Goal: Contribute content: Contribute content

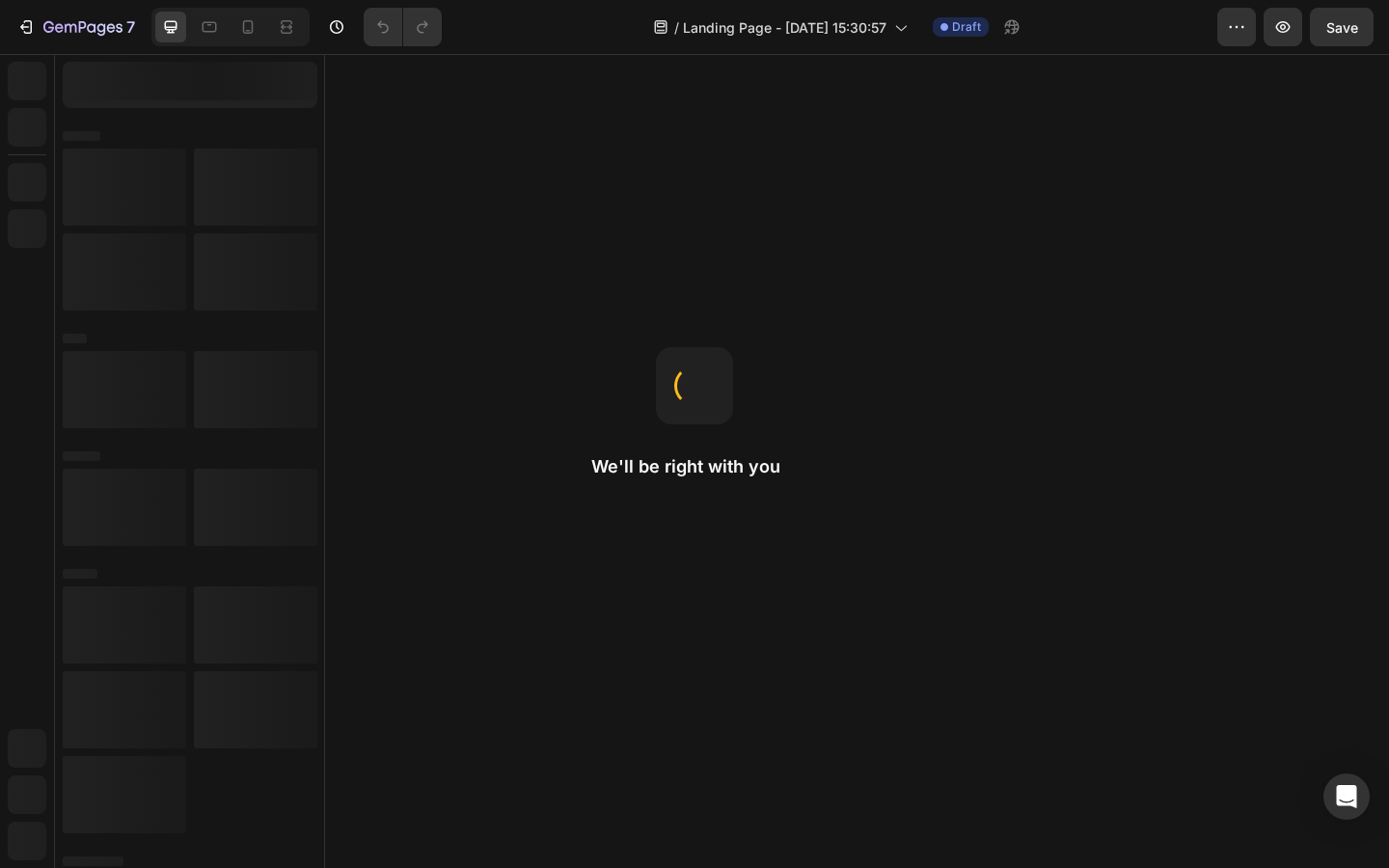
click at [543, 429] on div "7 Version history / Landing Page - Sep 24, 15:30:57 Draft Preview Save We'll be…" at bounding box center [694, 434] width 1389 height 868
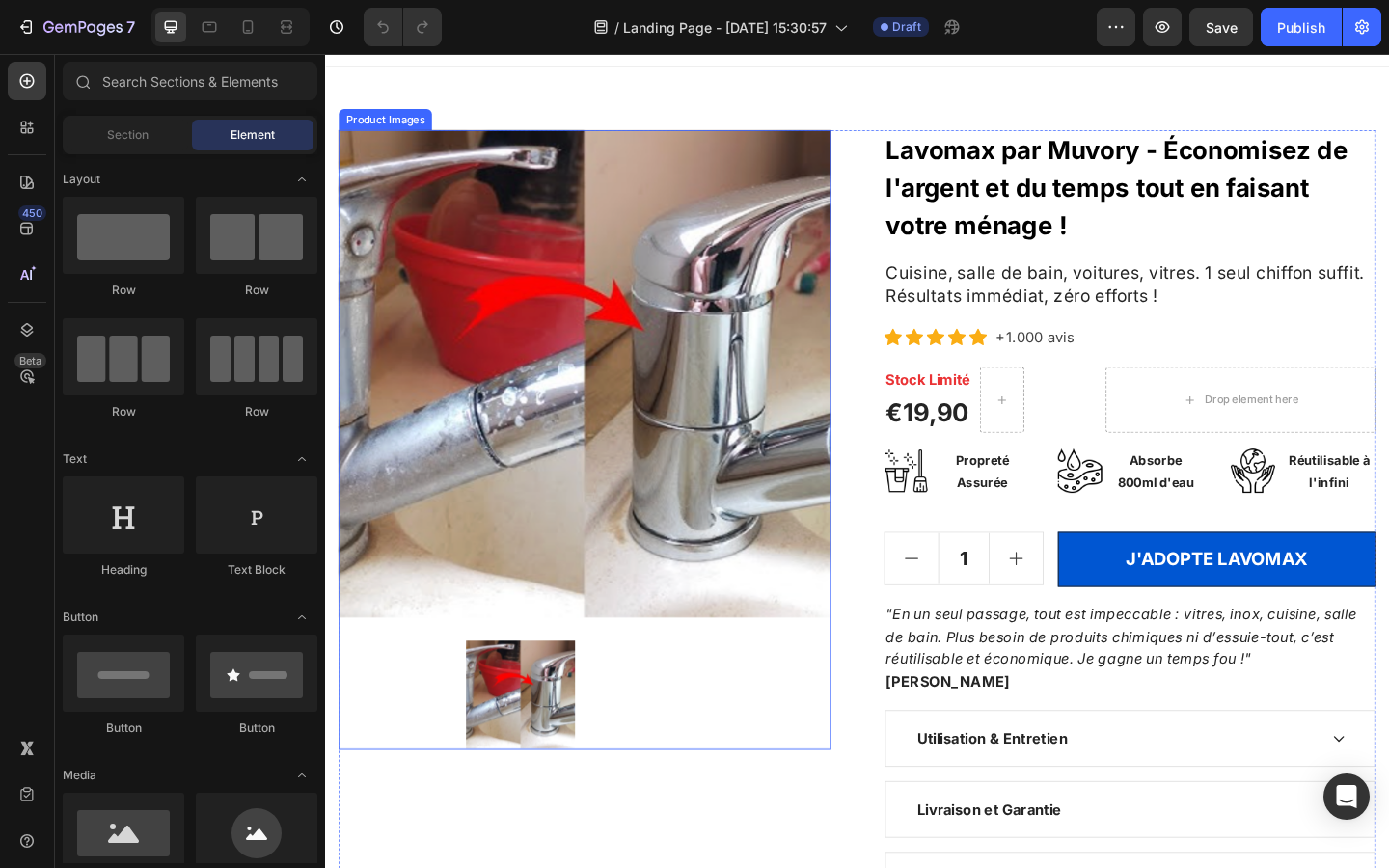
scroll to position [33, 0]
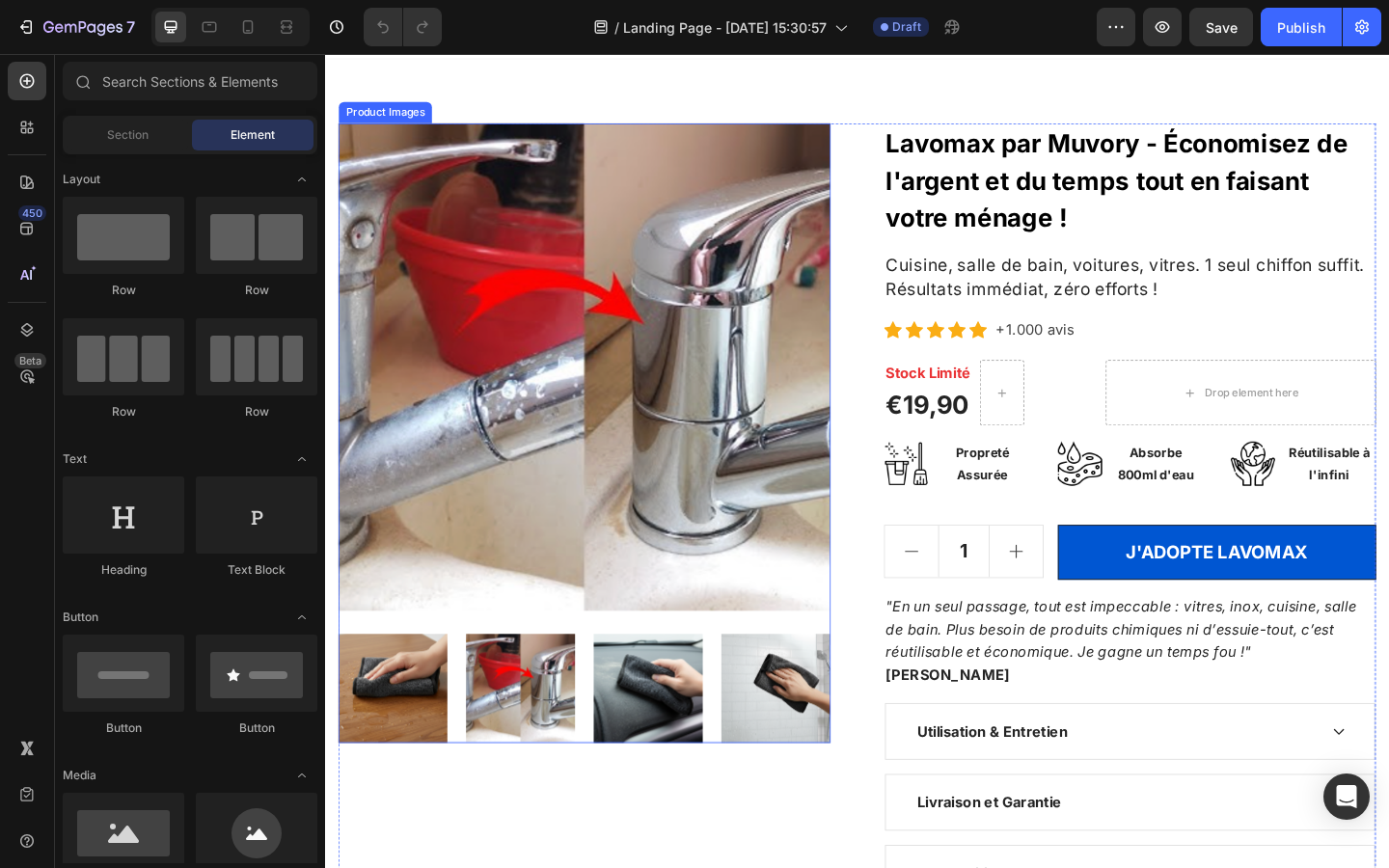
click at [557, 765] on img at bounding box center [538, 744] width 119 height 119
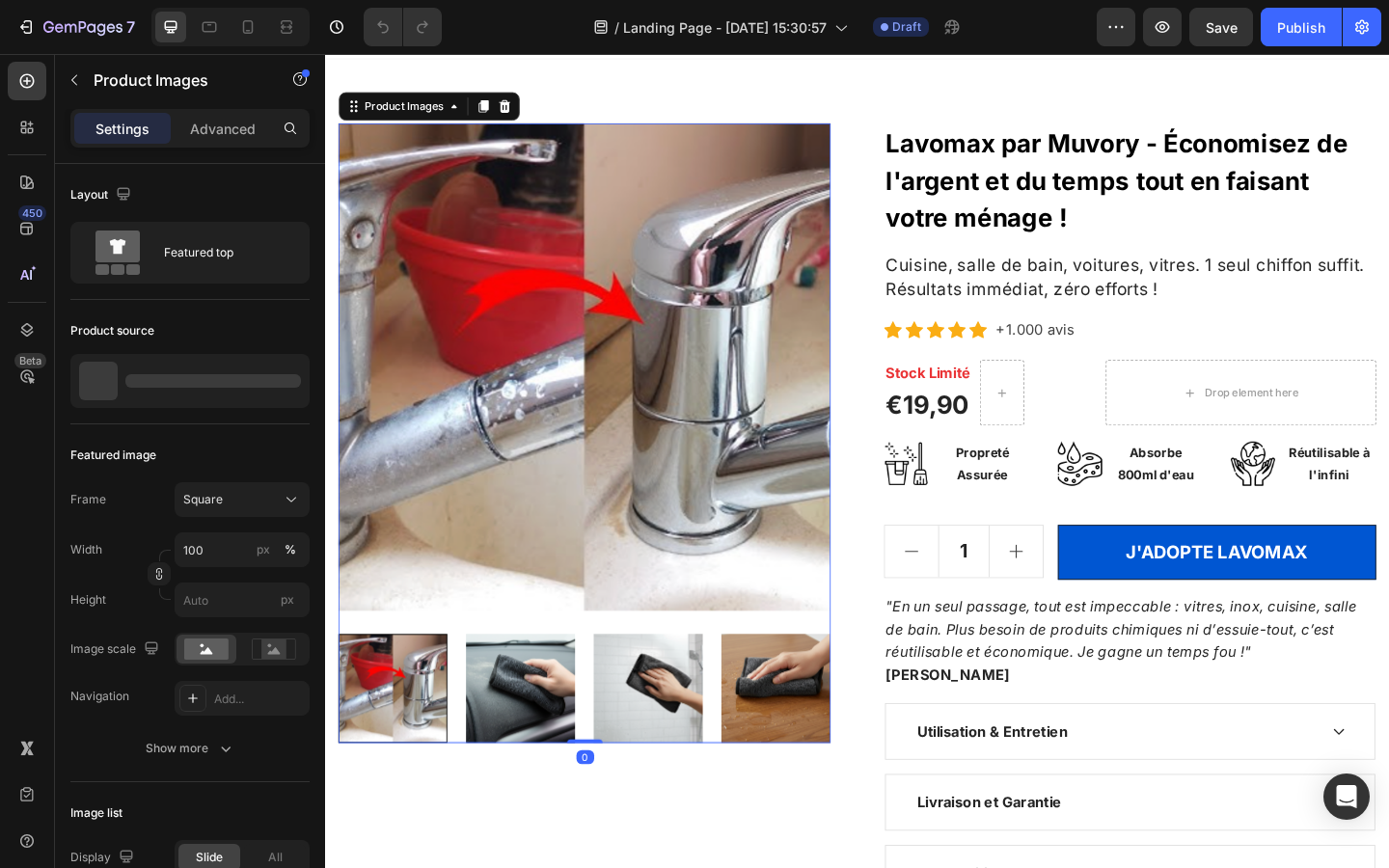
scroll to position [0, 0]
click at [628, 749] on img at bounding box center [676, 744] width 119 height 119
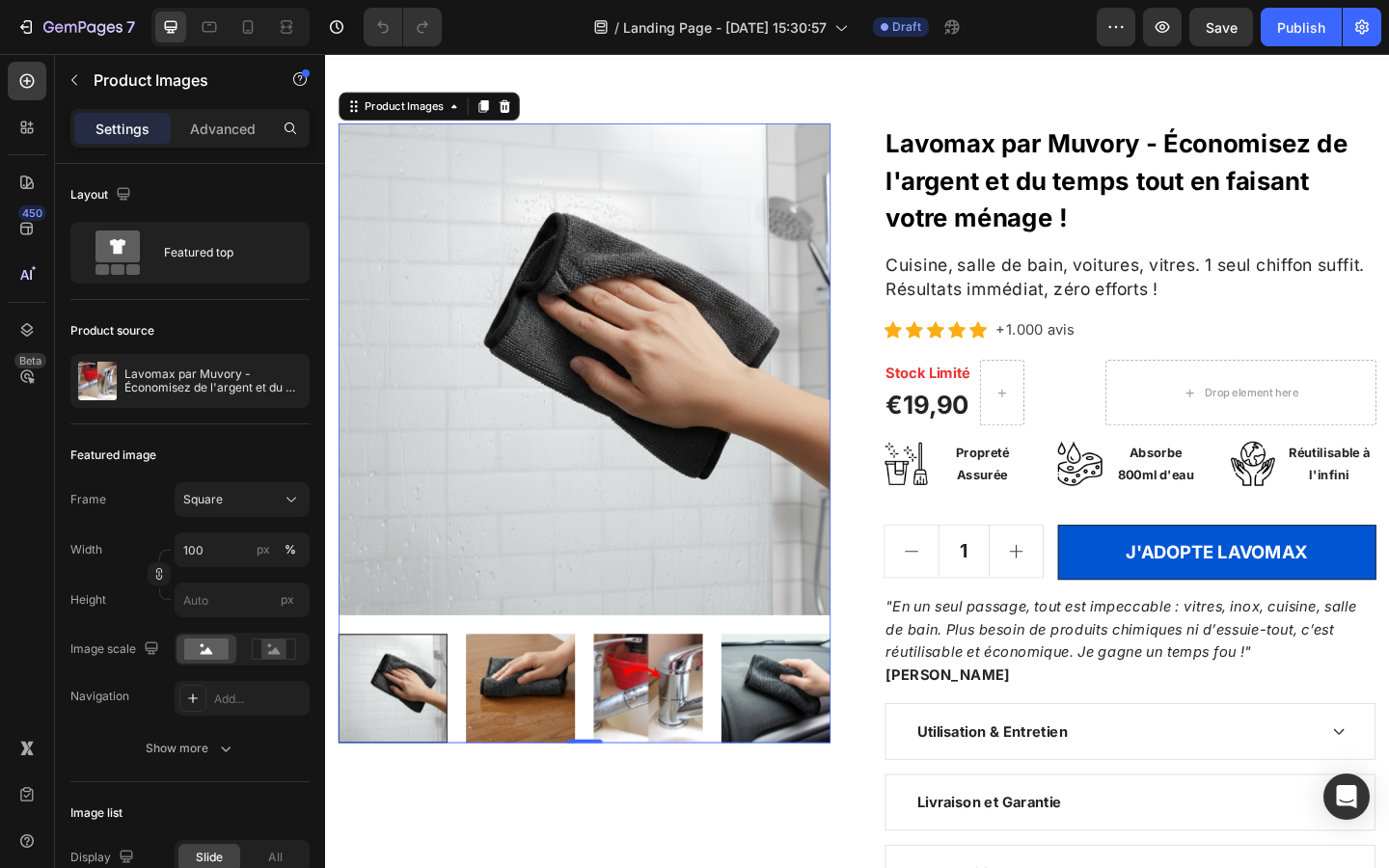
click at [667, 733] on img at bounding box center [676, 744] width 119 height 119
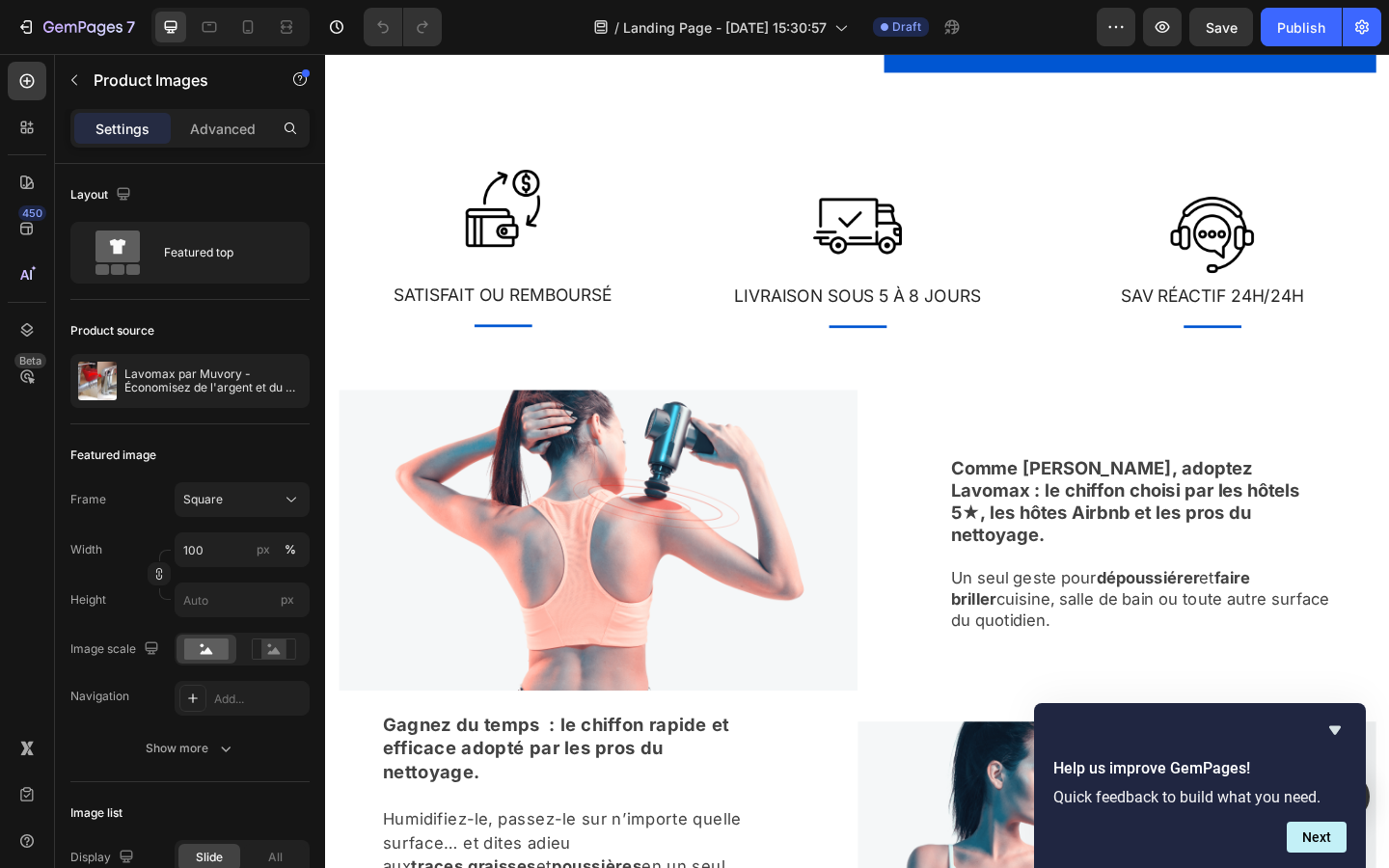
scroll to position [1045, 0]
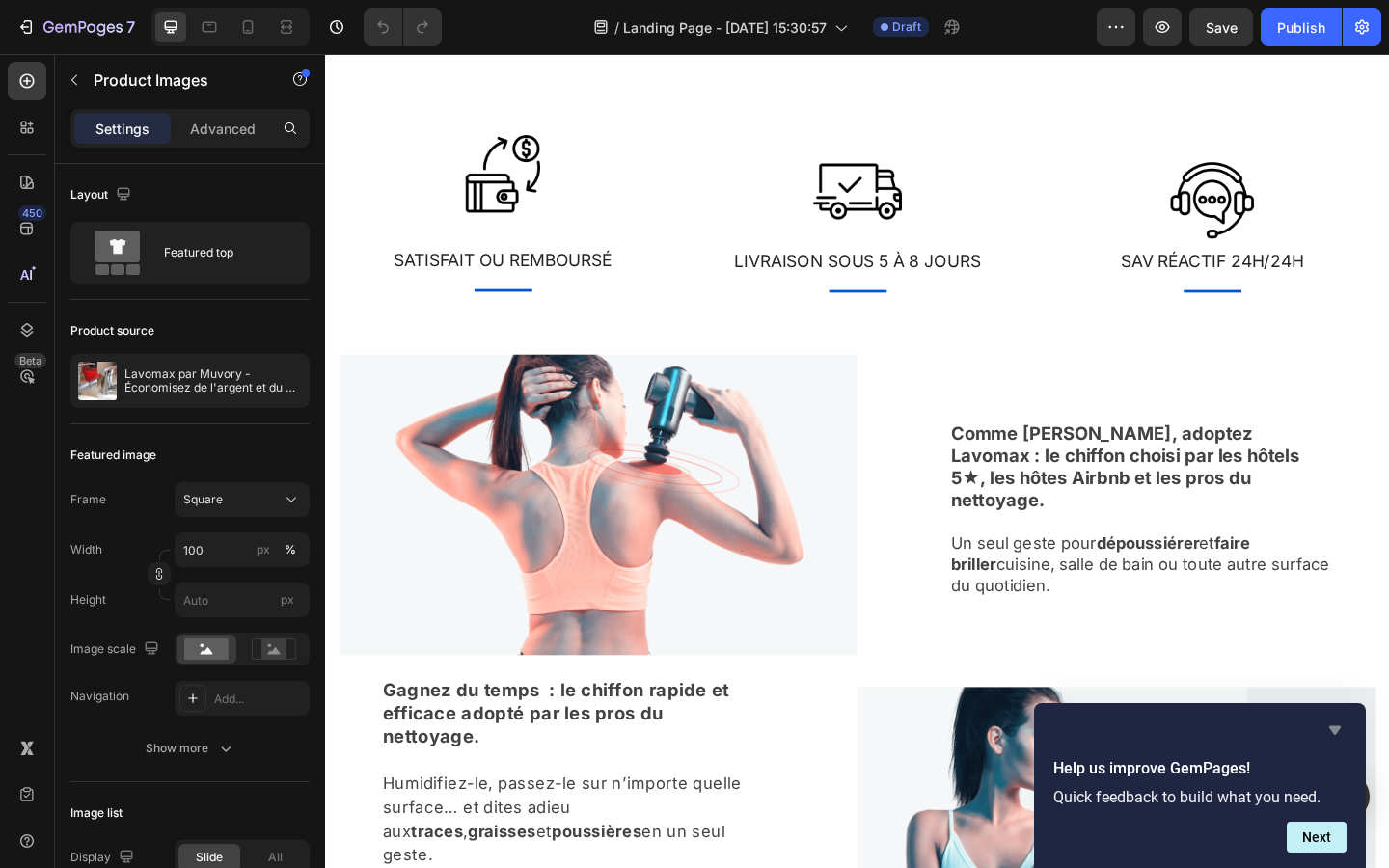
click at [1338, 734] on icon "Hide survey" at bounding box center [1335, 731] width 24 height 24
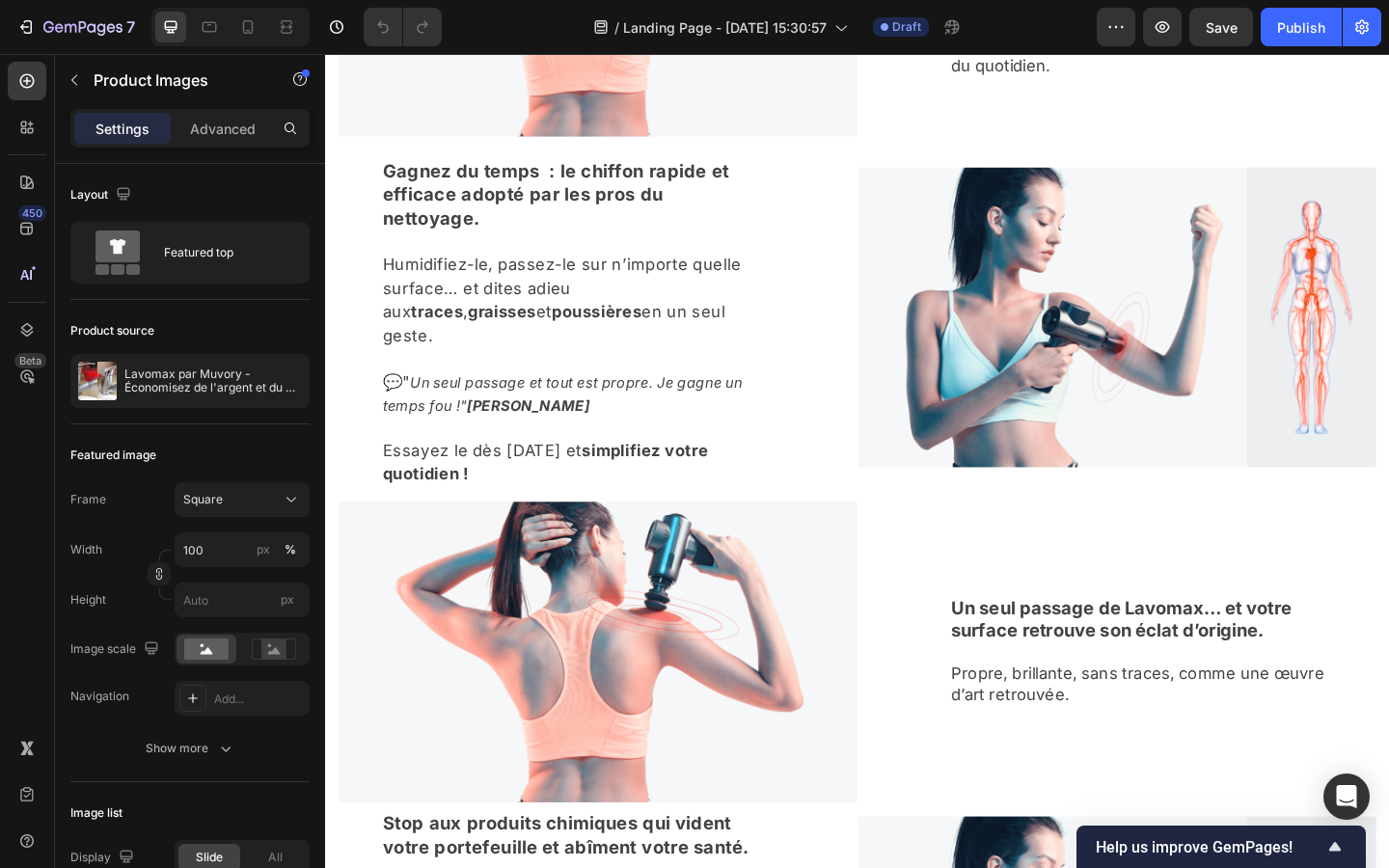
scroll to position [1191, 0]
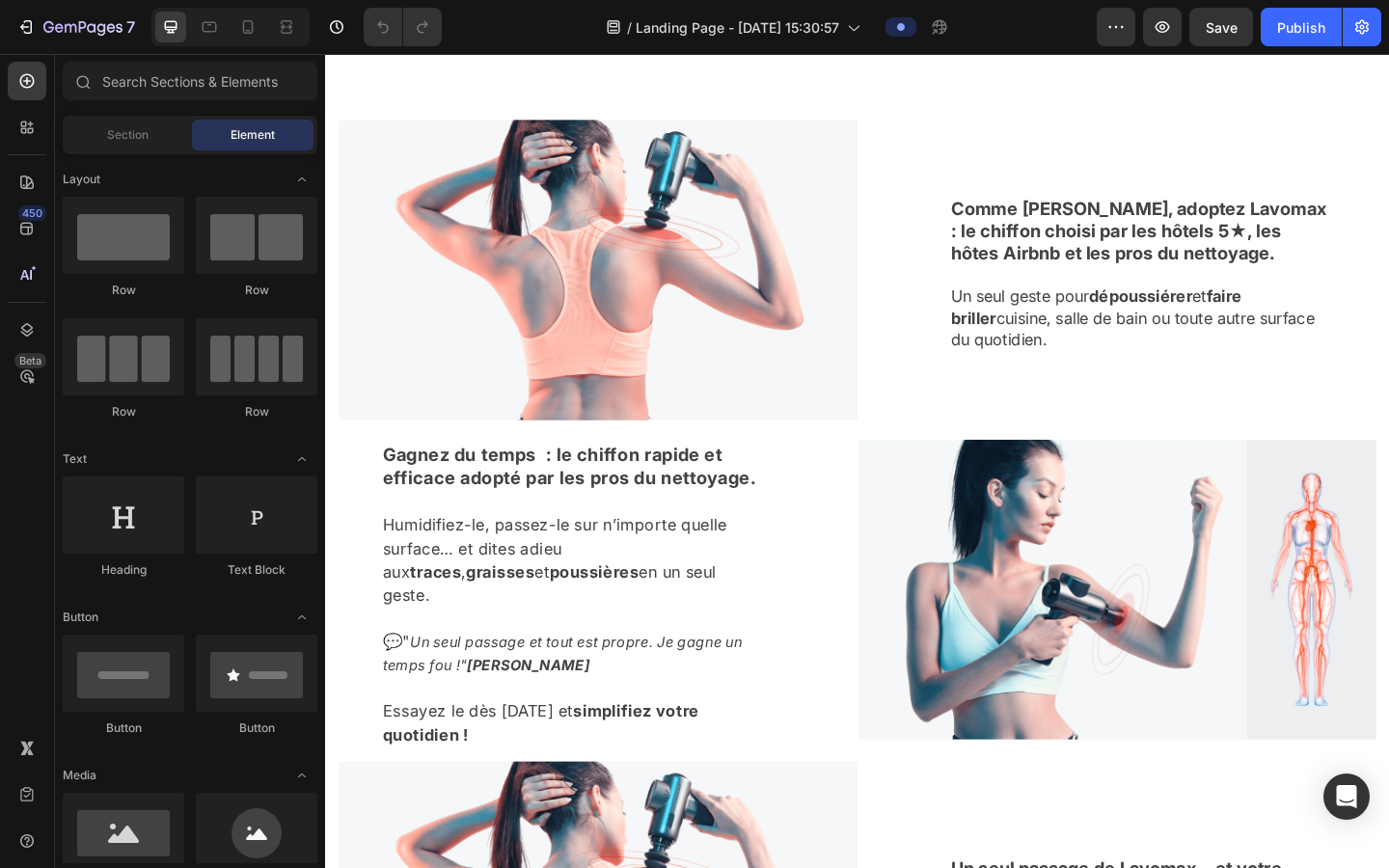
scroll to position [1300, 0]
click at [514, 342] on img at bounding box center [622, 290] width 564 height 327
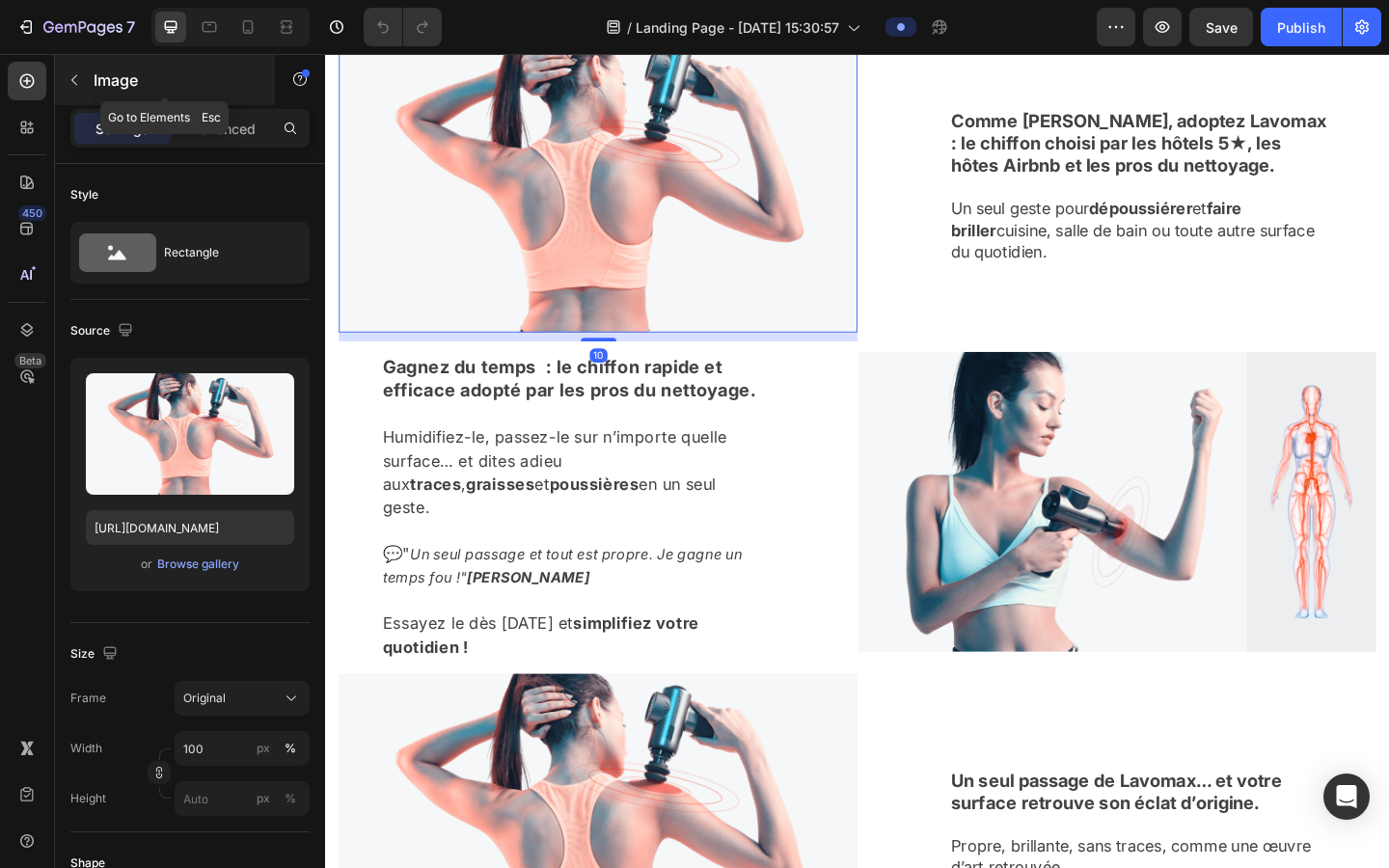
click at [69, 80] on icon "button" at bounding box center [74, 80] width 16 height 16
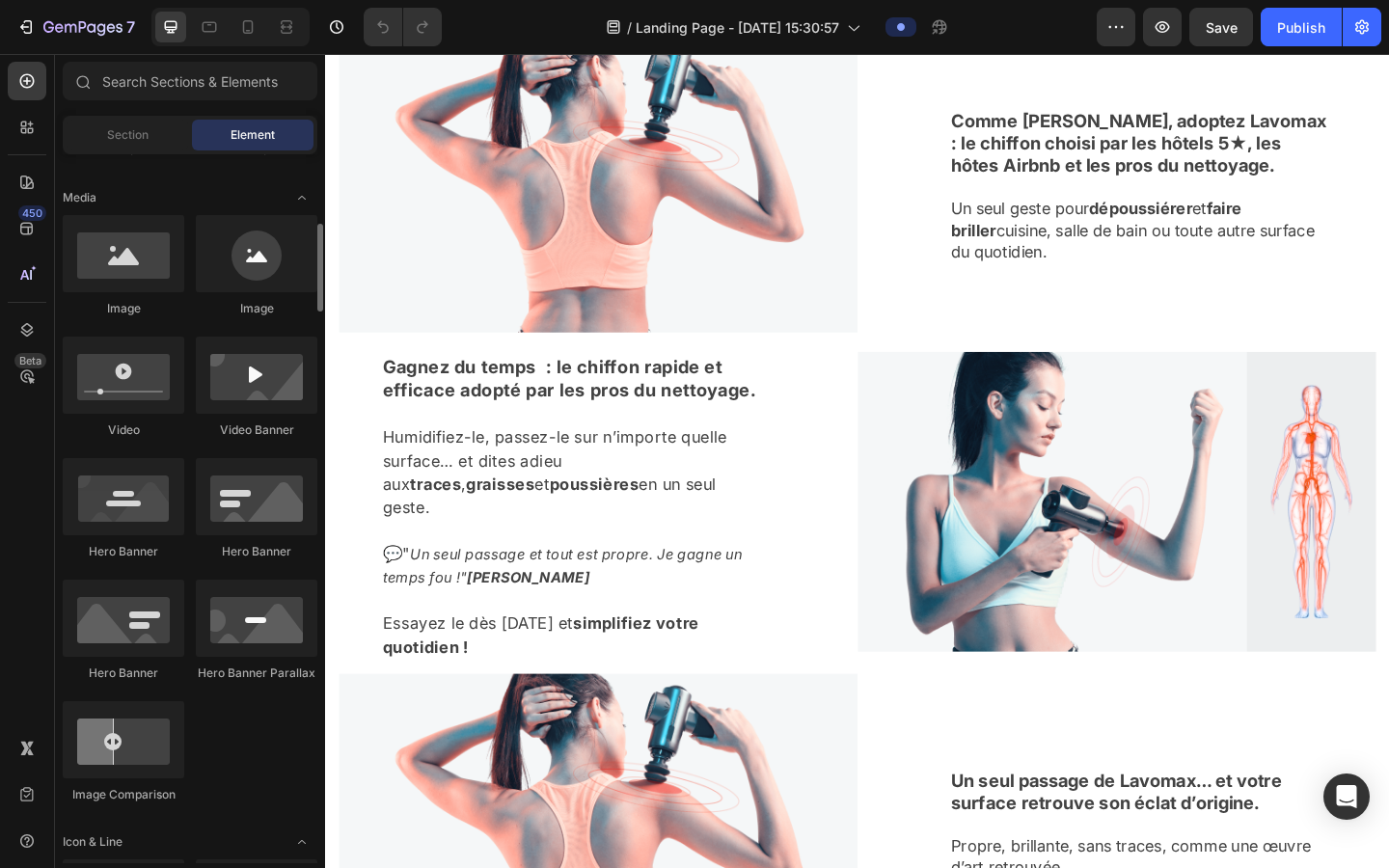
scroll to position [579, 0]
click at [236, 399] on div at bounding box center [257, 374] width 121 height 77
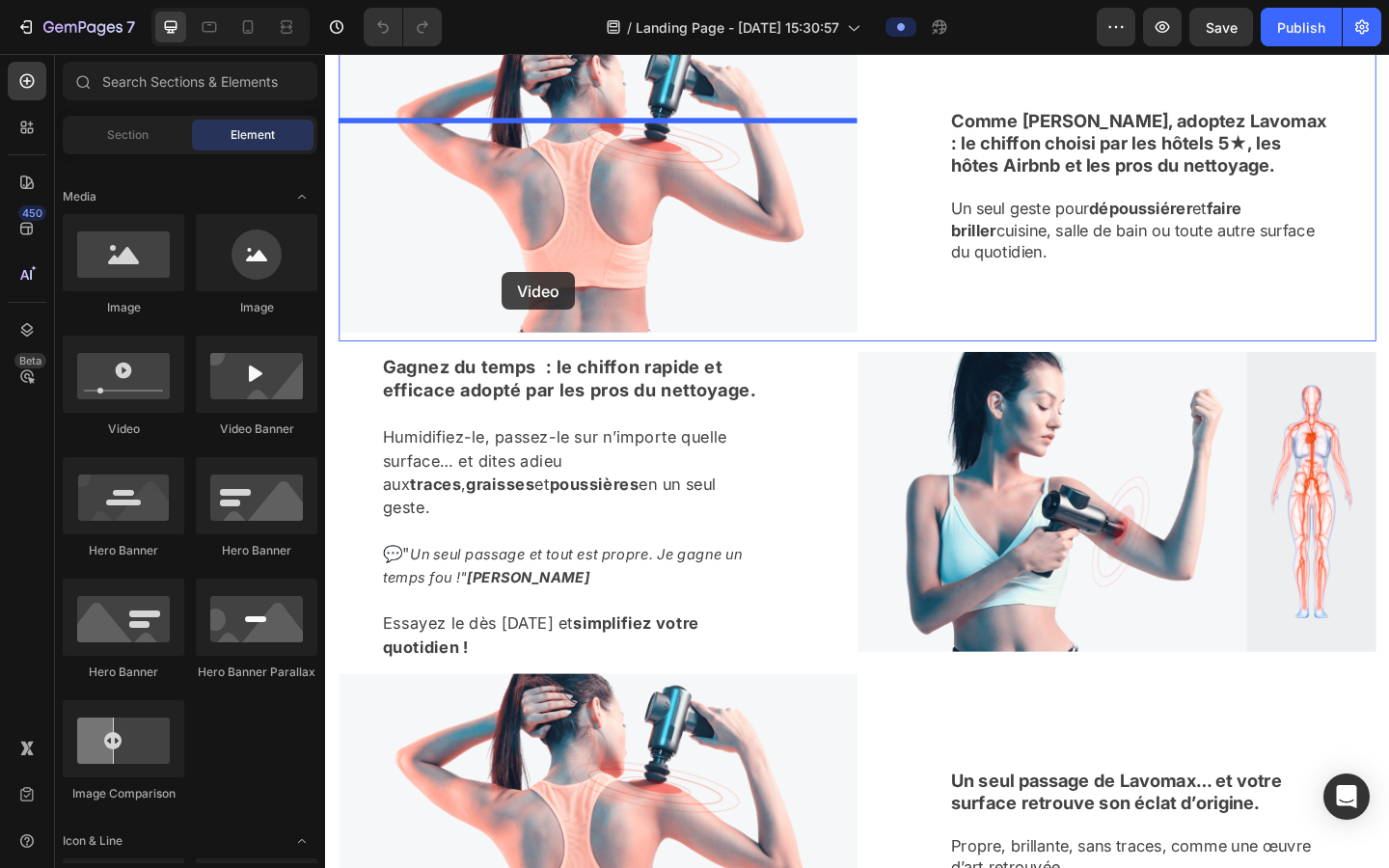
drag, startPoint x: 465, startPoint y: 443, endPoint x: 518, endPoint y: 292, distance: 160.0
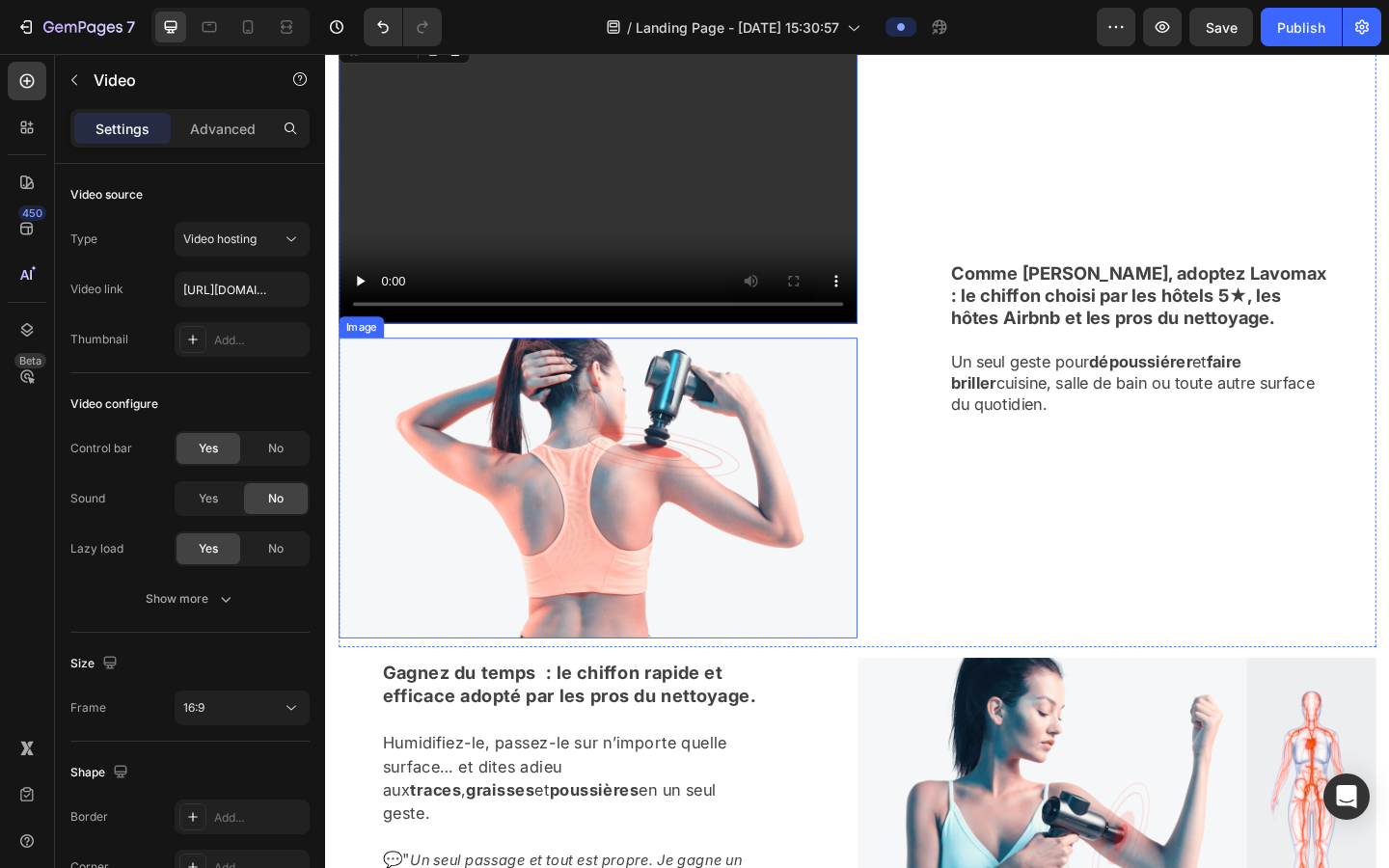
click at [552, 580] on img at bounding box center [622, 526] width 564 height 327
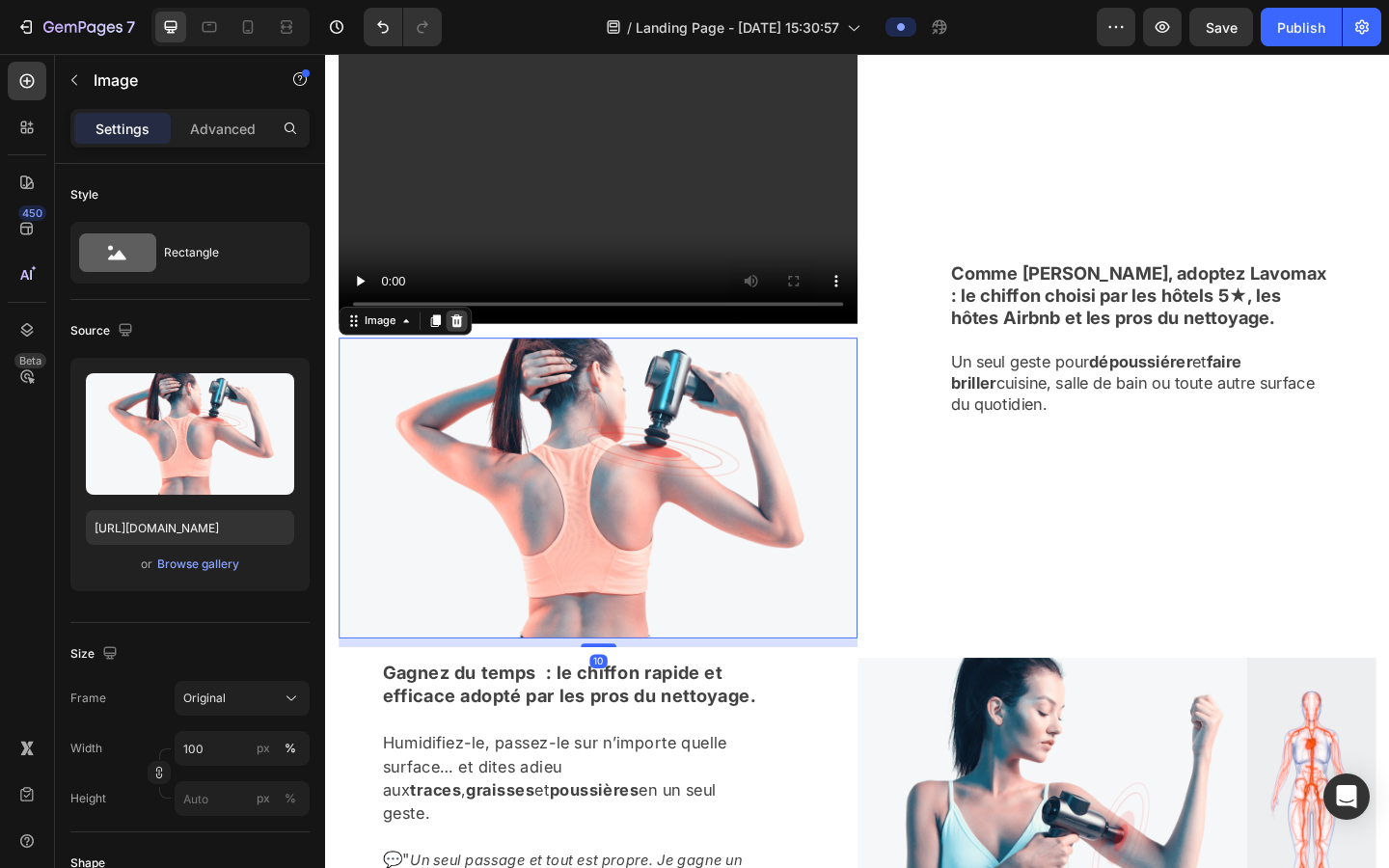
click at [466, 352] on icon at bounding box center [468, 345] width 16 height 16
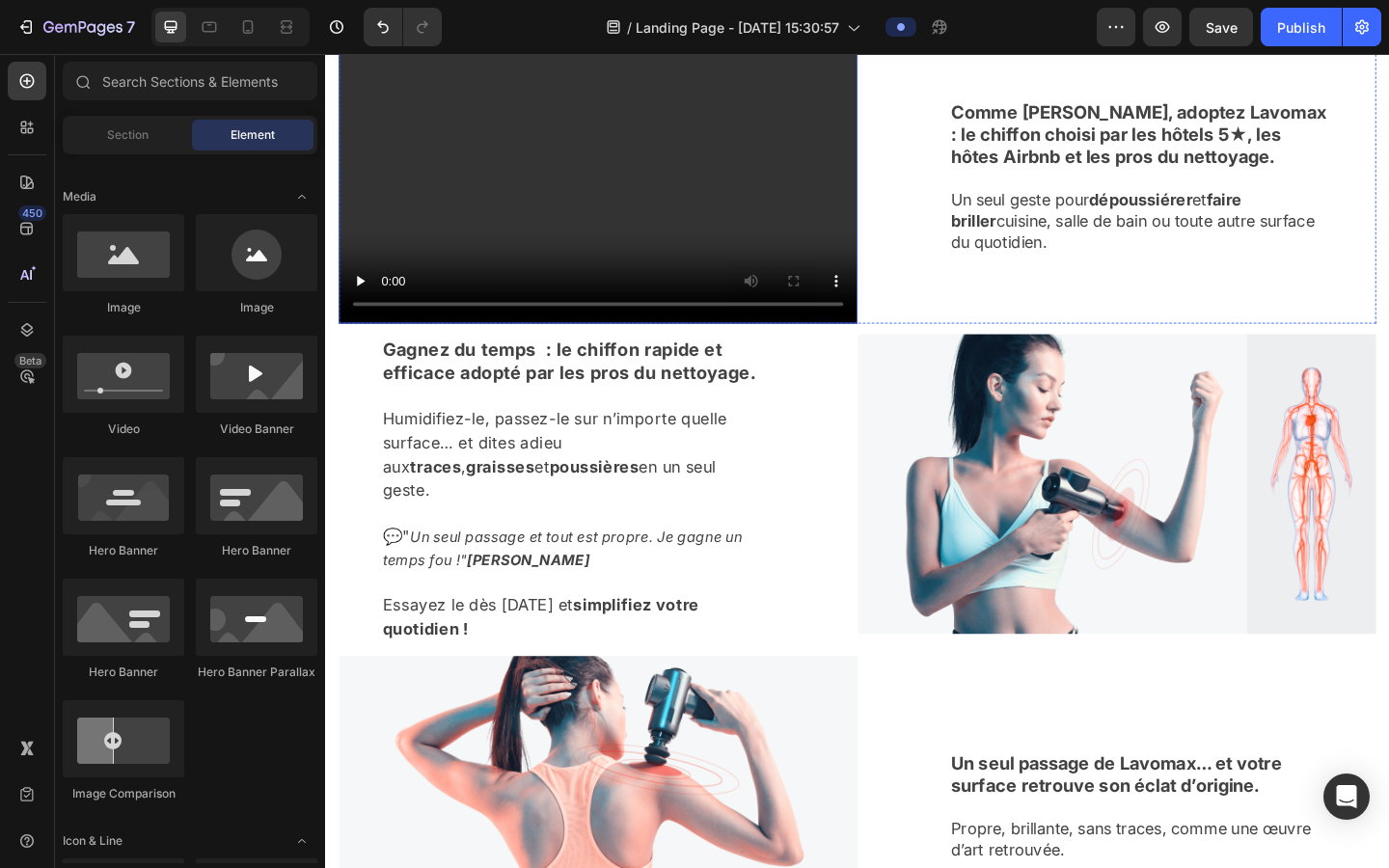
click at [501, 315] on video at bounding box center [622, 189] width 564 height 317
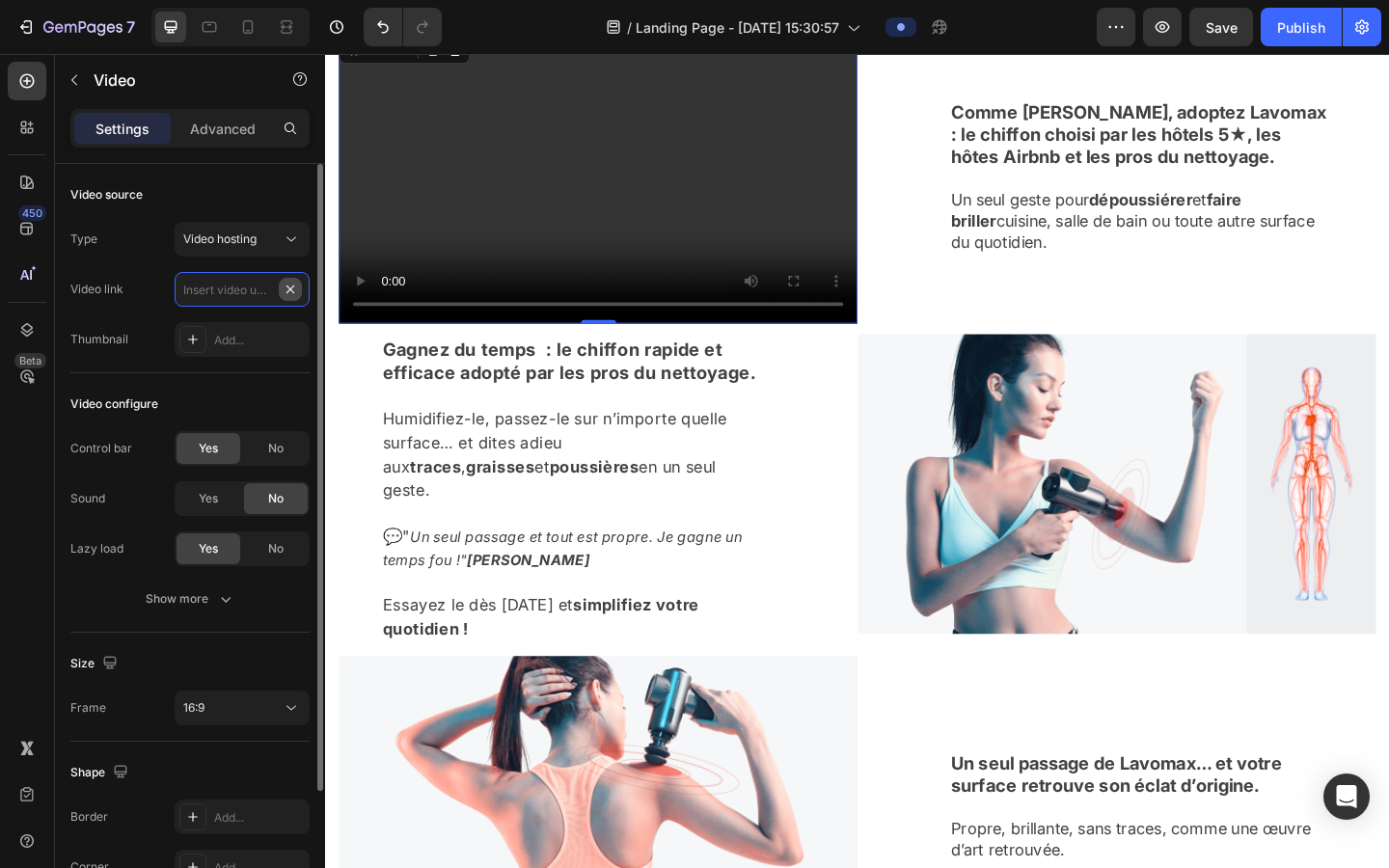
scroll to position [0, 0]
click at [155, 237] on div "Type Video hosting" at bounding box center [190, 239] width 239 height 34
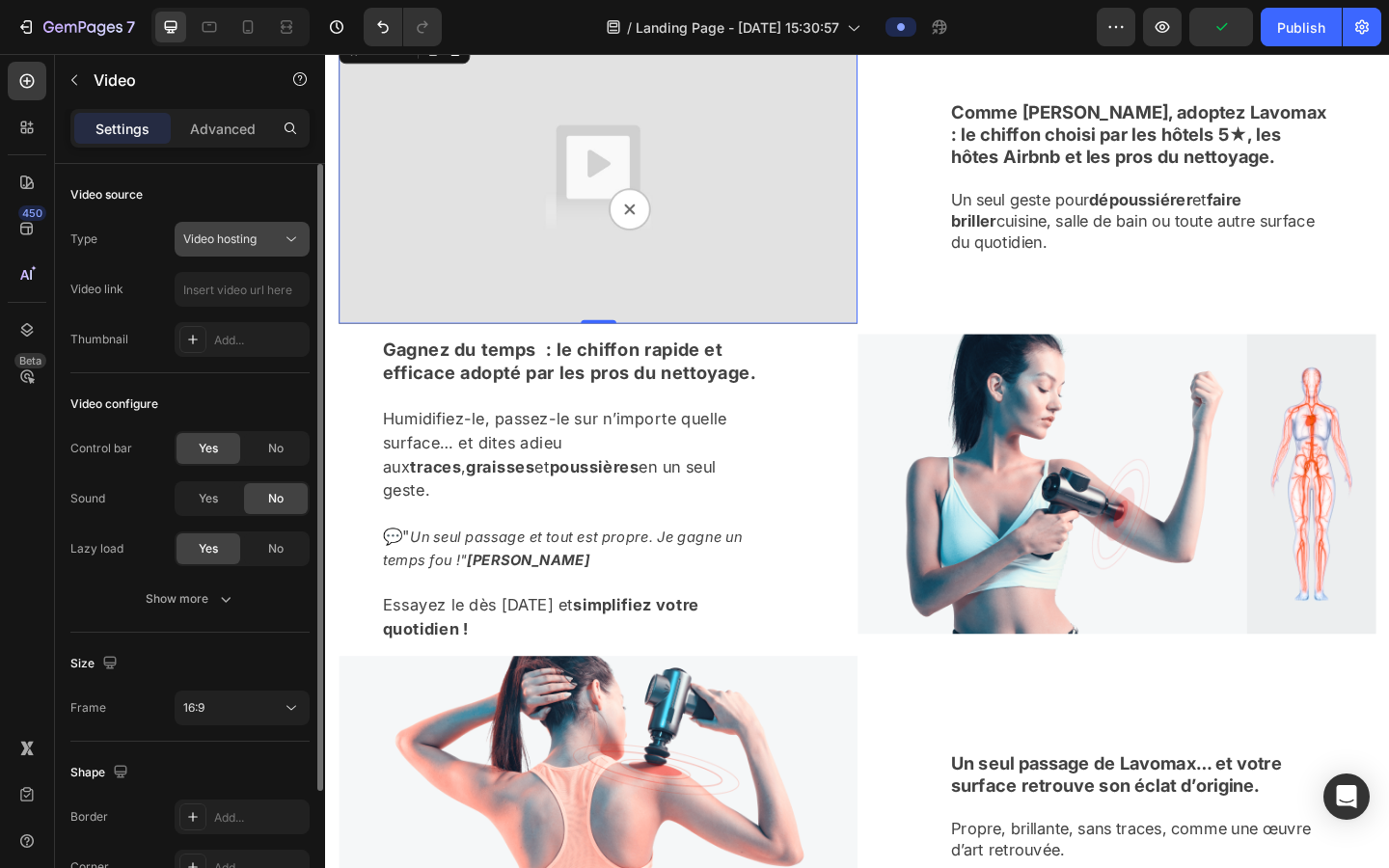
click at [209, 246] on span "Video hosting" at bounding box center [219, 239] width 73 height 18
click at [162, 233] on div "Type Video hosting" at bounding box center [190, 239] width 239 height 34
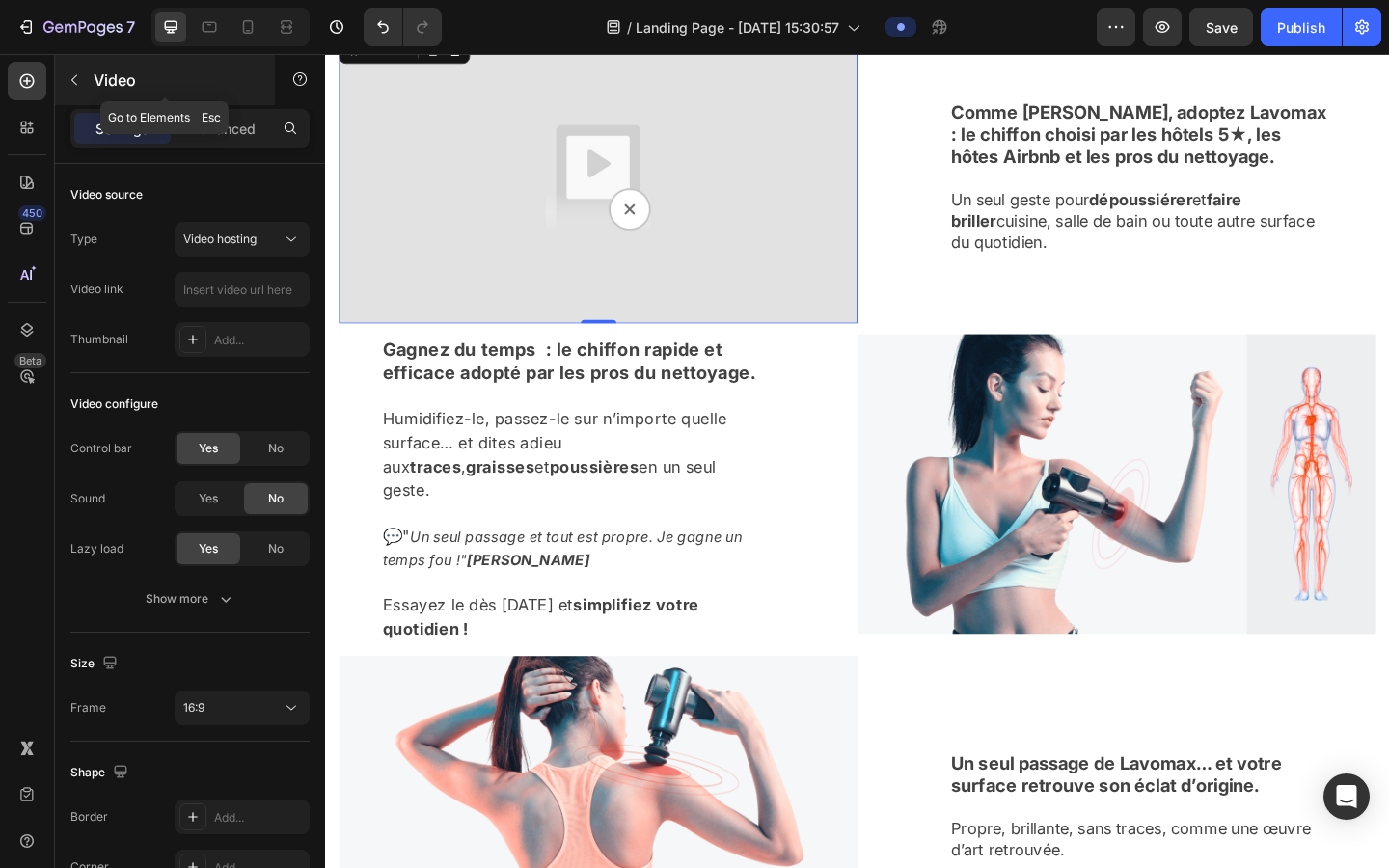
click at [73, 73] on icon "button" at bounding box center [74, 80] width 16 height 16
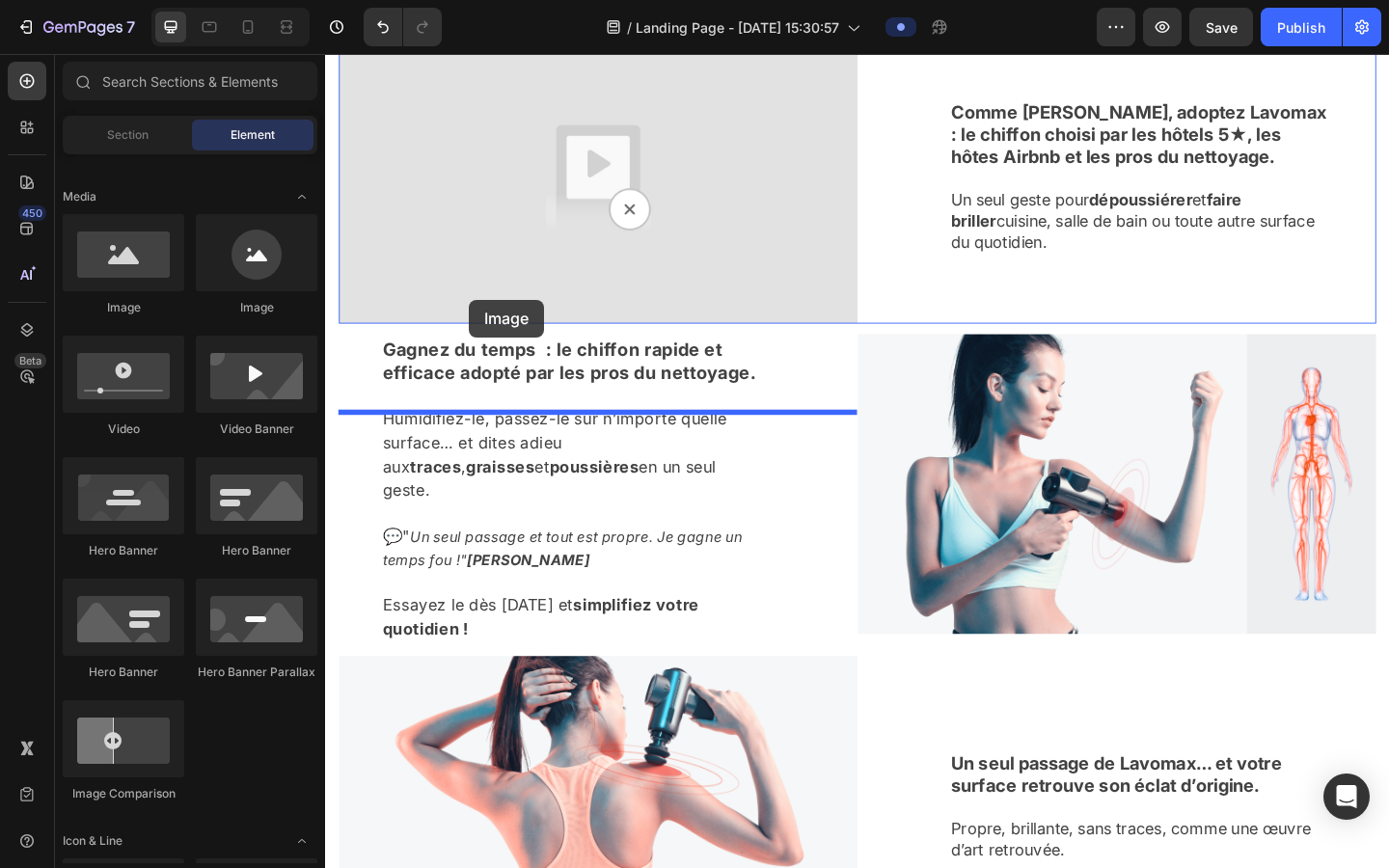
drag, startPoint x: 465, startPoint y: 340, endPoint x: 500, endPoint y: 308, distance: 47.4
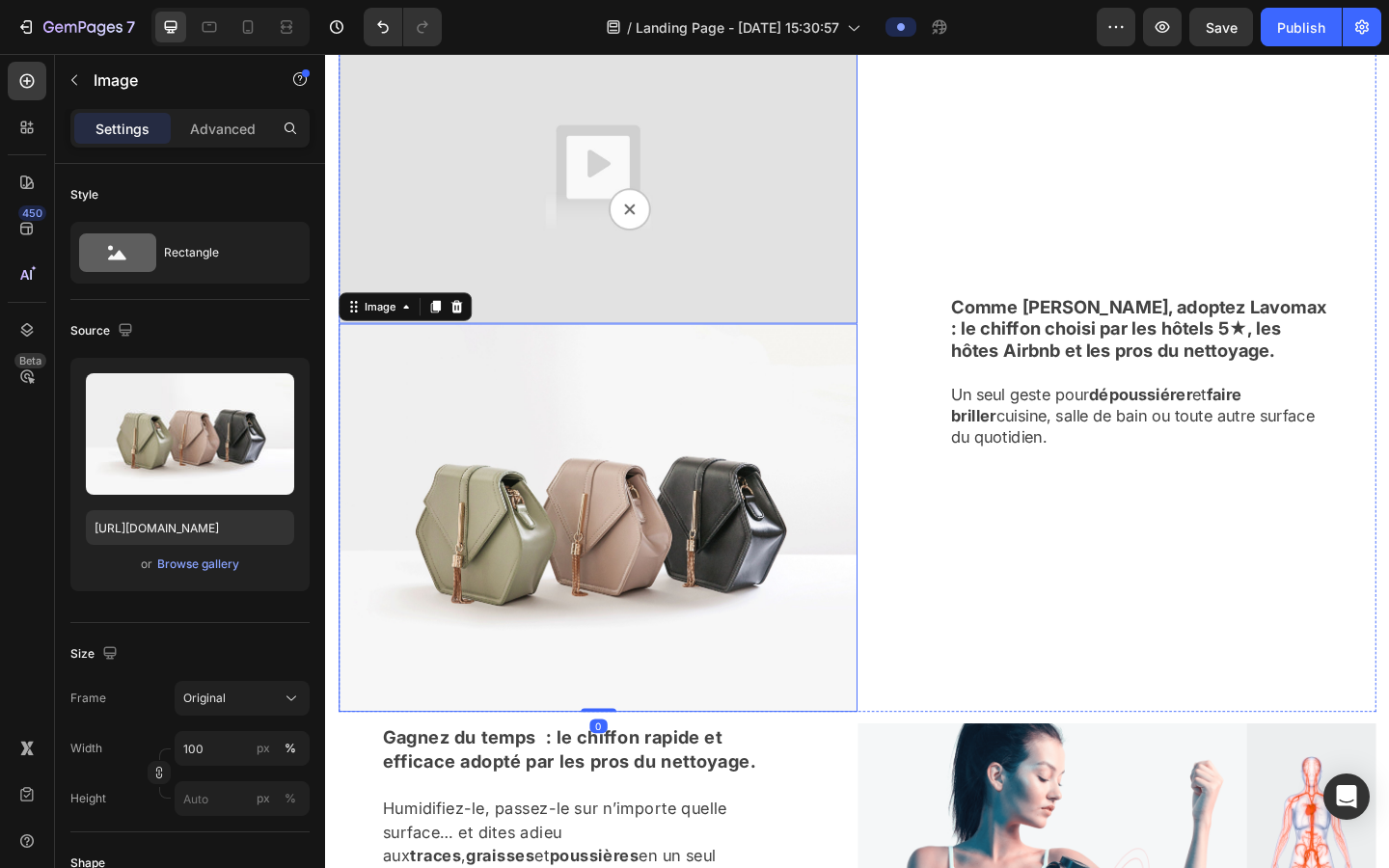
click at [536, 323] on img at bounding box center [622, 189] width 564 height 317
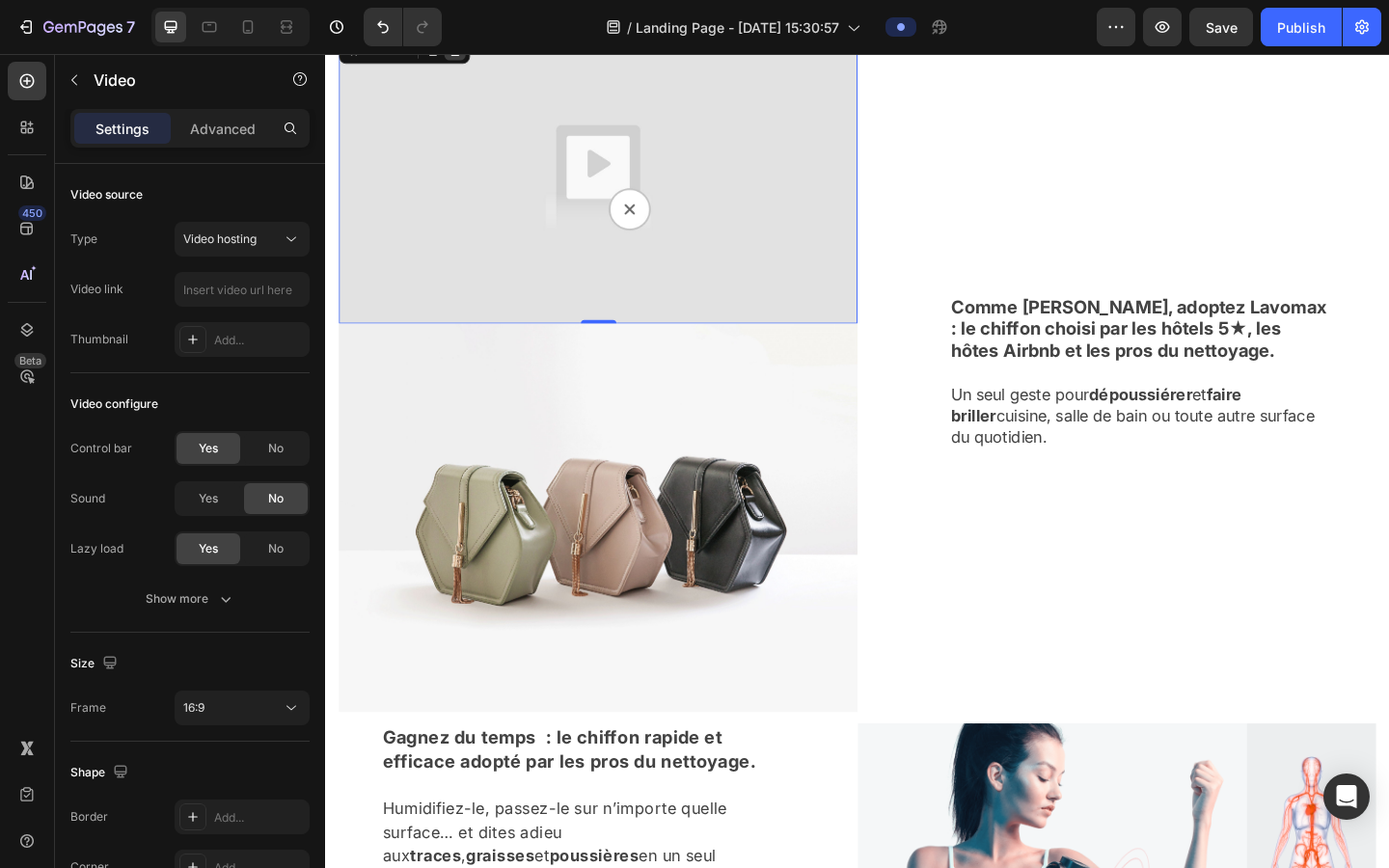
click at [470, 61] on div at bounding box center [466, 49] width 24 height 24
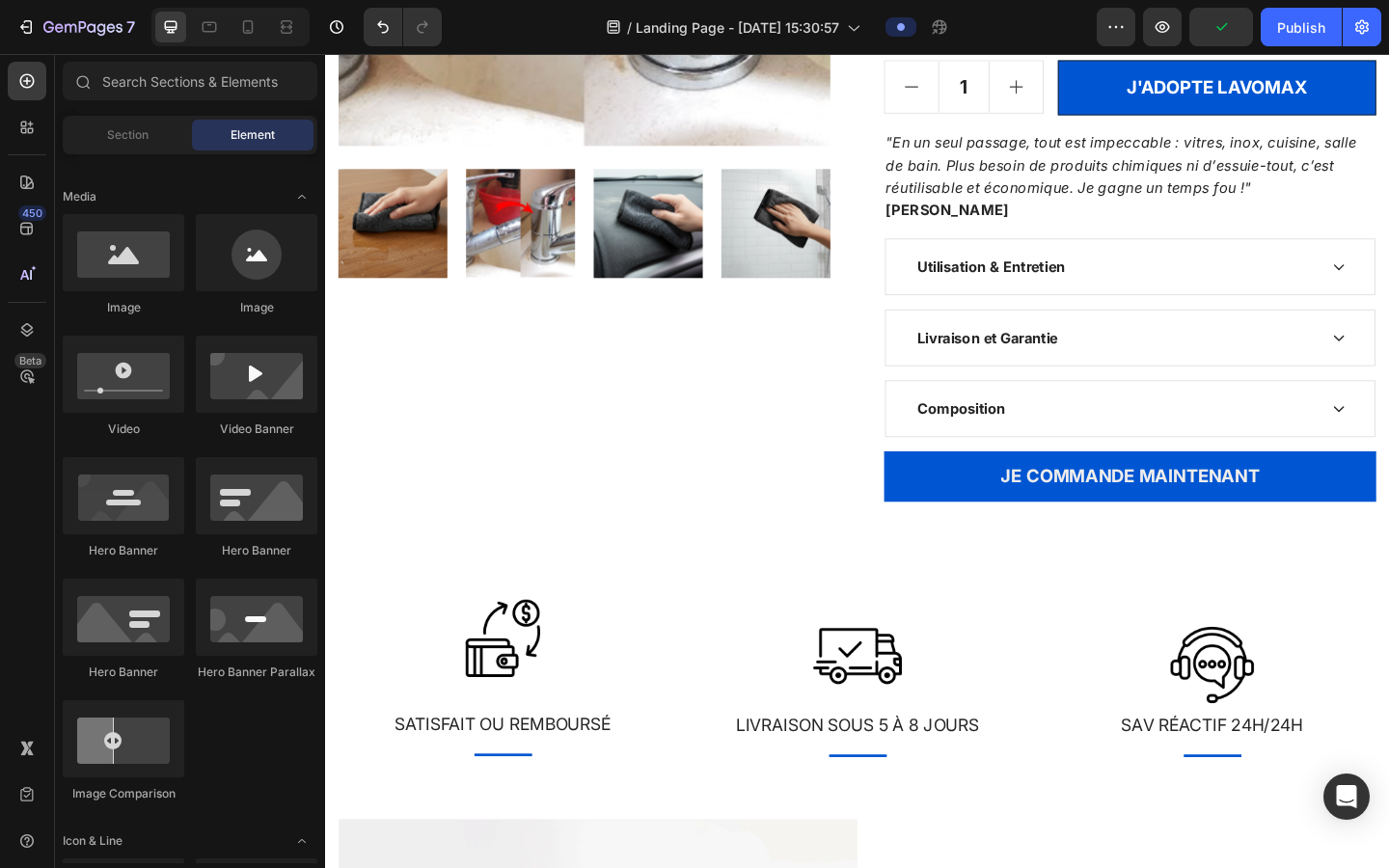
scroll to position [390, 0]
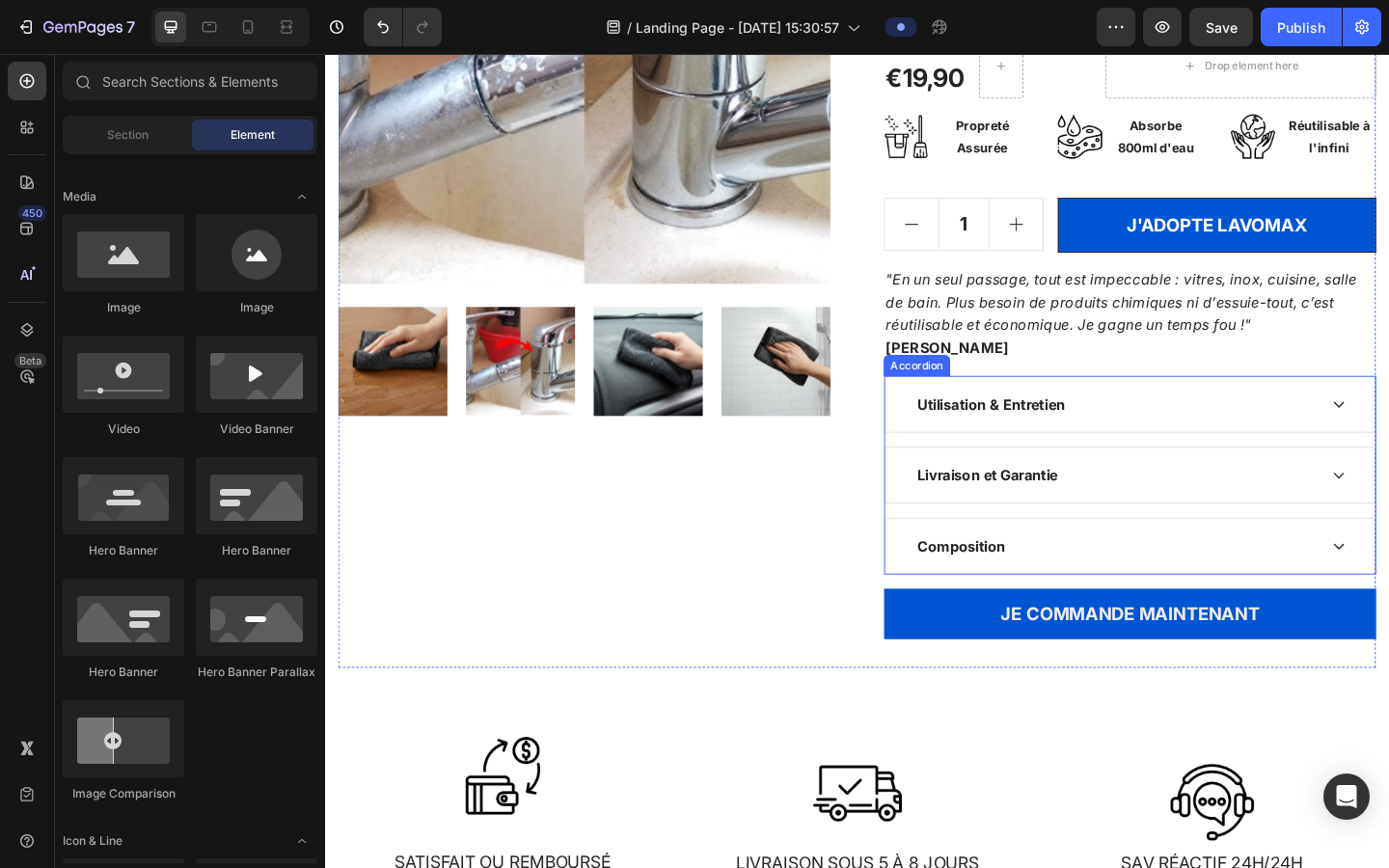
click at [886, 589] on div "Composition" at bounding box center [1185, 590] width 439 height 29
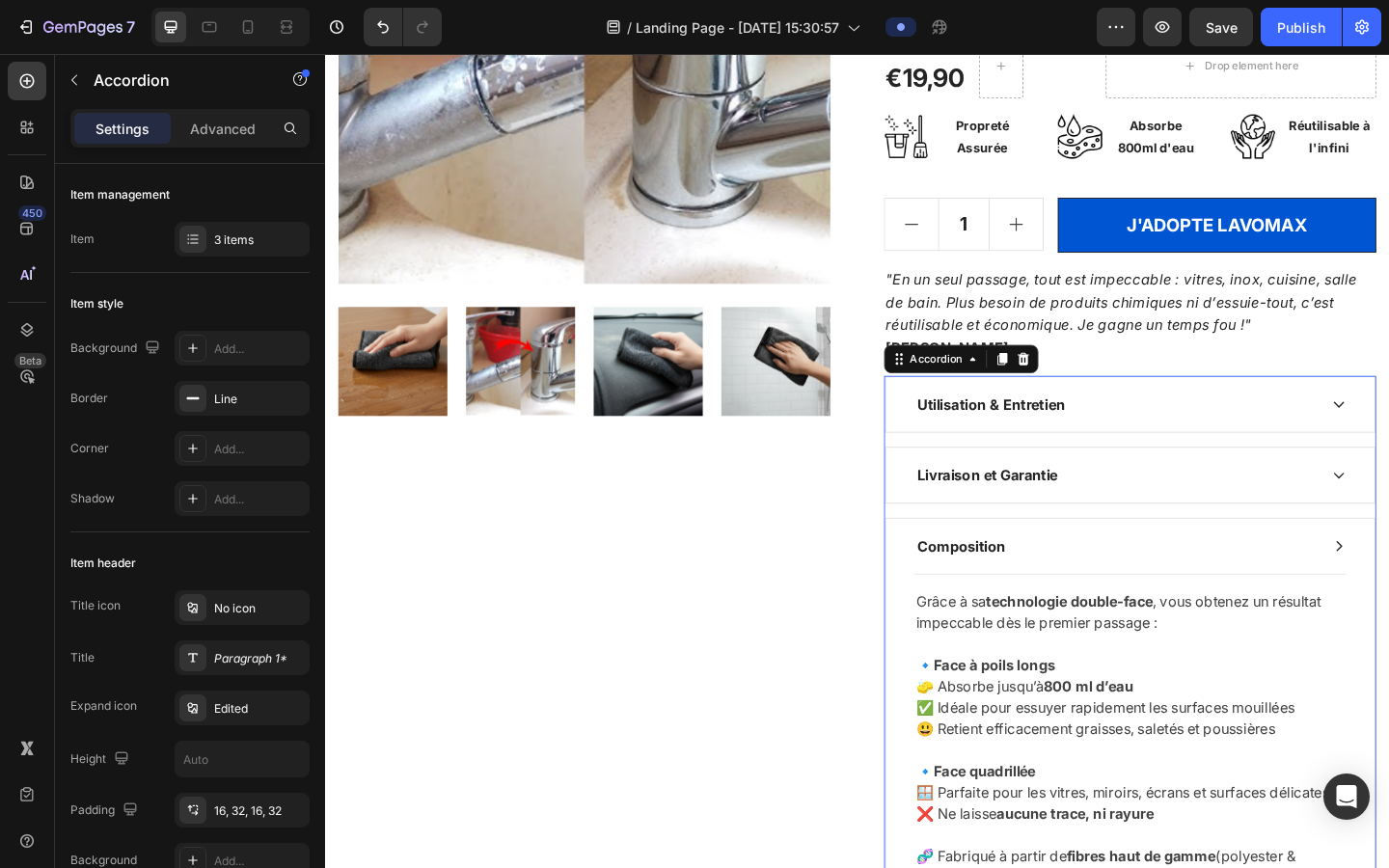
click at [886, 509] on div "Livraison et Garantie" at bounding box center [1185, 512] width 439 height 29
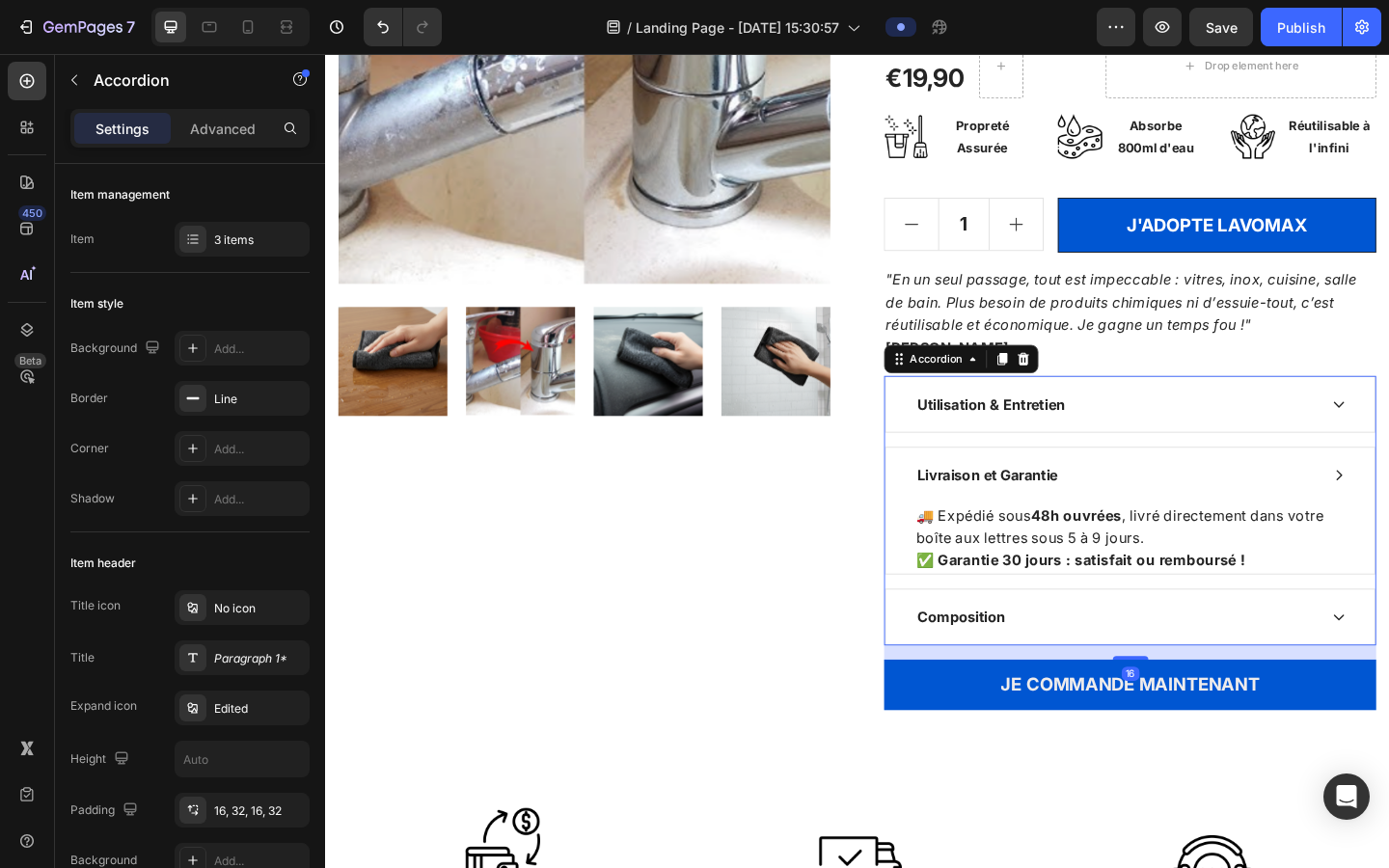
click at [886, 452] on div "Utilisation & Entretien" at bounding box center [1200, 435] width 532 height 60
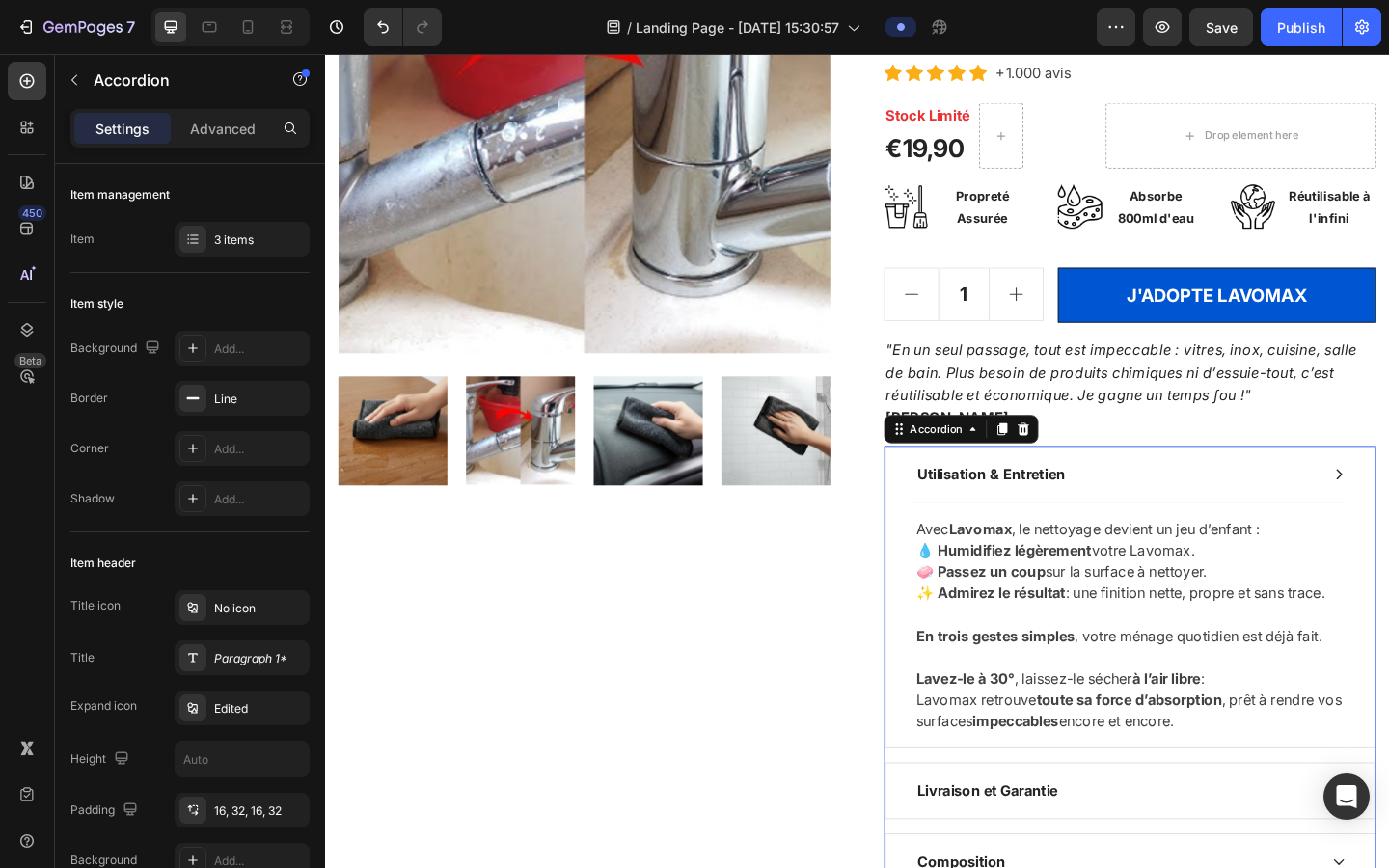
scroll to position [313, 0]
click at [886, 453] on p "[PERSON_NAME]" at bounding box center [1200, 452] width 532 height 25
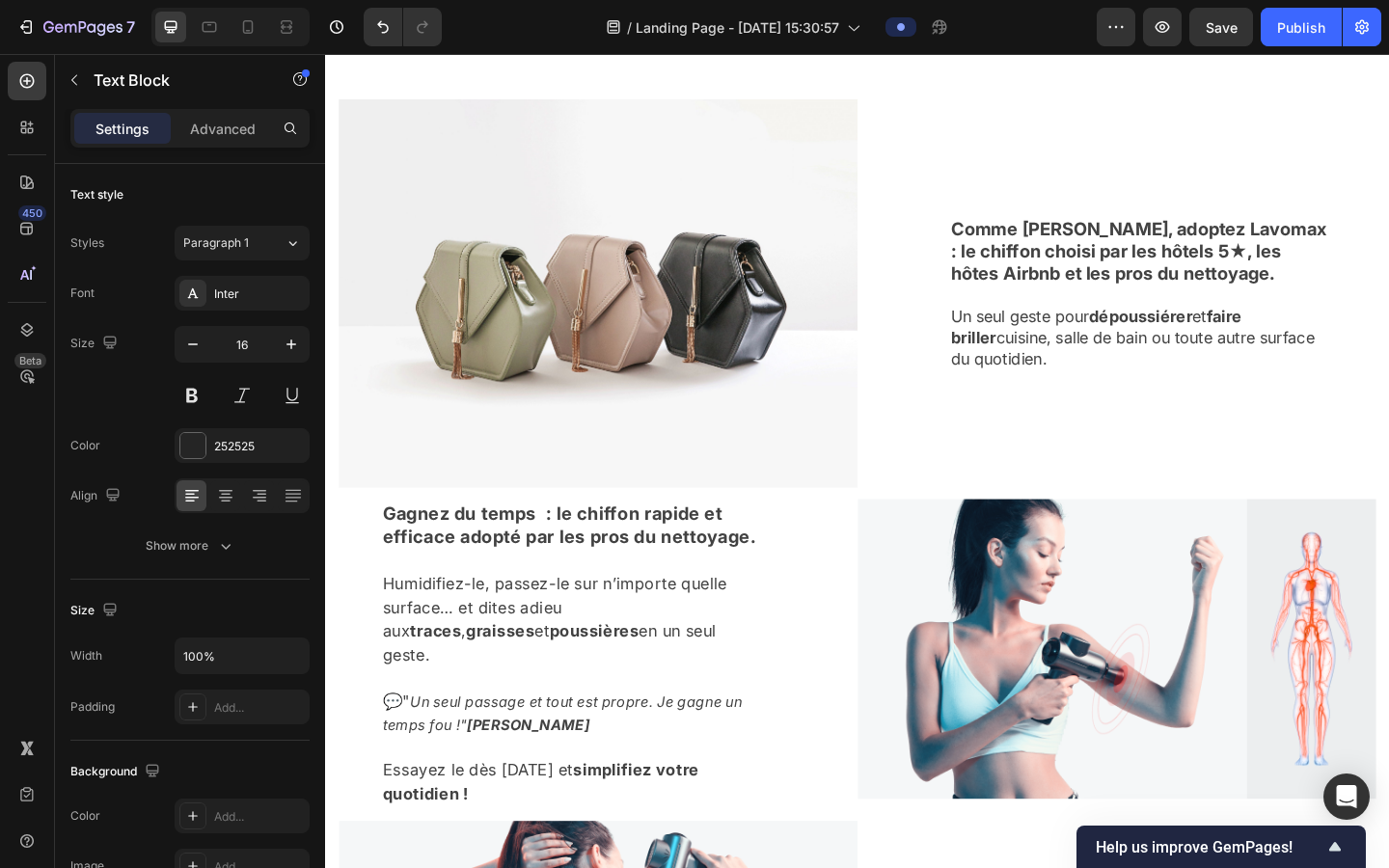
scroll to position [1506, 0]
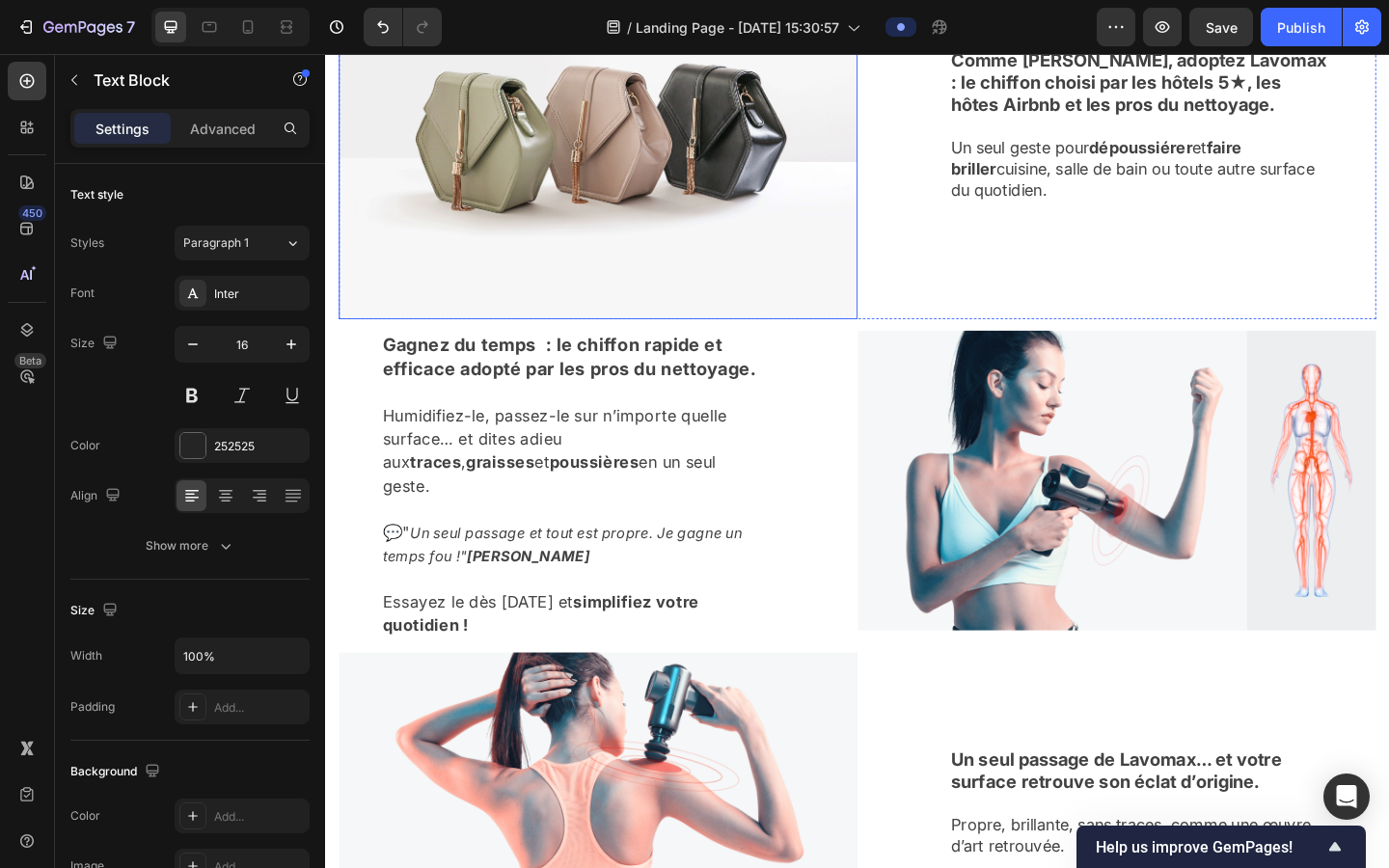
click at [543, 290] on img at bounding box center [622, 131] width 564 height 423
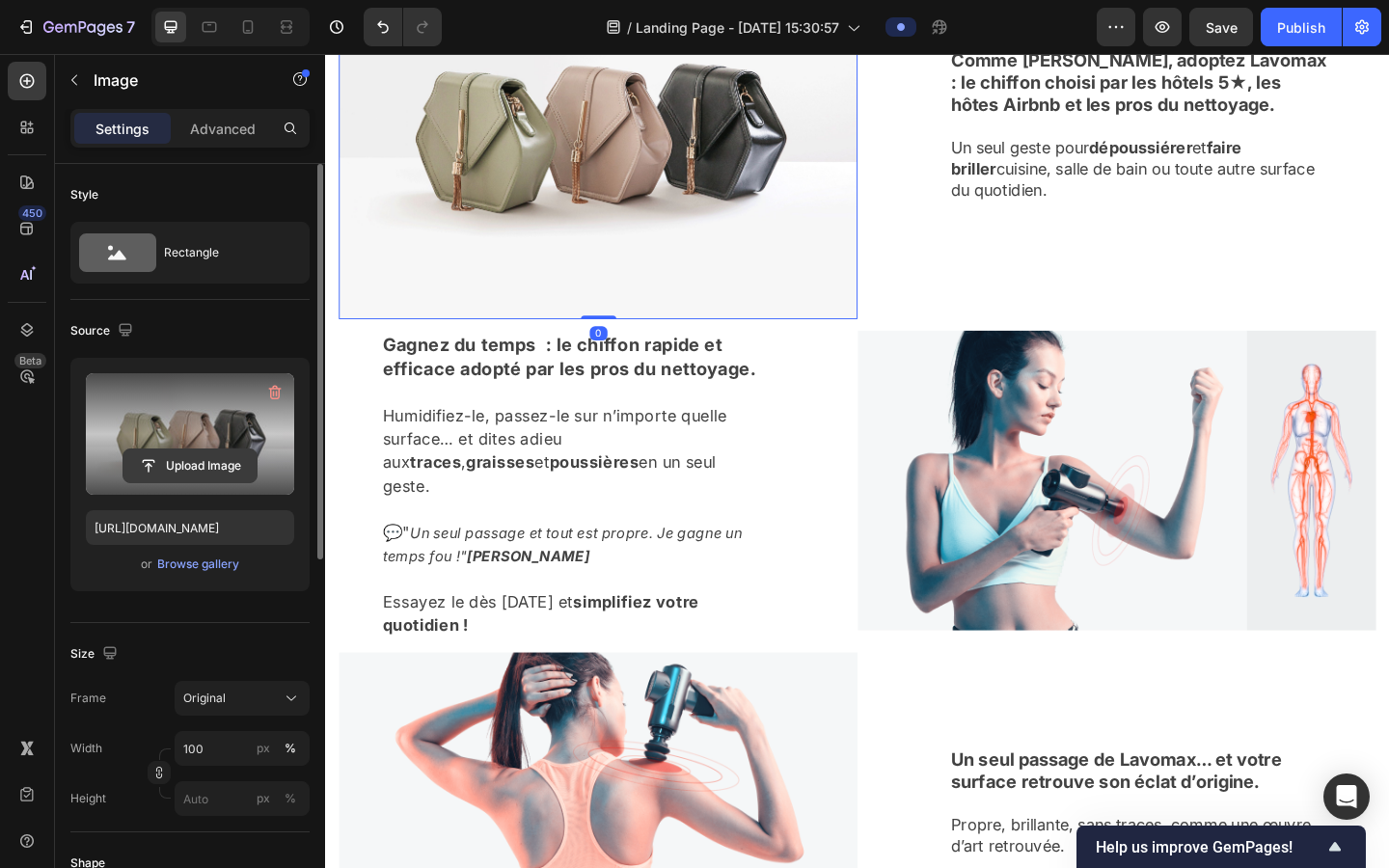
click at [184, 462] on input "file" at bounding box center [190, 465] width 133 height 32
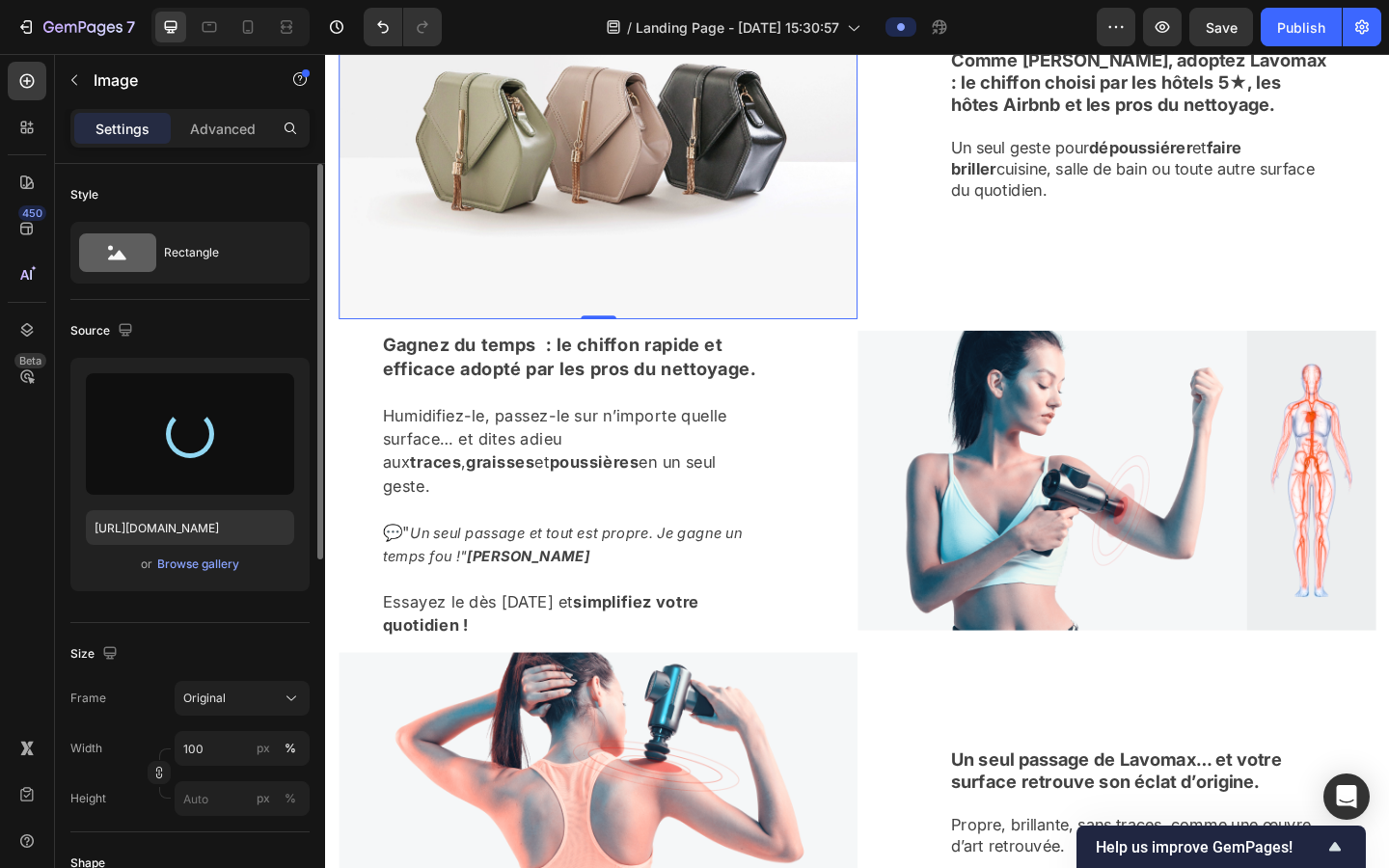
type input "https://cdn.shopify.com/s/files/1/0927/4104/2559/files/gempages_578042650951680…"
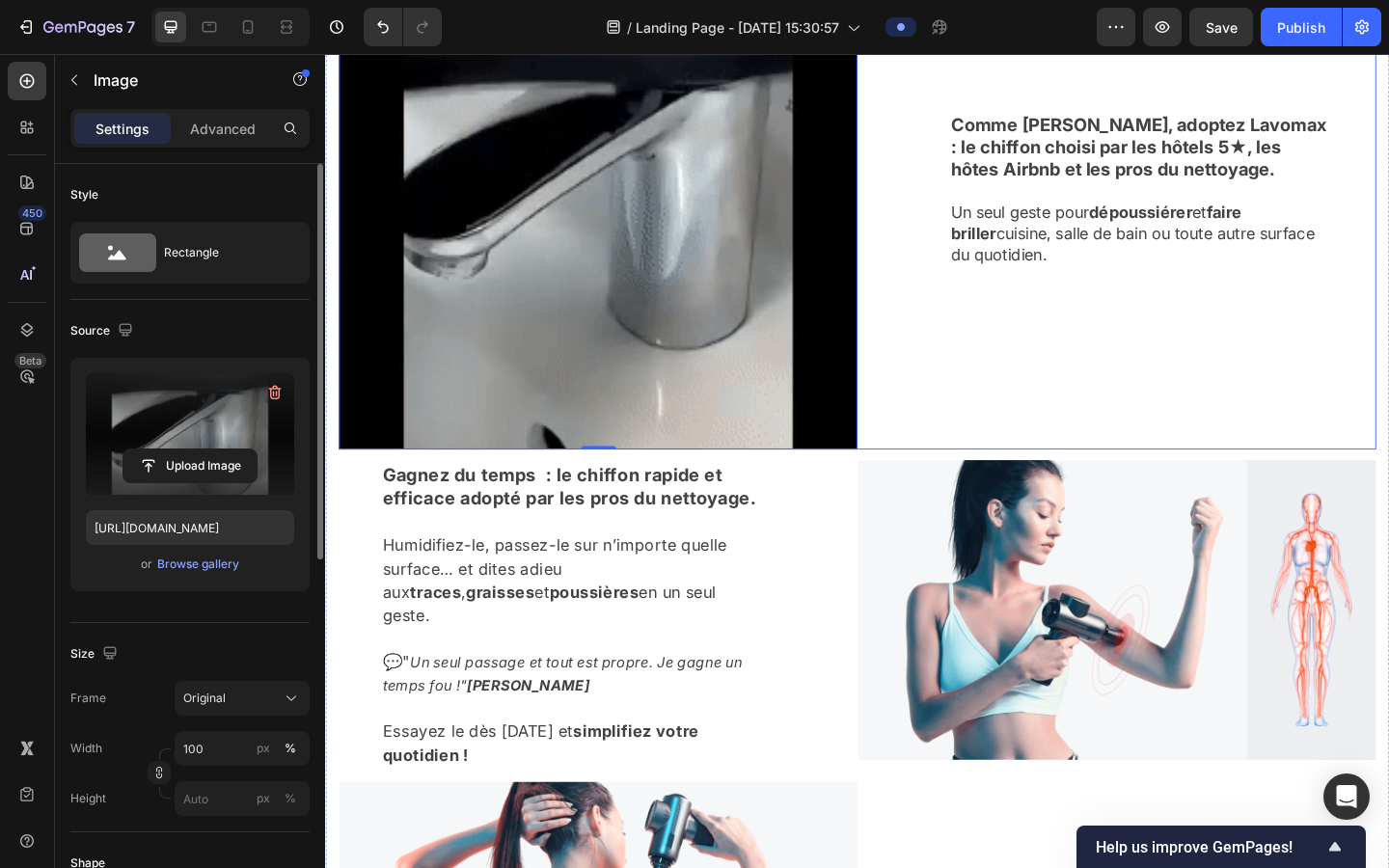
click at [886, 415] on div "Comme [PERSON_NAME], adoptez Lavomax : le chiffon choisi par les hôtels 5★, les…" at bounding box center [1186, 202] width 564 height 564
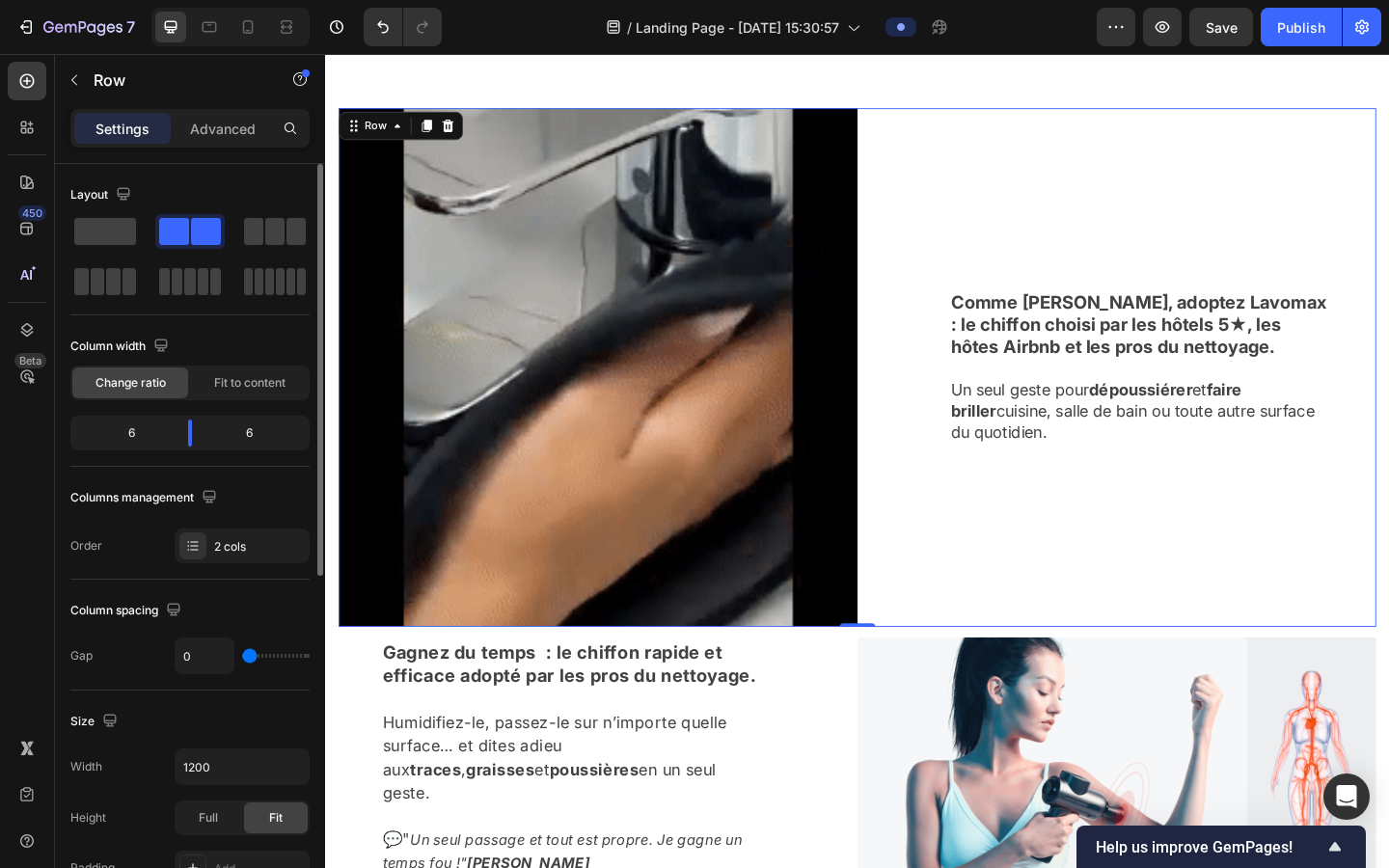
scroll to position [1314, 0]
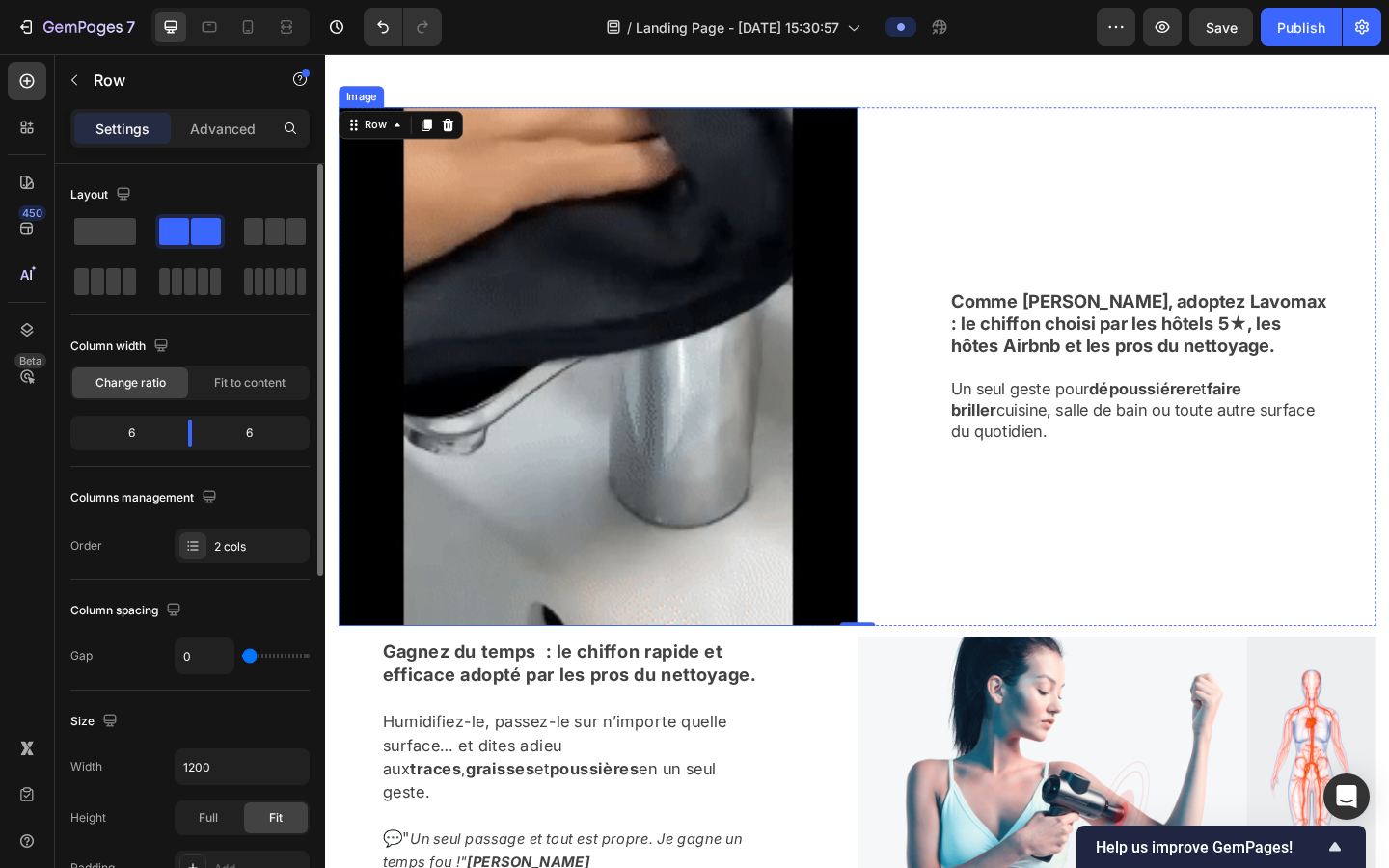
click at [557, 312] on img at bounding box center [622, 394] width 564 height 564
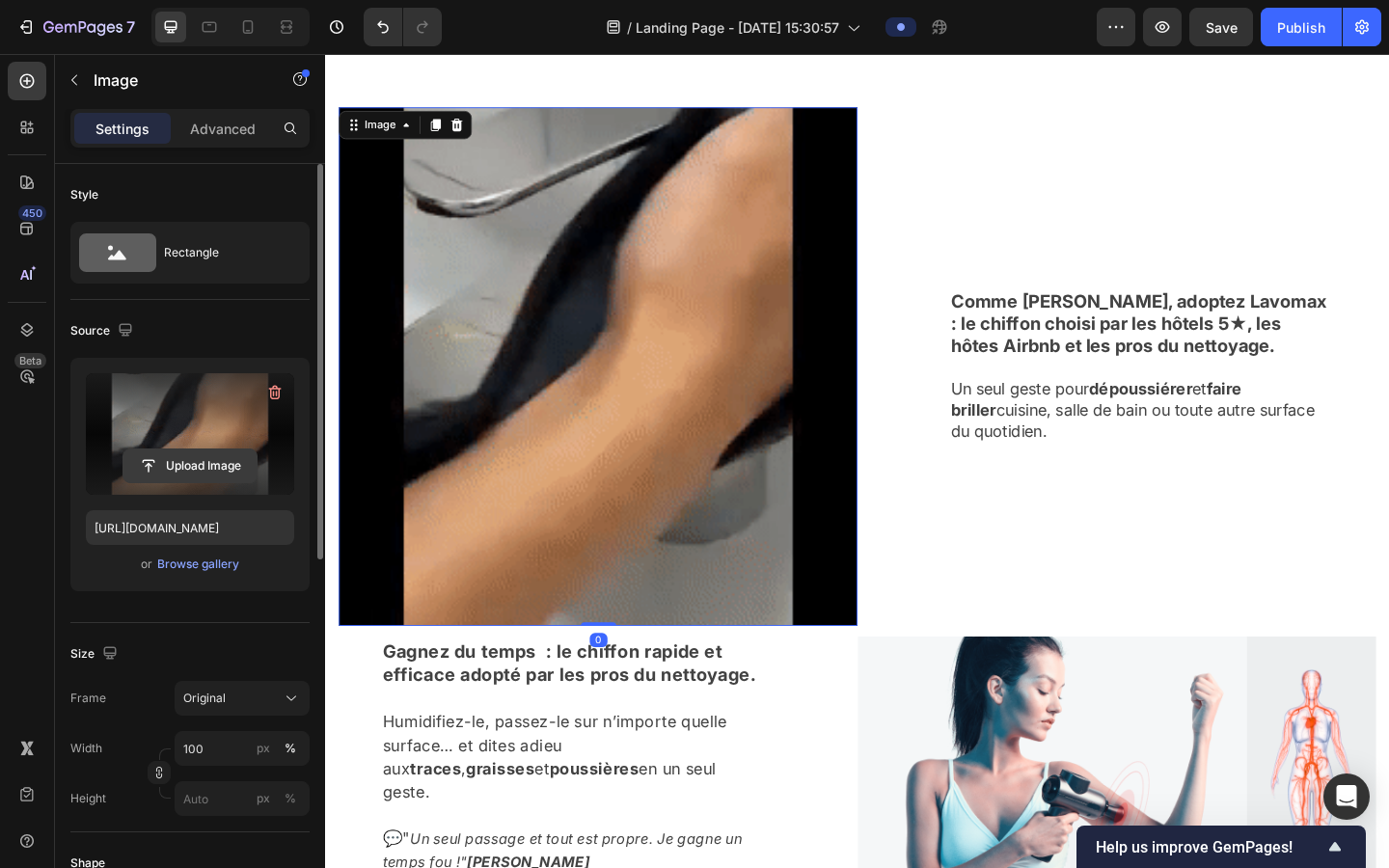
click at [199, 457] on input "file" at bounding box center [190, 465] width 133 height 32
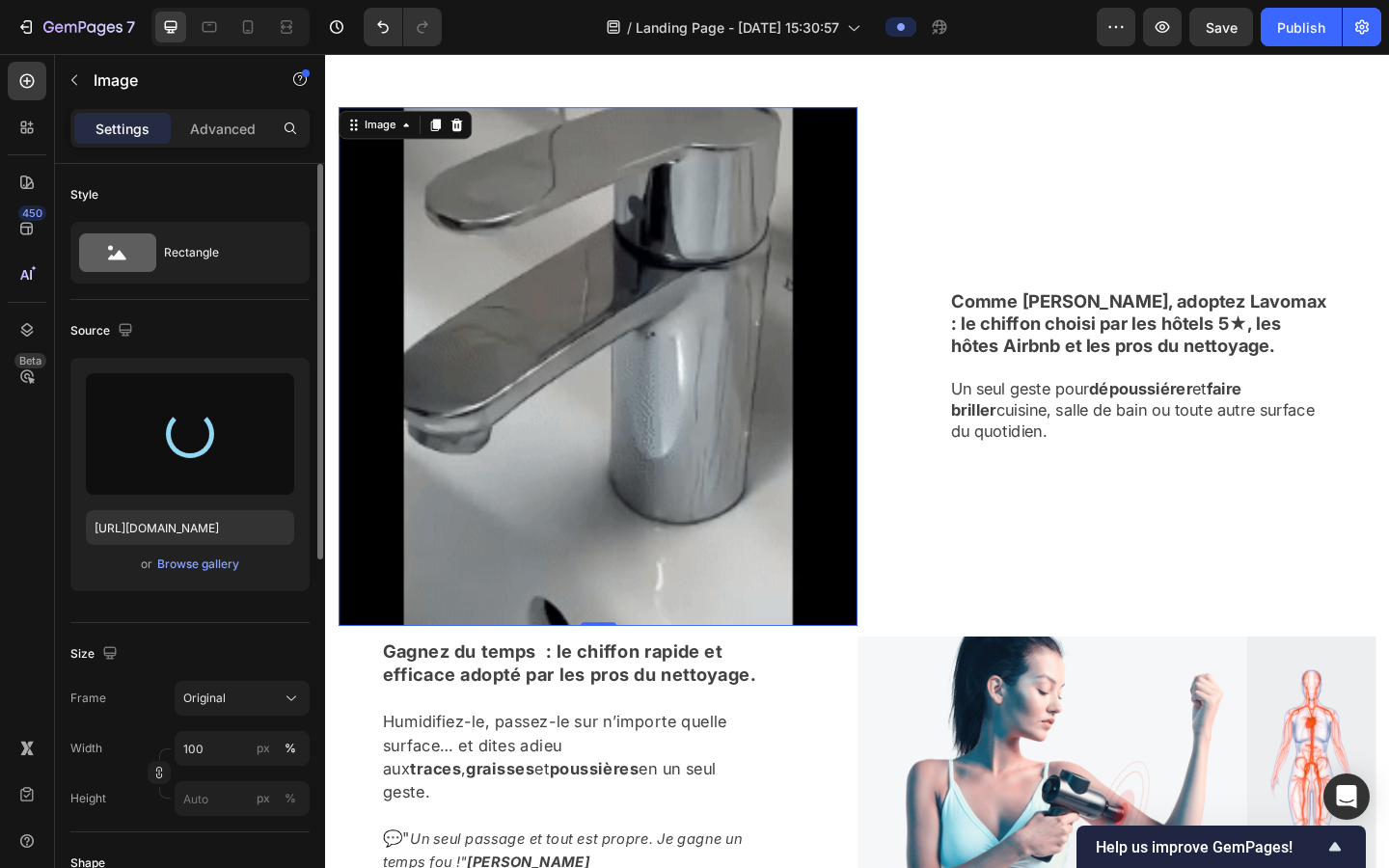
type input "https://cdn.shopify.com/s/files/1/0927/4104/2559/files/gempages_578042650951680…"
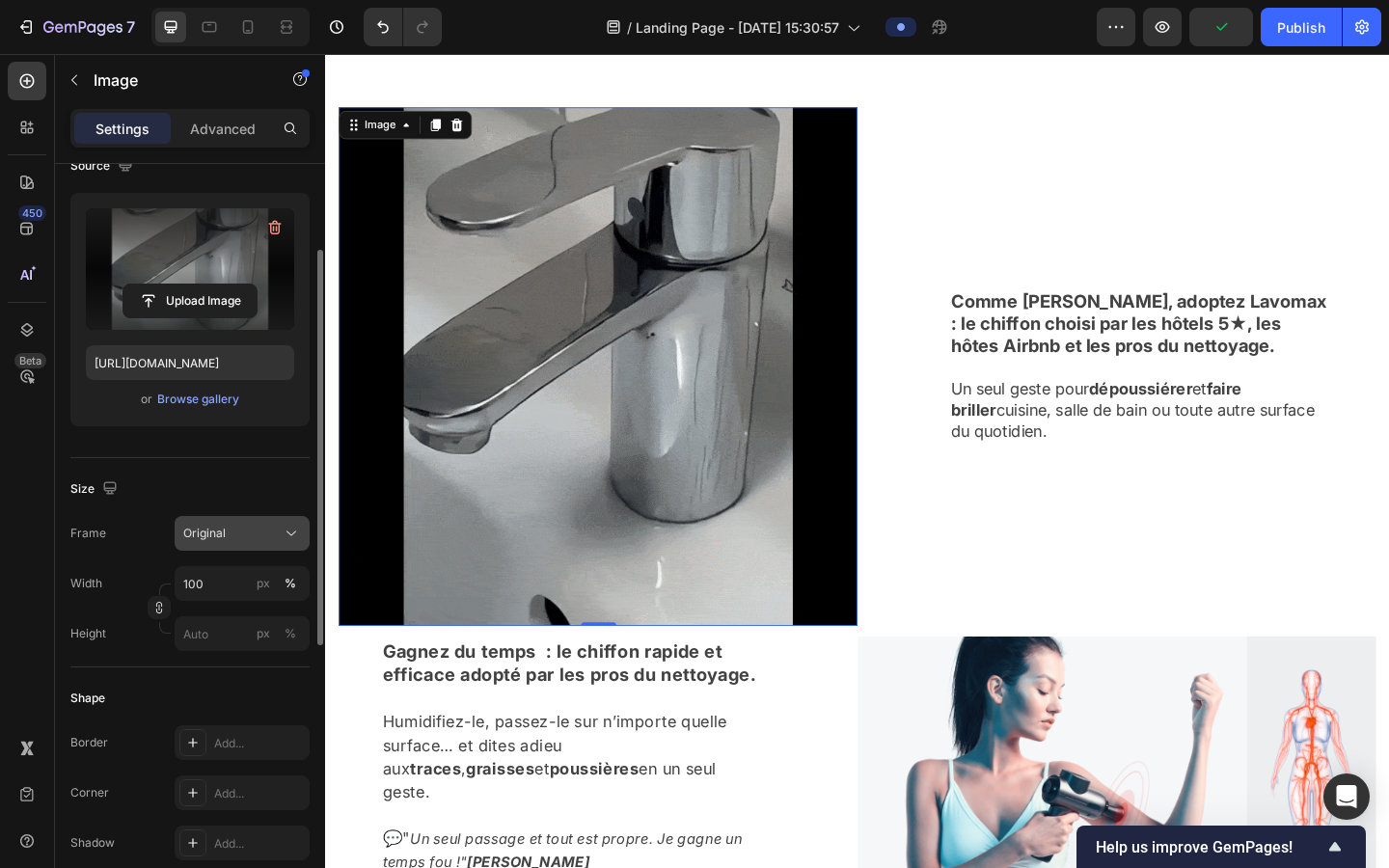
scroll to position [0, 0]
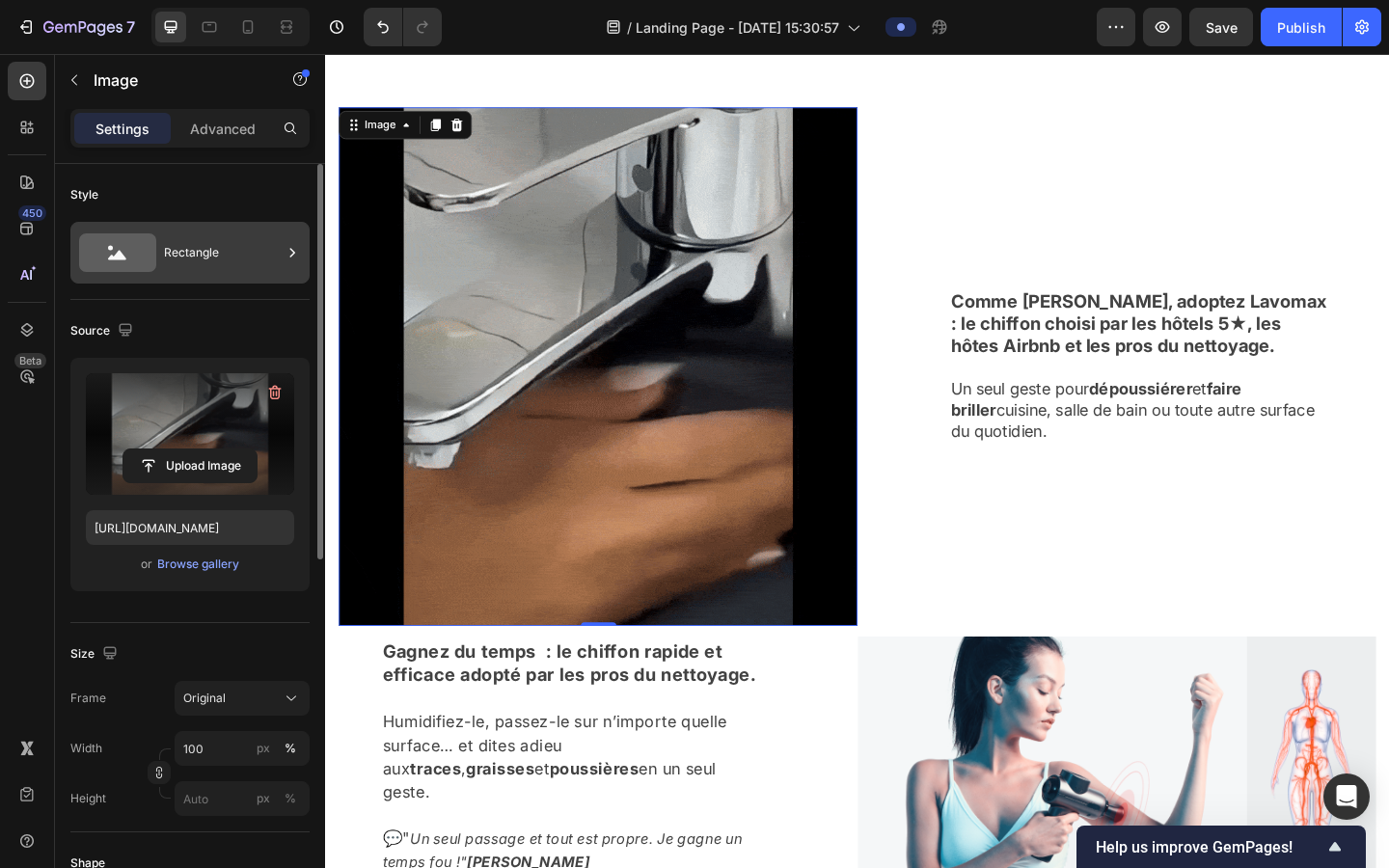
click at [199, 244] on div "Rectangle" at bounding box center [222, 252] width 118 height 44
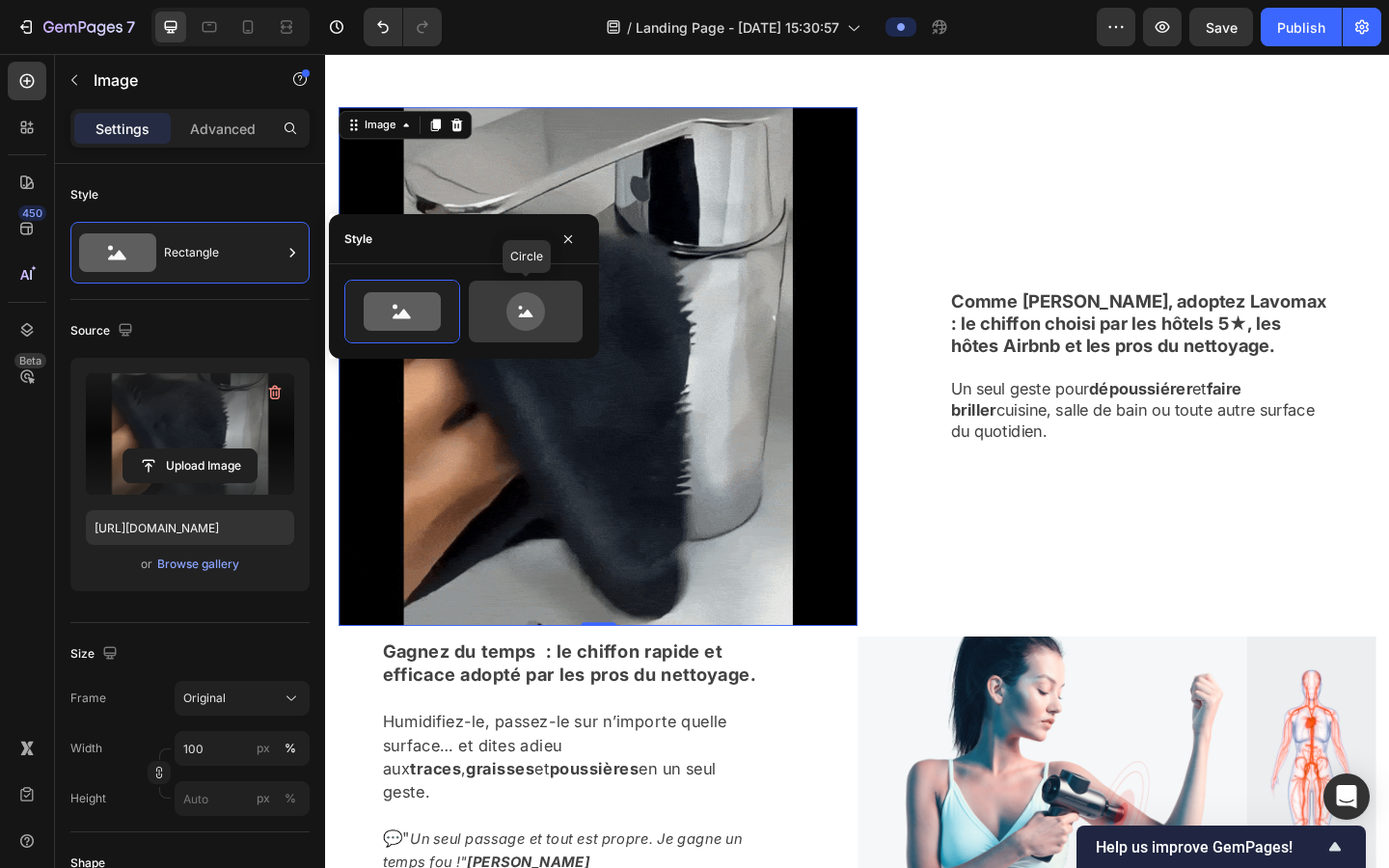
click at [531, 313] on icon at bounding box center [526, 313] width 15 height 8
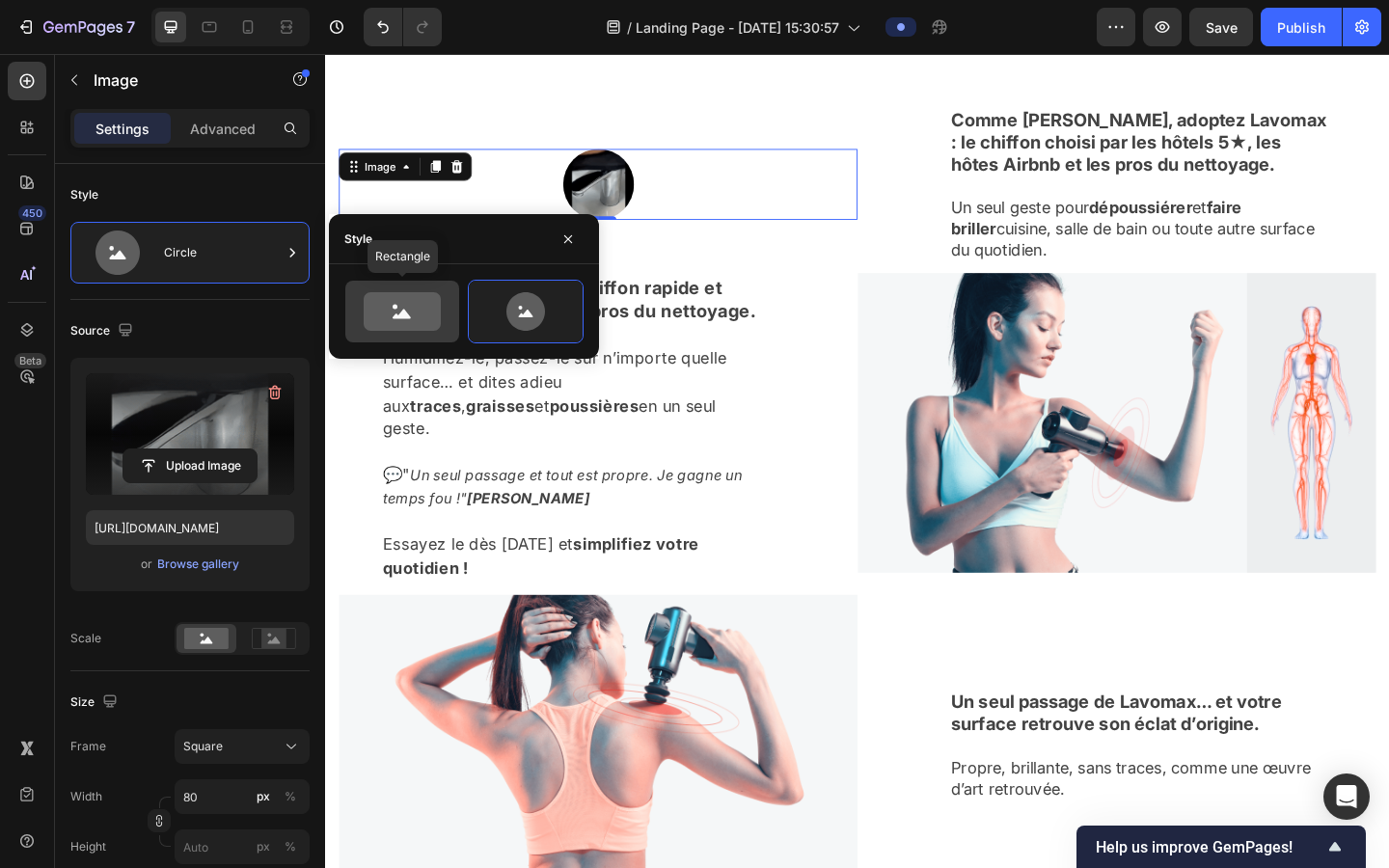
click at [394, 315] on icon at bounding box center [402, 314] width 19 height 10
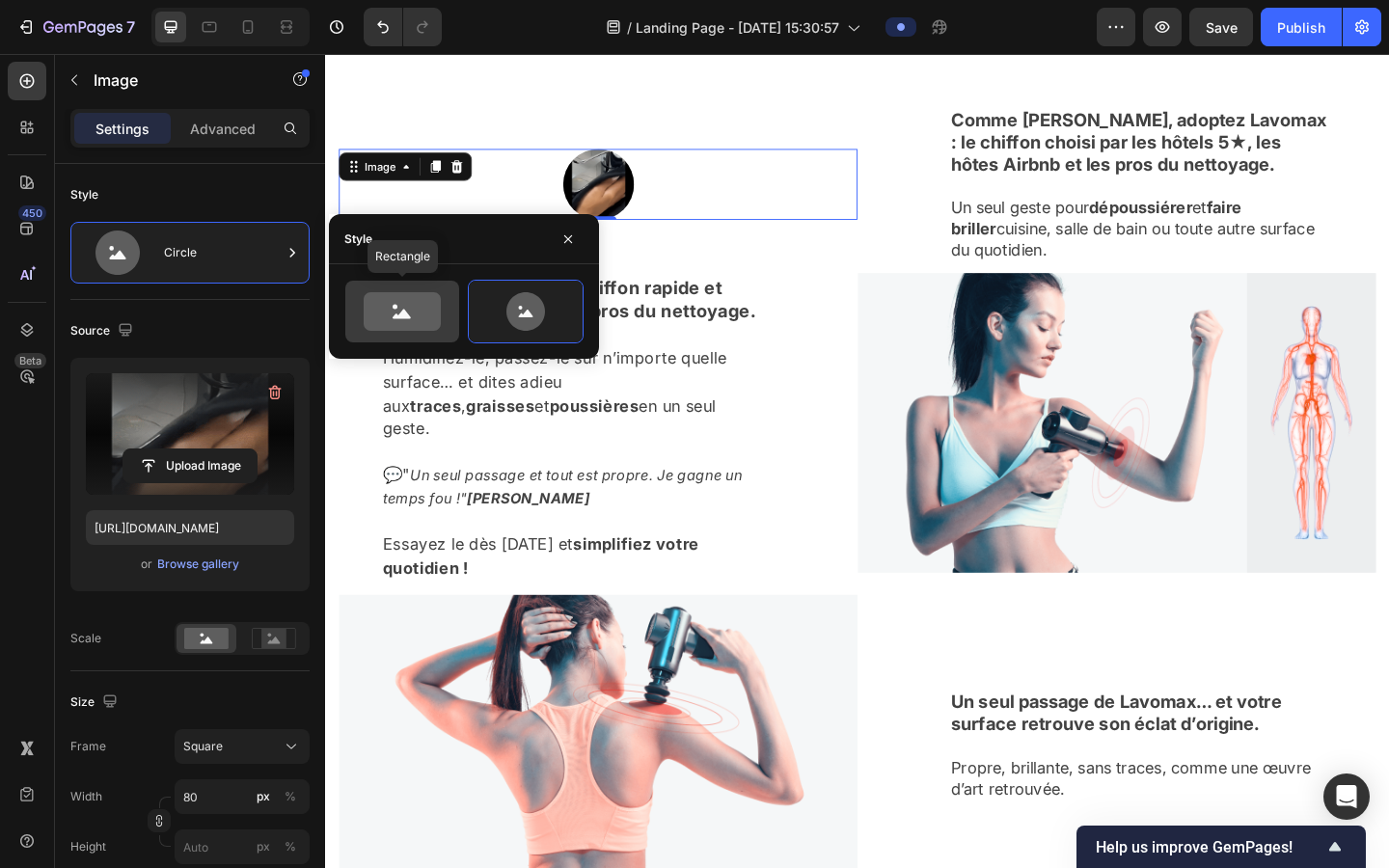
type input "100"
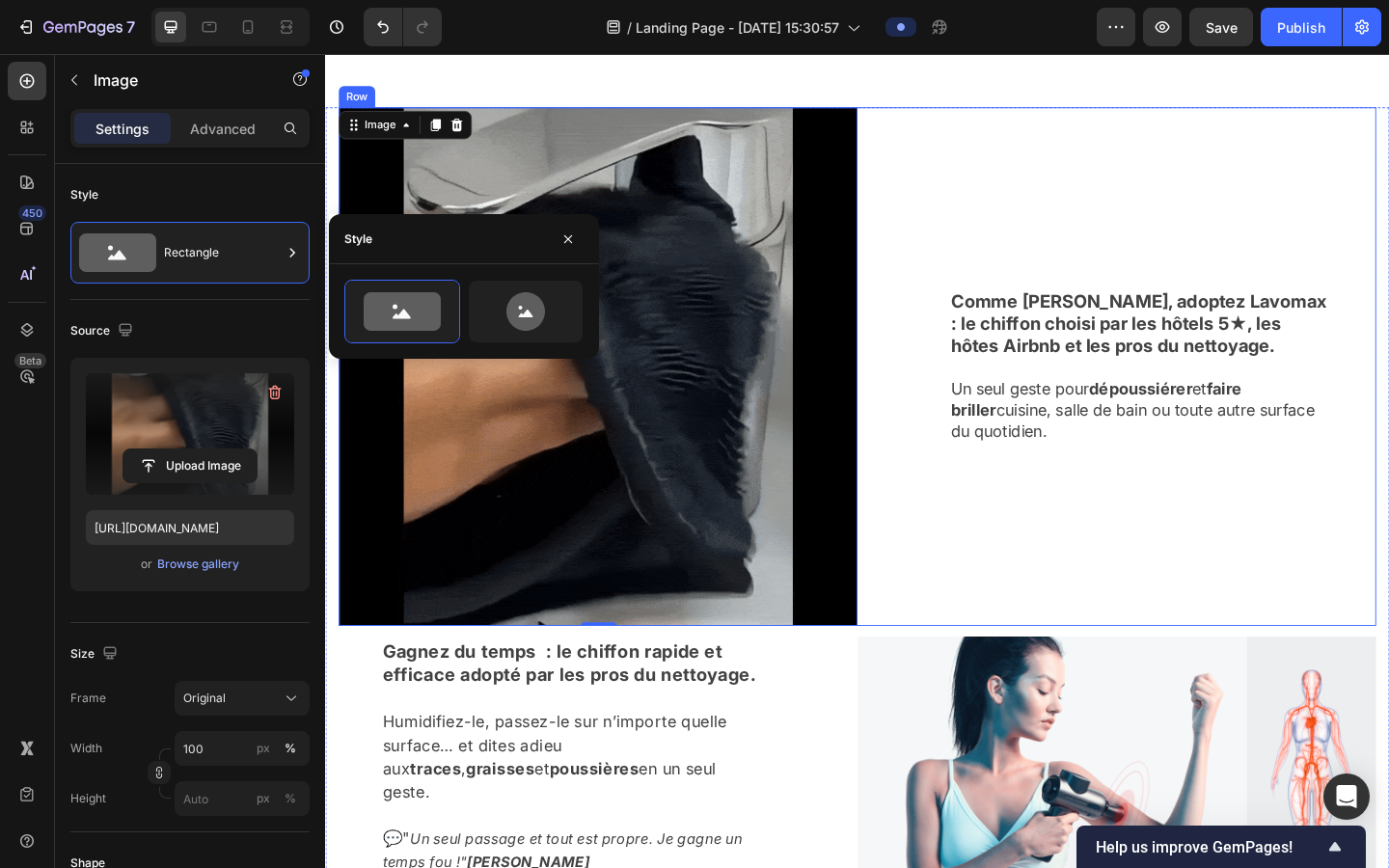
click at [886, 499] on div "Comme [PERSON_NAME], adoptez Lavomax : le chiffon choisi par les hôtels 5★, les…" at bounding box center [1186, 394] width 564 height 564
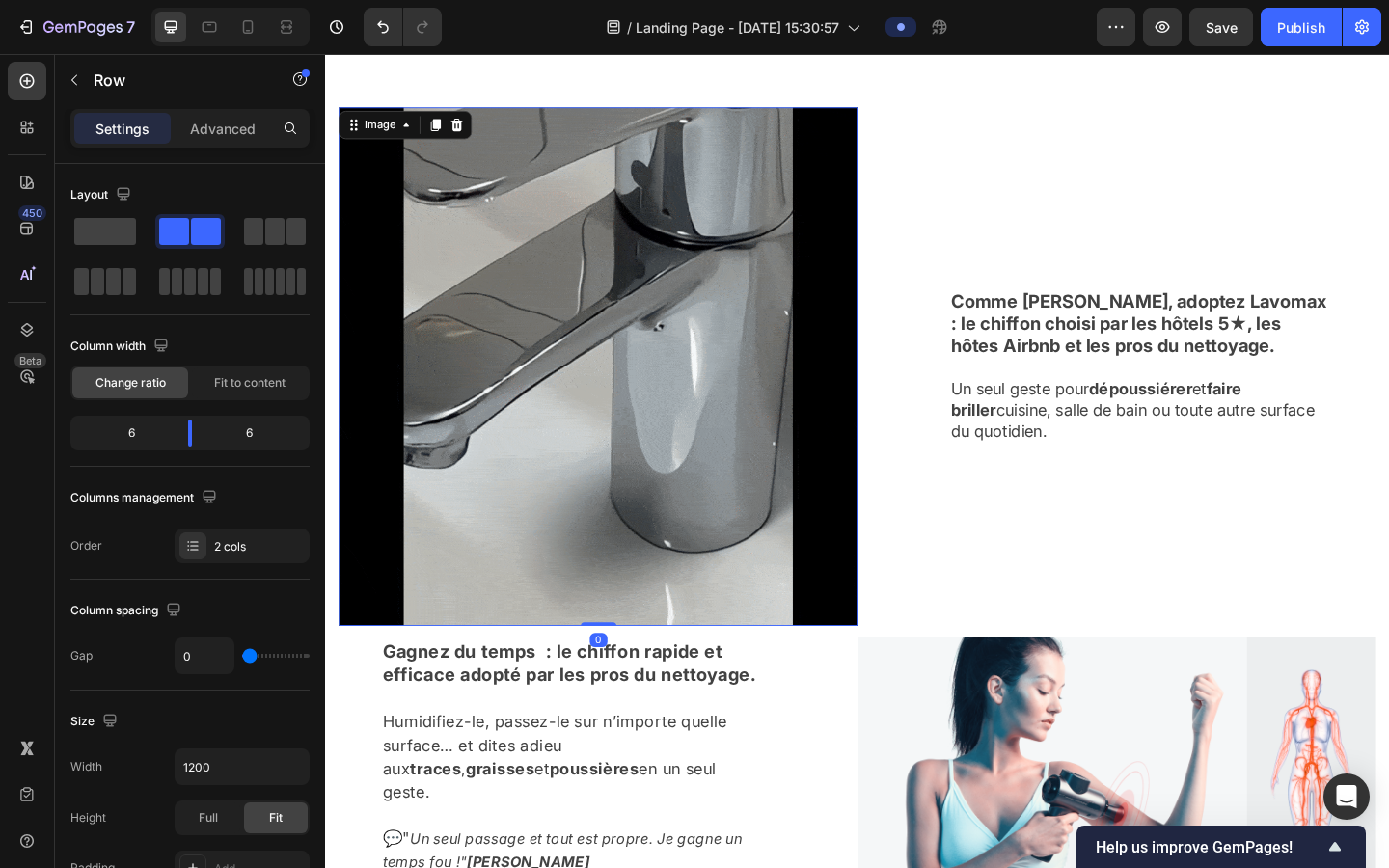
click at [863, 489] on img at bounding box center [622, 394] width 564 height 564
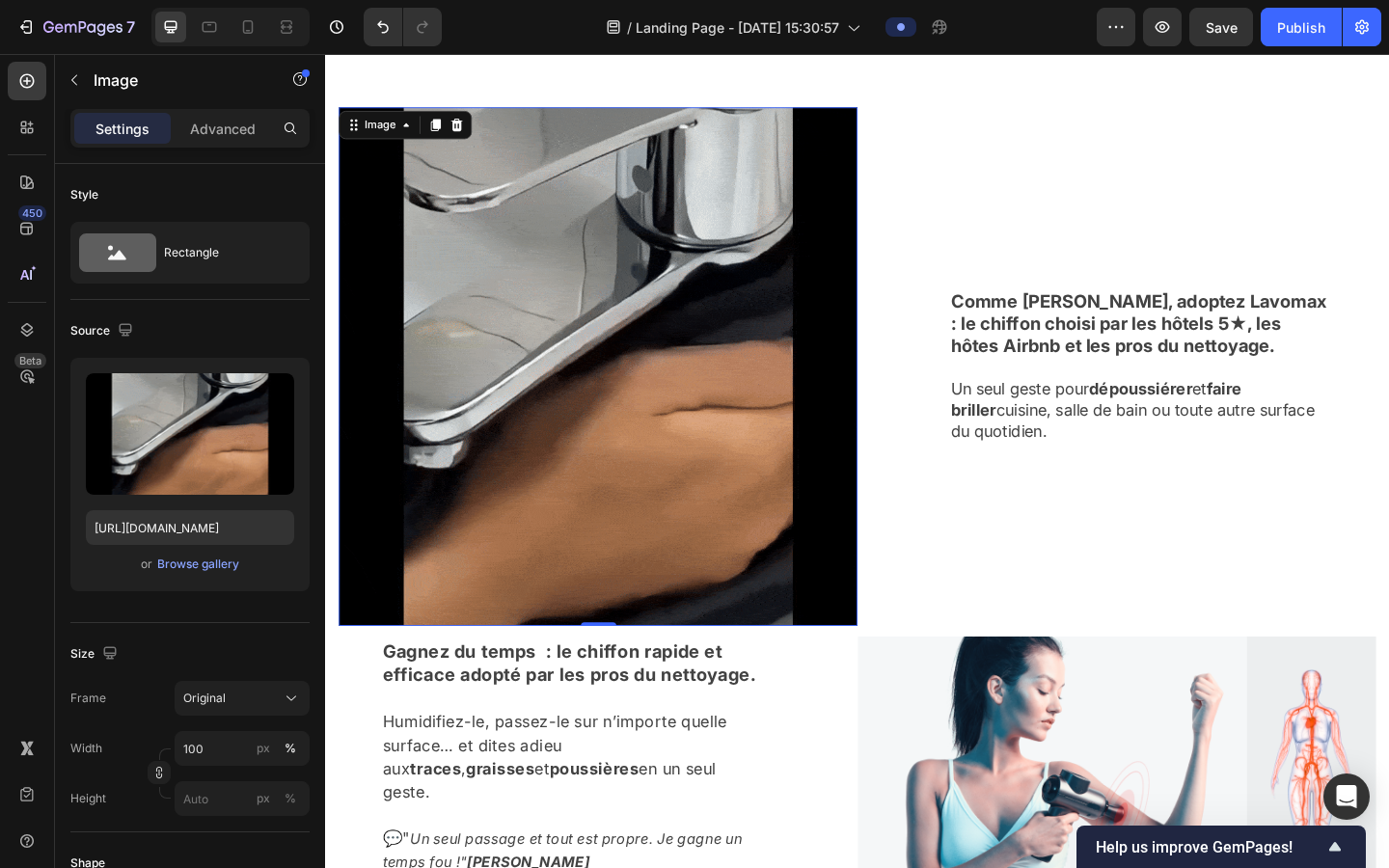
click at [535, 346] on img at bounding box center [622, 394] width 564 height 564
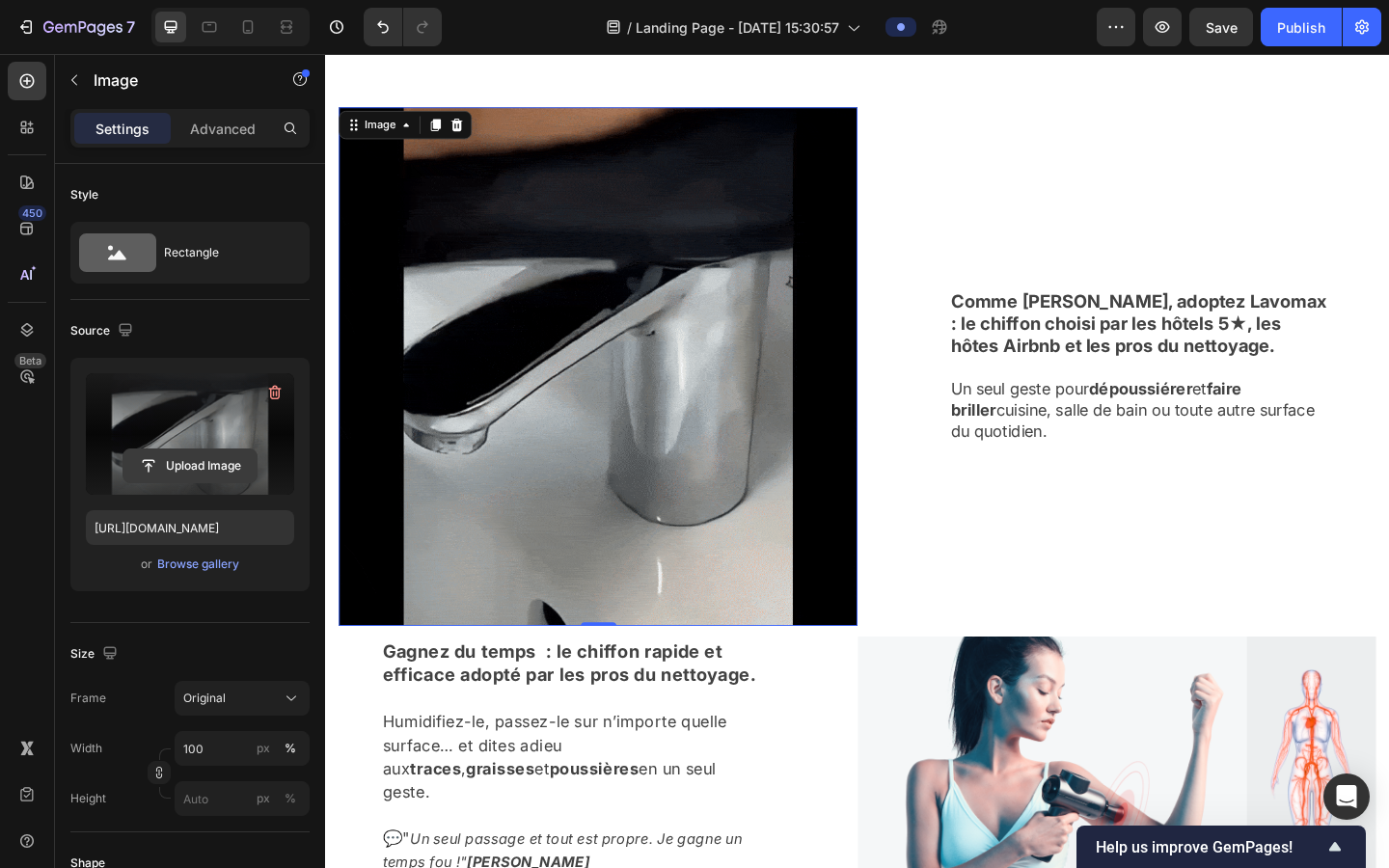
click at [181, 458] on input "file" at bounding box center [190, 465] width 133 height 32
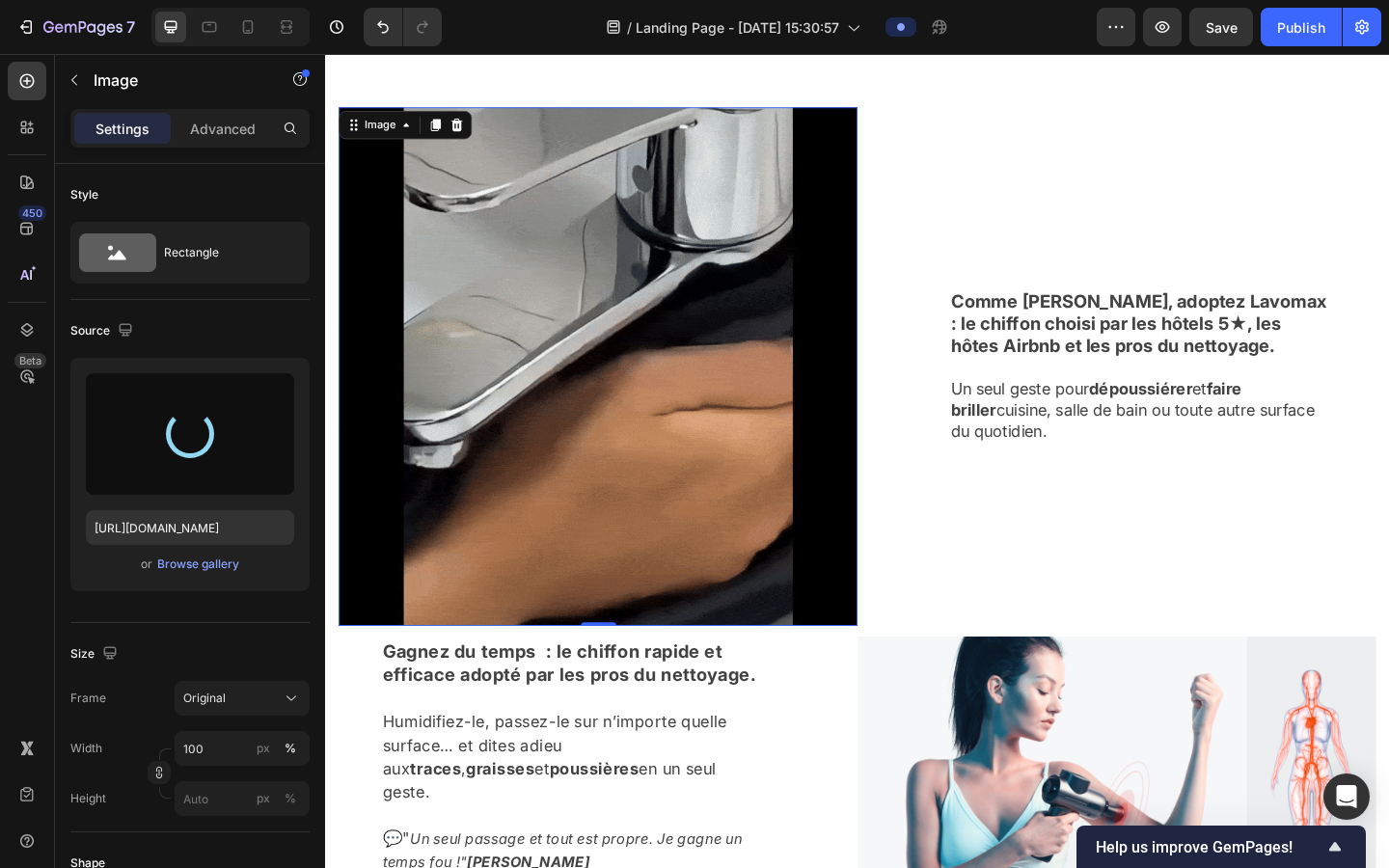
type input "[URL][DOMAIN_NAME]"
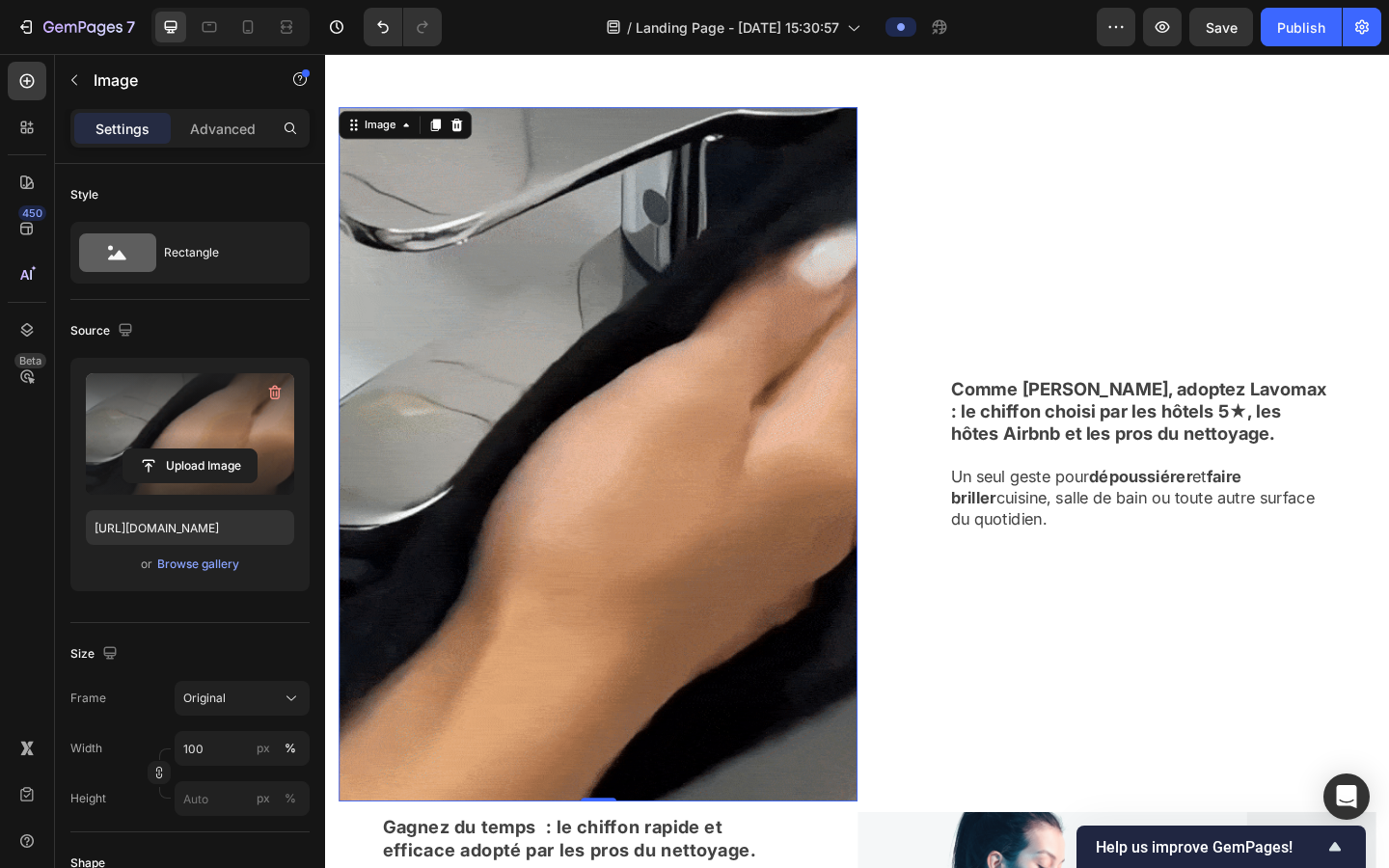
click at [601, 703] on img at bounding box center [622, 489] width 564 height 755
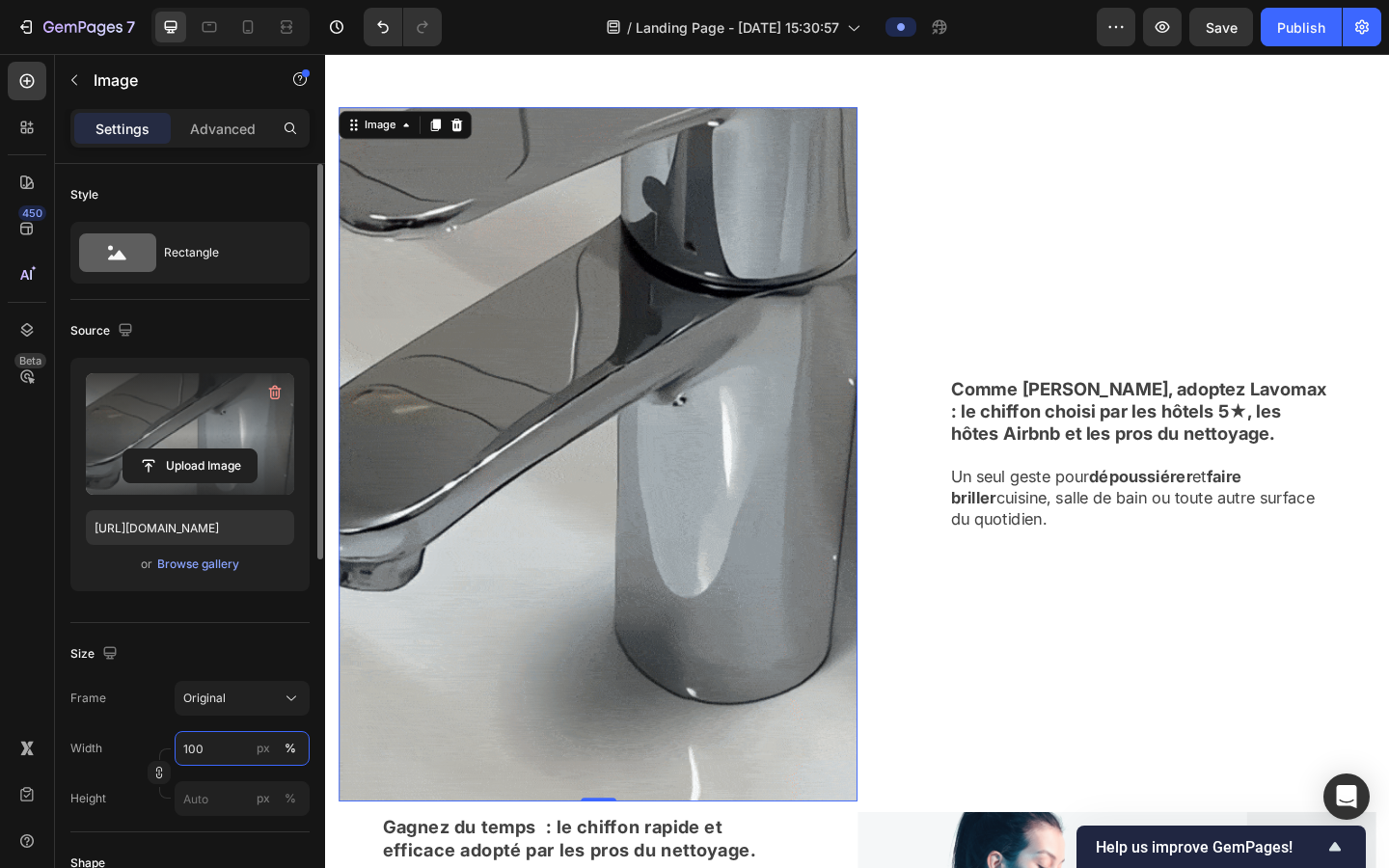
click at [236, 703] on input "100" at bounding box center [242, 748] width 135 height 34
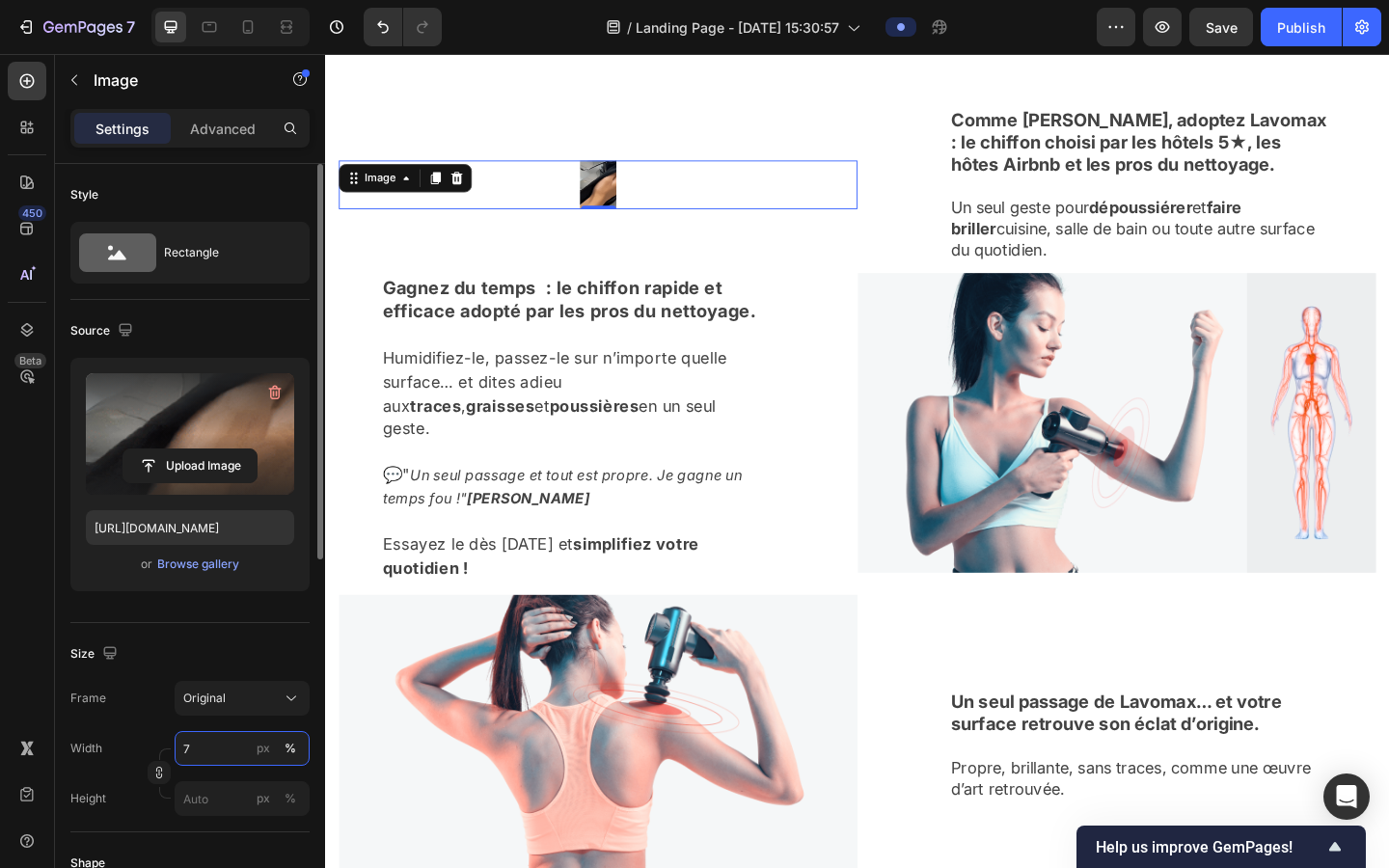
type input "75"
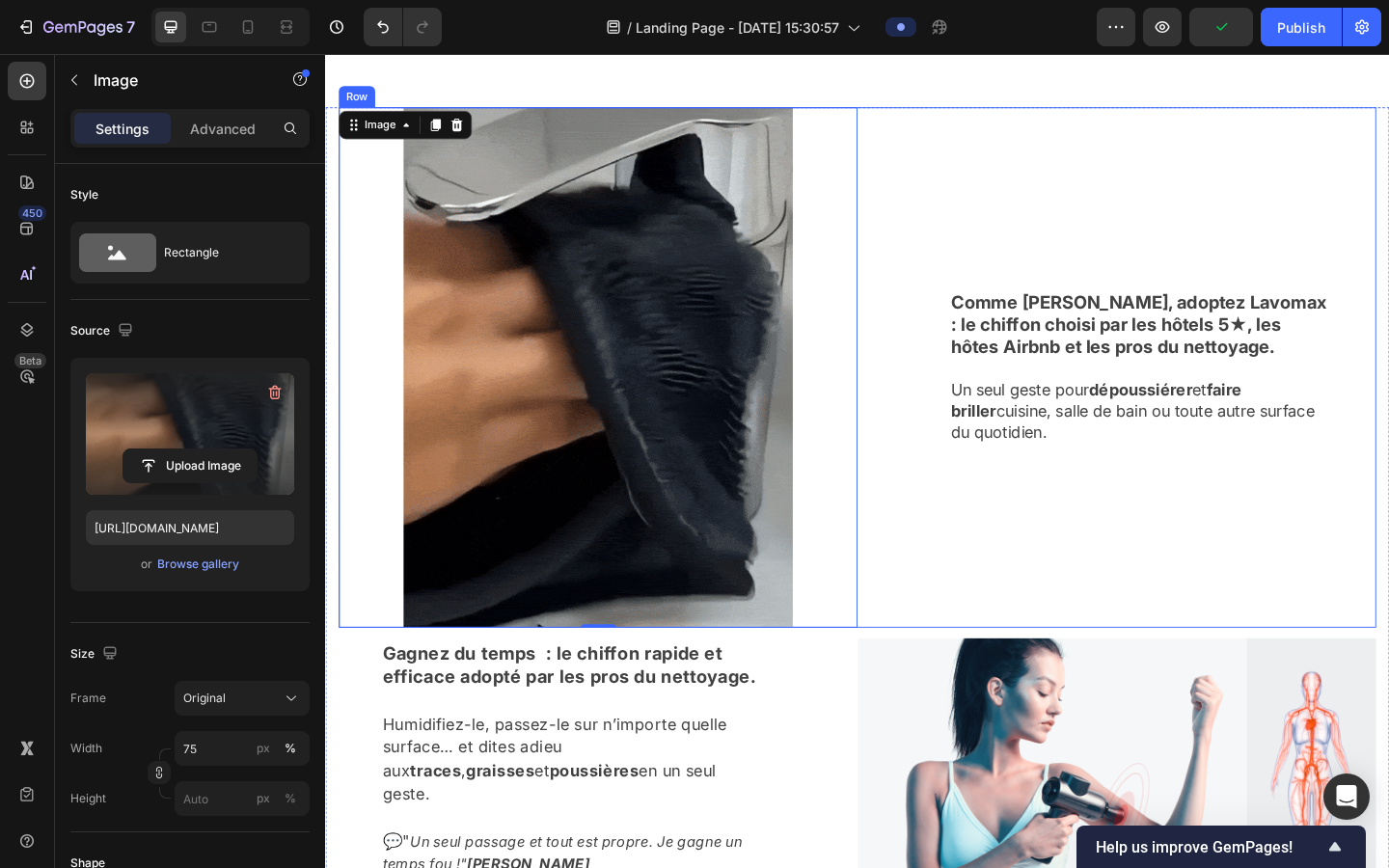
click at [886, 292] on div "Comme [PERSON_NAME], adoptez Lavomax : le chiffon choisi par les hôtels 5★, les…" at bounding box center [1186, 395] width 564 height 566
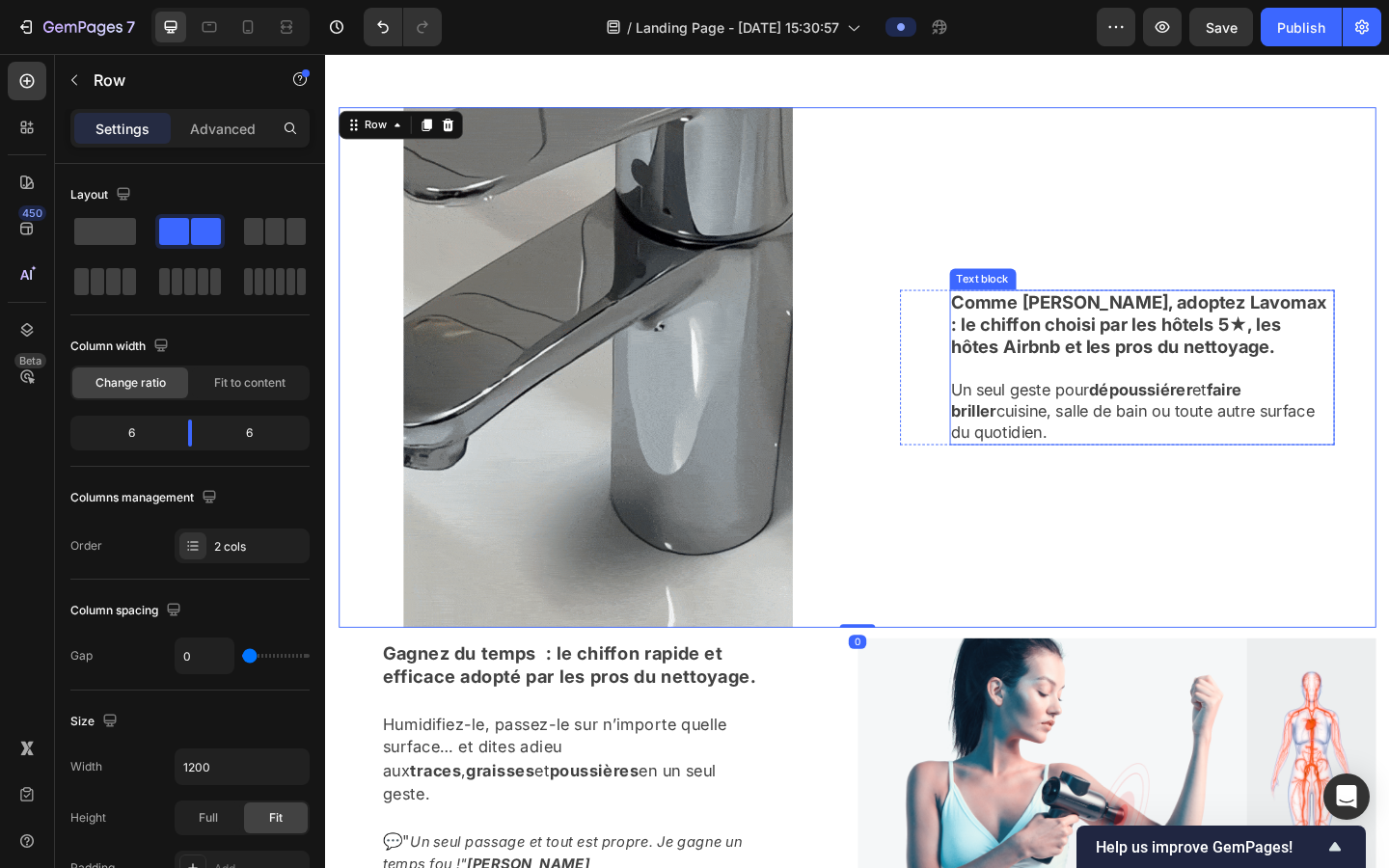
click at [886, 331] on strong "Comme [PERSON_NAME], adoptez Lavomax : le chiffon choisi par les hôtels 5★, les…" at bounding box center [1210, 348] width 408 height 72
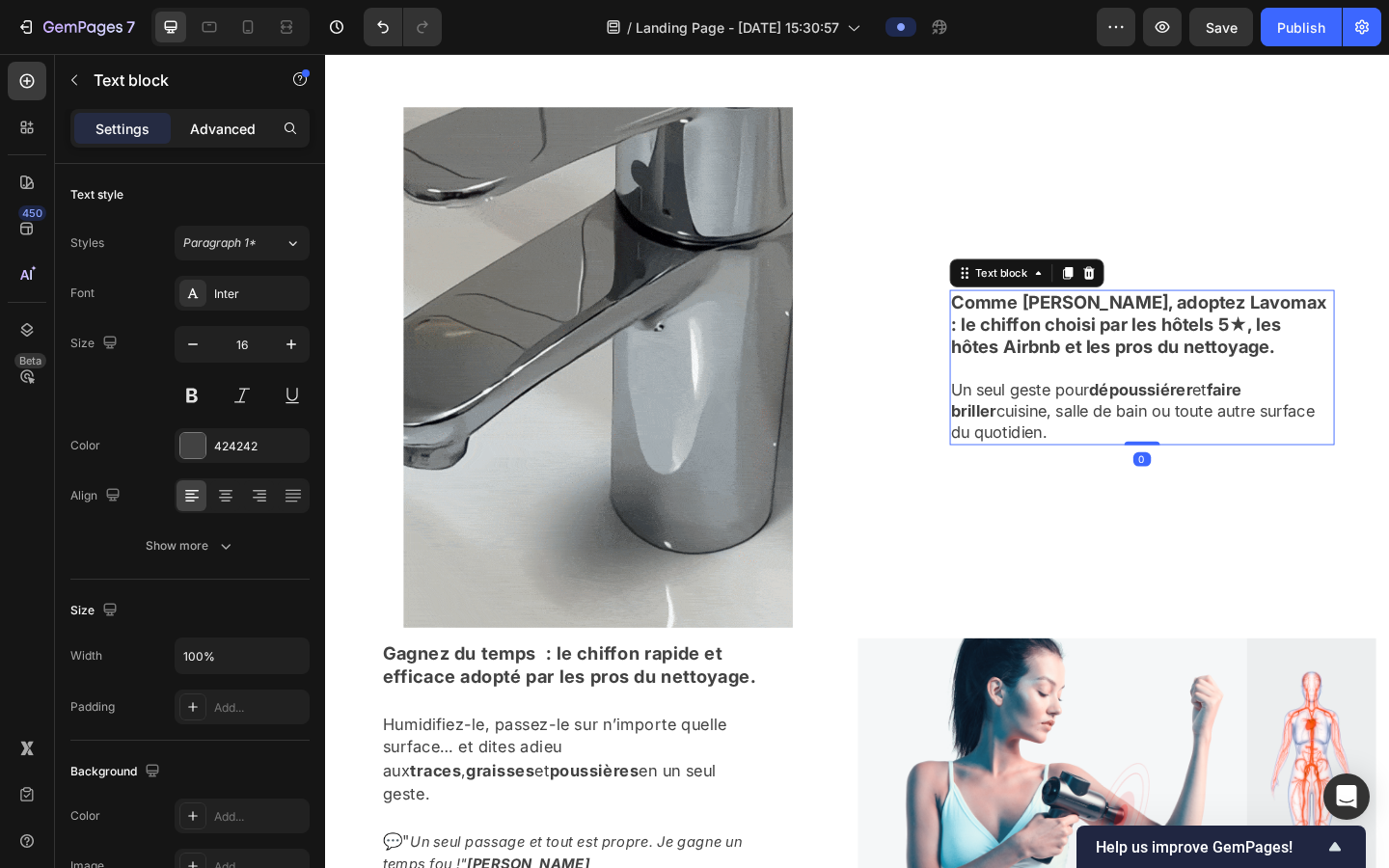
click at [225, 122] on p "Advanced" at bounding box center [222, 128] width 66 height 21
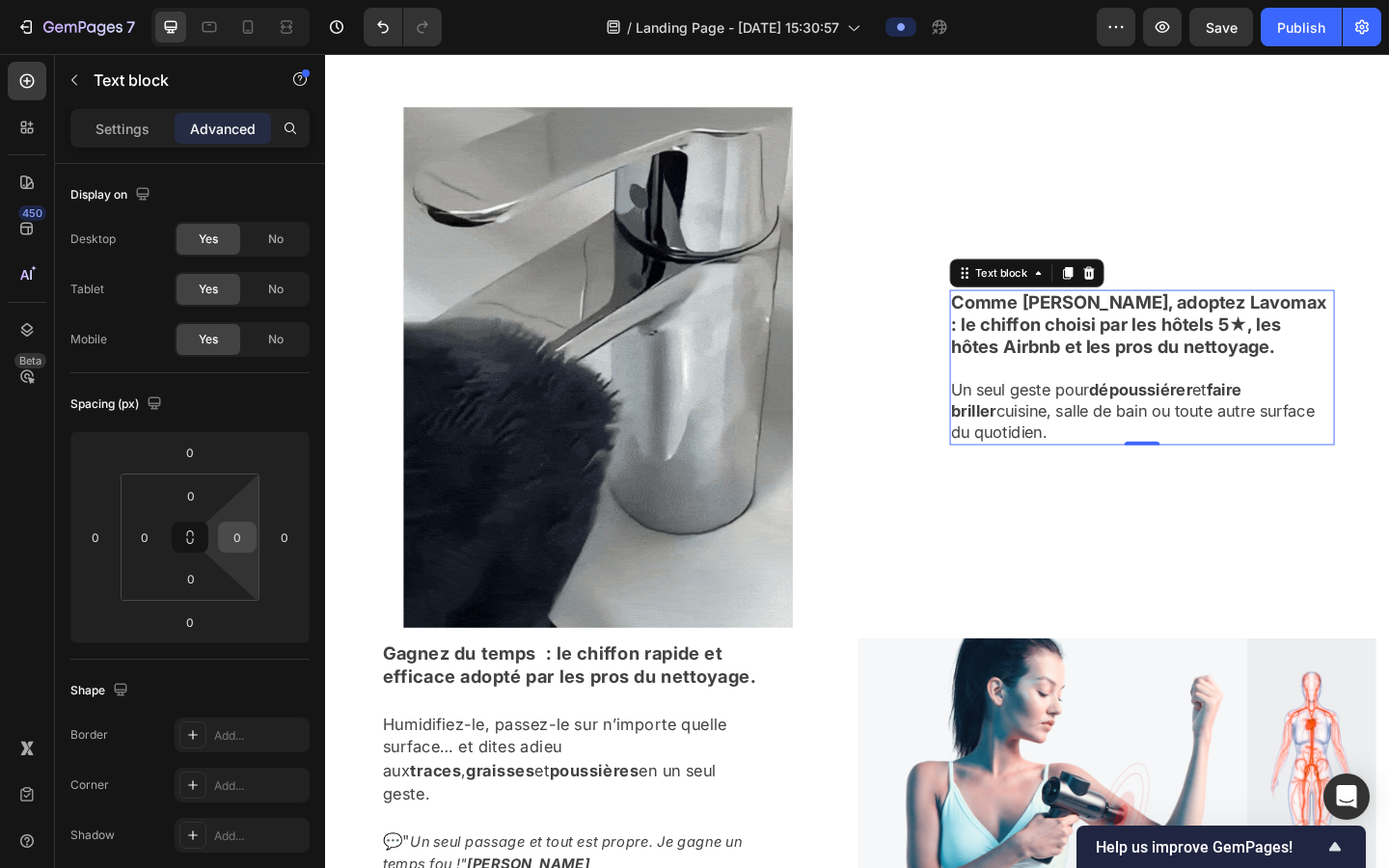
click at [237, 533] on input "0" at bounding box center [238, 538] width 29 height 29
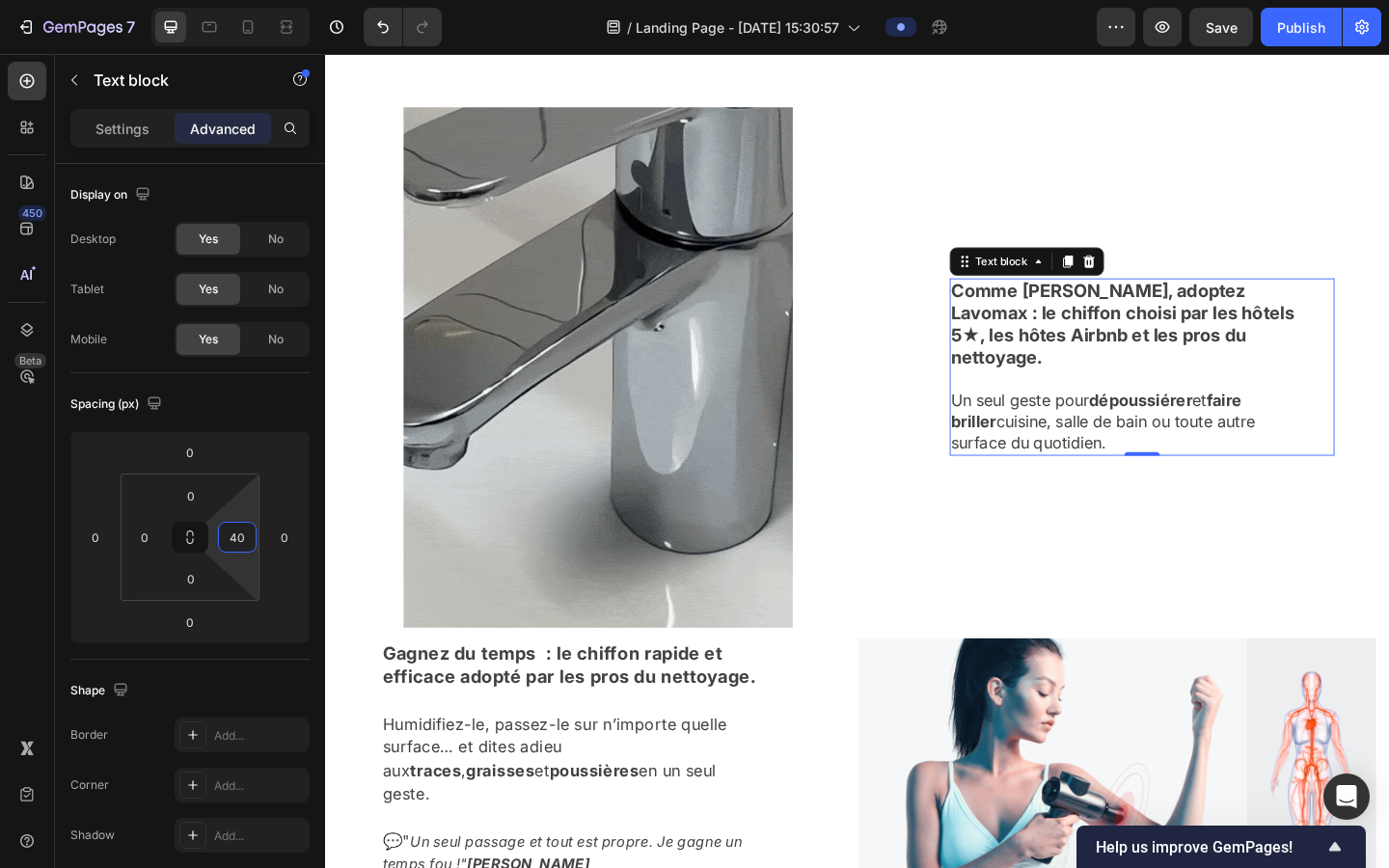
type input "4"
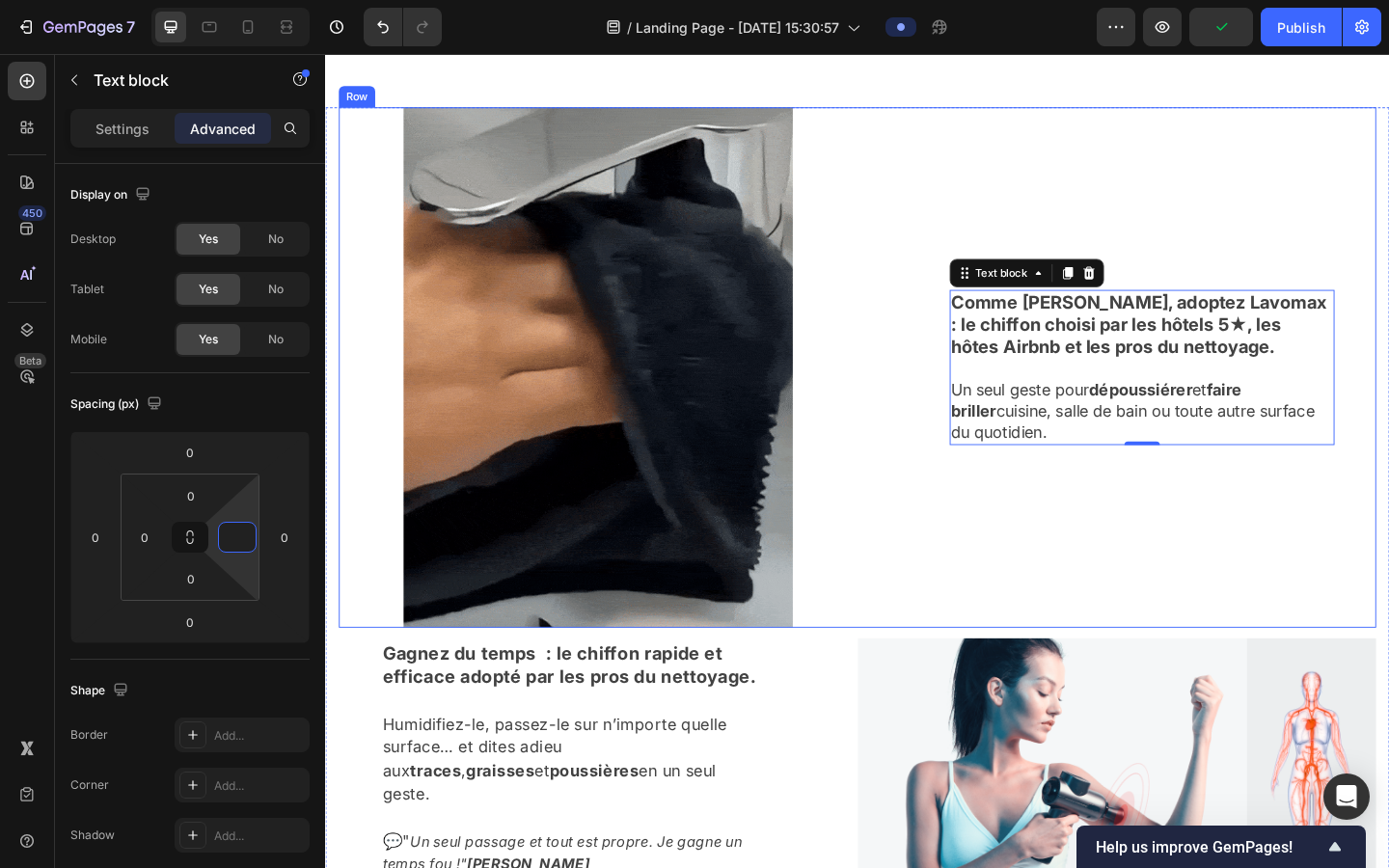
click at [886, 548] on div "Comme Marie, adoptez Lavomax : le chiffon choisi par les hôtels 5★, les hôtes A…" at bounding box center [1186, 395] width 564 height 566
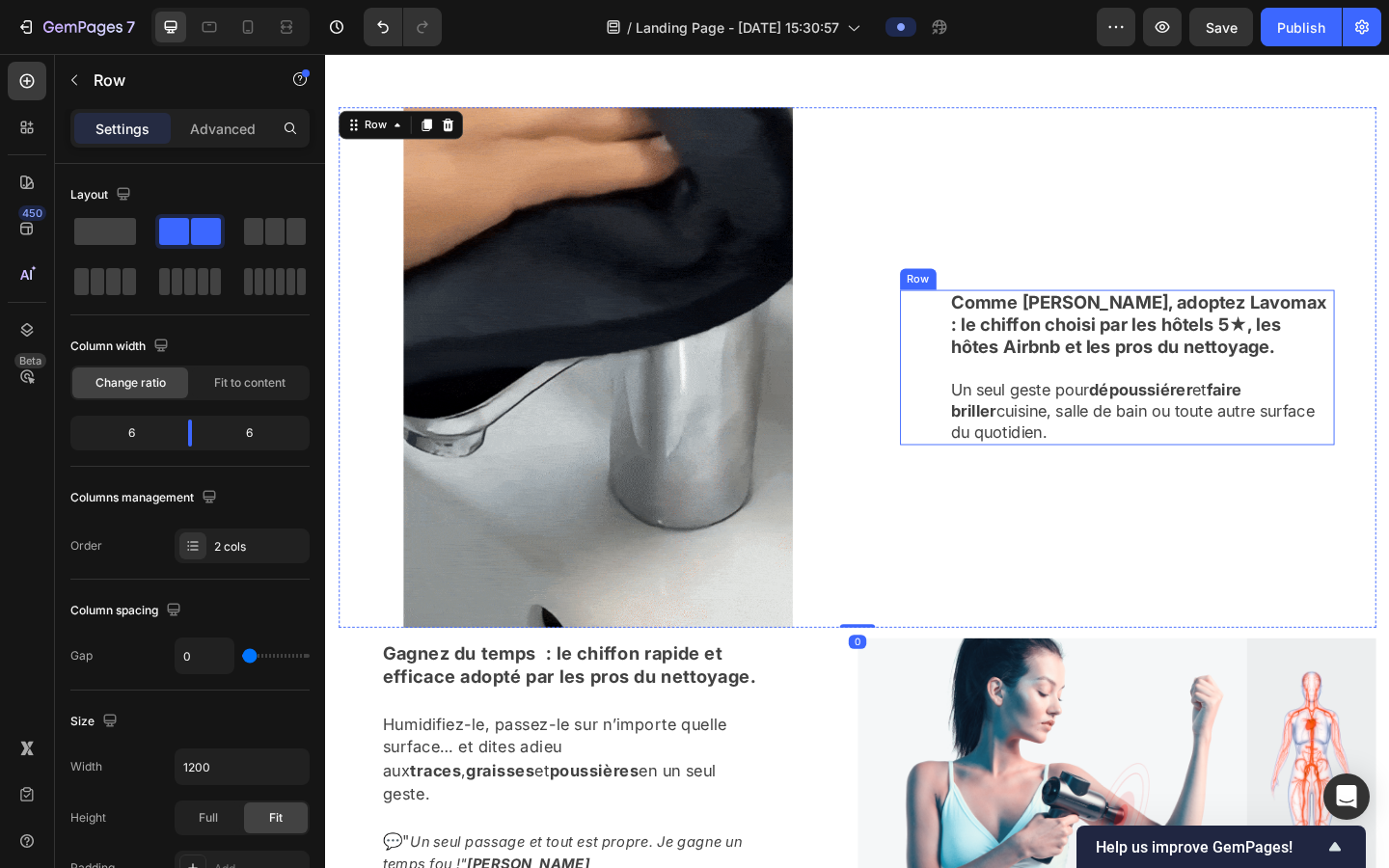
click at [886, 431] on div "Comme [PERSON_NAME], adoptez Lavomax : le chiffon choisi par les hôtels 5★, les…" at bounding box center [1186, 395] width 473 height 169
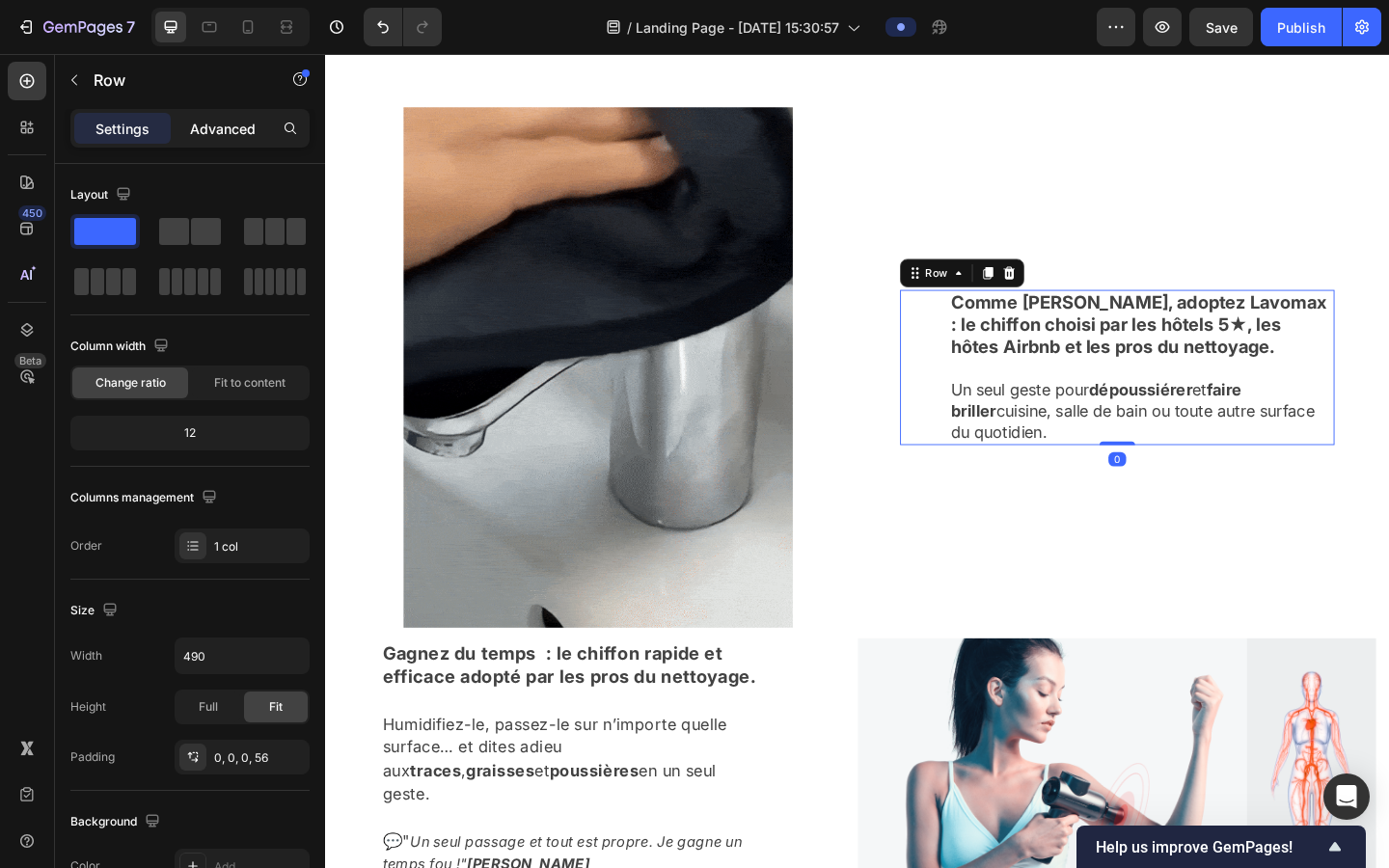
click at [235, 132] on p "Advanced" at bounding box center [222, 128] width 66 height 21
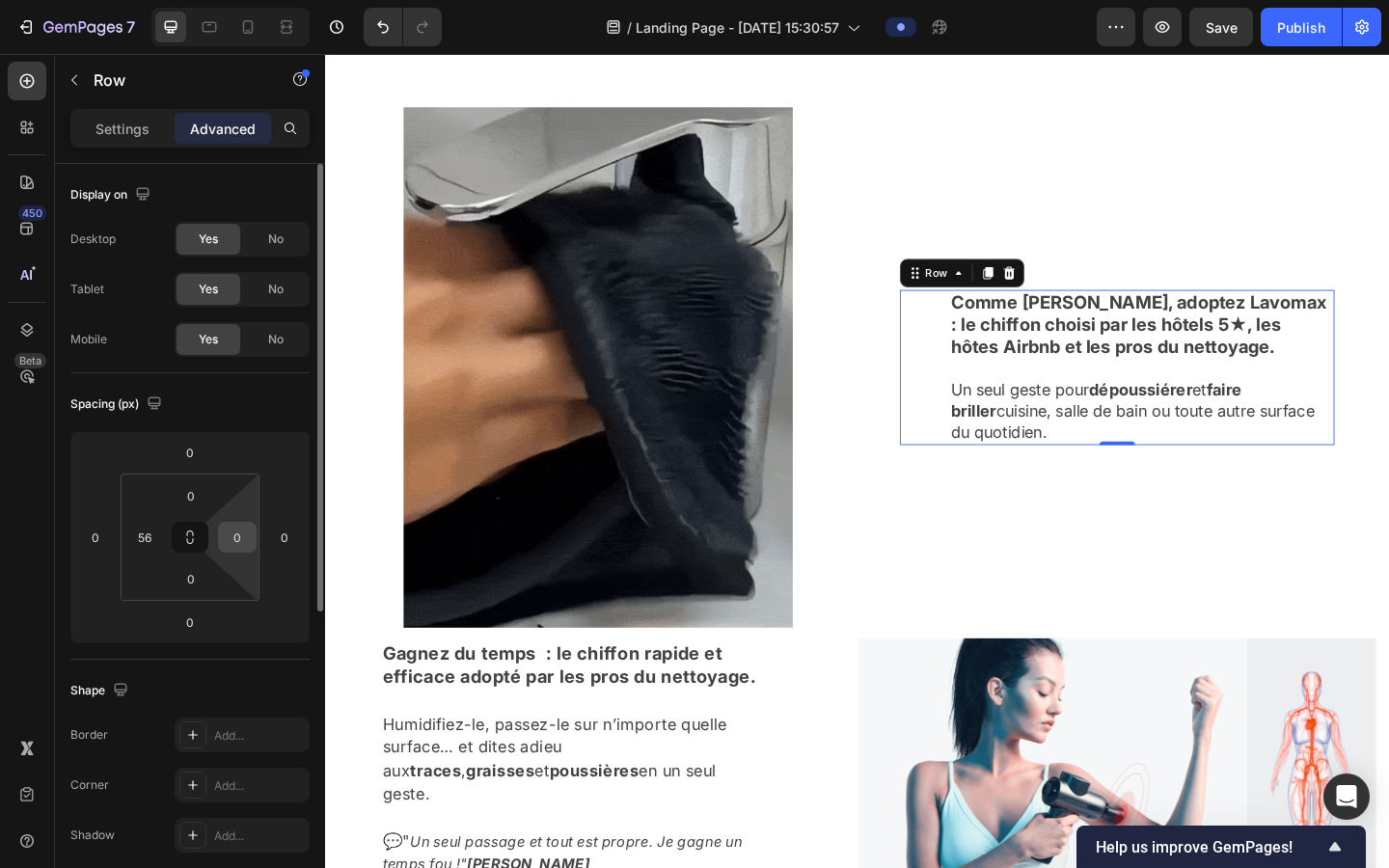
click at [235, 546] on input "0" at bounding box center [238, 538] width 29 height 29
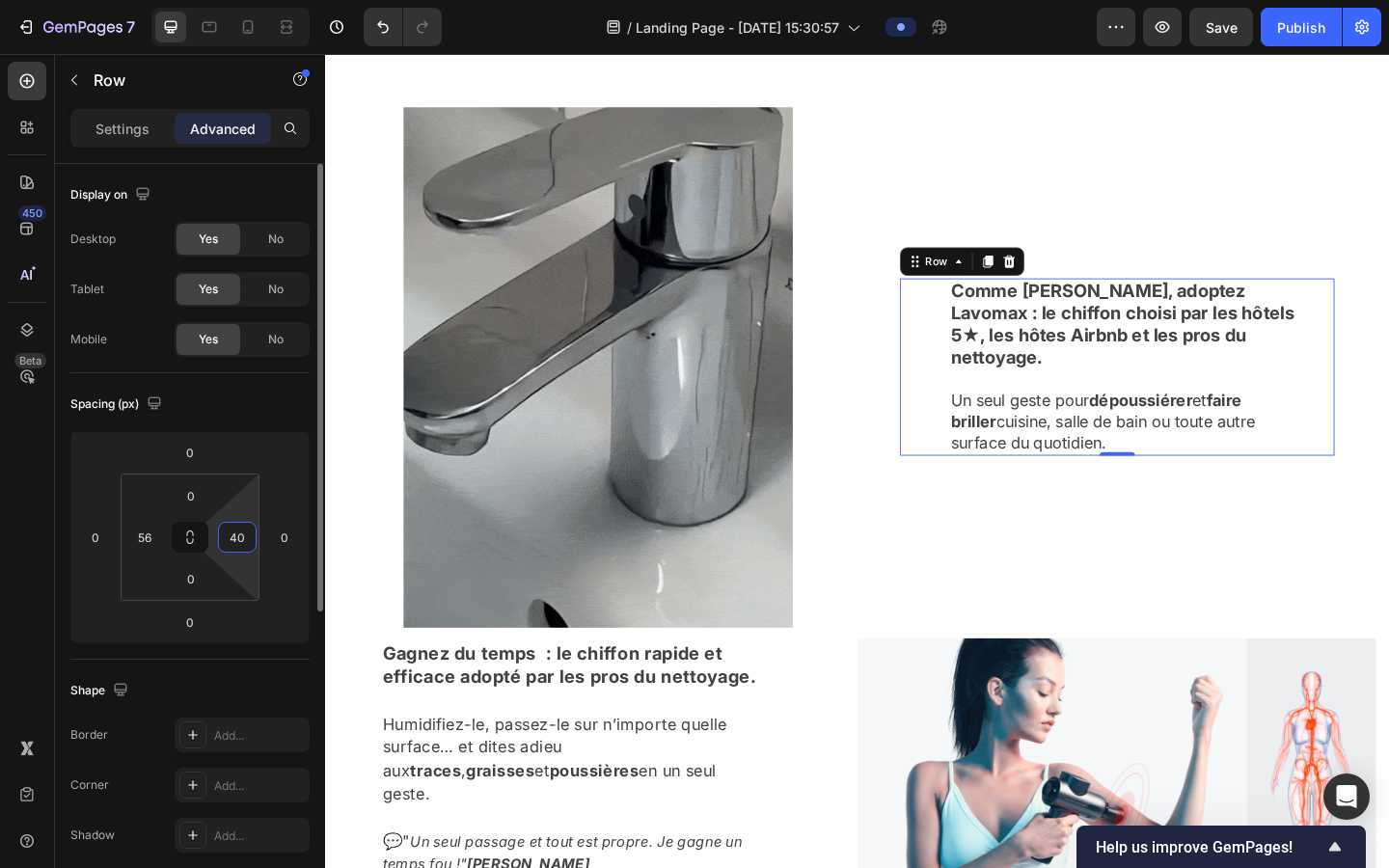
type input "4"
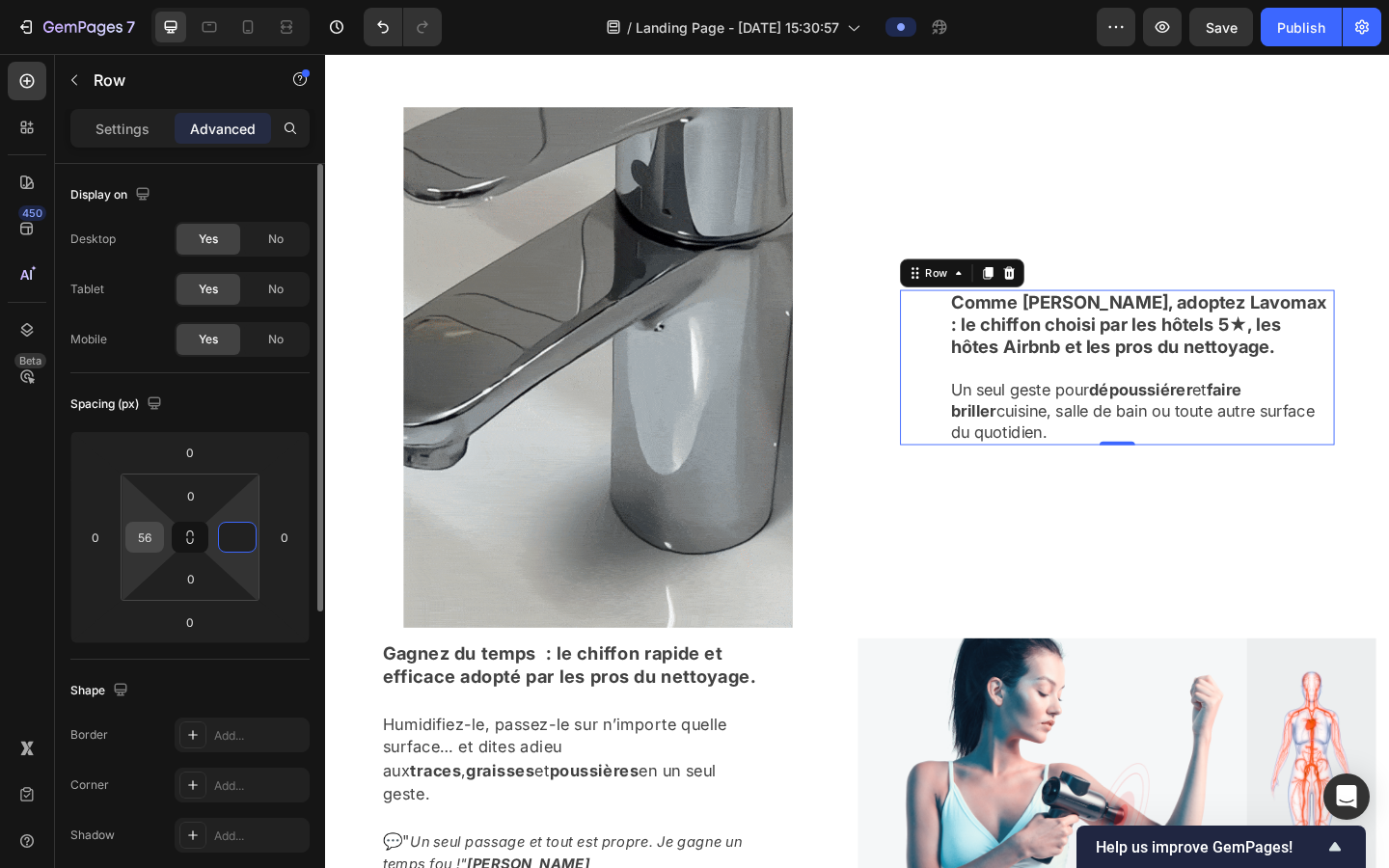
type input "0"
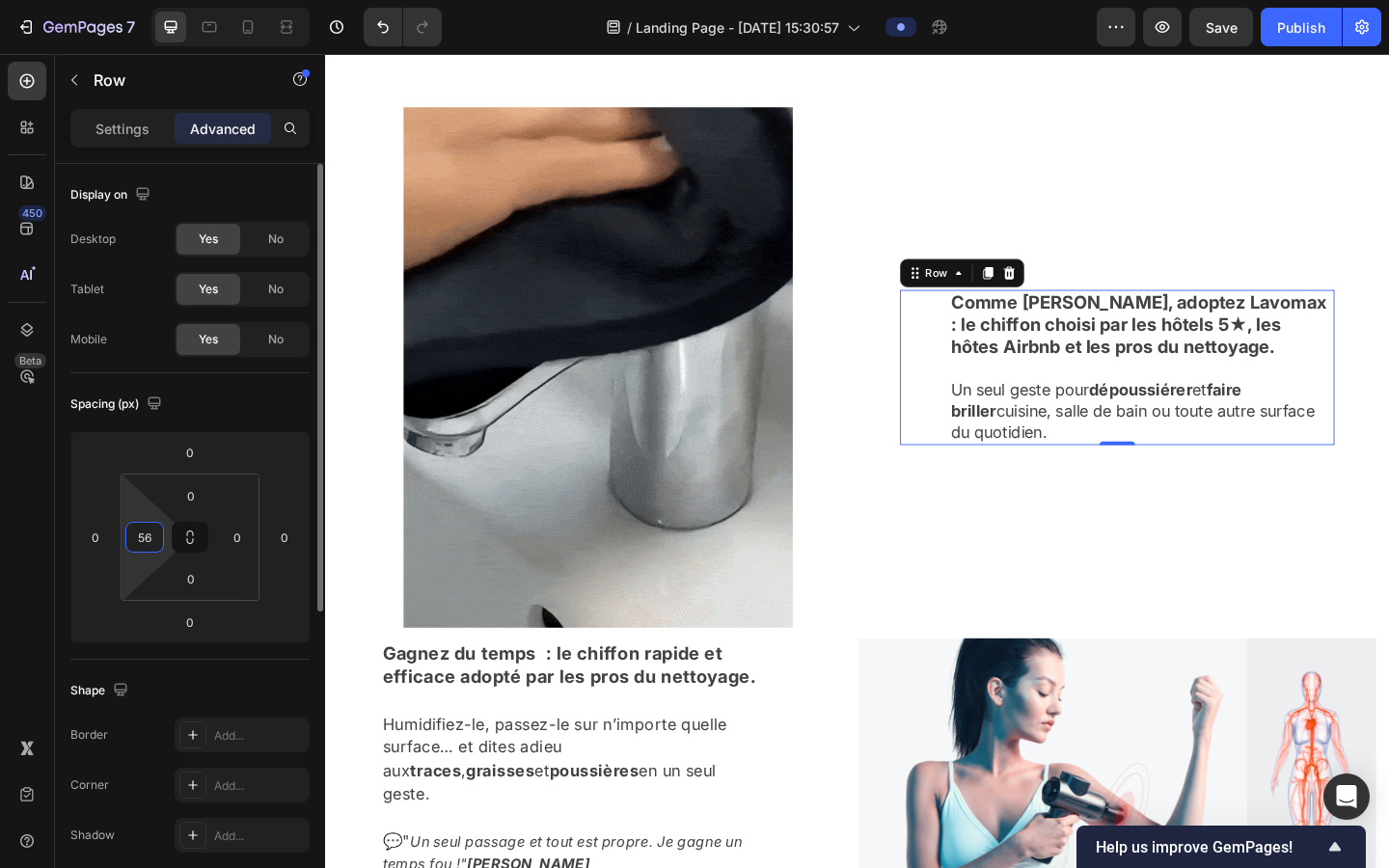
click at [141, 541] on input "56" at bounding box center [145, 538] width 29 height 29
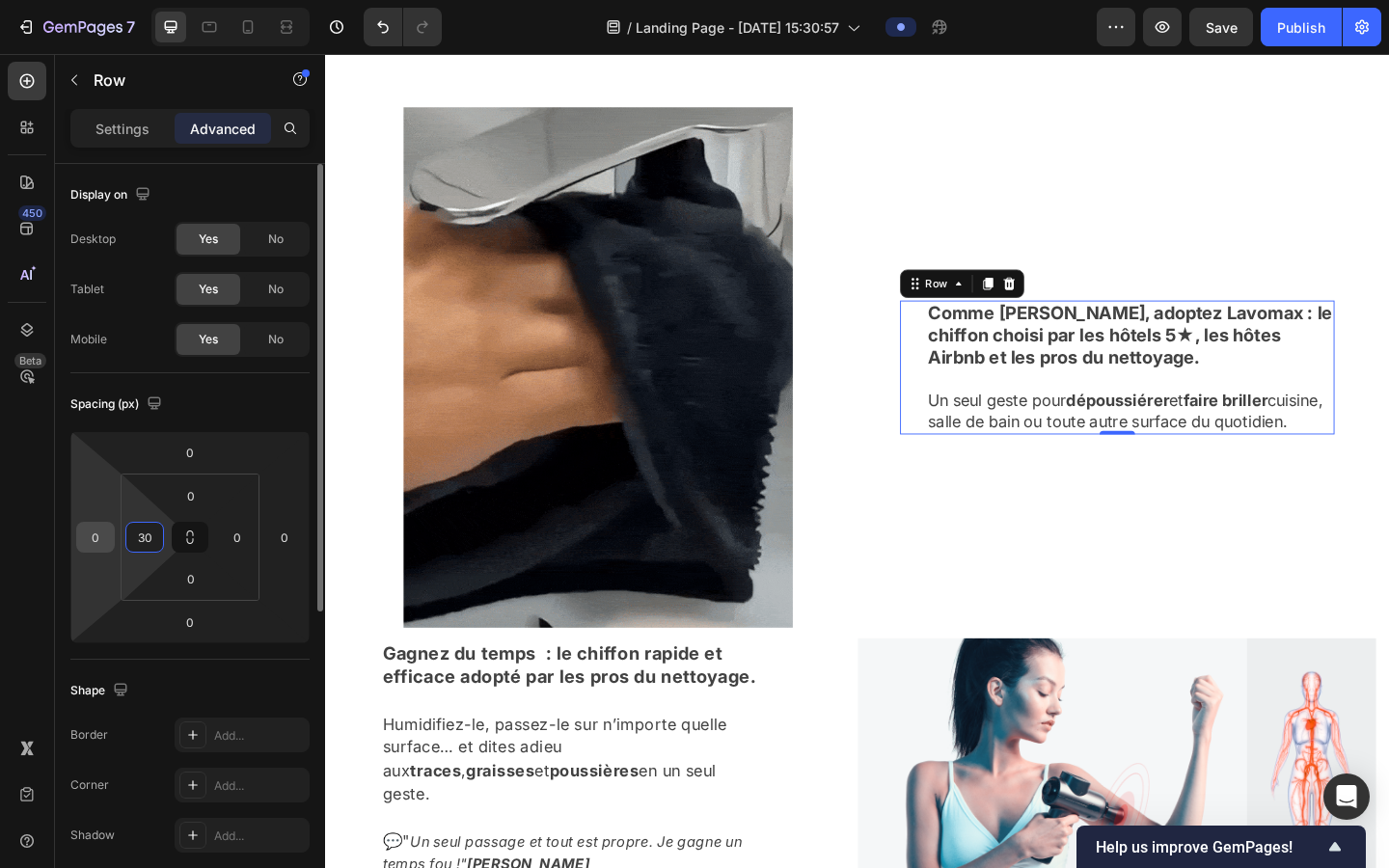
type input "30"
click at [98, 539] on input "0" at bounding box center [96, 538] width 29 height 29
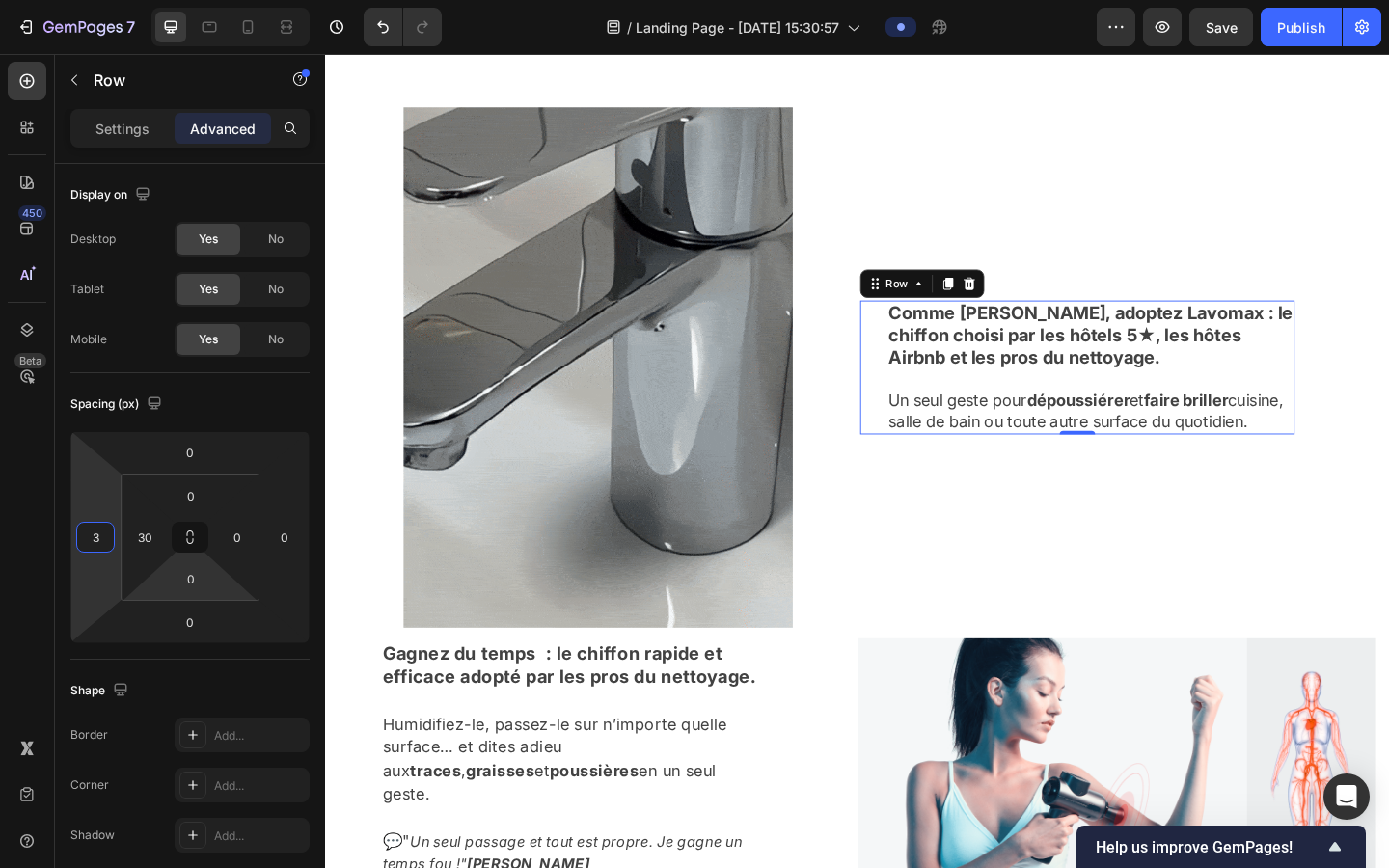
type input "30"
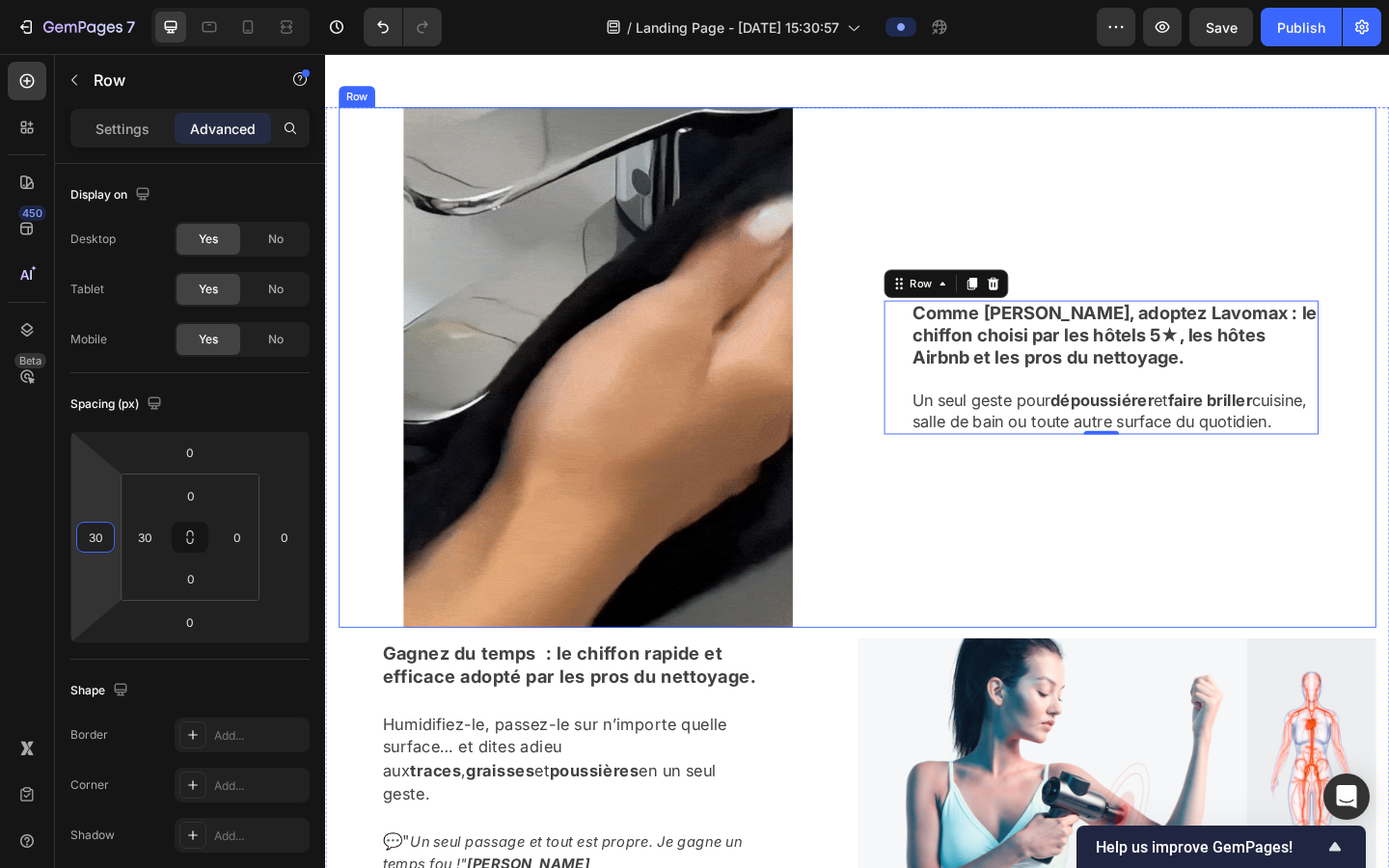
click at [886, 538] on div "Comme Marie, adoptez Lavomax : le chiffon choisi par les hôtels 5★, les hôtes A…" at bounding box center [1186, 395] width 564 height 566
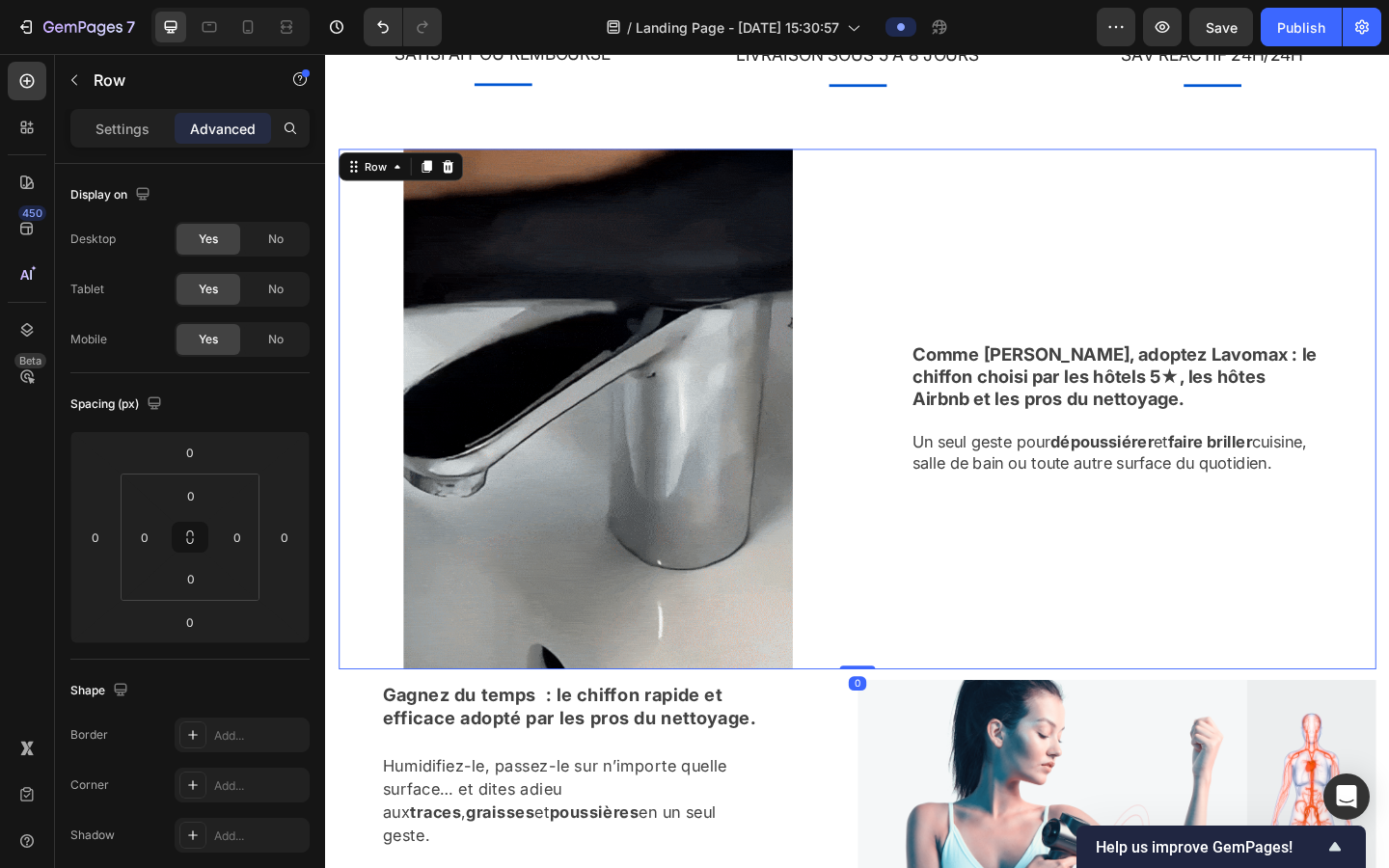
scroll to position [1270, 0]
click at [886, 189] on div "Comme [PERSON_NAME], adoptez Lavomax : le chiffon choisi par les hôtels 5★, les…" at bounding box center [1186, 440] width 564 height 566
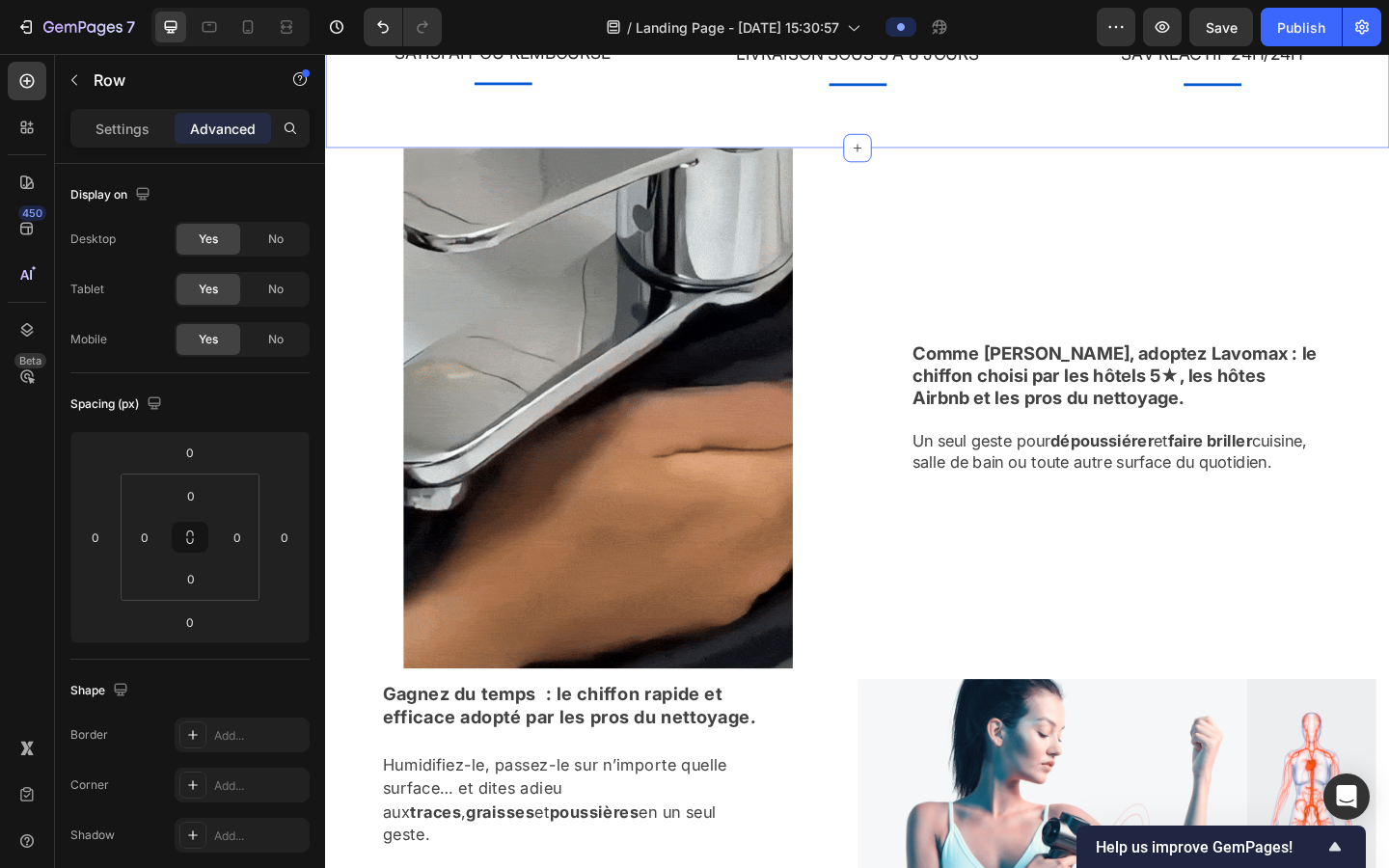
click at [886, 125] on div "Image SATISFAIT OU REMBOURSÉ Text block Title Line Row Image LIVRAISON SOUS 5 À…" at bounding box center [904, 32] width 1158 height 246
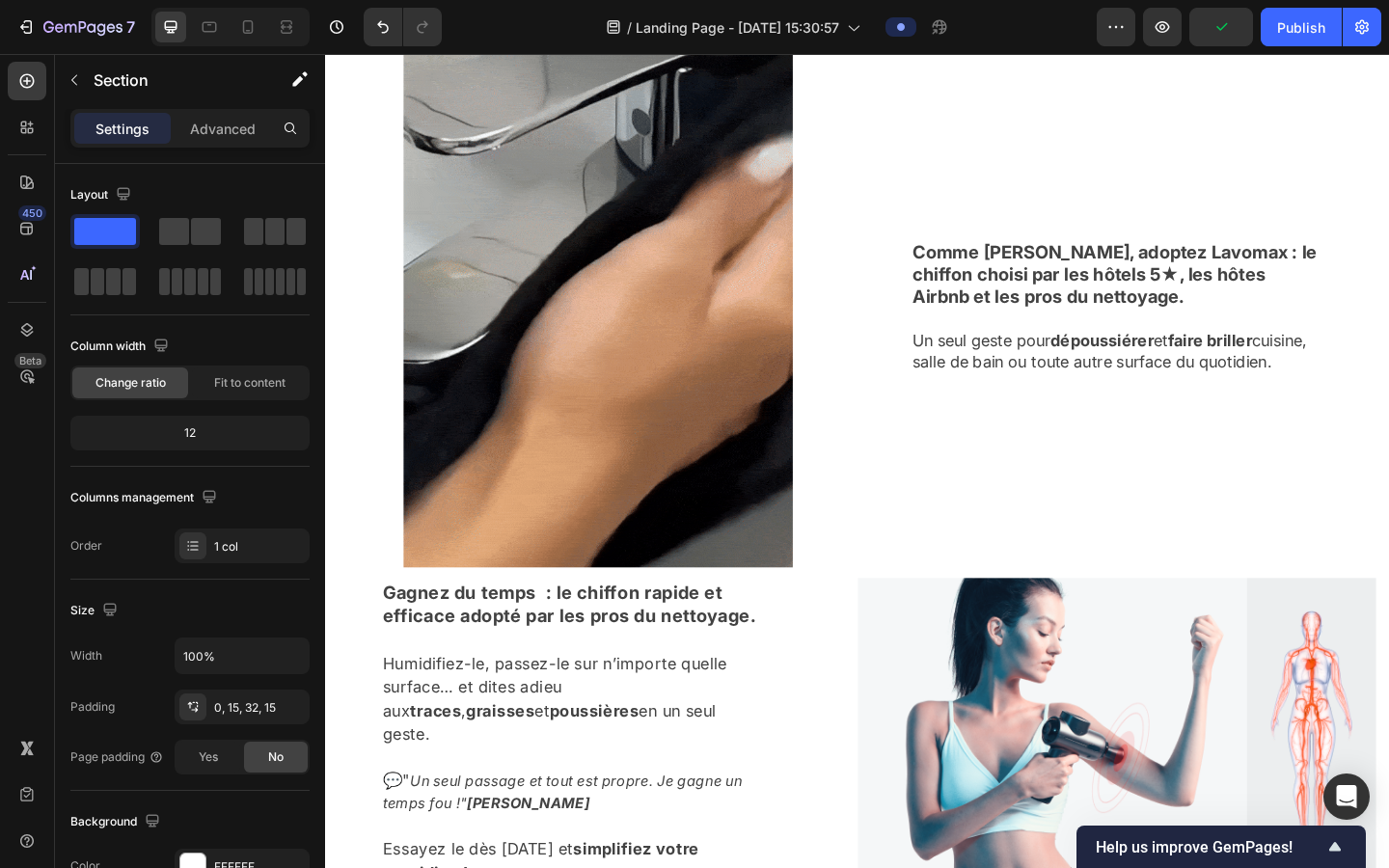
scroll to position [1424, 0]
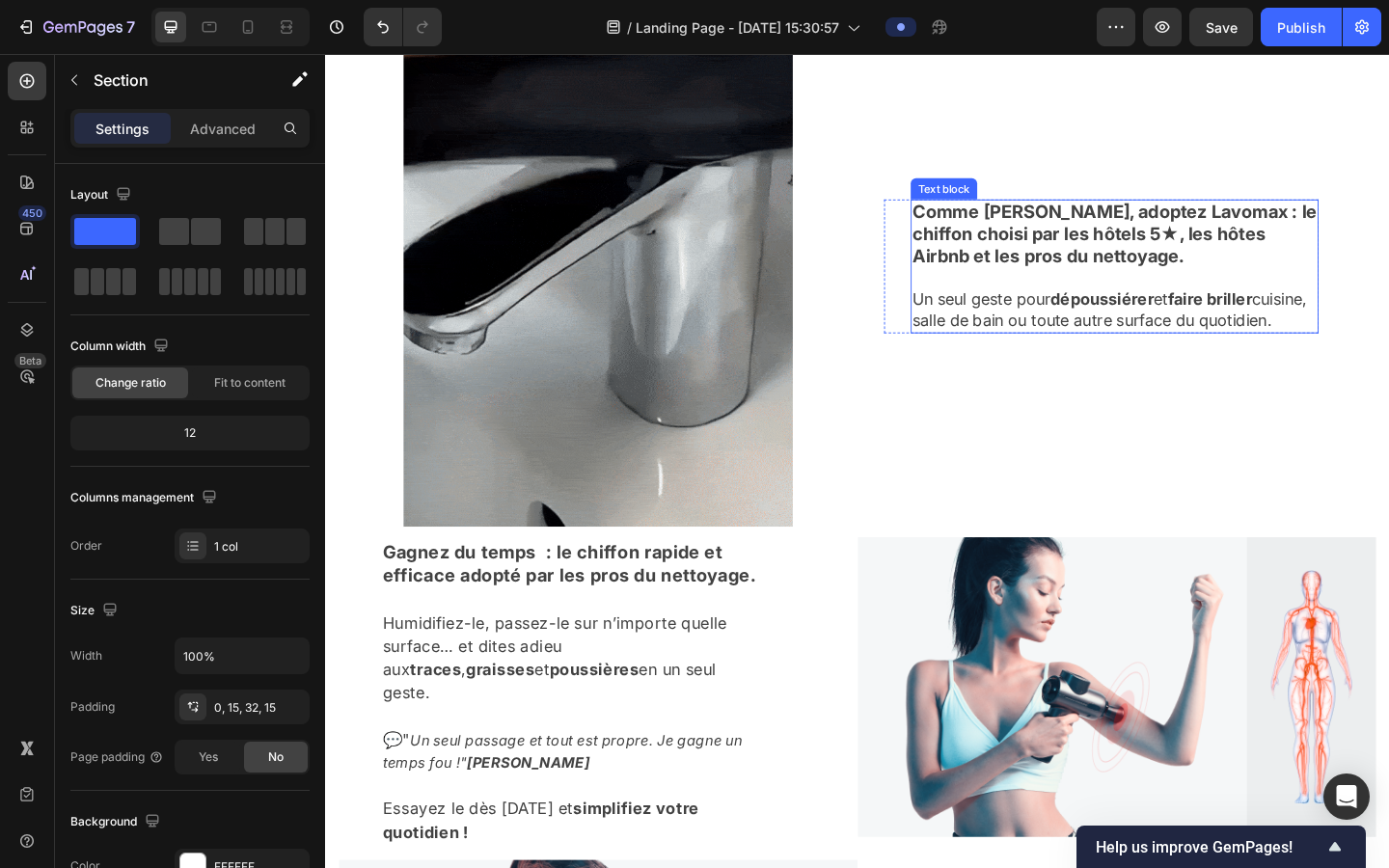
click at [886, 216] on strong "Comme [PERSON_NAME], adoptez Lavomax : le chiffon choisi par les hôtels 5★, les…" at bounding box center [1183, 250] width 440 height 72
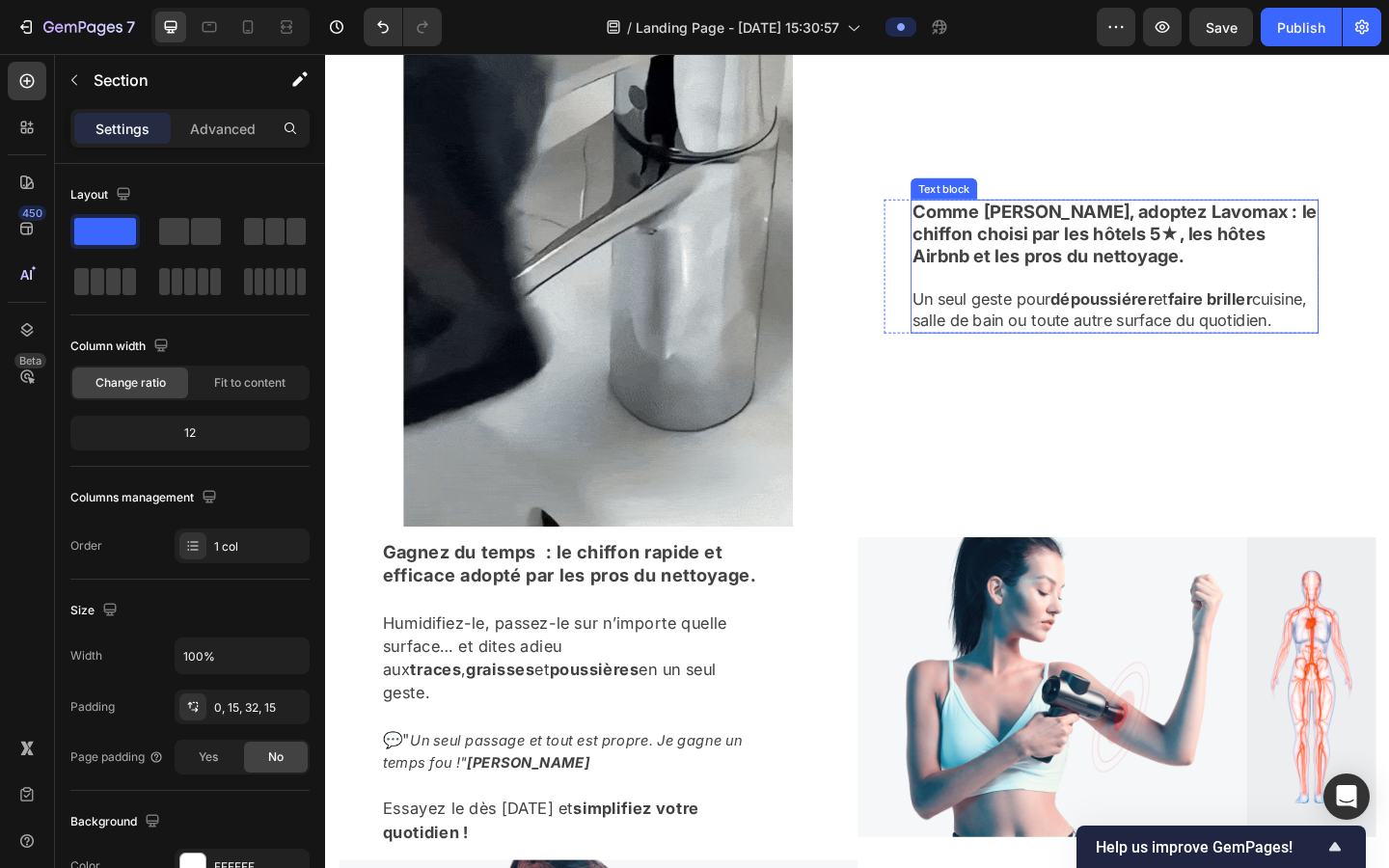
click at [886, 216] on strong "Comme [PERSON_NAME], adoptez Lavomax : le chiffon choisi par les hôtels 5★, les…" at bounding box center [1183, 250] width 440 height 72
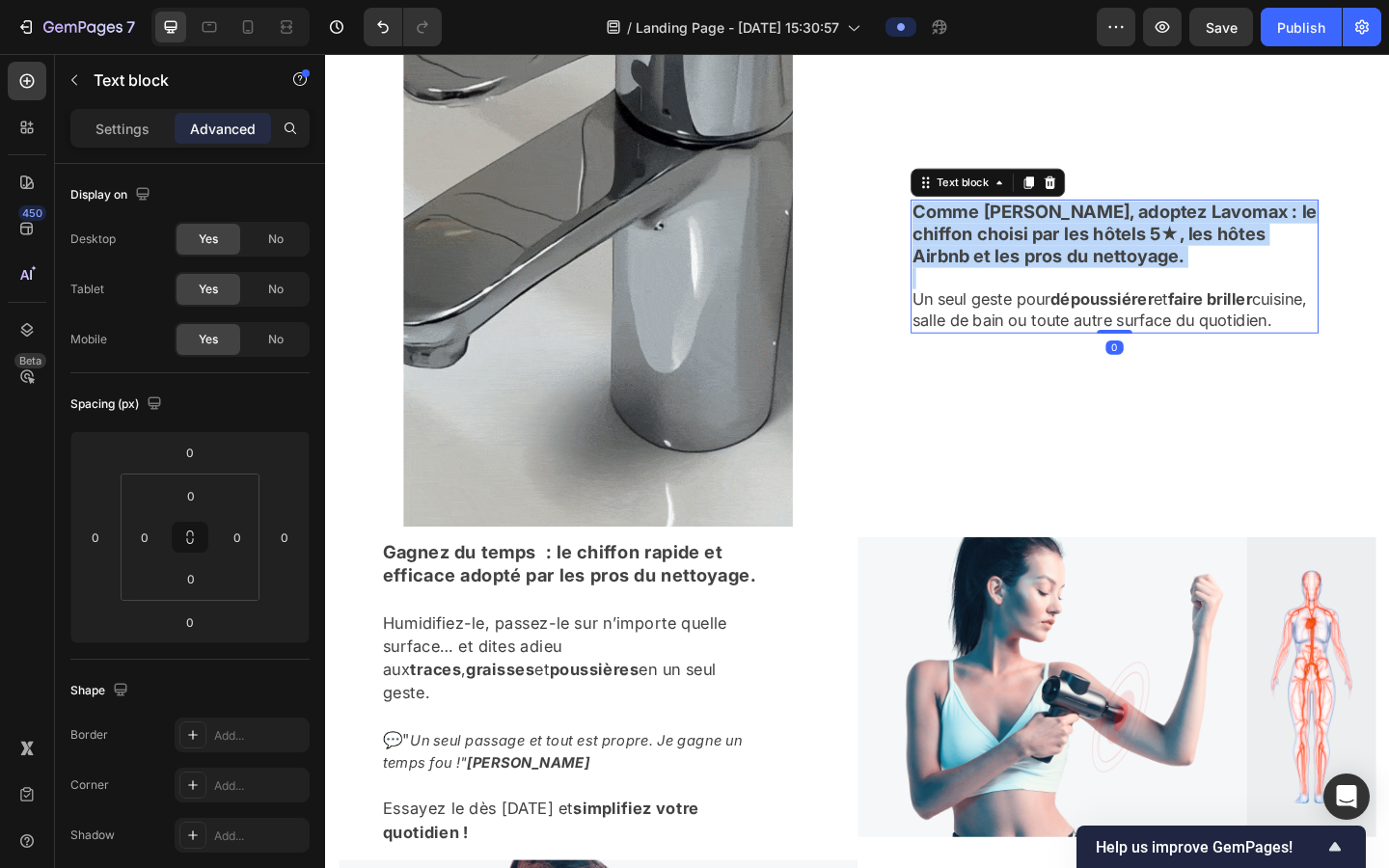
click at [886, 216] on strong "Comme [PERSON_NAME], adoptez Lavomax : le chiffon choisi par les hôtels 5★, les…" at bounding box center [1183, 250] width 440 height 72
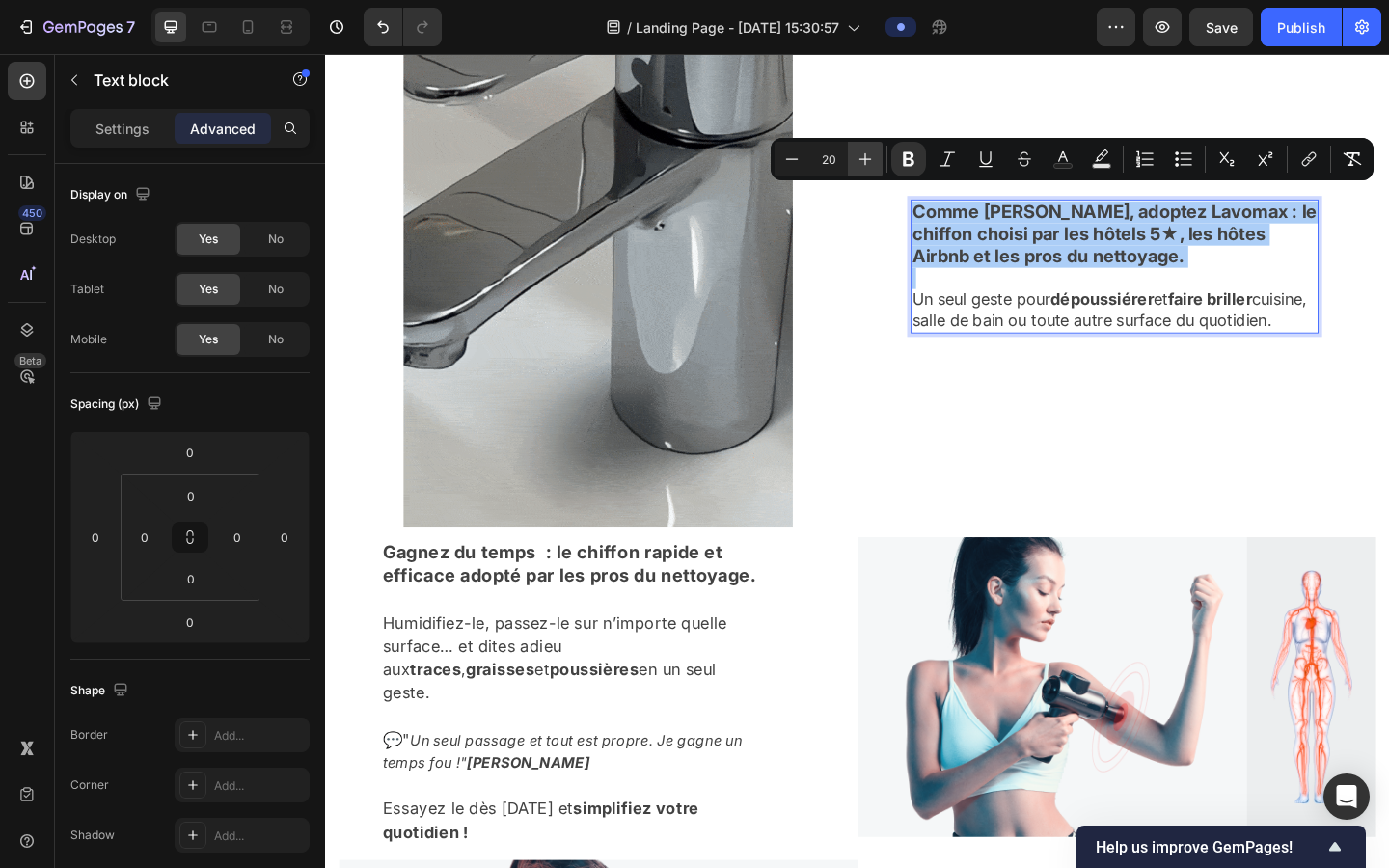
click at [860, 163] on icon "Editor contextual toolbar" at bounding box center [866, 160] width 20 height 20
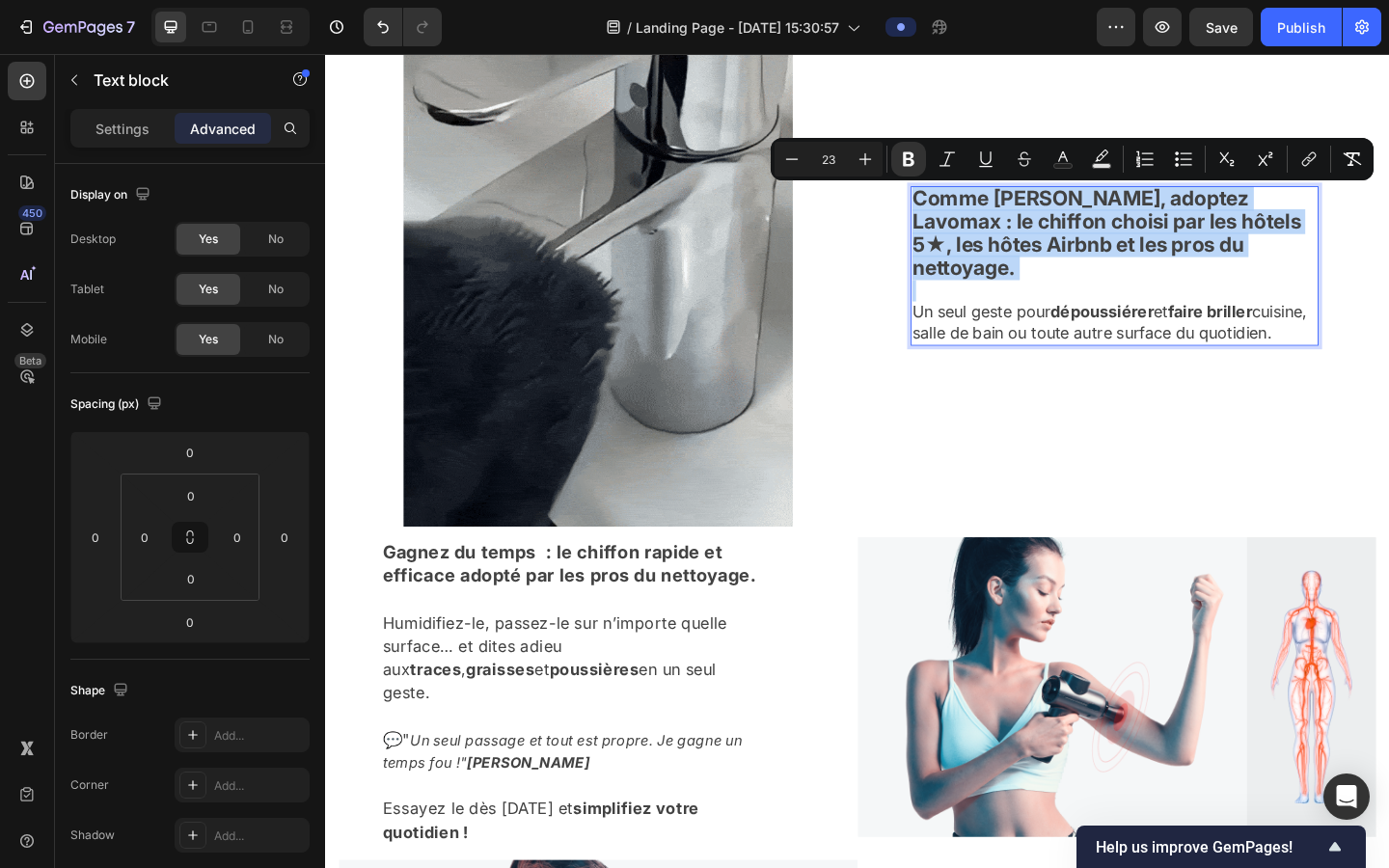
type input "18"
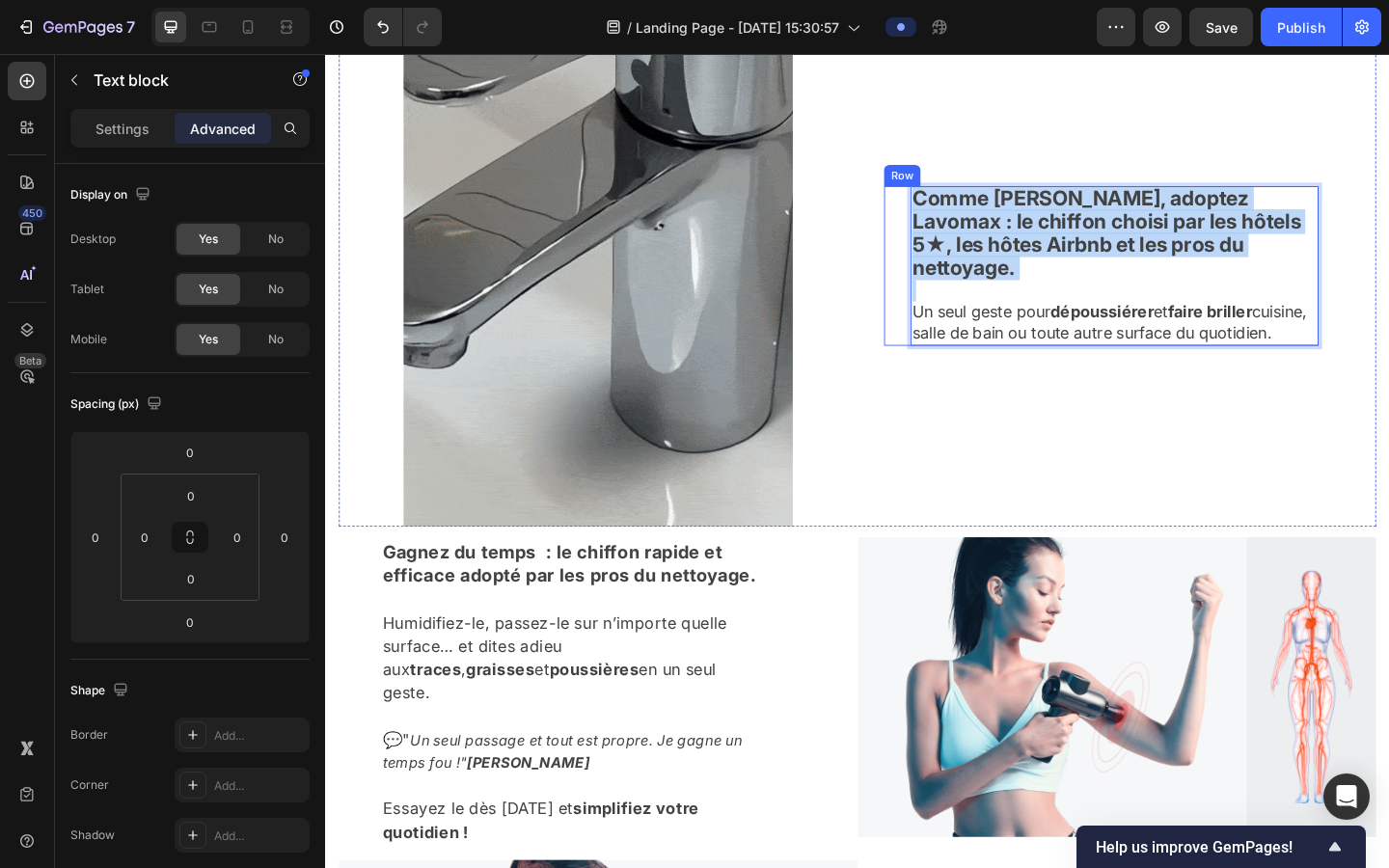
drag, startPoint x: 1069, startPoint y: 354, endPoint x: 935, endPoint y: 303, distance: 143.4
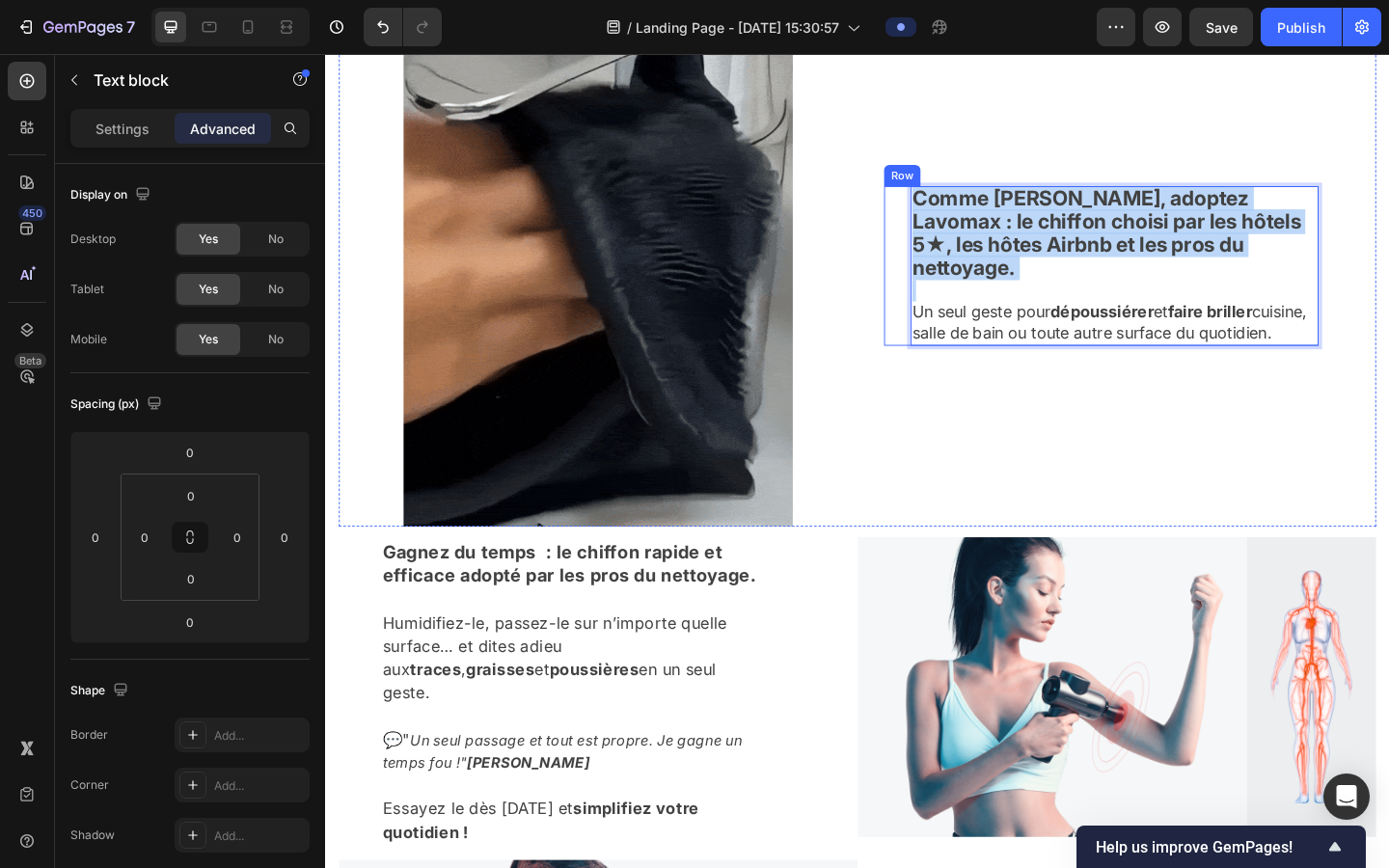
click at [886, 303] on div "Comme Marie, adoptez Lavomax : le chiffon choisi par les hôtels 5★, les hôtes A…" at bounding box center [1169, 284] width 473 height 173
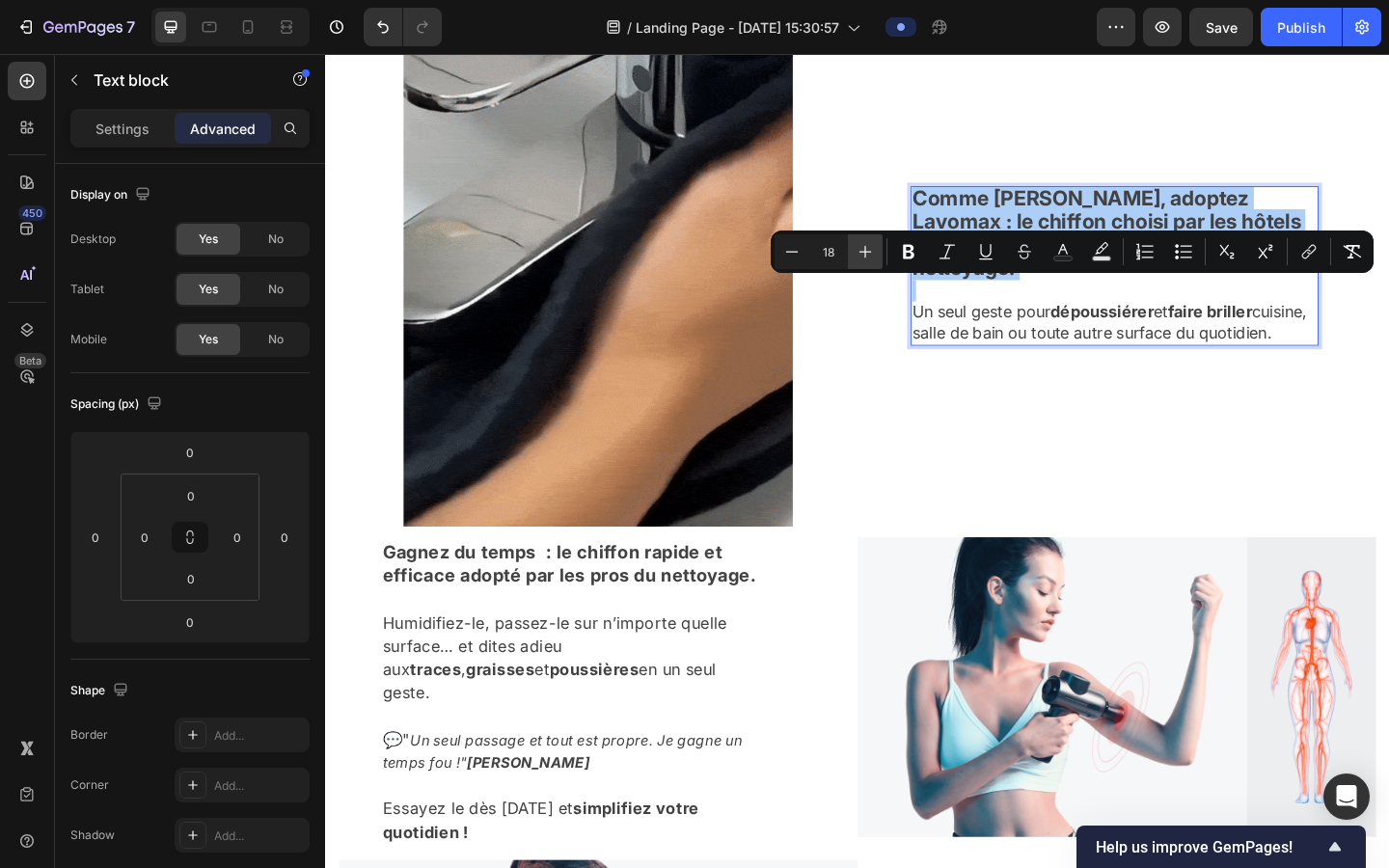
click at [856, 248] on icon "Editor contextual toolbar" at bounding box center [866, 252] width 20 height 20
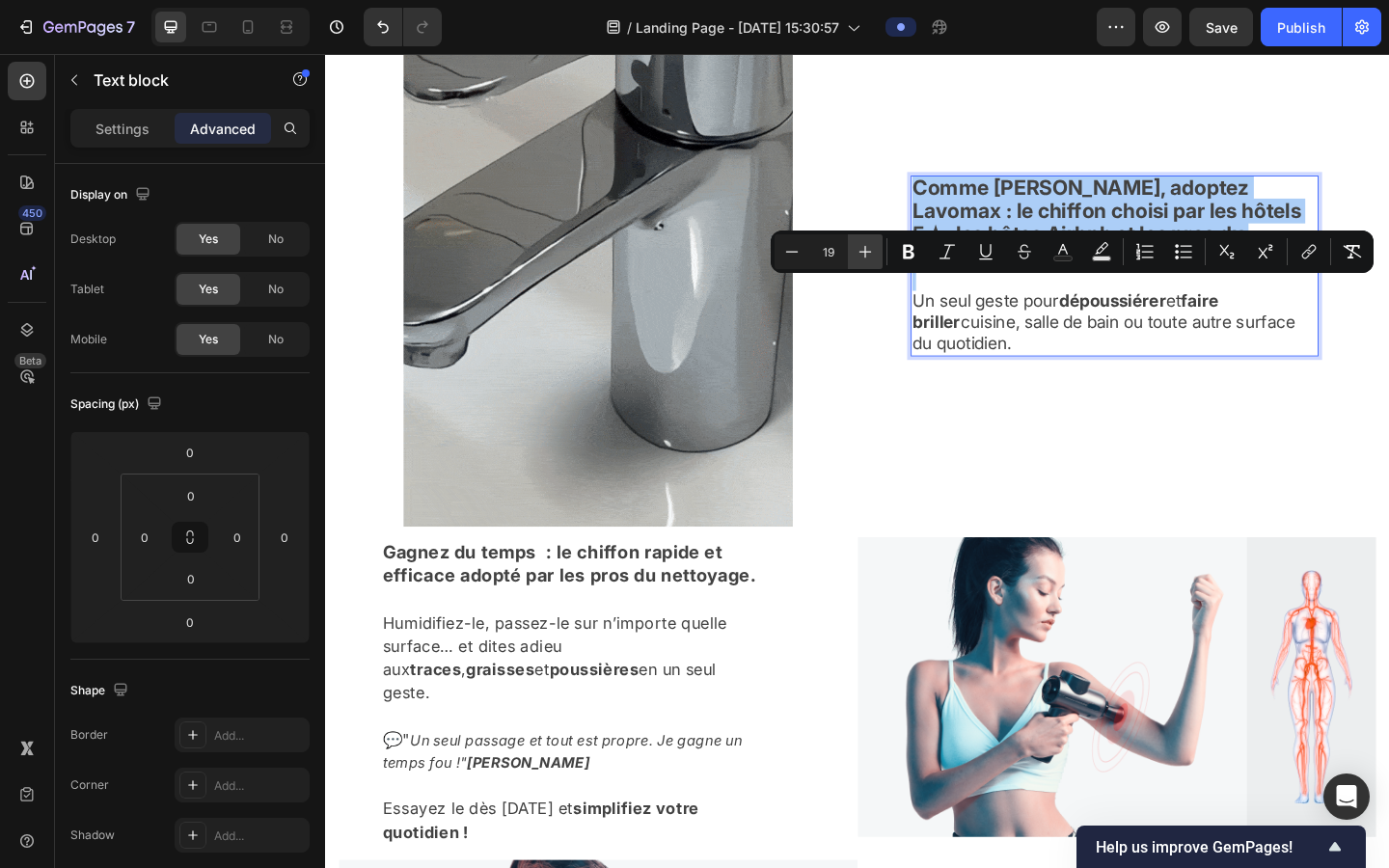
click at [856, 248] on icon "Editor contextual toolbar" at bounding box center [866, 252] width 20 height 20
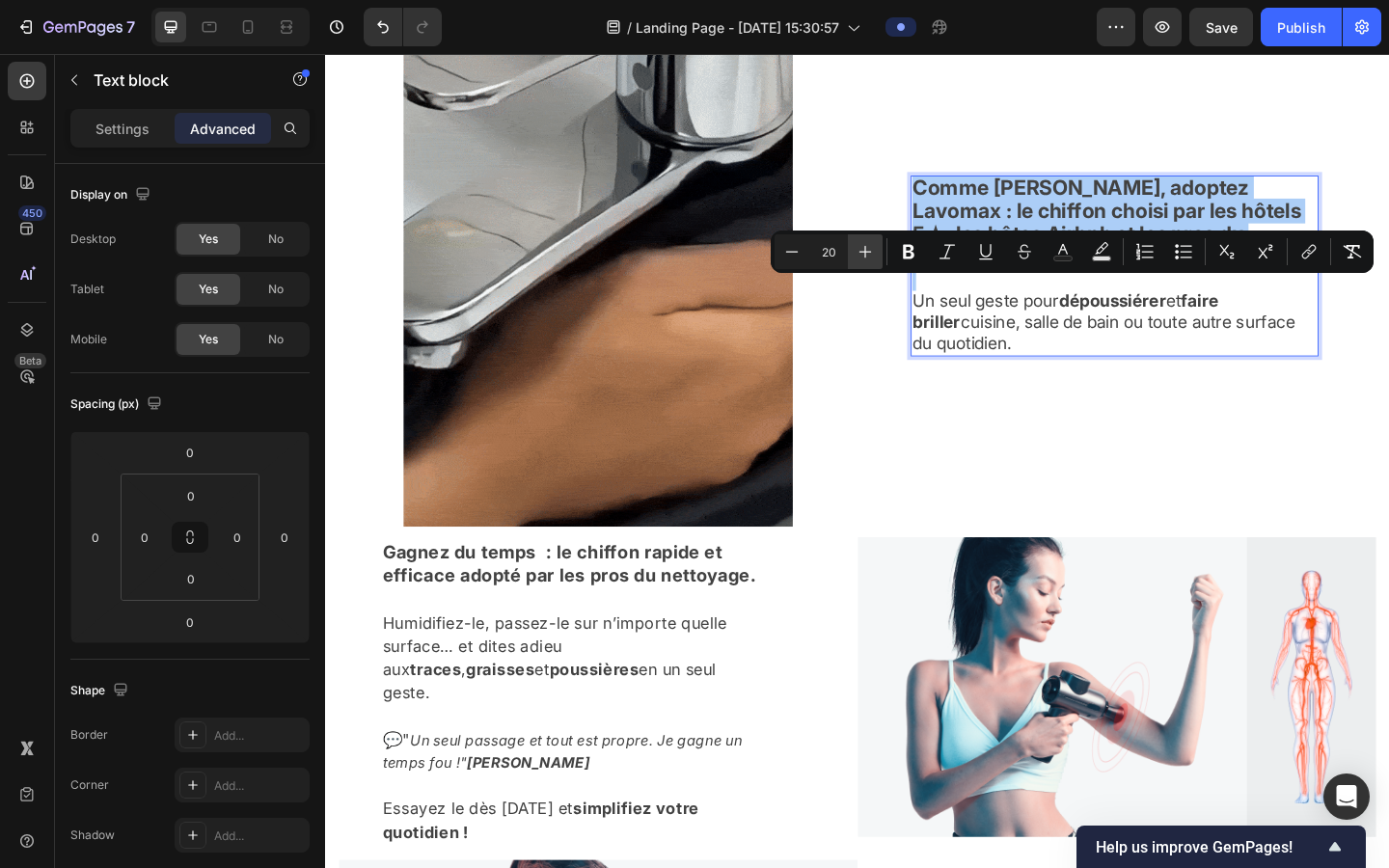
click at [856, 248] on icon "Editor contextual toolbar" at bounding box center [866, 252] width 20 height 20
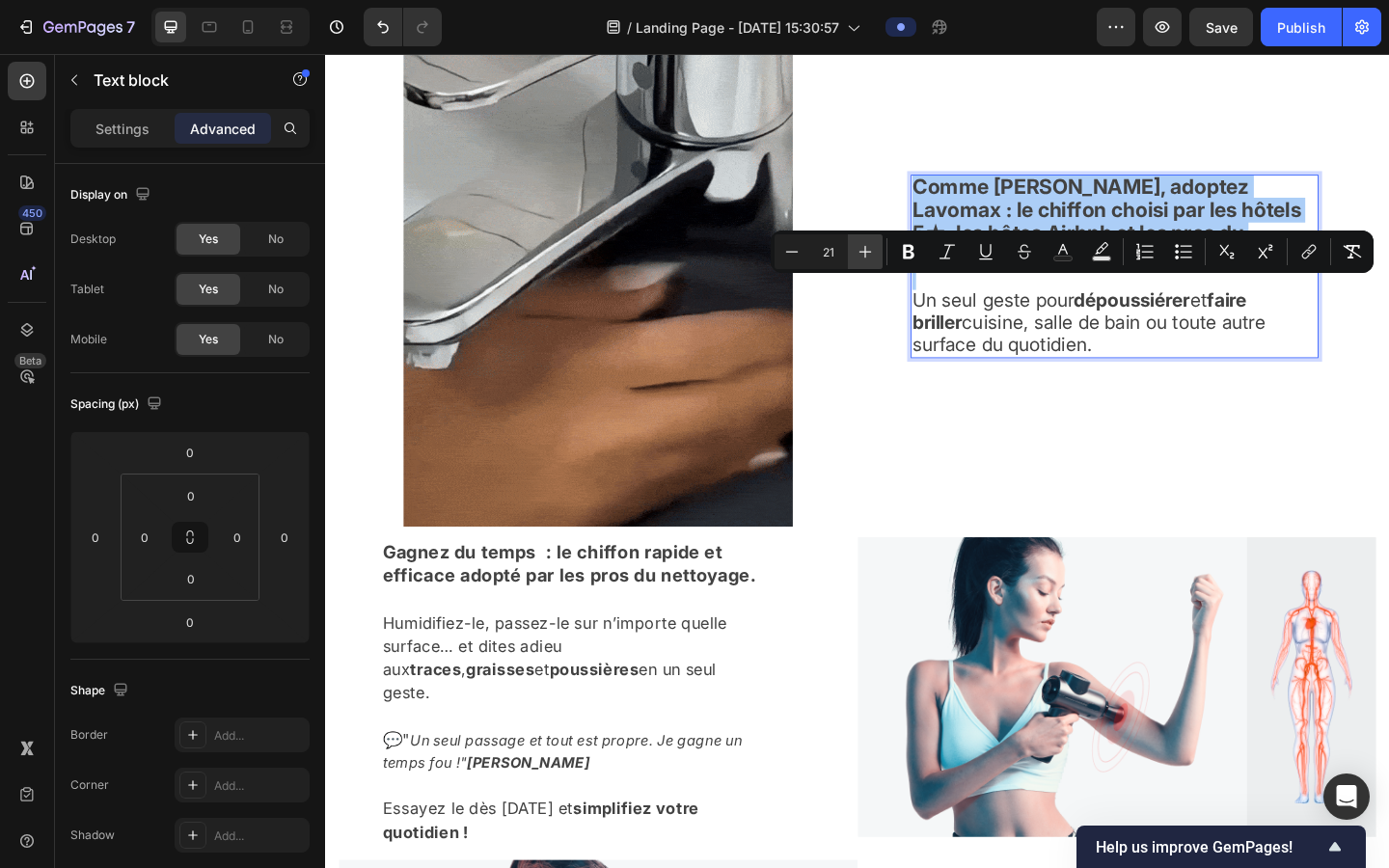
click at [856, 248] on icon "Editor contextual toolbar" at bounding box center [866, 252] width 20 height 20
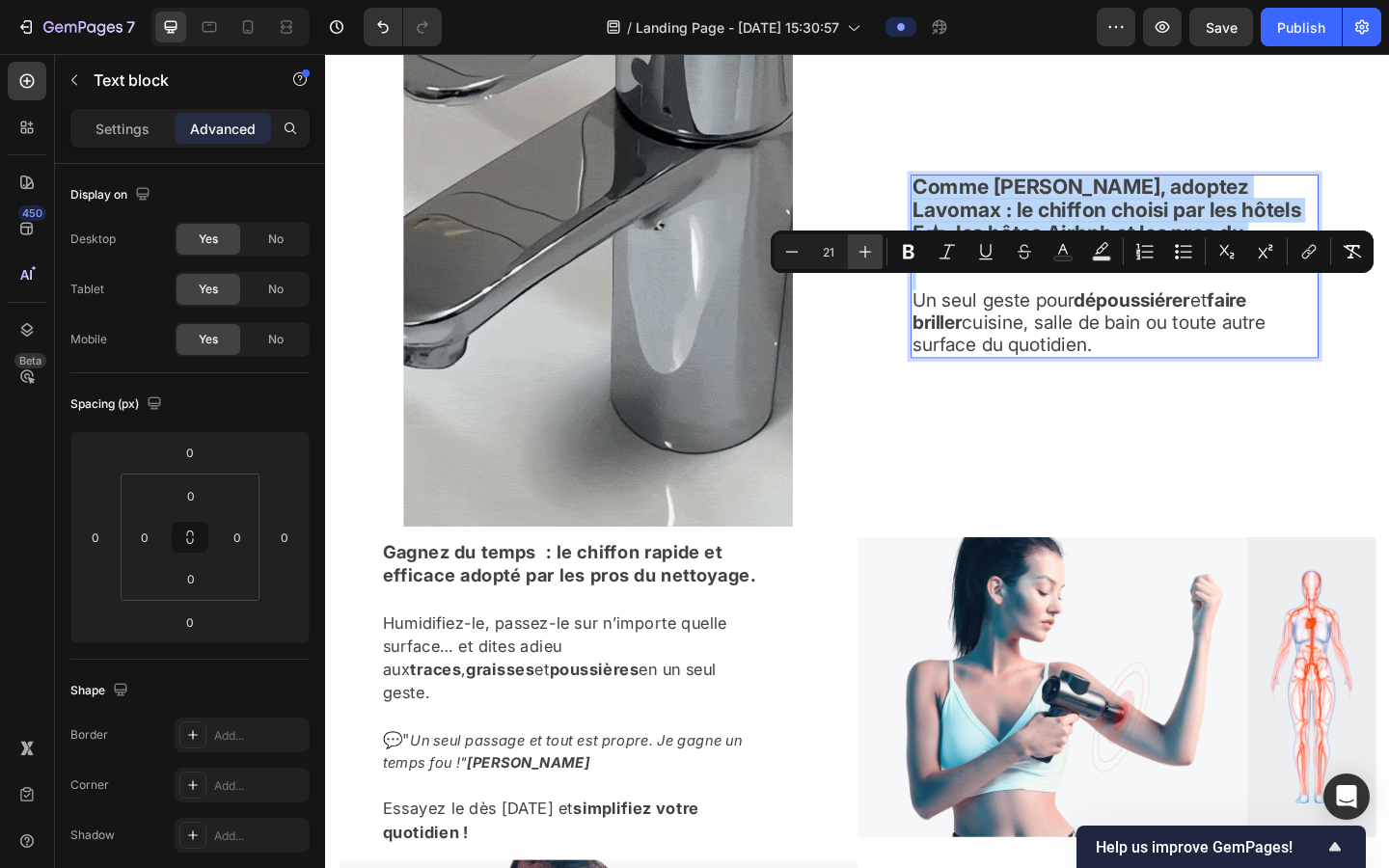
type input "22"
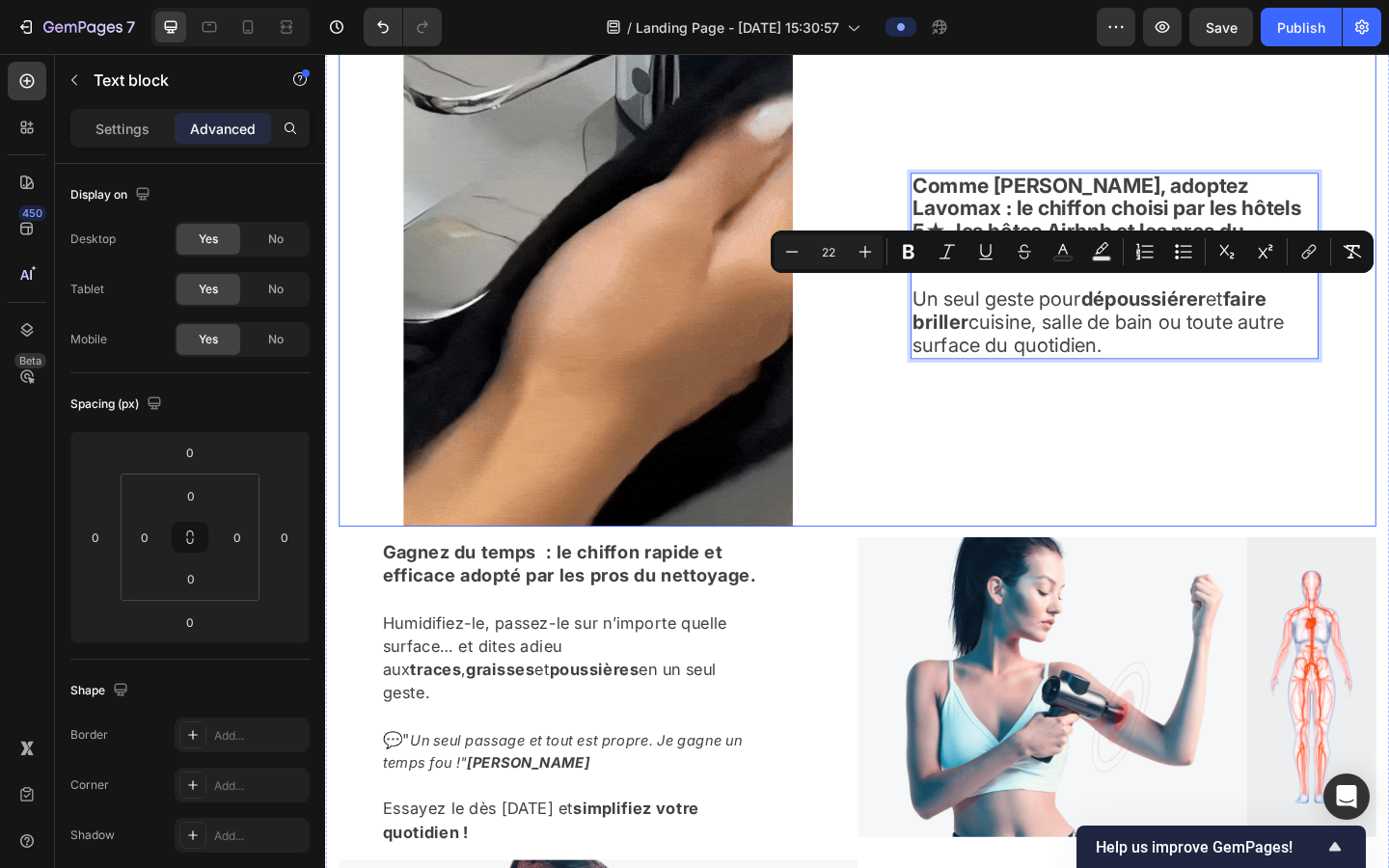
click at [886, 464] on div "Comme Marie, adoptez Lavomax : le chiffon choisi par les hôtels 5★, les hôtes A…" at bounding box center [1186, 285] width 564 height 566
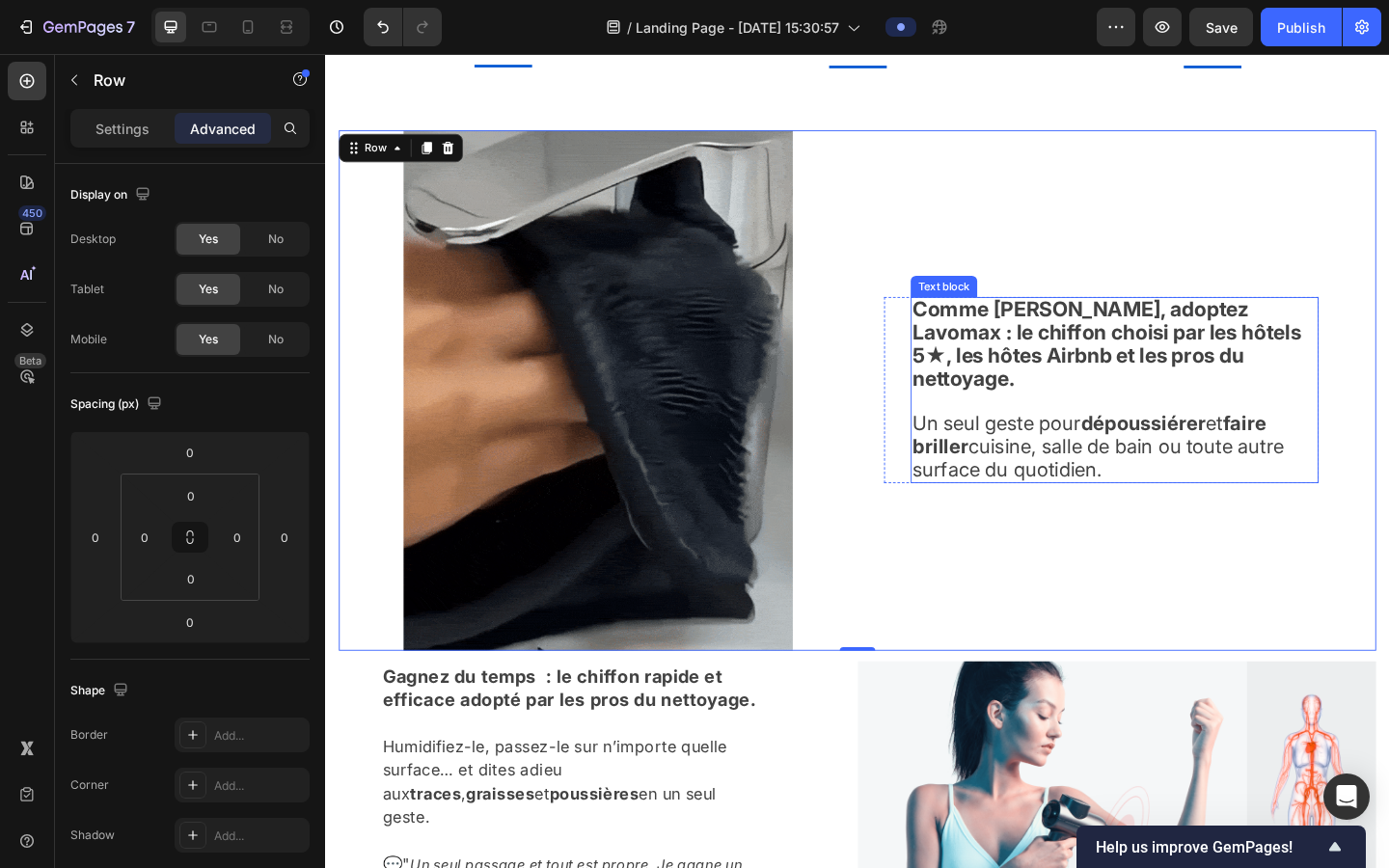
scroll to position [1283, 0]
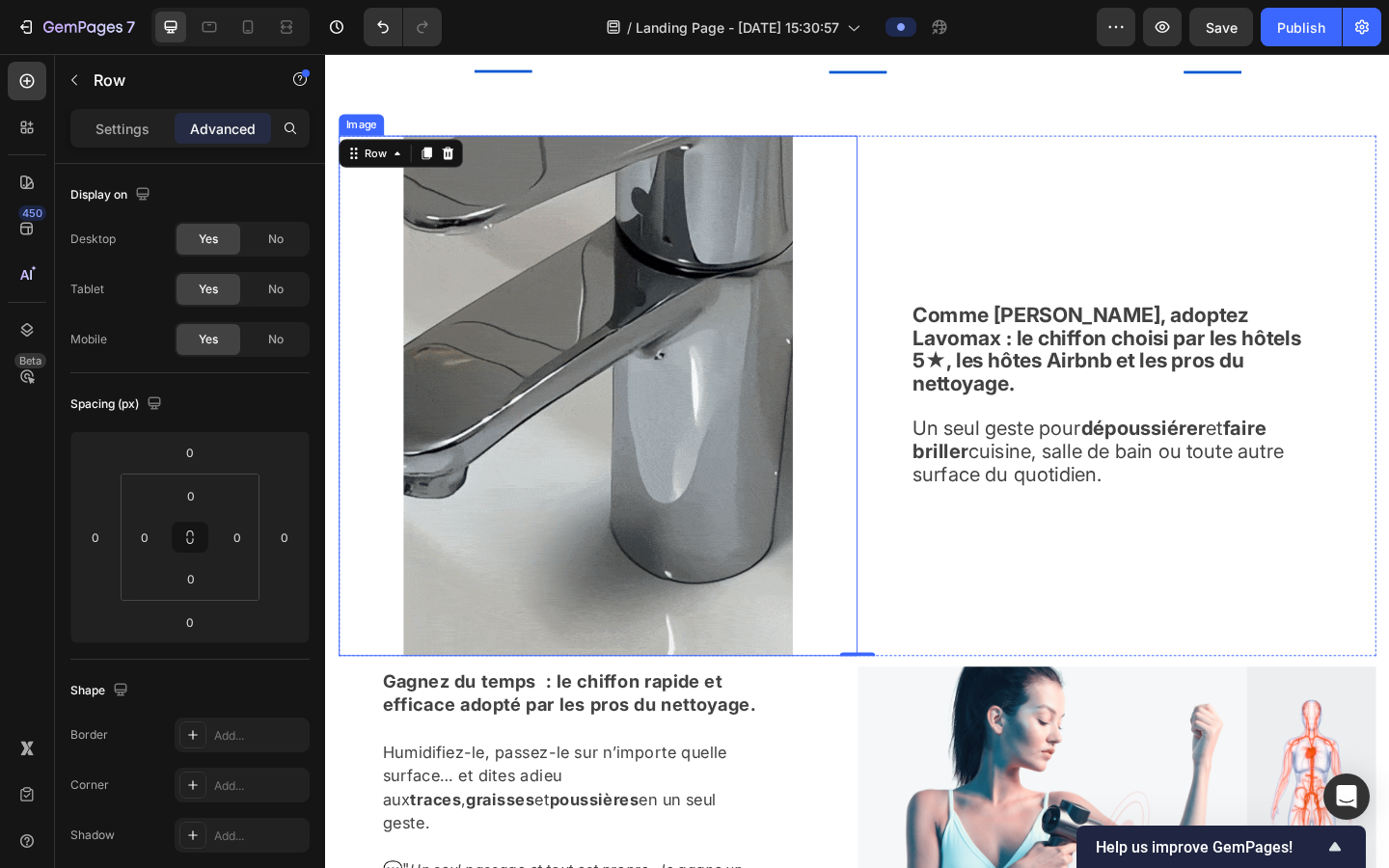
click at [629, 254] on img at bounding box center [622, 426] width 423 height 566
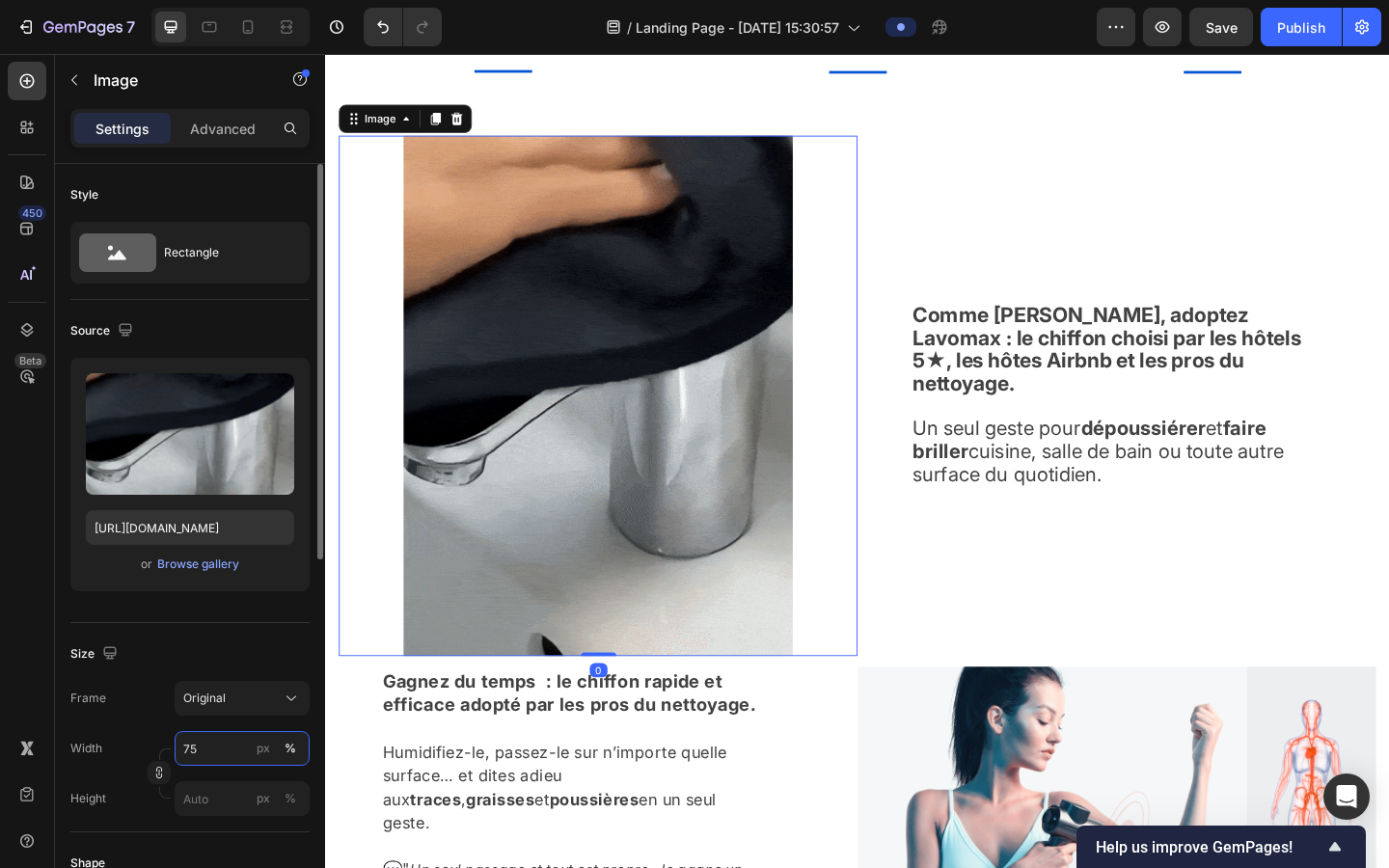
click at [212, 703] on input "75" at bounding box center [242, 748] width 135 height 34
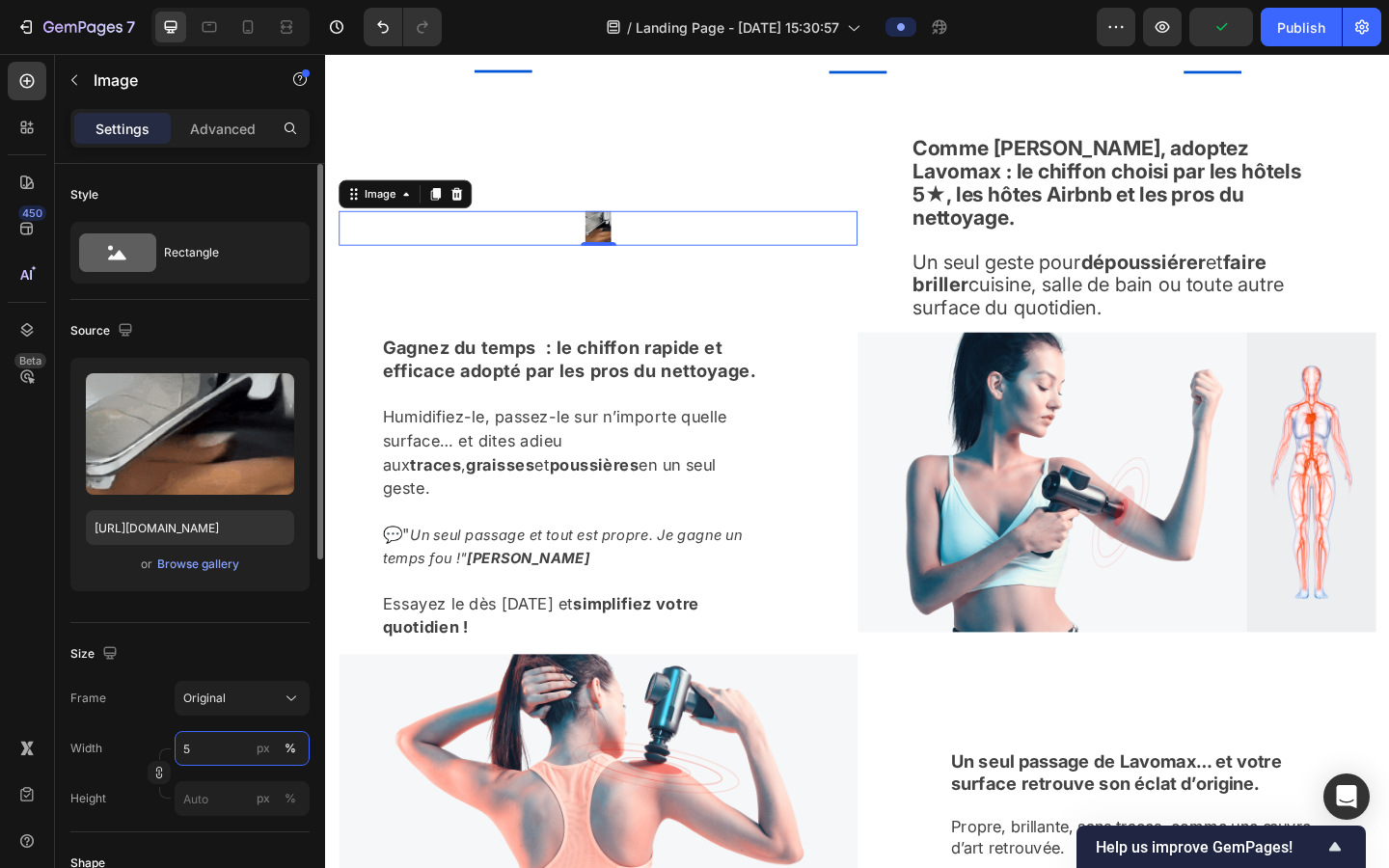
type input "50"
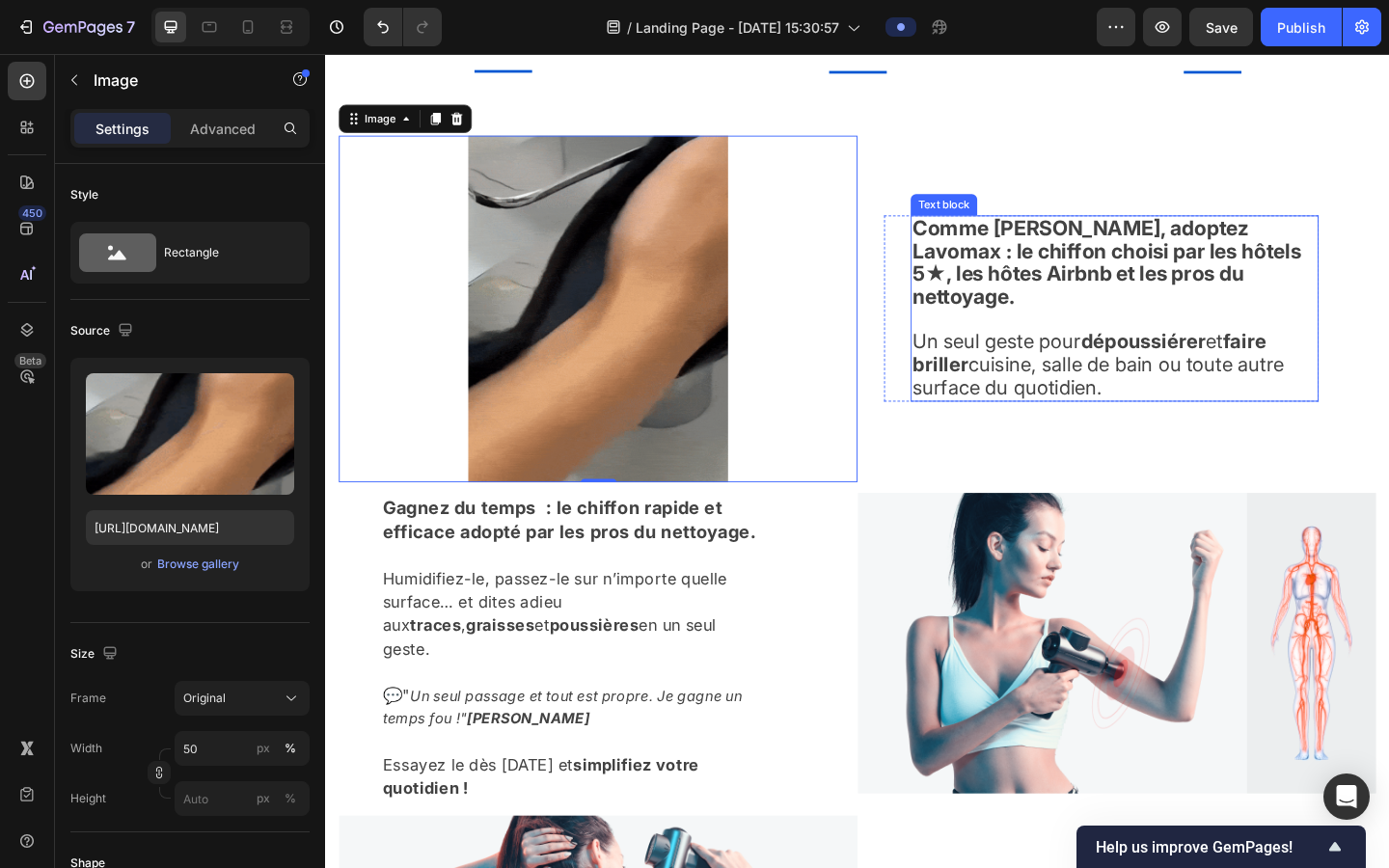
click at [886, 296] on strong "Comme [PERSON_NAME], adoptez Lavomax : le chiffon choisi par les hôtels 5★, les…" at bounding box center [1174, 280] width 422 height 102
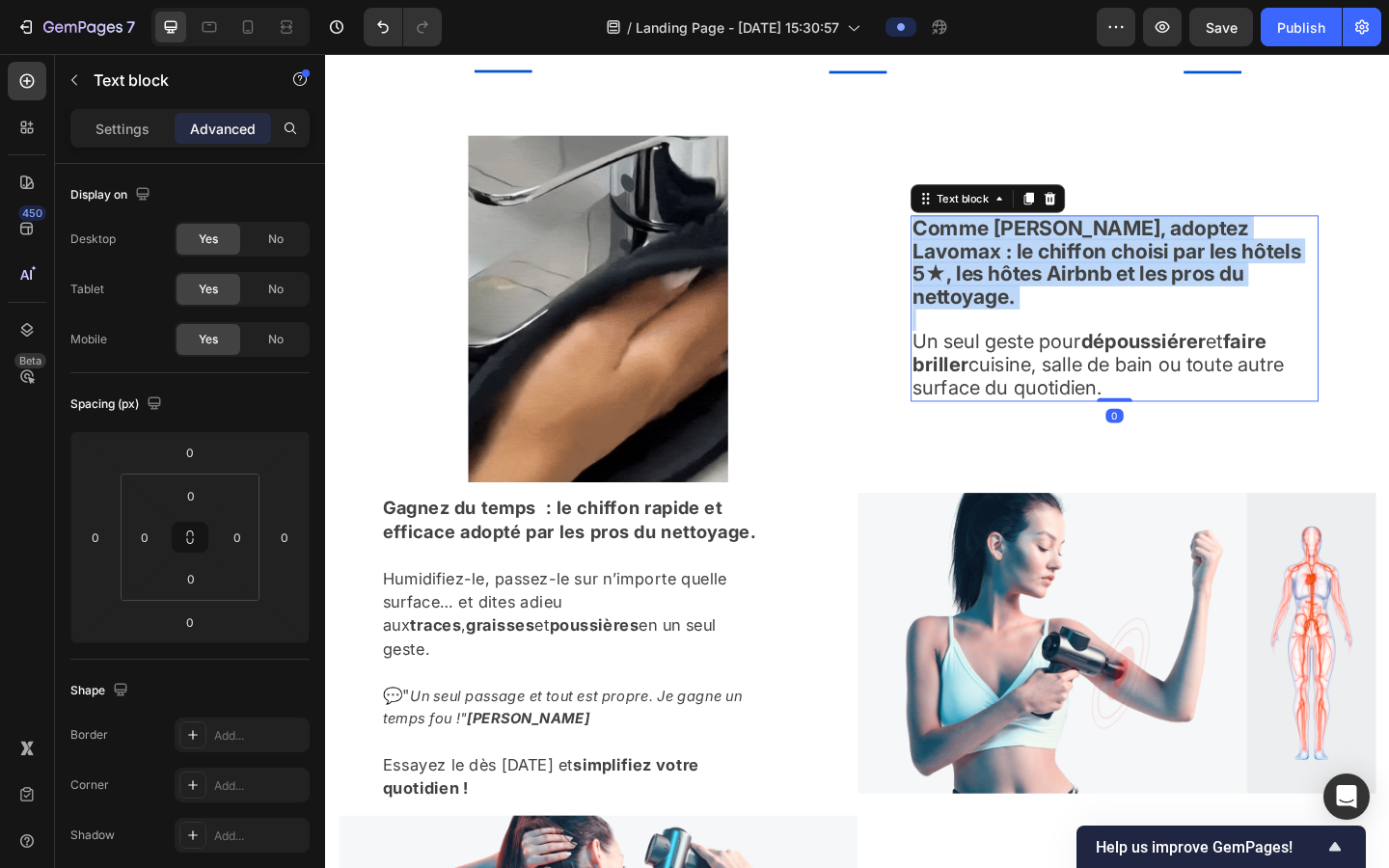
click at [886, 296] on strong "Comme [PERSON_NAME], adoptez Lavomax : le chiffon choisi par les hôtels 5★, les…" at bounding box center [1174, 280] width 422 height 102
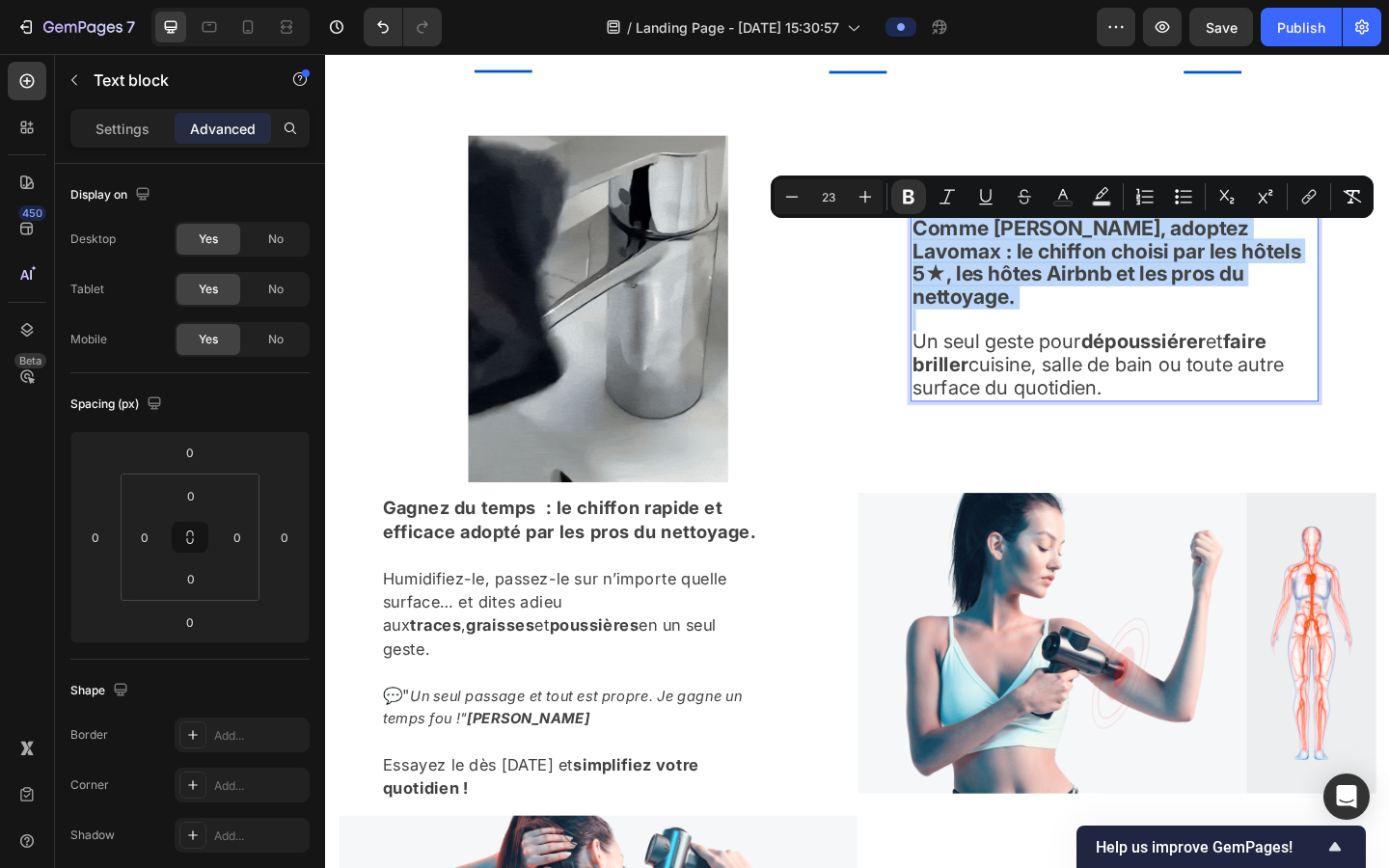
click at [886, 296] on strong "Comme [PERSON_NAME], adoptez Lavomax : le chiffon choisi par les hôtels 5★, les…" at bounding box center [1174, 280] width 422 height 102
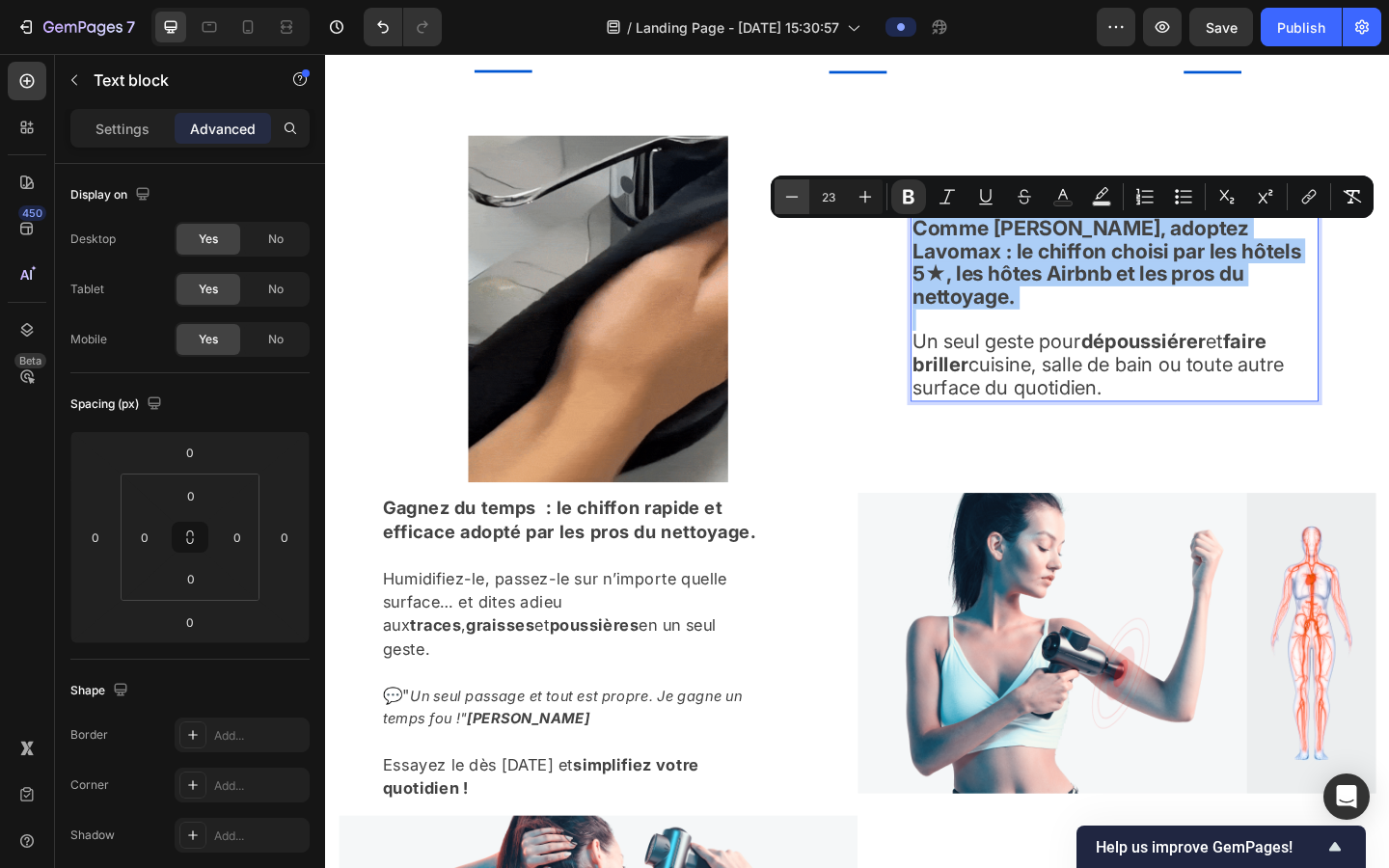
click at [789, 198] on icon "Editor contextual toolbar" at bounding box center [792, 197] width 20 height 20
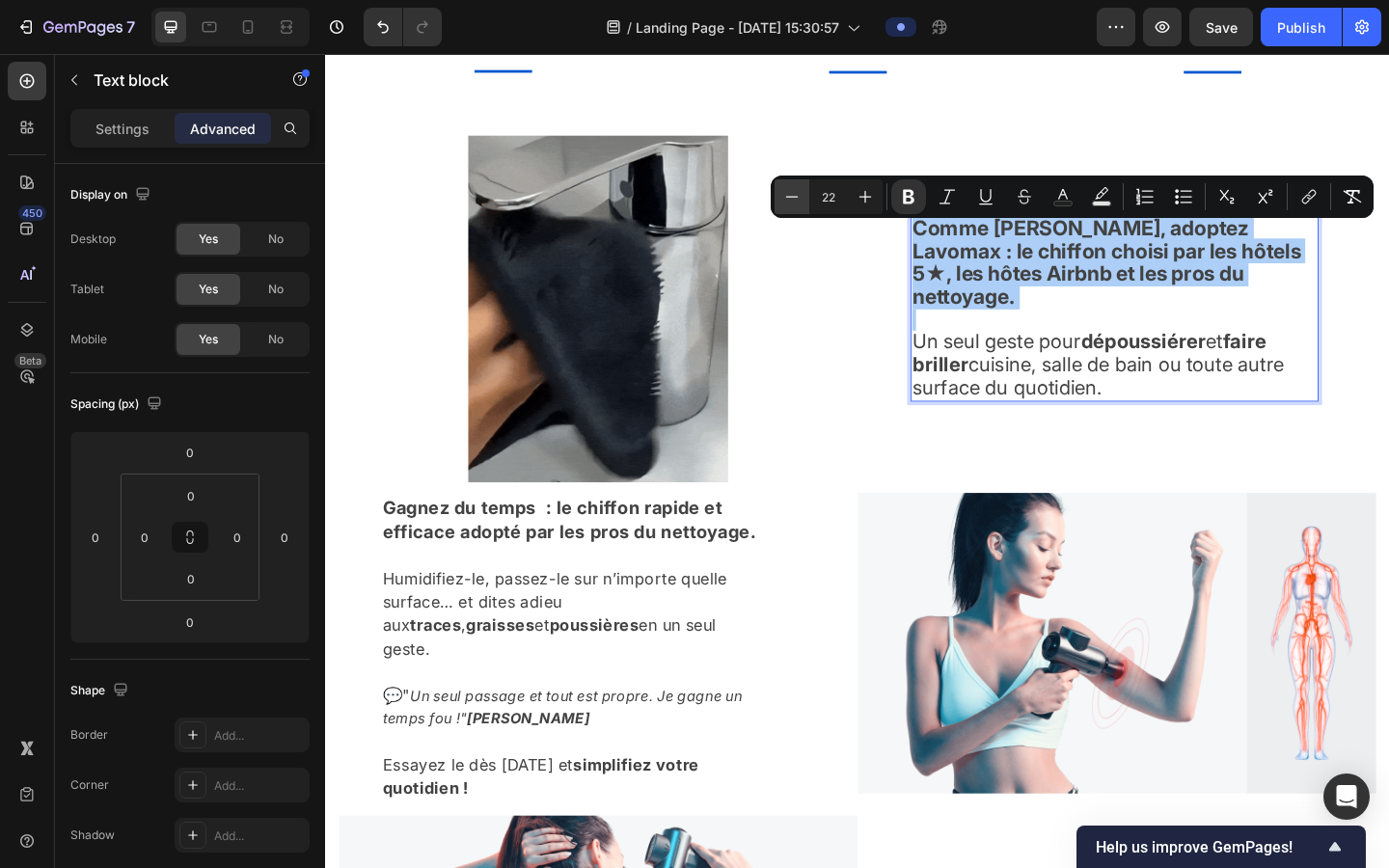
click at [789, 198] on icon "Editor contextual toolbar" at bounding box center [792, 197] width 20 height 20
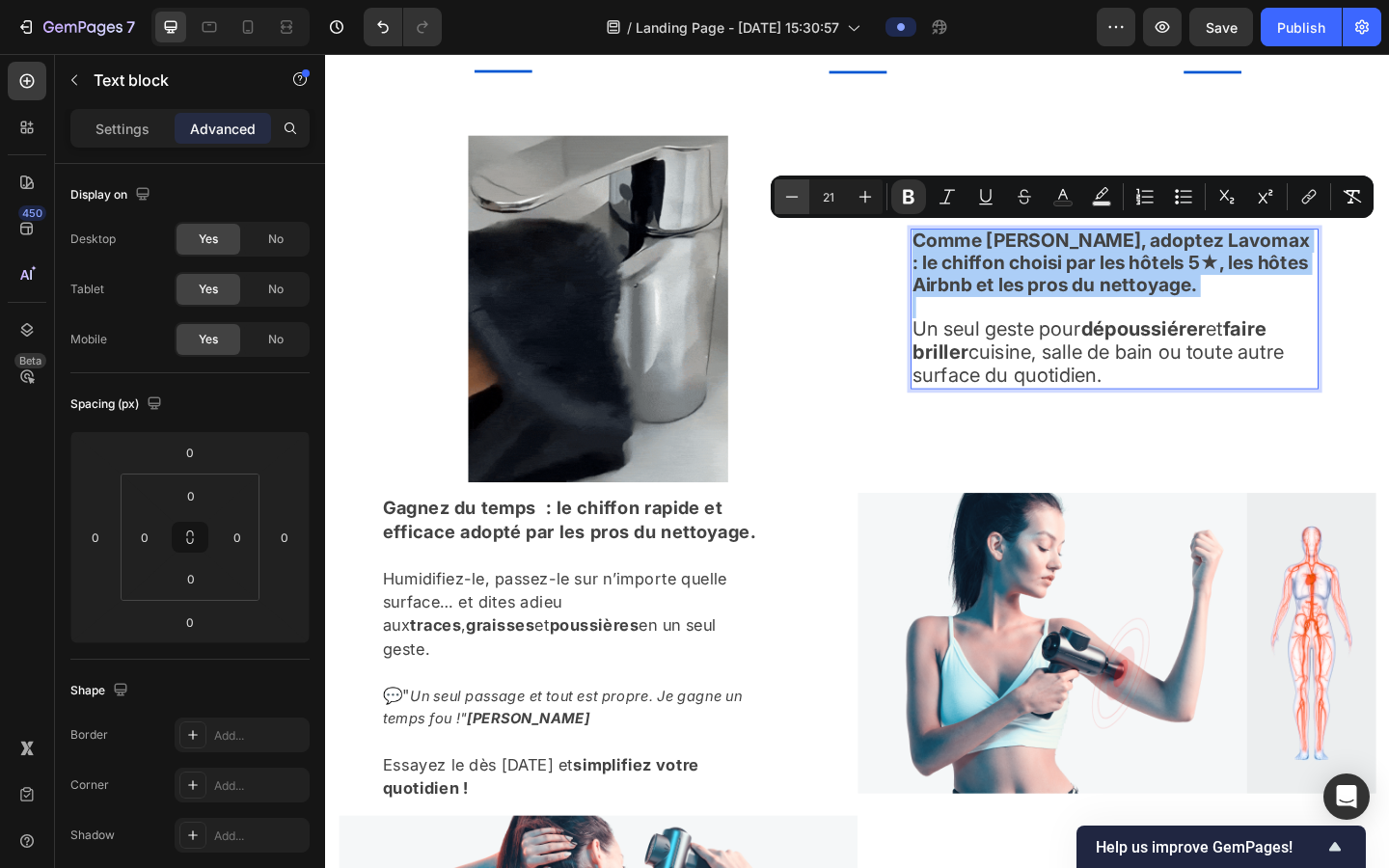
click at [789, 198] on icon "Editor contextual toolbar" at bounding box center [792, 197] width 20 height 20
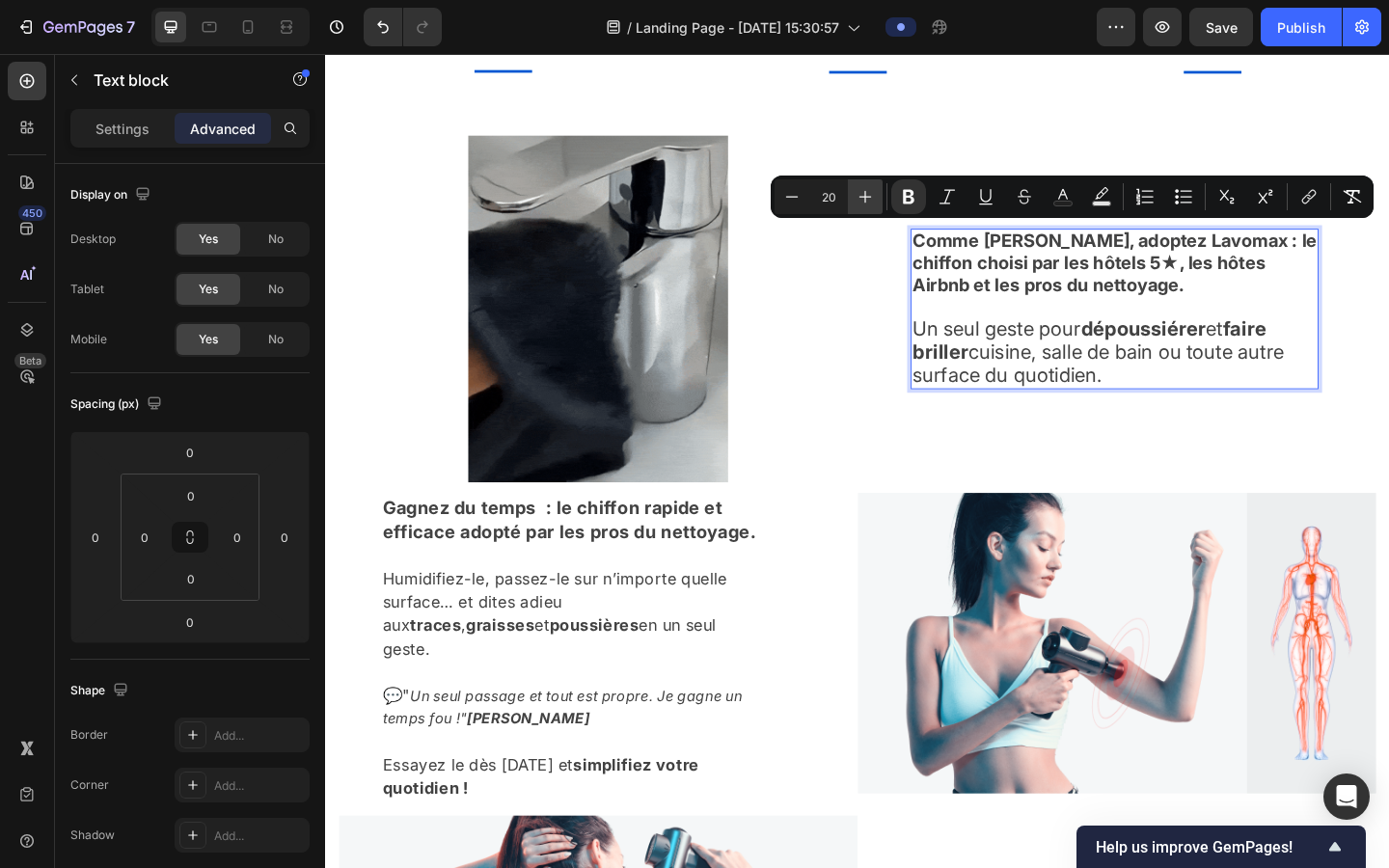
click at [871, 197] on icon "Editor contextual toolbar" at bounding box center [866, 197] width 20 height 20
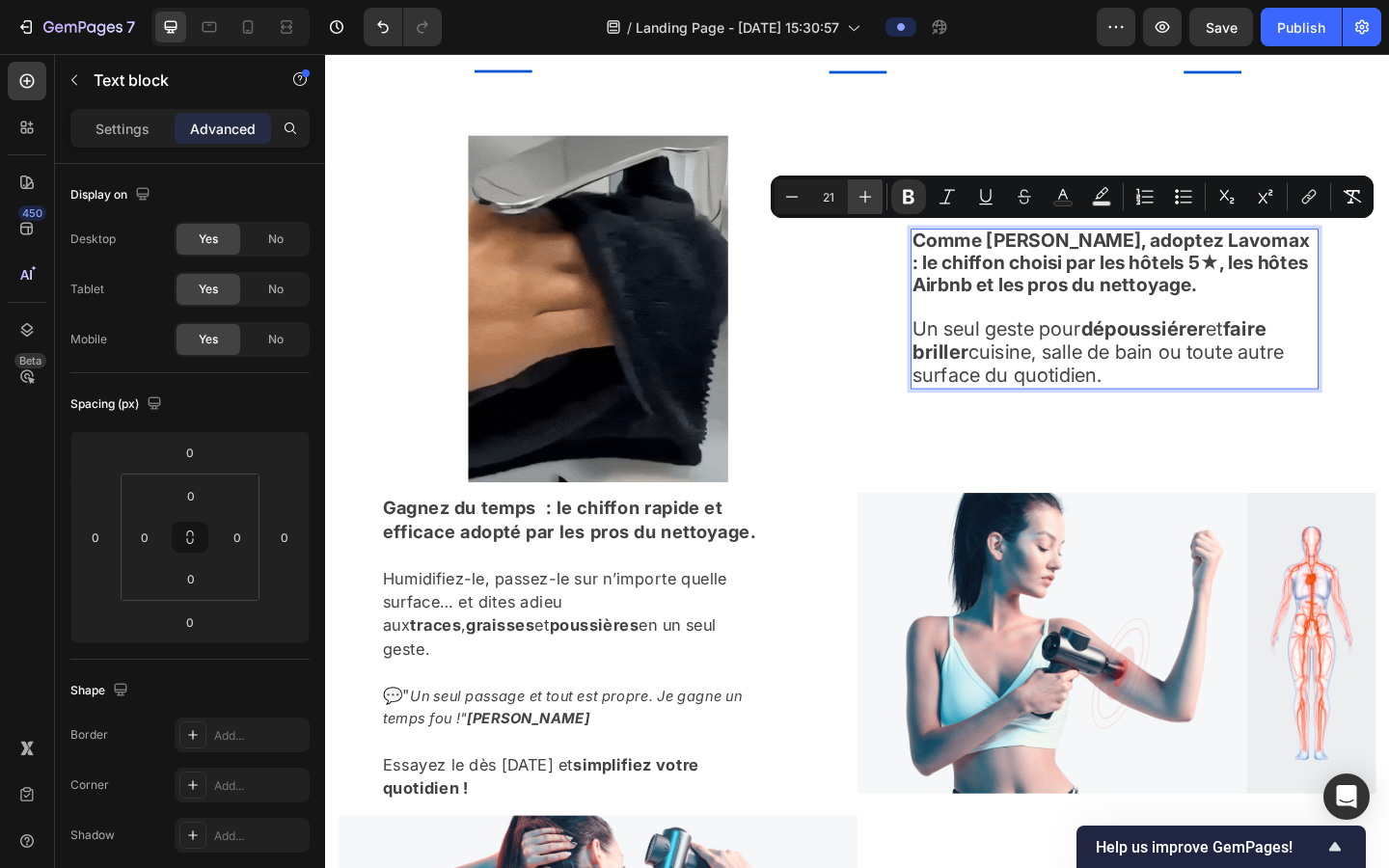
click at [871, 197] on icon "Editor contextual toolbar" at bounding box center [866, 197] width 20 height 20
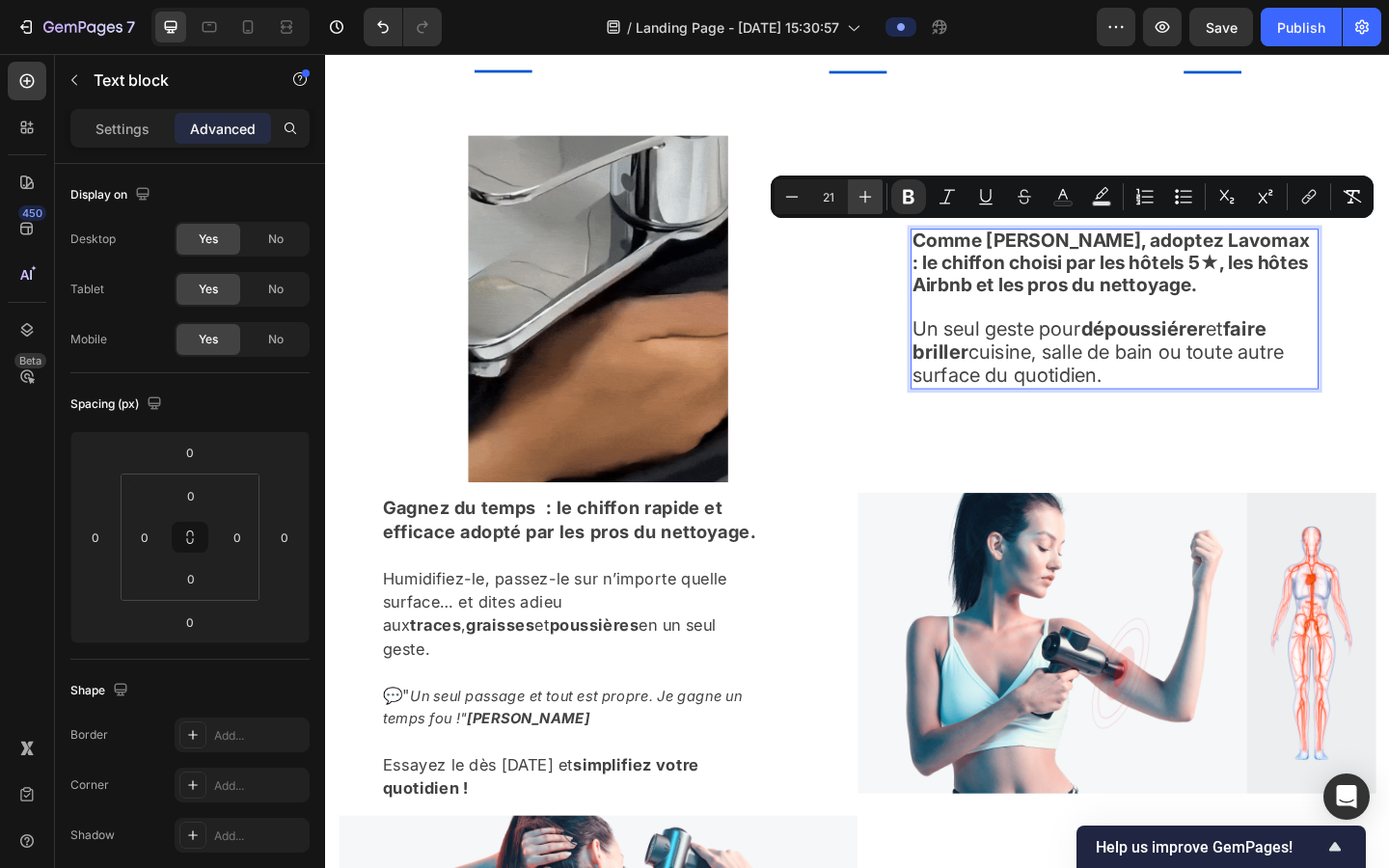
type input "22"
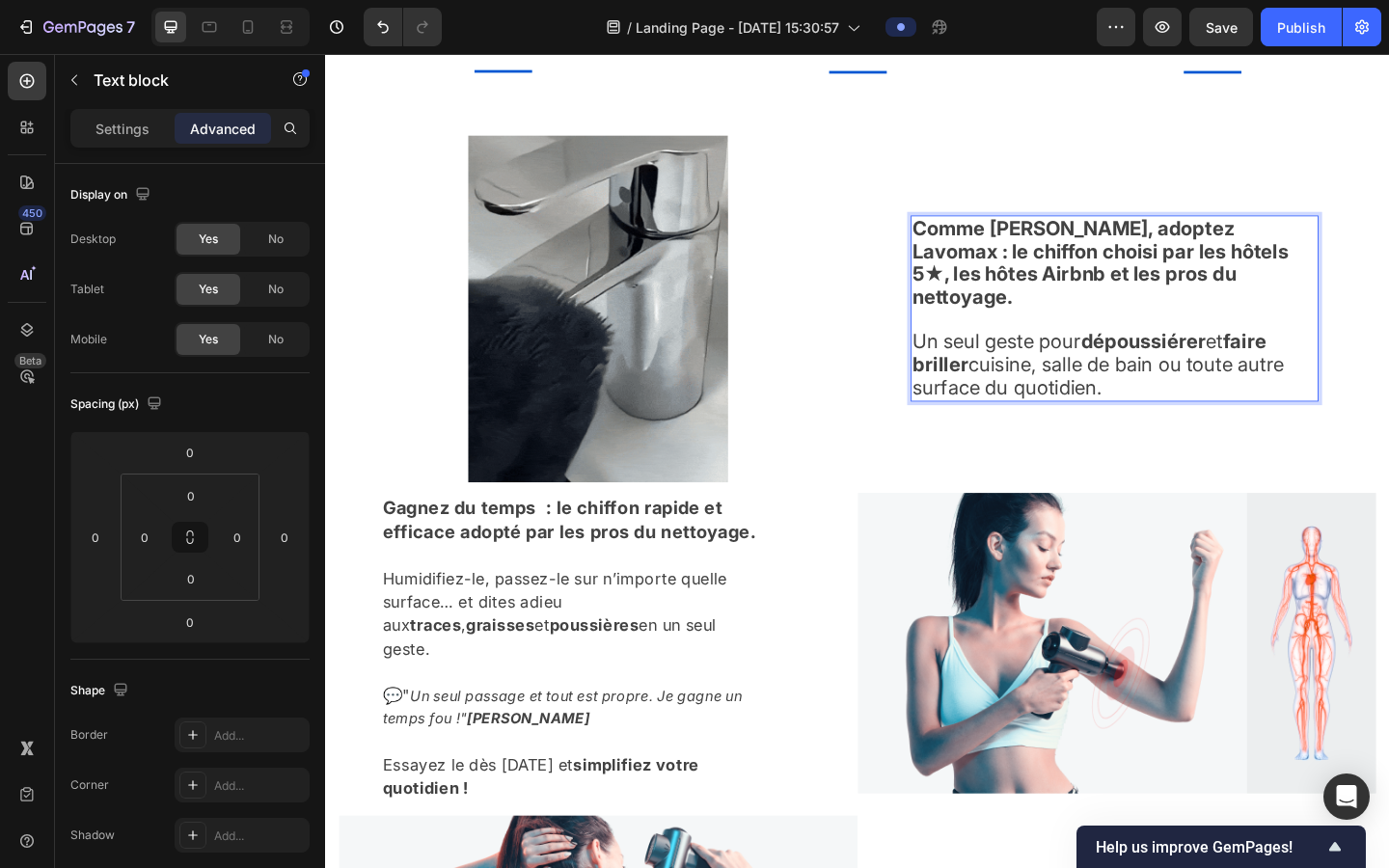
drag, startPoint x: 1174, startPoint y: 402, endPoint x: 963, endPoint y: 352, distance: 216.8
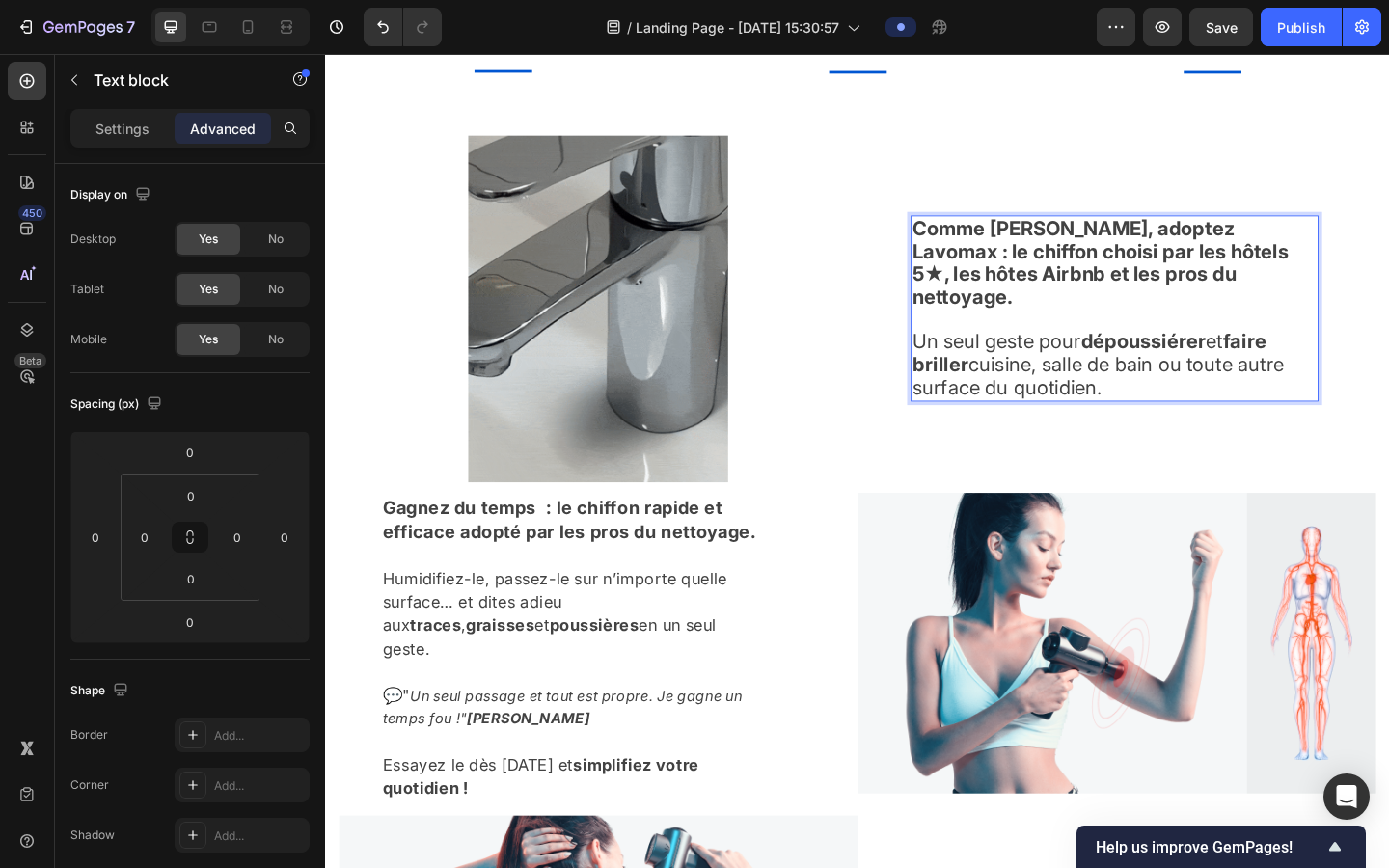
click at [886, 354] on span "Un seul geste pour dépoussiérer et faire briller cuisine, salle de bain ou tout…" at bounding box center [1166, 391] width 405 height 75
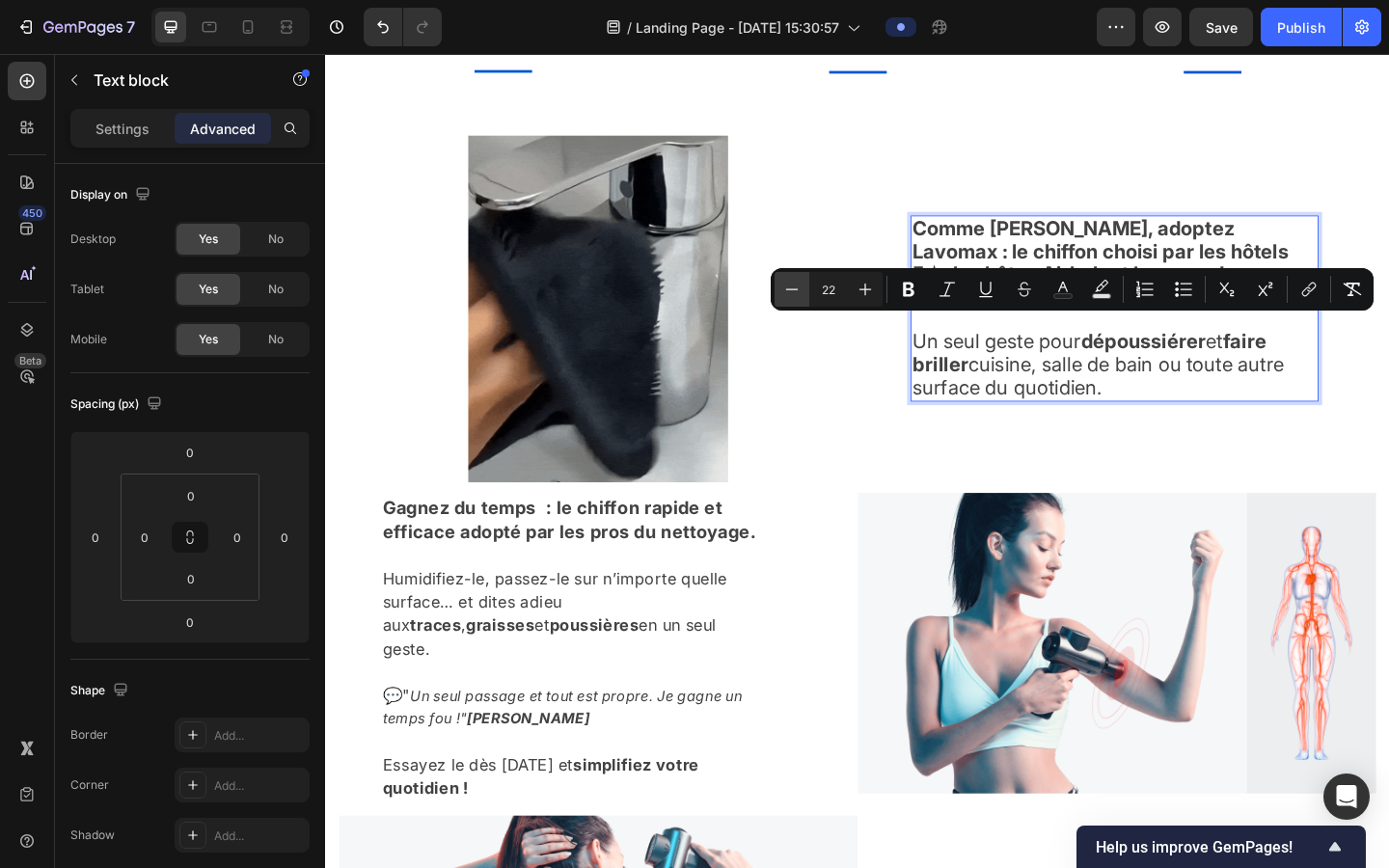
click at [795, 292] on icon "Editor contextual toolbar" at bounding box center [792, 290] width 20 height 20
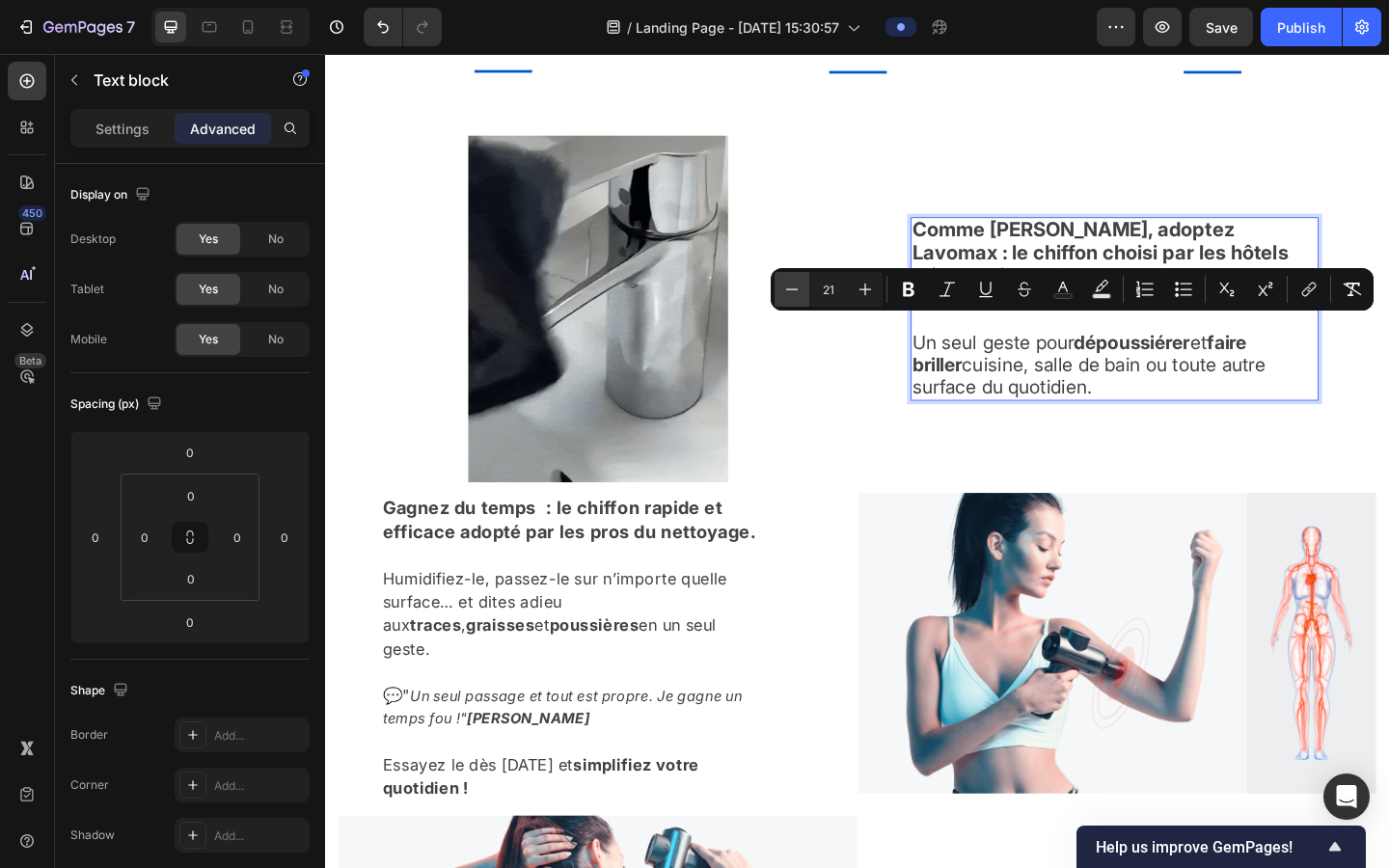
click at [795, 292] on icon "Editor contextual toolbar" at bounding box center [792, 290] width 20 height 20
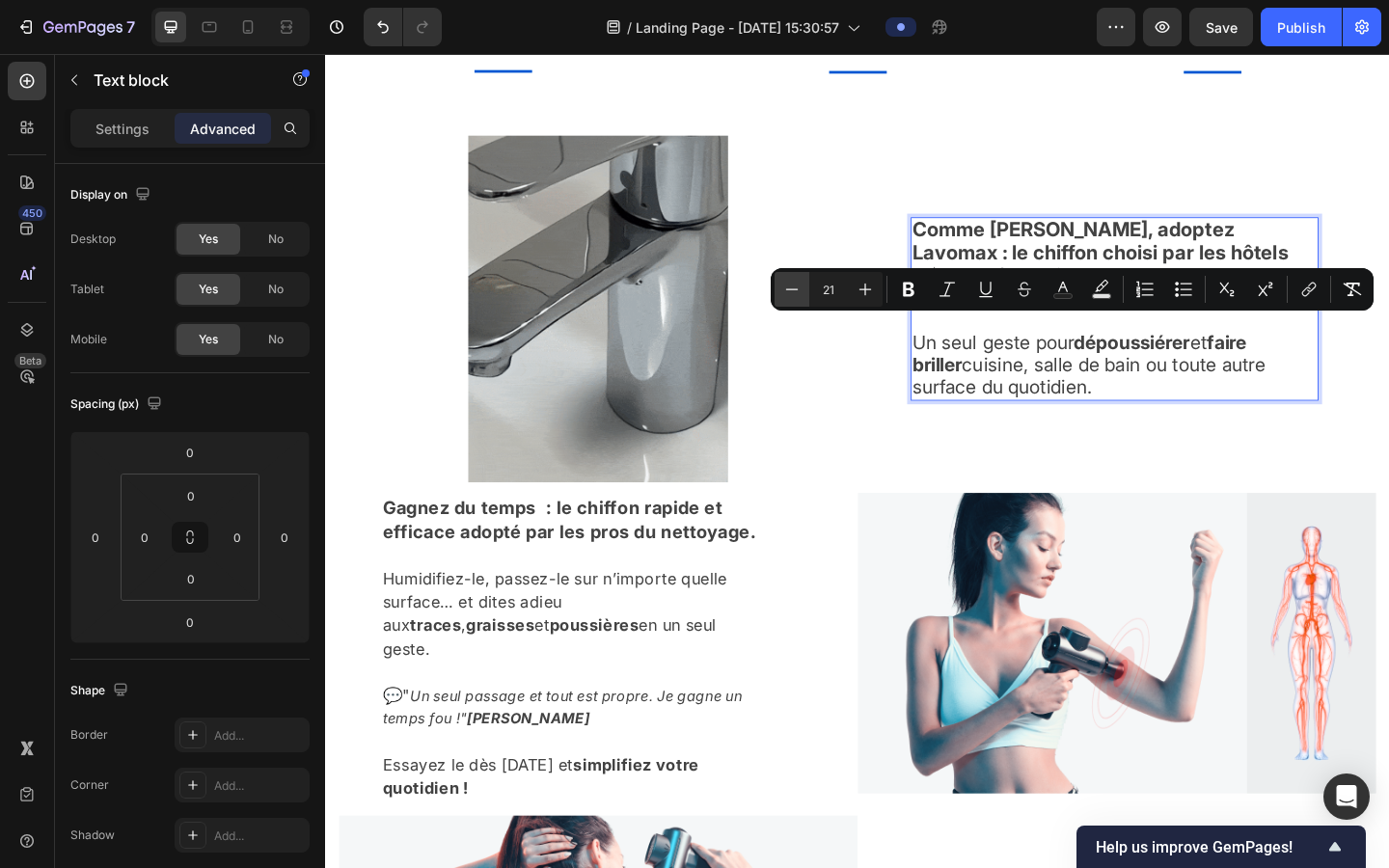
type input "20"
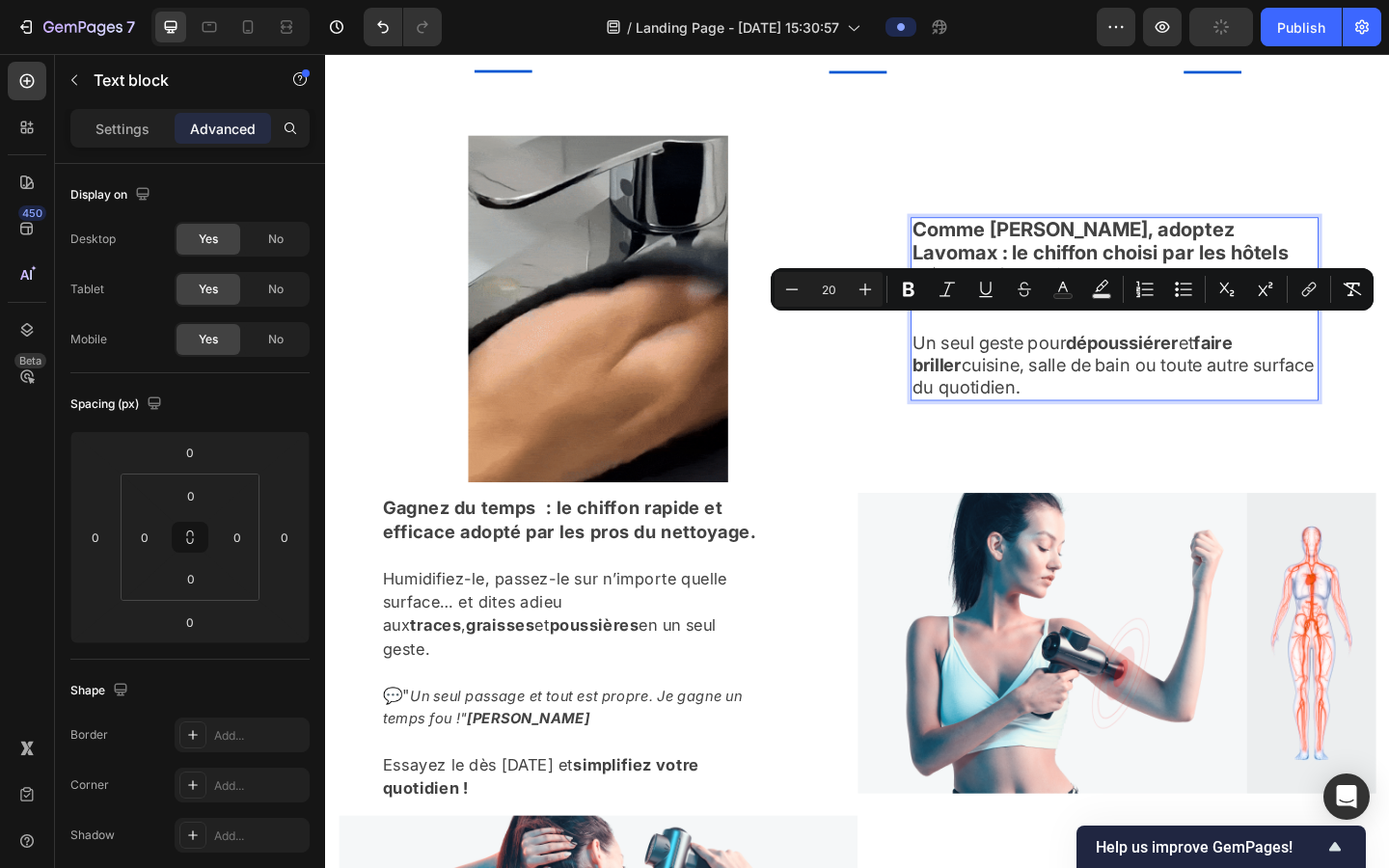
click at [886, 442] on div "Comme Marie, adoptez Lavomax : le chiffon choisi par les hôtels 5★, les hôtes A…" at bounding box center [1186, 331] width 564 height 377
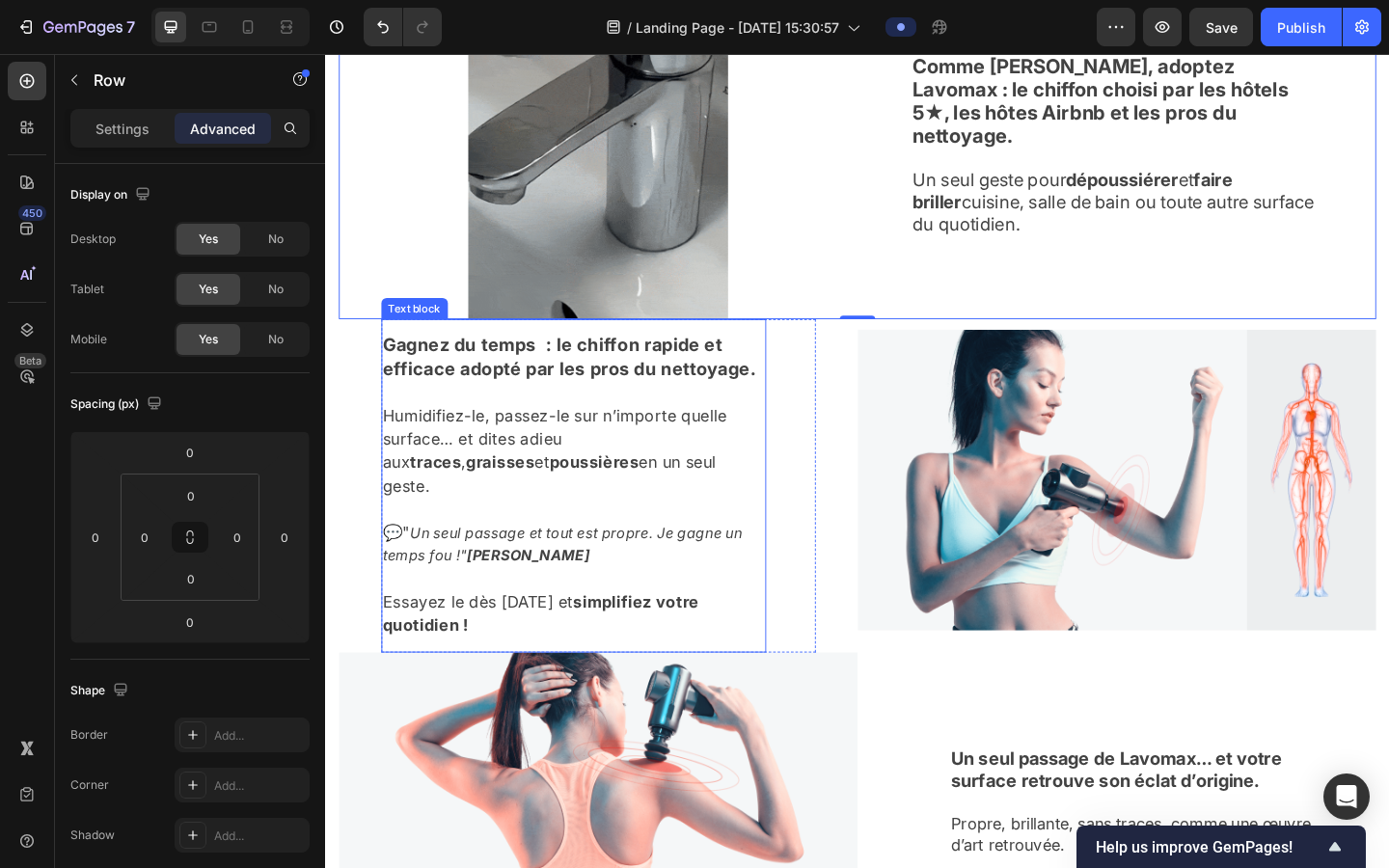
scroll to position [1451, 0]
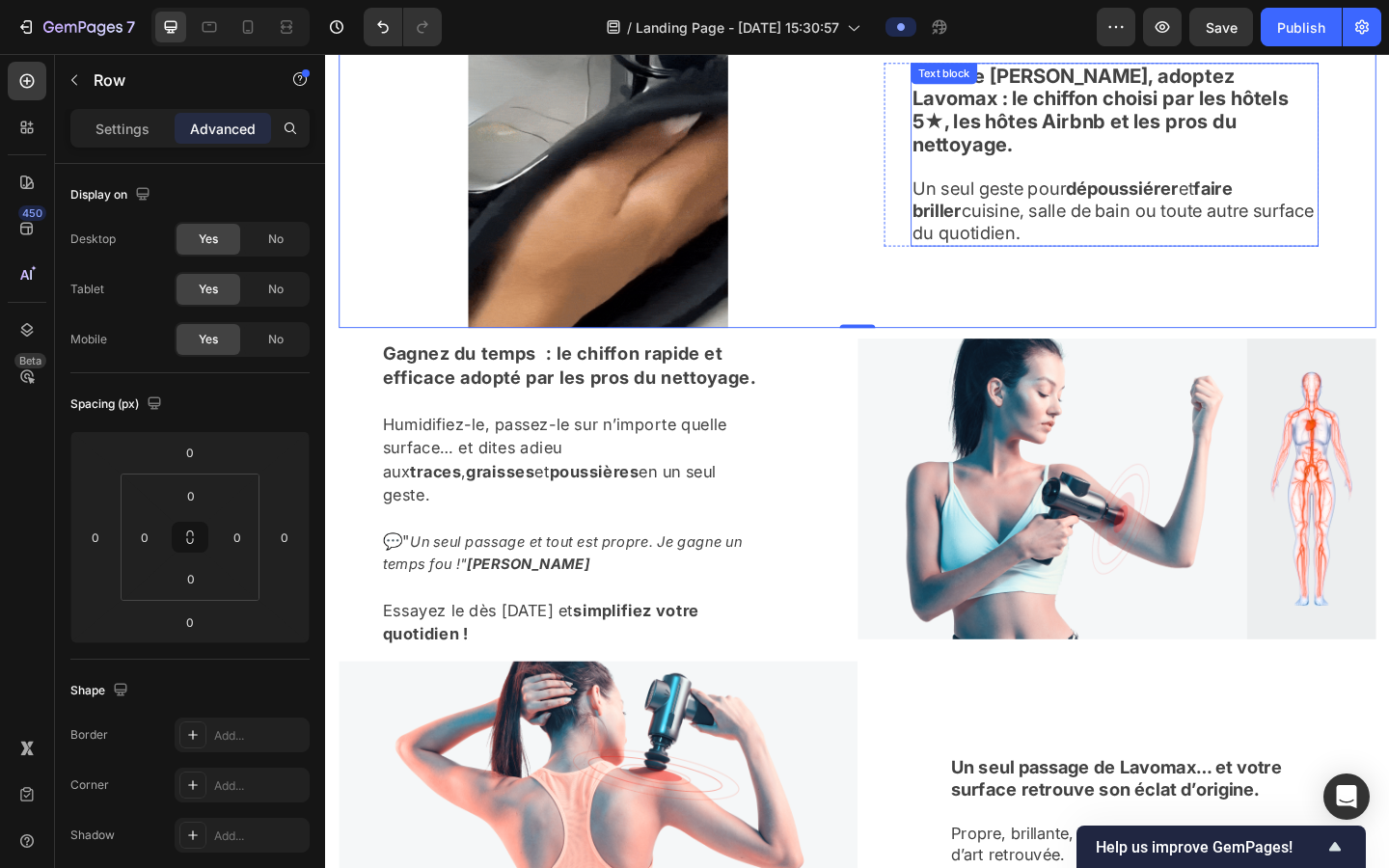
click at [886, 111] on strong "Comme [PERSON_NAME], adoptez Lavomax : le chiffon choisi par les hôtels 5★, les…" at bounding box center [1169, 115] width 409 height 100
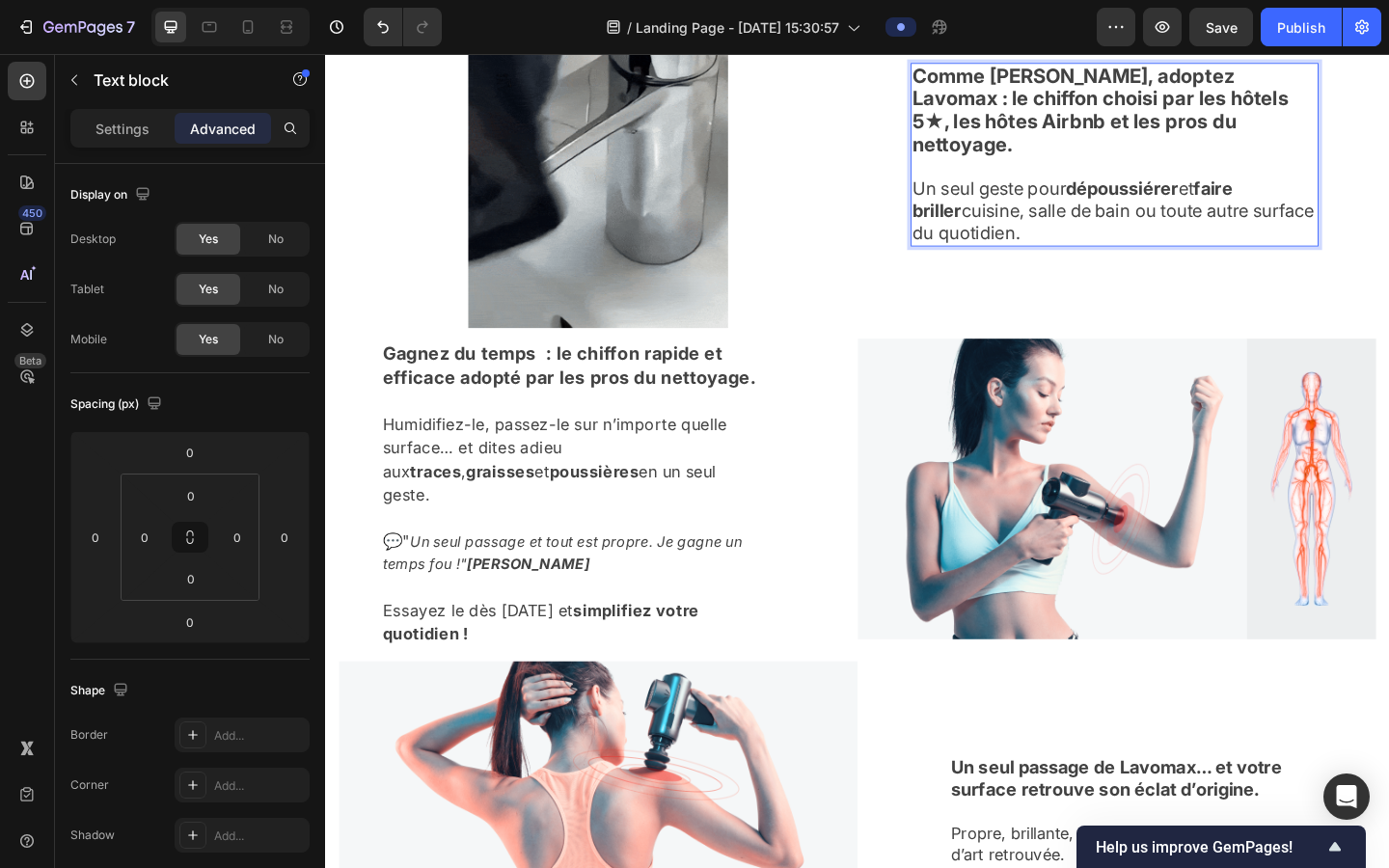
click at [886, 111] on strong "Comme [PERSON_NAME], adoptez Lavomax : le chiffon choisi par les hôtels 5★, les…" at bounding box center [1169, 115] width 409 height 100
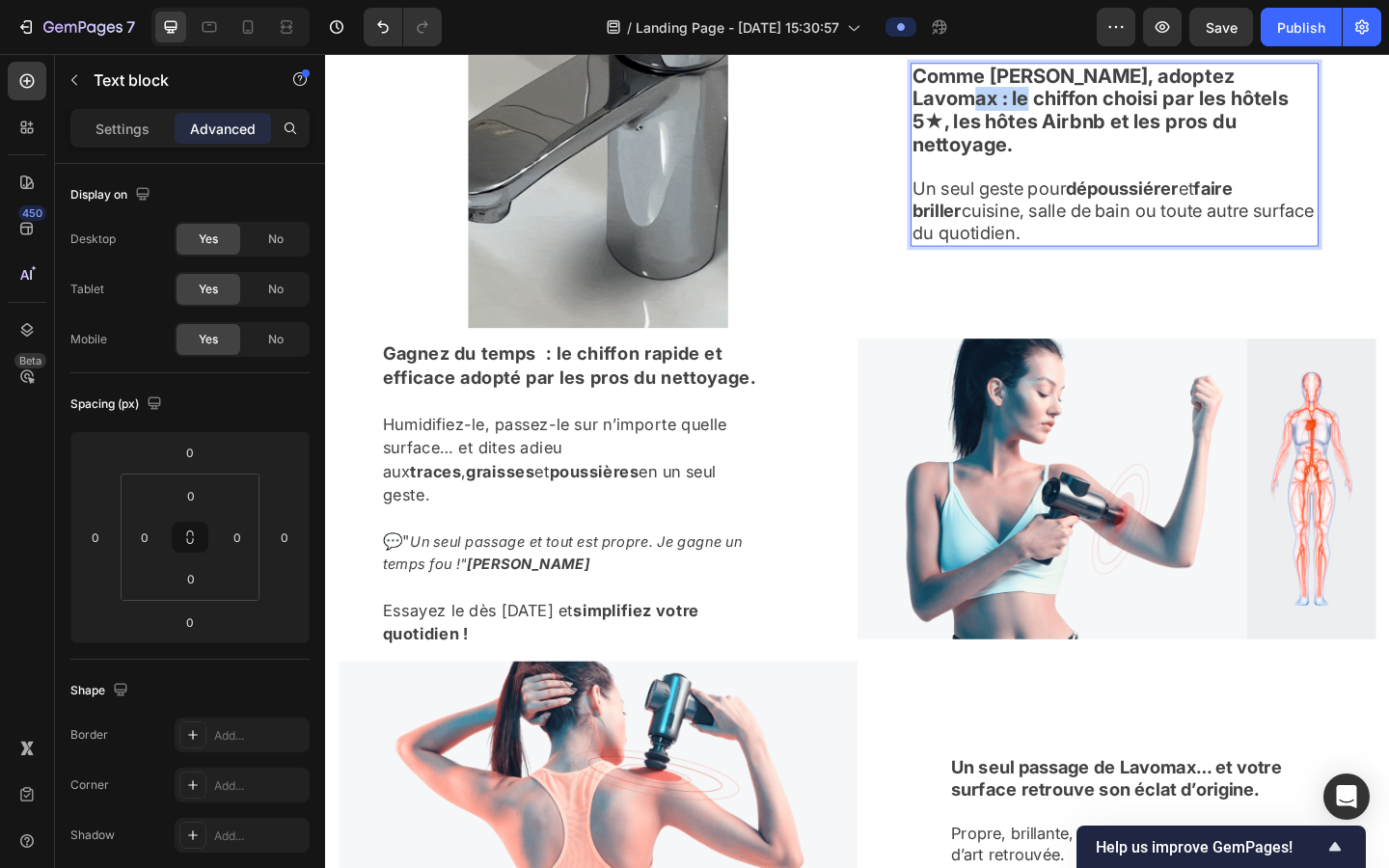
click at [886, 111] on strong "Comme [PERSON_NAME], adoptez Lavomax : le chiffon choisi par les hôtels 5★, les…" at bounding box center [1169, 115] width 409 height 100
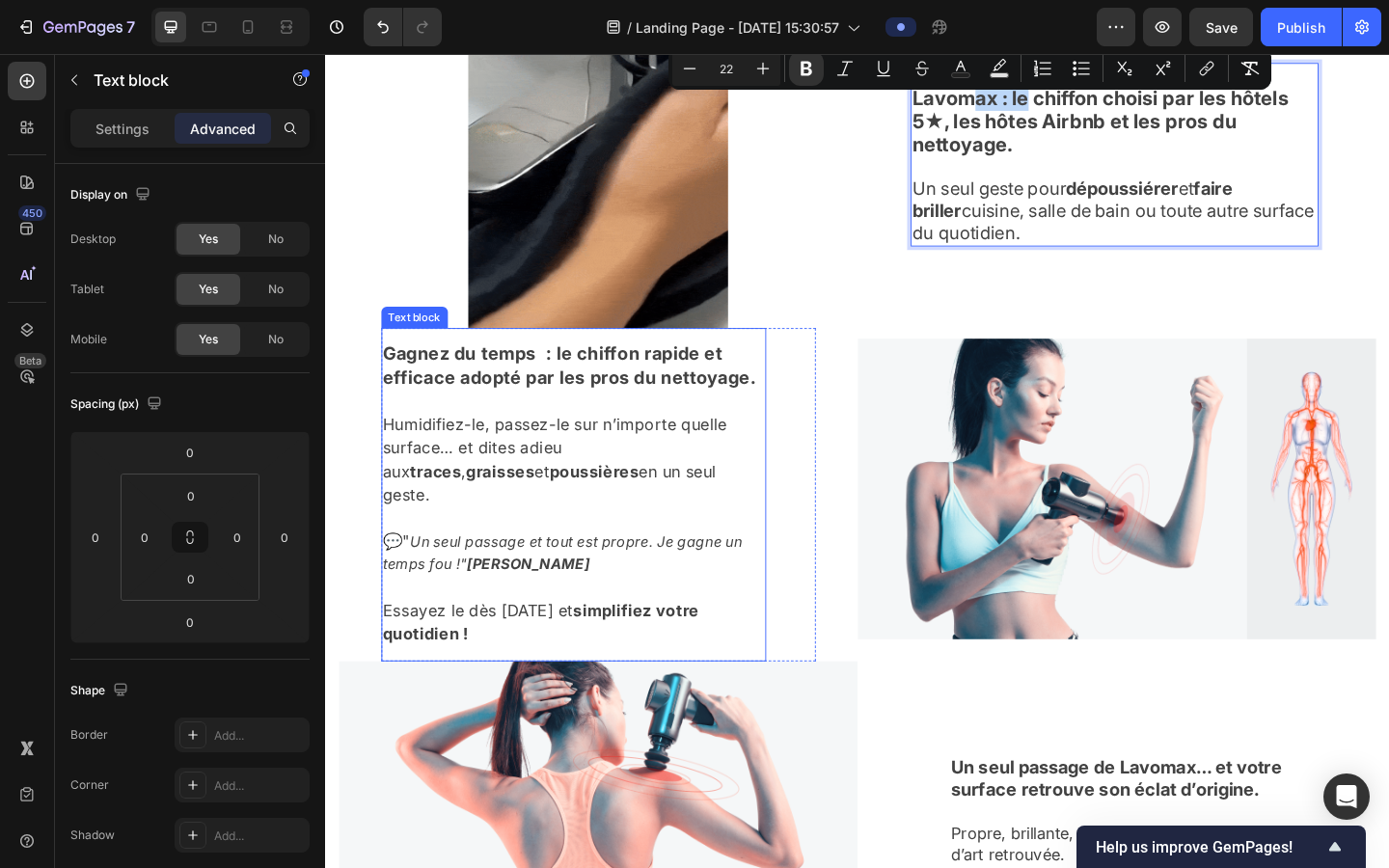
click at [520, 417] on strong "Gagnez du temps : le chiffon rapide et efficace adopté par les pros du nettoyag…" at bounding box center [591, 393] width 407 height 49
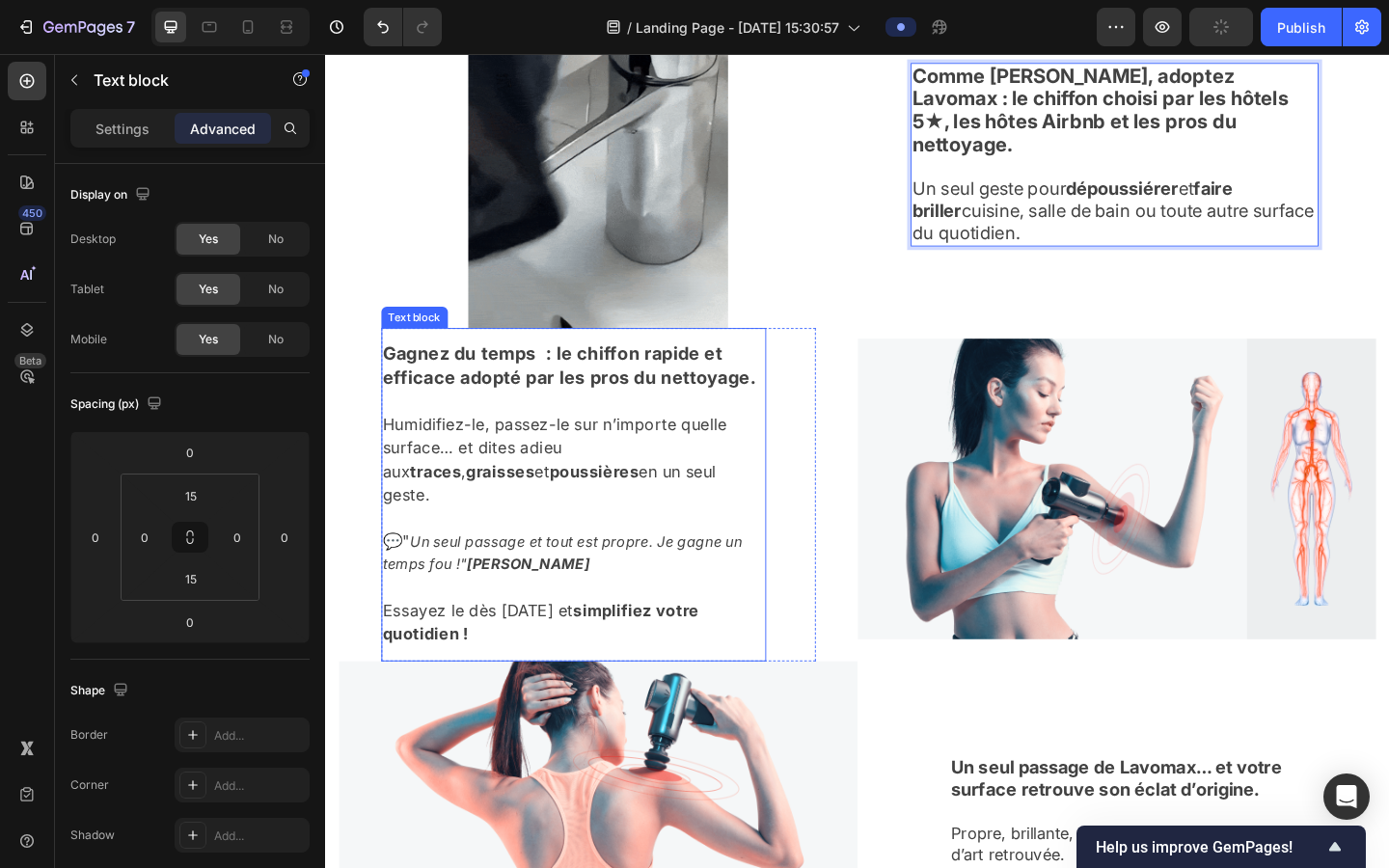
click at [520, 417] on strong "Gagnez du temps : le chiffon rapide et efficace adopté par les pros du nettoyag…" at bounding box center [591, 393] width 407 height 49
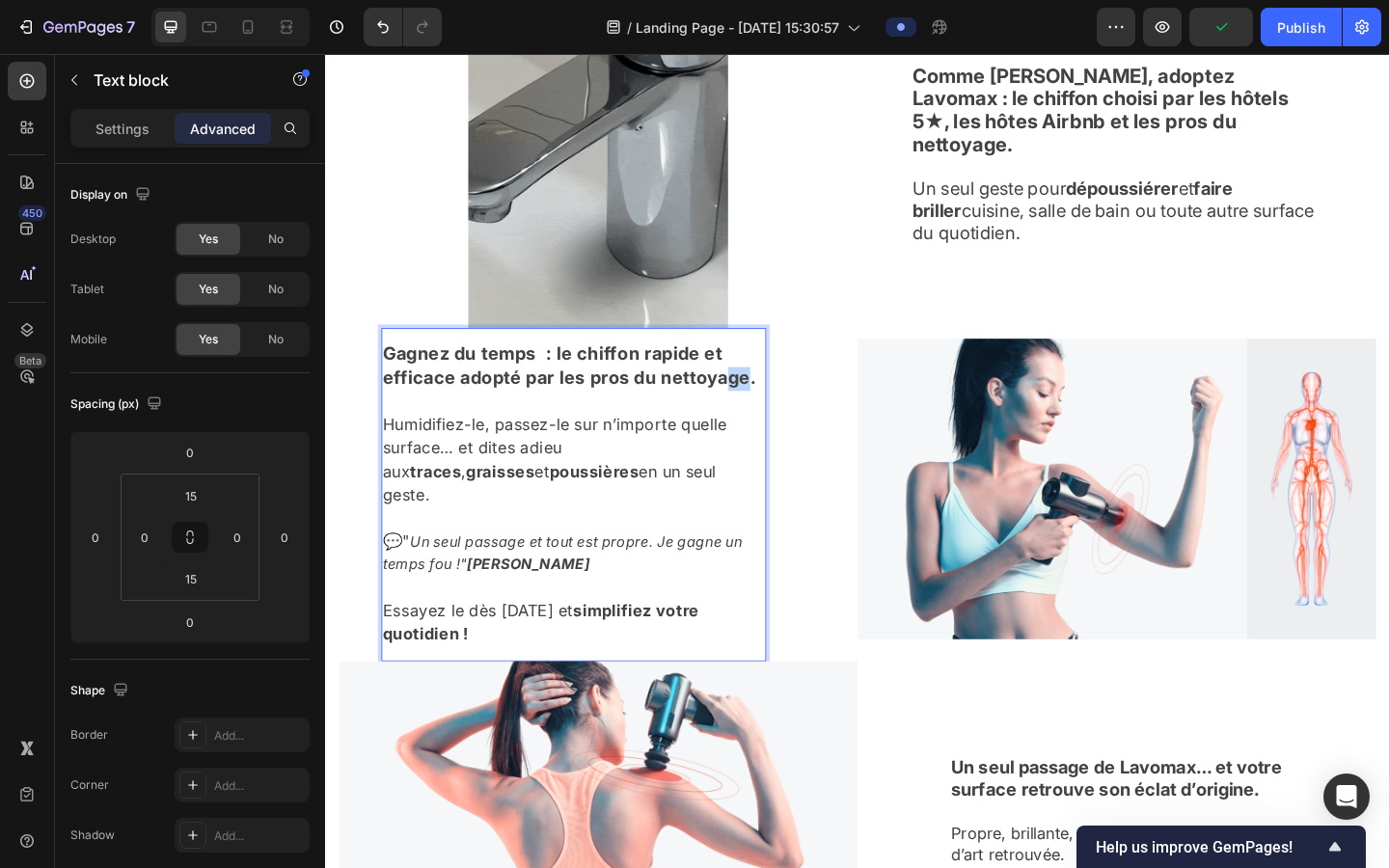
drag, startPoint x: 796, startPoint y: 413, endPoint x: 760, endPoint y: 413, distance: 36.0
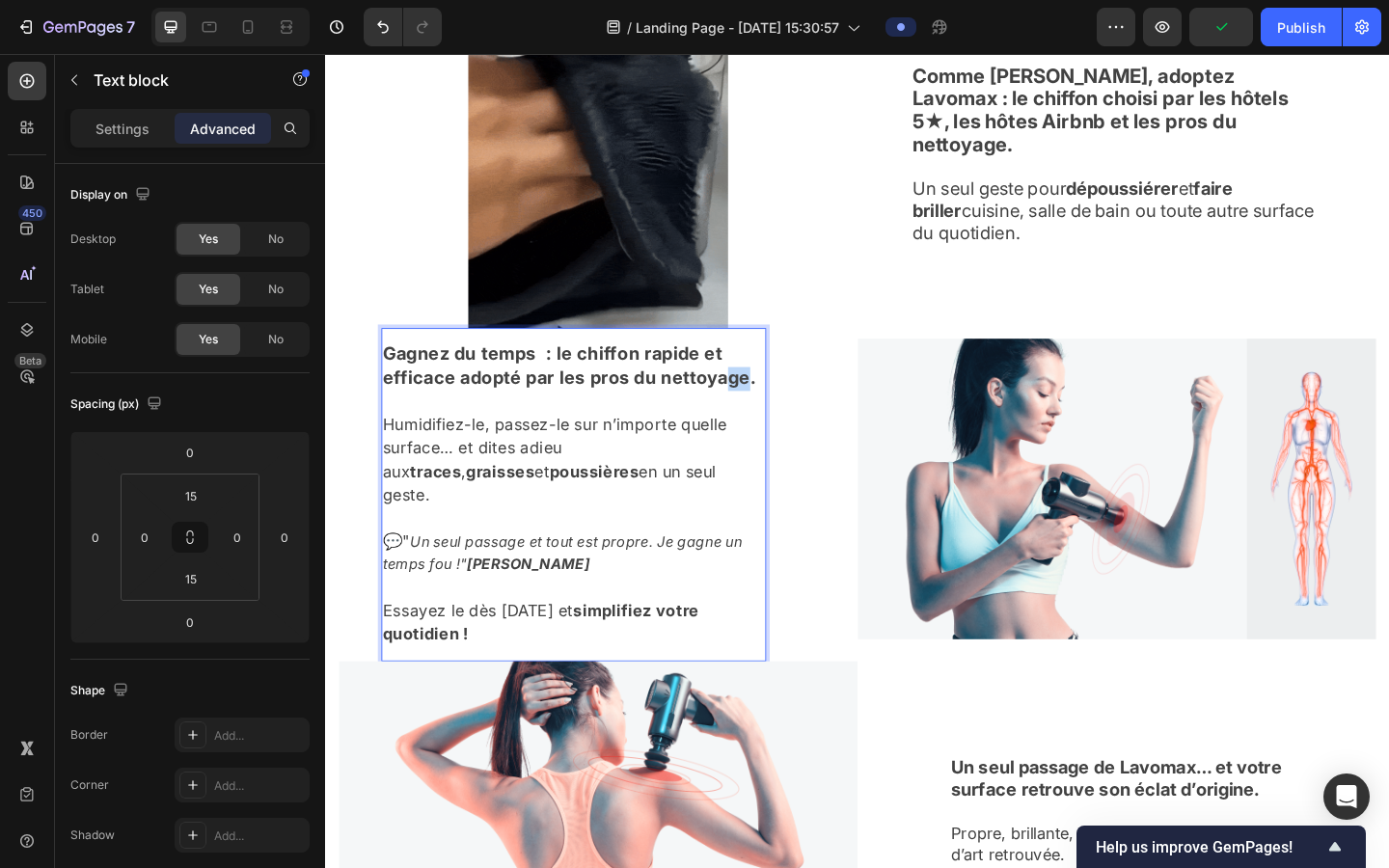
click at [760, 413] on strong "Gagnez du temps : le chiffon rapide et efficace adopté par les pros du nettoyag…" at bounding box center [591, 393] width 407 height 49
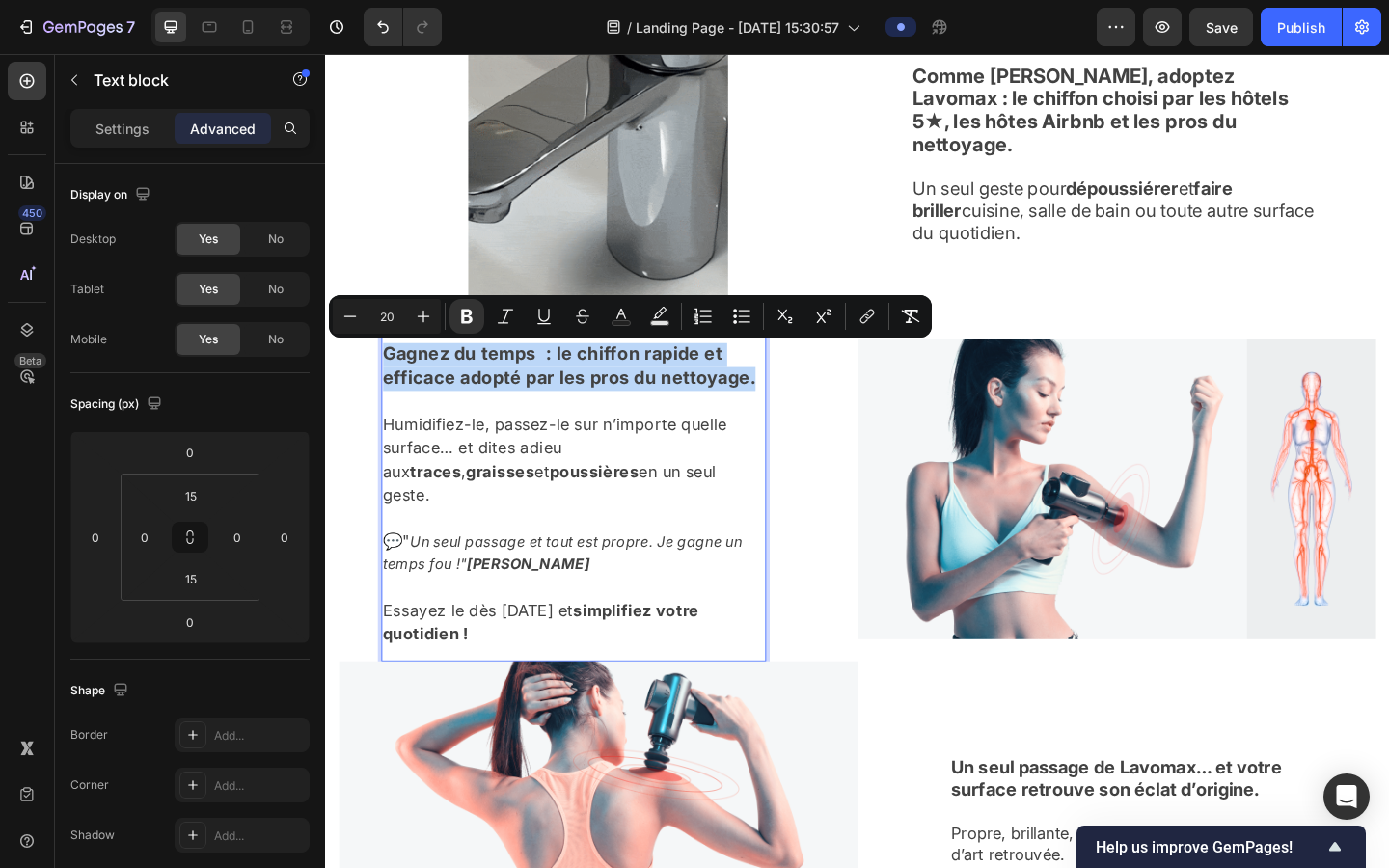
drag, startPoint x: 801, startPoint y: 414, endPoint x: 395, endPoint y: 368, distance: 408.6
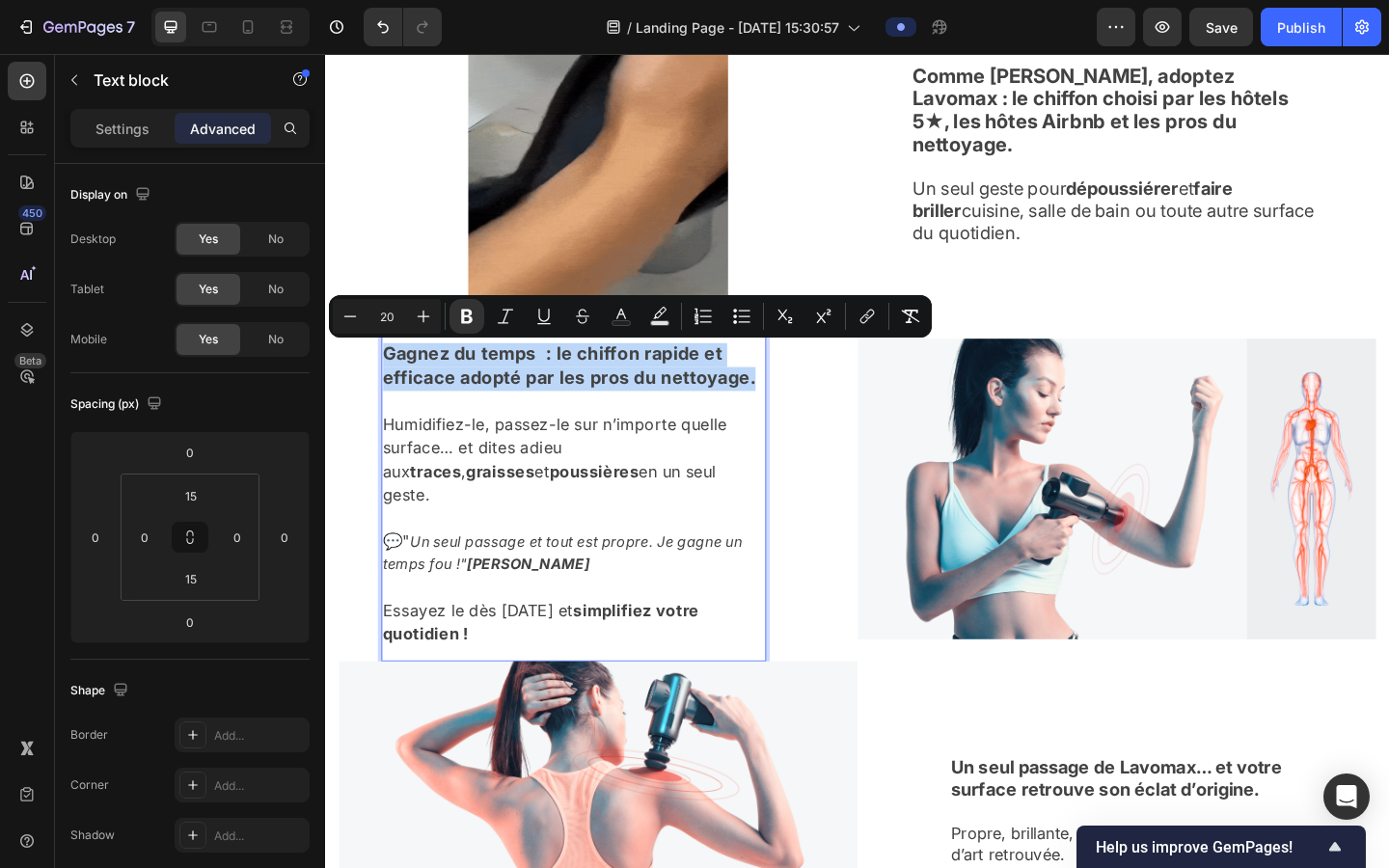
click at [395, 368] on div "Gagnez du temps : le chiffon rapide et efficace adopté par les pros du nettoyag…" at bounding box center [595, 533] width 418 height 334
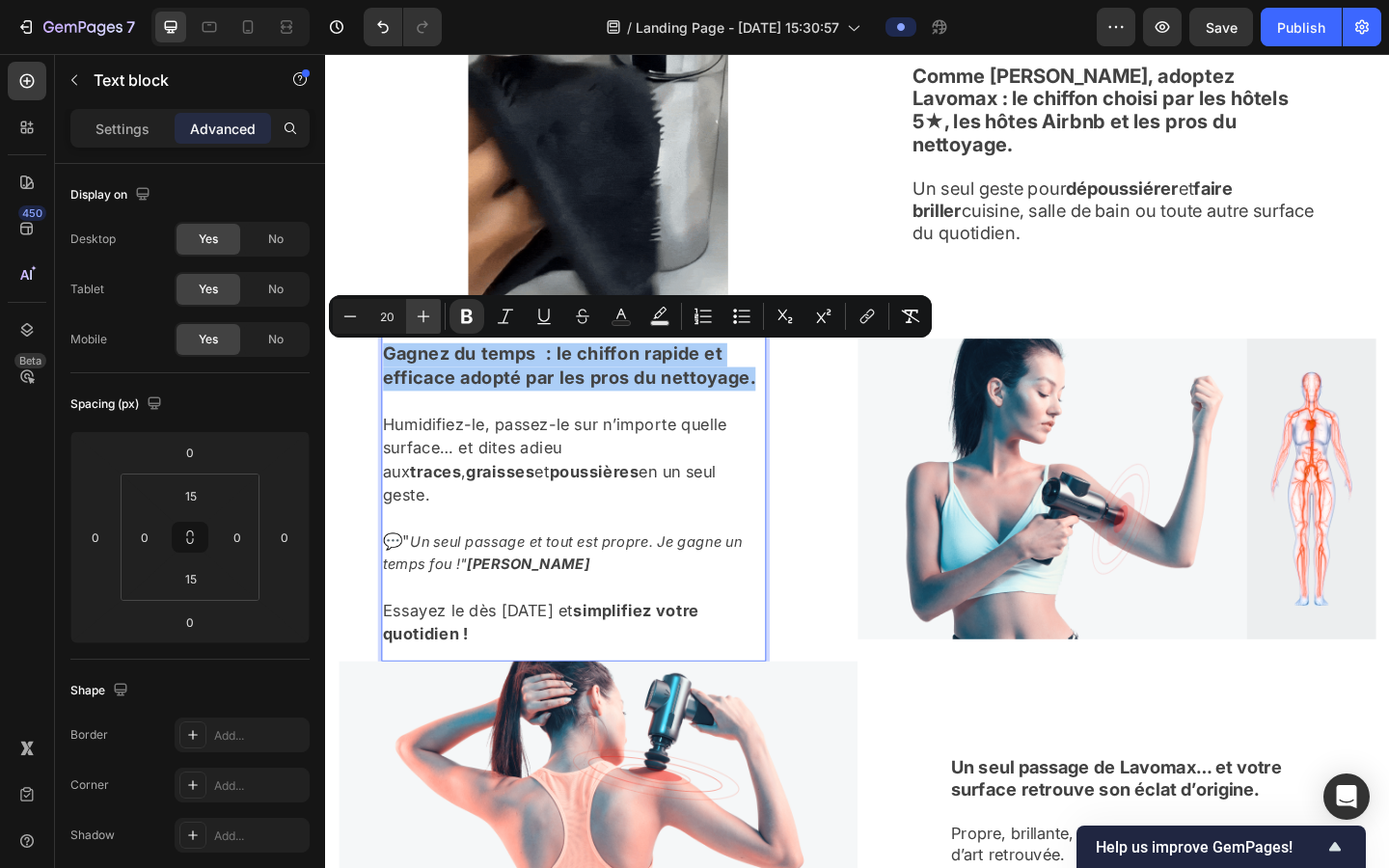
click at [431, 314] on icon "Editor contextual toolbar" at bounding box center [424, 316] width 20 height 20
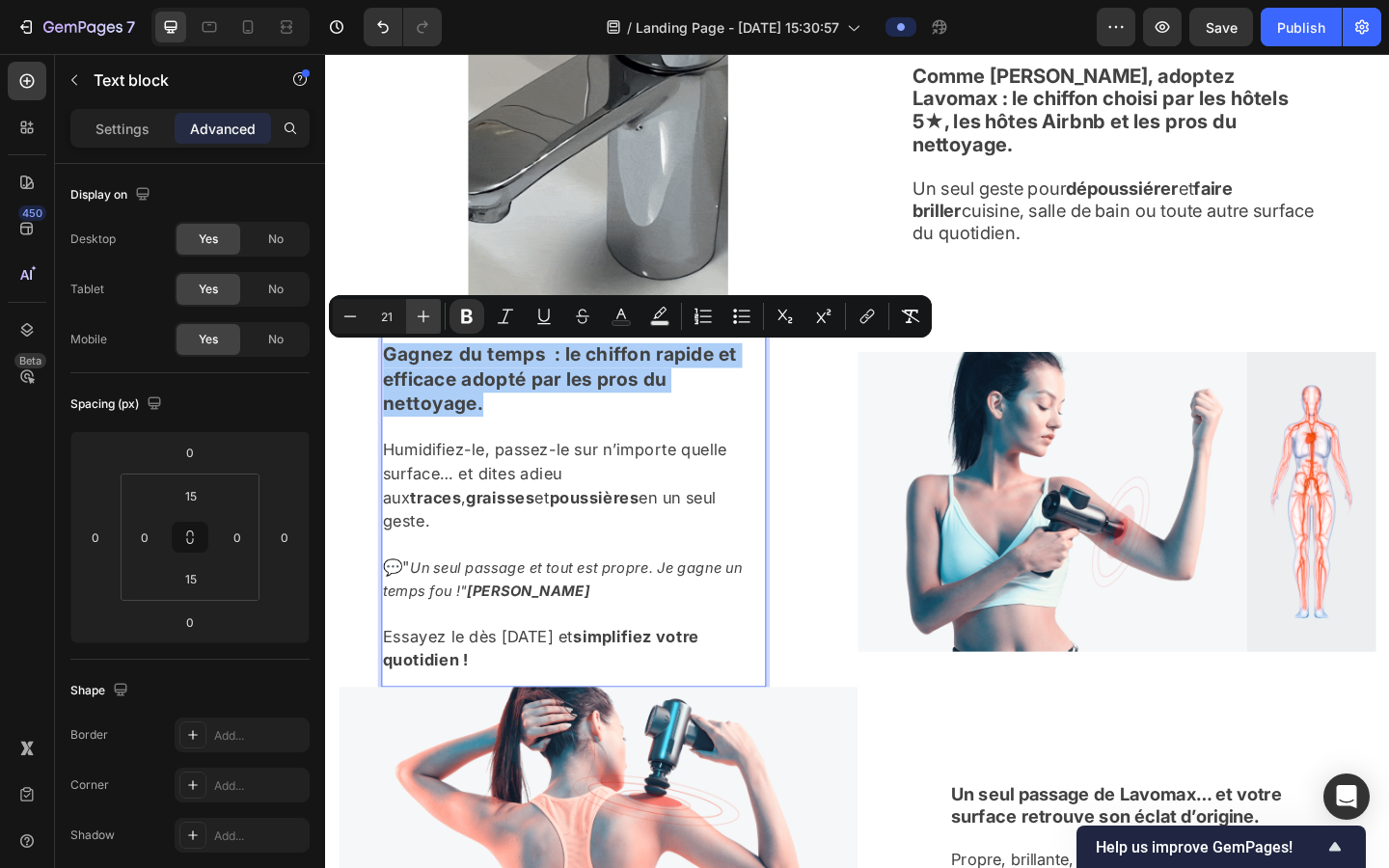
click at [431, 314] on icon "Editor contextual toolbar" at bounding box center [424, 316] width 20 height 20
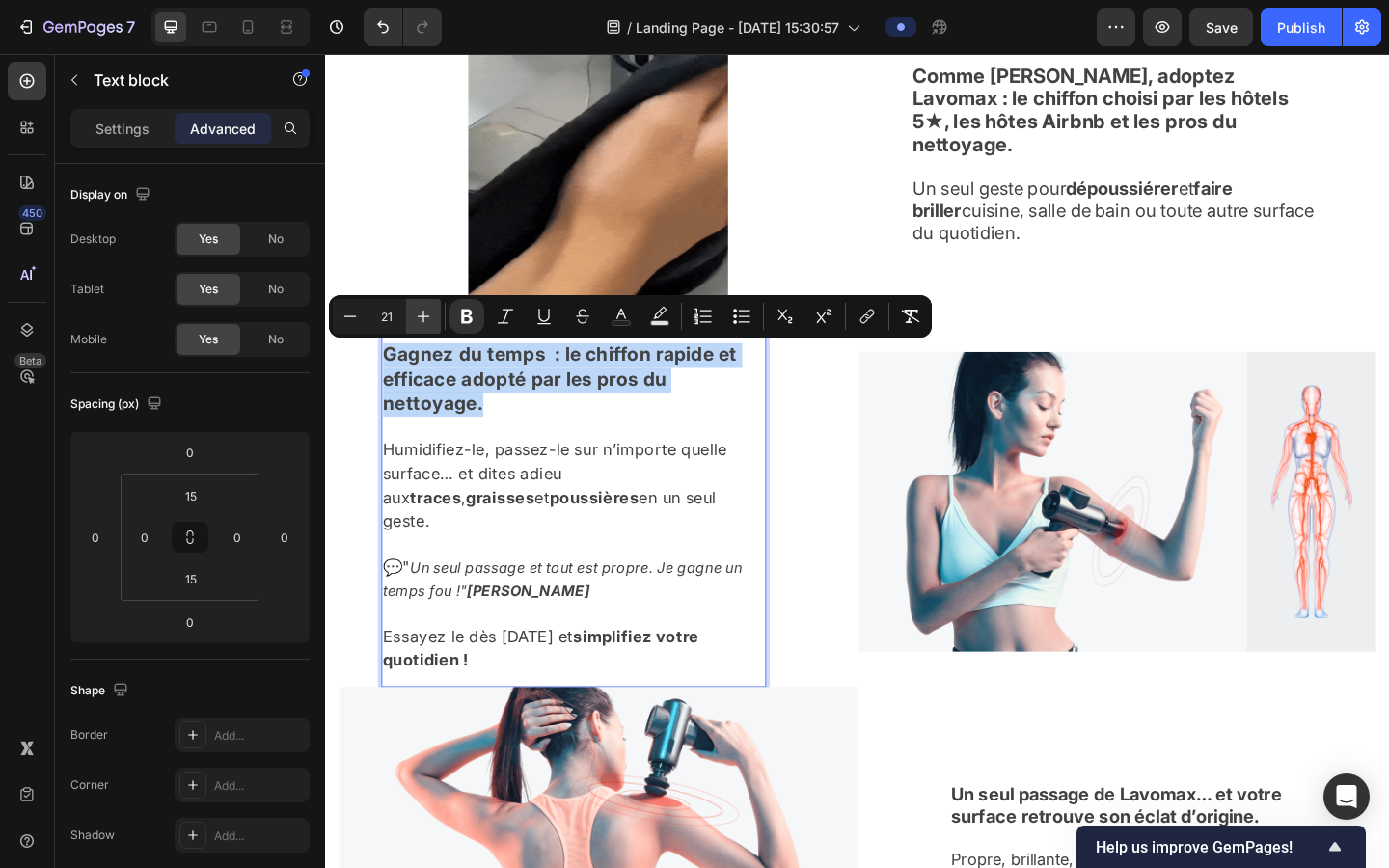
type input "22"
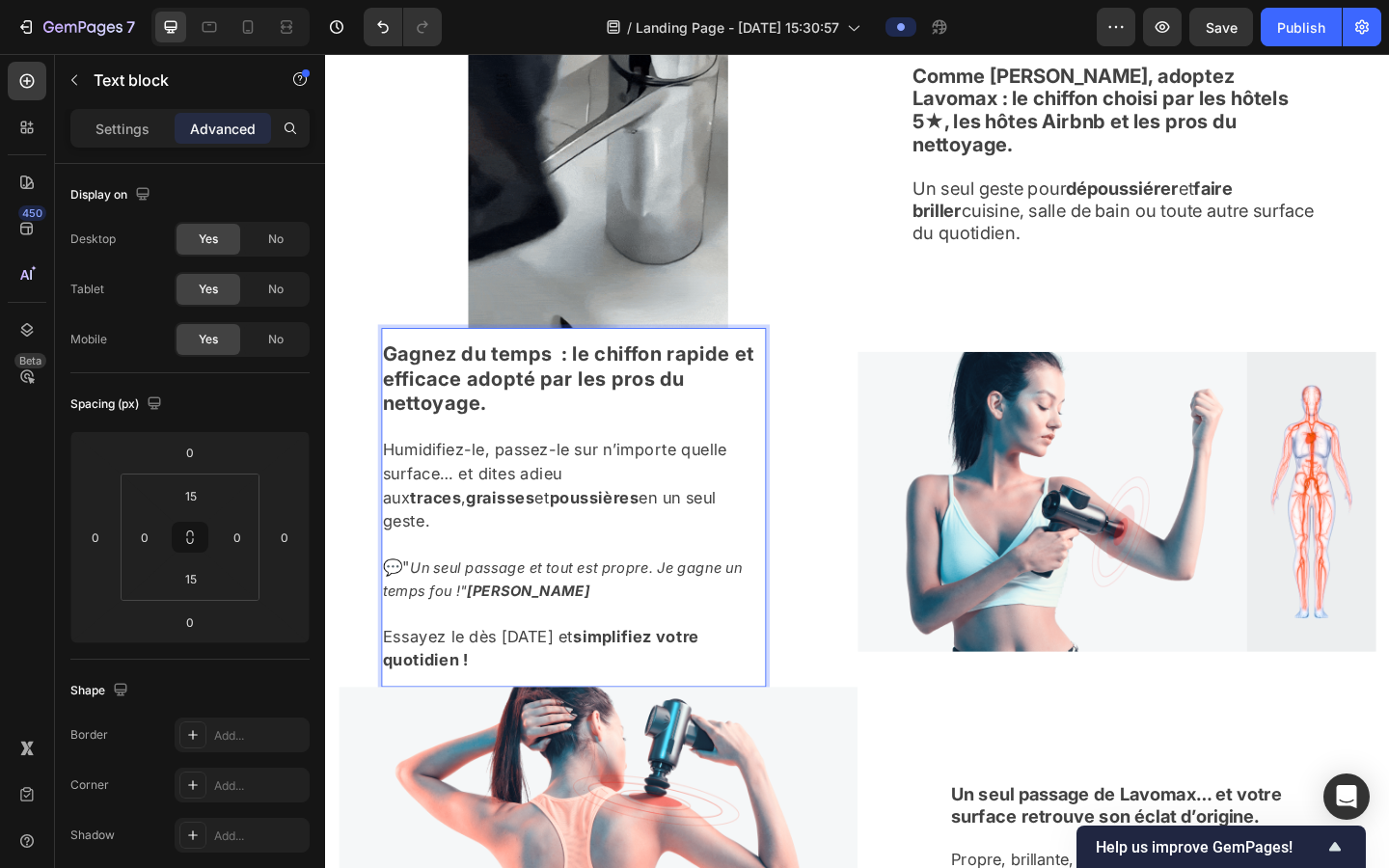
drag, startPoint x: 393, startPoint y: 479, endPoint x: 649, endPoint y: 539, distance: 262.9
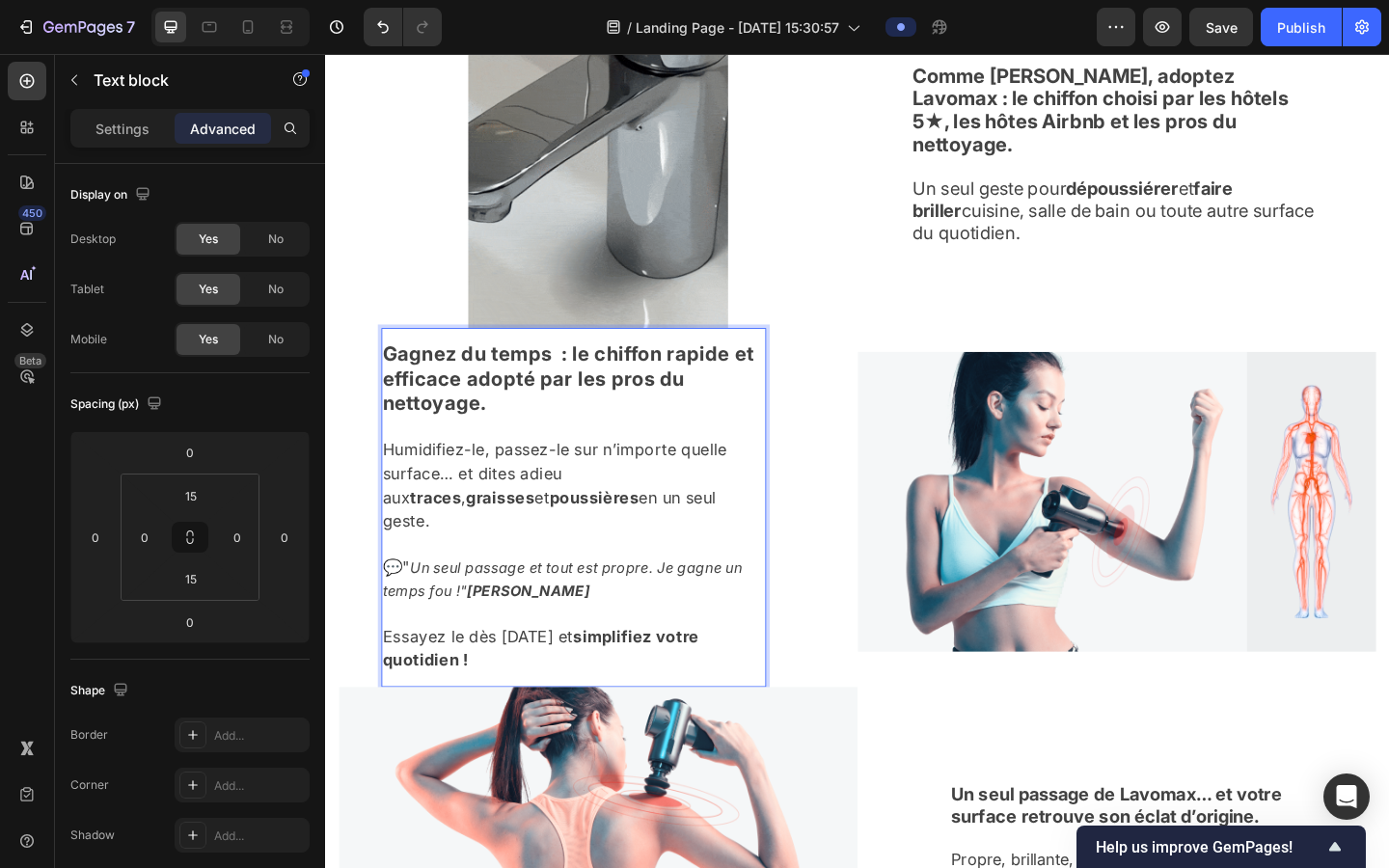
click at [649, 539] on p "Humidifiez-le, passez-le sur n’importe quelle surface… et dites adieu aux trace…" at bounding box center [596, 512] width 415 height 127
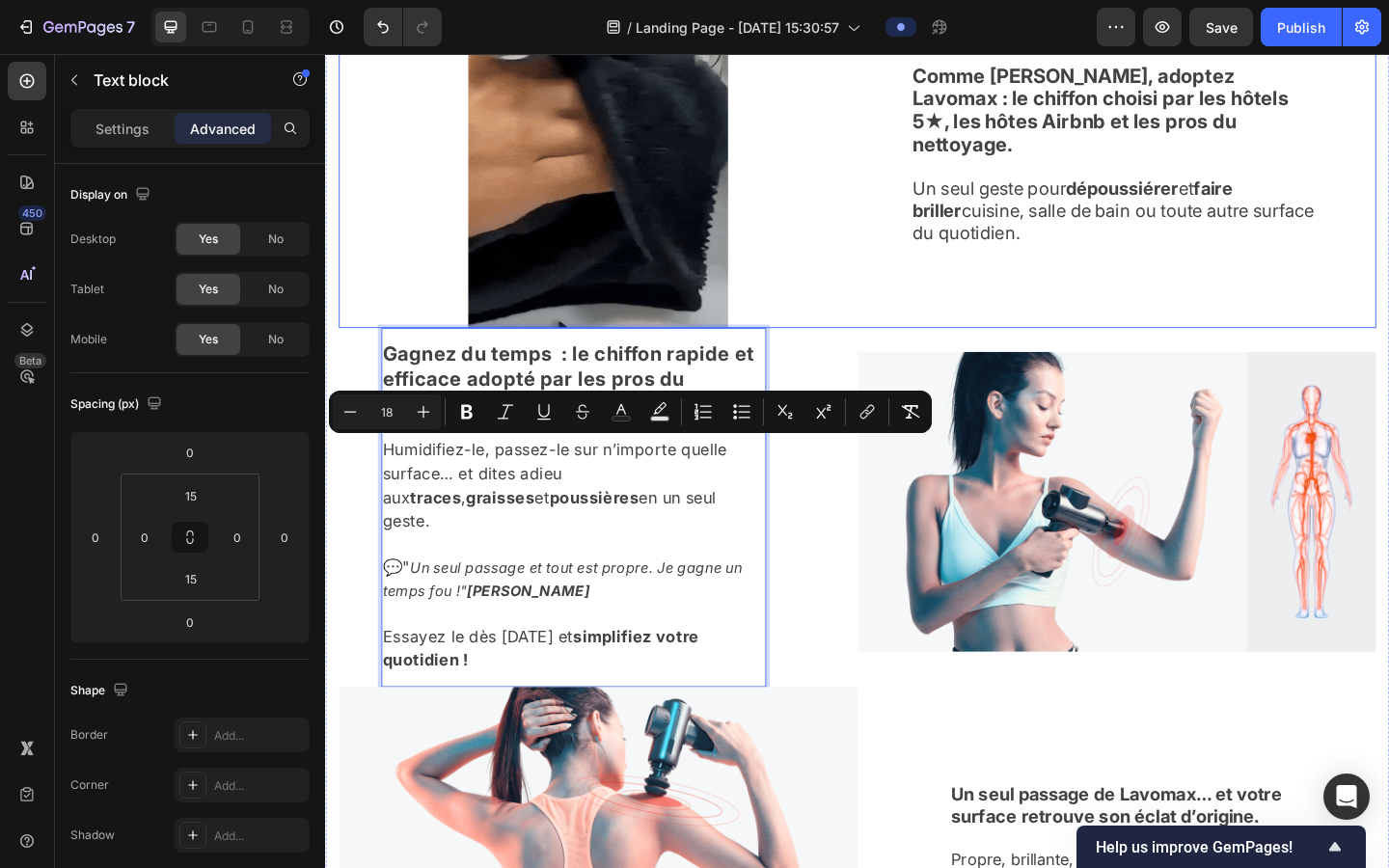
click at [886, 227] on span "Un seul geste pour dépoussiérer et faire briller cuisine, salle de bain ou tout…" at bounding box center [1182, 224] width 437 height 72
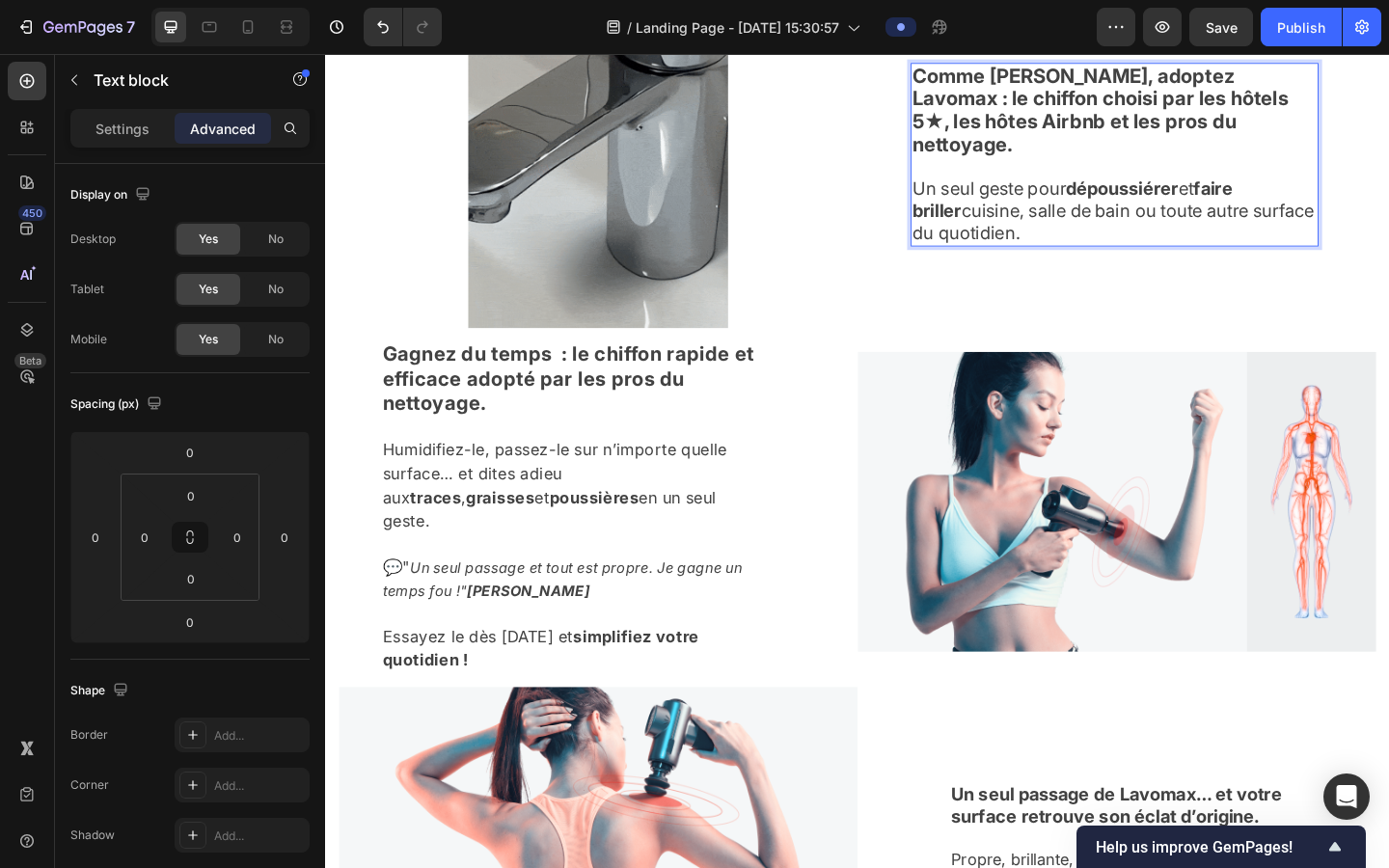
click at [886, 227] on span "Un seul geste pour dépoussiérer et faire briller cuisine, salle de bain ou tout…" at bounding box center [1182, 224] width 437 height 72
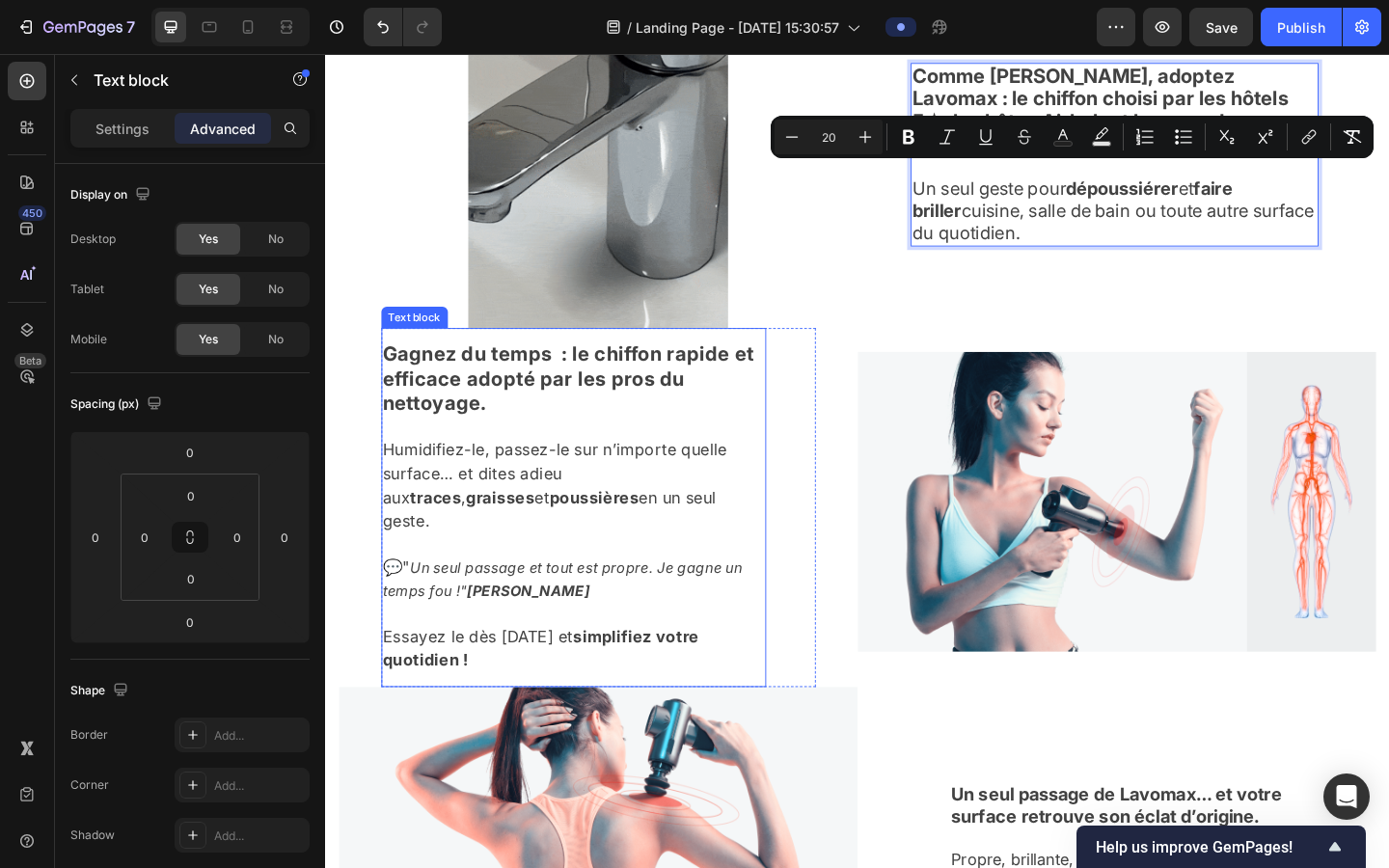
click at [643, 543] on p "Humidifiez-le, passez-le sur n’importe quelle surface… et dites adieu aux trace…" at bounding box center [596, 512] width 415 height 127
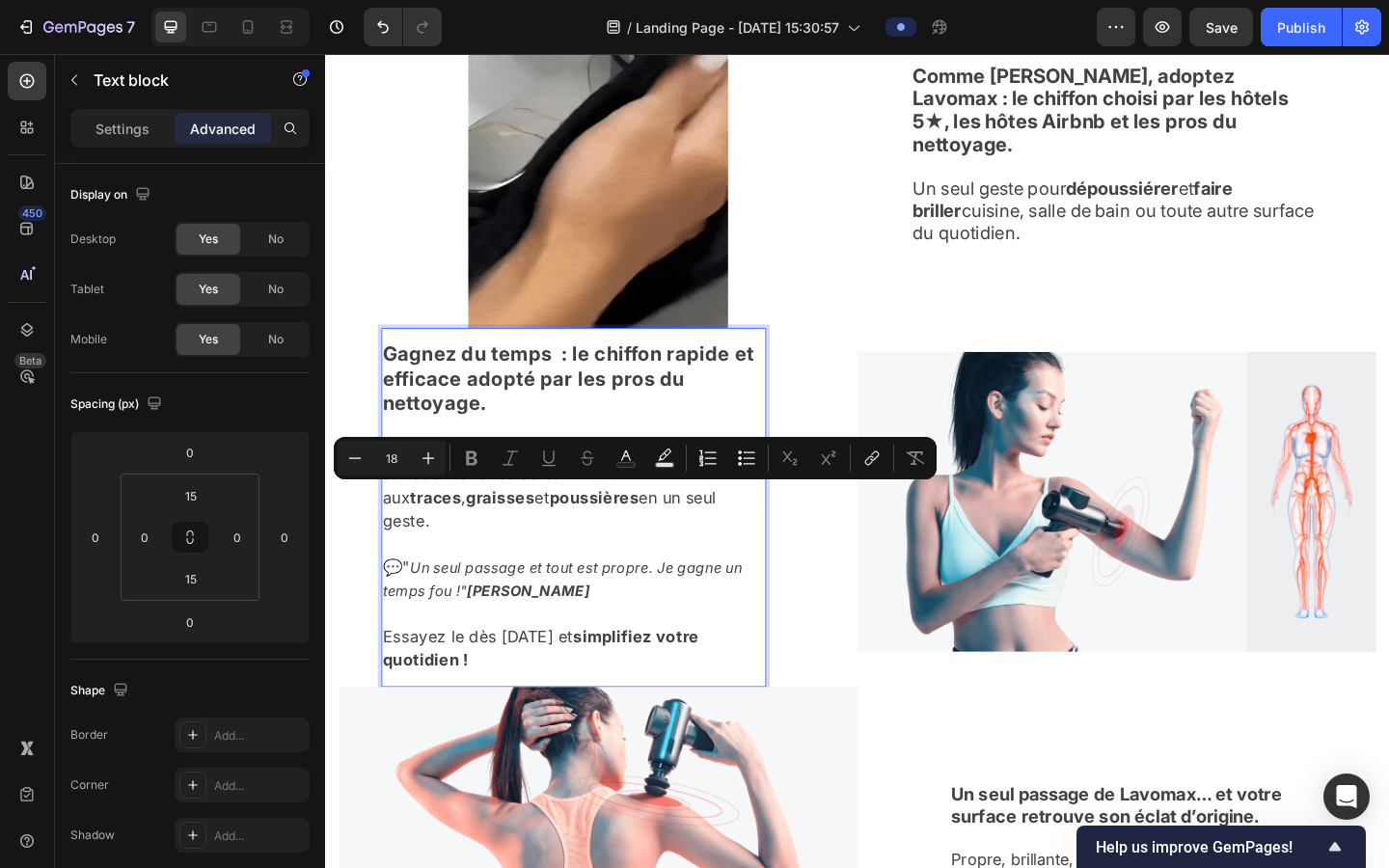
click at [643, 538] on p "Humidifiez-le, passez-le sur n’importe quelle surface… et dites adieu aux trace…" at bounding box center [596, 512] width 415 height 127
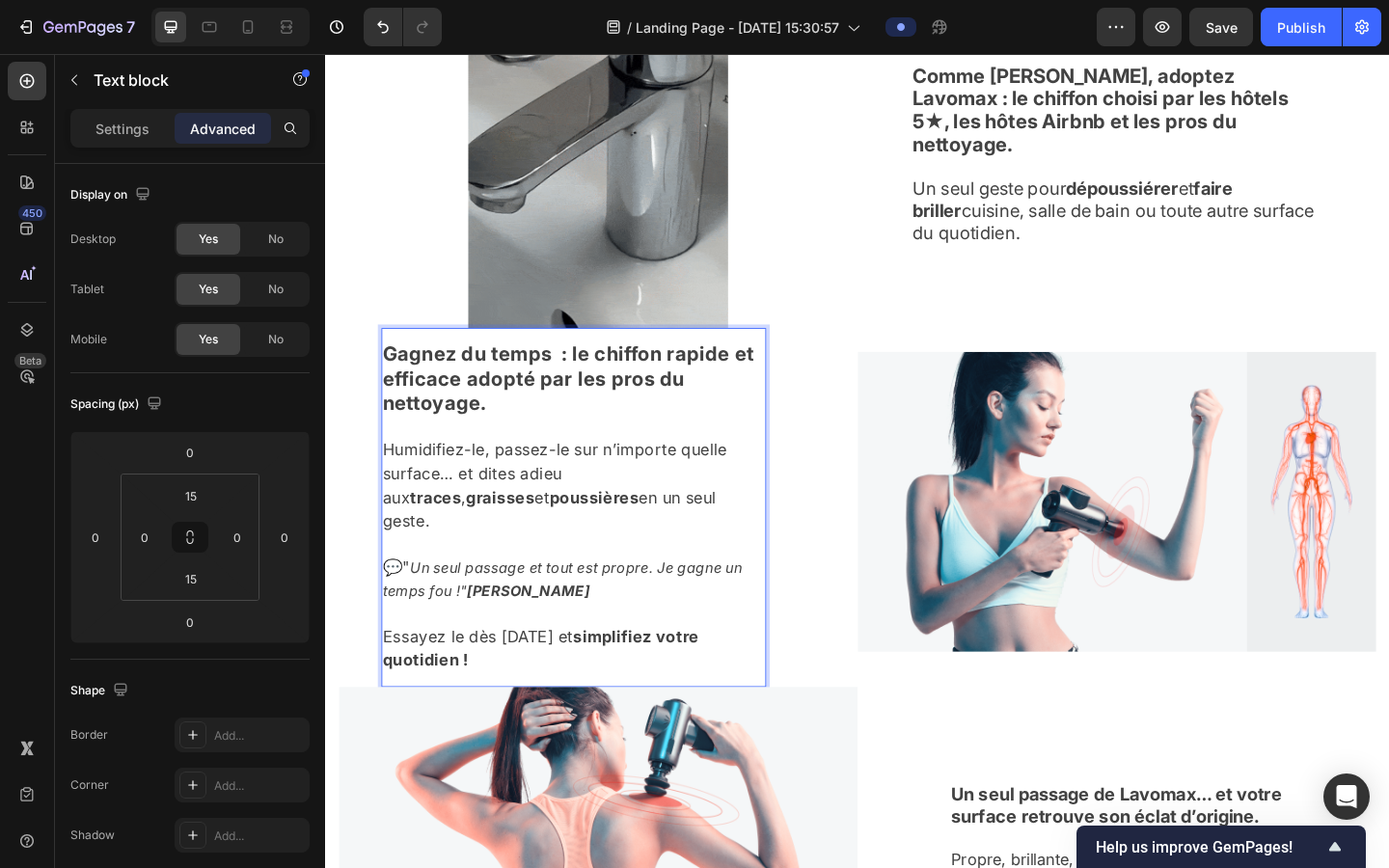
click at [643, 538] on p "Humidifiez-le, passez-le sur n’importe quelle surface… et dites adieu aux trace…" at bounding box center [596, 512] width 415 height 127
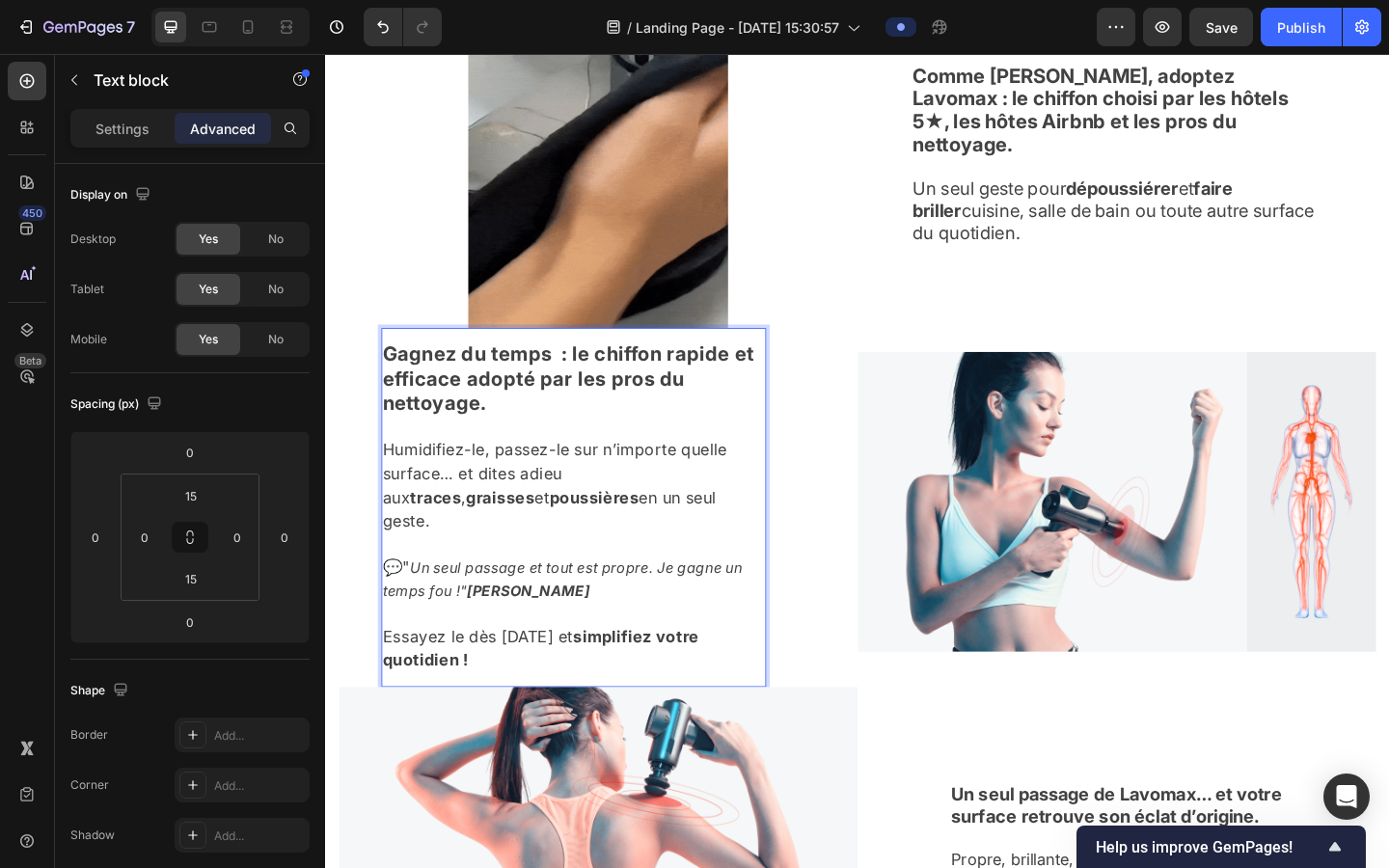
click at [643, 538] on p "Humidifiez-le, passez-le sur n’importe quelle surface… et dites adieu aux trace…" at bounding box center [596, 512] width 415 height 127
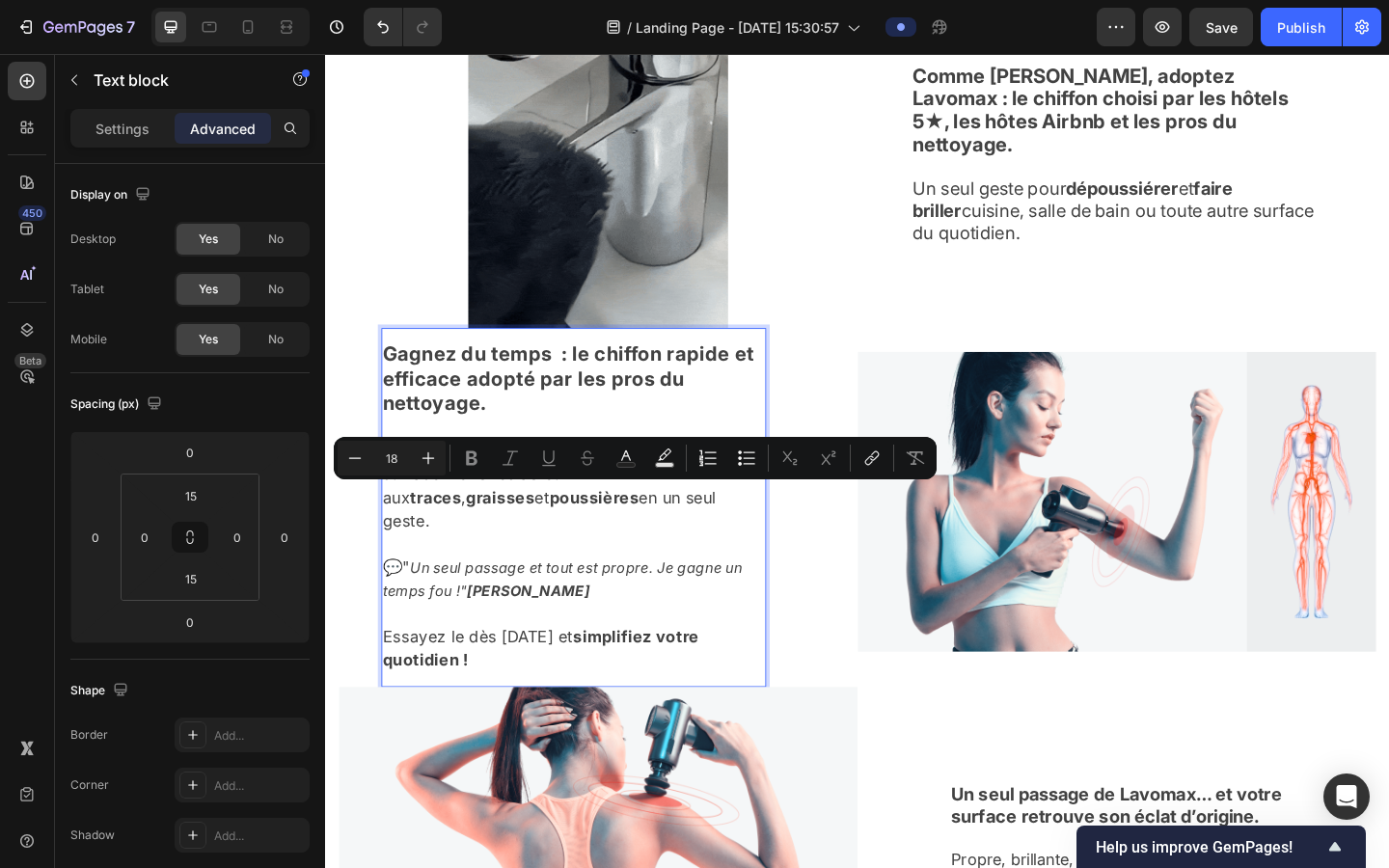
click at [643, 538] on p "Humidifiez-le, passez-le sur n’importe quelle surface… et dites adieu aux trace…" at bounding box center [596, 512] width 415 height 127
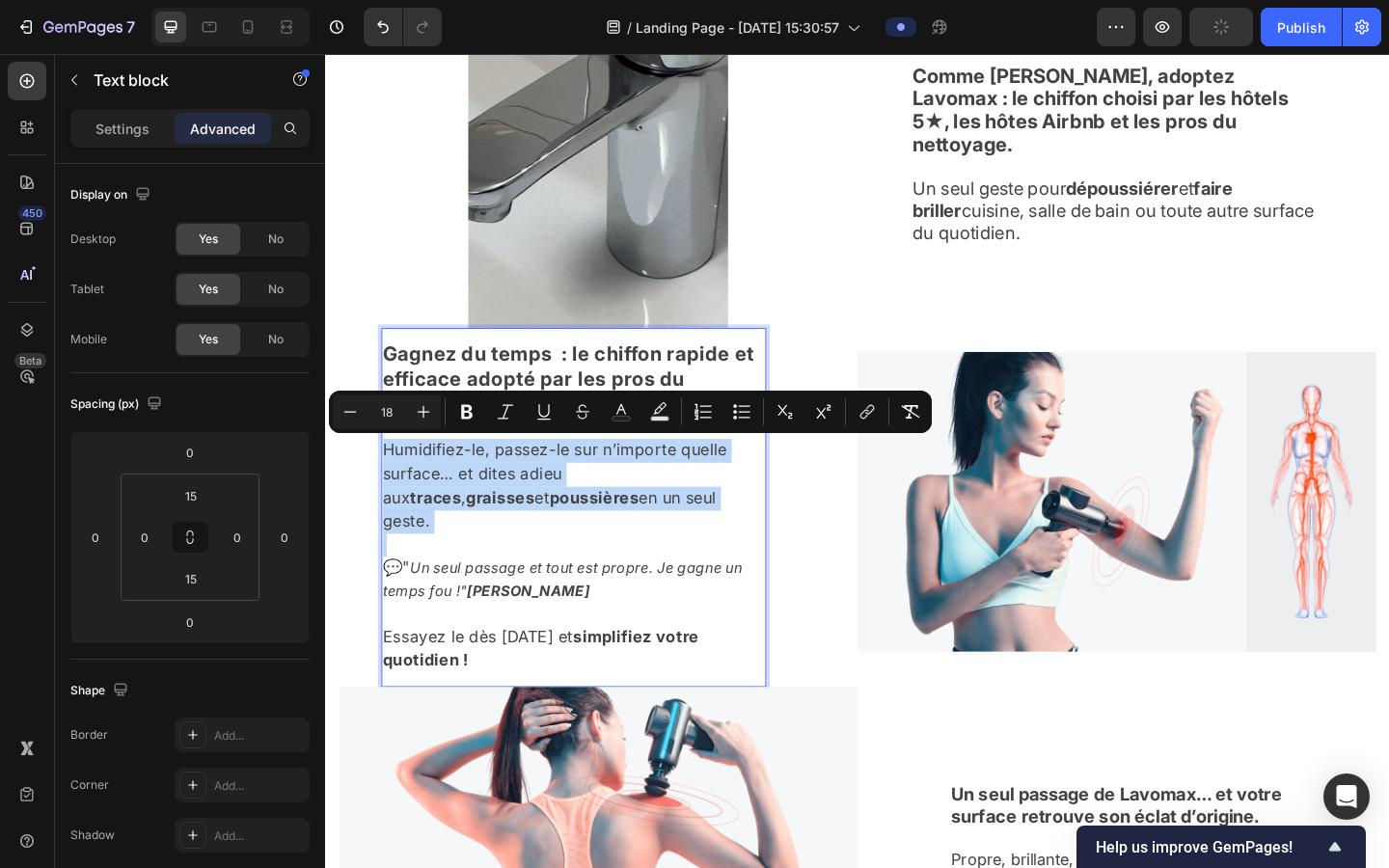
drag, startPoint x: 643, startPoint y: 538, endPoint x: 381, endPoint y: 480, distance: 268.3
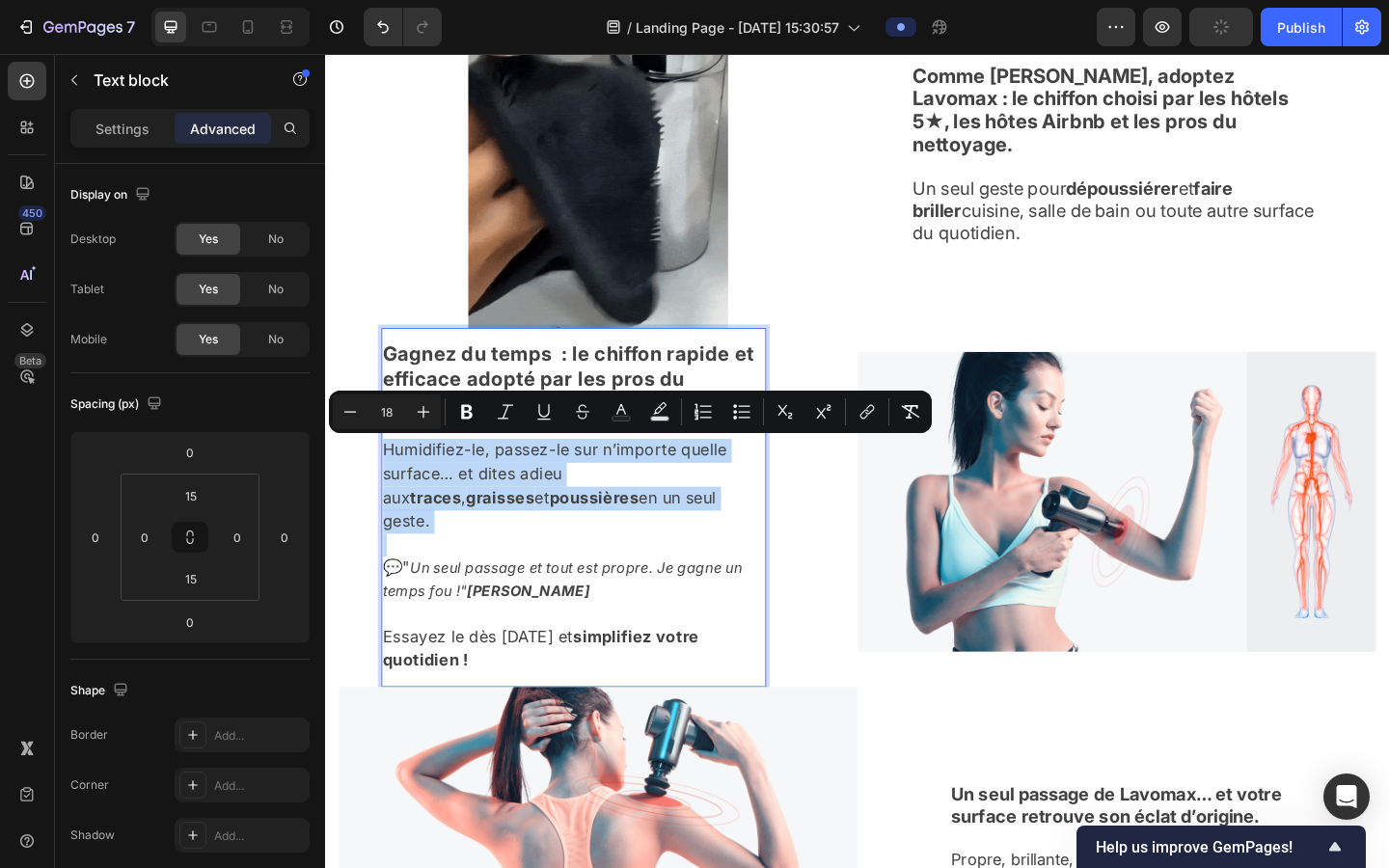
click at [381, 480] on div "Gagnez du temps : le chiffon rapide et efficace adopté par les pros du nettoyag…" at bounding box center [622, 547] width 564 height 391
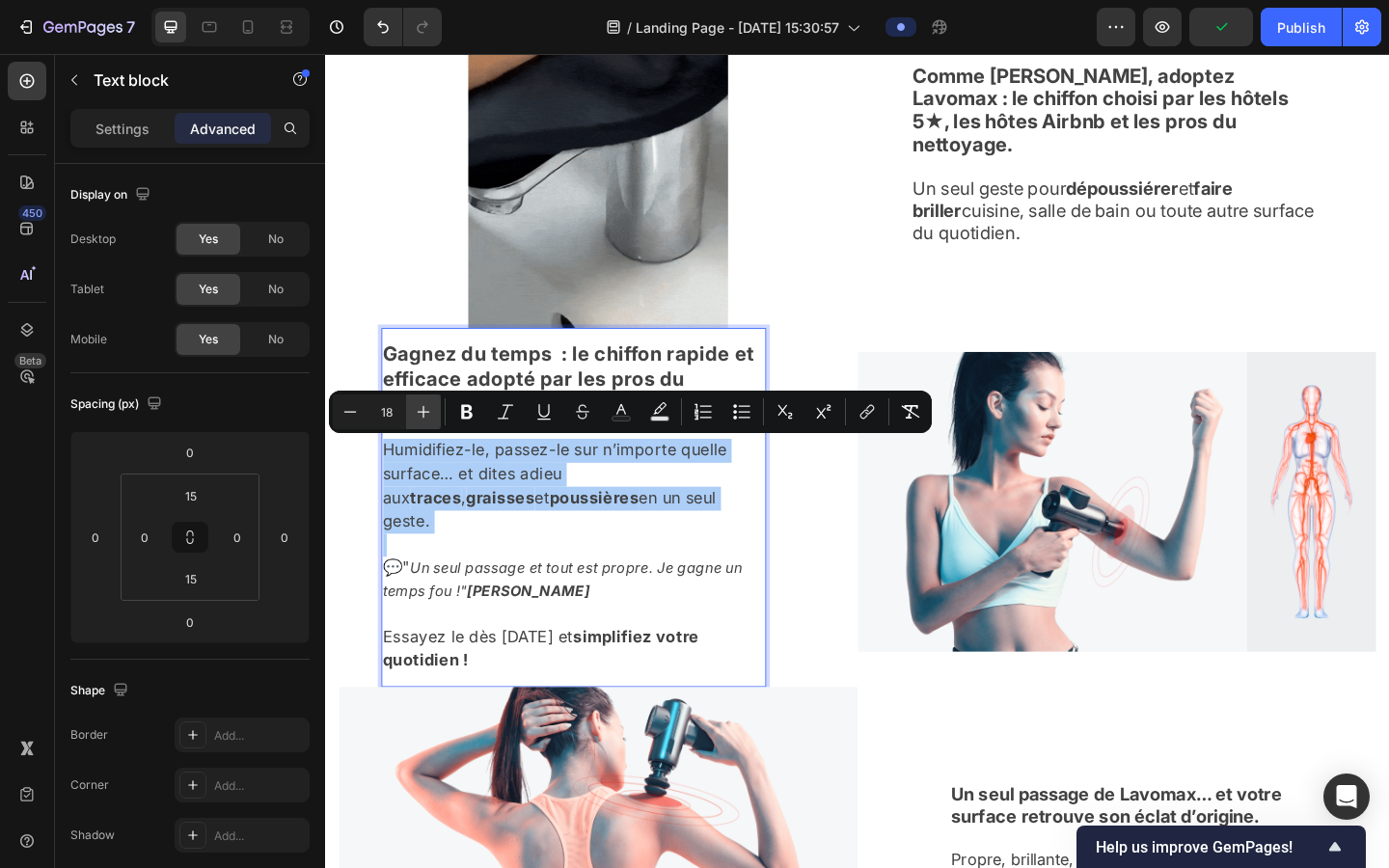
click at [429, 407] on icon "Editor contextual toolbar" at bounding box center [424, 412] width 20 height 20
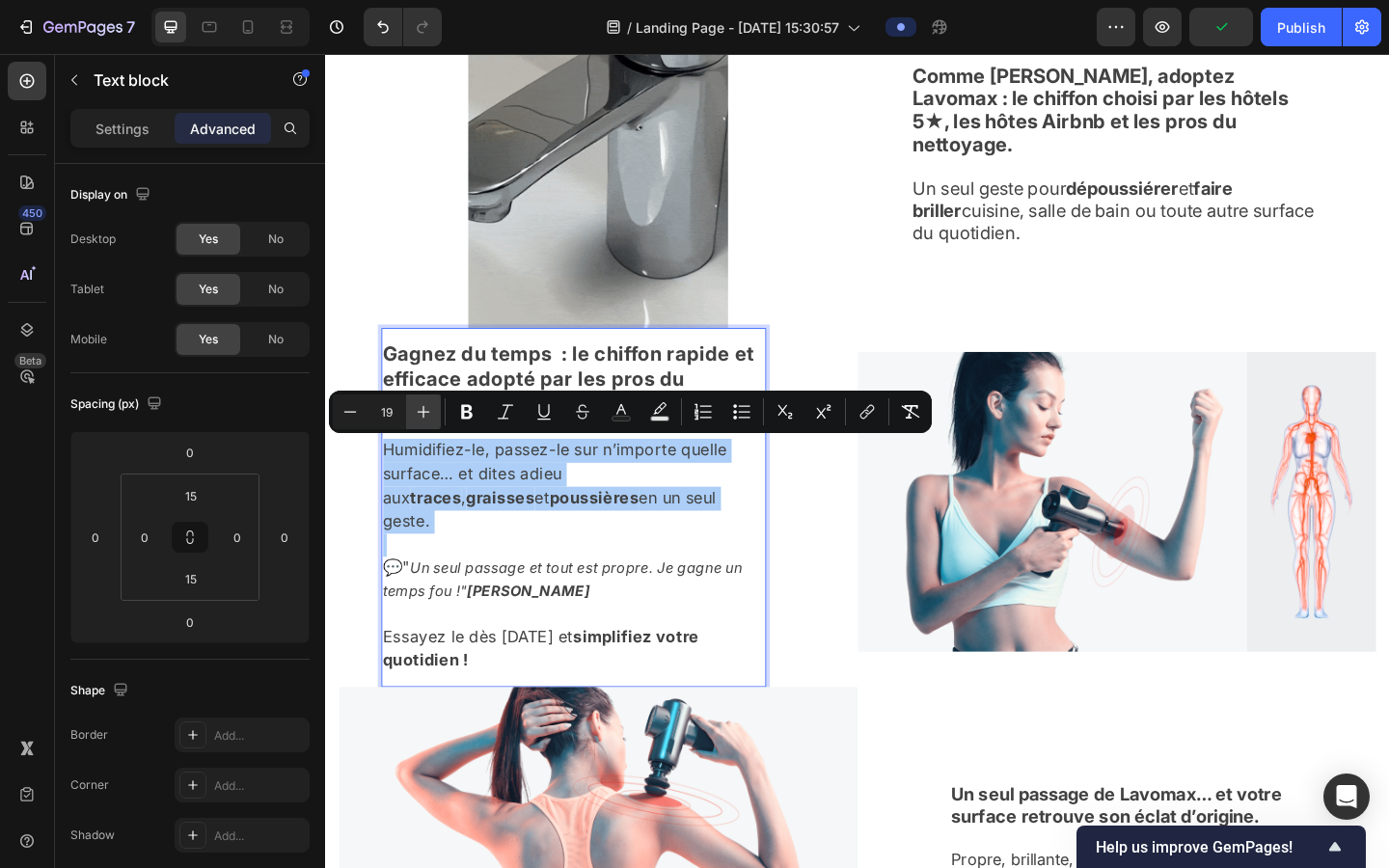
click at [429, 407] on icon "Editor contextual toolbar" at bounding box center [424, 412] width 20 height 20
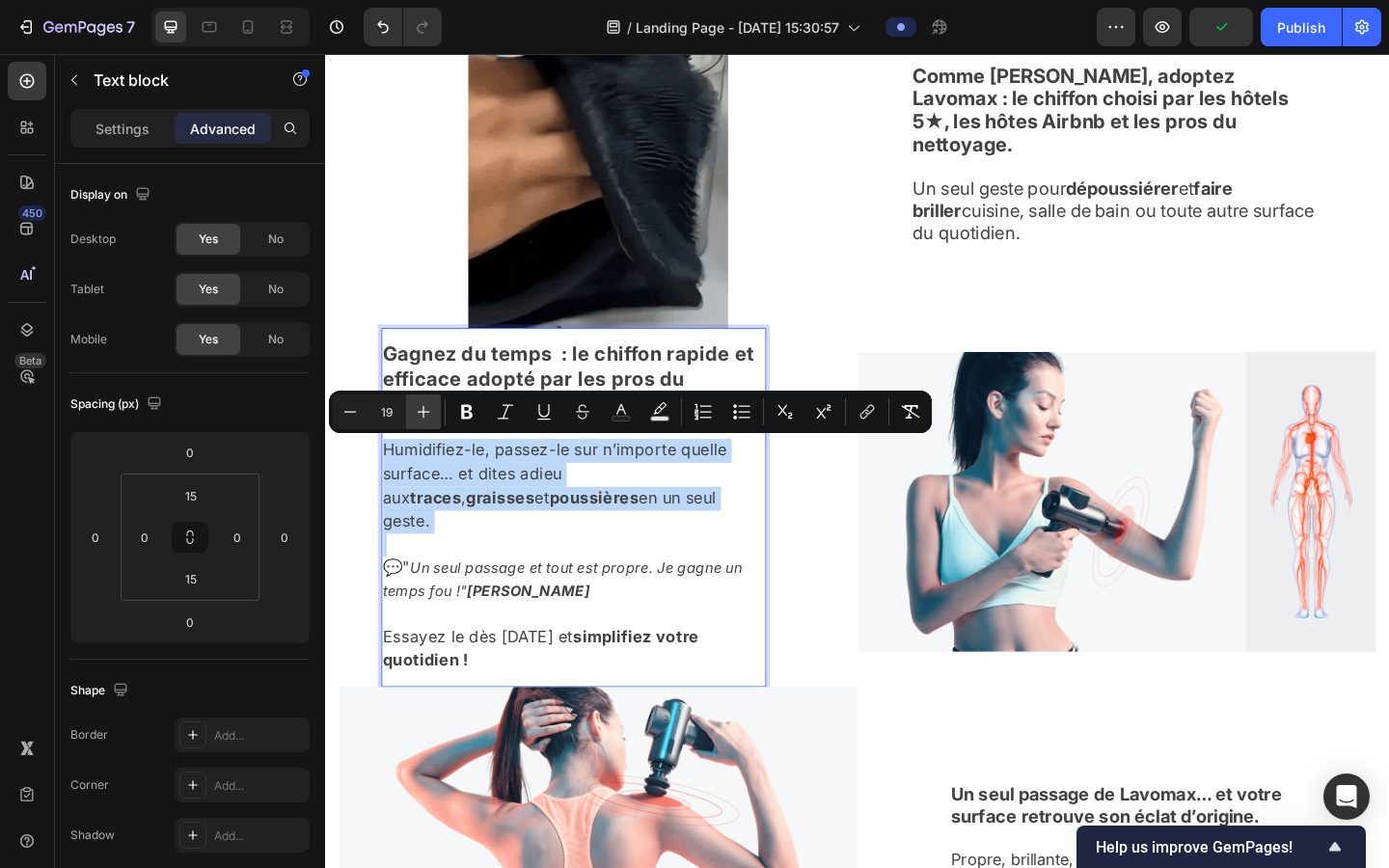
type input "20"
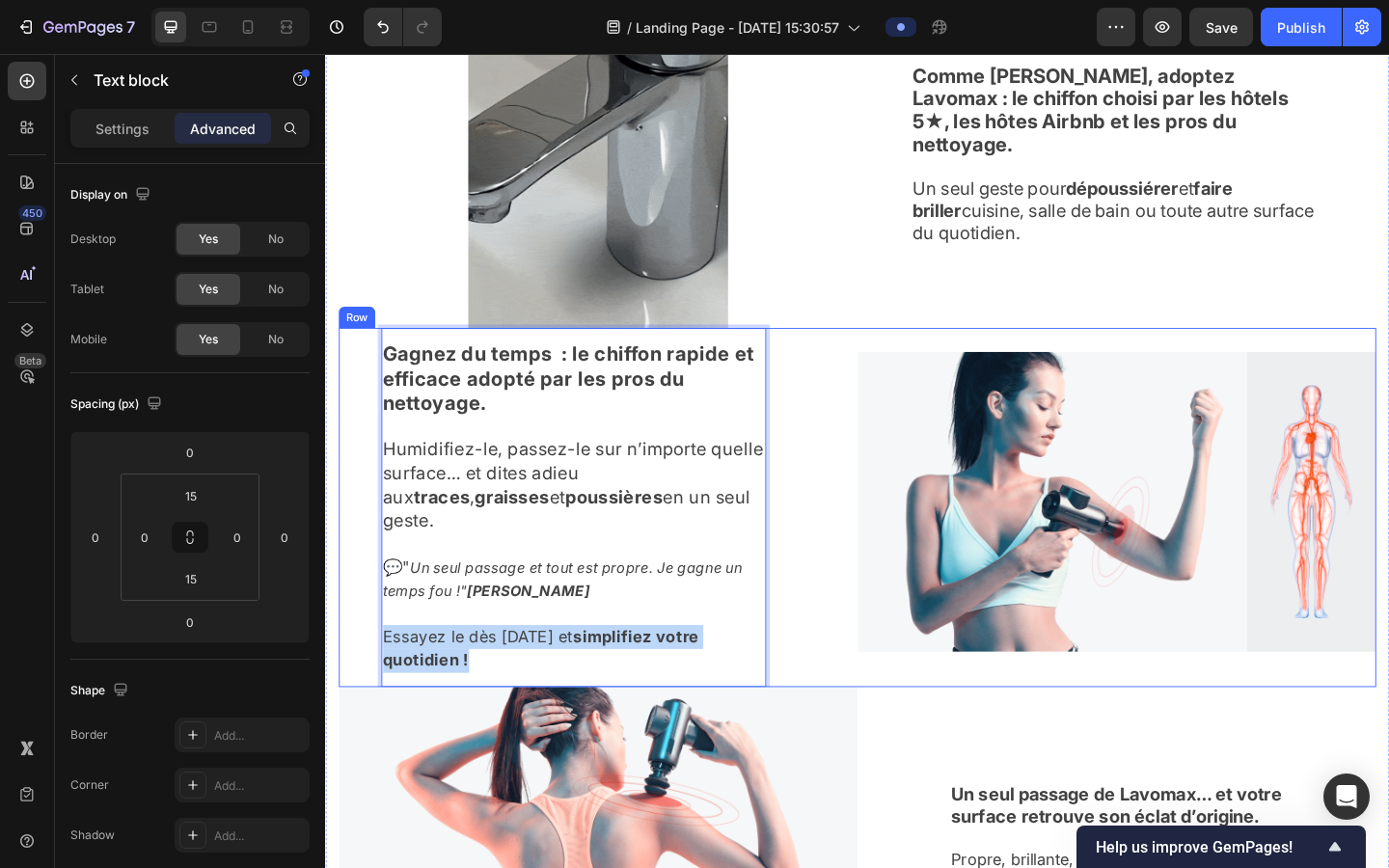
drag, startPoint x: 514, startPoint y: 687, endPoint x: 373, endPoint y: 660, distance: 143.6
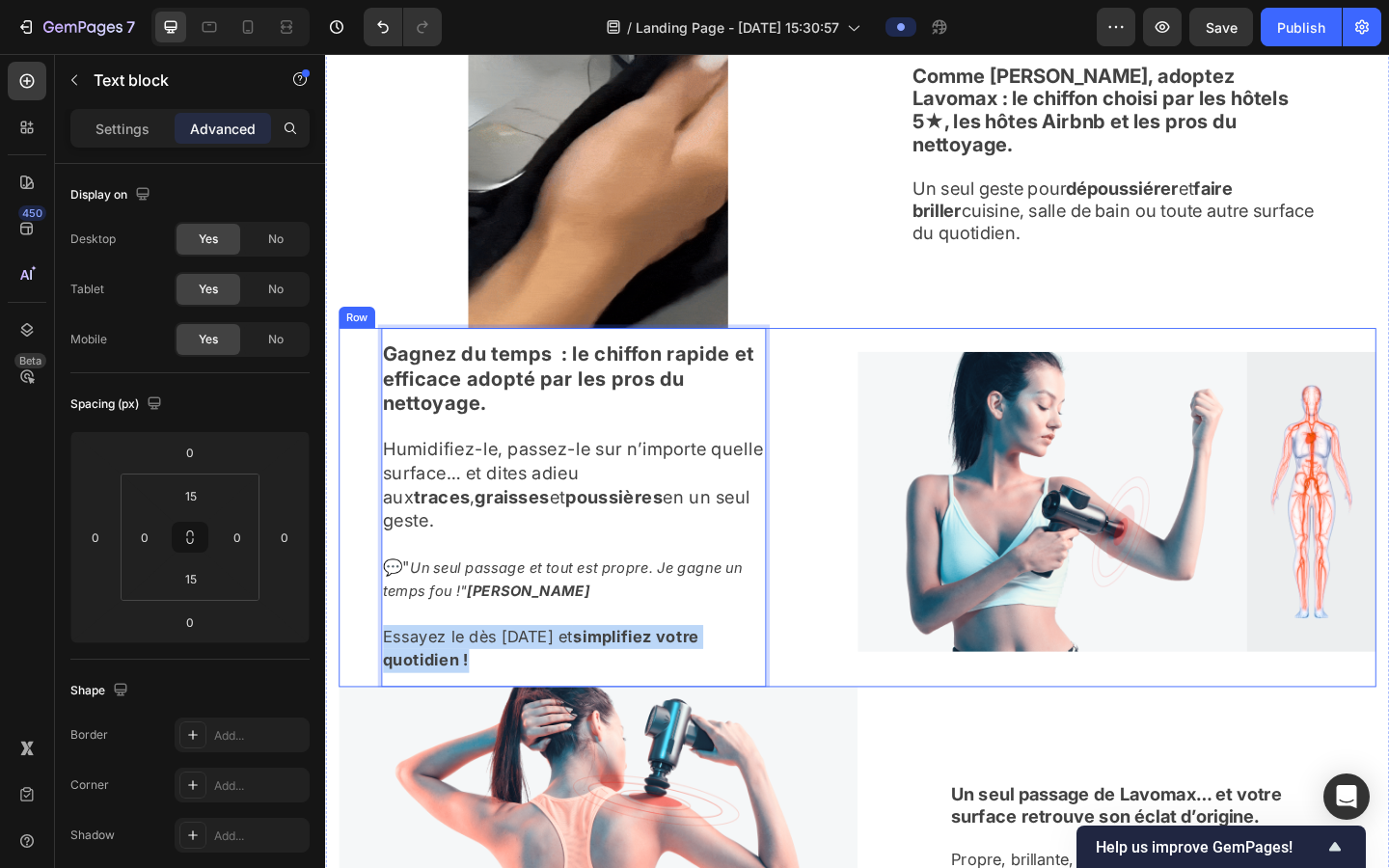
click at [373, 660] on div "Gagnez du temps : le chiffon rapide et efficace adopté par les pros du nettoyag…" at bounding box center [622, 547] width 564 height 391
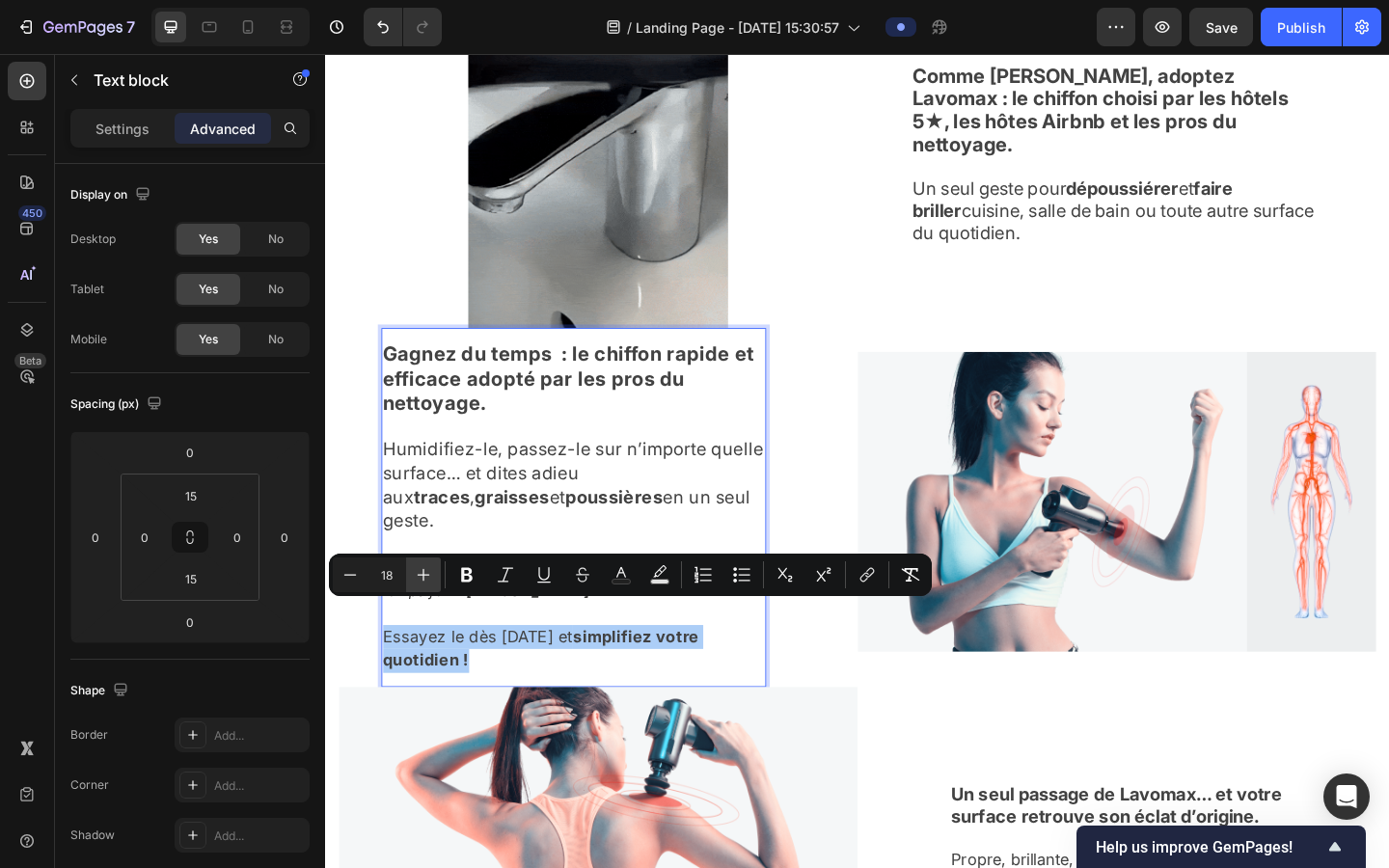
click at [422, 572] on icon "Editor contextual toolbar" at bounding box center [424, 575] width 20 height 20
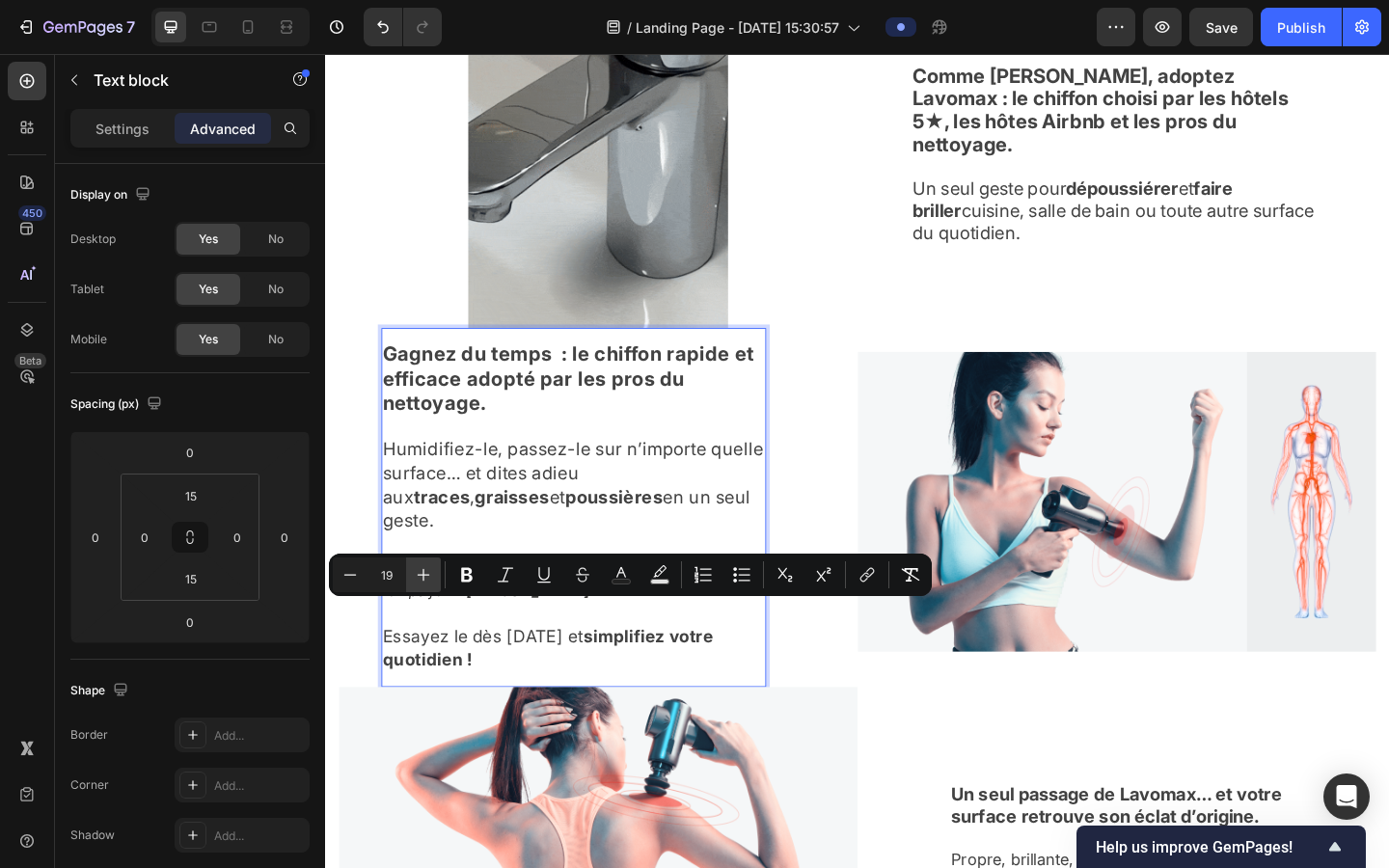
click at [422, 572] on icon "Editor contextual toolbar" at bounding box center [424, 575] width 20 height 20
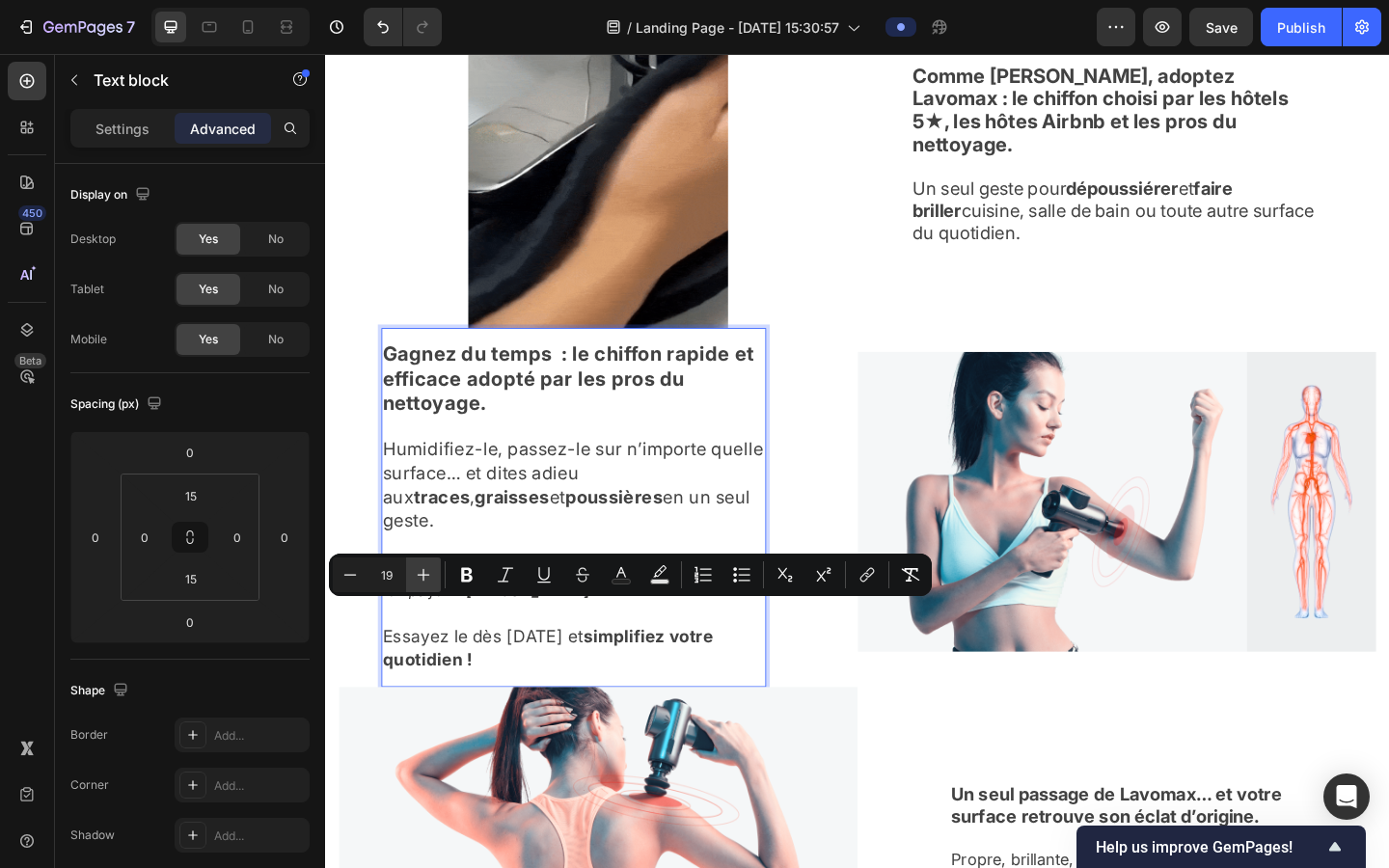
type input "20"
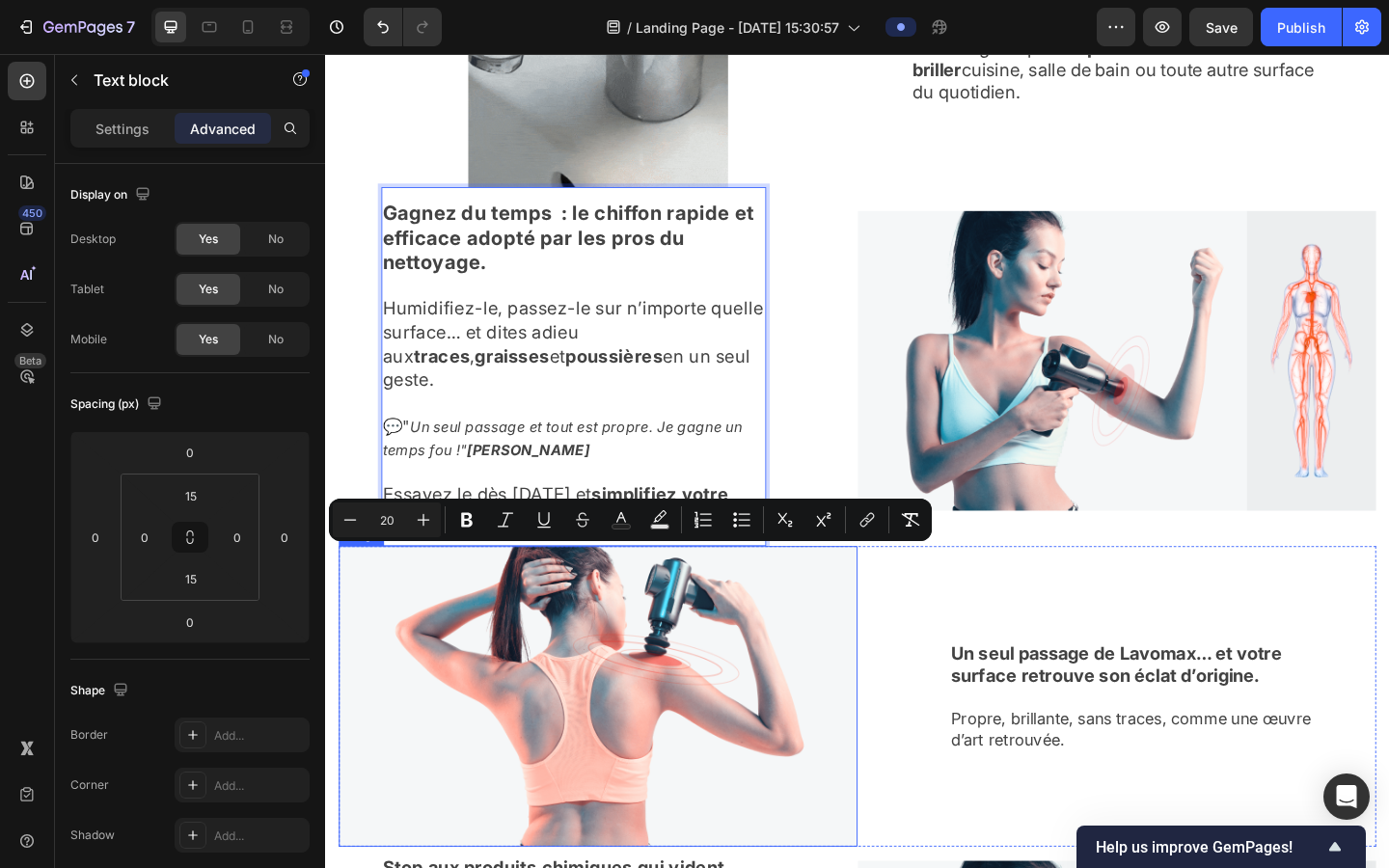
scroll to position [1612, 0]
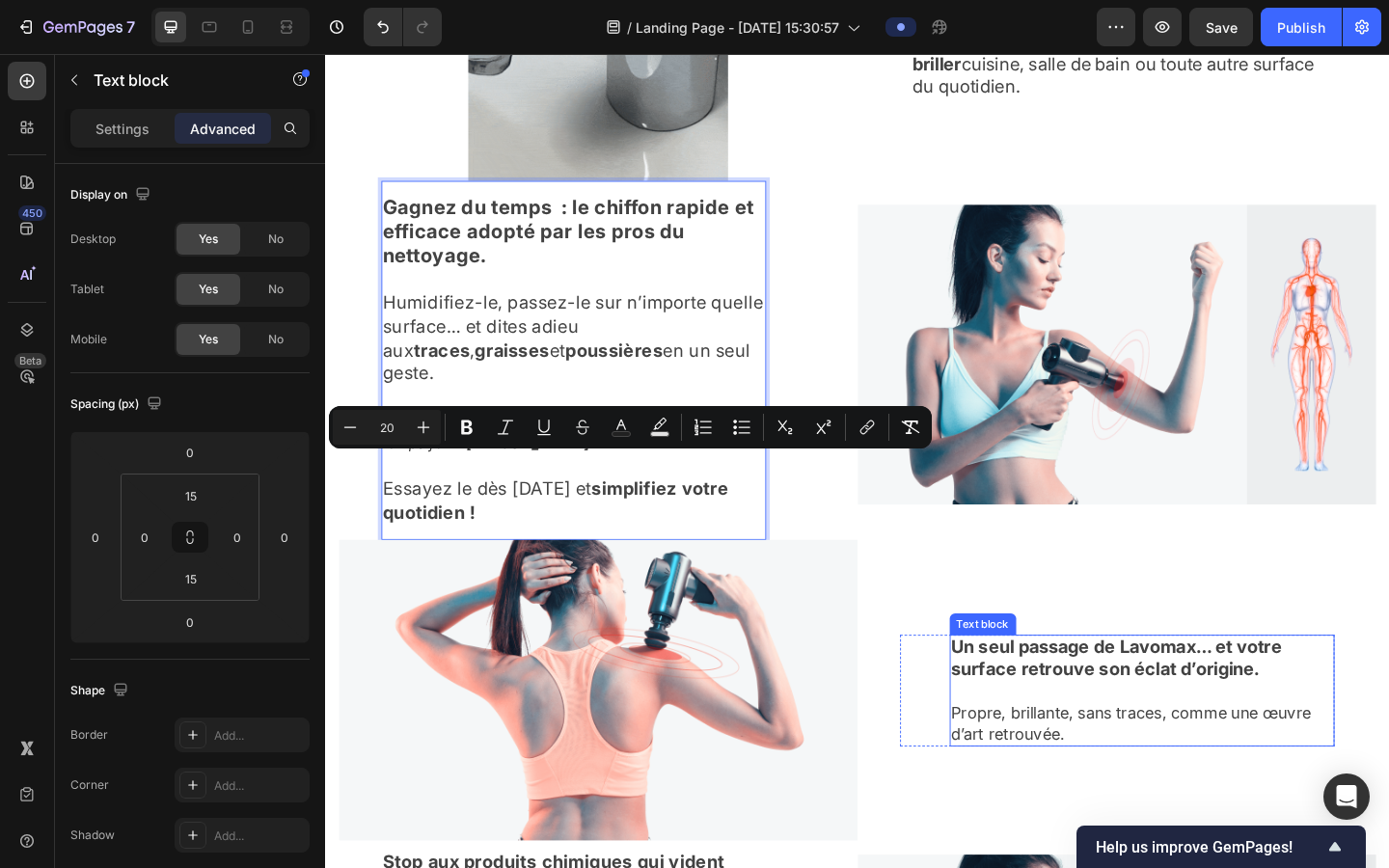
click at [886, 688] on strong "Un seul passage de Lavomax… et votre surface retrouve son éclat d’origine." at bounding box center [1185, 711] width 359 height 47
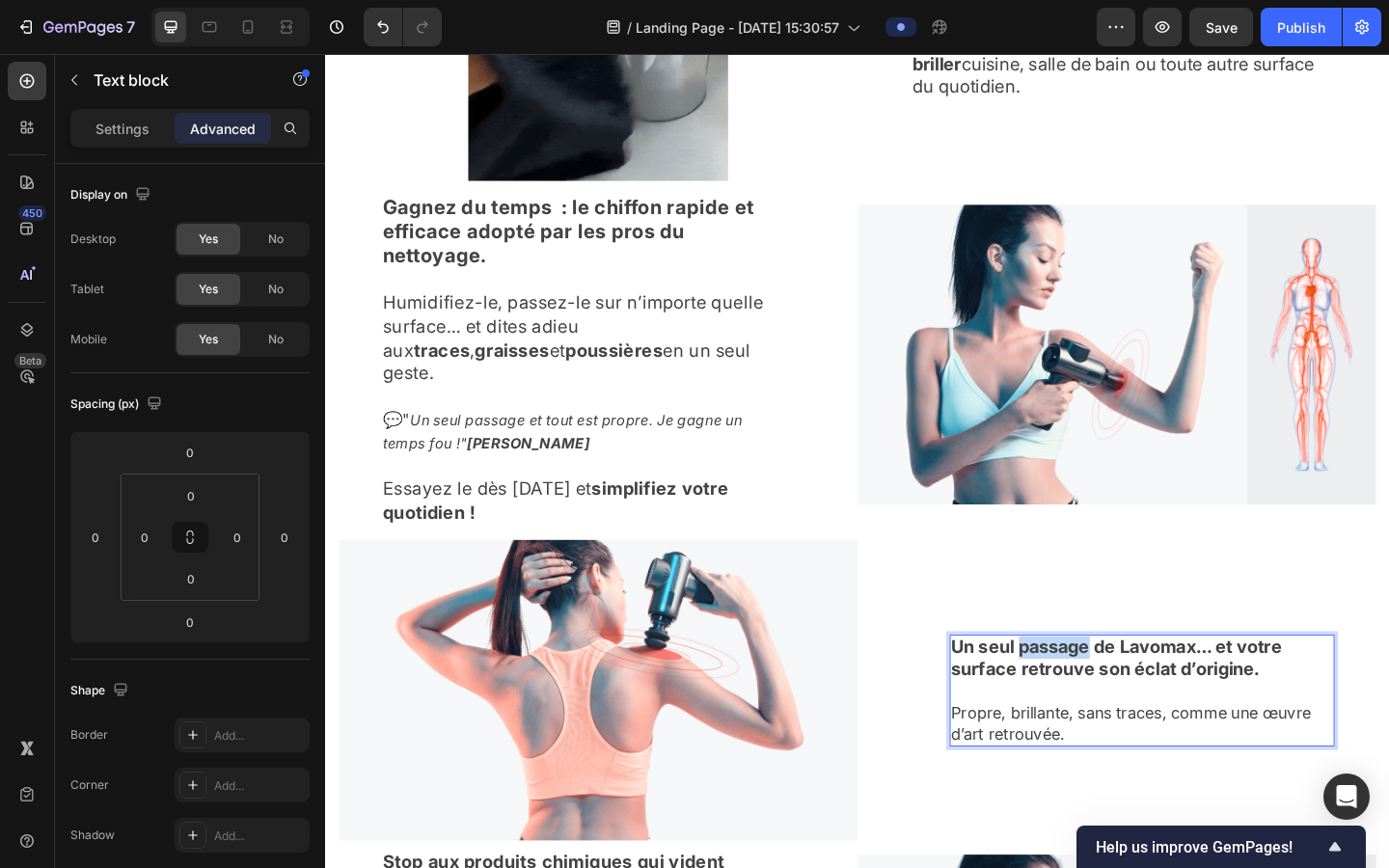
click at [886, 688] on strong "Un seul passage de Lavomax… et votre surface retrouve son éclat d’origine." at bounding box center [1185, 711] width 359 height 47
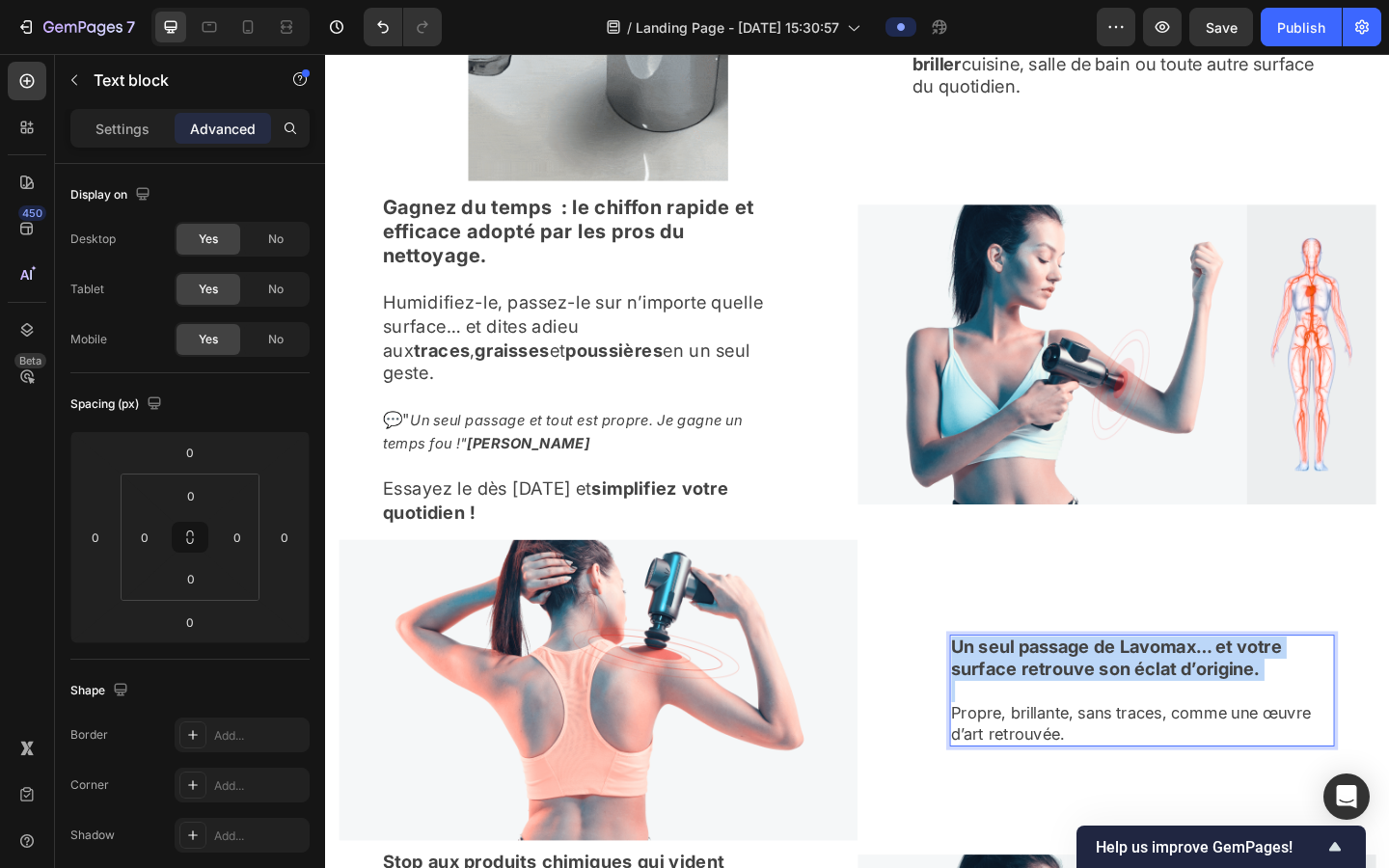
click at [886, 688] on strong "Un seul passage de Lavomax… et votre surface retrouve son éclat d’origine." at bounding box center [1185, 711] width 359 height 47
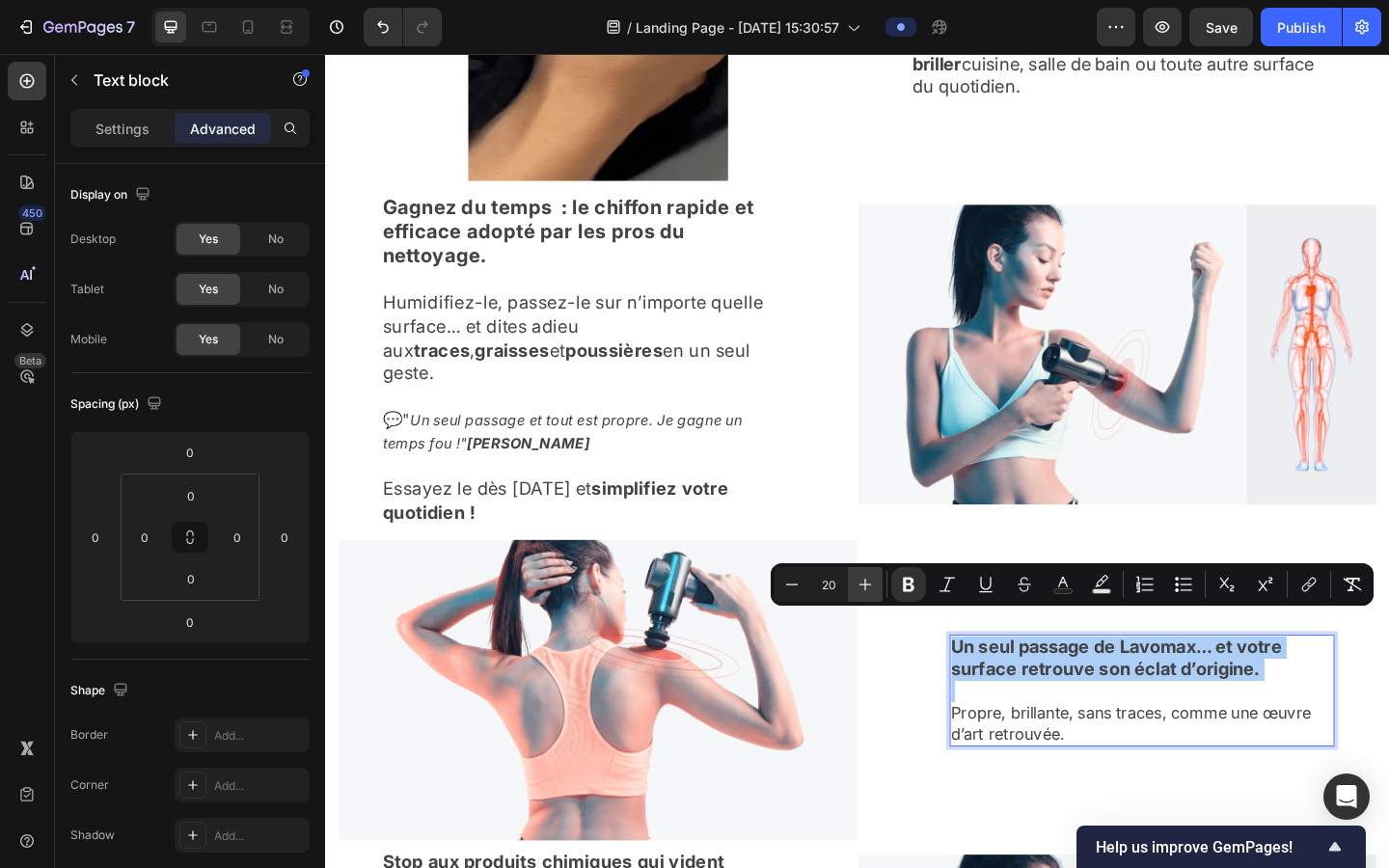
click at [875, 576] on button "Plus" at bounding box center [865, 584] width 34 height 34
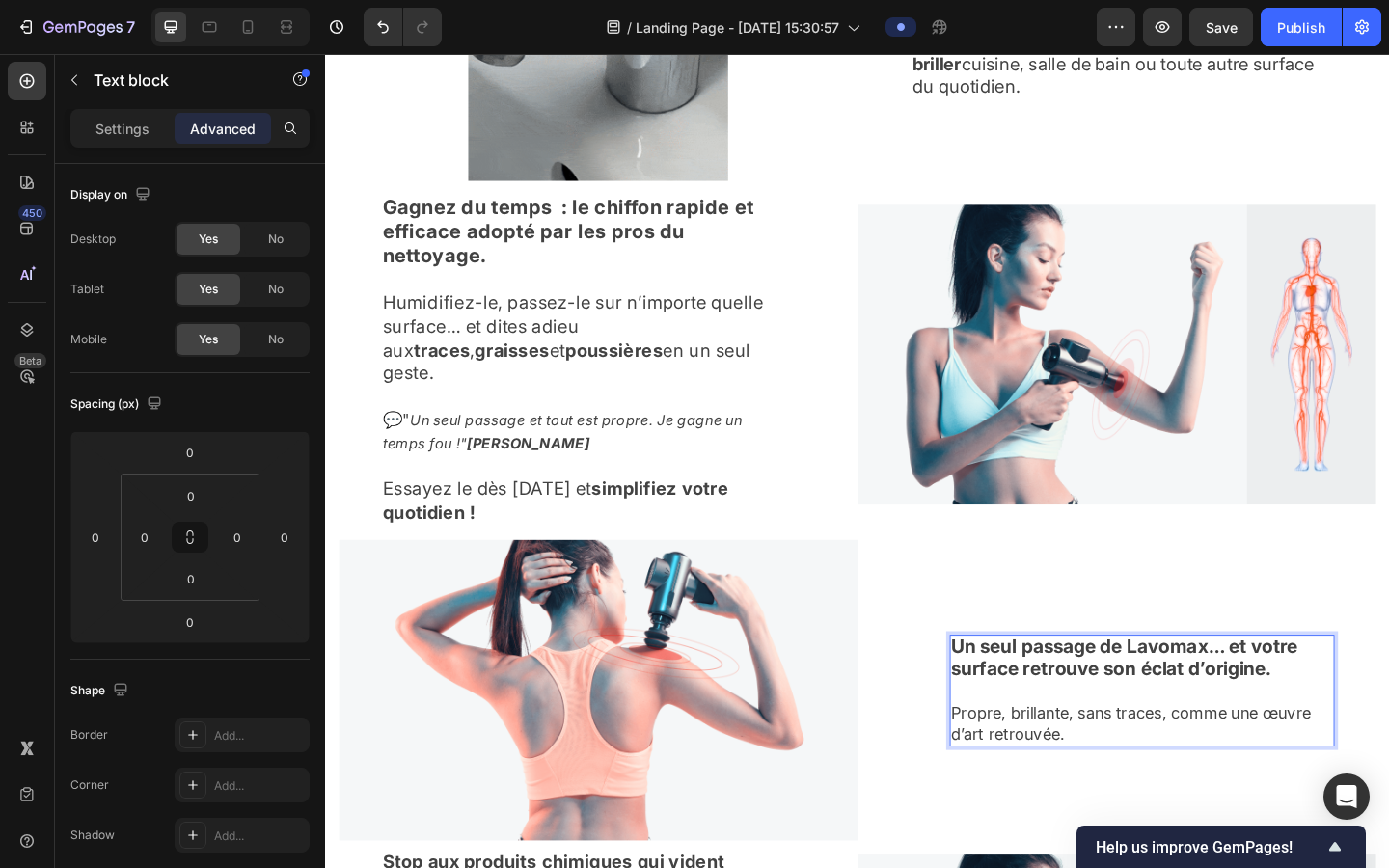
click at [886, 696] on strong "Un seul passage de Lavomax… et votre surface retrouve son éclat d’origine." at bounding box center [1194, 710] width 377 height 48
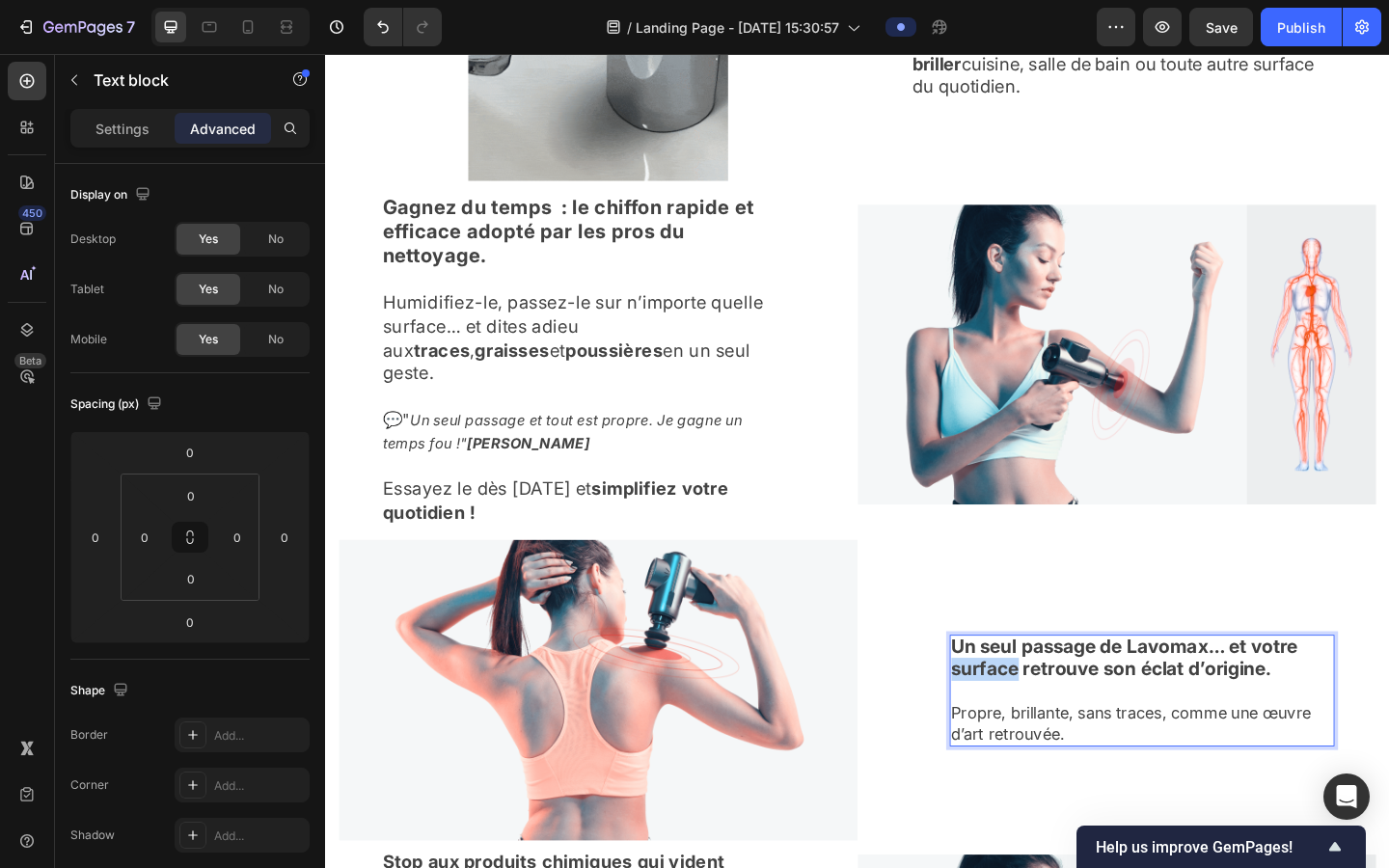
click at [886, 696] on strong "Un seul passage de Lavomax… et votre surface retrouve son éclat d’origine." at bounding box center [1194, 710] width 377 height 48
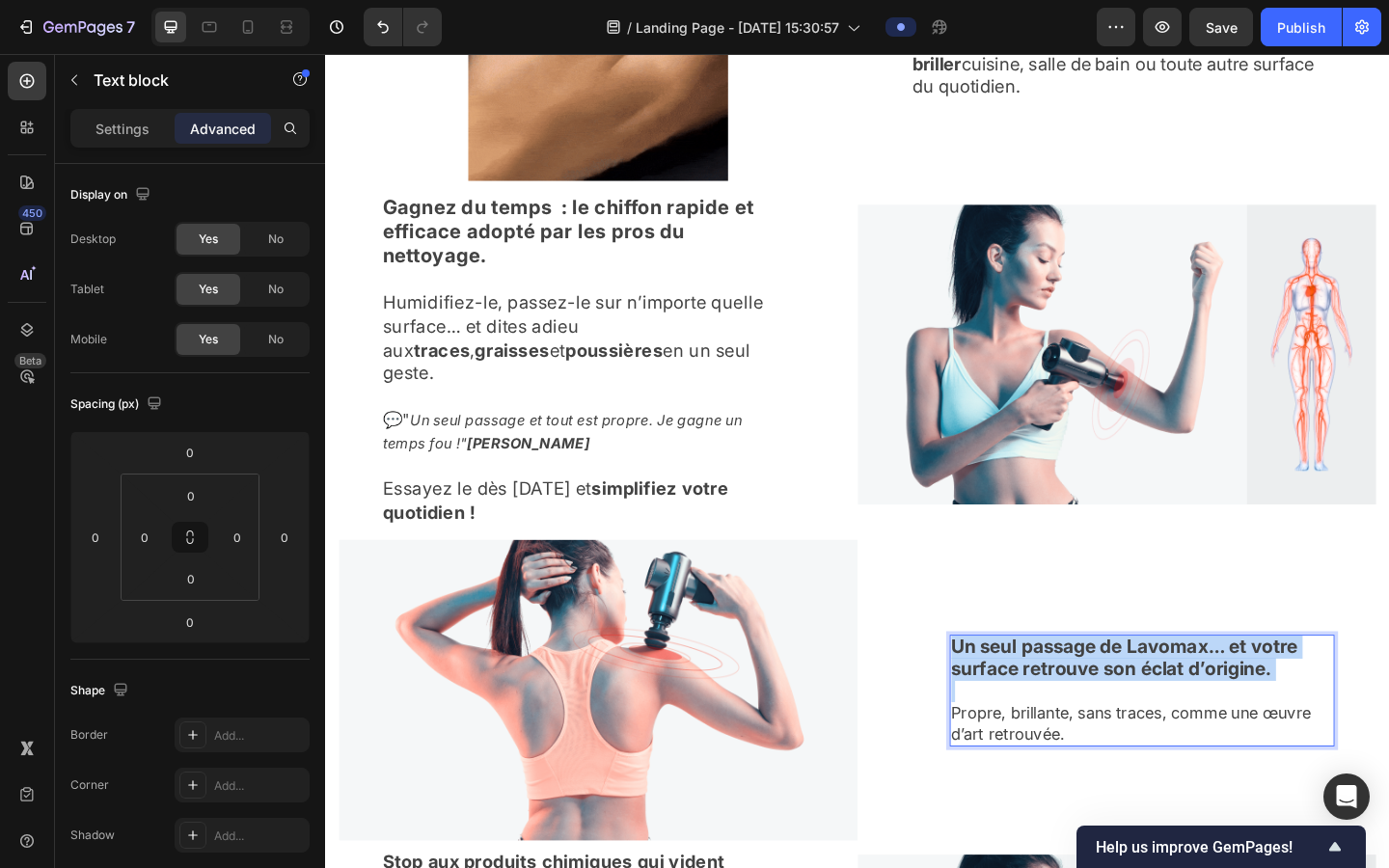
click at [886, 696] on strong "Un seul passage de Lavomax… et votre surface retrouve son éclat d’origine." at bounding box center [1194, 710] width 377 height 48
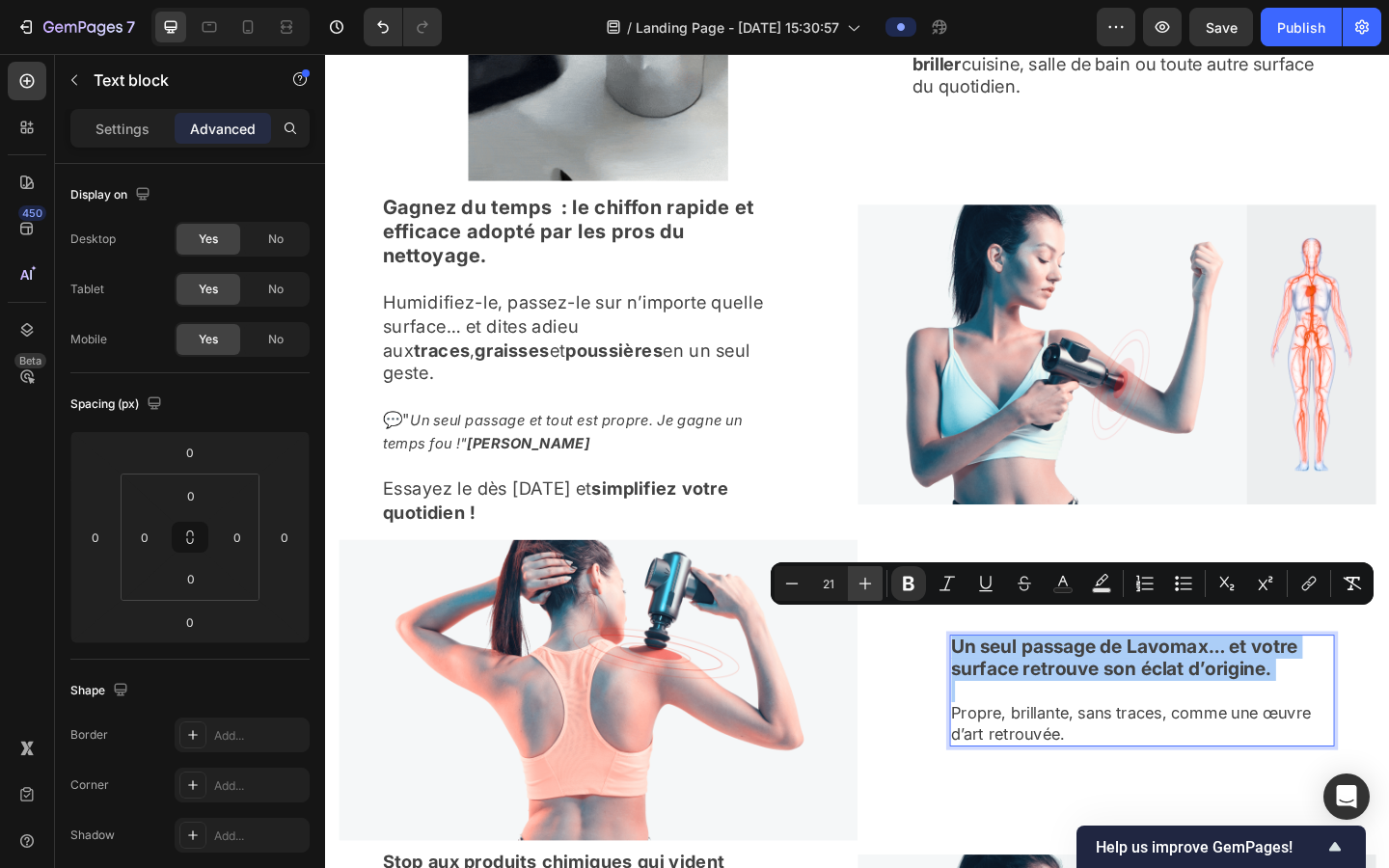
click at [876, 589] on button "Plus" at bounding box center [865, 583] width 34 height 34
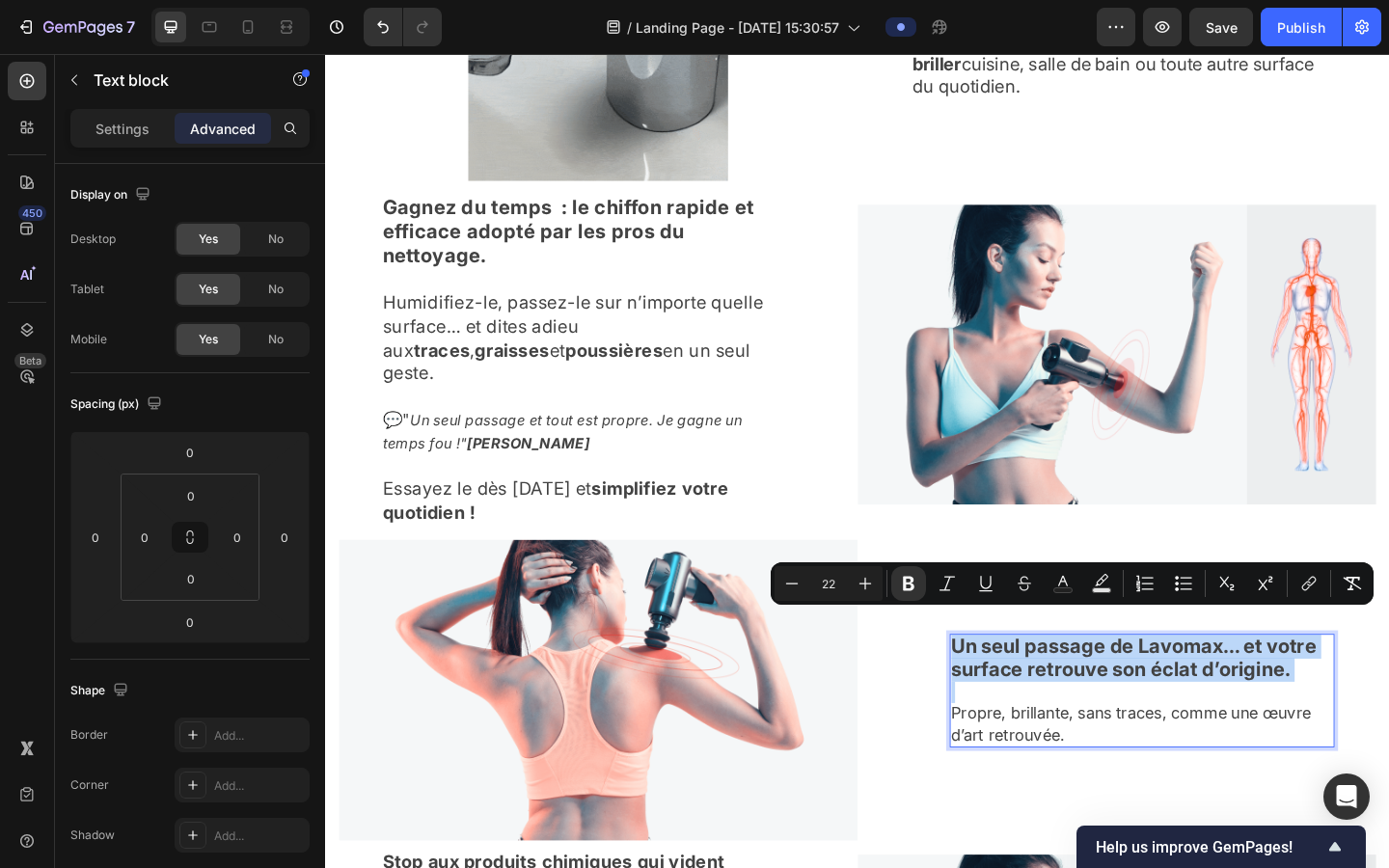
type input "18"
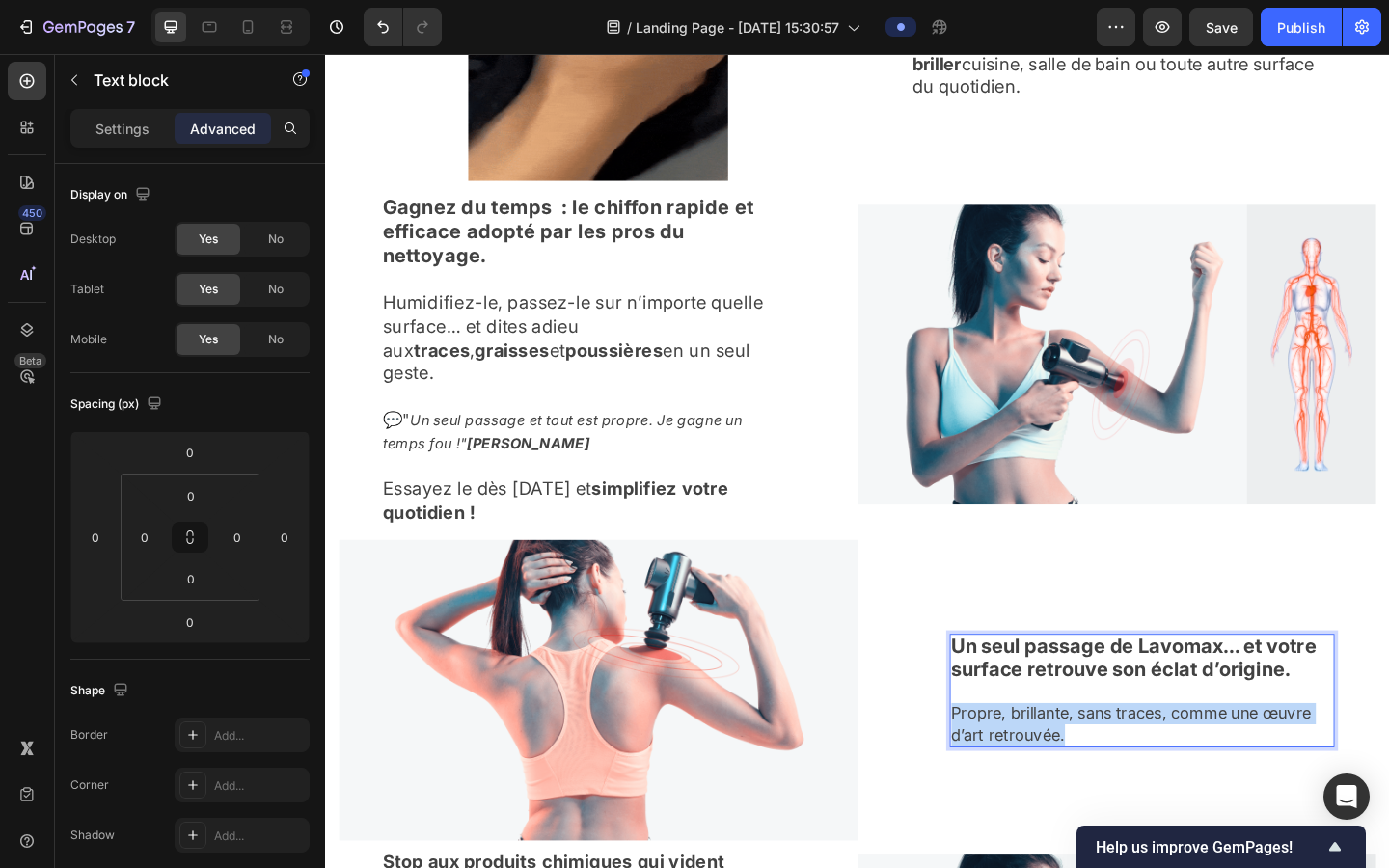
drag, startPoint x: 1139, startPoint y: 766, endPoint x: 1007, endPoint y: 744, distance: 133.8
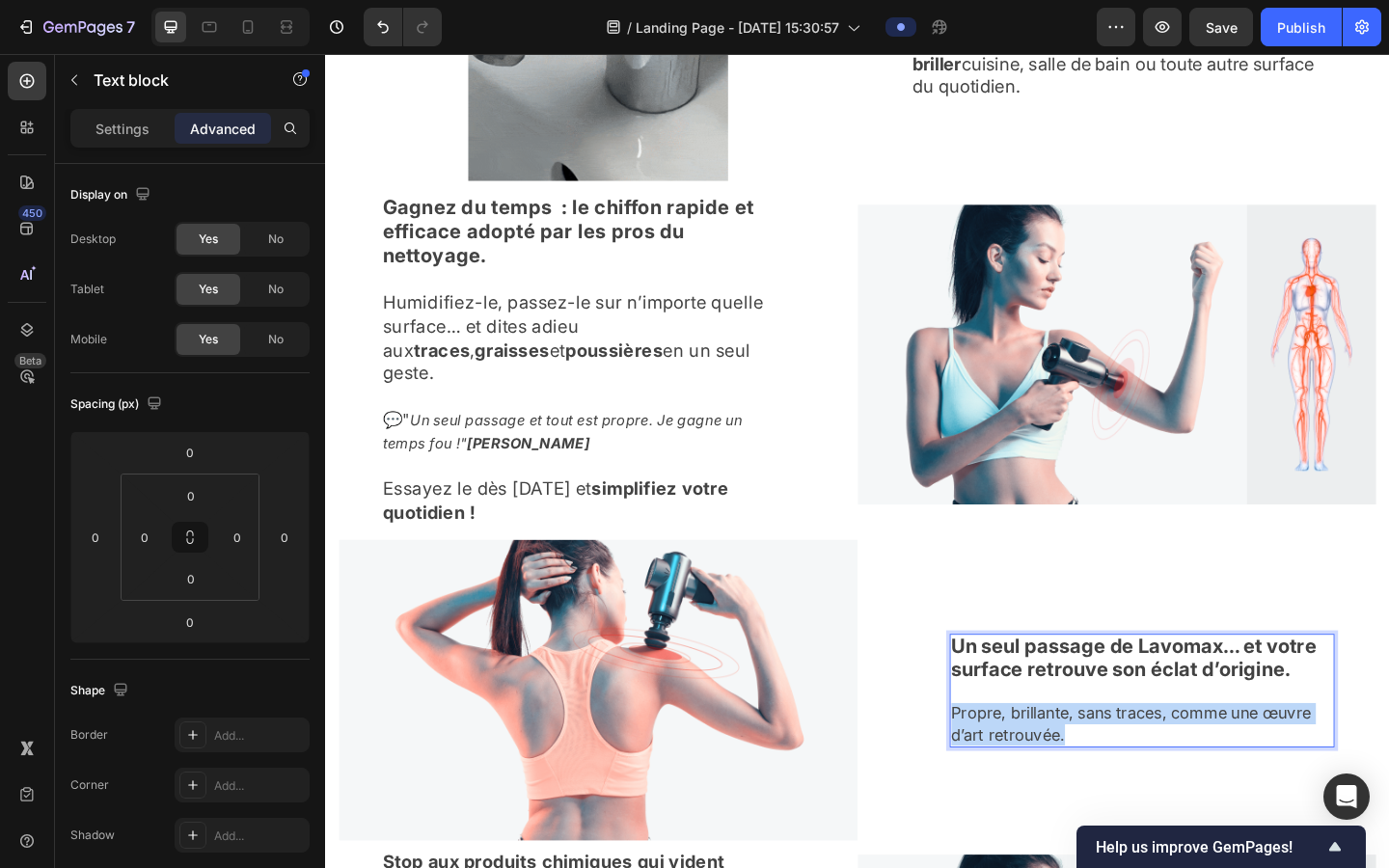
click at [886, 703] on p "Propre, brillante, sans traces, comme une œuvre d’art retrouvée." at bounding box center [1214, 771] width 415 height 70
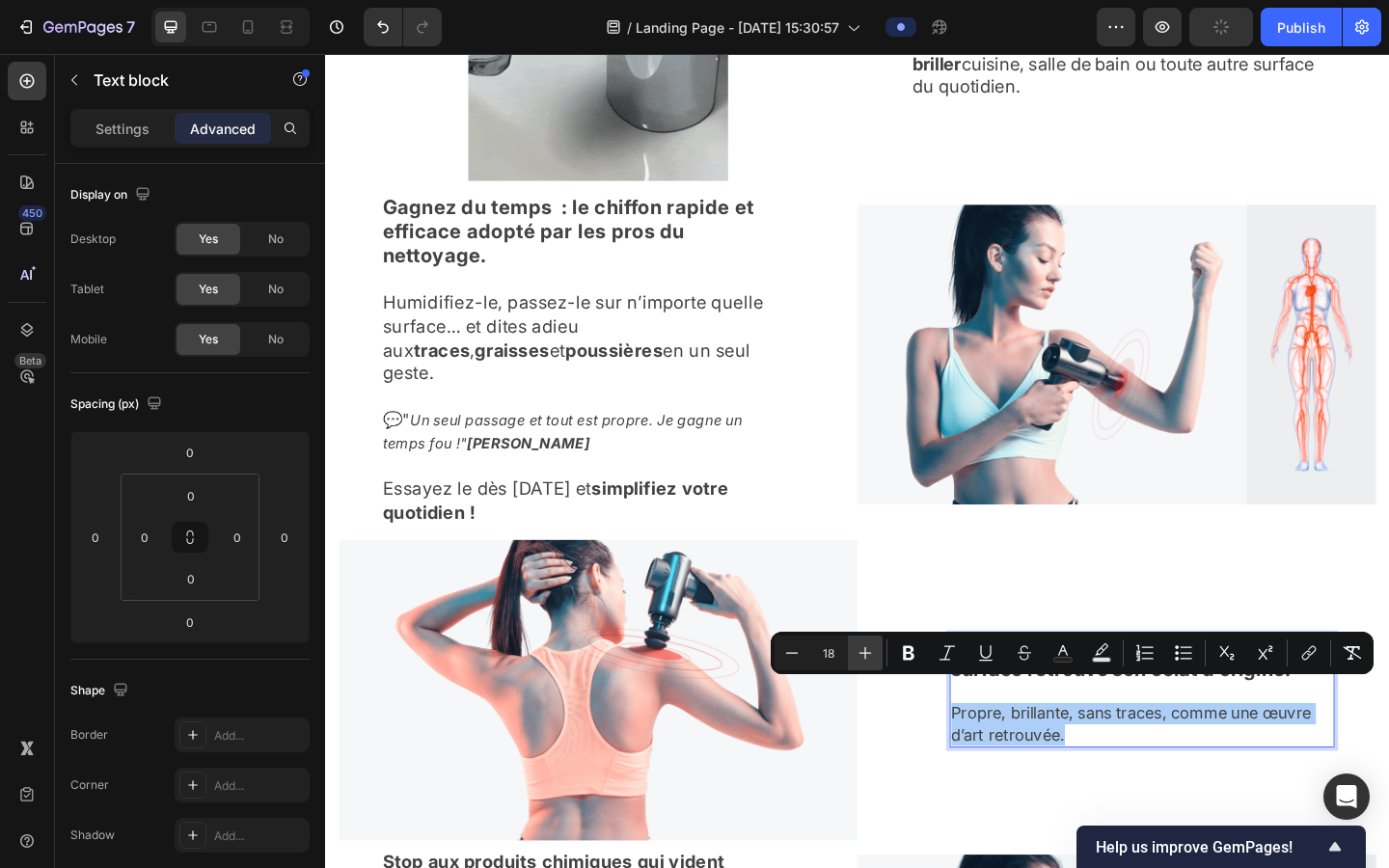
click at [863, 648] on icon "Editor contextual toolbar" at bounding box center [866, 653] width 20 height 20
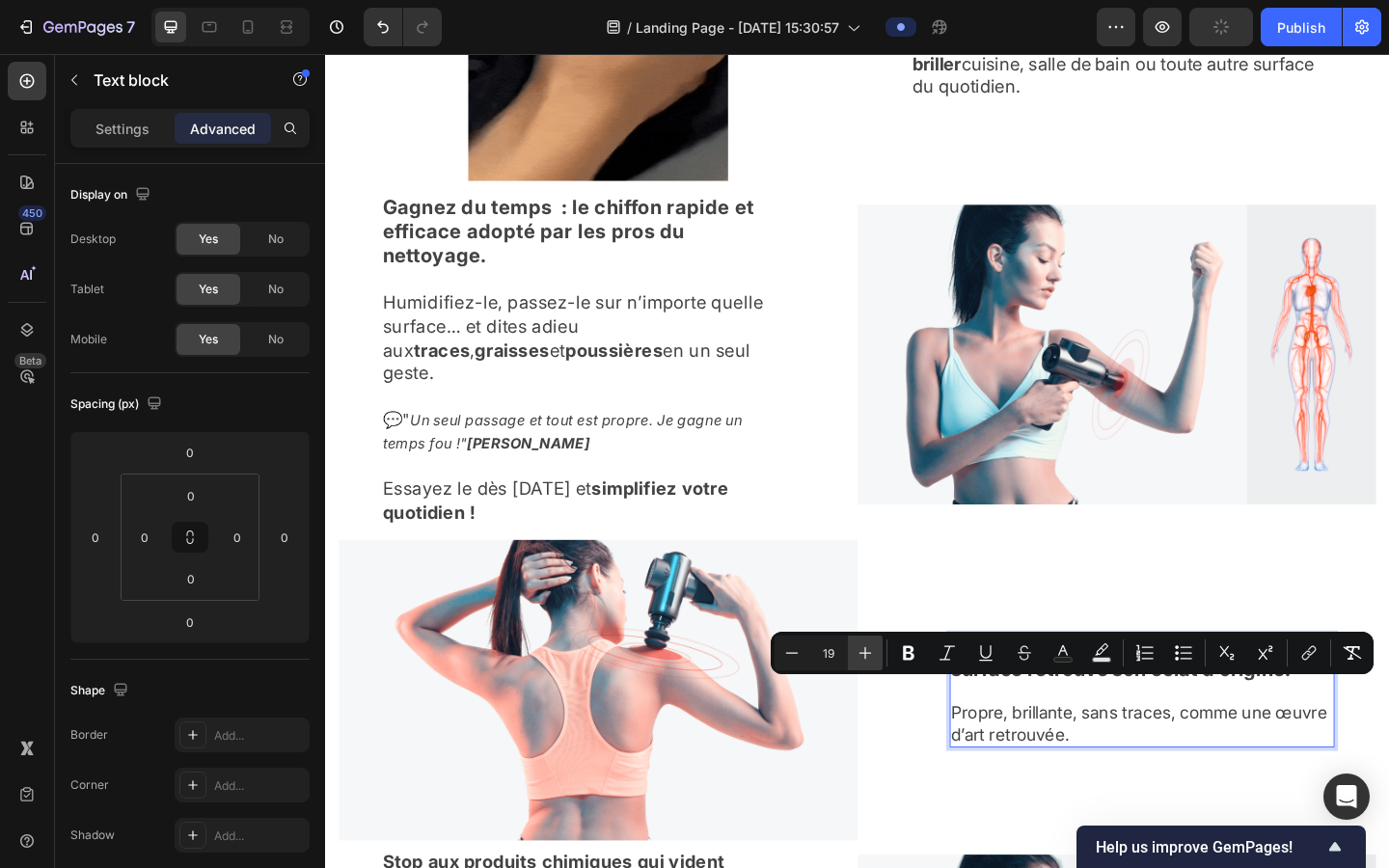
click at [863, 648] on icon "Editor contextual toolbar" at bounding box center [866, 653] width 20 height 20
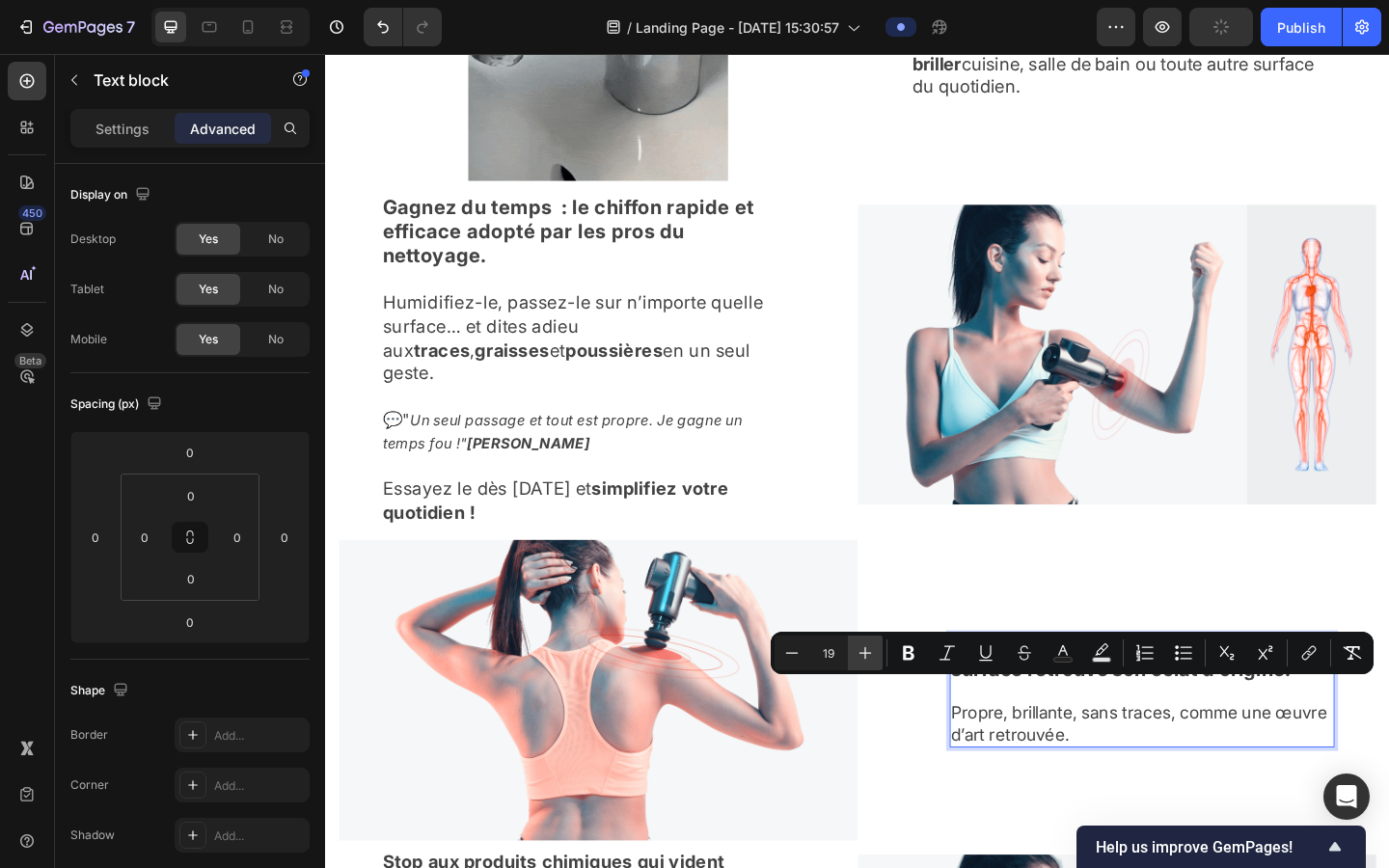
type input "20"
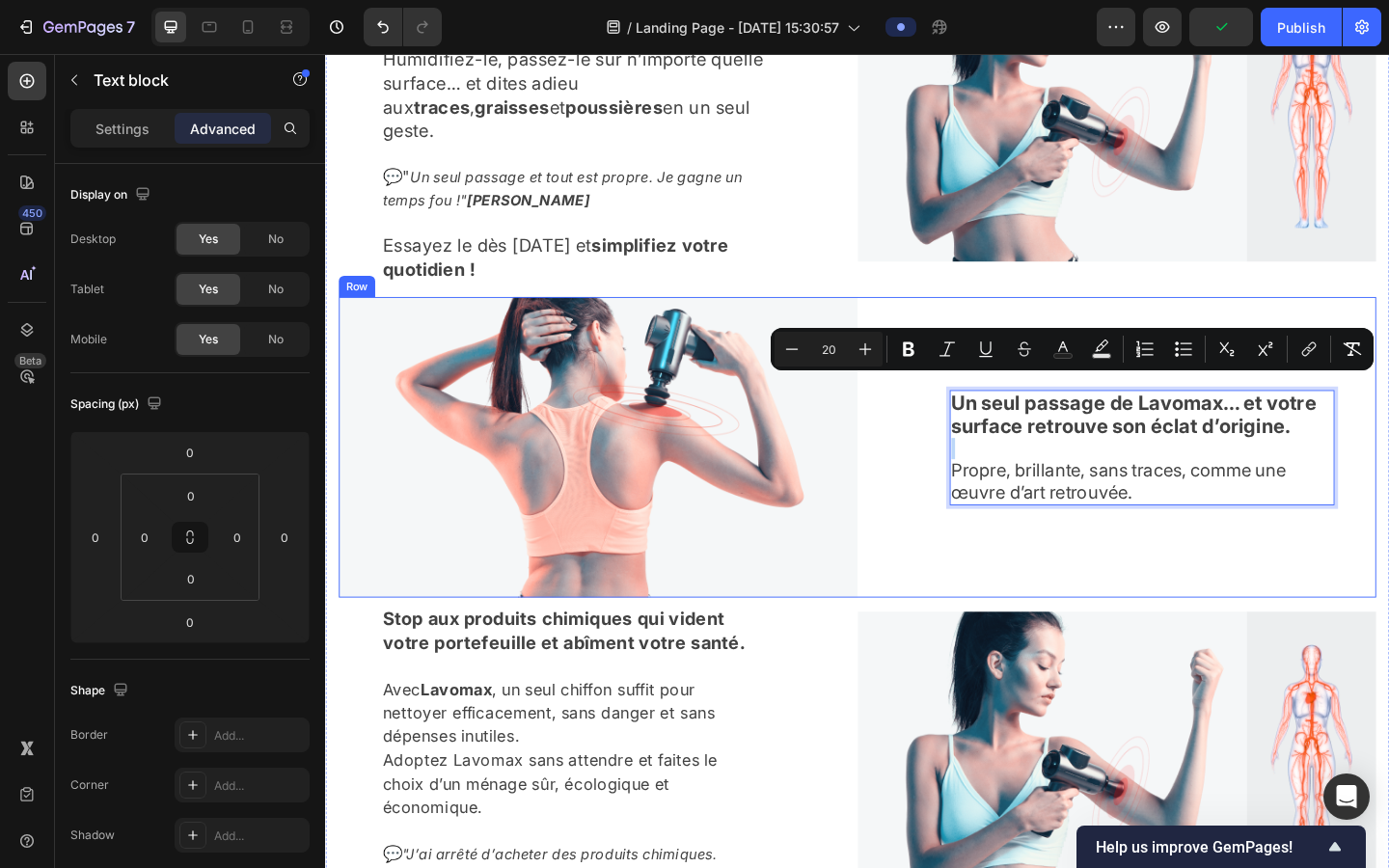
scroll to position [1986, 0]
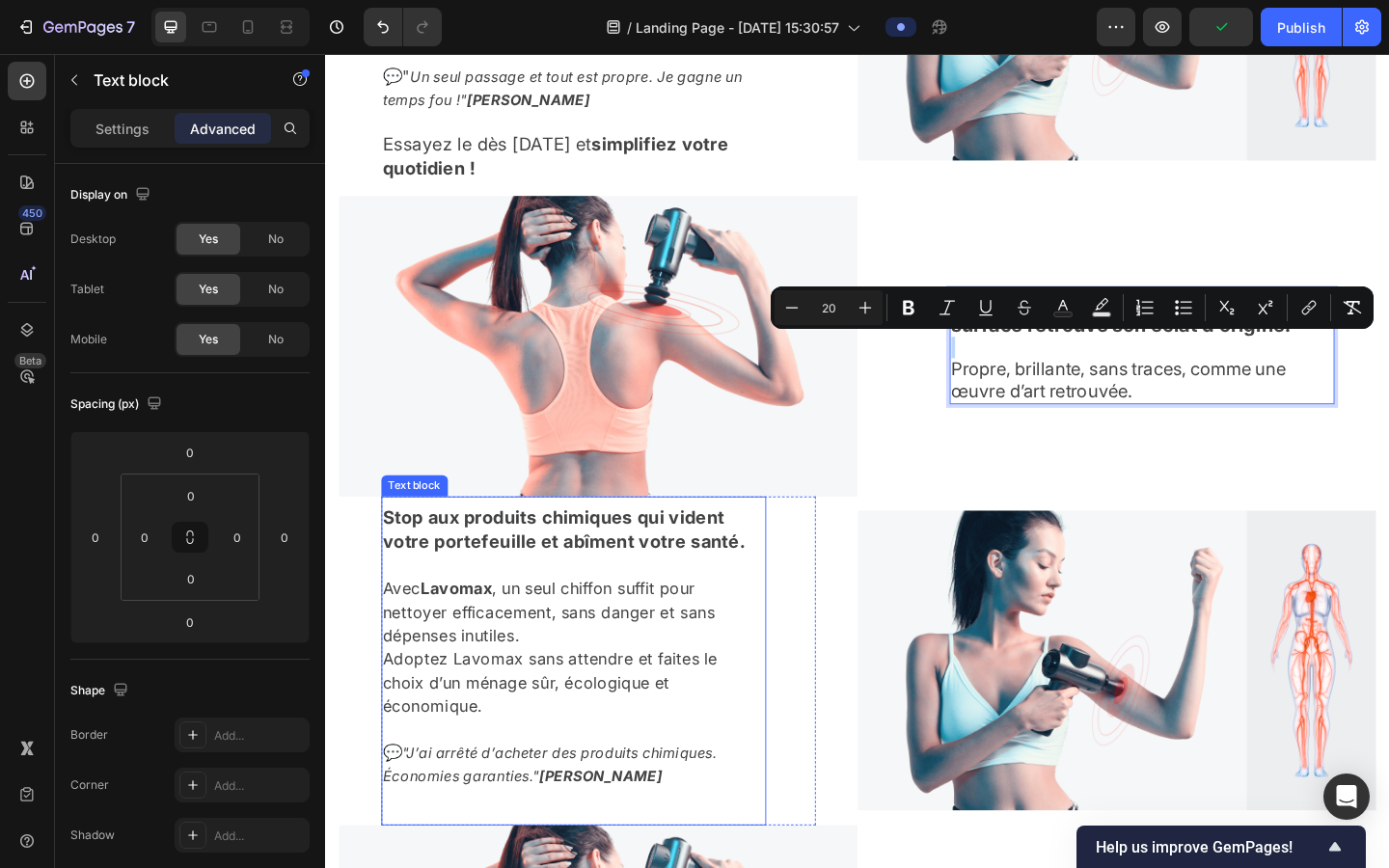
click at [706, 703] on p "Avec Lavomax , un seul chiffon suffit pour nettoyer efficacement, sans danger e…" at bounding box center [596, 689] width 415 height 178
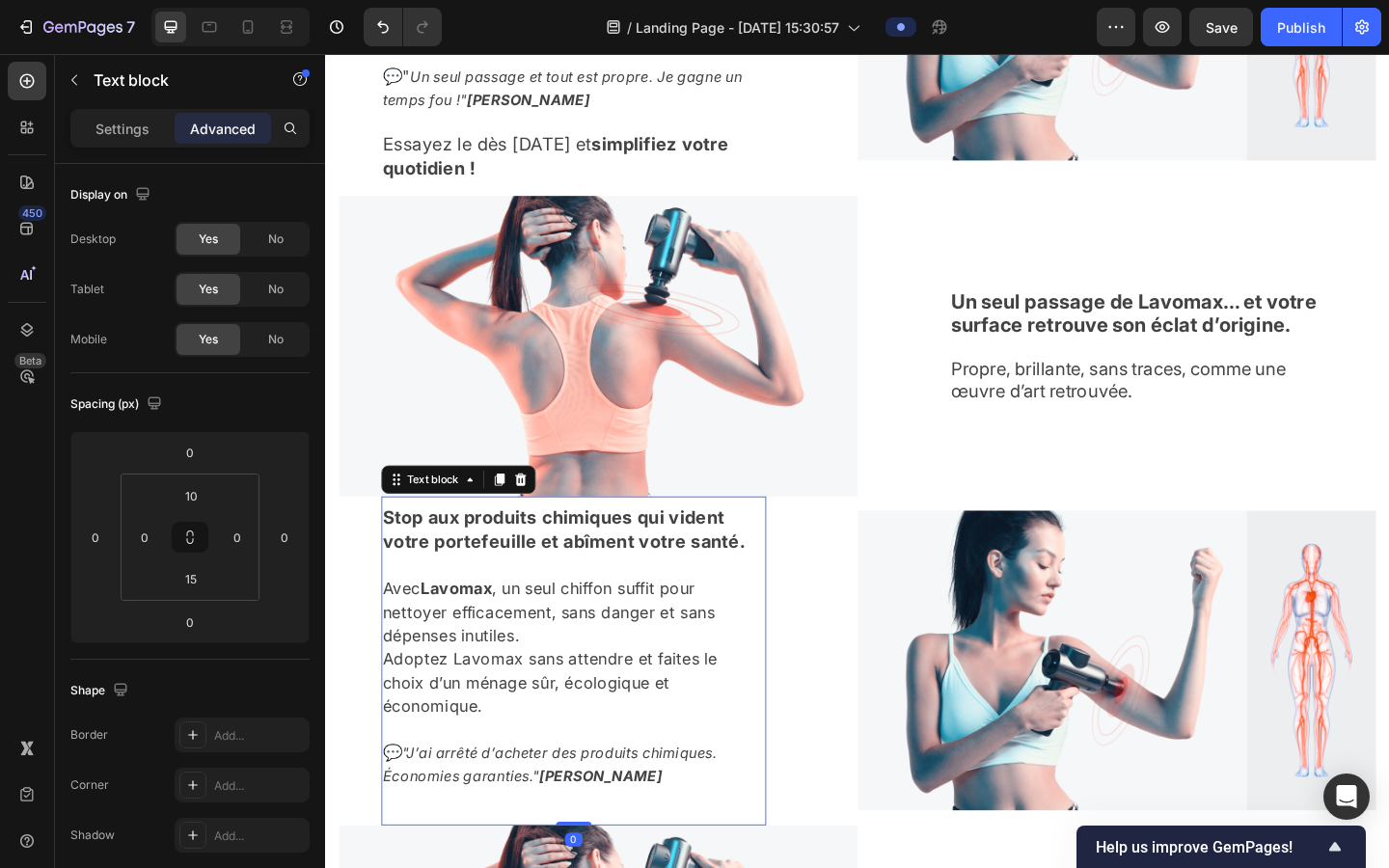
click at [706, 703] on p "Avec Lavomax , un seul chiffon suffit pour nettoyer efficacement, sans danger e…" at bounding box center [596, 689] width 415 height 178
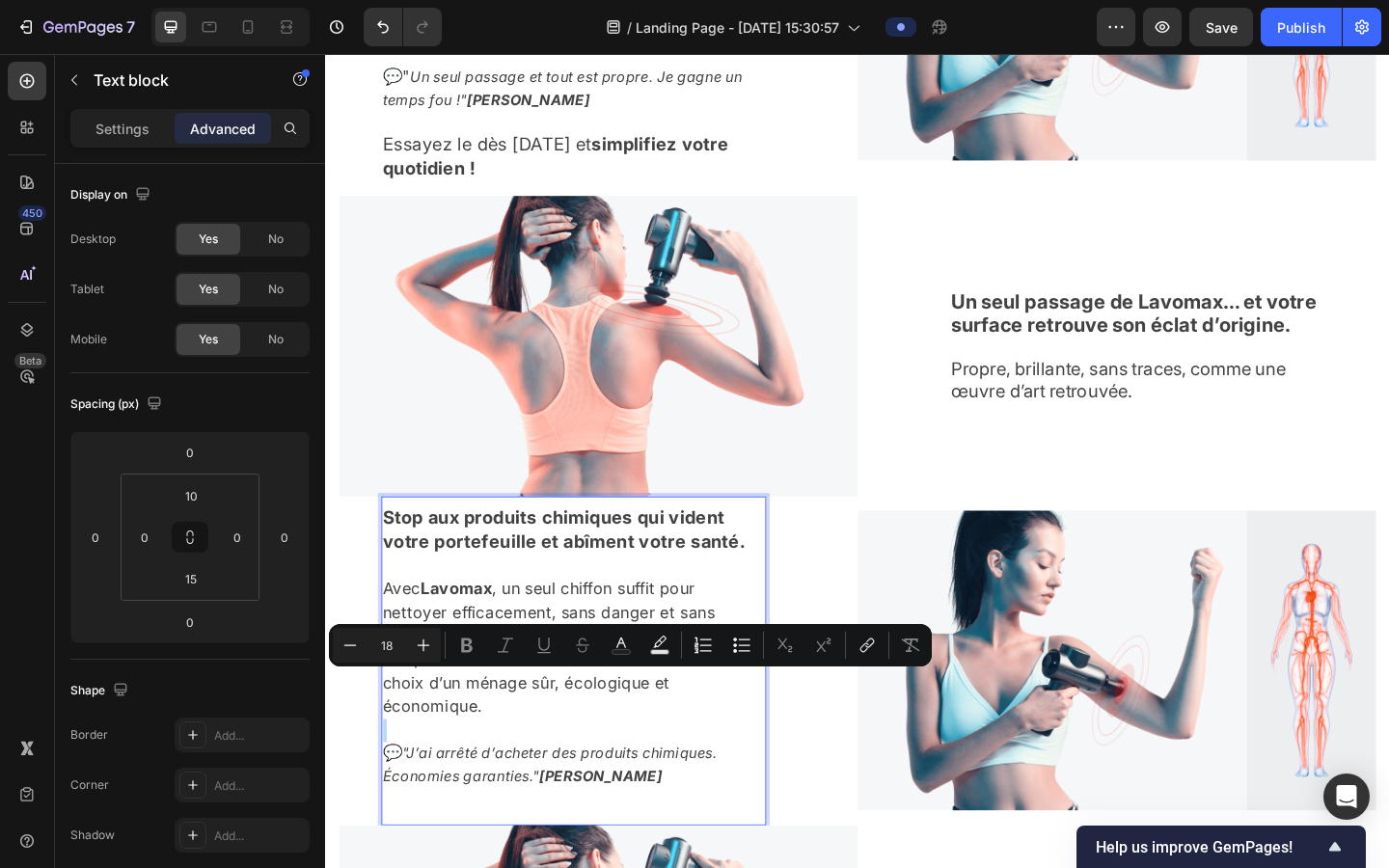
click at [562, 703] on p "Avec Lavomax , un seul chiffon suffit pour nettoyer efficacement, sans danger e…" at bounding box center [596, 689] width 415 height 178
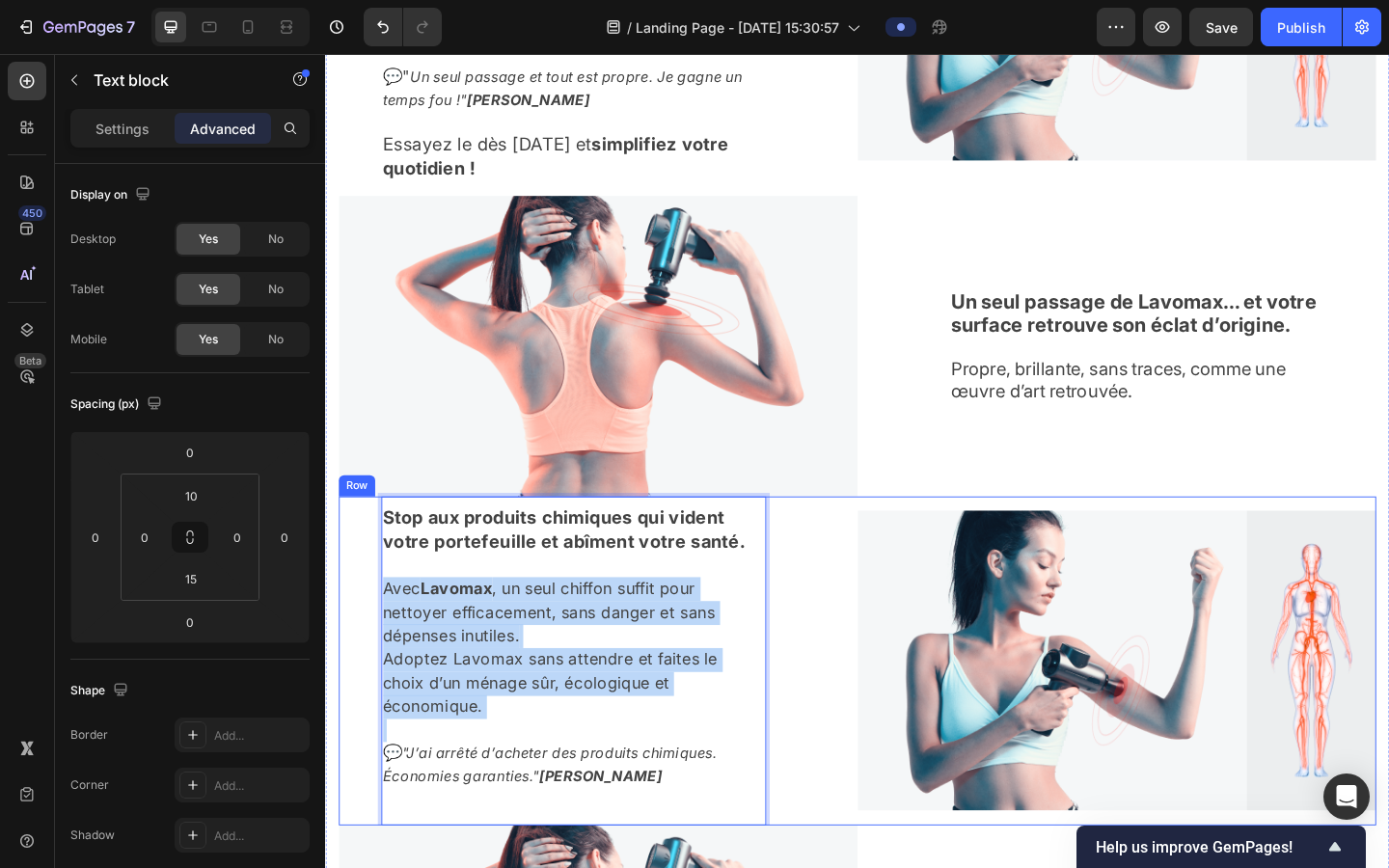
drag, startPoint x: 562, startPoint y: 735, endPoint x: 379, endPoint y: 607, distance: 223.3
click at [379, 607] on div "Stop aux produits chimiques qui vident votre portefeuille et abîment votre sant…" at bounding box center [622, 714] width 564 height 358
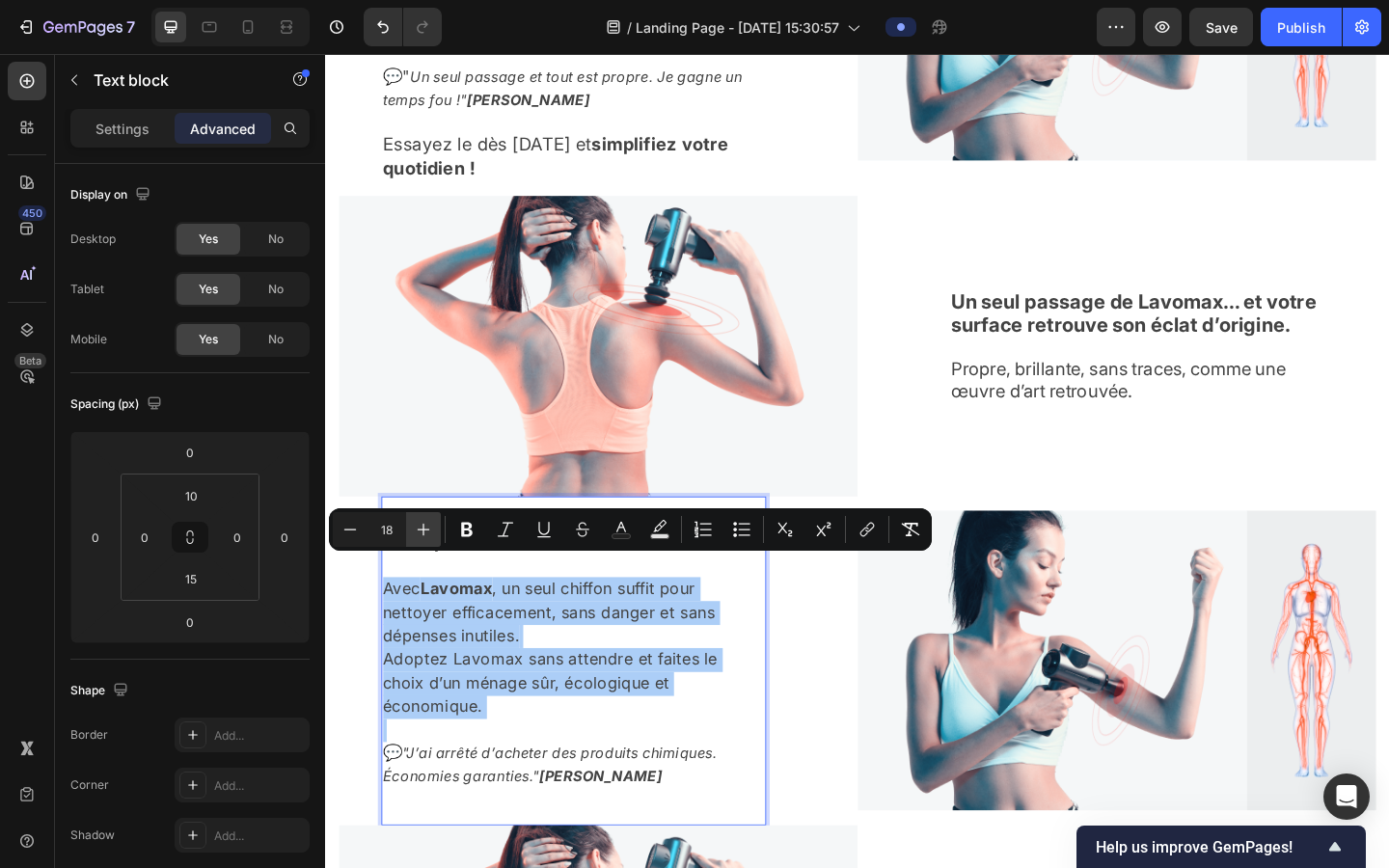
click at [426, 537] on icon "Editor contextual toolbar" at bounding box center [424, 530] width 20 height 20
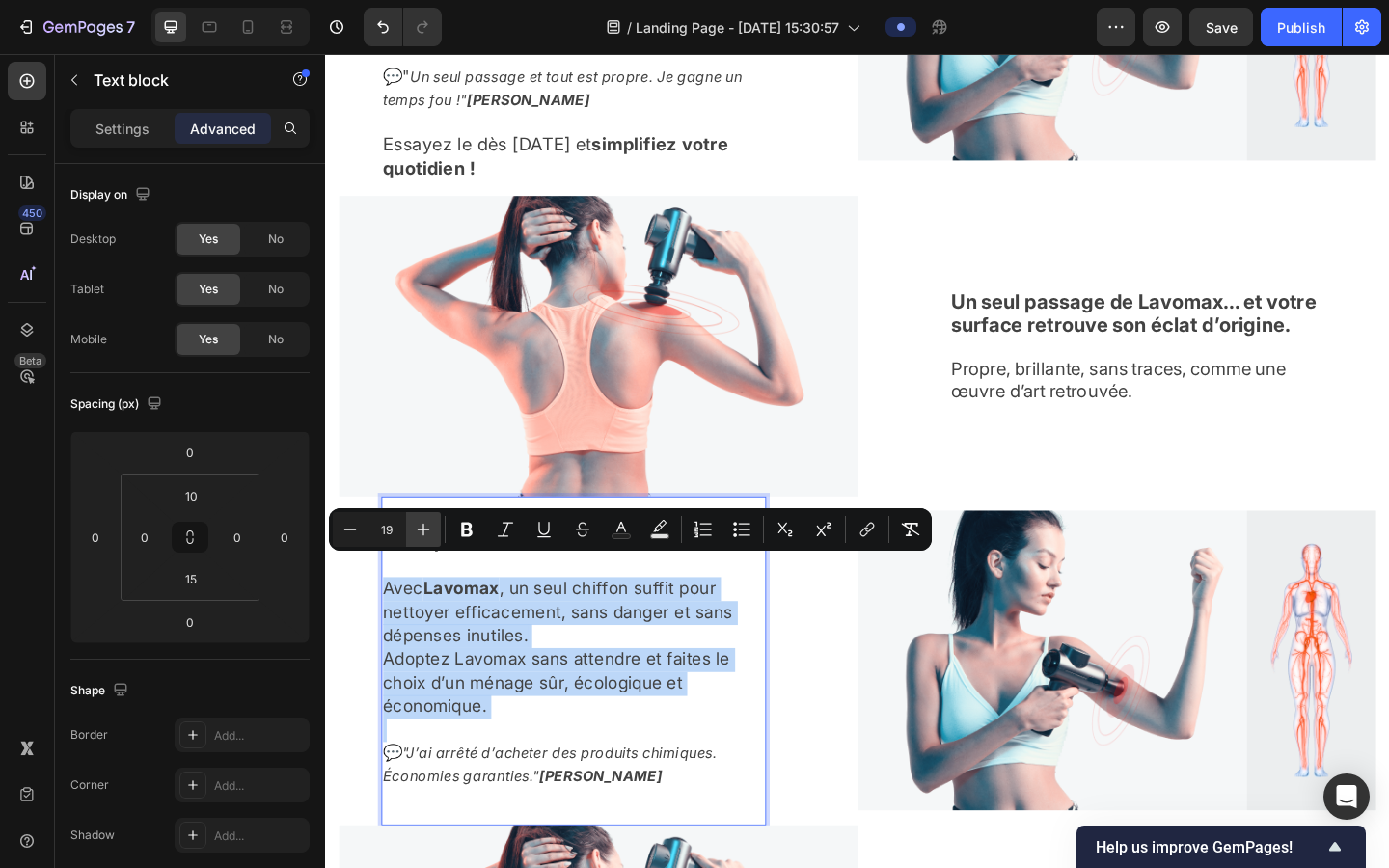
type input "20"
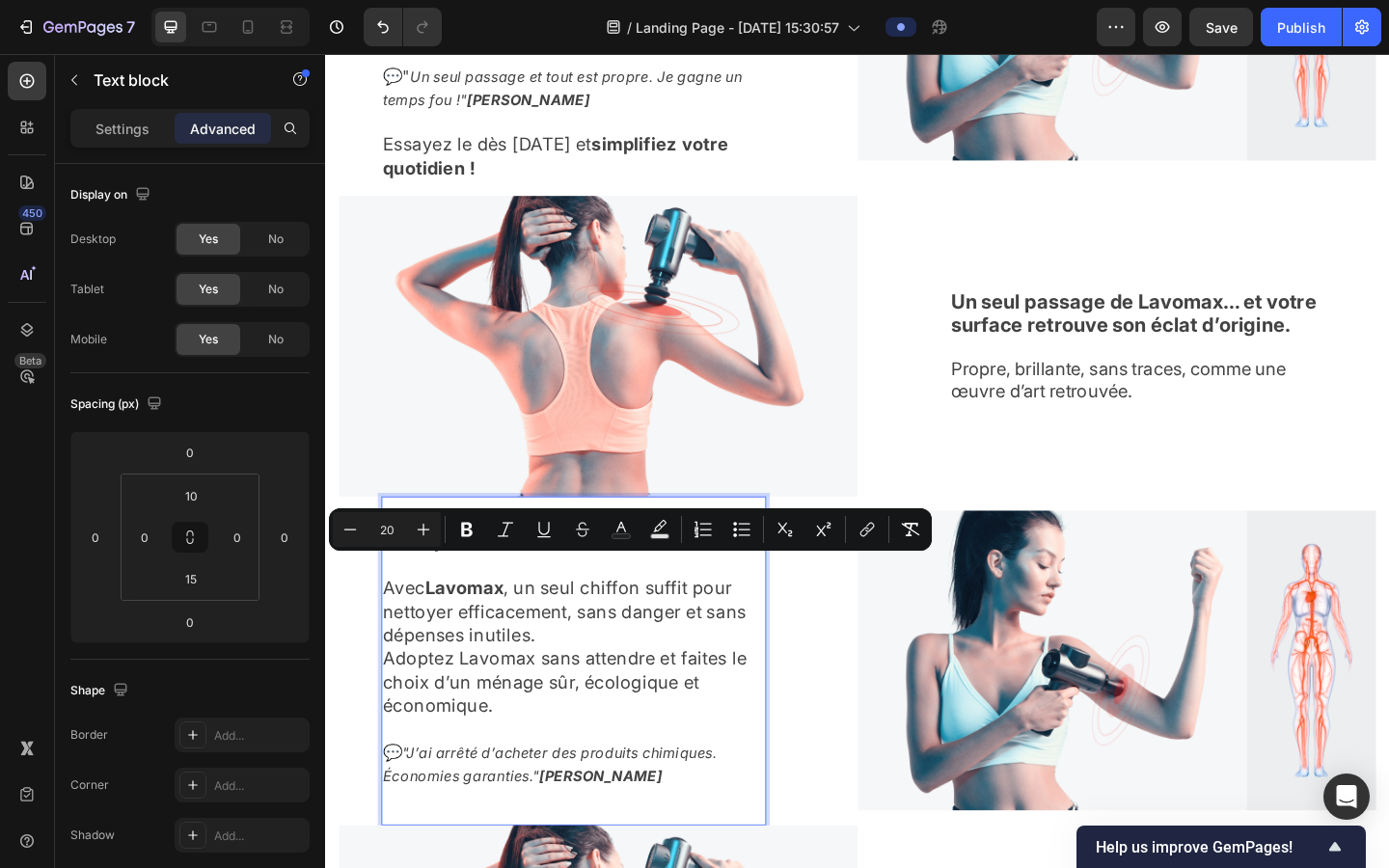
click at [630, 670] on p "Avec Lavomax , un seul chiffon suffit pour nettoyer efficacement, sans danger e…" at bounding box center [596, 689] width 415 height 178
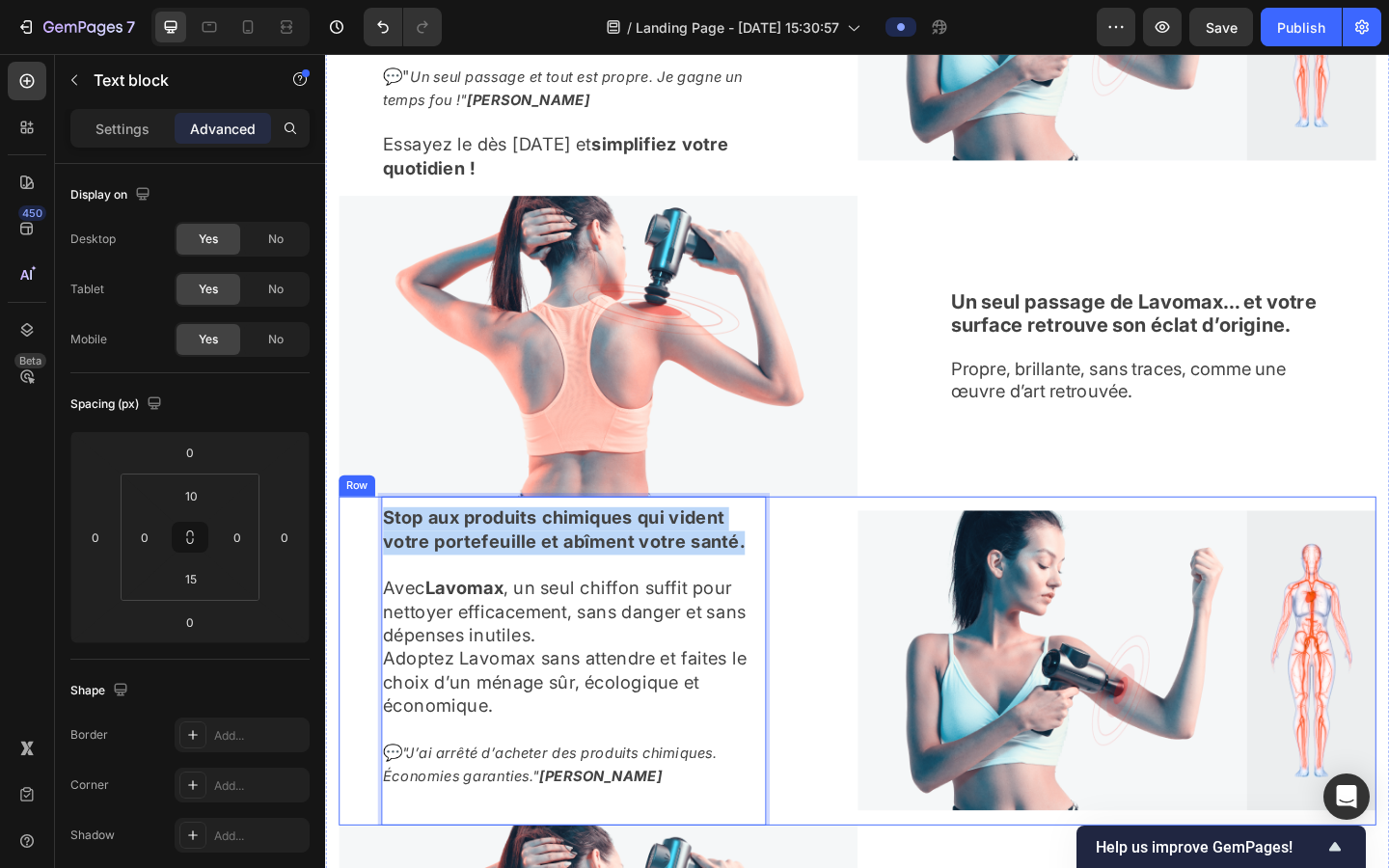
drag, startPoint x: 788, startPoint y: 565, endPoint x: 369, endPoint y: 543, distance: 419.6
click at [369, 543] on div "Stop aux produits chimiques qui vident votre portefeuille et abîment votre sant…" at bounding box center [622, 714] width 564 height 358
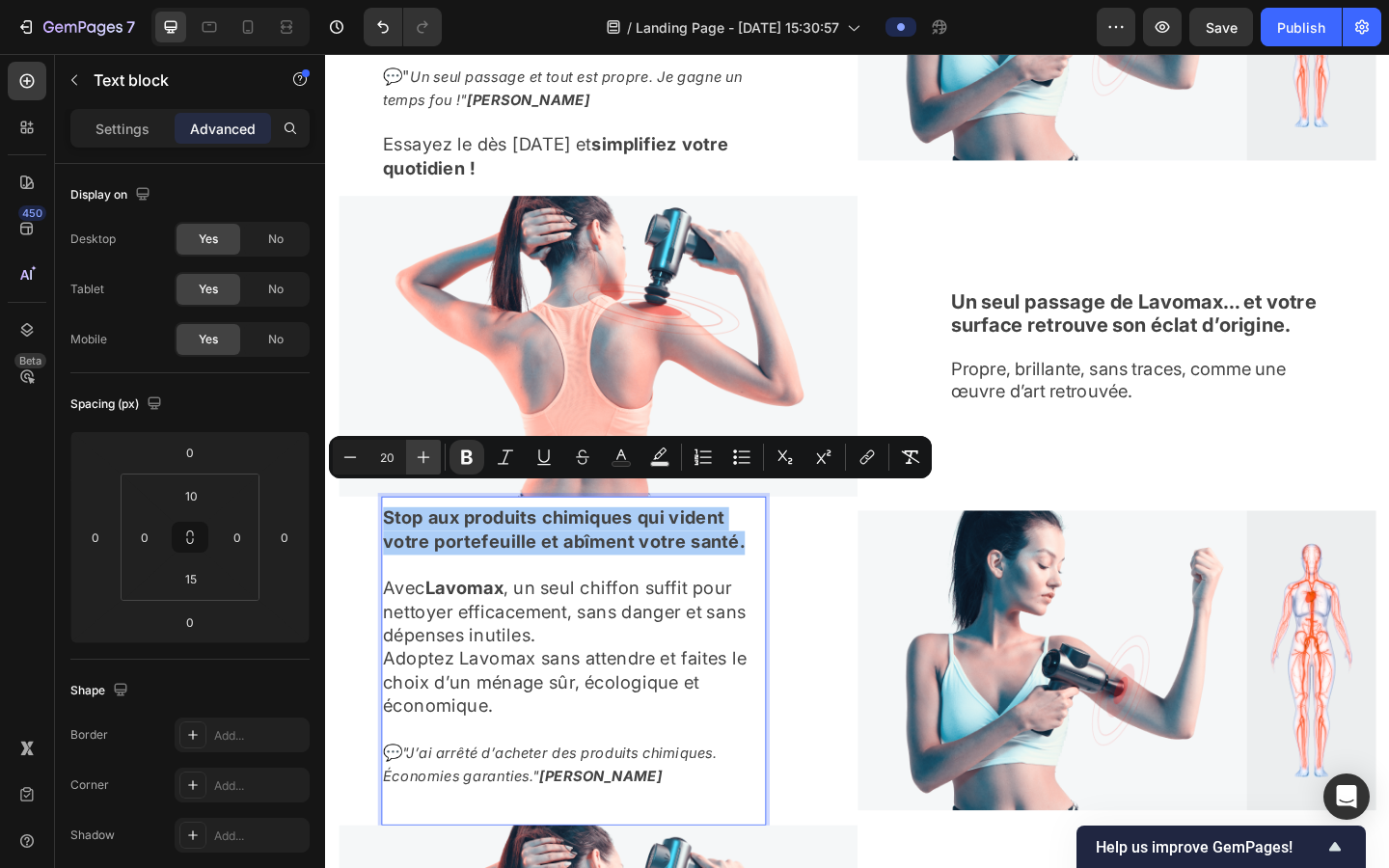
click at [414, 459] on icon "Editor contextual toolbar" at bounding box center [424, 458] width 20 height 20
type input "22"
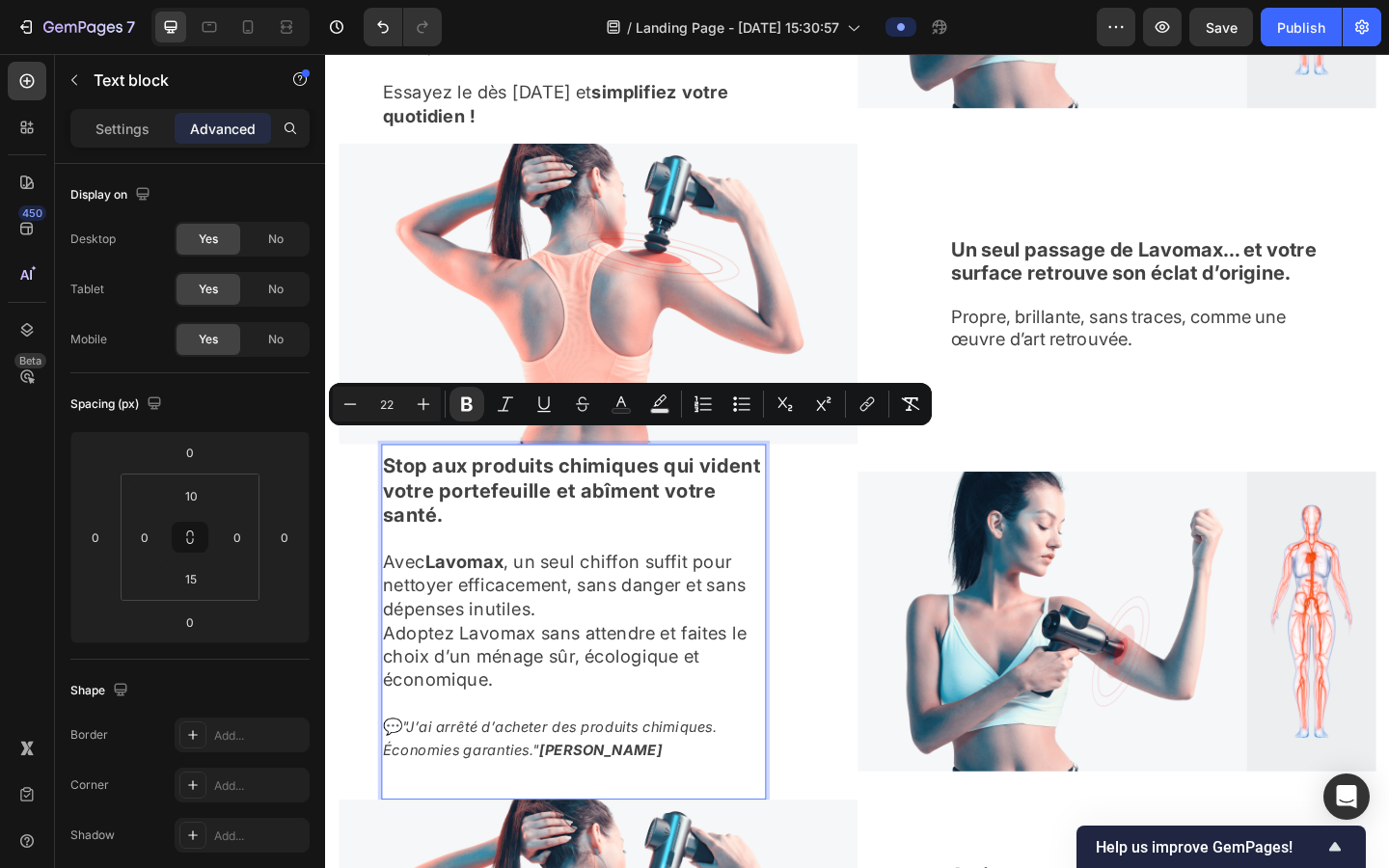
scroll to position [2387, 0]
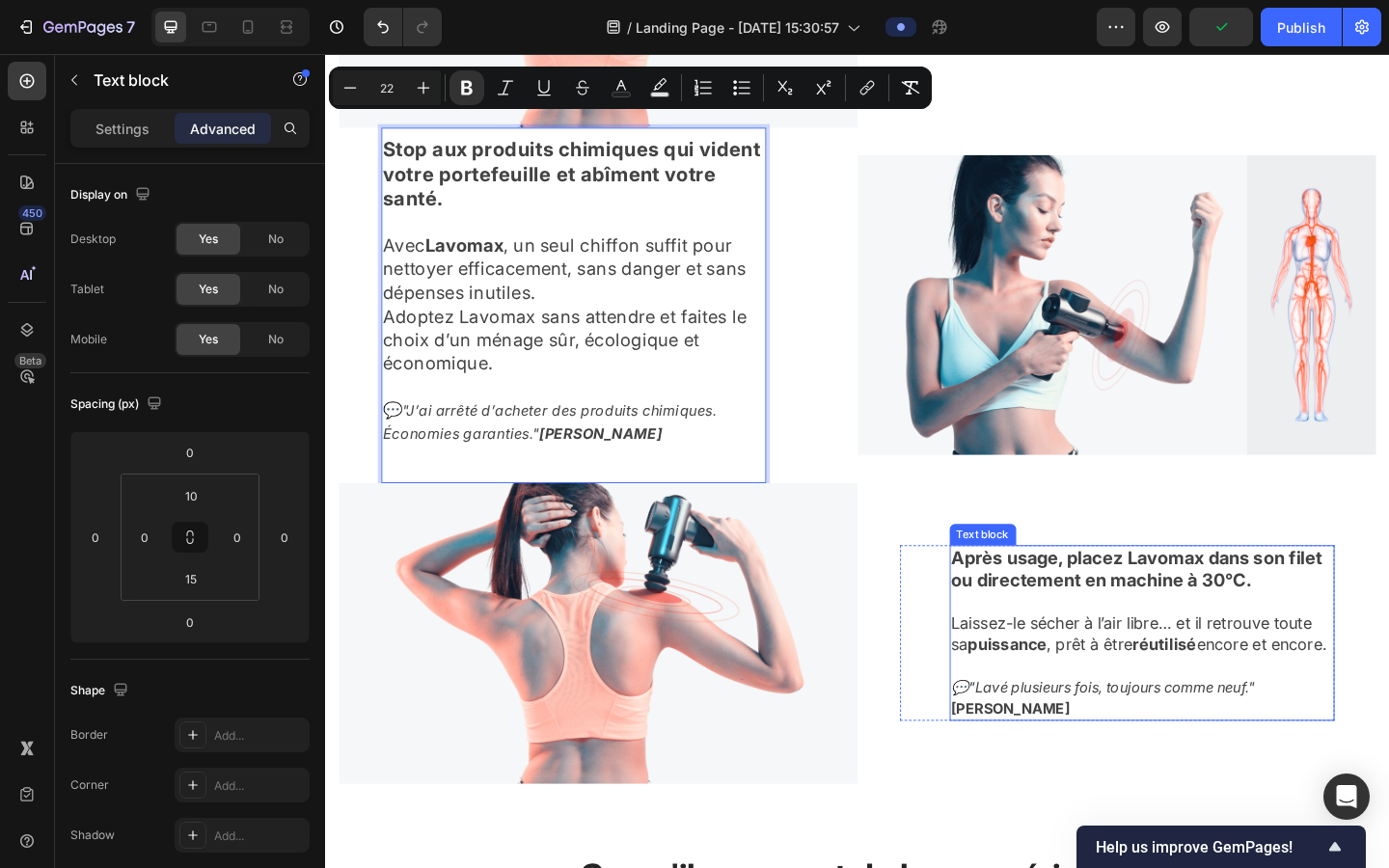
click at [886, 599] on strong "Après usage, placez Lavomax dans son filet ou directement en machine à 30°C." at bounding box center [1208, 614] width 404 height 47
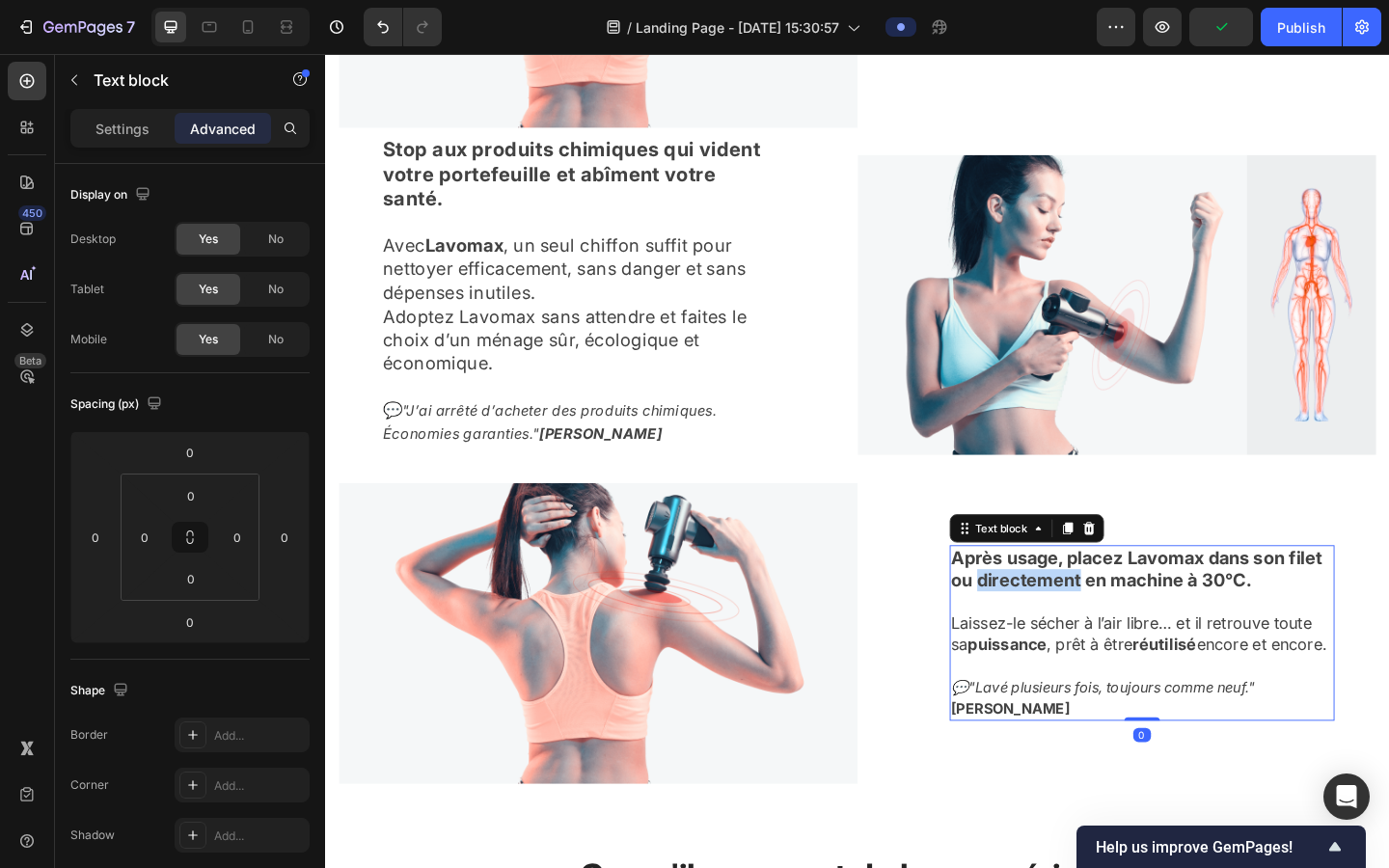
click at [886, 599] on strong "Après usage, placez Lavomax dans son filet ou directement en machine à 30°C." at bounding box center [1208, 614] width 404 height 47
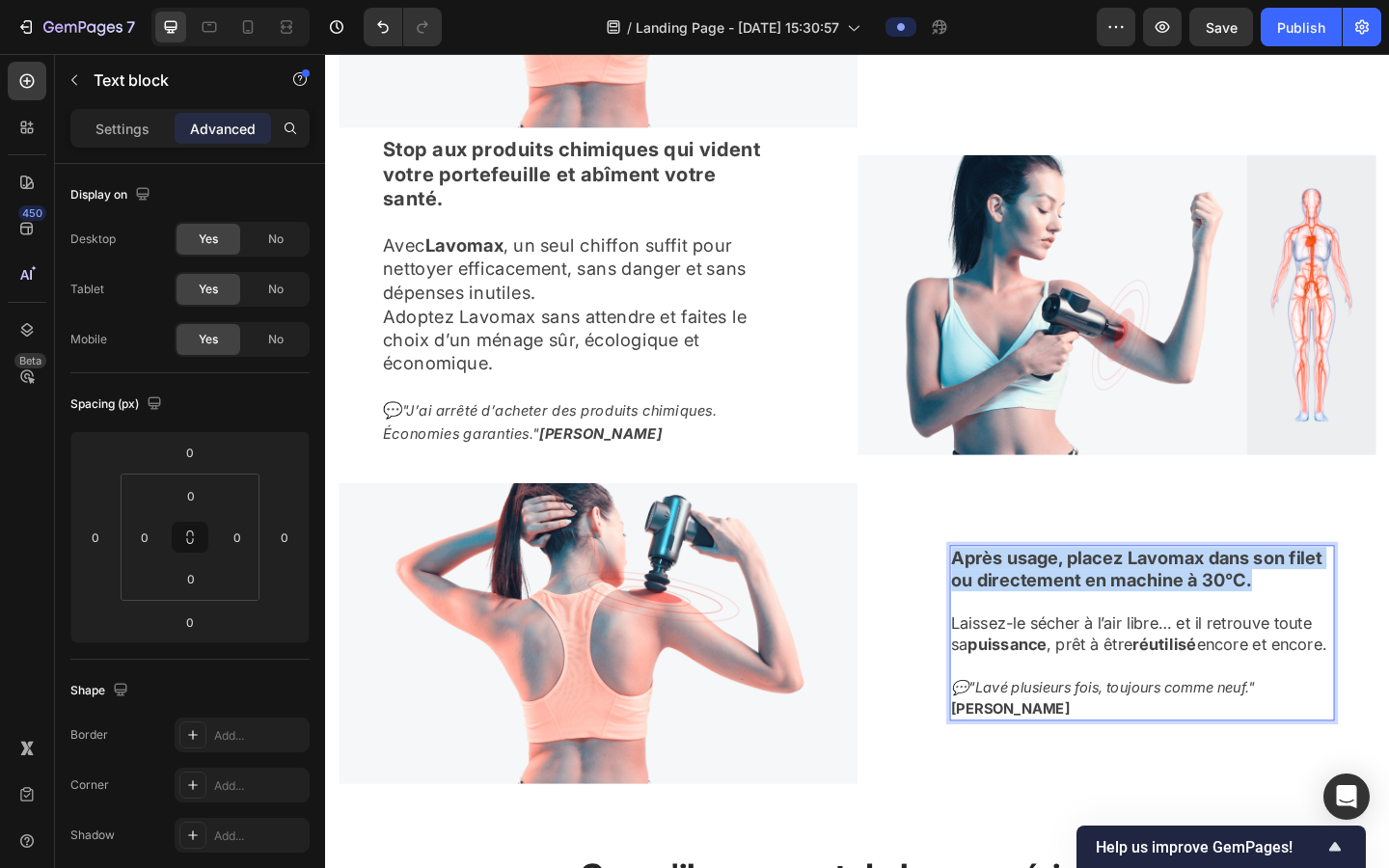
drag, startPoint x: 1344, startPoint y: 609, endPoint x: 1362, endPoint y: 604, distance: 18.7
click at [886, 42] on button "Save" at bounding box center [1221, 26] width 64 height 38
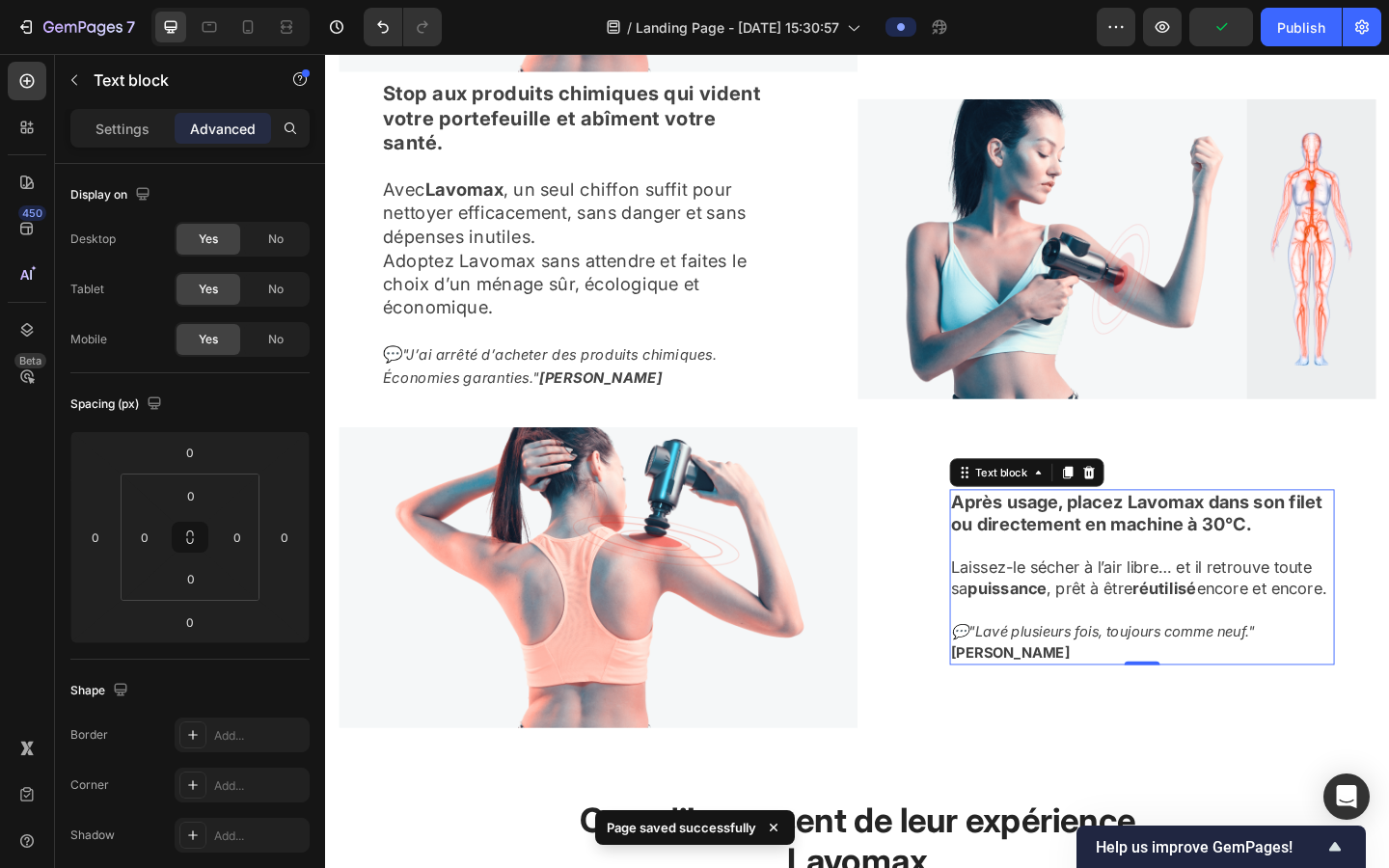
scroll to position [2495, 0]
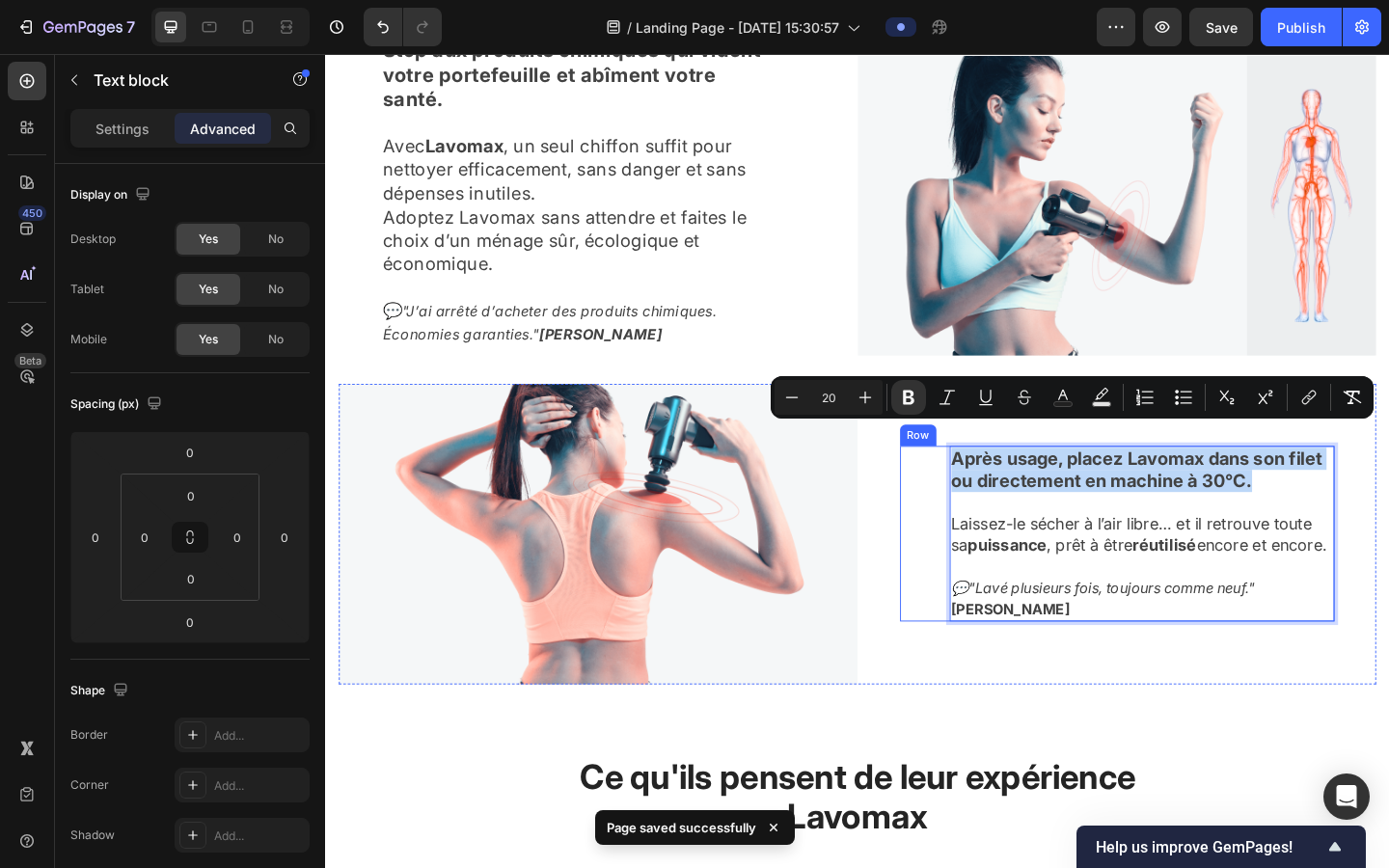
drag, startPoint x: 1338, startPoint y: 500, endPoint x: 990, endPoint y: 460, distance: 350.3
click at [886, 480] on div "Après usage, placez Lavomax dans son filet ou directement en machine à 30°C. La…" at bounding box center [1186, 575] width 473 height 191
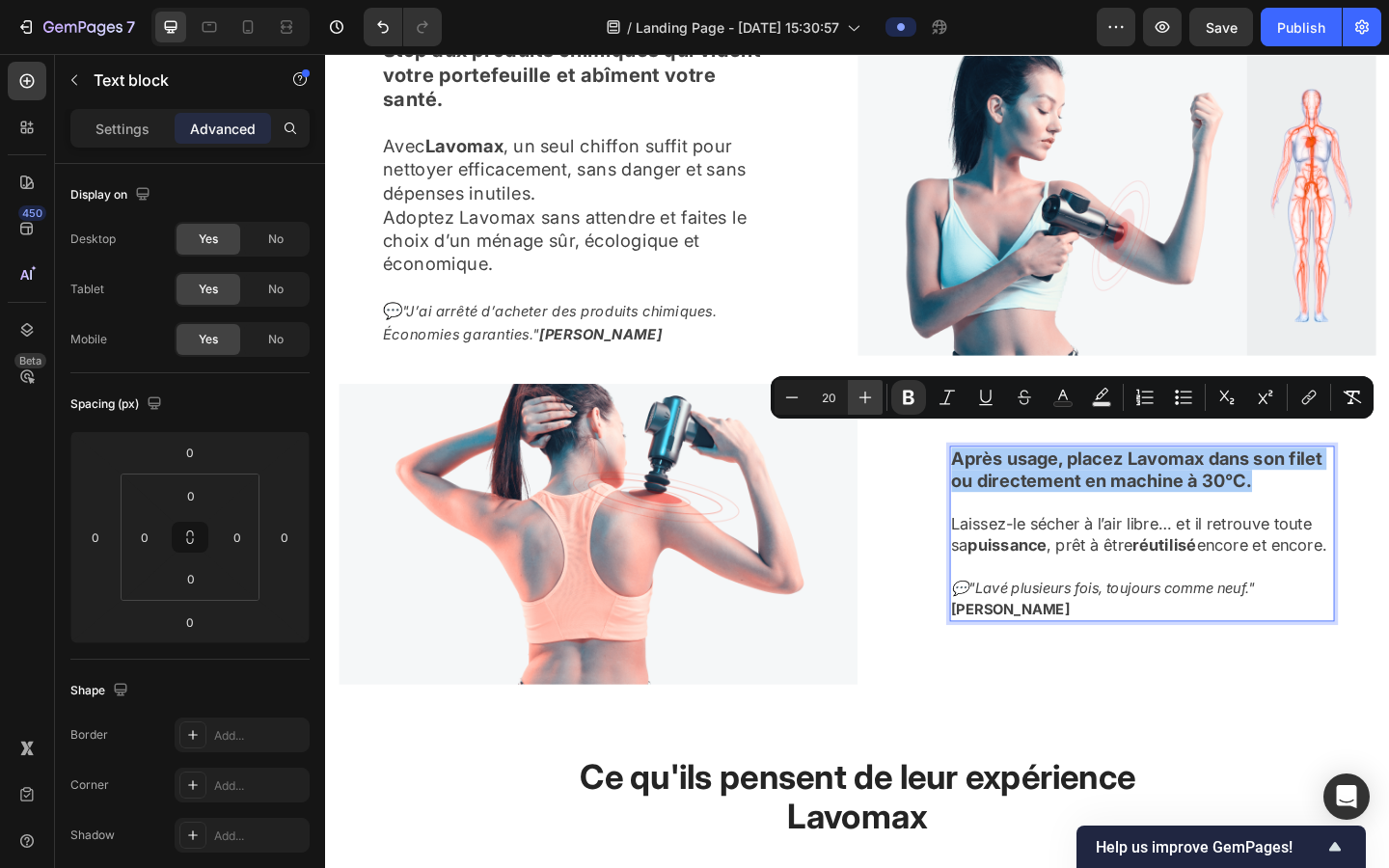
click at [863, 405] on icon "Editor contextual toolbar" at bounding box center [866, 398] width 20 height 20
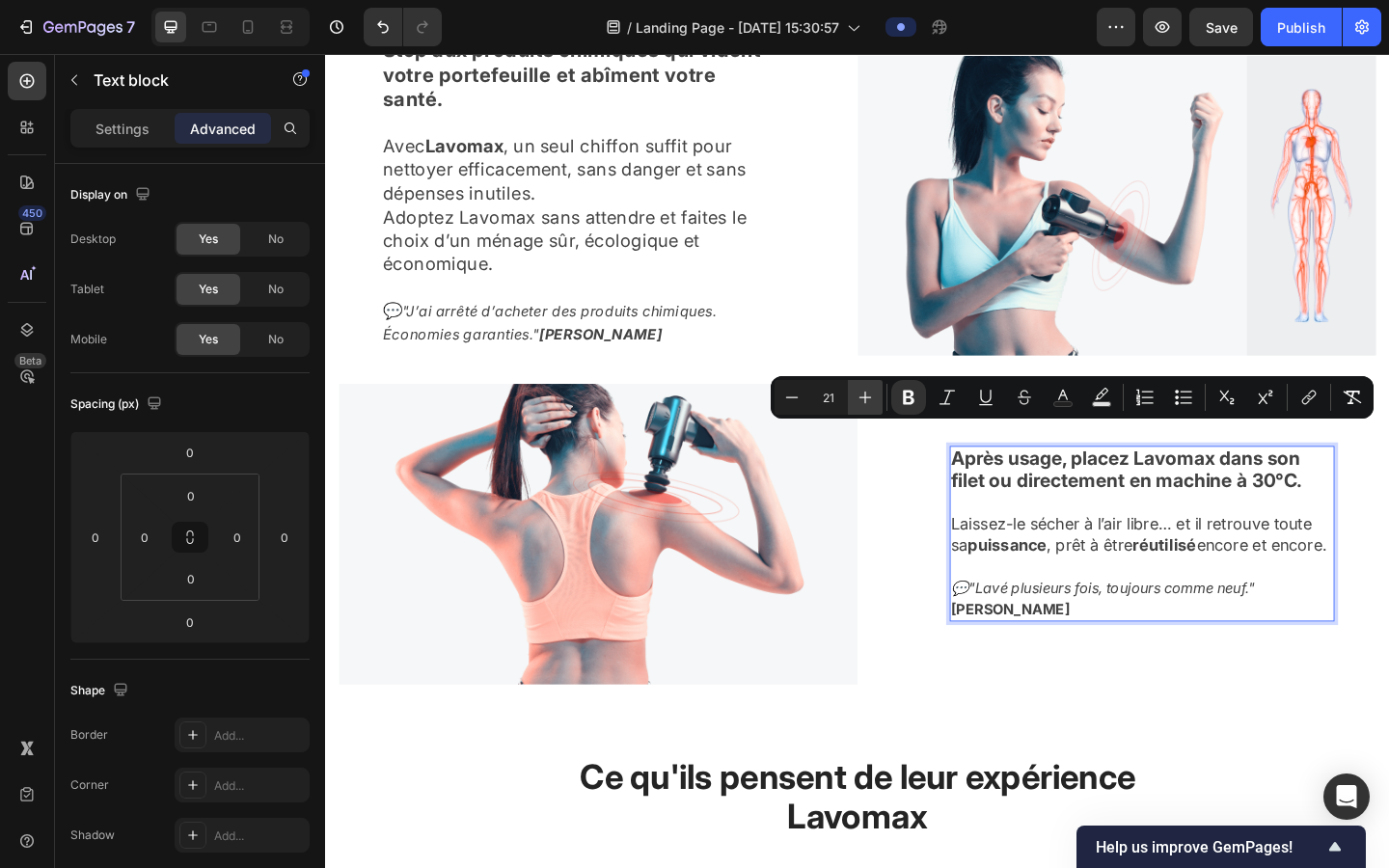
click at [863, 405] on icon "Editor contextual toolbar" at bounding box center [866, 398] width 20 height 20
type input "18"
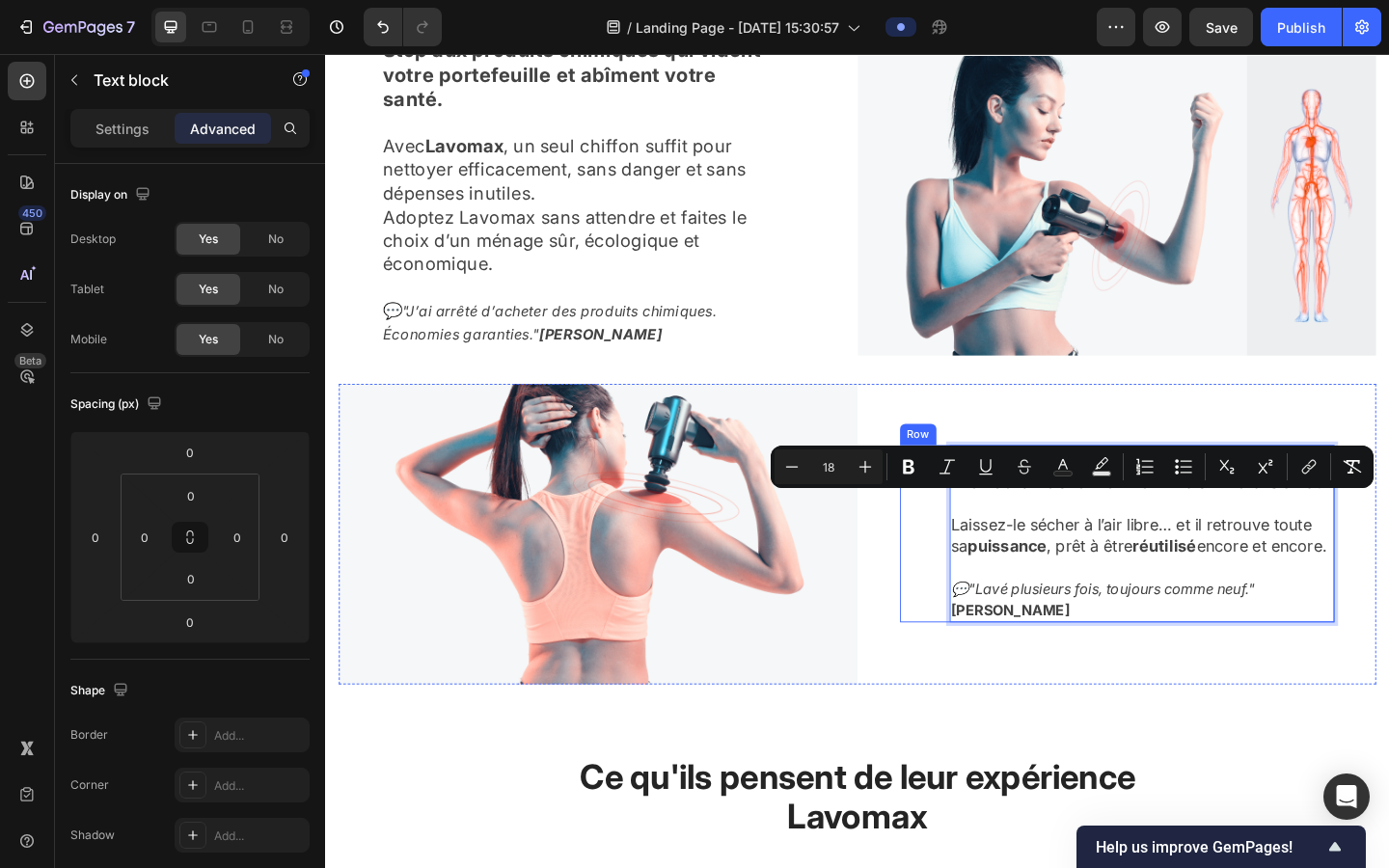
drag, startPoint x: 1074, startPoint y: 590, endPoint x: 988, endPoint y: 543, distance: 98.0
click at [886, 543] on div "Après usage, placez Lavomax dans son filet ou directement en machine à 30°C. La…" at bounding box center [1186, 575] width 473 height 193
click at [853, 458] on button "Plus" at bounding box center [865, 466] width 34 height 34
type input "20"
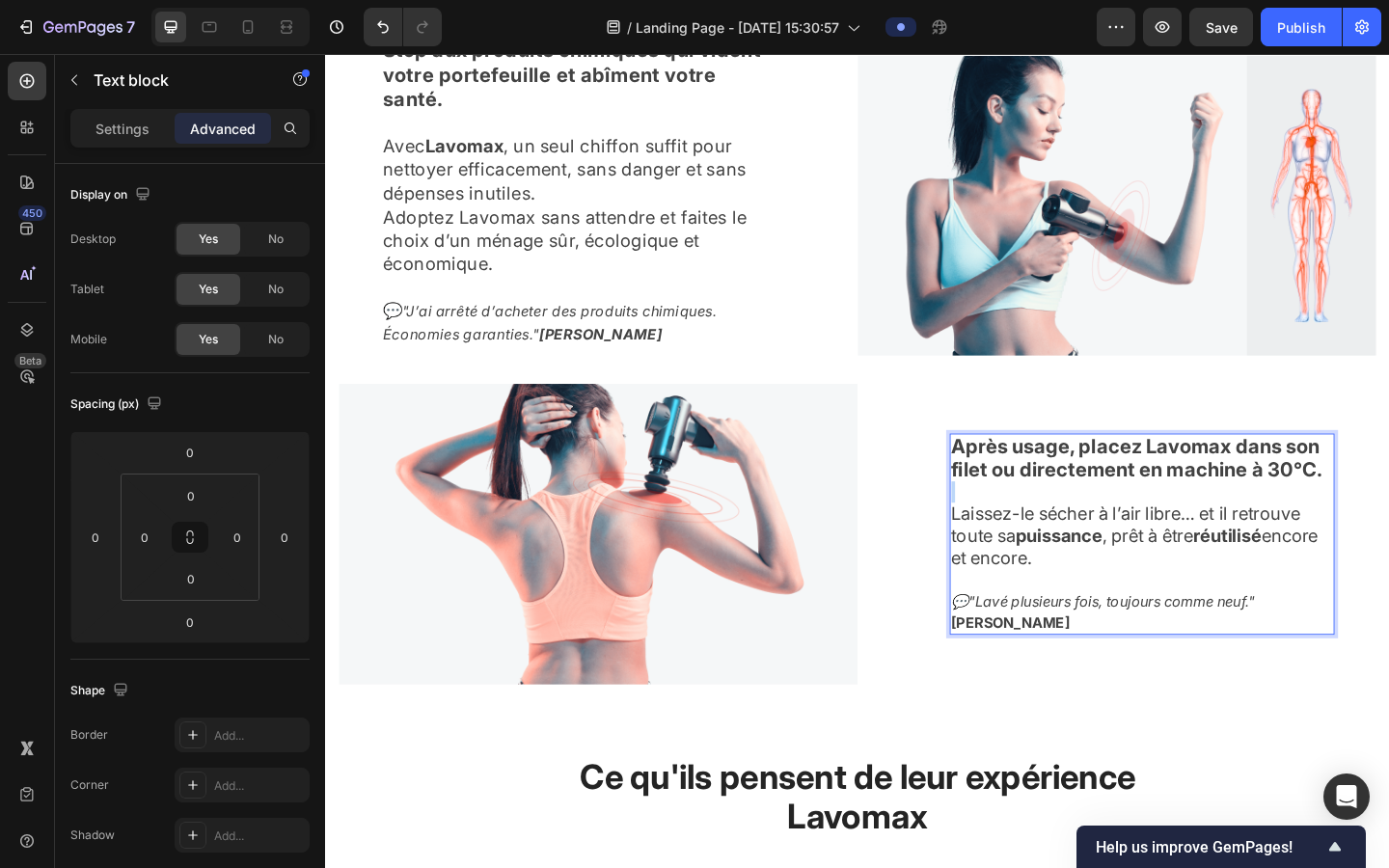
click at [886, 640] on icon "💬"Lavé plusieurs fois, toujours comme neuf."" at bounding box center [1171, 650] width 330 height 20
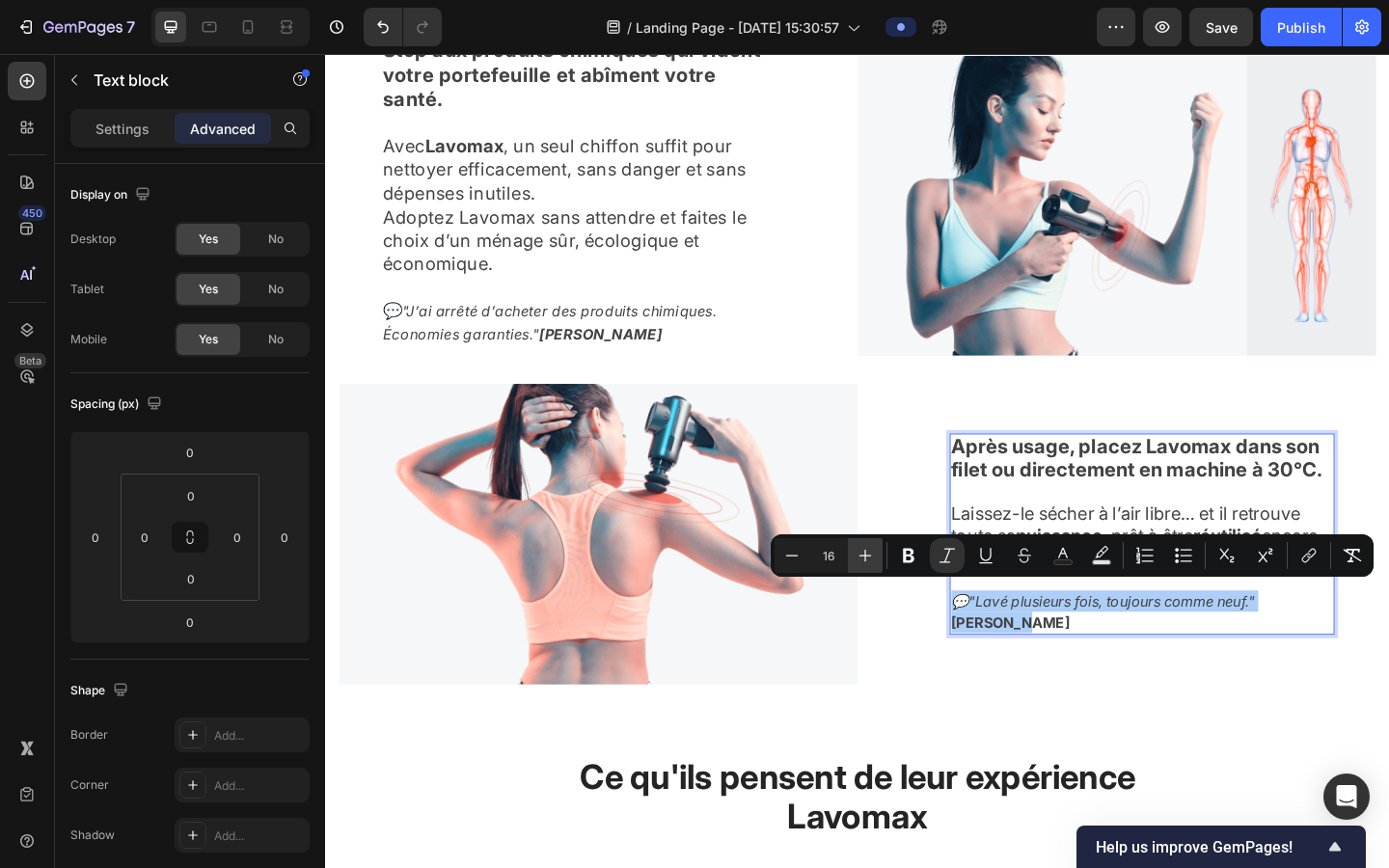
click at [850, 561] on button "Plus" at bounding box center [865, 555] width 34 height 34
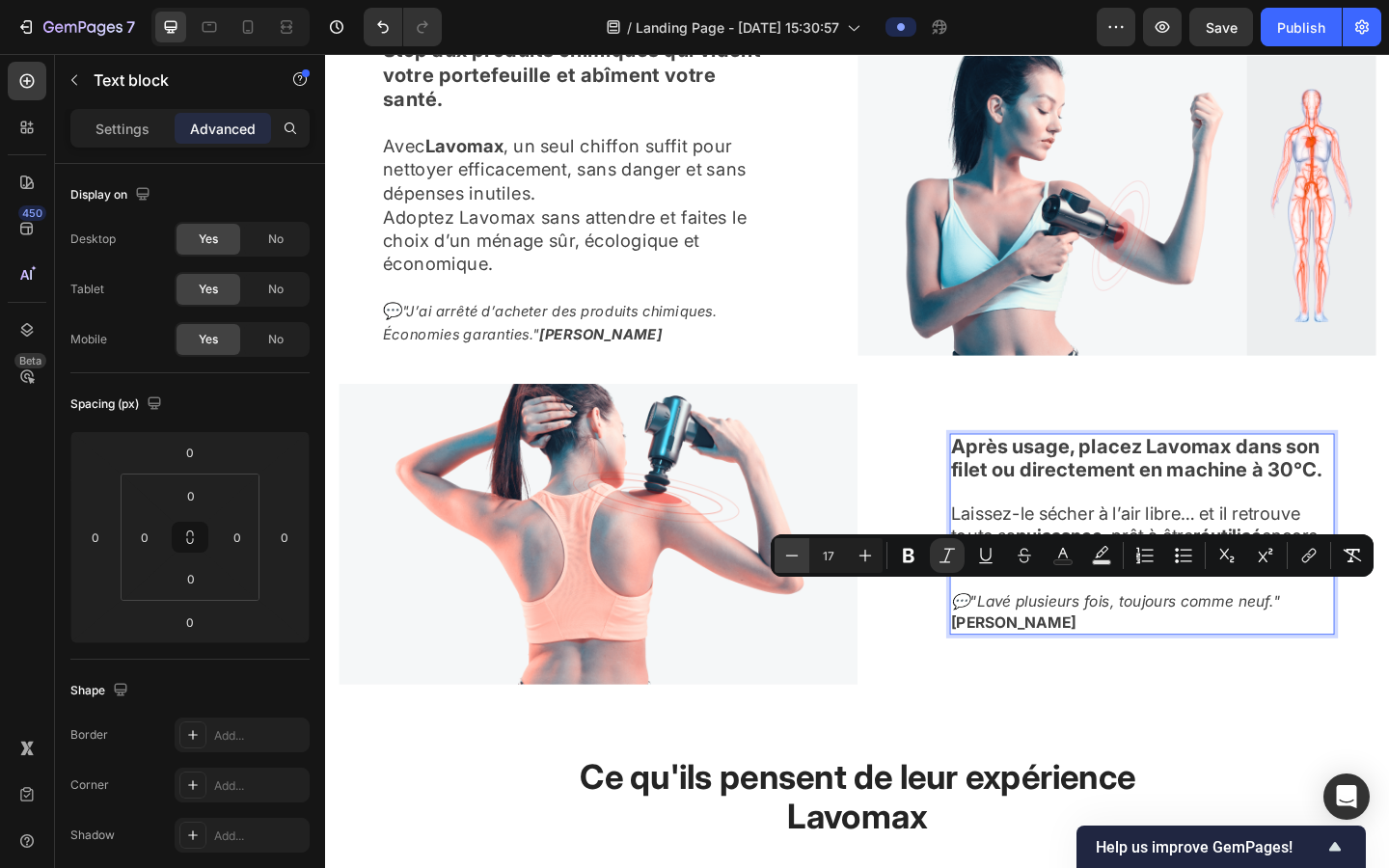
click at [790, 550] on icon "Editor contextual toolbar" at bounding box center [792, 555] width 20 height 20
type input "16"
click at [886, 703] on div "Après usage, placez Lavomax dans son filet ou directement en machine à 30°C. La…" at bounding box center [1186, 577] width 564 height 327
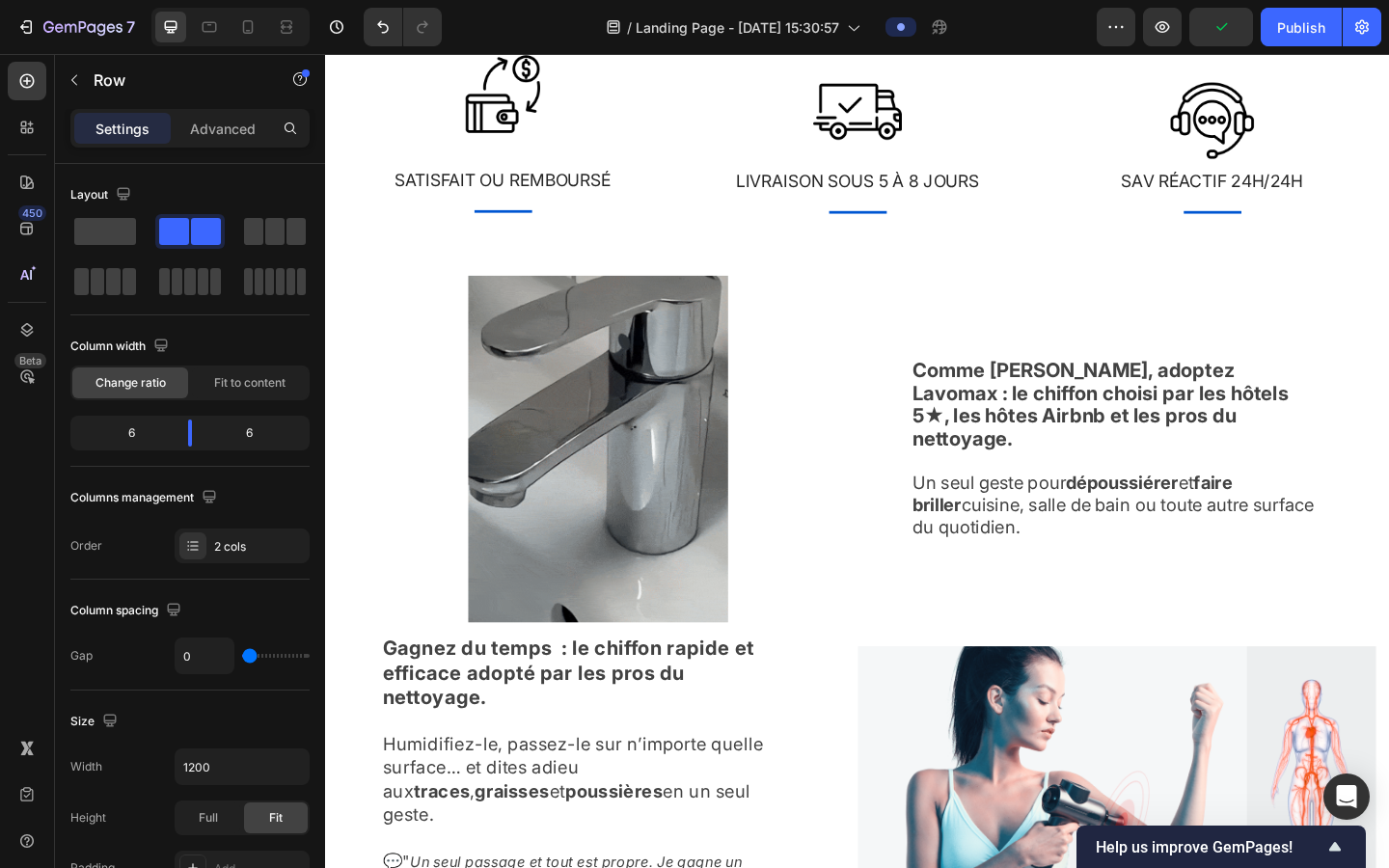
scroll to position [1113, 0]
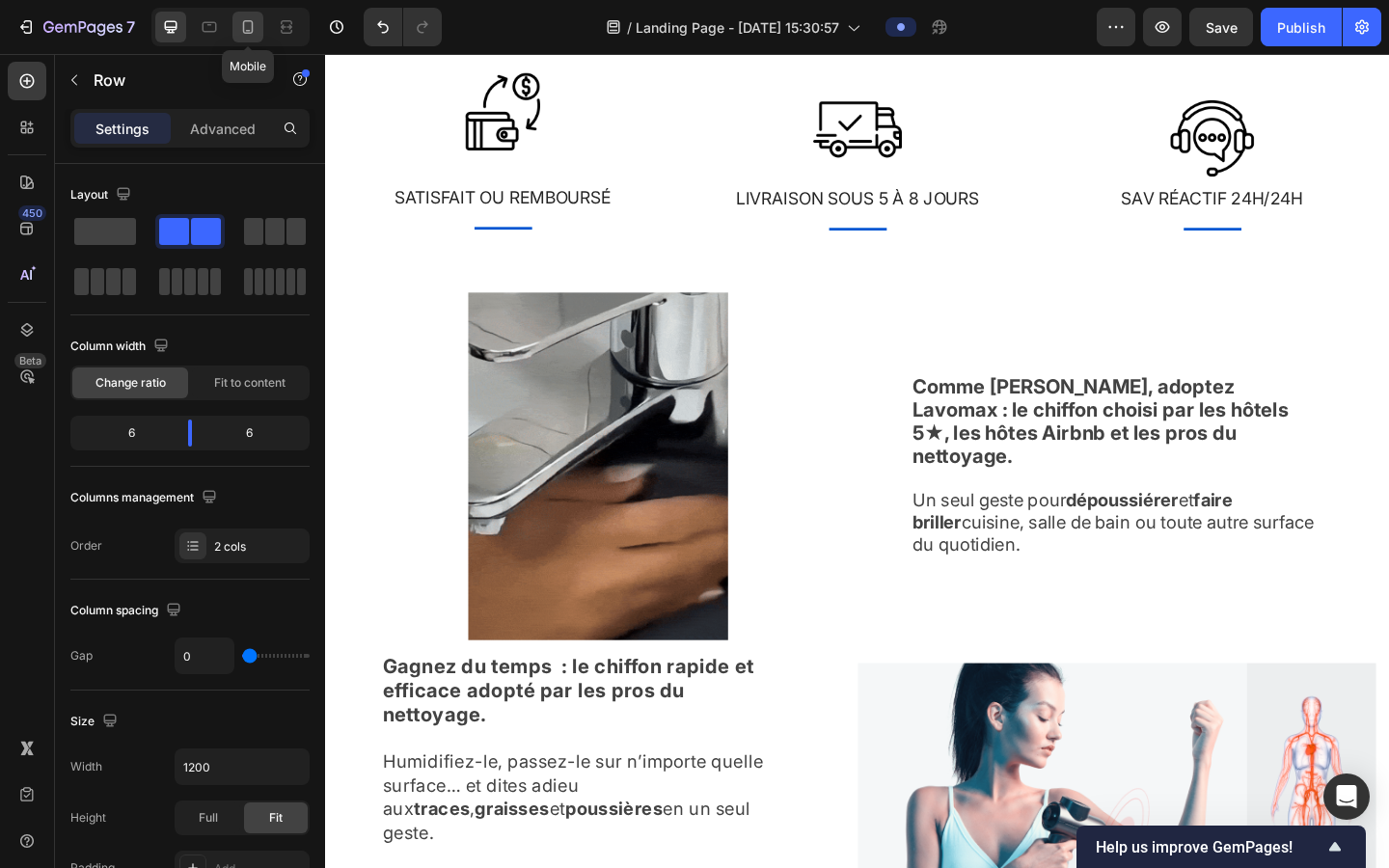
click at [253, 35] on icon at bounding box center [248, 27] width 20 height 20
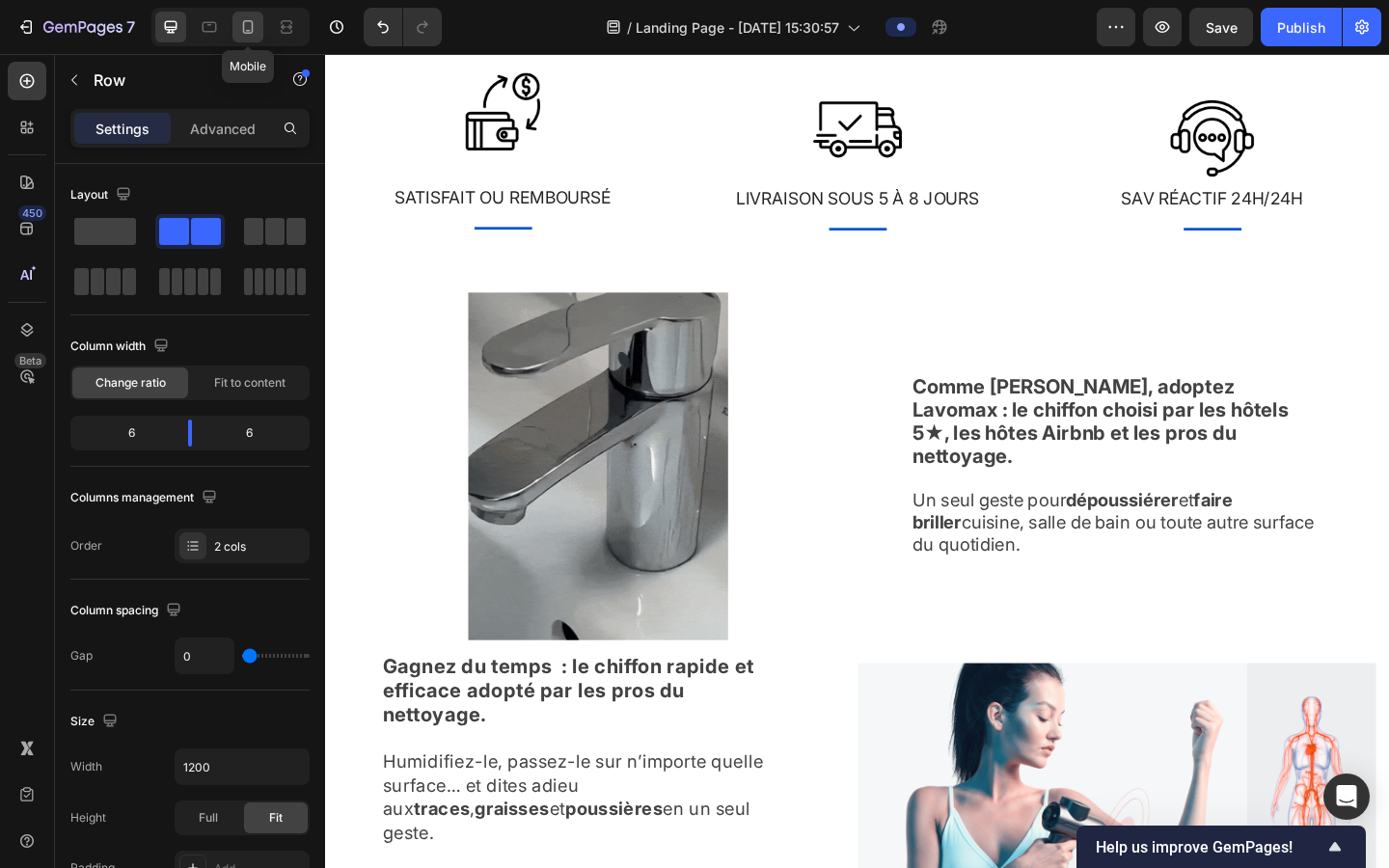
type input "100%"
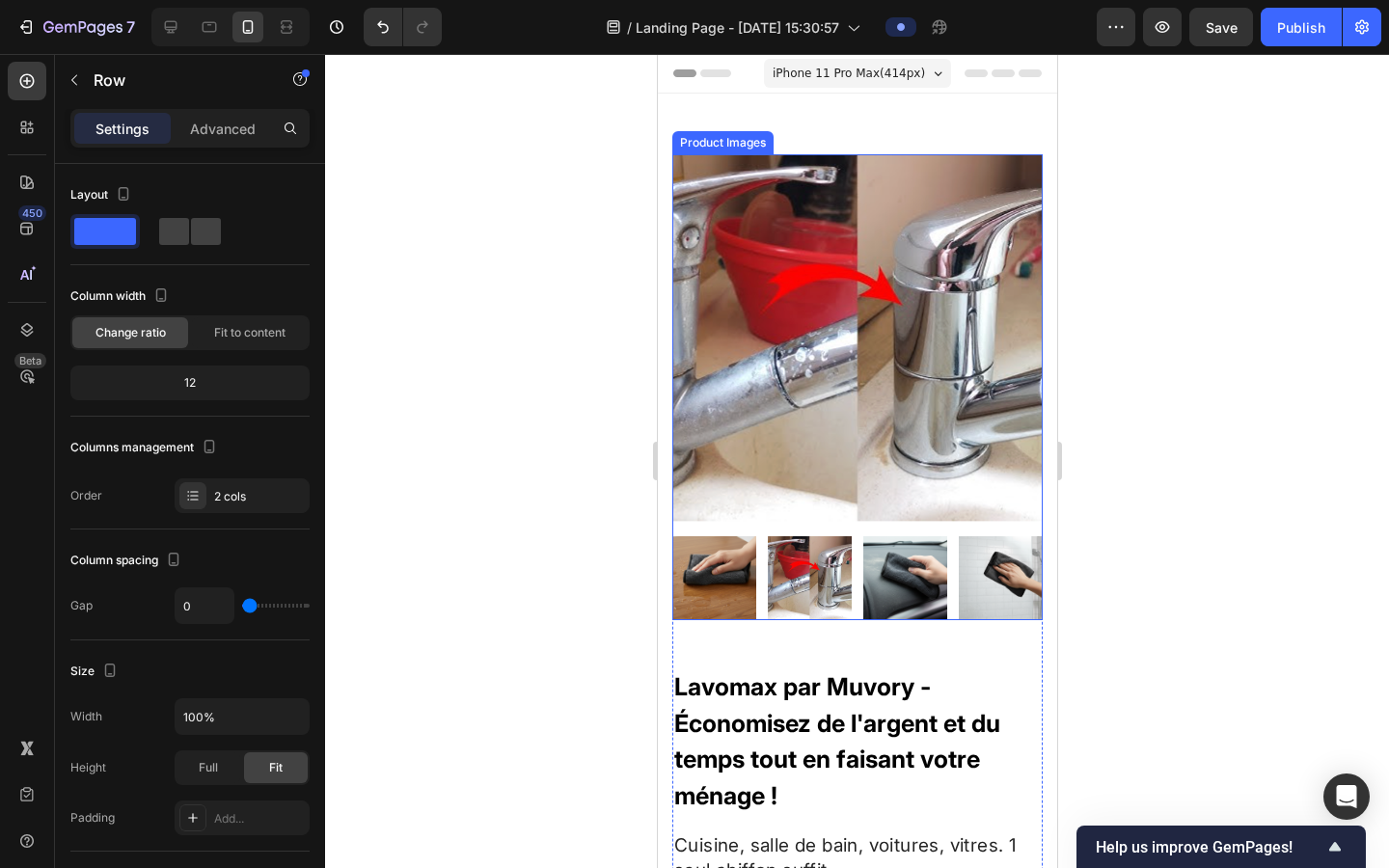
click at [744, 411] on img at bounding box center [856, 340] width 370 height 370
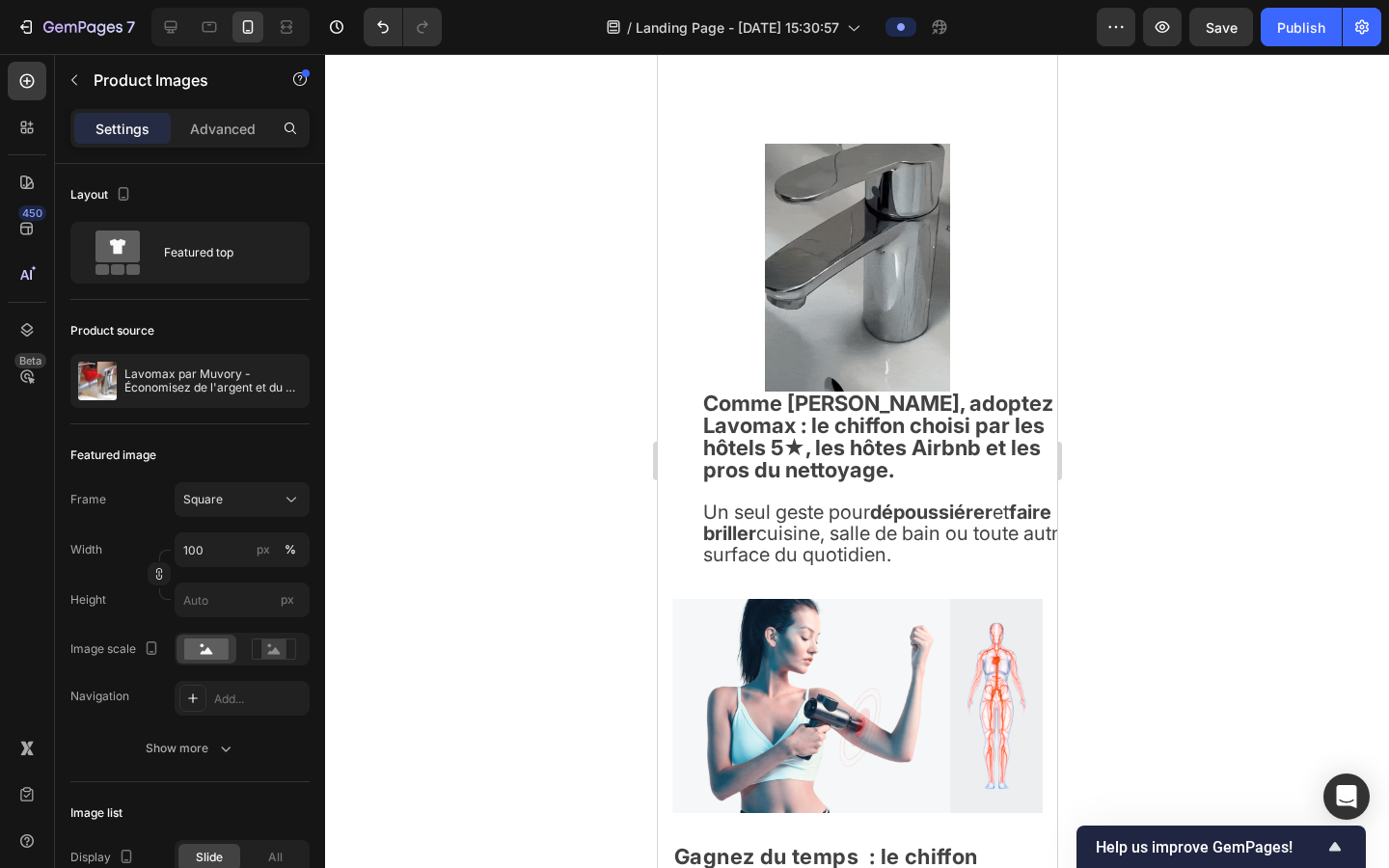
scroll to position [2511, 0]
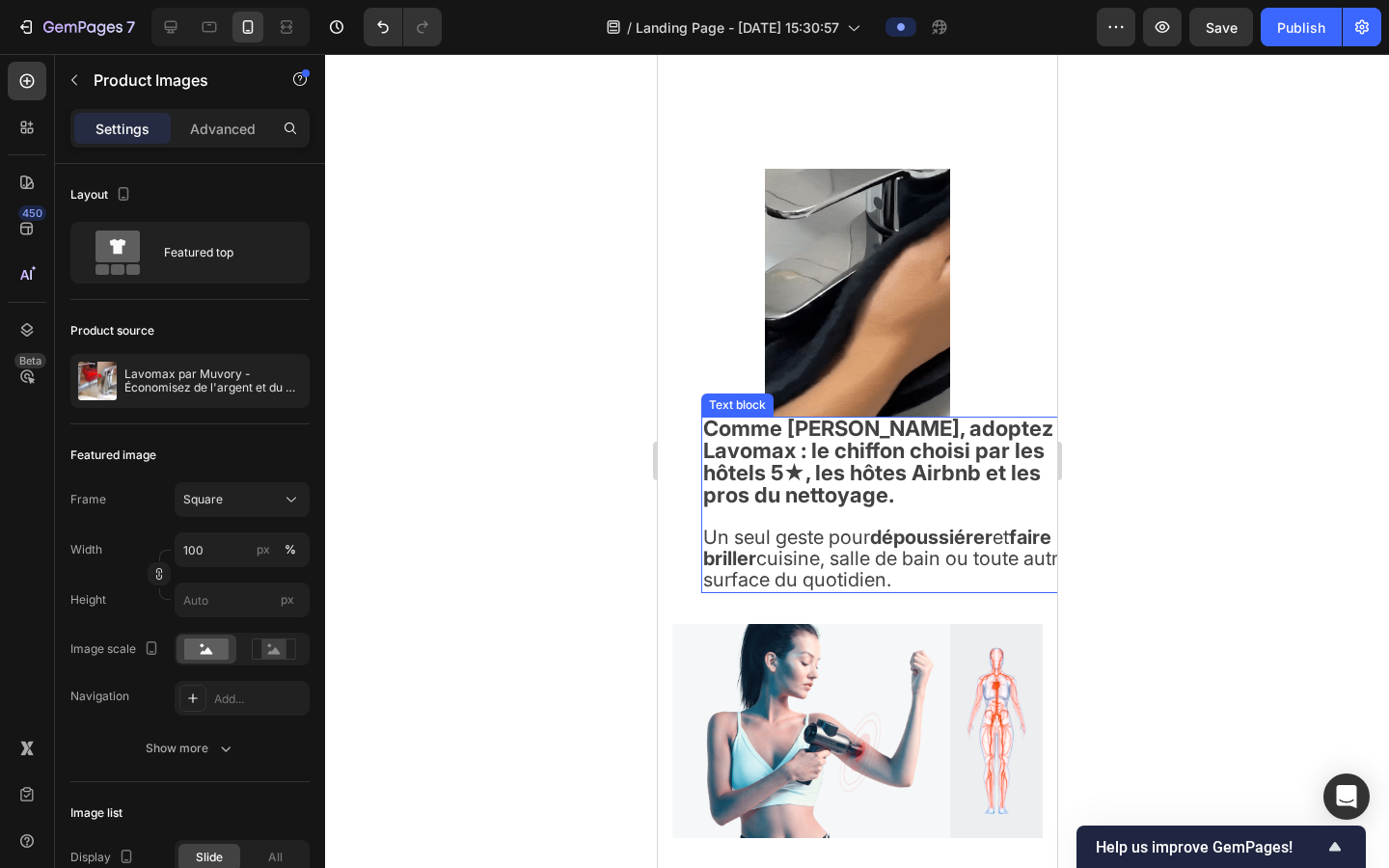
click at [787, 456] on strong "Comme [PERSON_NAME], adoptez Lavomax : le chiffon choisi par les hôtels 5★, les…" at bounding box center [878, 461] width 351 height 92
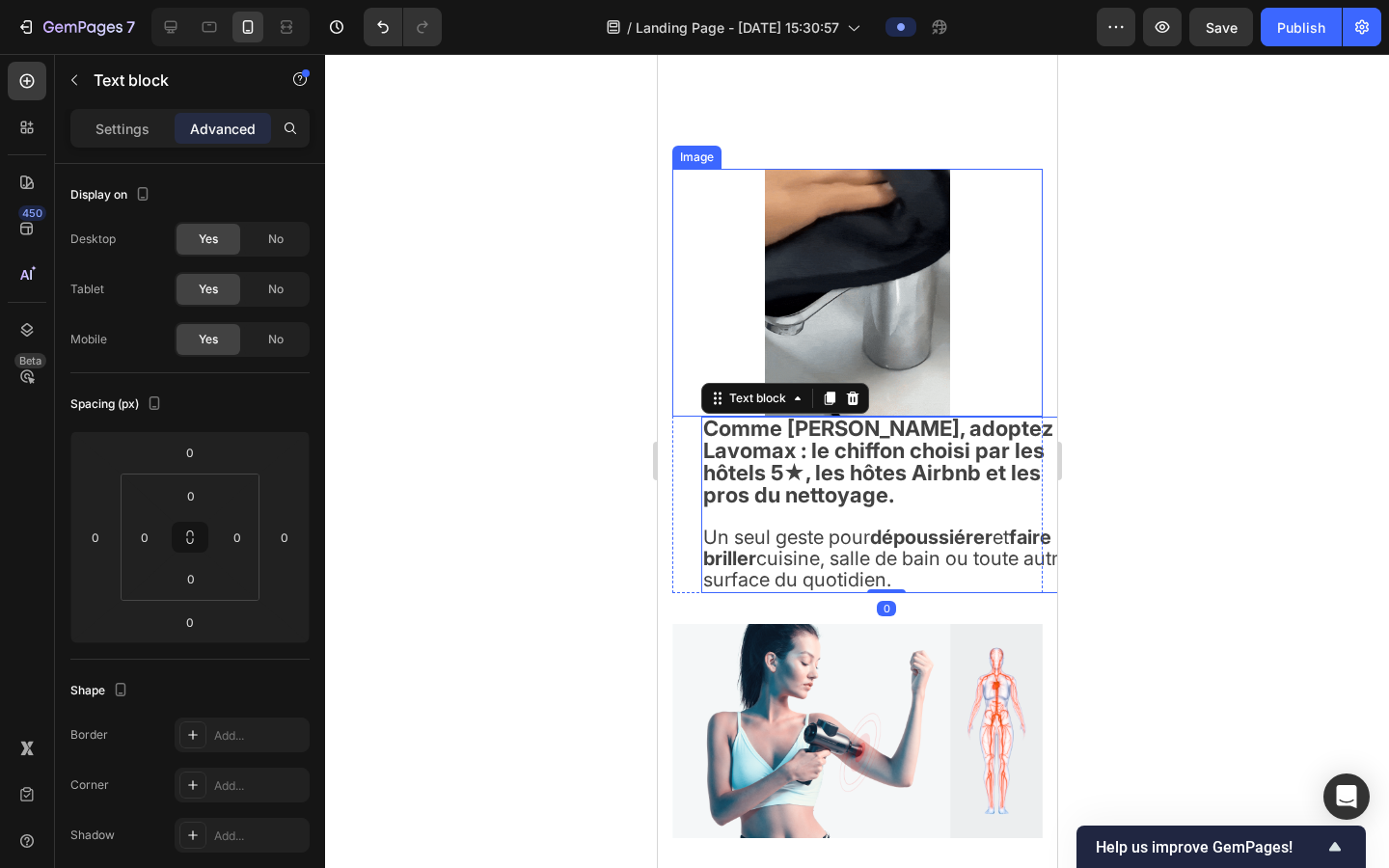
click at [839, 356] on img at bounding box center [856, 292] width 185 height 248
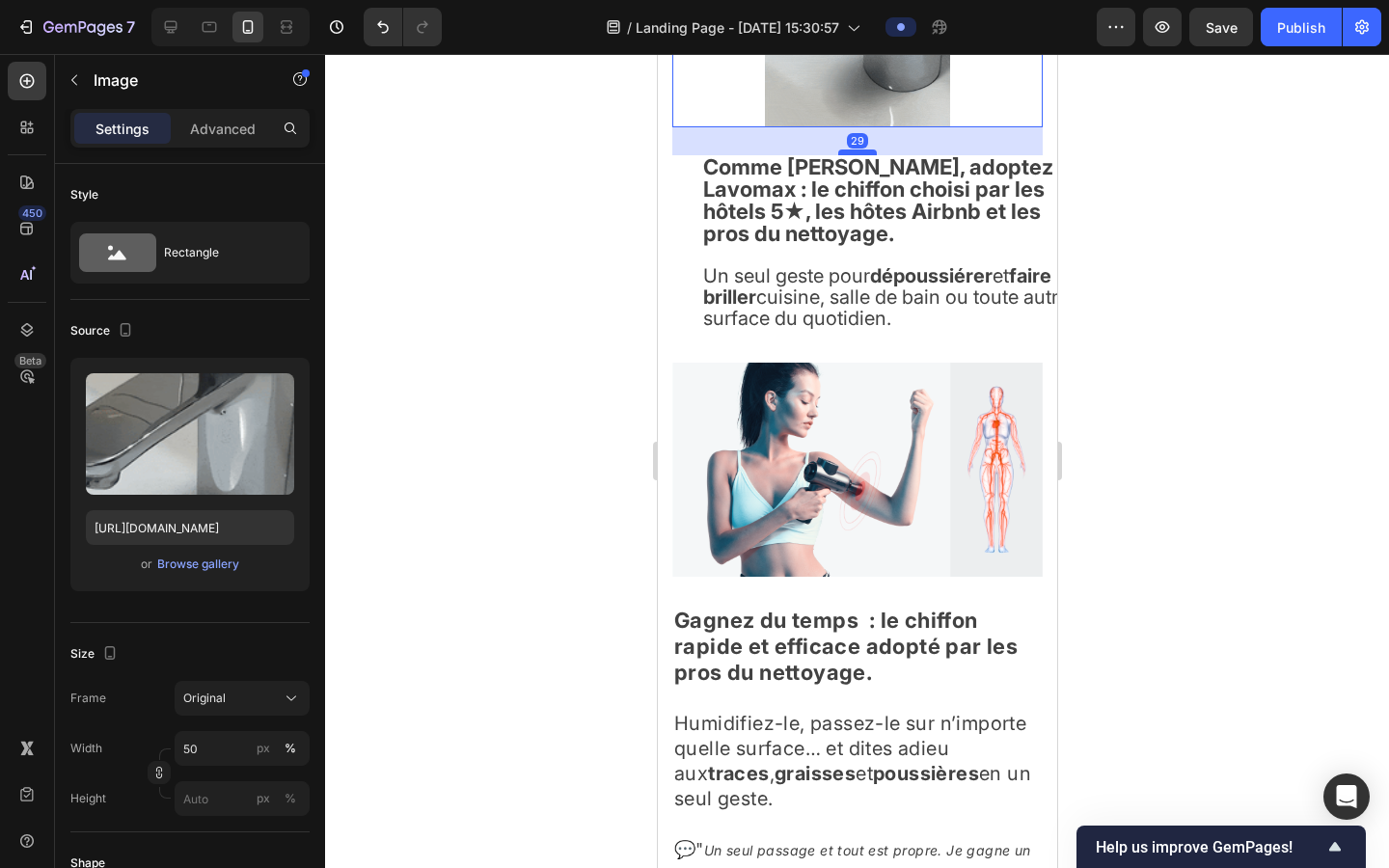
drag, startPoint x: 862, startPoint y: 412, endPoint x: 862, endPoint y: 440, distance: 28.0
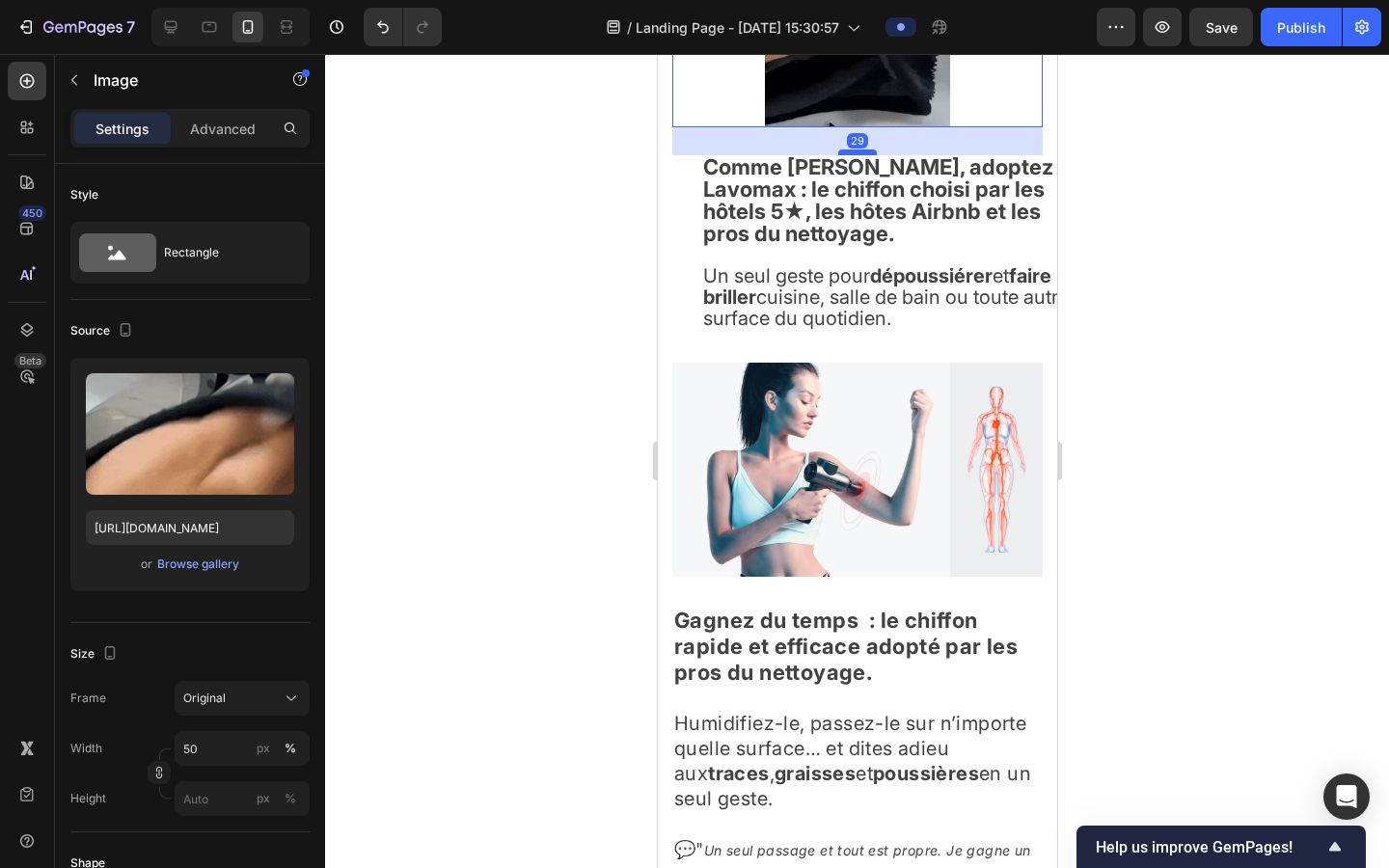
click at [862, 156] on div at bounding box center [856, 153] width 38 height 6
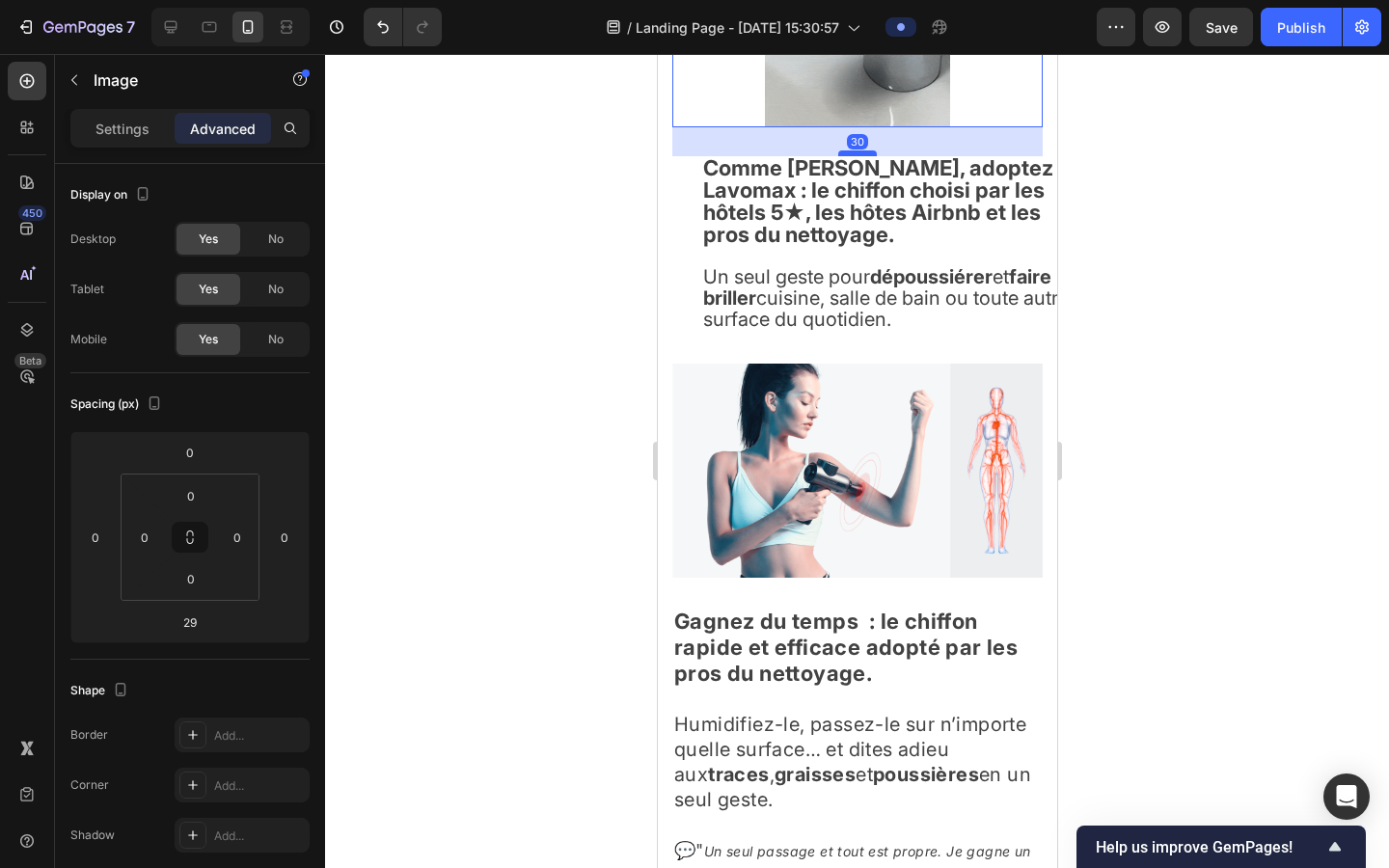
click at [862, 157] on div at bounding box center [856, 154] width 38 height 6
type input "30"
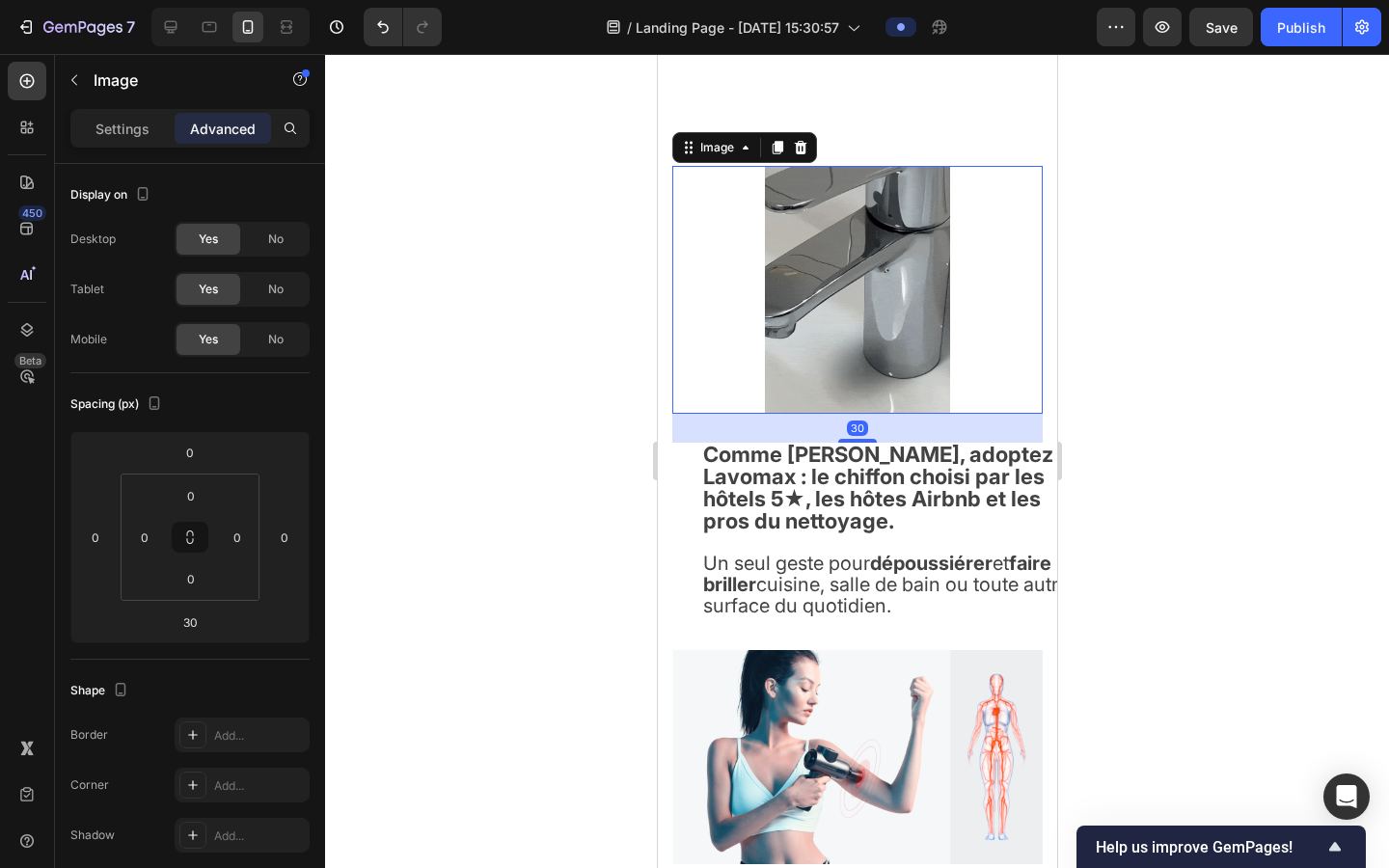
scroll to position [2232, 0]
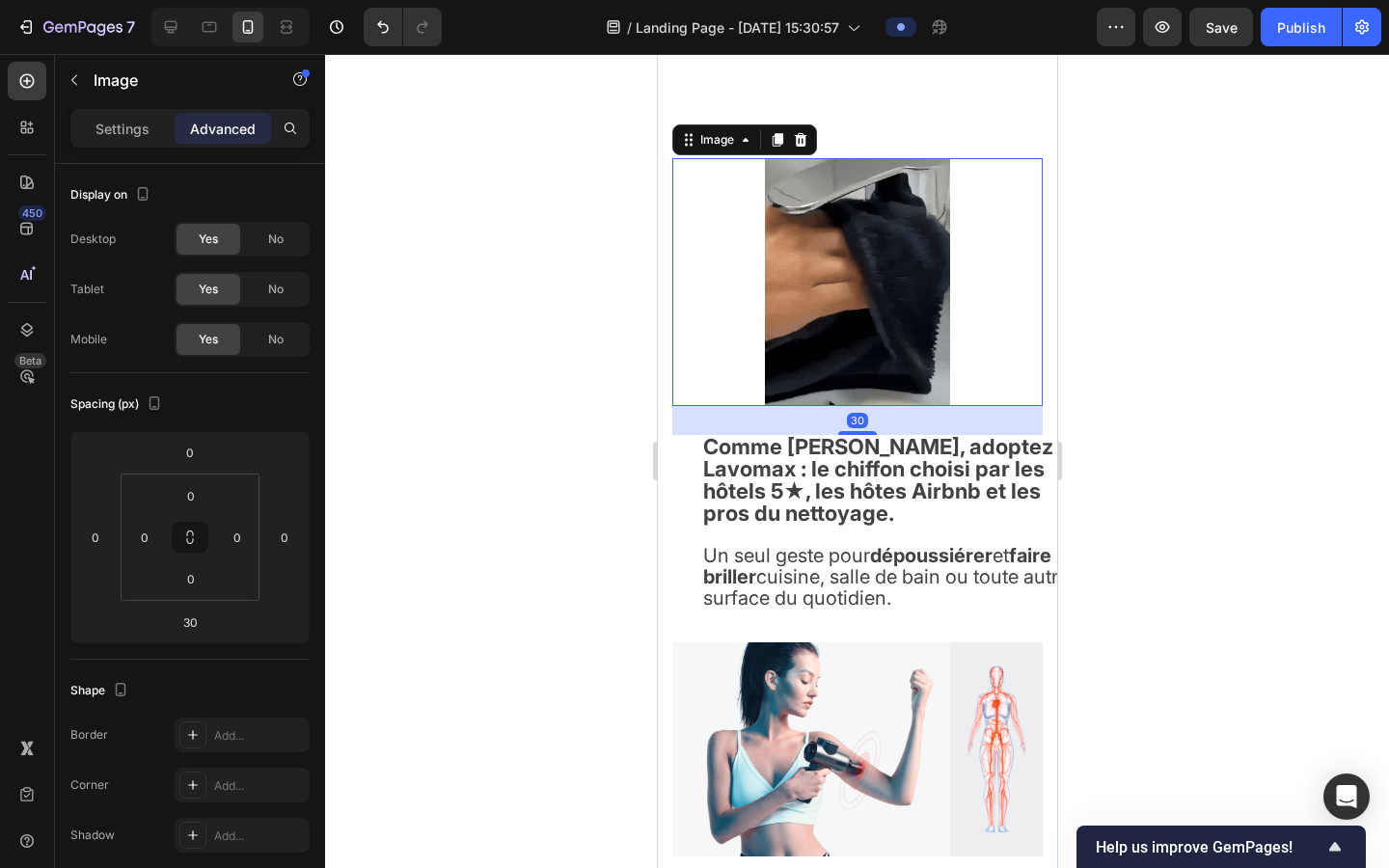
click at [877, 407] on img at bounding box center [856, 282] width 185 height 248
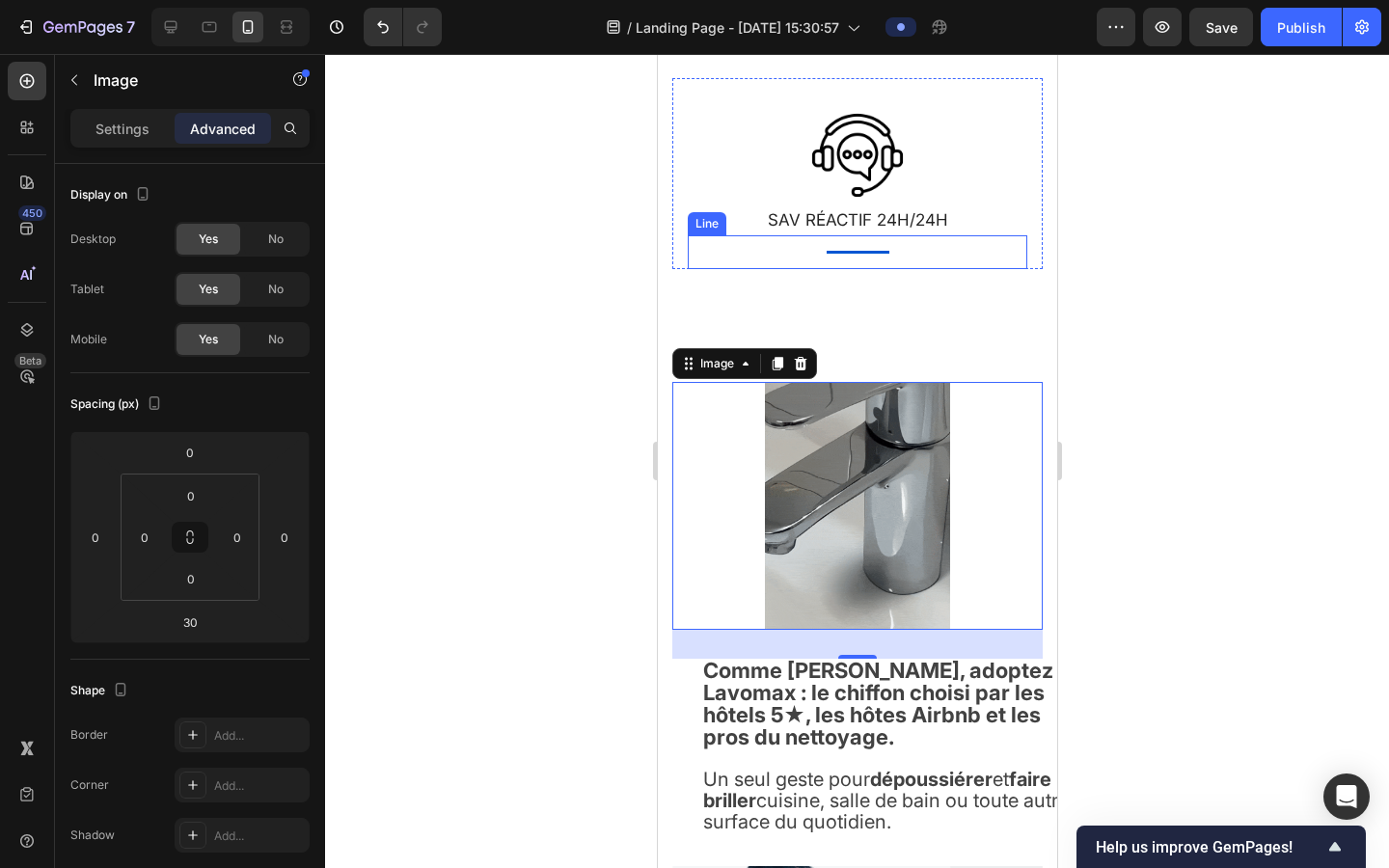
scroll to position [2103, 0]
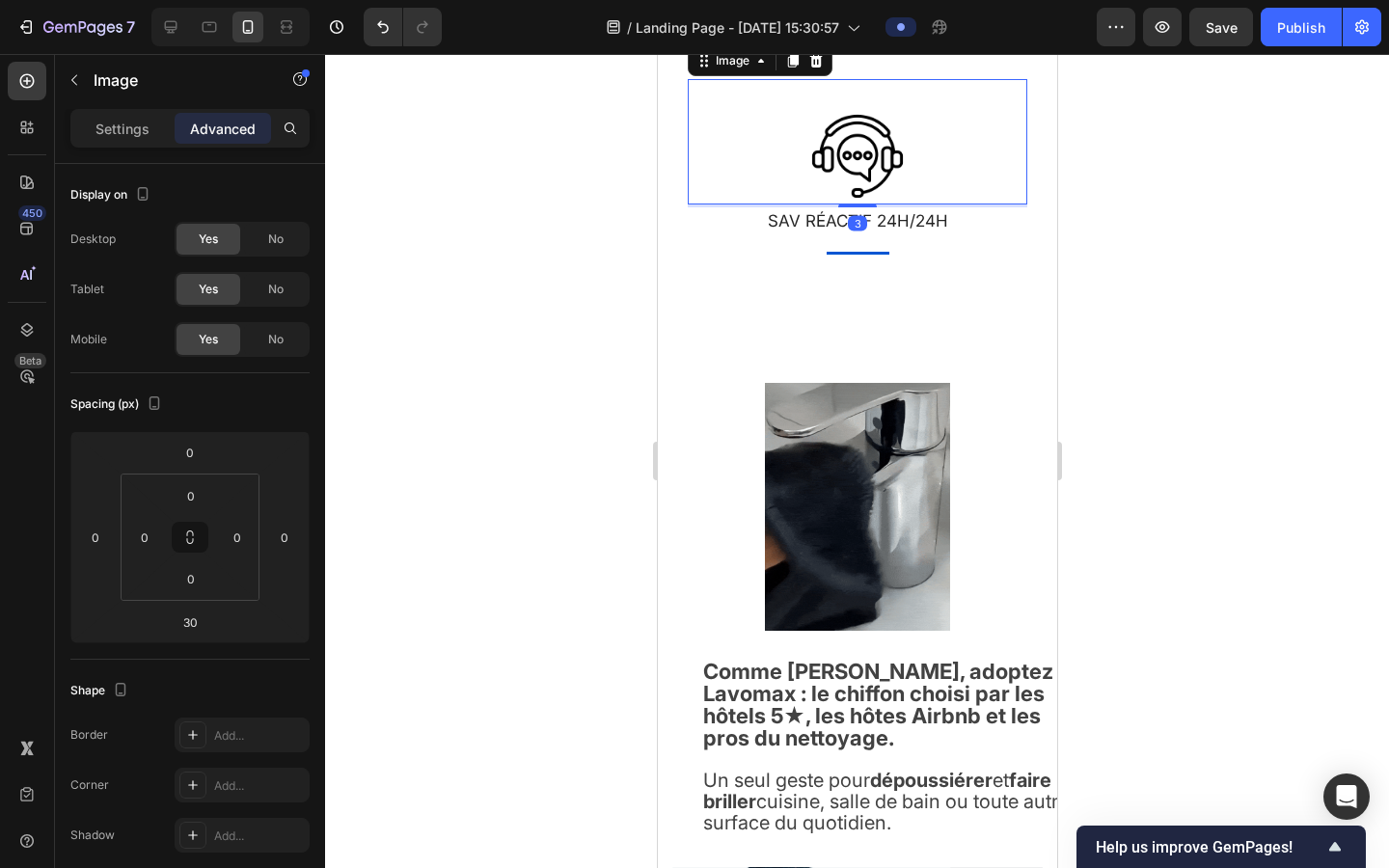
click at [853, 205] on img at bounding box center [856, 156] width 96 height 96
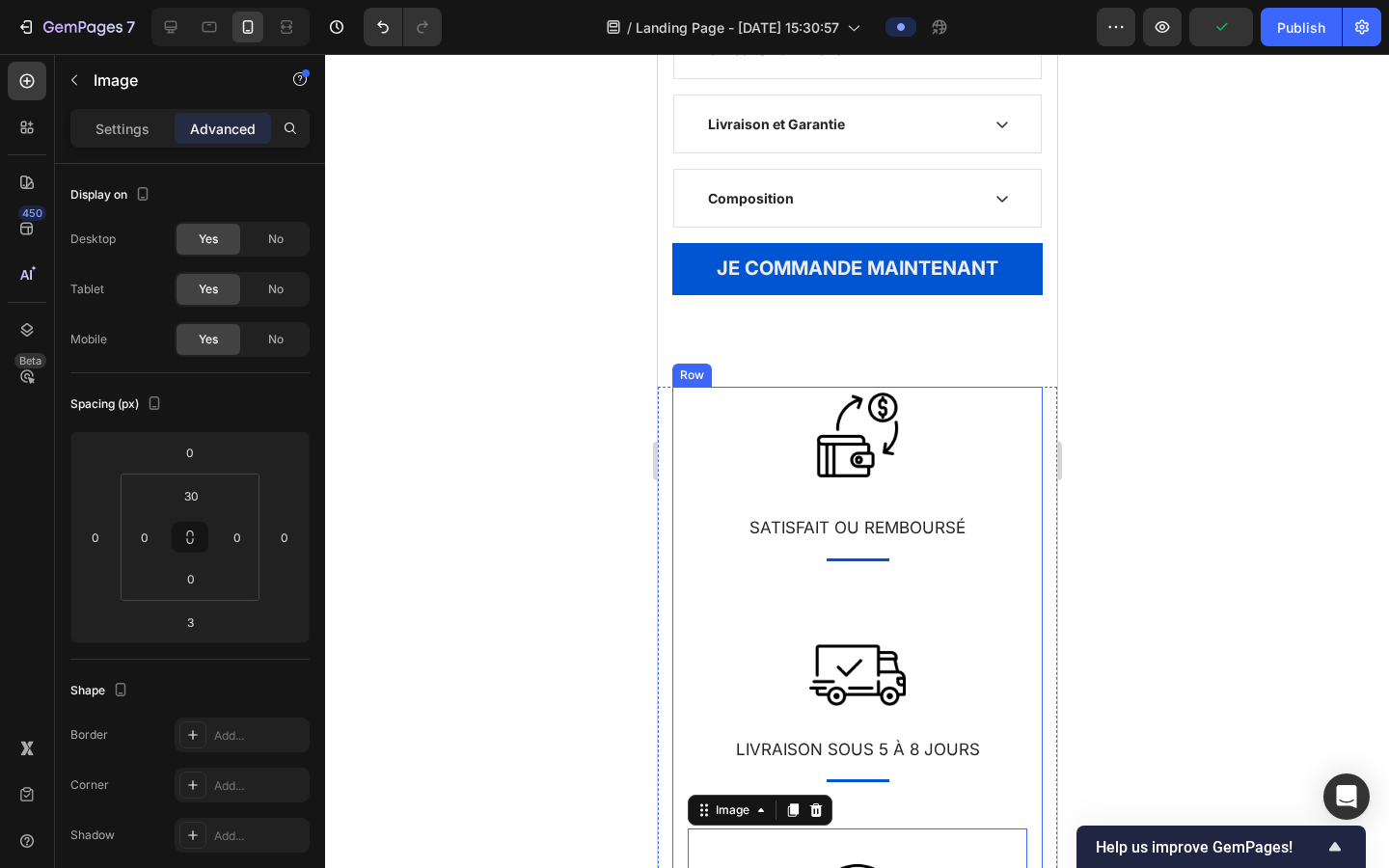
scroll to position [1554, 0]
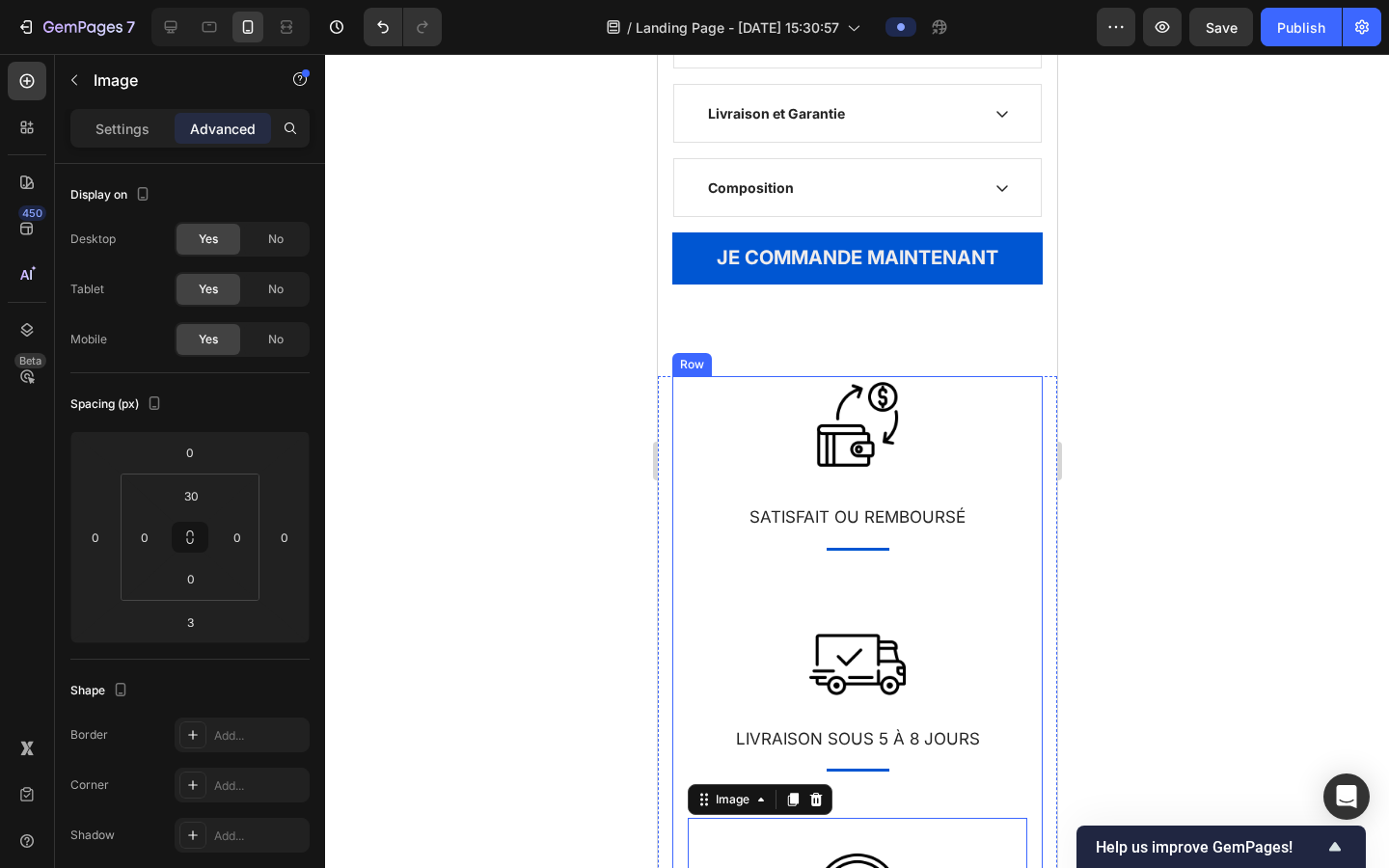
click at [691, 580] on div "Image SATISFAIT OU REMBOURSÉ Text block Title Line Row" at bounding box center [856, 487] width 370 height 221
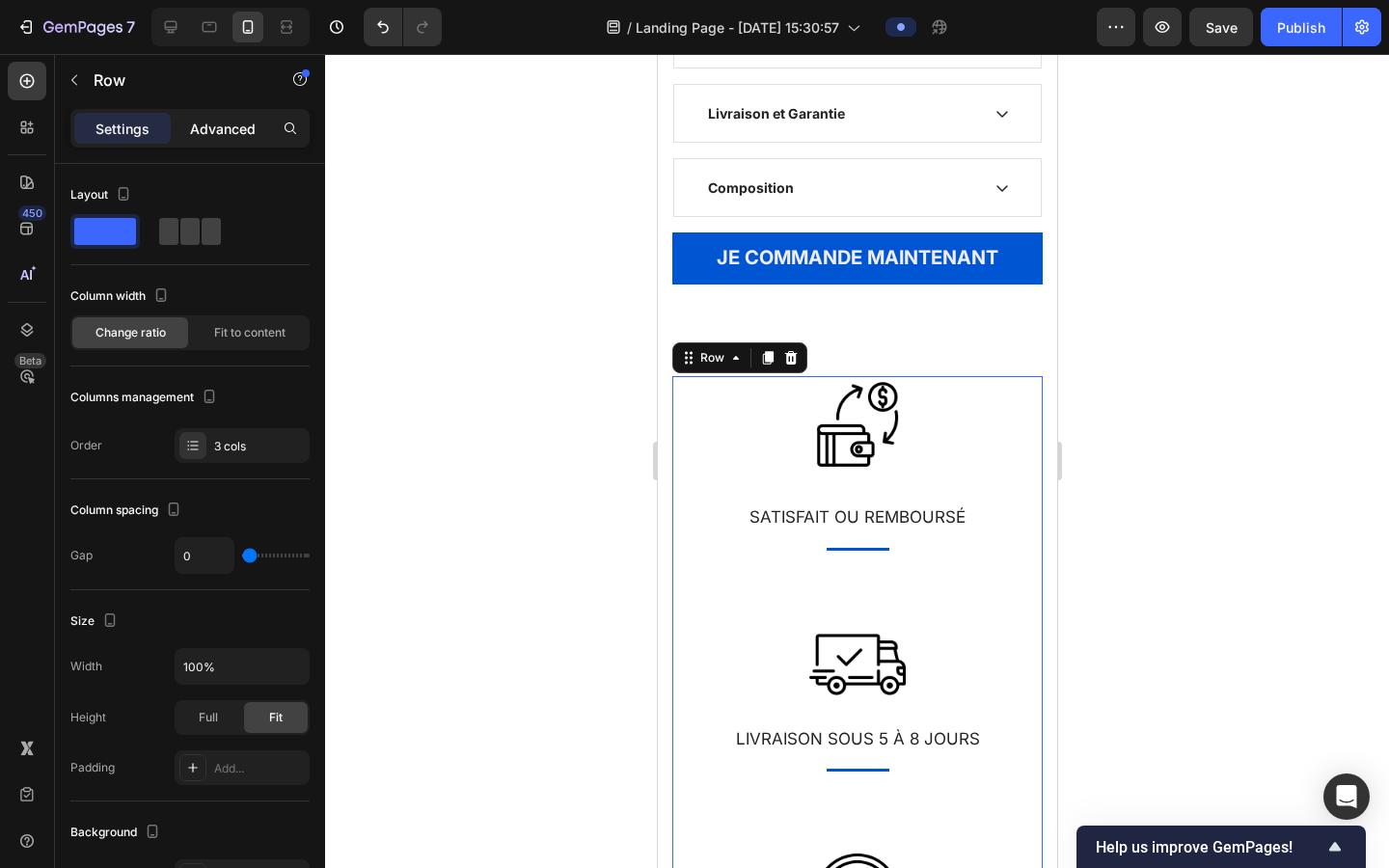
click at [211, 113] on div "Advanced" at bounding box center [222, 128] width 96 height 31
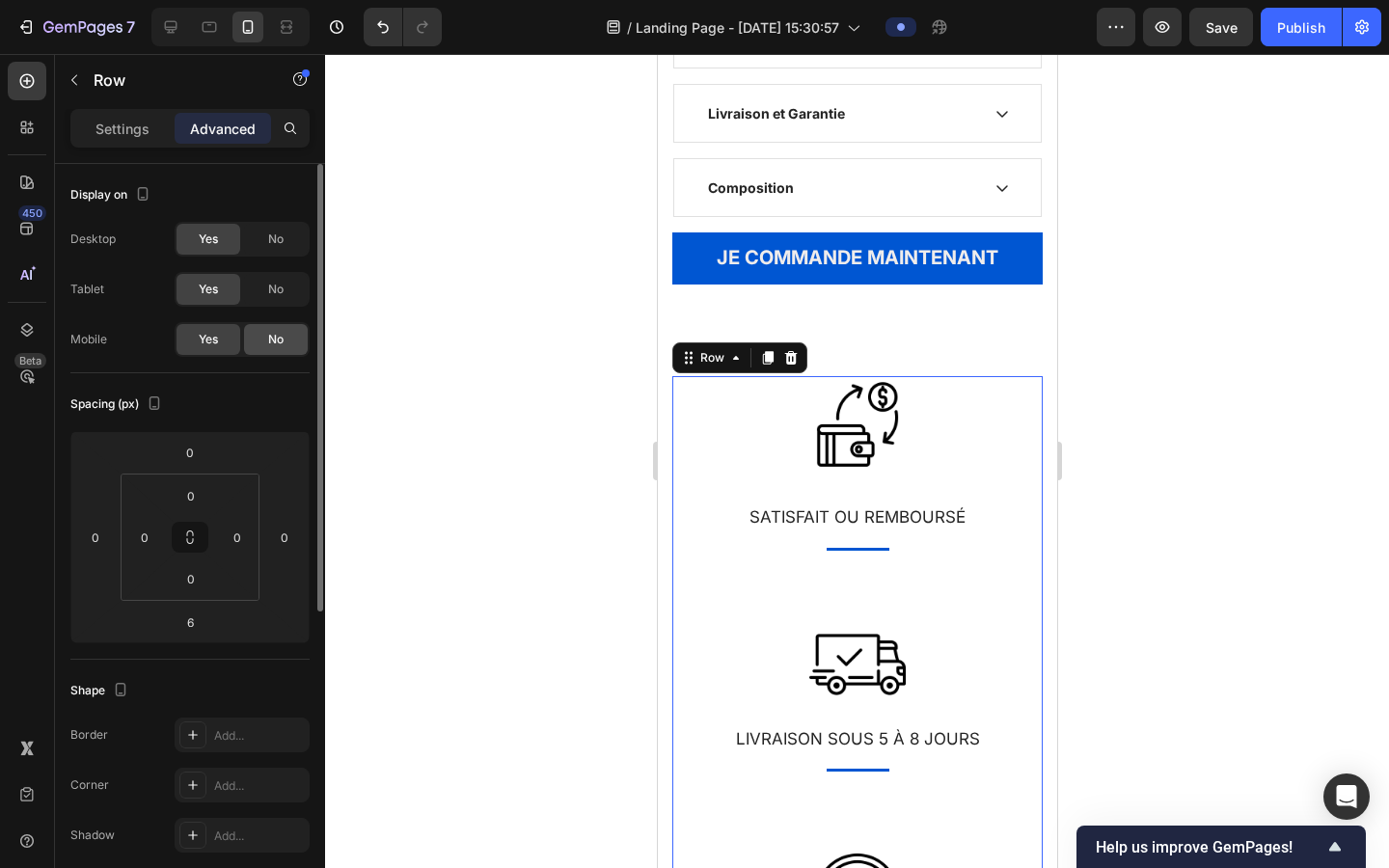
click at [278, 331] on span "No" at bounding box center [276, 340] width 16 height 18
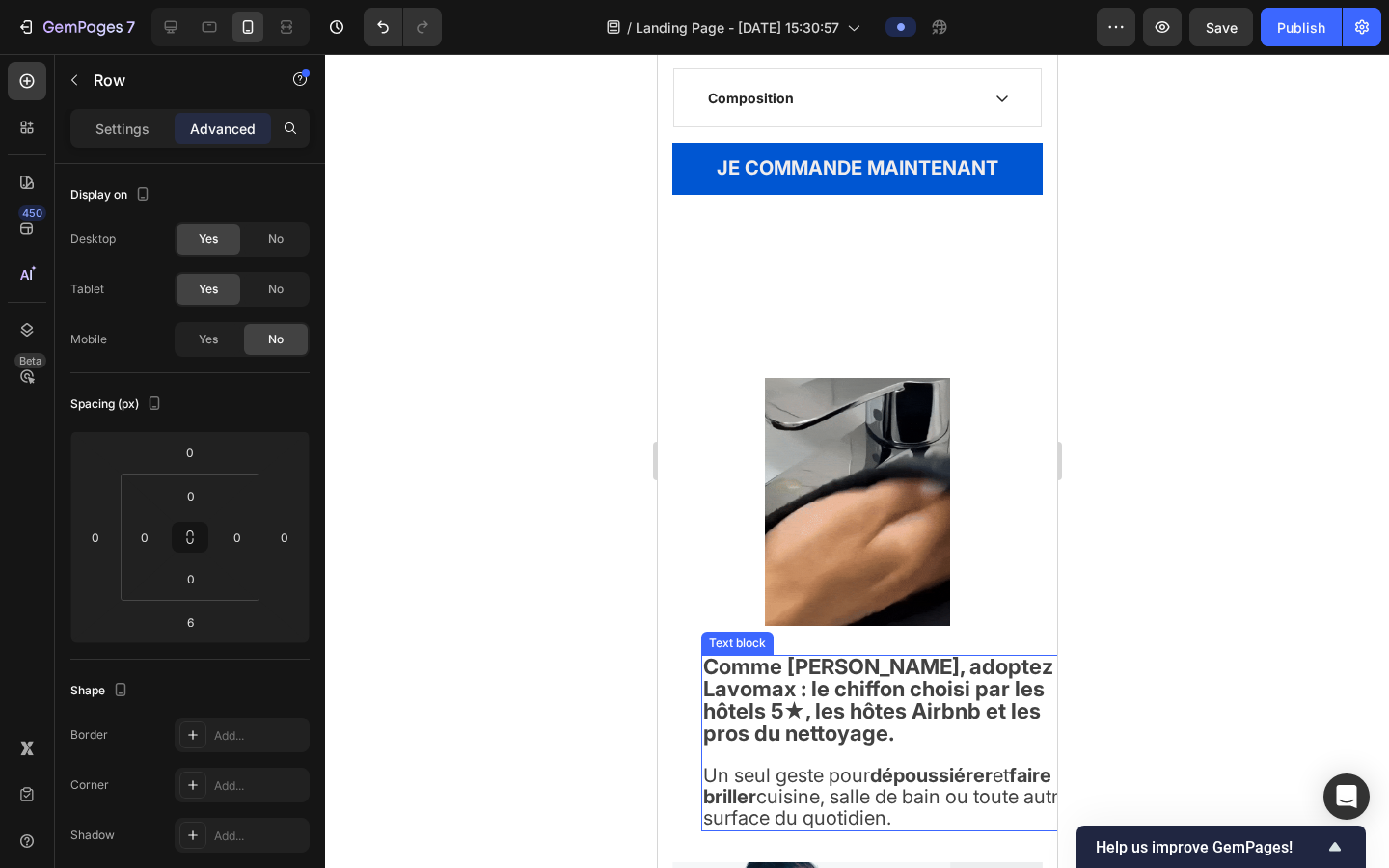
scroll to position [1579, 0]
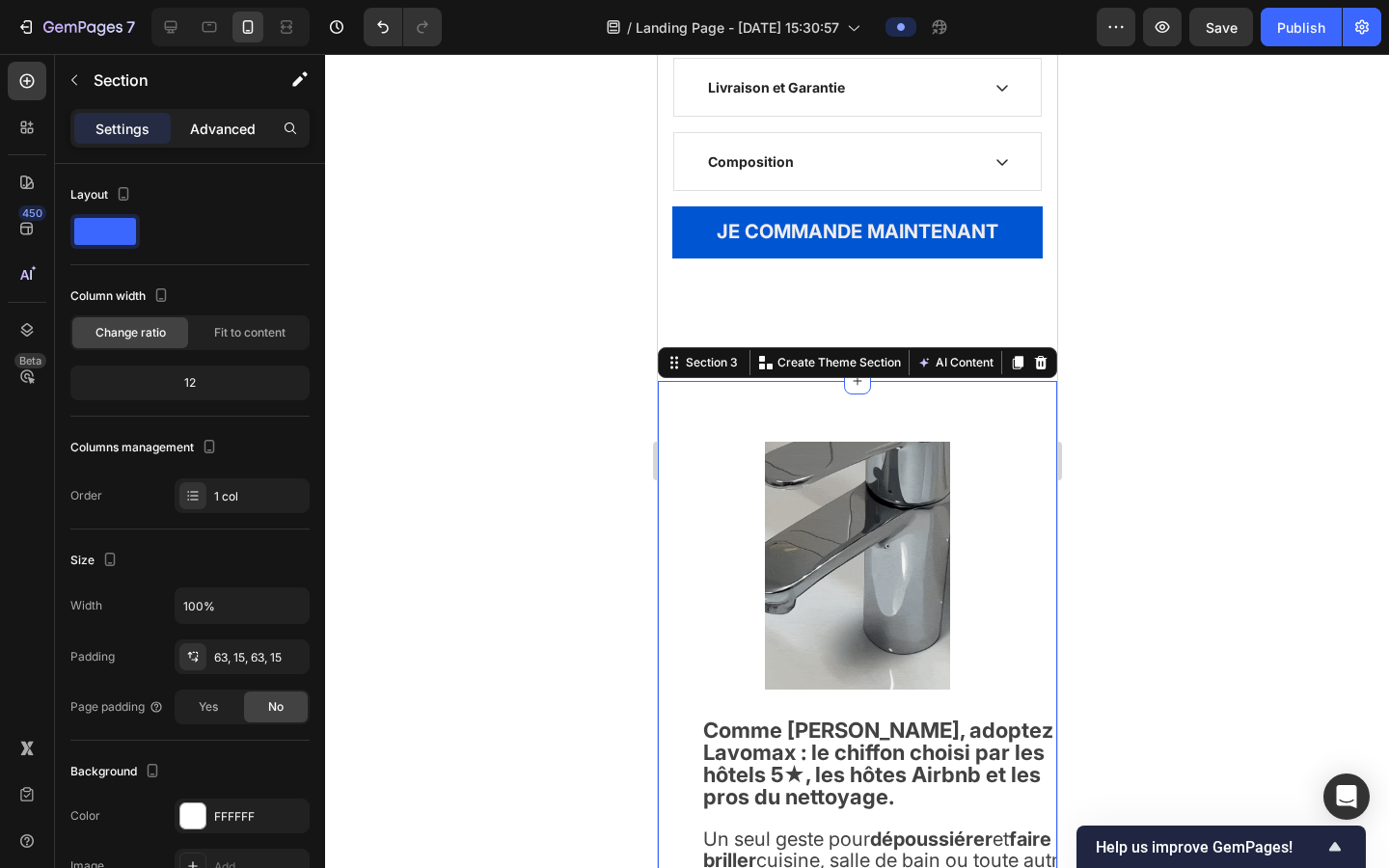
click at [214, 135] on p "Advanced" at bounding box center [222, 128] width 66 height 21
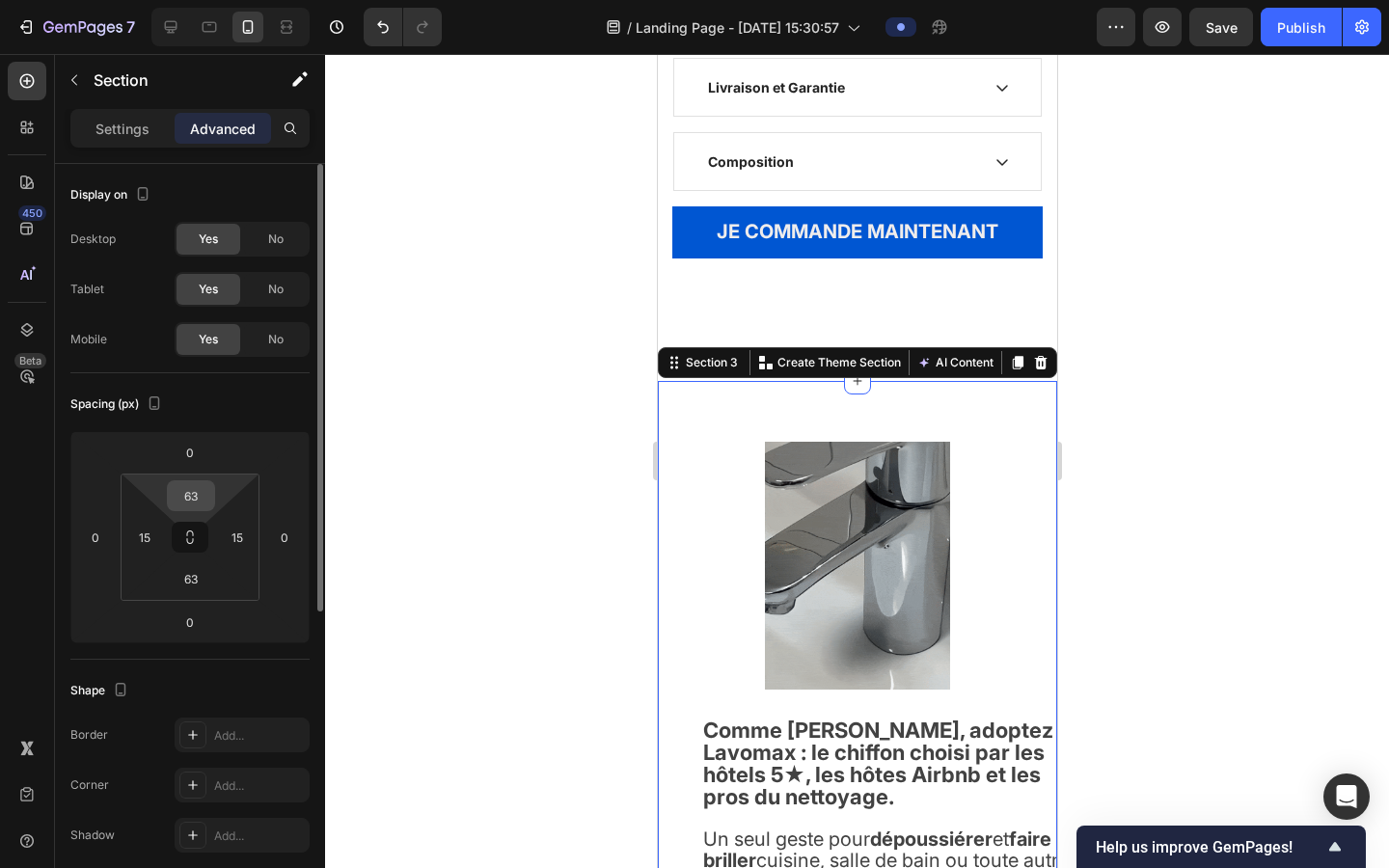
click at [192, 491] on input "63" at bounding box center [190, 496] width 38 height 29
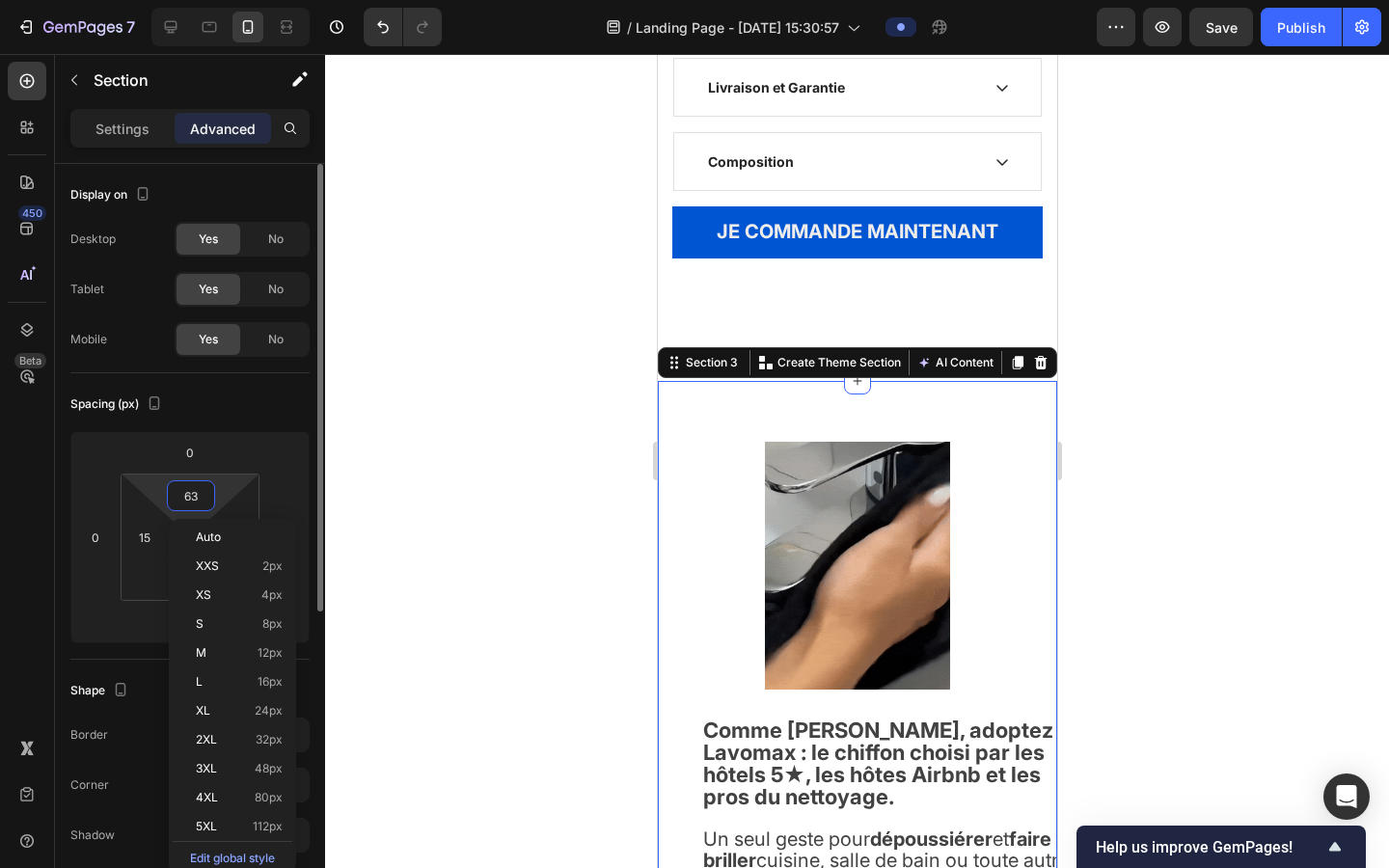
type input "0"
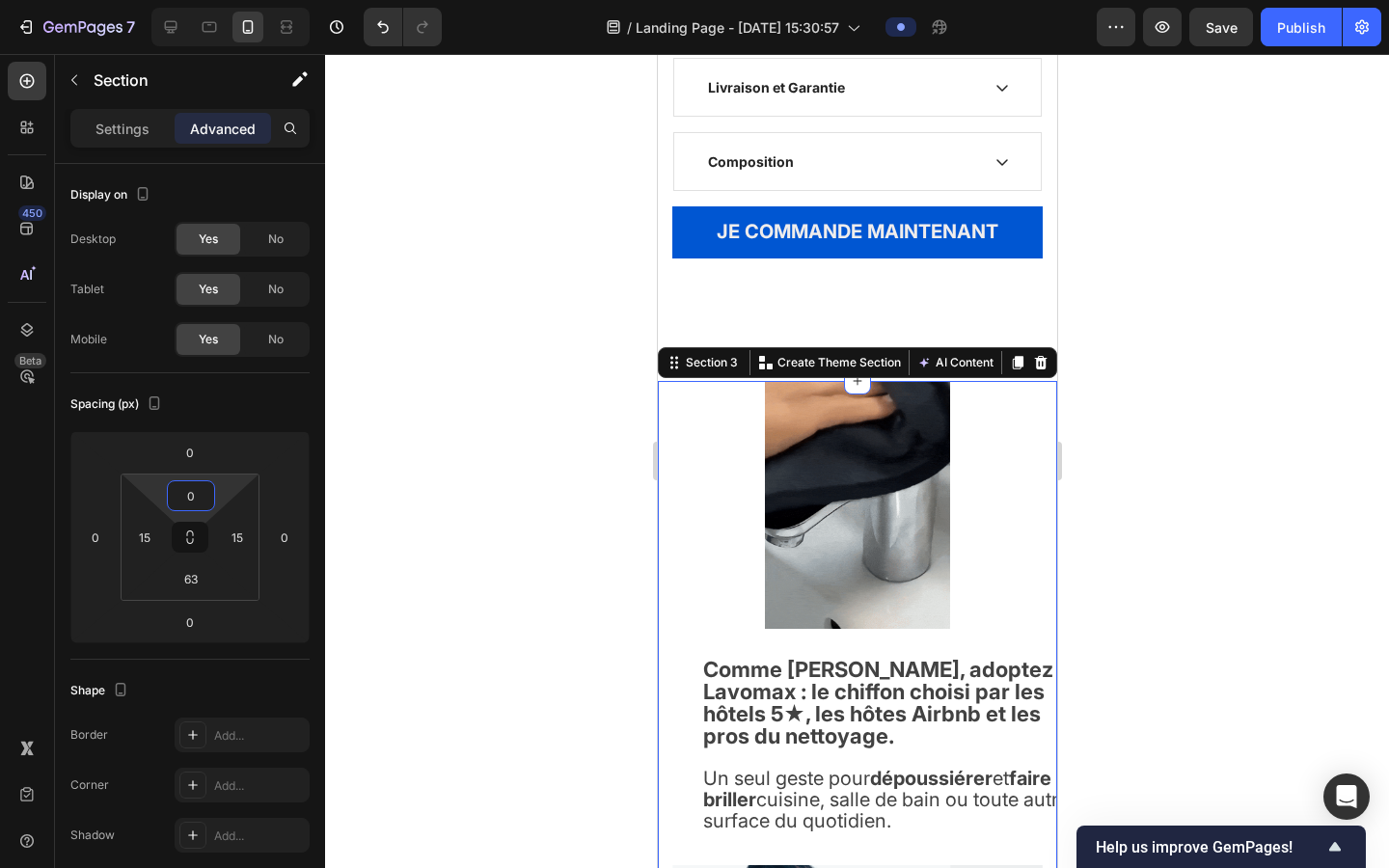
click at [375, 489] on div at bounding box center [857, 460] width 1064 height 814
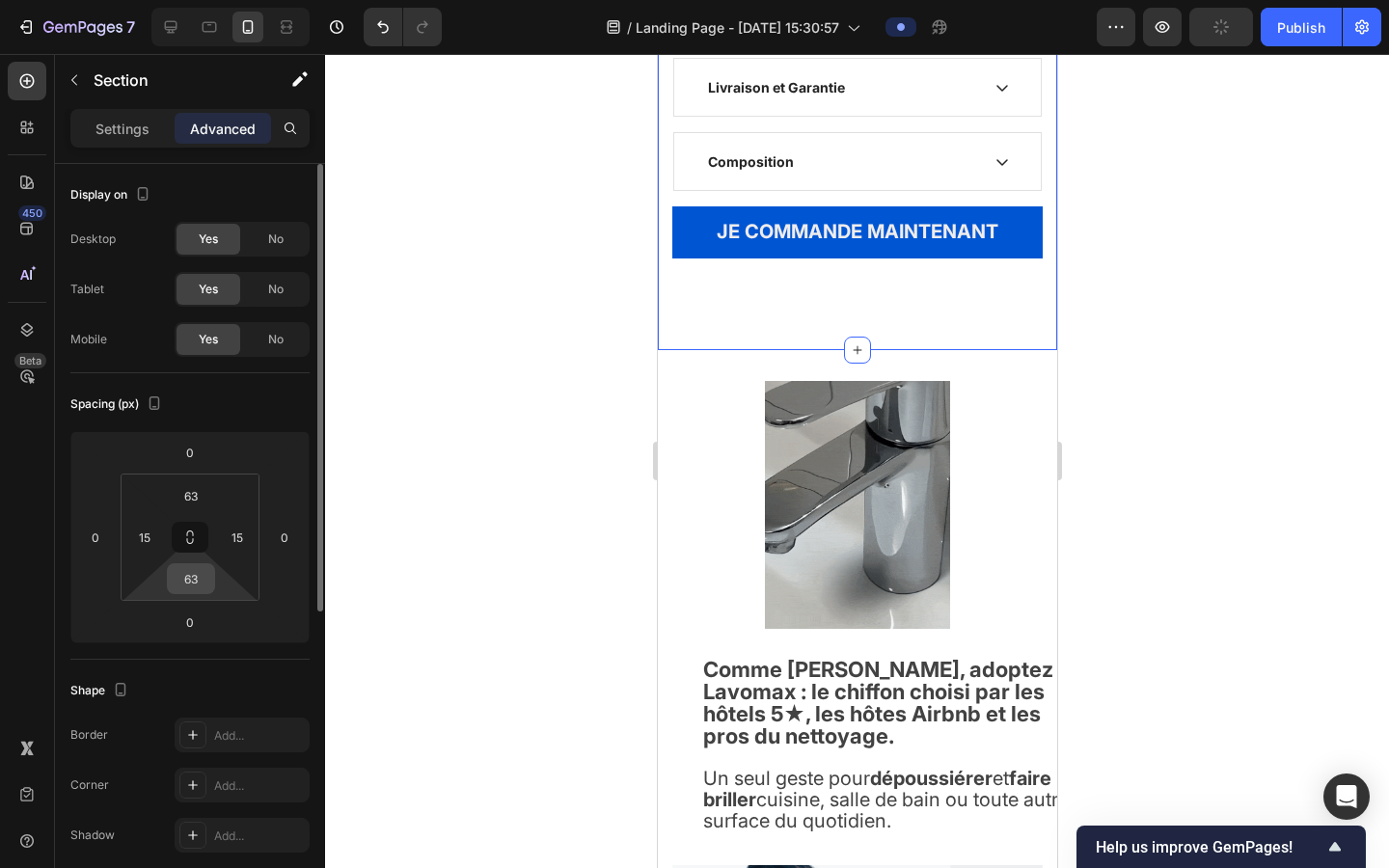
click at [197, 588] on input "63" at bounding box center [190, 579] width 38 height 29
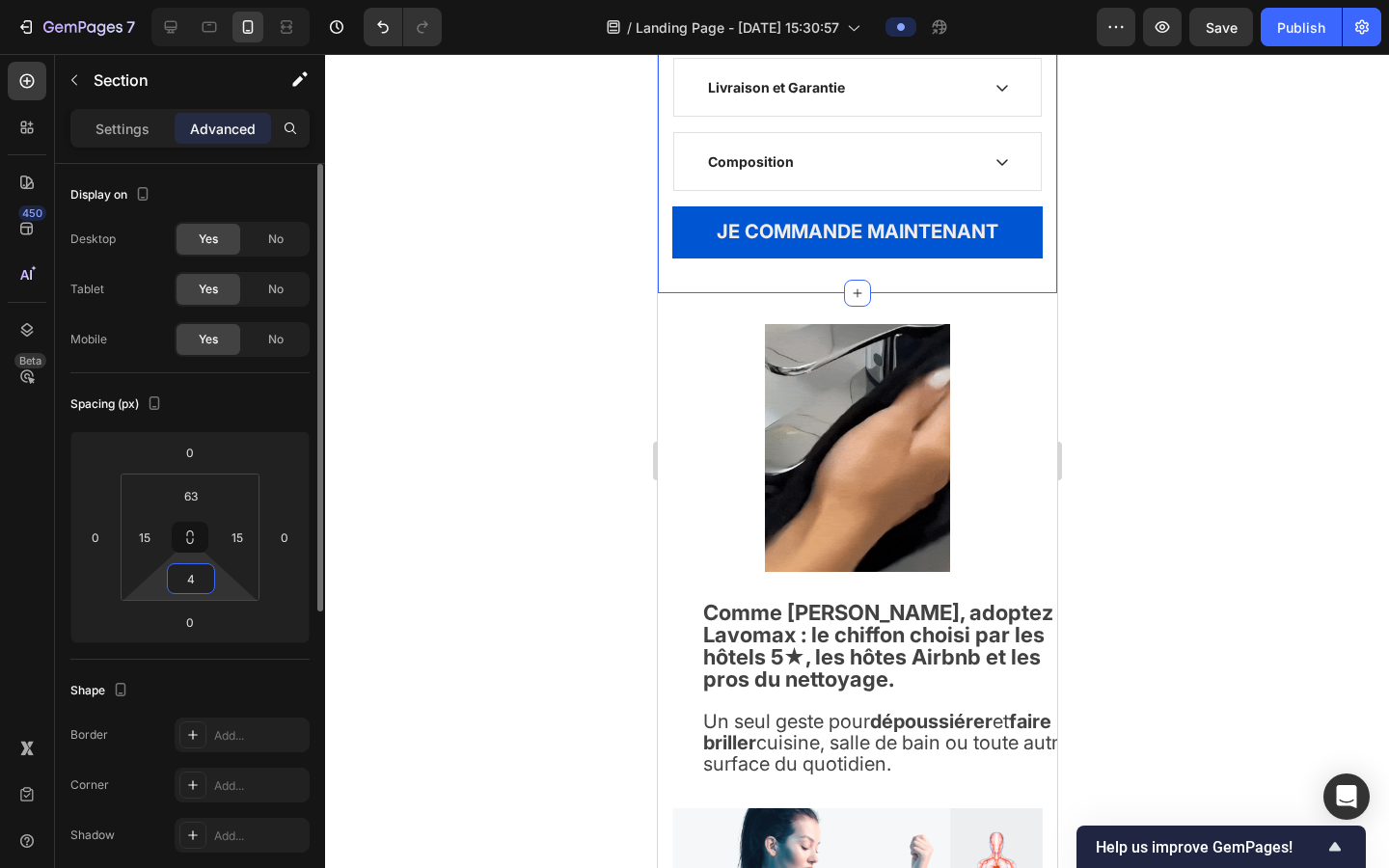
type input "45"
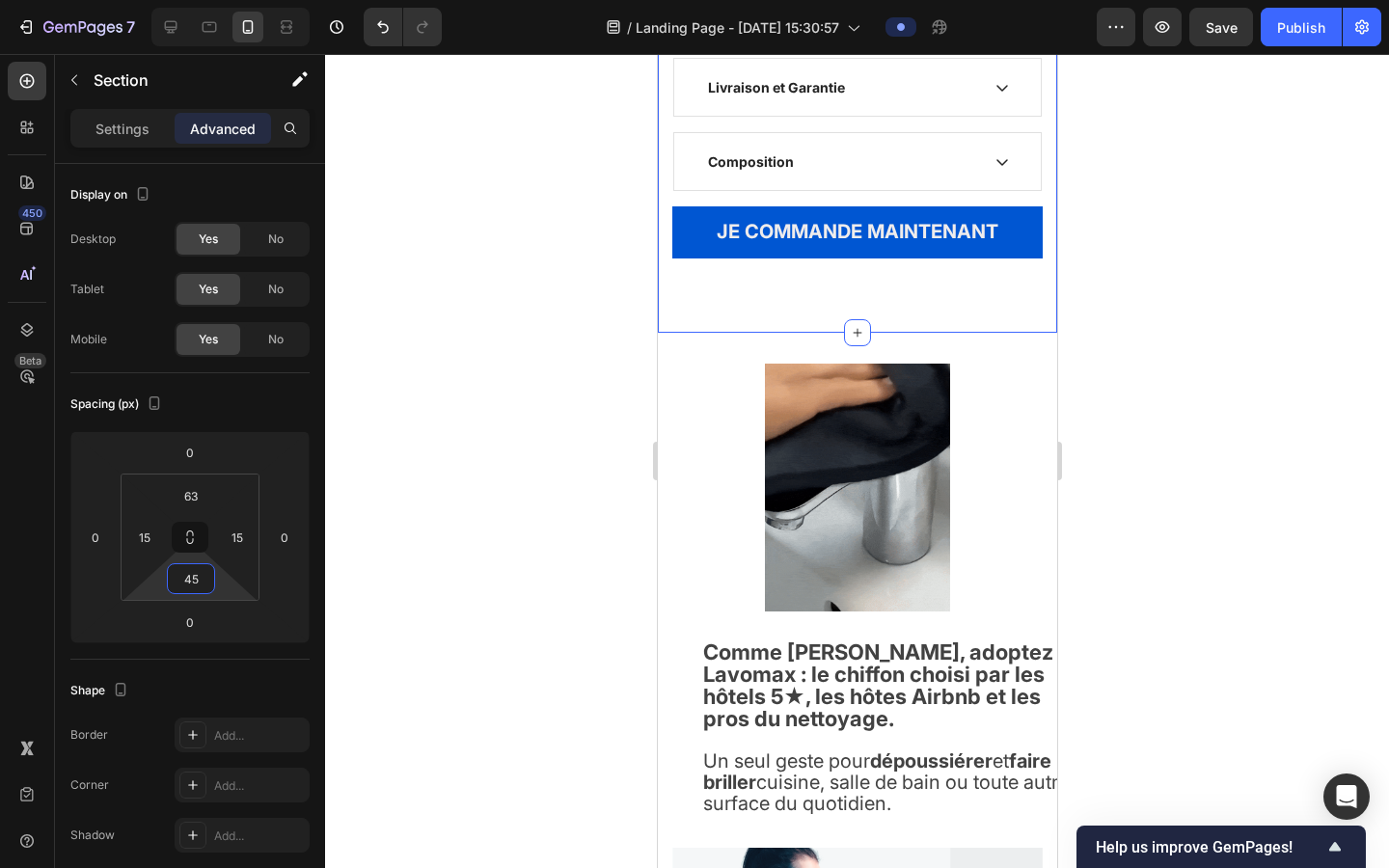
click at [562, 521] on div at bounding box center [857, 460] width 1064 height 814
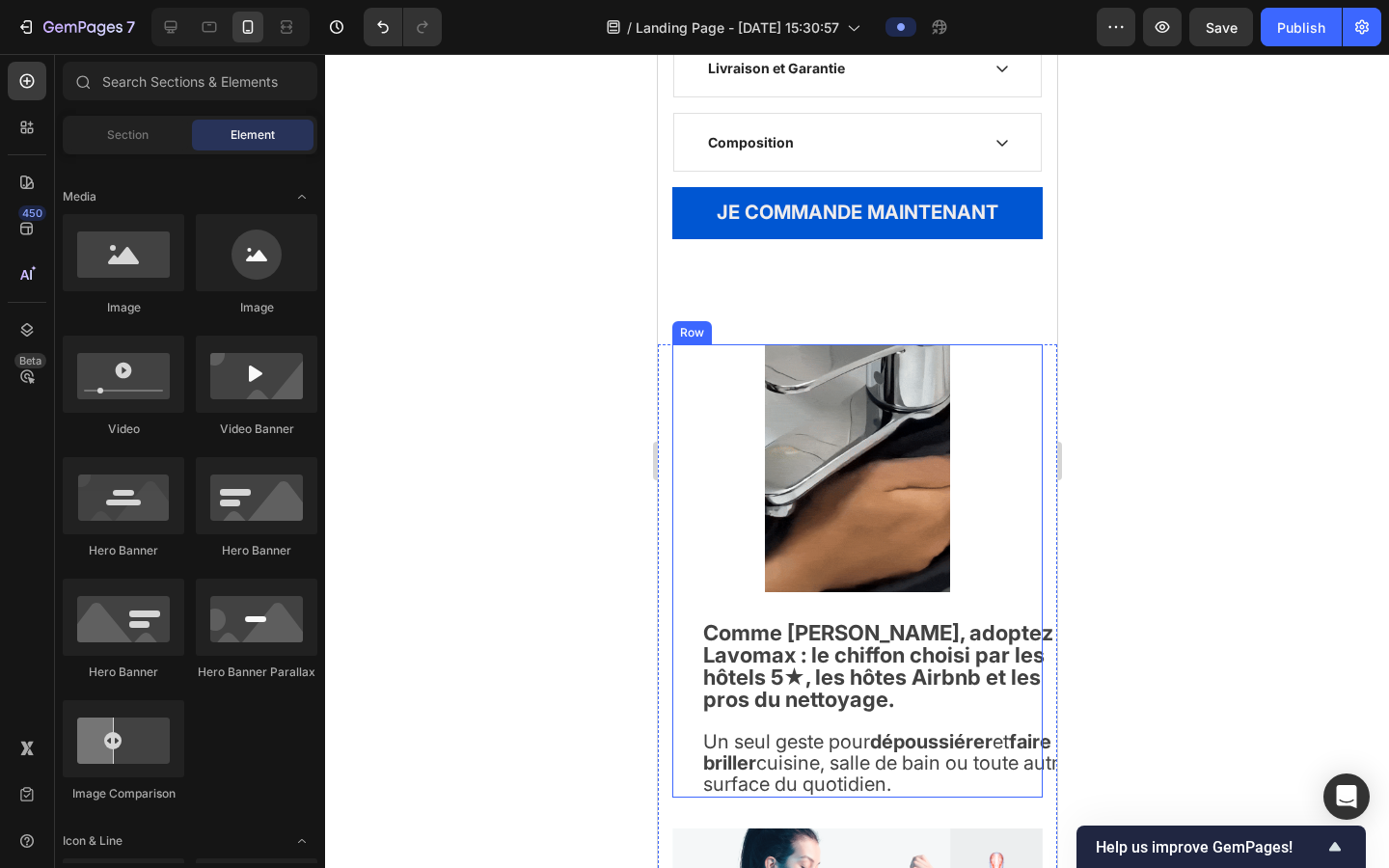
scroll to position [1533, 0]
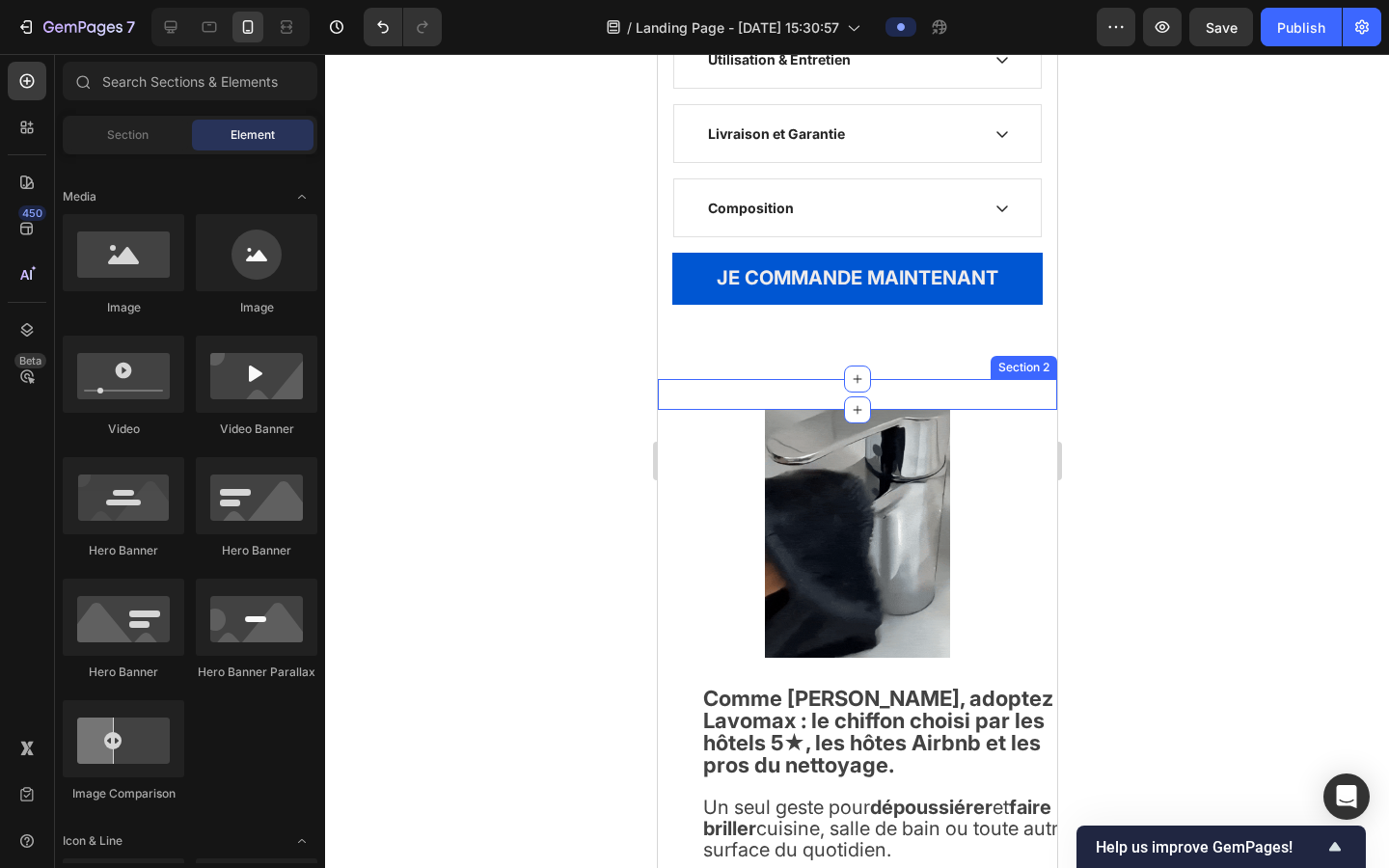
click at [703, 402] on div "Image SATISFAIT OU REMBOURSÉ Text block Title Line Row Image LIVRAISON SOUS 5 À…" at bounding box center [857, 395] width 400 height 31
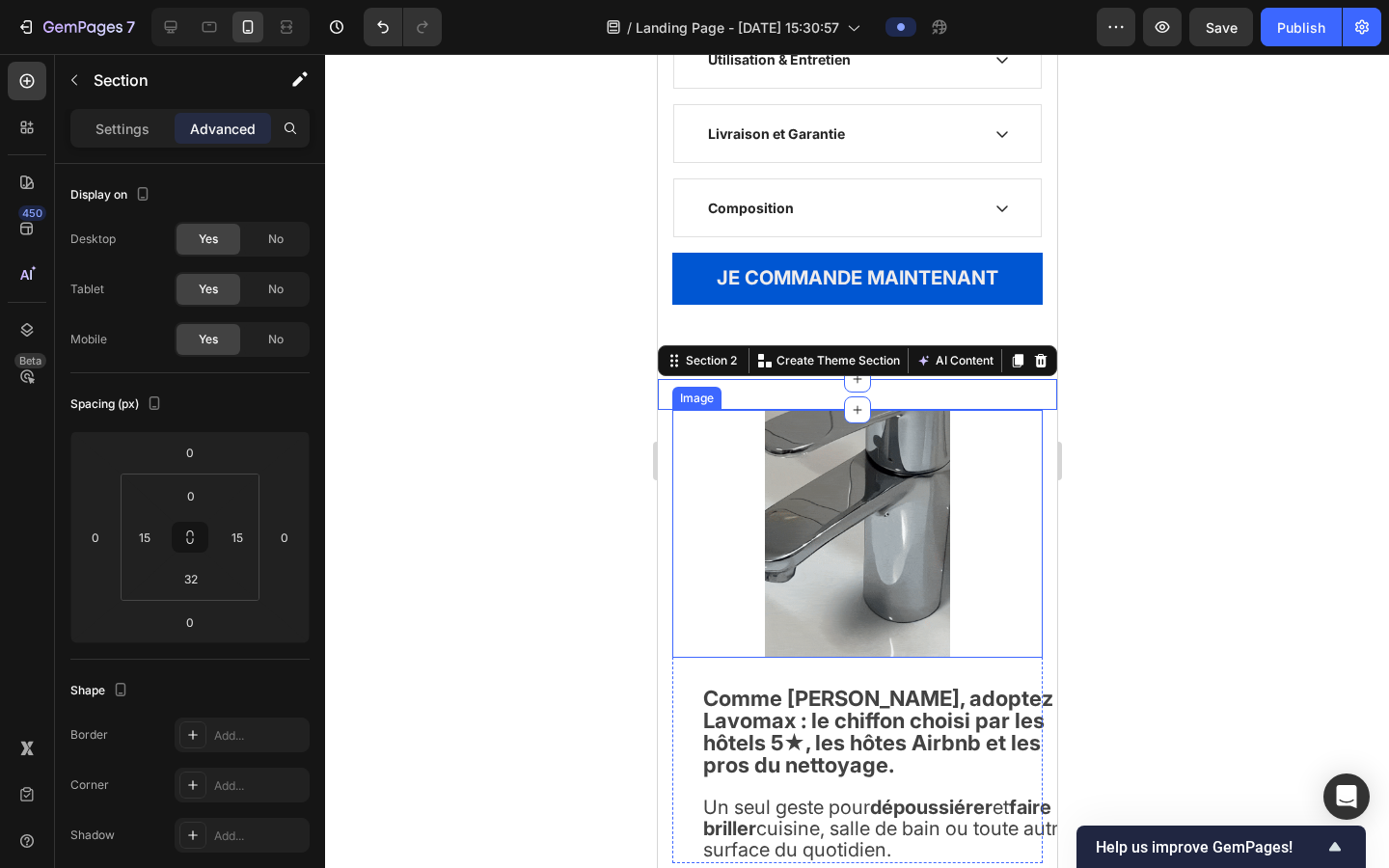
click at [886, 439] on div at bounding box center [856, 534] width 370 height 248
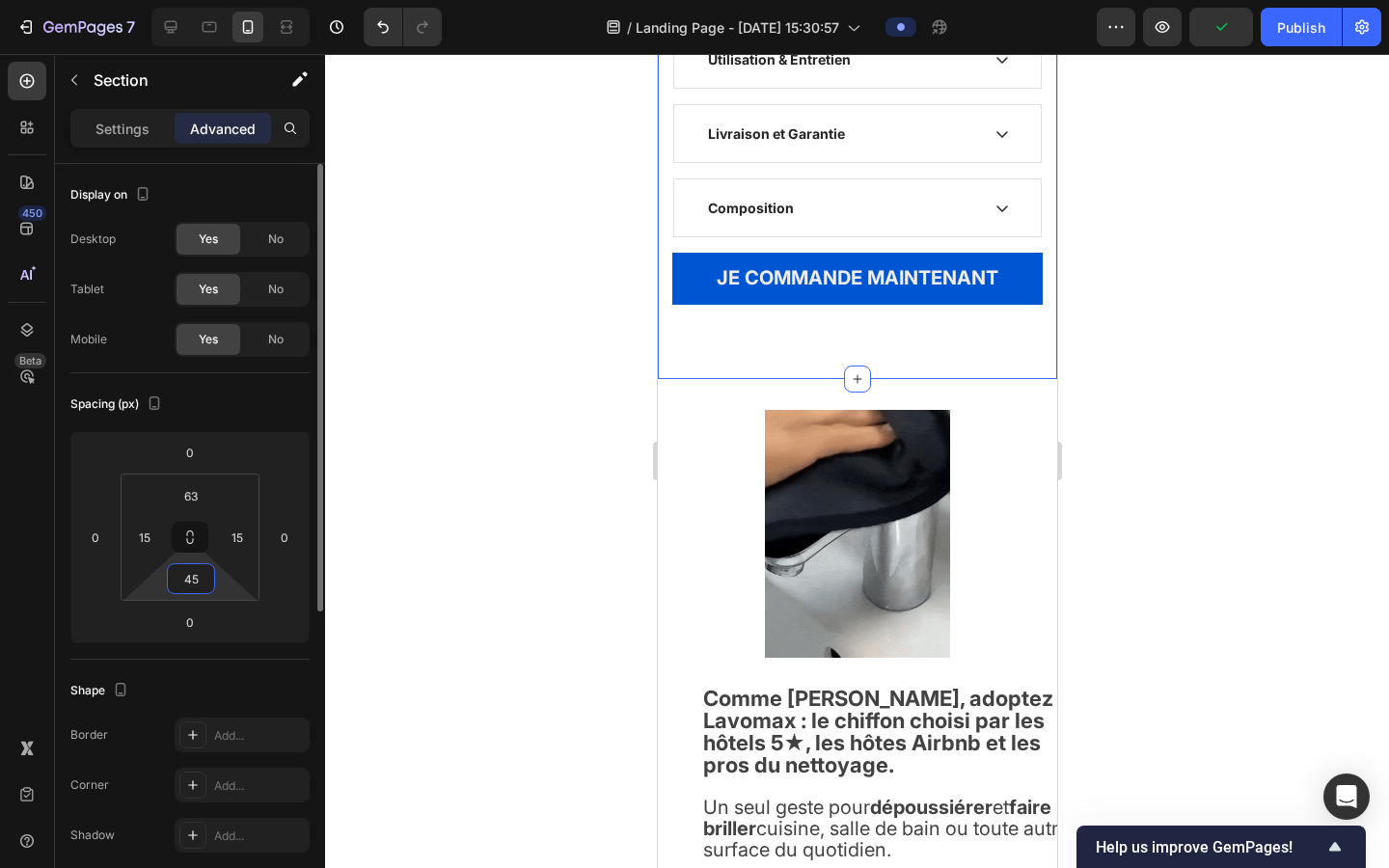
click at [196, 591] on input "45" at bounding box center [190, 579] width 38 height 29
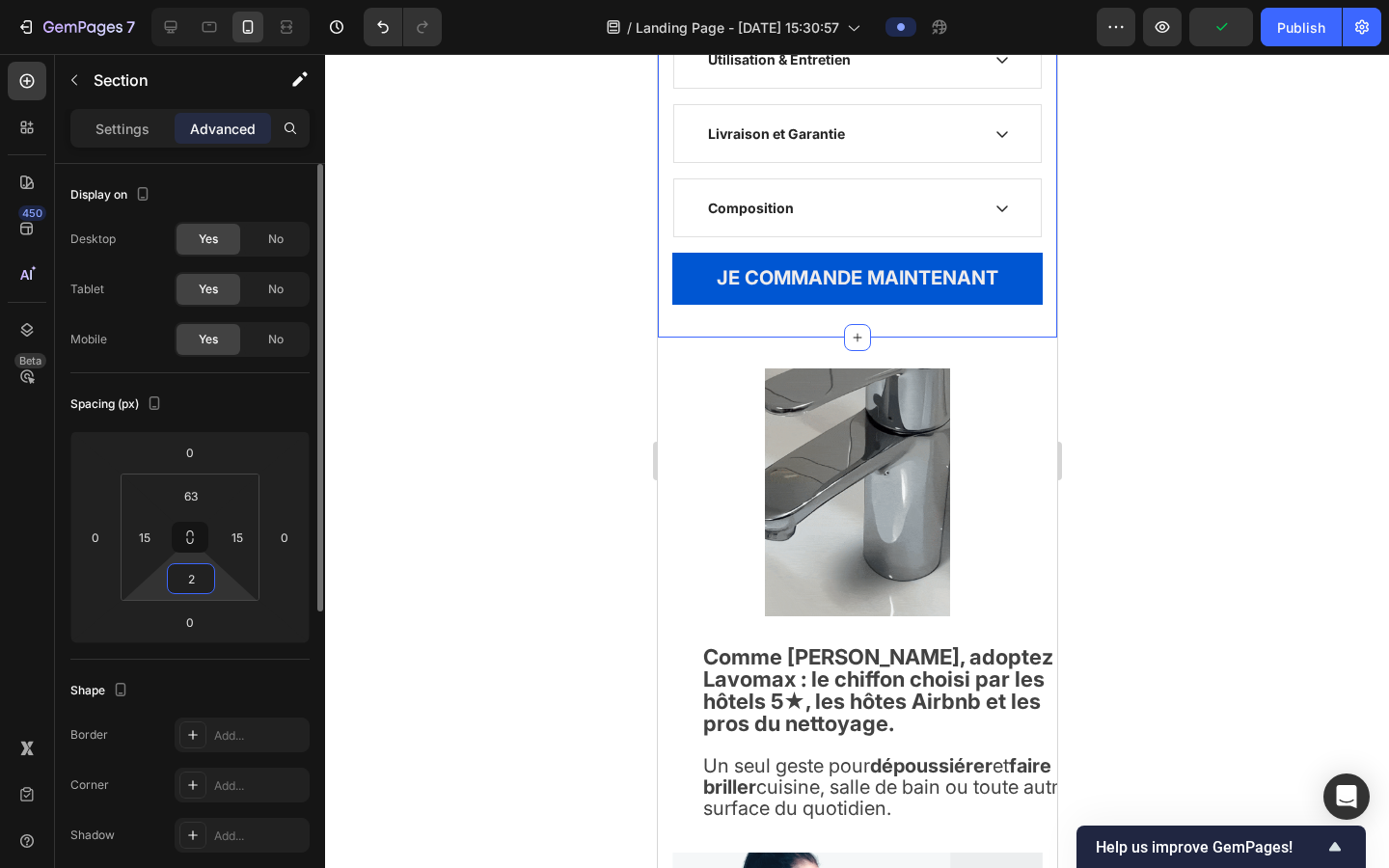
type input "25"
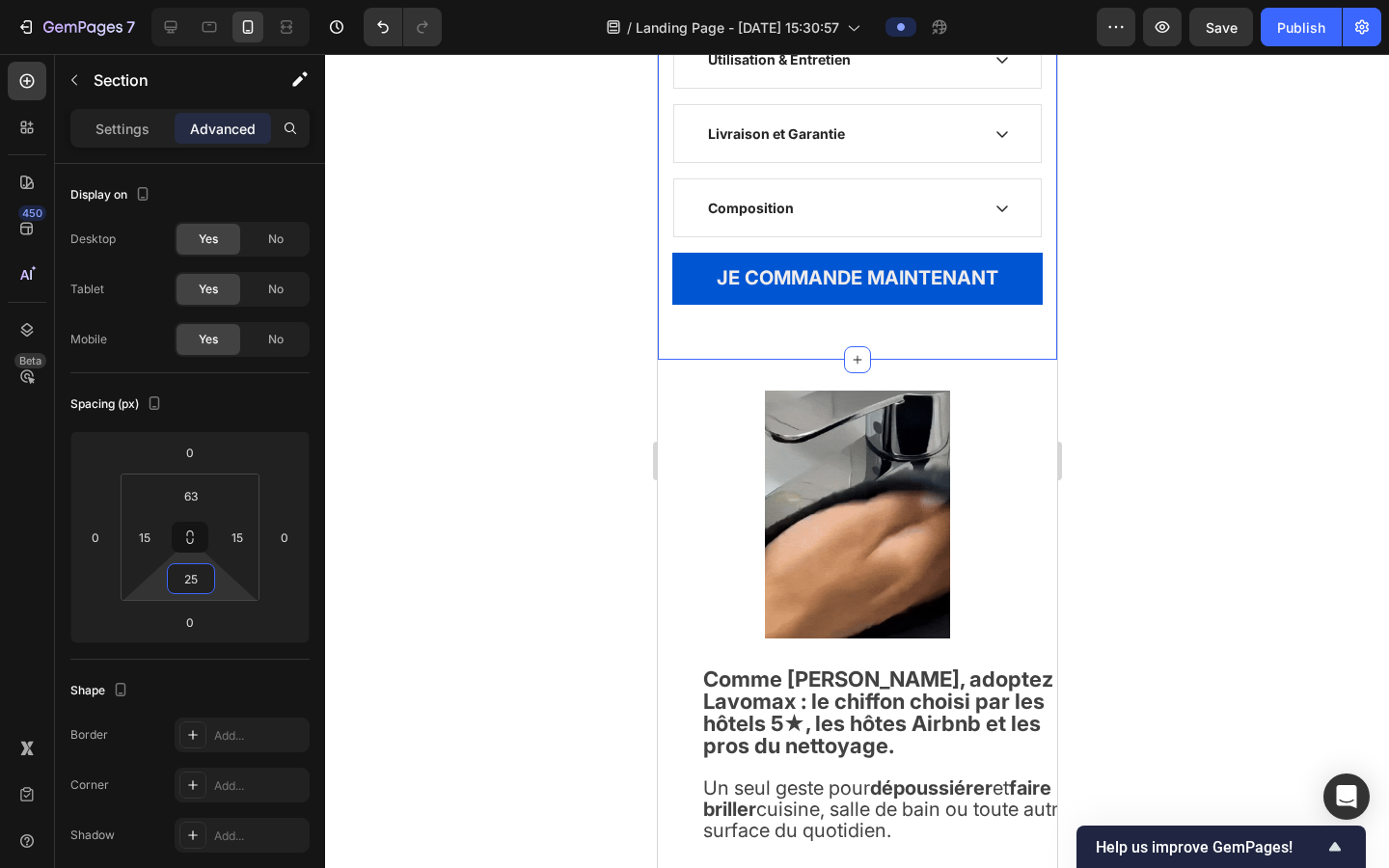
click at [455, 505] on div at bounding box center [857, 460] width 1064 height 814
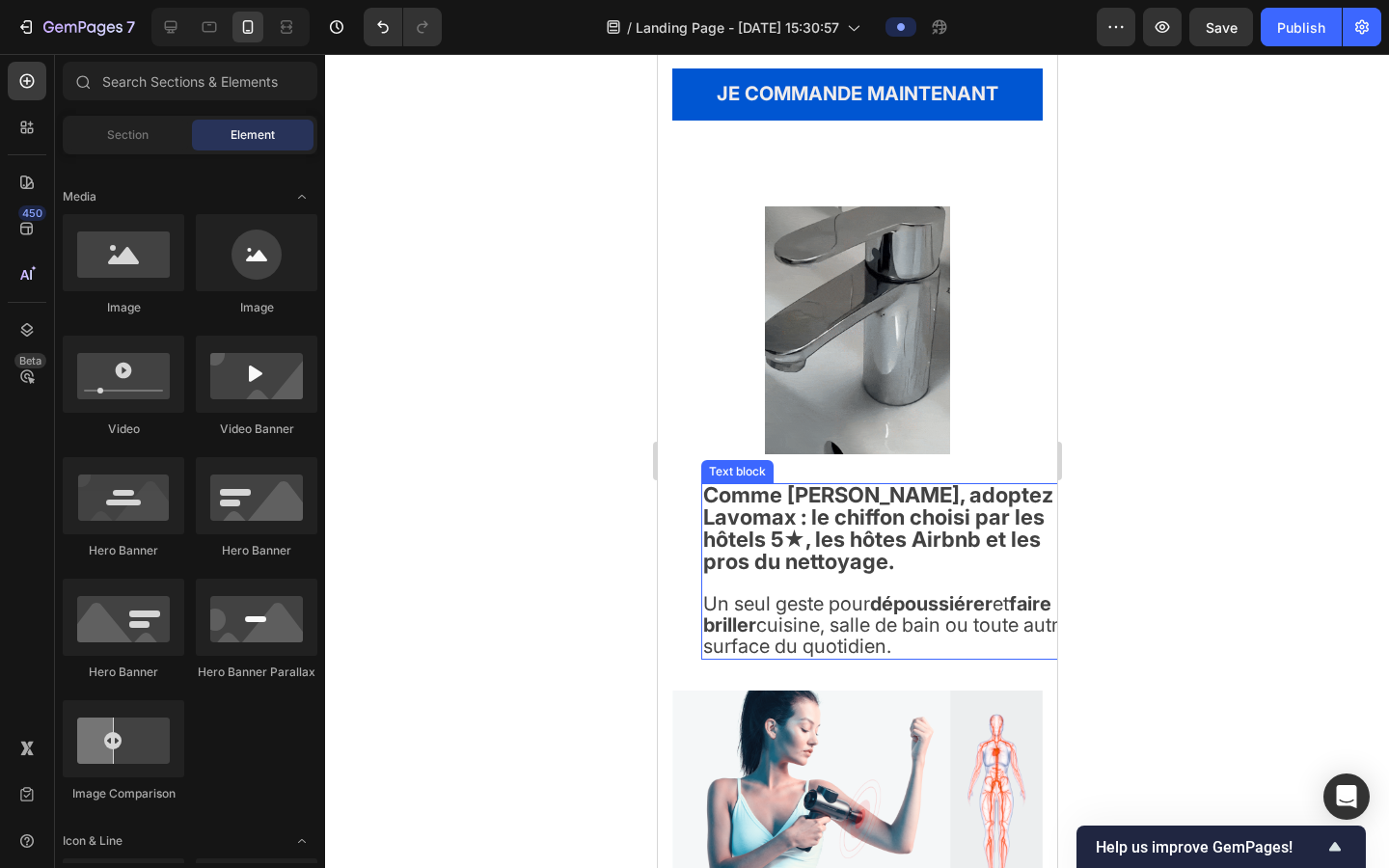
scroll to position [1772, 0]
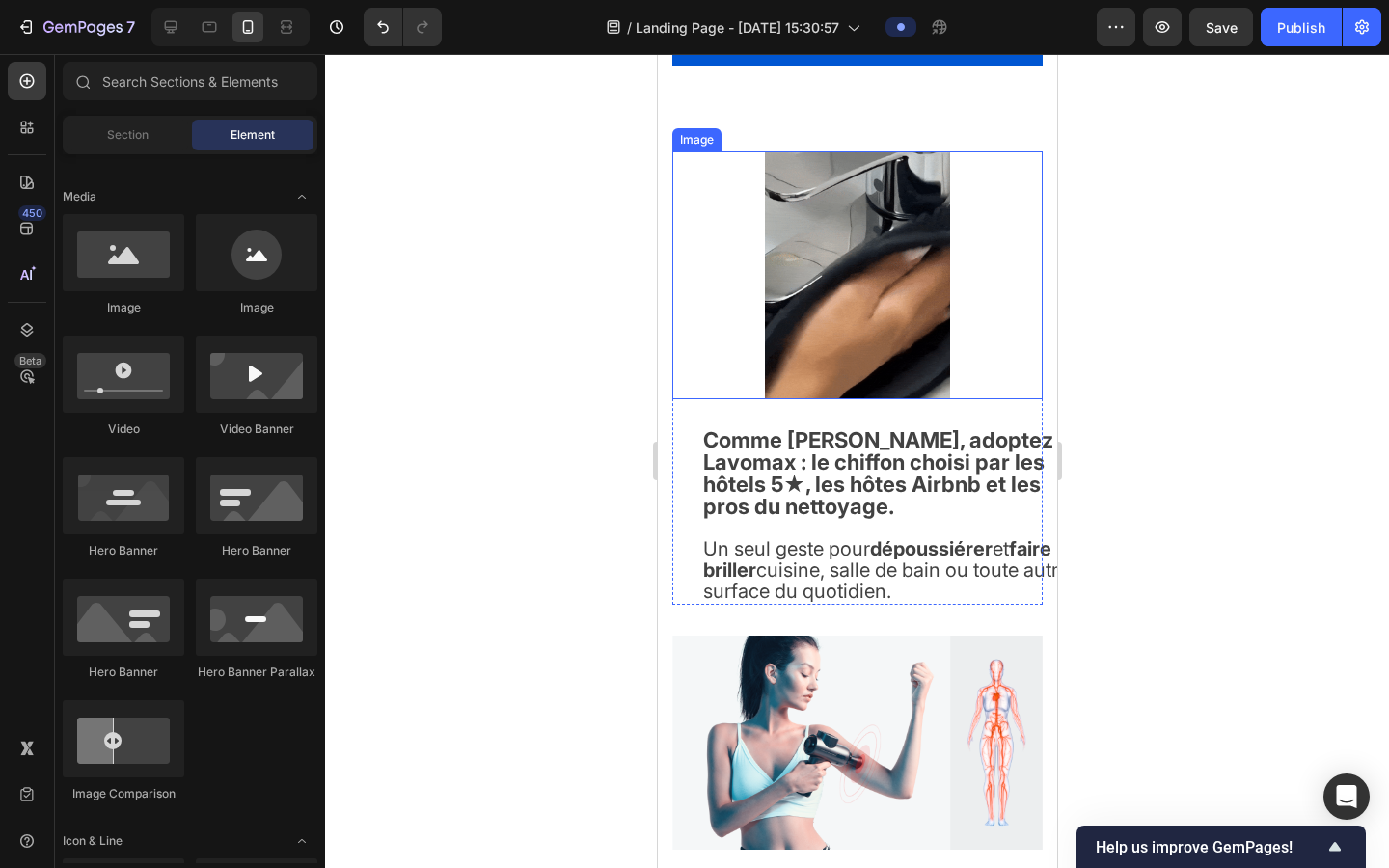
click at [816, 321] on img at bounding box center [856, 275] width 185 height 248
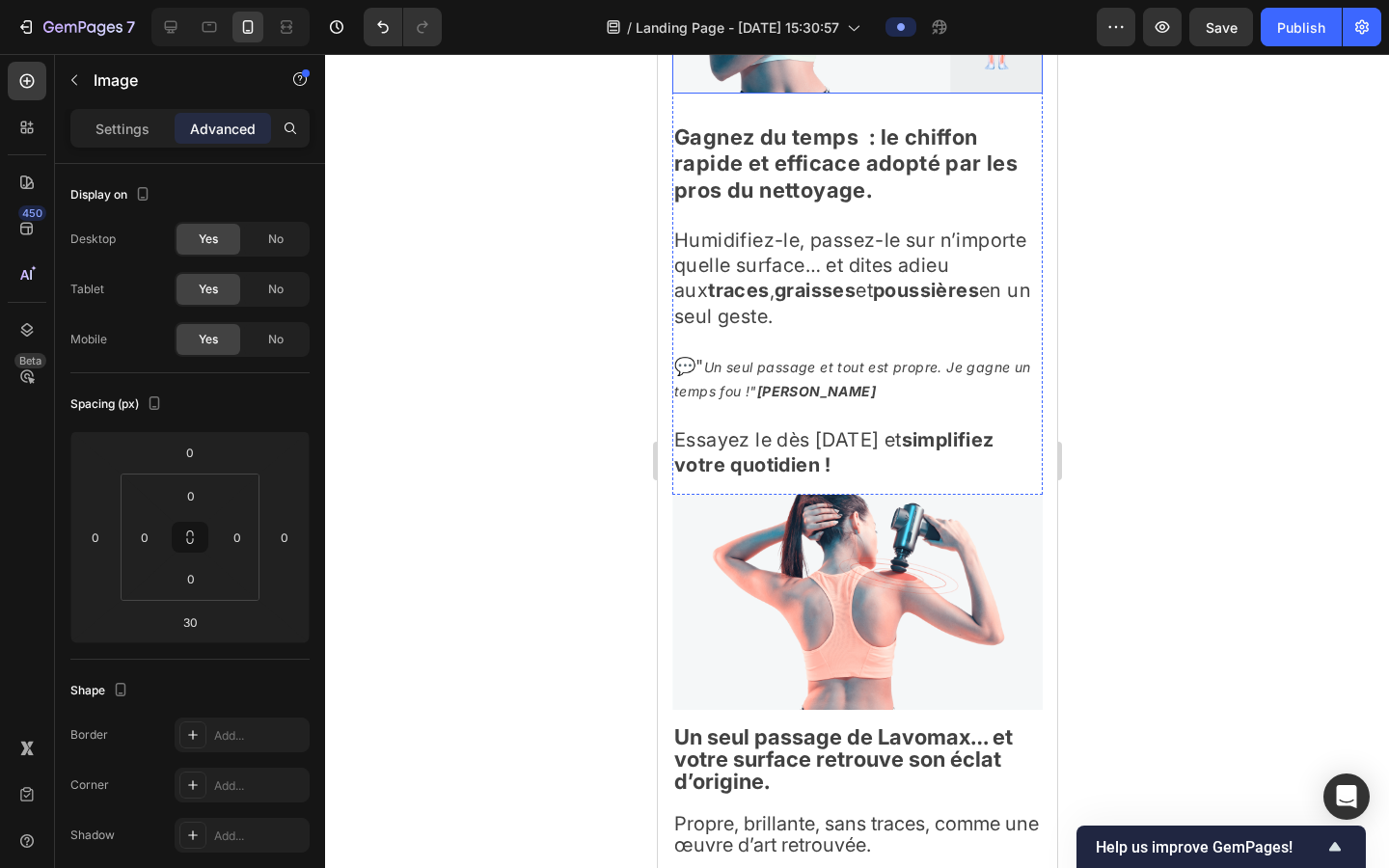
scroll to position [2840, 0]
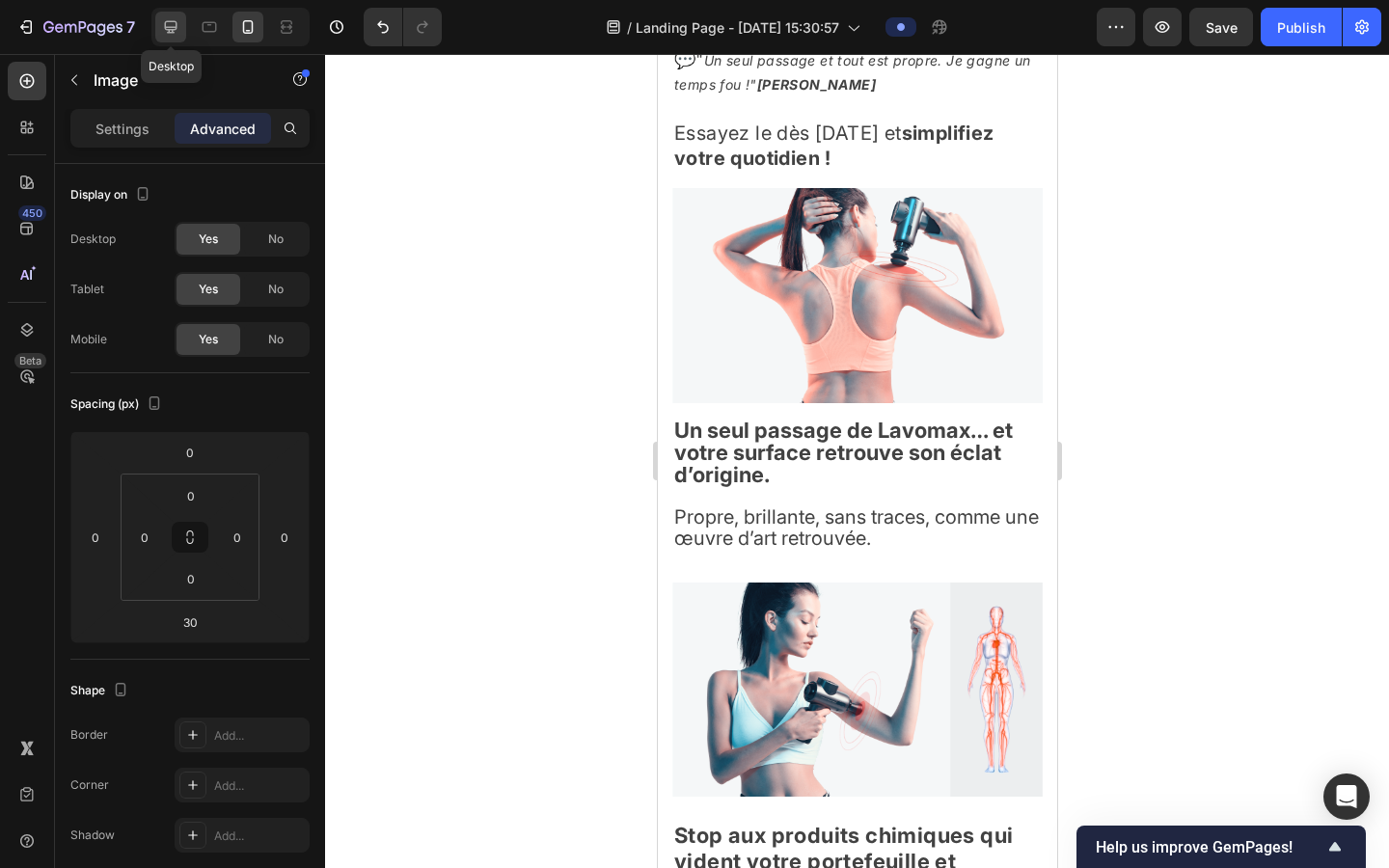
click at [176, 22] on icon at bounding box center [170, 27] width 20 height 20
type input "0"
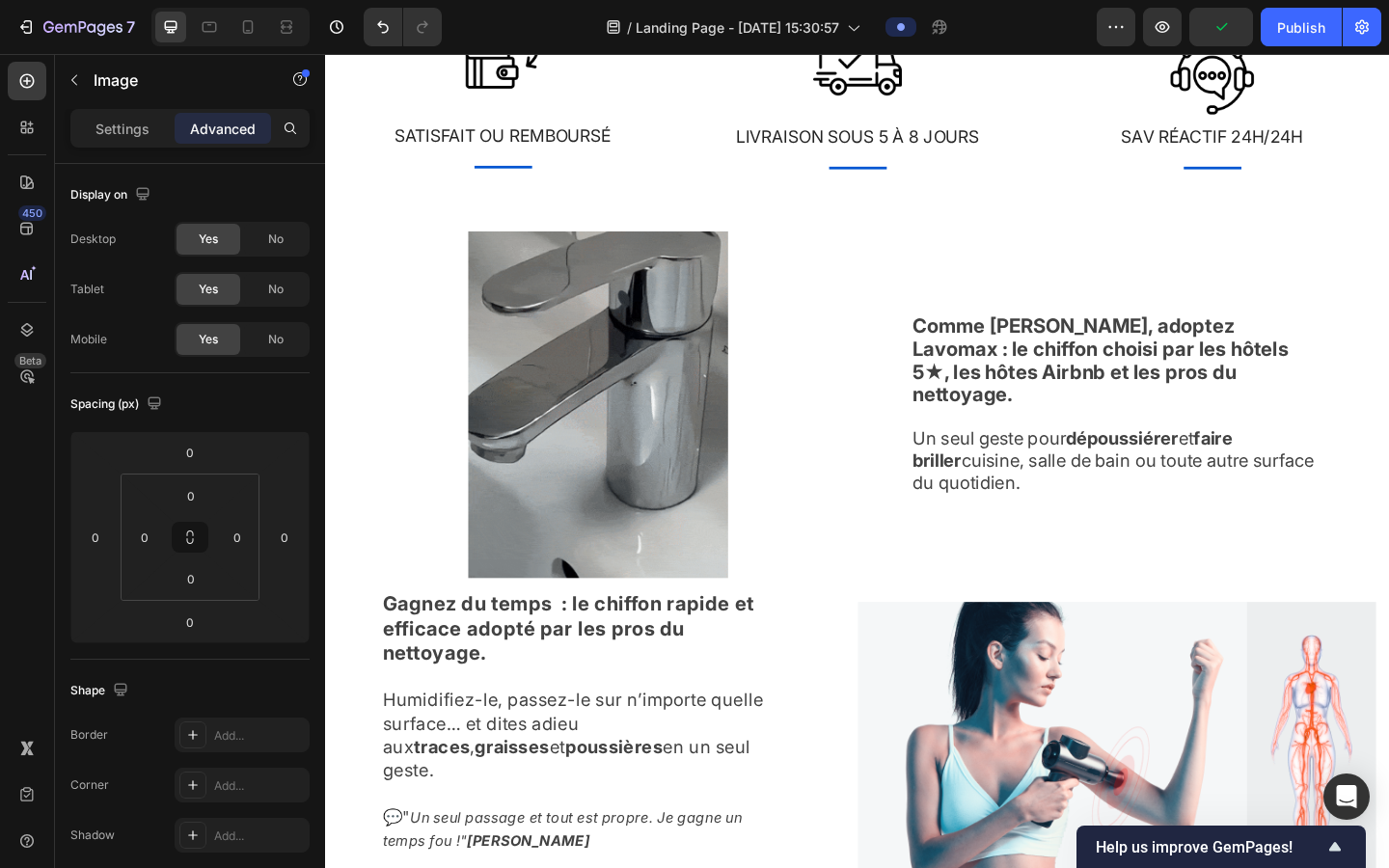
scroll to position [1190, 0]
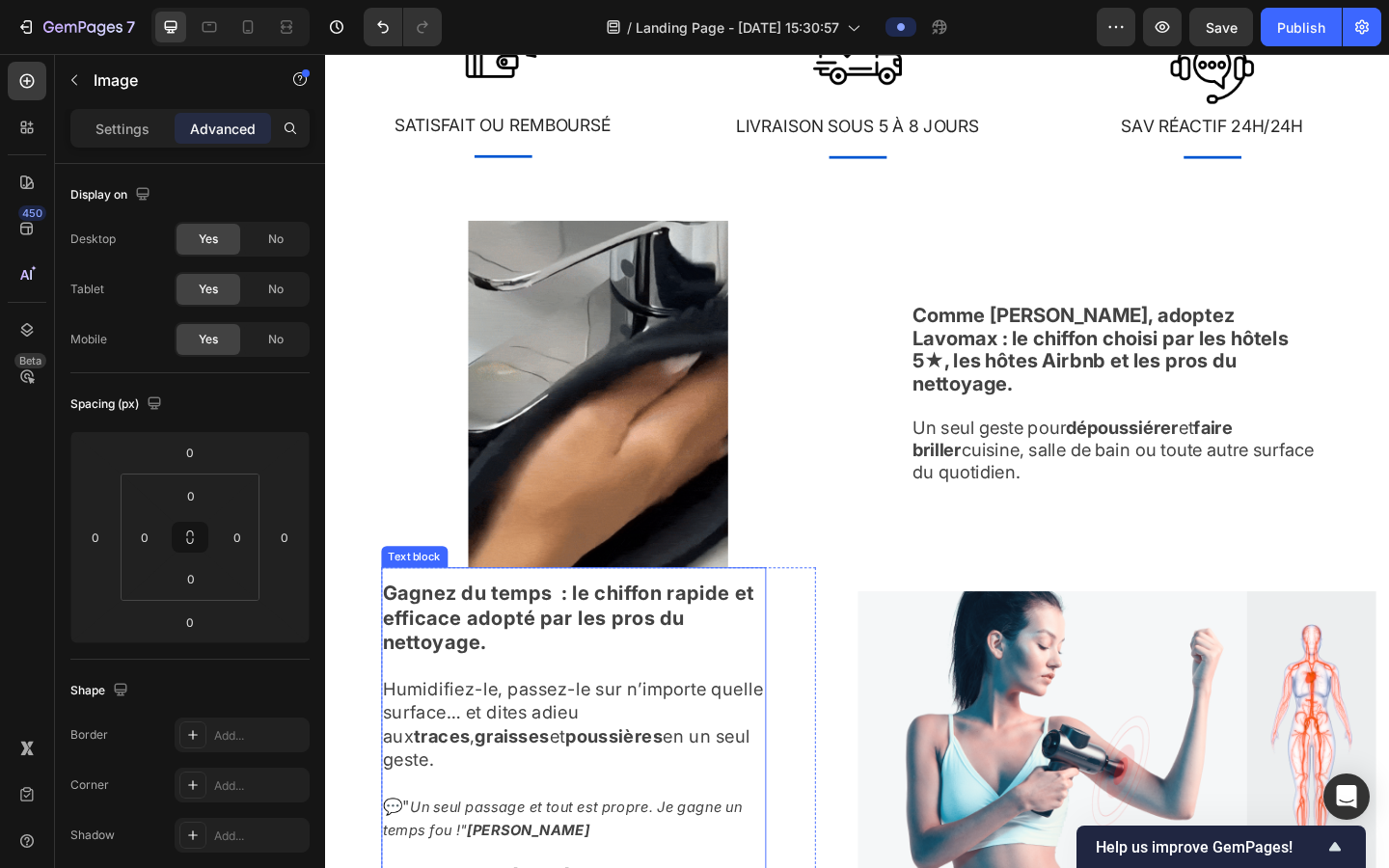
click at [691, 660] on strong "Gagnez du temps : le chiffon rapide et efficace adopté par les pros du nettoyag…" at bounding box center [590, 667] width 405 height 78
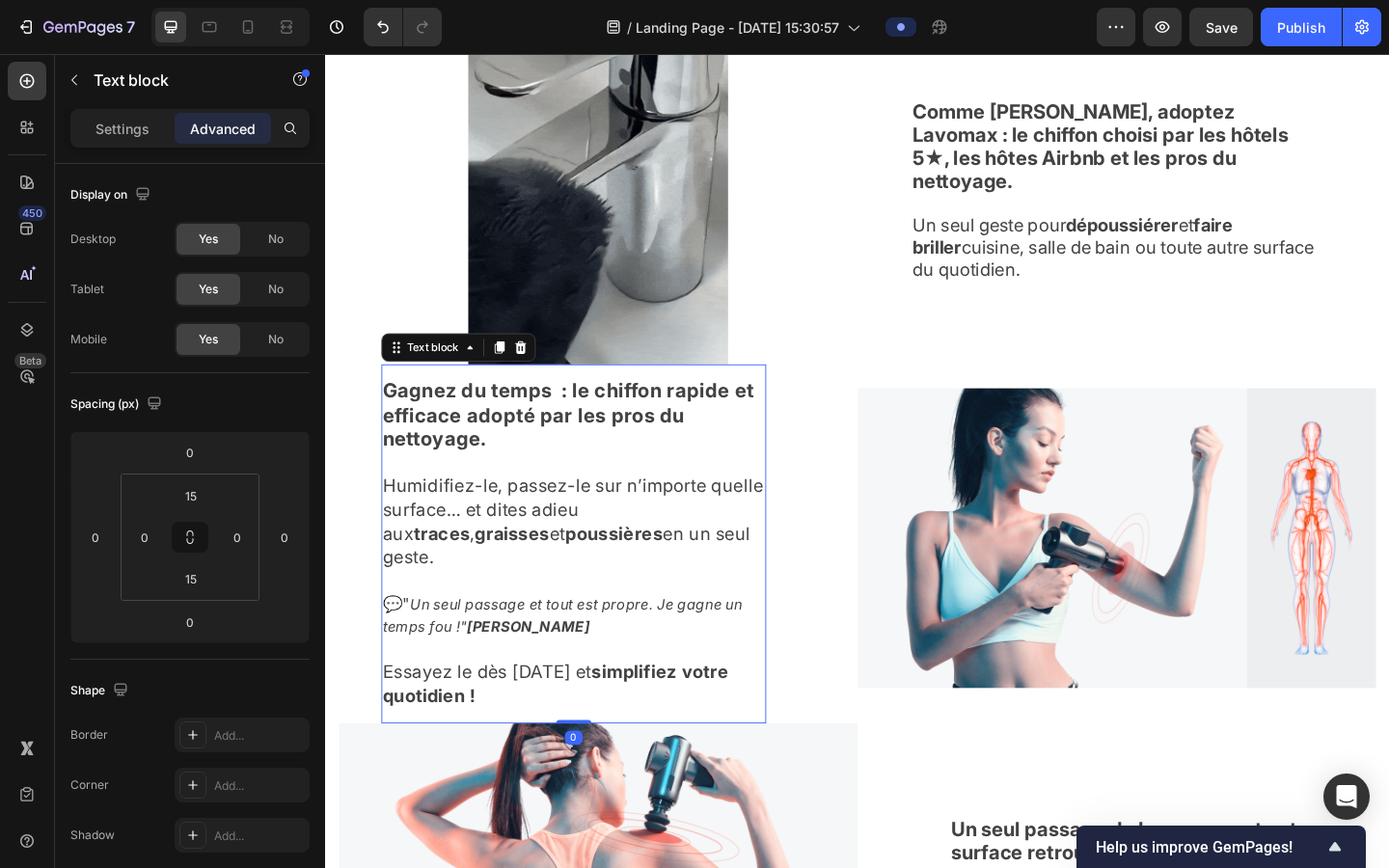
scroll to position [1497, 0]
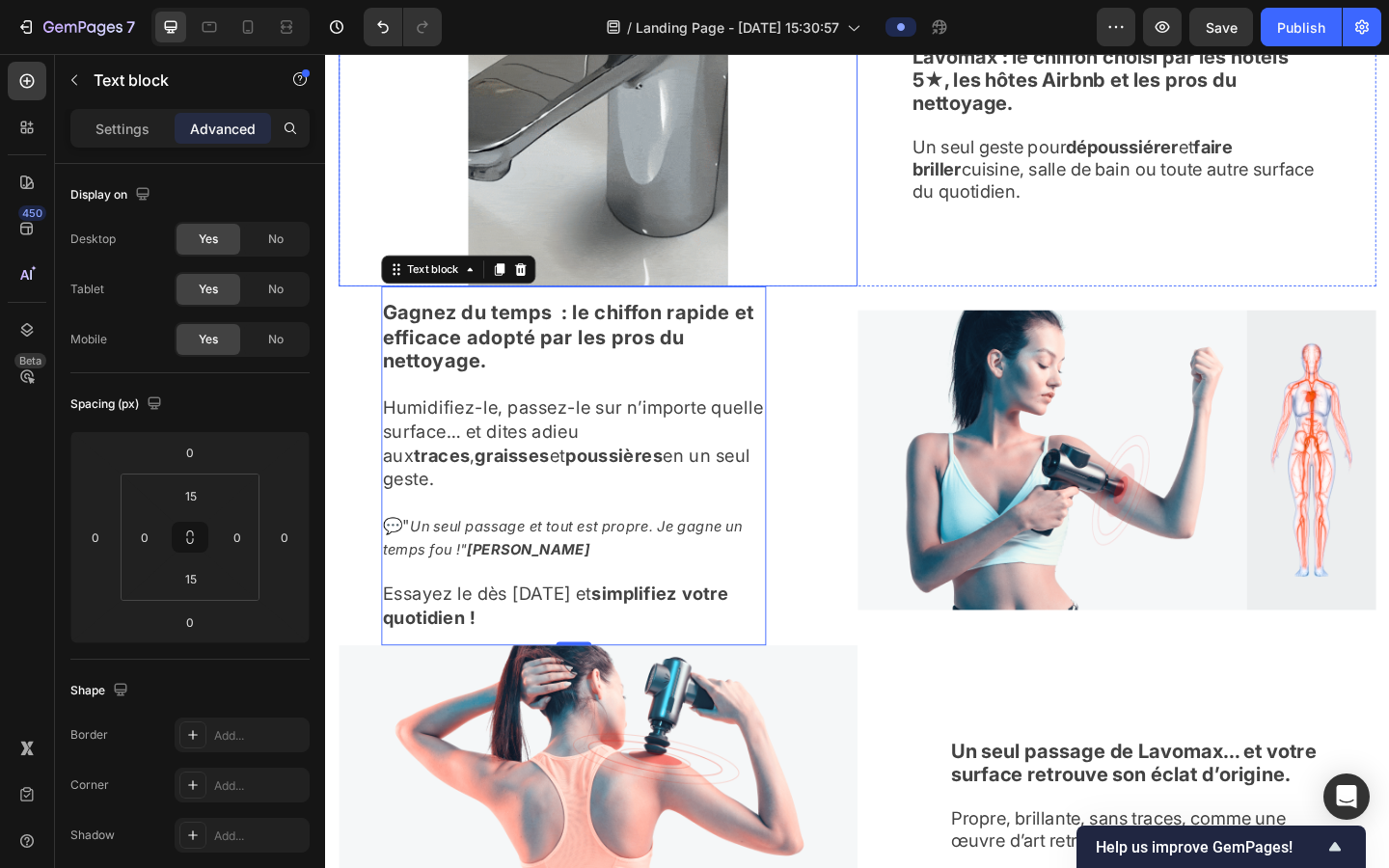
click at [702, 226] on img at bounding box center [621, 118] width 283 height 377
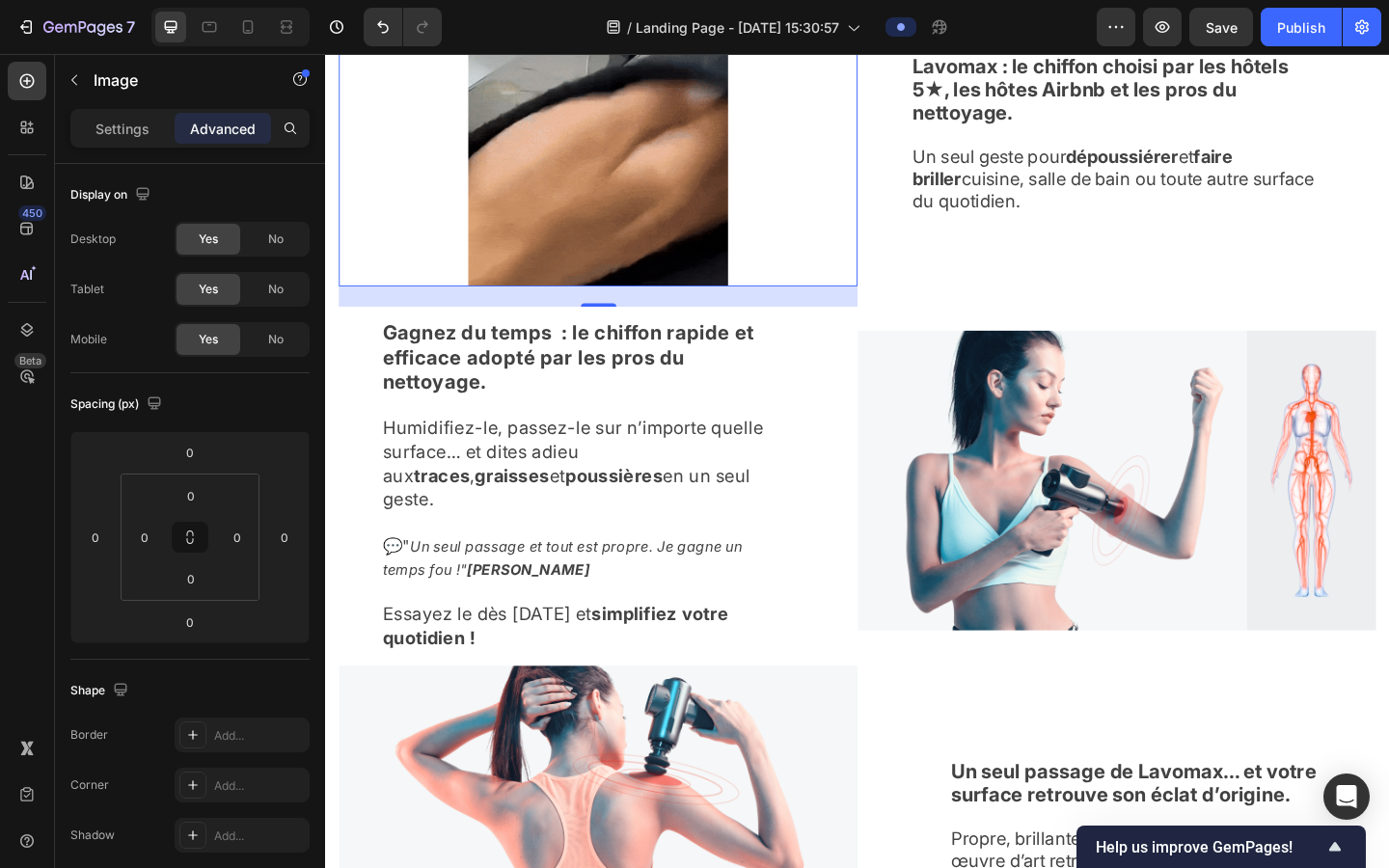
drag, startPoint x: 620, startPoint y: 306, endPoint x: 619, endPoint y: 328, distance: 22.0
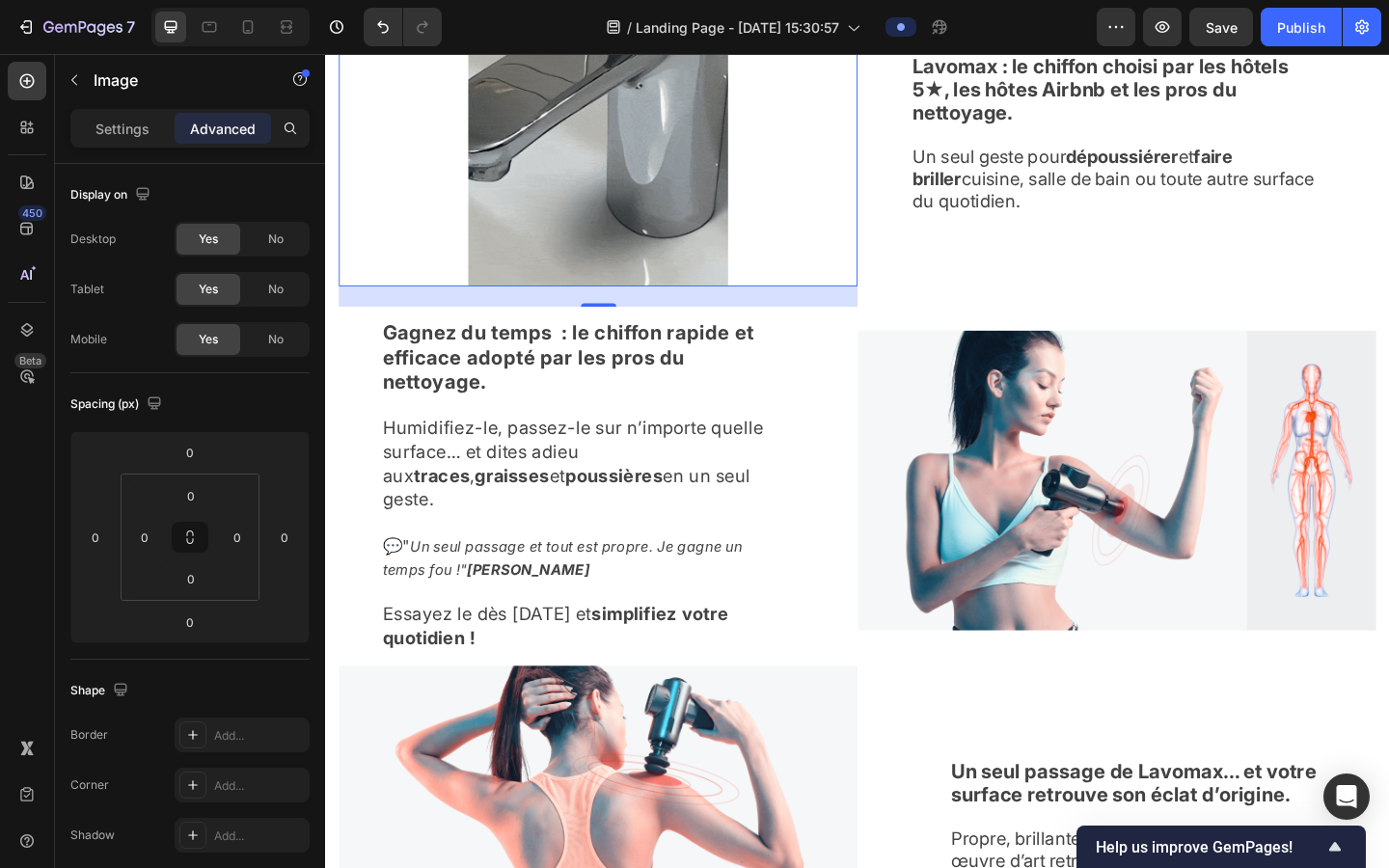
click at [619, 328] on div at bounding box center [622, 327] width 38 height 4
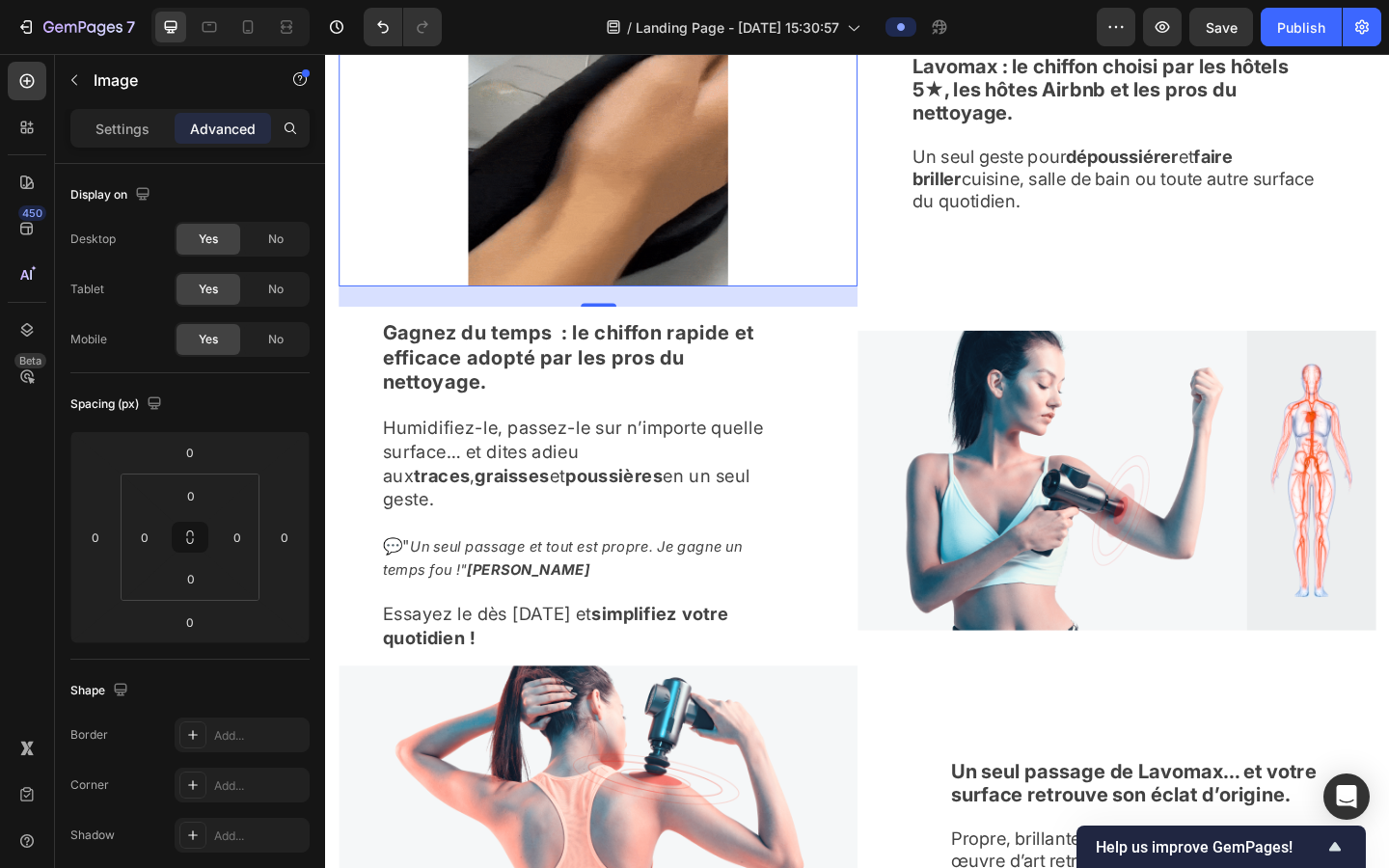
type input "23"
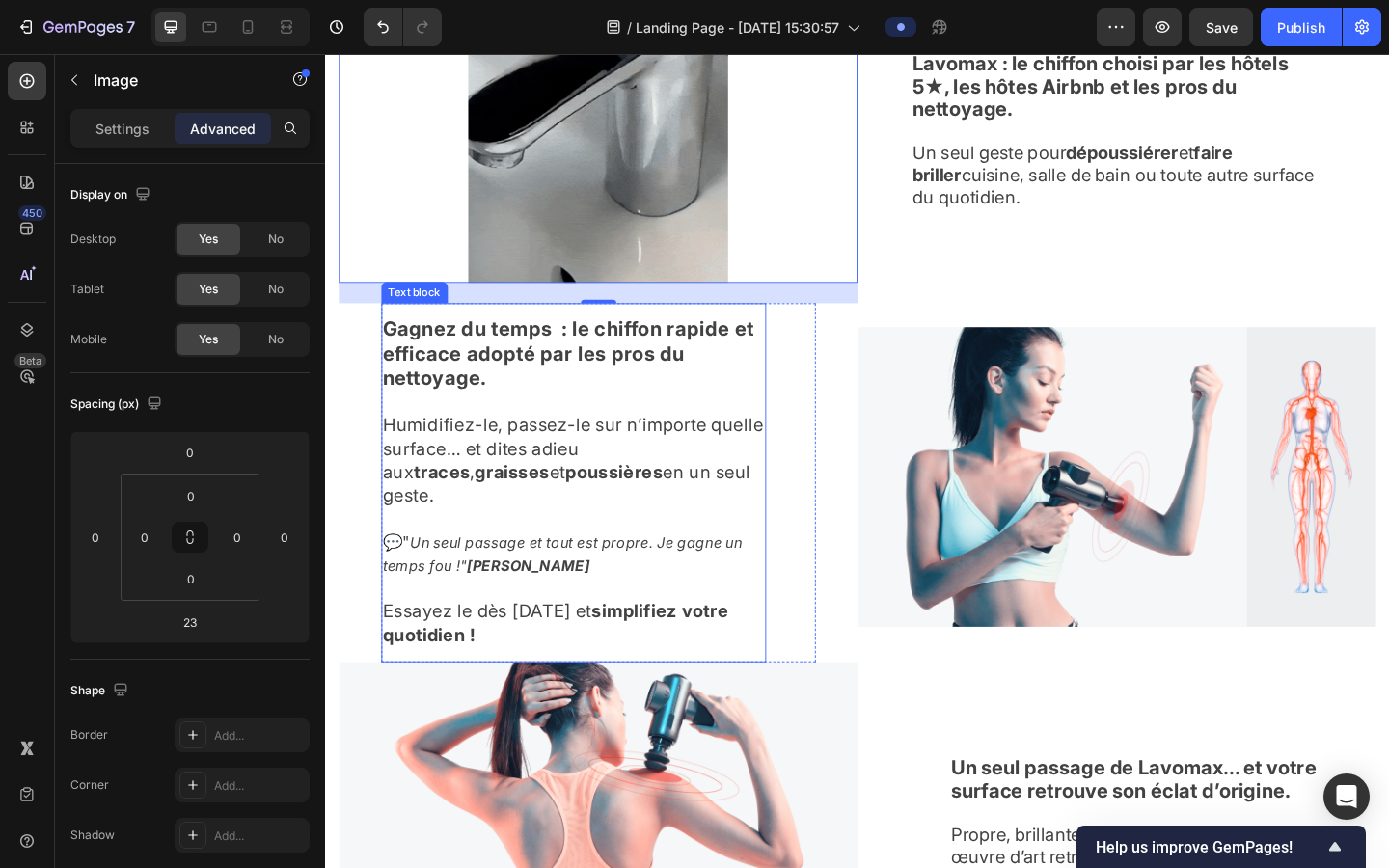
scroll to position [1500, 0]
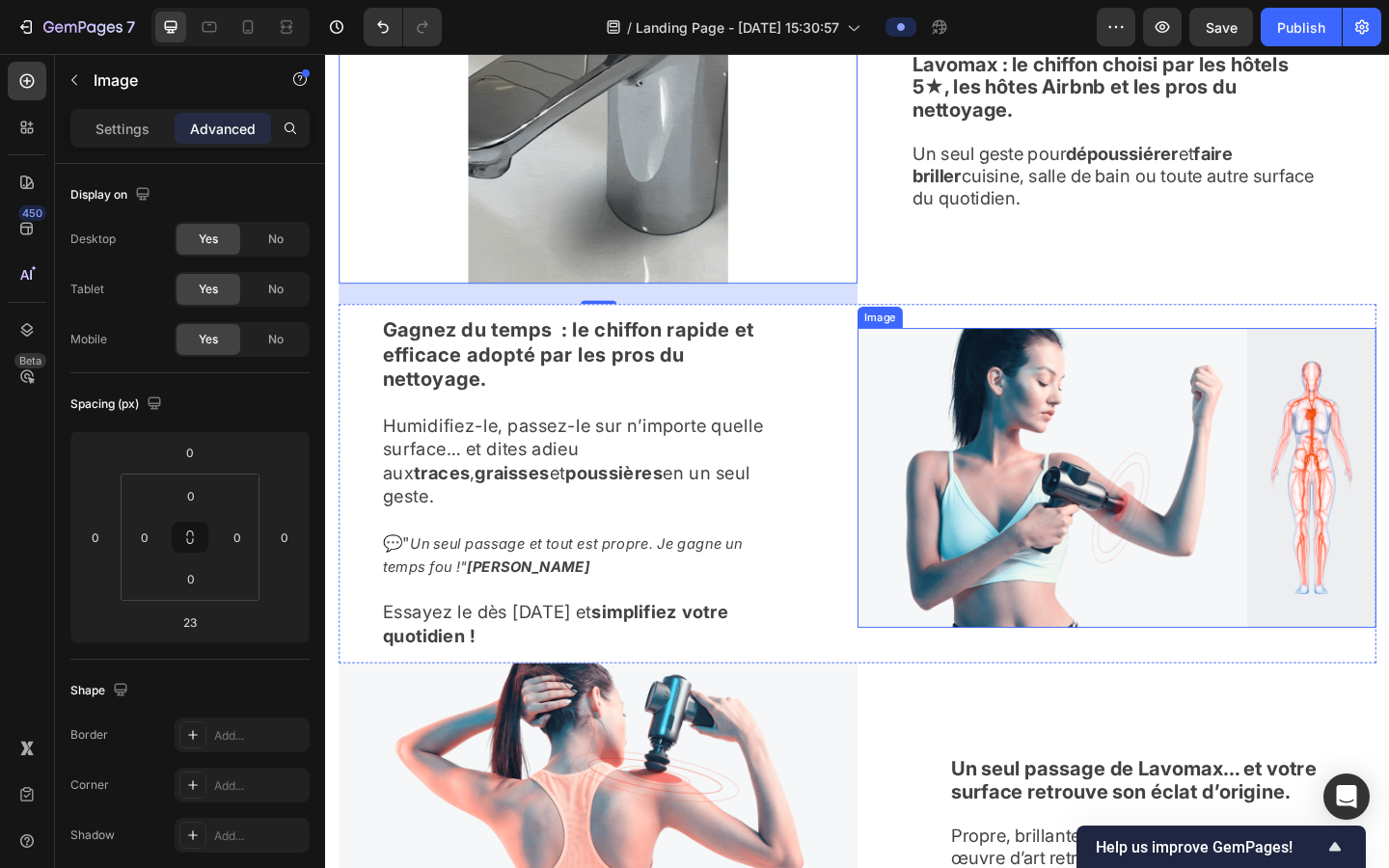
click at [886, 606] on img at bounding box center [1186, 514] width 564 height 326
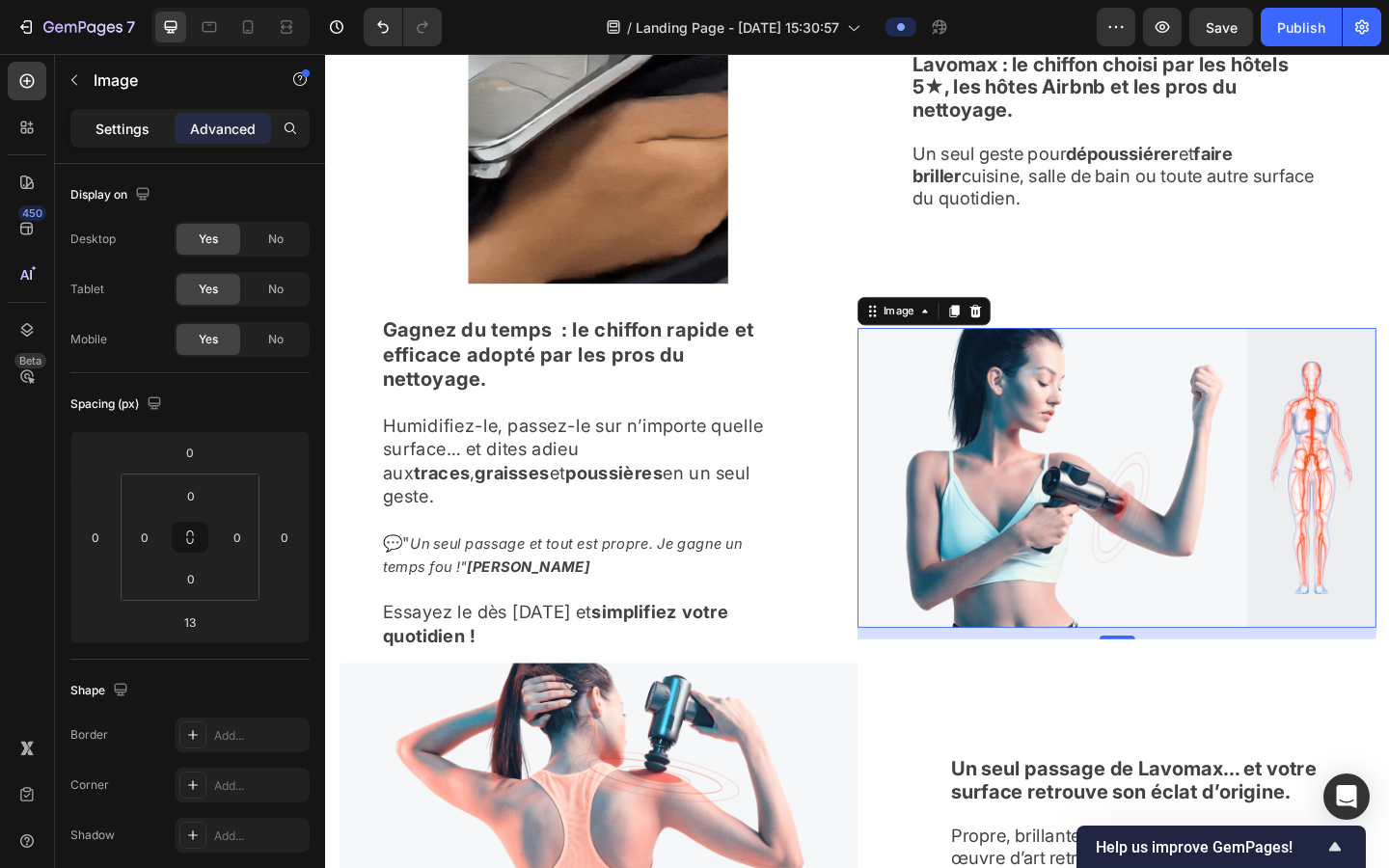
click at [136, 127] on p "Settings" at bounding box center [122, 128] width 54 height 21
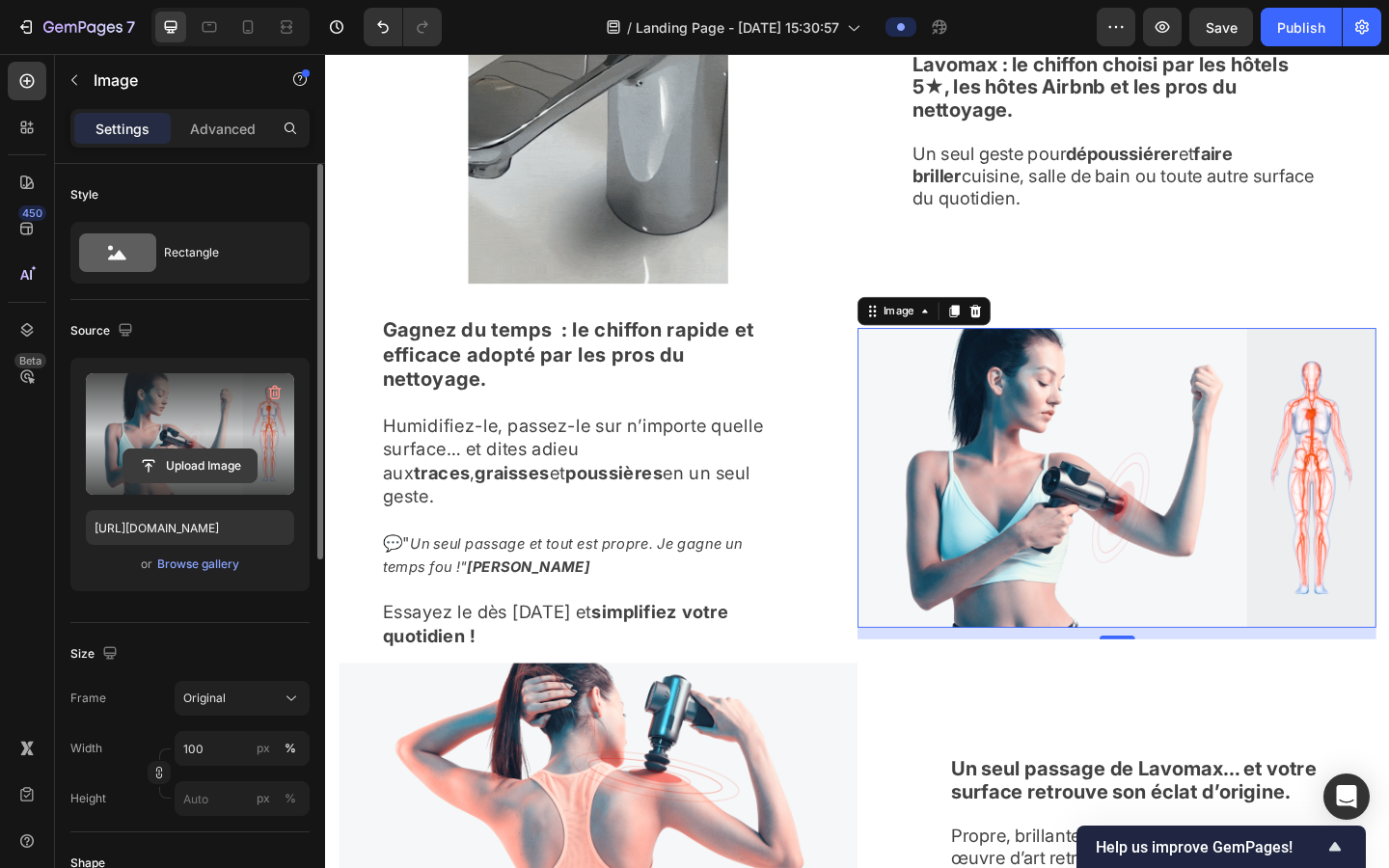
click at [193, 462] on input "file" at bounding box center [190, 465] width 133 height 32
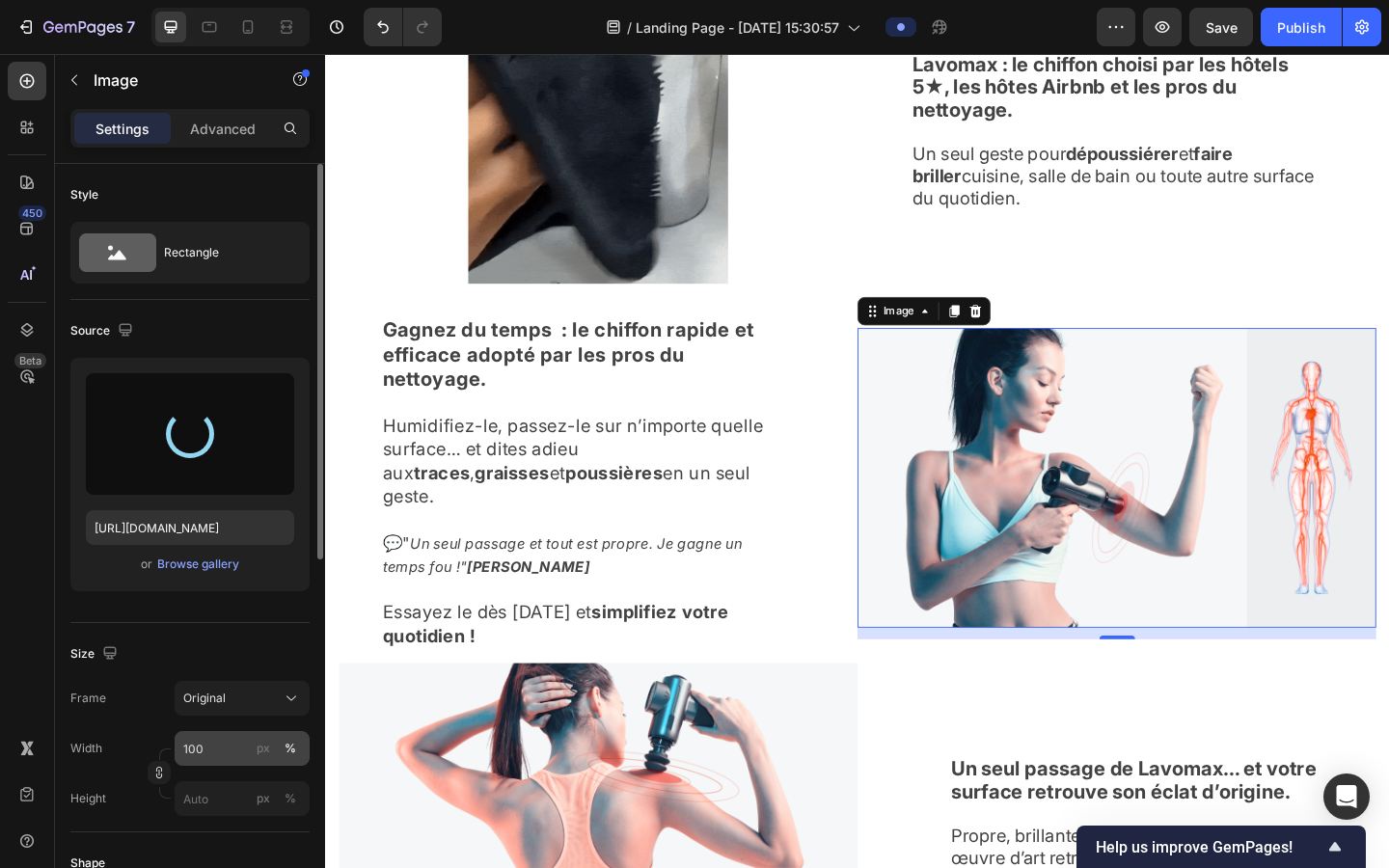
type input "https://cdn.shopify.com/s/files/1/0927/4104/2559/files/gempages_578042650951680…"
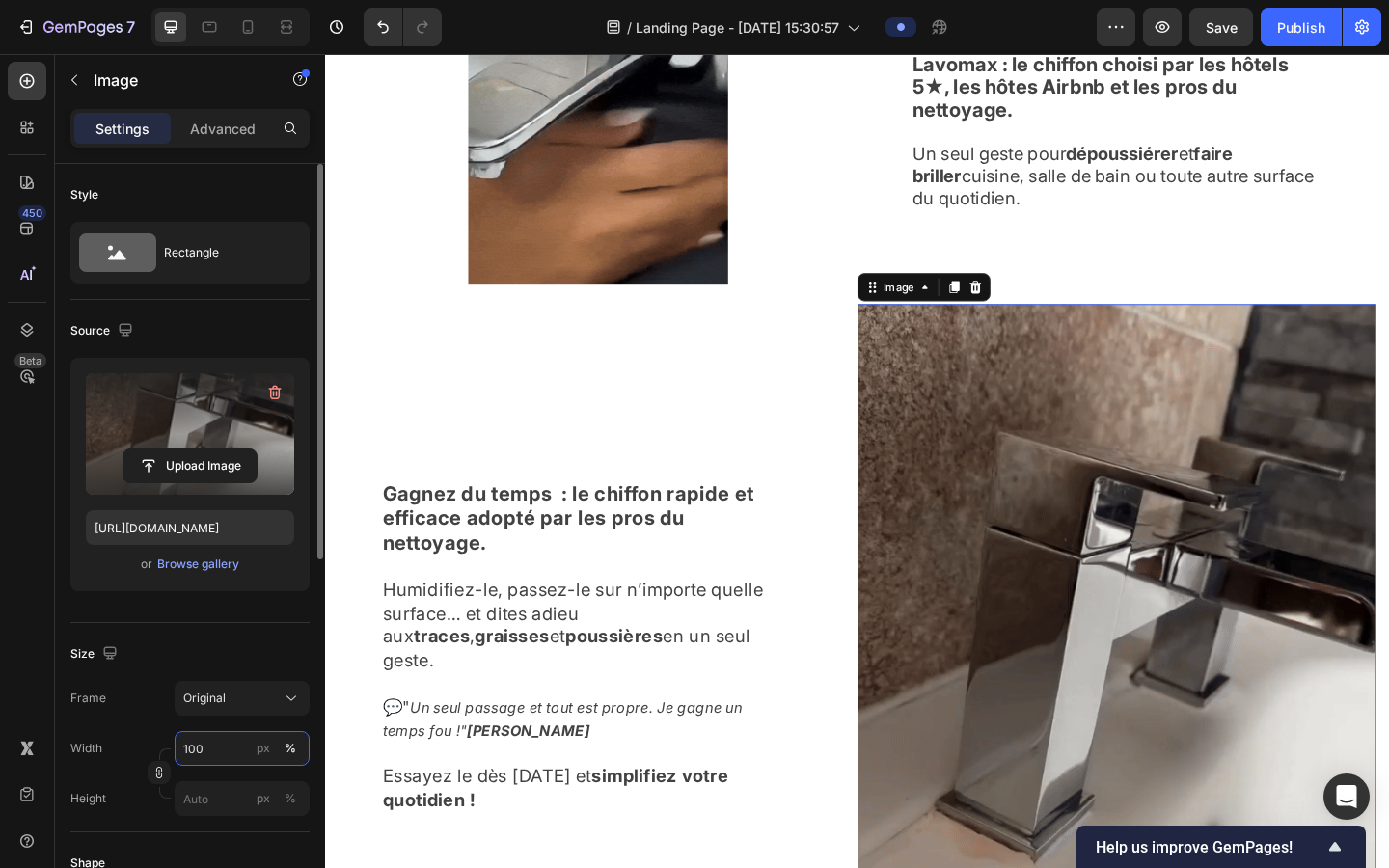
click at [197, 703] on input "100" at bounding box center [242, 748] width 135 height 34
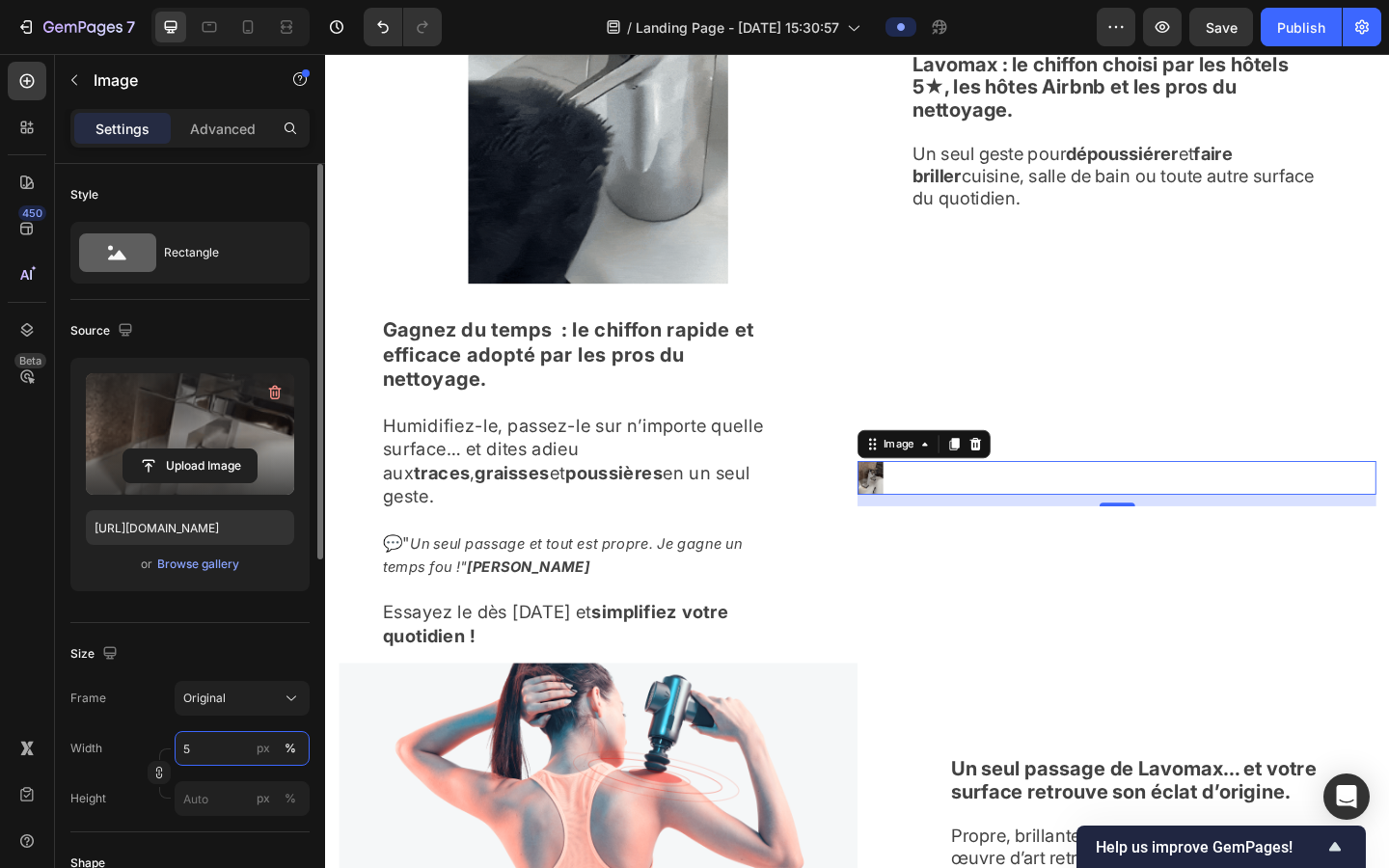
type input "50"
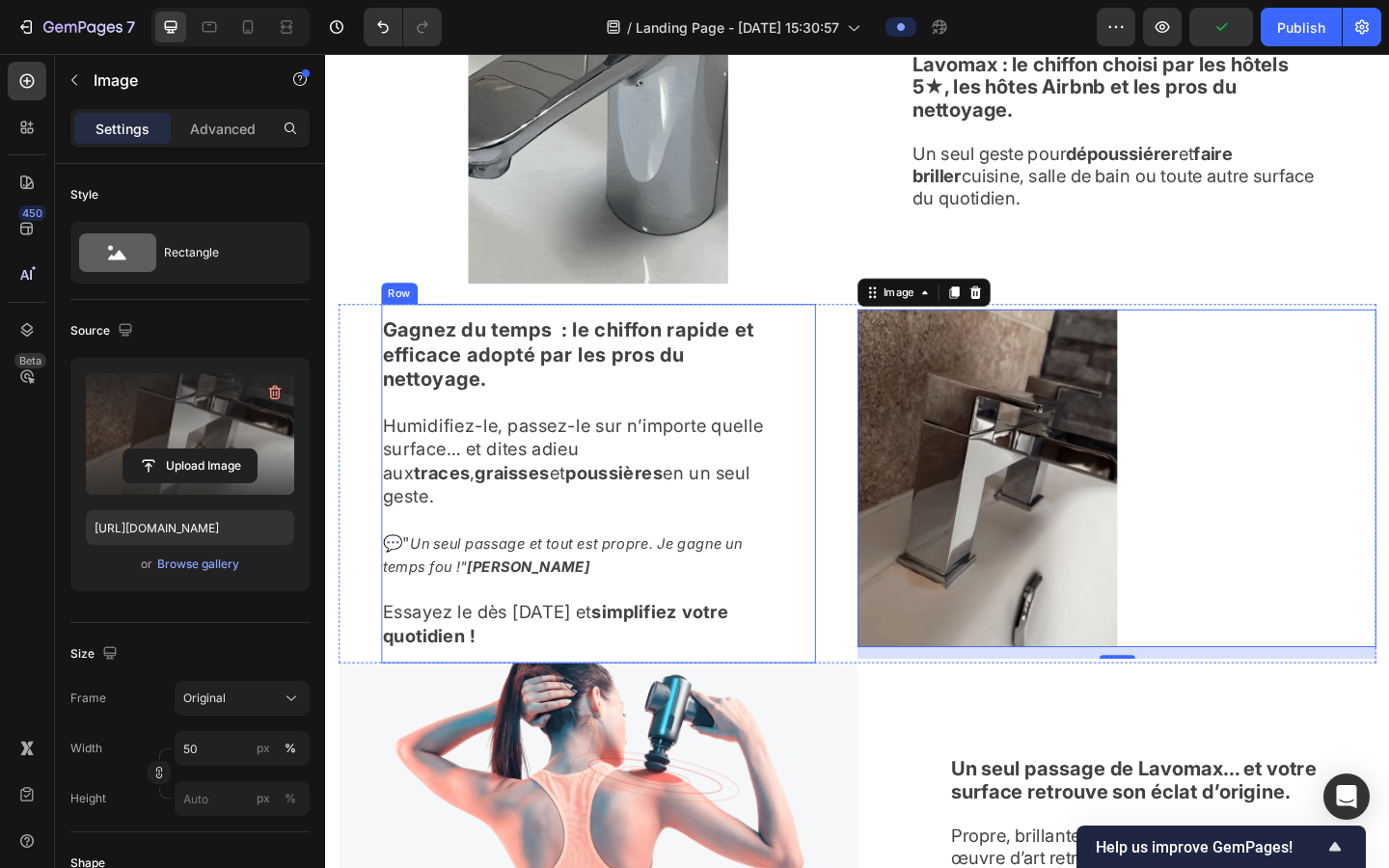
click at [843, 614] on div "Gagnez du temps : le chiffon rapide et efficace adopté par les pros du nettoyag…" at bounding box center [622, 521] width 473 height 391
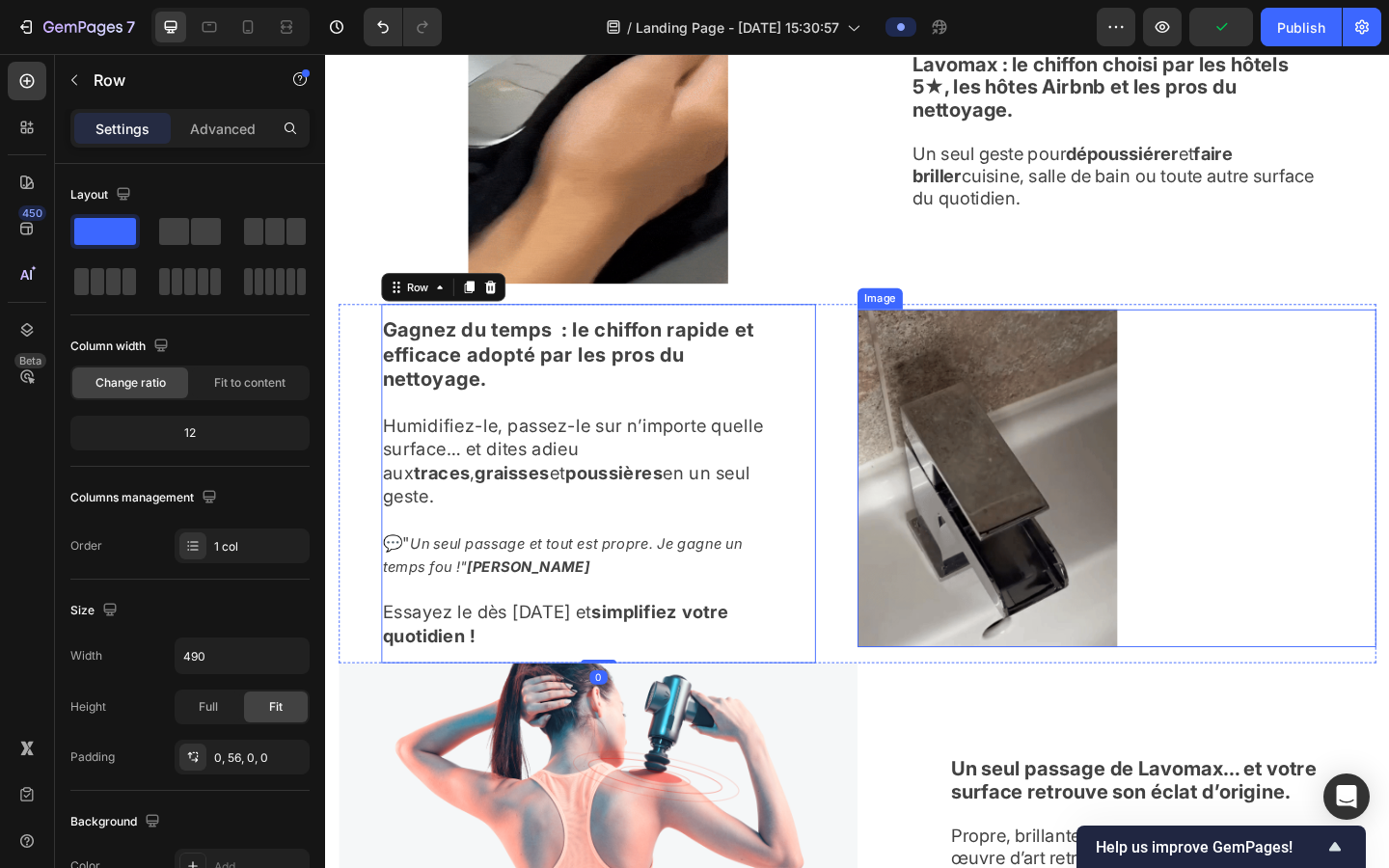
click at [886, 600] on img at bounding box center [1045, 515] width 283 height 367
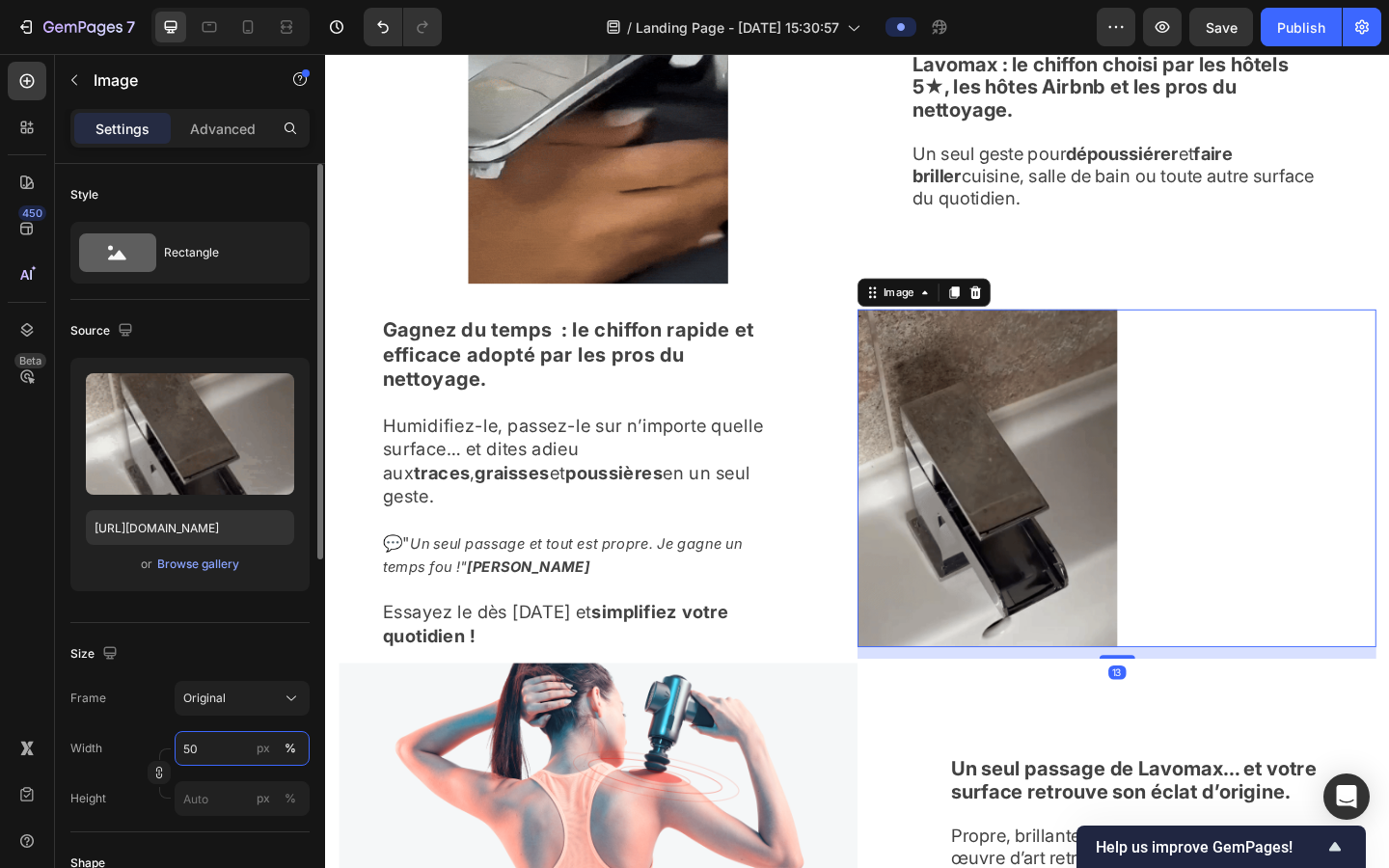
click at [222, 703] on input "50" at bounding box center [242, 748] width 135 height 34
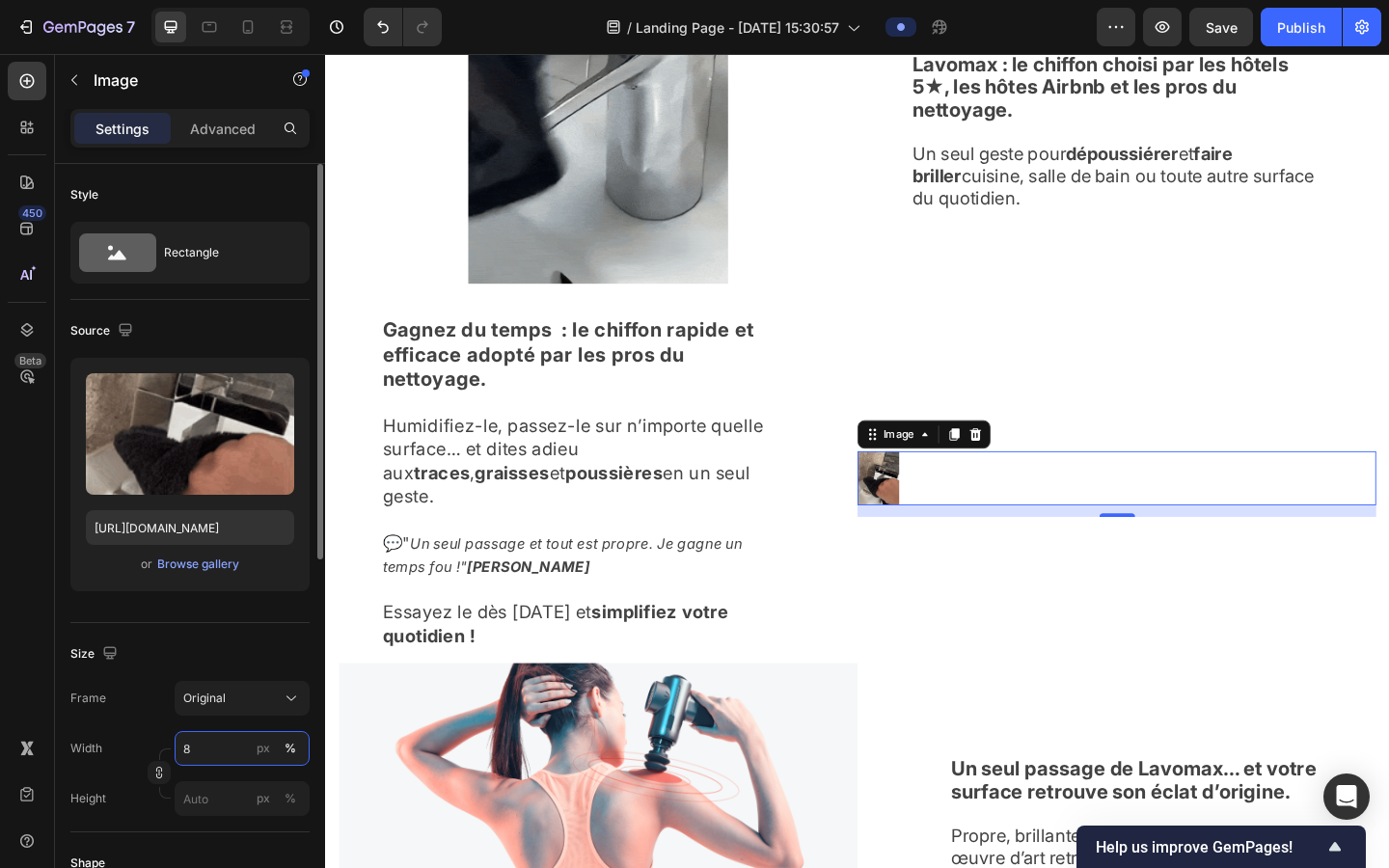
type input "80"
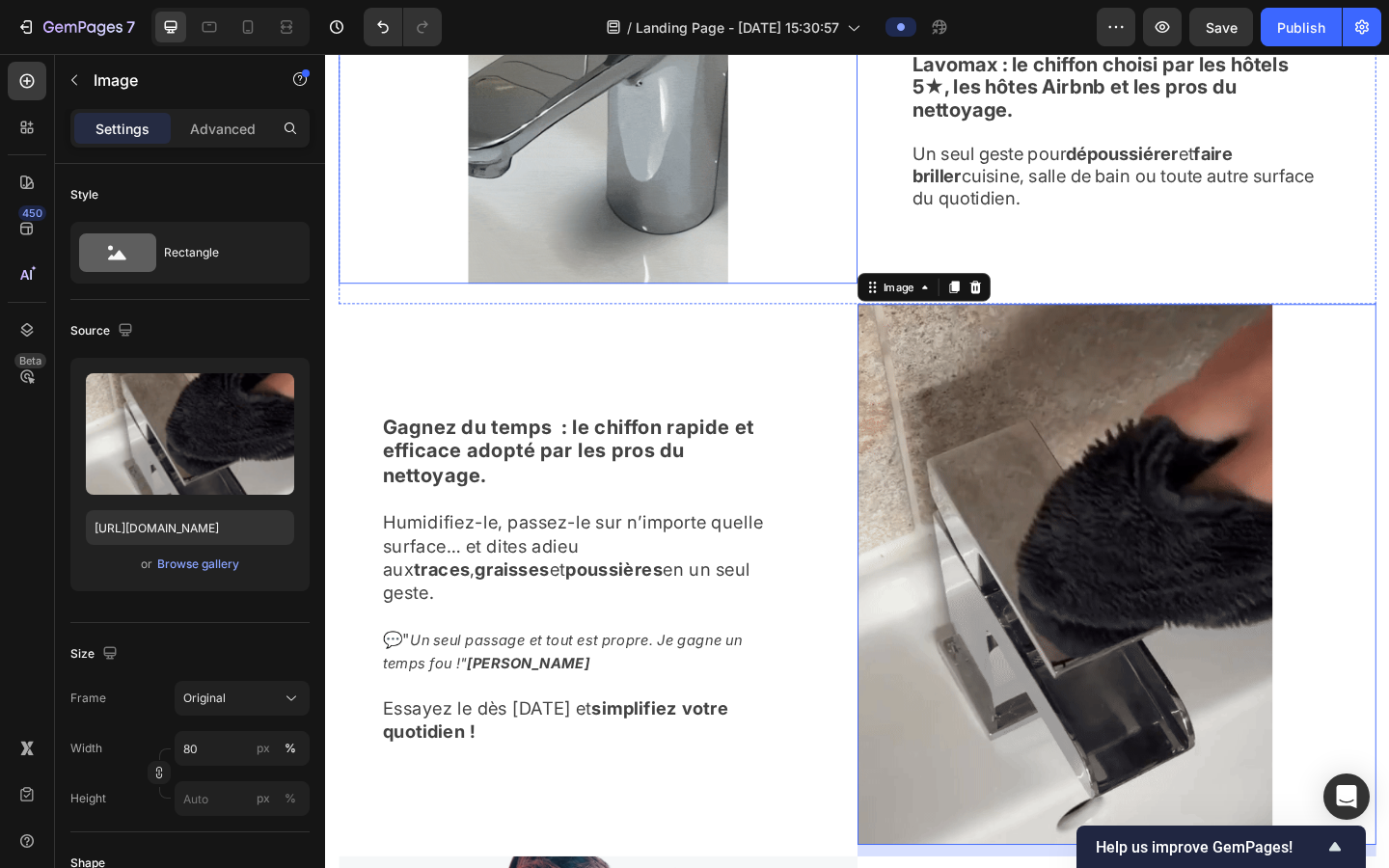
click at [531, 266] on img at bounding box center [621, 115] width 283 height 377
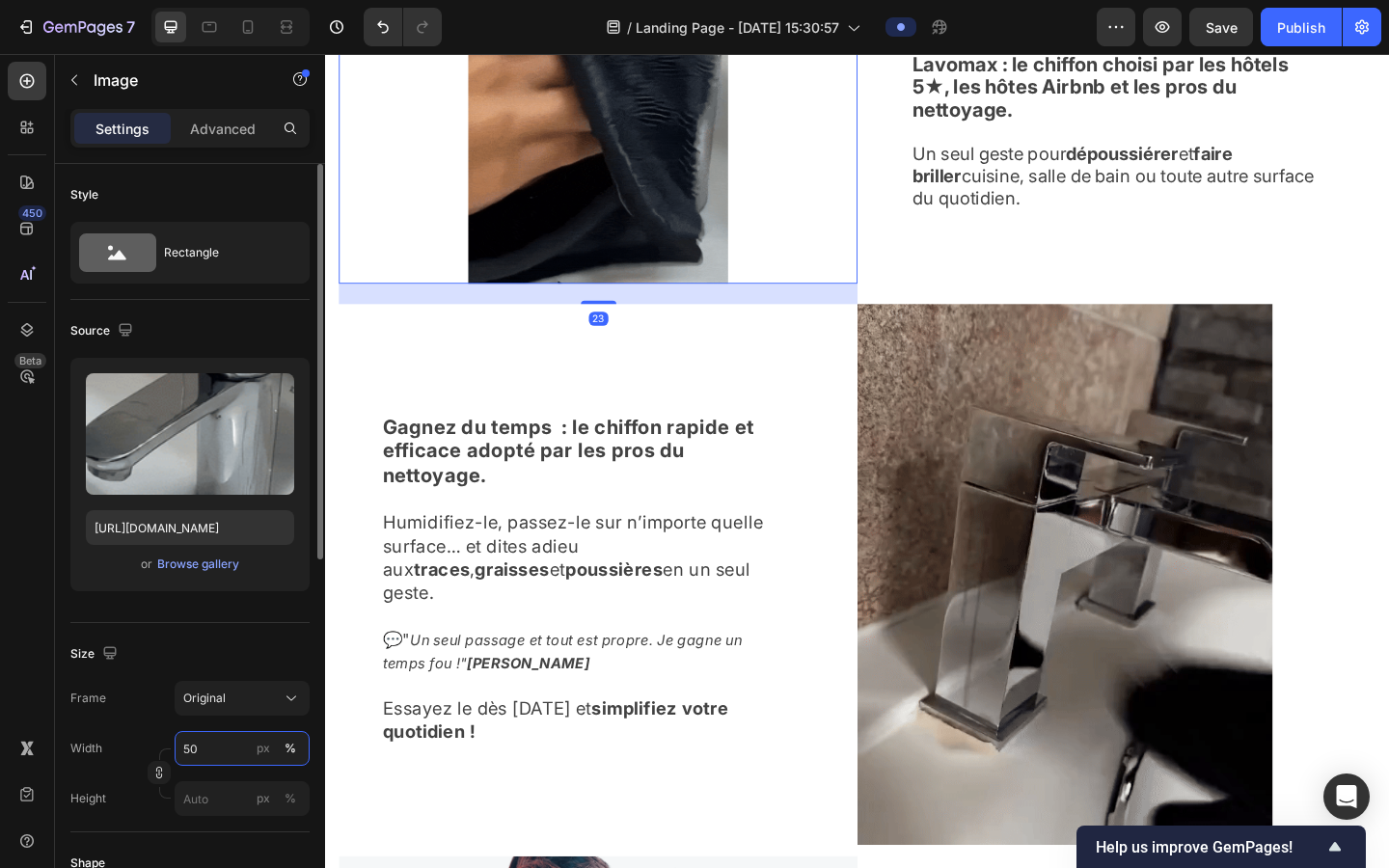
click at [200, 703] on input "50" at bounding box center [242, 748] width 135 height 34
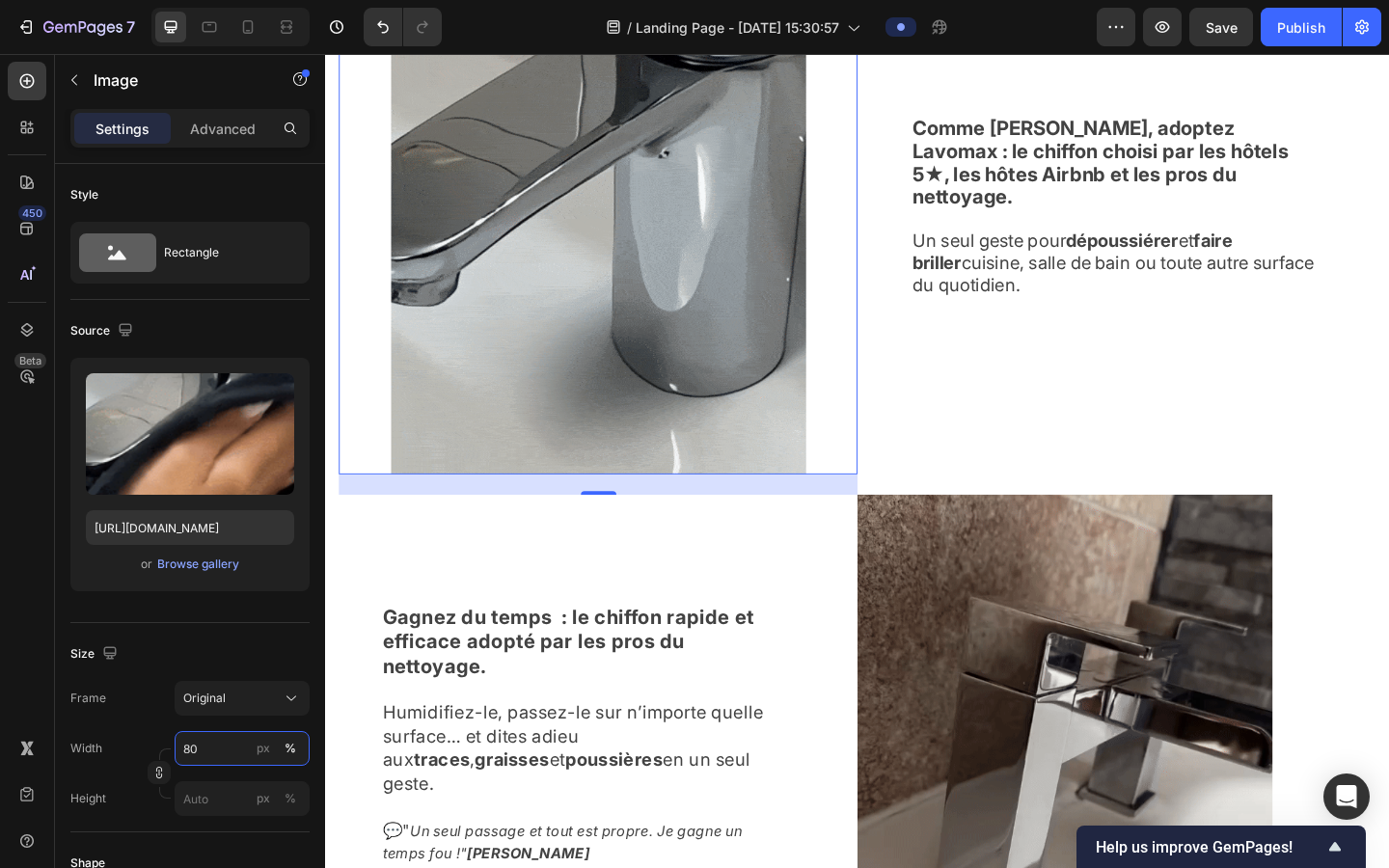
scroll to position [1460, 0]
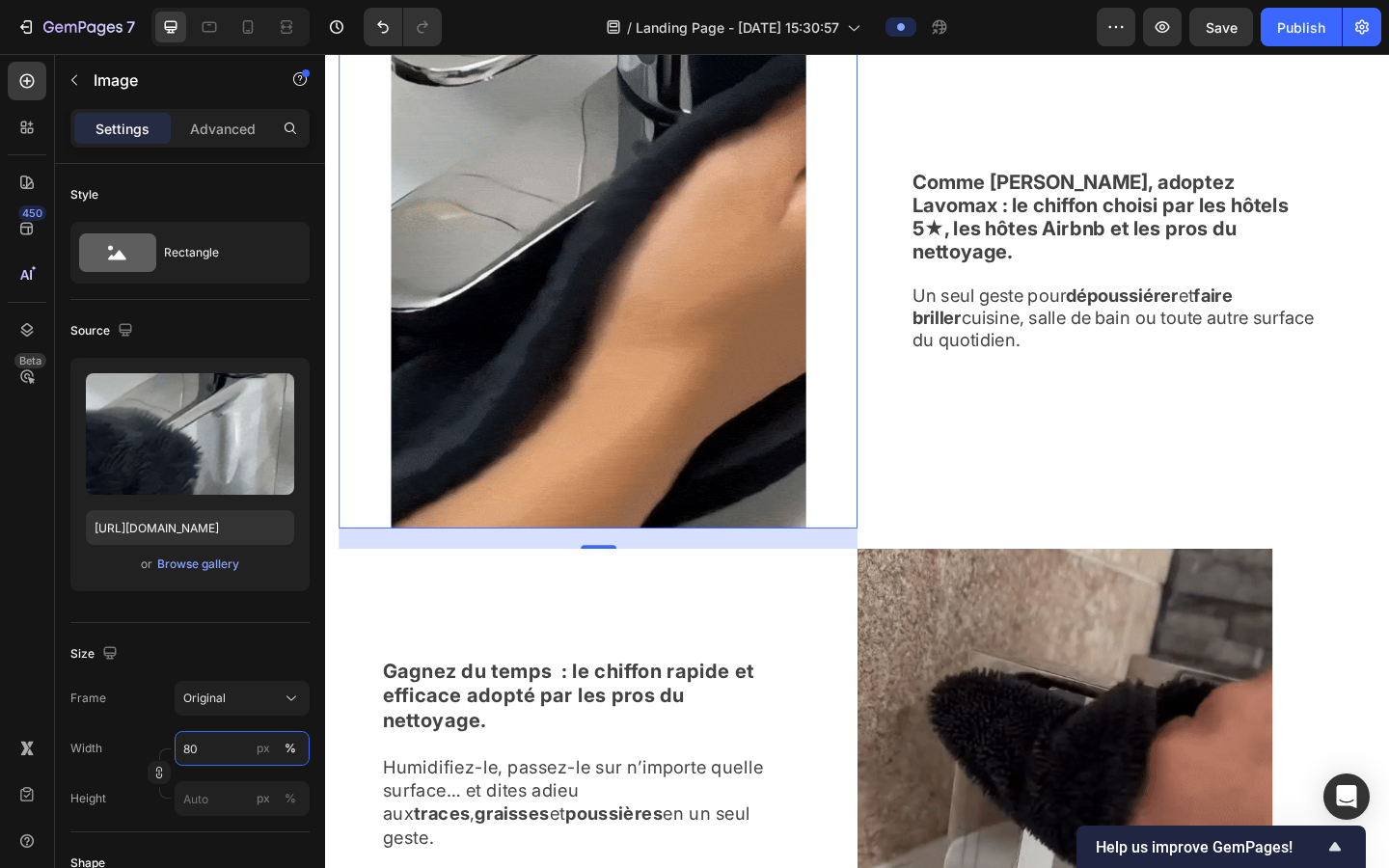
type input "80"
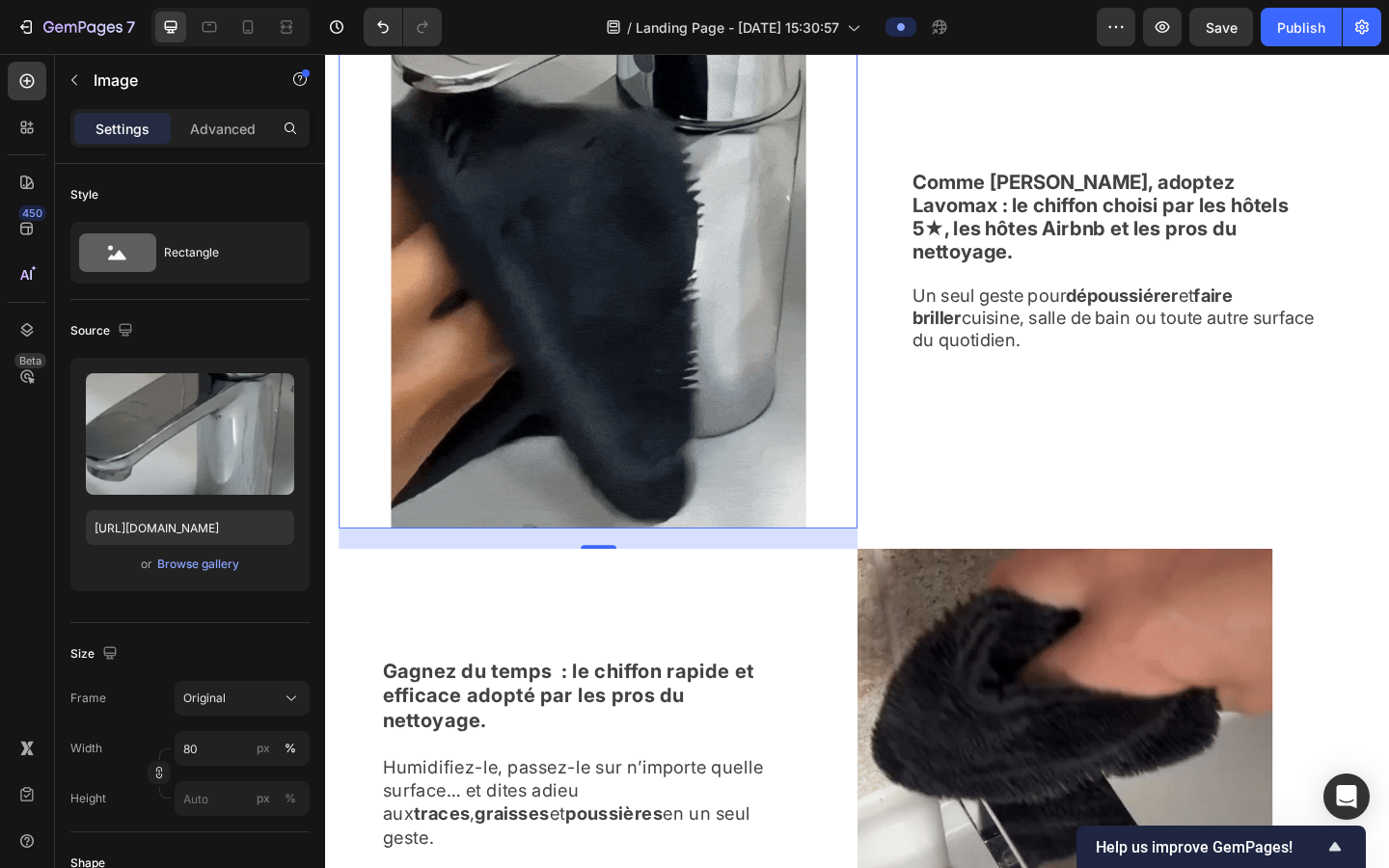
click at [857, 565] on div at bounding box center [622, 268] width 564 height 604
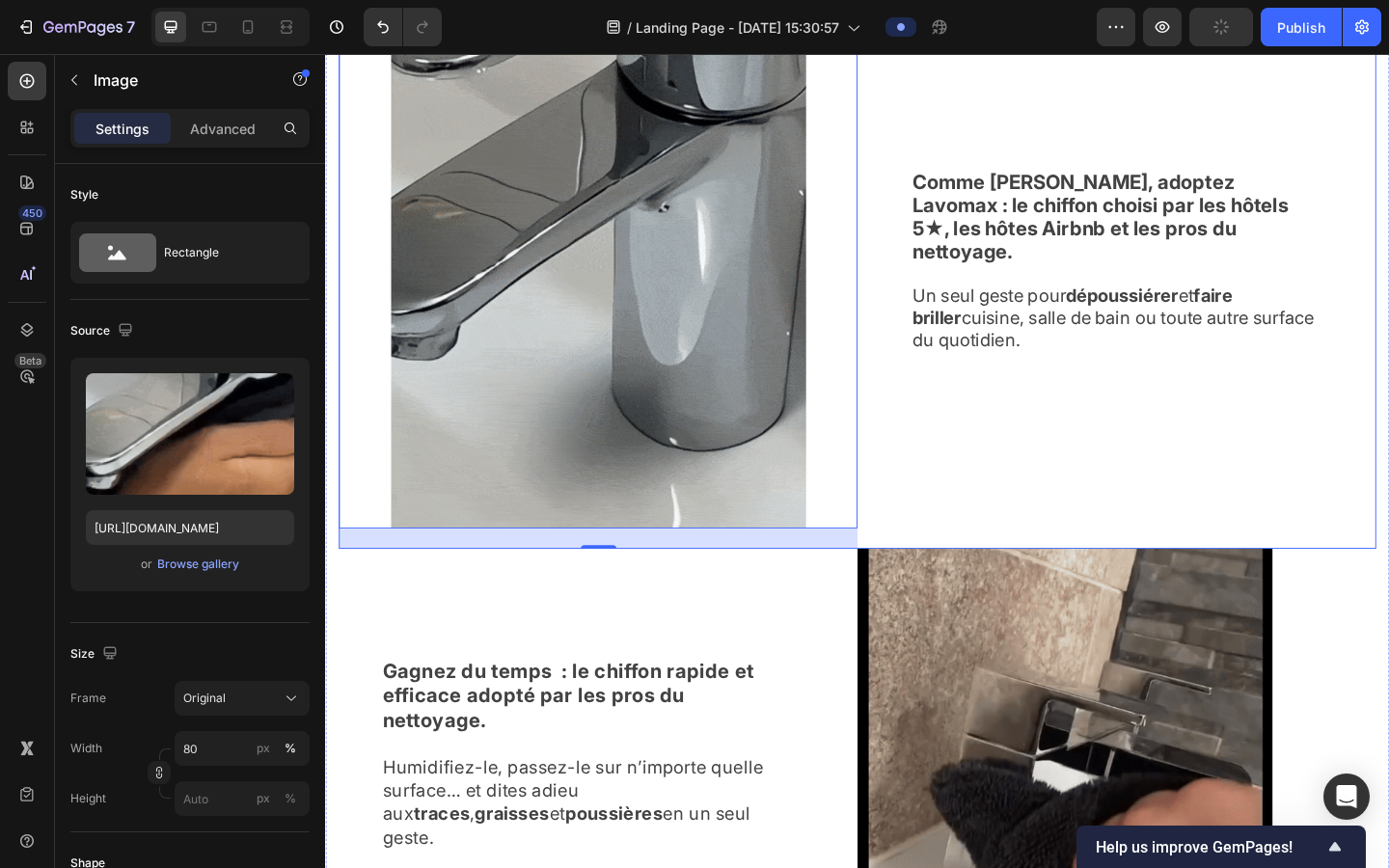
click at [886, 529] on div "Comme [PERSON_NAME], adoptez Lavomax : le chiffon choisi par les hôtels 5★, les…" at bounding box center [1186, 279] width 564 height 626
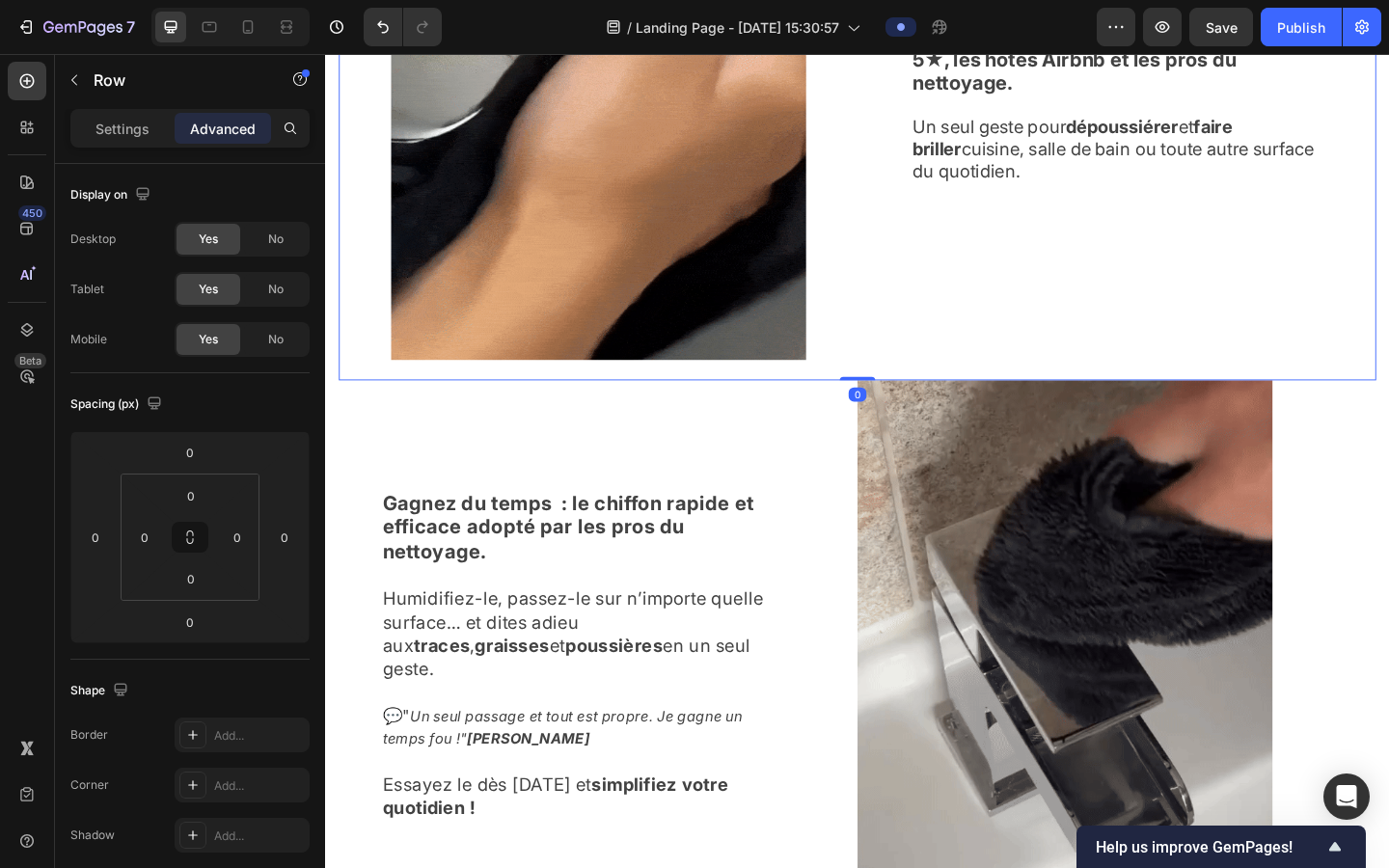
scroll to position [1847, 0]
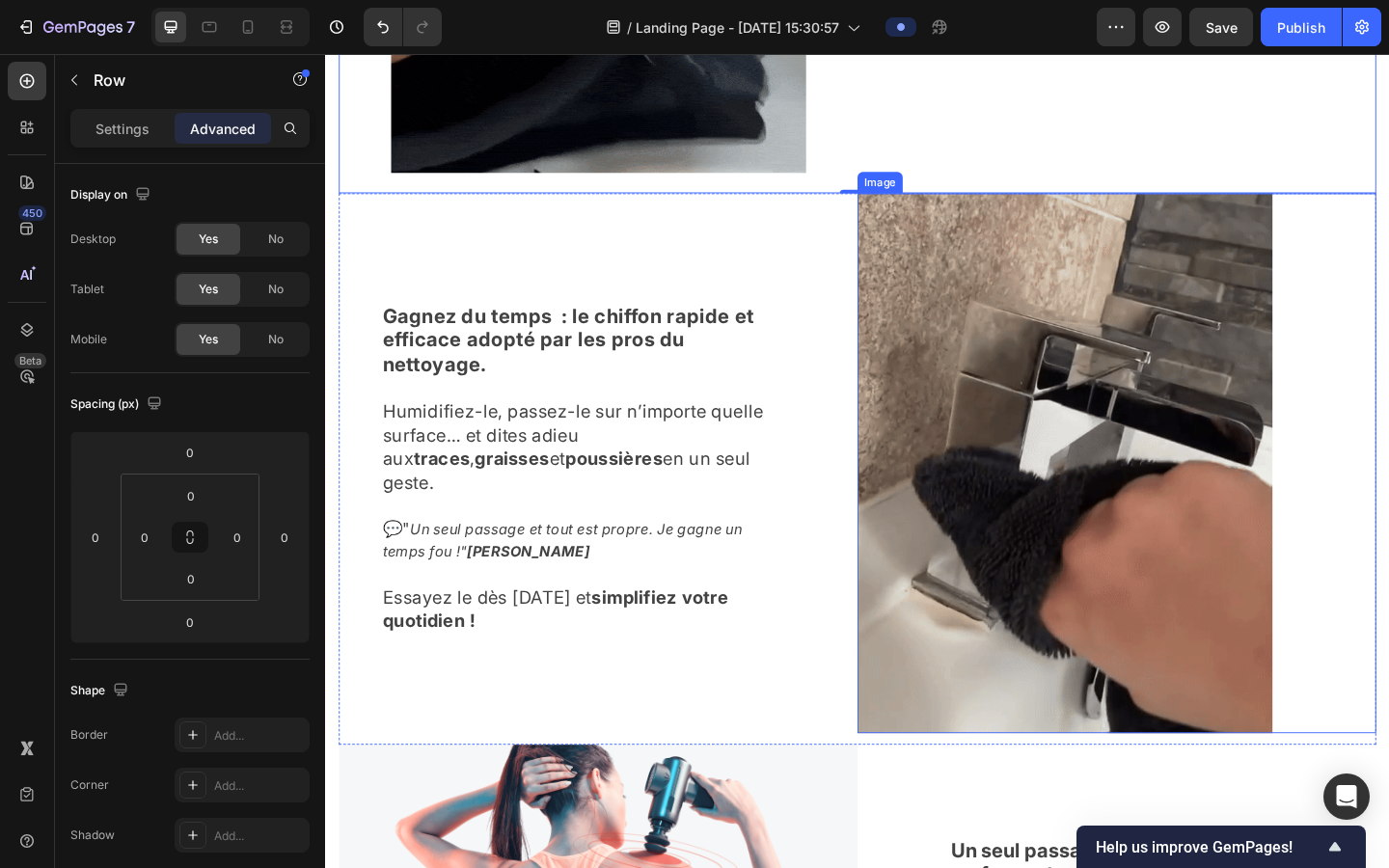
click at [886, 517] on img at bounding box center [1129, 500] width 452 height 588
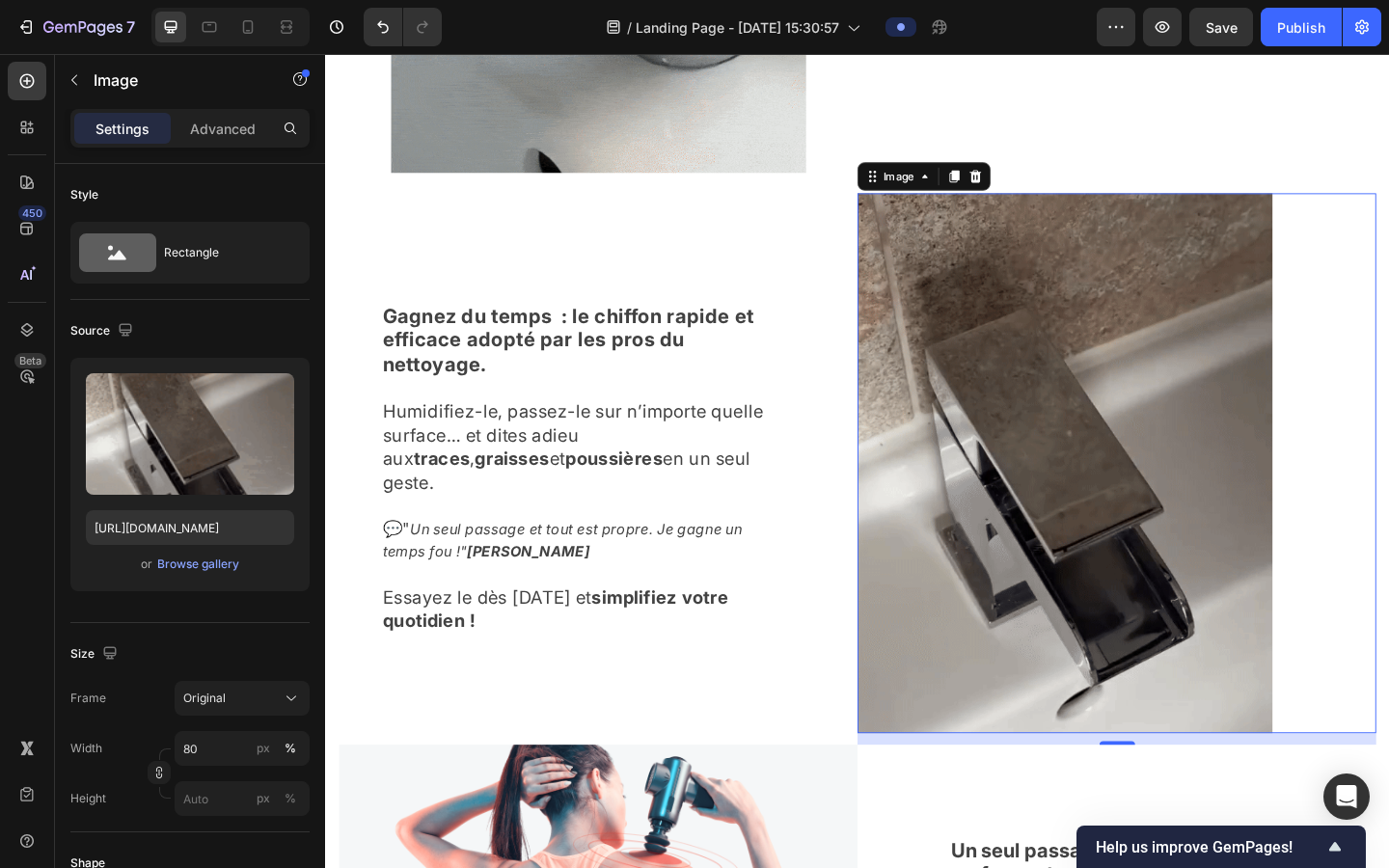
click at [212, 145] on div "Settings Advanced" at bounding box center [190, 127] width 239 height 38
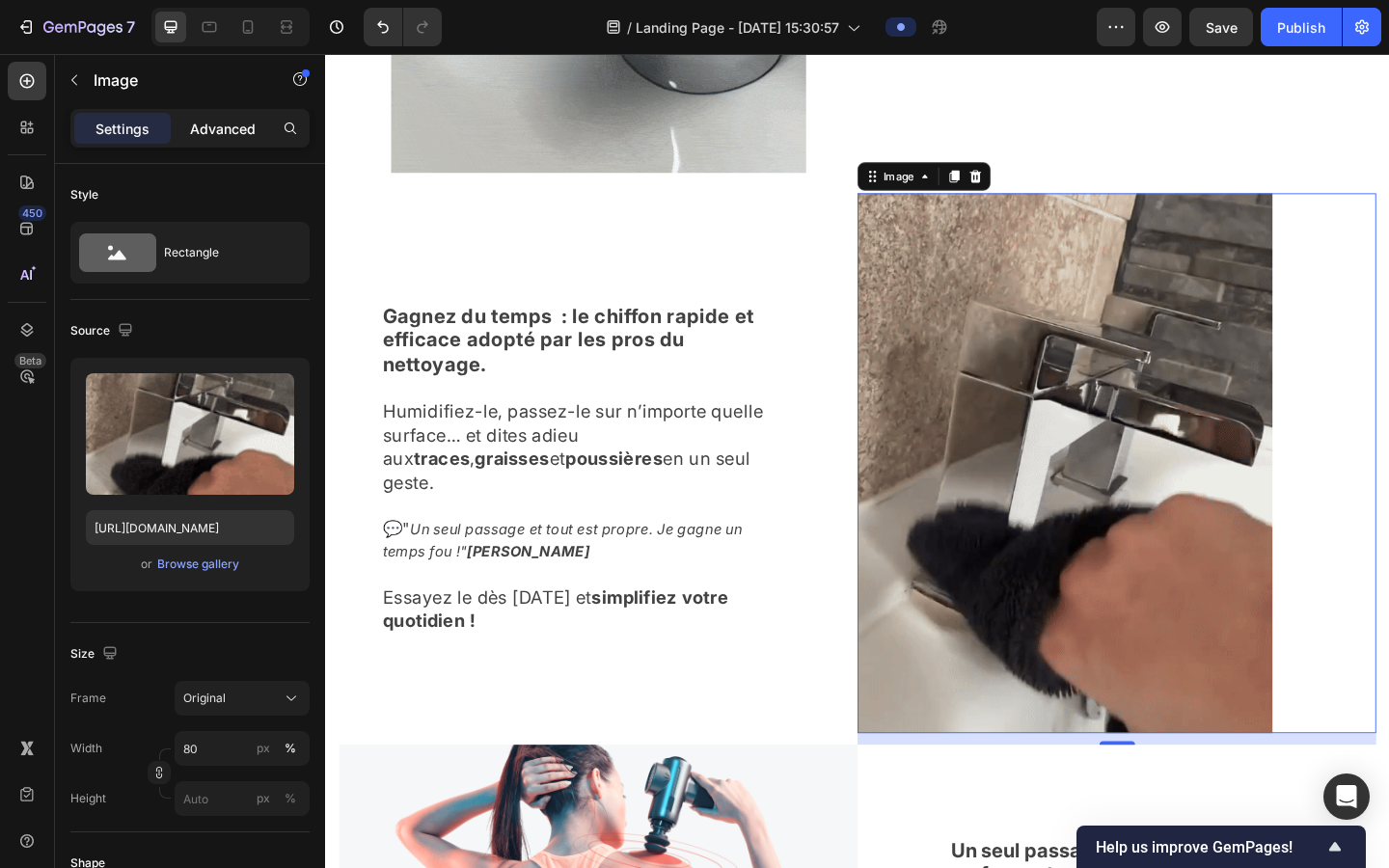
click at [215, 119] on p "Advanced" at bounding box center [222, 128] width 66 height 21
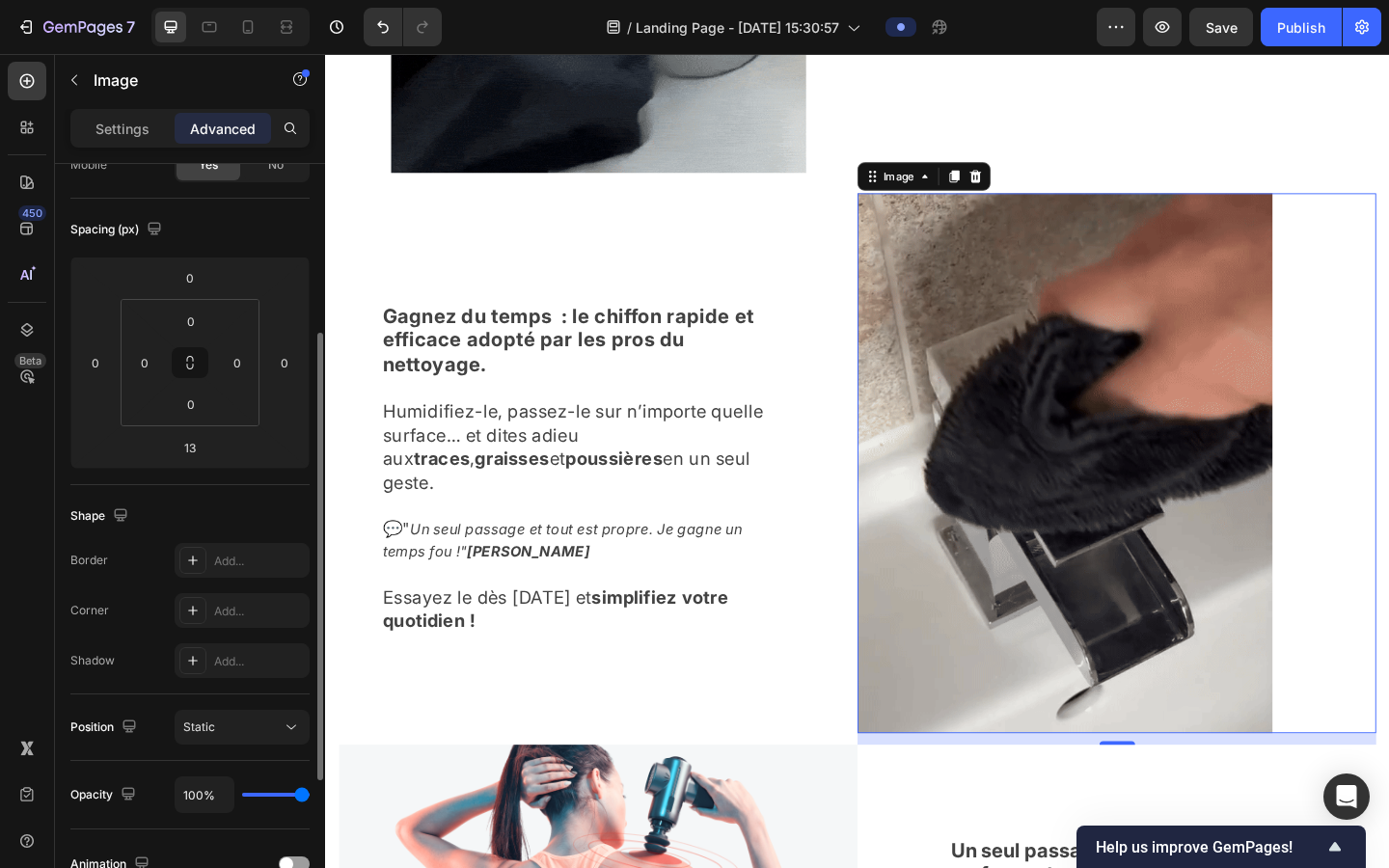
scroll to position [76, 0]
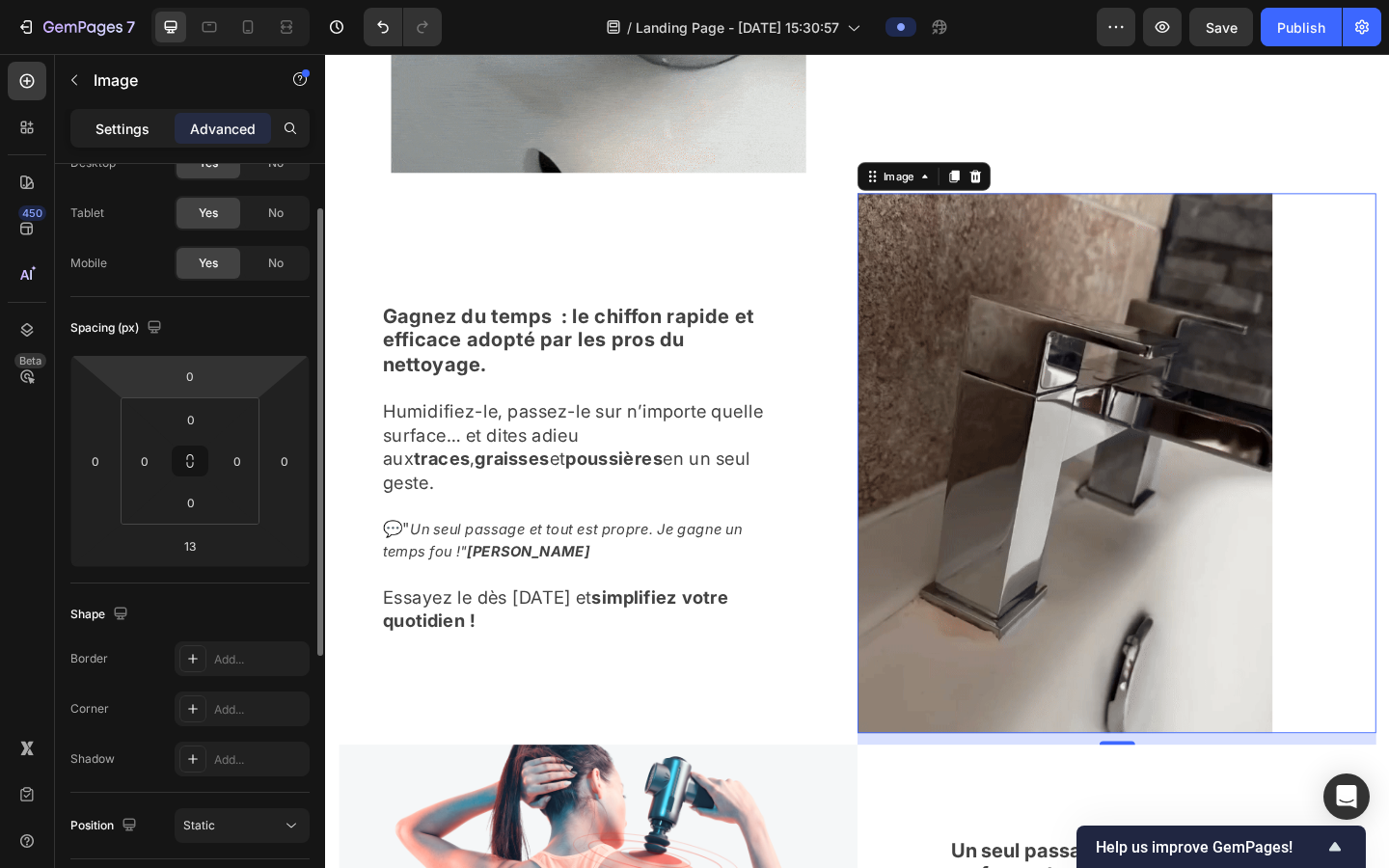
click at [114, 131] on p "Settings" at bounding box center [122, 128] width 54 height 21
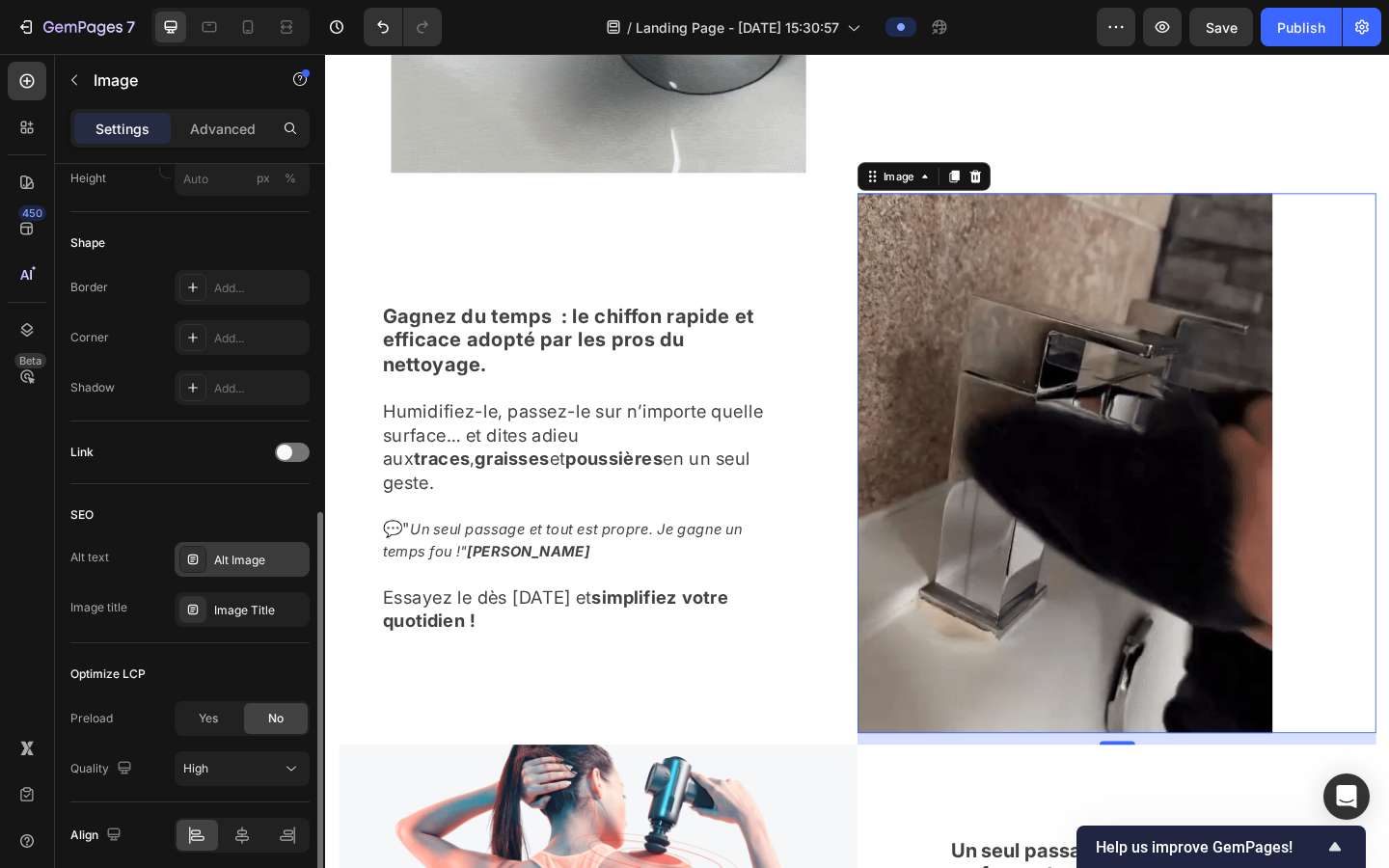
scroll to position [698, 0]
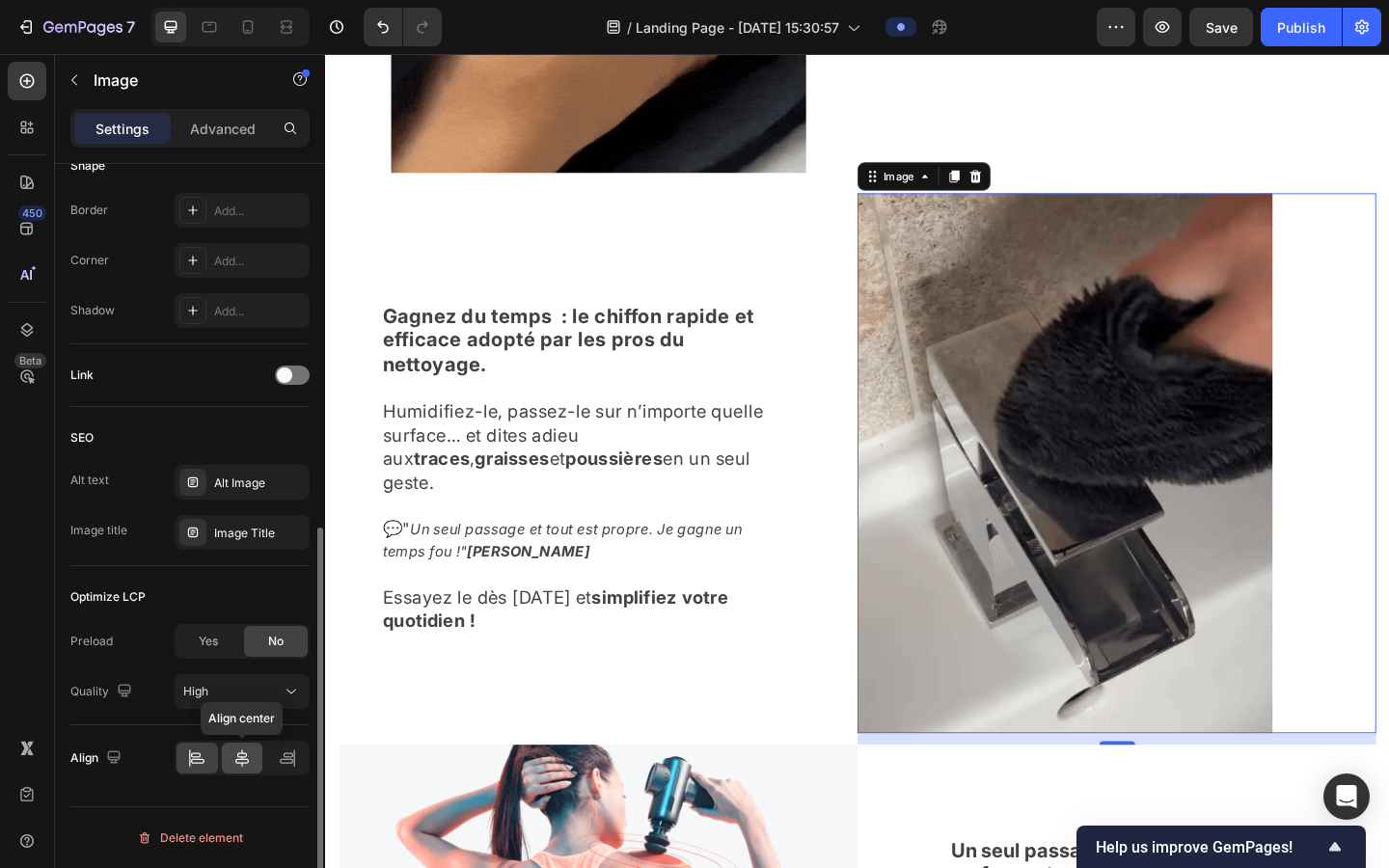
click at [239, 703] on icon at bounding box center [242, 758] width 20 height 20
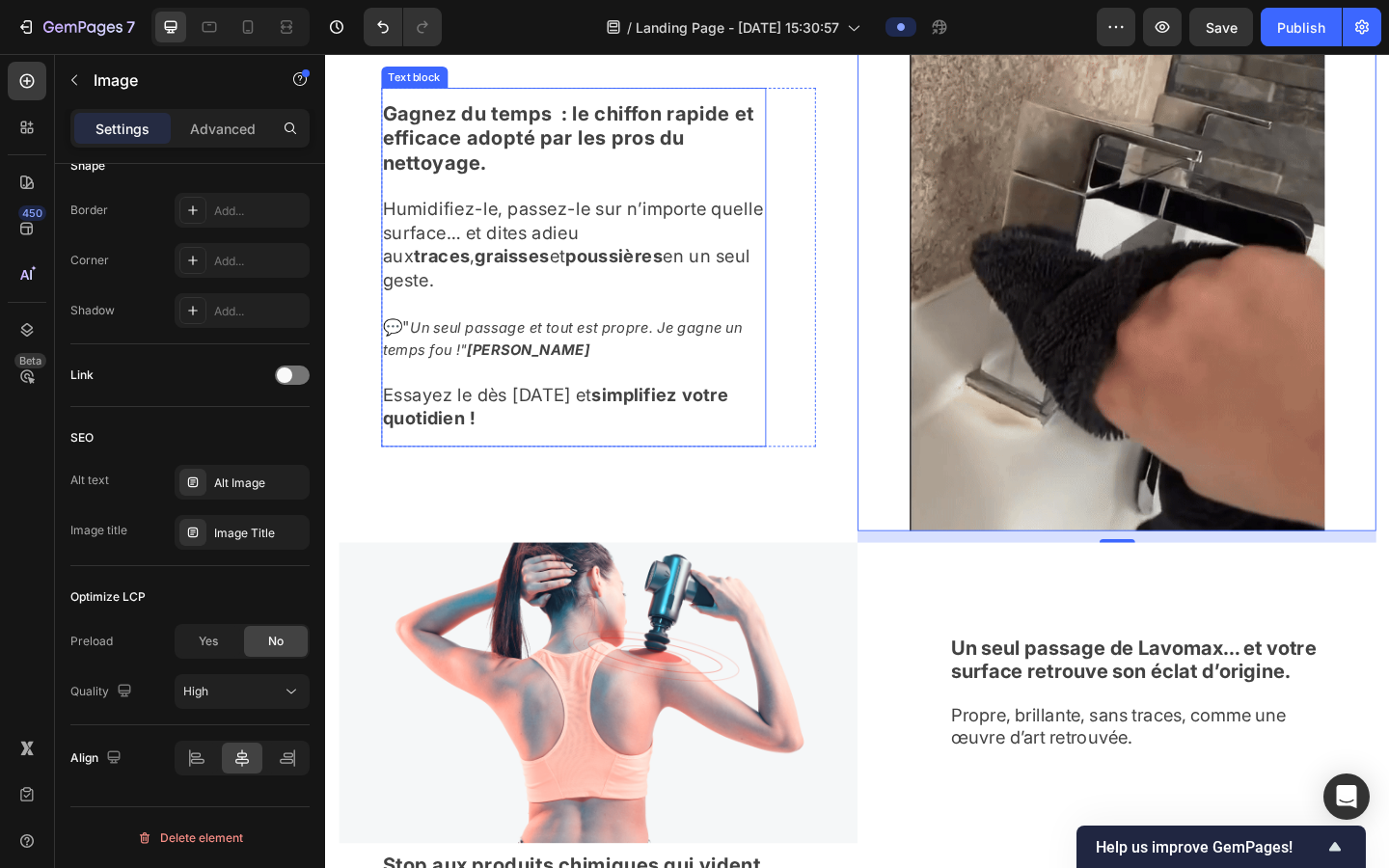
scroll to position [2074, 0]
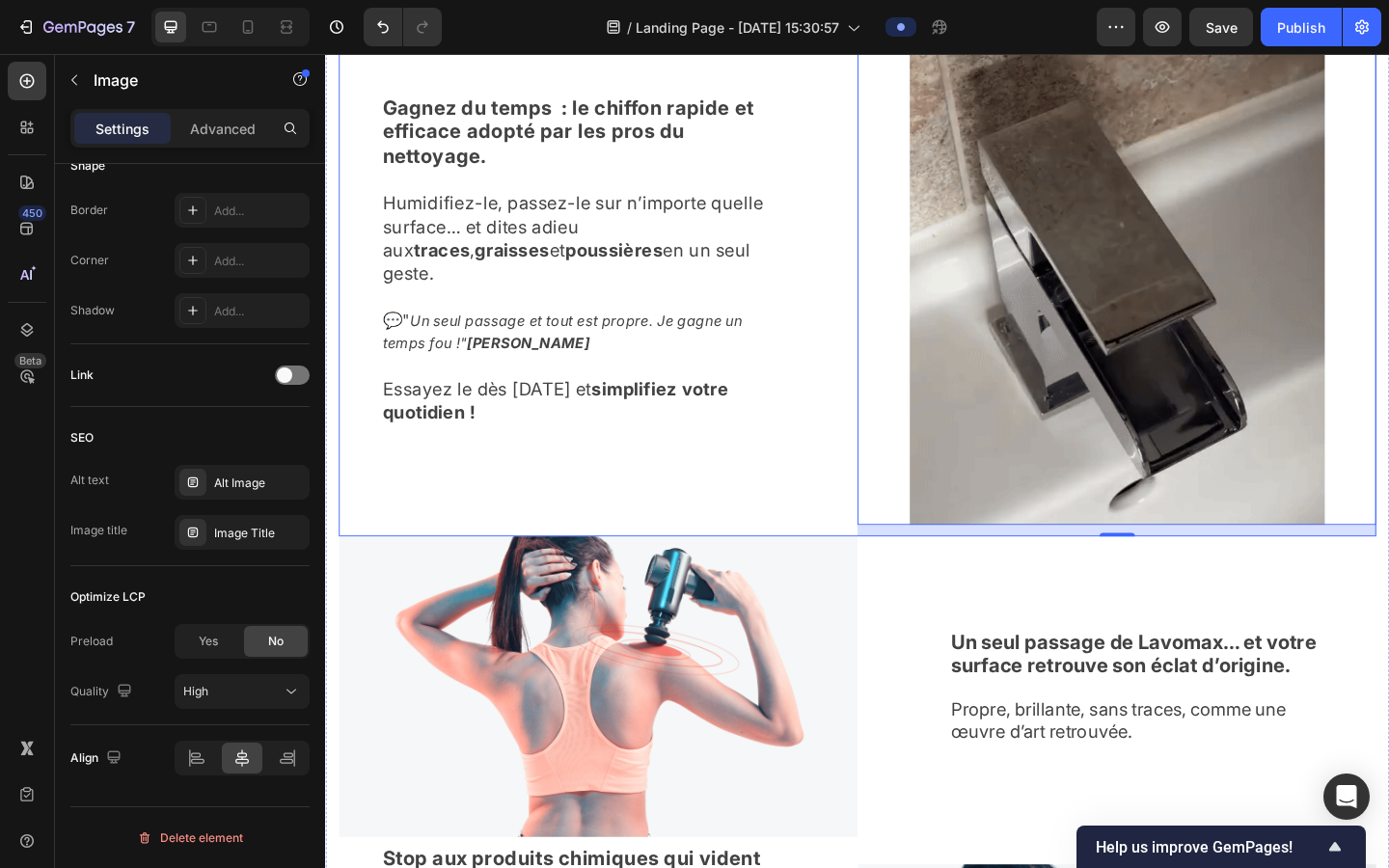
click at [821, 535] on div "Gagnez du temps : le chiffon rapide et efficace adopté par les pros du nettoyag…" at bounding box center [622, 278] width 564 height 601
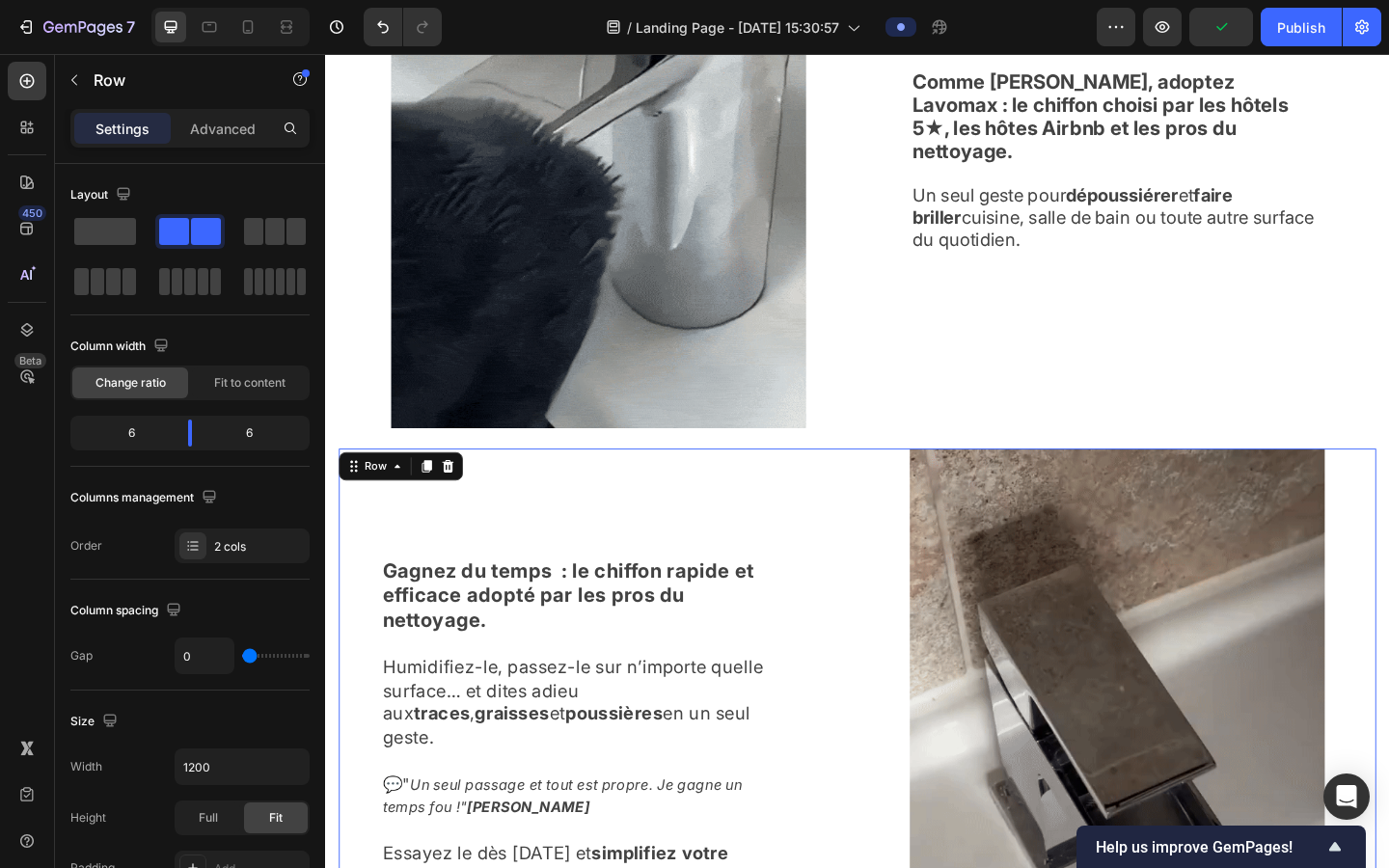
scroll to position [1782, 0]
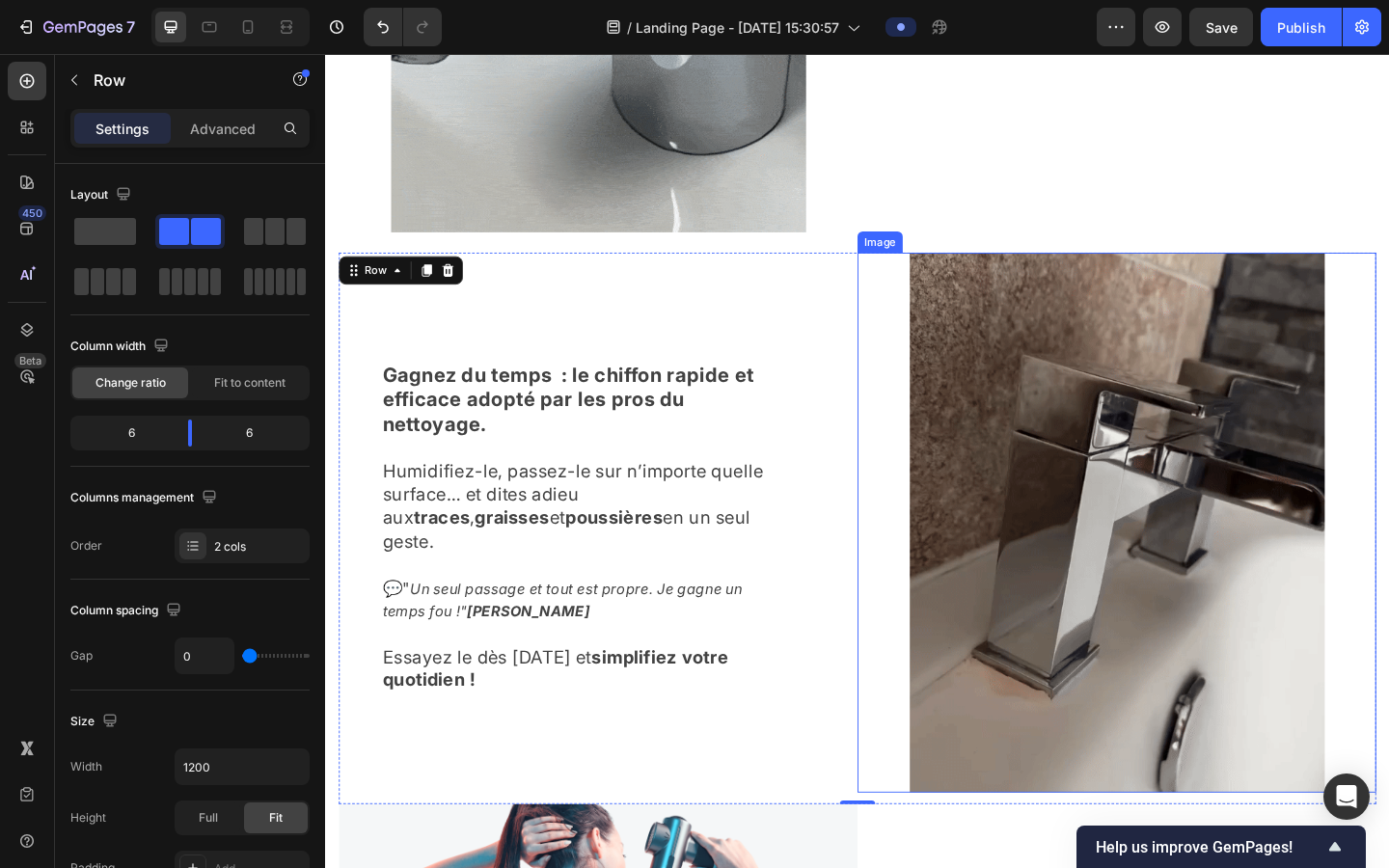
click at [886, 663] on img at bounding box center [1186, 564] width 452 height 588
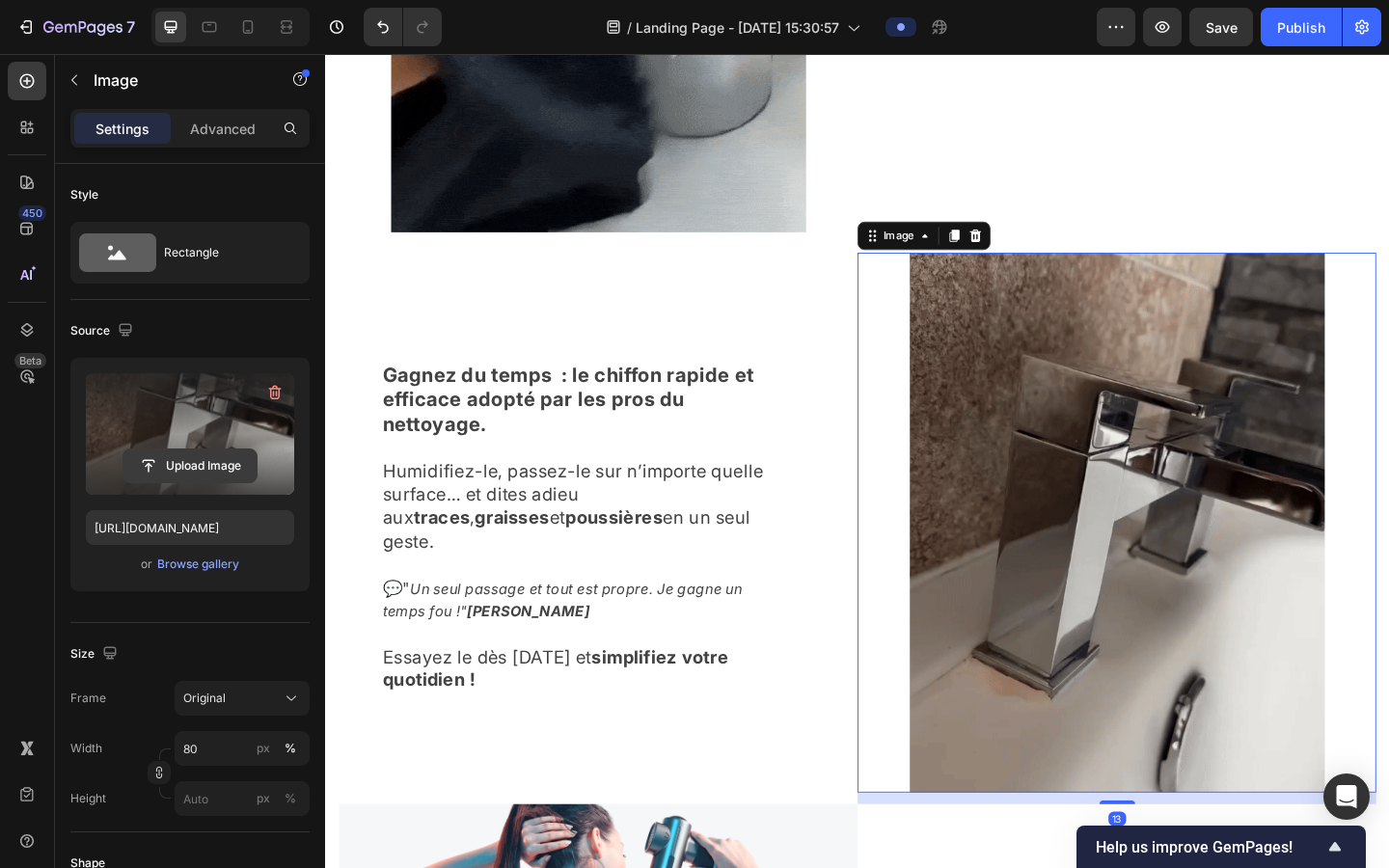
click at [175, 458] on input "file" at bounding box center [190, 465] width 133 height 32
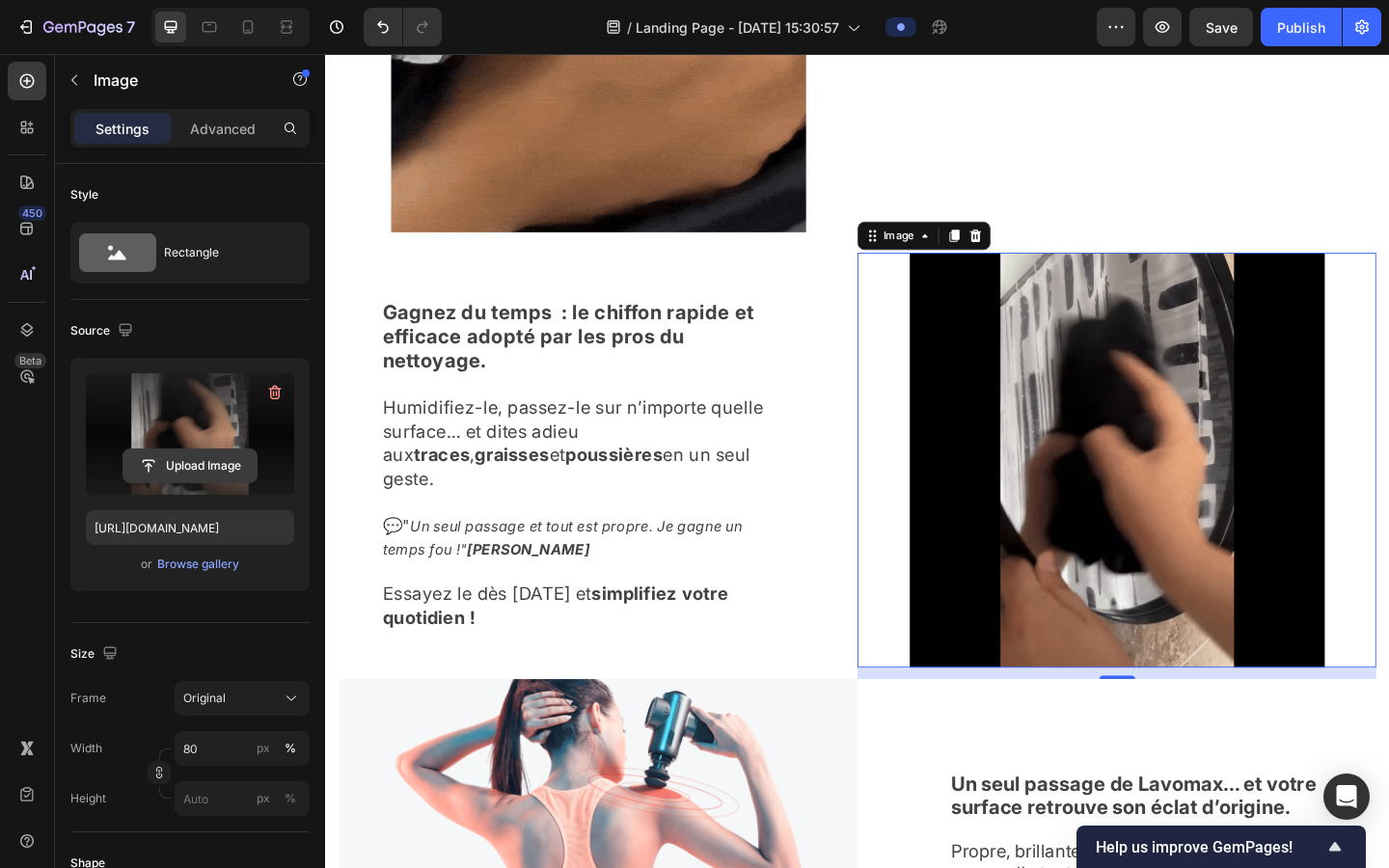
click at [145, 472] on input "file" at bounding box center [190, 465] width 133 height 32
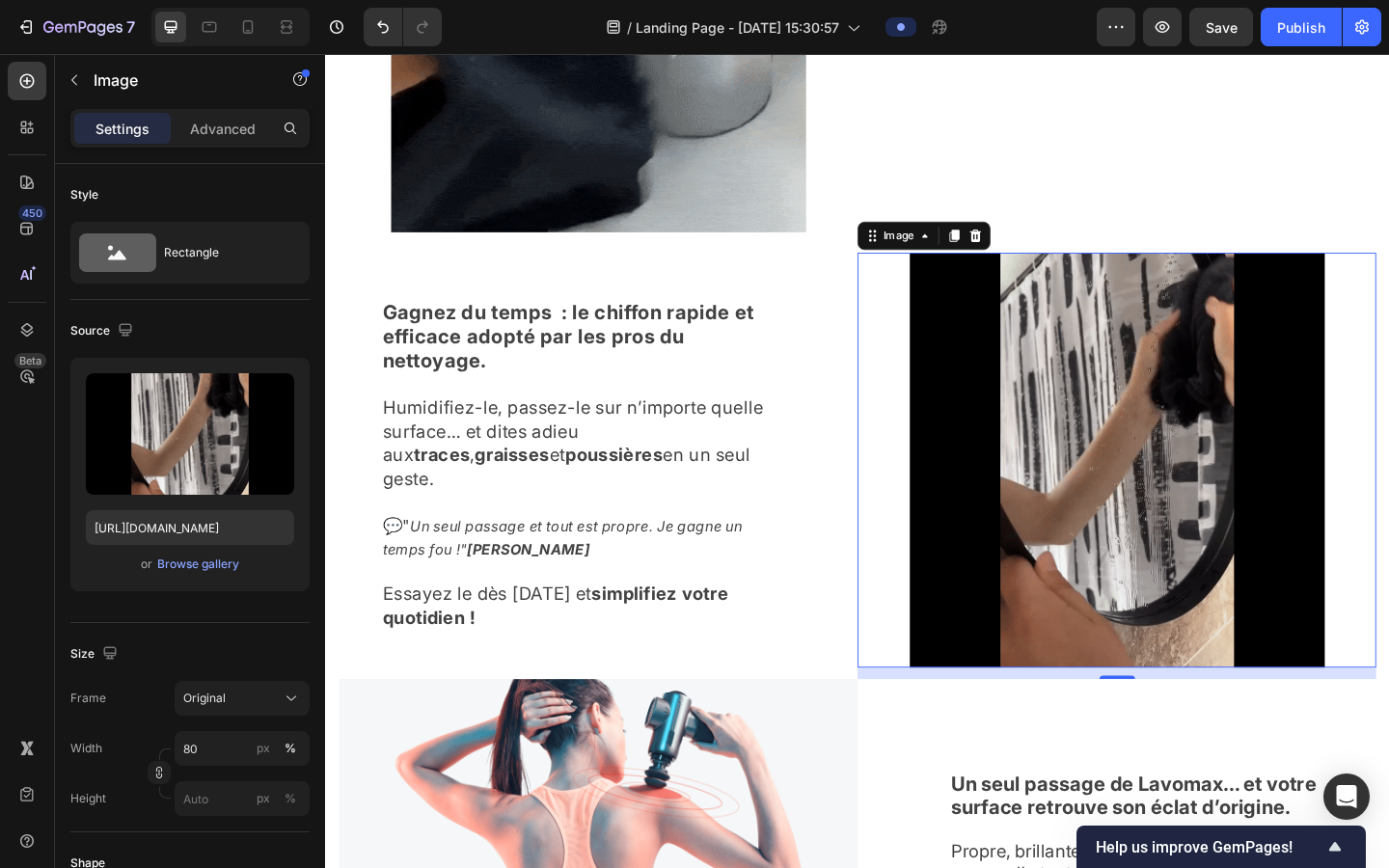
click at [886, 582] on img at bounding box center [1186, 496] width 452 height 452
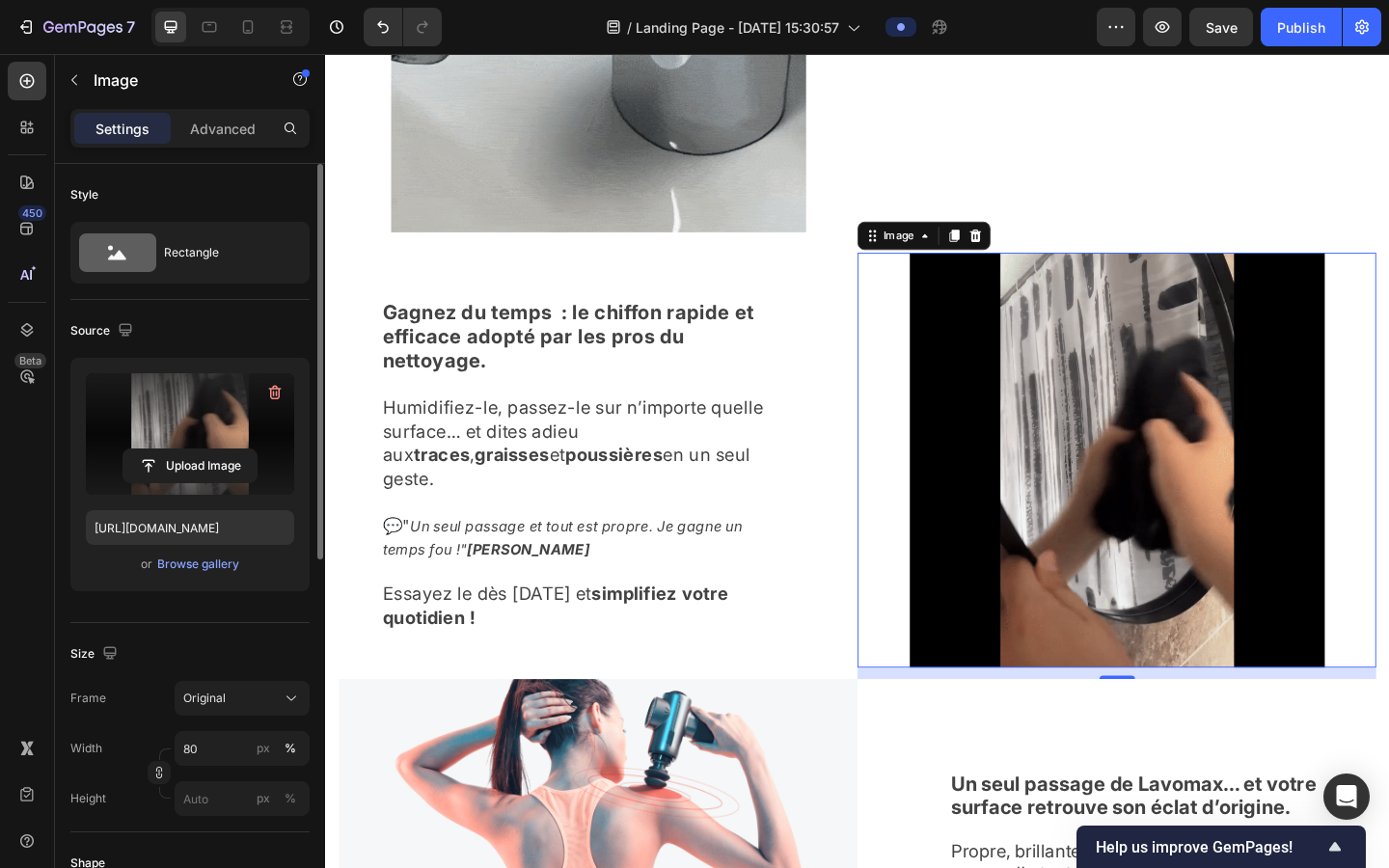
click at [262, 427] on label at bounding box center [190, 434] width 209 height 121
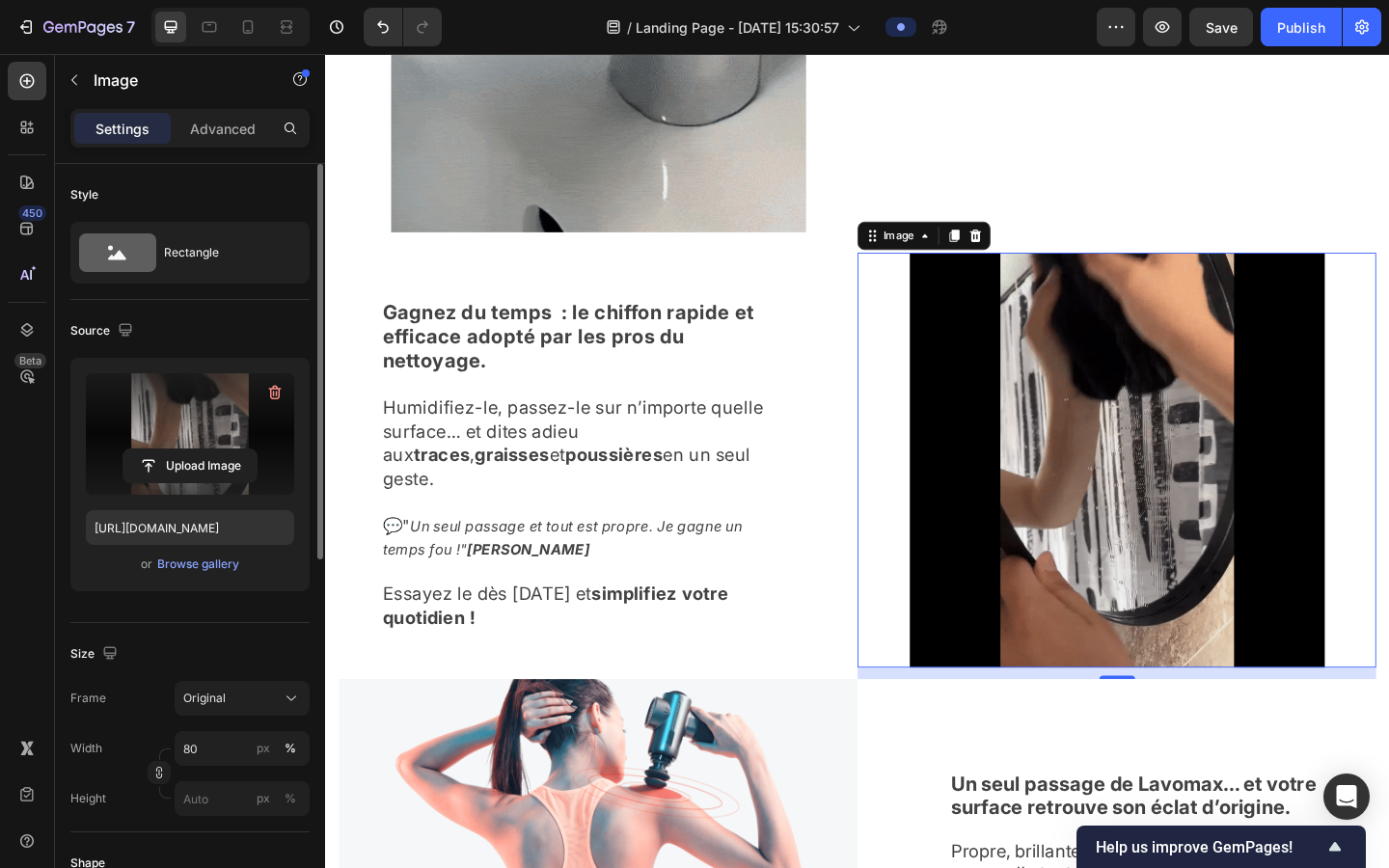
click at [257, 450] on input "file" at bounding box center [190, 465] width 133 height 32
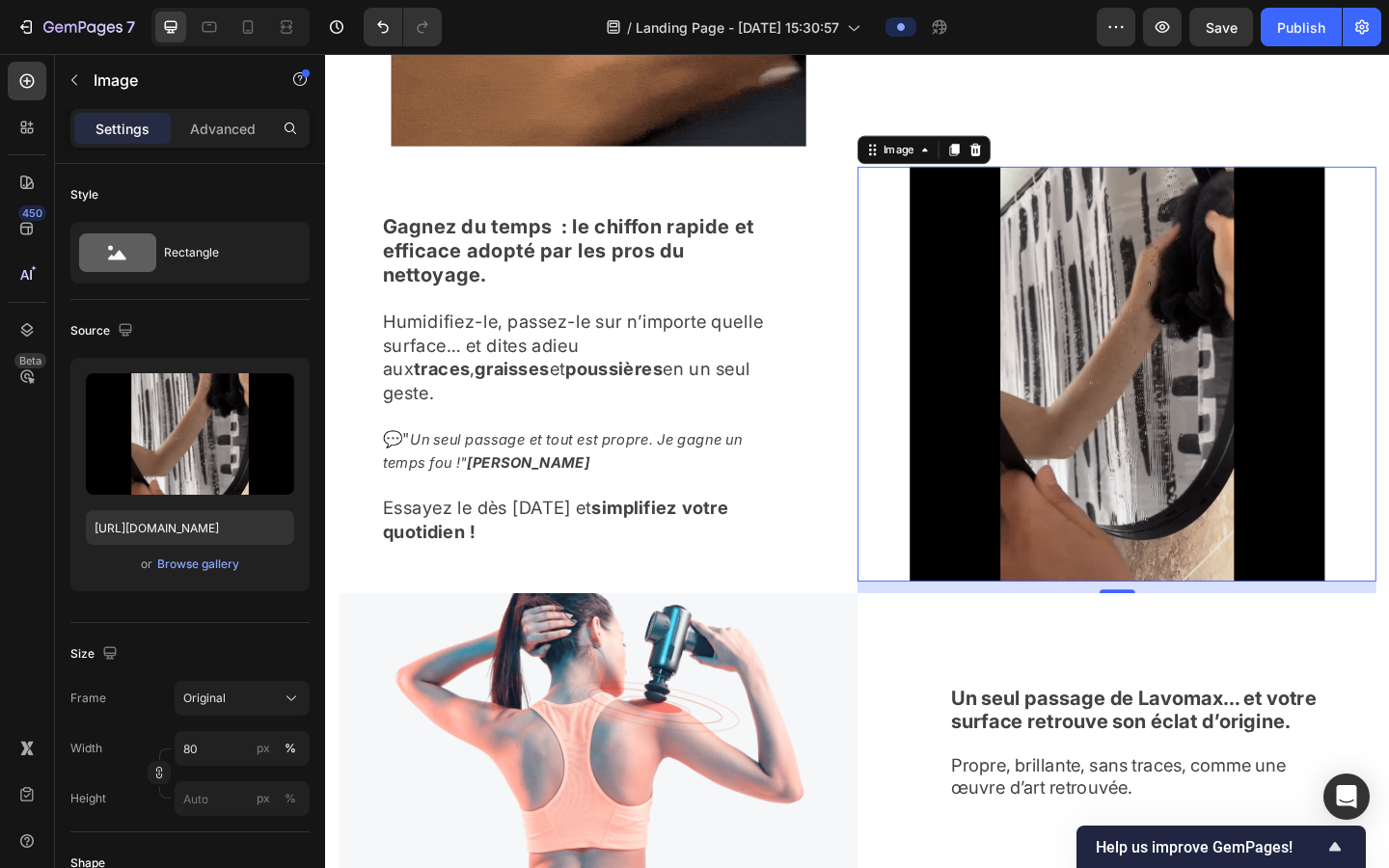
scroll to position [1877, 0]
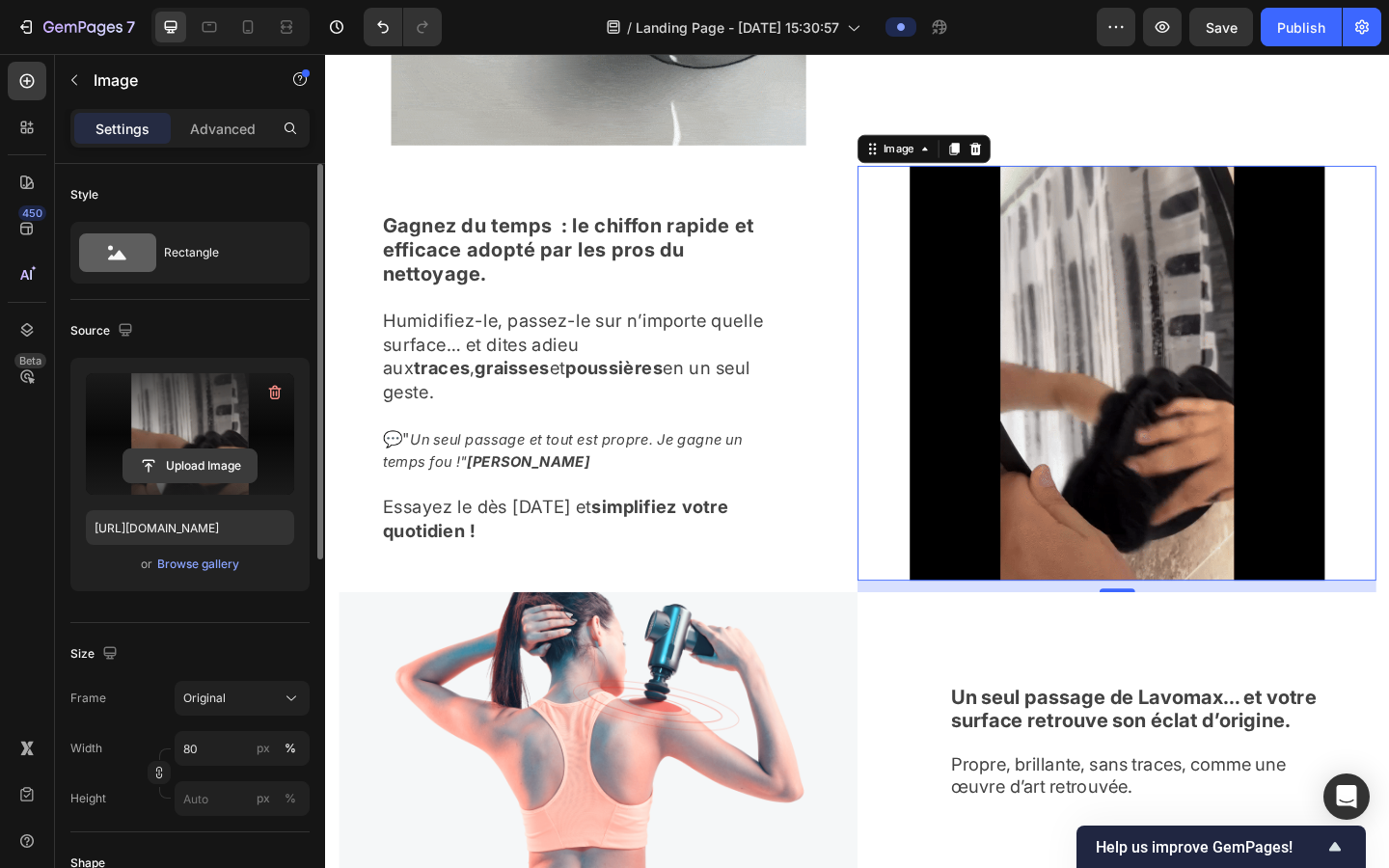
click at [208, 478] on input "file" at bounding box center [190, 465] width 133 height 32
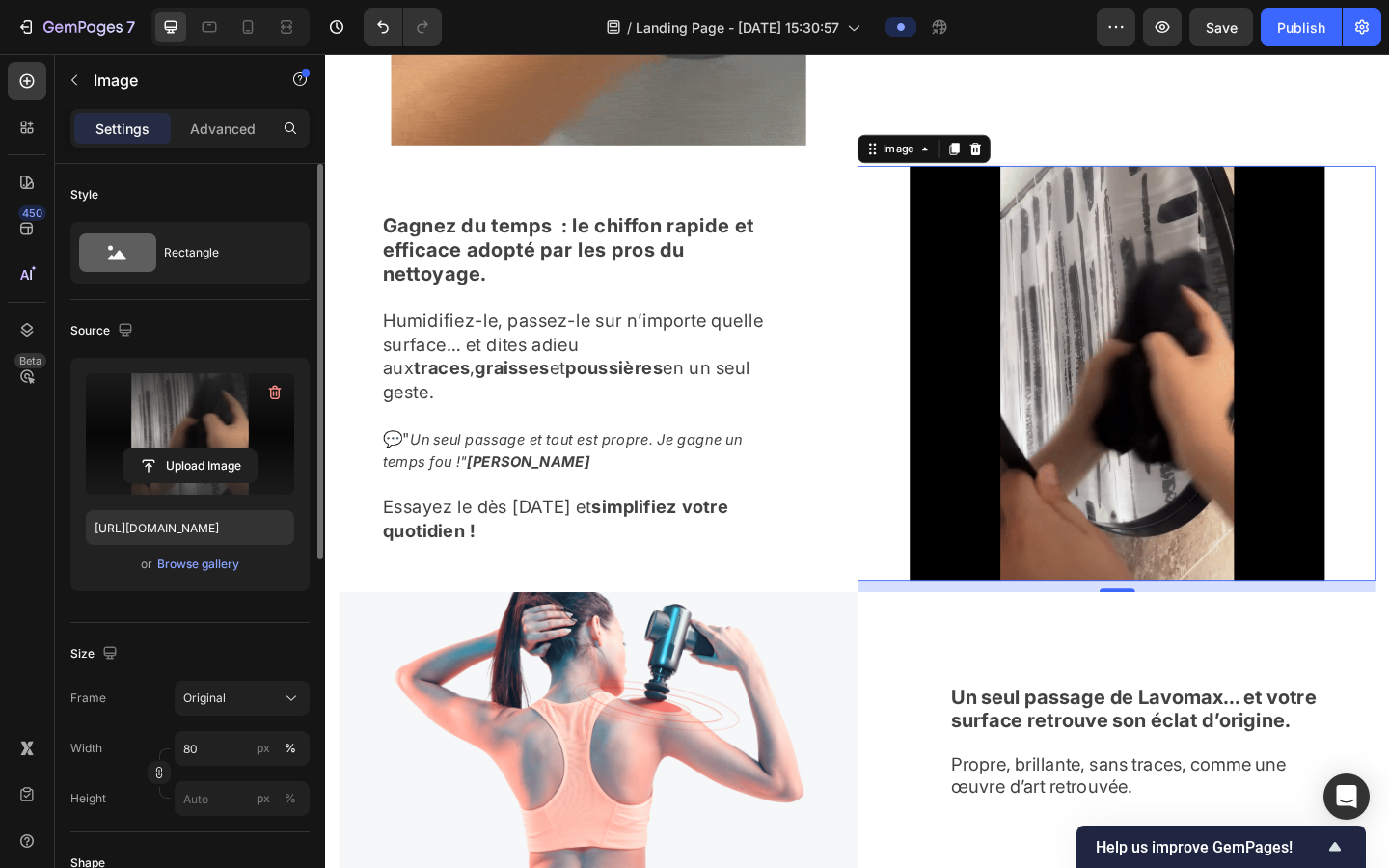
click at [160, 444] on label at bounding box center [190, 434] width 209 height 121
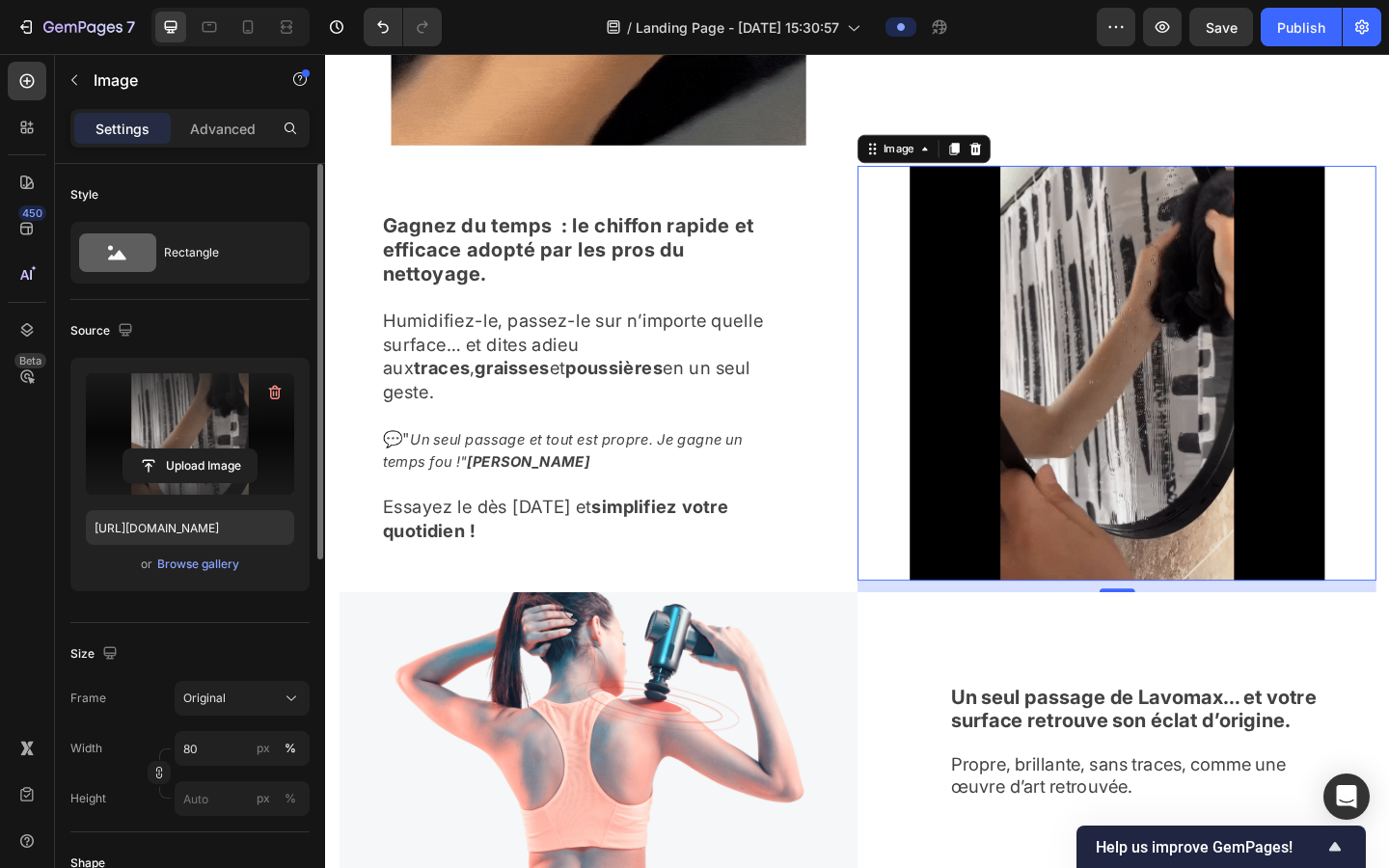
click at [160, 450] on input "file" at bounding box center [190, 465] width 133 height 32
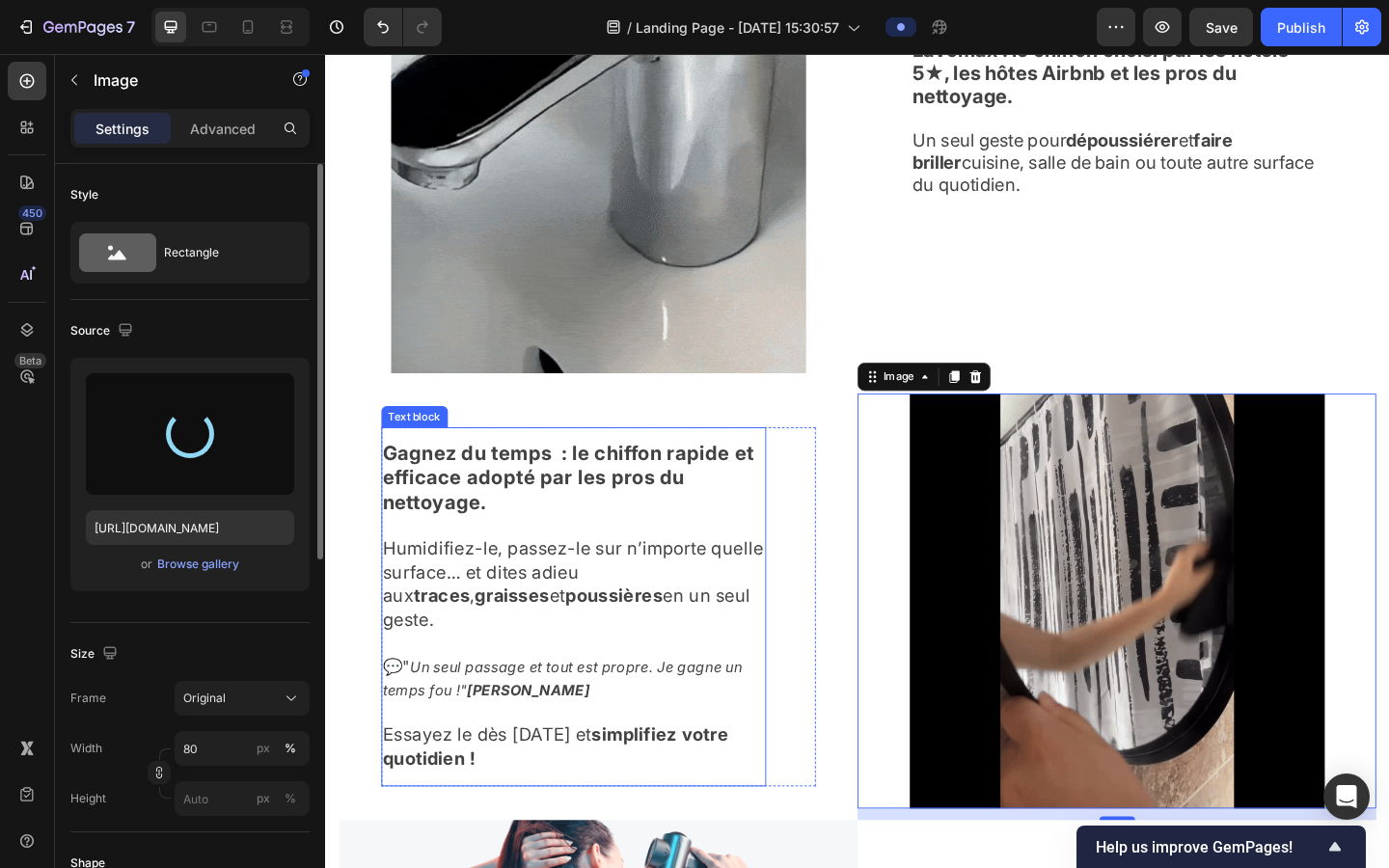
scroll to position [1630, 0]
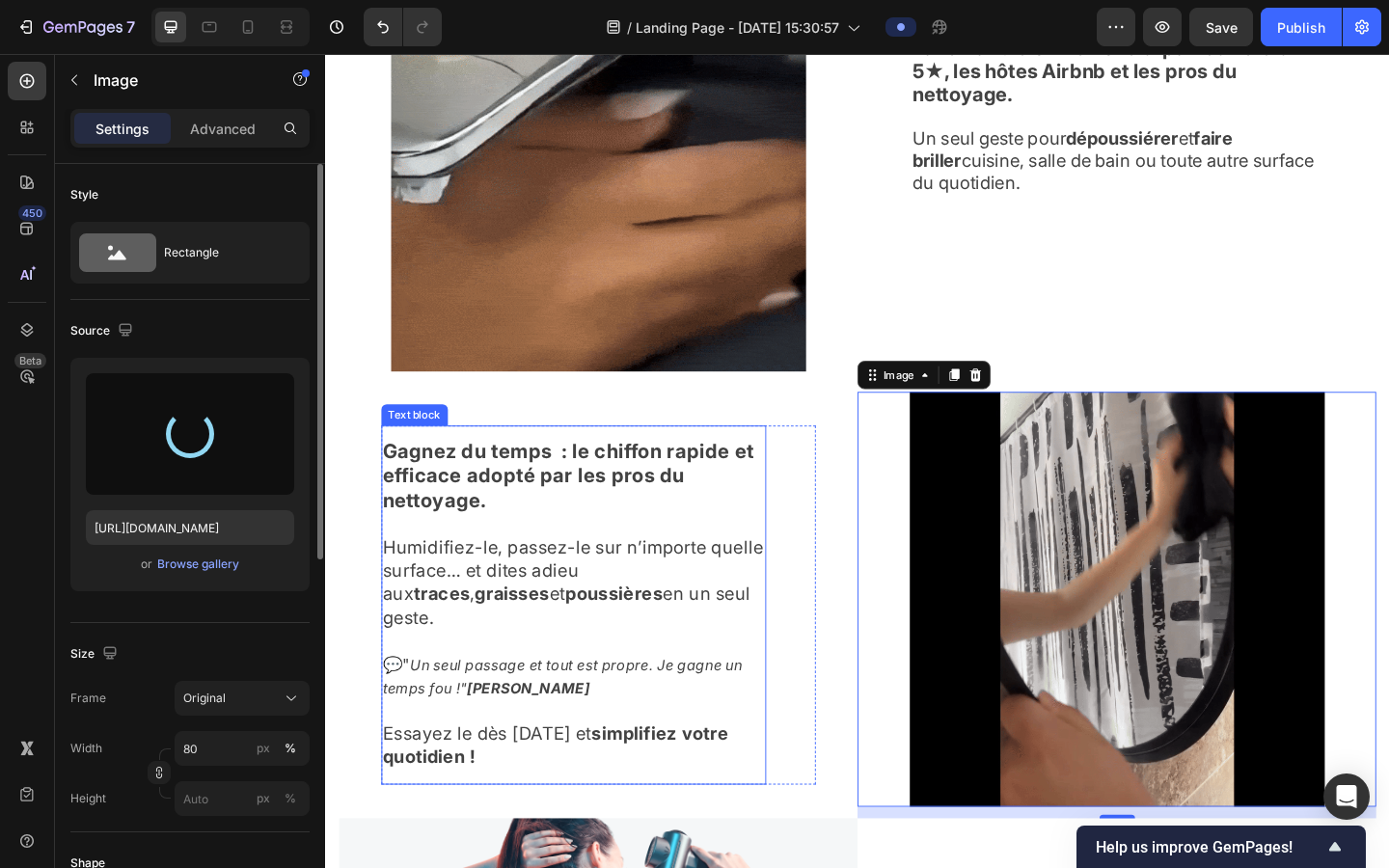
type input "https://cdn.shopify.com/s/files/1/0927/4104/2559/files/gempages_578042650951680…"
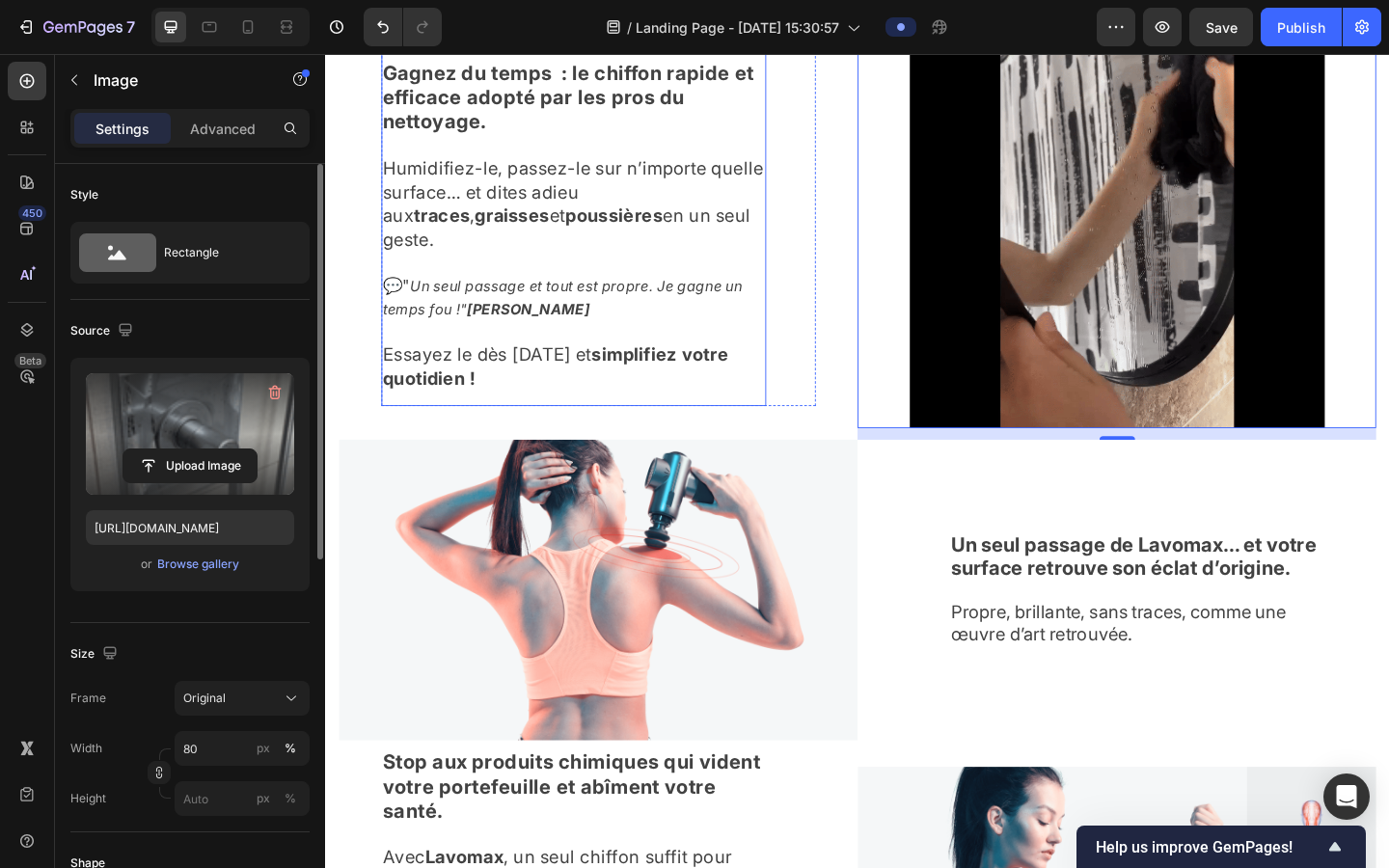
scroll to position [2047, 0]
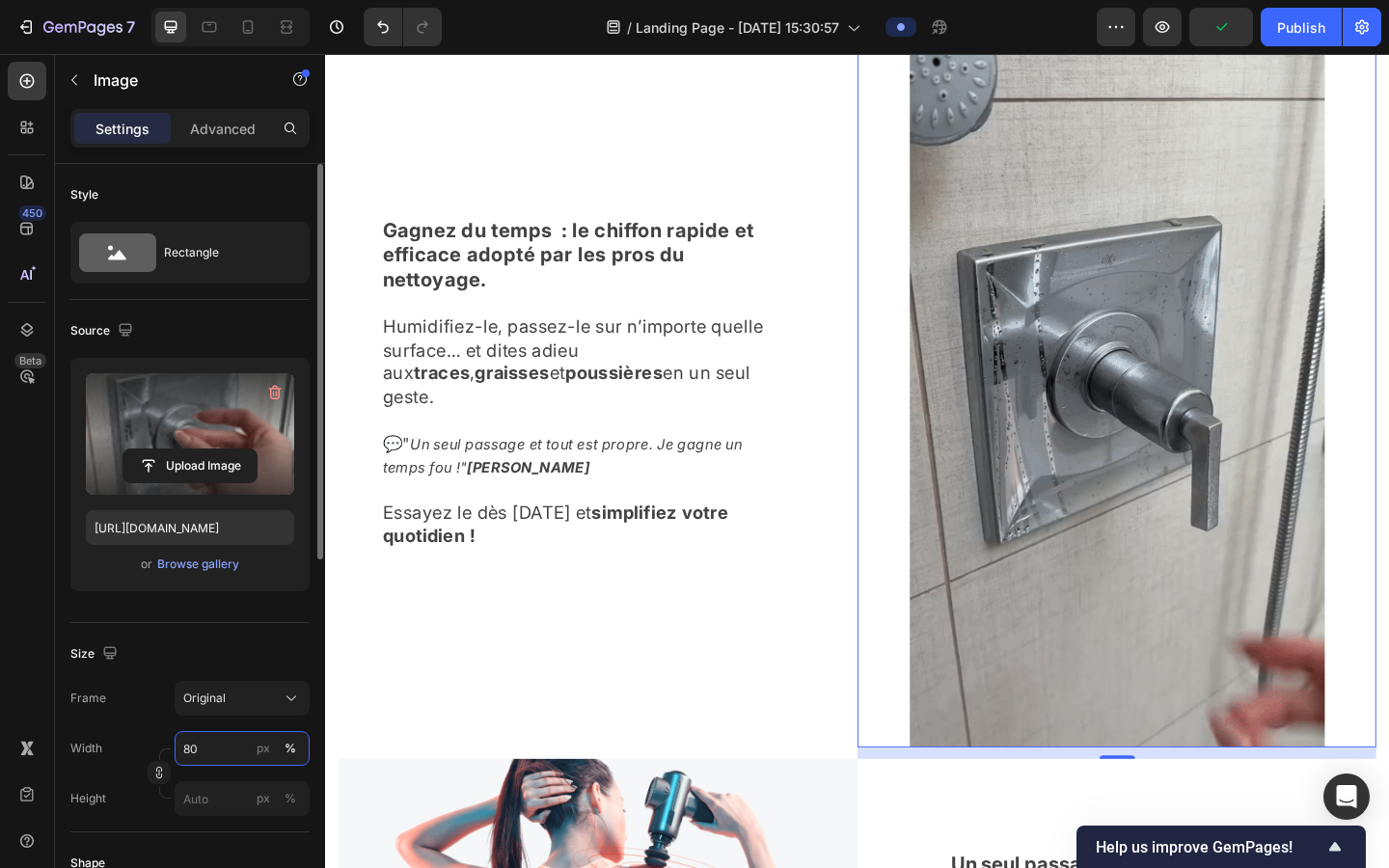
click at [222, 703] on input "80" at bounding box center [242, 748] width 135 height 34
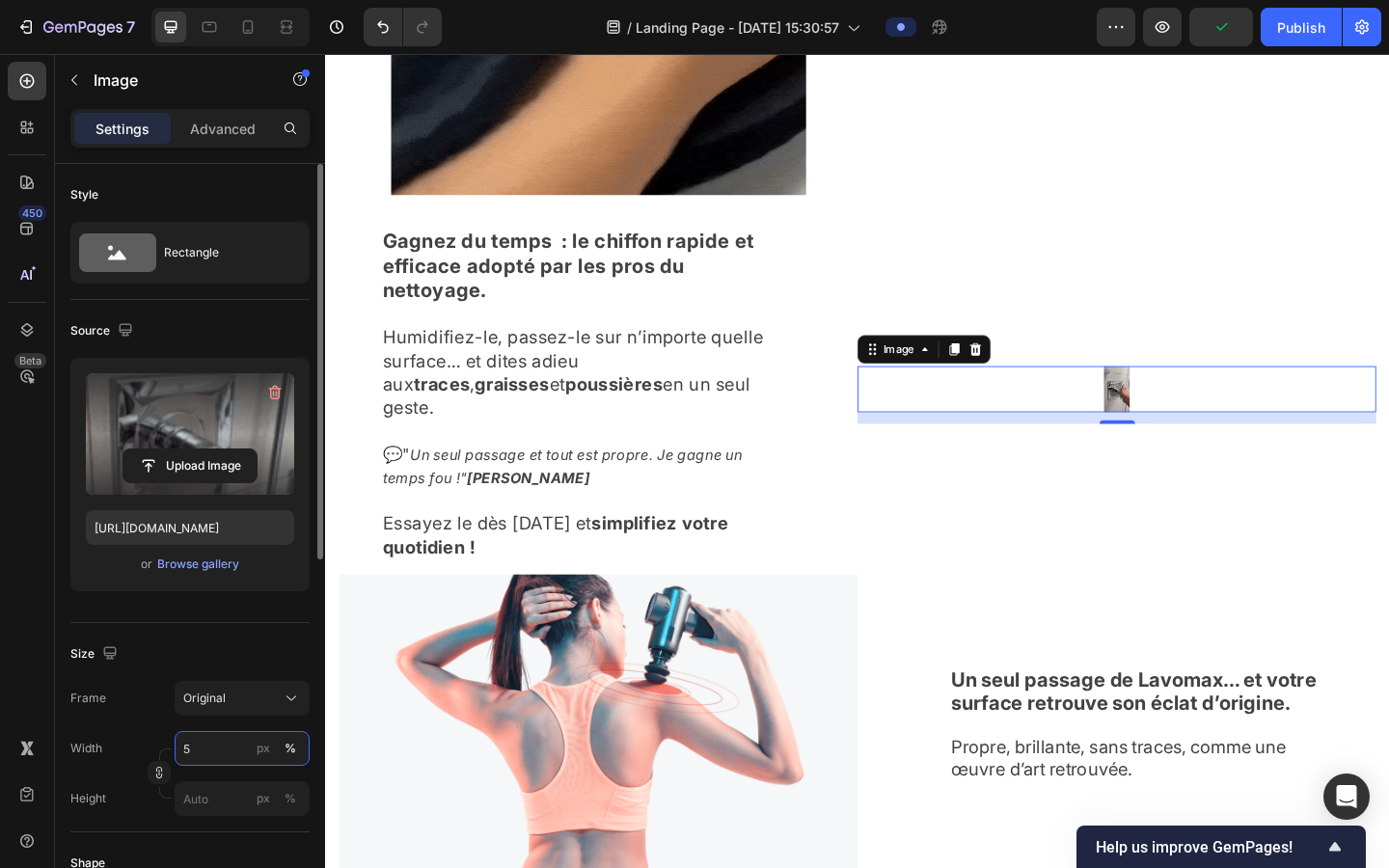
type input "50"
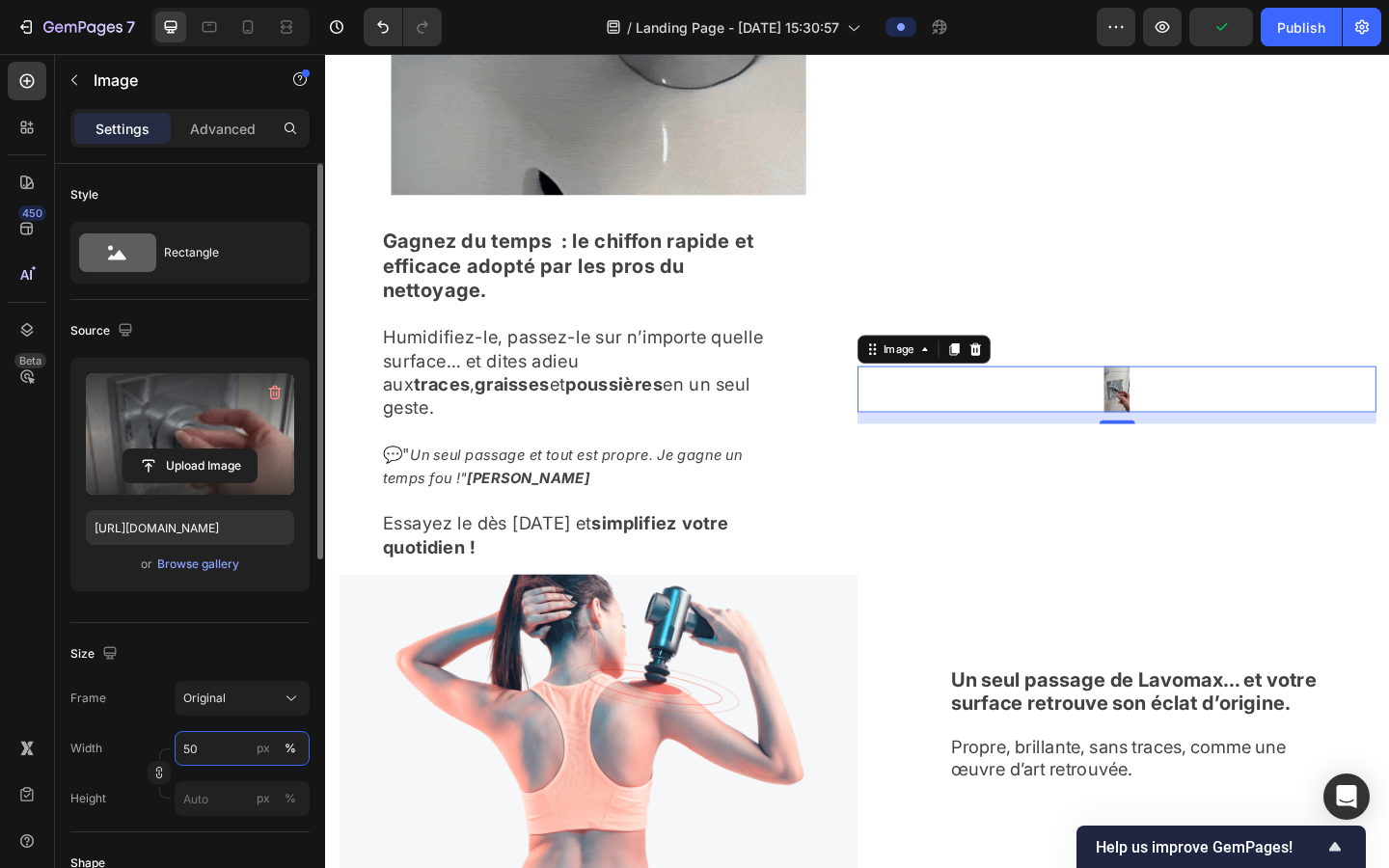
scroll to position [1896, 0]
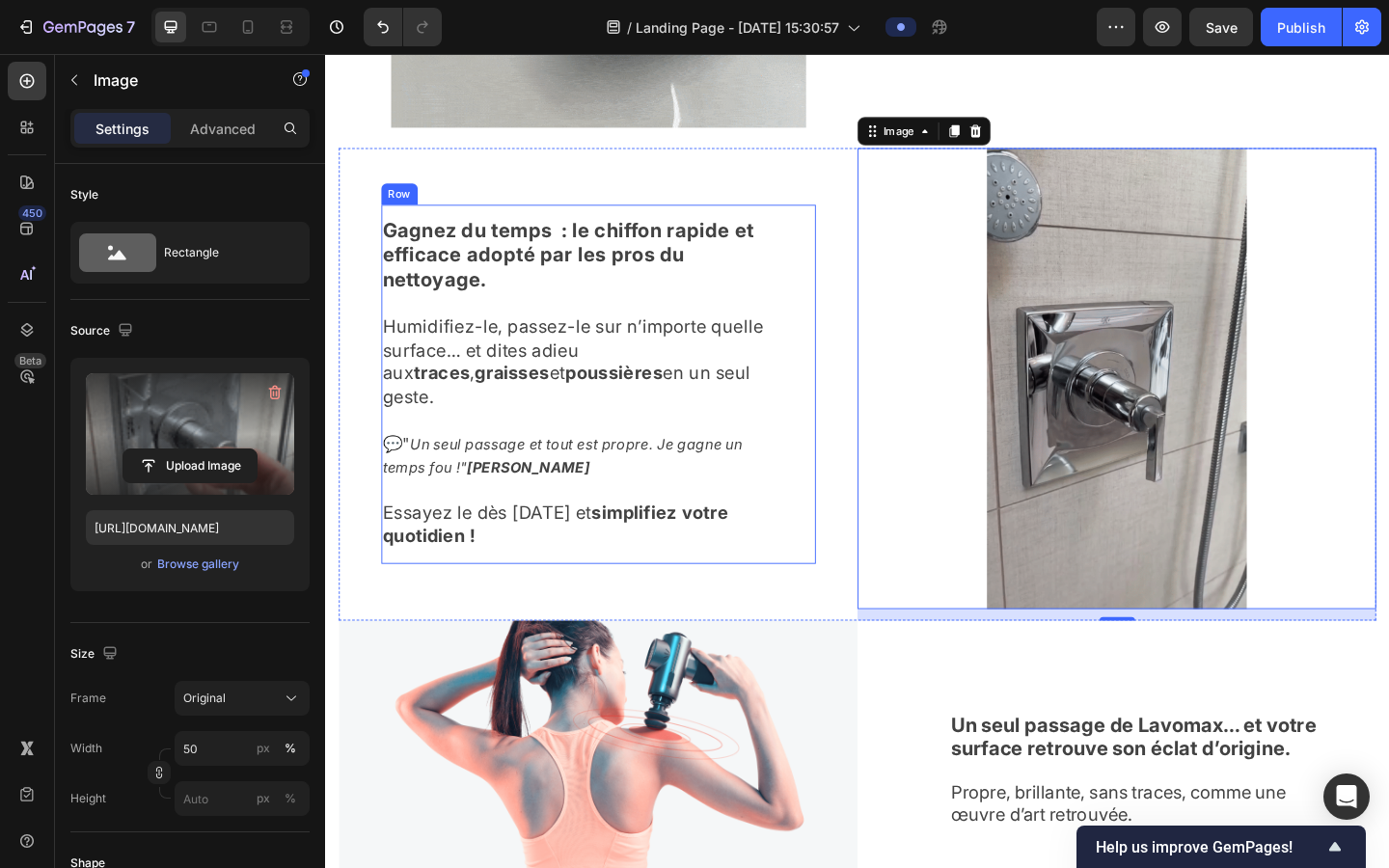
click at [852, 526] on div "Gagnez du temps : le chiffon rapide et efficace adopté par les pros du nettoyag…" at bounding box center [622, 413] width 473 height 391
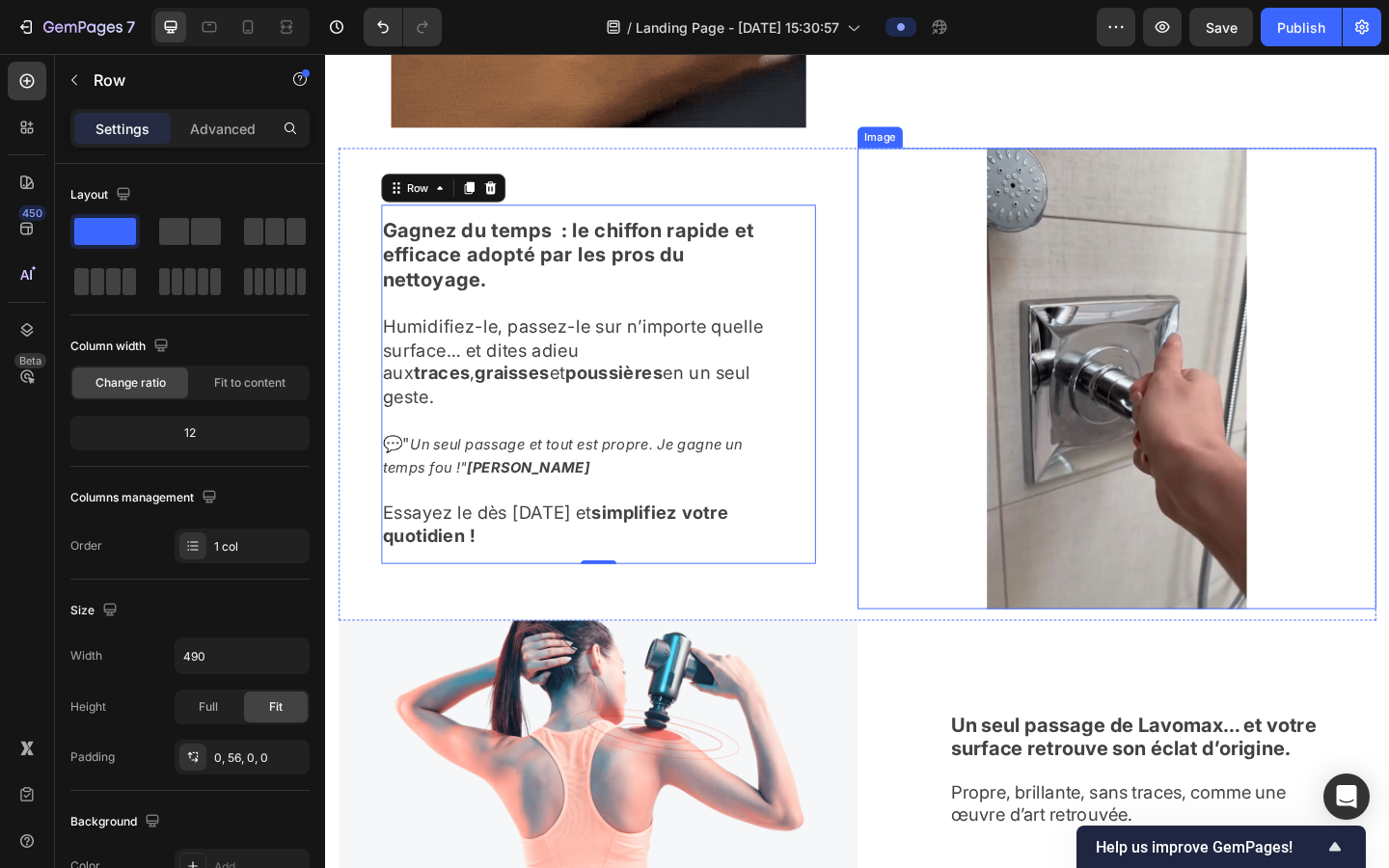
click at [886, 360] on img at bounding box center [1186, 408] width 283 height 502
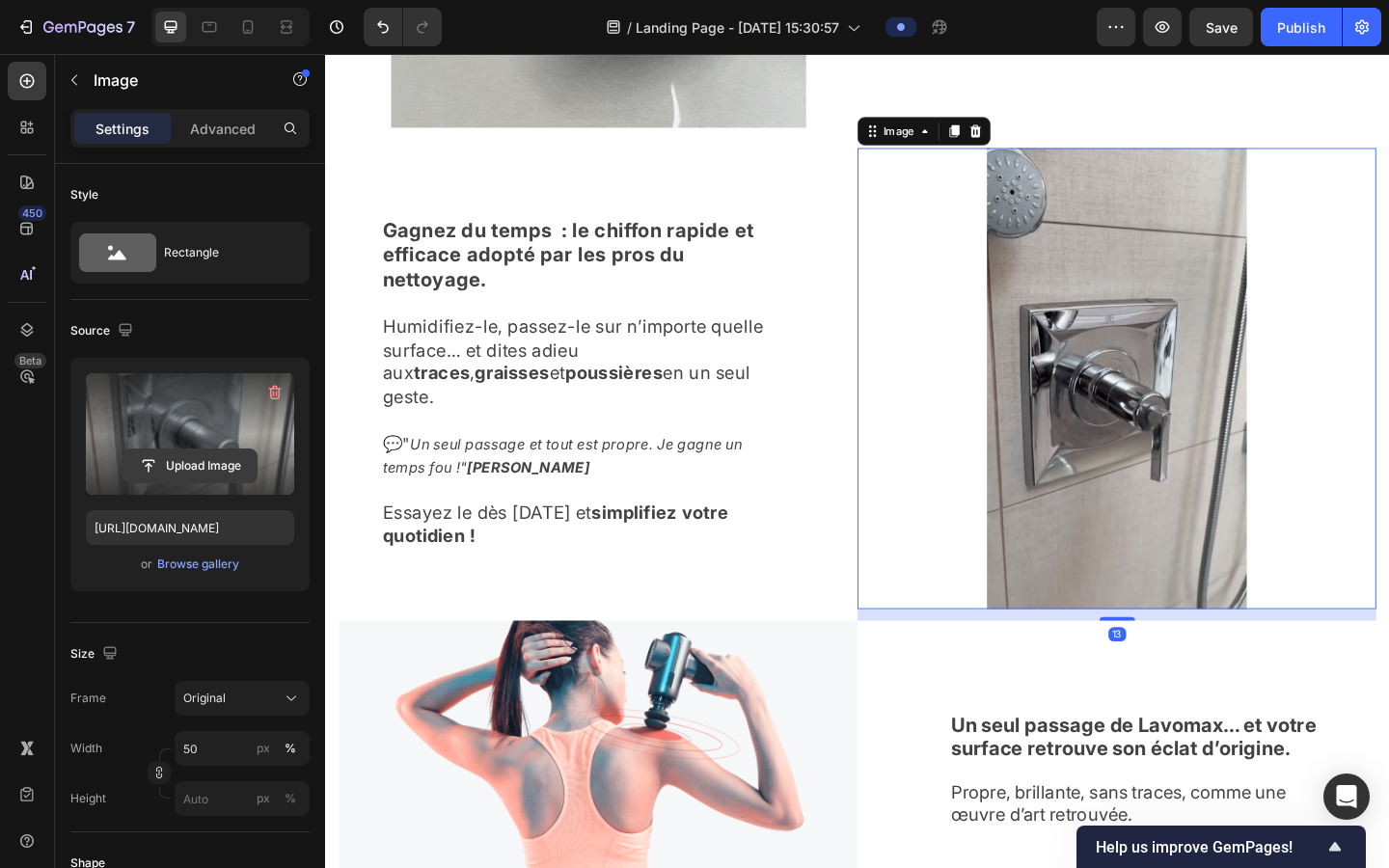
click at [192, 464] on input "file" at bounding box center [190, 465] width 133 height 32
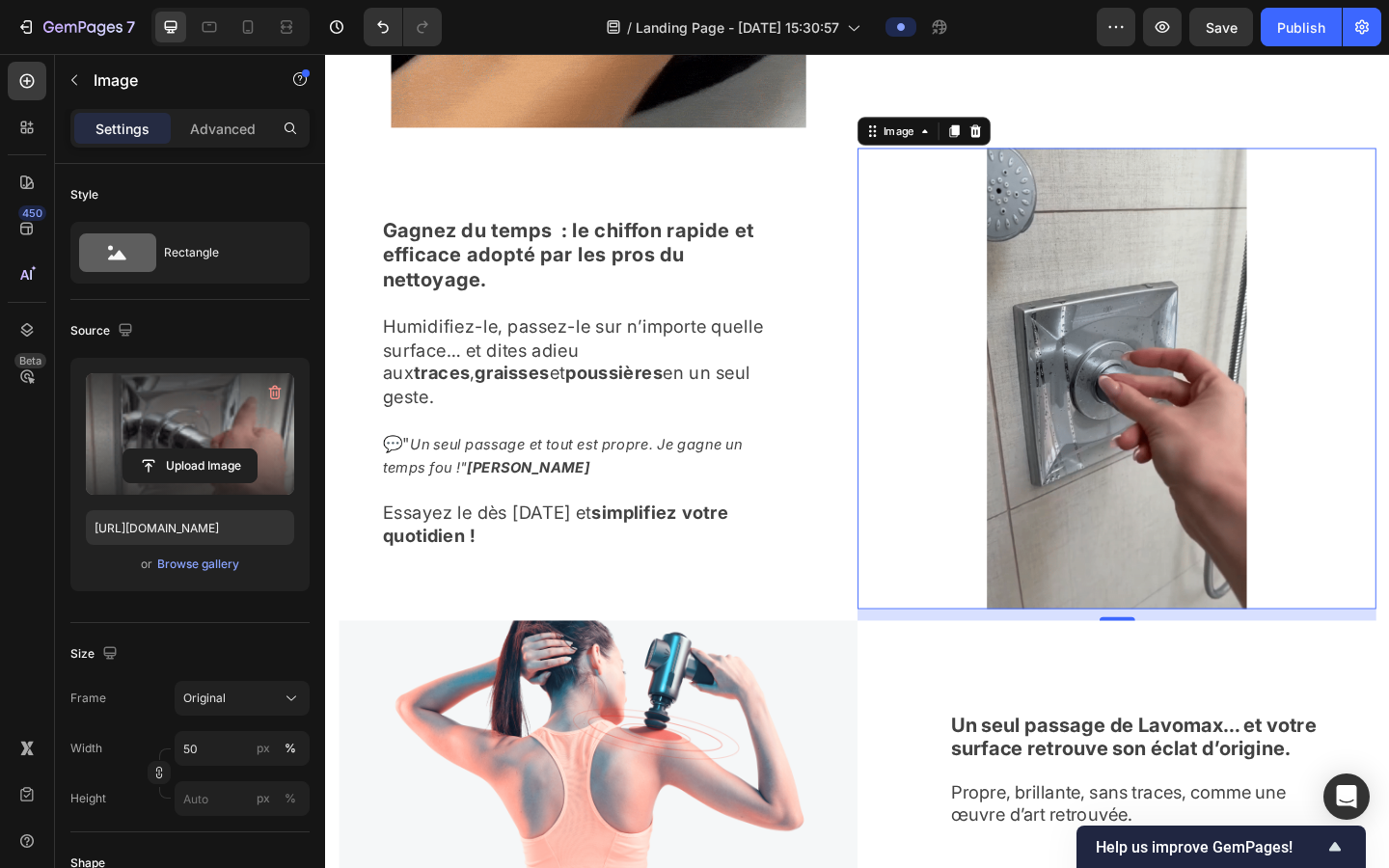
click at [180, 436] on label at bounding box center [190, 434] width 209 height 121
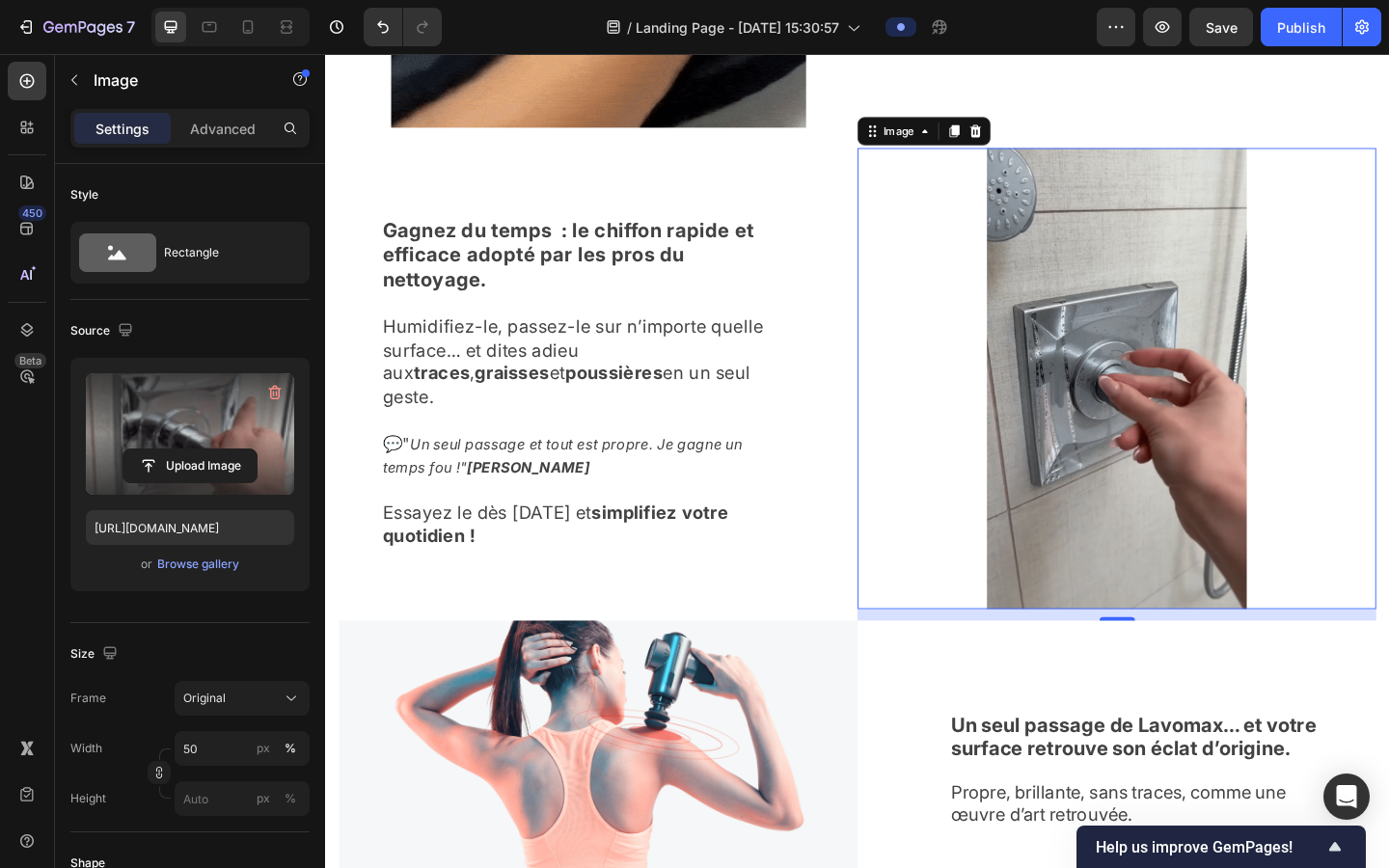
click at [180, 450] on input "file" at bounding box center [190, 465] width 133 height 32
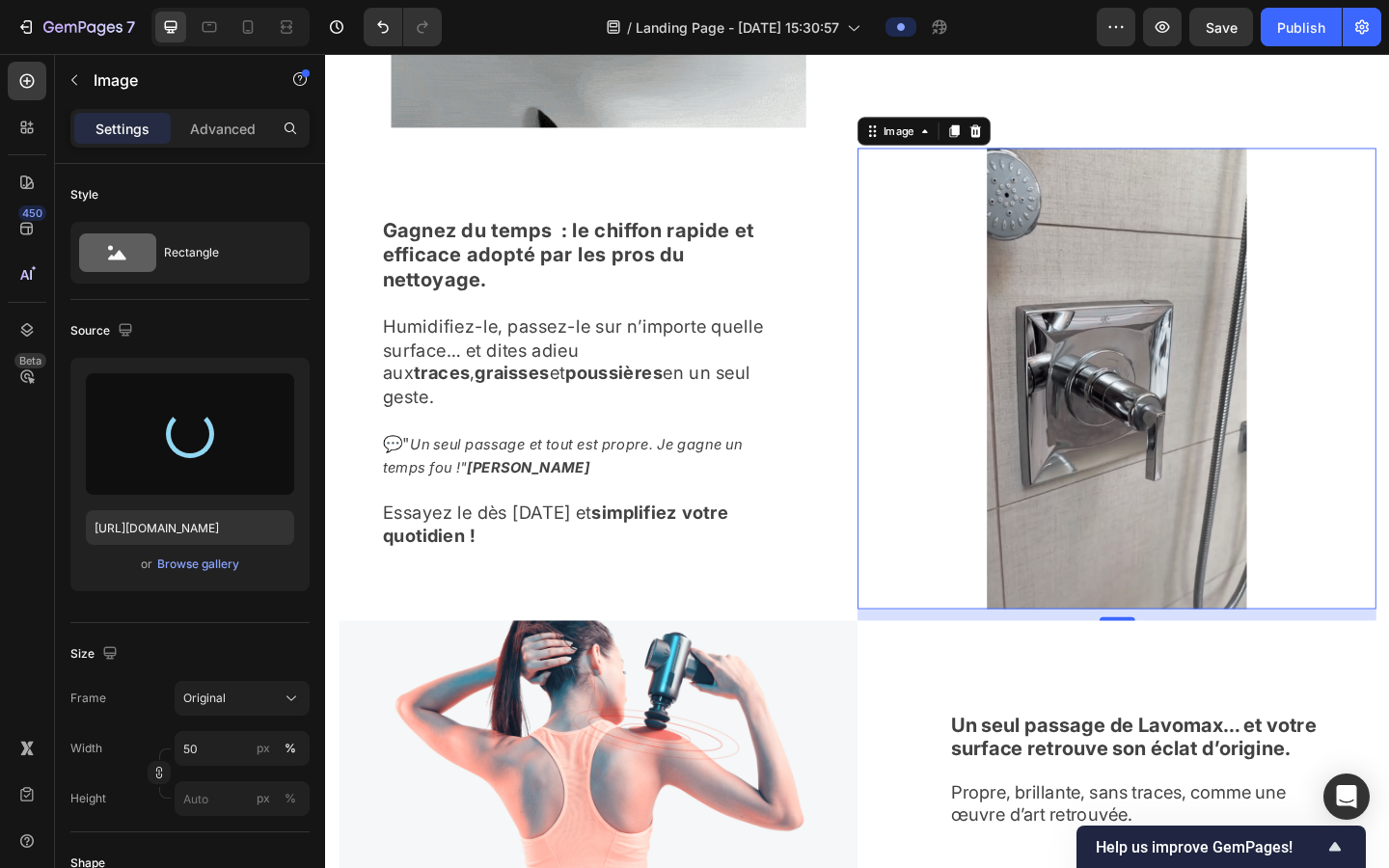
type input "[URL][DOMAIN_NAME]"
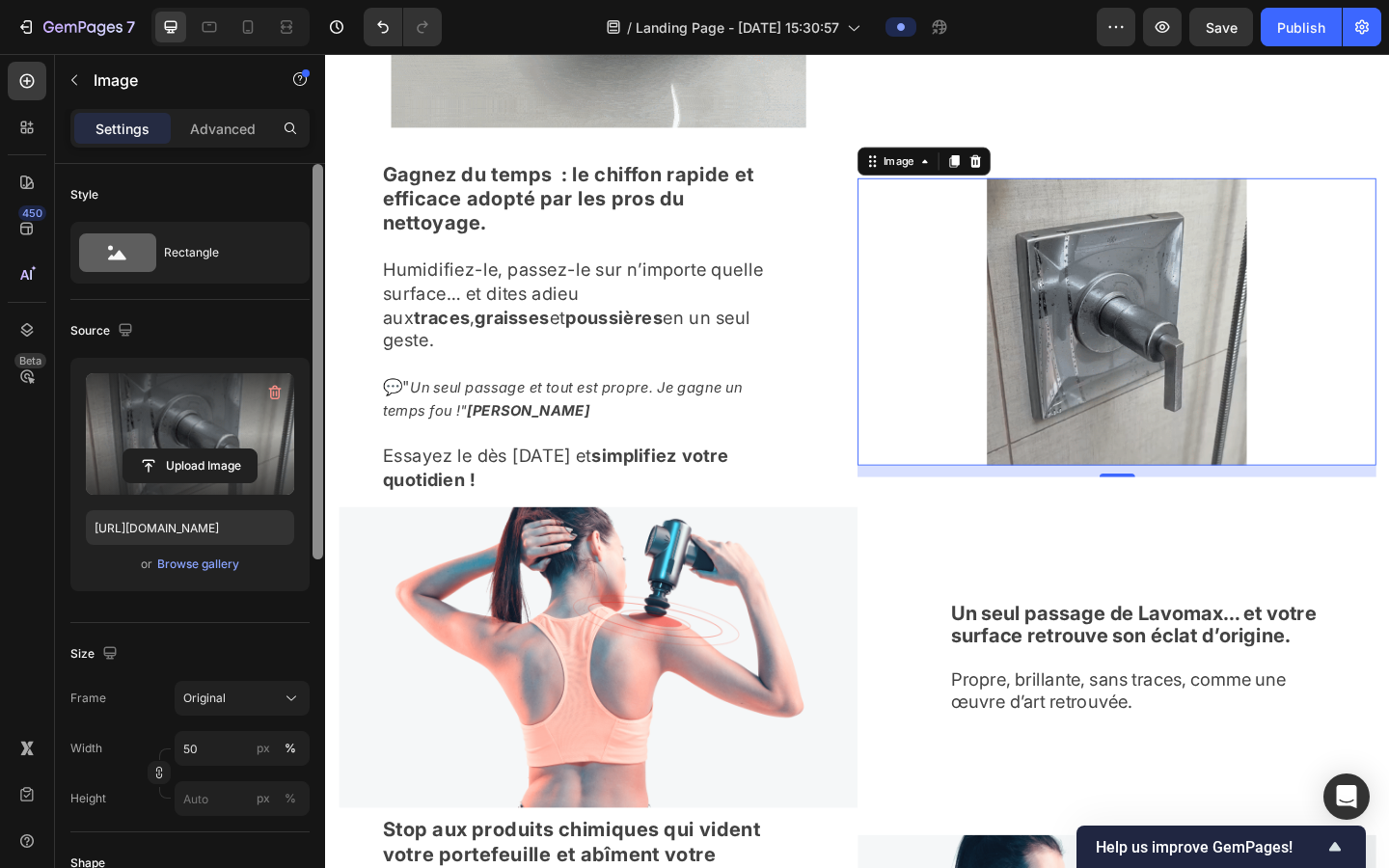
scroll to position [1822, 0]
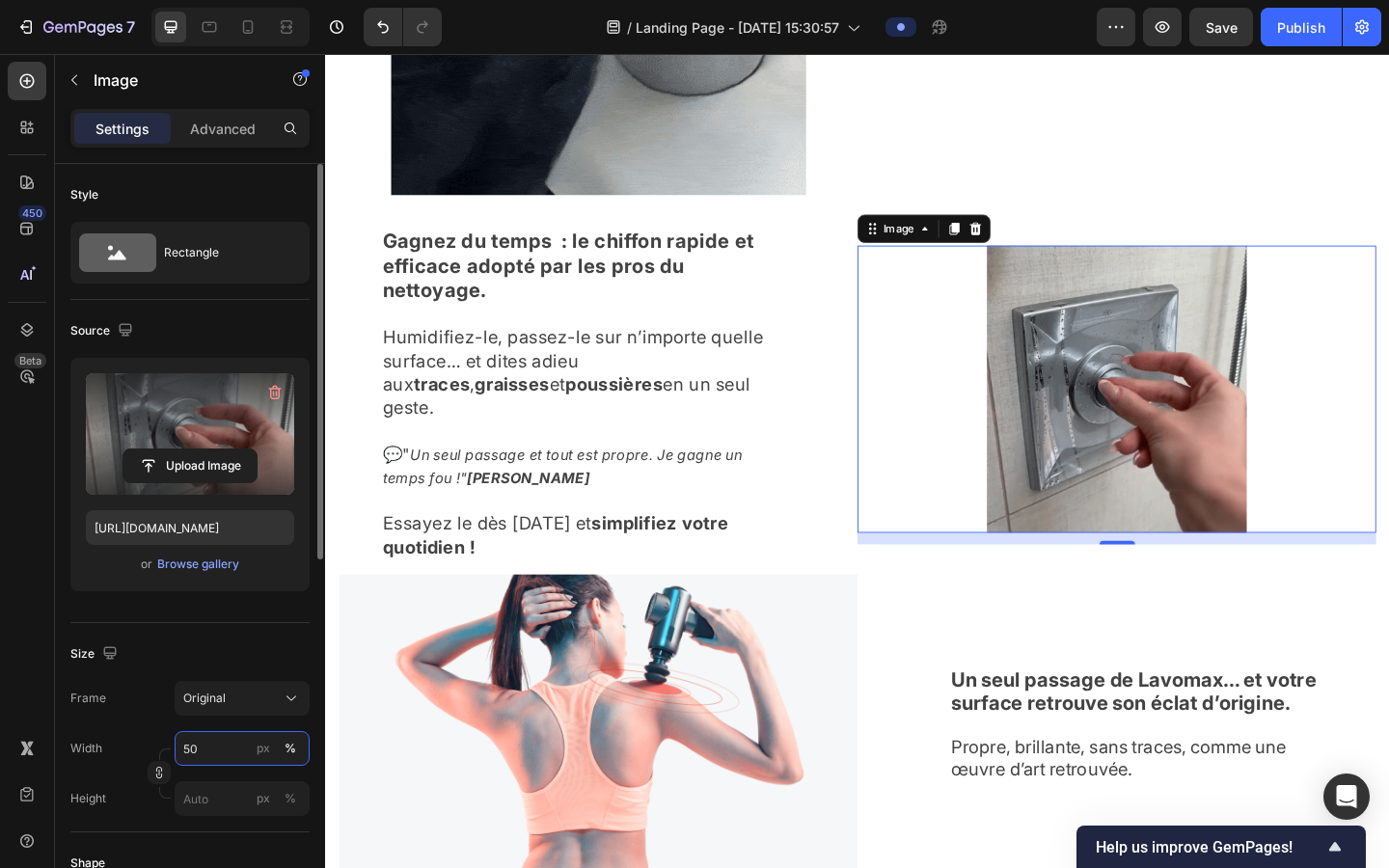
click at [204, 703] on input "50" at bounding box center [242, 748] width 135 height 34
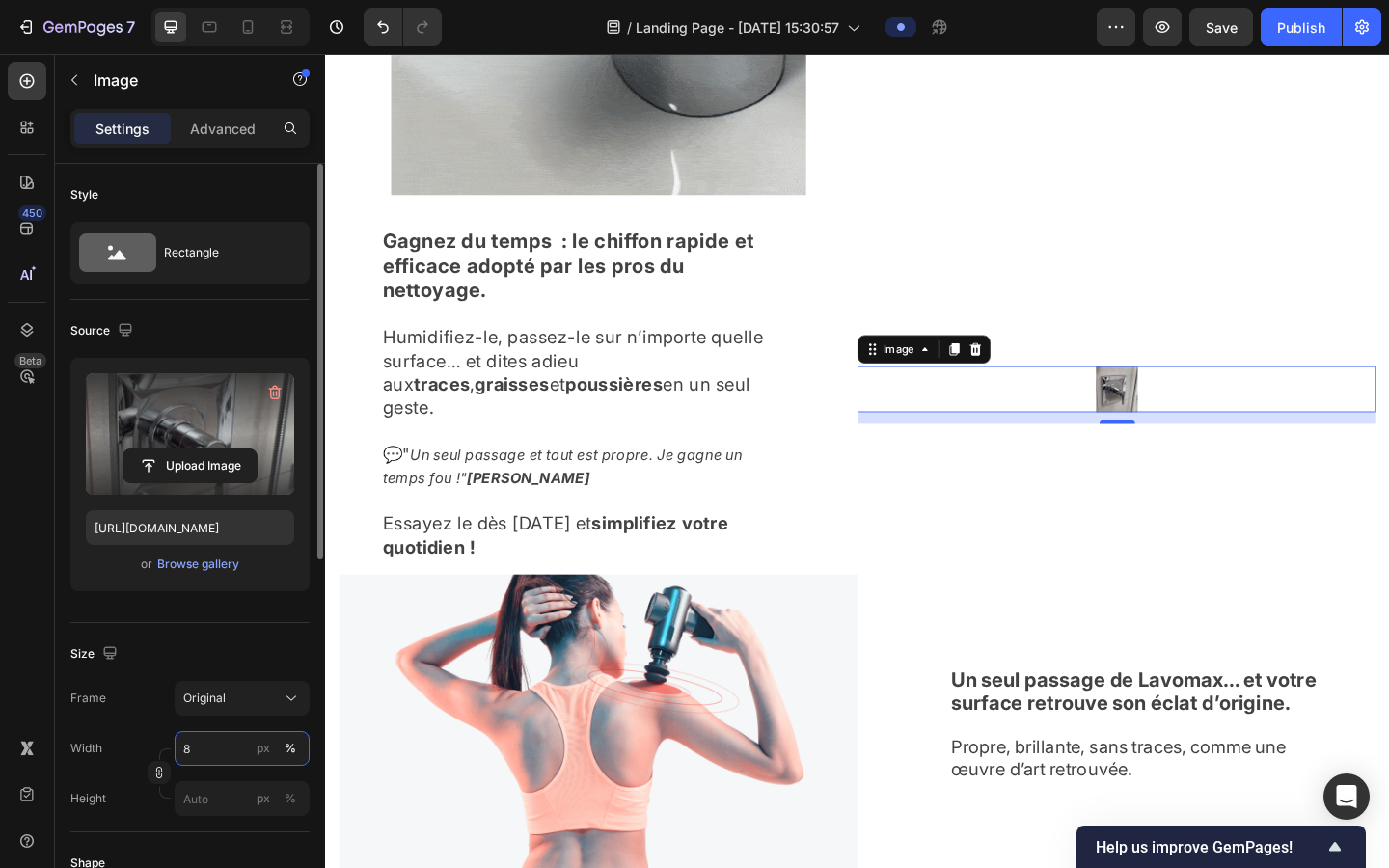
type input "80"
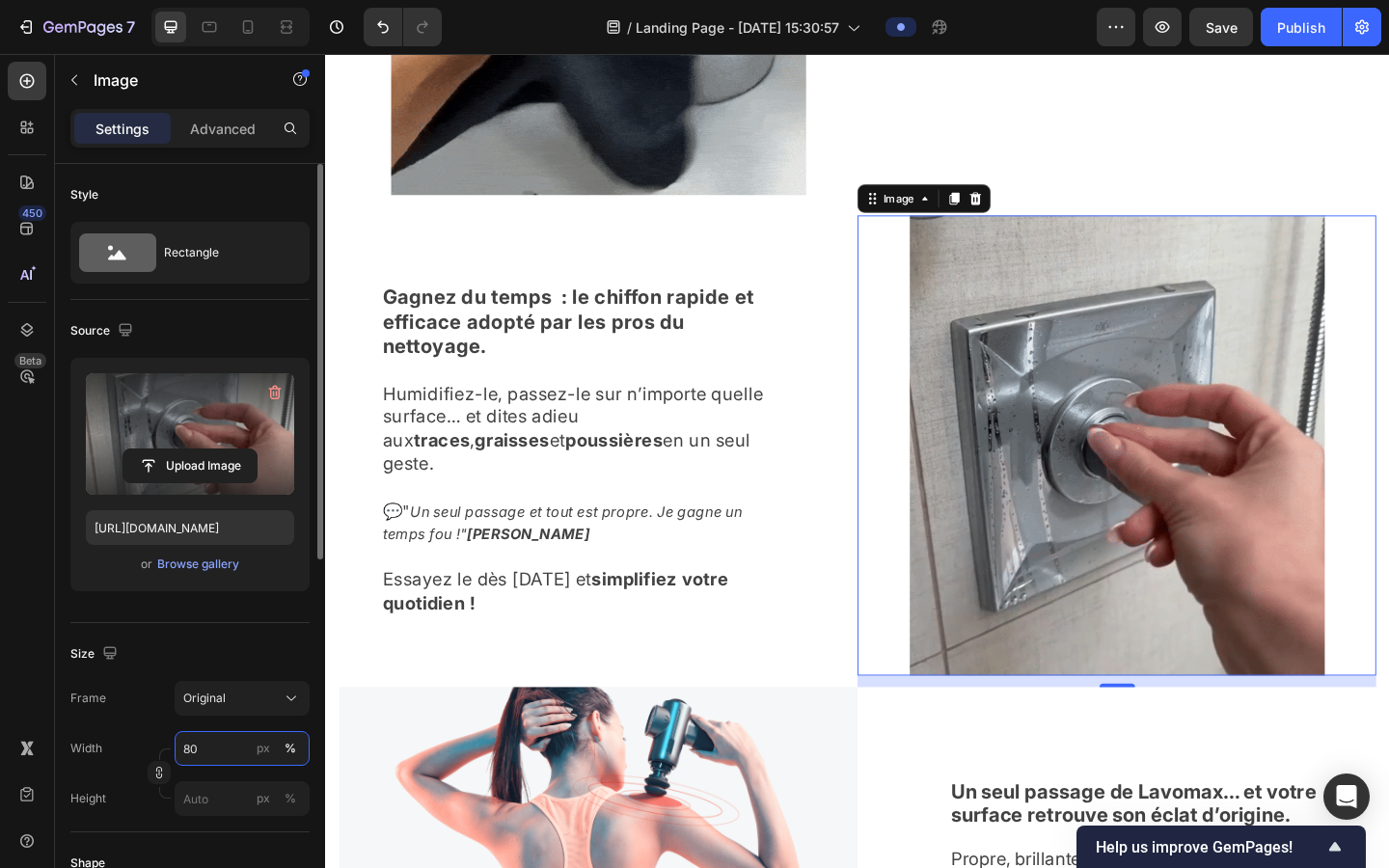
scroll to position [1896, 0]
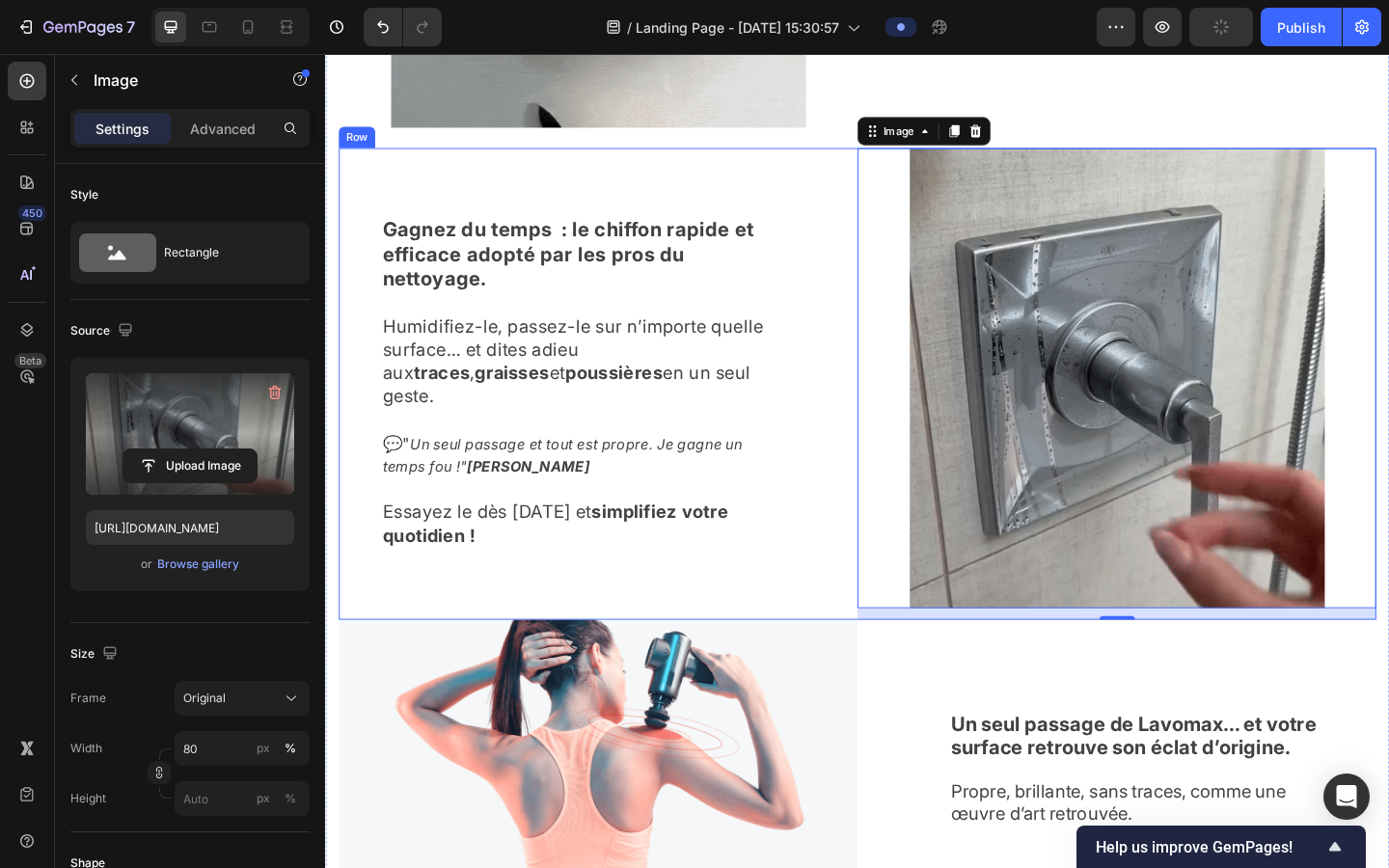
click at [810, 638] on div "Gagnez du temps : le chiffon rapide et efficace adopté par les pros du nettoyag…" at bounding box center [622, 413] width 564 height 513
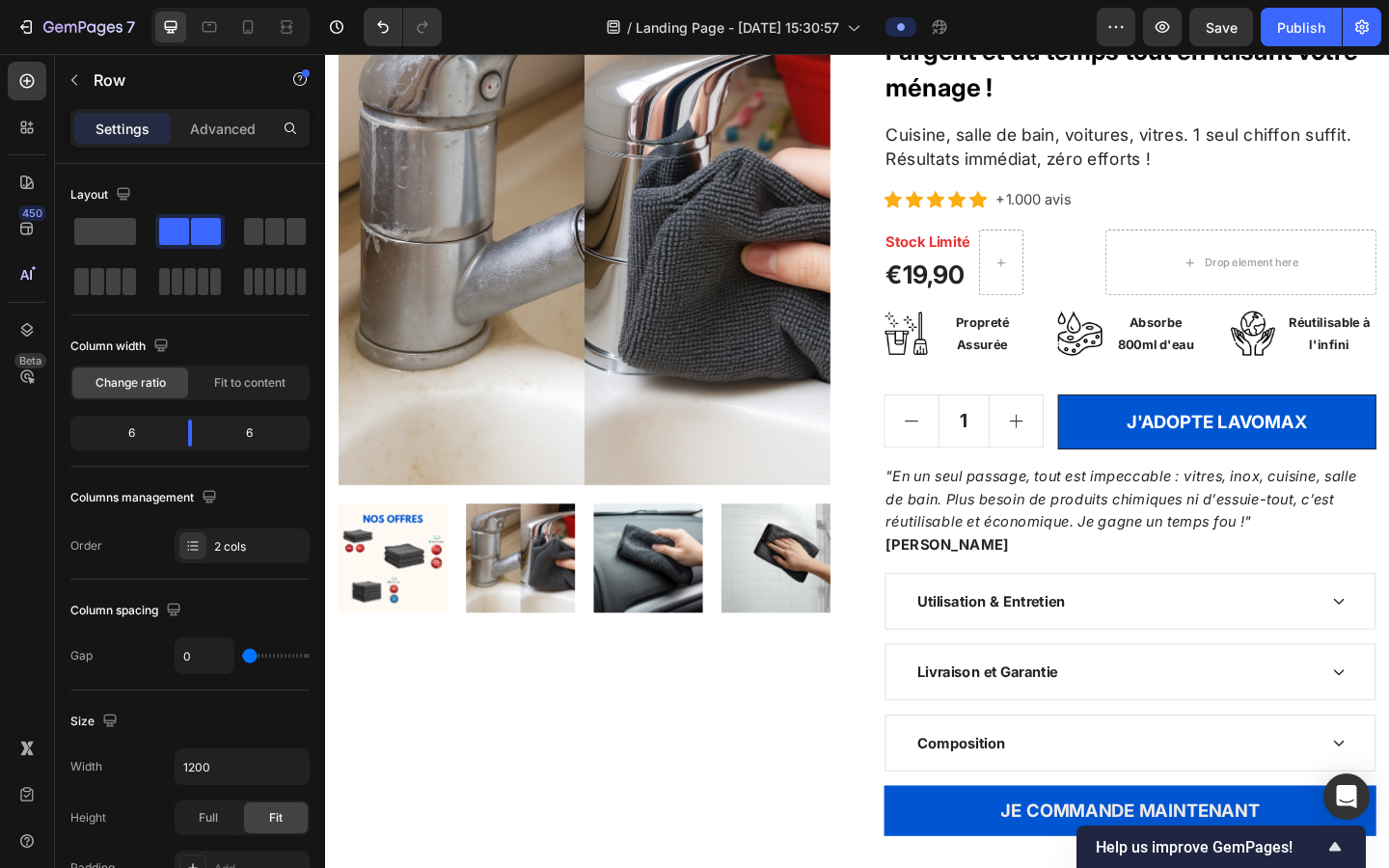
scroll to position [176, 0]
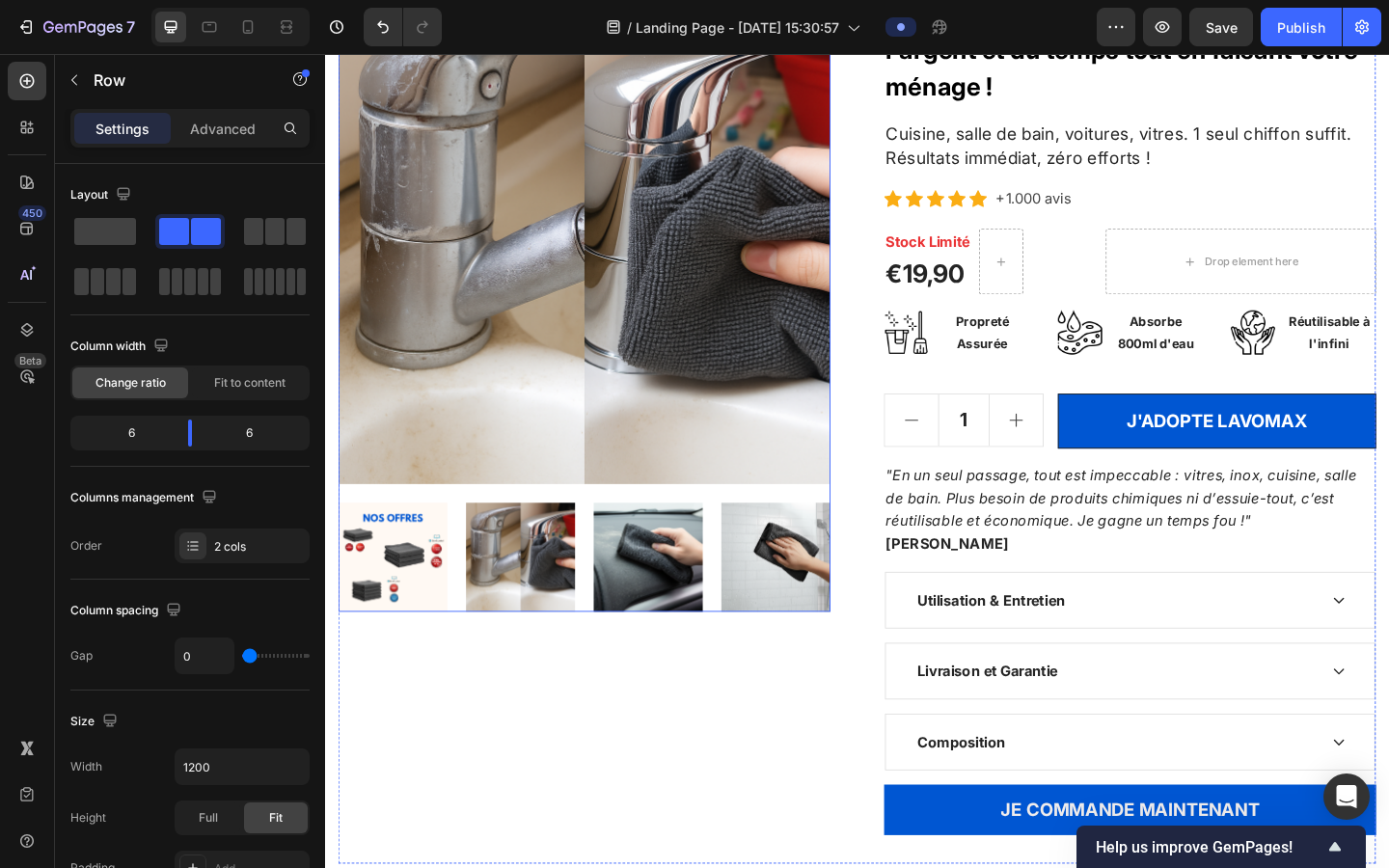
click at [522, 588] on img at bounding box center [538, 602] width 119 height 119
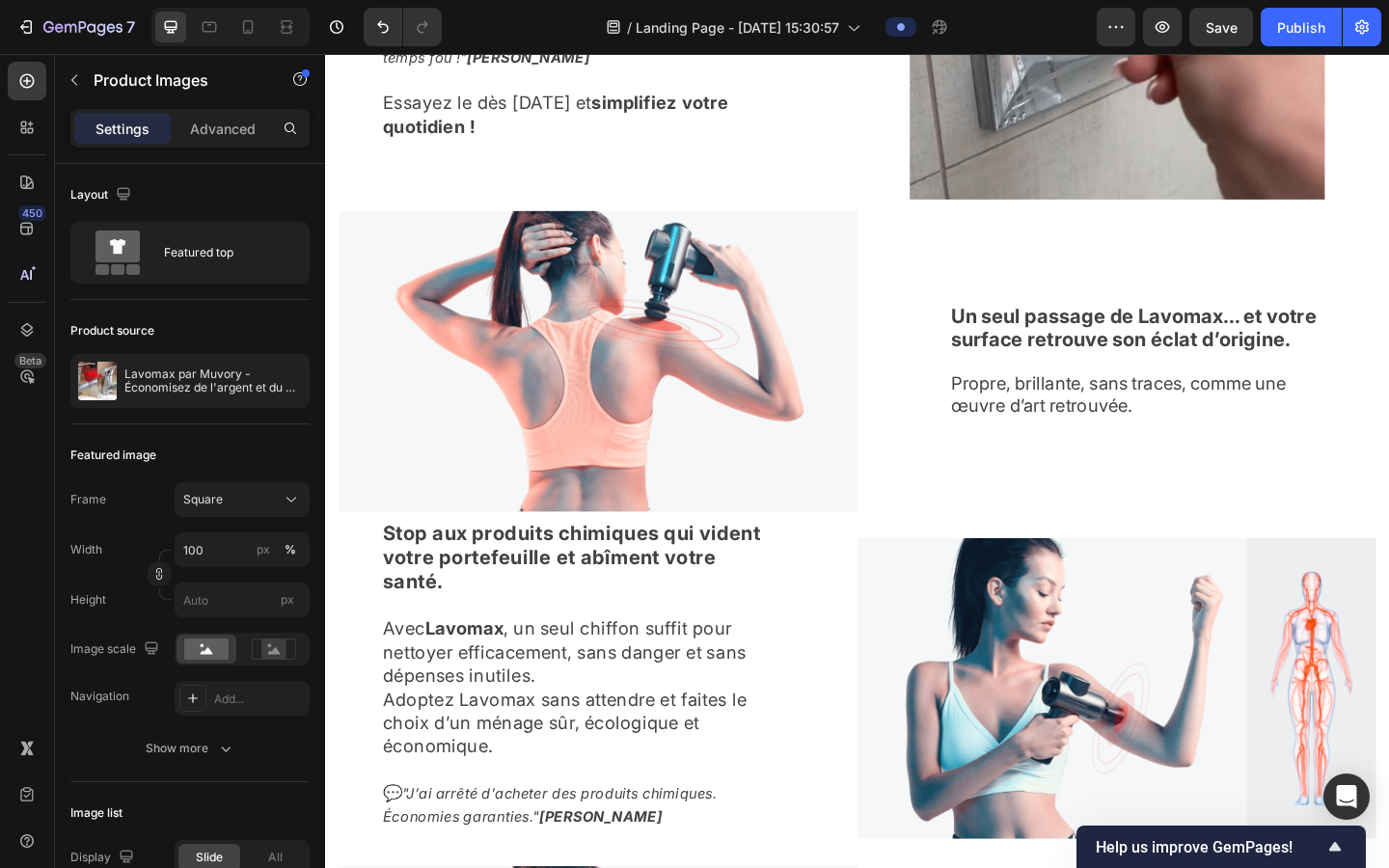
scroll to position [2399, 0]
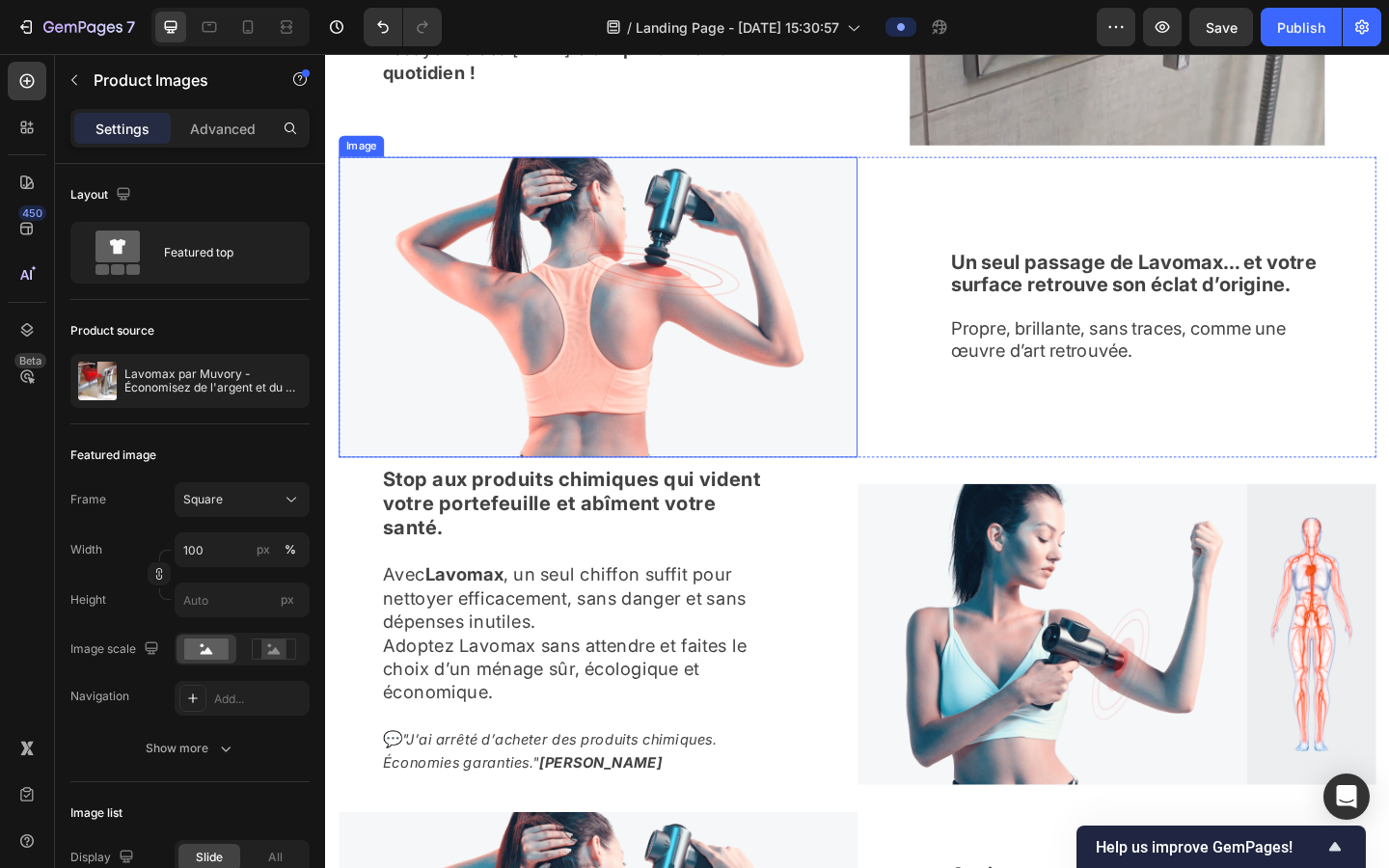
click at [598, 335] on img at bounding box center [622, 329] width 564 height 327
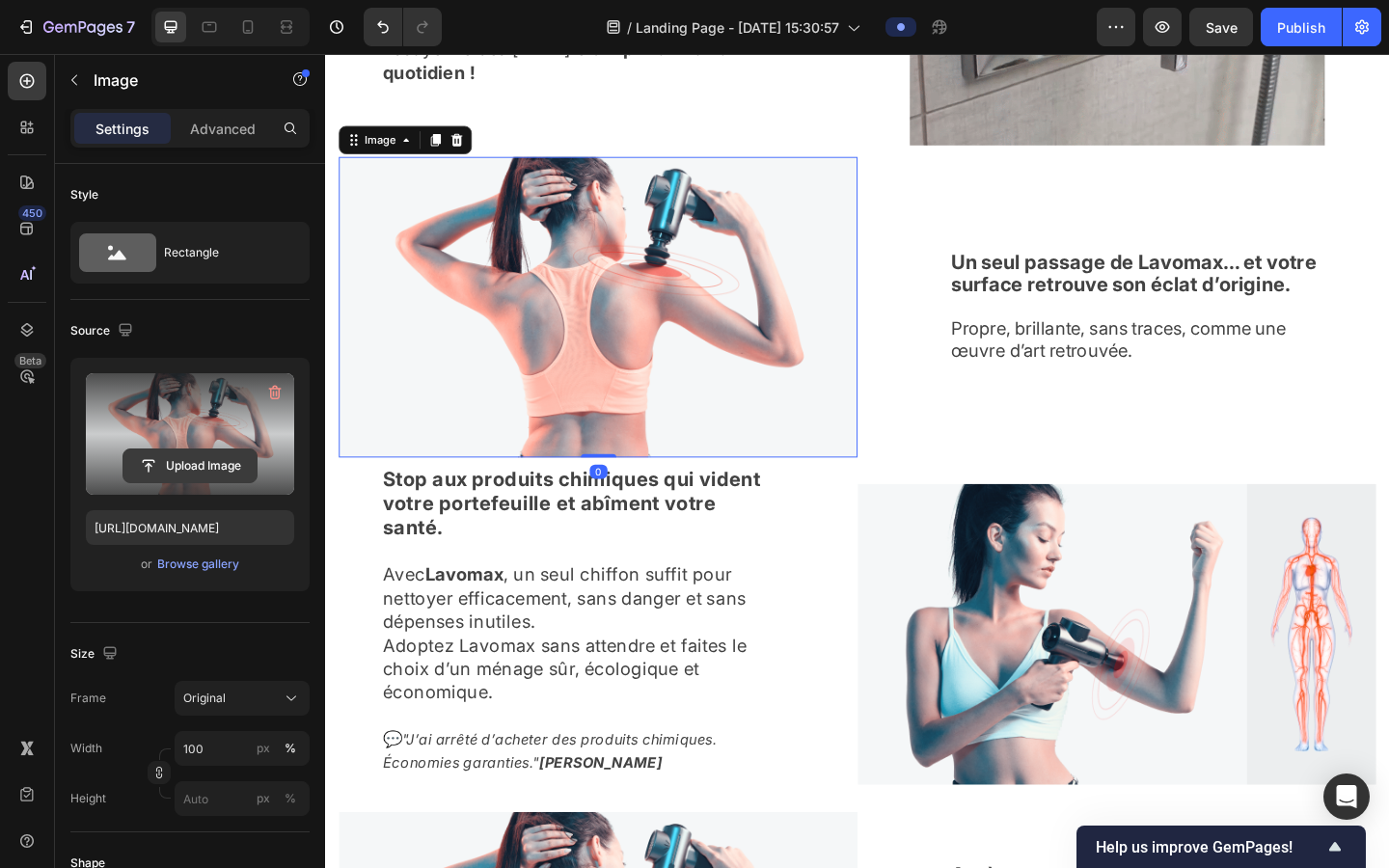
click at [202, 463] on input "file" at bounding box center [190, 465] width 133 height 32
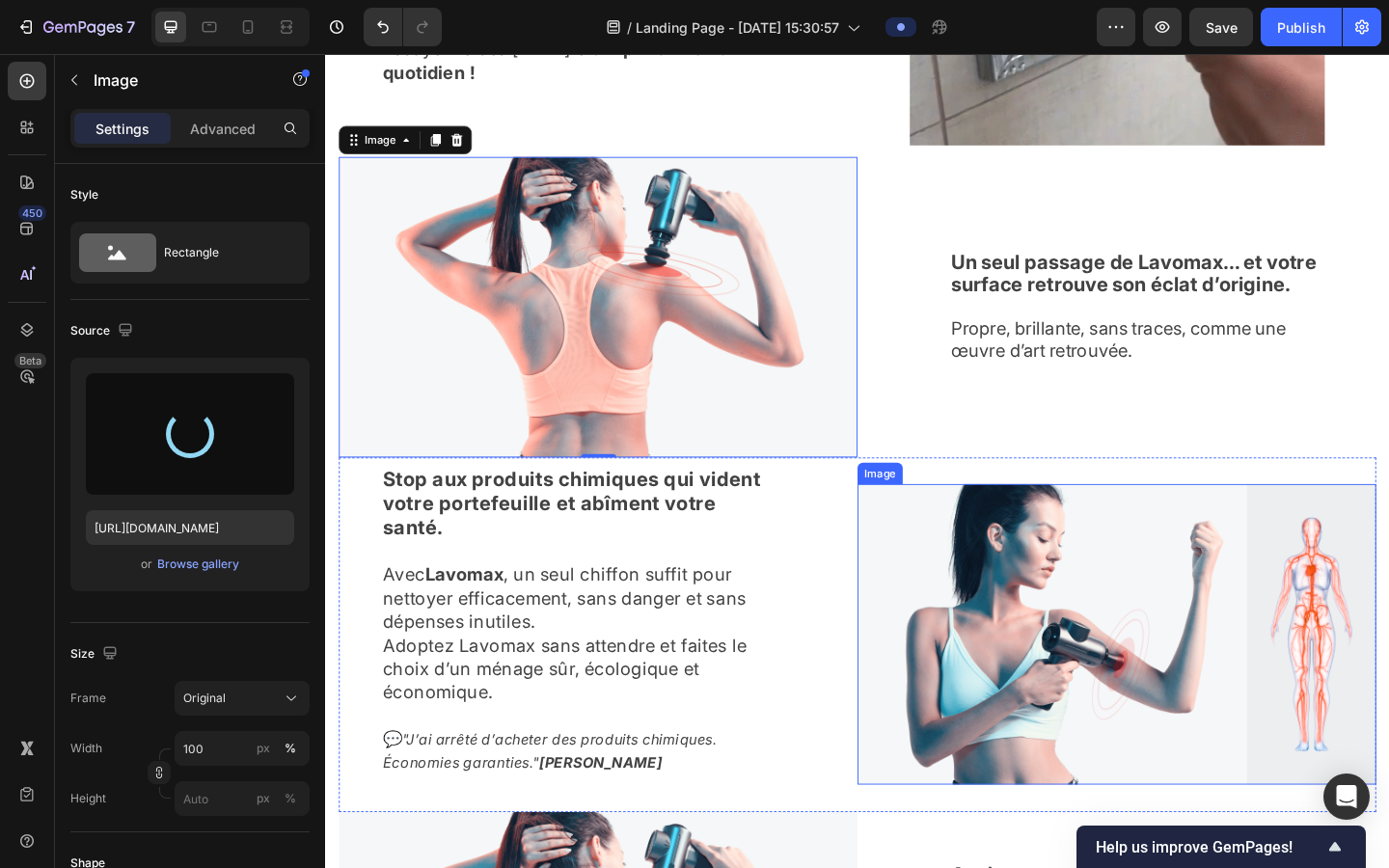
type input "[URL][DOMAIN_NAME]"
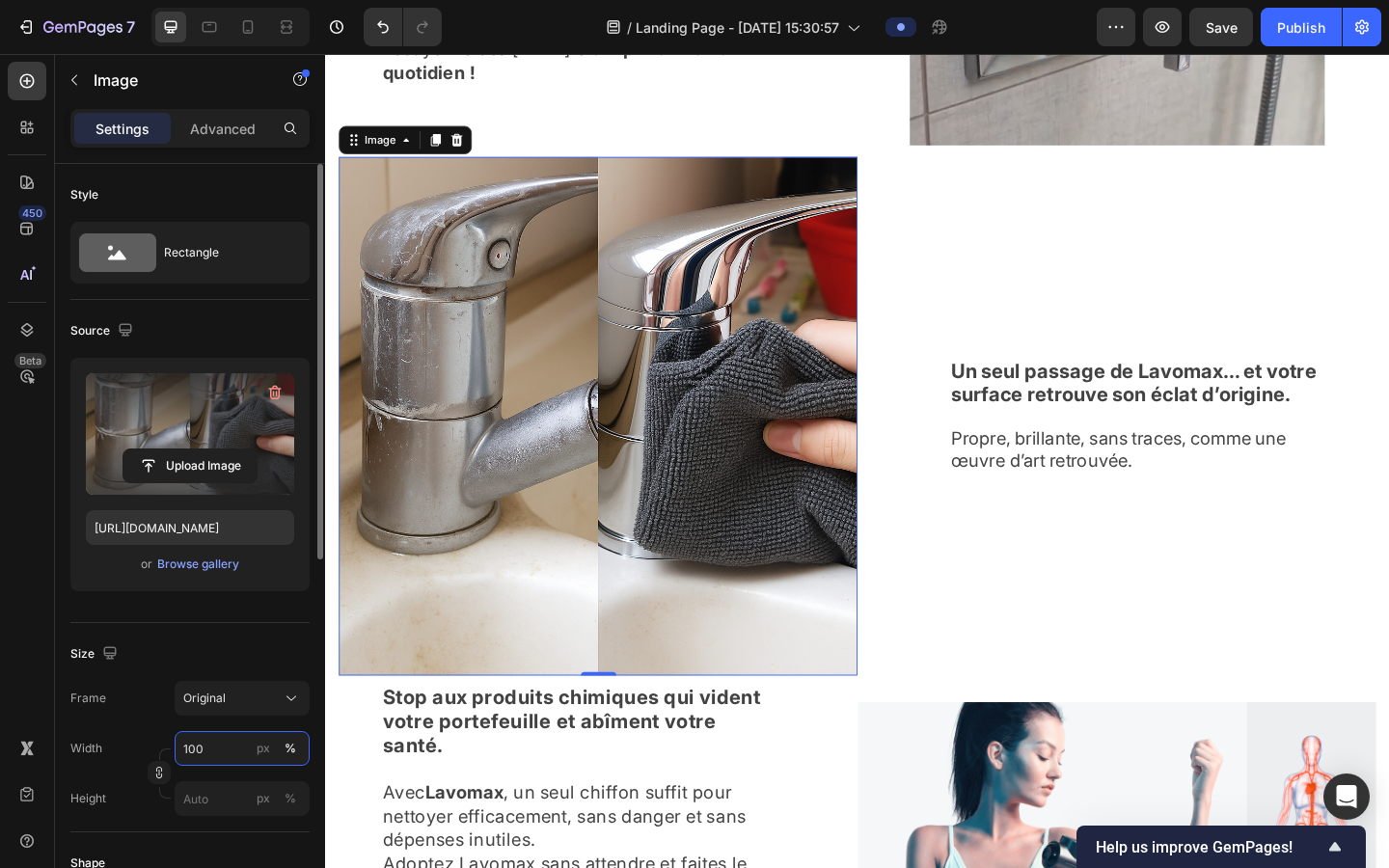
click at [229, 703] on input "100" at bounding box center [242, 748] width 135 height 34
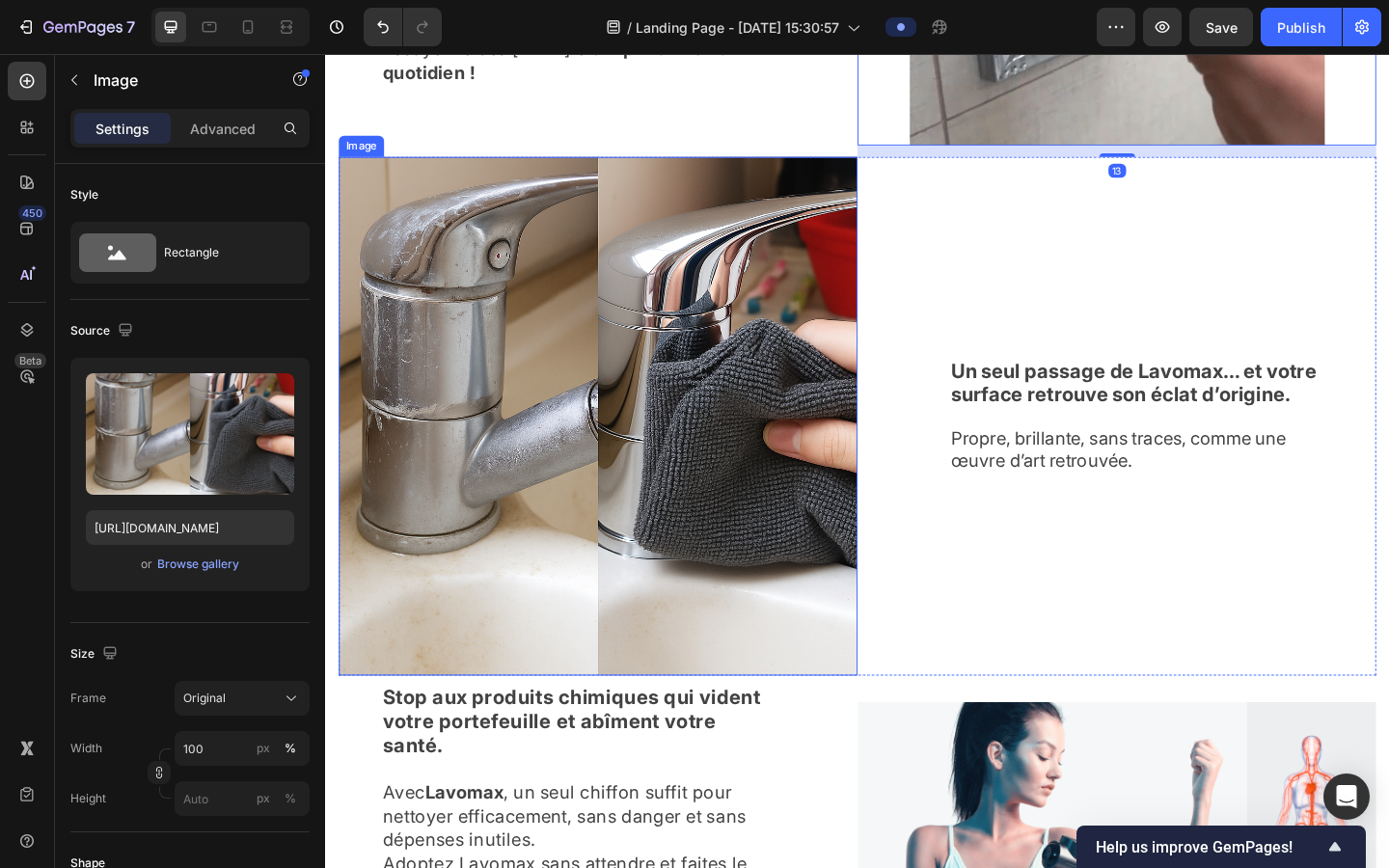
click at [547, 625] on img at bounding box center [622, 448] width 564 height 564
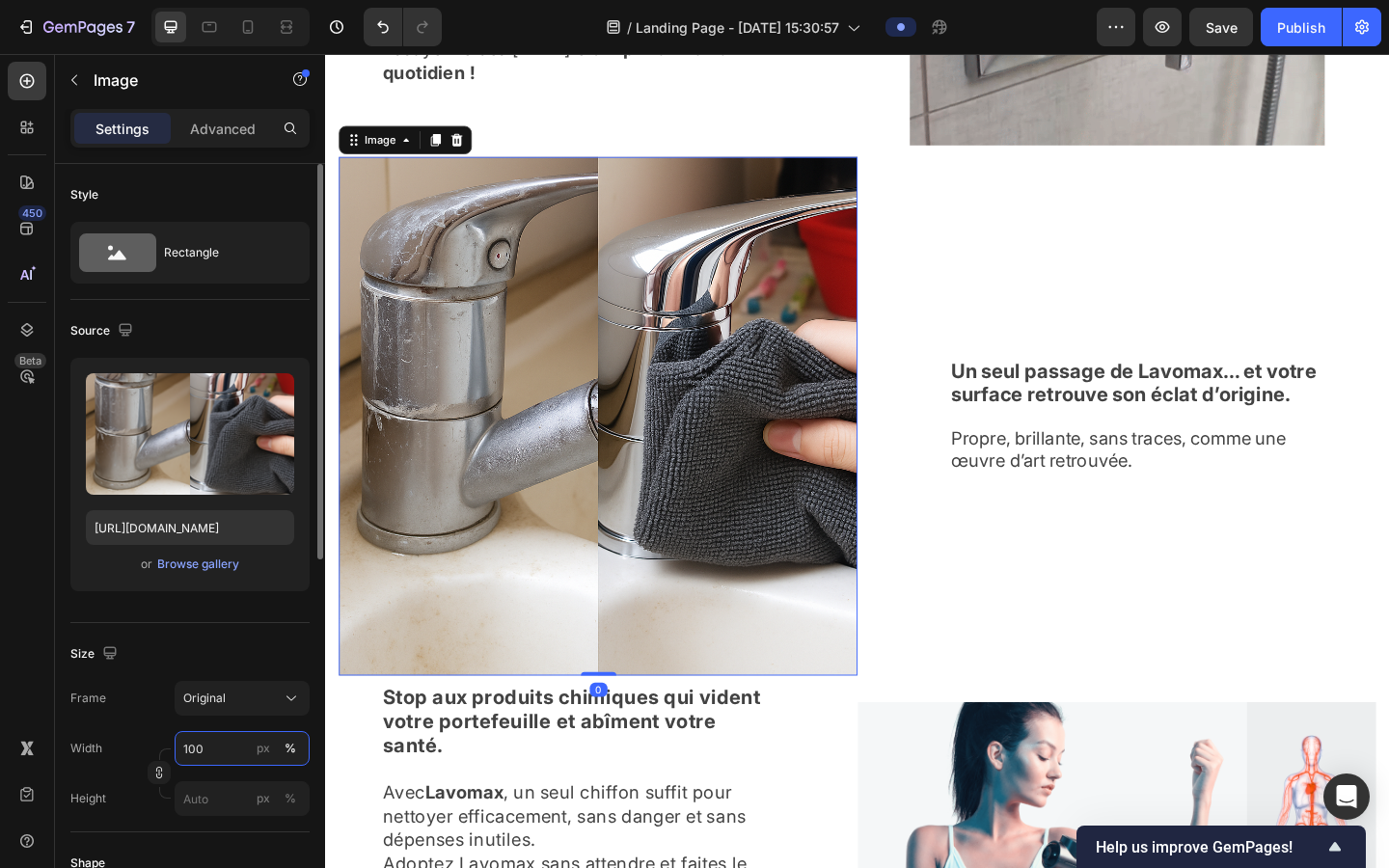
click at [219, 703] on input "100" at bounding box center [242, 748] width 135 height 34
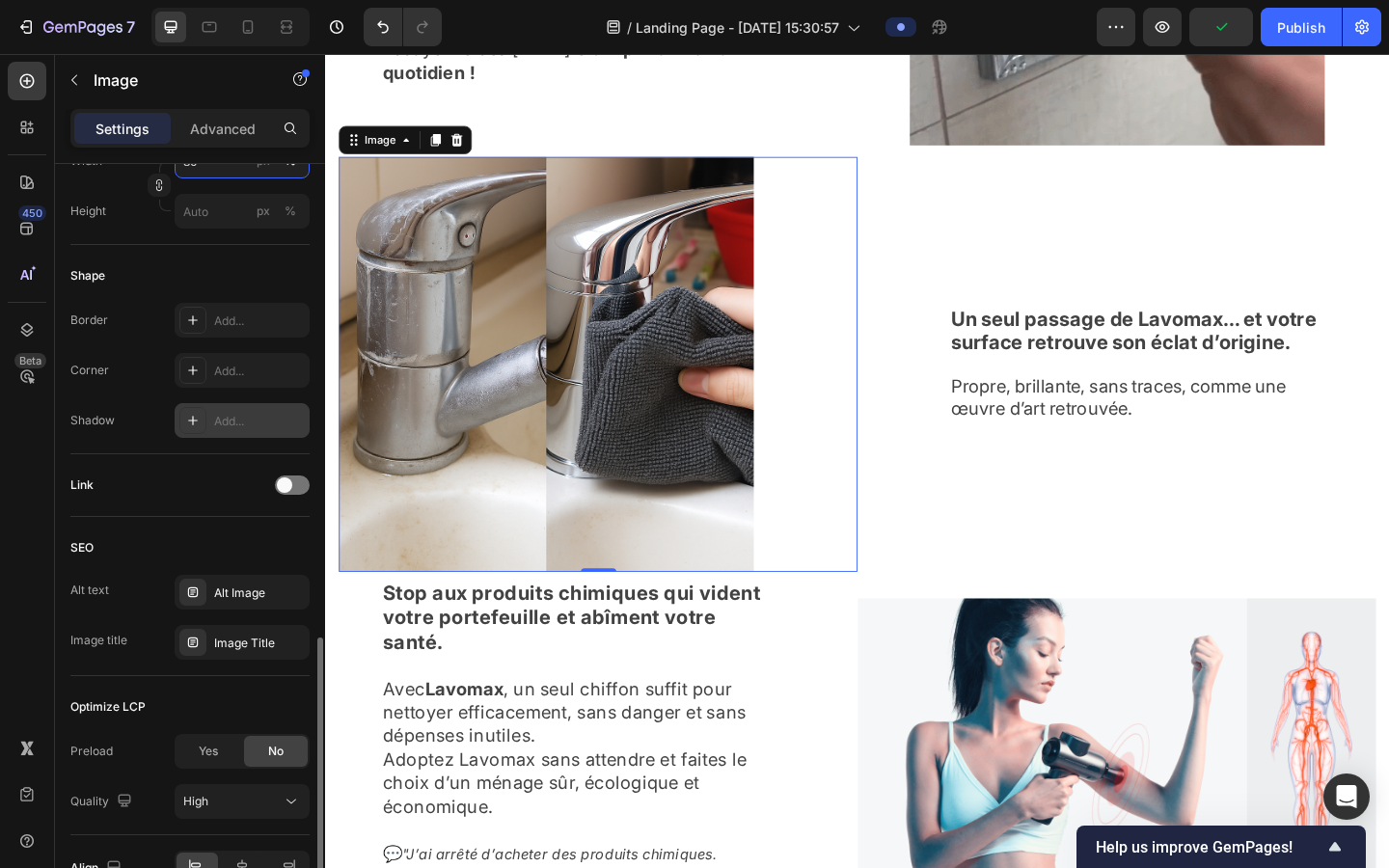
scroll to position [698, 0]
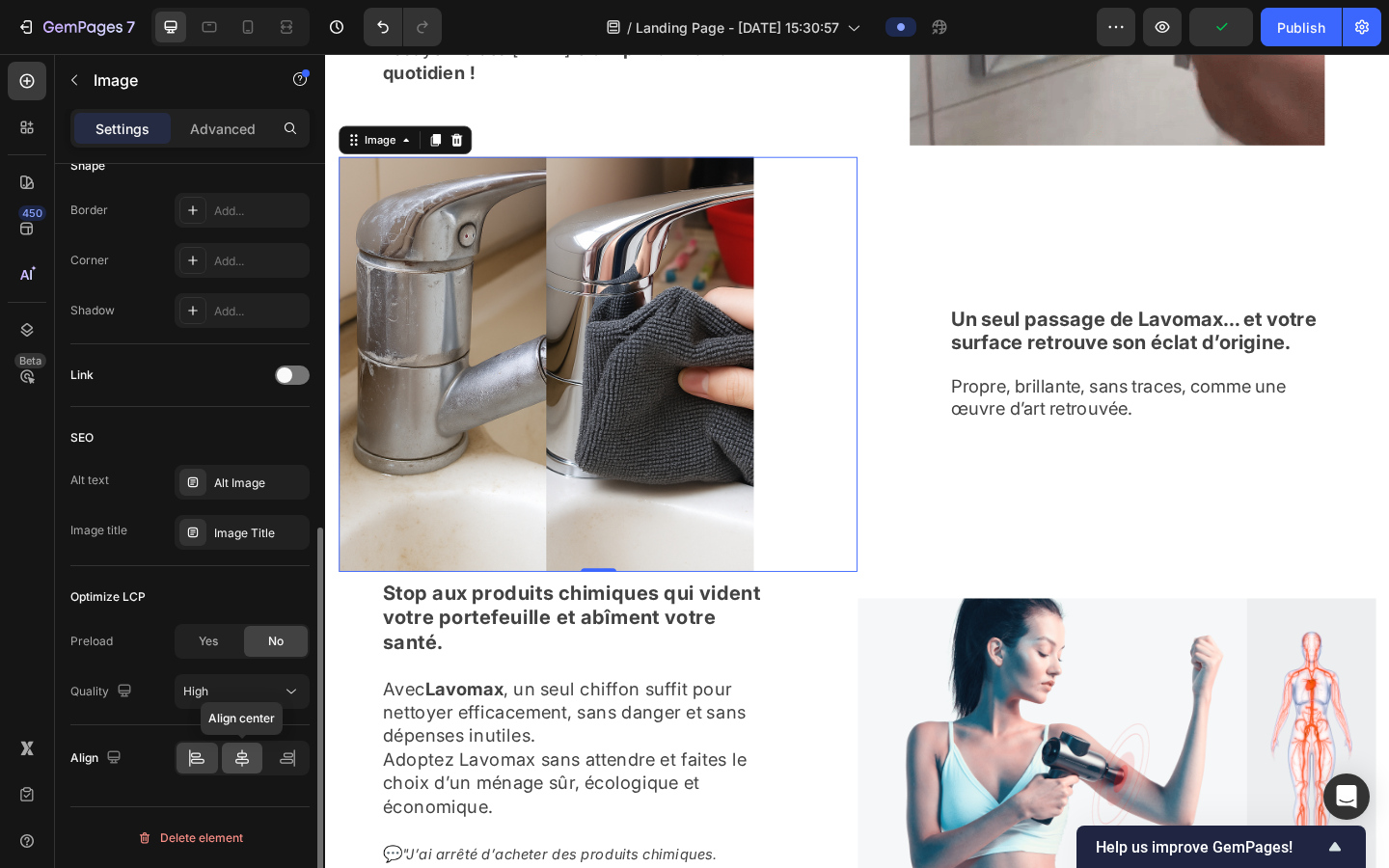
type input "80"
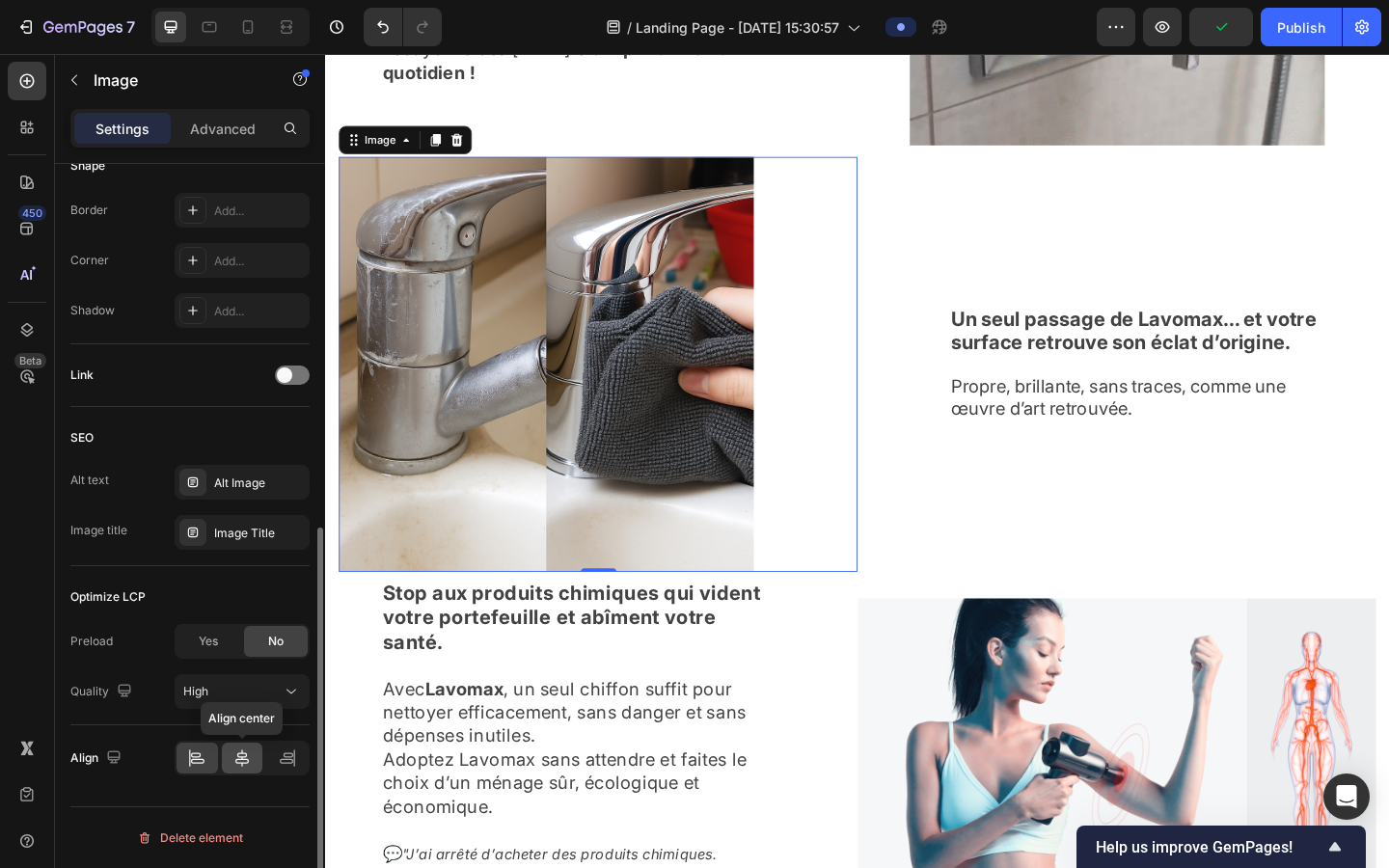
click at [239, 703] on icon at bounding box center [242, 758] width 20 height 20
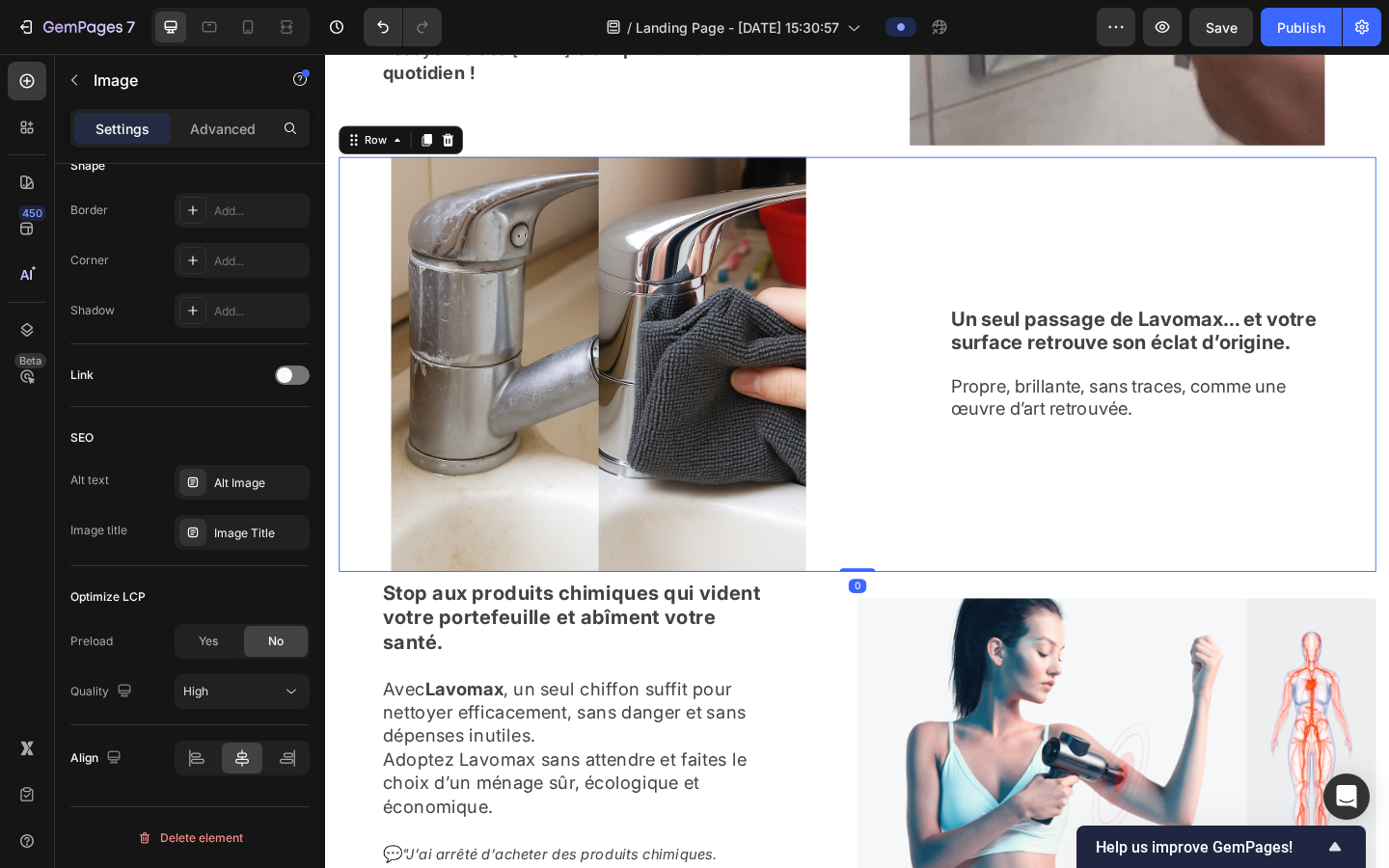
click at [886, 584] on div "Un seul passage de Lavomax… et votre surface retrouve son éclat d’origine. Prop…" at bounding box center [1186, 391] width 564 height 452
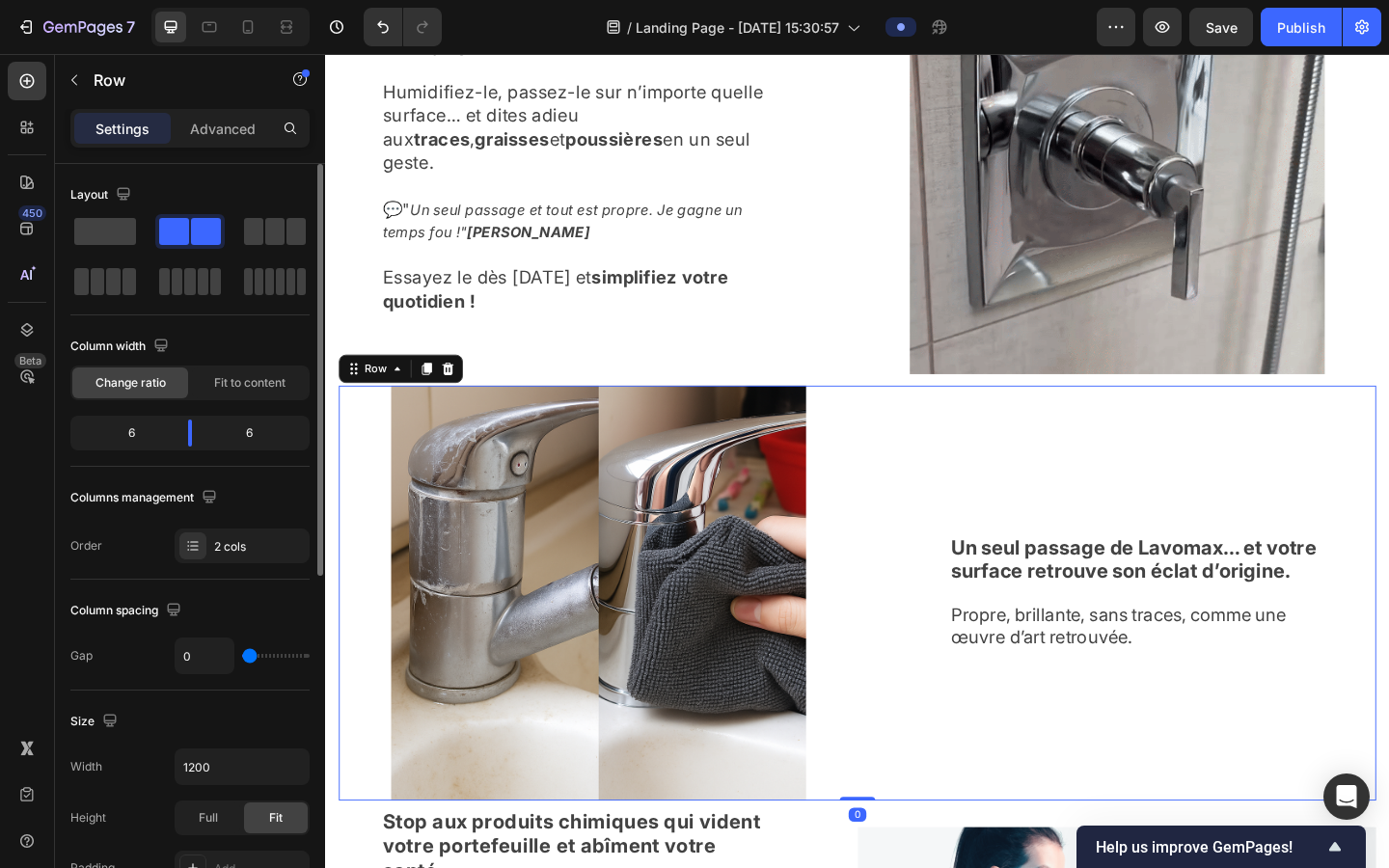
scroll to position [2146, 0]
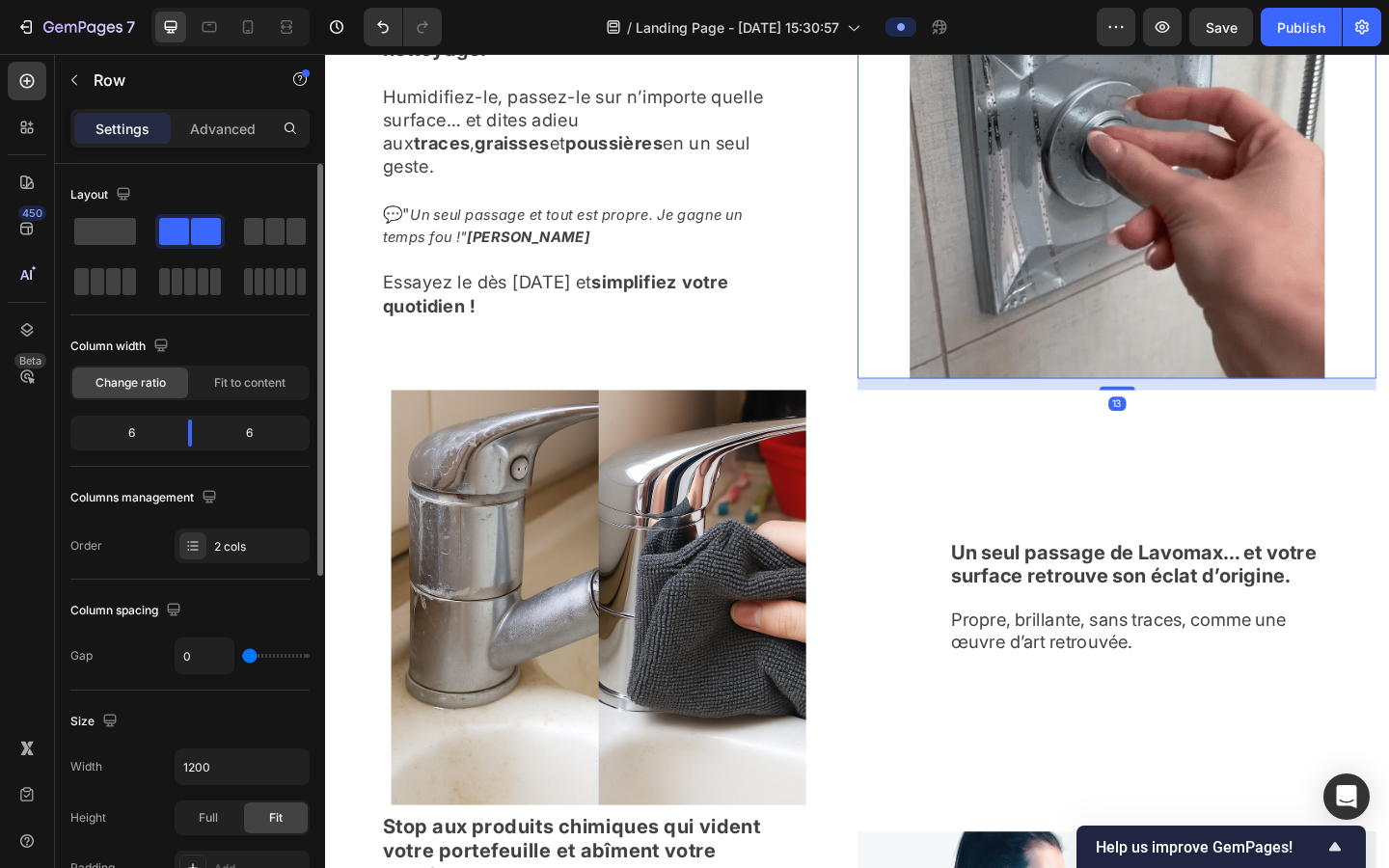
click at [886, 277] on img at bounding box center [1186, 156] width 452 height 501
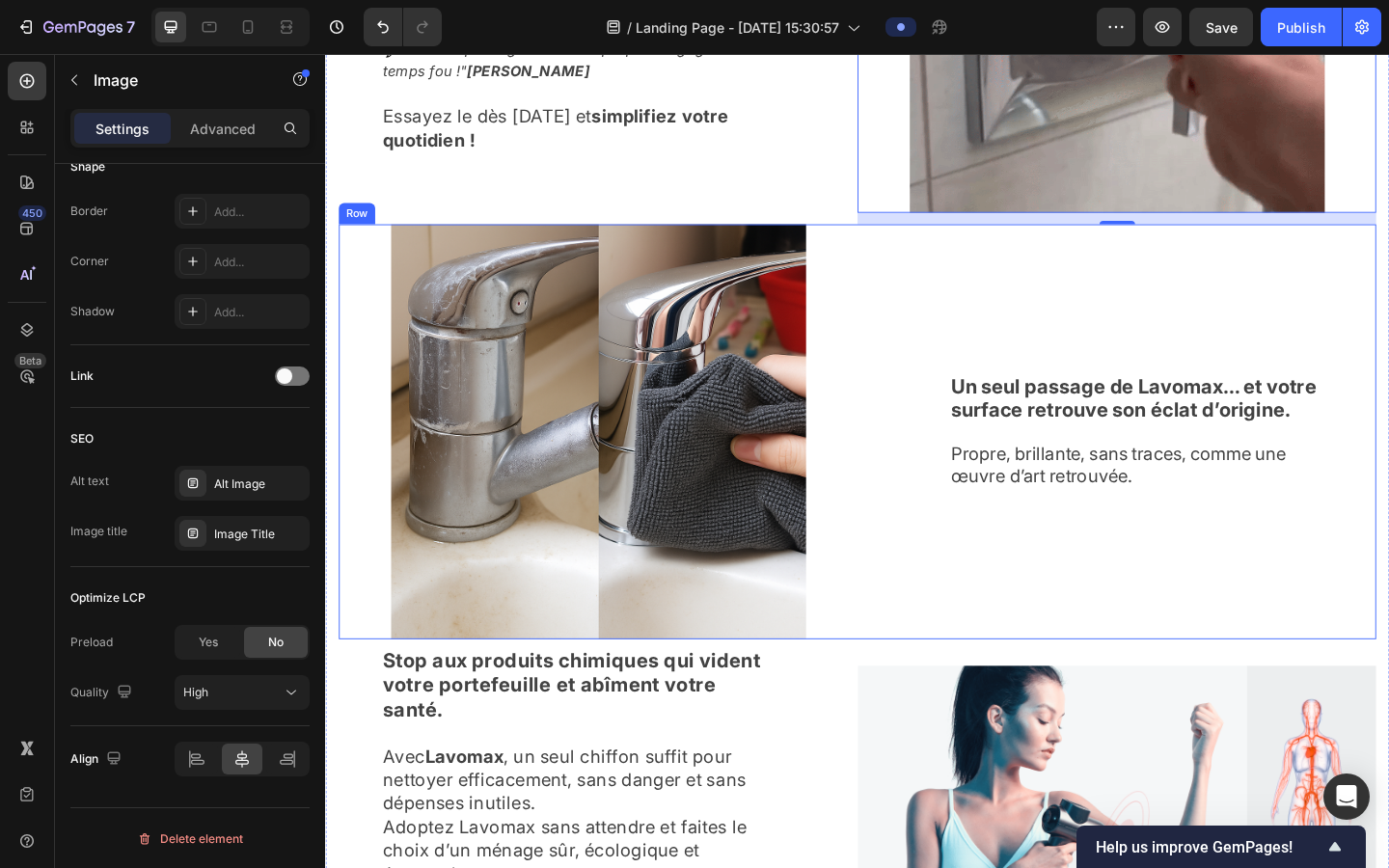
scroll to position [2360, 0]
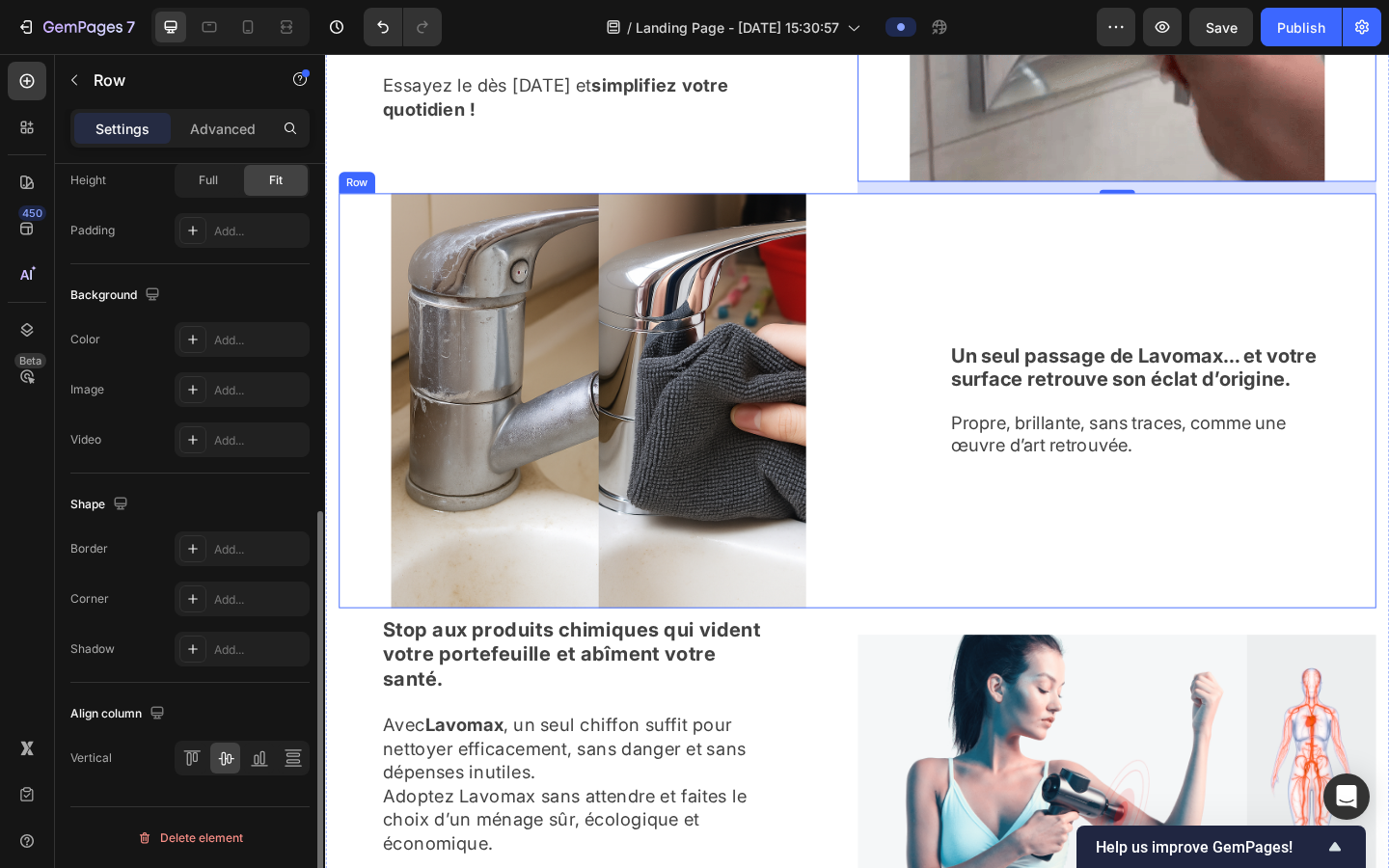
click at [886, 520] on div "Un seul passage de Lavomax… et votre surface retrouve son éclat d’origine. Prop…" at bounding box center [1186, 431] width 564 height 452
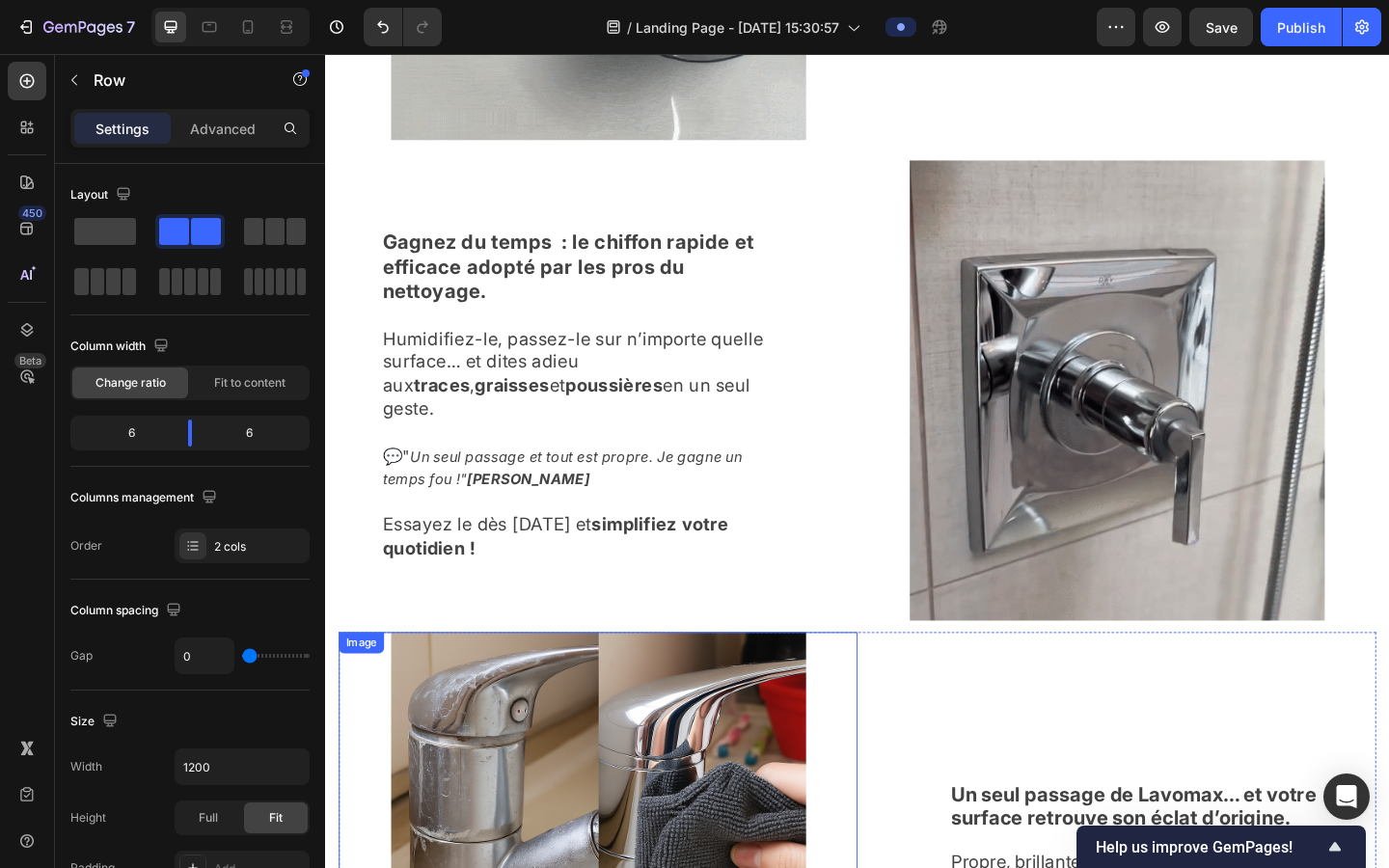
scroll to position [1872, 0]
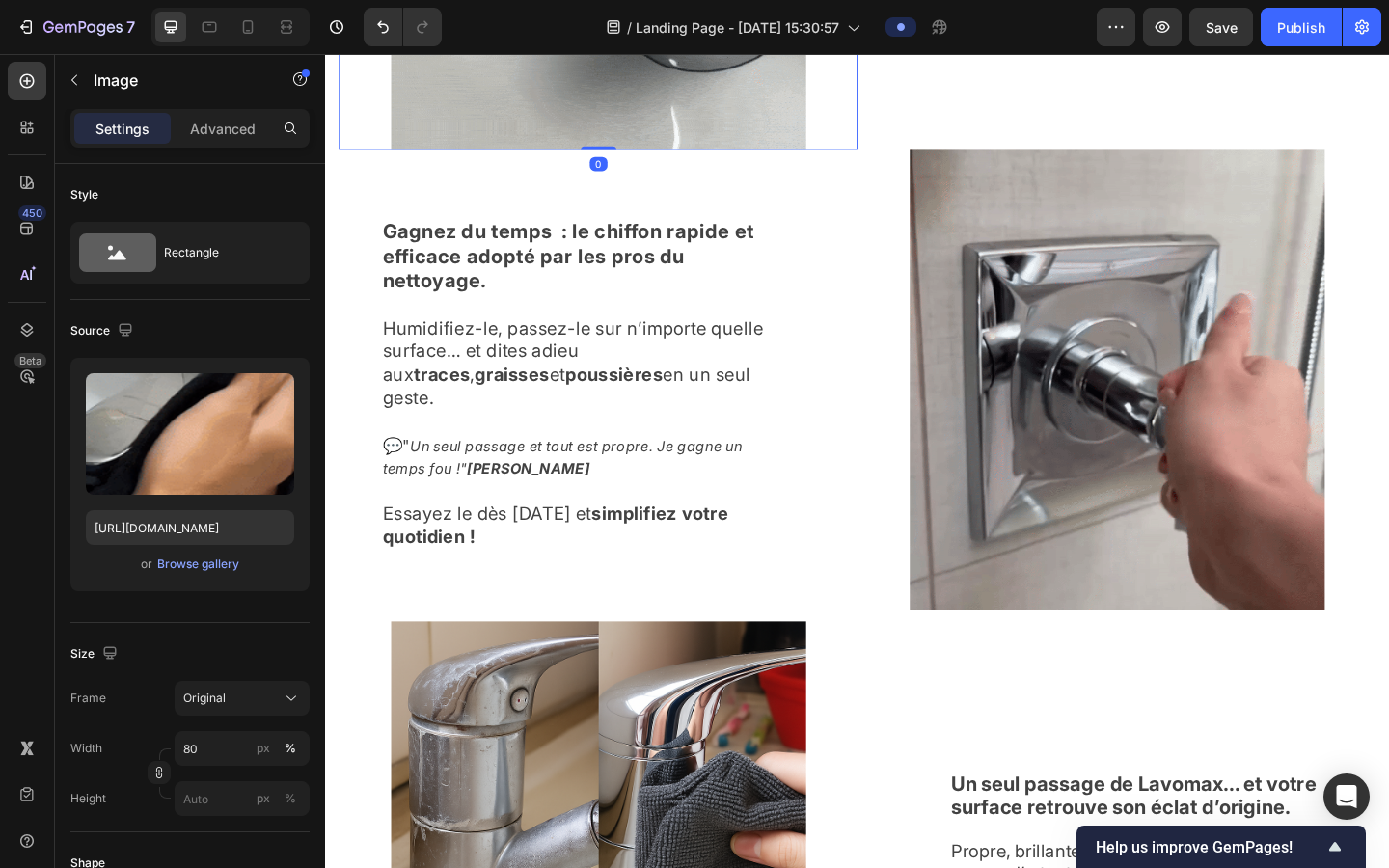
drag, startPoint x: 614, startPoint y: 175, endPoint x: 614, endPoint y: 138, distance: 37.0
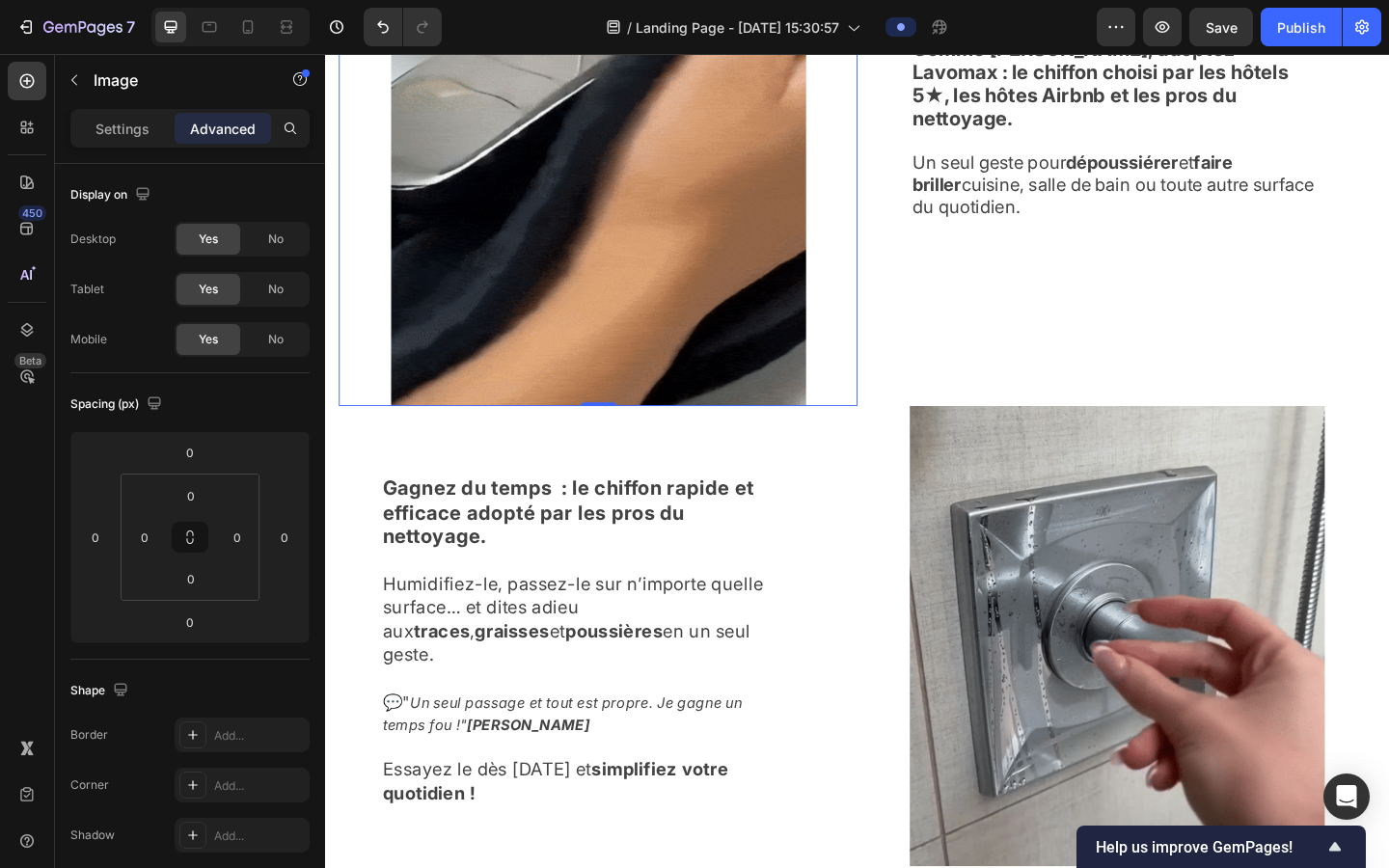
scroll to position [1594, 0]
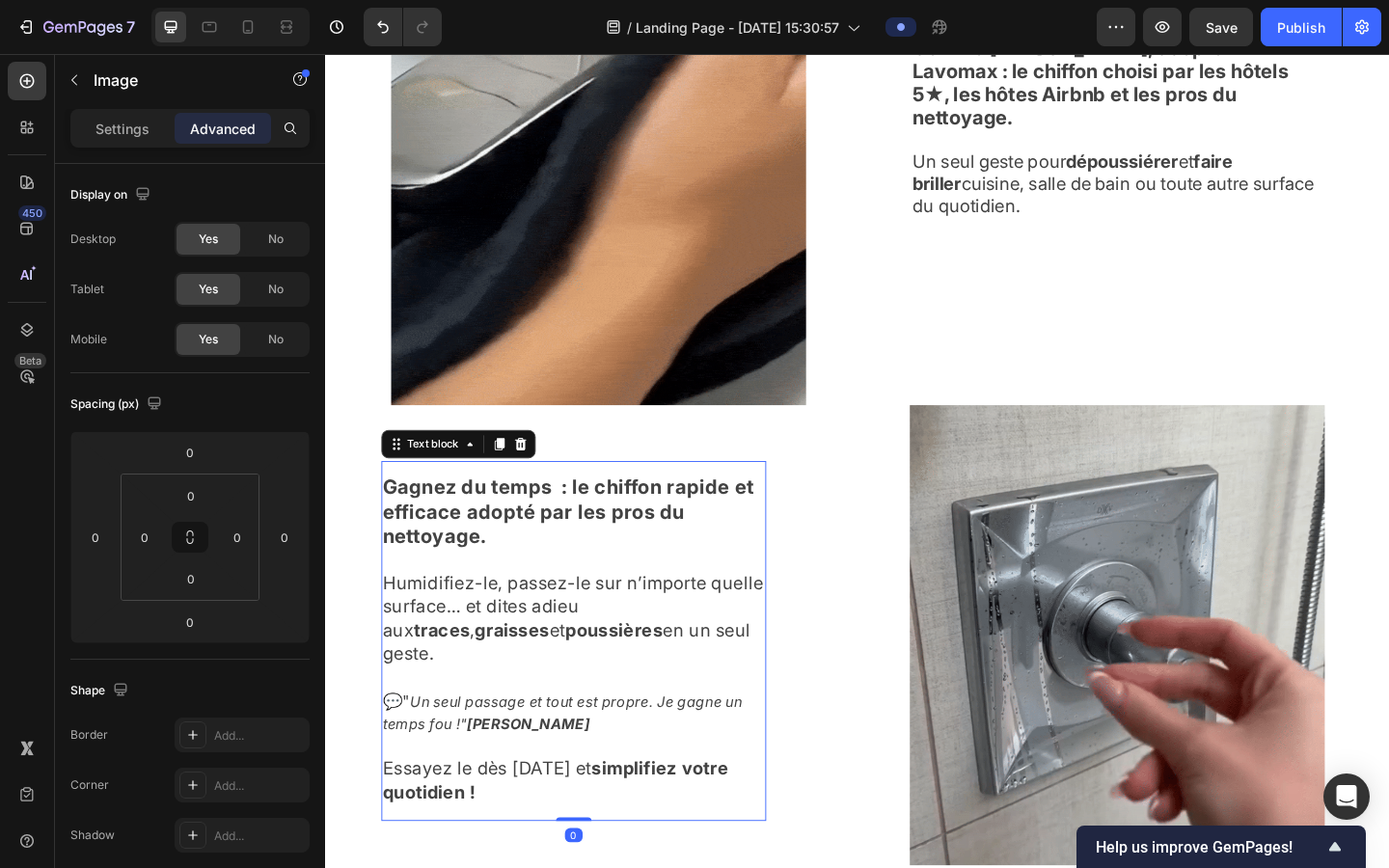
click at [611, 529] on strong "Gagnez du temps : le chiffon rapide et efficace adopté par les pros du nettoyag…" at bounding box center [590, 552] width 405 height 78
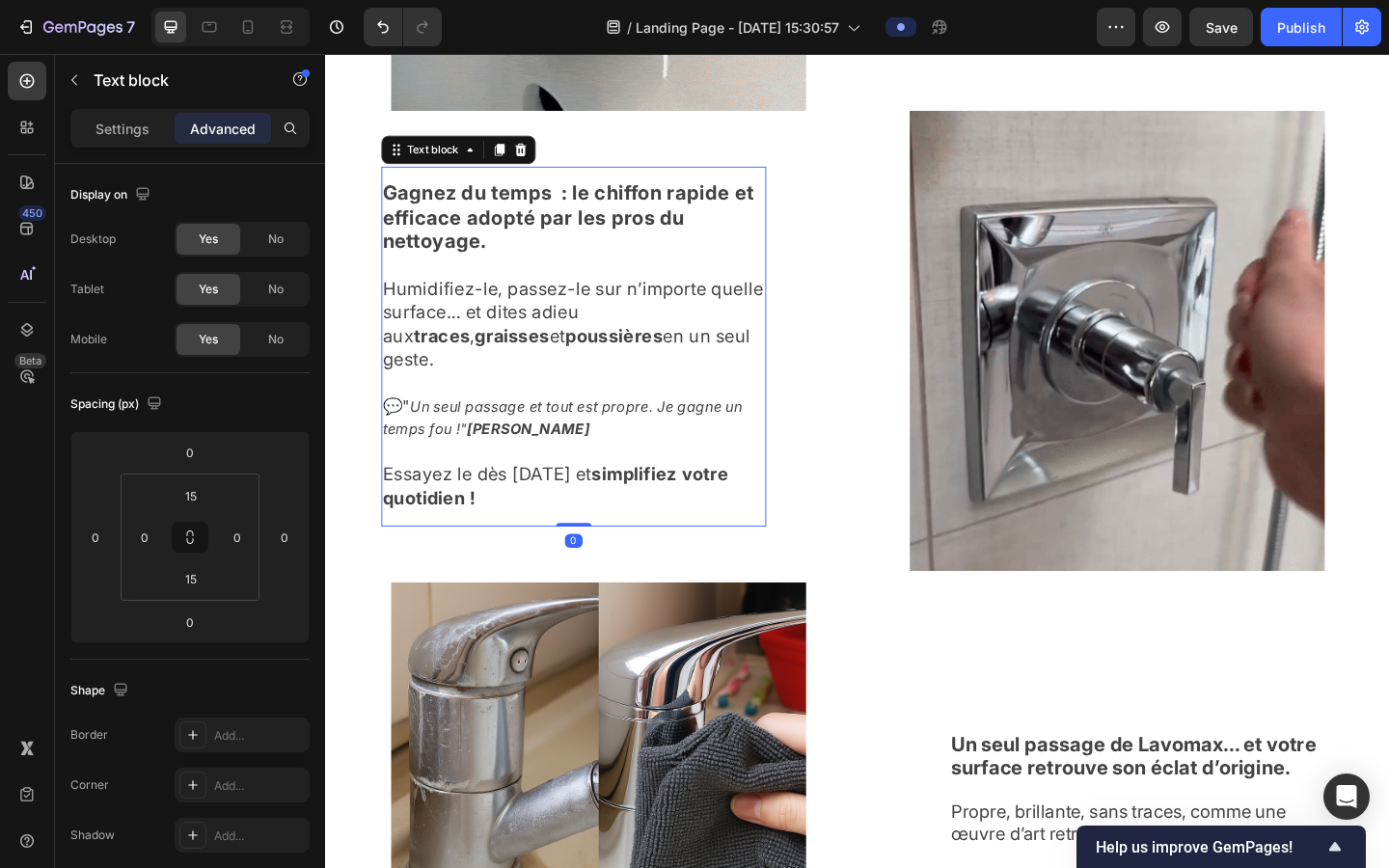
scroll to position [2044, 0]
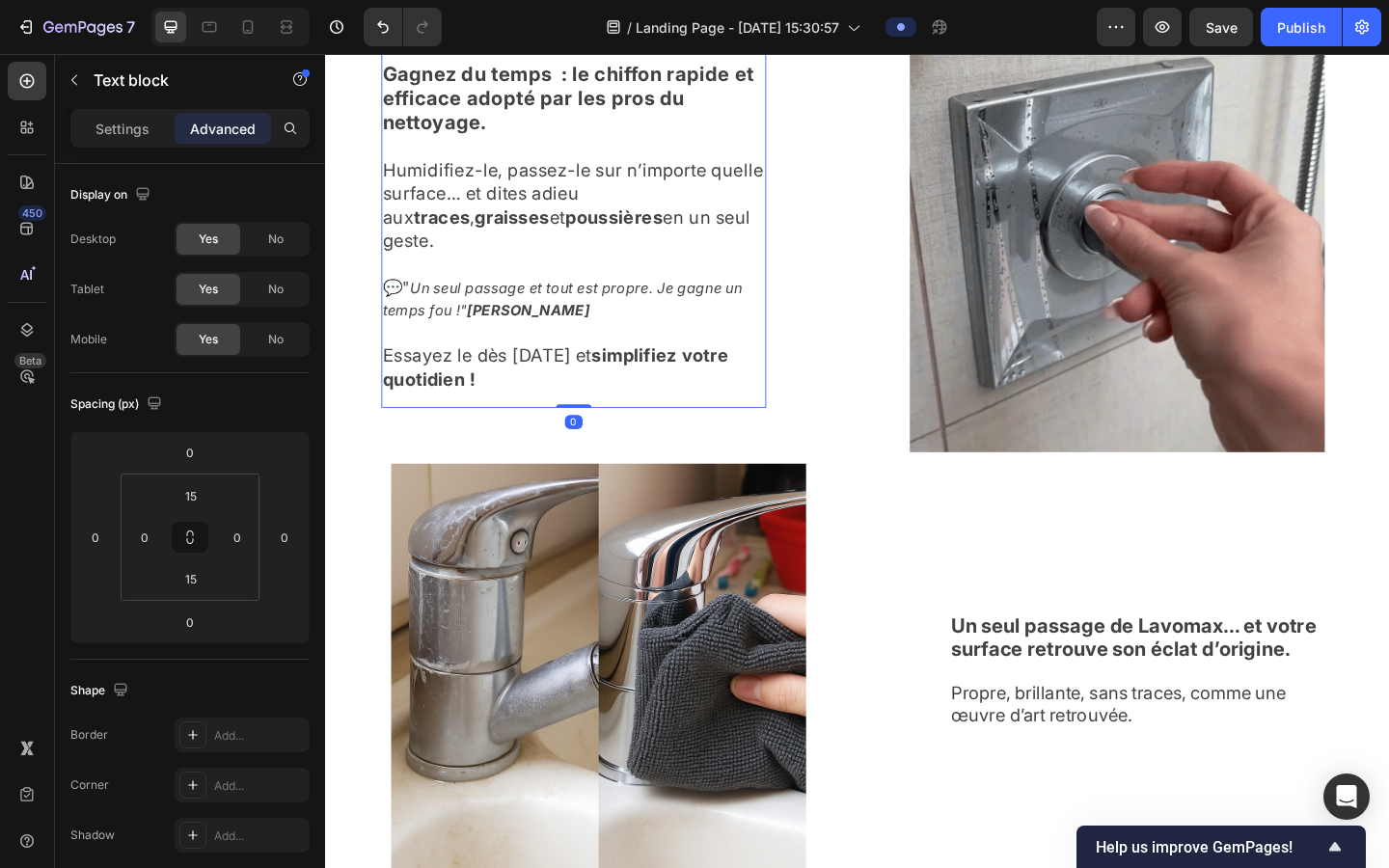
click at [618, 636] on img at bounding box center [622, 725] width 452 height 452
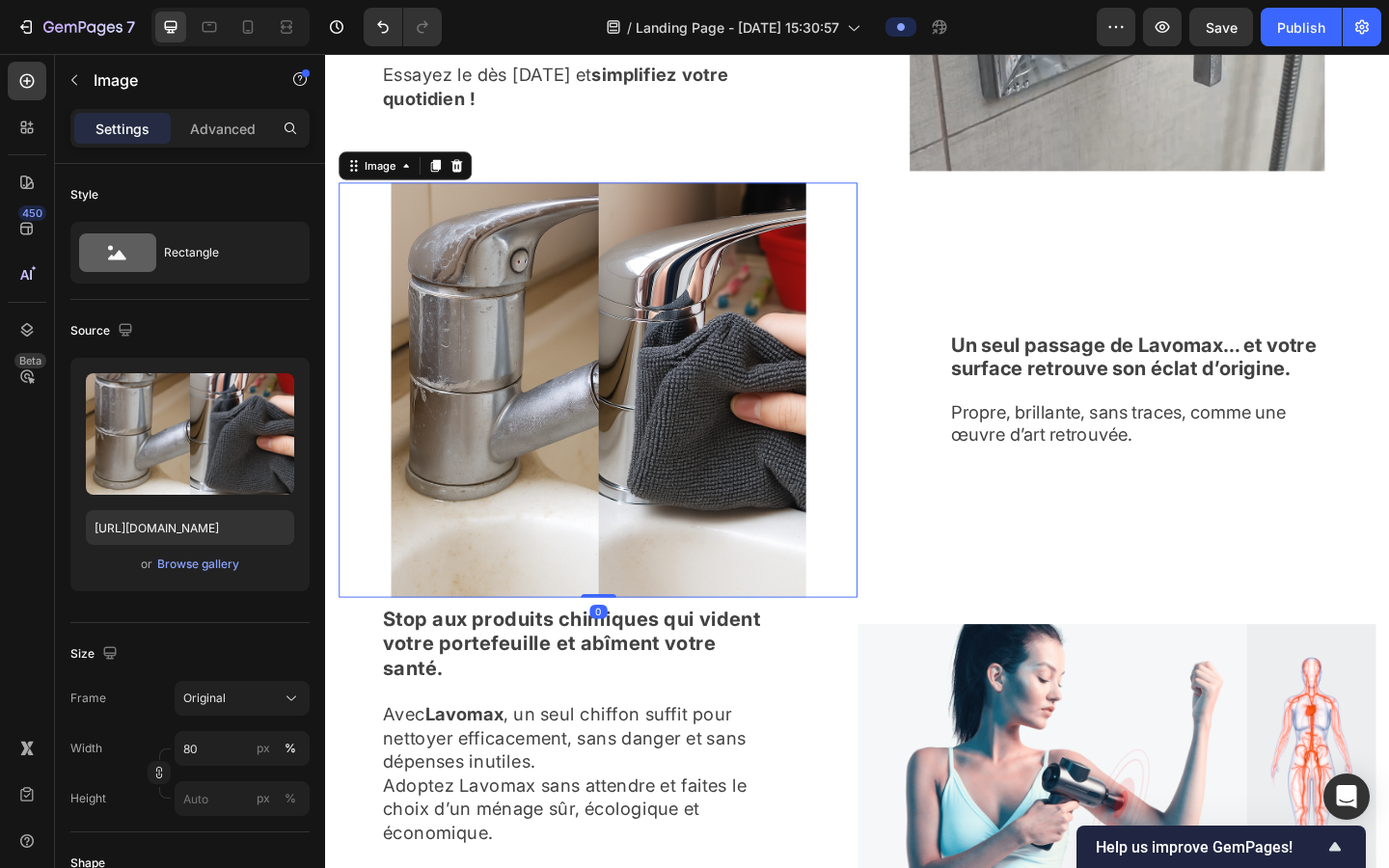
scroll to position [2456, 0]
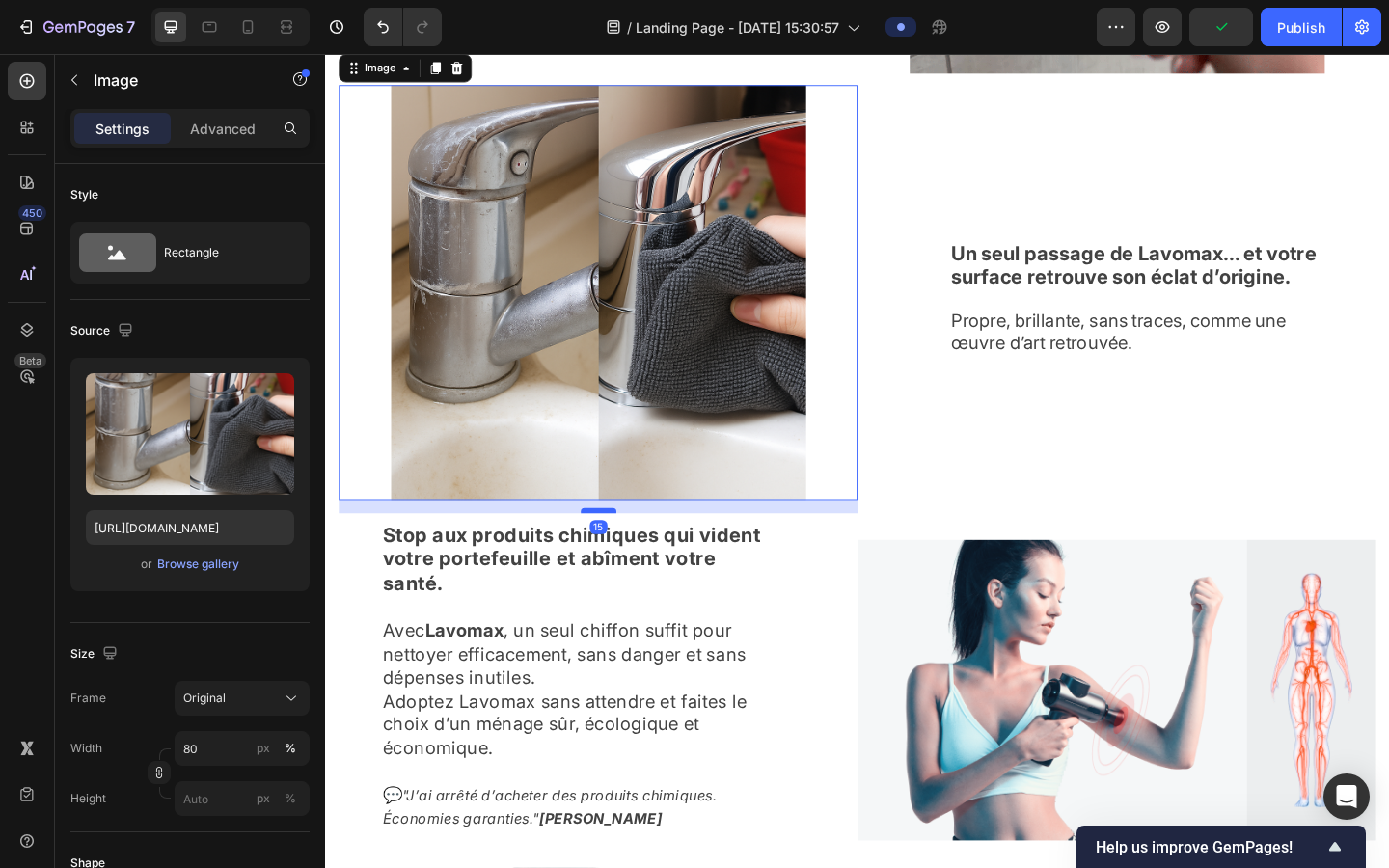
drag, startPoint x: 621, startPoint y: 538, endPoint x: 619, endPoint y: 552, distance: 14.1
click at [619, 552] on div at bounding box center [622, 551] width 38 height 6
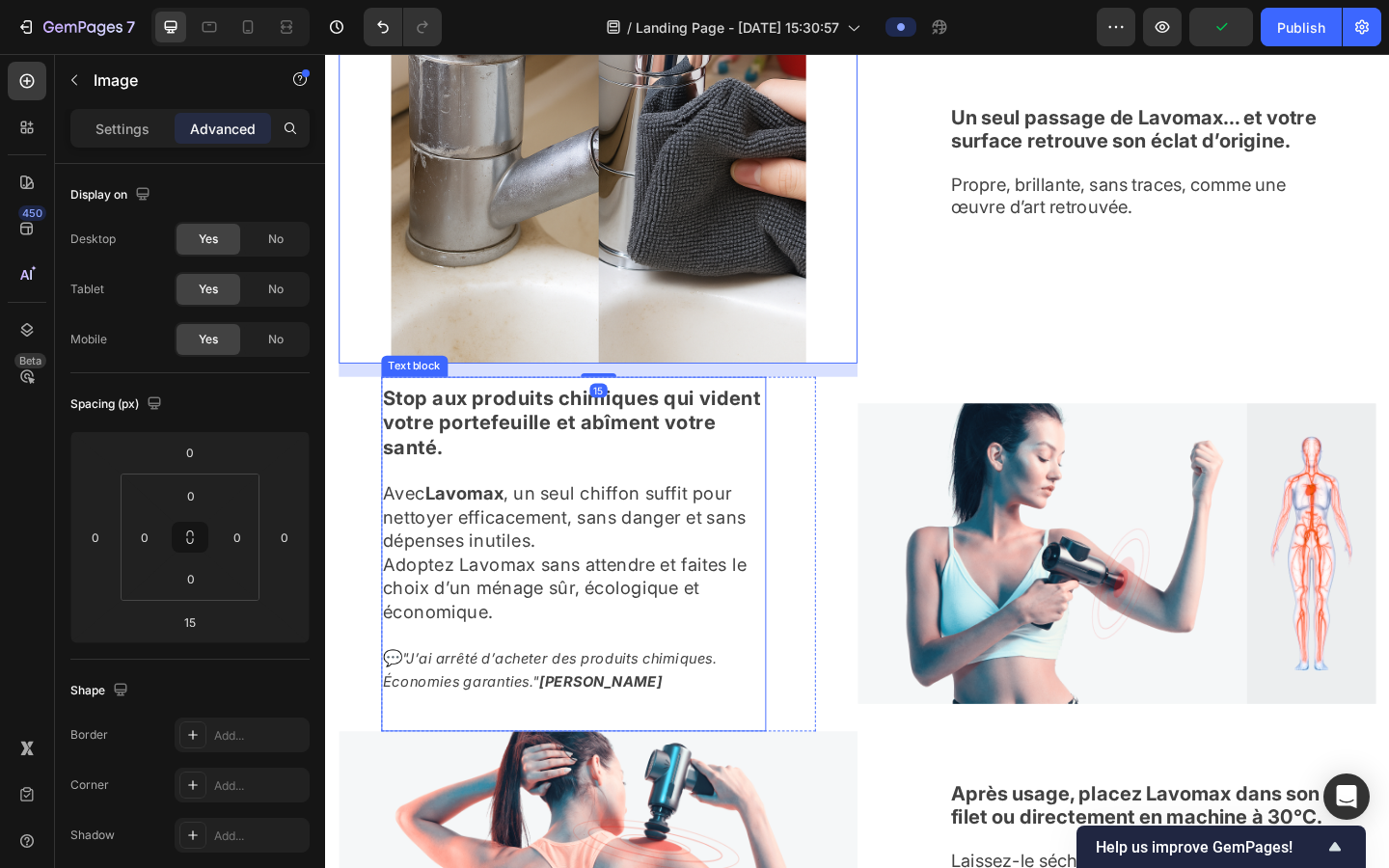
scroll to position [2726, 0]
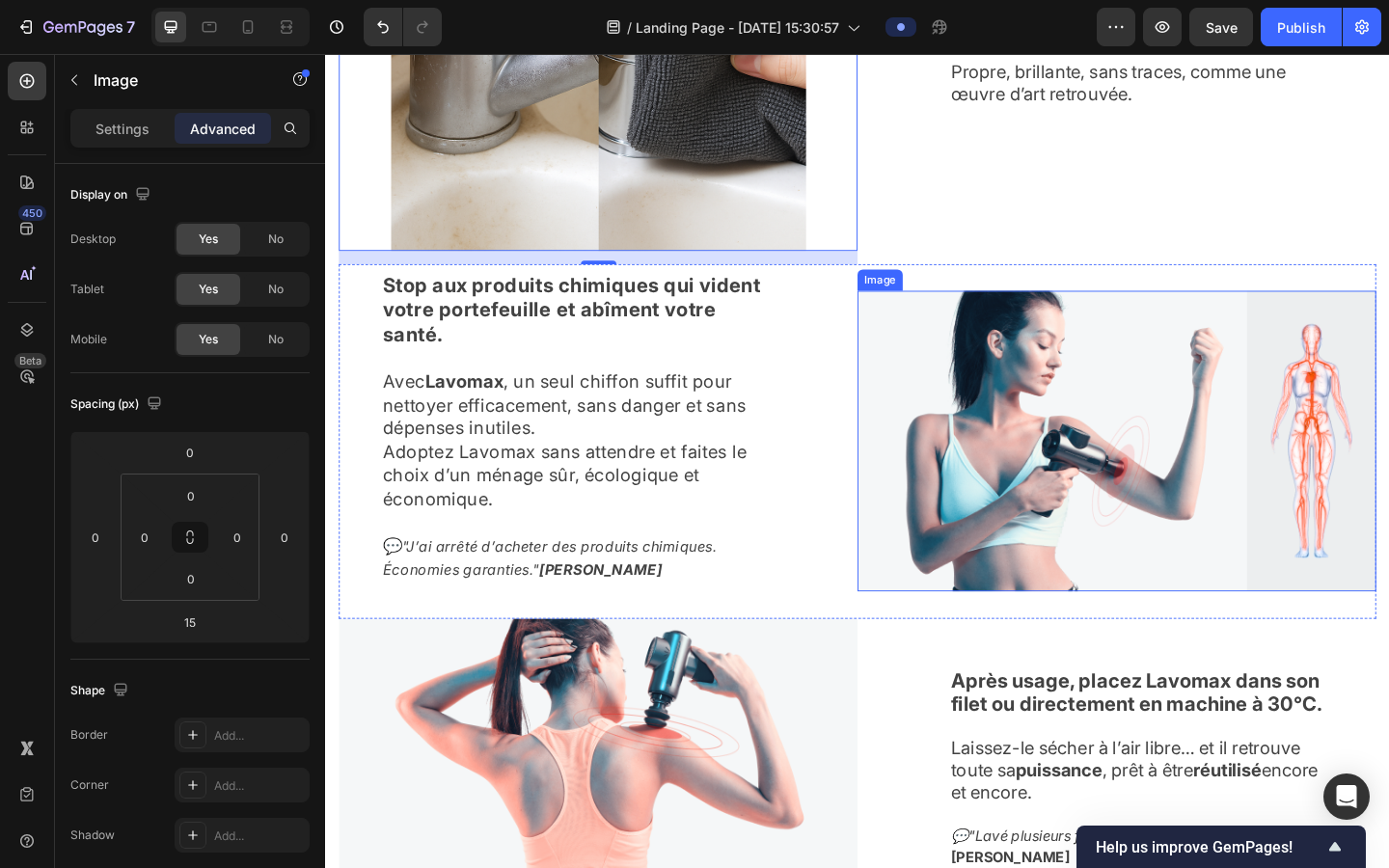
click at [886, 612] on img at bounding box center [1186, 474] width 564 height 326
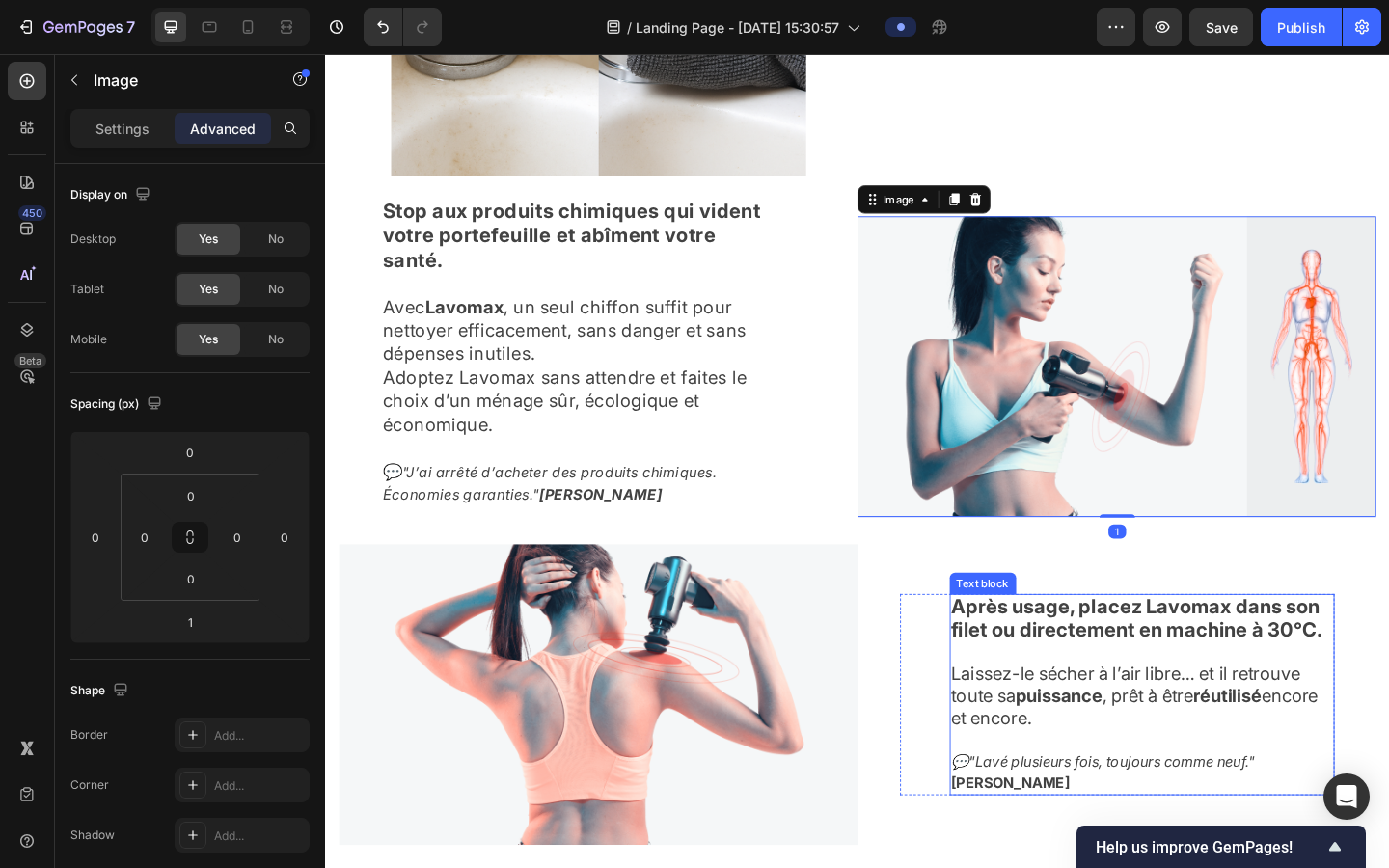
scroll to position [2837, 0]
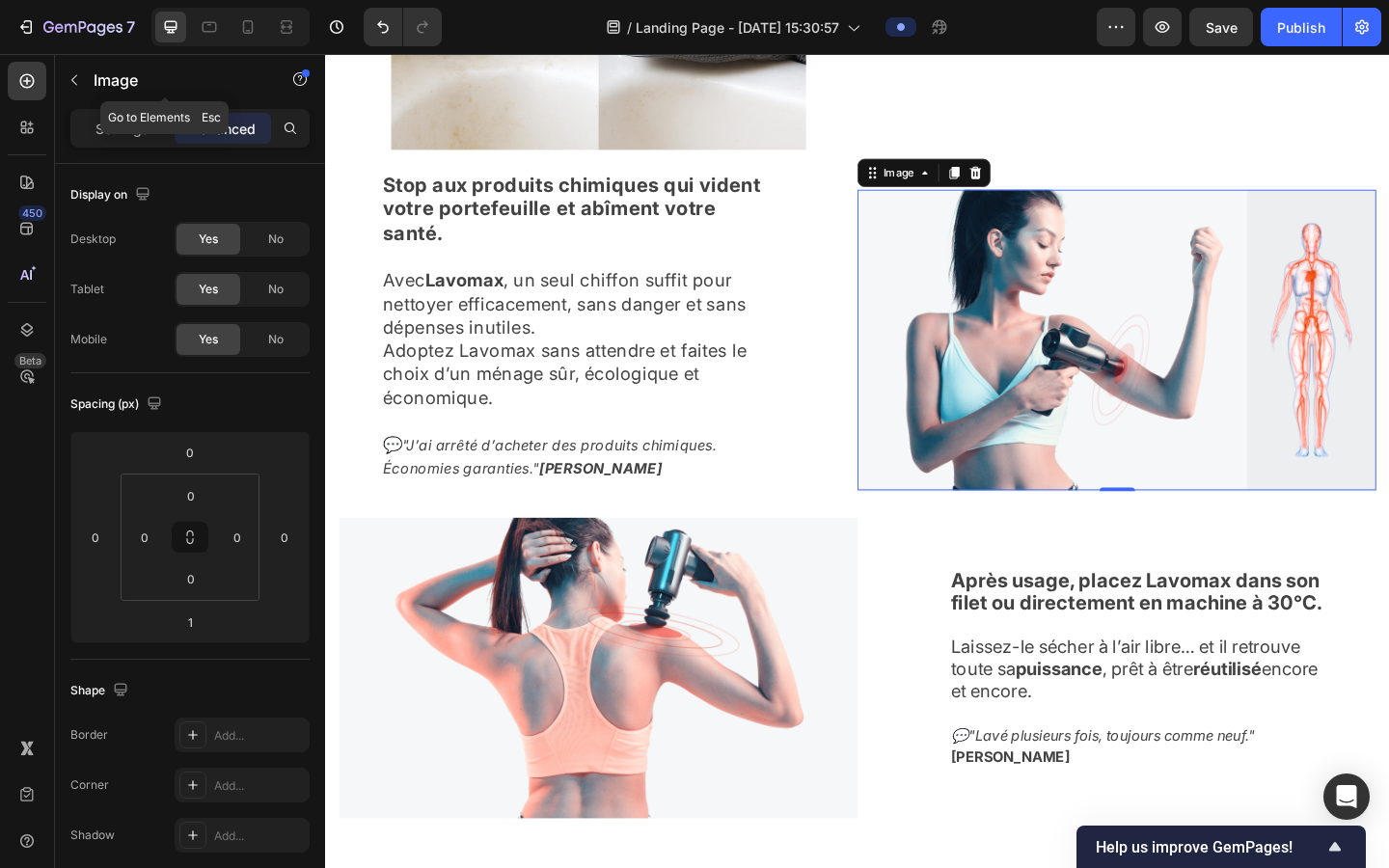
click at [78, 82] on icon "button" at bounding box center [74, 80] width 16 height 16
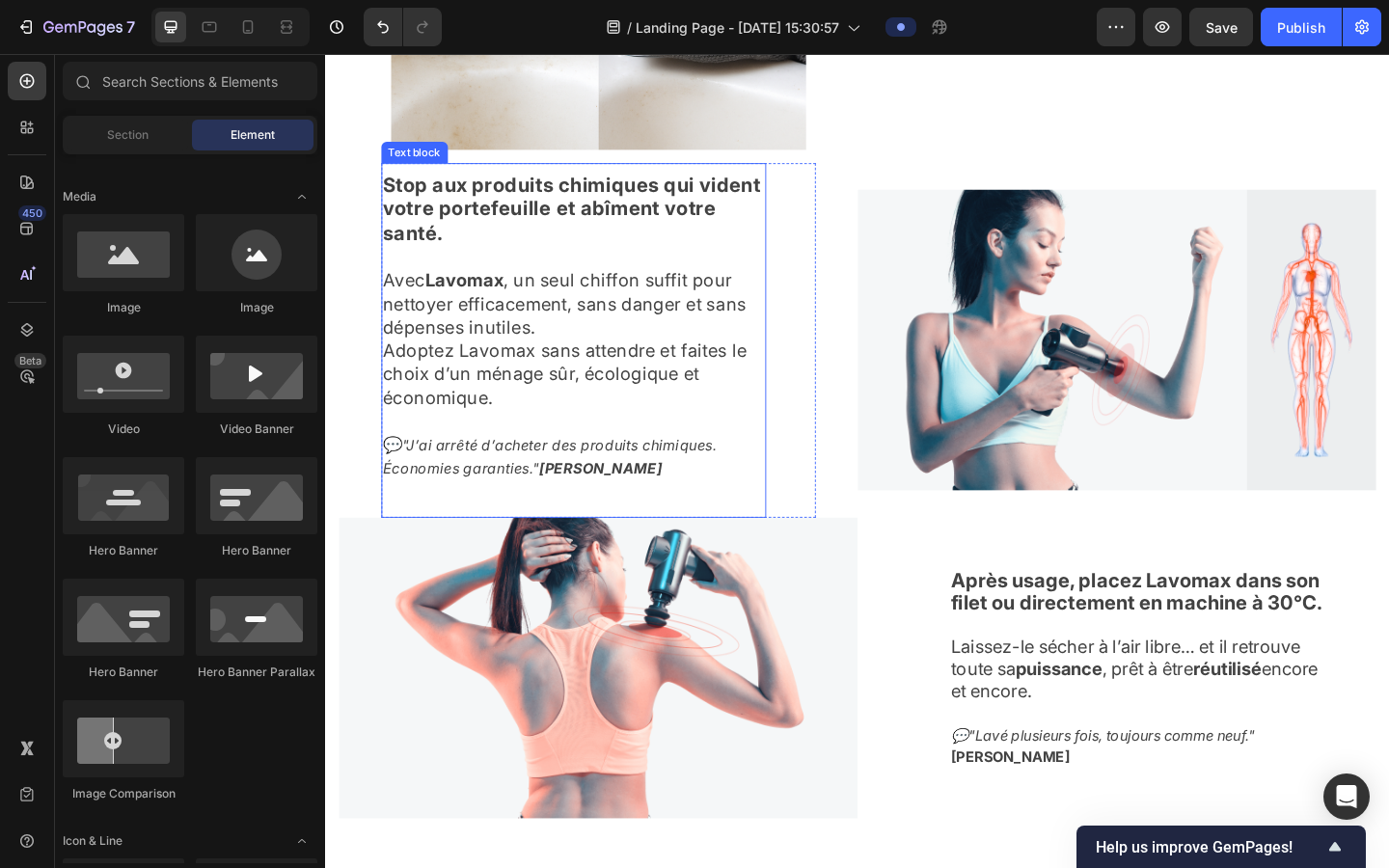
drag, startPoint x: 989, startPoint y: 385, endPoint x: 951, endPoint y: 377, distance: 38.8
click at [886, 385] on img at bounding box center [1186, 364] width 564 height 326
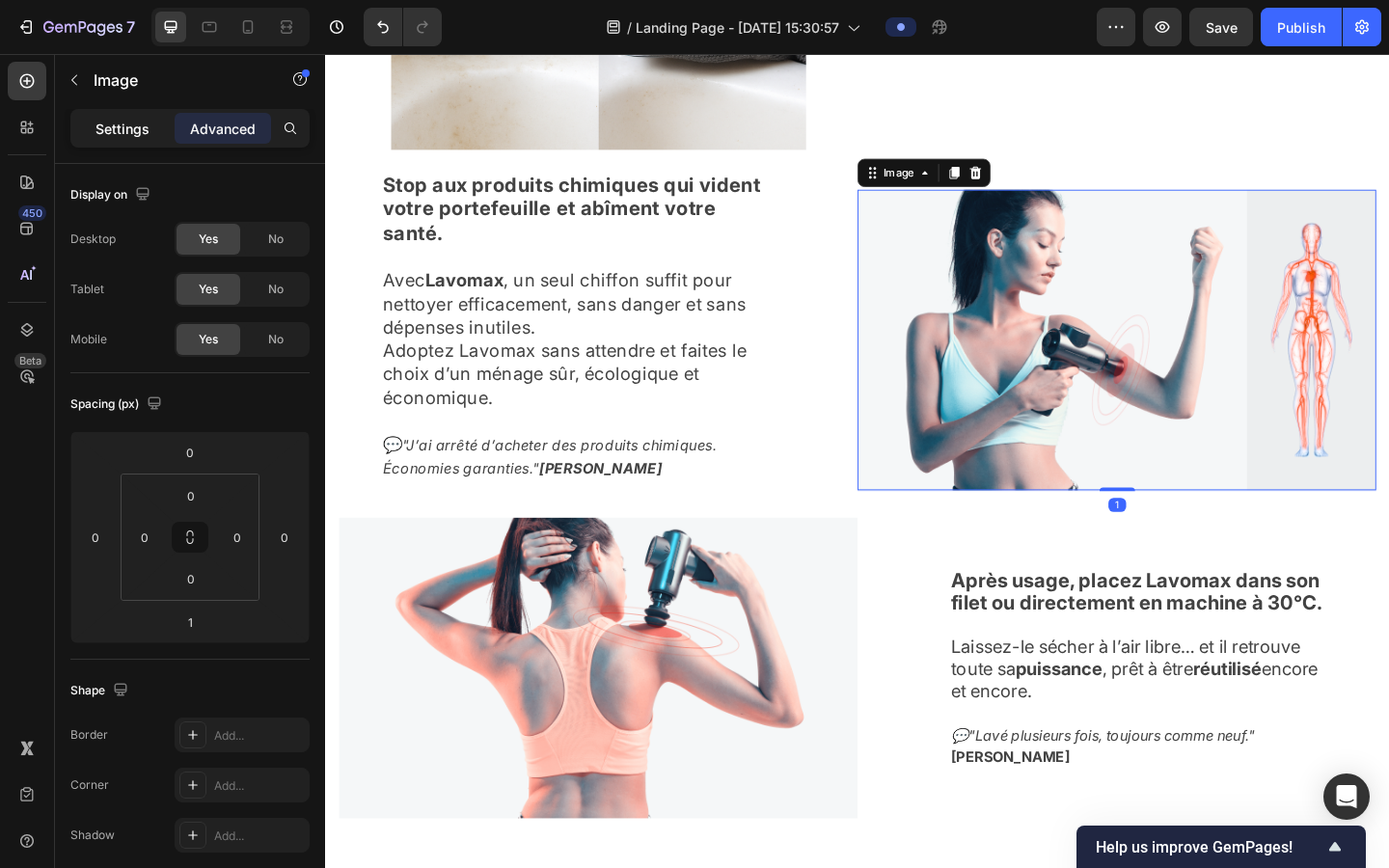
click at [148, 131] on p "Settings" at bounding box center [122, 128] width 54 height 21
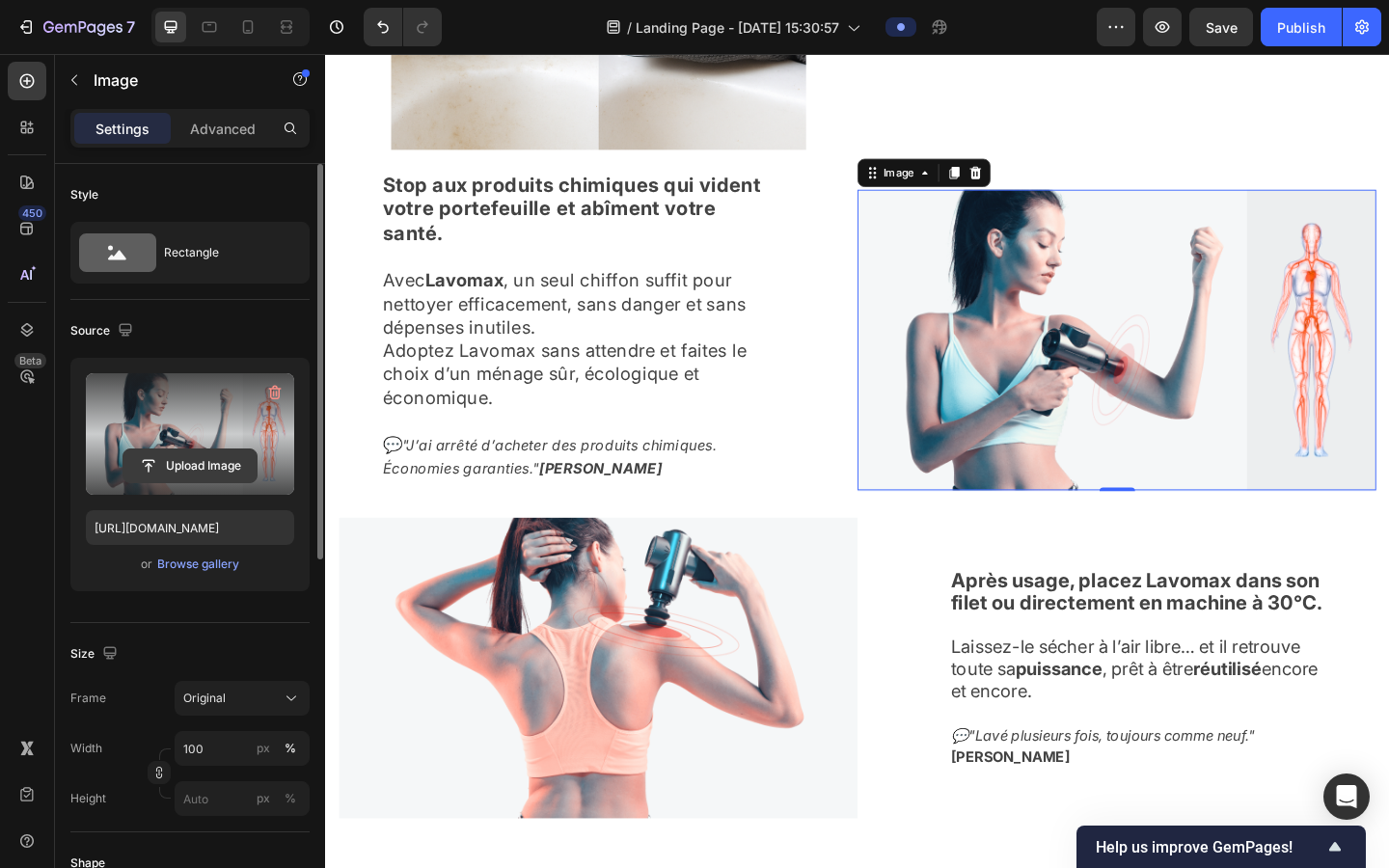
click at [216, 457] on input "file" at bounding box center [190, 465] width 133 height 32
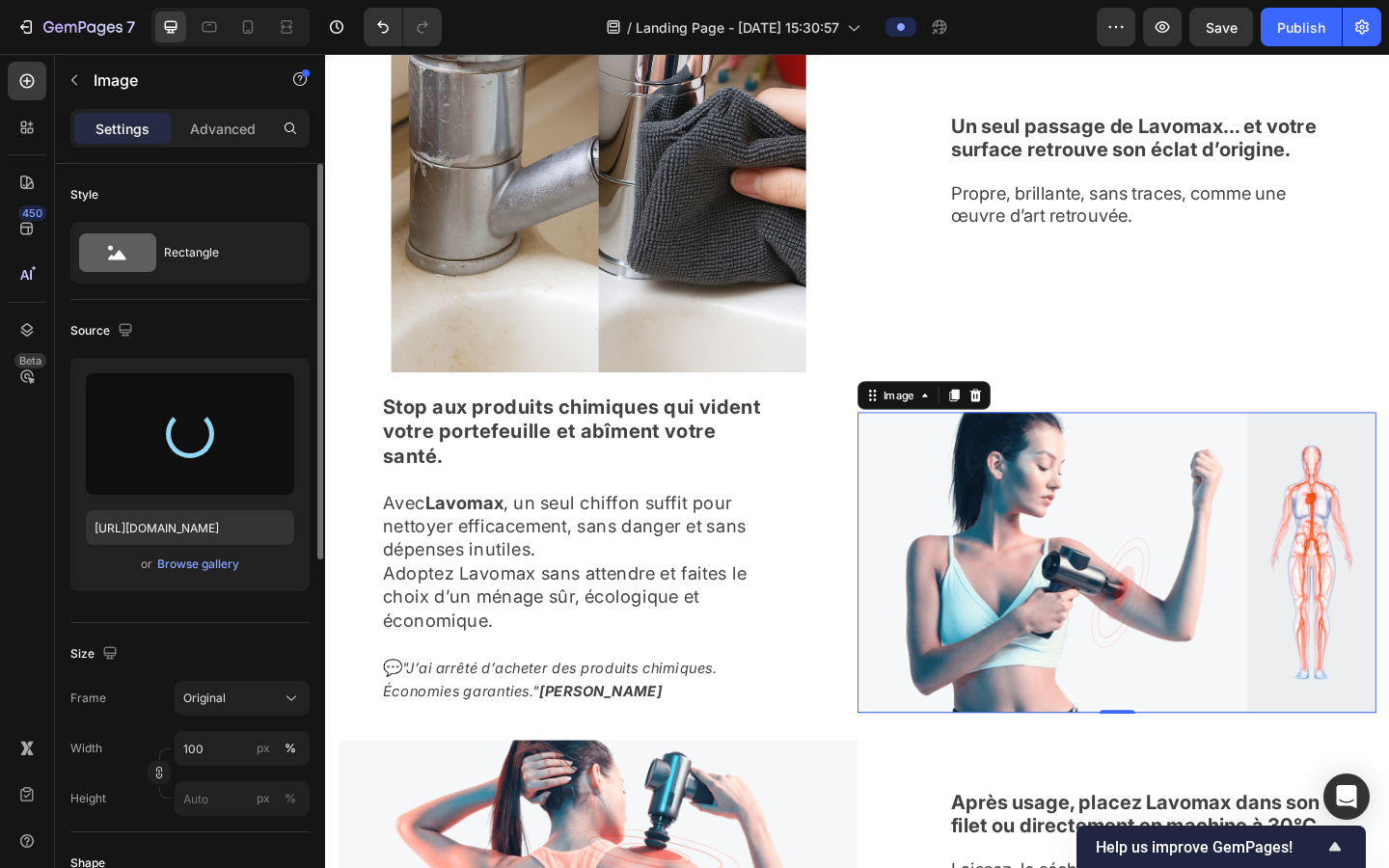
type input "[URL][DOMAIN_NAME]"
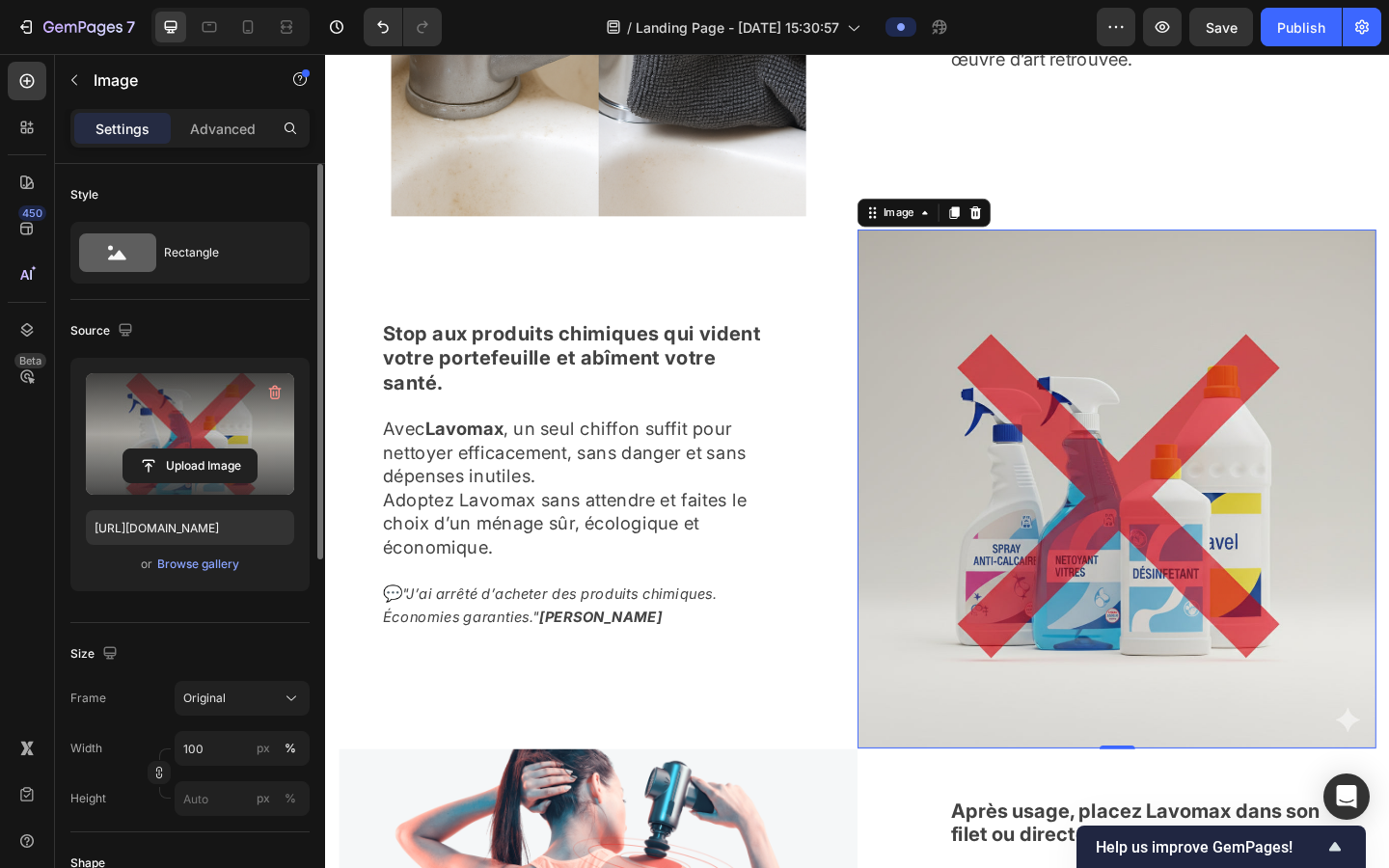
scroll to position [2759, 0]
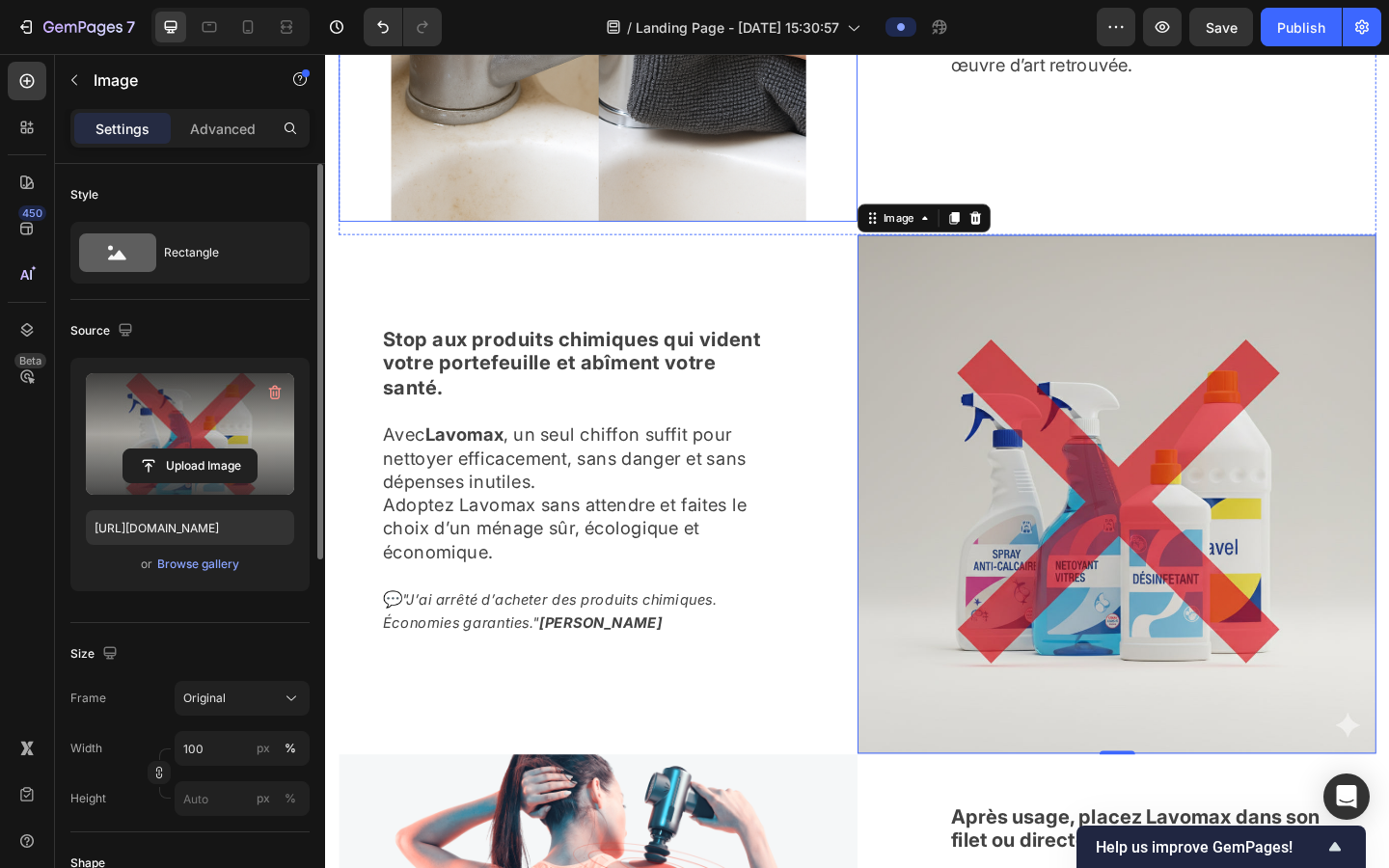
click at [767, 132] on img at bounding box center [622, 10] width 452 height 452
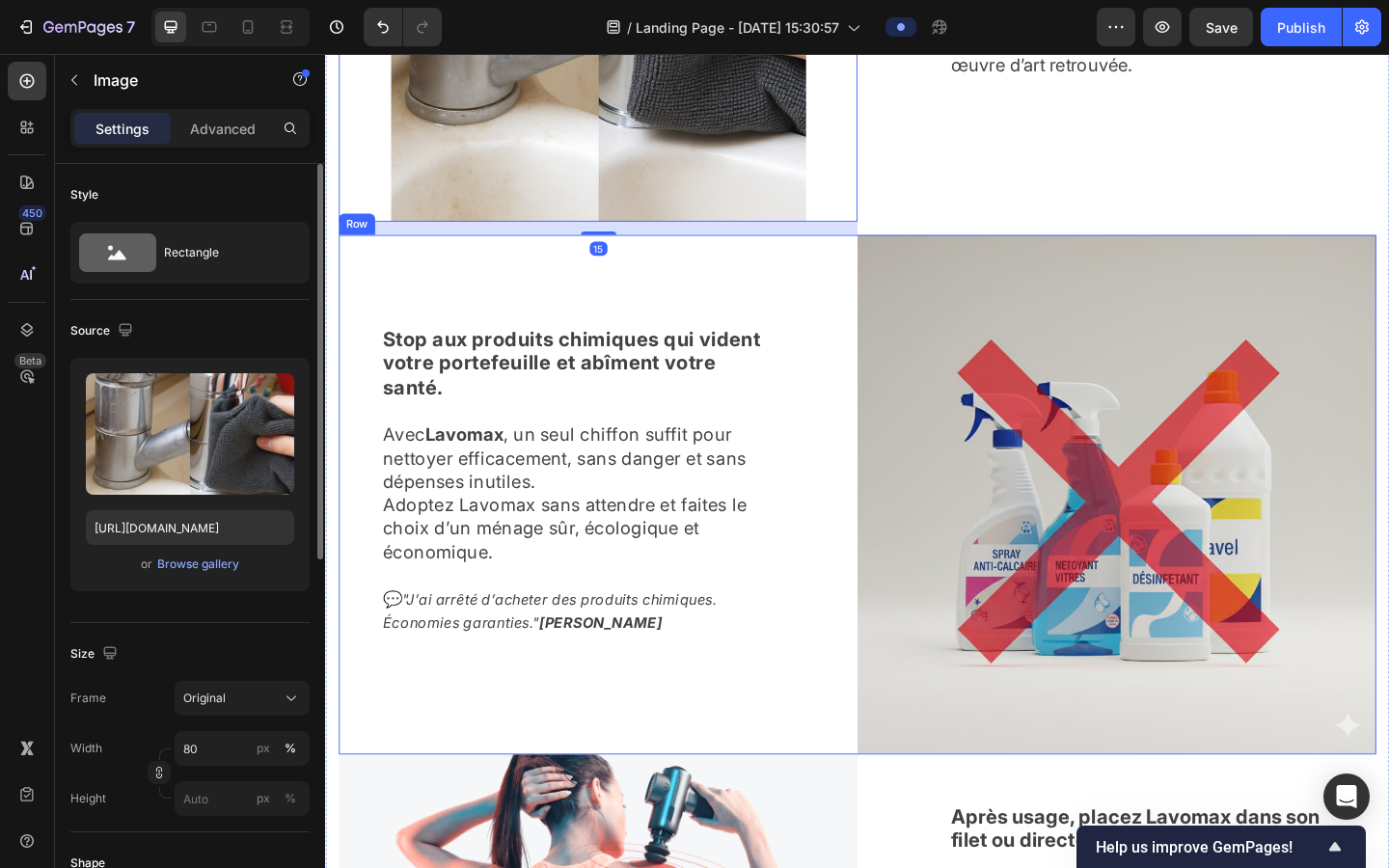
click at [886, 476] on img at bounding box center [1186, 533] width 564 height 564
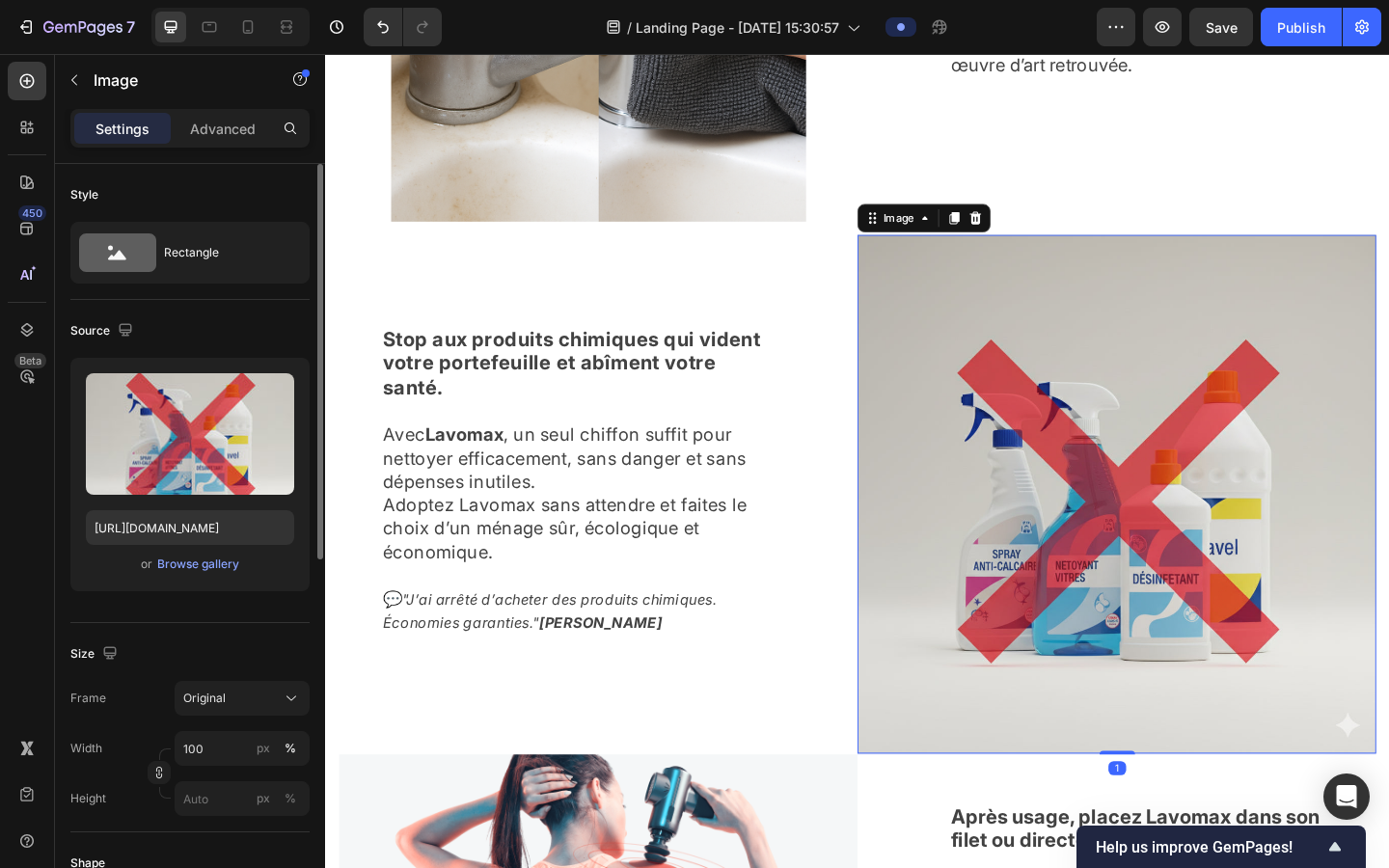
click at [233, 703] on div "Frame Original Width 100 px % Height px %" at bounding box center [190, 748] width 239 height 135
click at [229, 703] on input "100" at bounding box center [242, 748] width 135 height 34
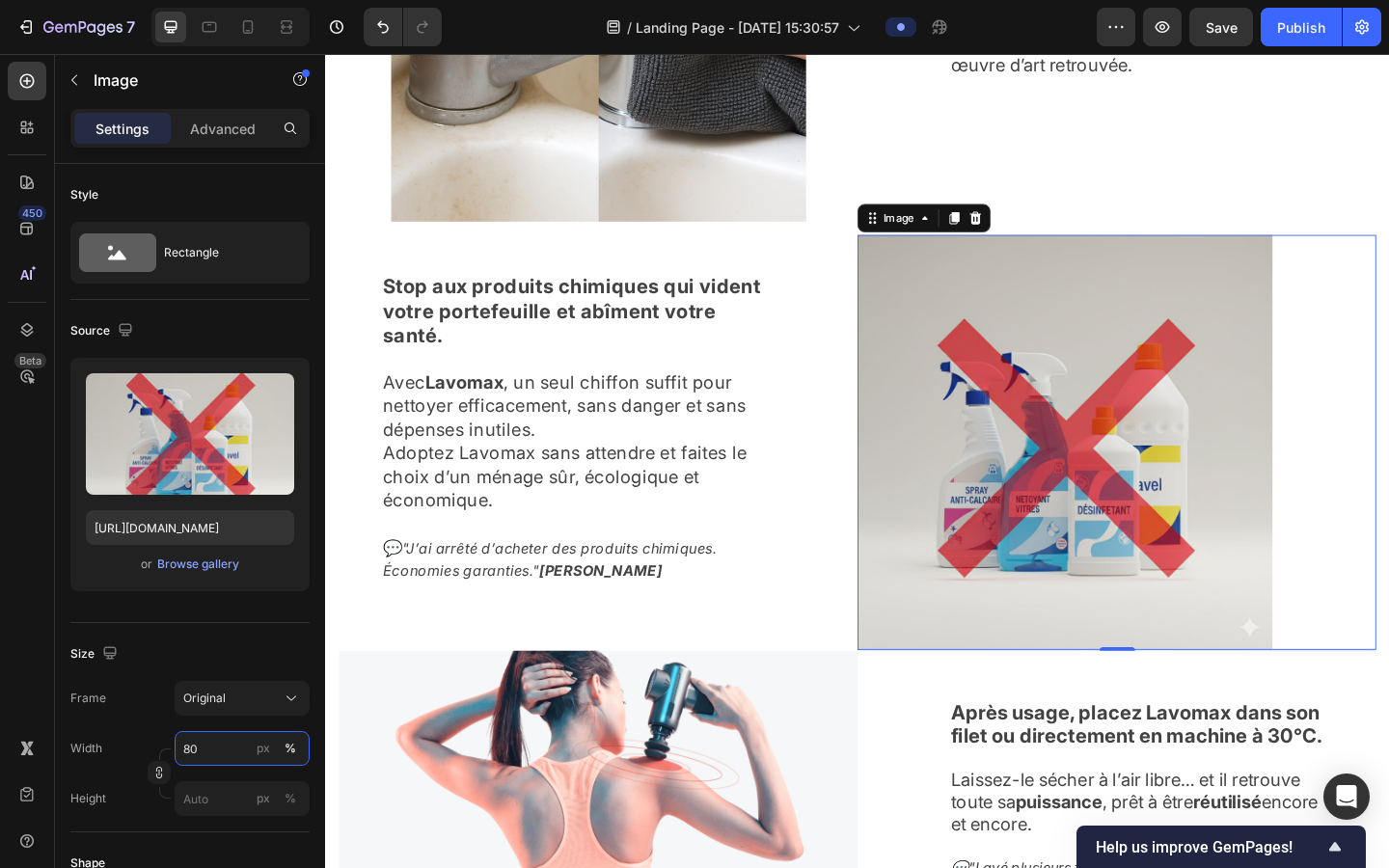
type input "80"
click at [886, 678] on img at bounding box center [1129, 476] width 452 height 452
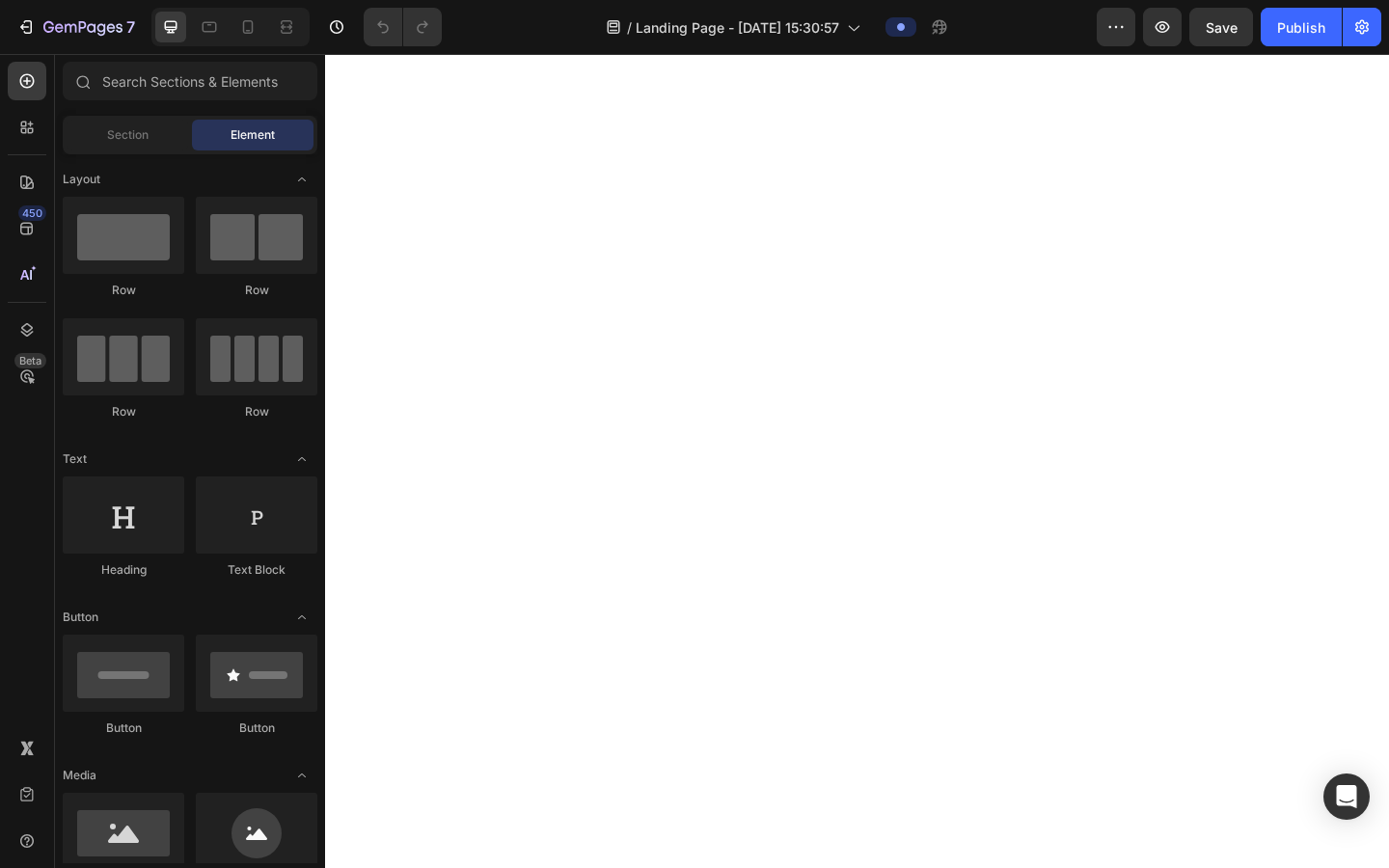
scroll to position [2877, 0]
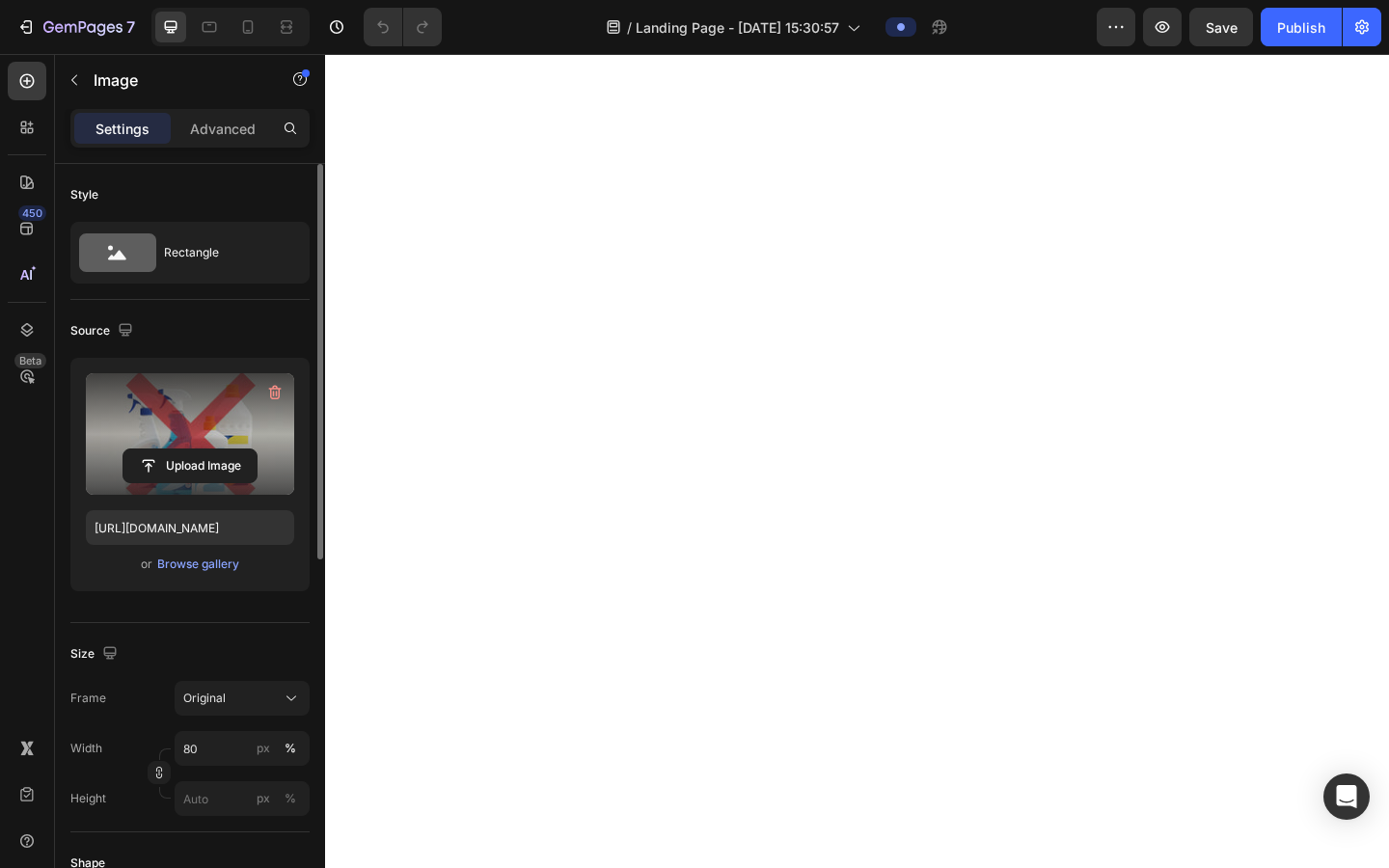
click at [223, 415] on label at bounding box center [190, 434] width 209 height 121
click at [223, 450] on input "file" at bounding box center [190, 465] width 133 height 32
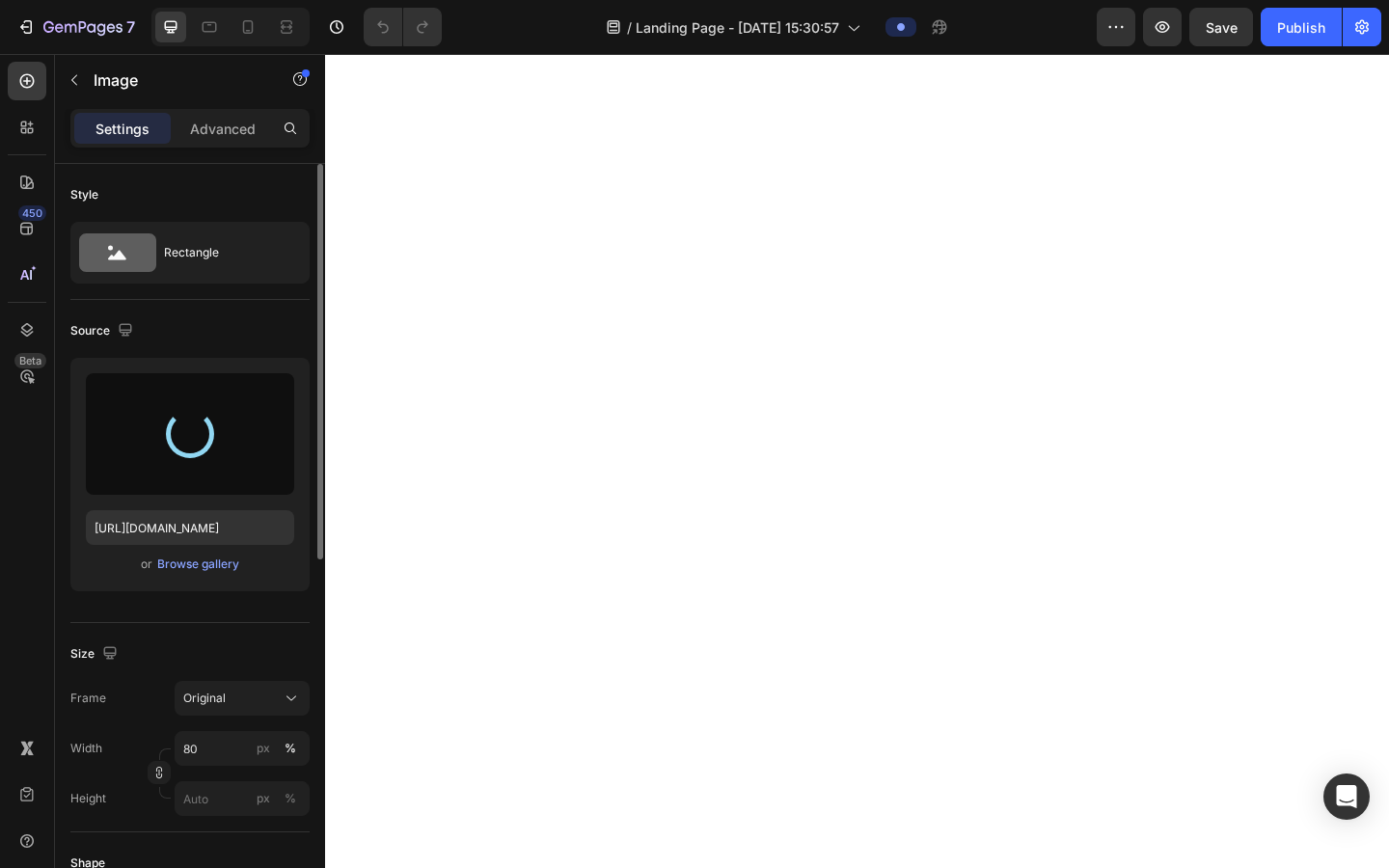
scroll to position [2805, 0]
type input "[URL][DOMAIN_NAME]"
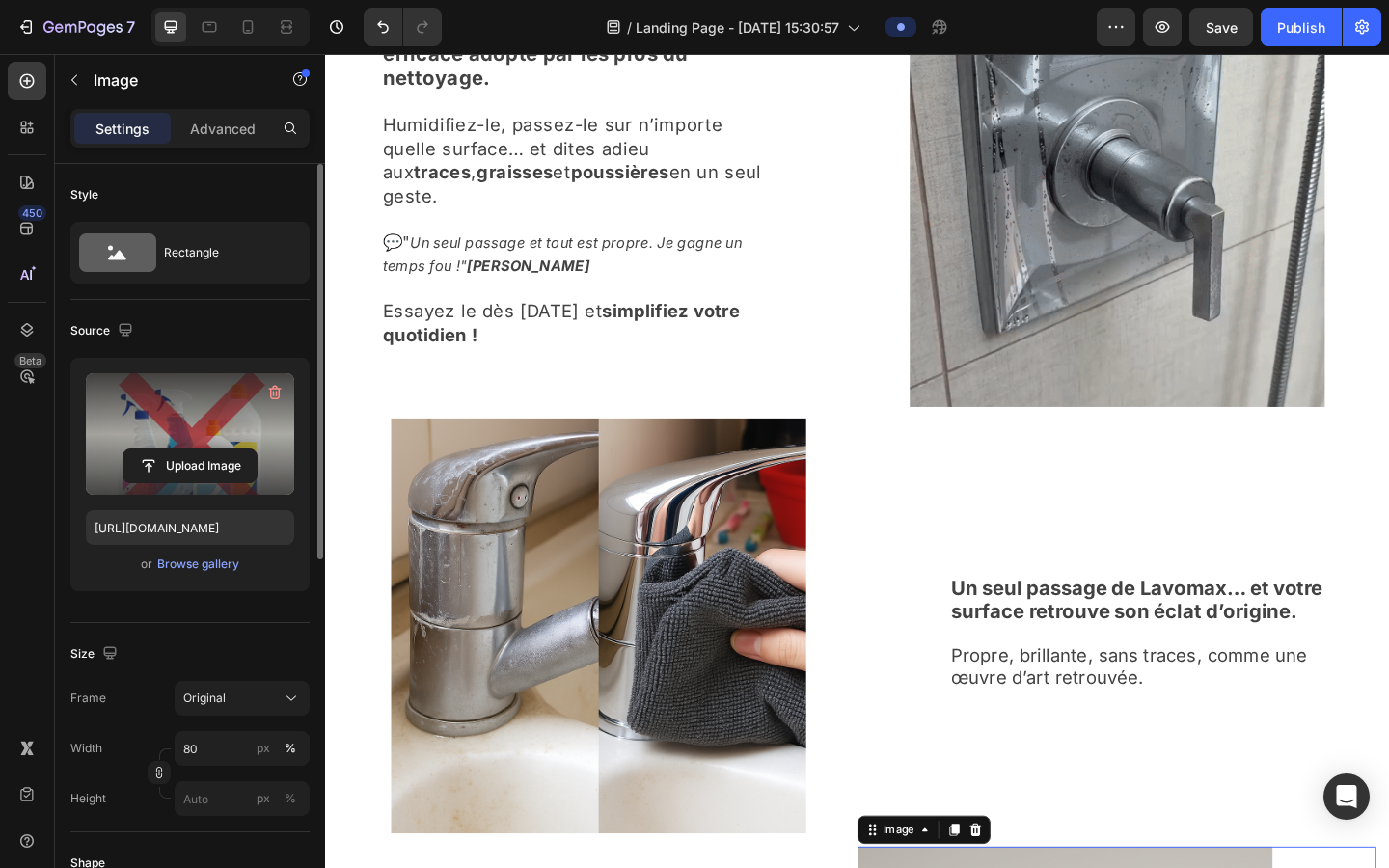
scroll to position [1689, 0]
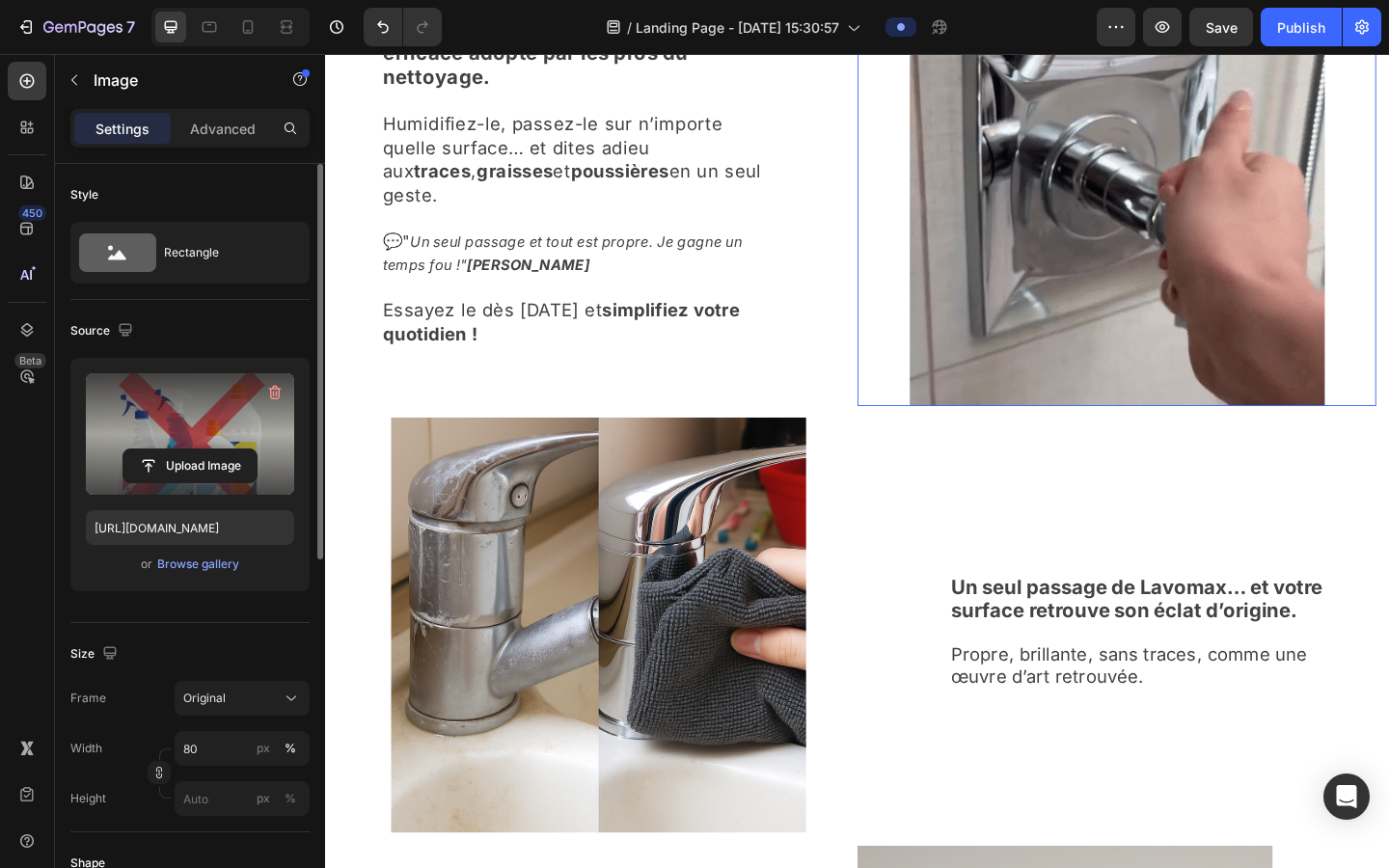
click at [886, 438] on img at bounding box center [1186, 187] width 452 height 501
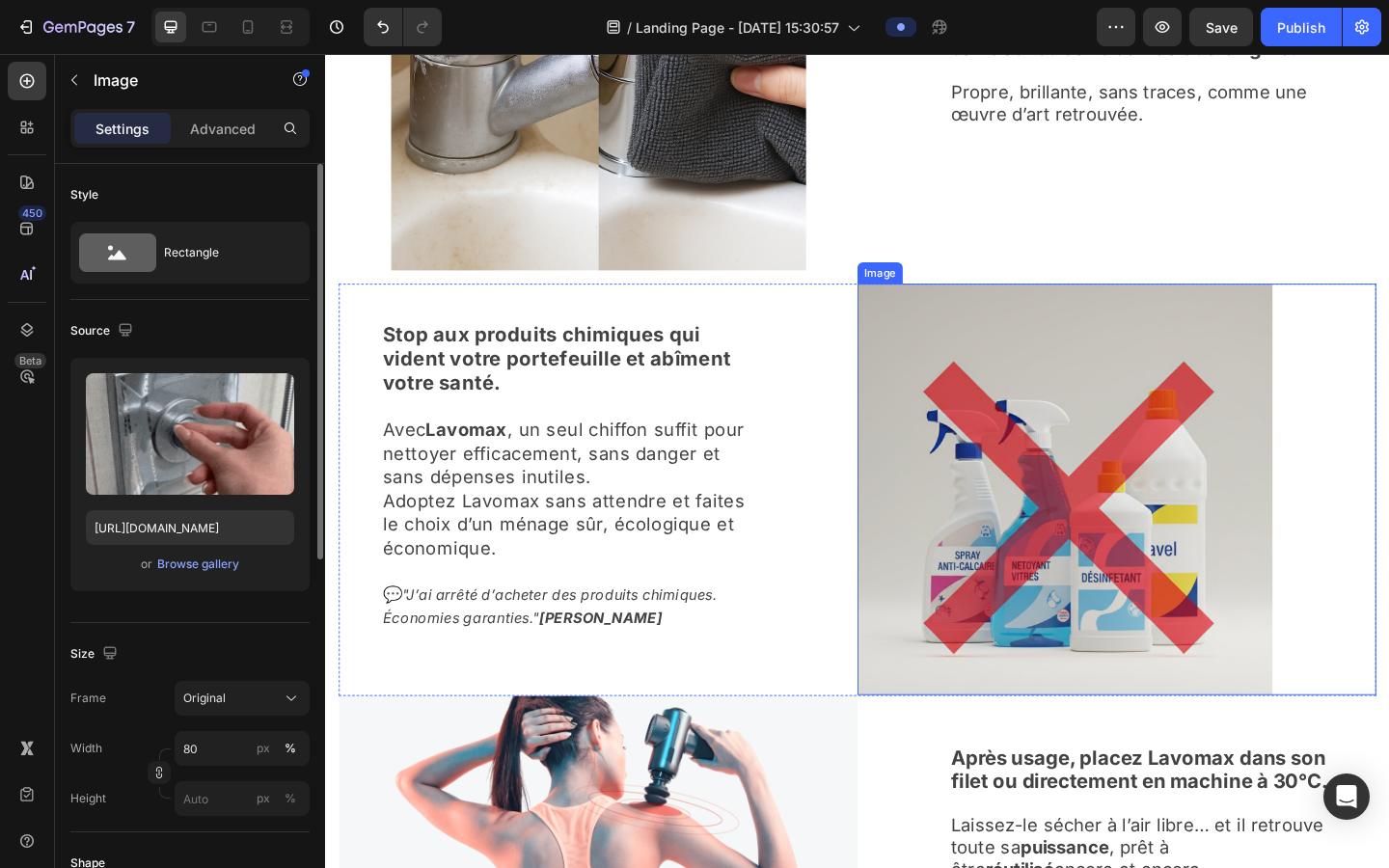
click at [886, 703] on img at bounding box center [1129, 527] width 452 height 448
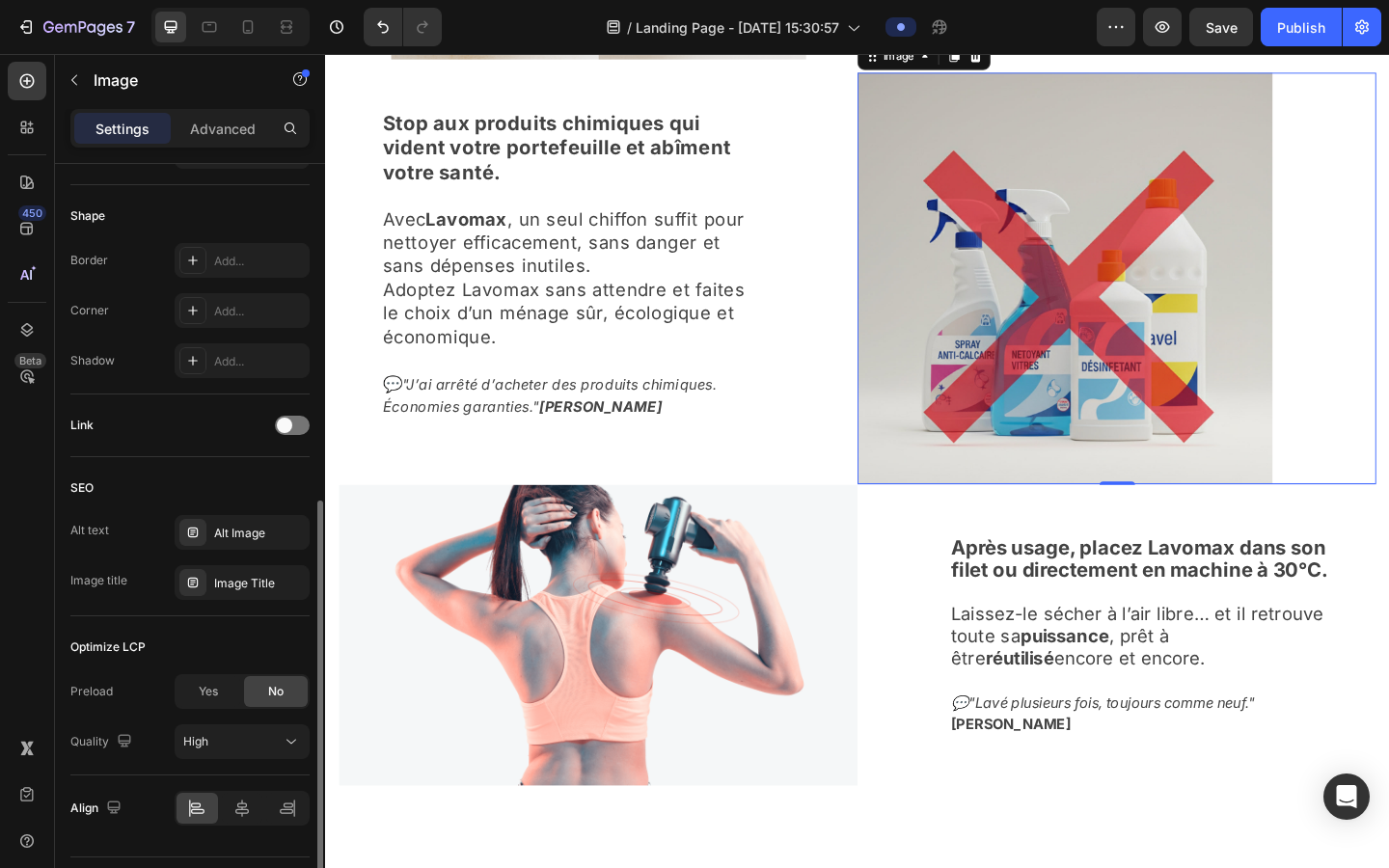
scroll to position [698, 0]
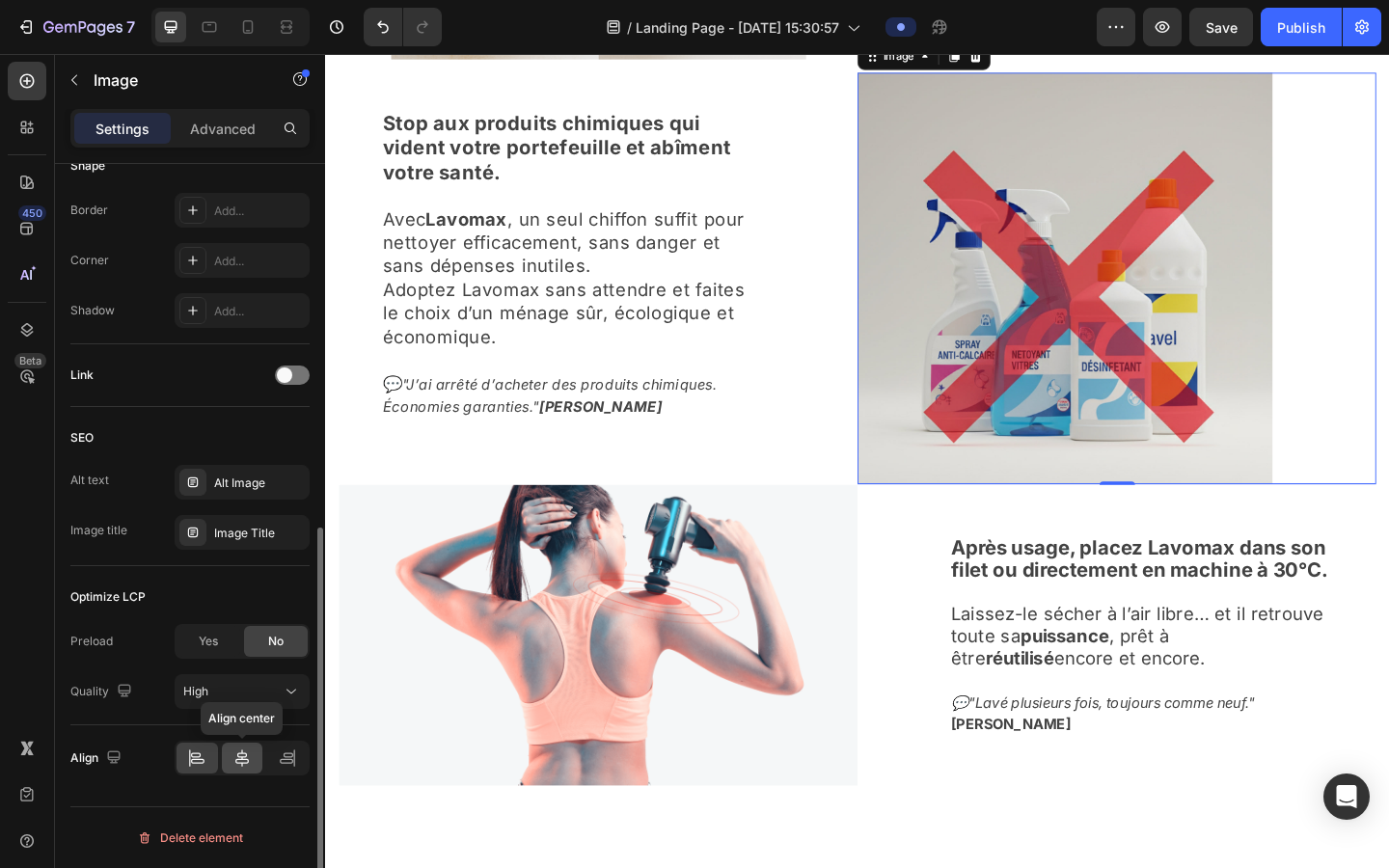
click at [243, 703] on icon at bounding box center [242, 758] width 20 height 20
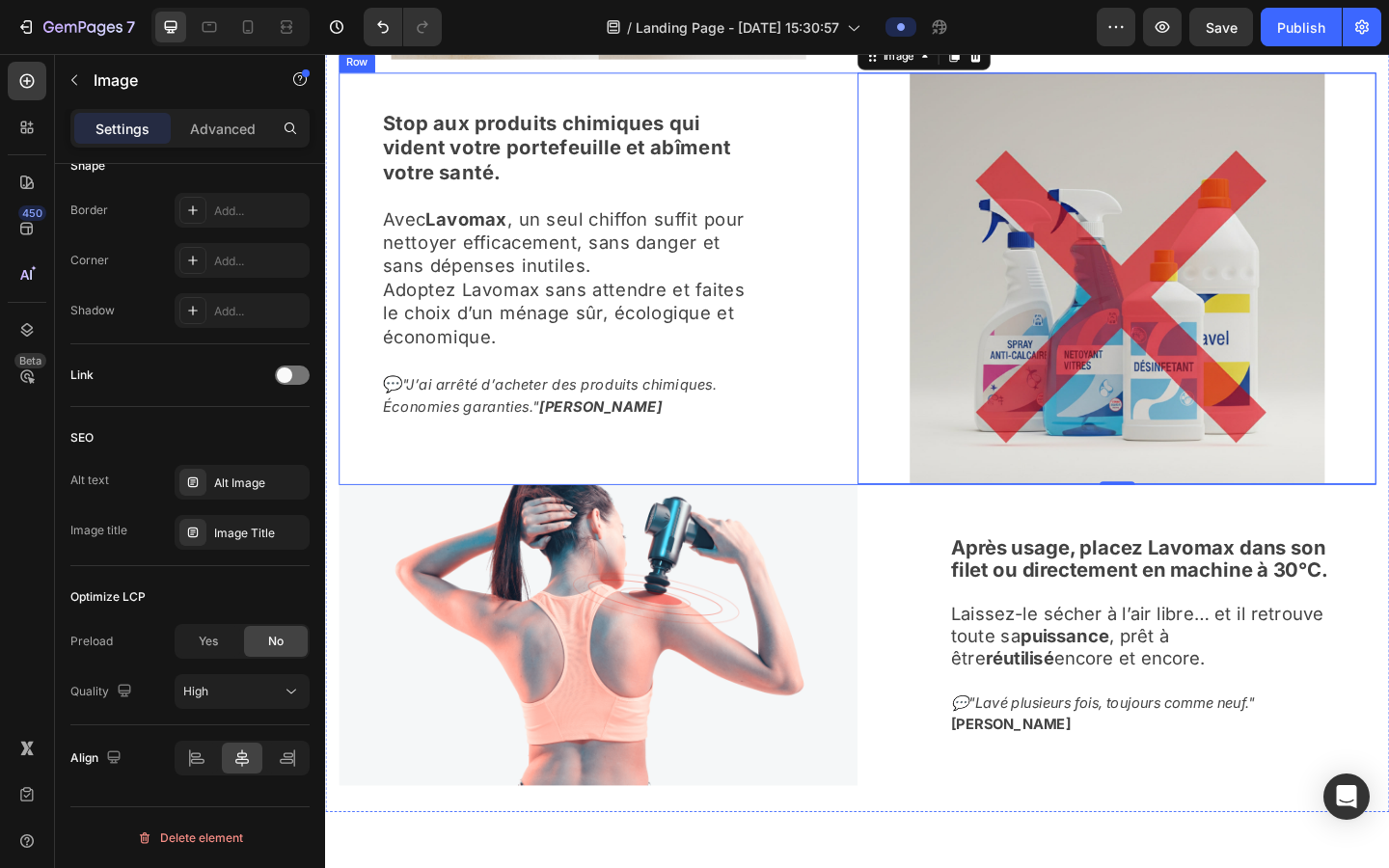
click at [853, 479] on div "Stop aux produits chimiques qui vident votre portefeuille et abîment votre sant…" at bounding box center [622, 299] width 564 height 449
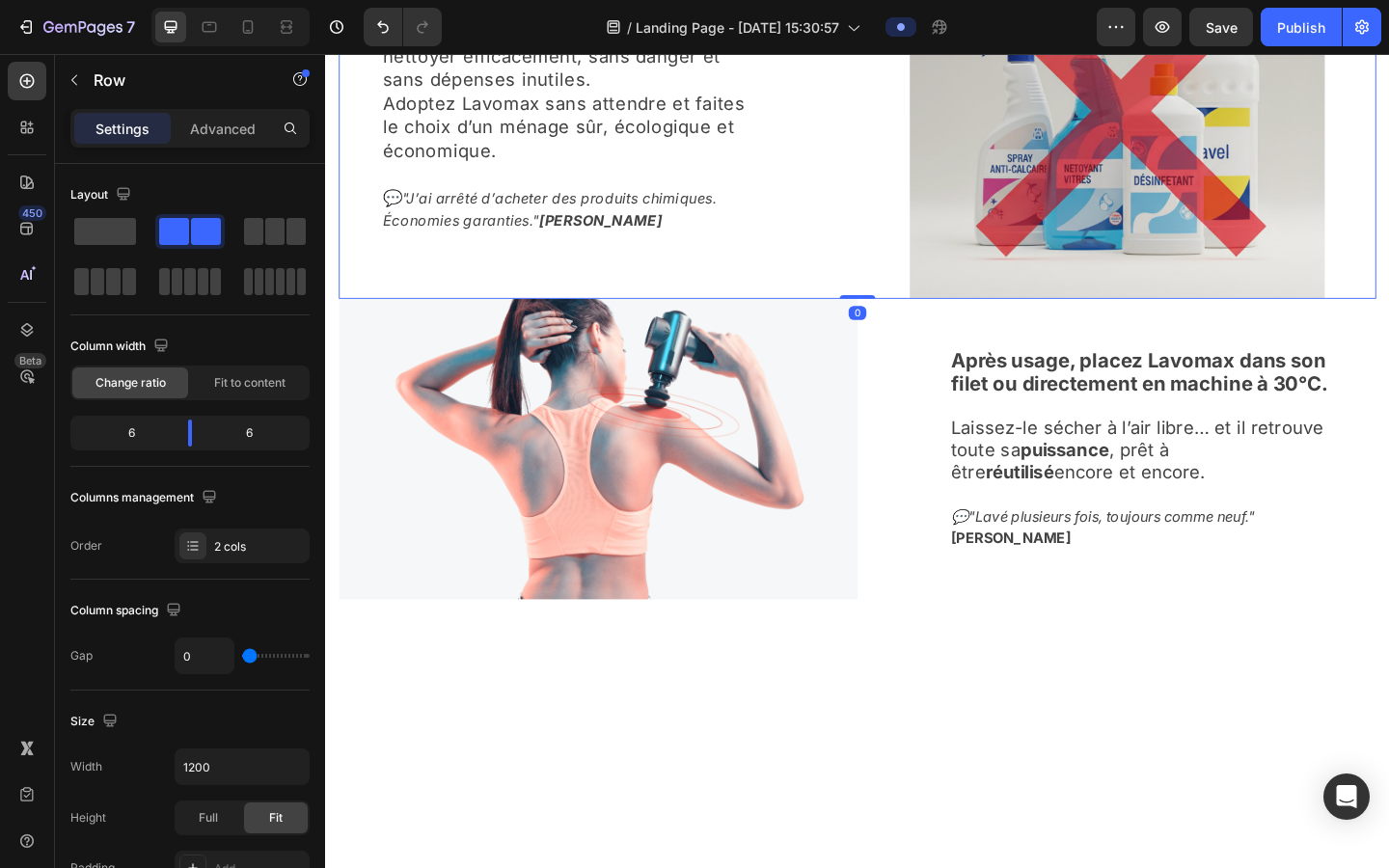
scroll to position [3236, 0]
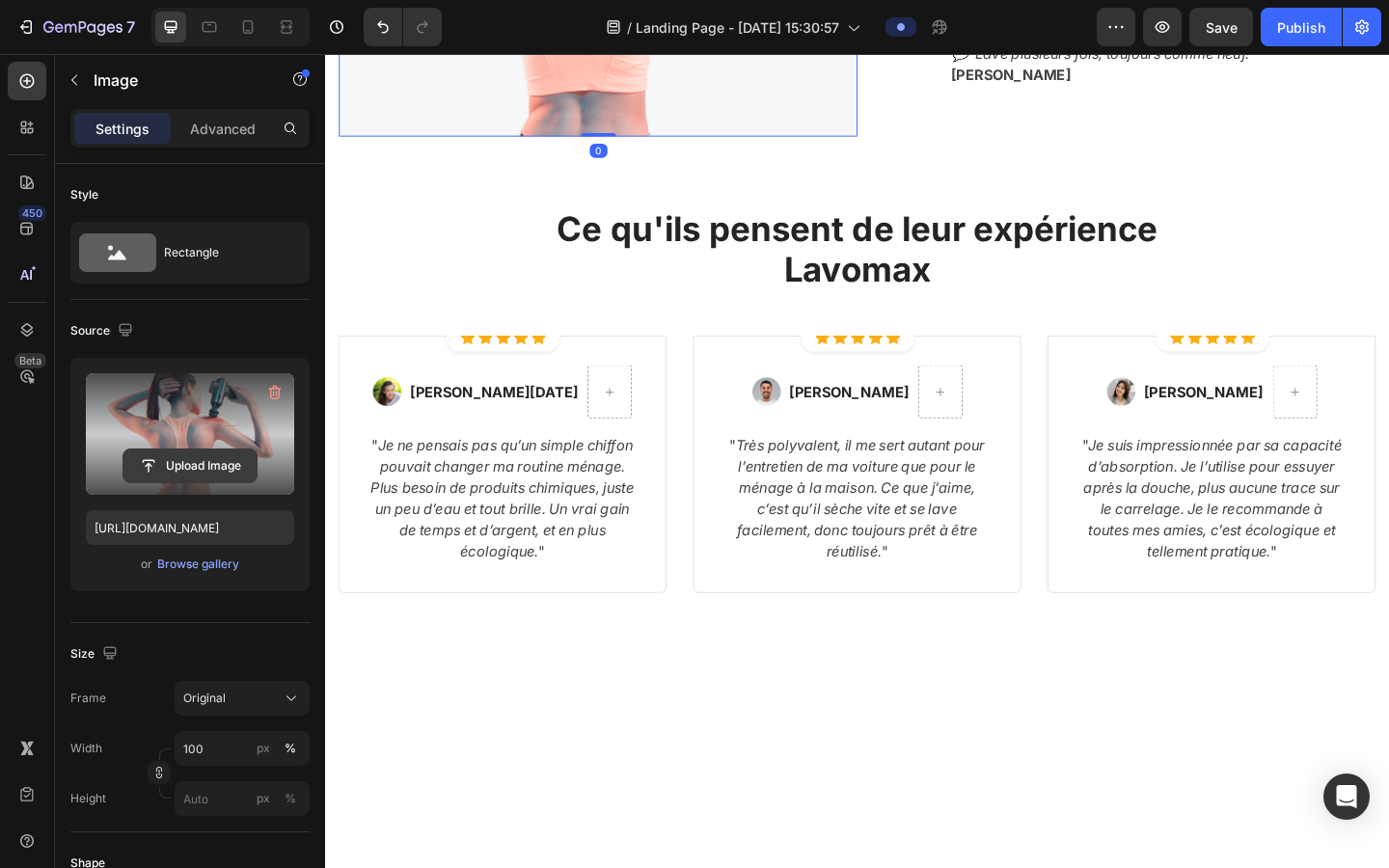
click at [210, 458] on input "file" at bounding box center [190, 465] width 133 height 32
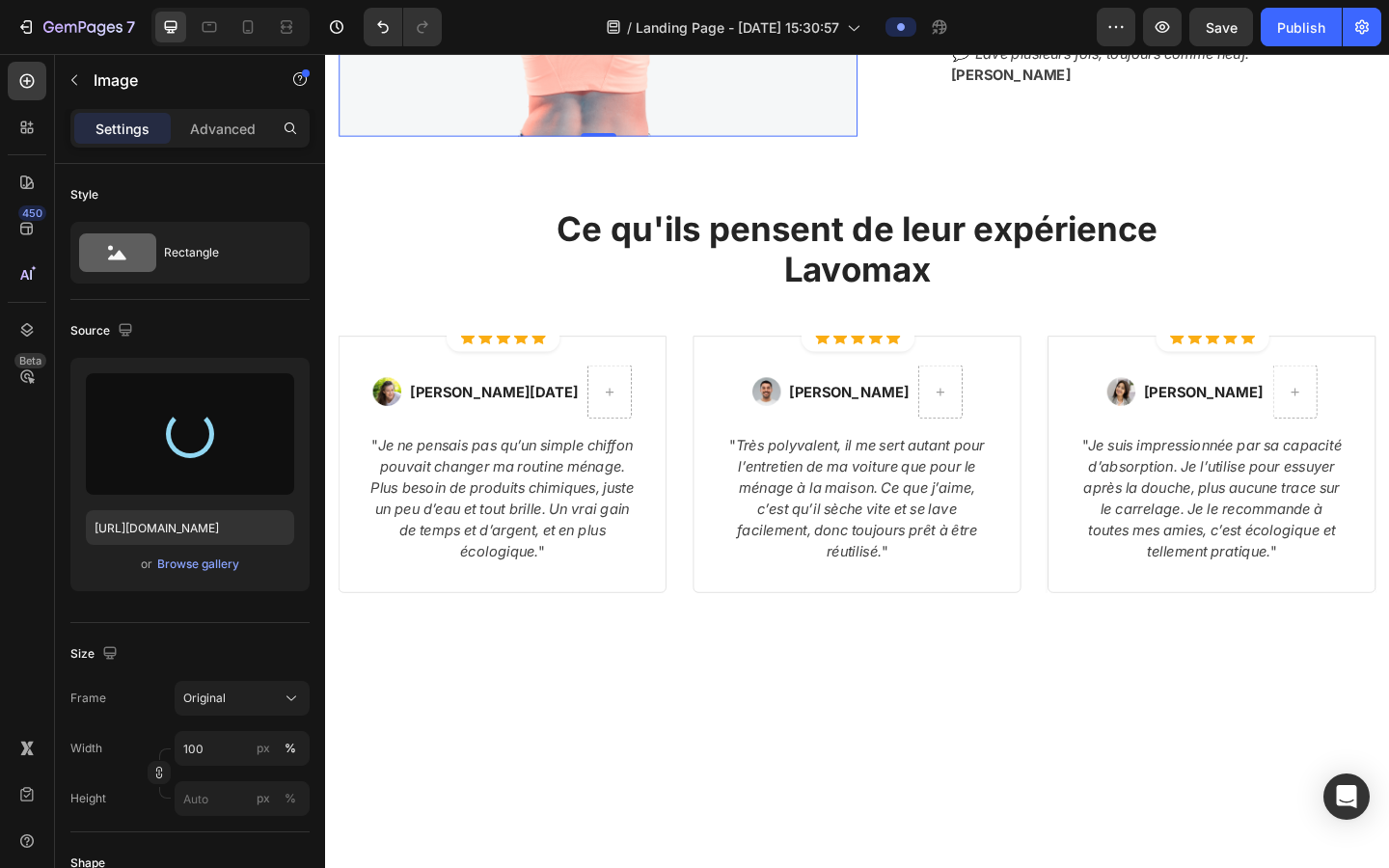
type input "[URL][DOMAIN_NAME]"
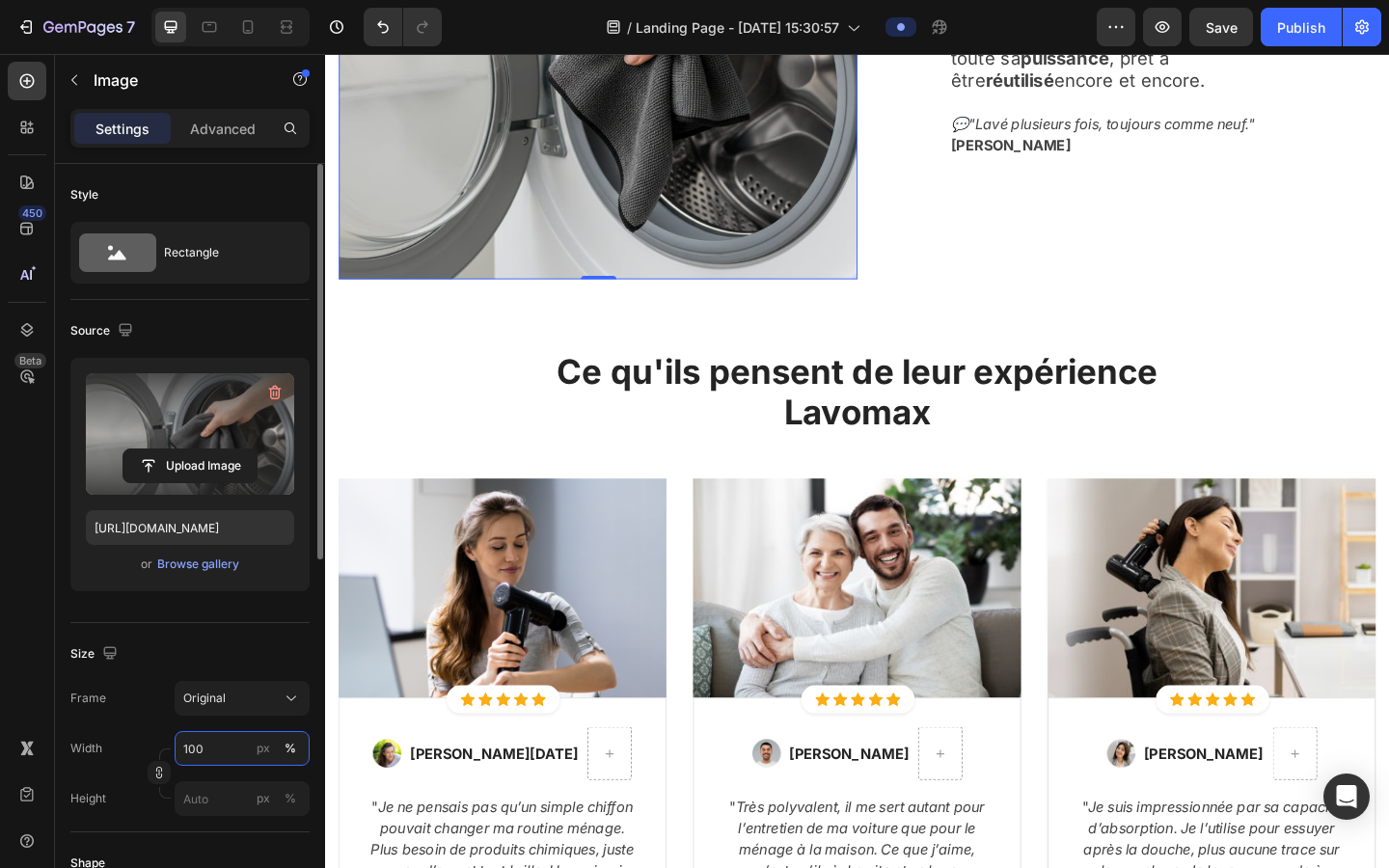
click at [228, 703] on input "100" at bounding box center [242, 748] width 135 height 34
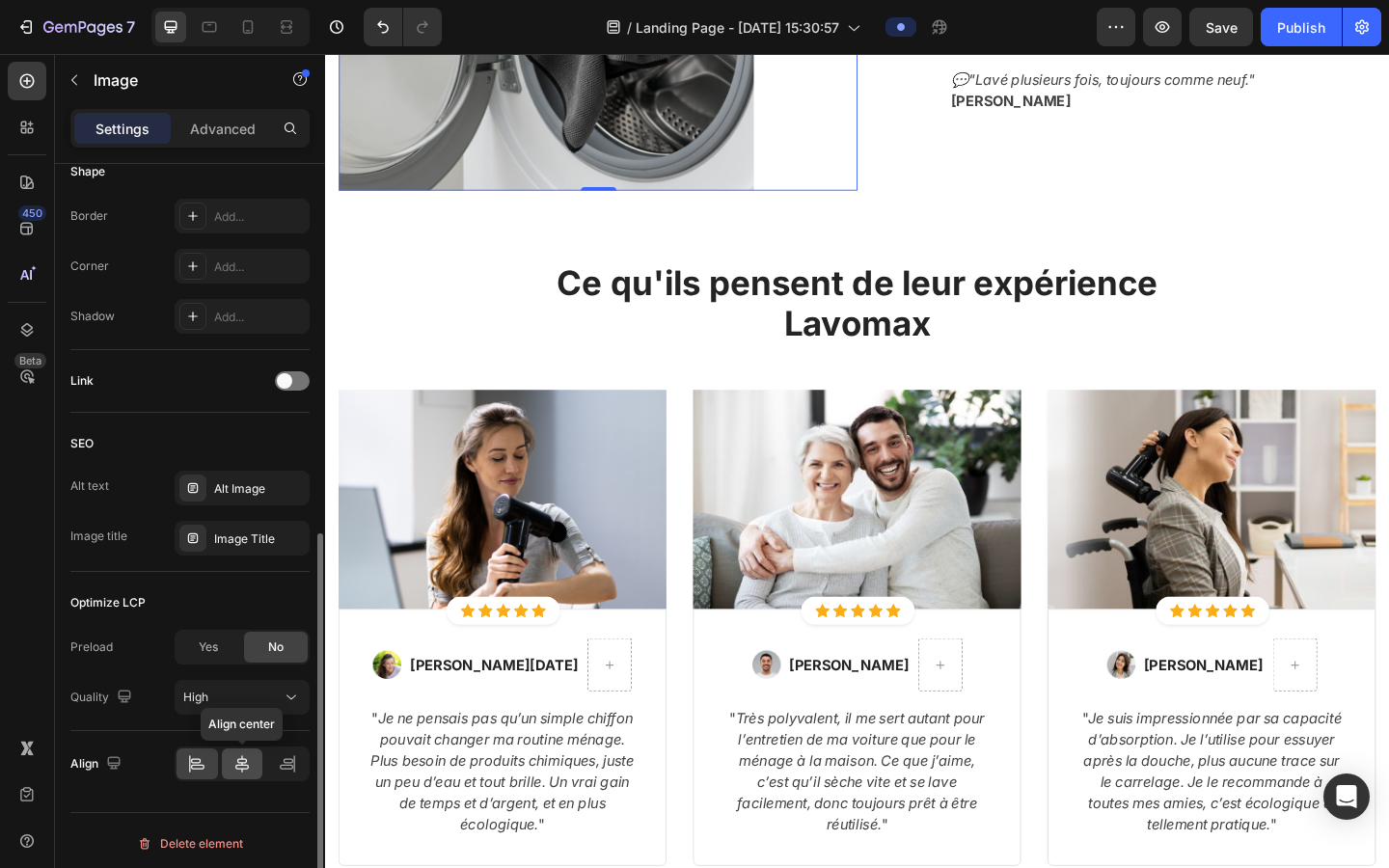
scroll to position [698, 0]
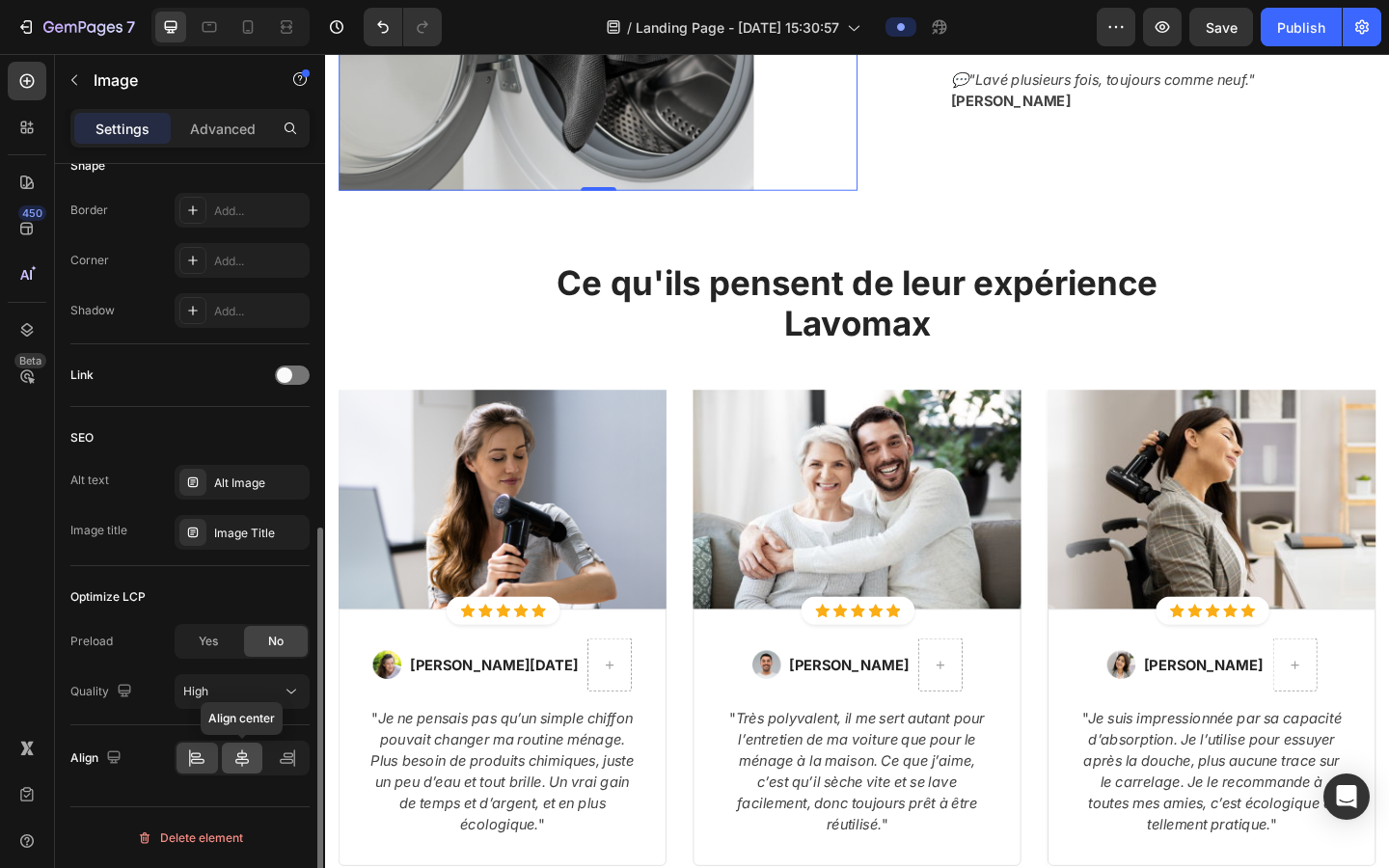
type input "80"
click at [241, 703] on icon at bounding box center [242, 758] width 20 height 20
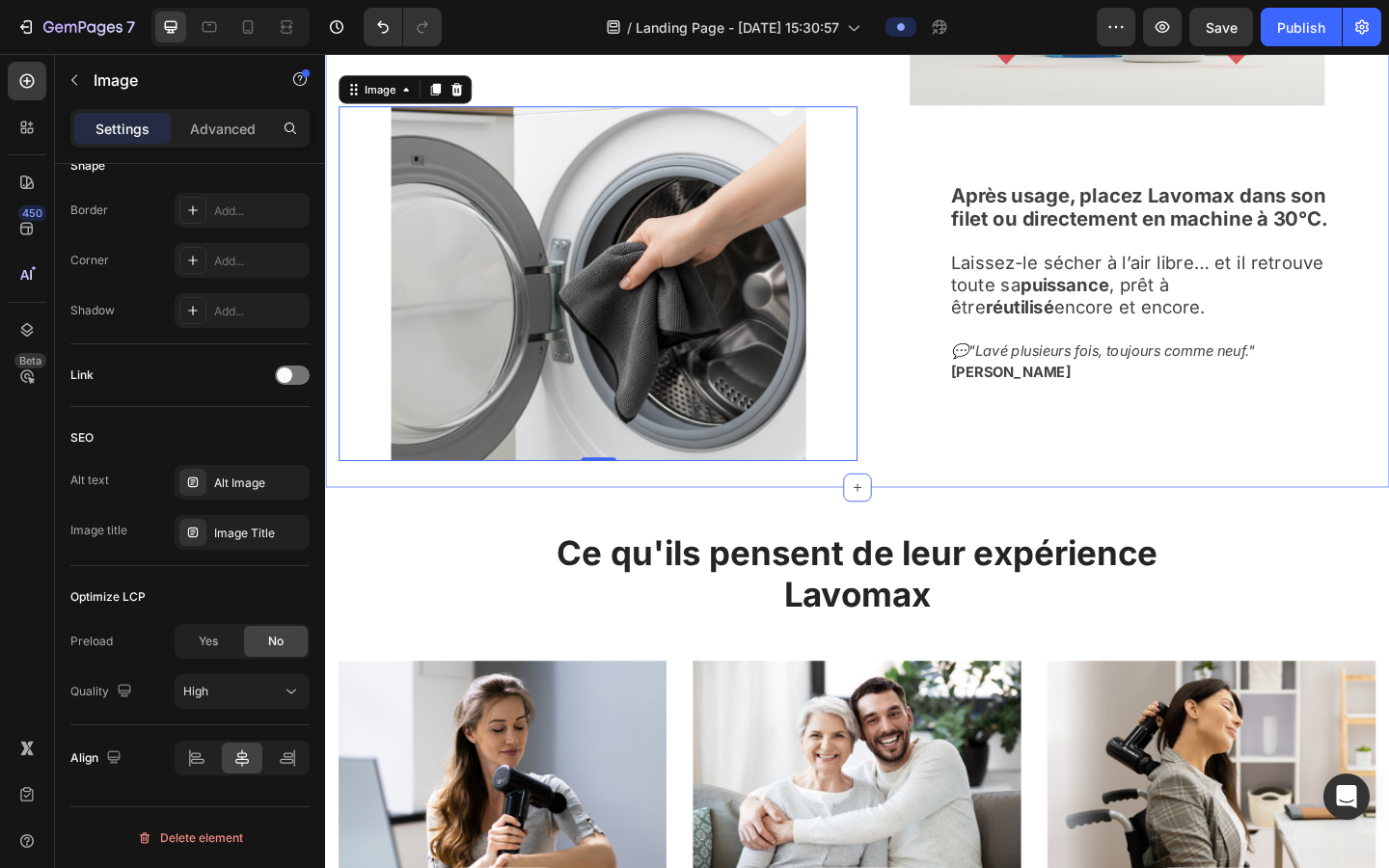
scroll to position [2649, 0]
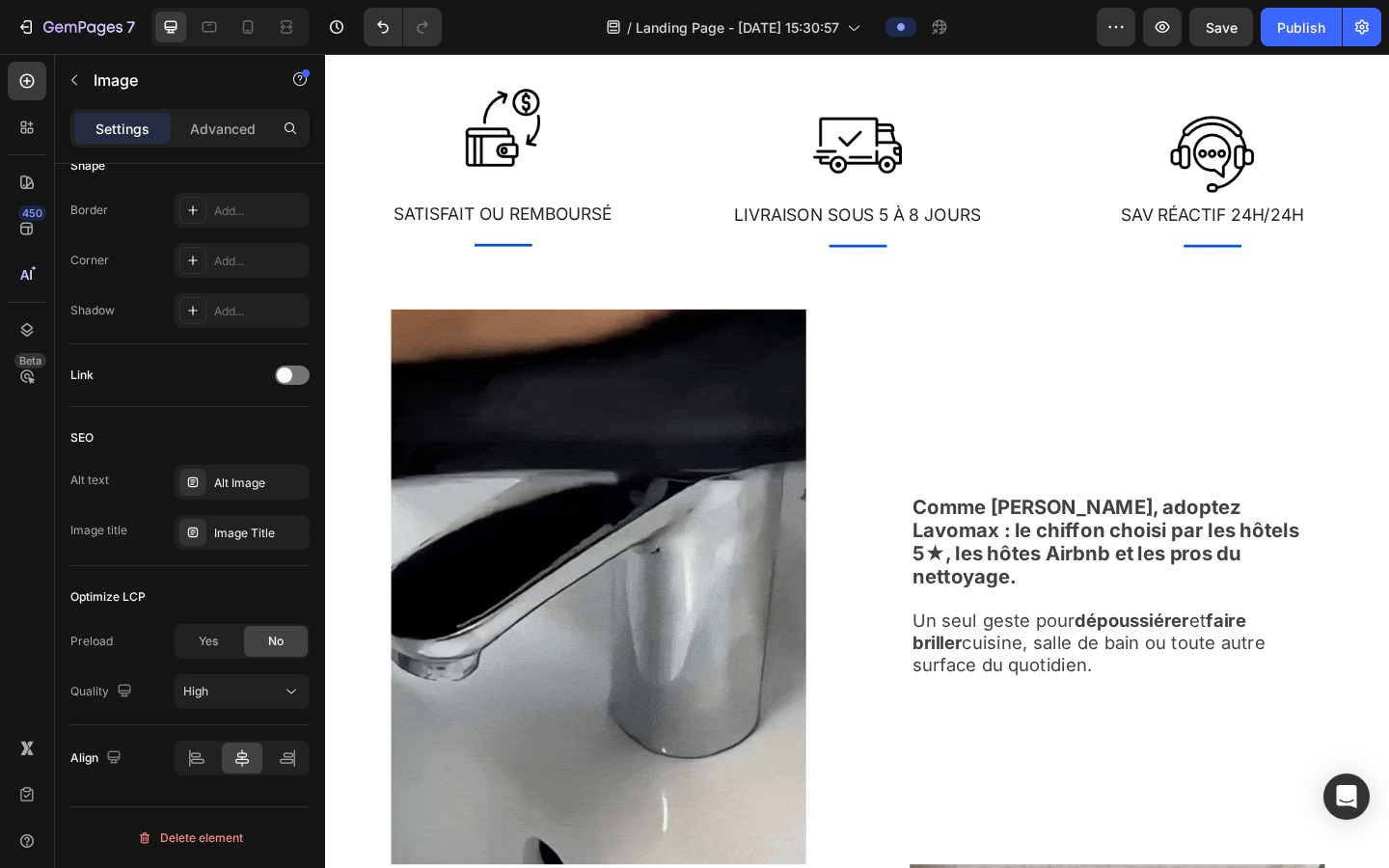
scroll to position [1545, 0]
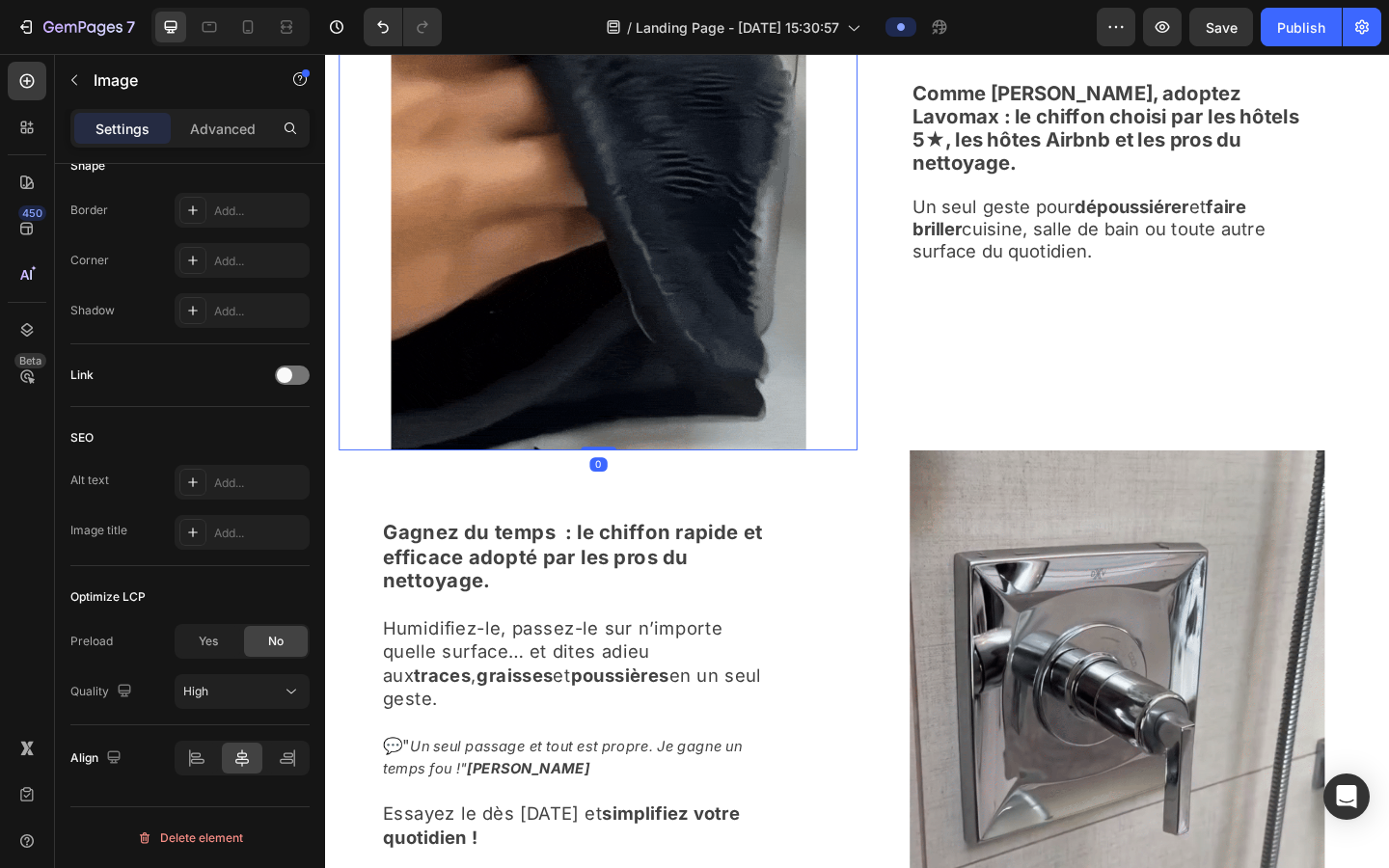
click at [468, 264] on img at bounding box center [622, 183] width 452 height 604
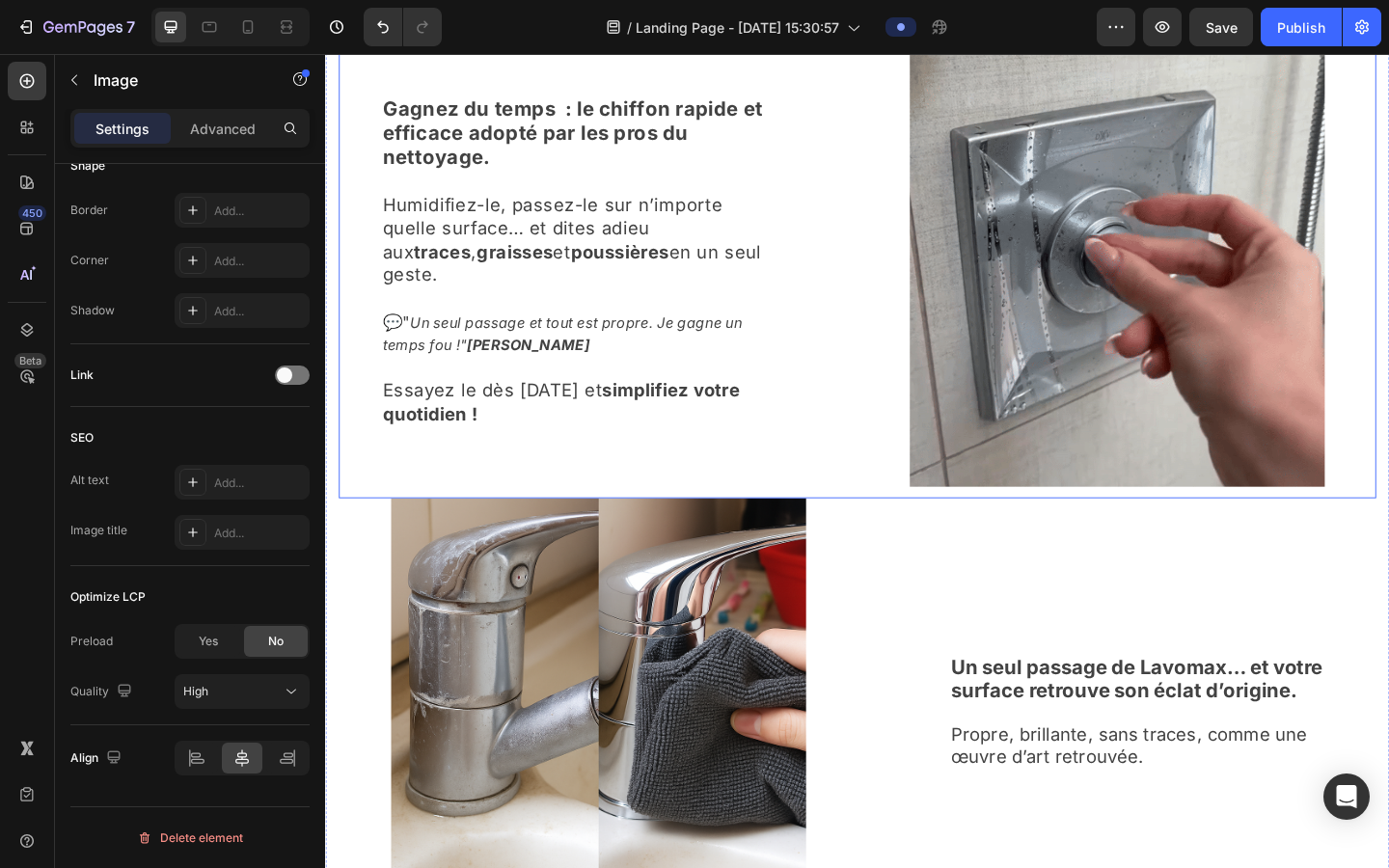
scroll to position [2005, 0]
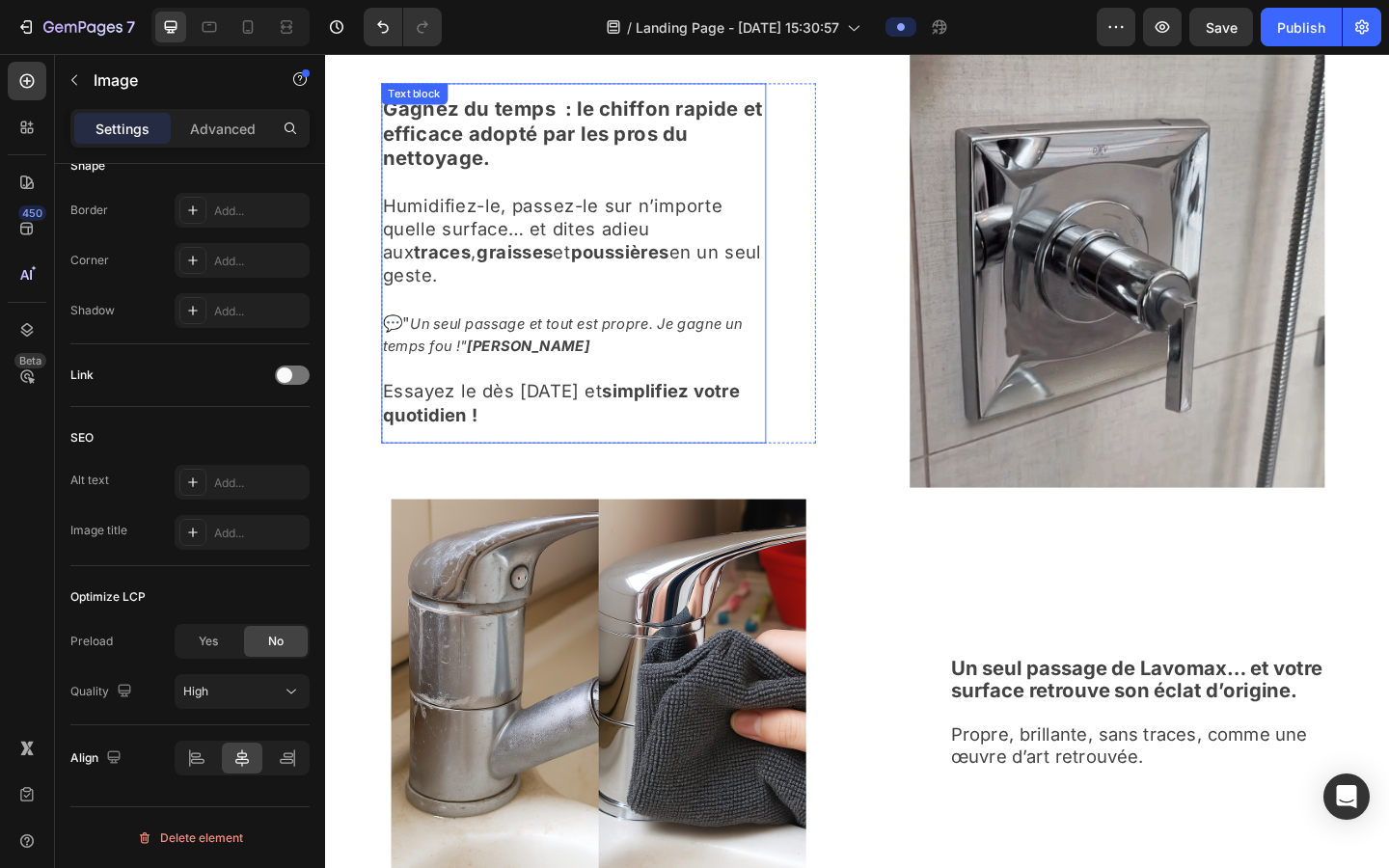
click at [641, 462] on div "Gagnez du temps : le chiffon rapide et efficace adopté par les pros du nettoyag…" at bounding box center [595, 281] width 418 height 391
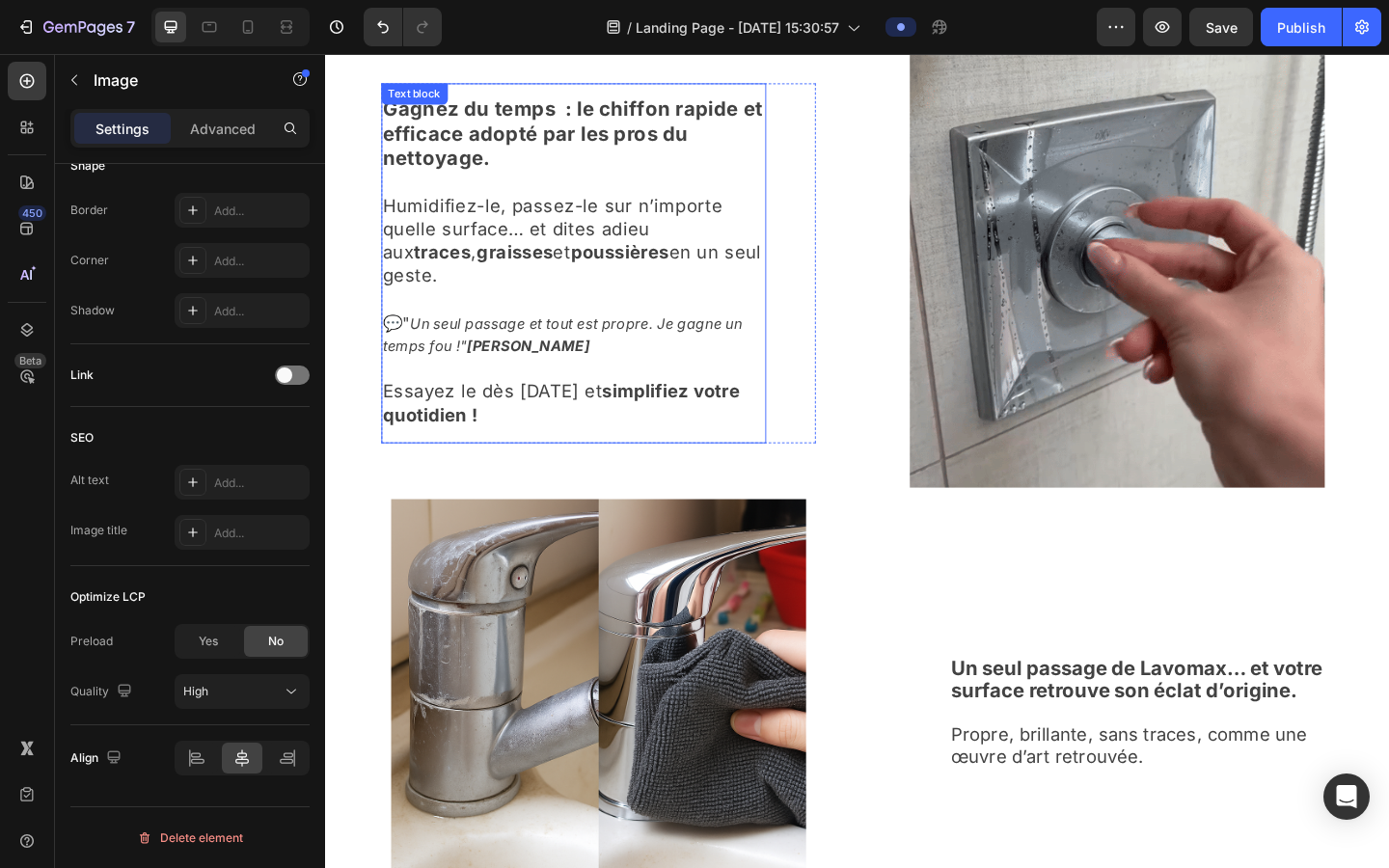
scroll to position [0, 0]
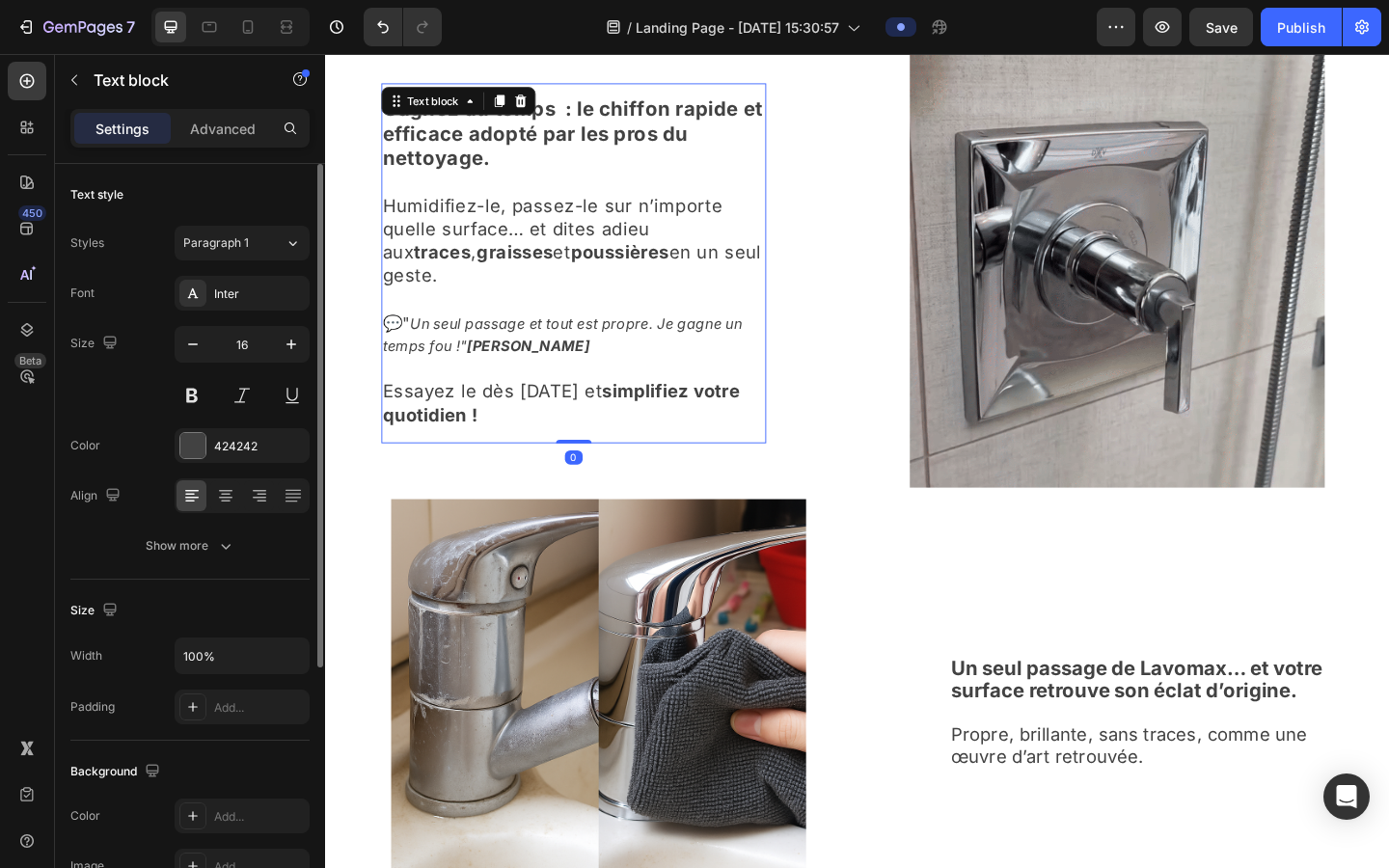
click at [624, 432] on p "Essayez le dès [DATE] et simplifiez votre quotidien !" at bounding box center [596, 423] width 415 height 76
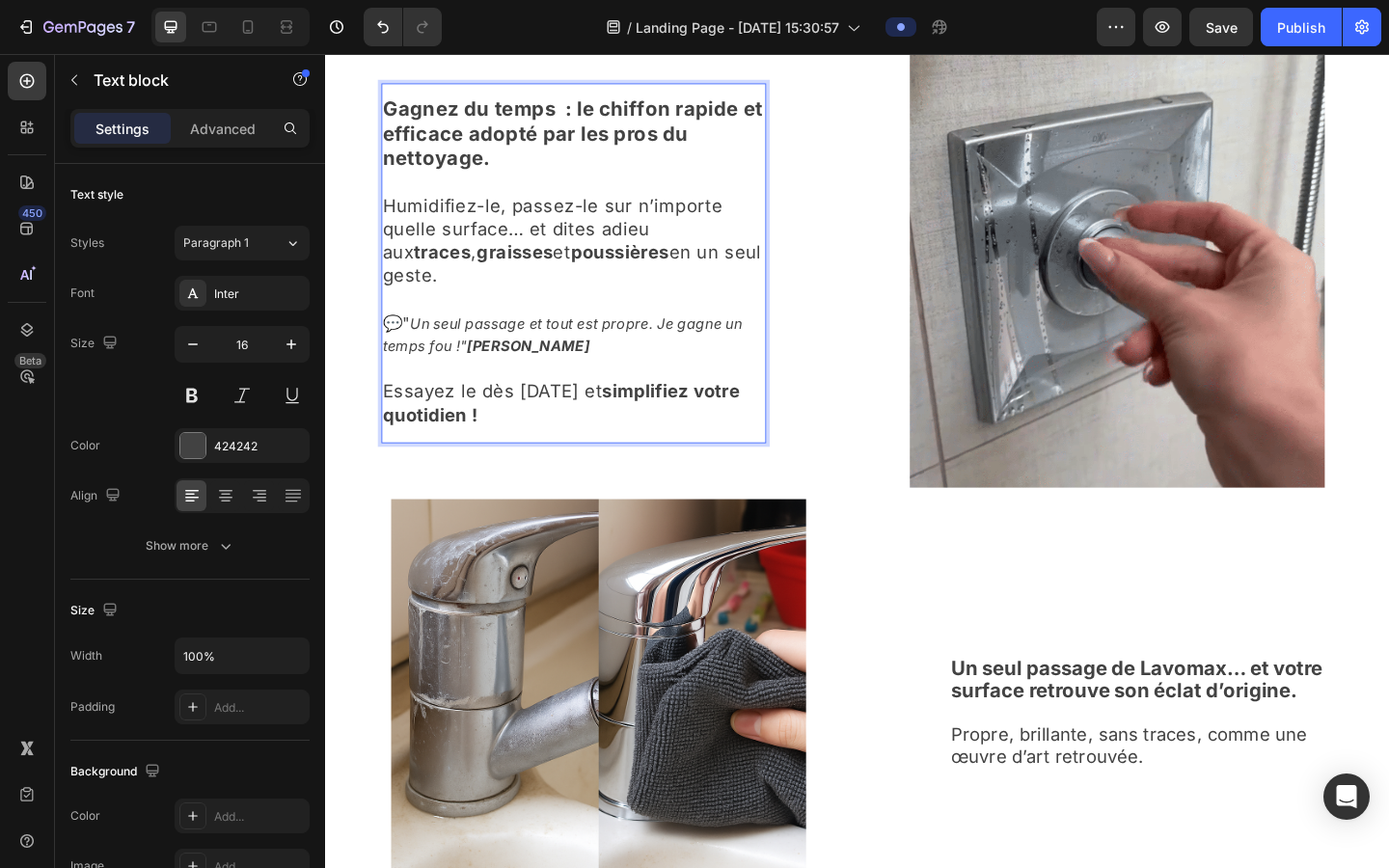
click at [624, 432] on p "Essayez le dès [DATE] et simplifiez votre quotidien !" at bounding box center [596, 423] width 415 height 76
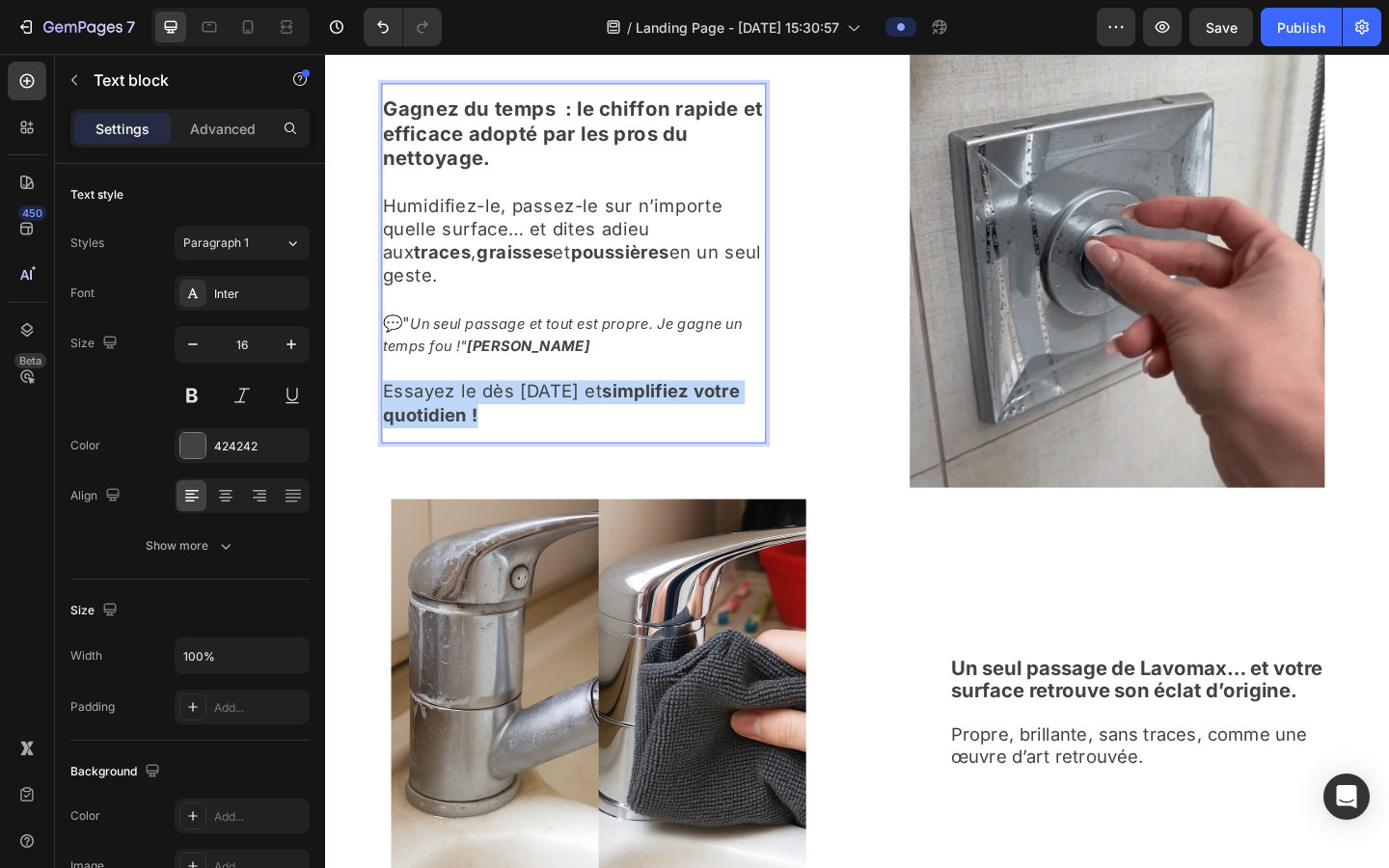
click at [624, 432] on p "Essayez le dès [DATE] et simplifiez votre quotidien !" at bounding box center [596, 423] width 415 height 76
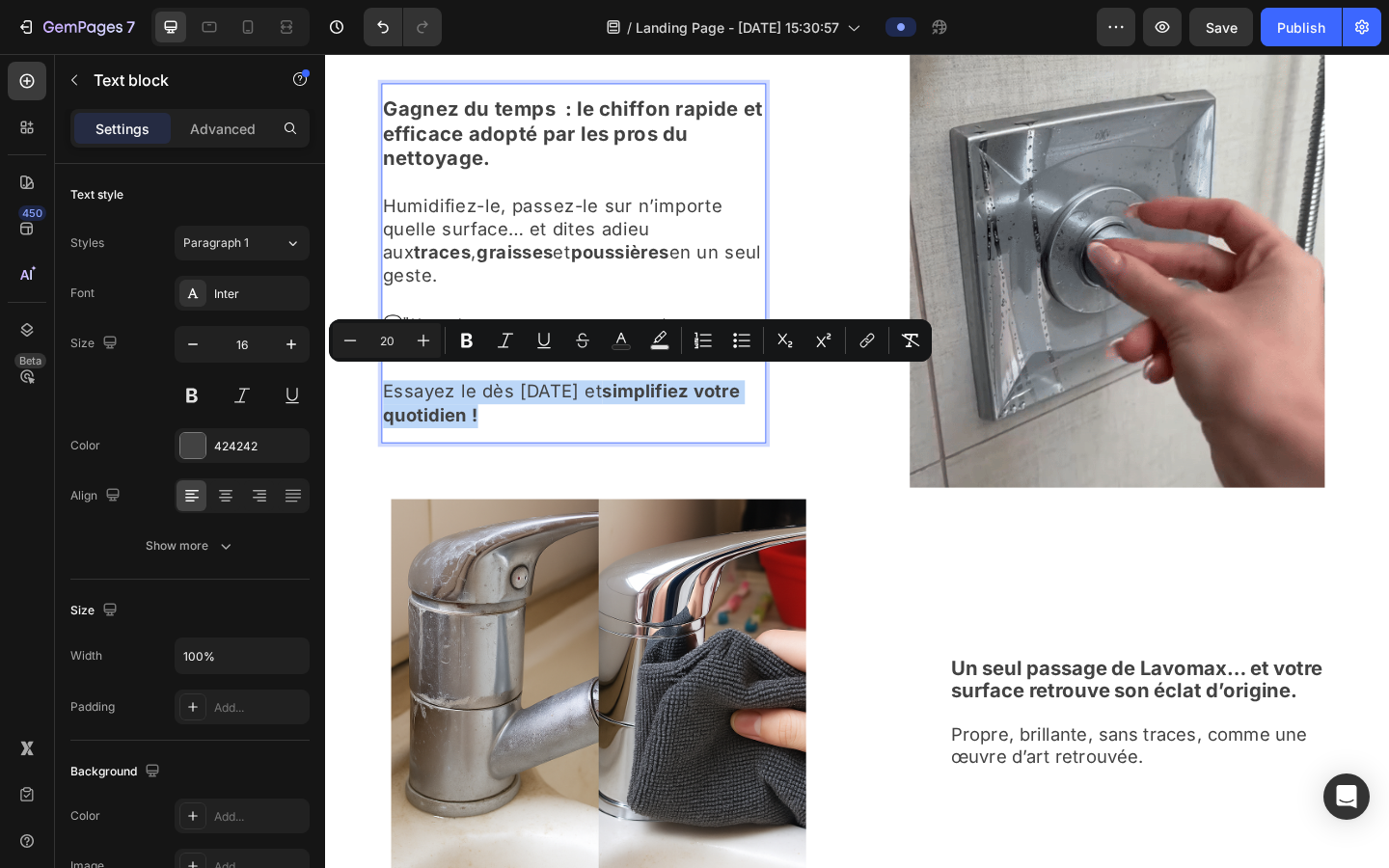
click at [624, 432] on p "Essayez le dès [DATE] et simplifiez votre quotidien !" at bounding box center [596, 423] width 415 height 76
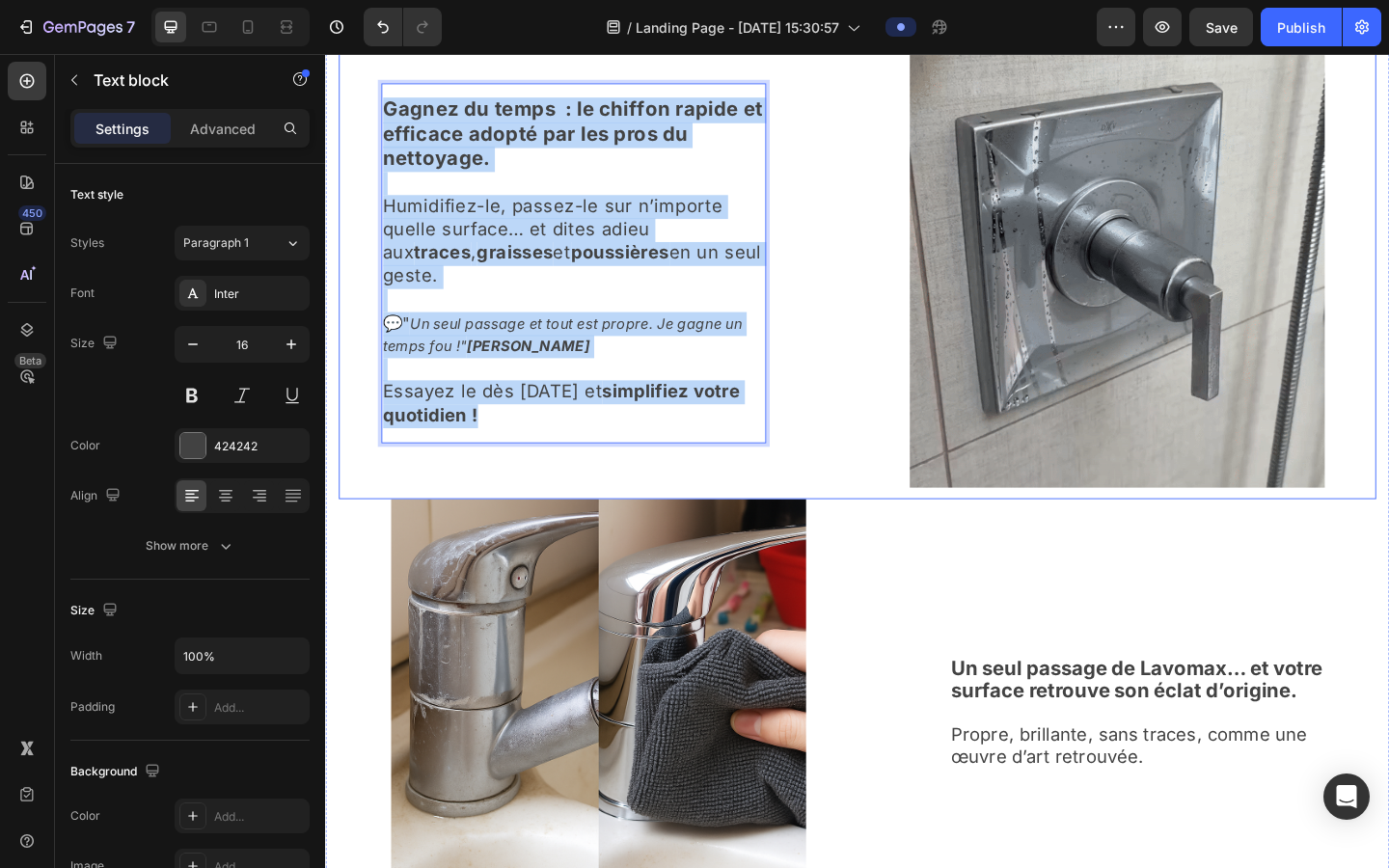
drag, startPoint x: 624, startPoint y: 432, endPoint x: 350, endPoint y: 96, distance: 433.6
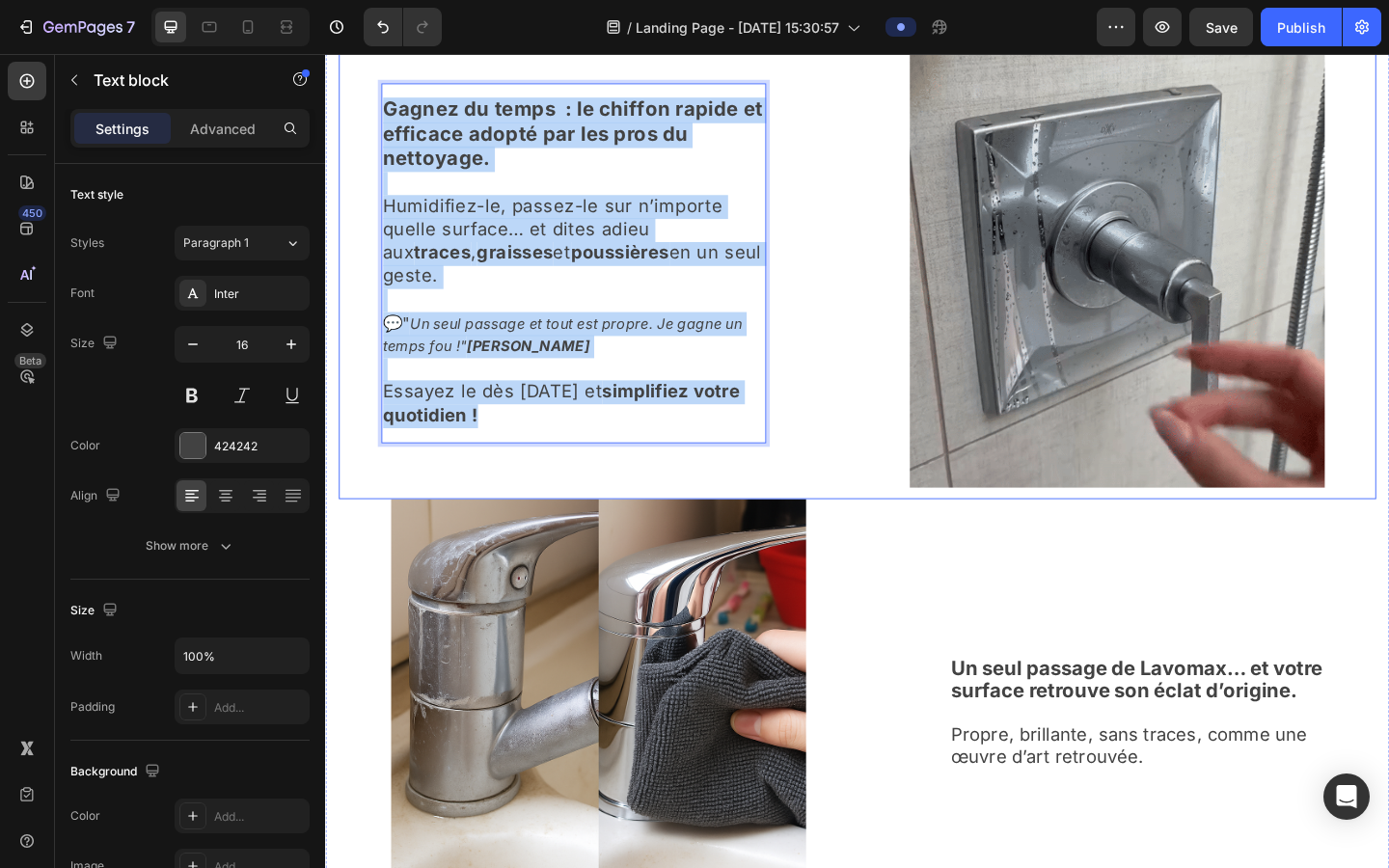
click at [350, 96] on div "Gagnez du temps : le chiffon rapide et efficace adopté par les pros du nettoyag…" at bounding box center [622, 282] width 564 height 513
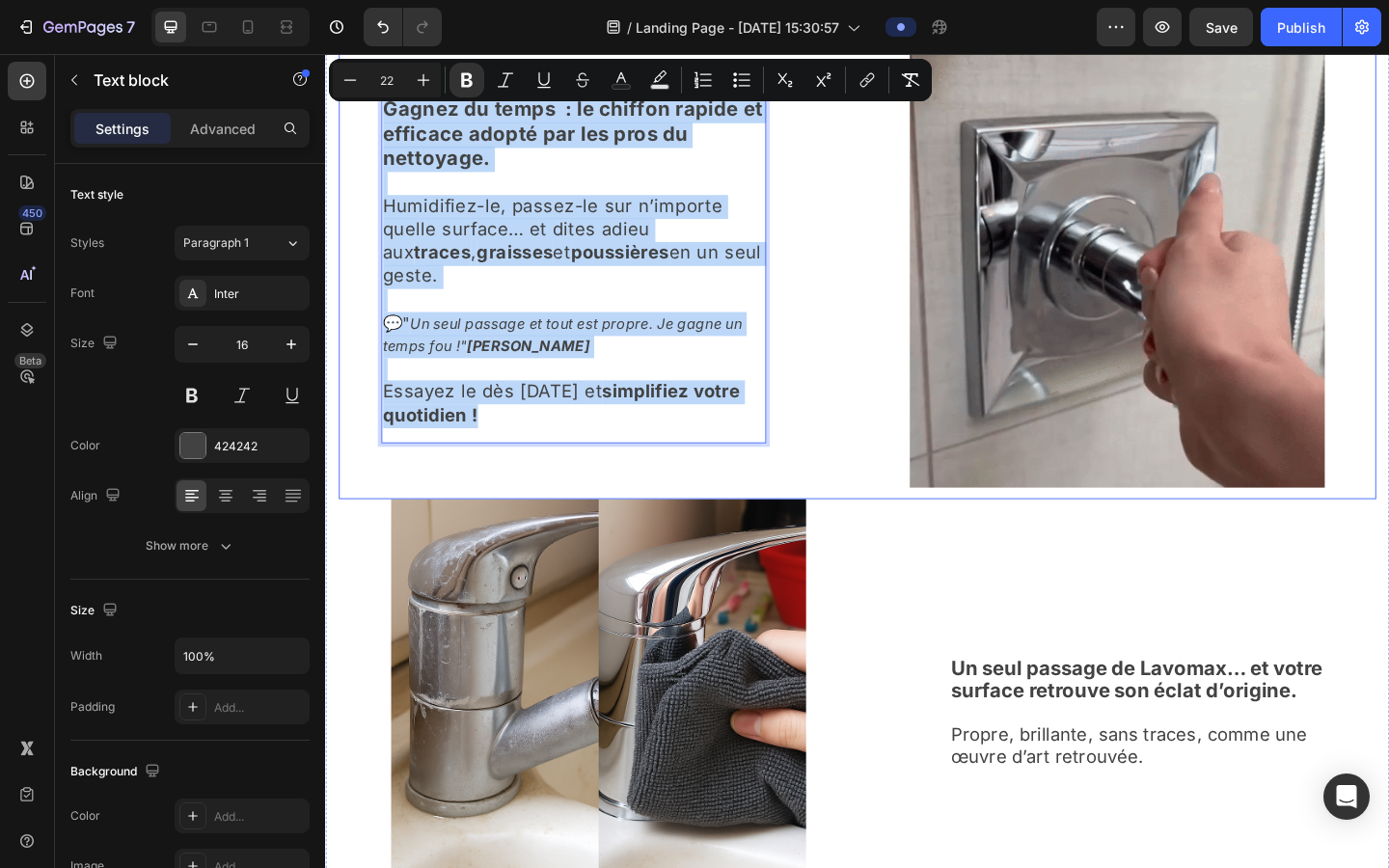
copy div "Gagnez du temps : le chiffon rapide et efficace adopté par les pros du nettoyag…"
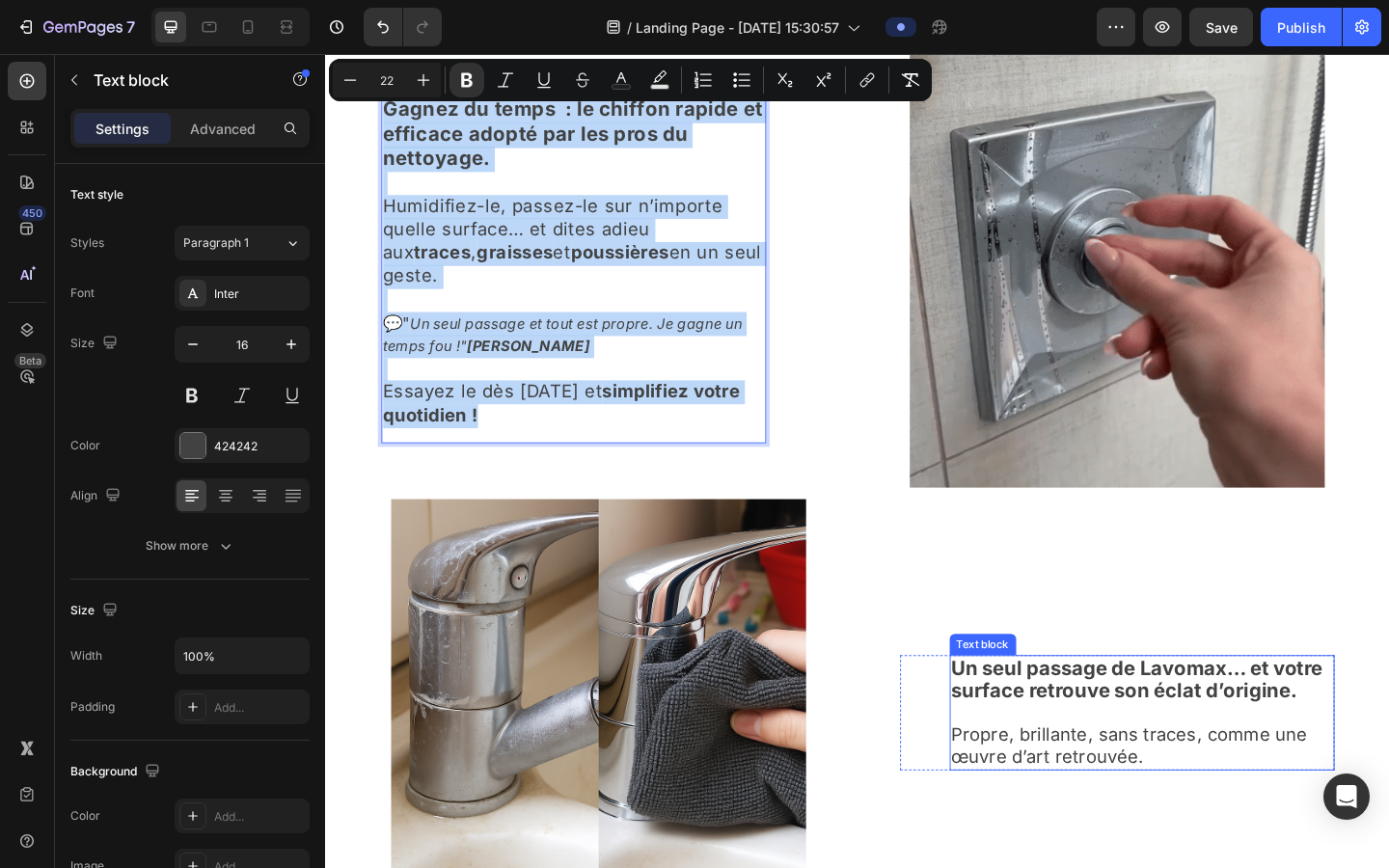
click at [886, 703] on strong "Un seul passage de Lavomax… et votre surface retrouve son éclat d’origine." at bounding box center [1208, 734] width 405 height 50
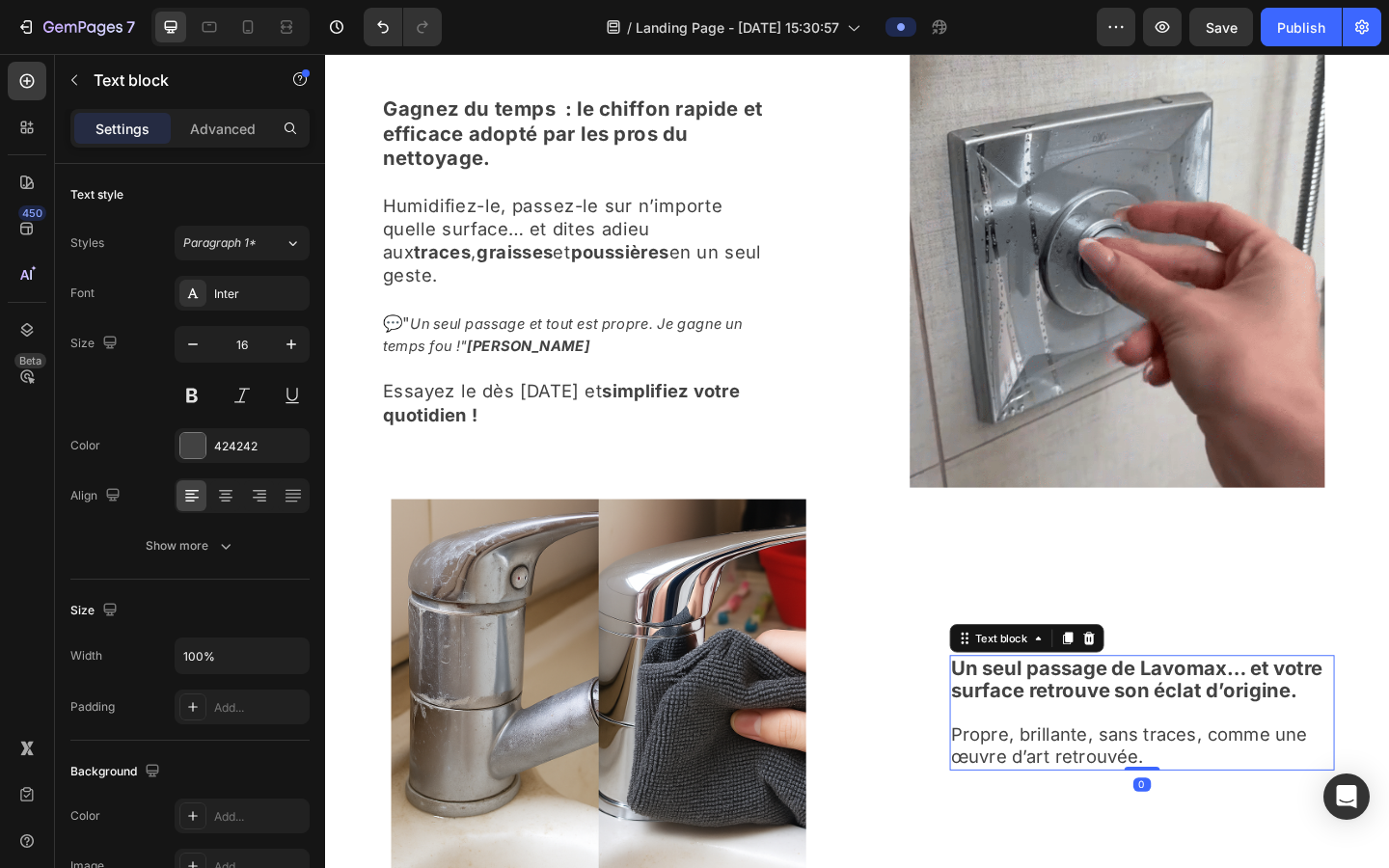
click at [886, 703] on strong "Un seul passage de Lavomax… et votre surface retrouve son éclat d’origine." at bounding box center [1208, 734] width 405 height 50
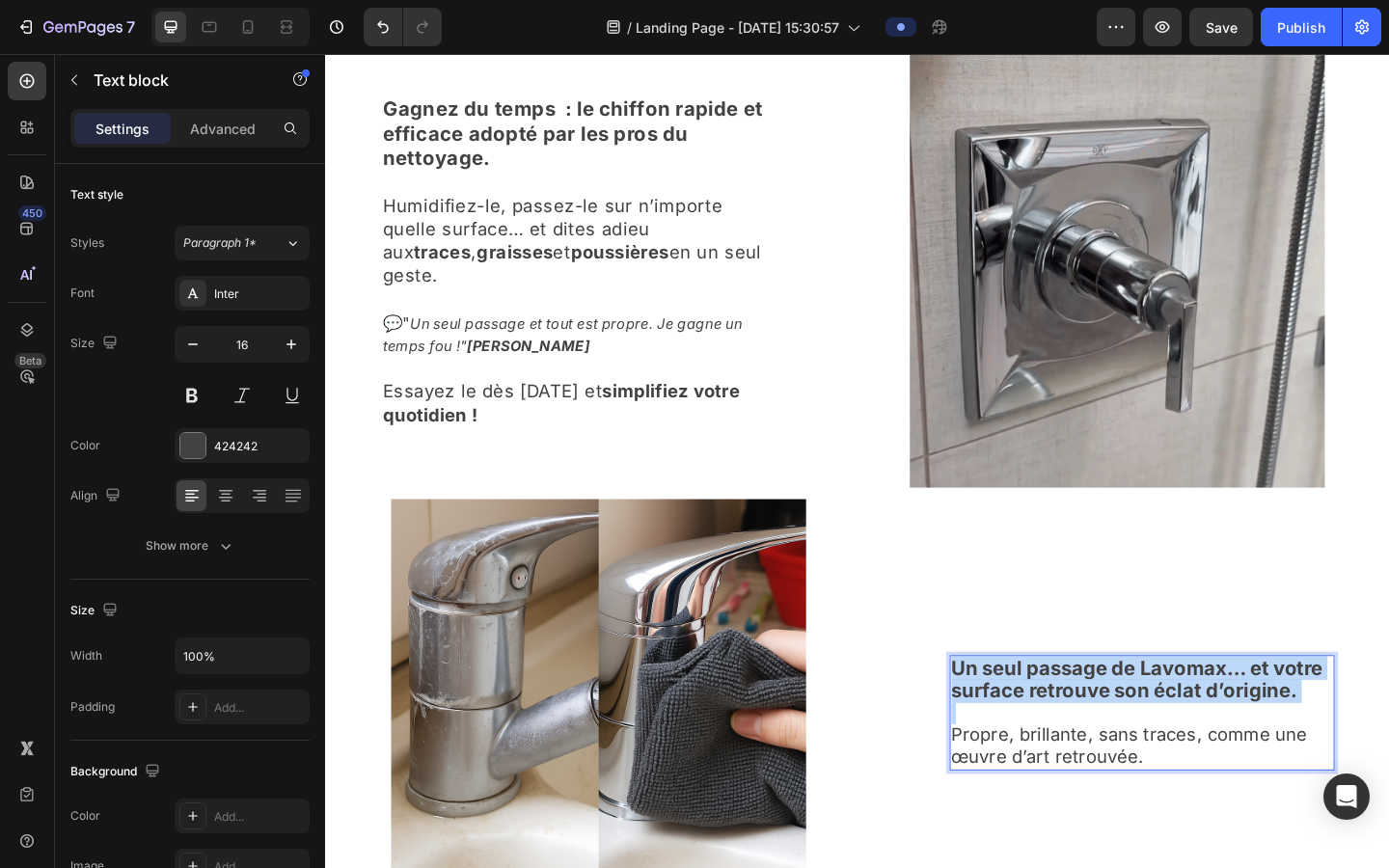
click at [886, 703] on strong "Un seul passage de Lavomax… et votre surface retrouve son éclat d’origine." at bounding box center [1208, 734] width 405 height 50
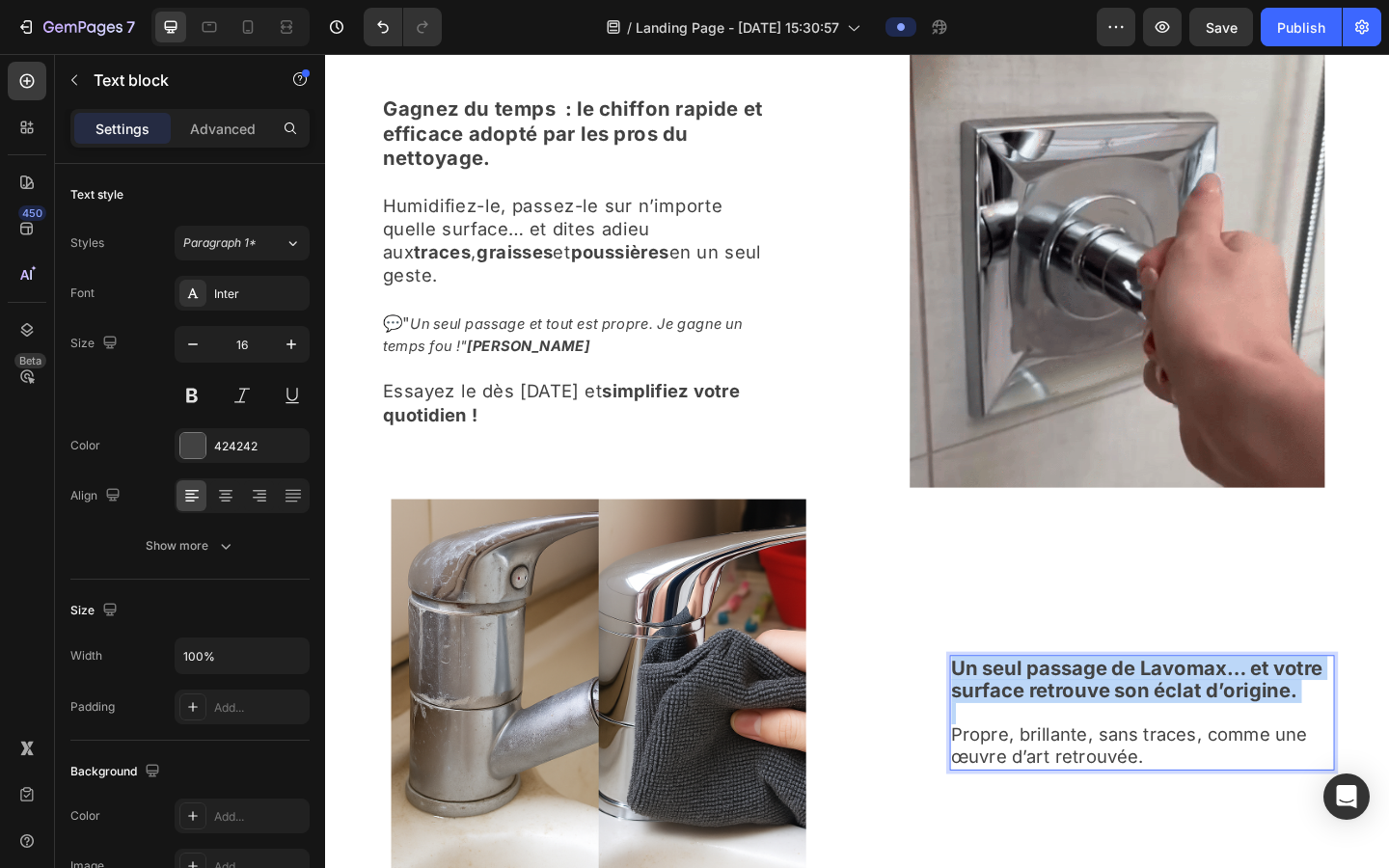
click at [886, 703] on strong "Un seul passage de Lavomax… et votre surface retrouve son éclat d’origine." at bounding box center [1208, 734] width 405 height 50
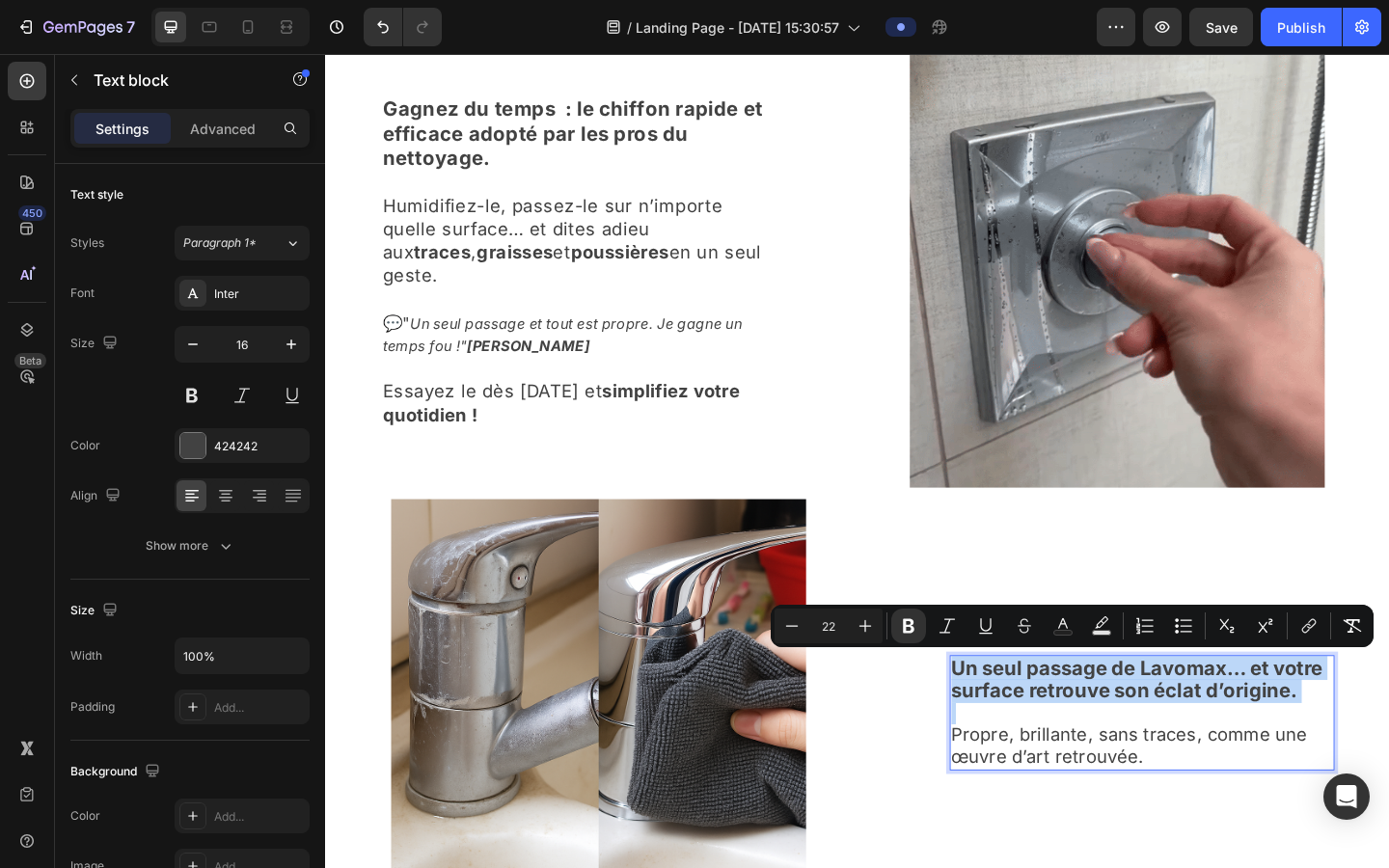
click at [886, 703] on strong "Un seul passage de Lavomax… et votre surface retrouve son éclat d’origine." at bounding box center [1208, 734] width 405 height 50
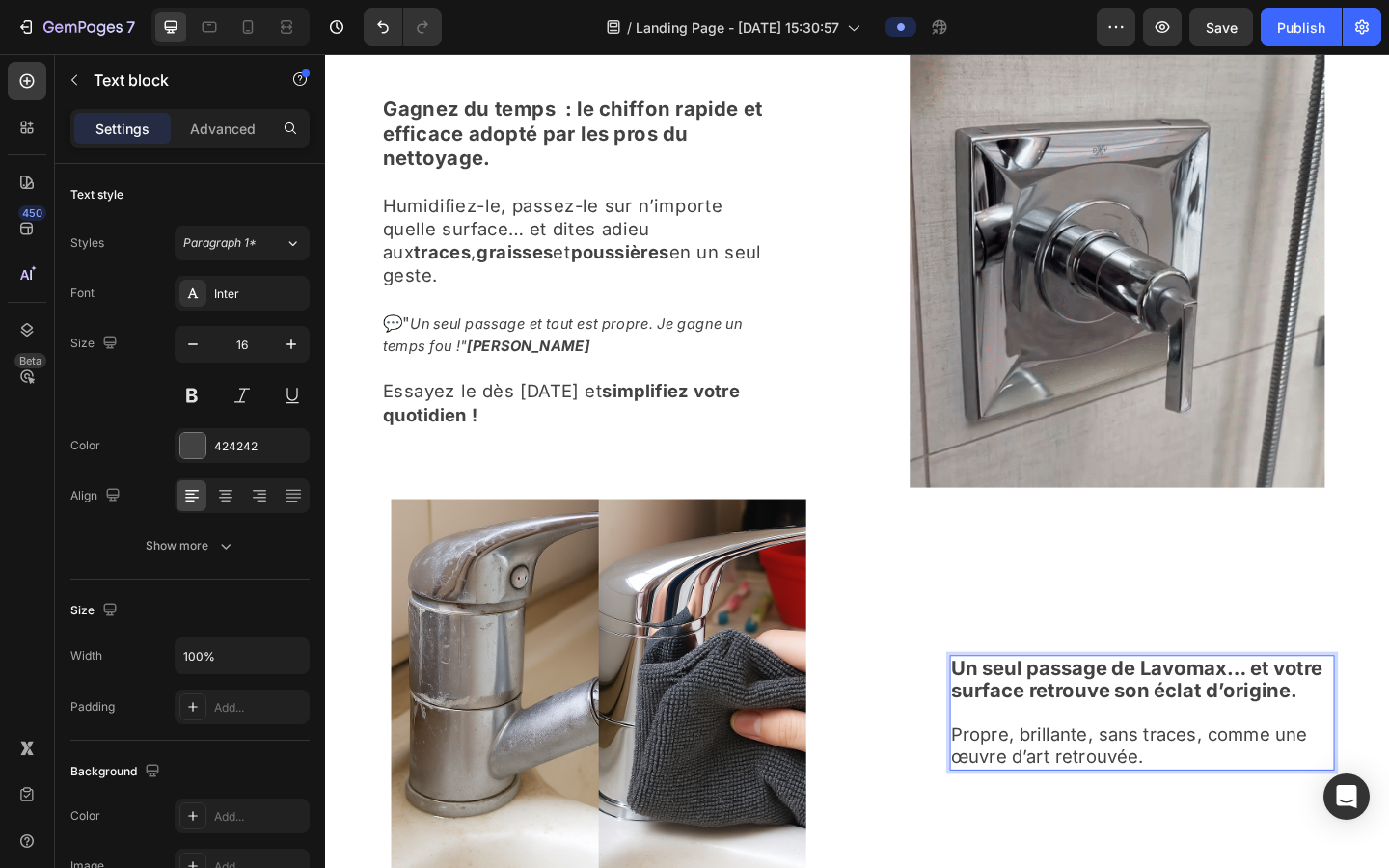
click at [886, 703] on strong "Un seul passage de Lavomax… et votre surface retrouve son éclat d’origine." at bounding box center [1208, 734] width 405 height 50
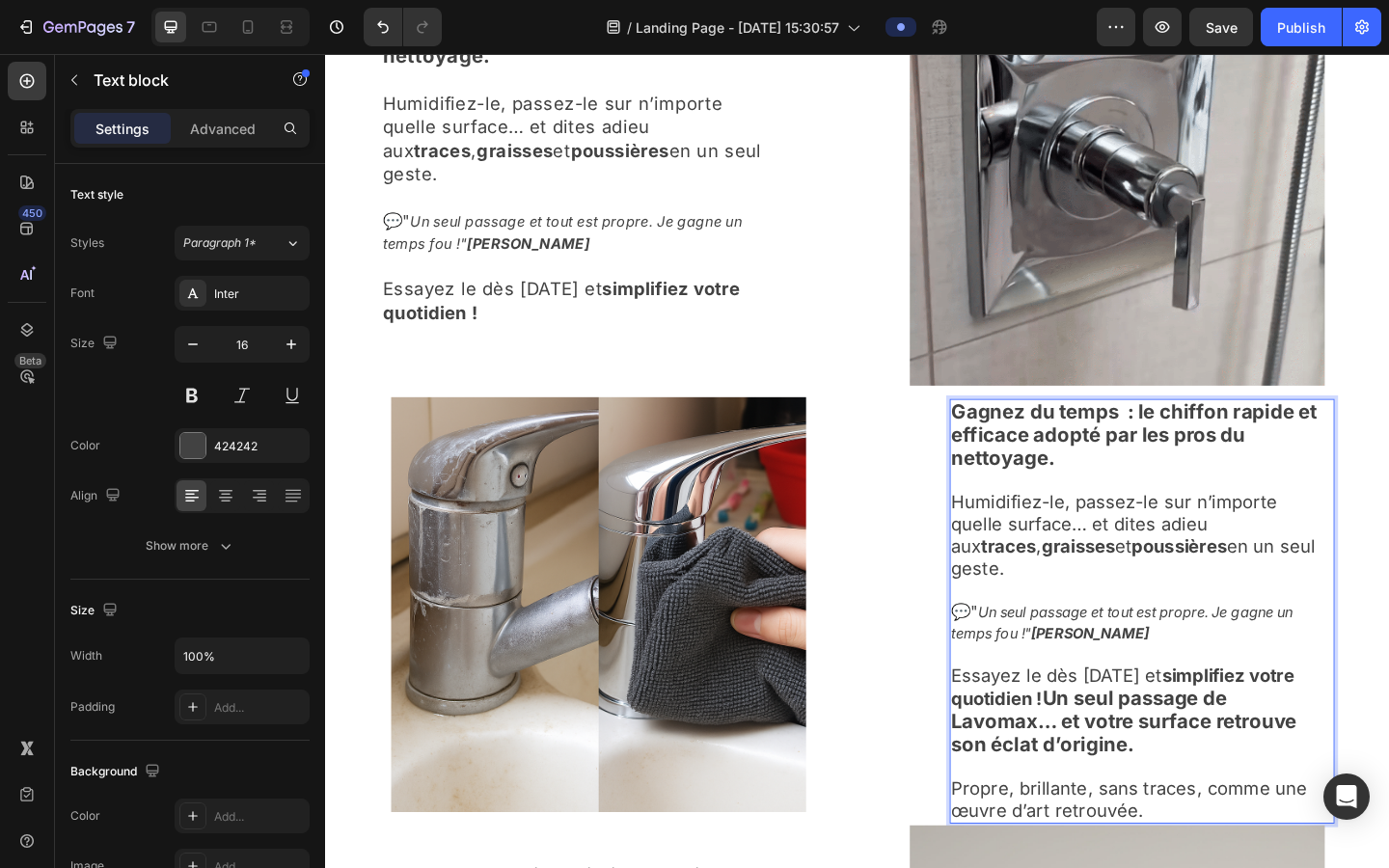
scroll to position [2117, 0]
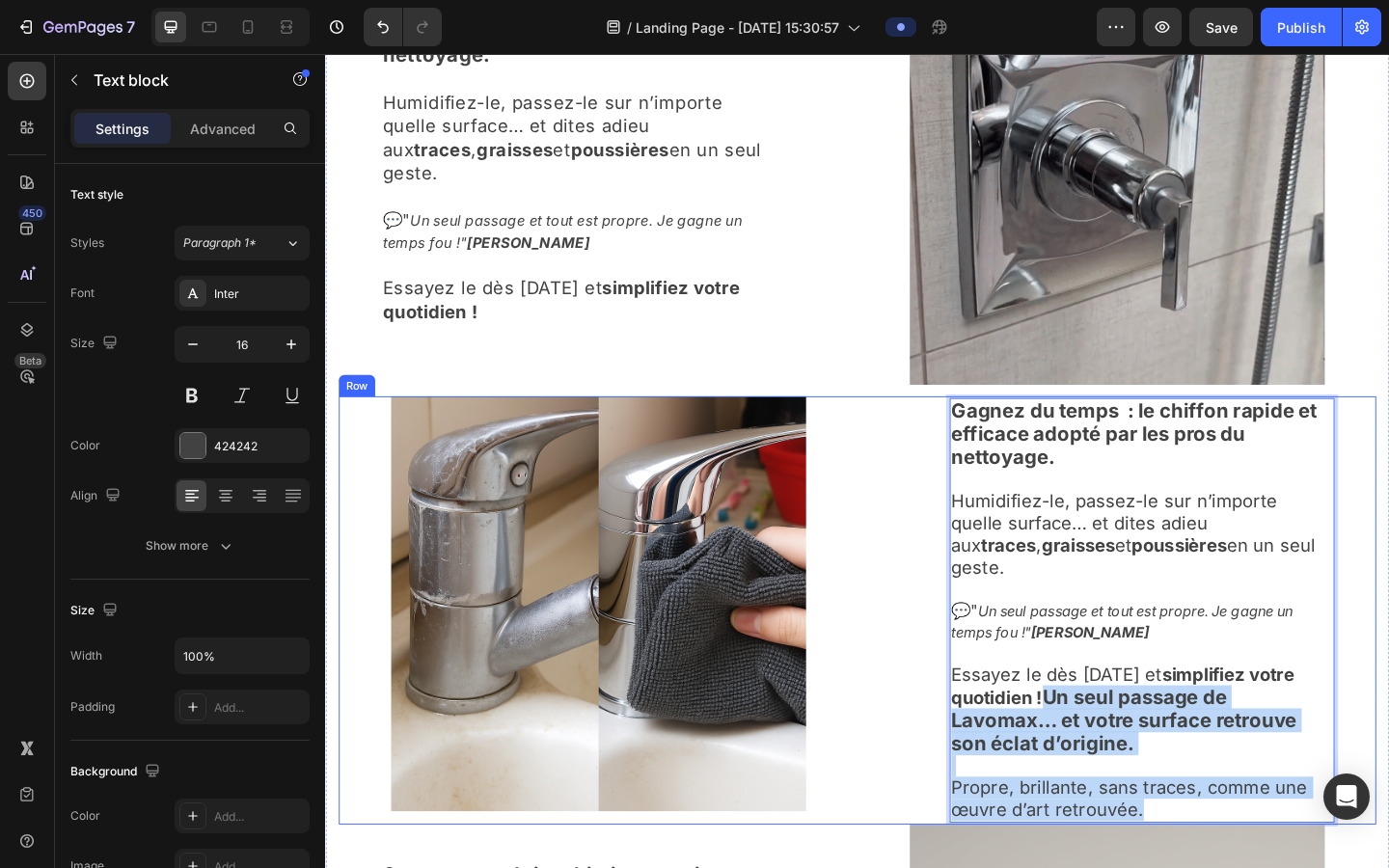
drag, startPoint x: 1109, startPoint y: 741, endPoint x: 1247, endPoint y: 882, distance: 197.3
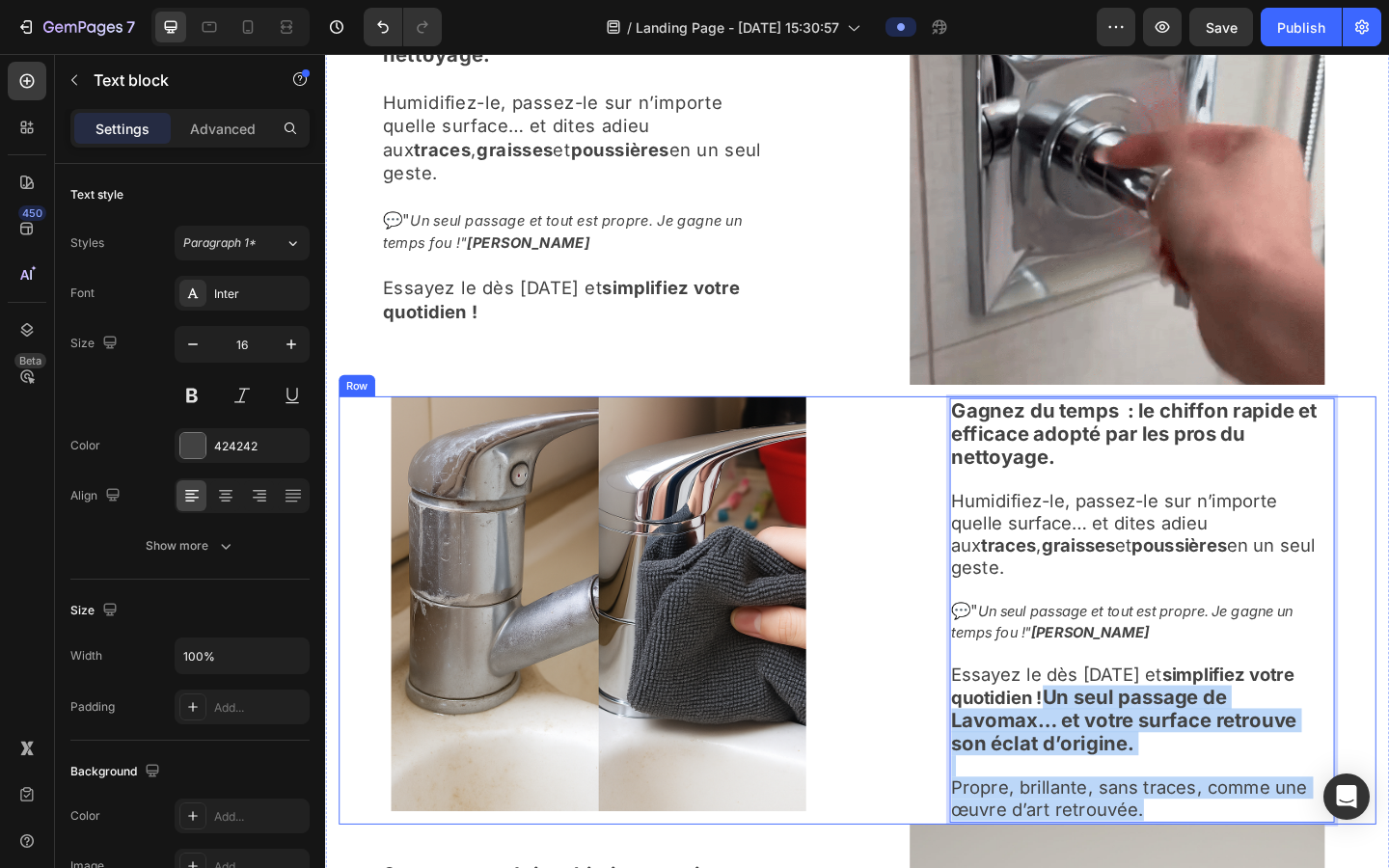
click at [886, 703] on div "Gagnez du temps : le chiffon rapide et efficace adopté par les pros du nettoyag…" at bounding box center [1186, 659] width 564 height 466
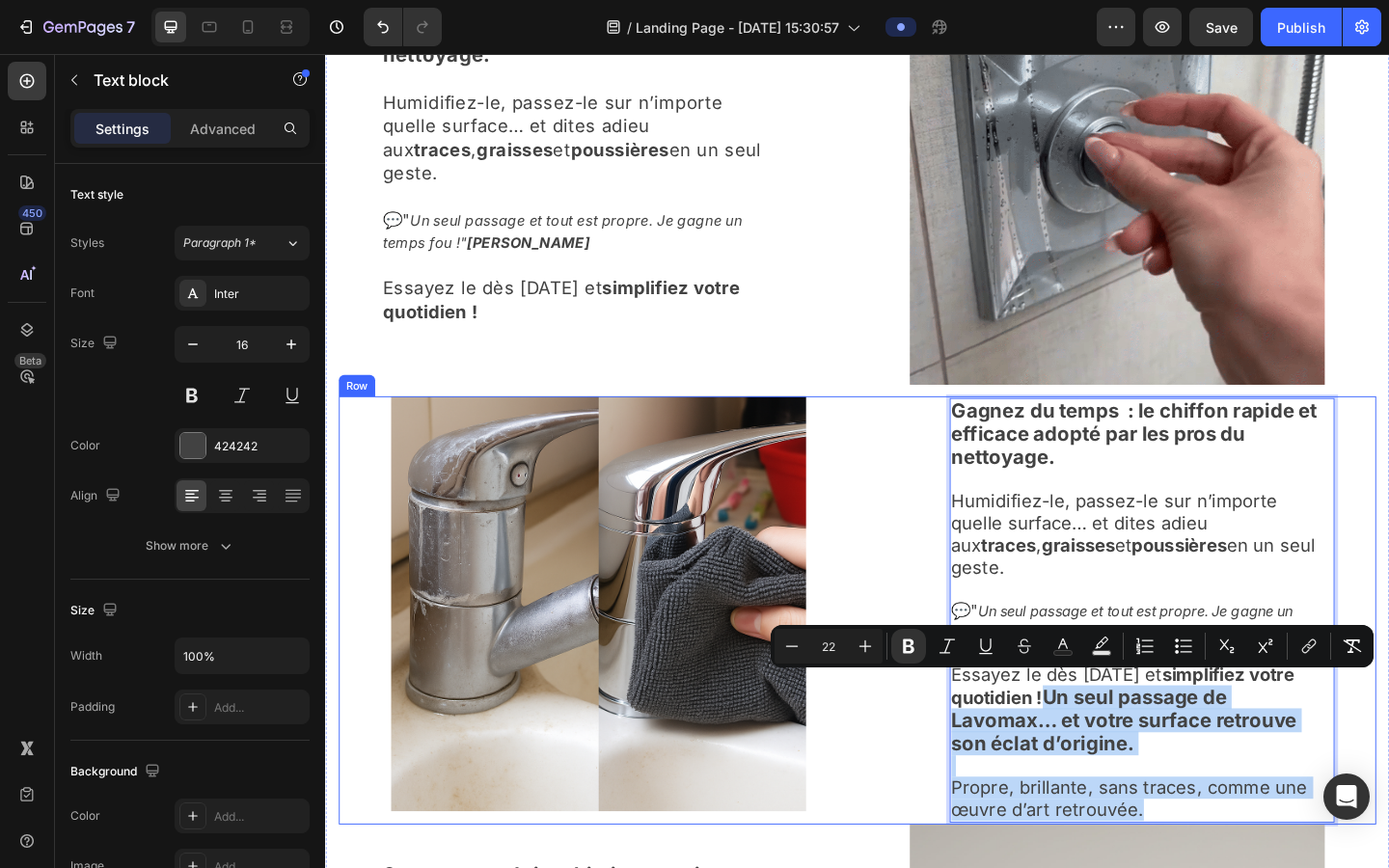
copy div "Un seul passage de Lavomax… et votre surface retrouve son éclat d’origine. Prop…"
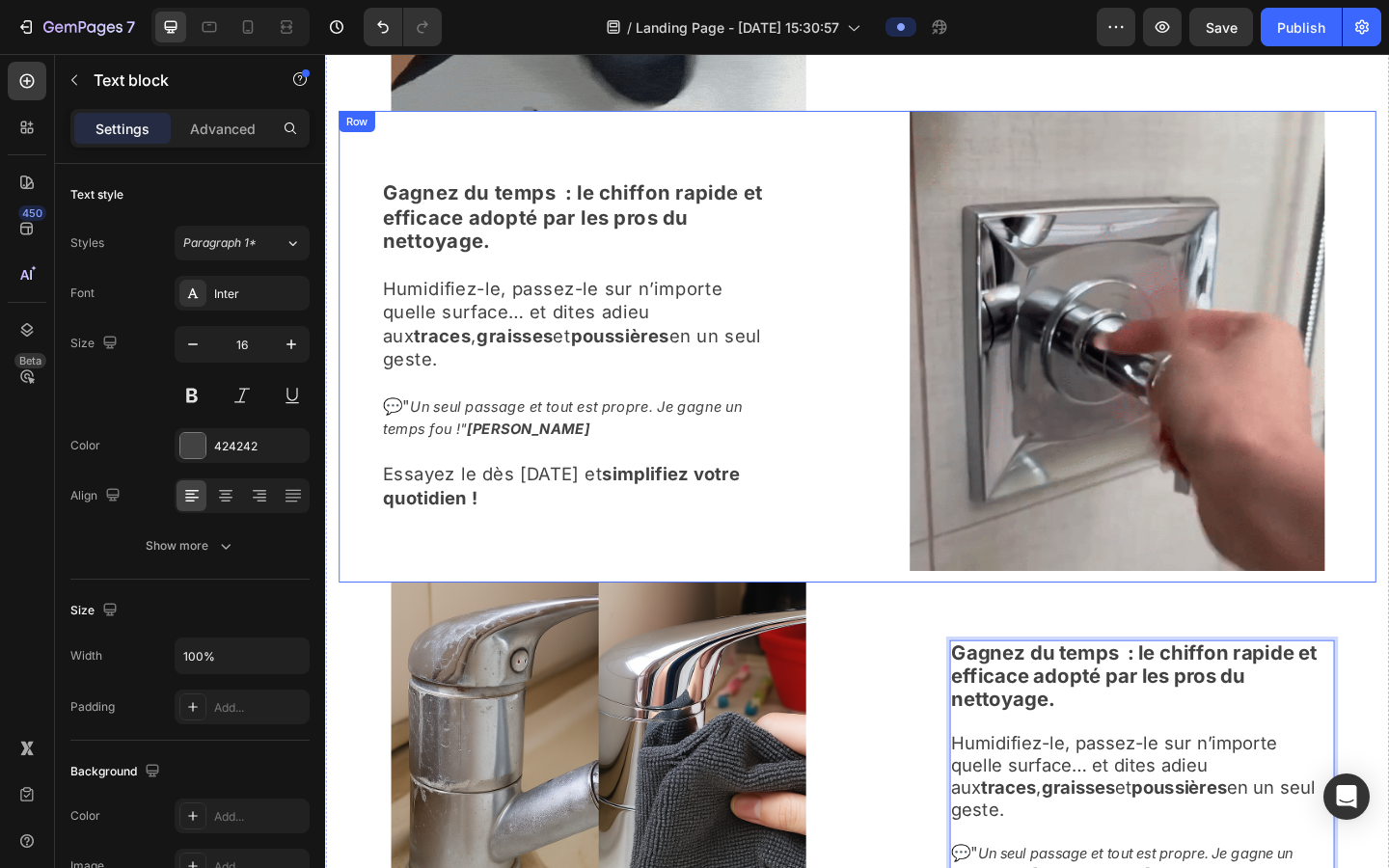
scroll to position [1889, 0]
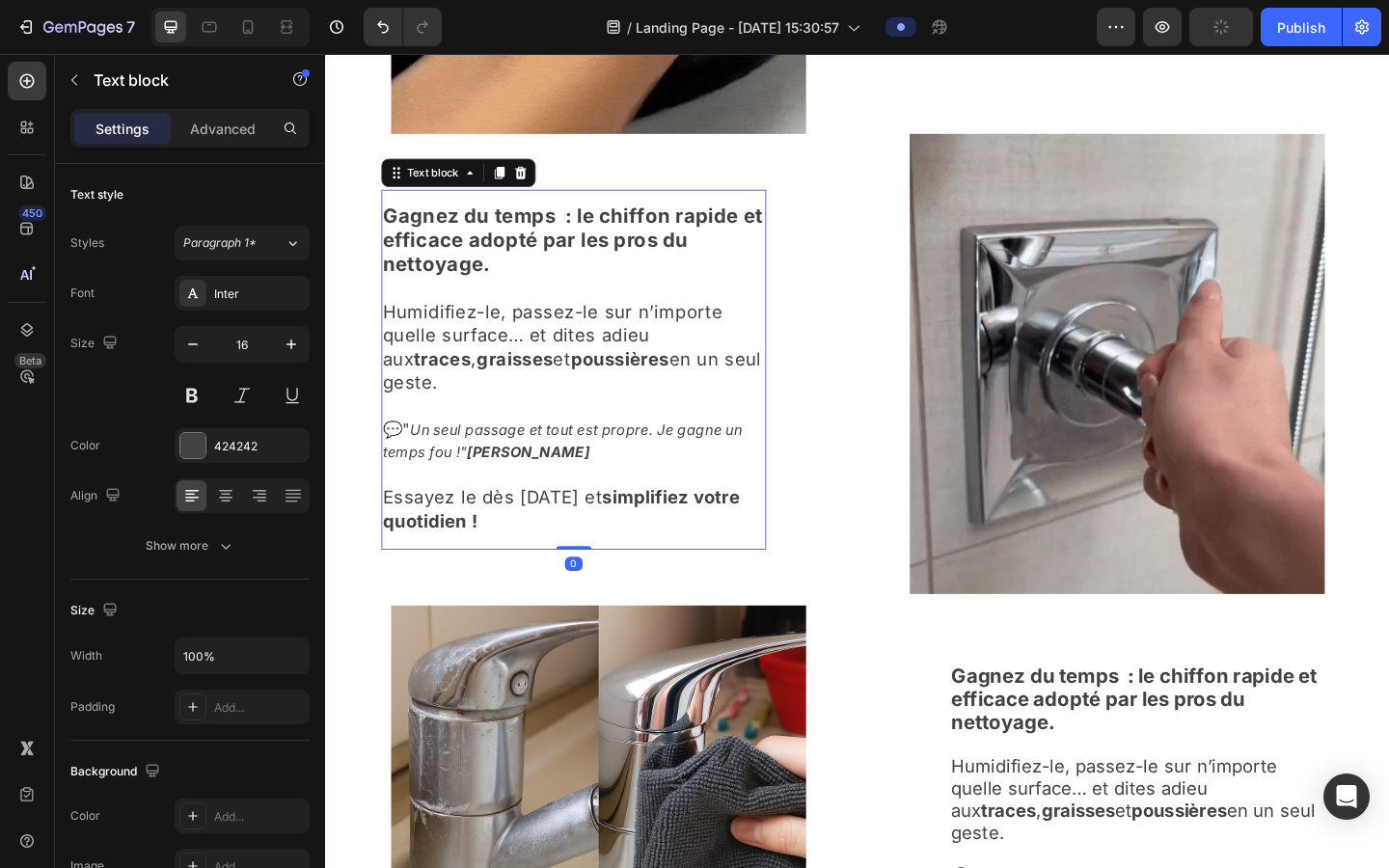
click at [649, 530] on span "Essayez le dès [DATE] et simplifiez votre quotidien !" at bounding box center [582, 550] width 389 height 49
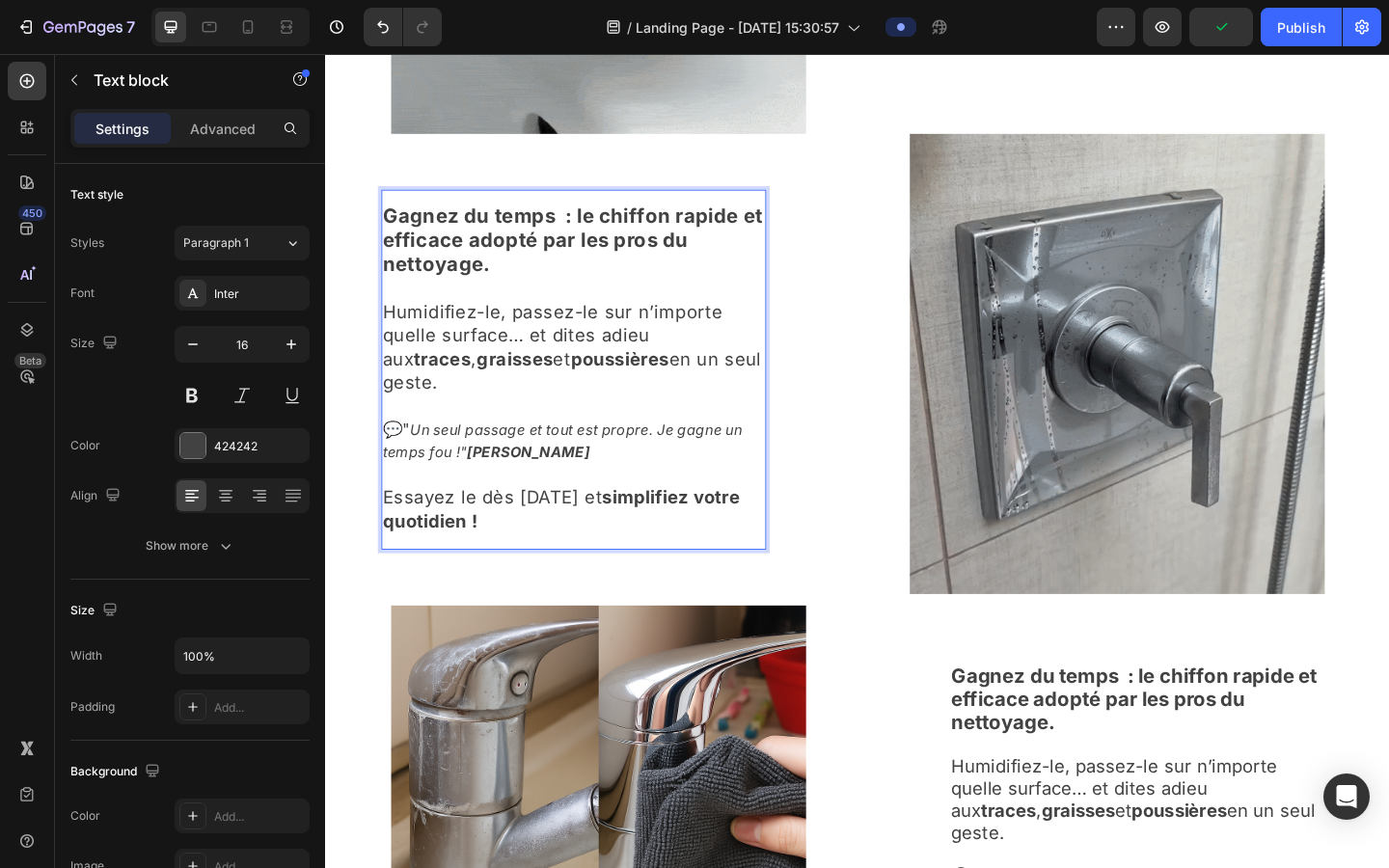
click at [637, 540] on p "Essayez le dès [DATE] et simplifiez votre quotidien !" at bounding box center [596, 539] width 415 height 76
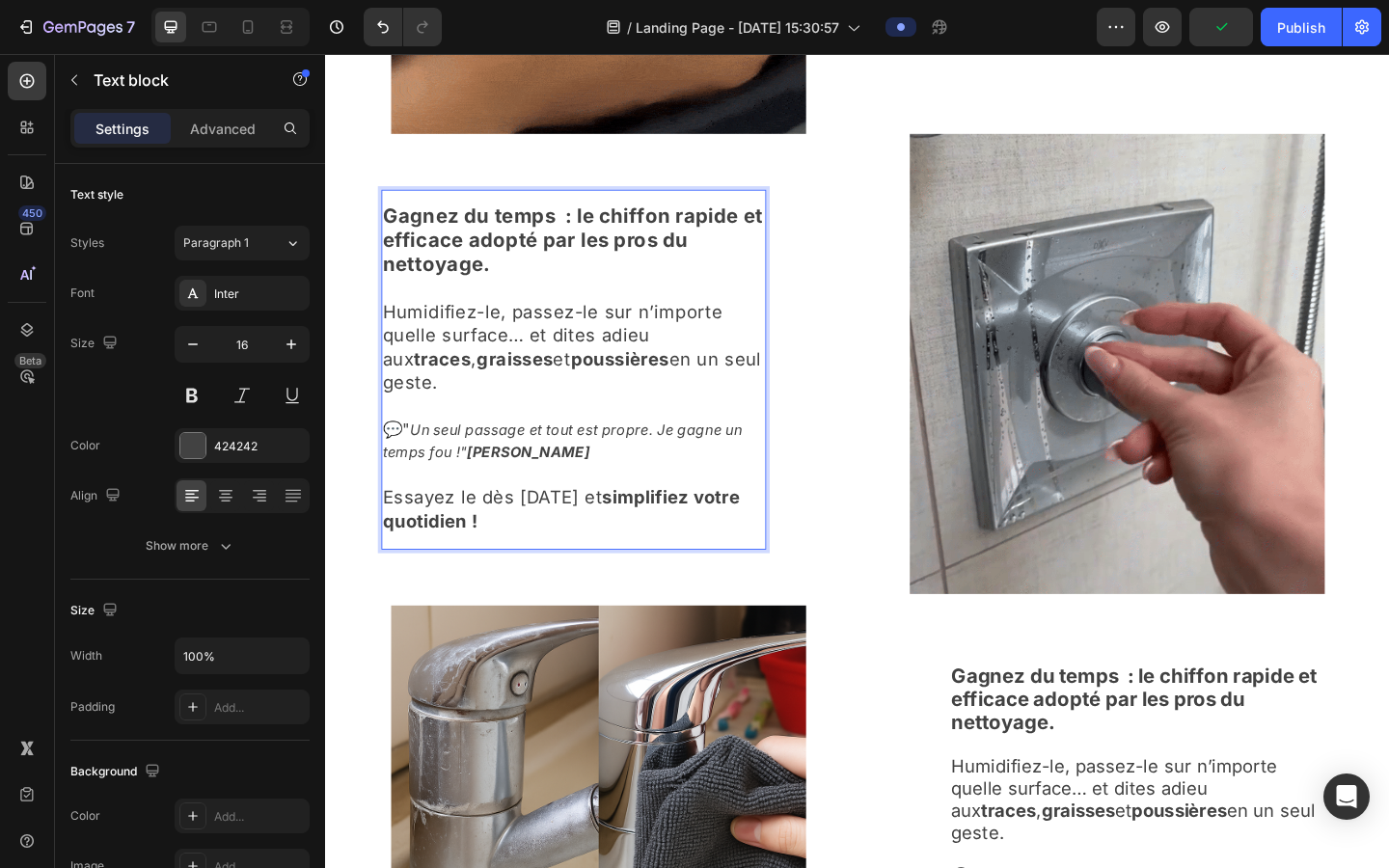
click at [637, 540] on p "Essayez le dès [DATE] et simplifiez votre quotidien !" at bounding box center [596, 539] width 415 height 76
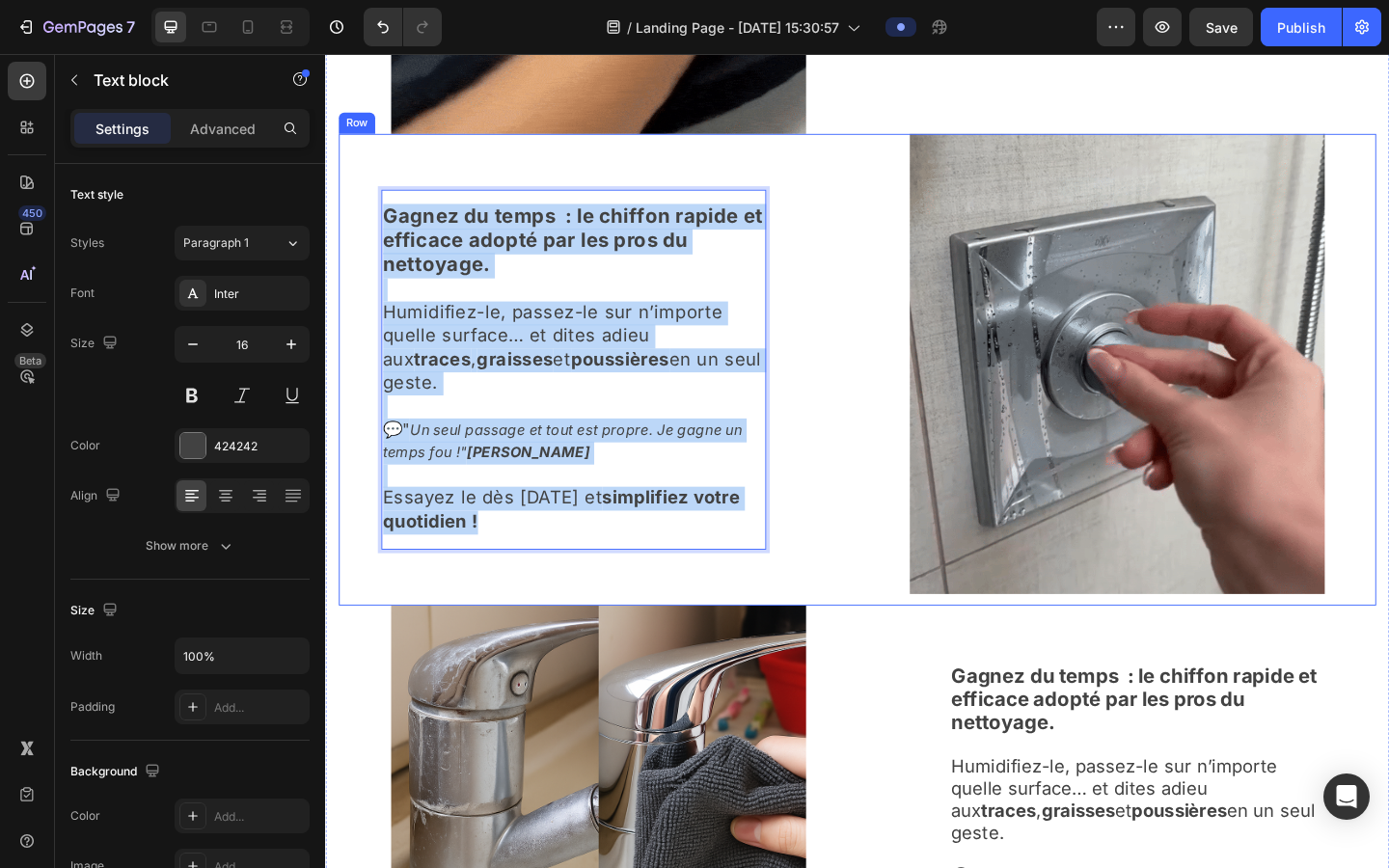
drag, startPoint x: 629, startPoint y: 543, endPoint x: 379, endPoint y: 217, distance: 410.8
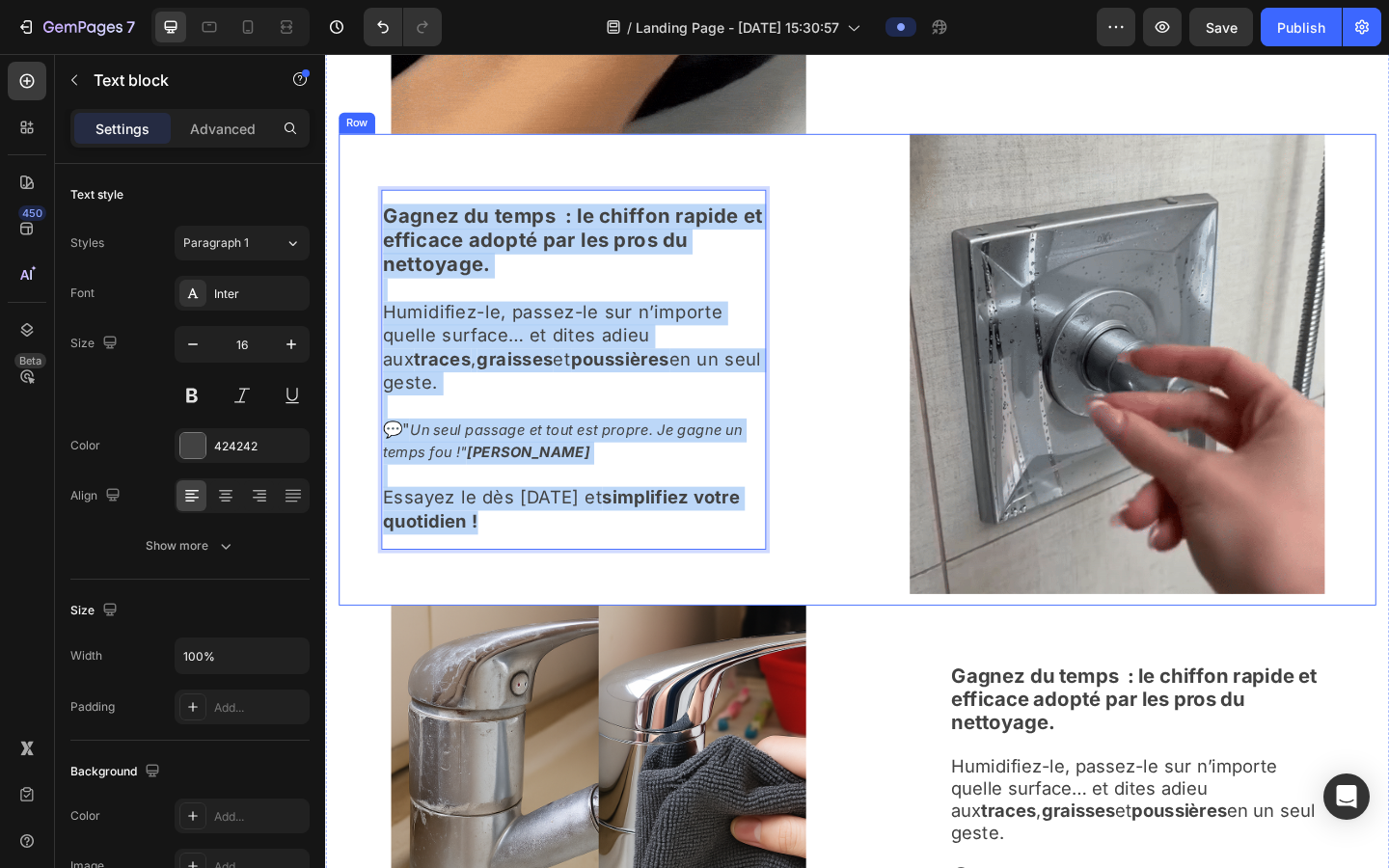
click at [379, 217] on div "Gagnez du temps : le chiffon rapide et efficace adopté par les pros du nettoyag…" at bounding box center [622, 398] width 564 height 513
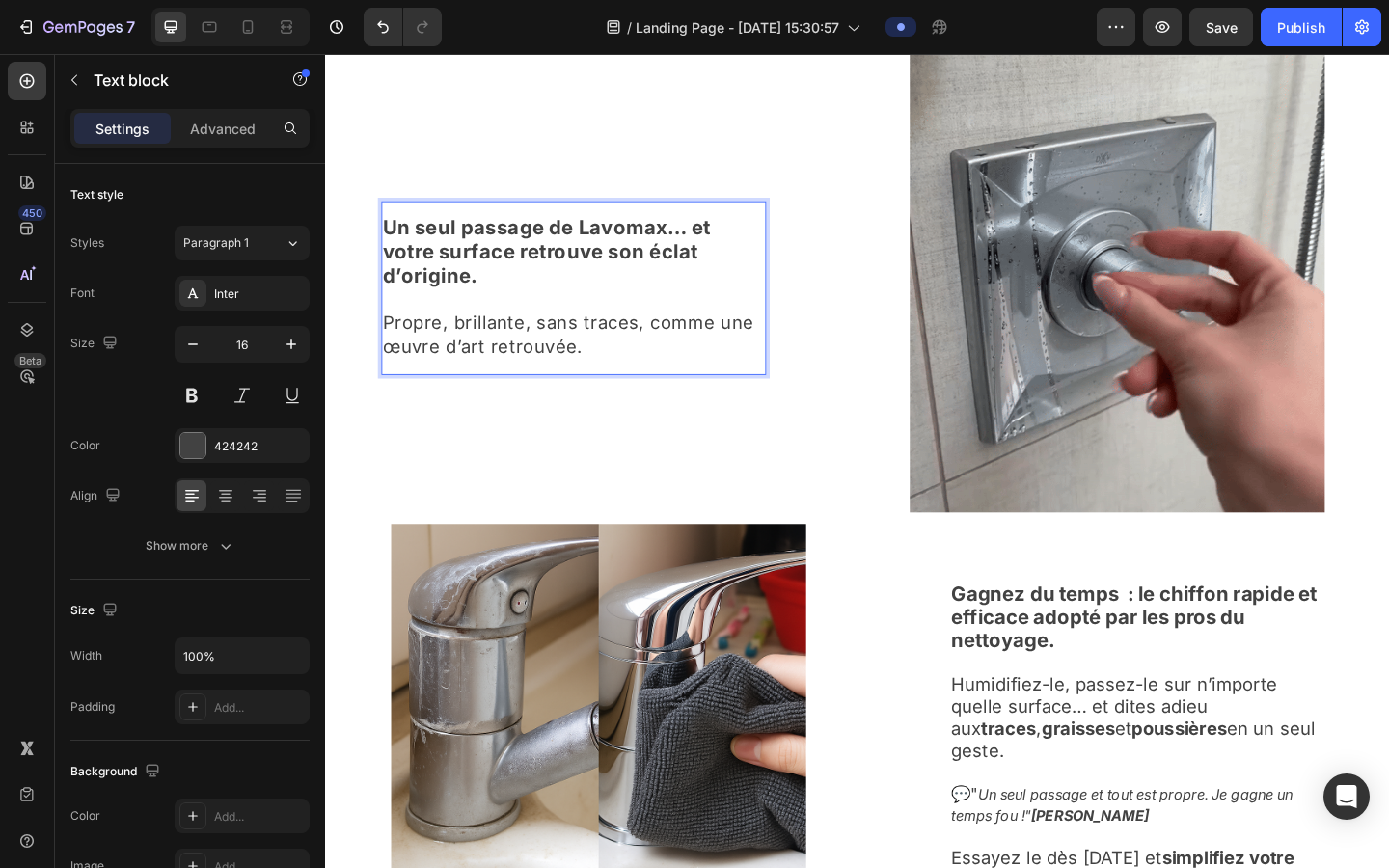
scroll to position [1869, 0]
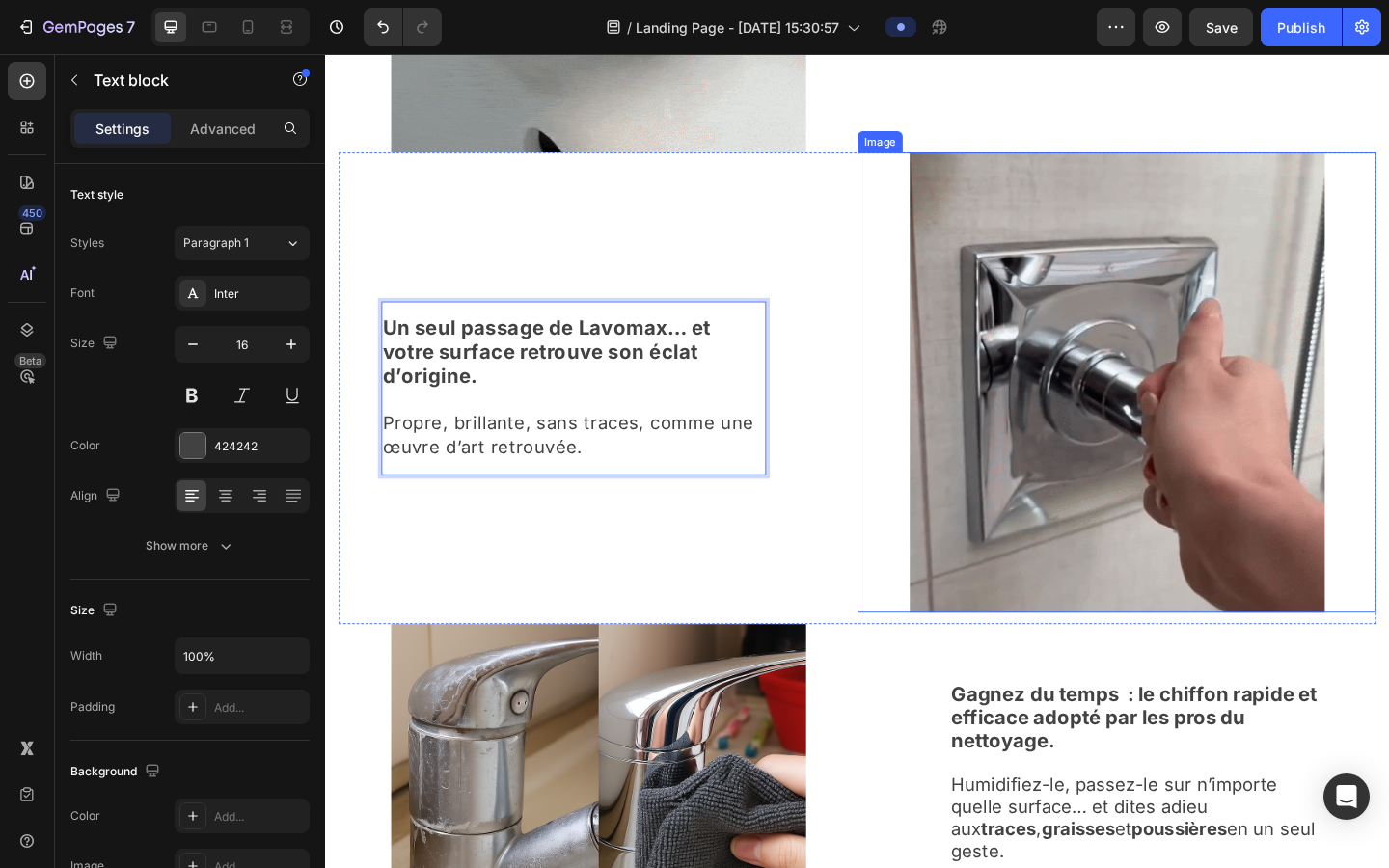
click at [886, 421] on img at bounding box center [1186, 410] width 452 height 501
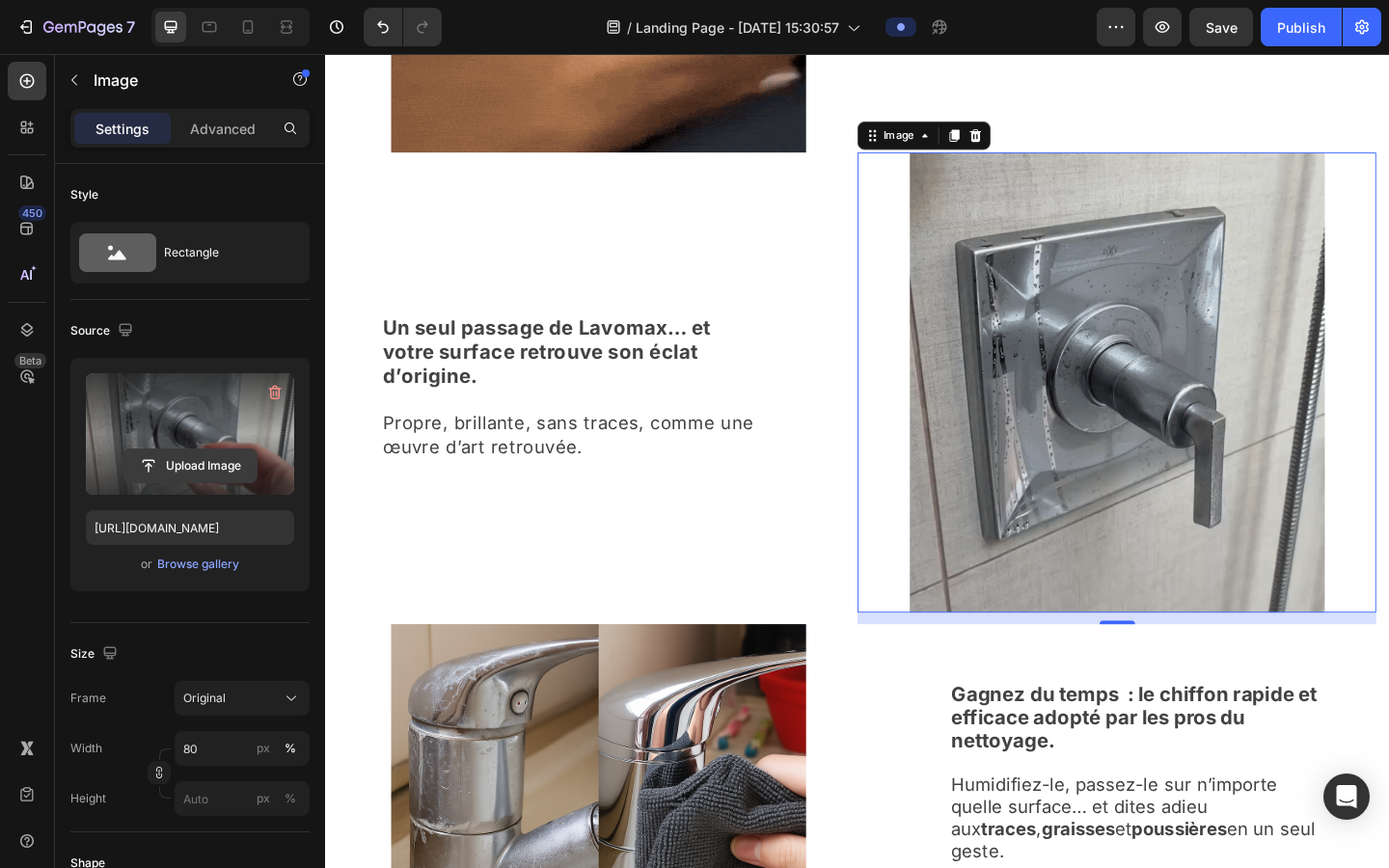
click at [178, 467] on input "file" at bounding box center [190, 465] width 133 height 32
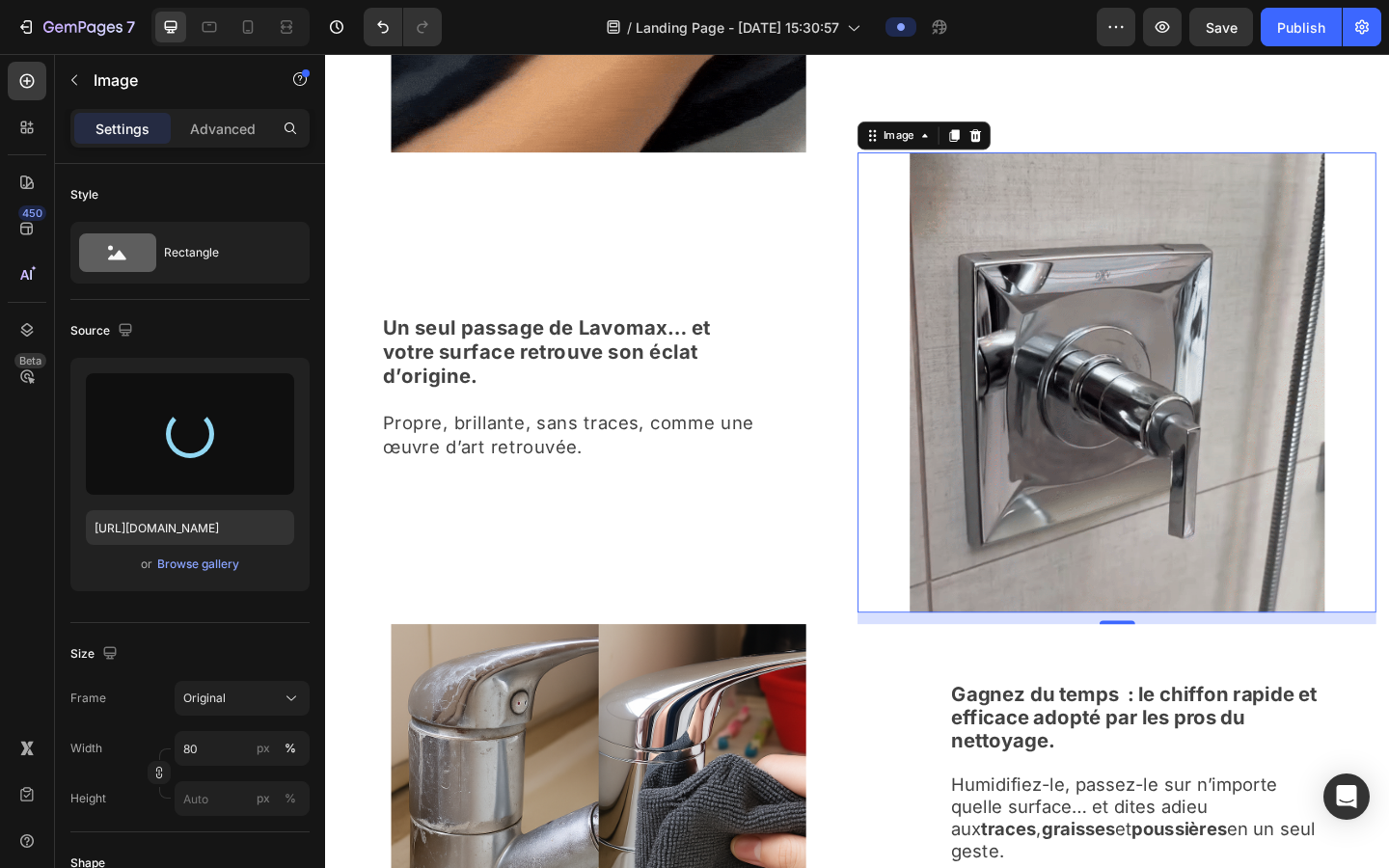
type input "[URL][DOMAIN_NAME]"
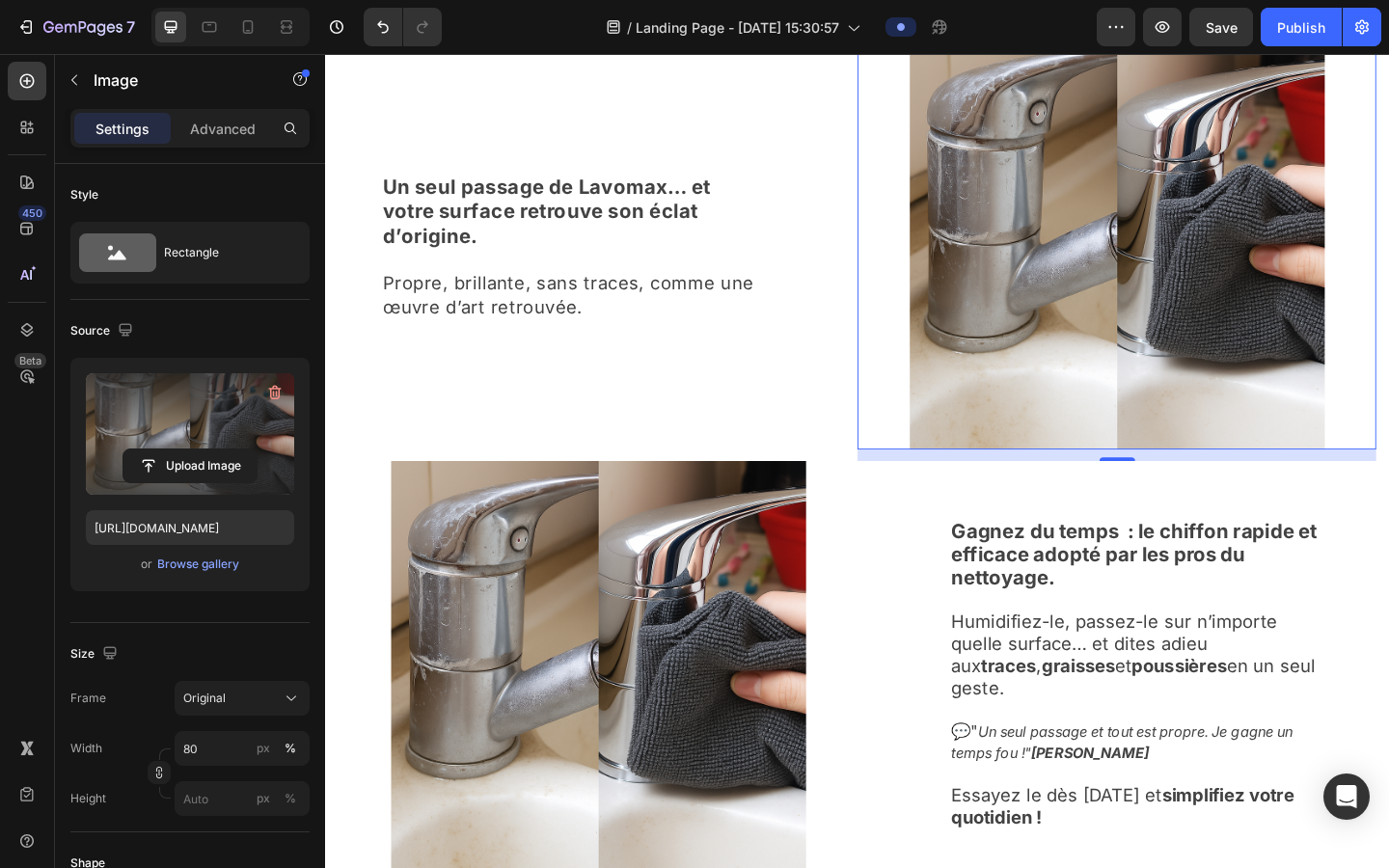
scroll to position [2013, 0]
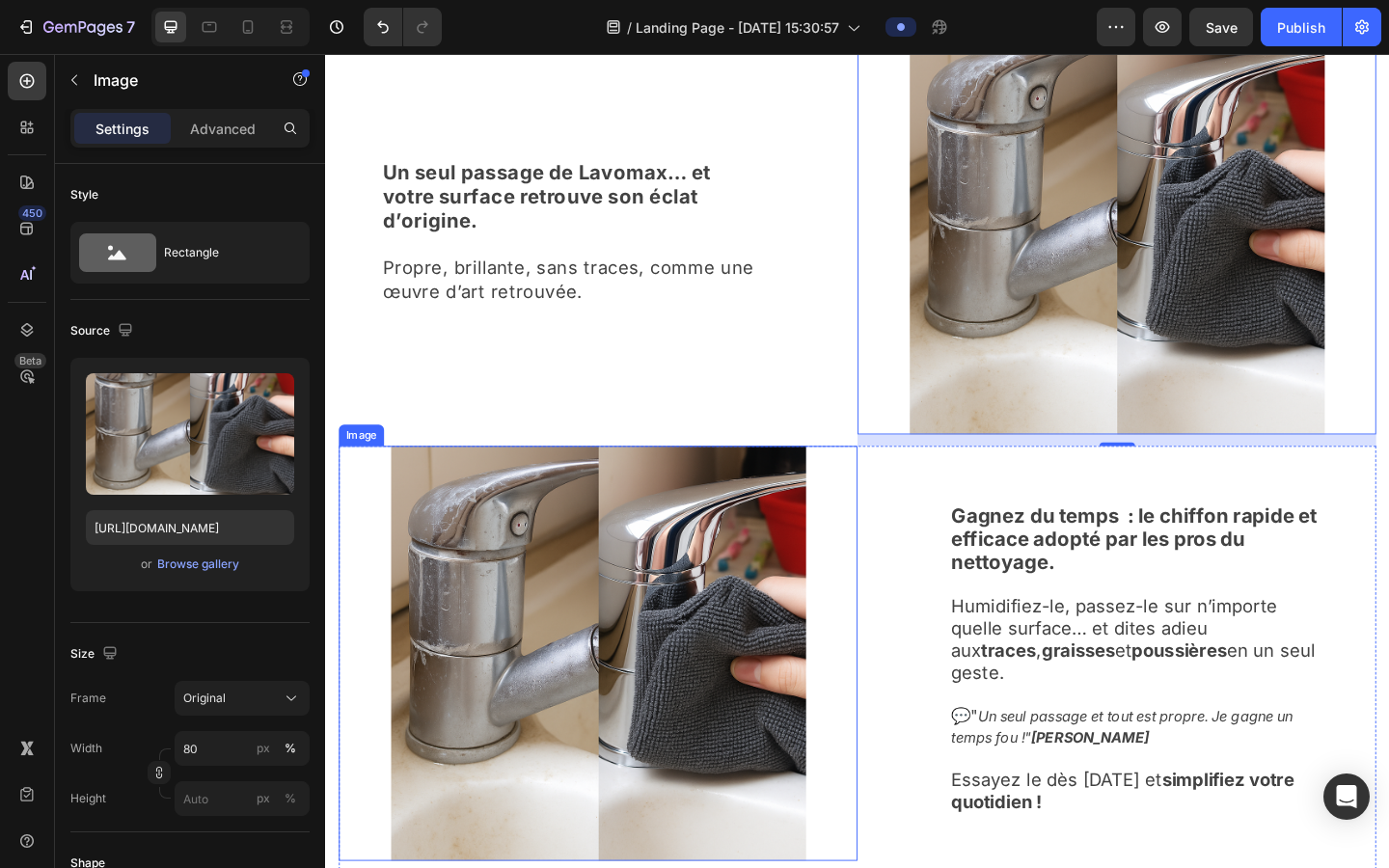
click at [714, 686] on img at bounding box center [622, 705] width 452 height 452
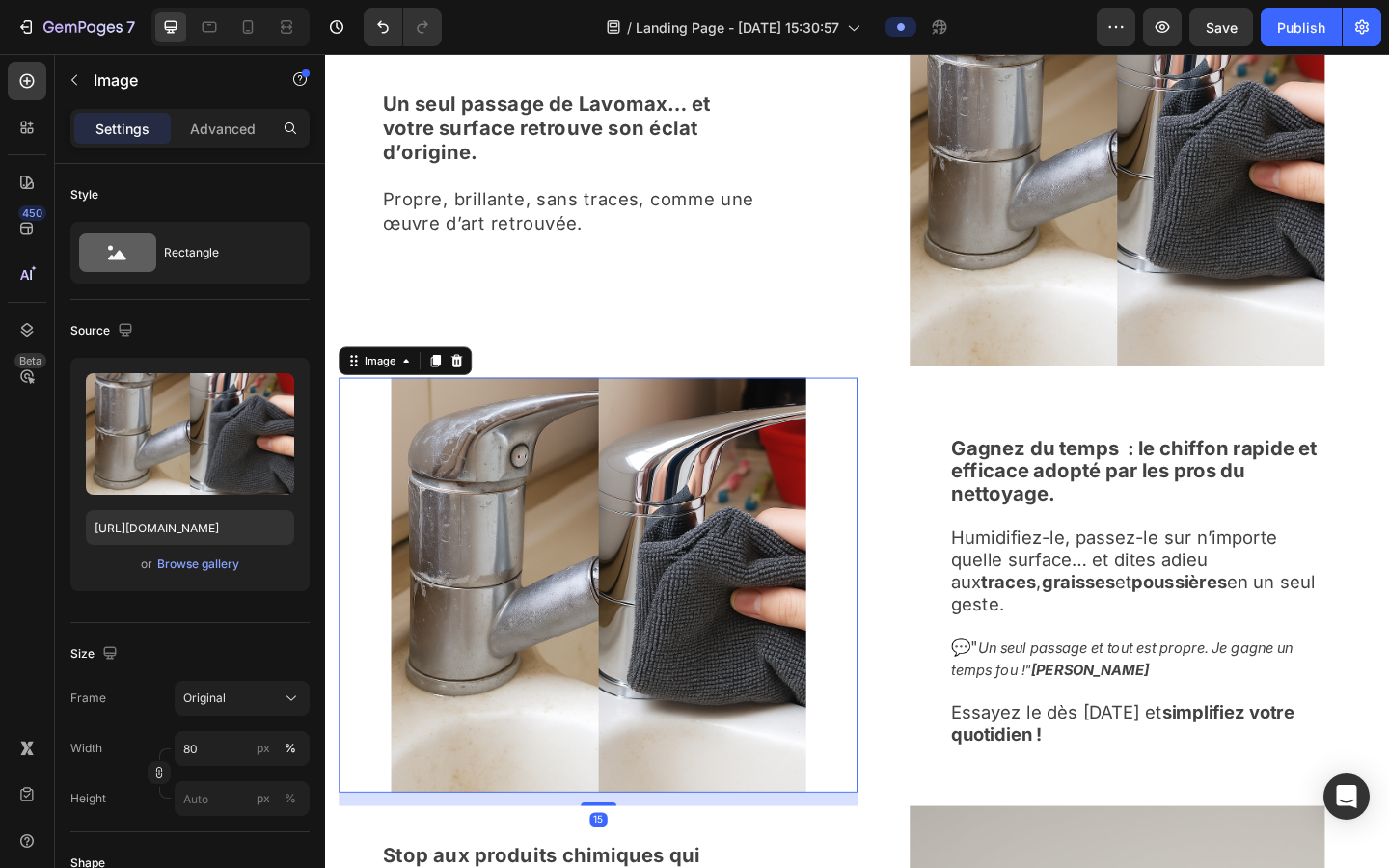
scroll to position [2176, 0]
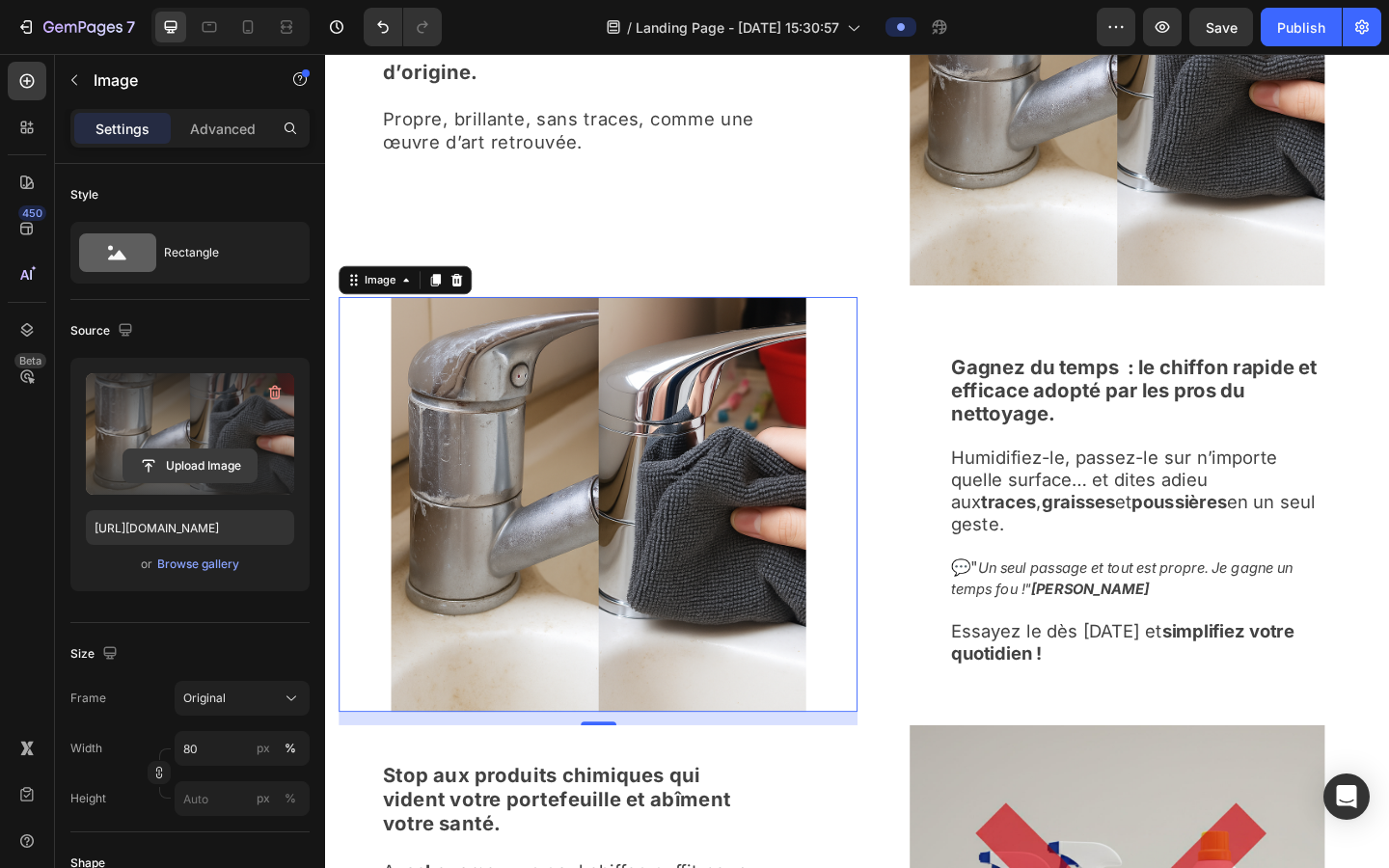
click at [179, 471] on input "file" at bounding box center [190, 465] width 133 height 32
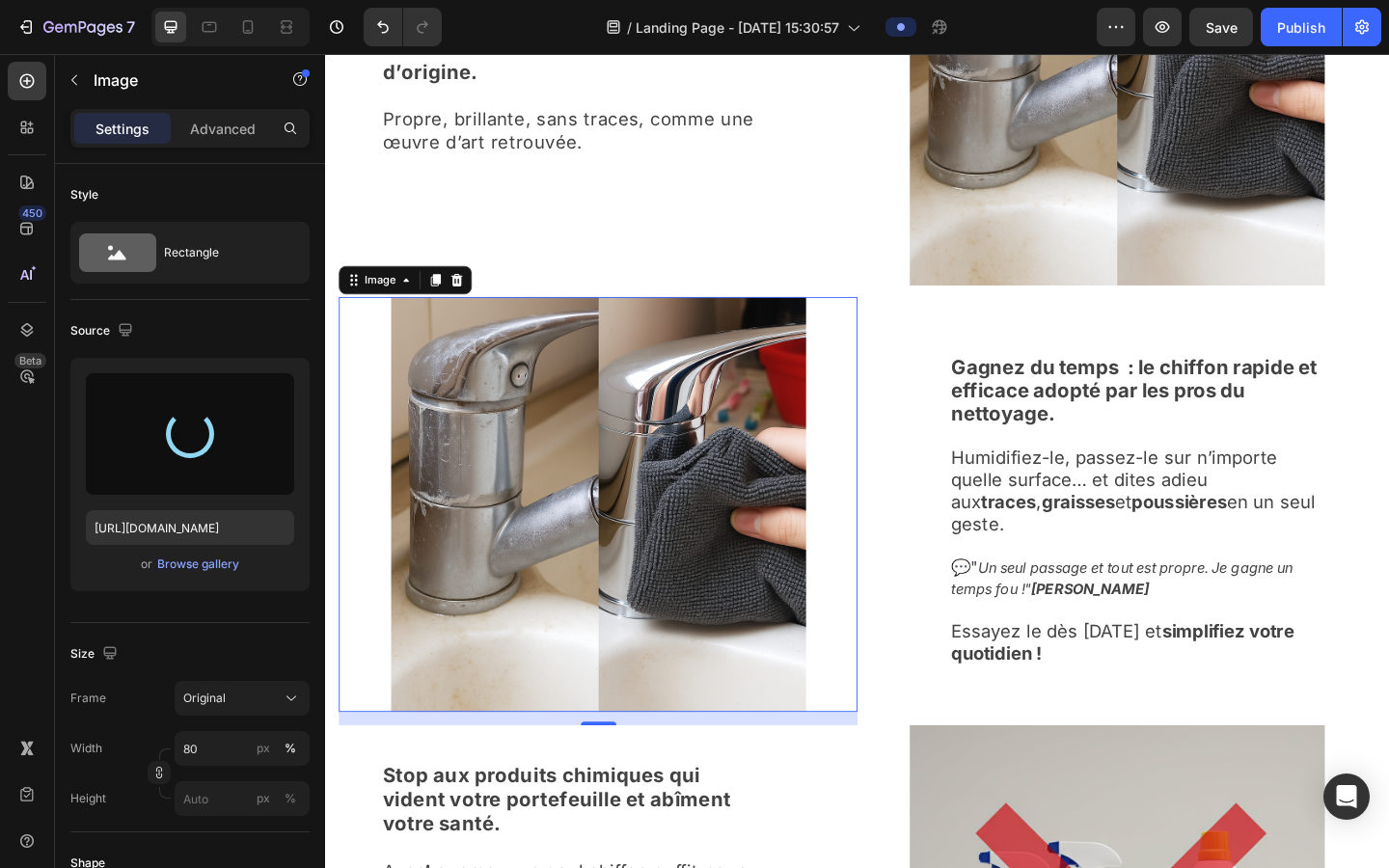
type input "[URL][DOMAIN_NAME]"
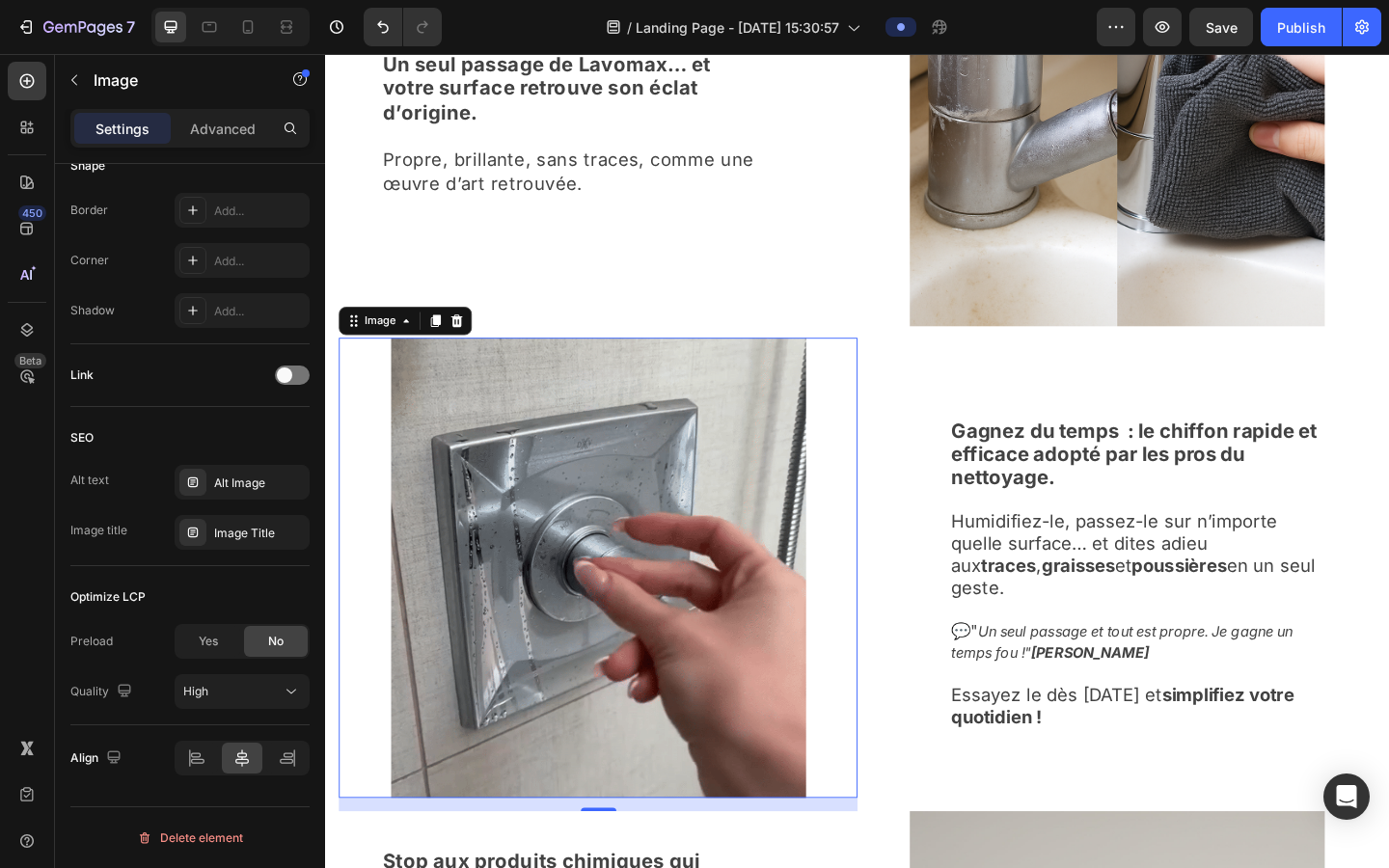
scroll to position [2017, 0]
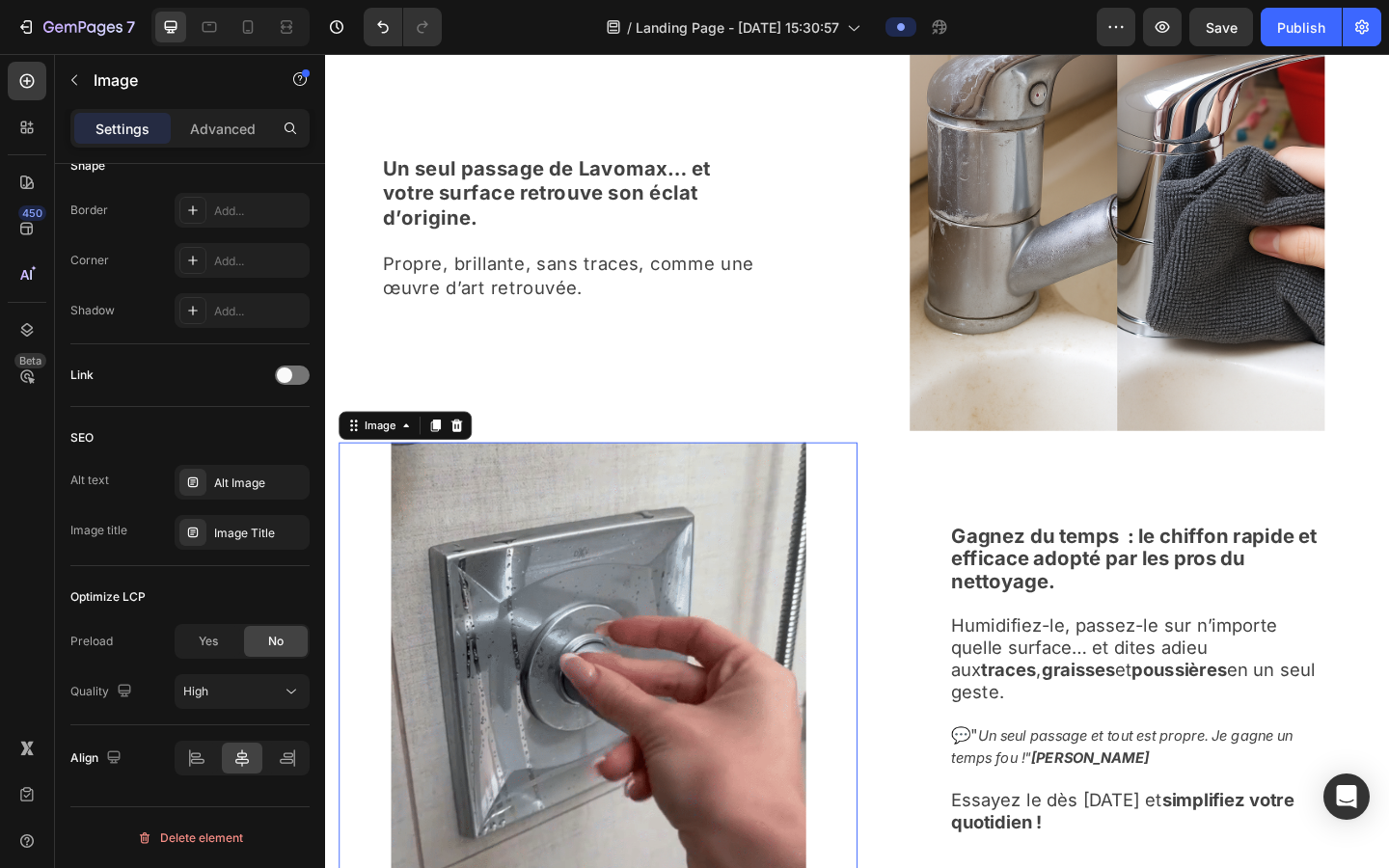
click at [551, 623] on img at bounding box center [622, 727] width 452 height 501
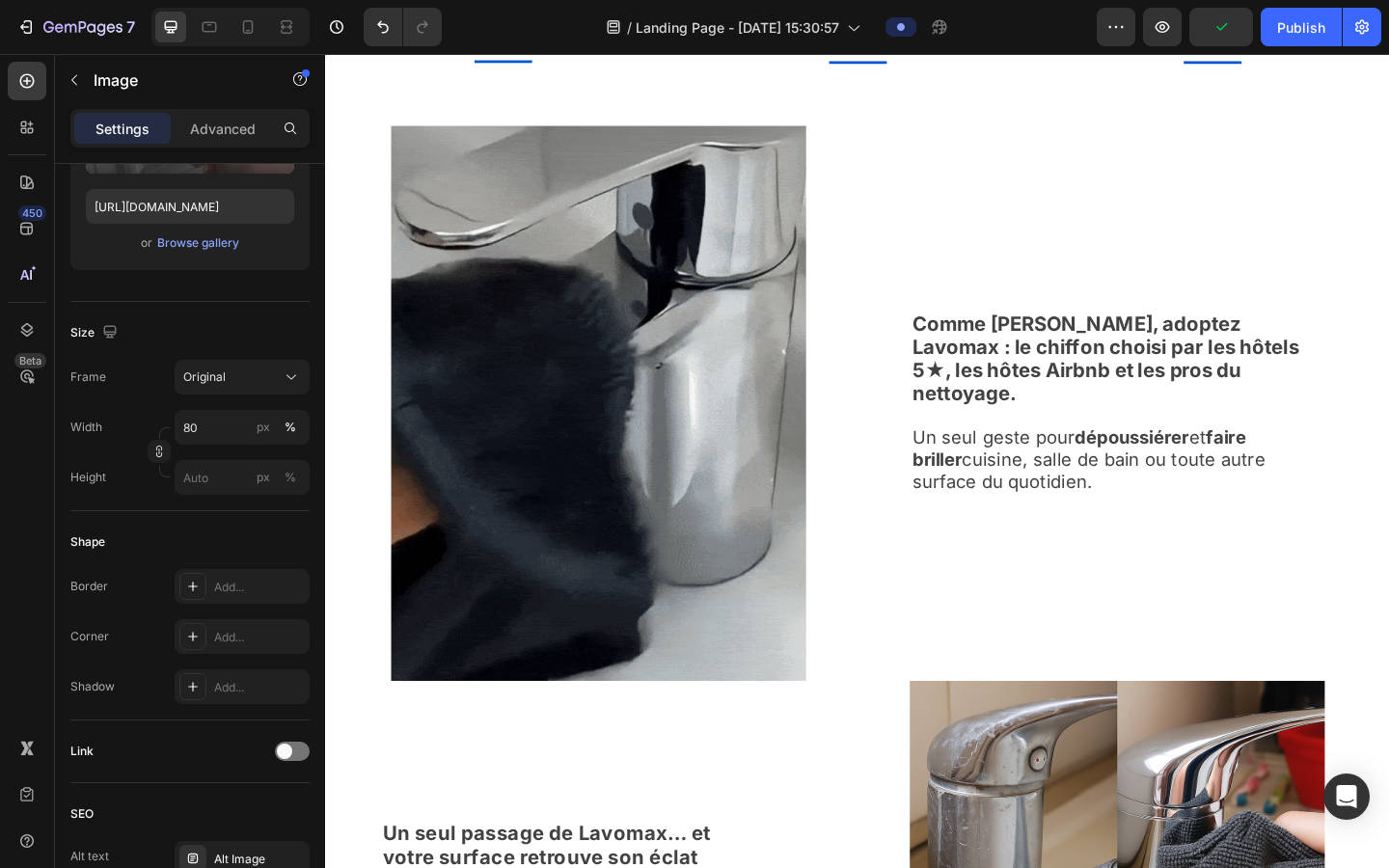
scroll to position [1123, 0]
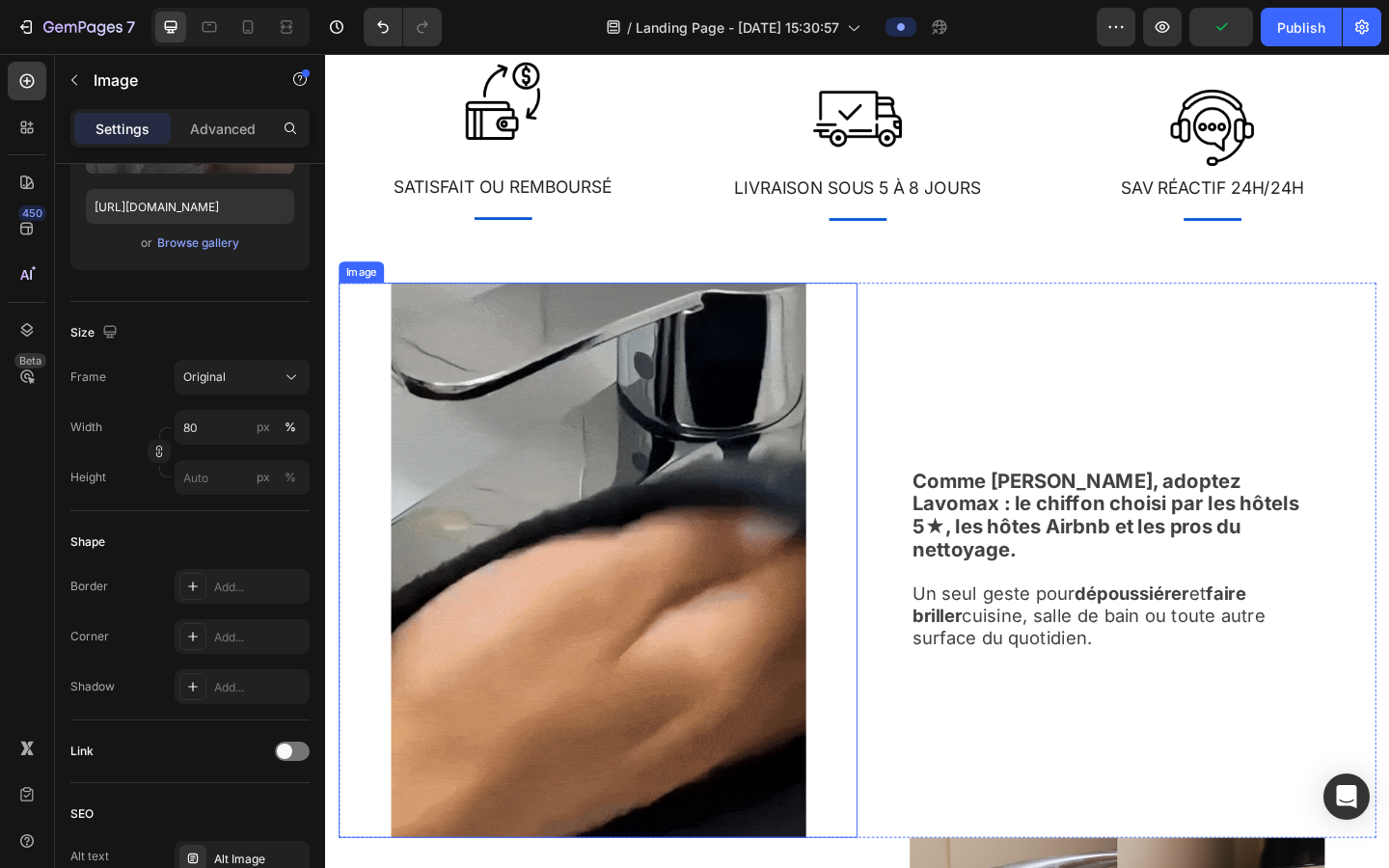
click at [555, 550] on img at bounding box center [622, 604] width 452 height 604
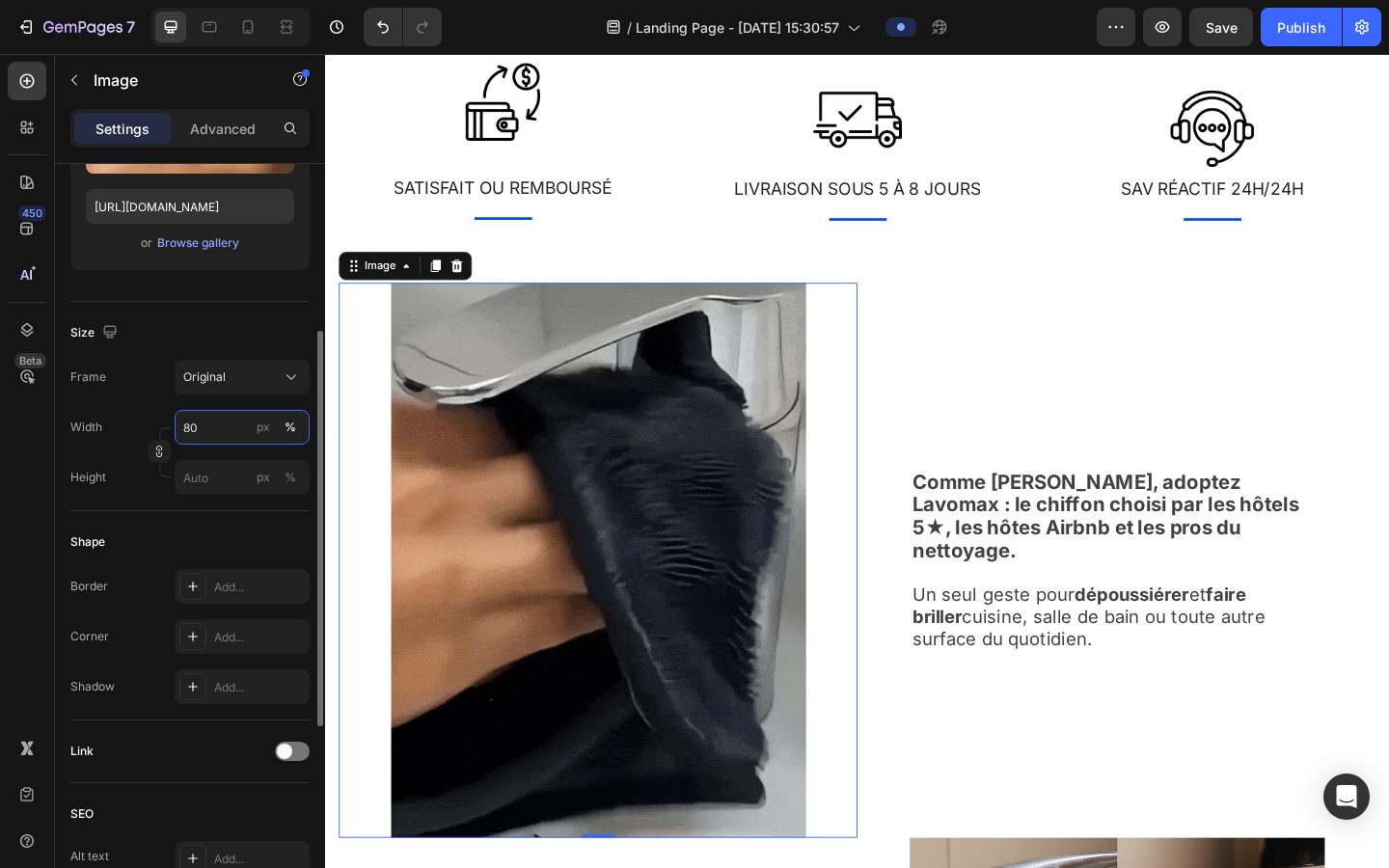
click at [214, 419] on input "80" at bounding box center [242, 427] width 135 height 34
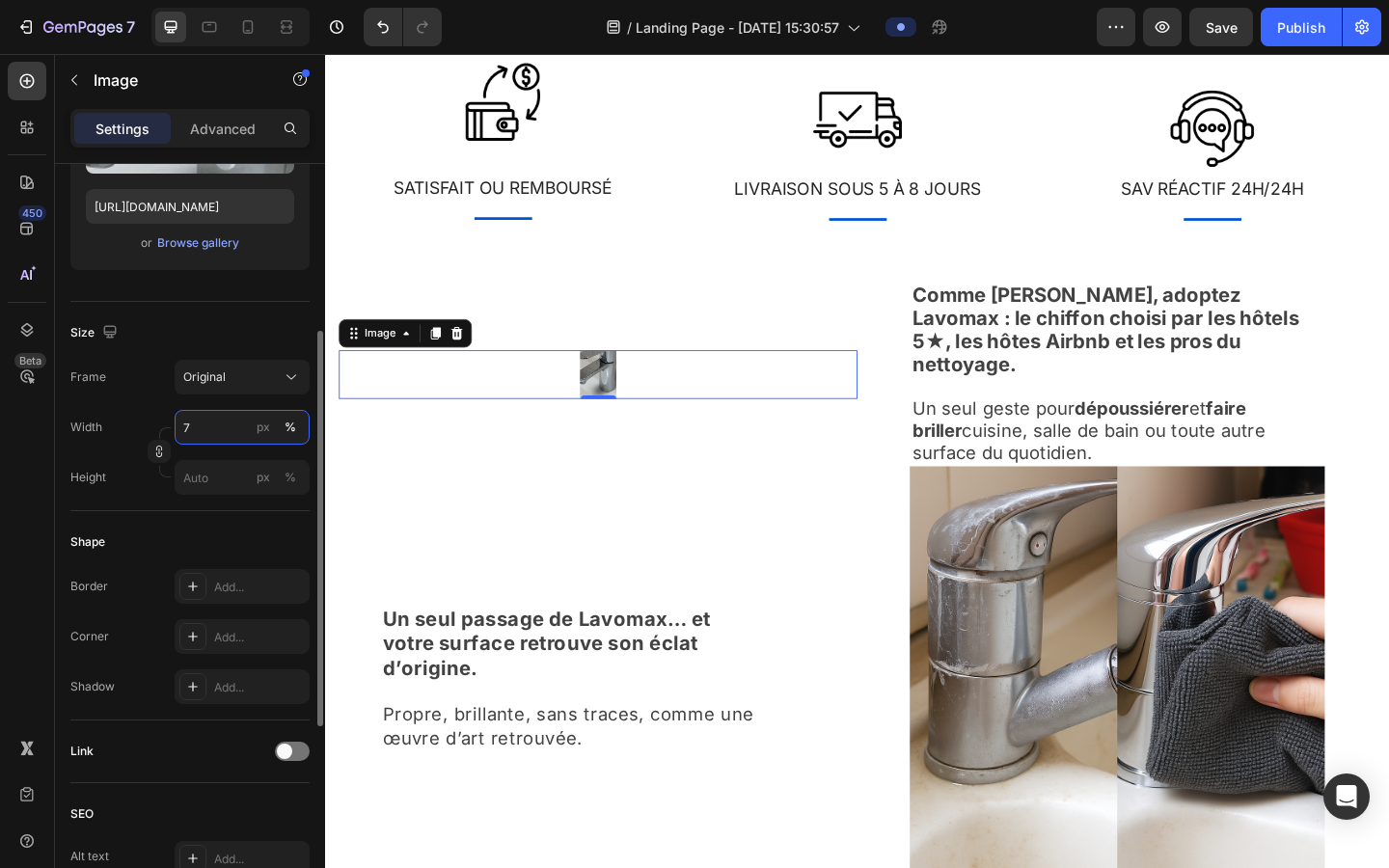
type input "70"
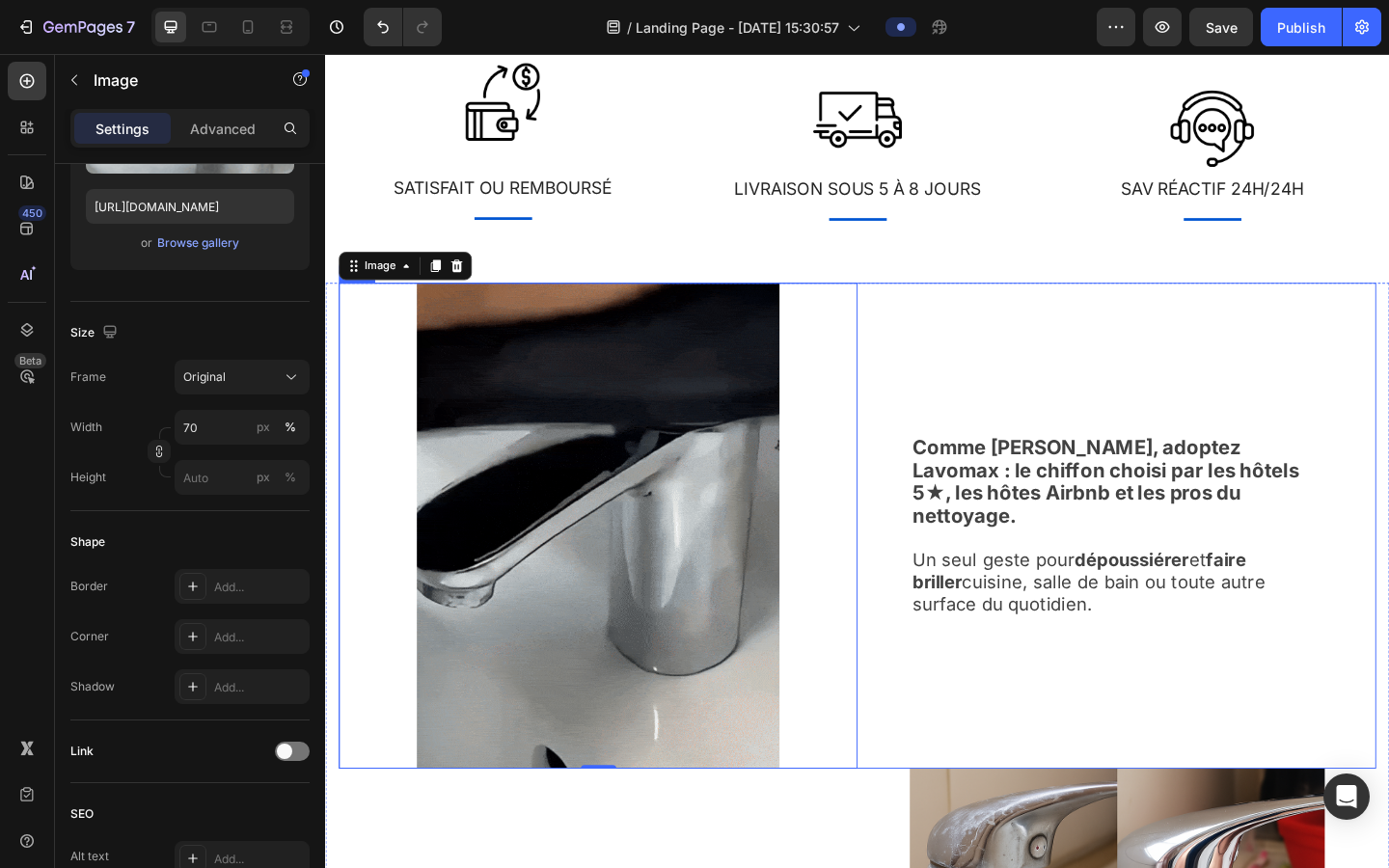
click at [886, 381] on div "Comme [PERSON_NAME], adoptez Lavomax : le chiffon choisi par les hôtels 5★, les…" at bounding box center [1186, 567] width 564 height 529
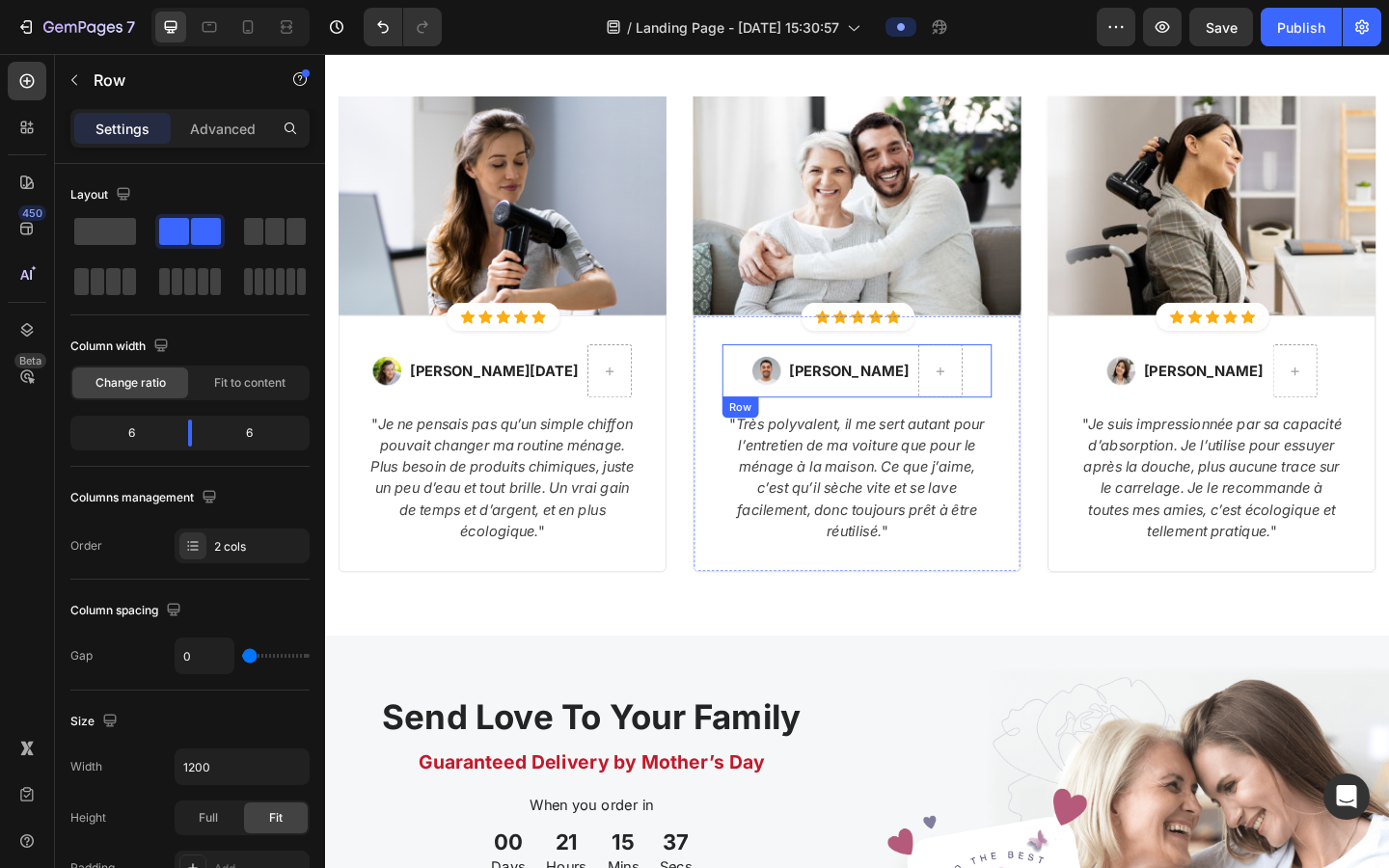
scroll to position [3910, 0]
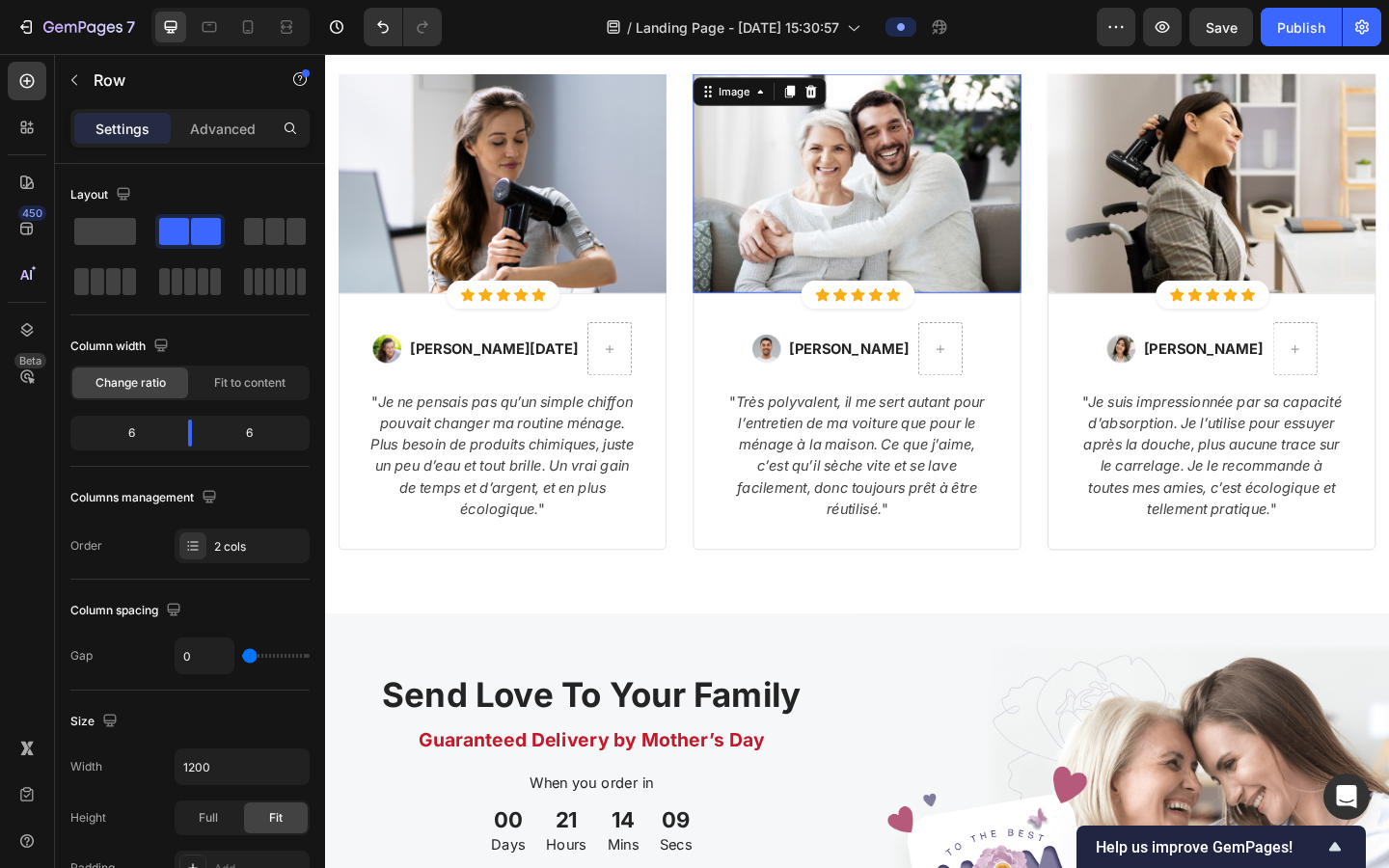
click at [781, 259] on img at bounding box center [904, 194] width 357 height 238
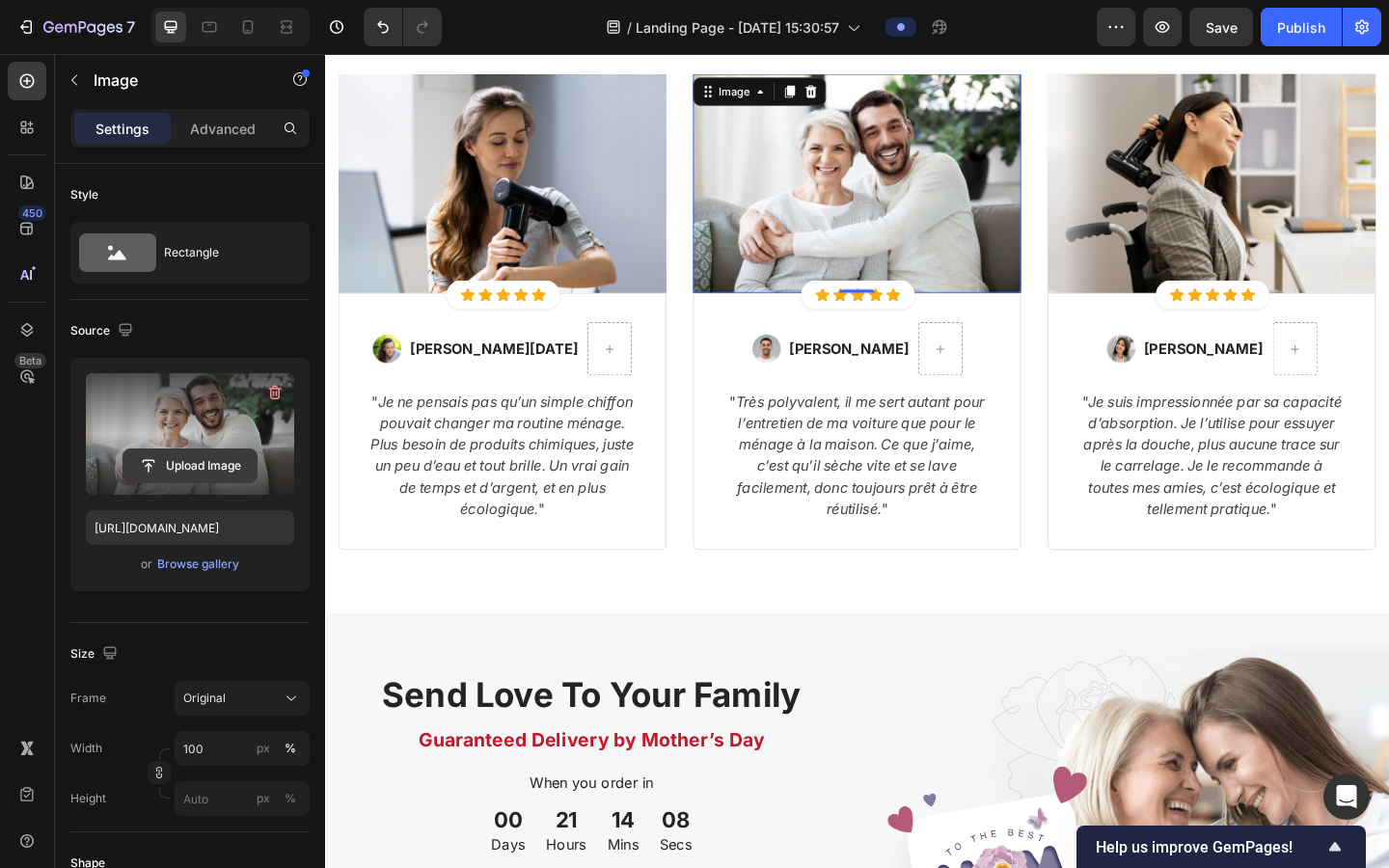
click at [223, 470] on input "file" at bounding box center [190, 465] width 133 height 32
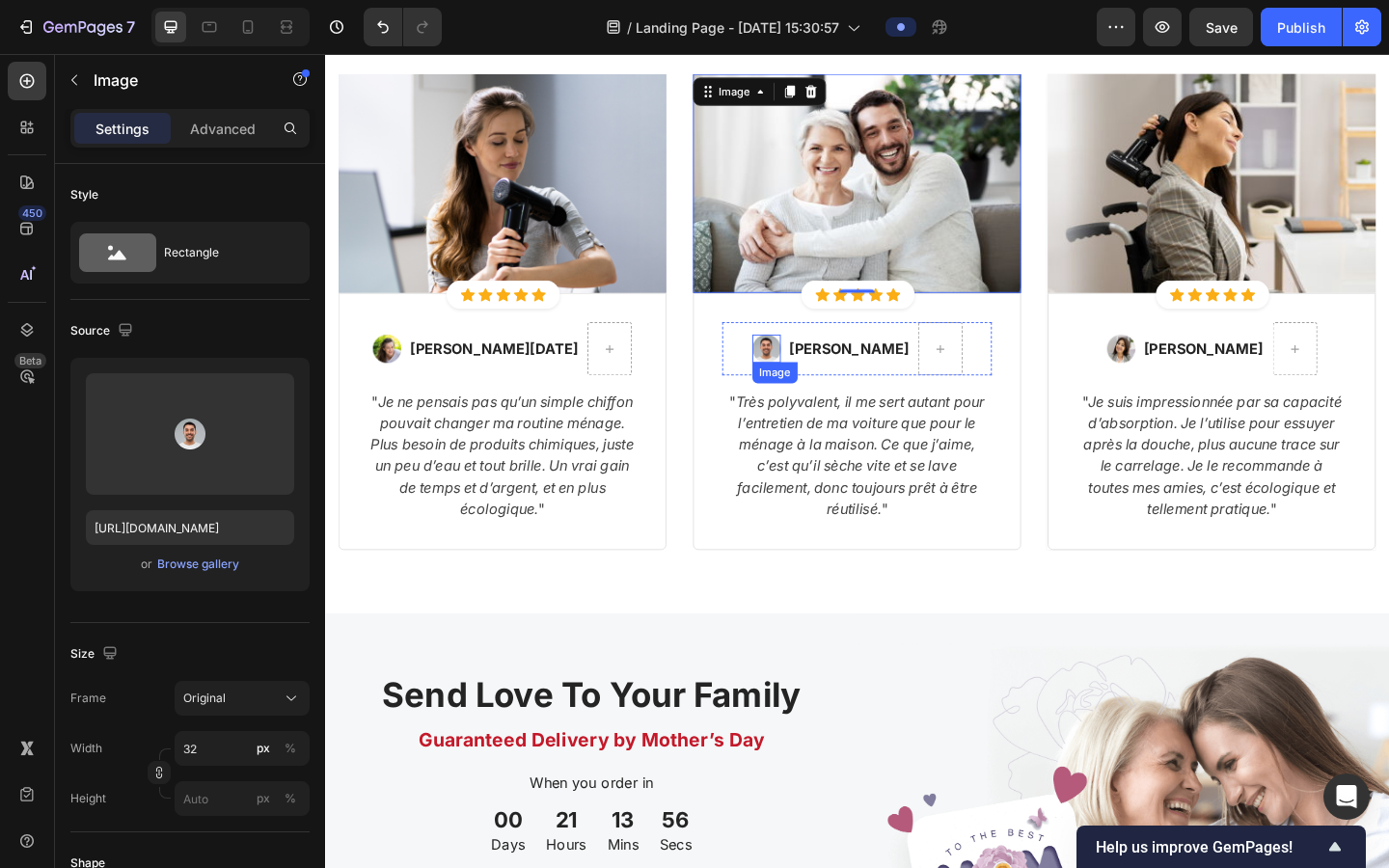
click at [803, 370] on img at bounding box center [806, 374] width 31 height 31
click at [803, 287] on img at bounding box center [904, 194] width 357 height 238
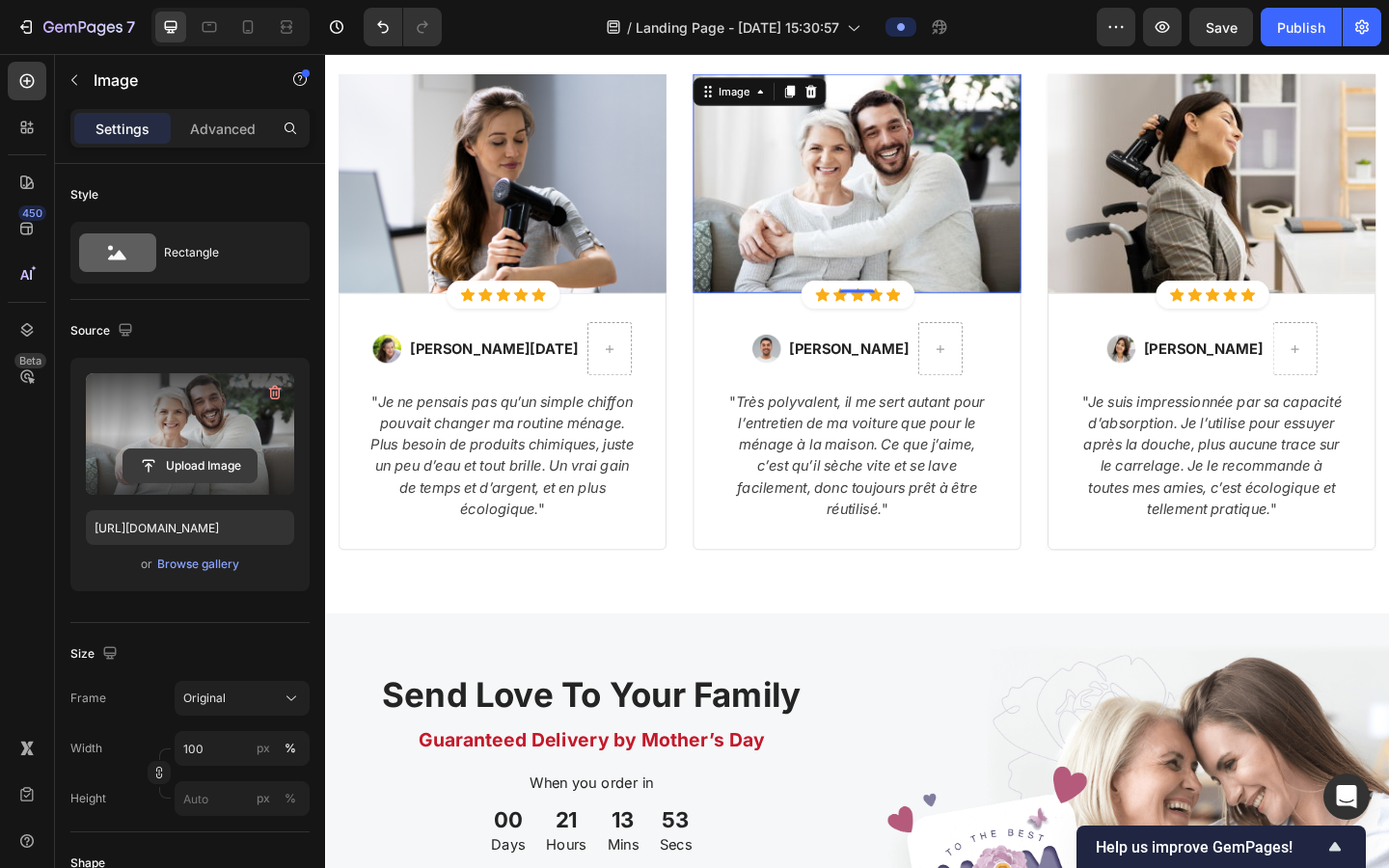
click at [173, 472] on input "file" at bounding box center [190, 465] width 133 height 32
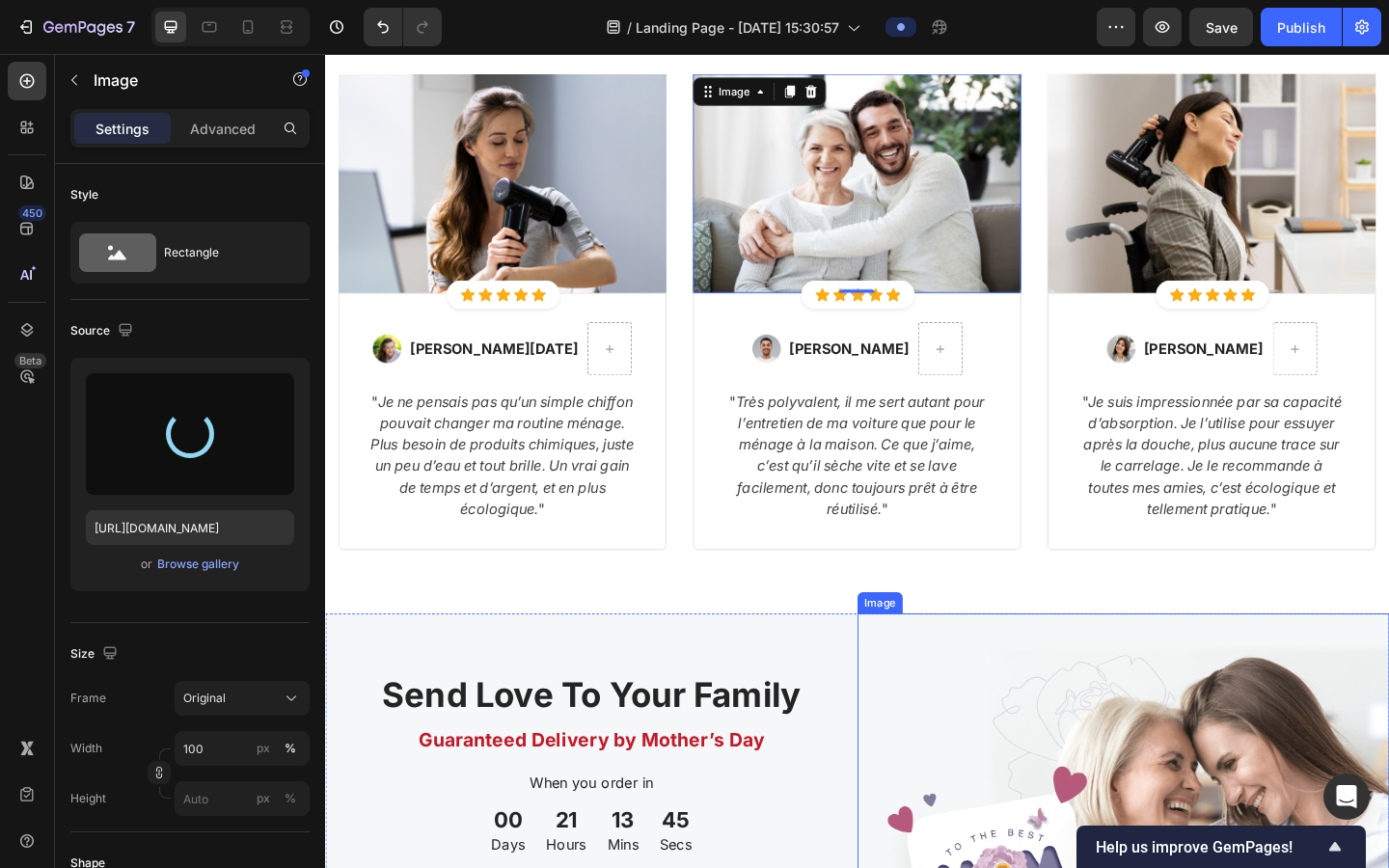
type input "[URL][DOMAIN_NAME]"
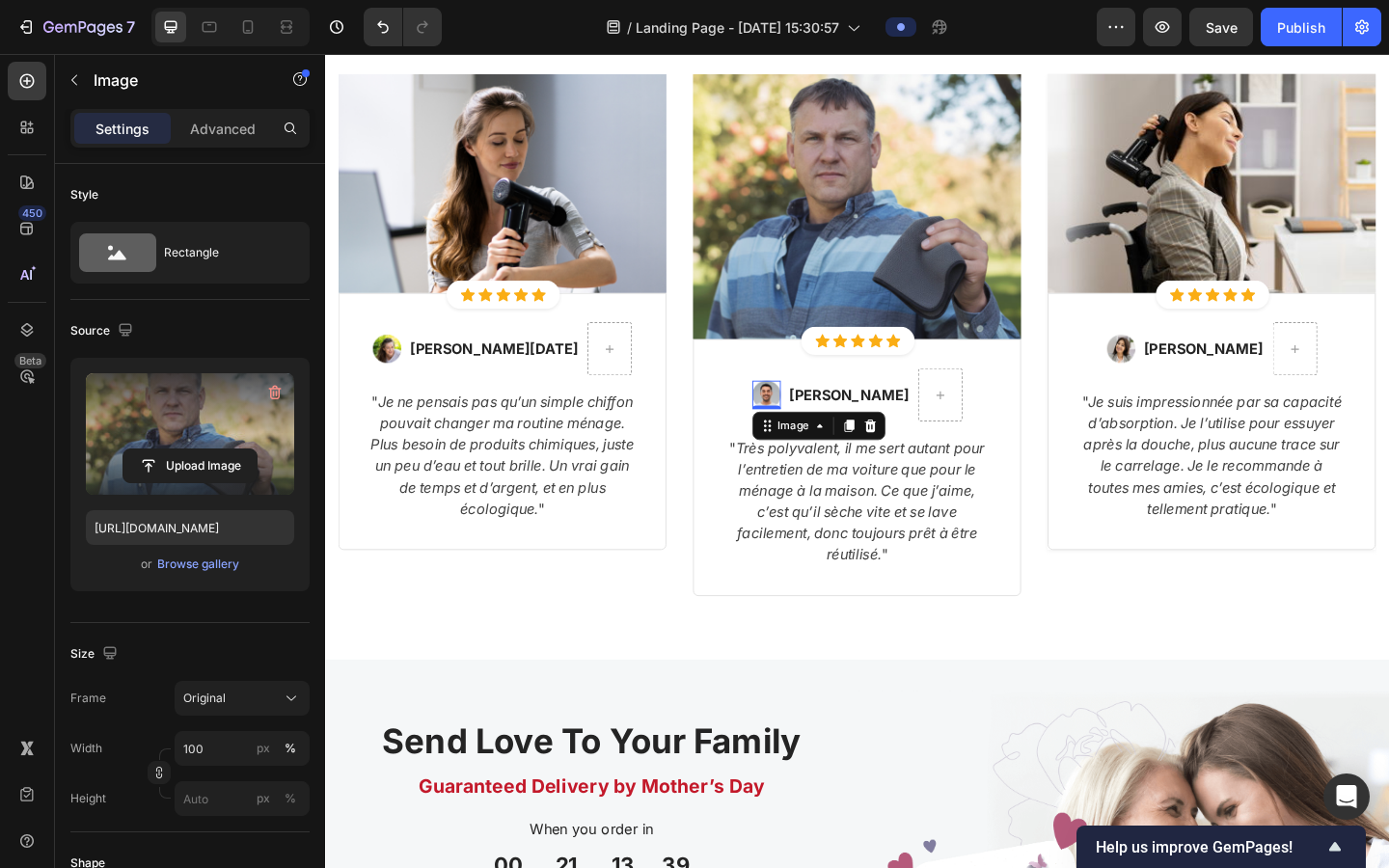
click at [812, 417] on img at bounding box center [806, 425] width 31 height 31
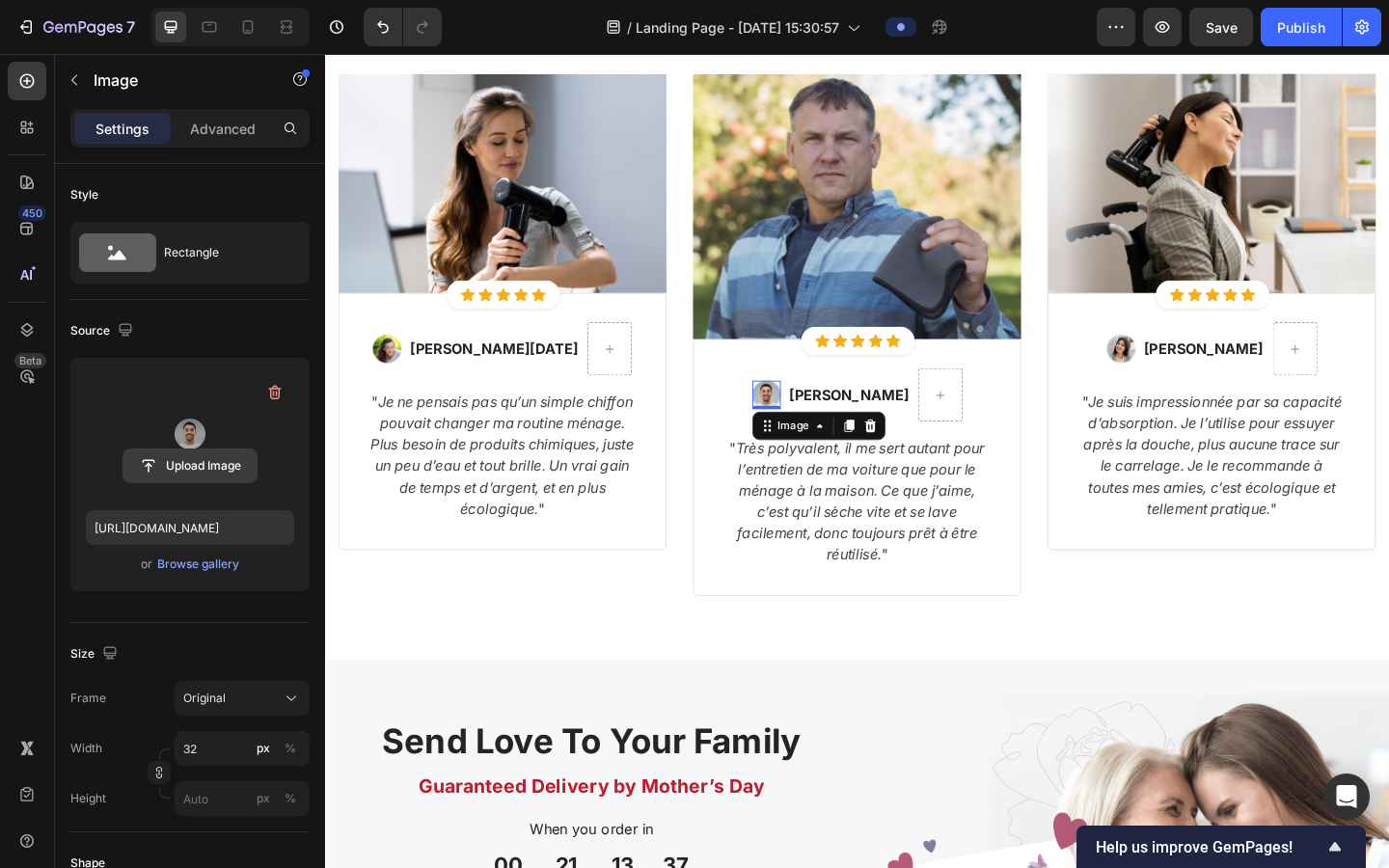
click at [171, 471] on input "file" at bounding box center [190, 465] width 133 height 32
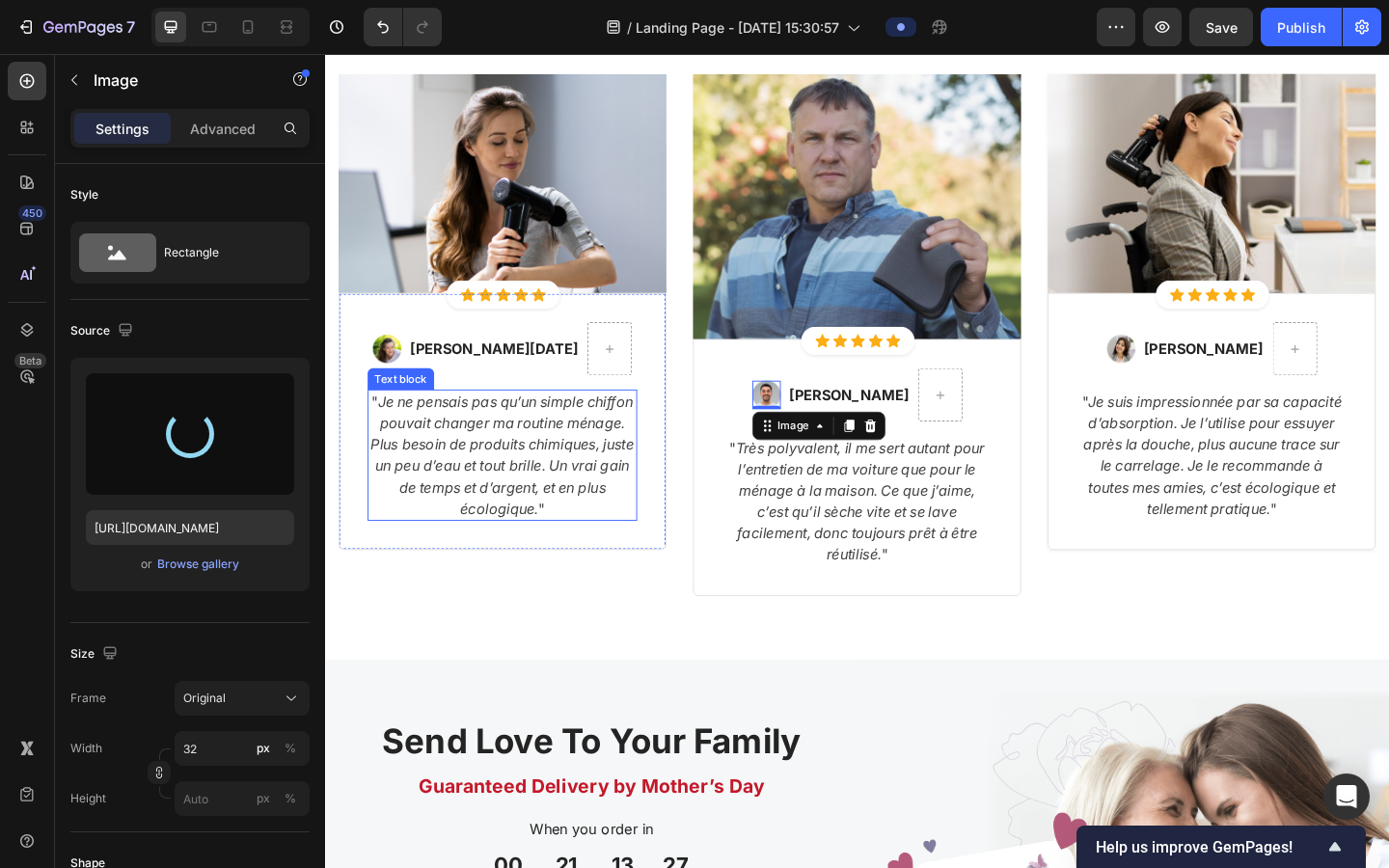
type input "[URL][DOMAIN_NAME]"
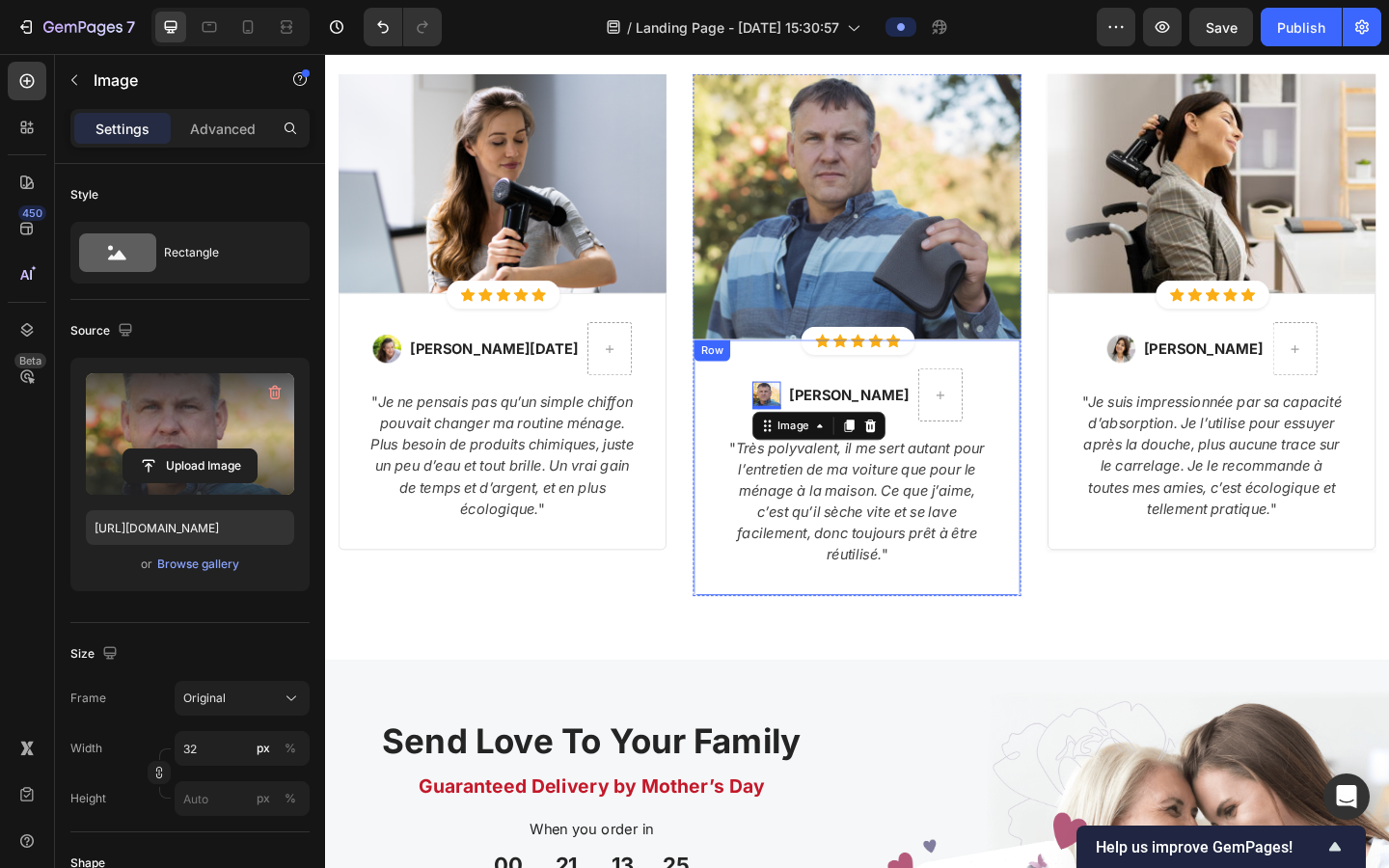
click at [742, 443] on div "Image 0 [PERSON_NAME] Text block Row " Très polyvalent, il me sert autant pour …" at bounding box center [904, 504] width 357 height 280
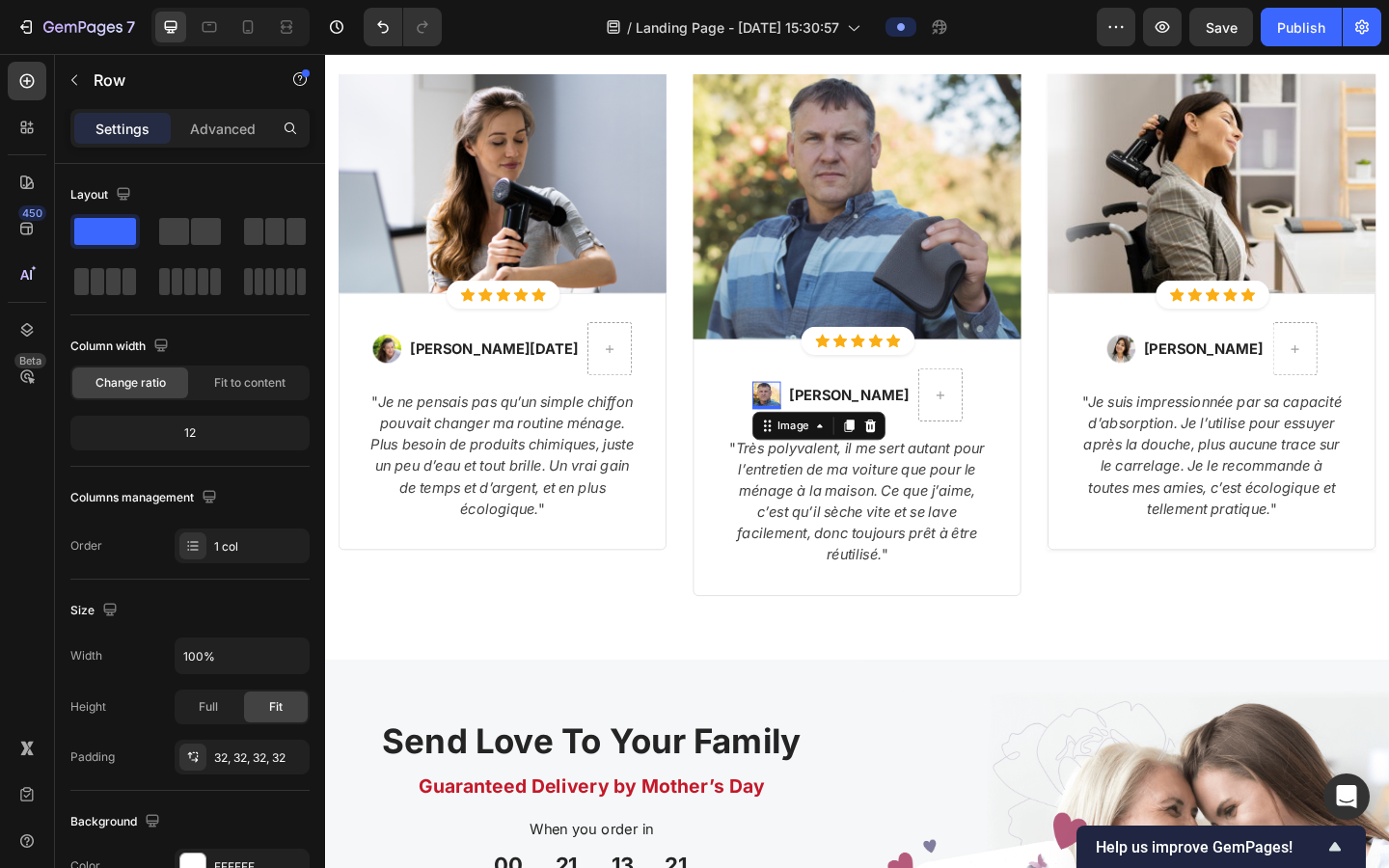
click at [819, 422] on img at bounding box center [806, 426] width 31 height 31
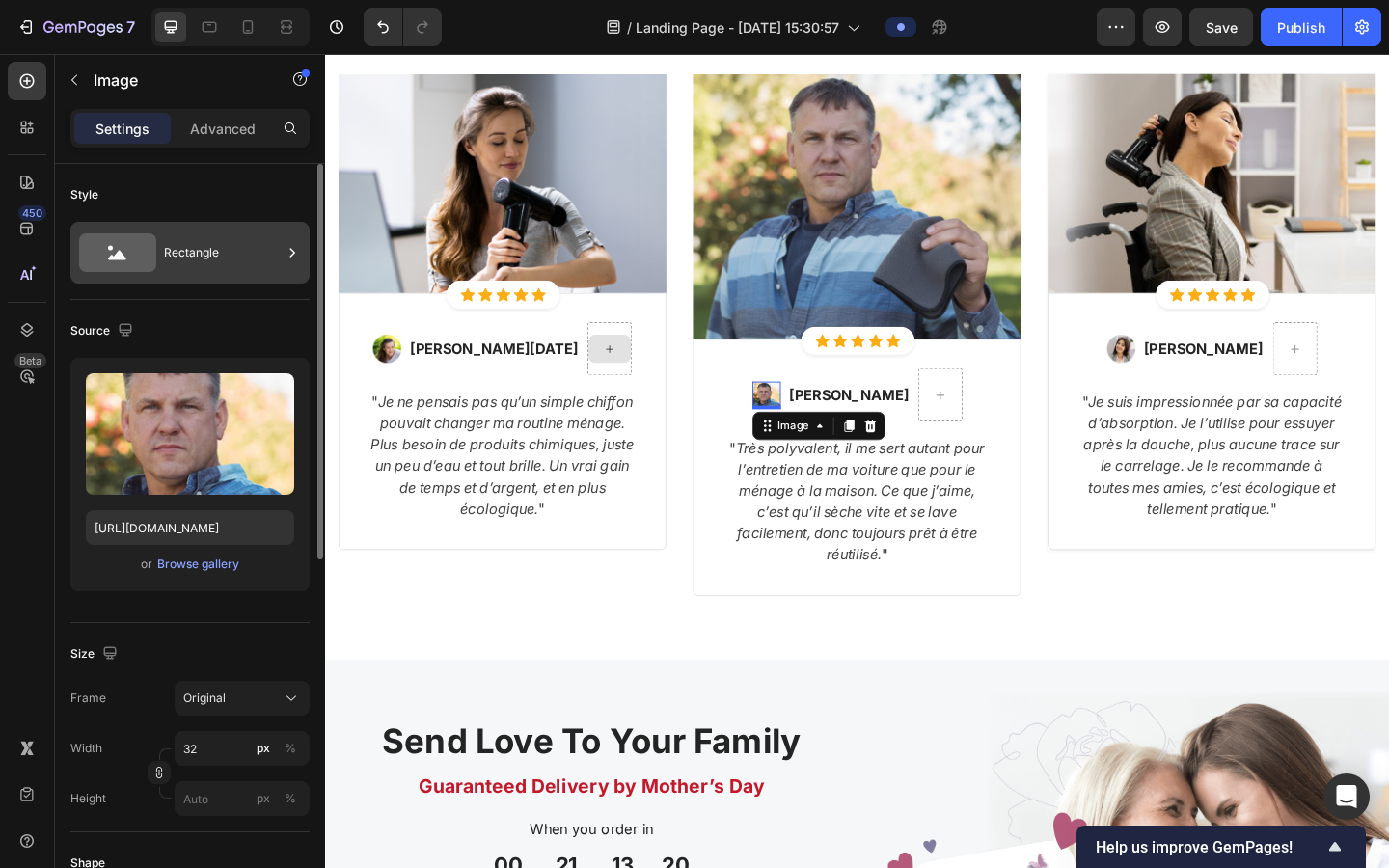
click at [180, 261] on div "Rectangle" at bounding box center [222, 252] width 118 height 44
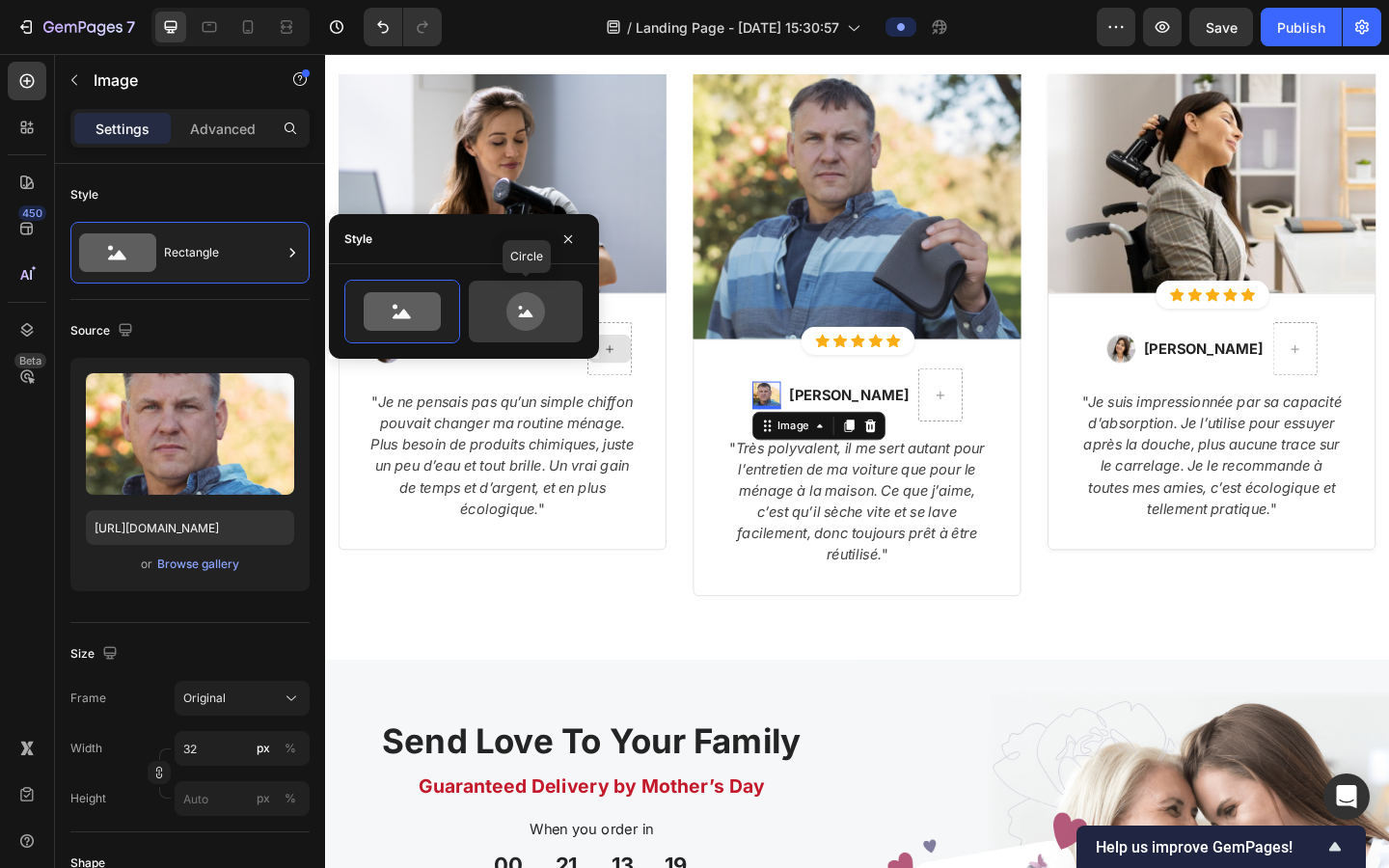
click at [535, 319] on icon at bounding box center [525, 311] width 38 height 38
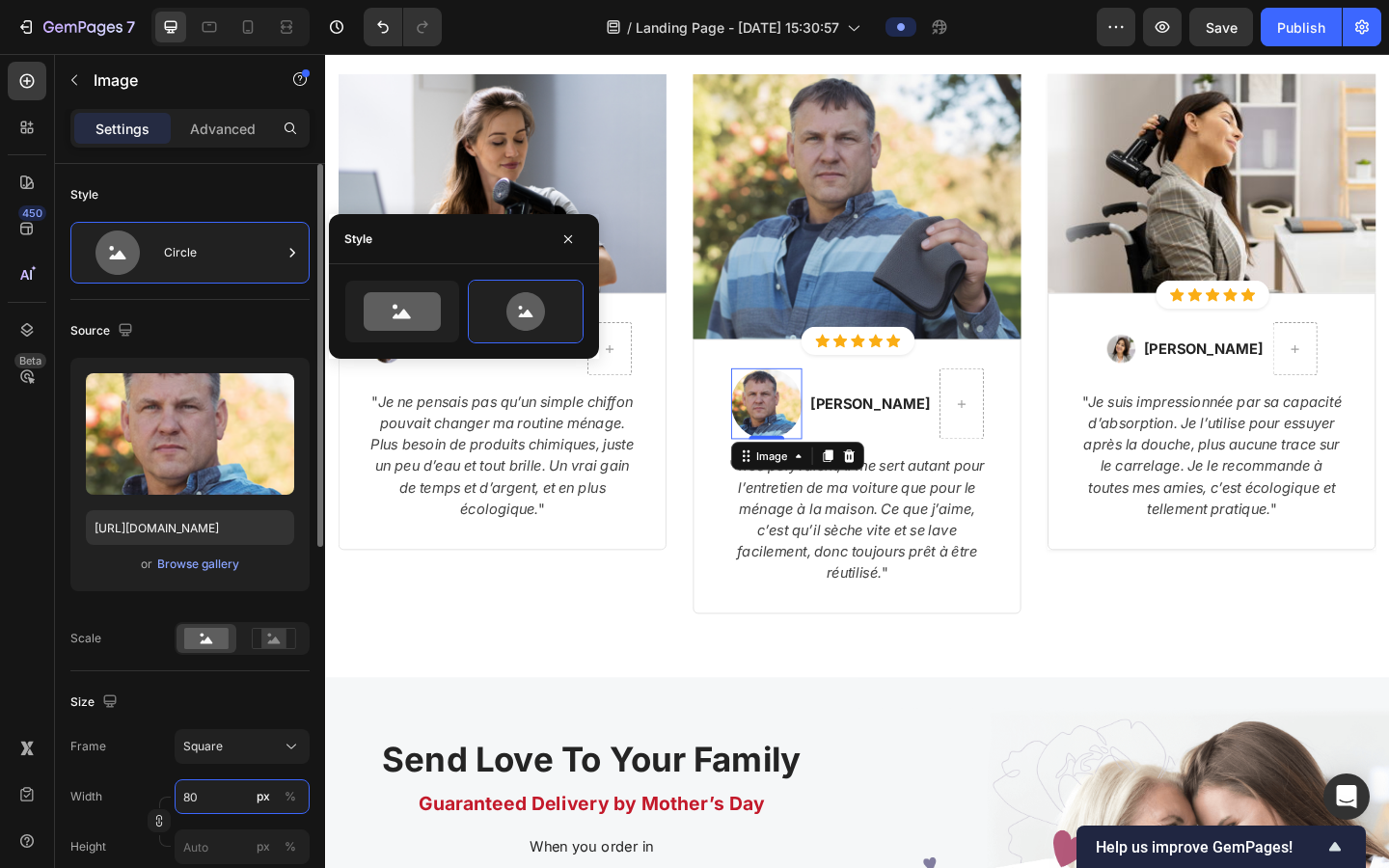
click at [223, 703] on input "80" at bounding box center [242, 796] width 135 height 34
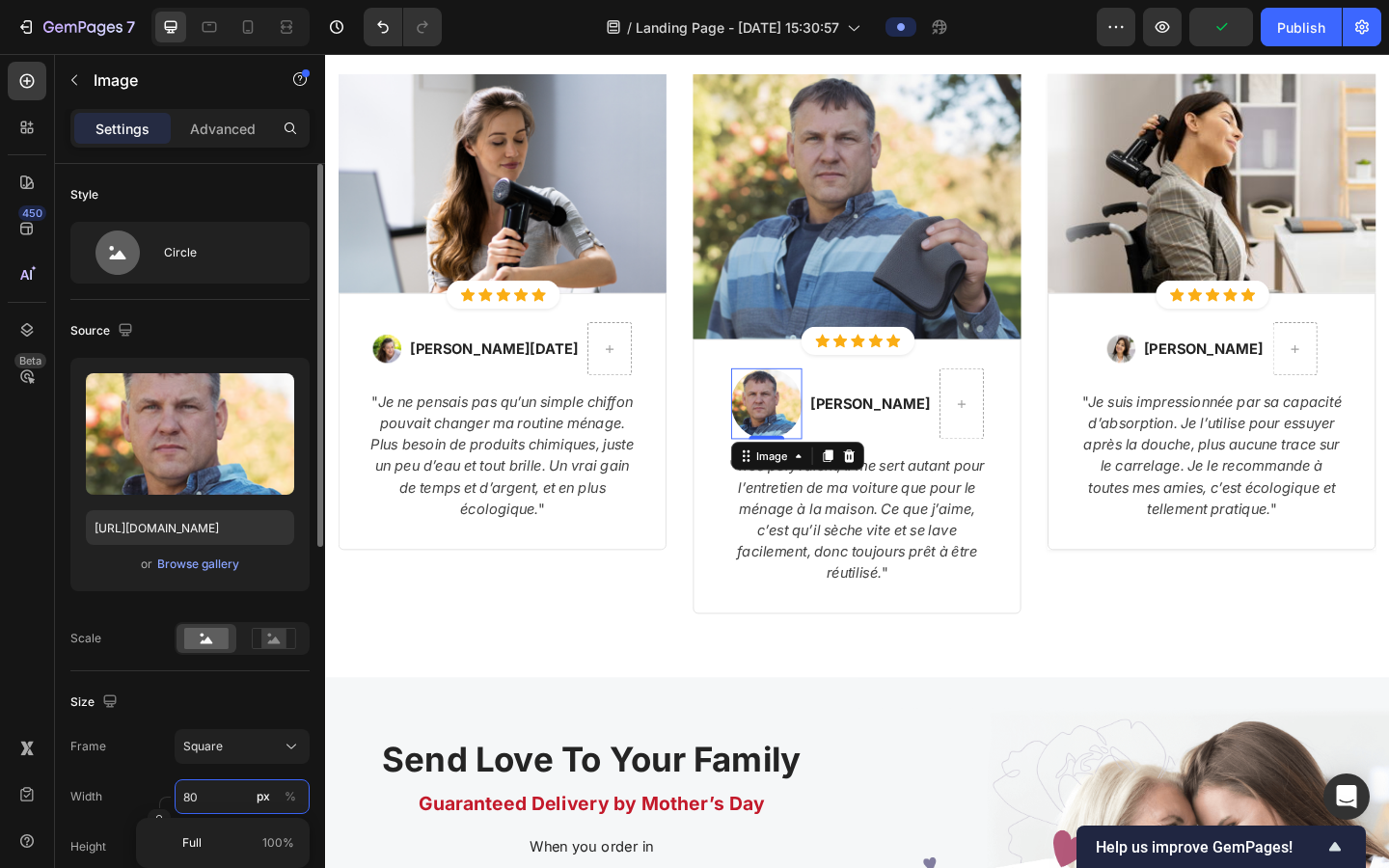
type input "5"
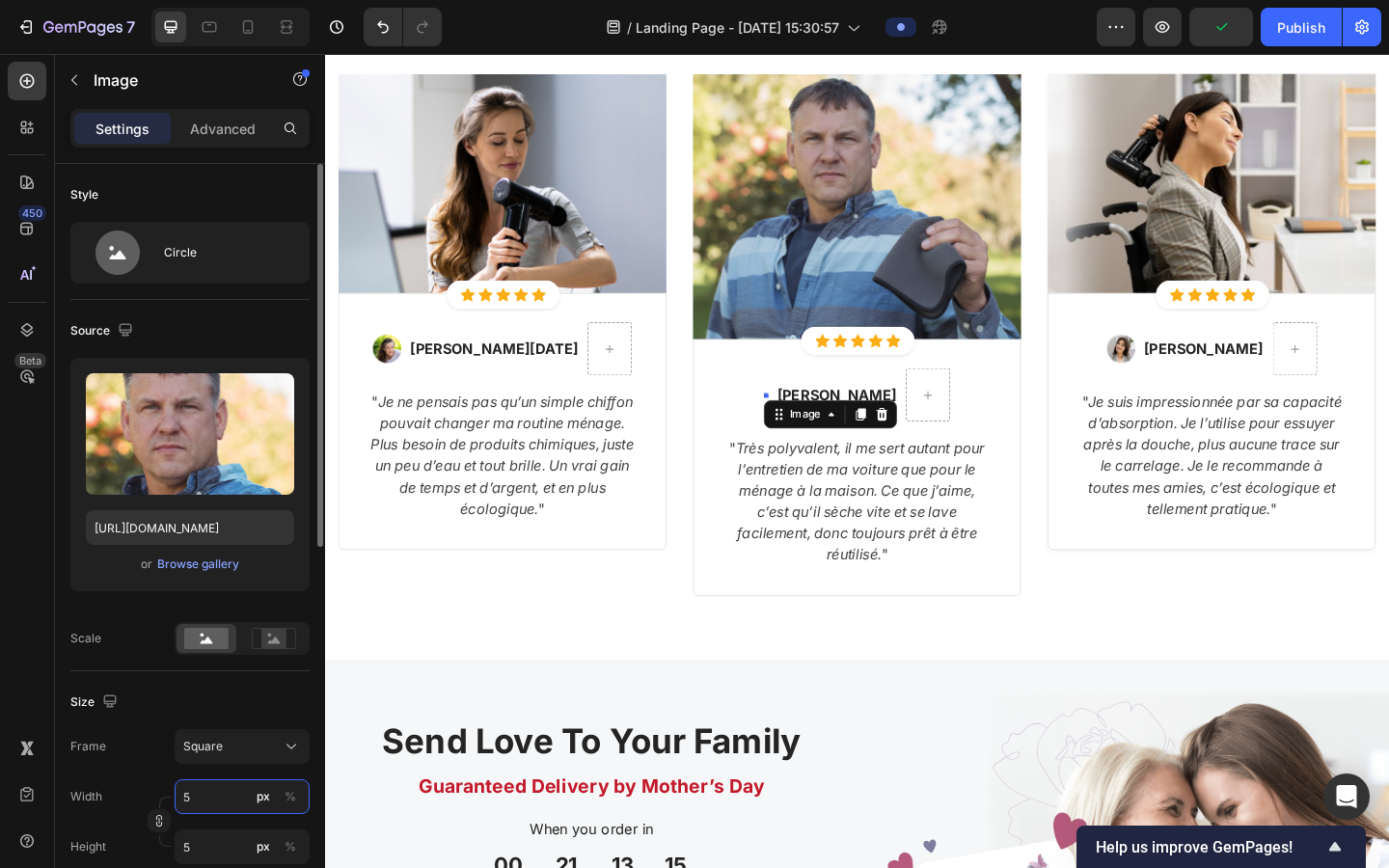
type input "50"
type input "5"
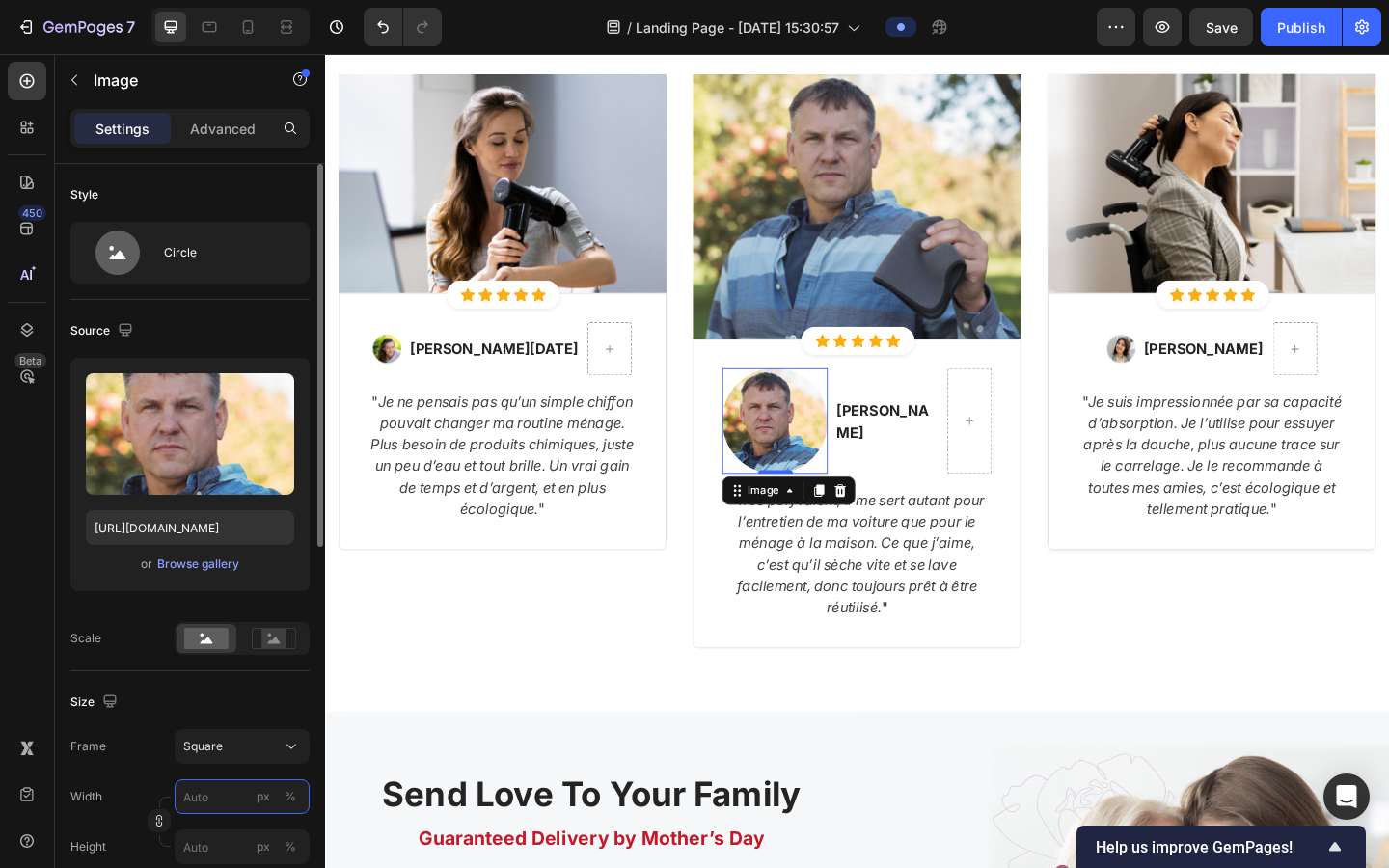
type input "5"
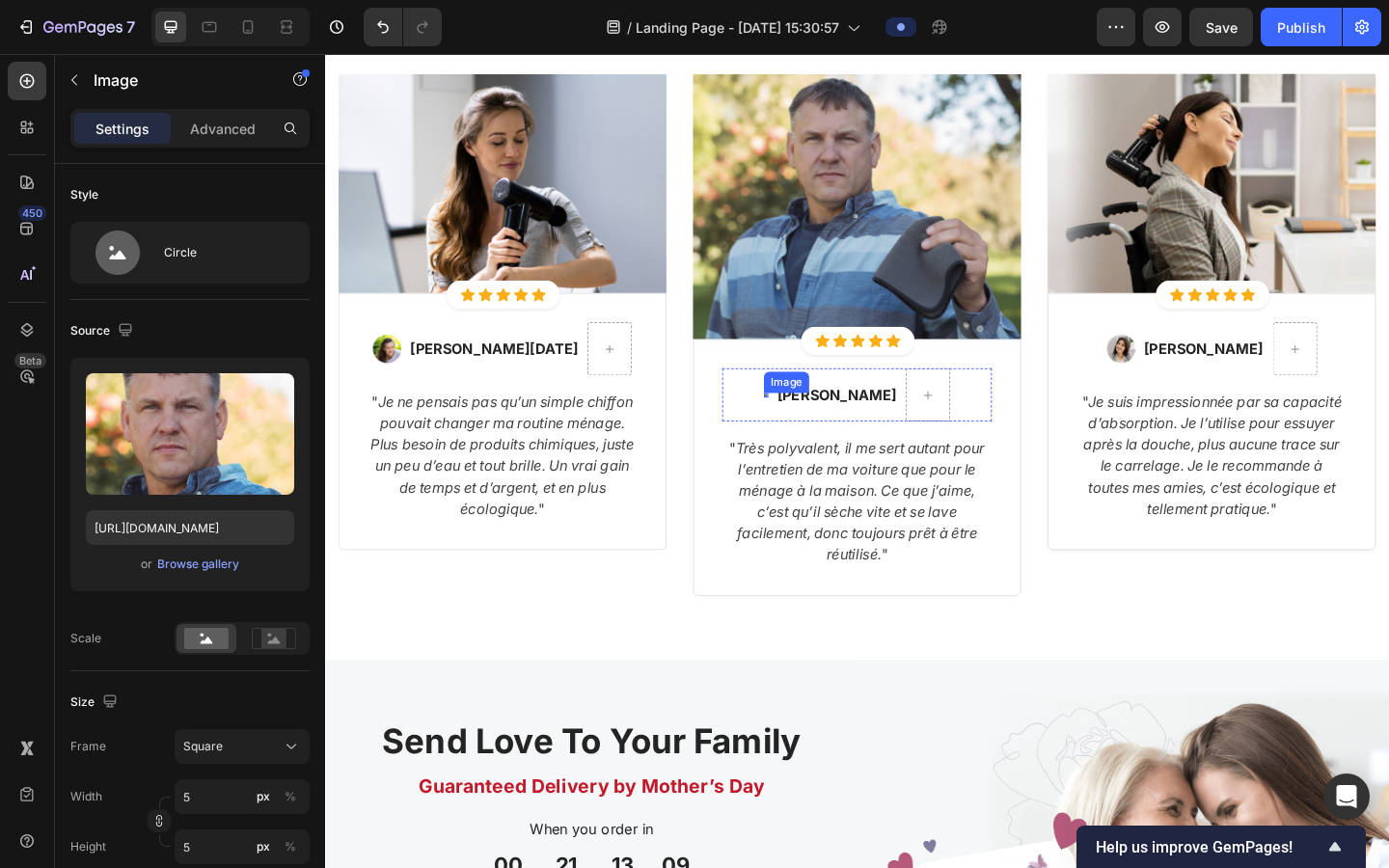
click at [807, 425] on div "Image" at bounding box center [804, 424] width 5 height 5
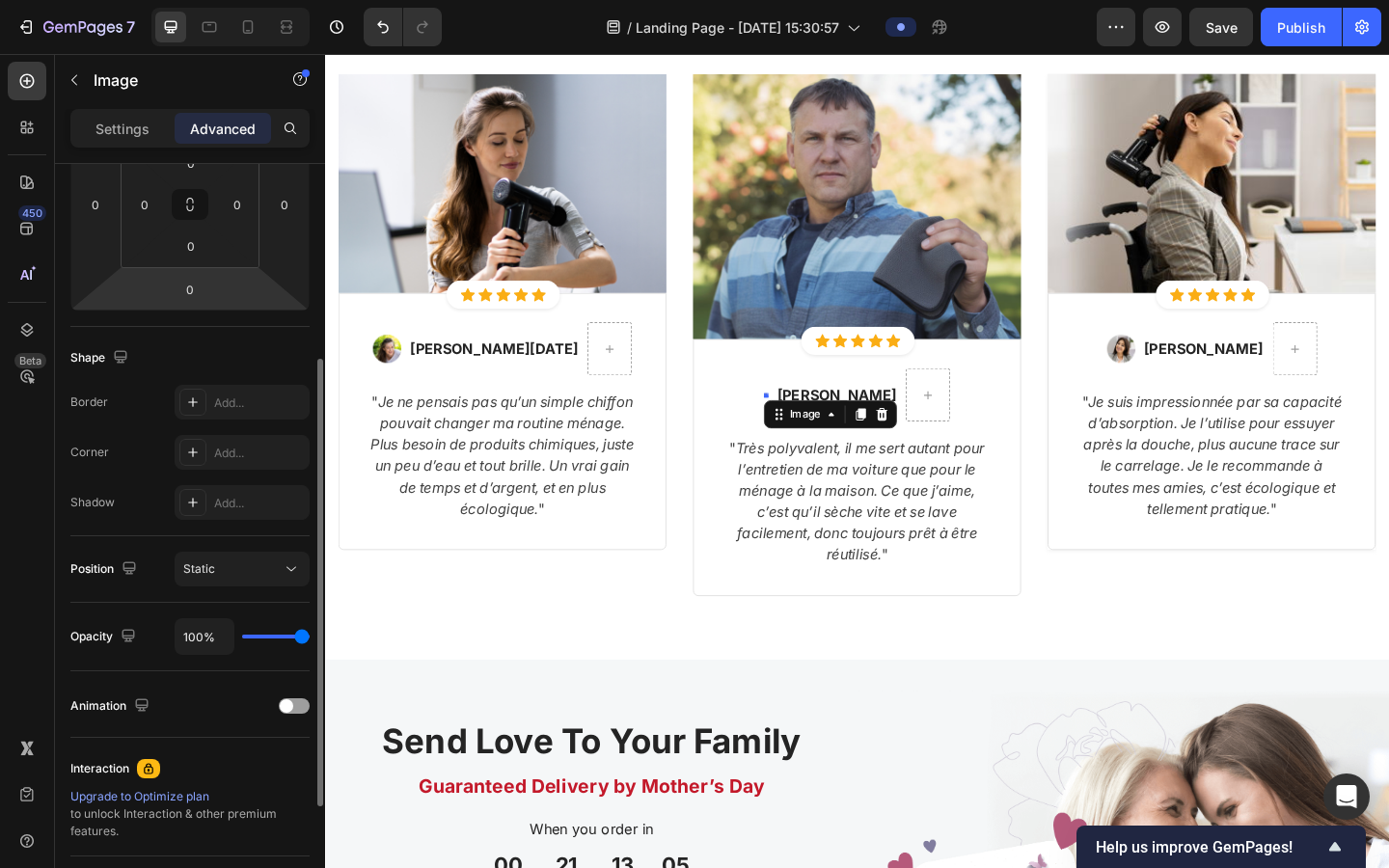
scroll to position [0, 0]
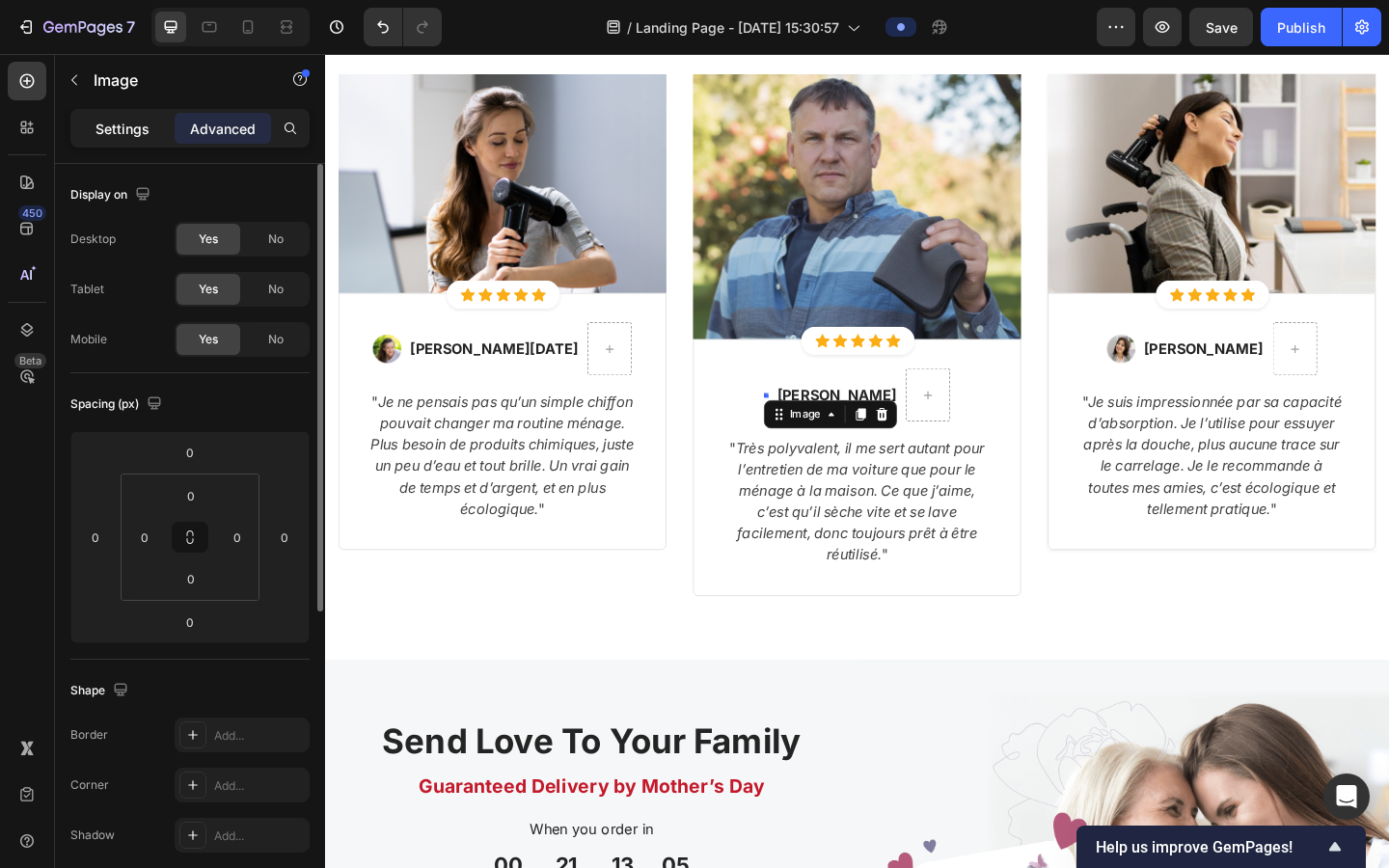
click at [131, 139] on div "Settings" at bounding box center [122, 128] width 96 height 31
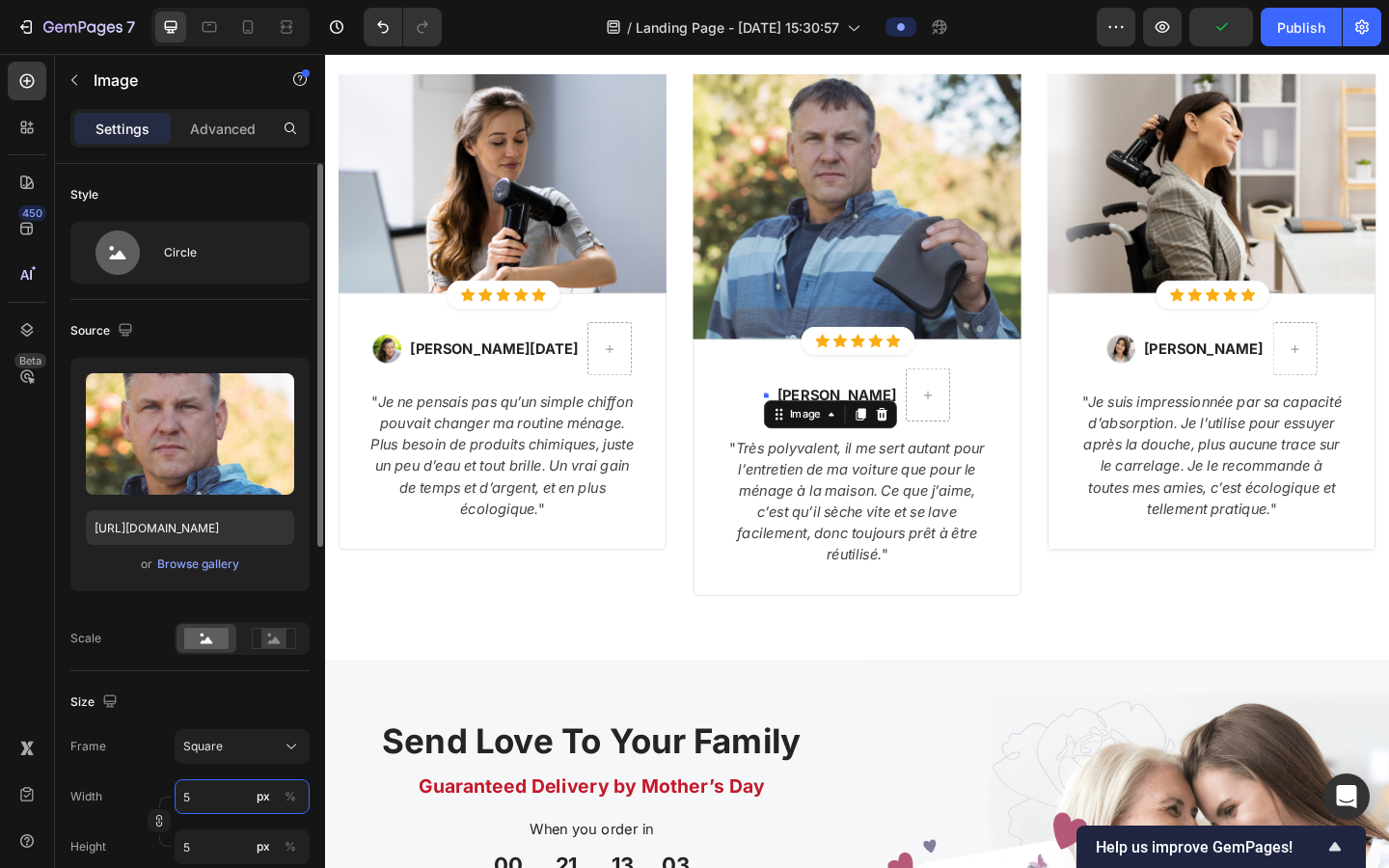
click at [221, 703] on input "5" at bounding box center [242, 796] width 135 height 34
type input "3"
type input "30"
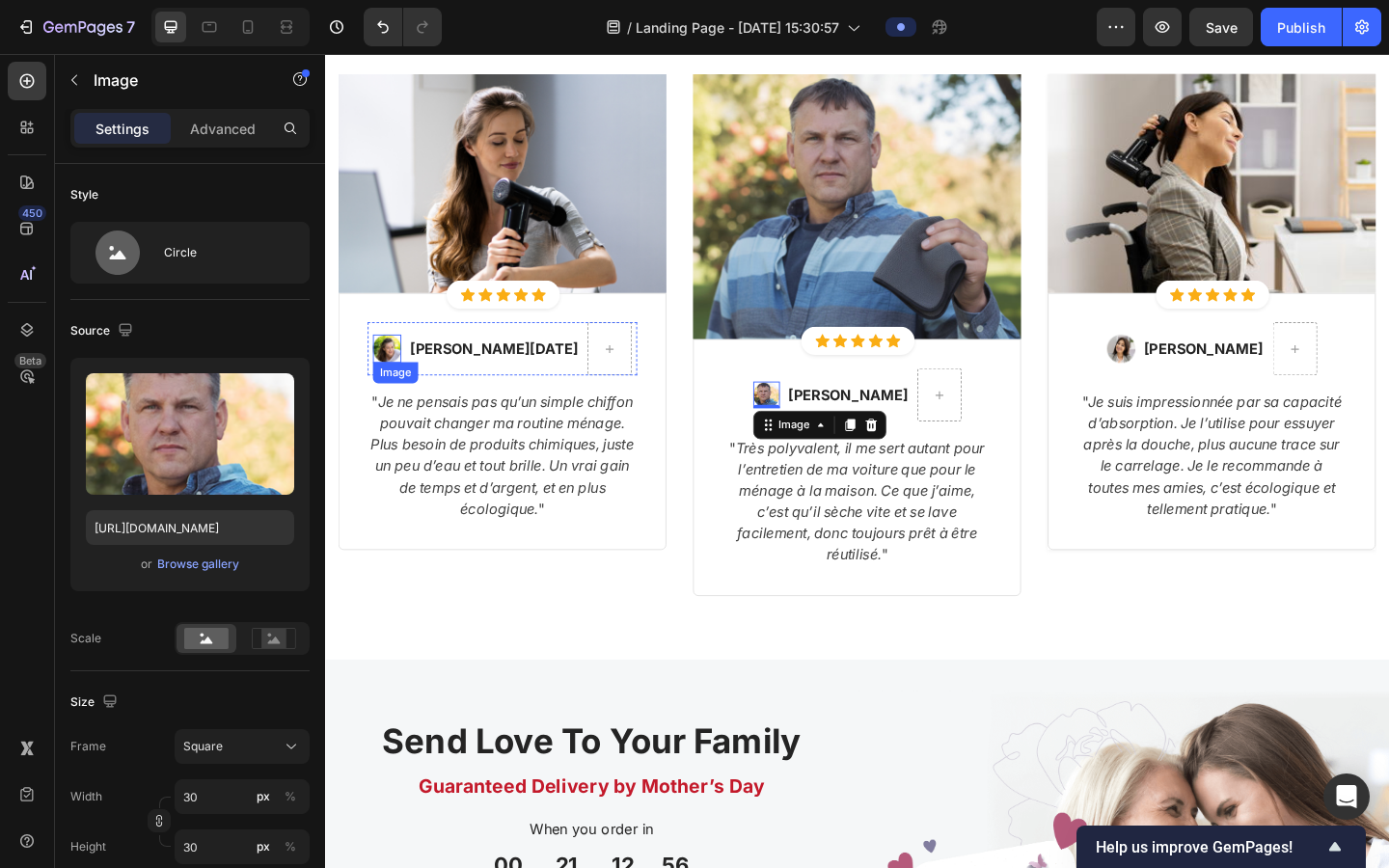
click at [408, 373] on img at bounding box center [393, 374] width 31 height 31
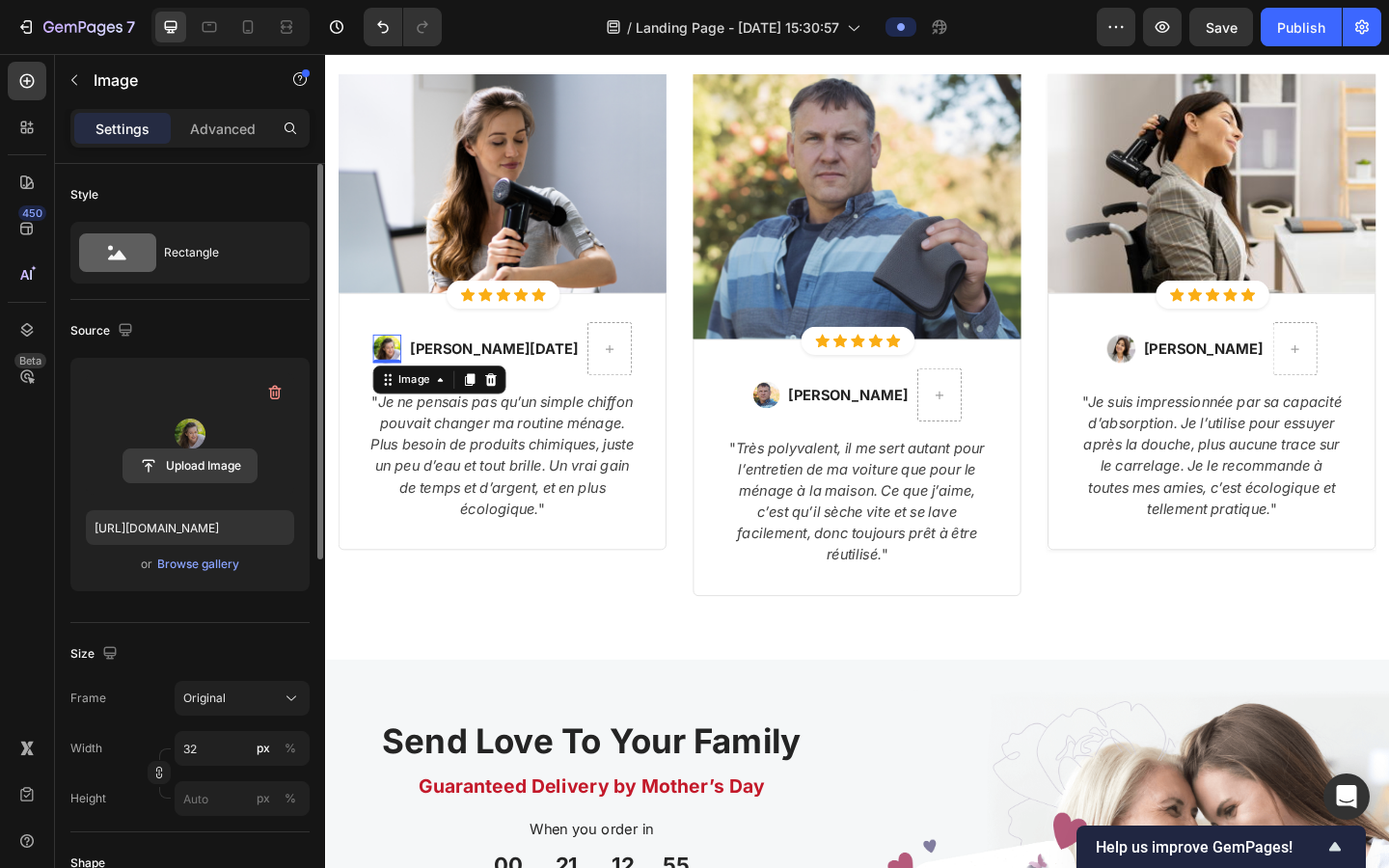
click at [186, 463] on input "file" at bounding box center [190, 465] width 133 height 32
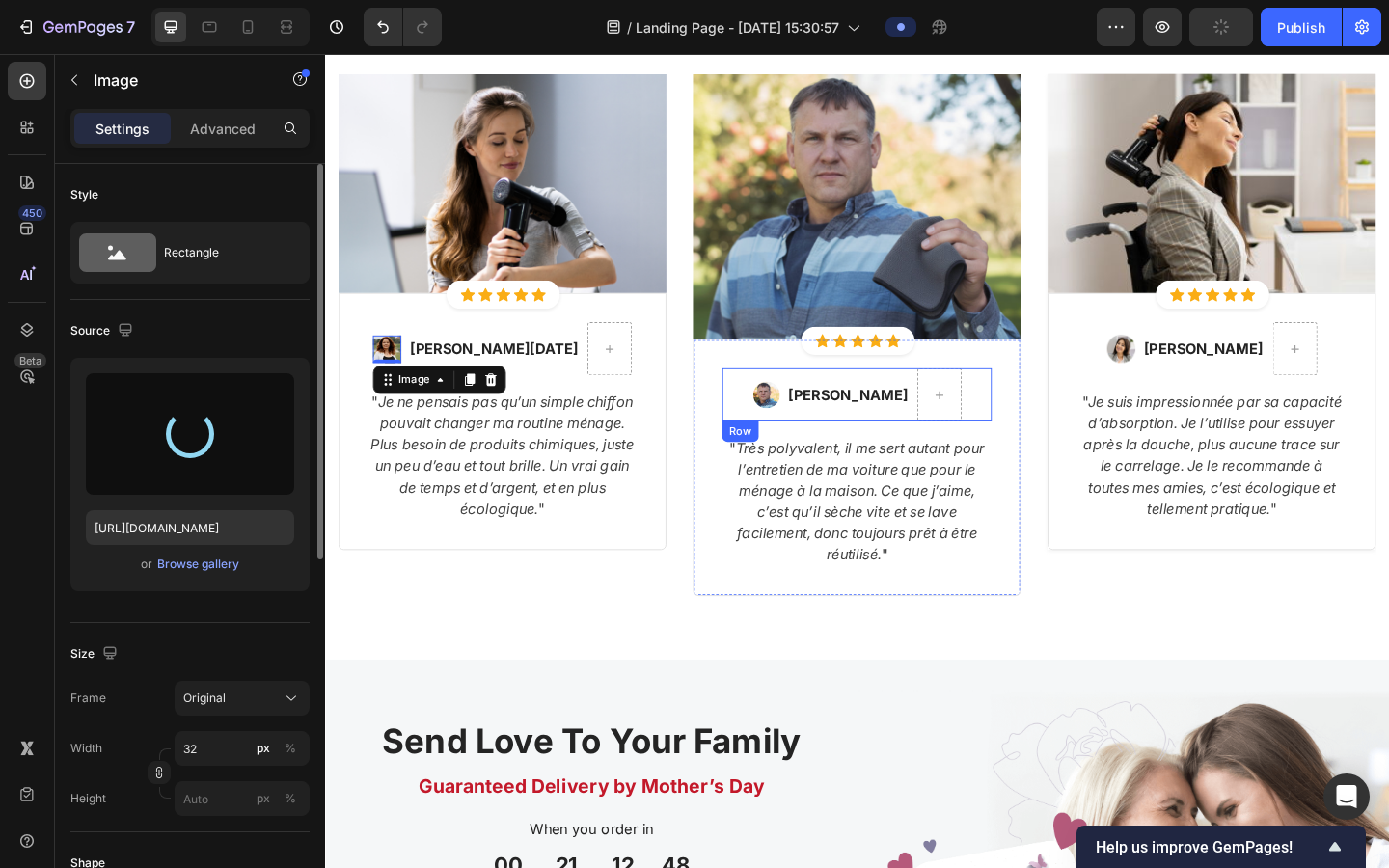
type input "[URL][DOMAIN_NAME]"
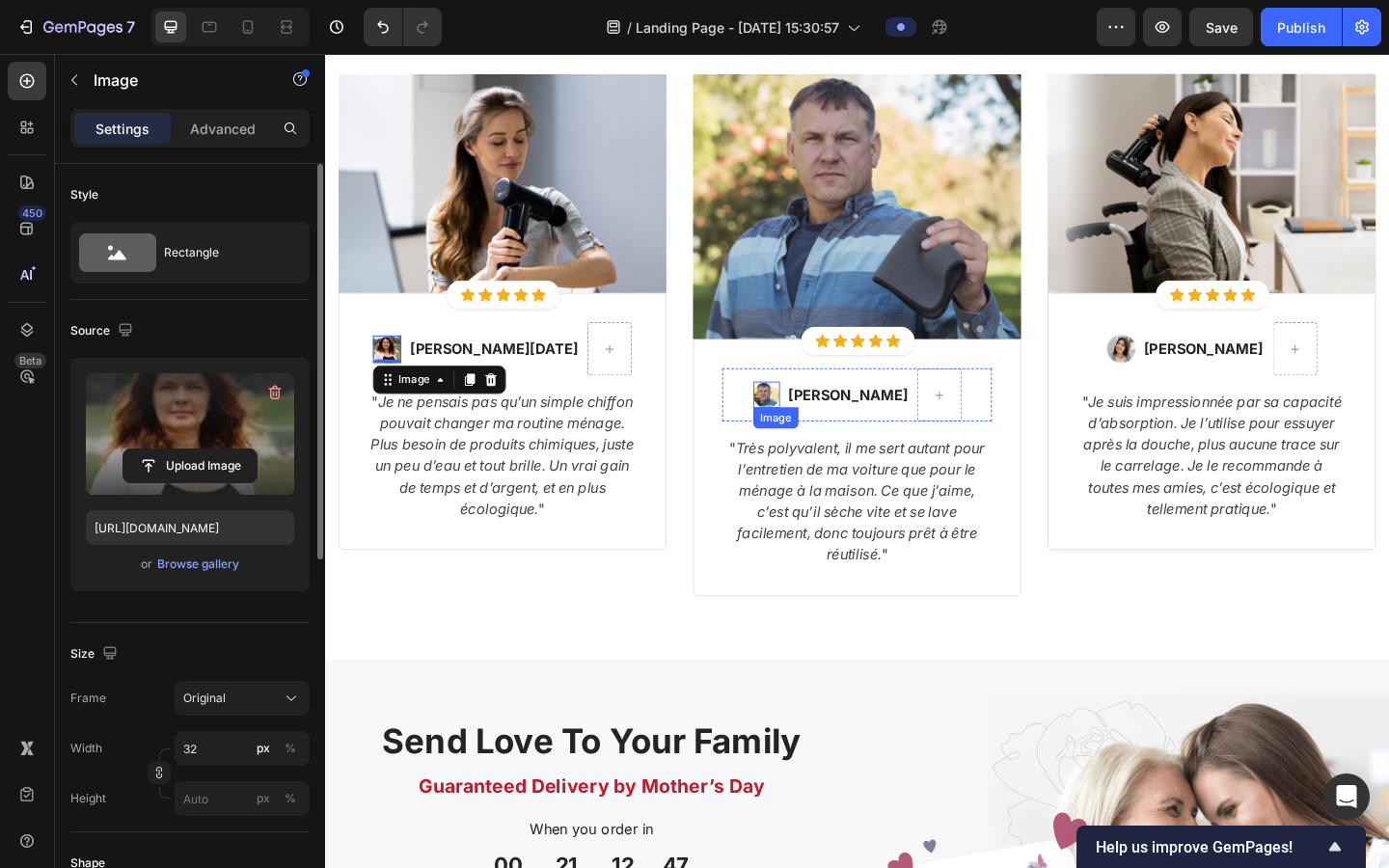
click at [816, 433] on img at bounding box center [806, 425] width 29 height 29
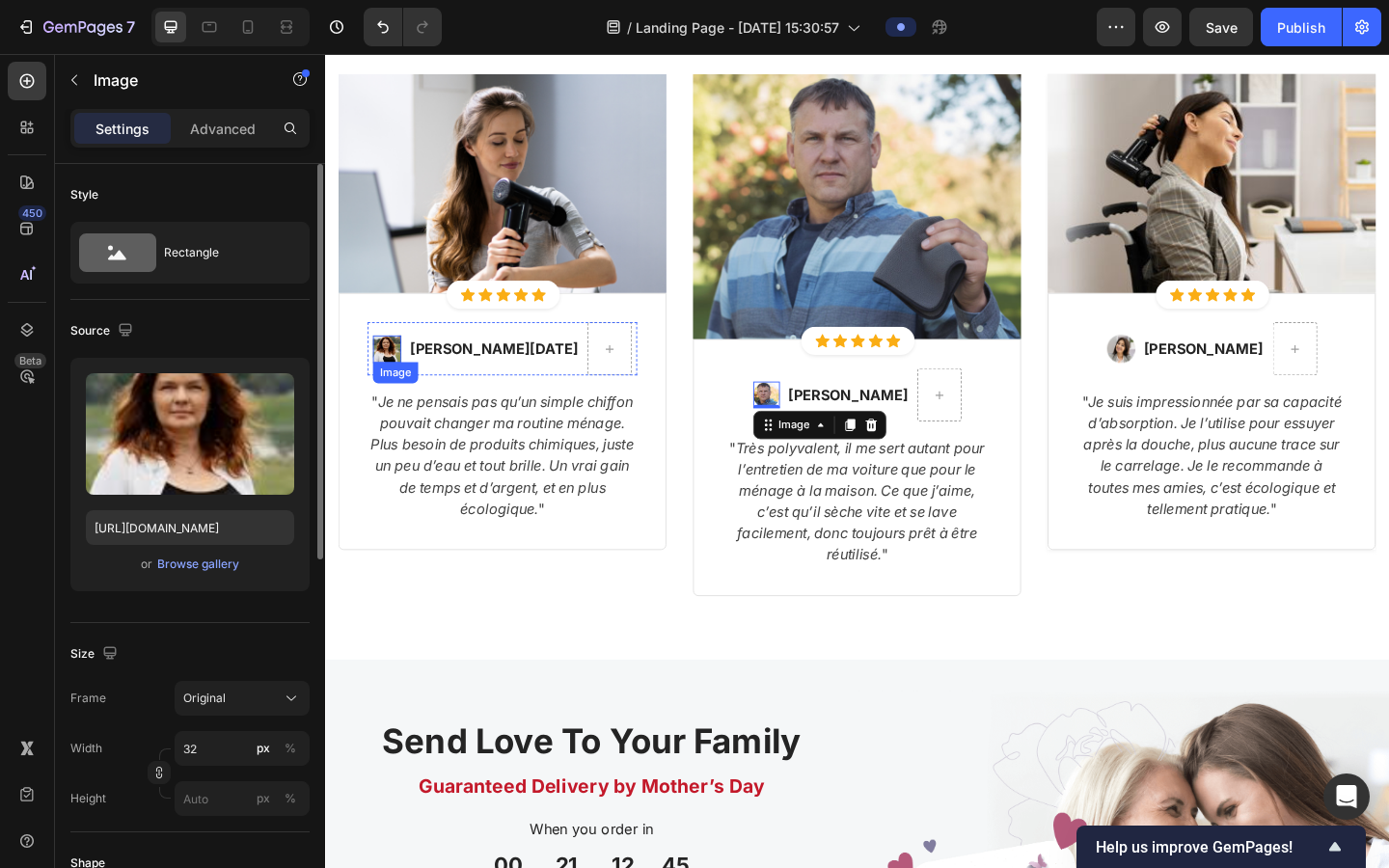
click at [408, 383] on img at bounding box center [393, 374] width 31 height 30
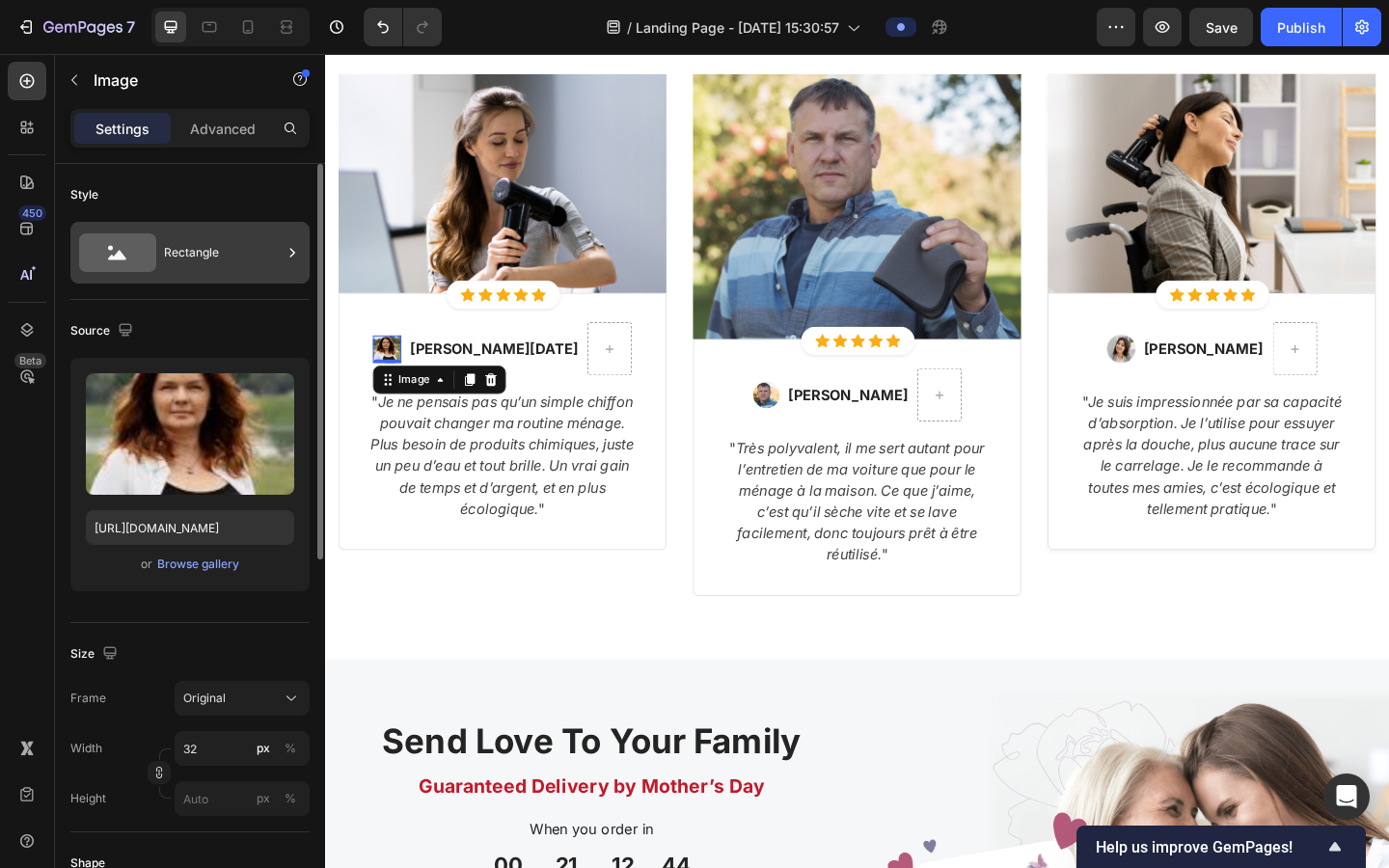
click at [230, 256] on div "Rectangle" at bounding box center [222, 252] width 118 height 44
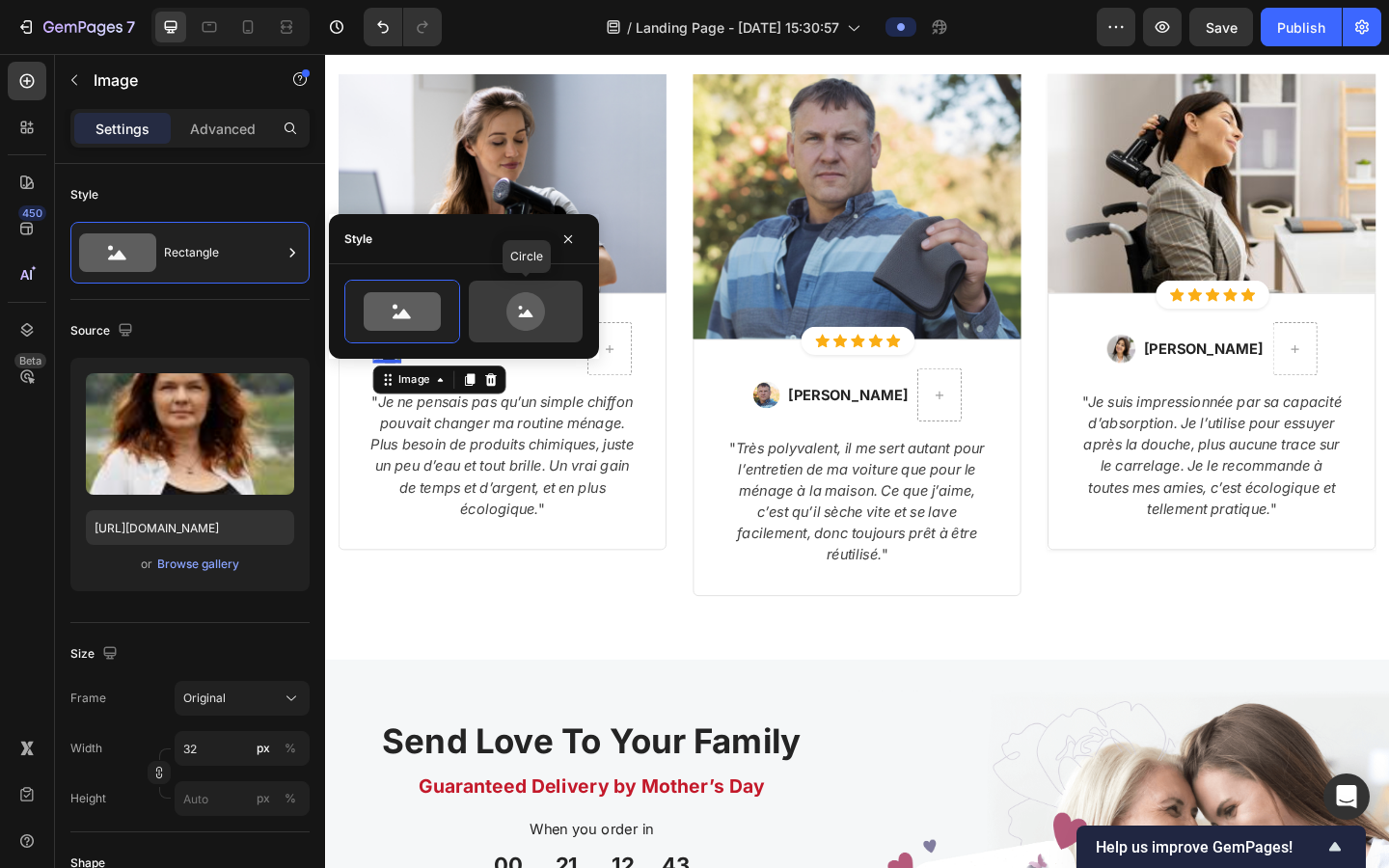
click at [508, 308] on icon at bounding box center [525, 311] width 38 height 38
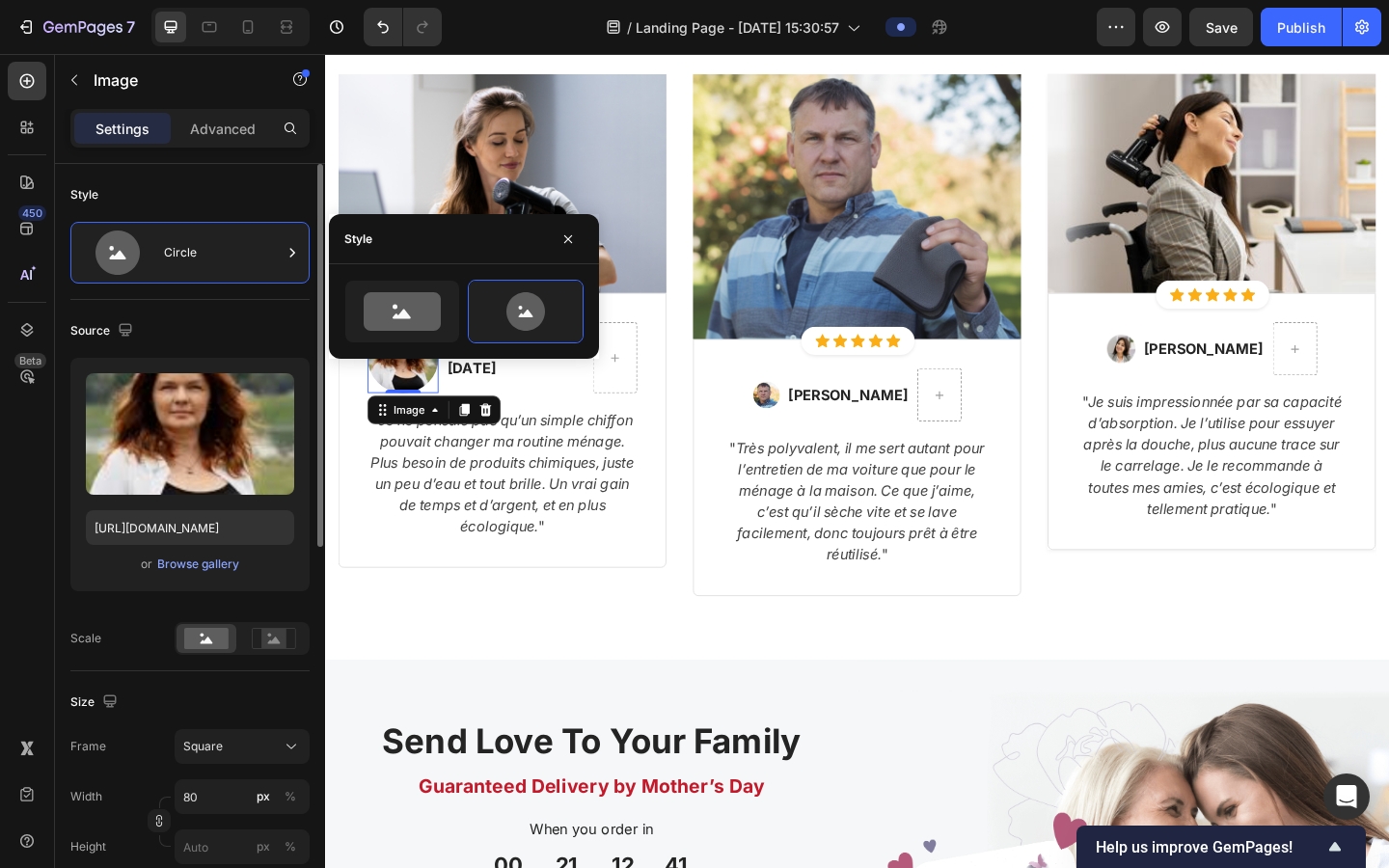
click at [200, 174] on div "Style Circle" at bounding box center [190, 231] width 239 height 136
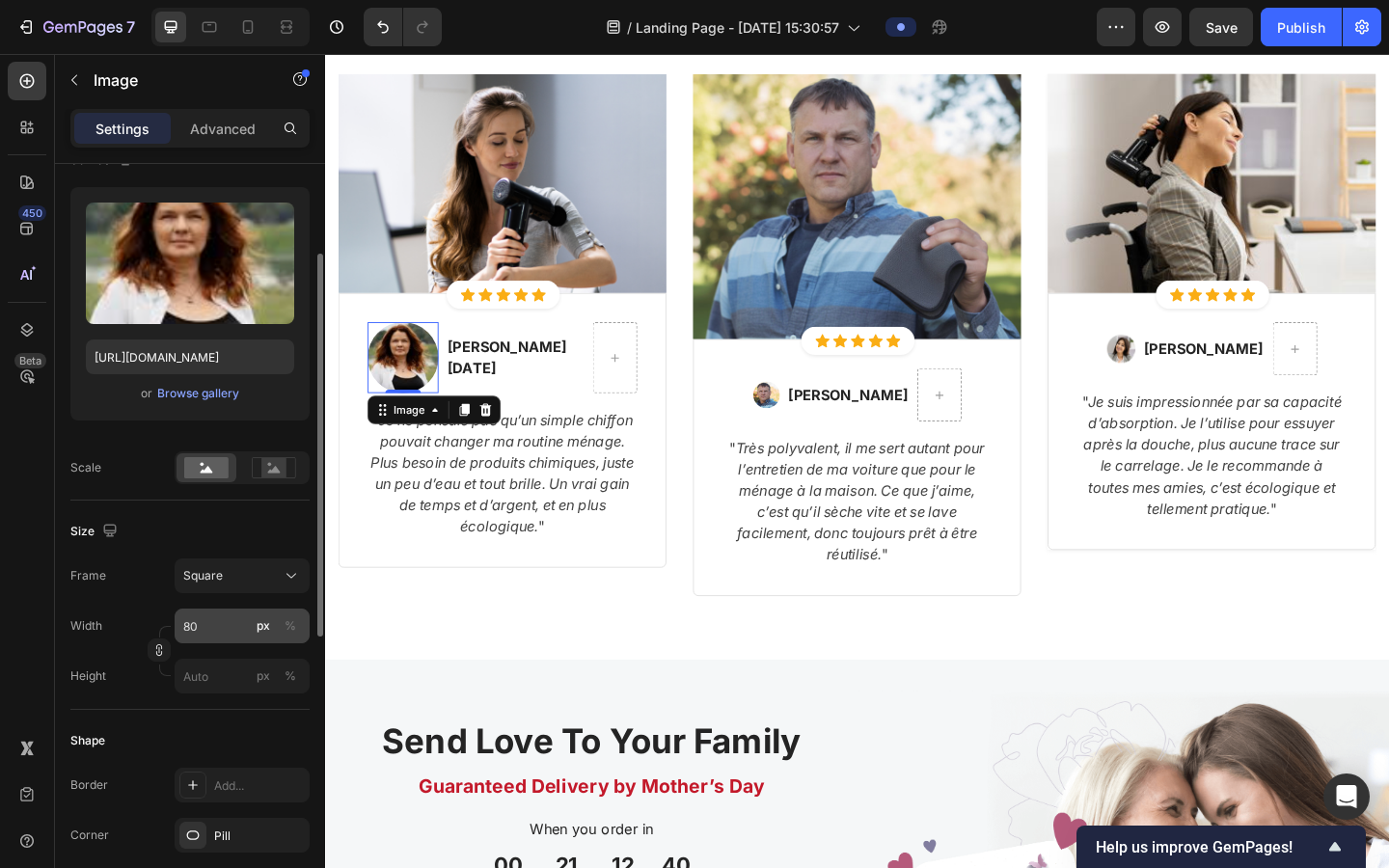
scroll to position [174, 0]
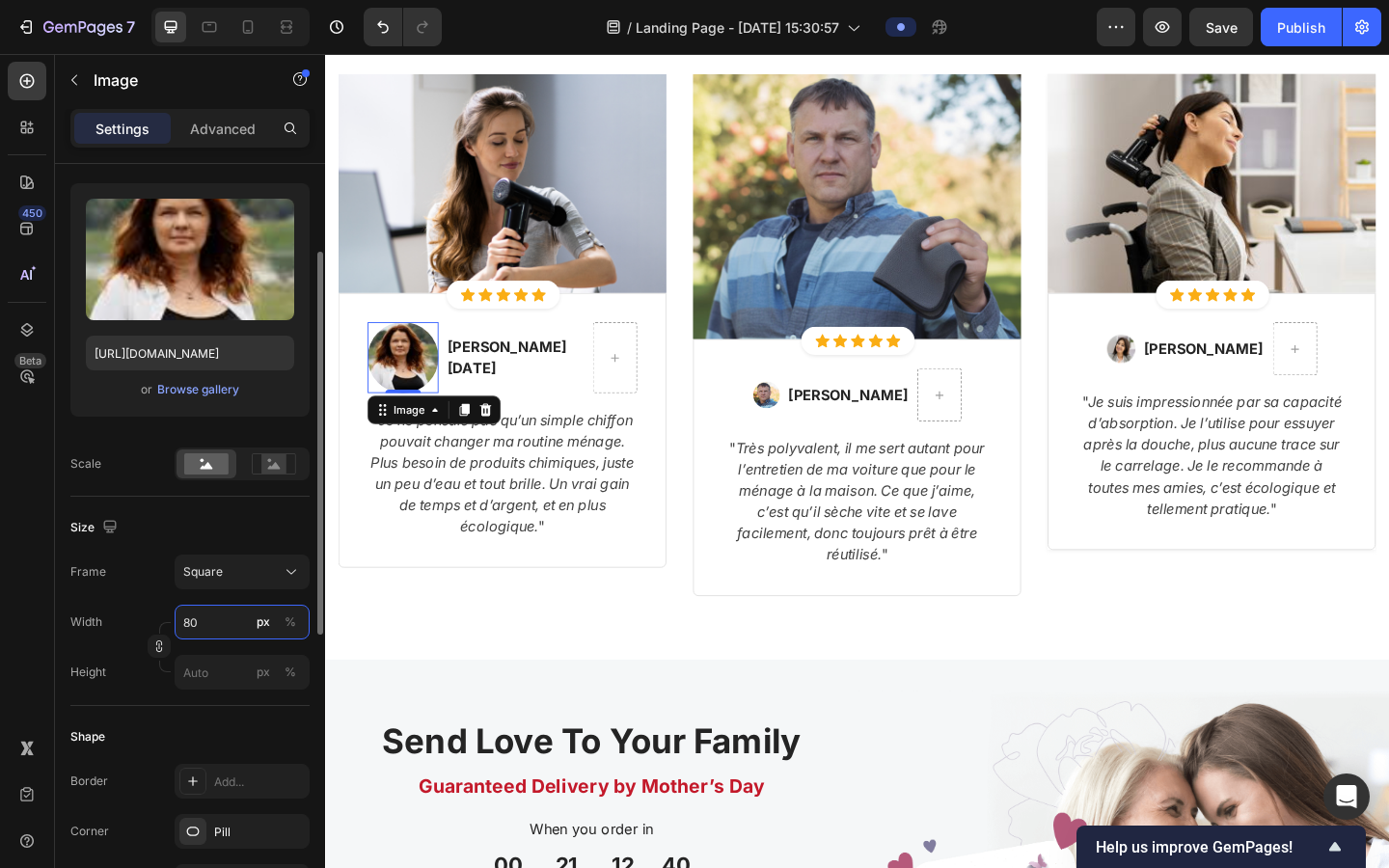
click at [195, 626] on input "80" at bounding box center [242, 622] width 135 height 34
type input "3"
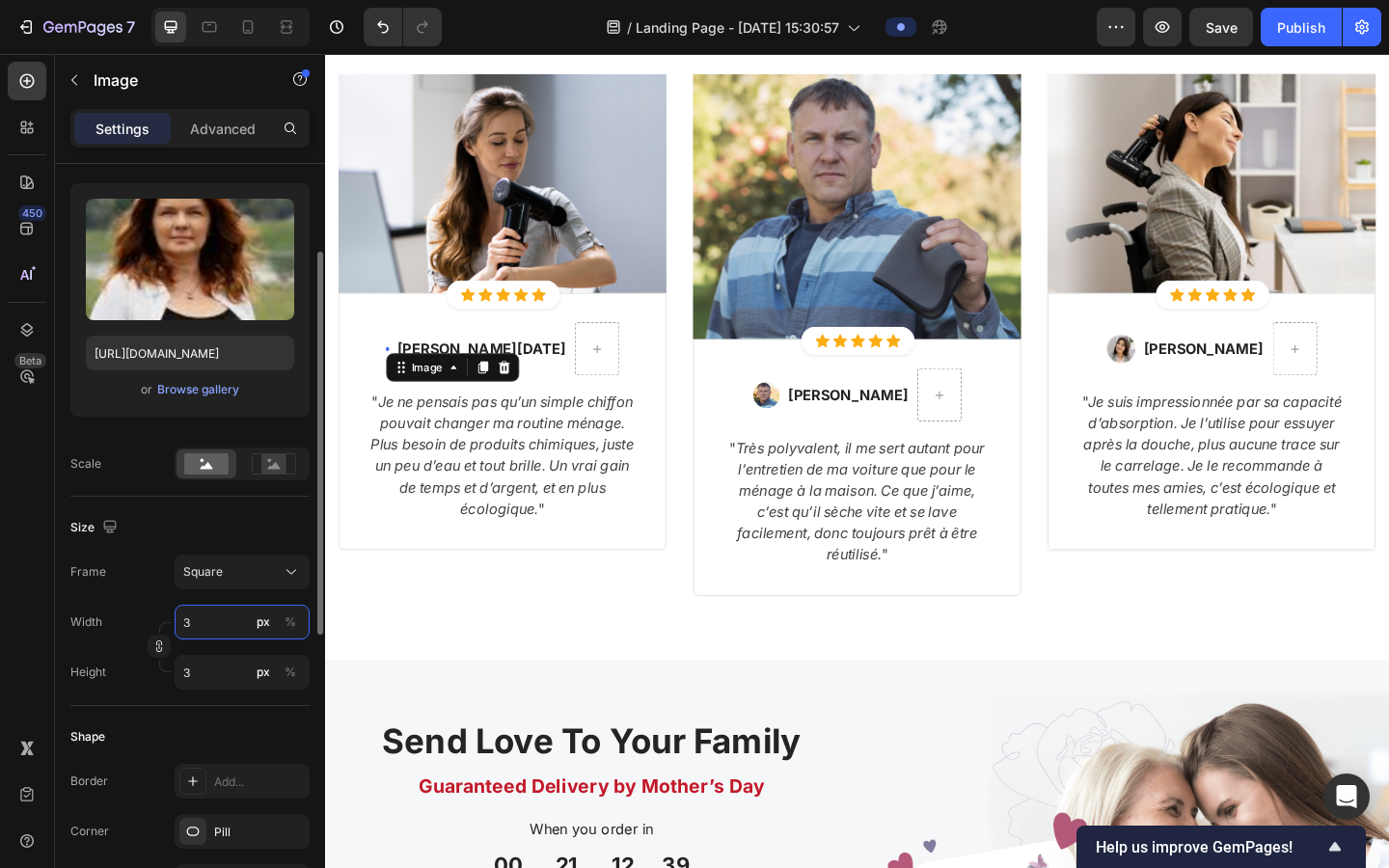
type input "30"
click at [223, 530] on div "Size" at bounding box center [190, 528] width 239 height 31
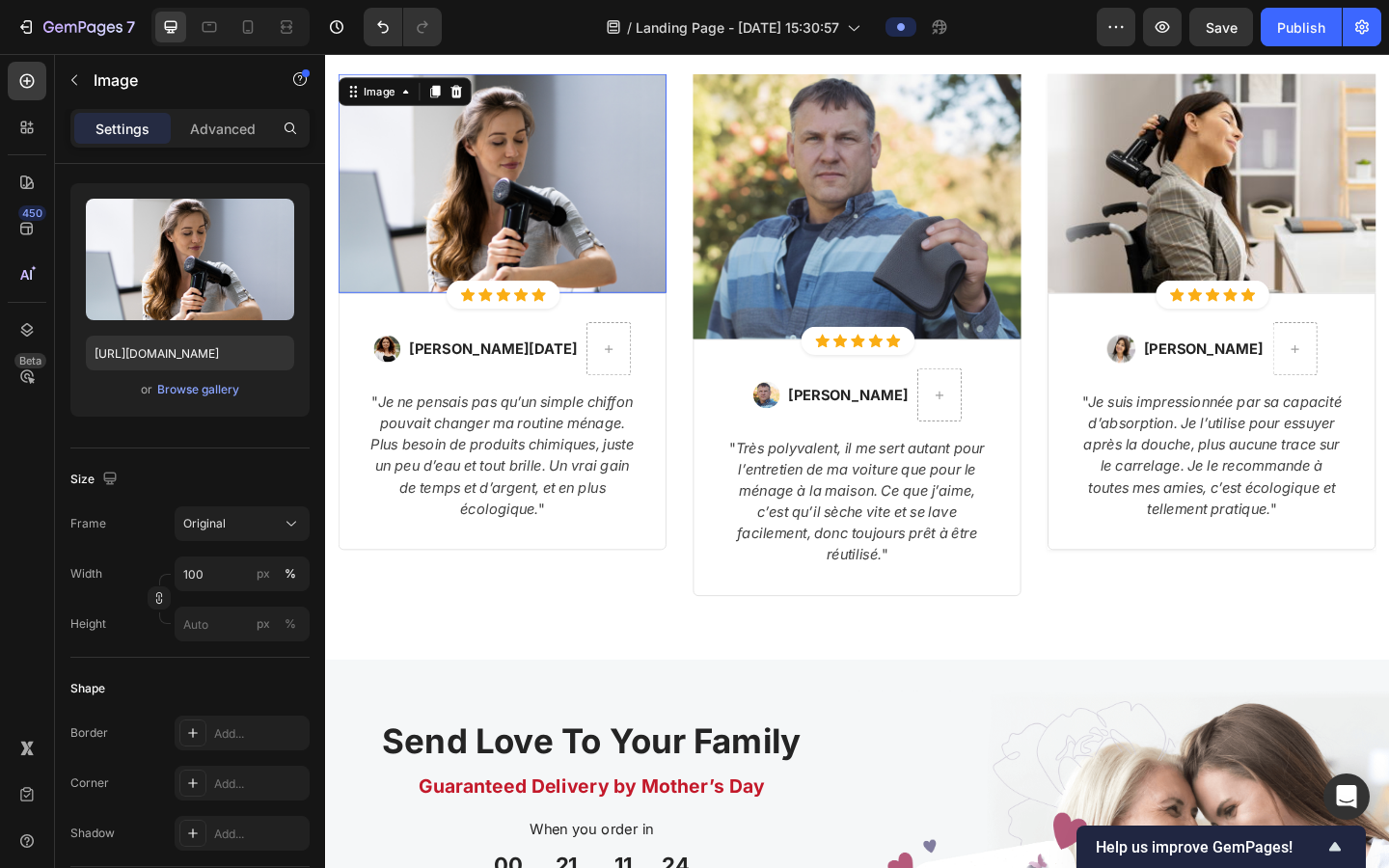
click at [567, 213] on img at bounding box center [518, 194] width 357 height 238
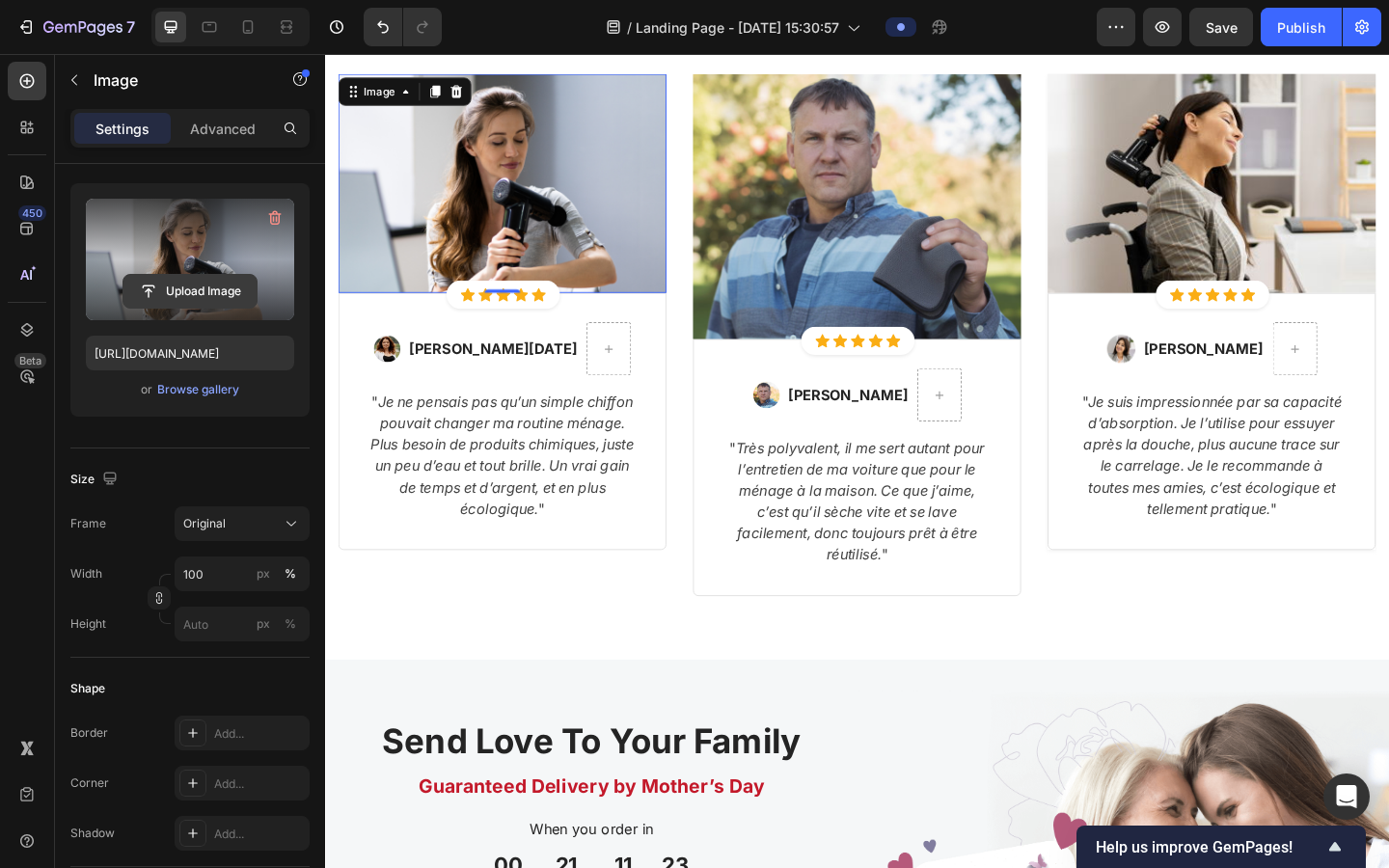
click at [210, 280] on input "file" at bounding box center [190, 291] width 133 height 32
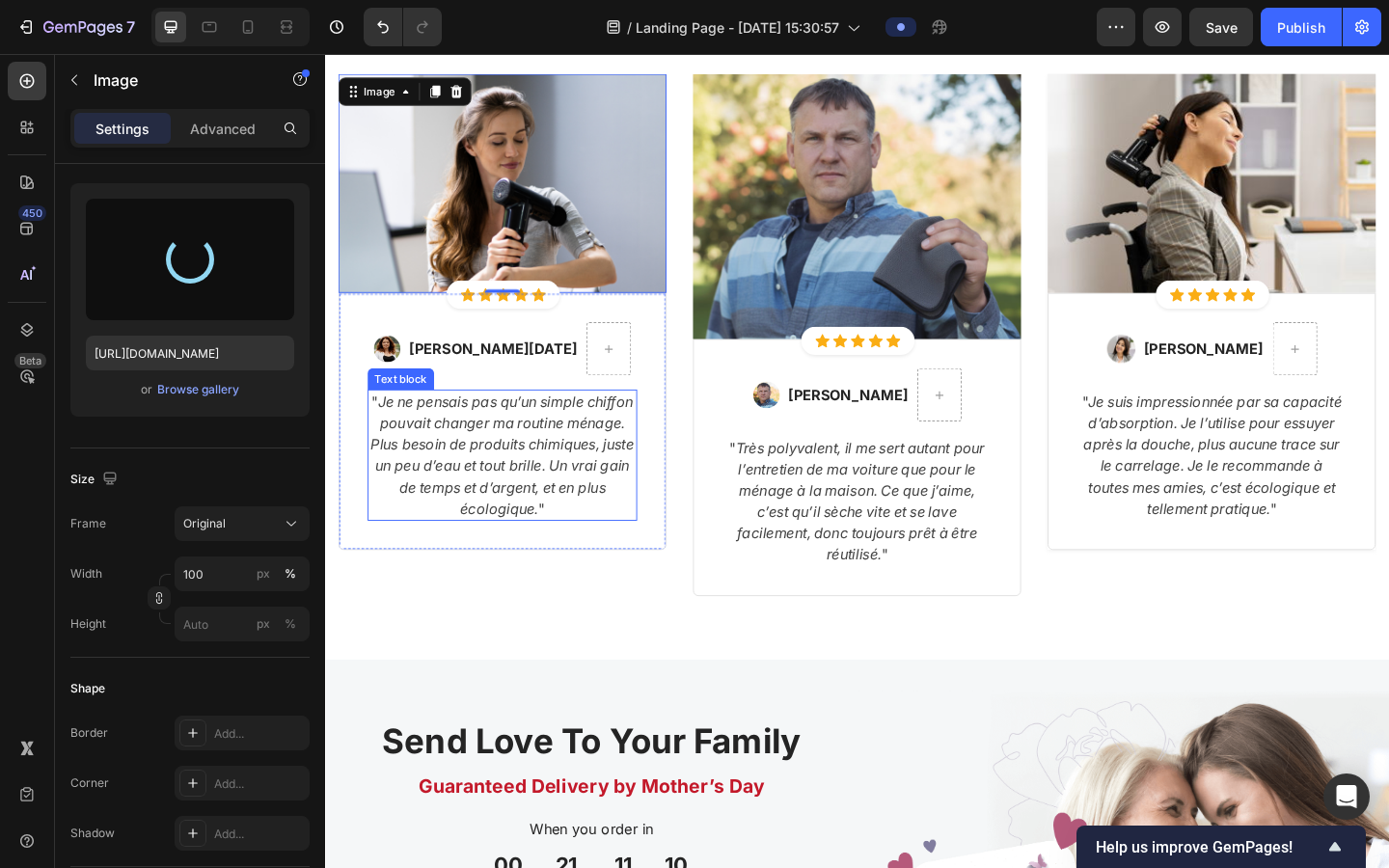
type input "[URL][DOMAIN_NAME]"
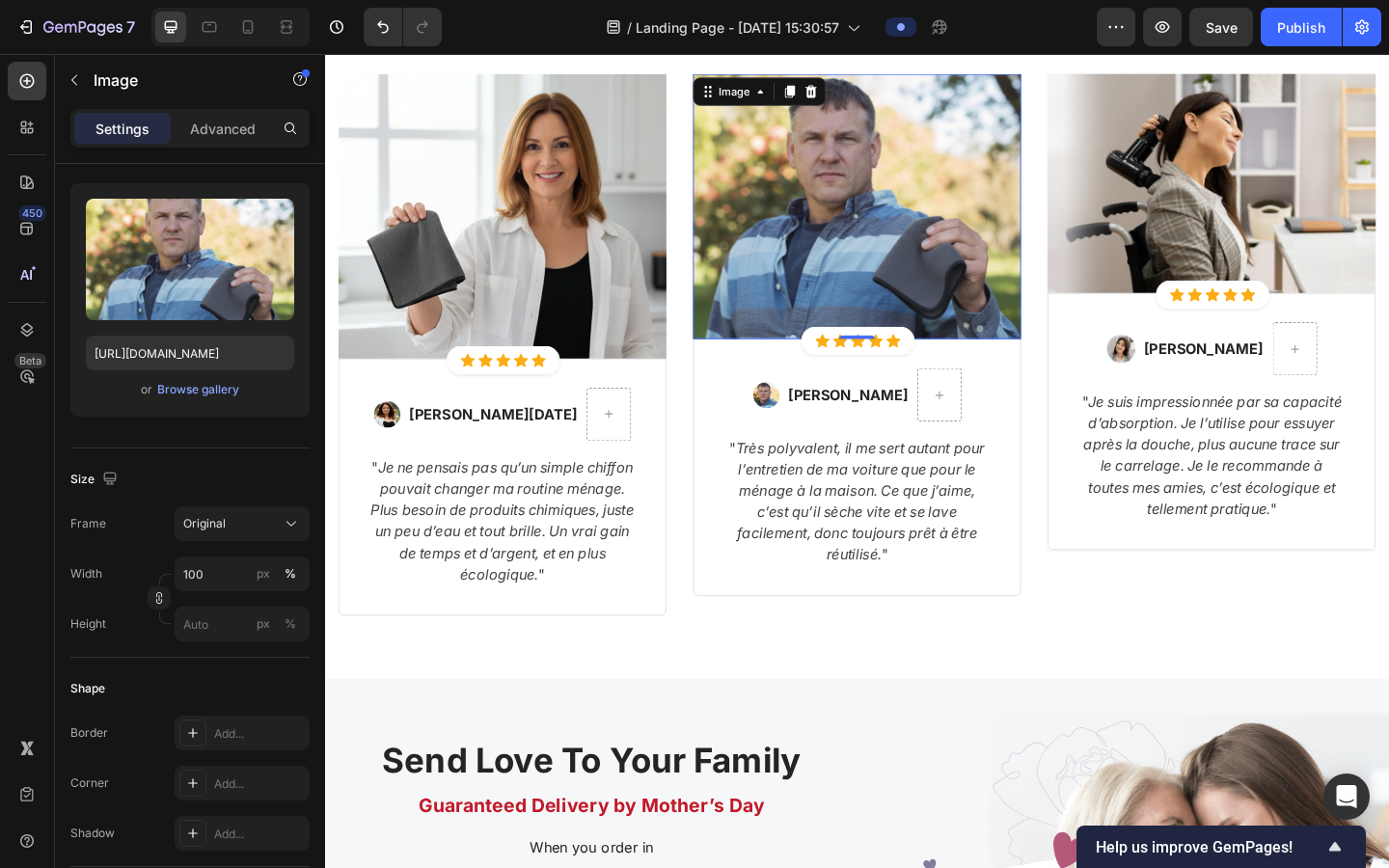
click at [796, 300] on img at bounding box center [904, 219] width 357 height 288
click at [637, 275] on img at bounding box center [518, 230] width 357 height 310
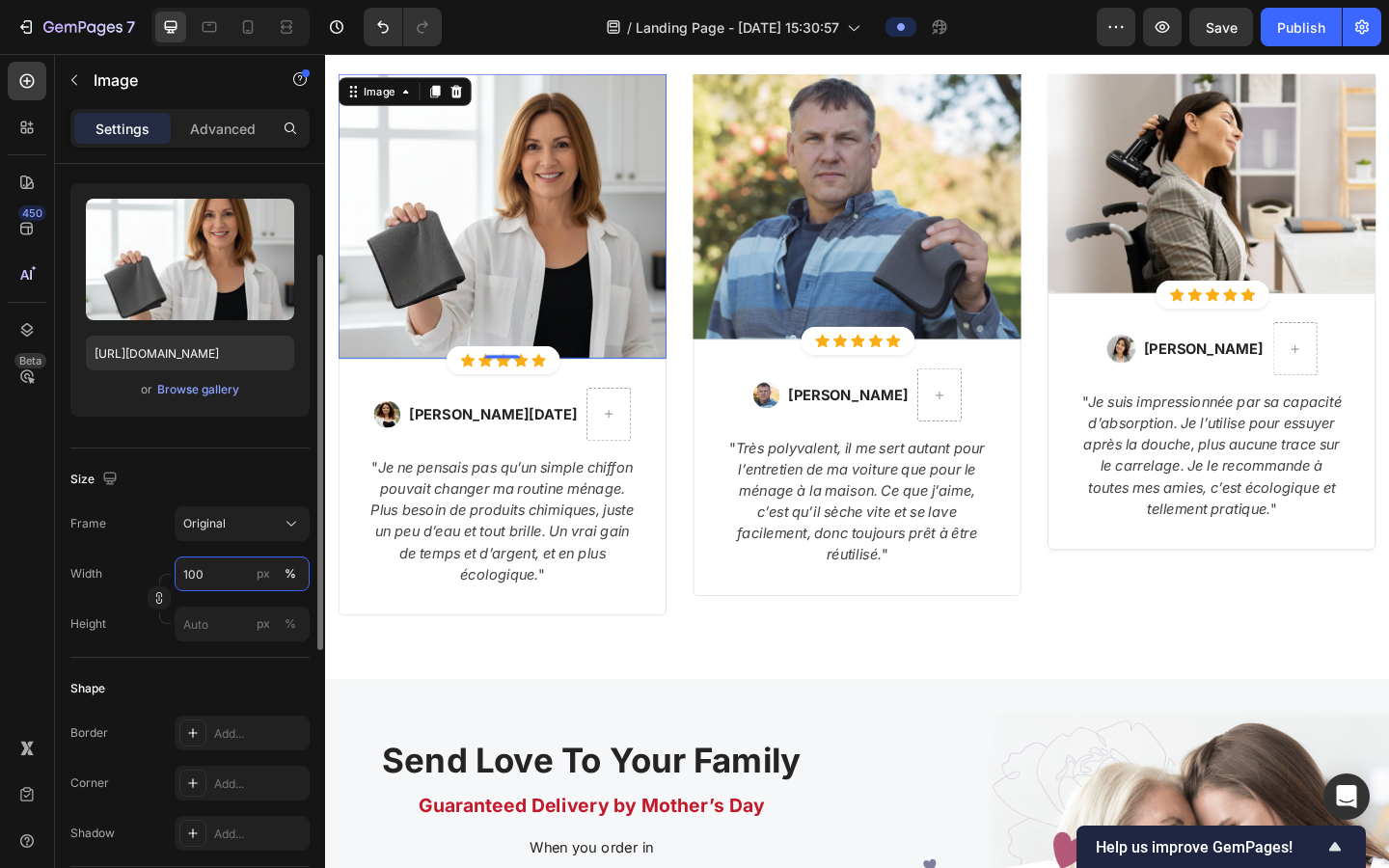
click at [214, 574] on input "100" at bounding box center [242, 573] width 135 height 34
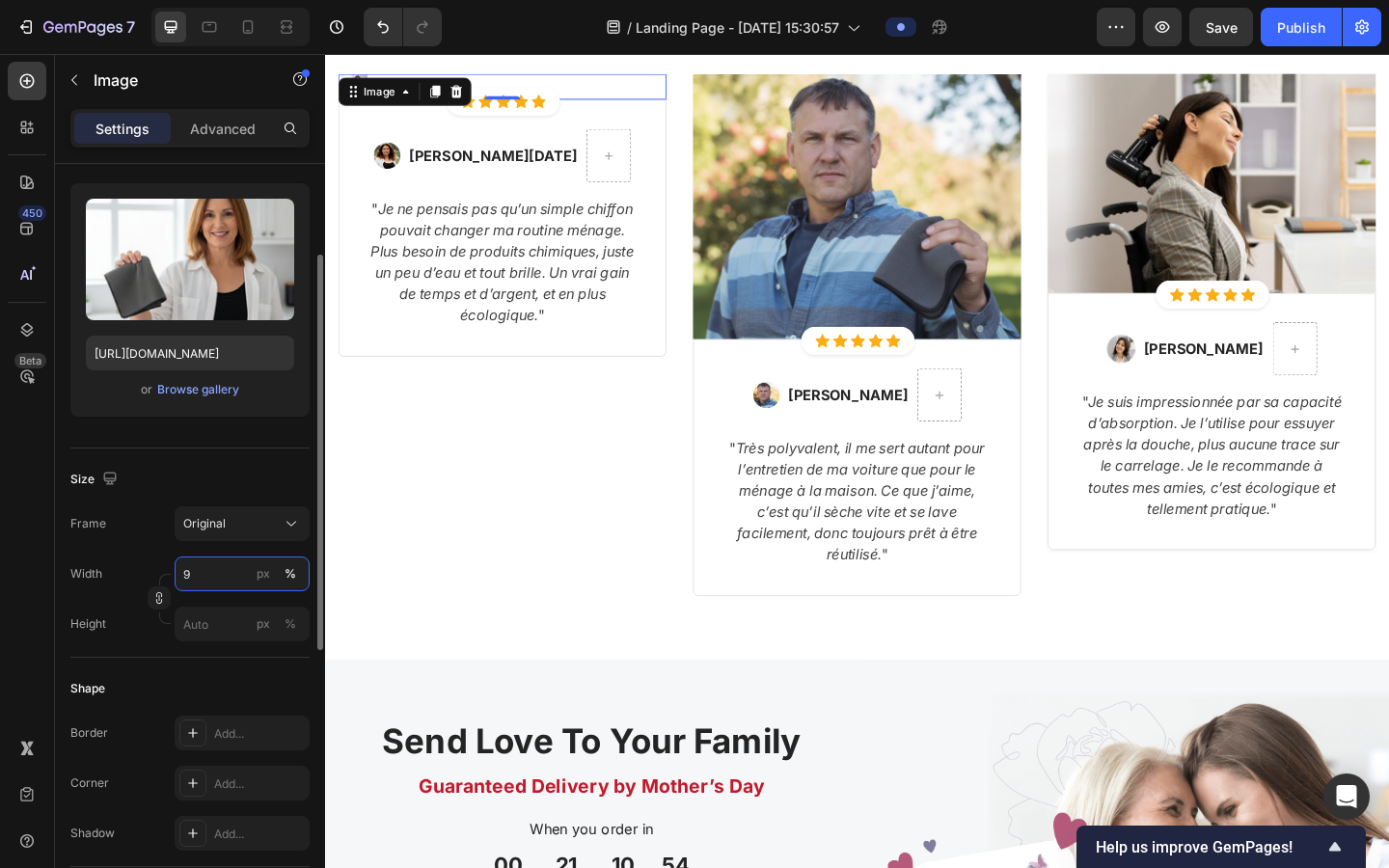
type input "94"
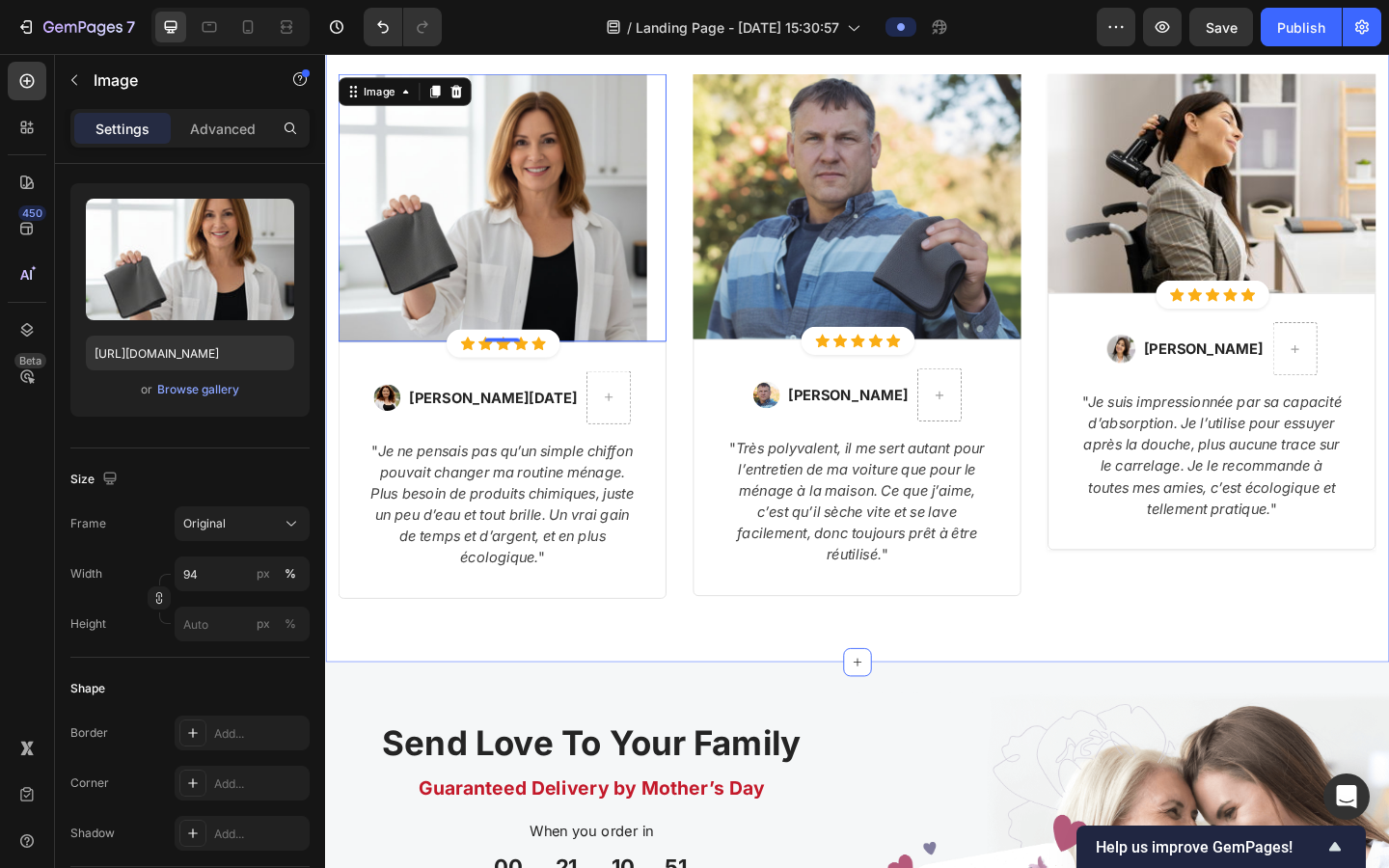
click at [666, 661] on div "Ce qu'ils pensent de leur expérience Lavomax Heading Row Image 0 Icon Icon Icon…" at bounding box center [904, 302] width 1158 height 829
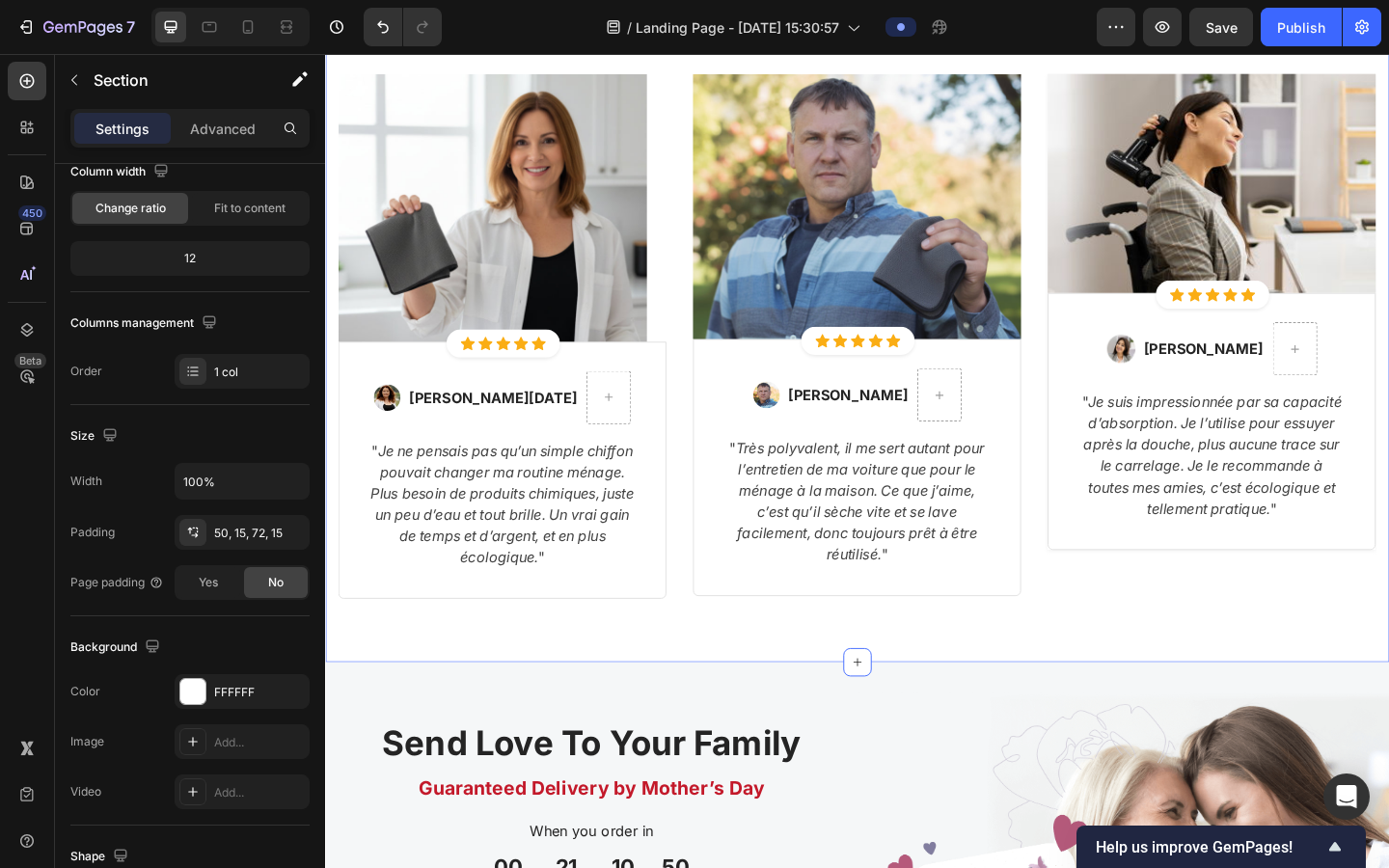
scroll to position [0, 0]
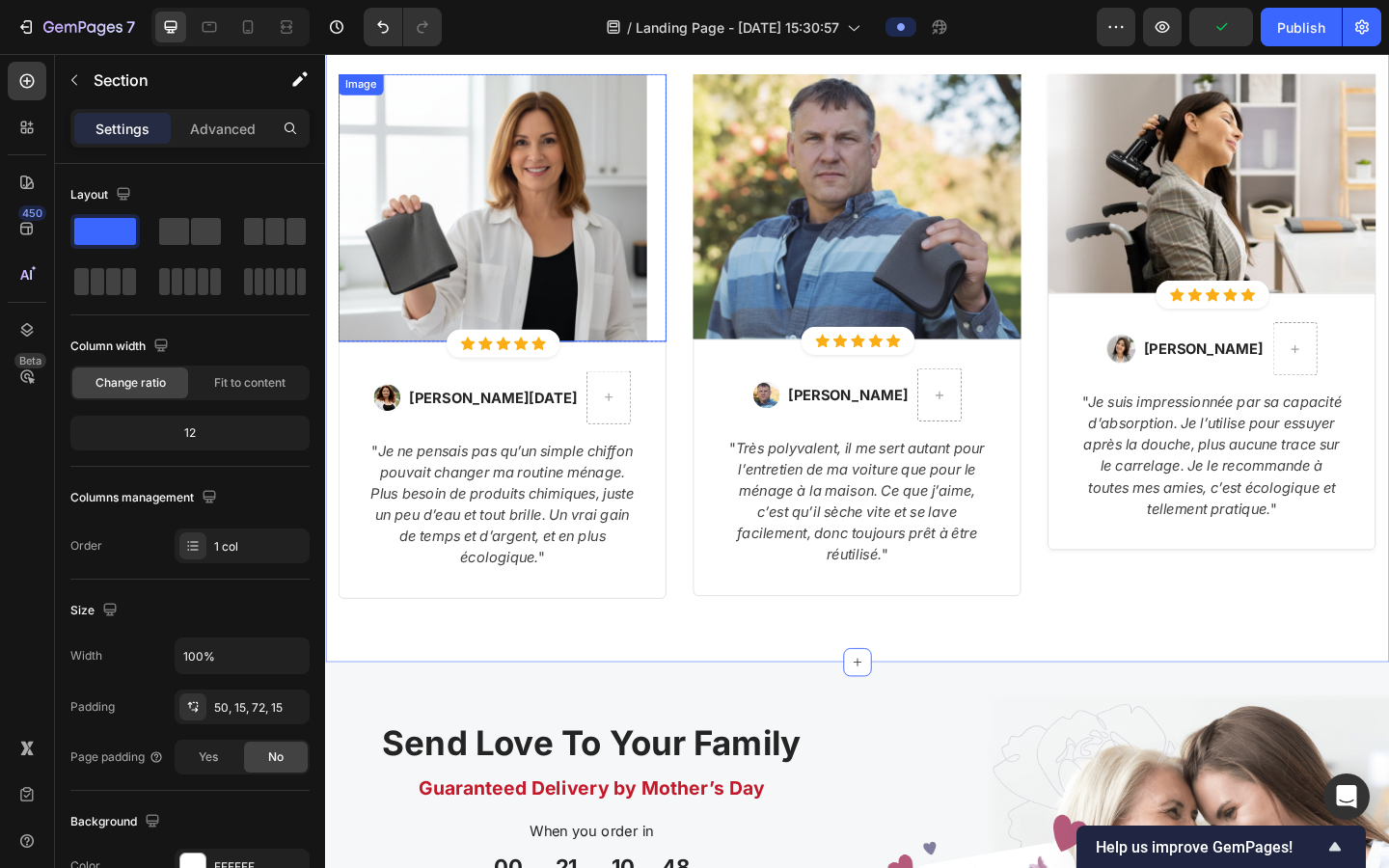
click at [580, 311] on img at bounding box center [507, 220] width 336 height 290
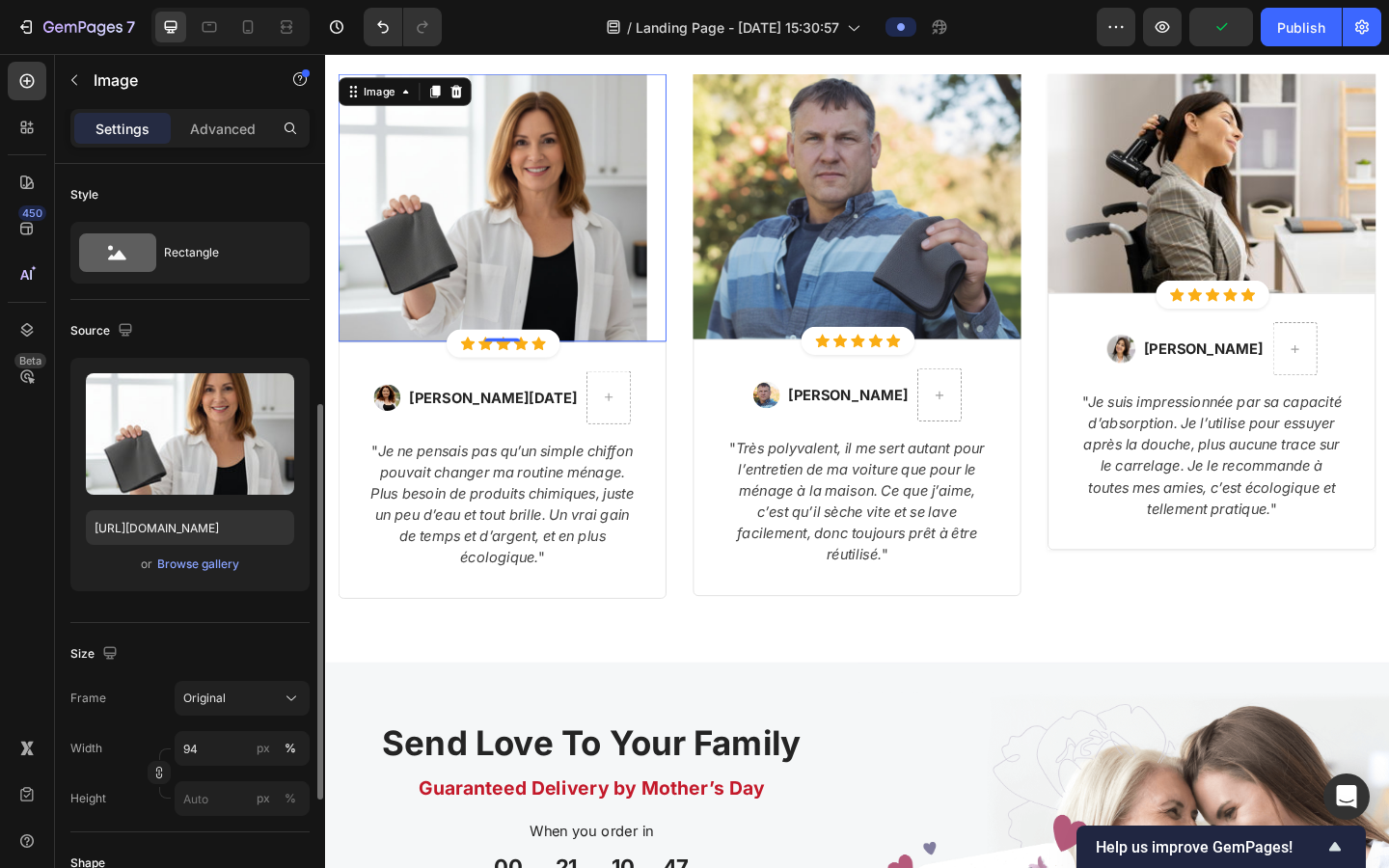
scroll to position [698, 0]
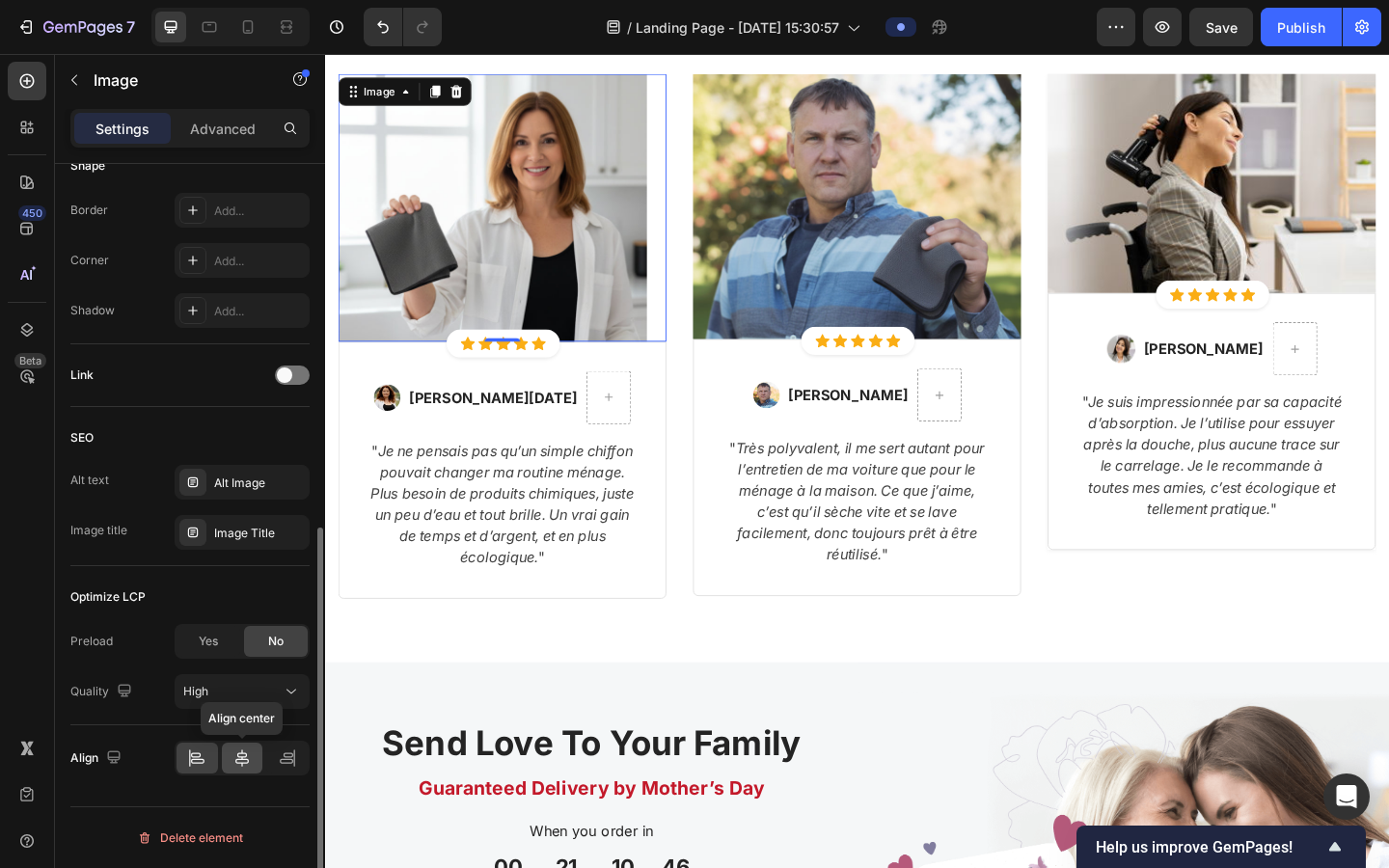
click at [248, 703] on icon at bounding box center [242, 758] width 20 height 20
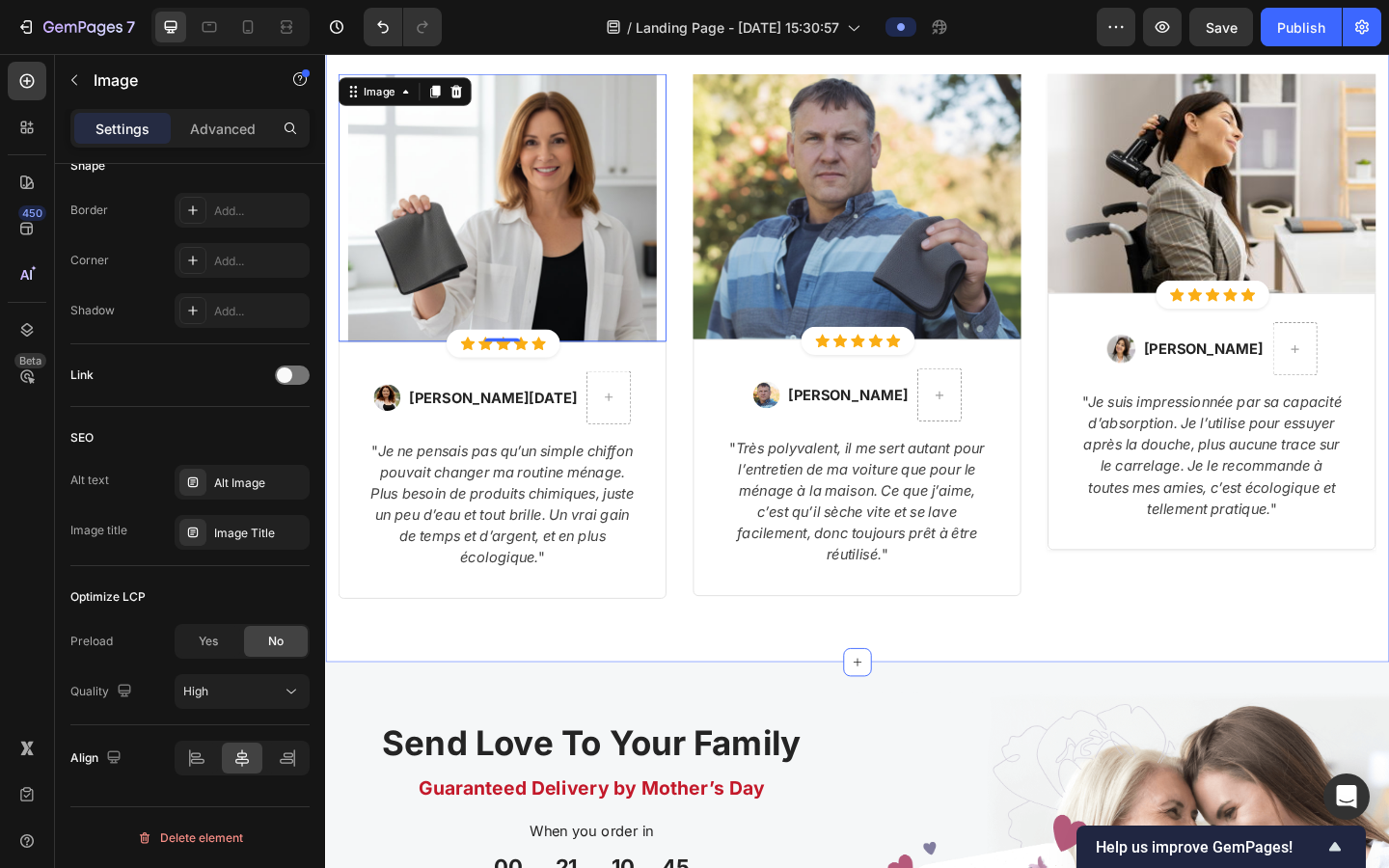
click at [654, 679] on div "Ce qu'ils pensent de leur expérience Lavomax Heading Row Image 0 Icon Icon Icon…" at bounding box center [904, 302] width 1158 height 829
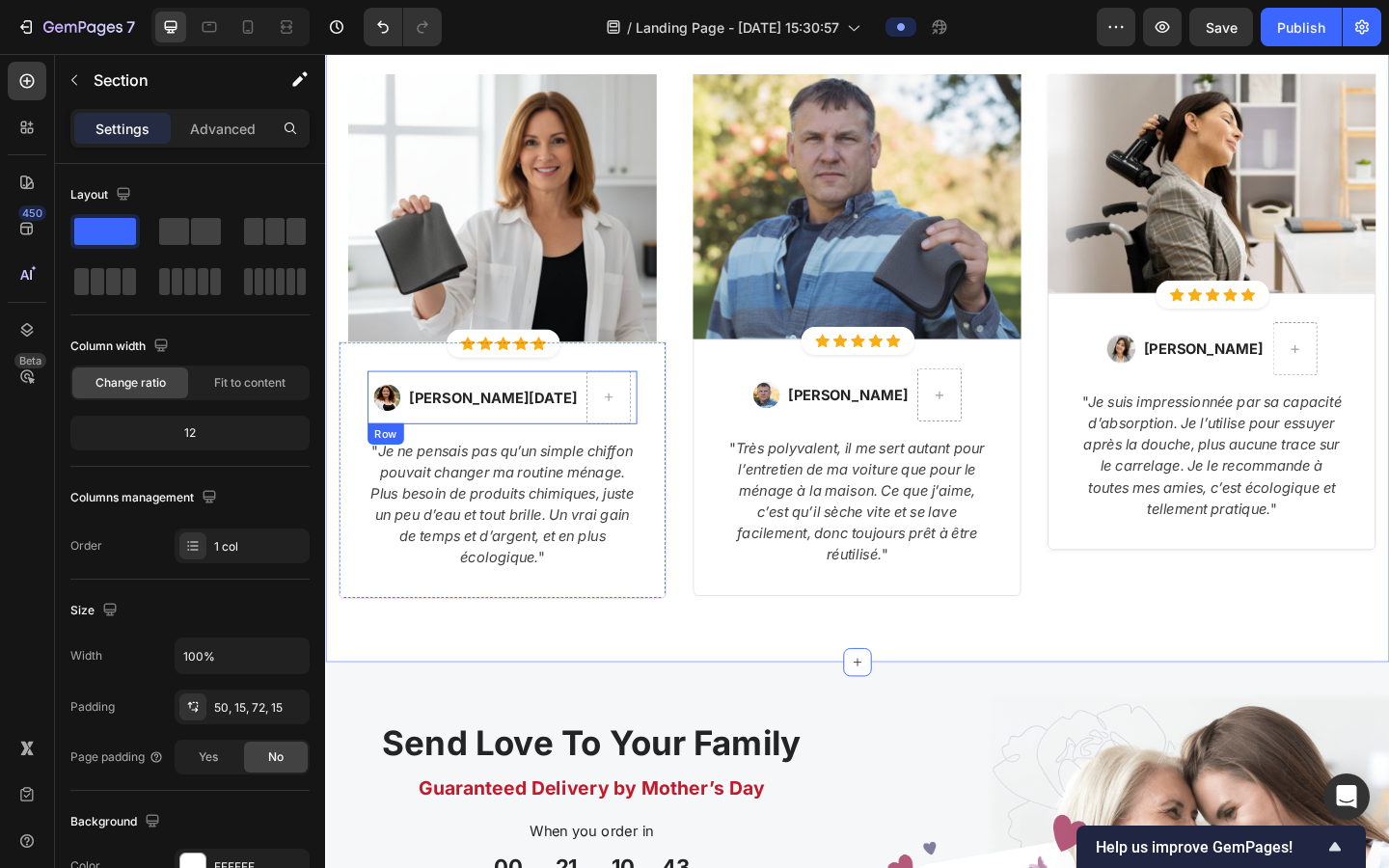
click at [664, 419] on div "Image [PERSON_NAME][DATE] Text block Row" at bounding box center [517, 427] width 293 height 58
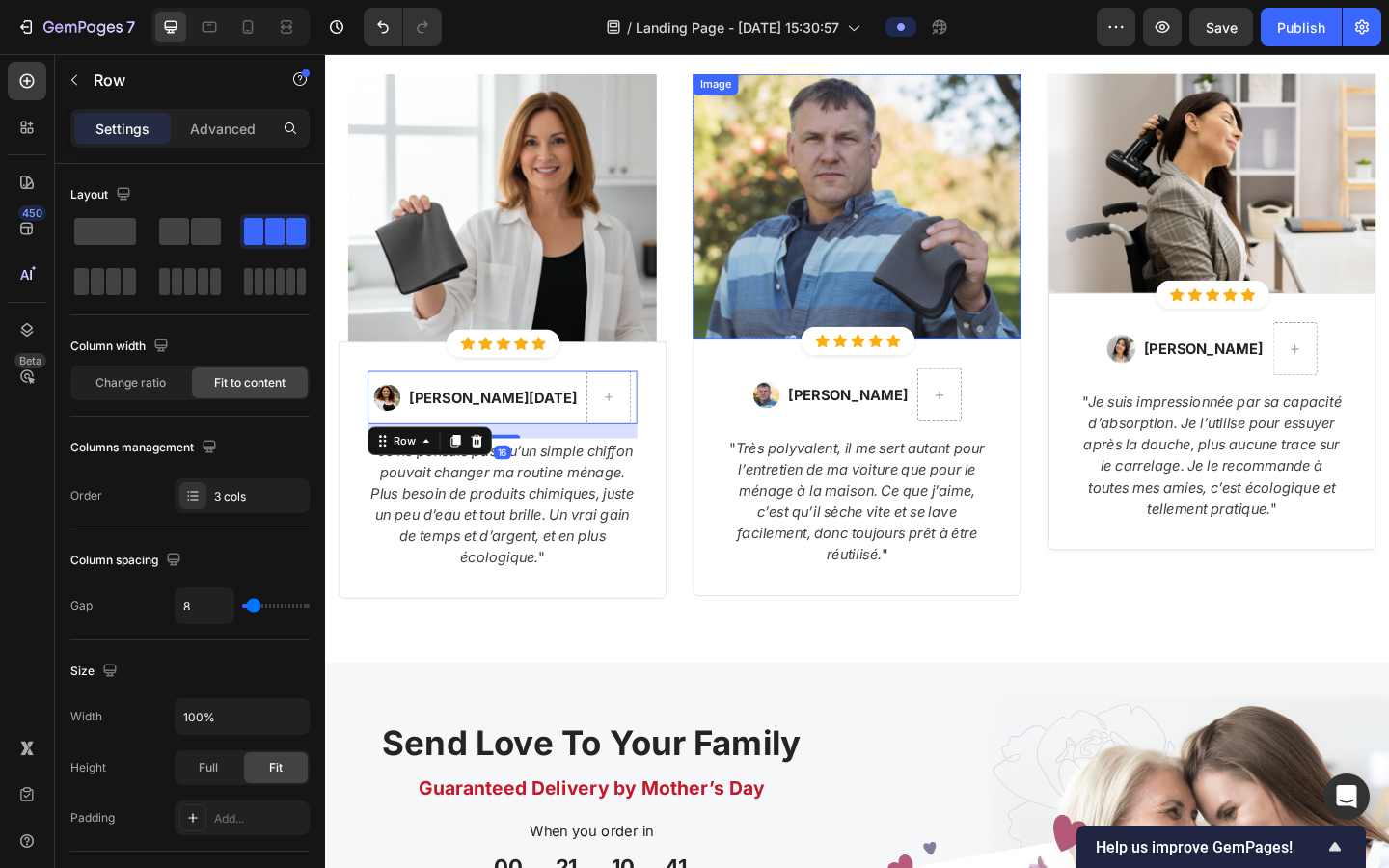
click at [772, 340] on img at bounding box center [904, 219] width 357 height 288
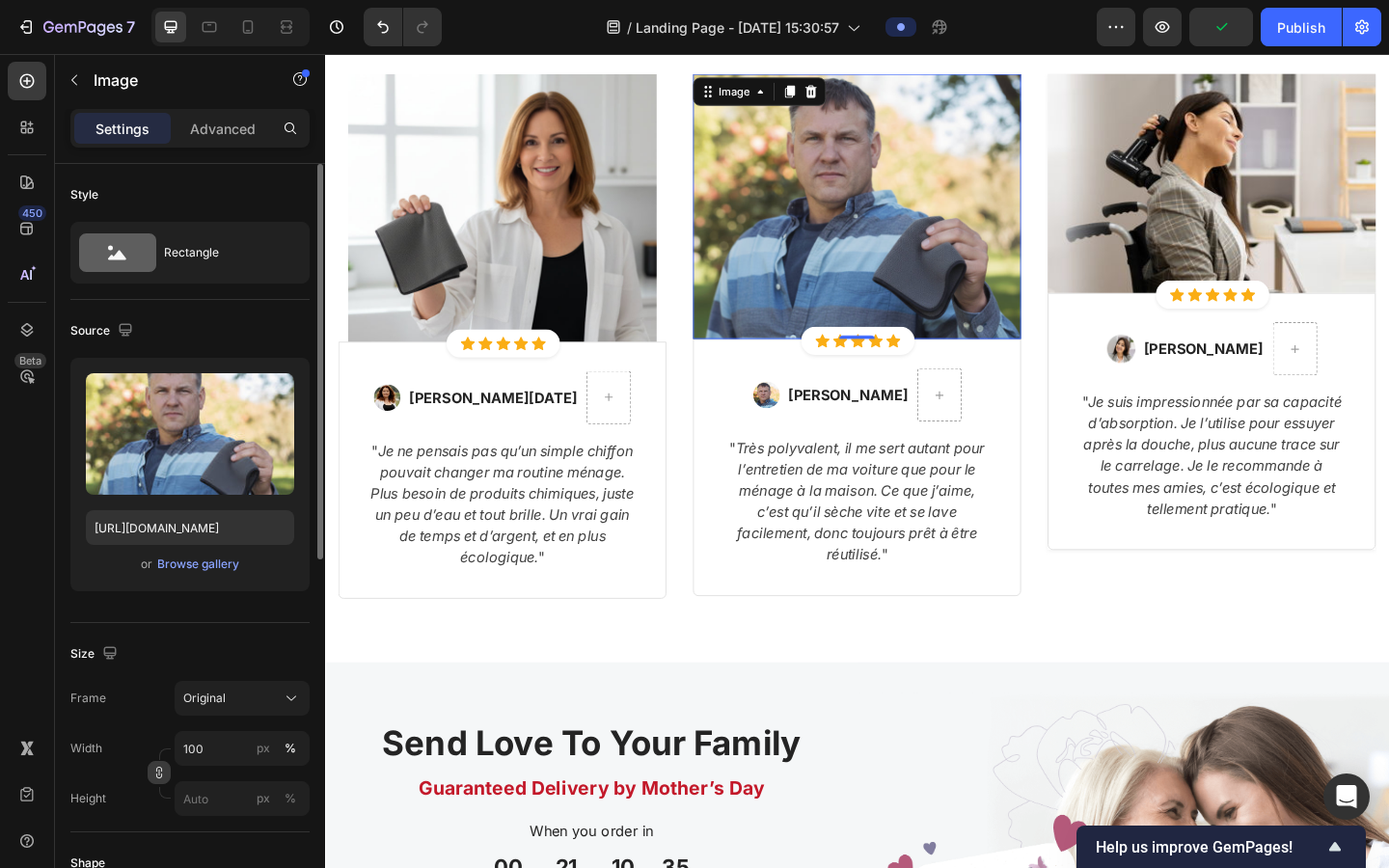
click at [164, 703] on button "button" at bounding box center [160, 773] width 24 height 24
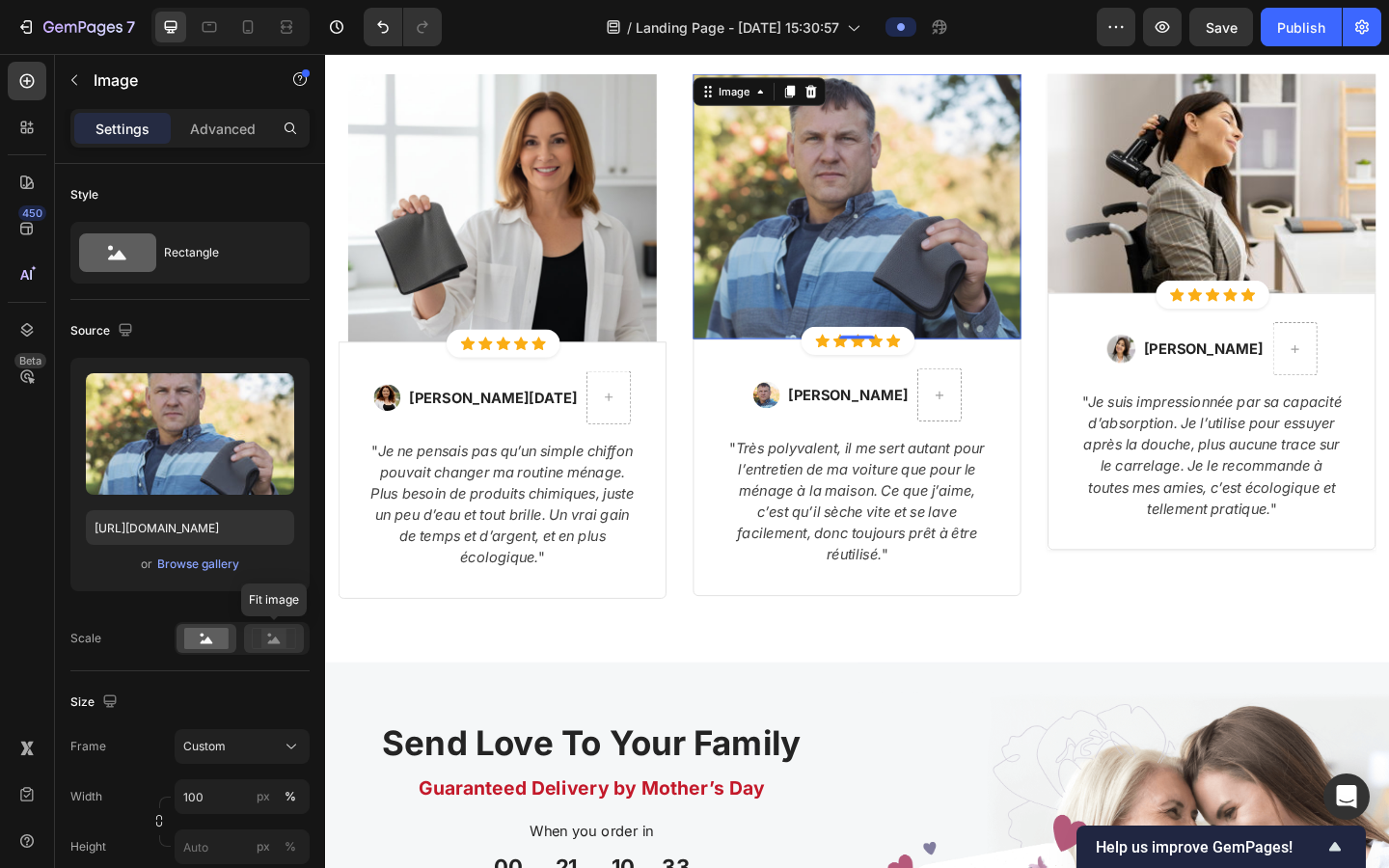
click at [269, 642] on icon at bounding box center [274, 640] width 13 height 7
click at [762, 289] on img at bounding box center [904, 219] width 357 height 288
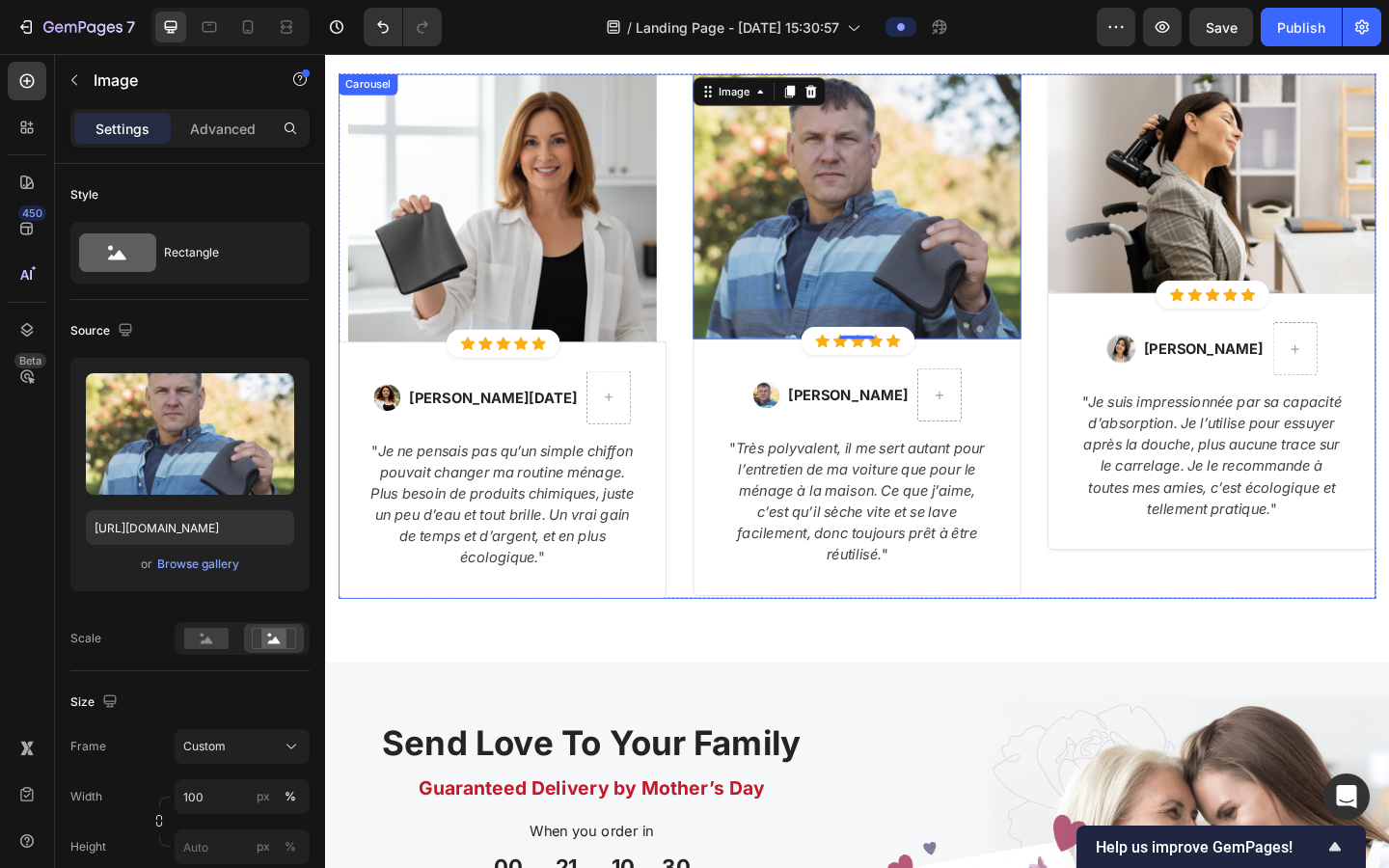
click at [712, 439] on div "Image Icon Icon Icon Icon Icon Icon List Hoz Row Row Image [PERSON_NAME][DATE] …" at bounding box center [904, 361] width 1128 height 570
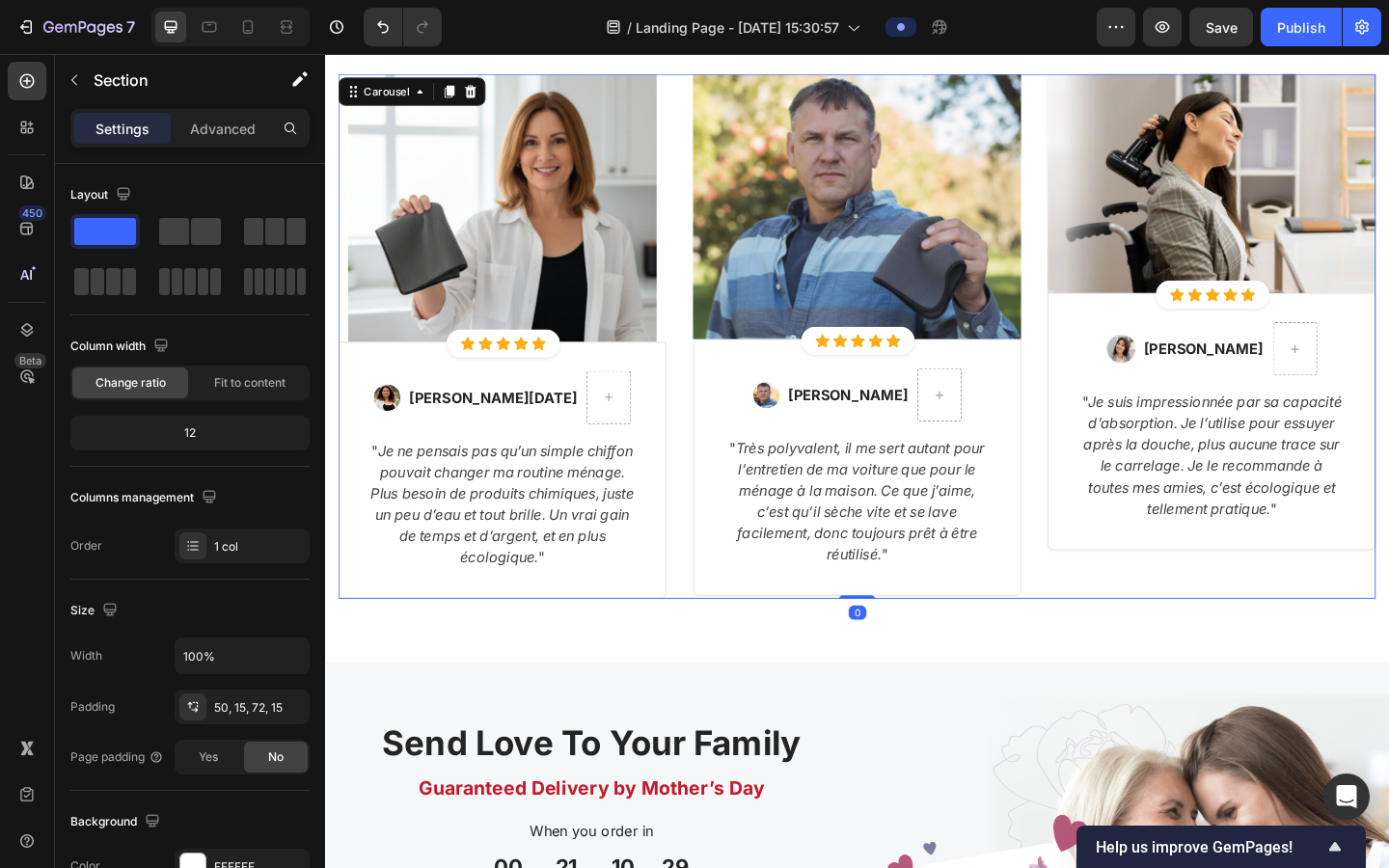
click at [728, 679] on div "Ce qu'ils pensent de leur expérience Lavomax Heading Row Image Icon Icon Icon I…" at bounding box center [904, 302] width 1158 height 829
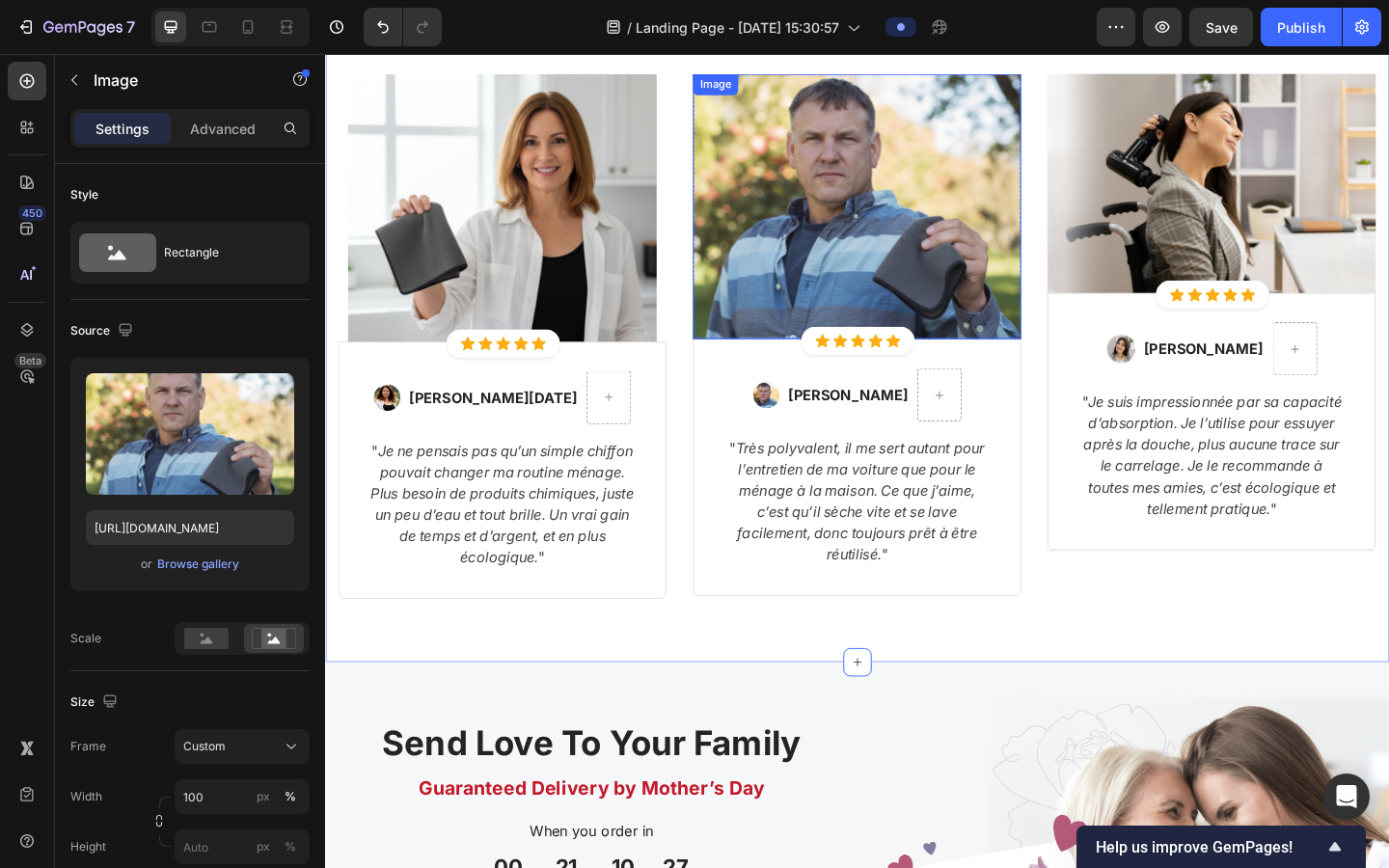
click at [749, 247] on img at bounding box center [904, 219] width 357 height 288
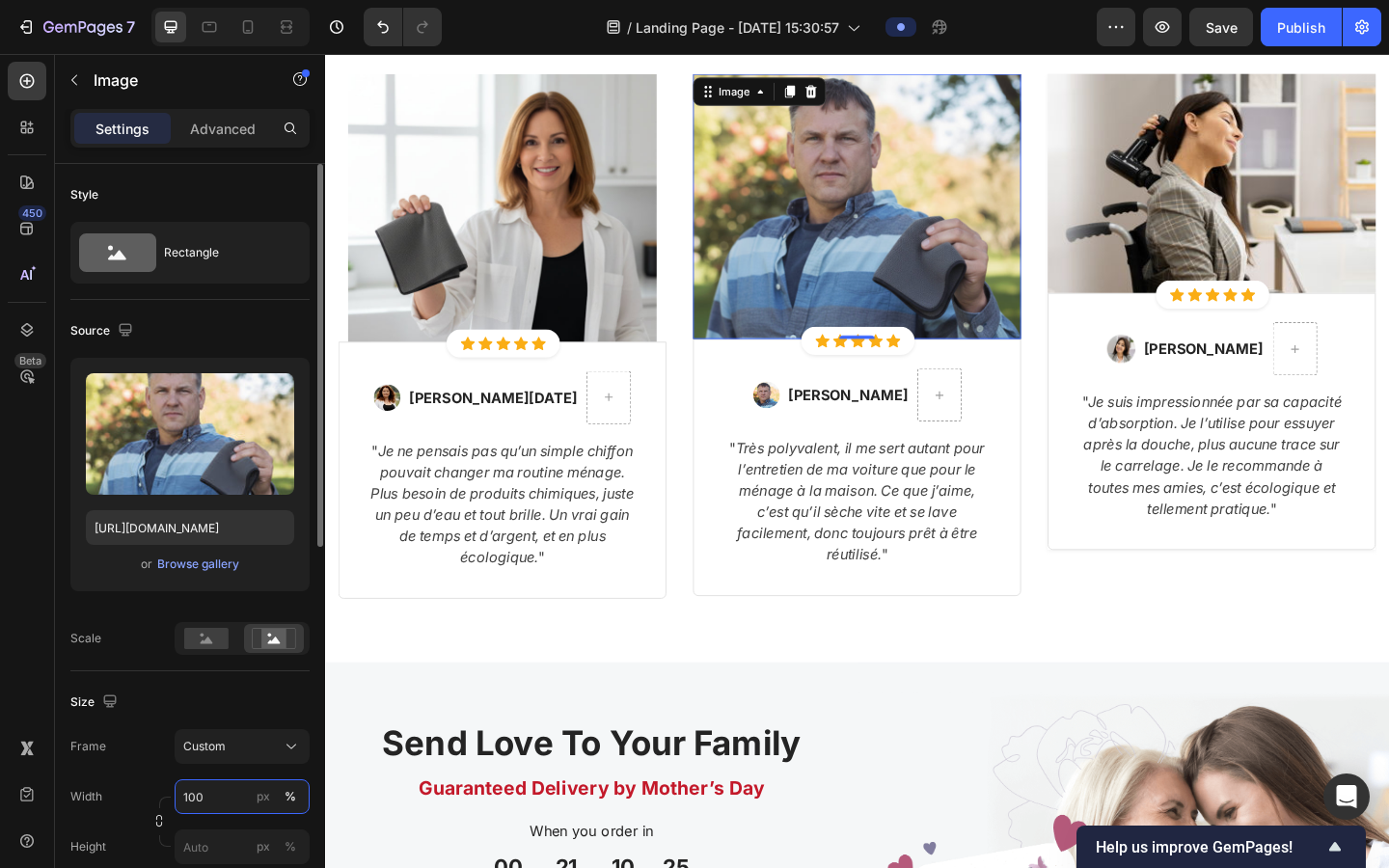
click at [216, 703] on input "100" at bounding box center [242, 796] width 135 height 34
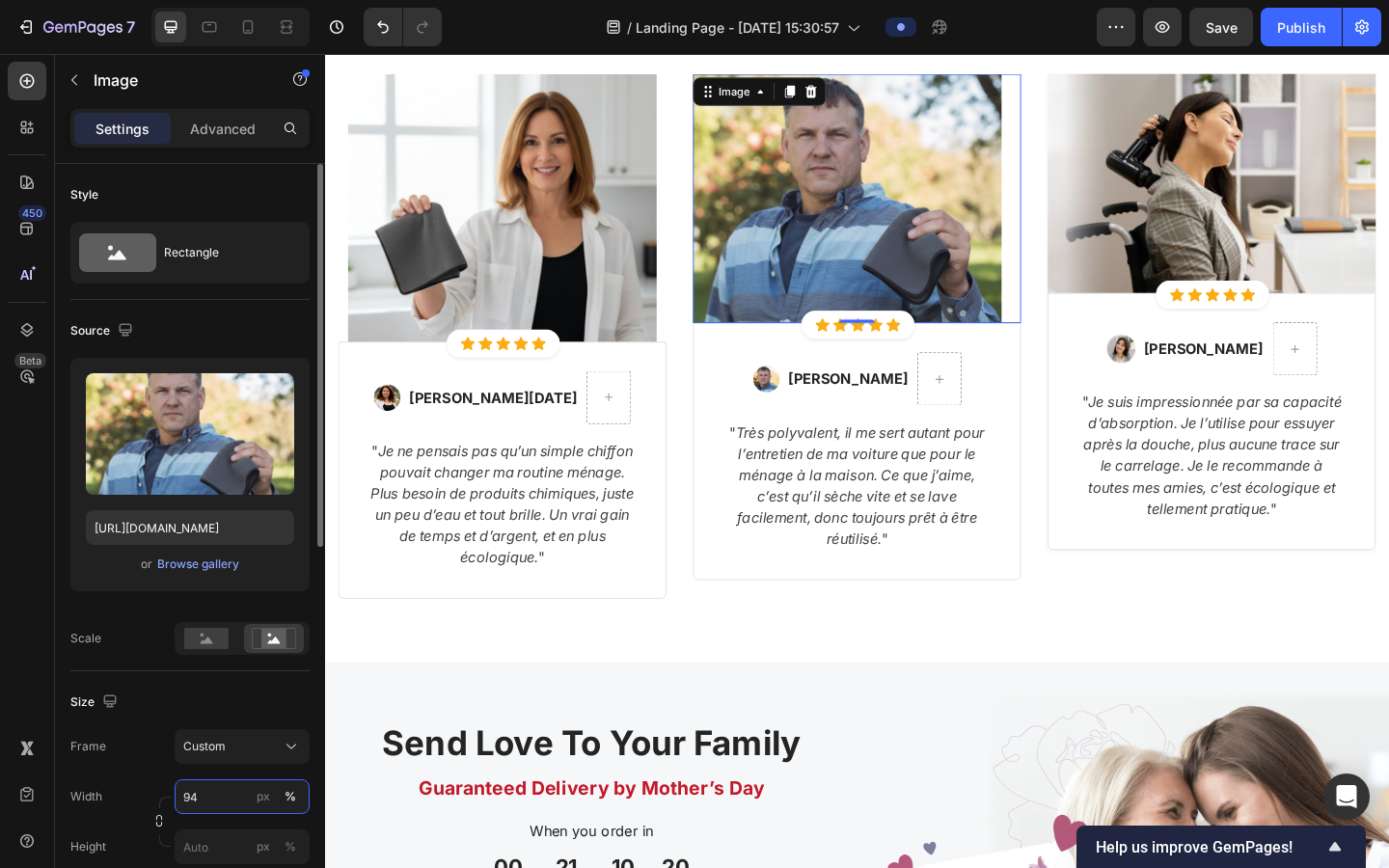
type input "9"
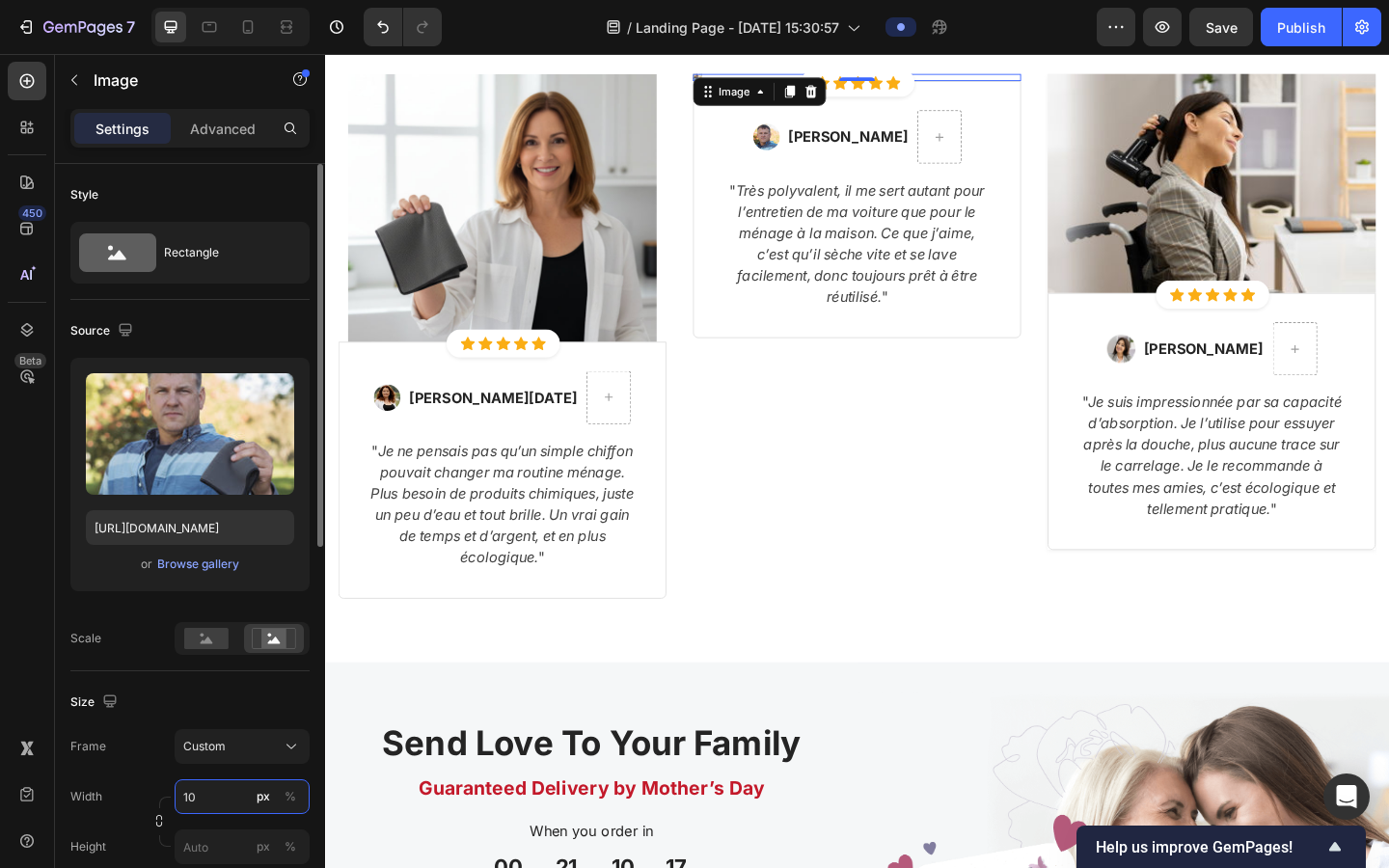
type input "100"
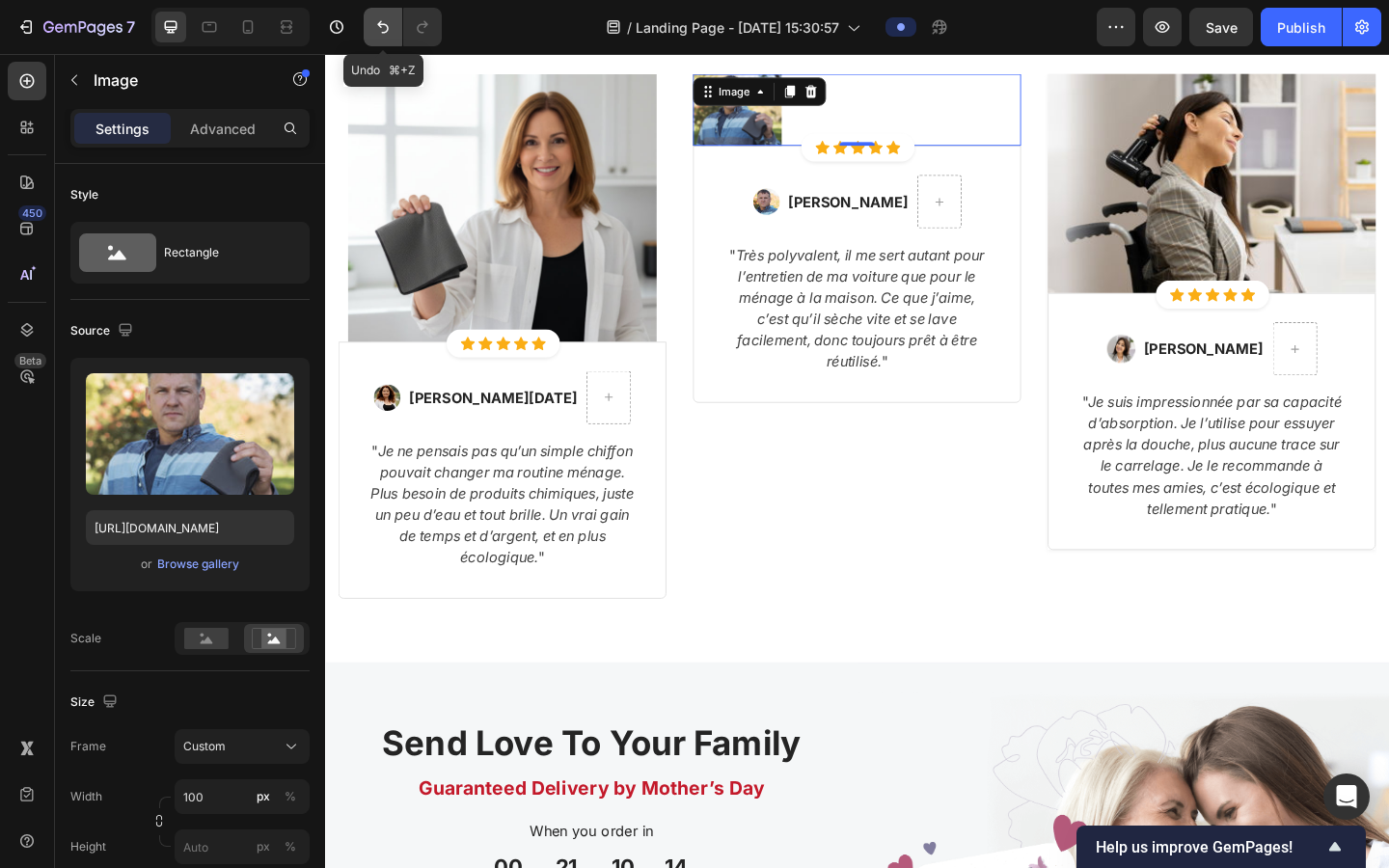
click at [377, 29] on icon "Undo/Redo" at bounding box center [383, 27] width 20 height 20
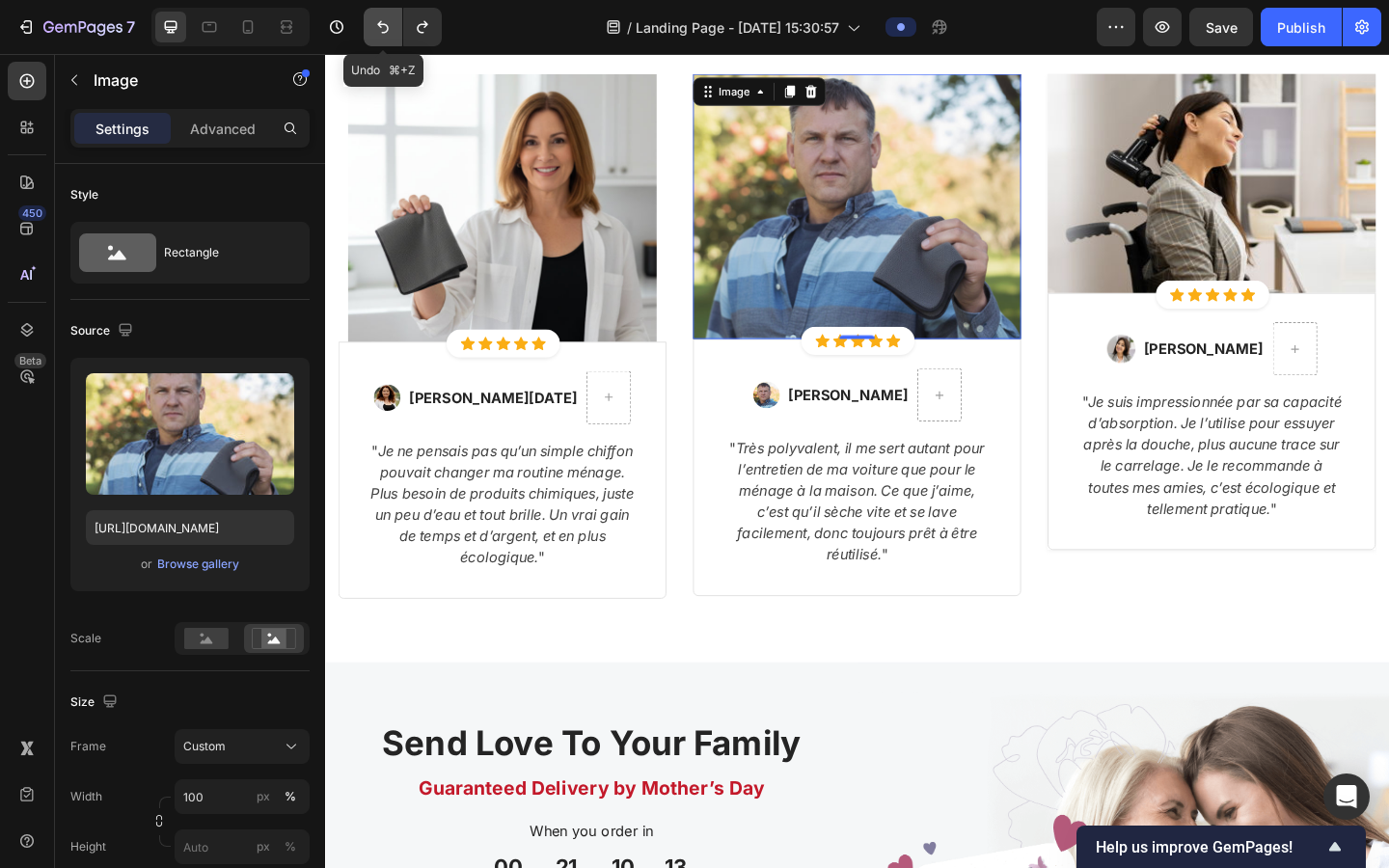
click at [377, 29] on icon "Undo/Redo" at bounding box center [383, 27] width 20 height 20
click at [765, 683] on div "Ce qu'ils pensent de leur expérience Lavomax Heading Row Image Icon Icon Icon I…" at bounding box center [904, 302] width 1158 height 829
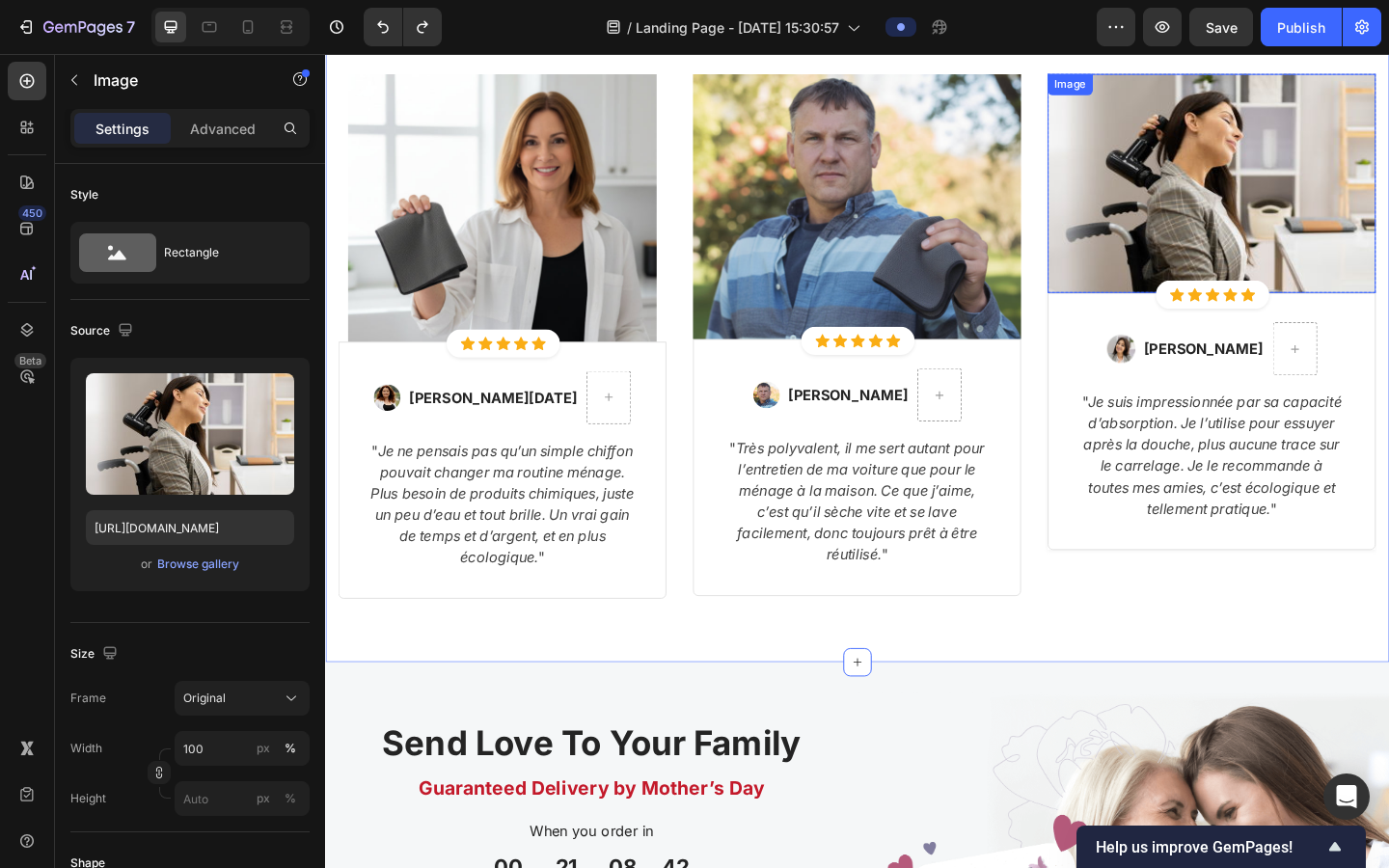
click at [886, 225] on img at bounding box center [1290, 194] width 357 height 238
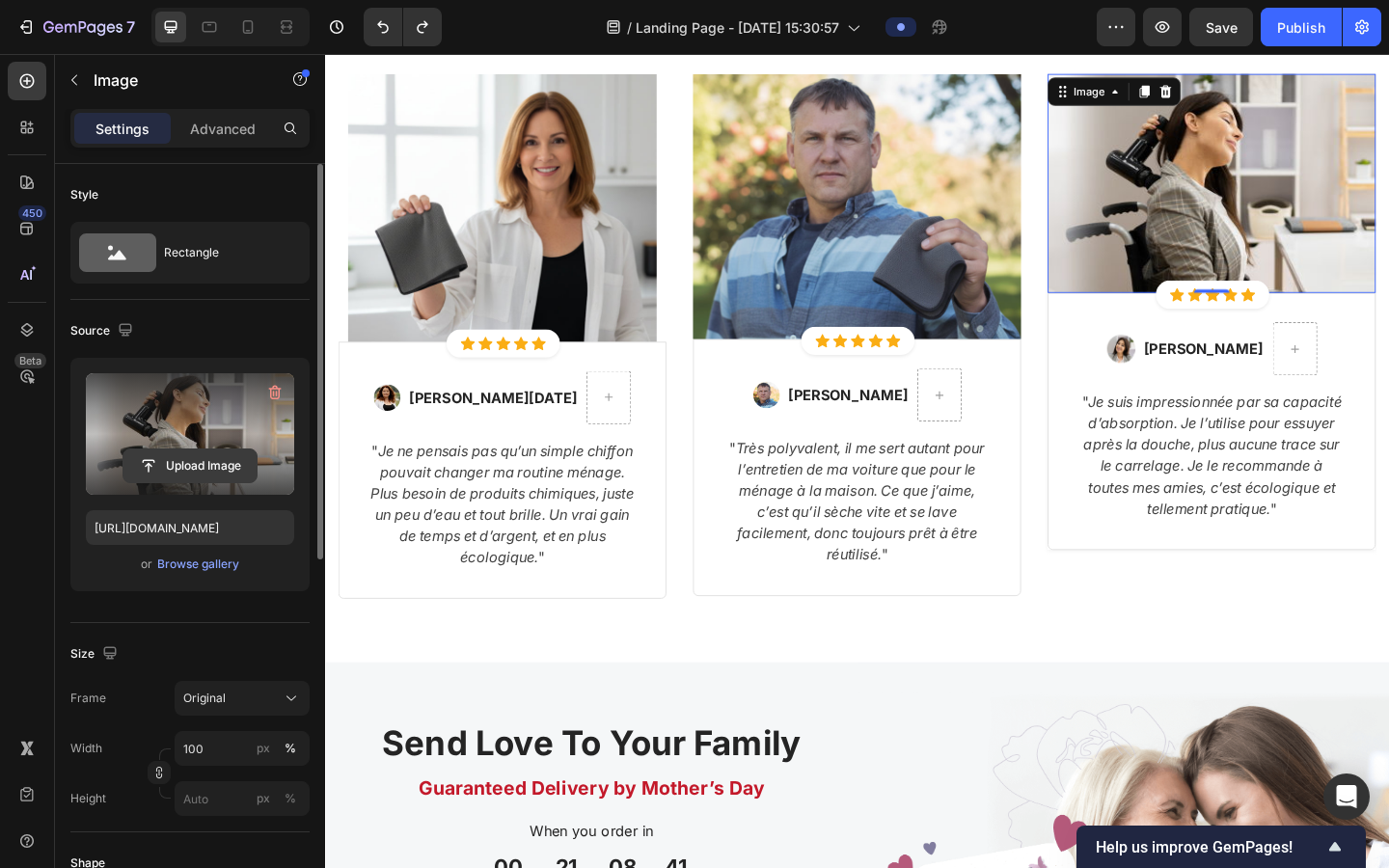
click at [228, 455] on input "file" at bounding box center [190, 465] width 133 height 32
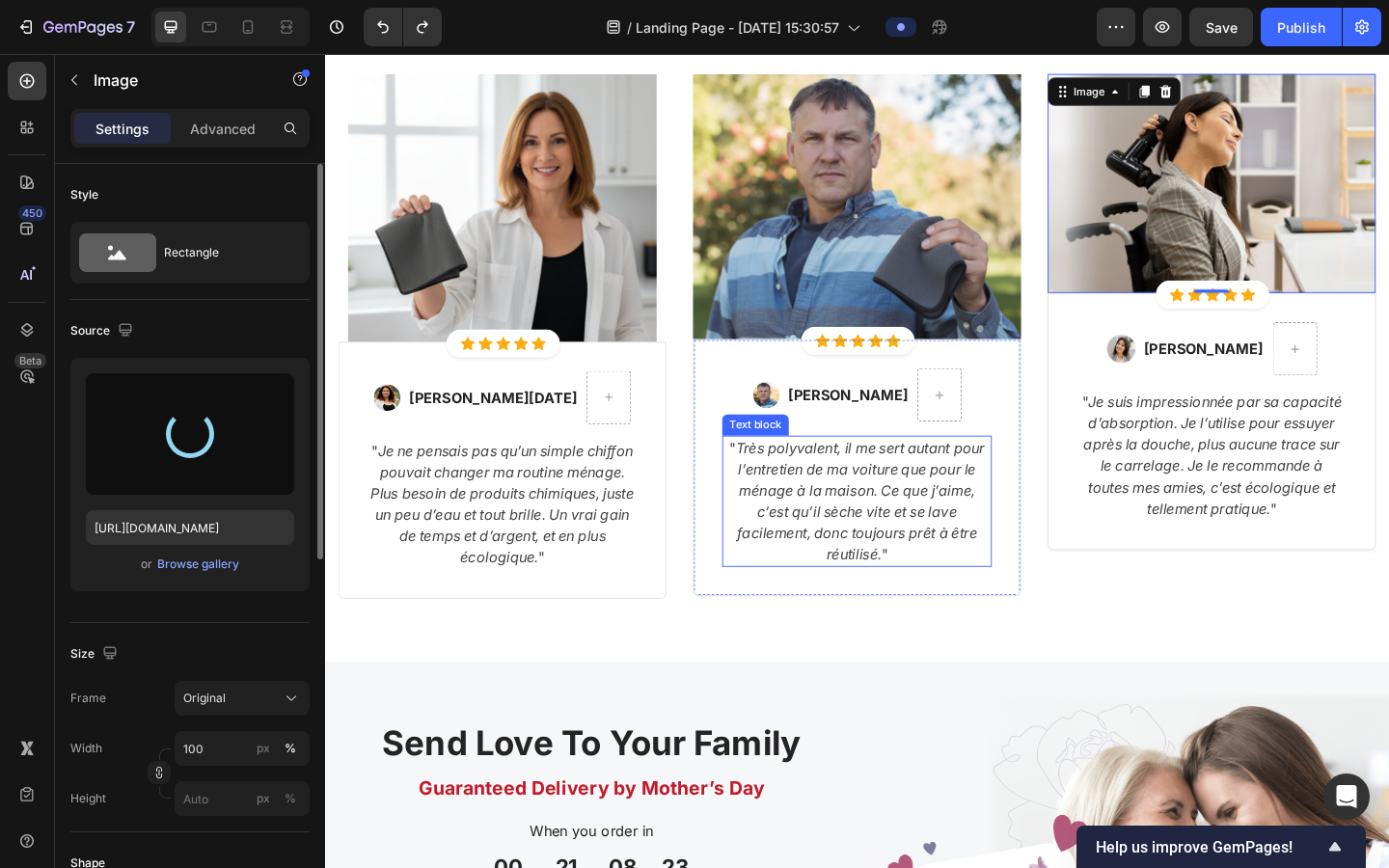
type input "[URL][DOMAIN_NAME]"
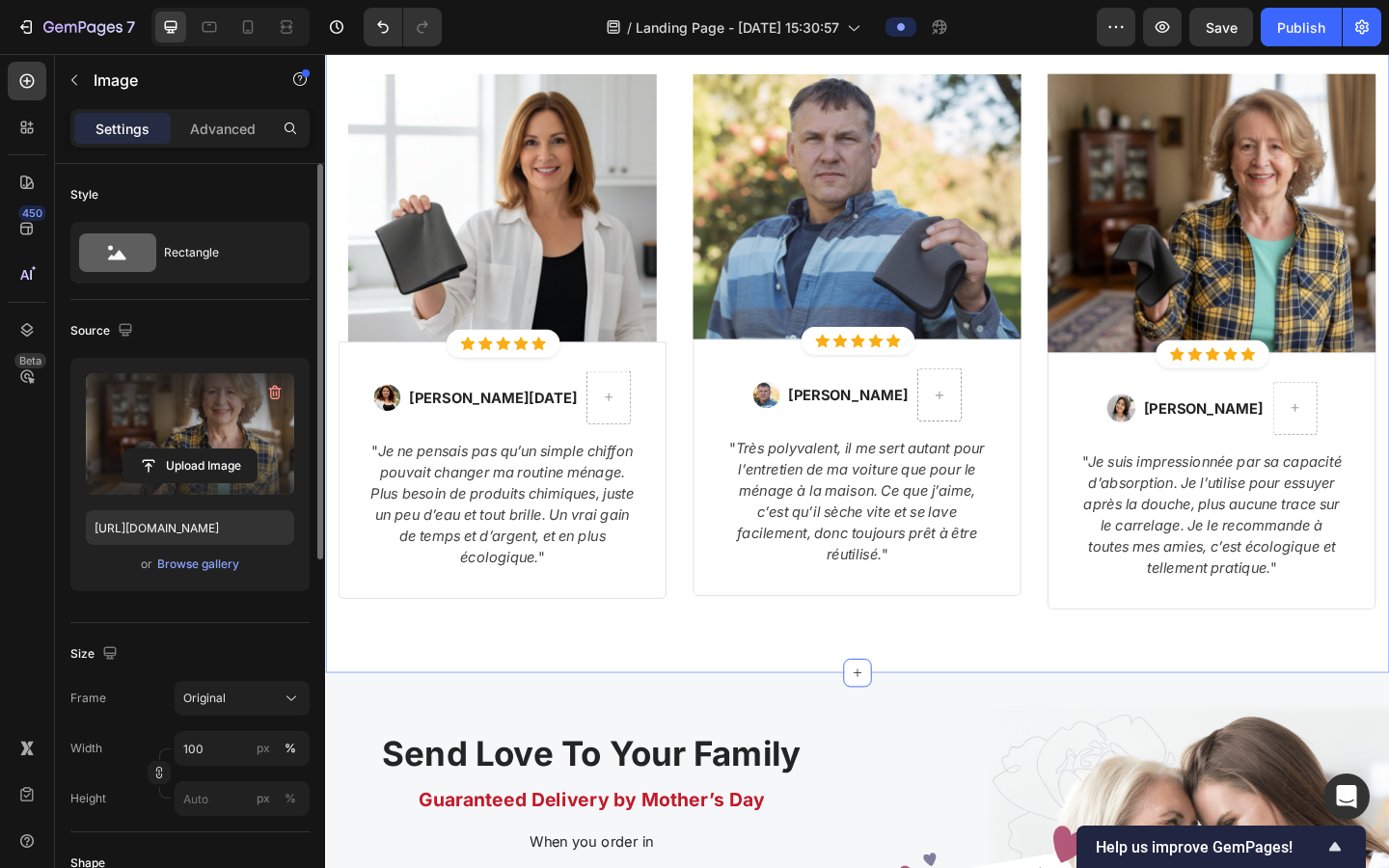
click at [886, 660] on div "Ce qu'ils pensent de leur expérience Lavomax Heading Row Image Icon Icon Icon I…" at bounding box center [904, 308] width 1158 height 841
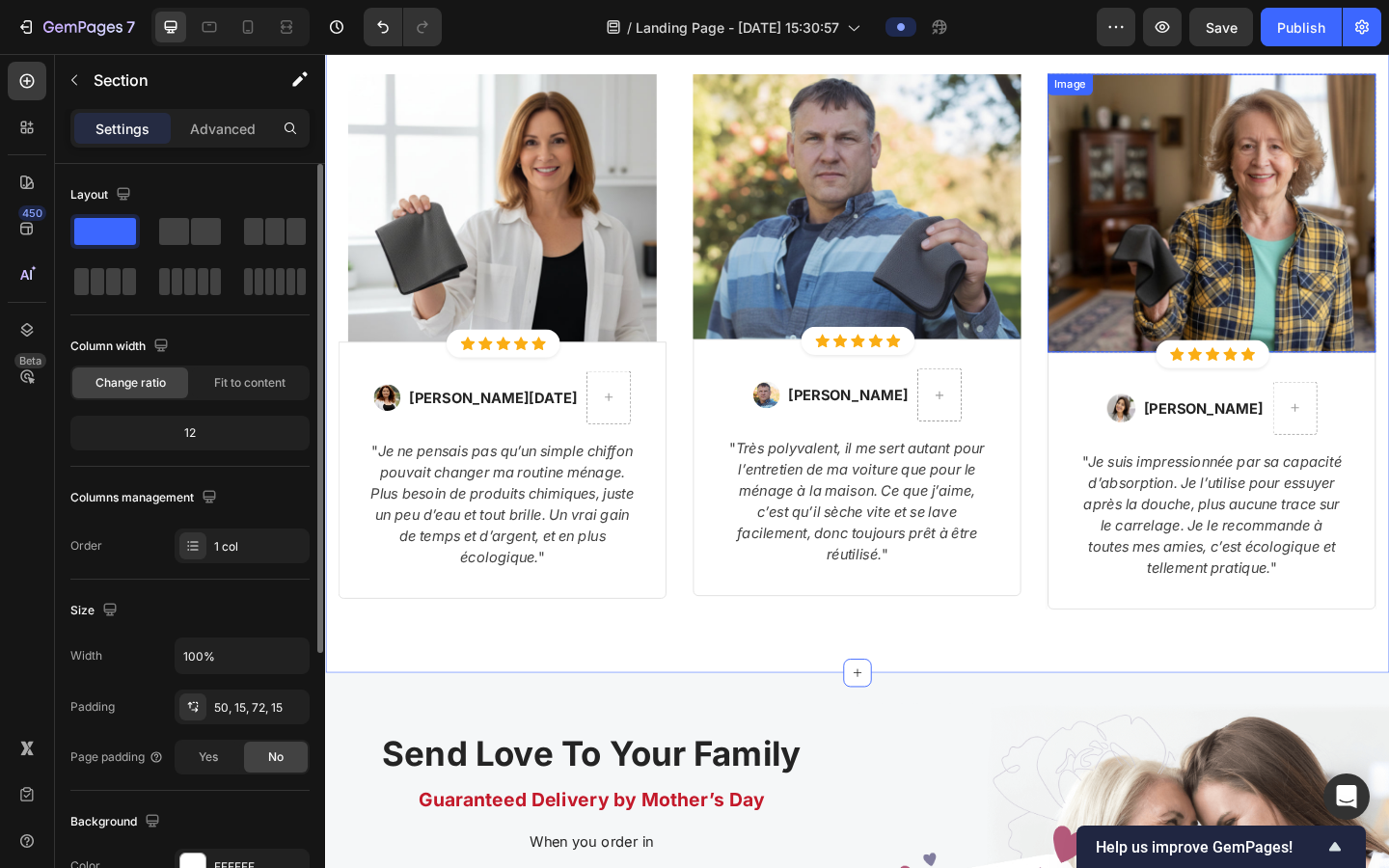
click at [886, 312] on img at bounding box center [1290, 226] width 357 height 302
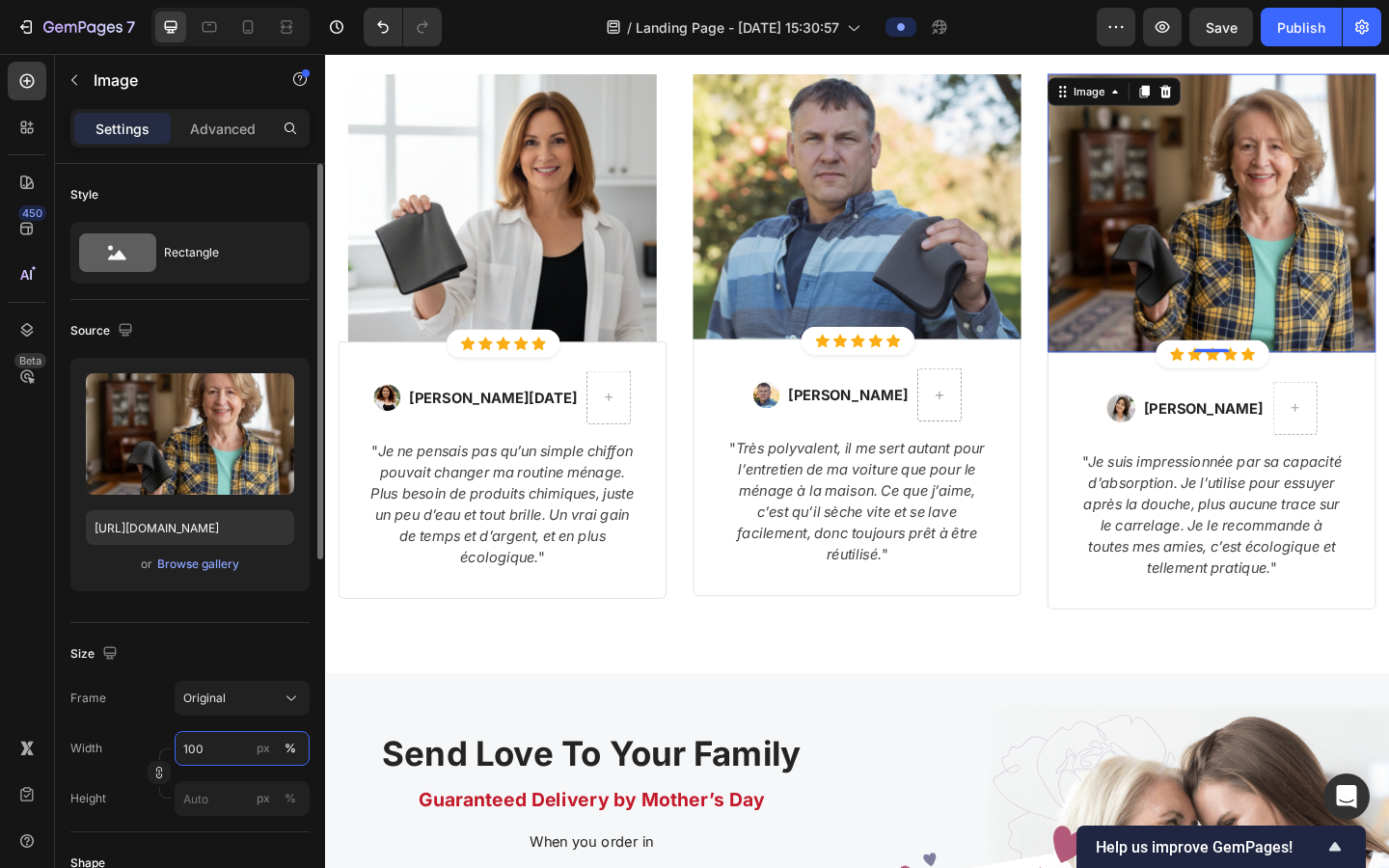
click at [215, 703] on input "100" at bounding box center [242, 748] width 135 height 34
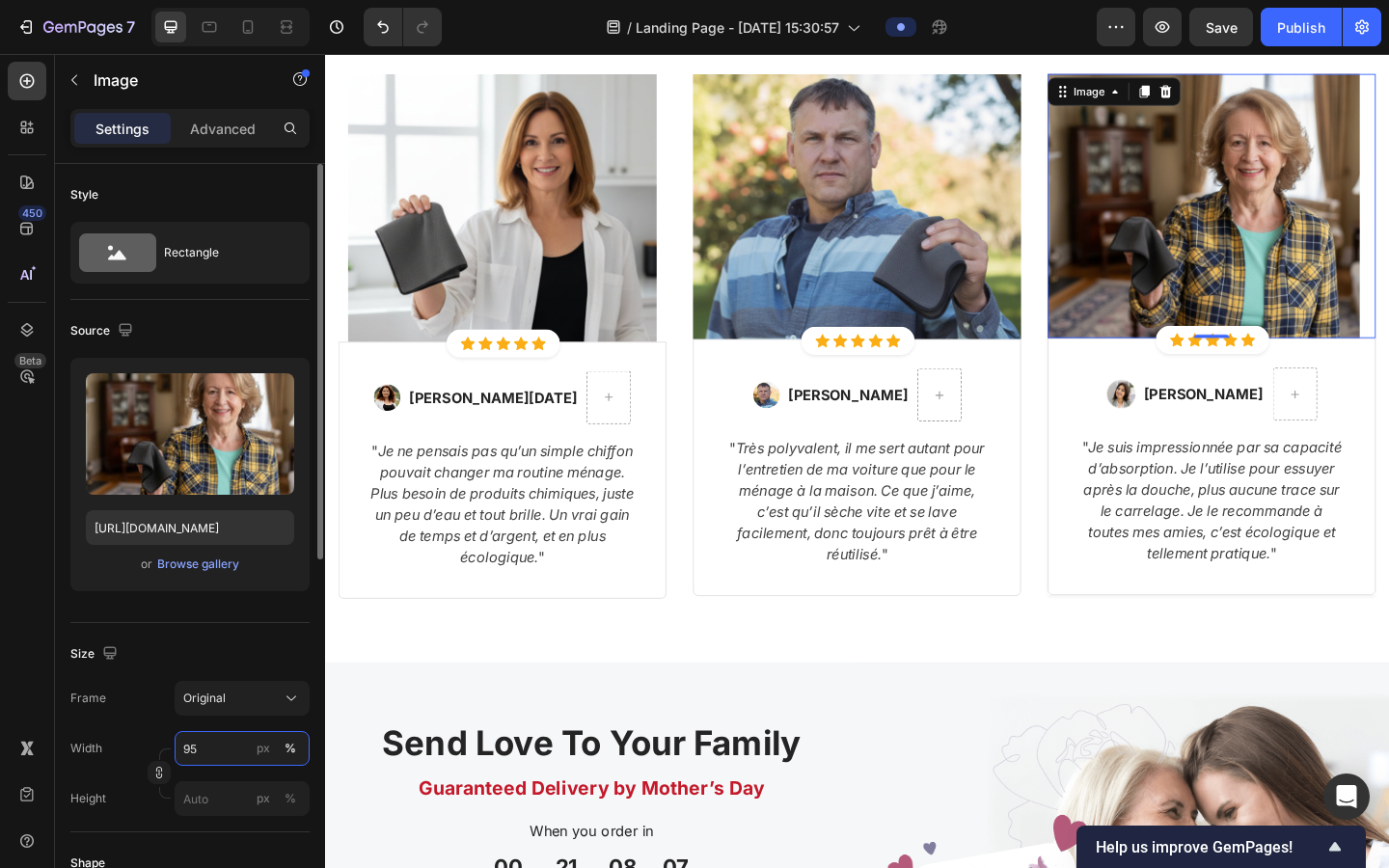
type input "95"
click at [225, 647] on div "Size" at bounding box center [190, 654] width 239 height 31
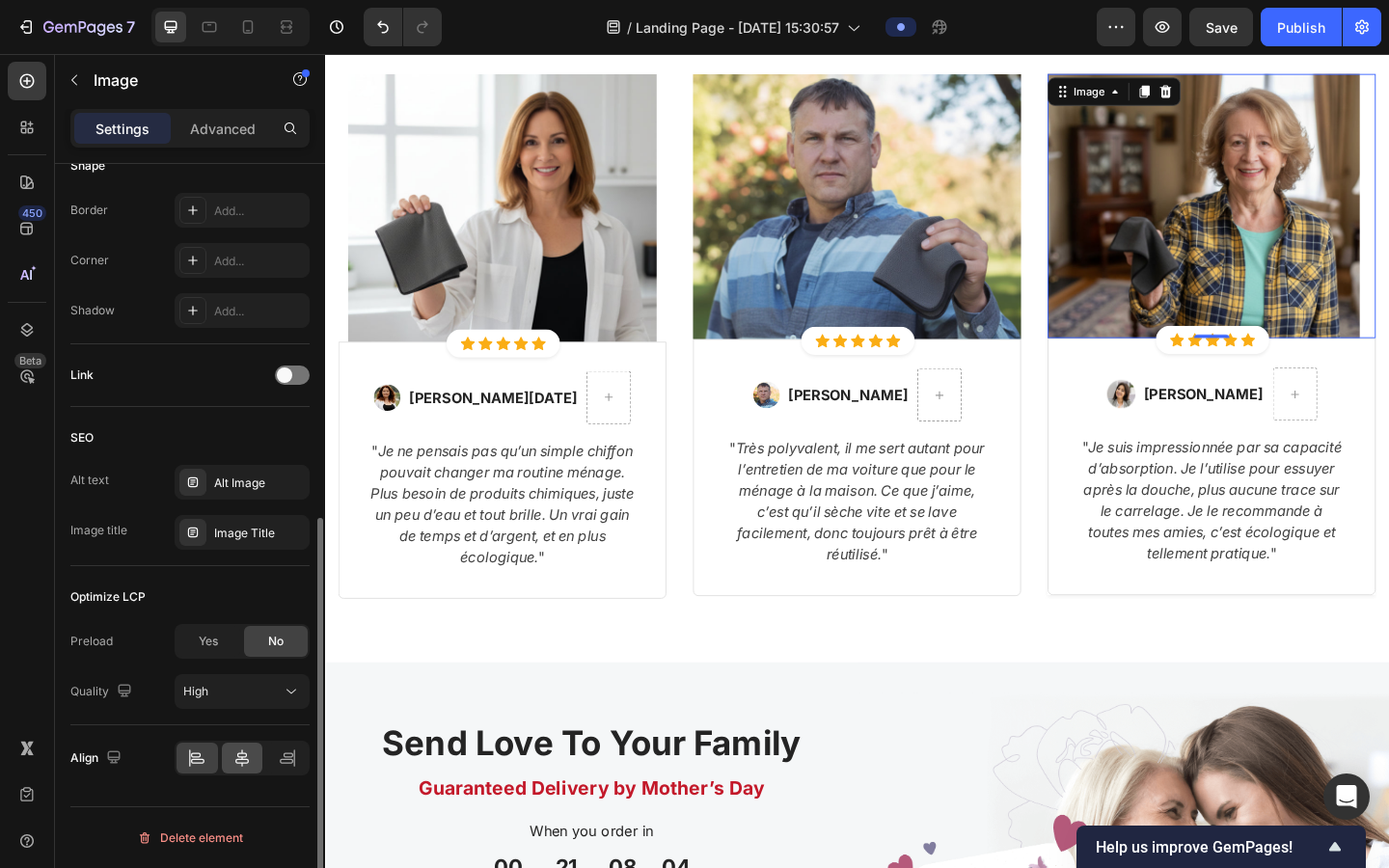
scroll to position [692, 0]
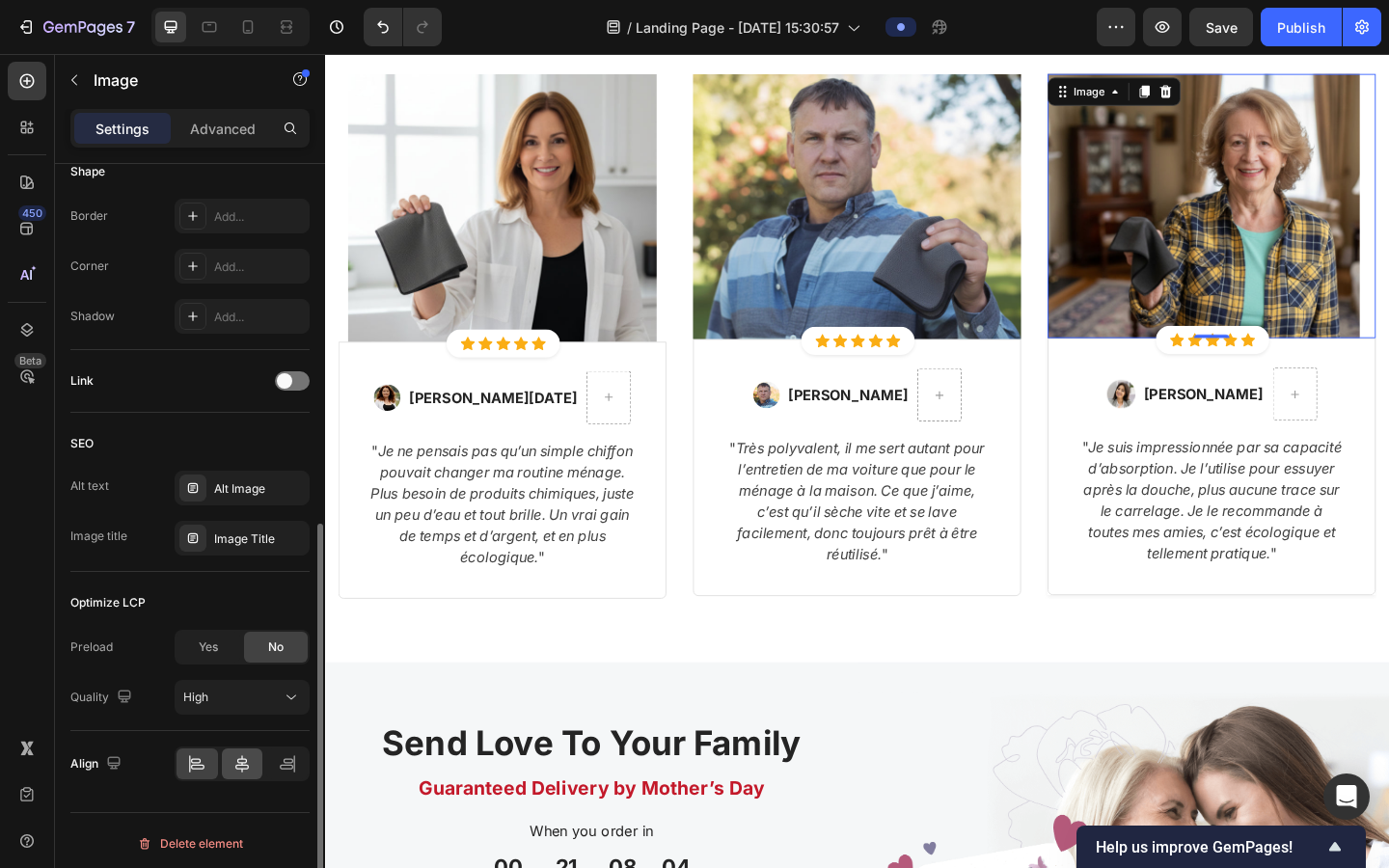
click at [245, 703] on div "Align" at bounding box center [190, 764] width 239 height 66
click at [241, 703] on div "Align" at bounding box center [190, 764] width 239 height 66
click at [241, 703] on icon at bounding box center [242, 764] width 20 height 20
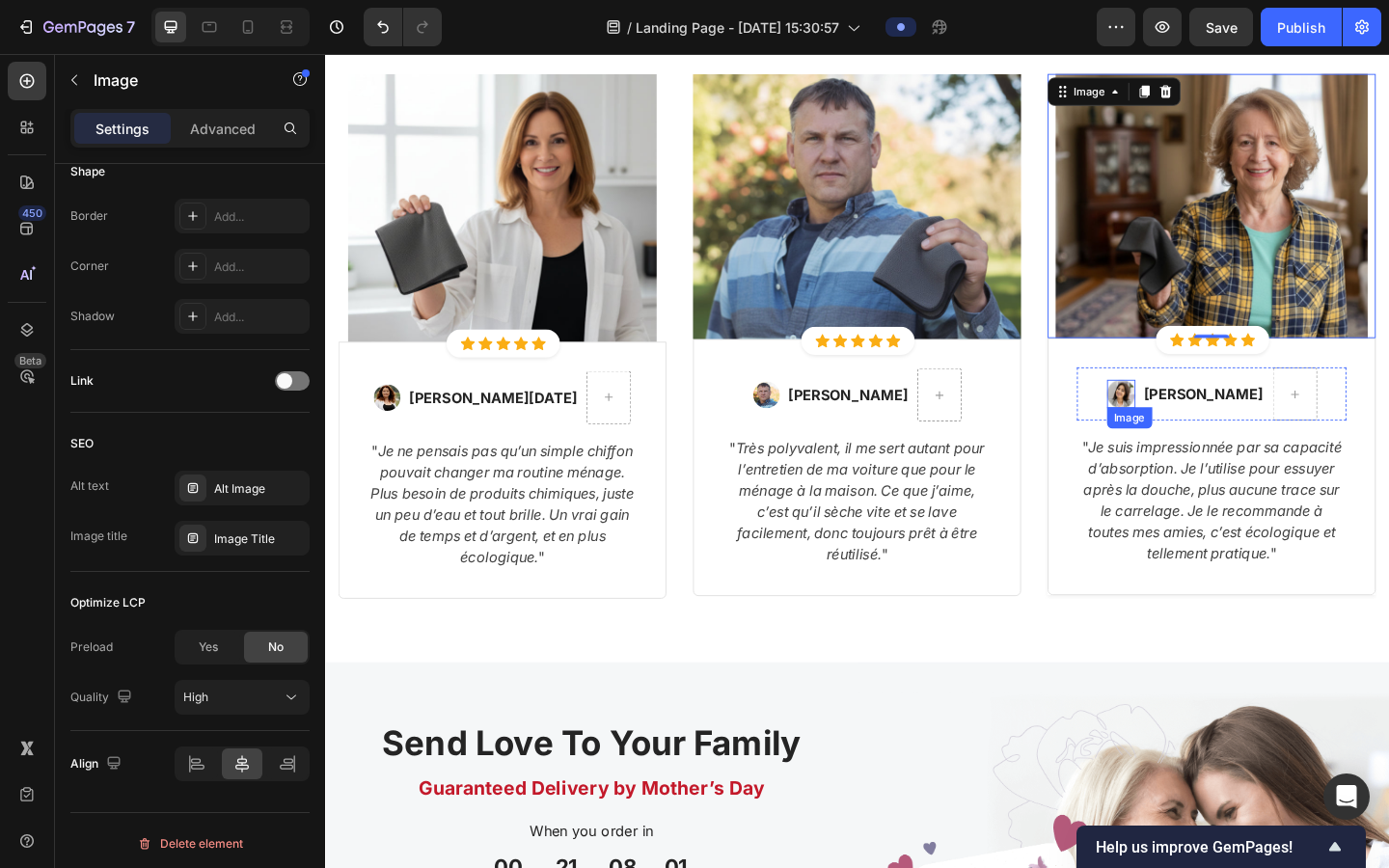
click at [886, 420] on img at bounding box center [1192, 424] width 31 height 31
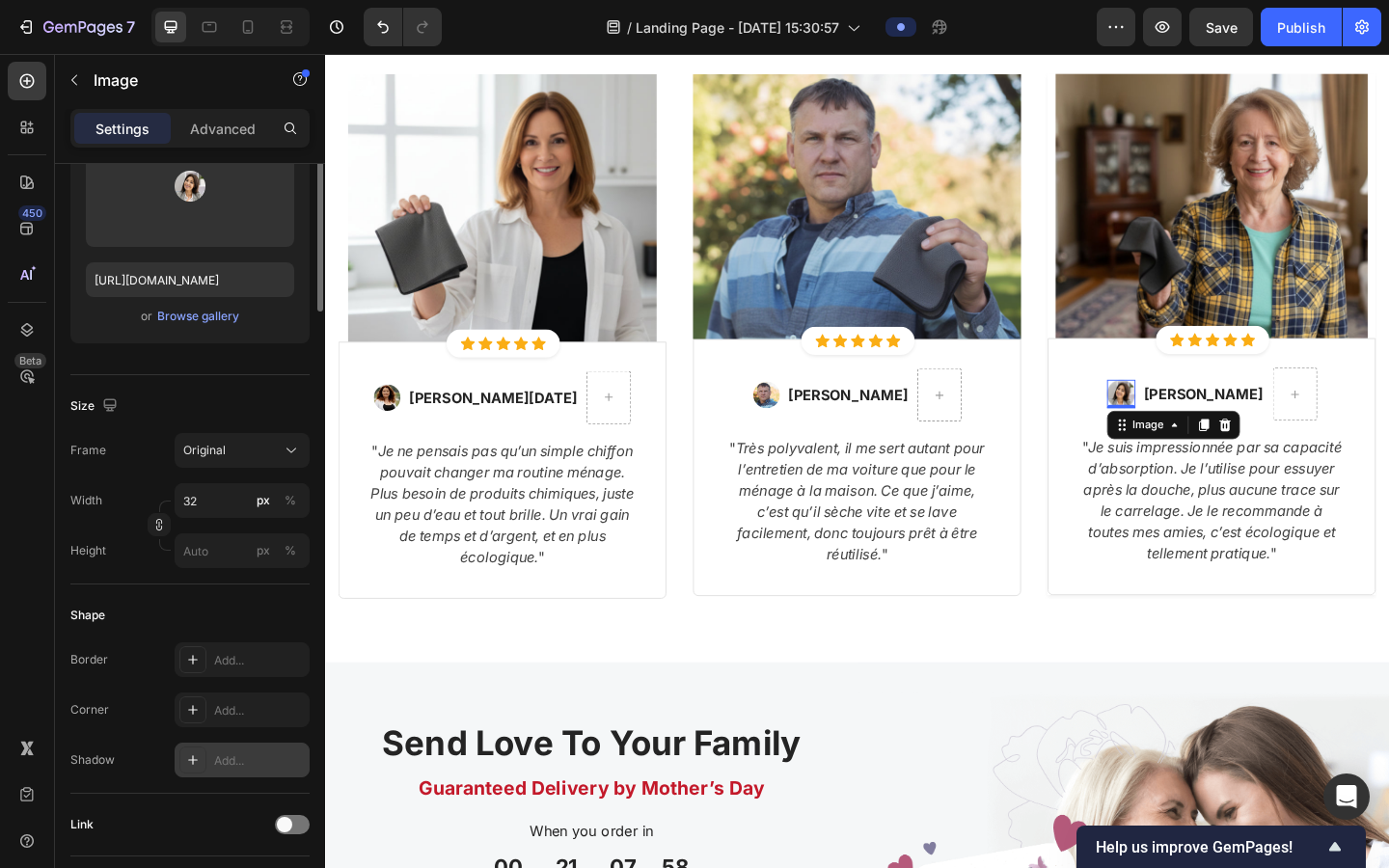
scroll to position [0, 0]
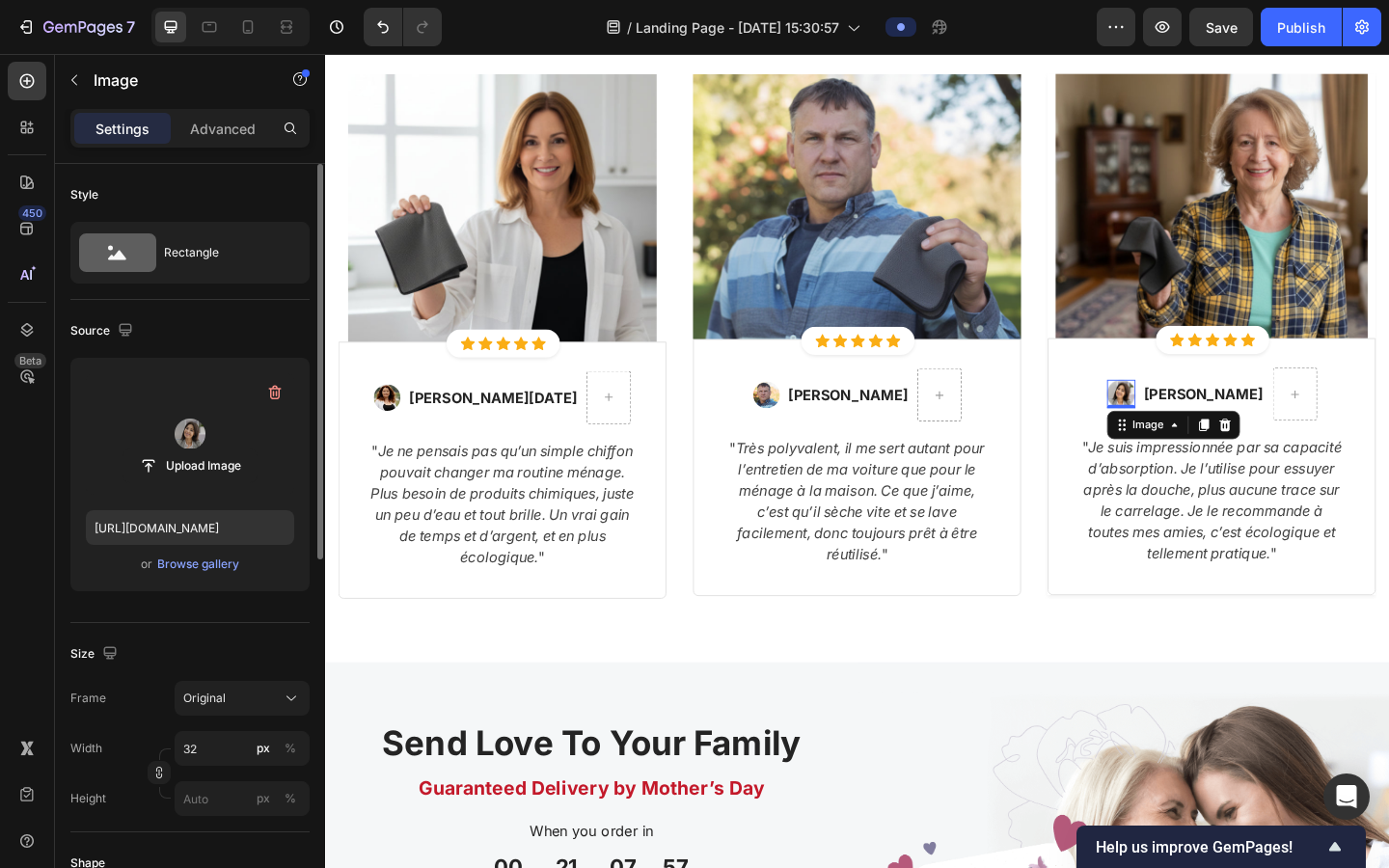
click at [201, 440] on label at bounding box center [190, 434] width 209 height 121
click at [201, 450] on input "file" at bounding box center [190, 465] width 133 height 32
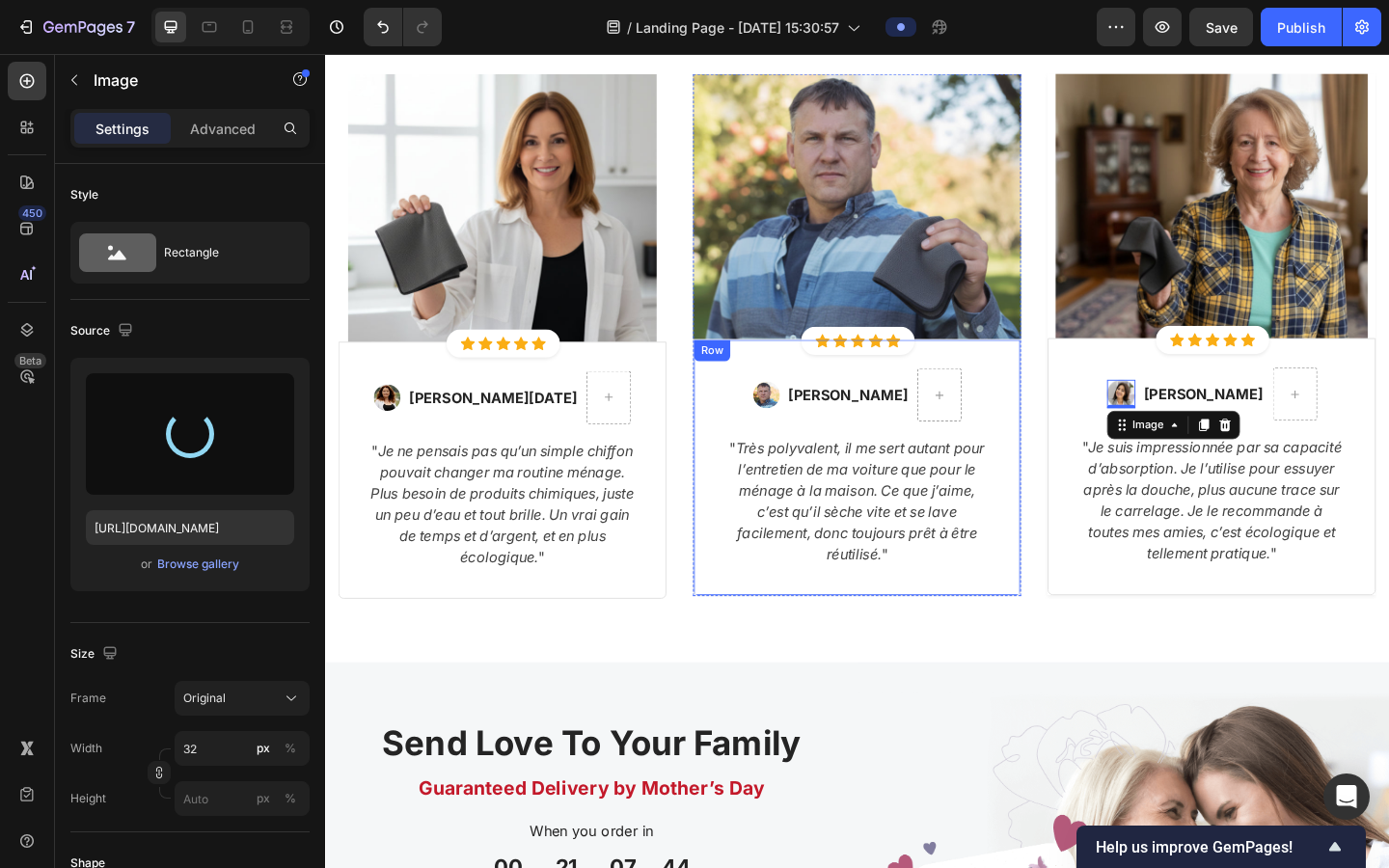
type input "[URL][DOMAIN_NAME]"
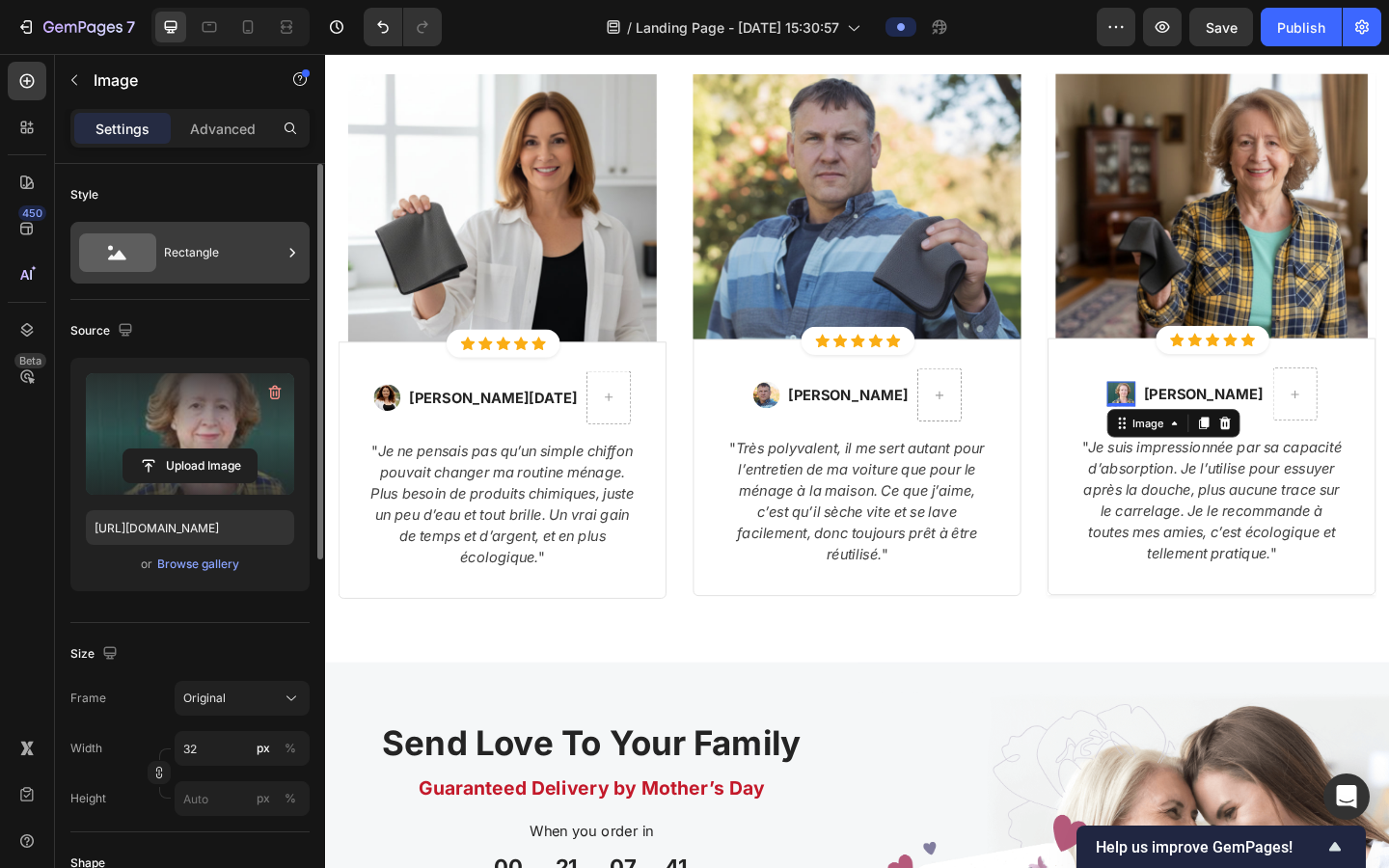
click at [251, 259] on div "Rectangle" at bounding box center [222, 252] width 118 height 44
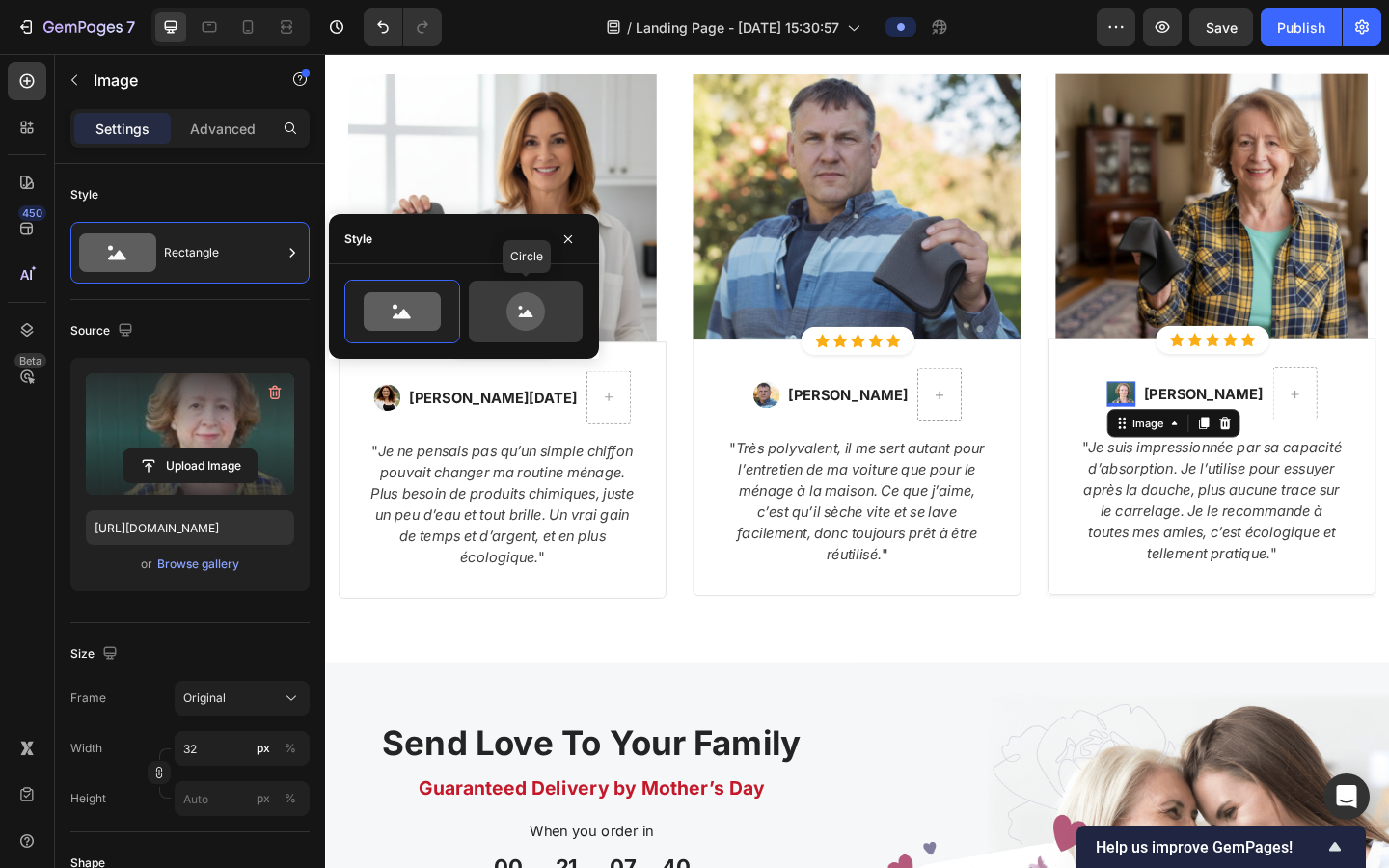
click at [483, 323] on icon at bounding box center [525, 311] width 91 height 38
type input "80"
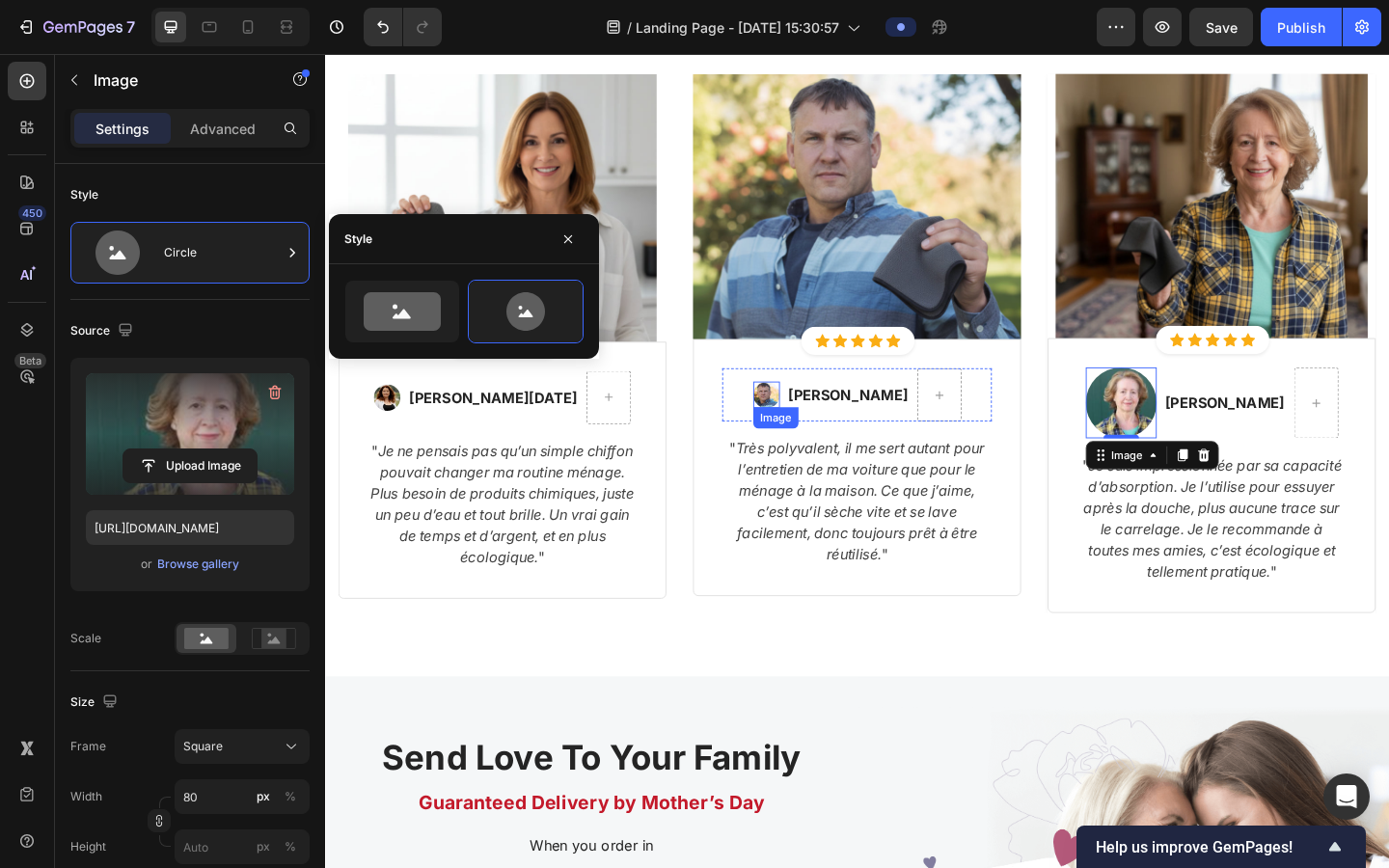
click at [803, 415] on img at bounding box center [806, 425] width 29 height 29
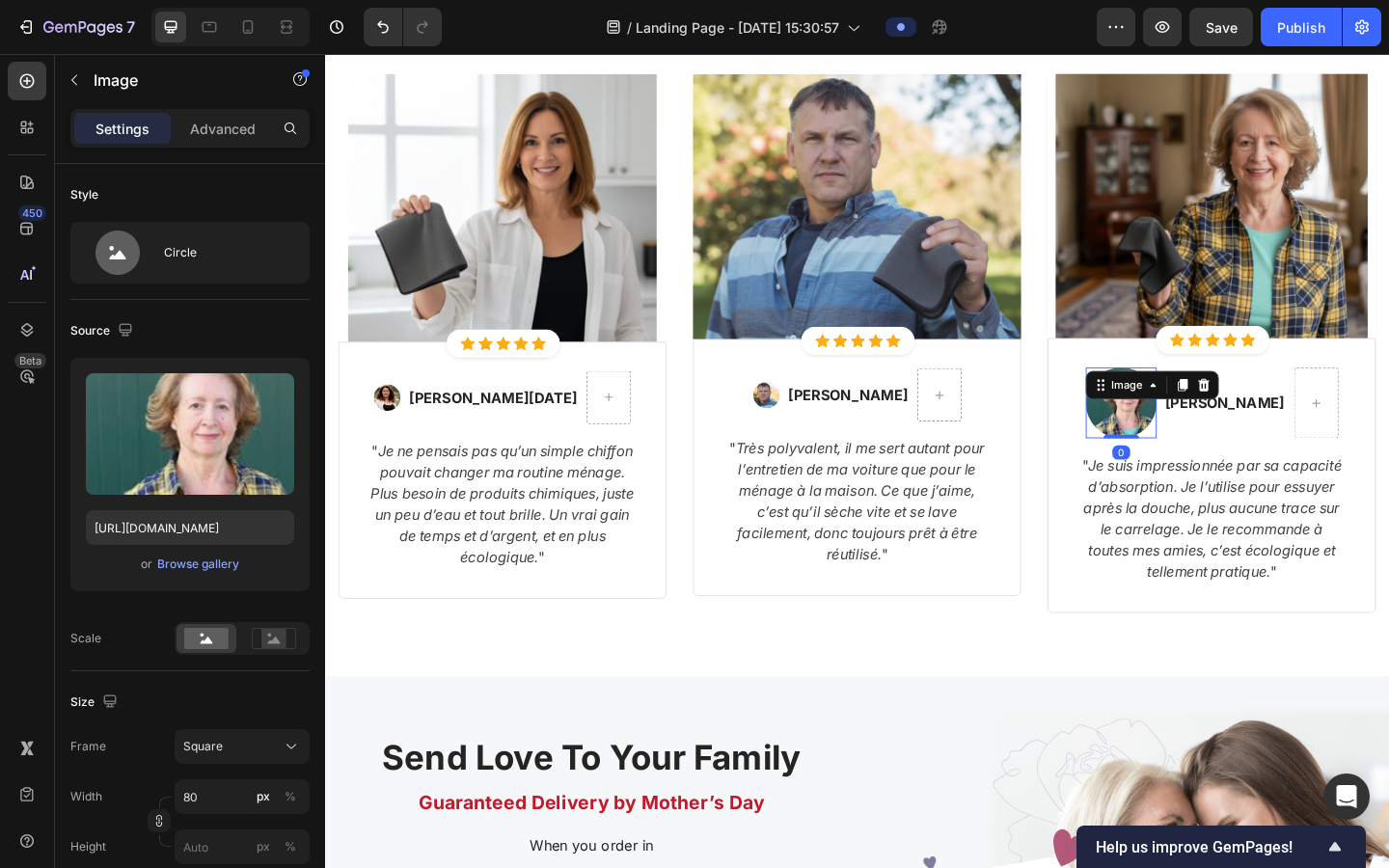
click at [886, 448] on img at bounding box center [1191, 433] width 77 height 77
click at [216, 703] on input "80" at bounding box center [242, 796] width 135 height 34
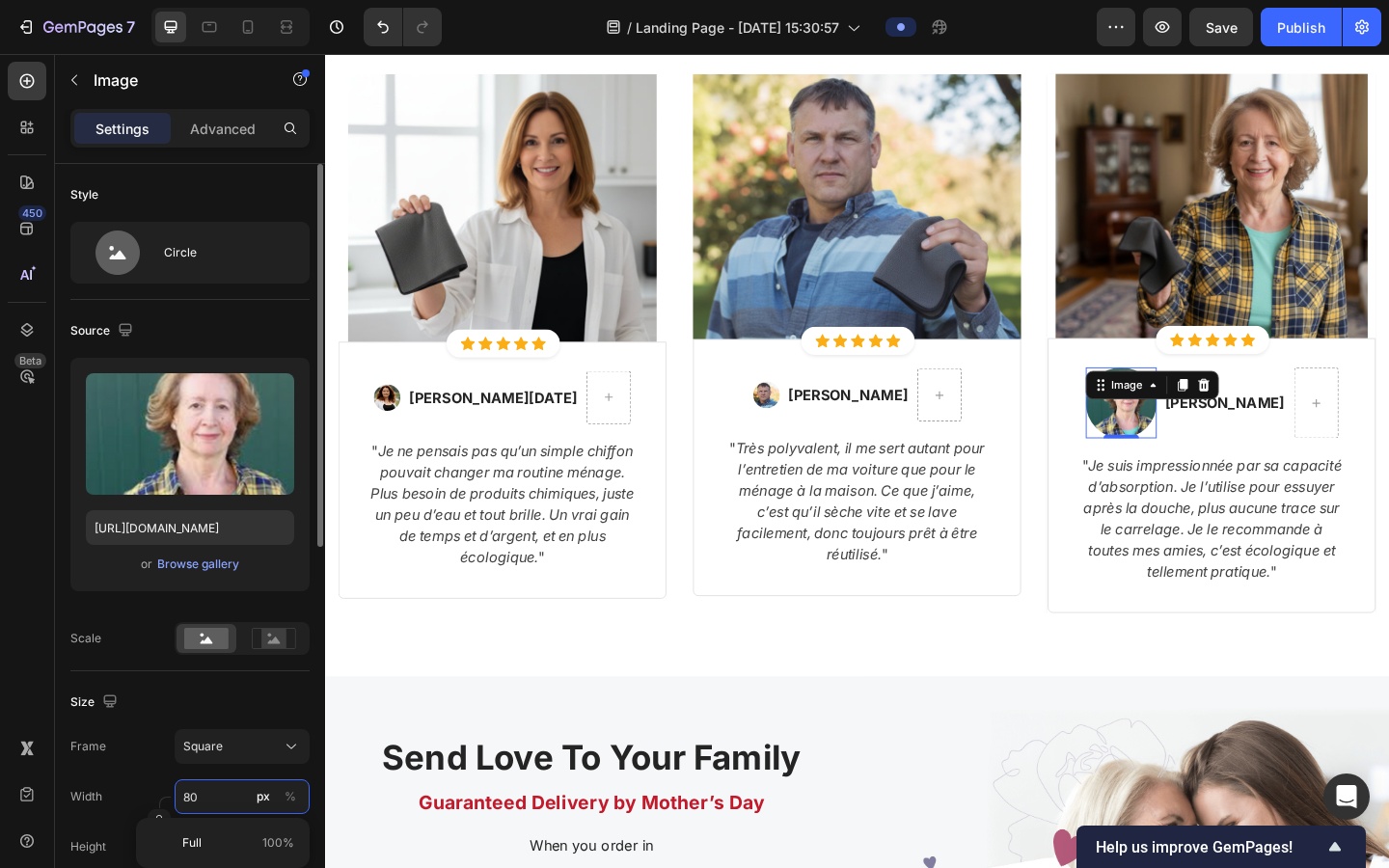
type input "3"
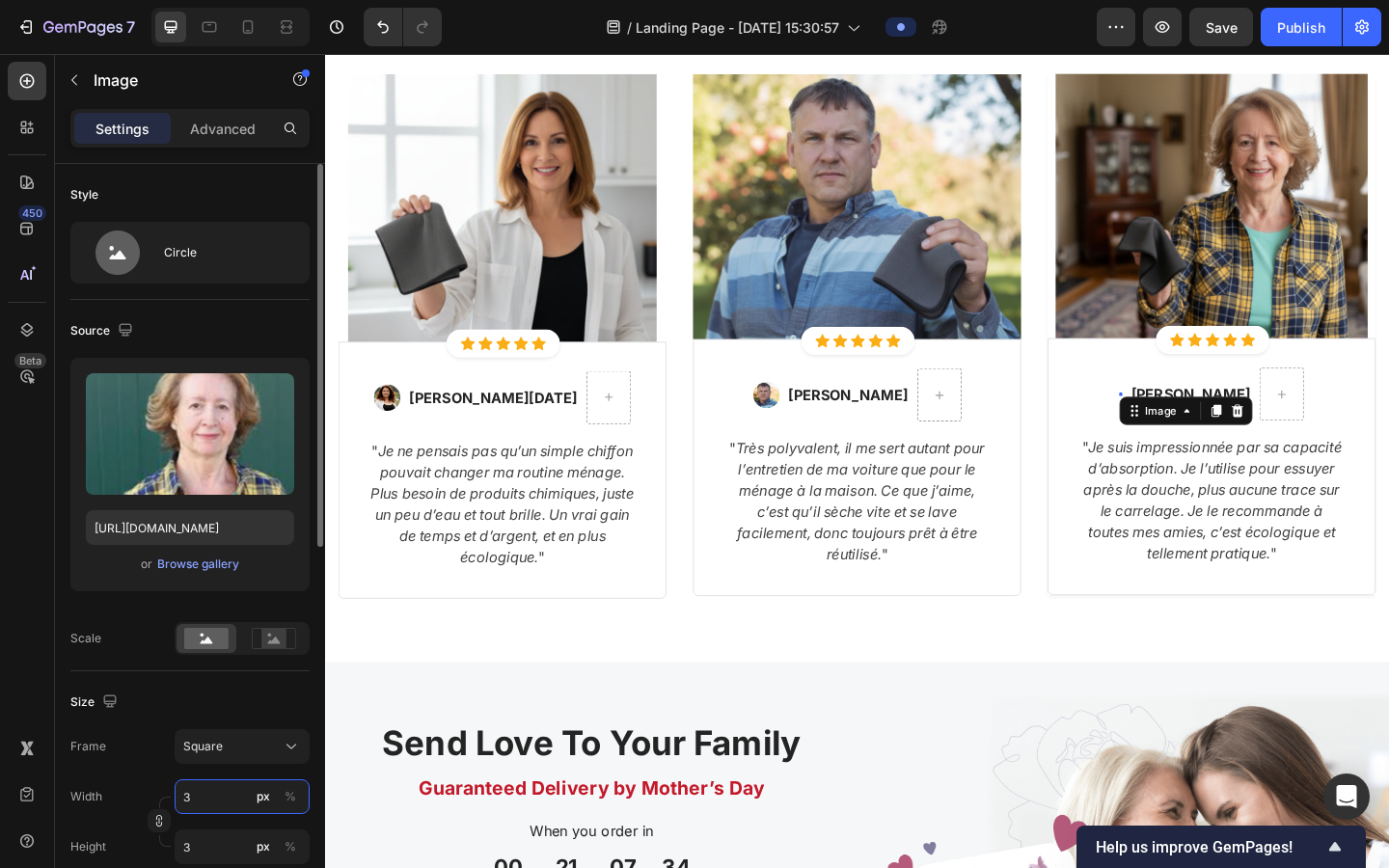
type input "30"
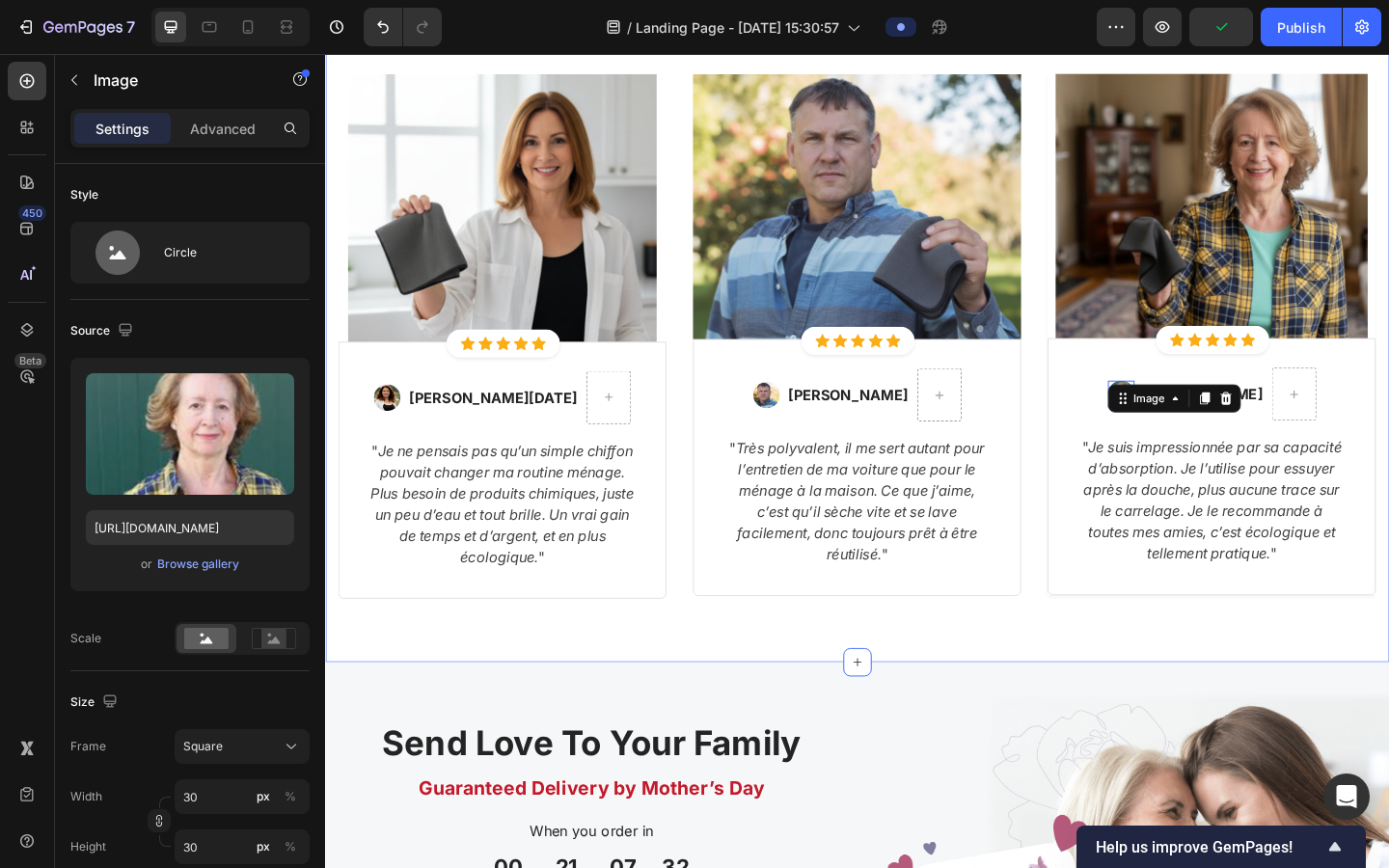
click at [384, 694] on div "Ce qu'ils pensent de leur expérience Lavomax Heading Row Image Icon Icon Icon I…" at bounding box center [904, 302] width 1158 height 829
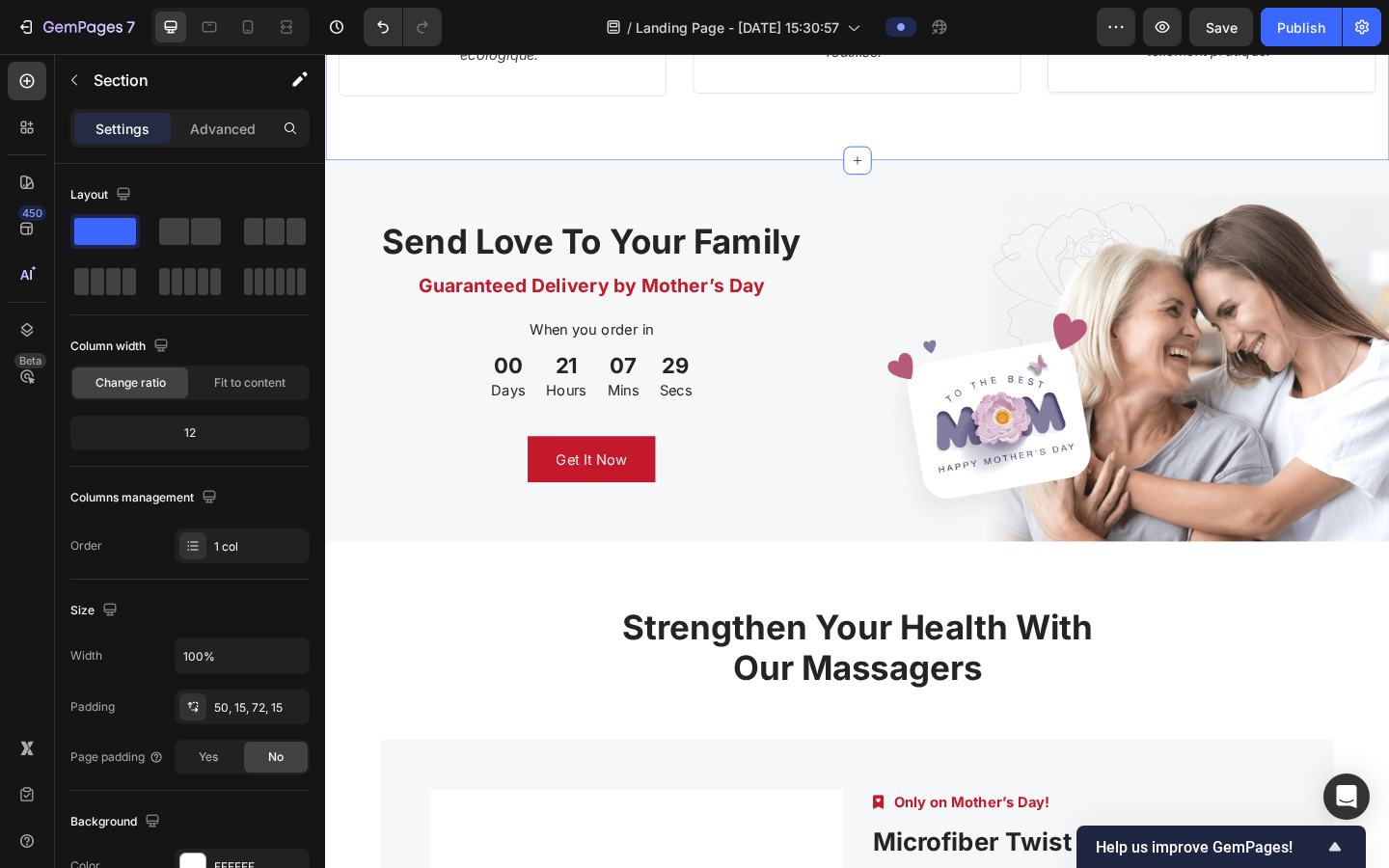
scroll to position [4460, 0]
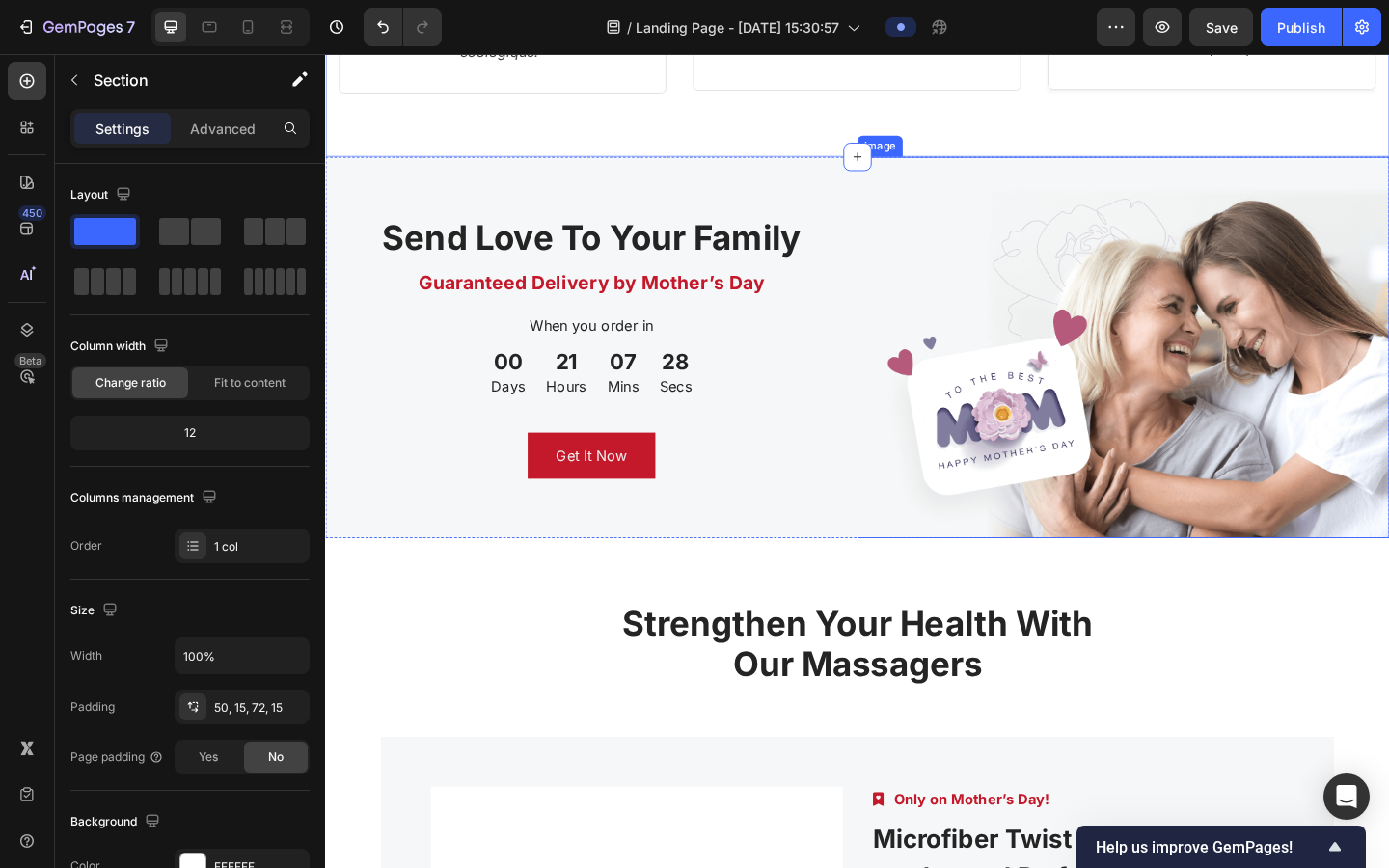
click at [886, 220] on img at bounding box center [1193, 373] width 579 height 415
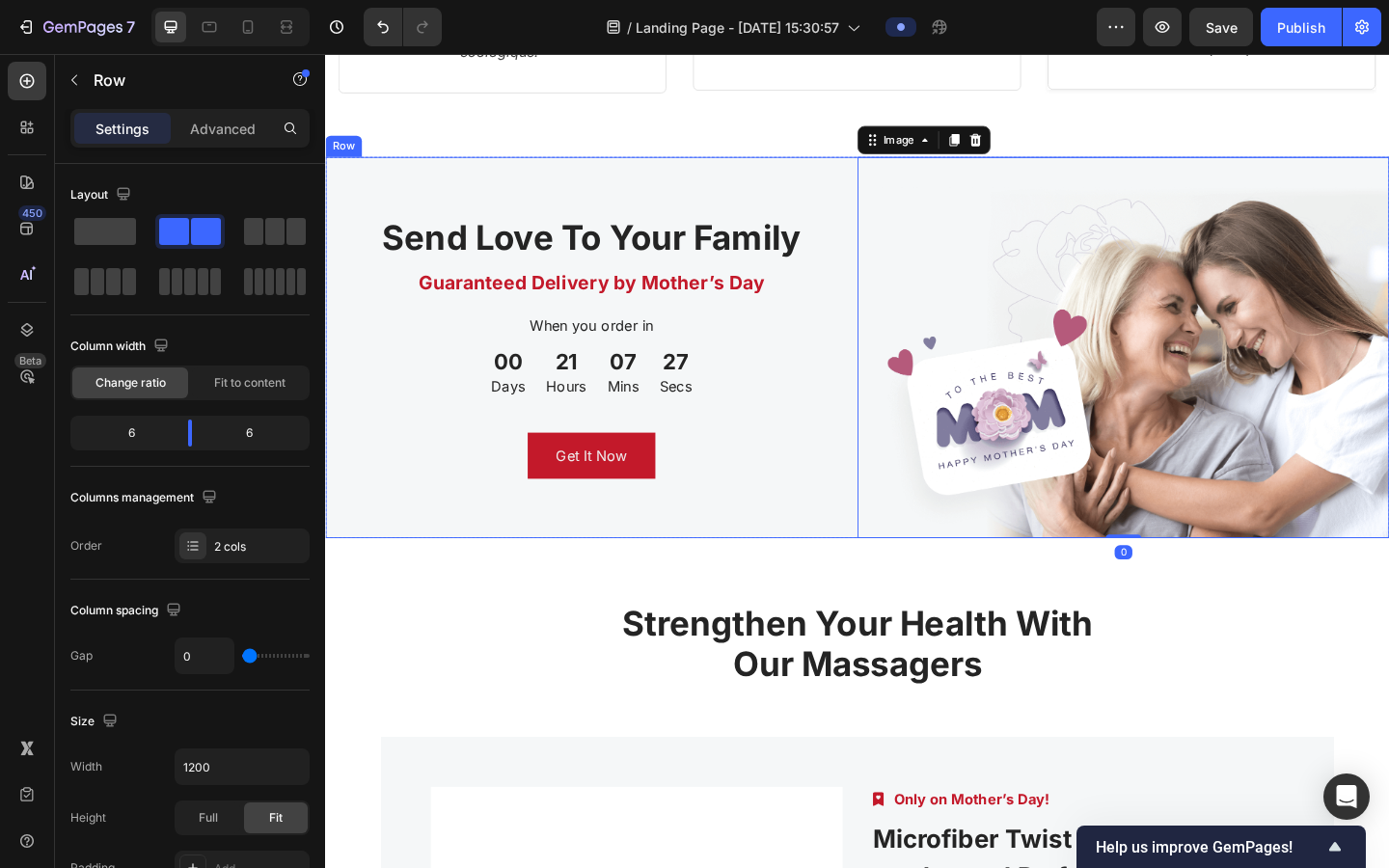
click at [830, 194] on div "Send Love To Your Family Heading Guaranteed Delivery by Mother’s Day Text block…" at bounding box center [614, 373] width 579 height 415
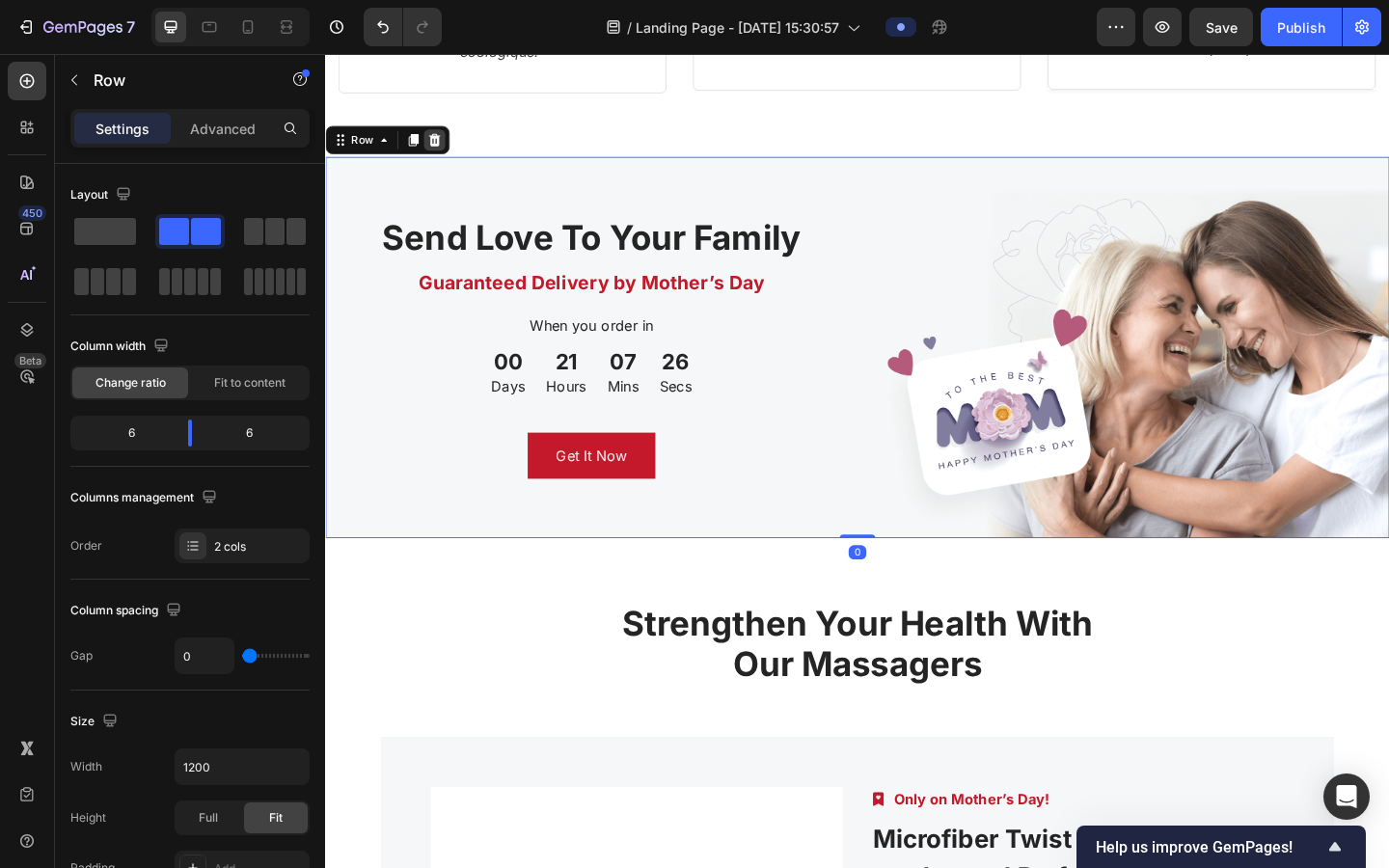
click at [446, 146] on icon at bounding box center [444, 148] width 13 height 14
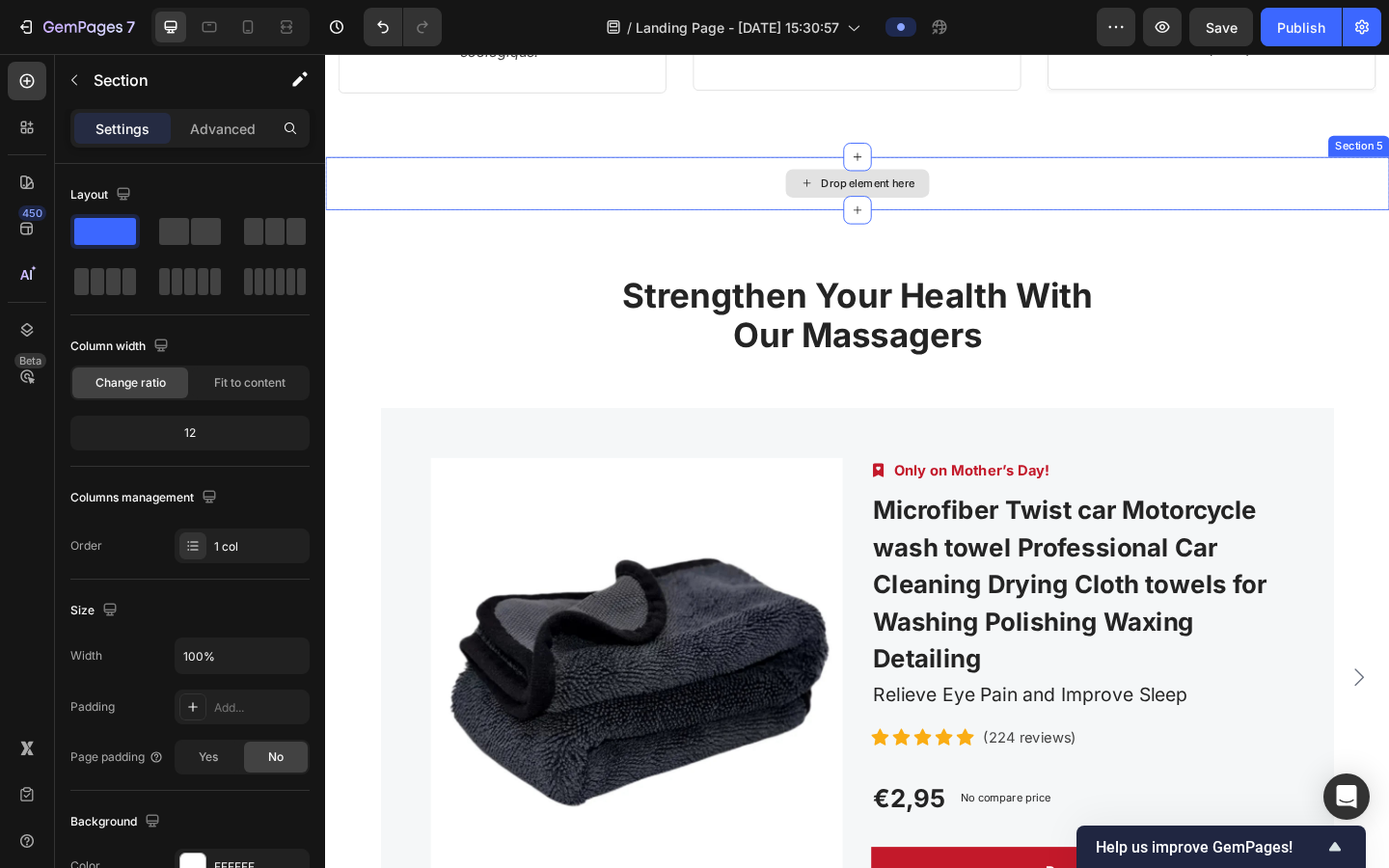
click at [598, 205] on div "Drop element here" at bounding box center [904, 194] width 1158 height 58
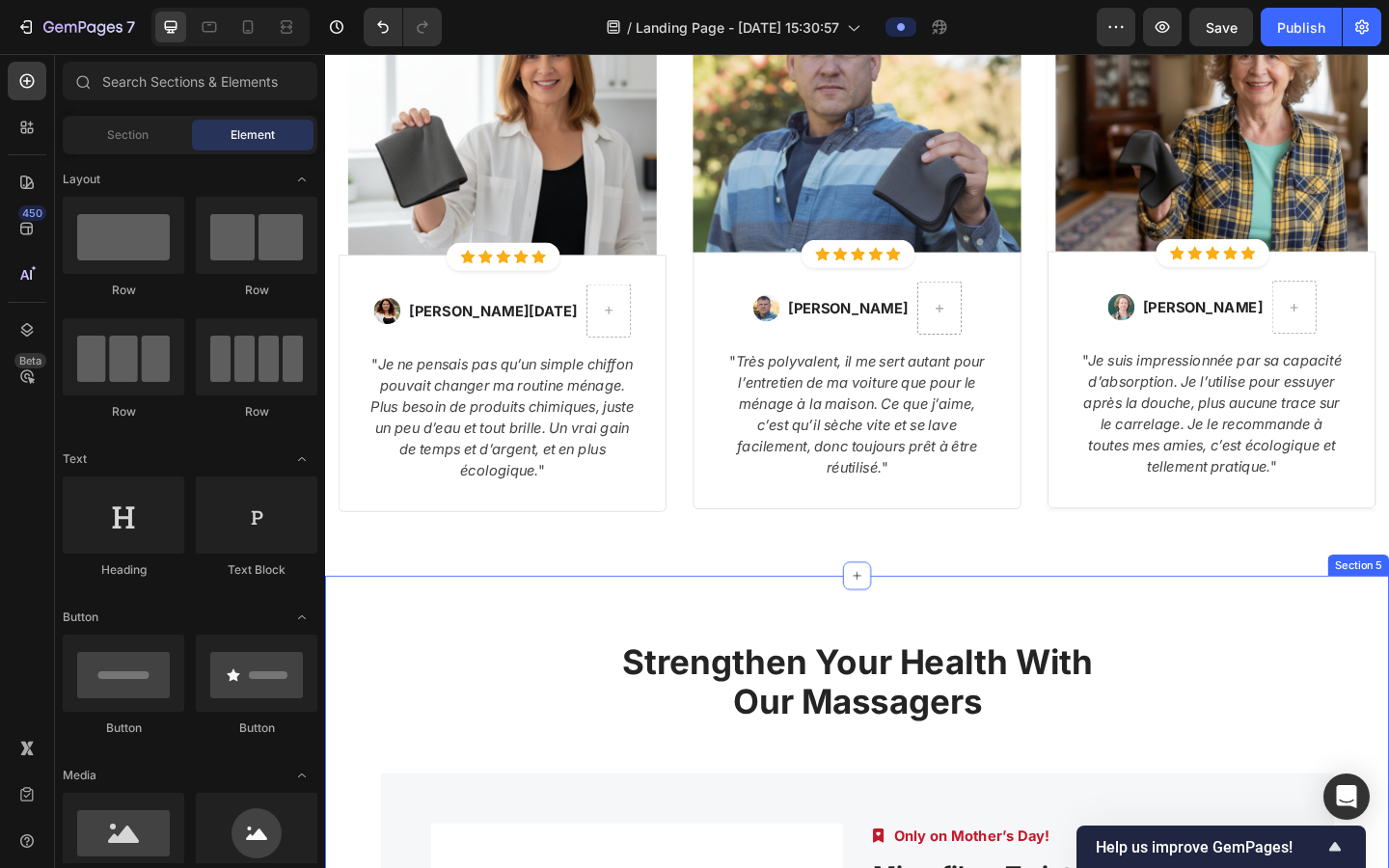
scroll to position [4000, 0]
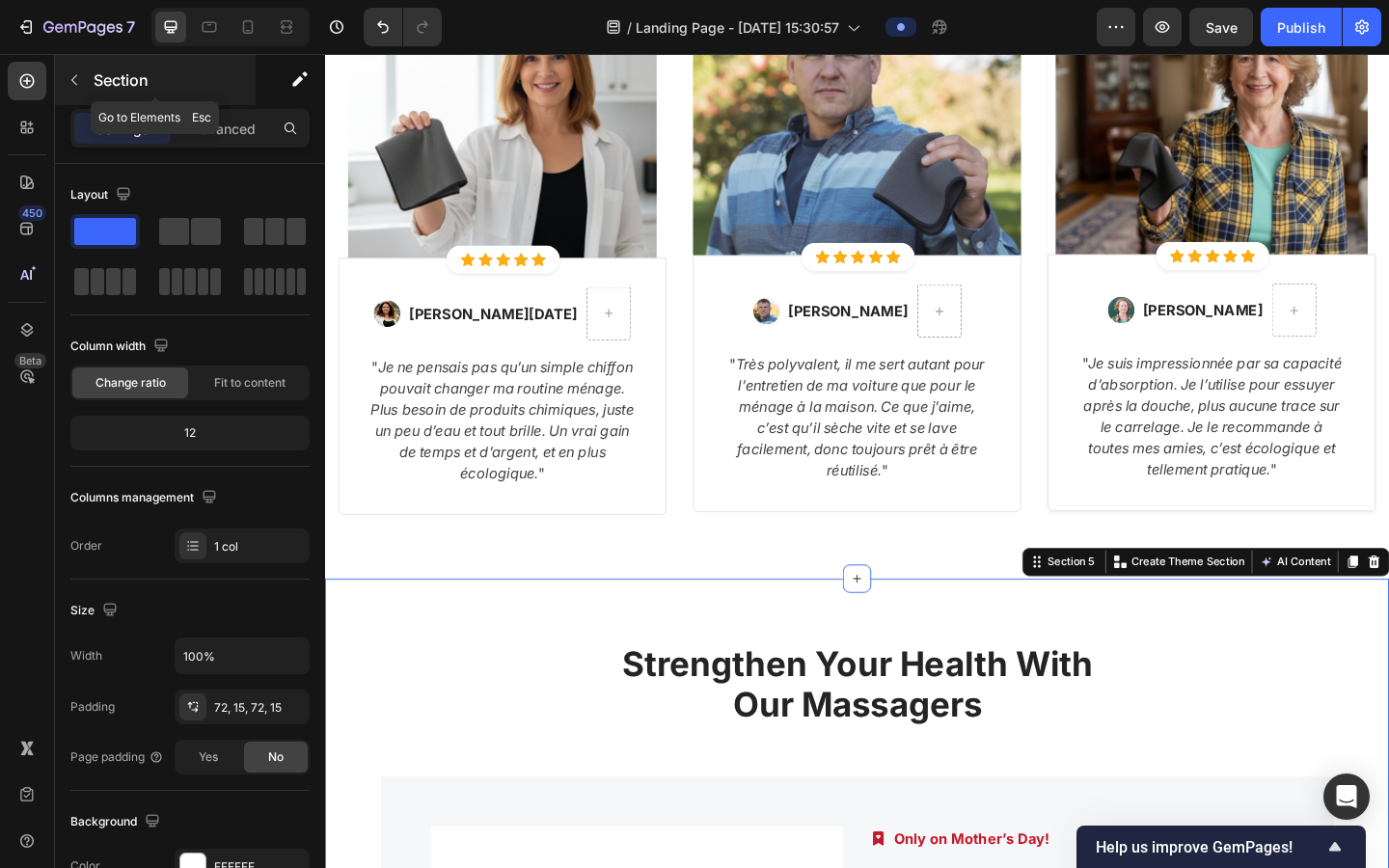
click at [70, 79] on icon "button" at bounding box center [74, 80] width 16 height 16
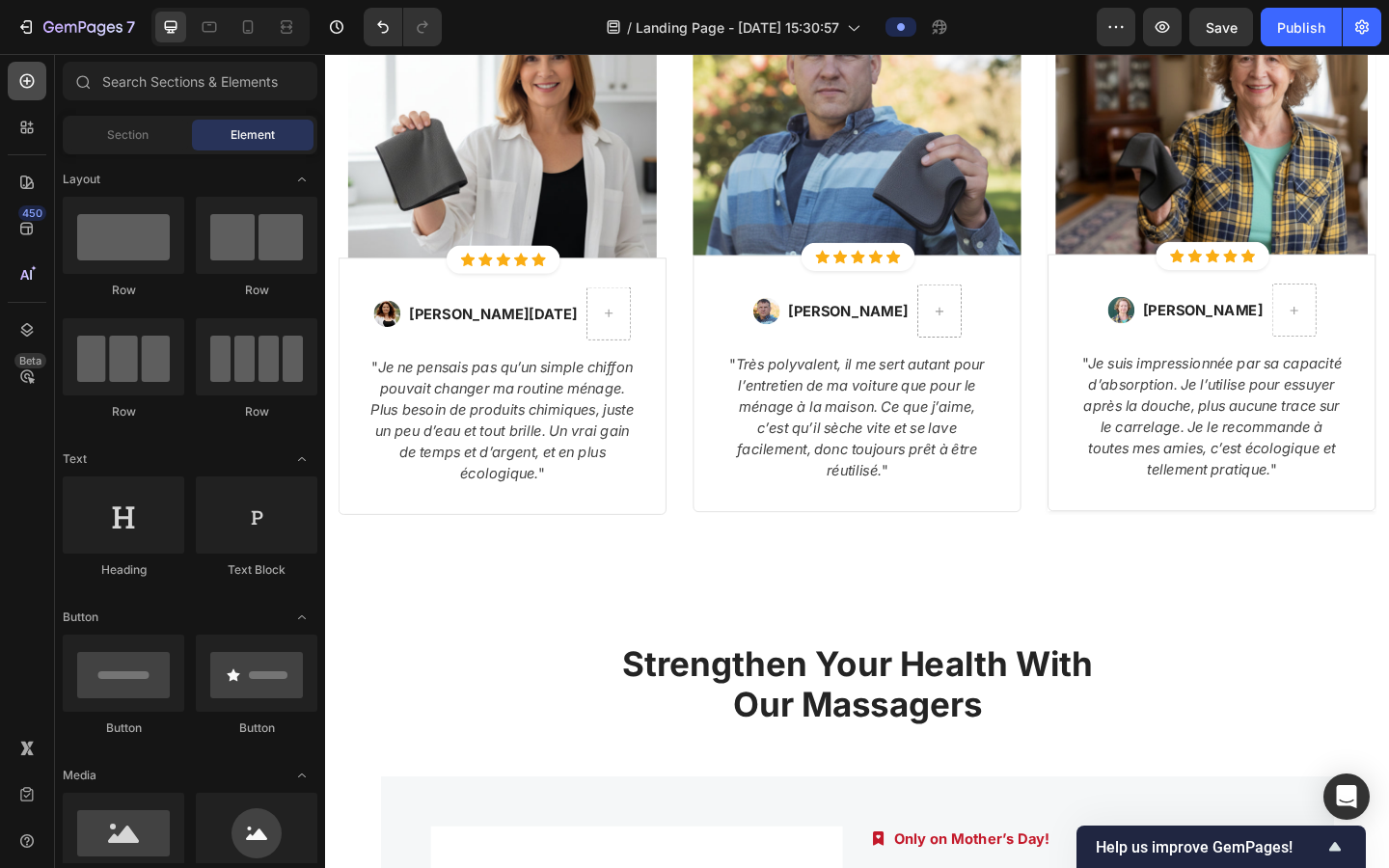
click at [39, 77] on div at bounding box center [26, 80] width 38 height 38
click at [32, 94] on div at bounding box center [26, 80] width 38 height 38
click at [40, 81] on div at bounding box center [26, 80] width 38 height 38
click at [38, 81] on div at bounding box center [26, 80] width 38 height 38
click at [94, 126] on div "Section" at bounding box center [127, 135] width 121 height 31
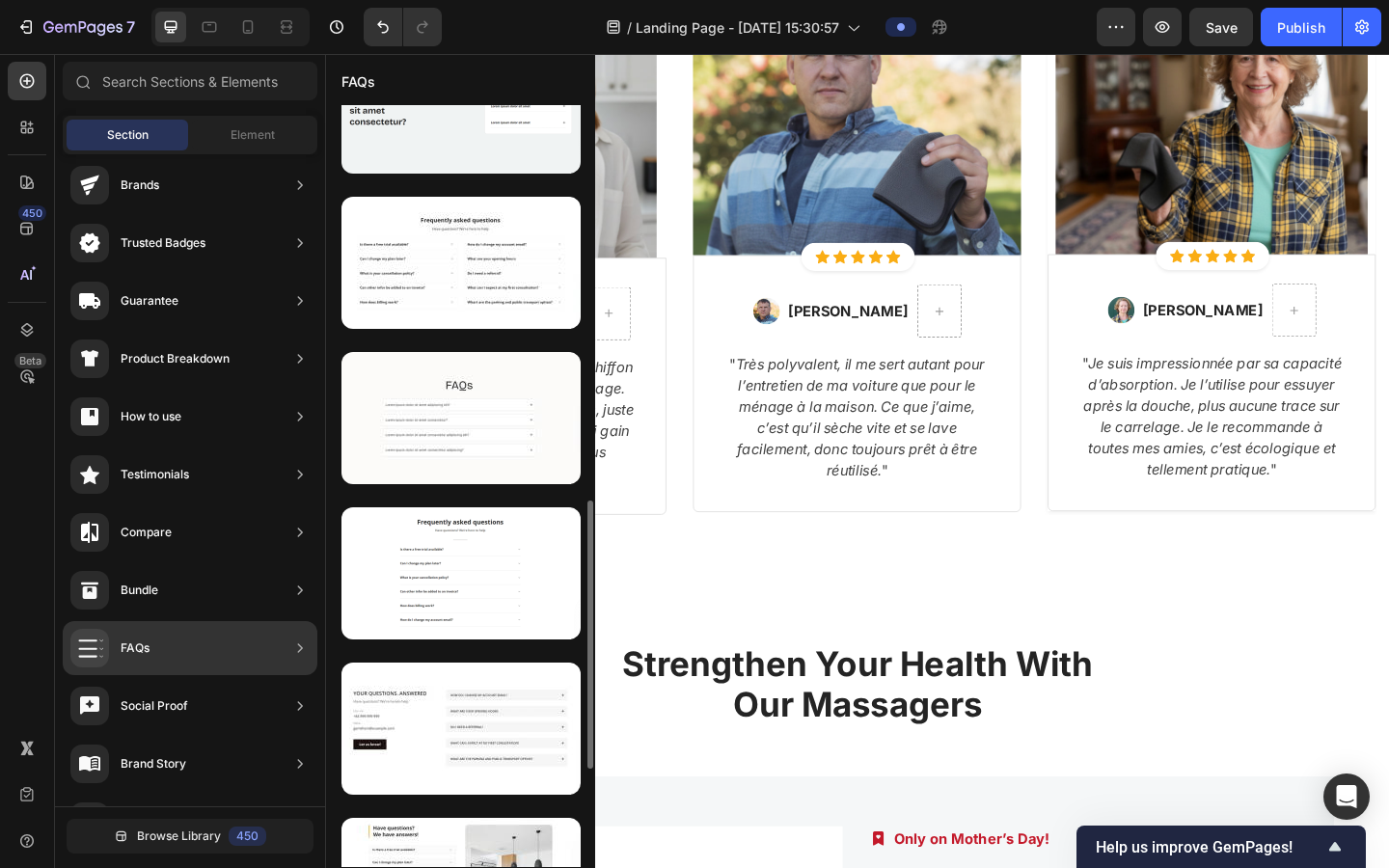
scroll to position [1401, 0]
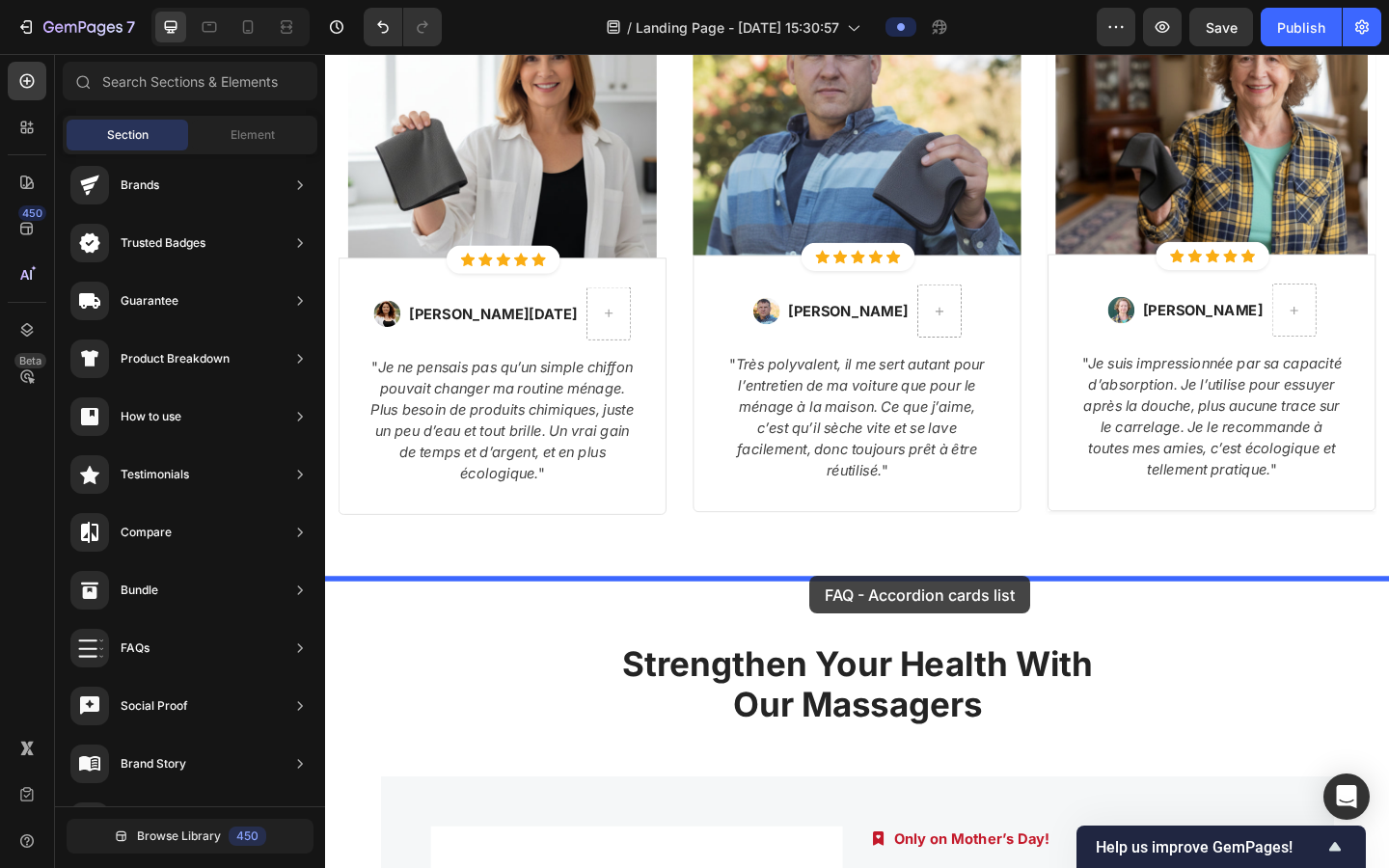
drag, startPoint x: 792, startPoint y: 426, endPoint x: 852, endPoint y: 622, distance: 205.0
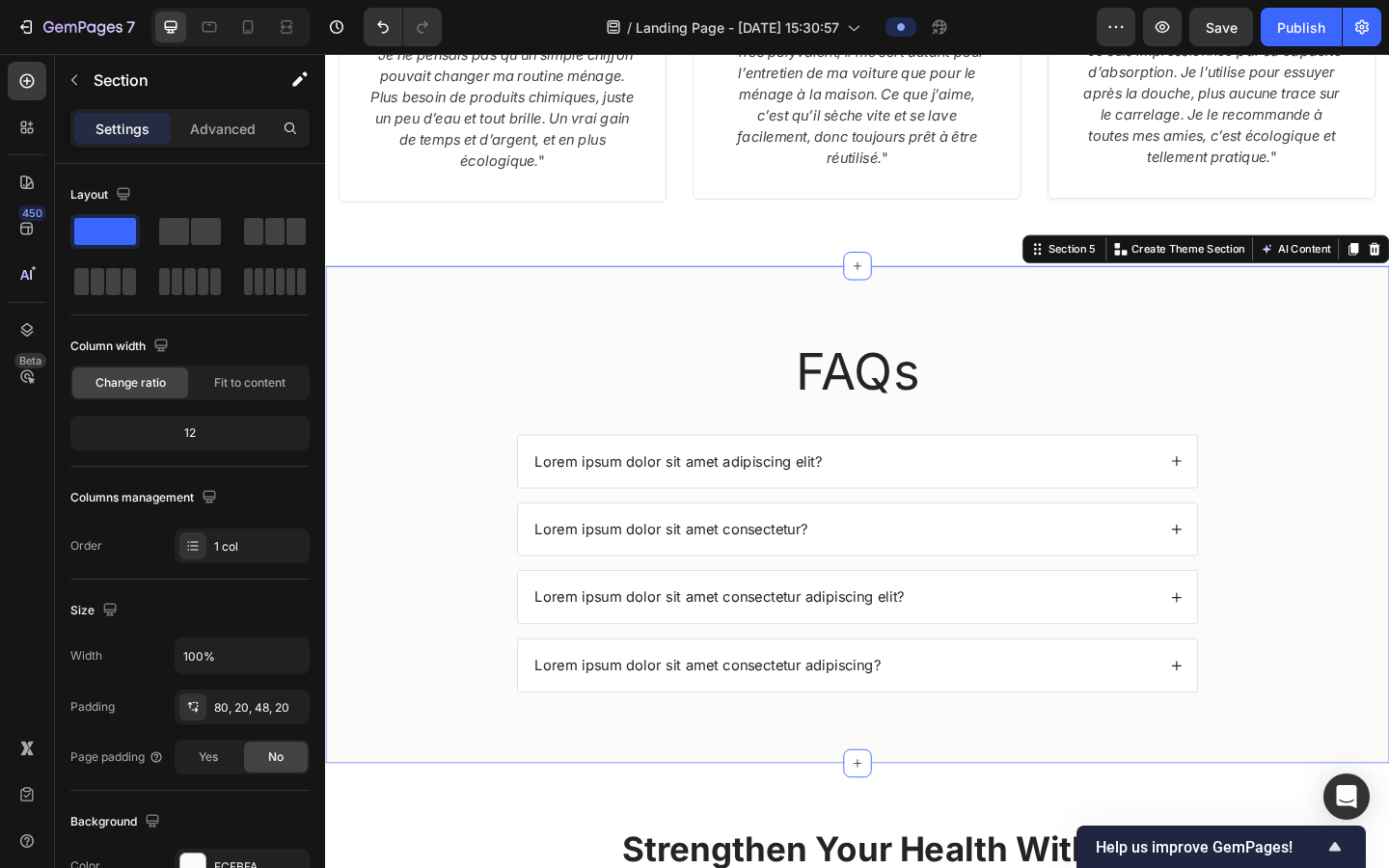
scroll to position [4318, 0]
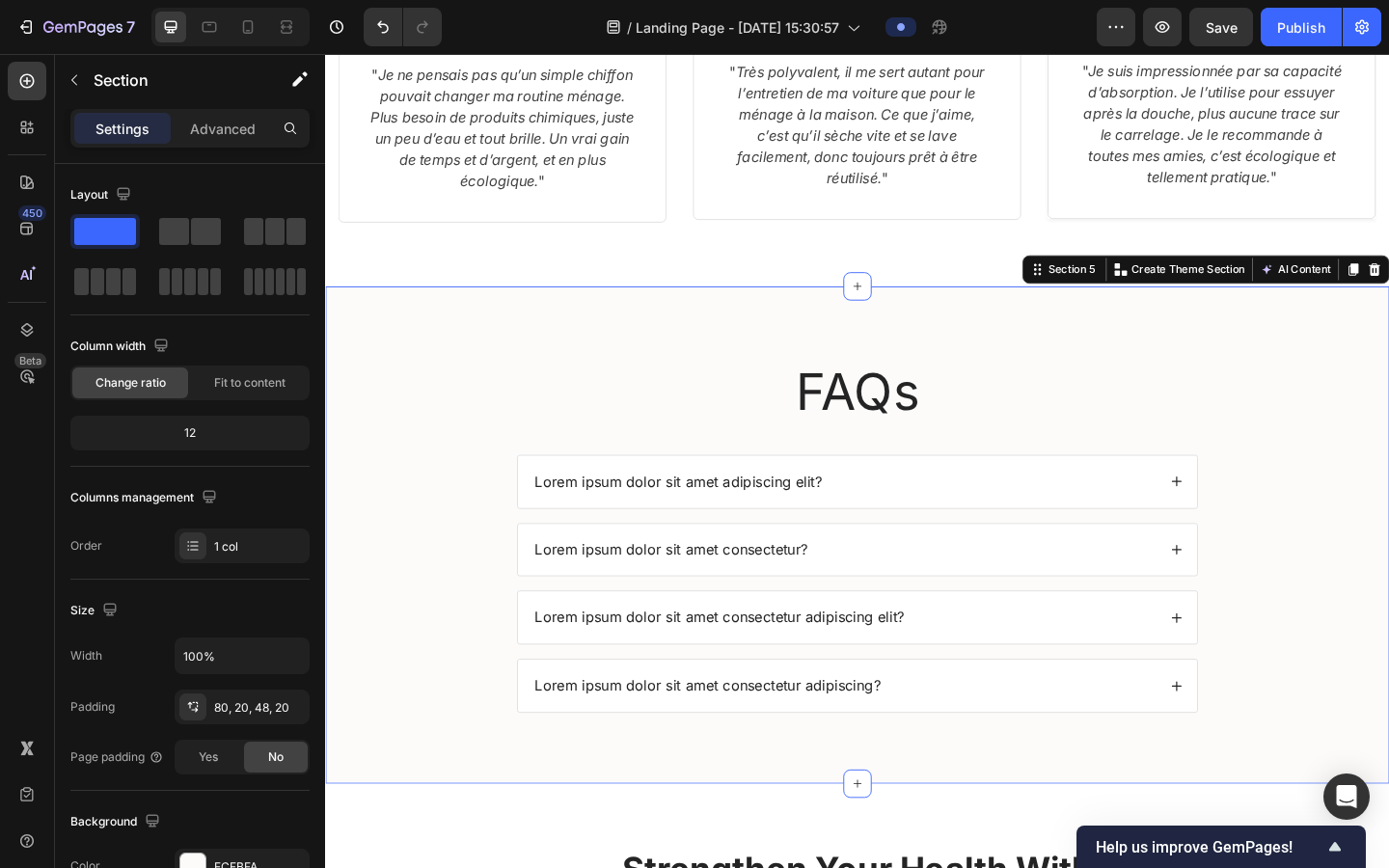
click at [521, 389] on div "FAQs Heading Lorem ipsum dolor sit amet adipiscing elit? Lorem ipsum dolor sit …" at bounding box center [904, 593] width 1119 height 417
click at [209, 703] on div "FCFBFA" at bounding box center [242, 866] width 135 height 34
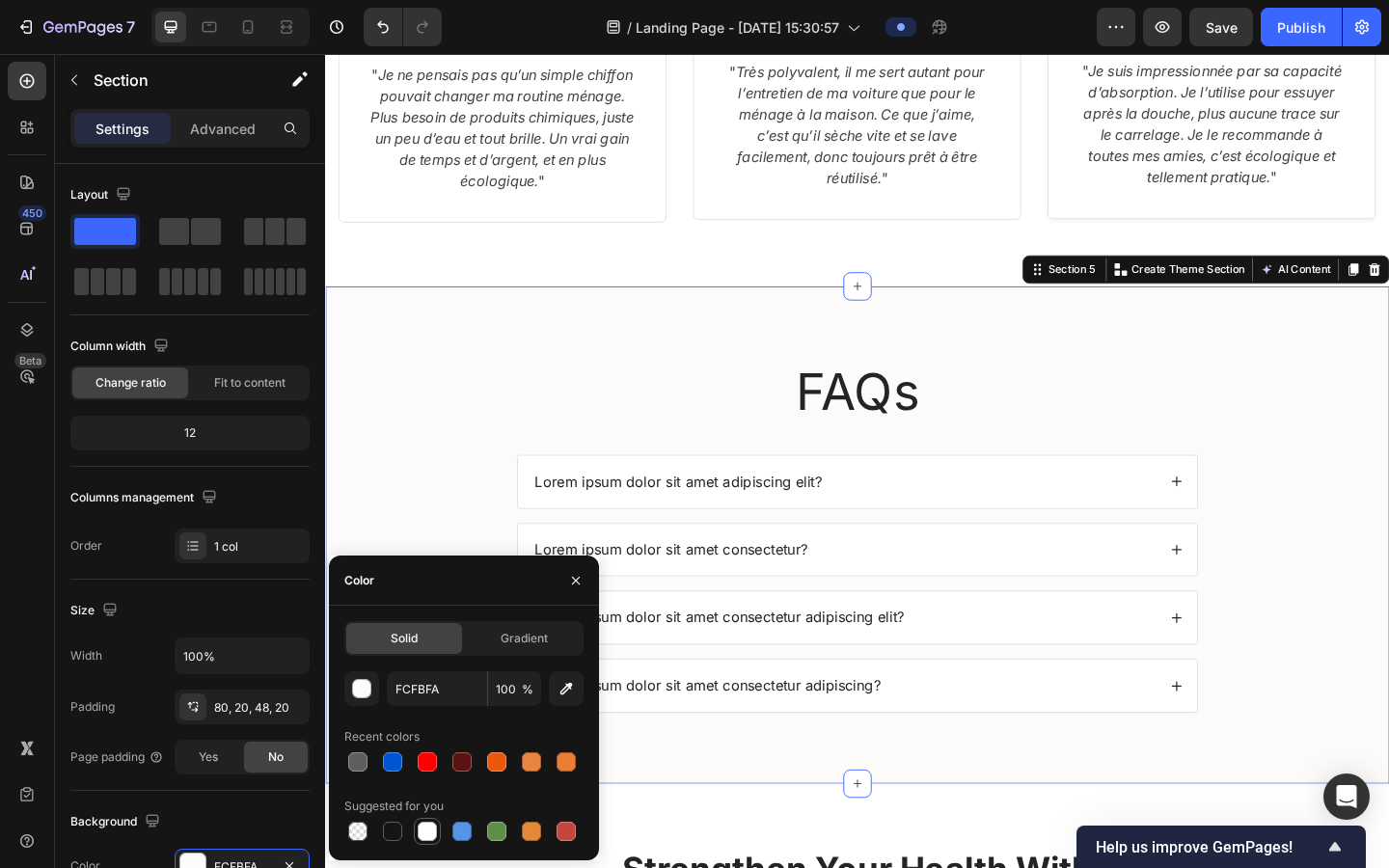
click at [432, 703] on div at bounding box center [427, 832] width 20 height 20
type input "FFFFFF"
click at [394, 487] on div "FAQs Heading Lorem ipsum dolor sit amet adipiscing elit? Lorem ipsum dolor sit …" at bounding box center [904, 593] width 1119 height 417
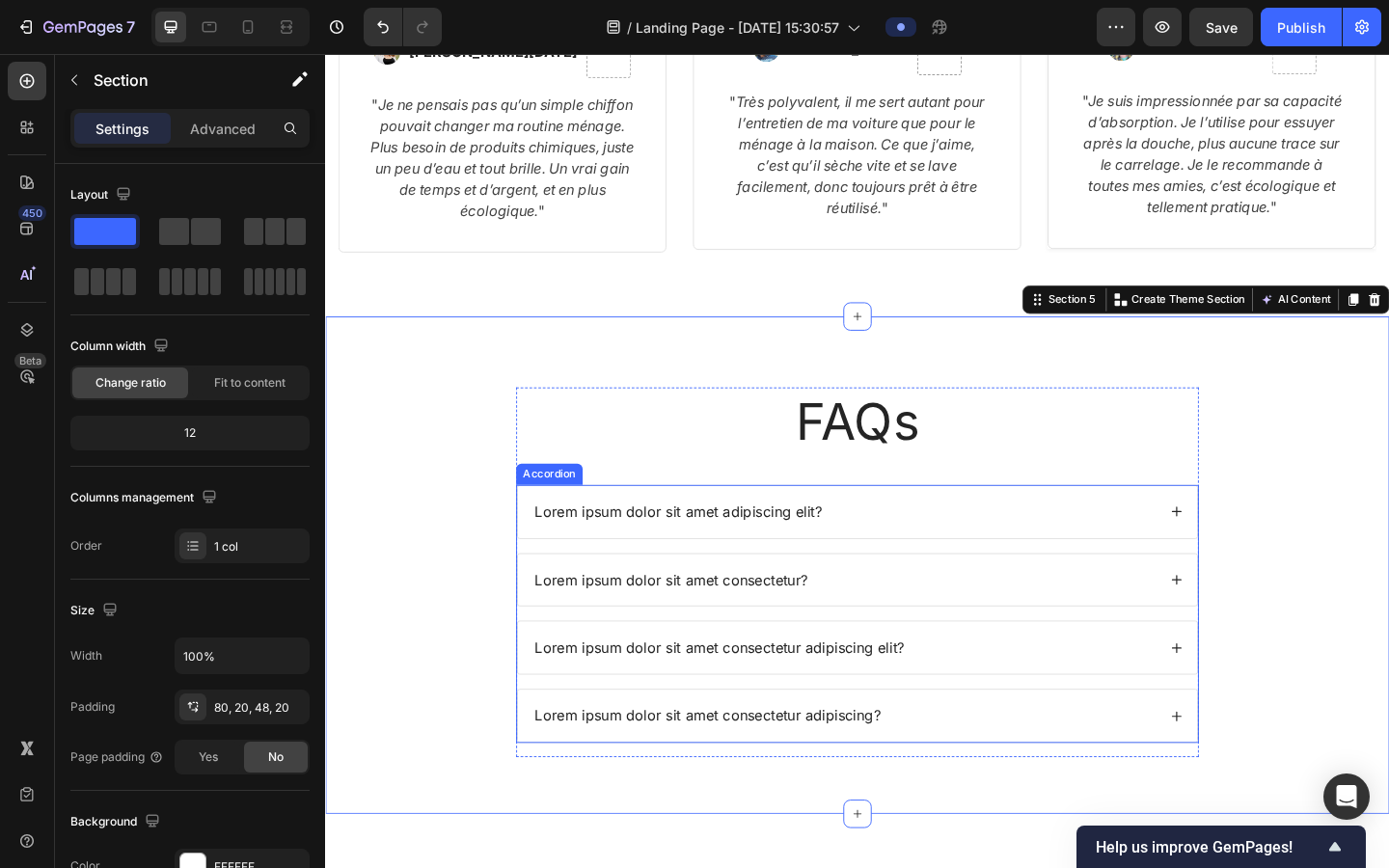
scroll to position [4276, 0]
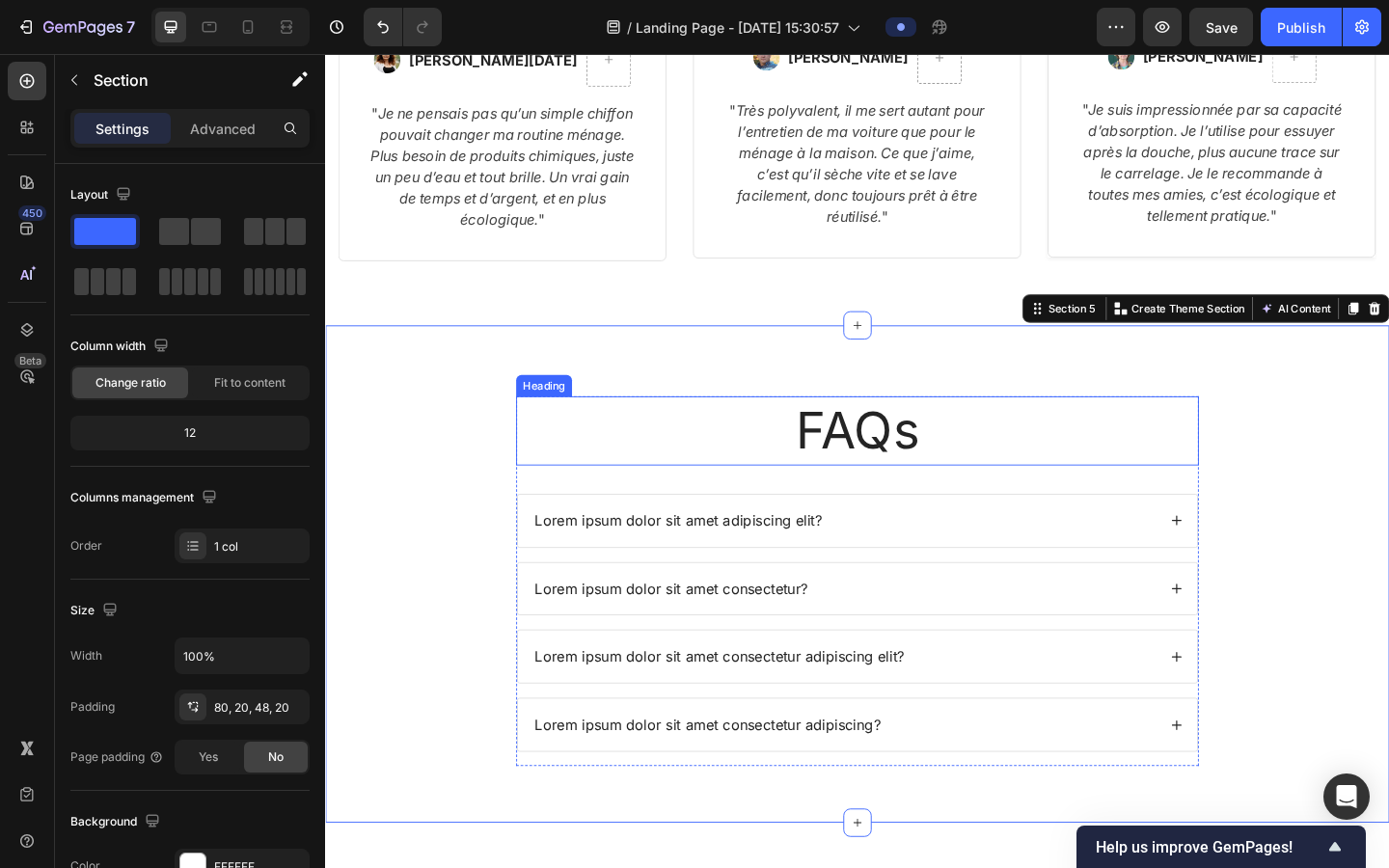
click at [829, 464] on h2 "FAQs" at bounding box center [904, 463] width 742 height 75
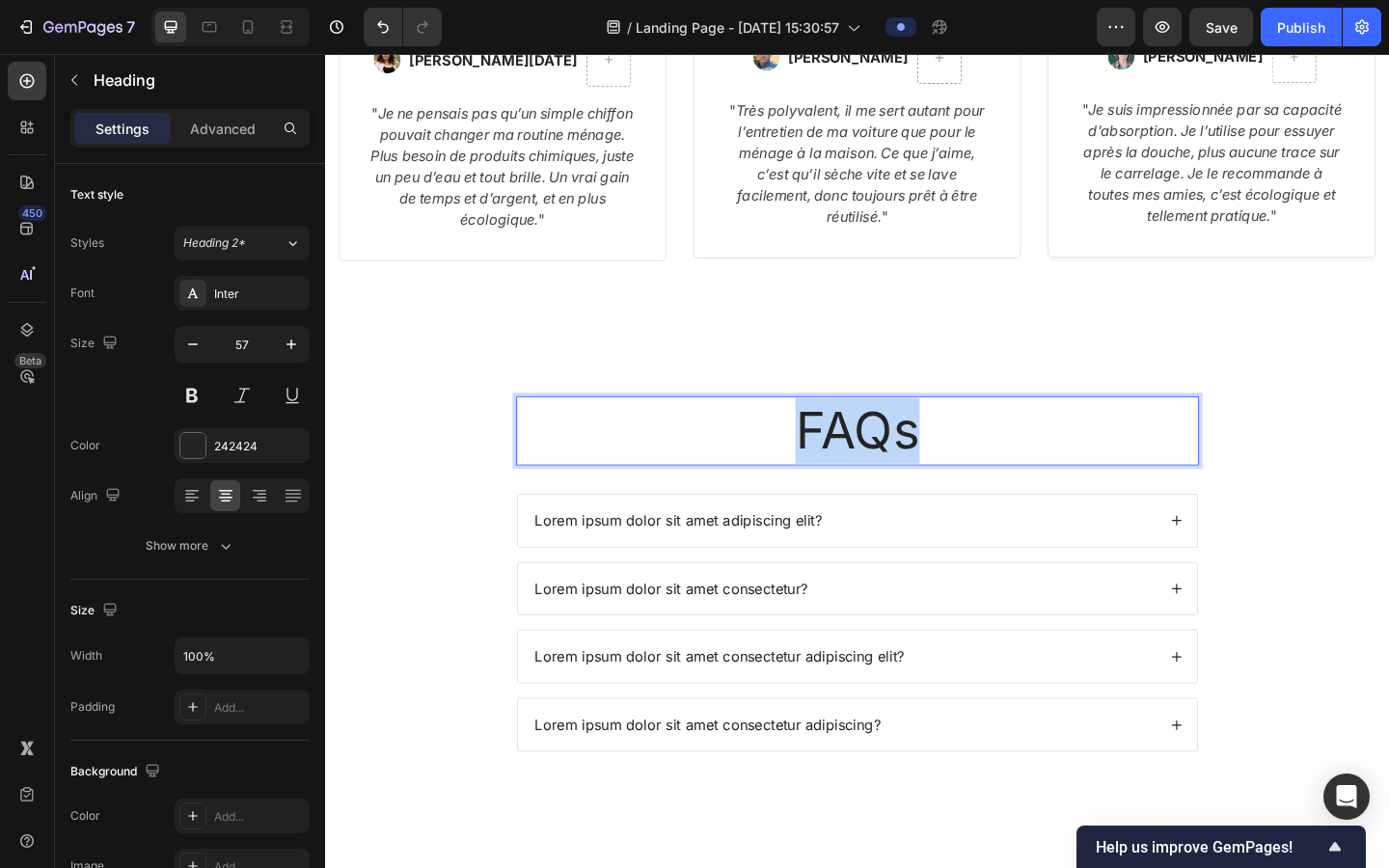
click at [829, 464] on h2 "FAQs" at bounding box center [904, 463] width 742 height 75
click at [829, 464] on p "FAQs" at bounding box center [904, 463] width 739 height 72
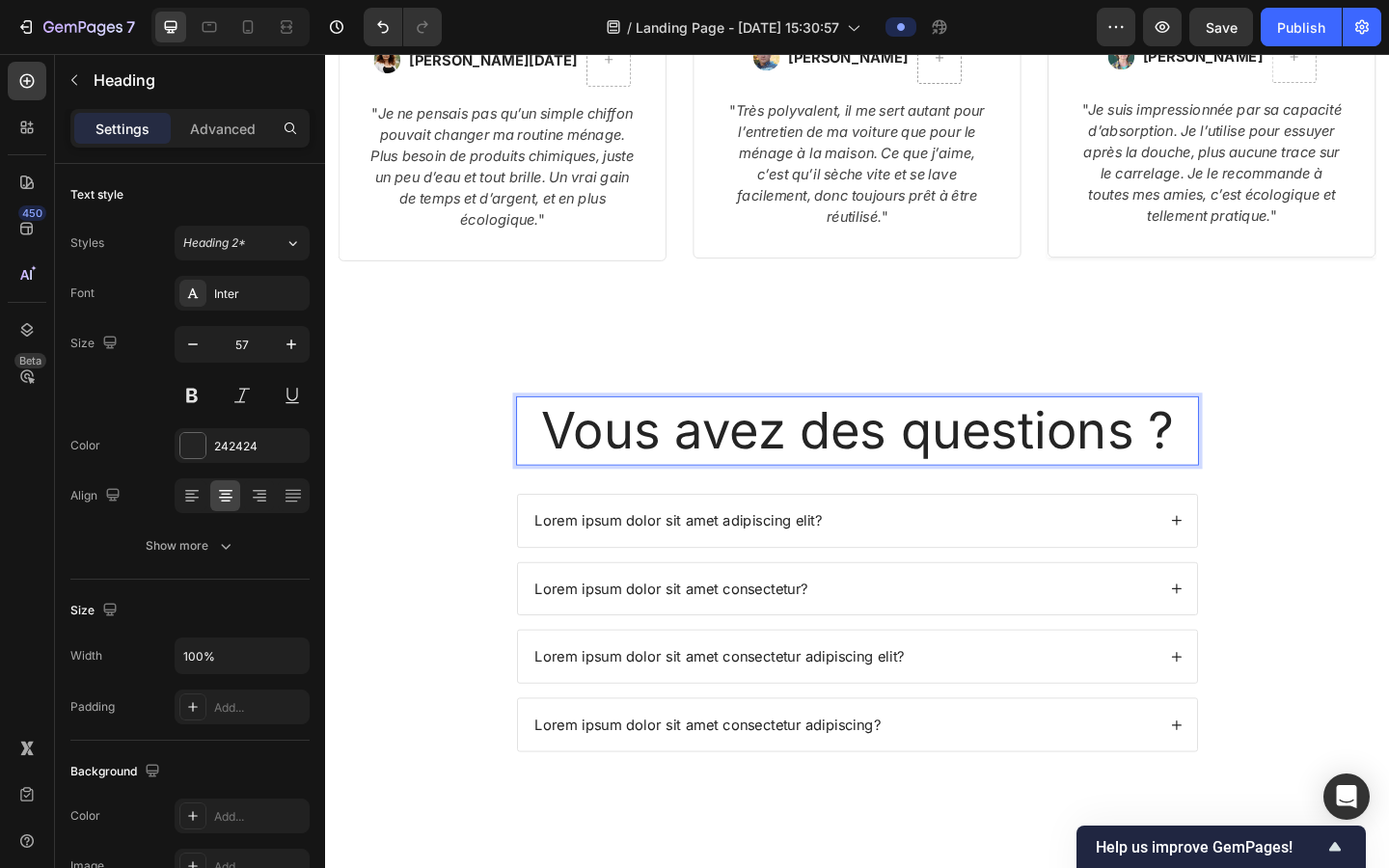
click at [826, 459] on p "Vous avez des questions ?" at bounding box center [904, 463] width 739 height 72
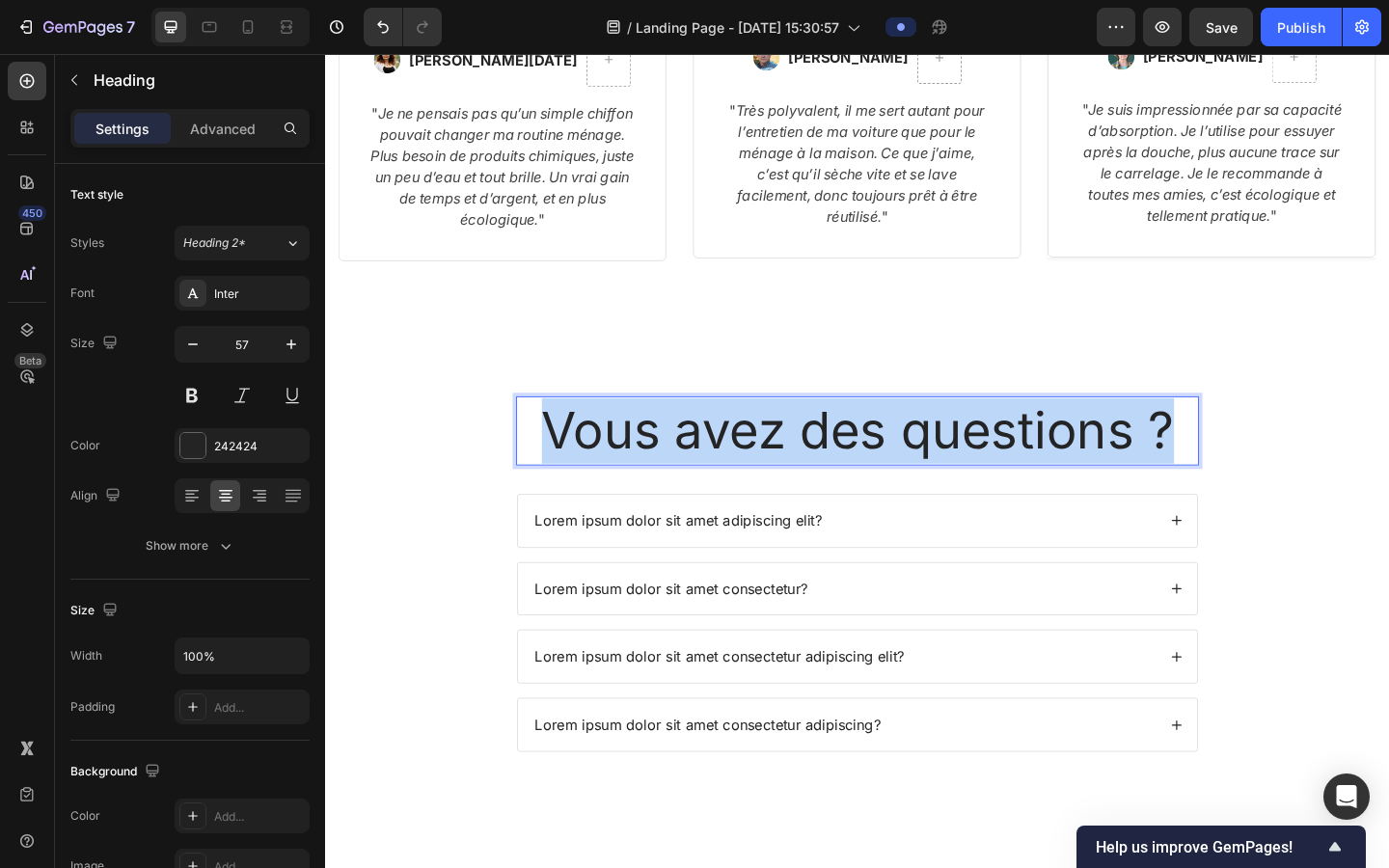
click at [826, 459] on p "Vous avez des questions ?" at bounding box center [904, 463] width 739 height 72
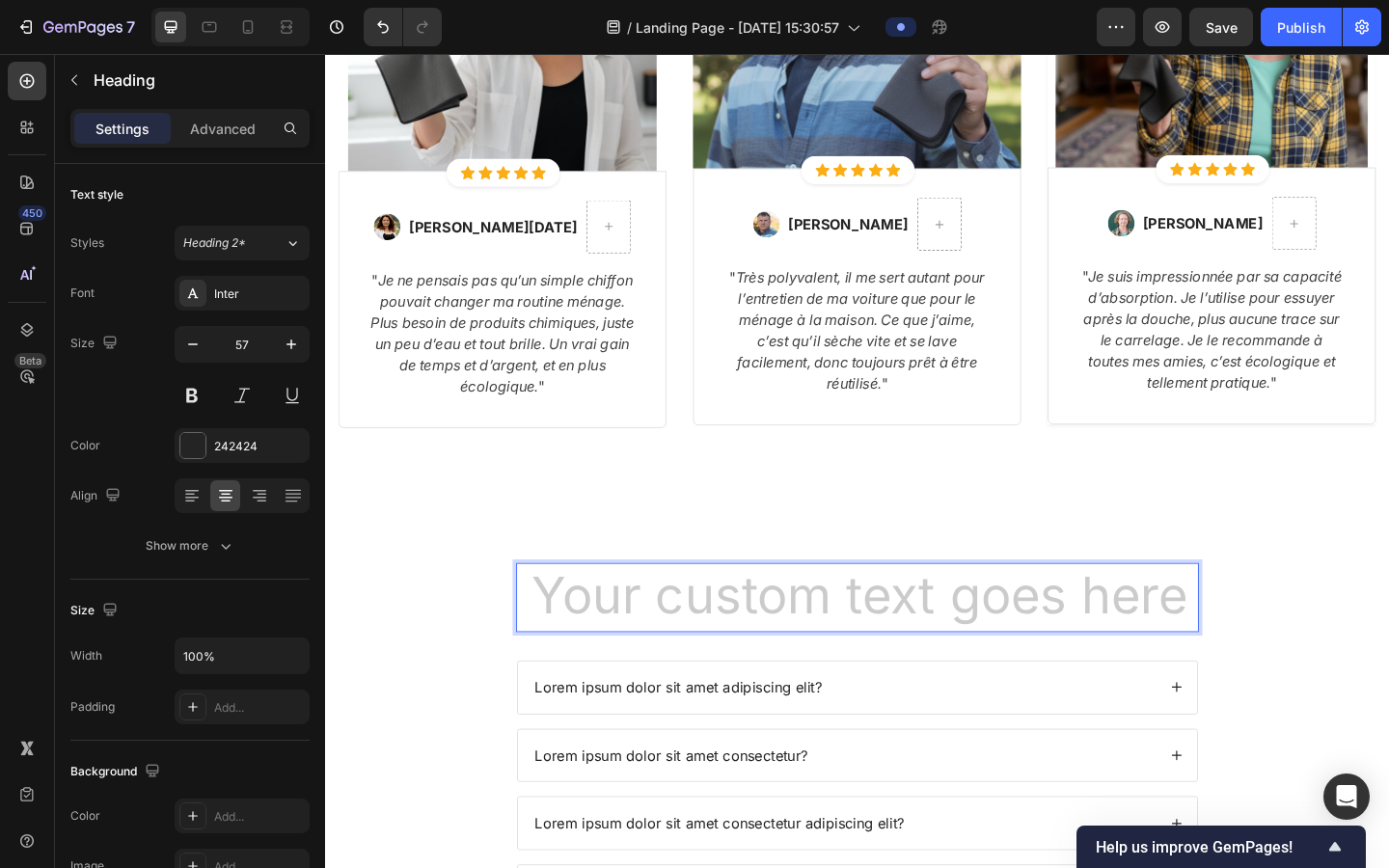
scroll to position [4091, 0]
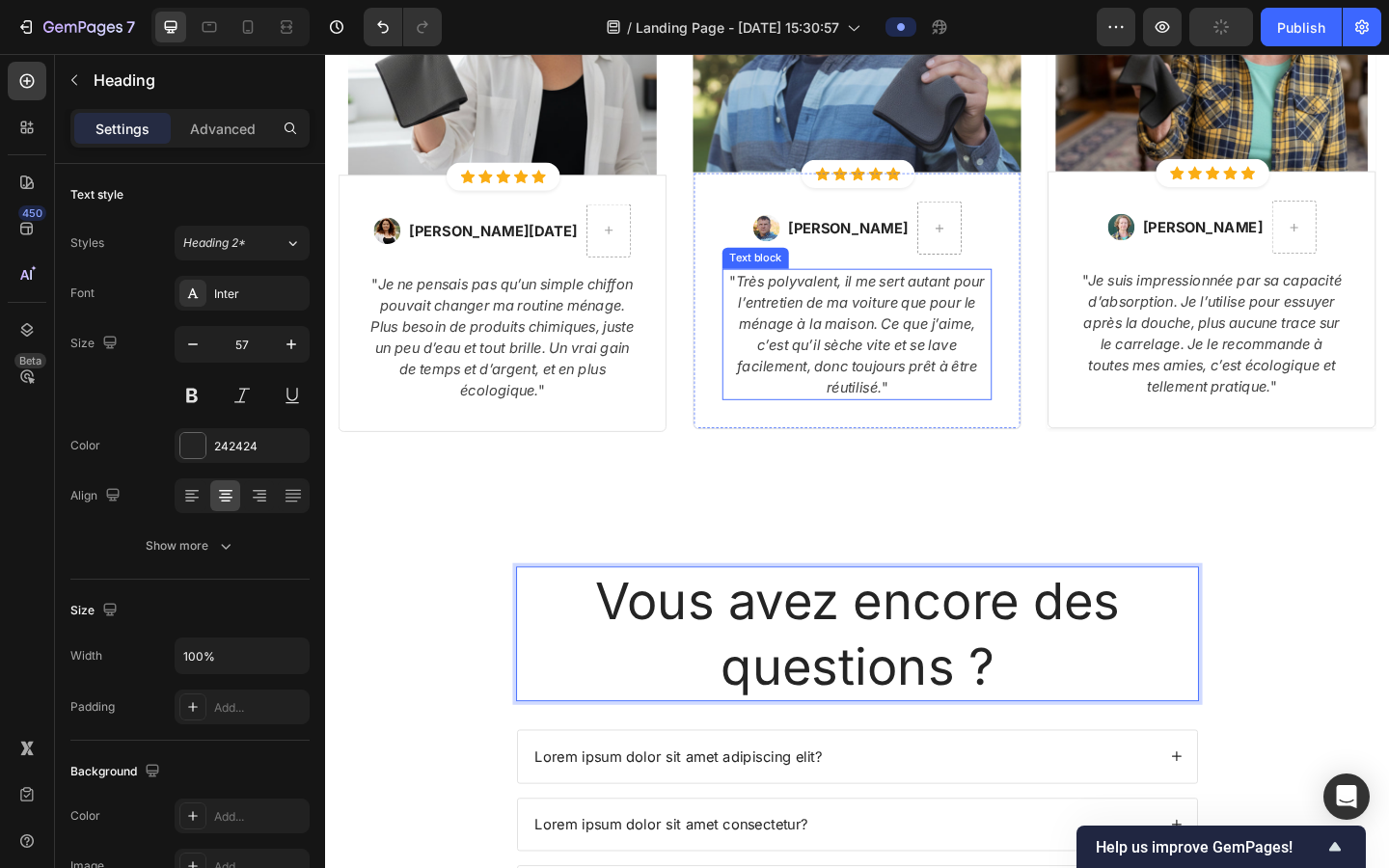
click at [868, 366] on icon "Très polyvalent, il me sert autant pour l’entretien de ma voiture que pour le m…" at bounding box center [907, 359] width 271 height 135
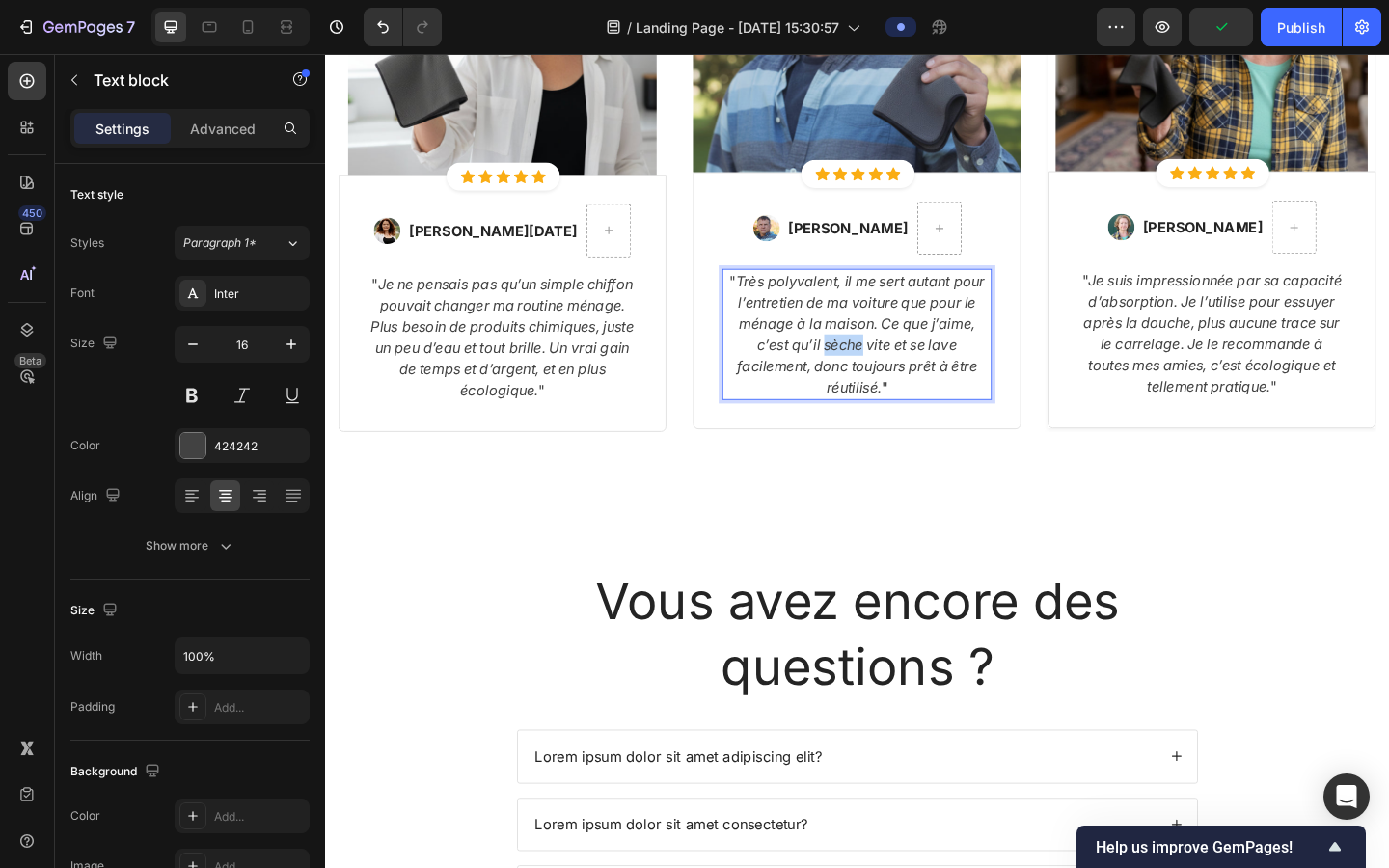
click at [868, 366] on icon "Très polyvalent, il me sert autant pour l’entretien de ma voiture que pour le m…" at bounding box center [907, 359] width 271 height 135
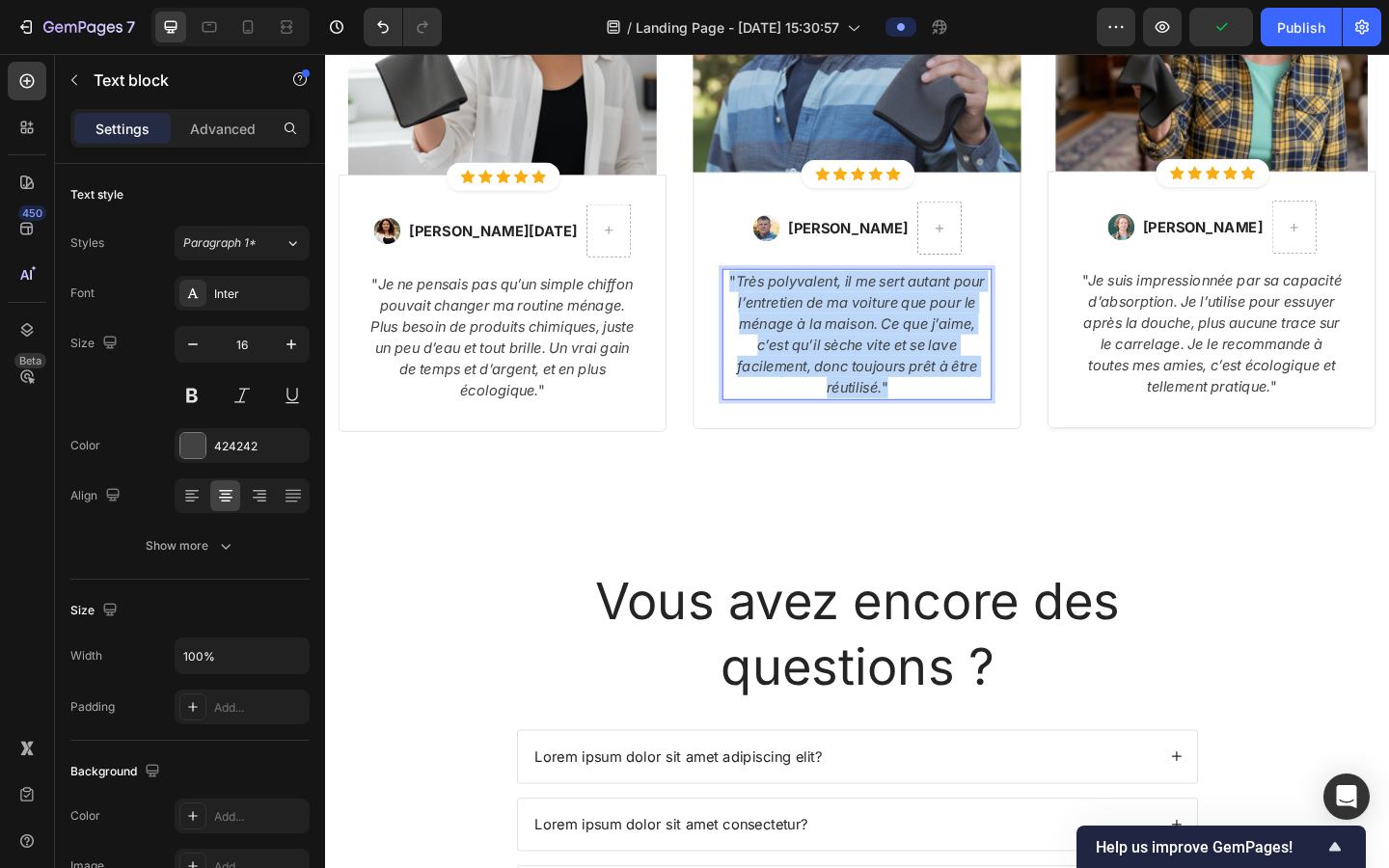
click at [868, 366] on icon "Très polyvalent, il me sert autant pour l’entretien de ma voiture que pour le m…" at bounding box center [907, 359] width 271 height 135
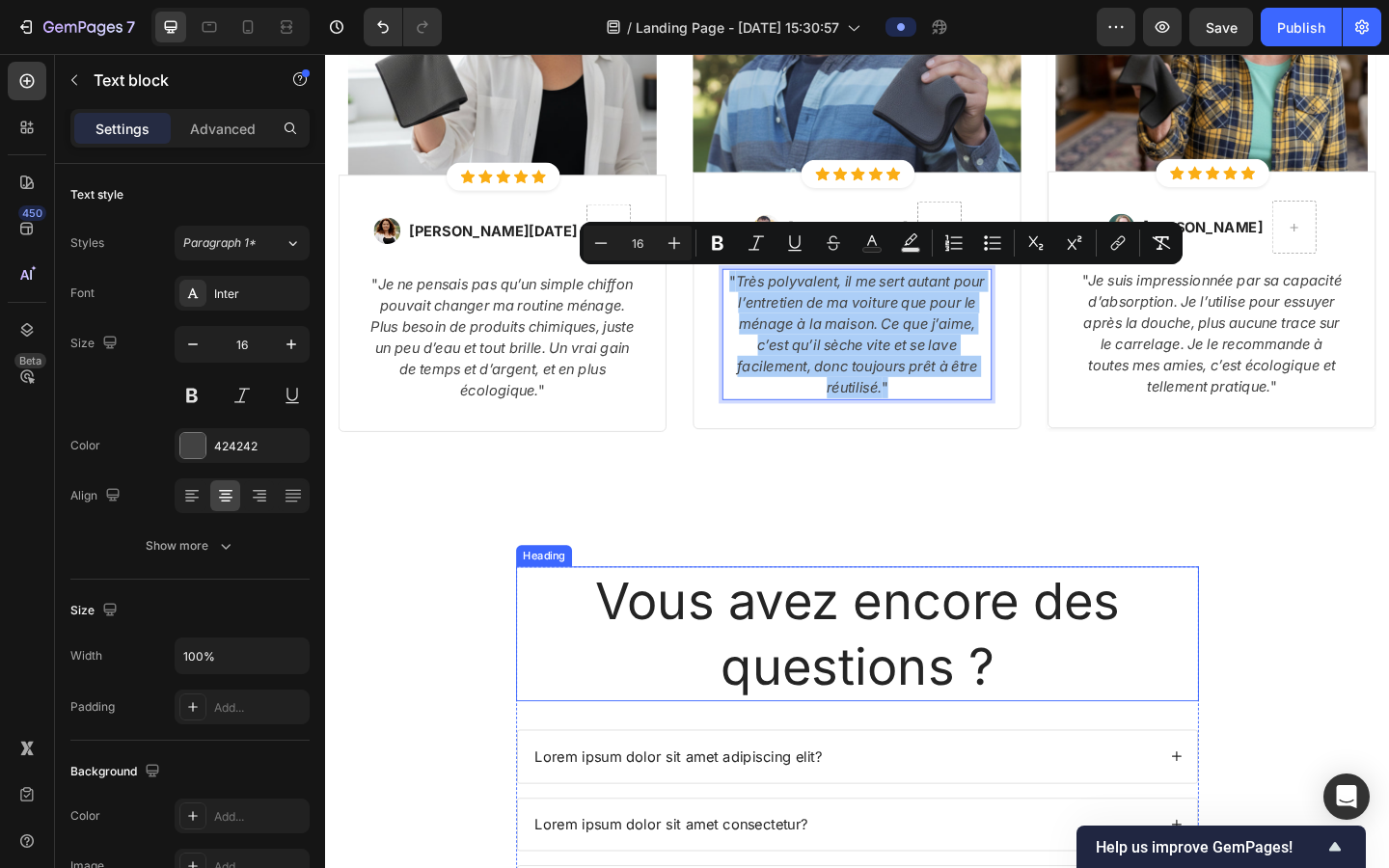
click at [886, 673] on p "Vous avez encore des questions ?" at bounding box center [904, 685] width 739 height 143
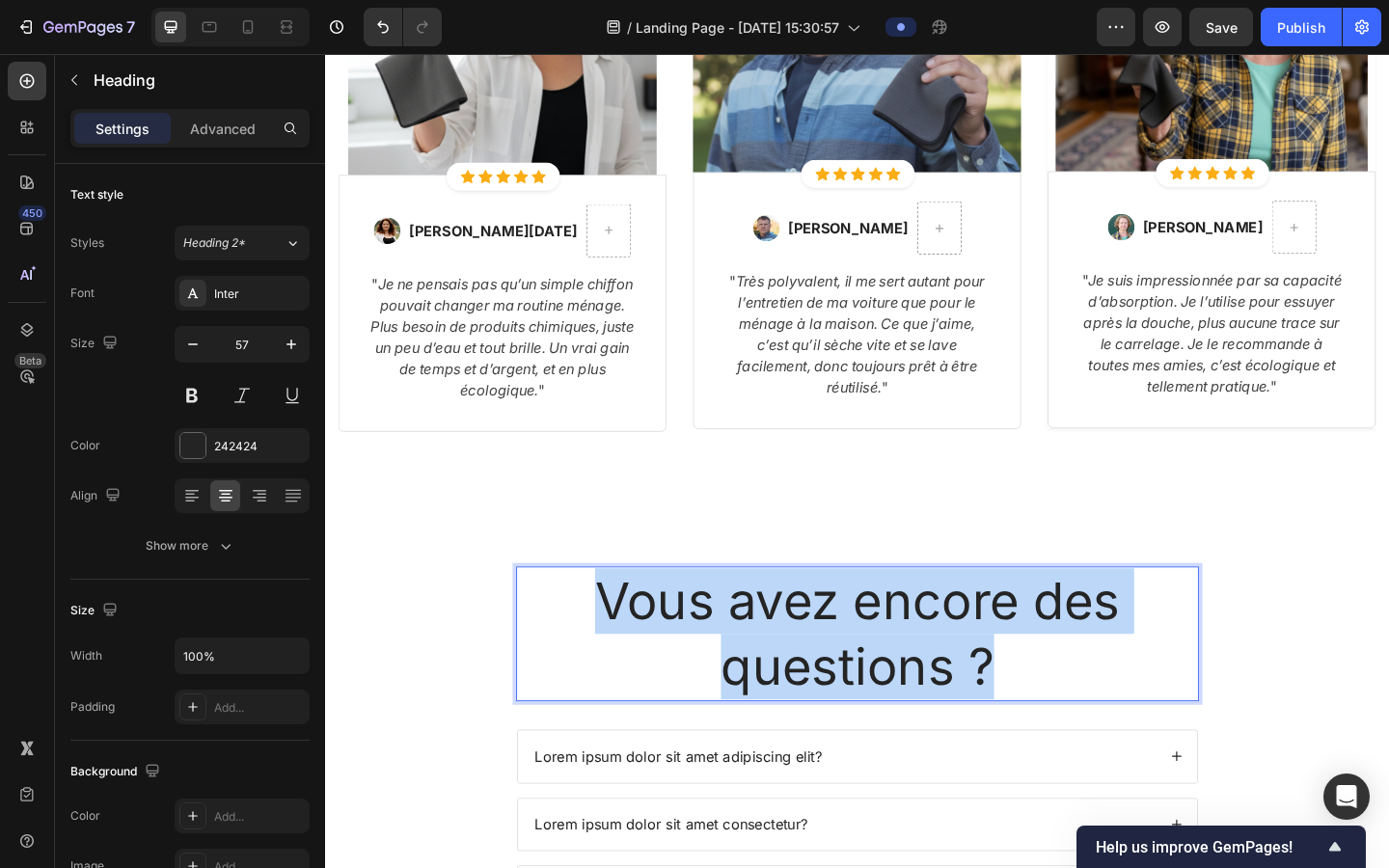
click at [886, 673] on p "Vous avez encore des questions ?" at bounding box center [904, 685] width 739 height 143
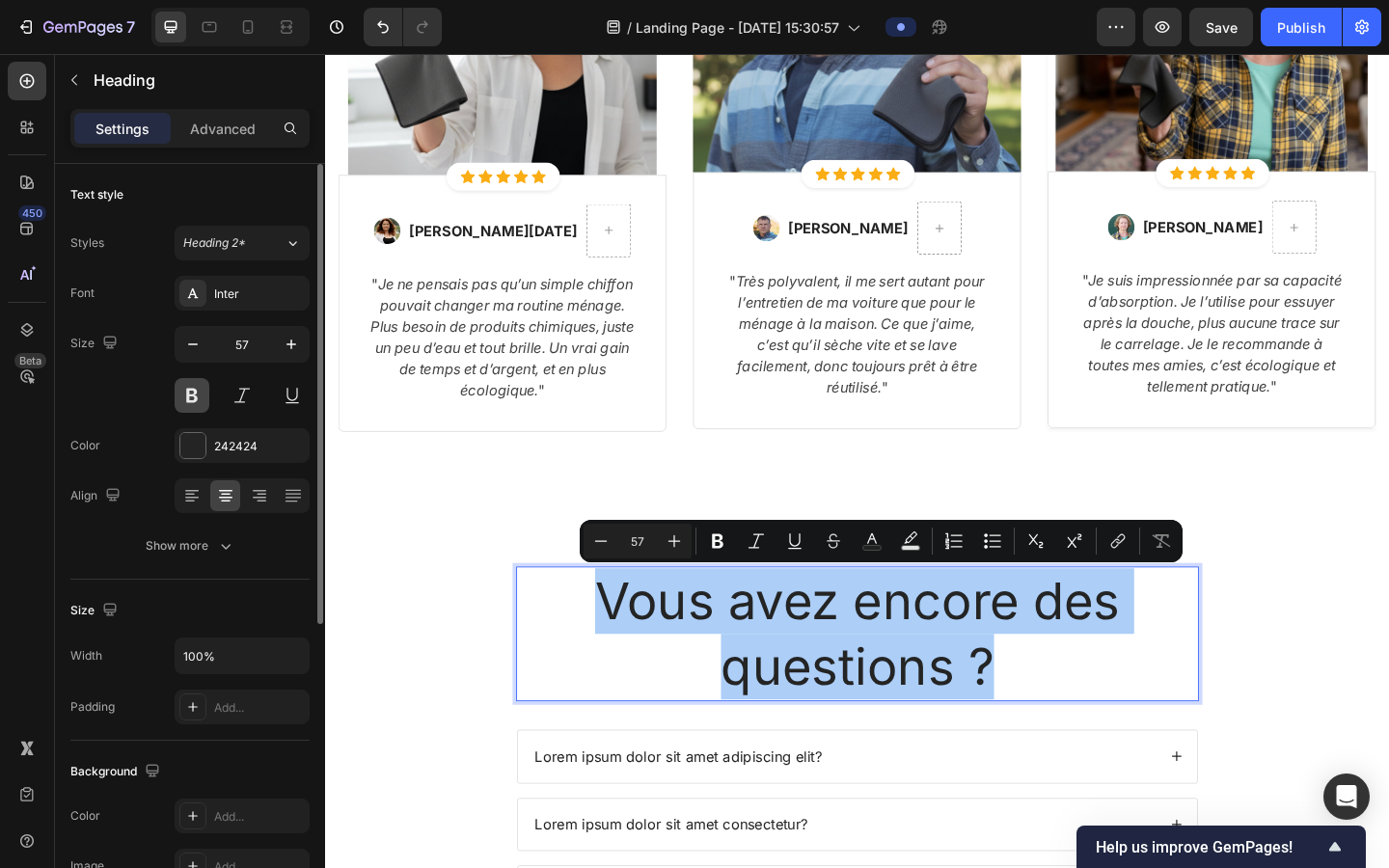
click at [192, 390] on button at bounding box center [191, 395] width 34 height 34
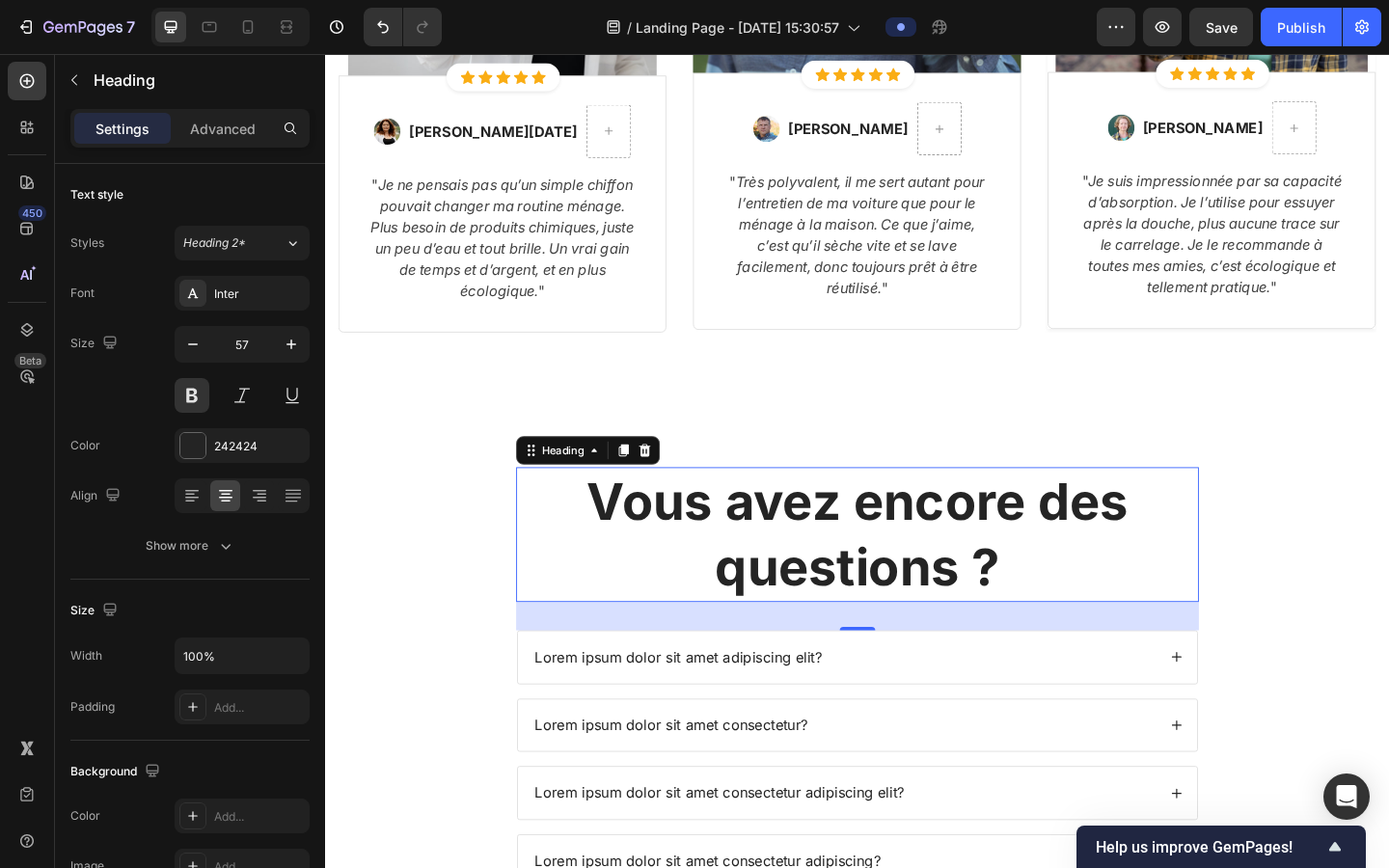
scroll to position [4201, 0]
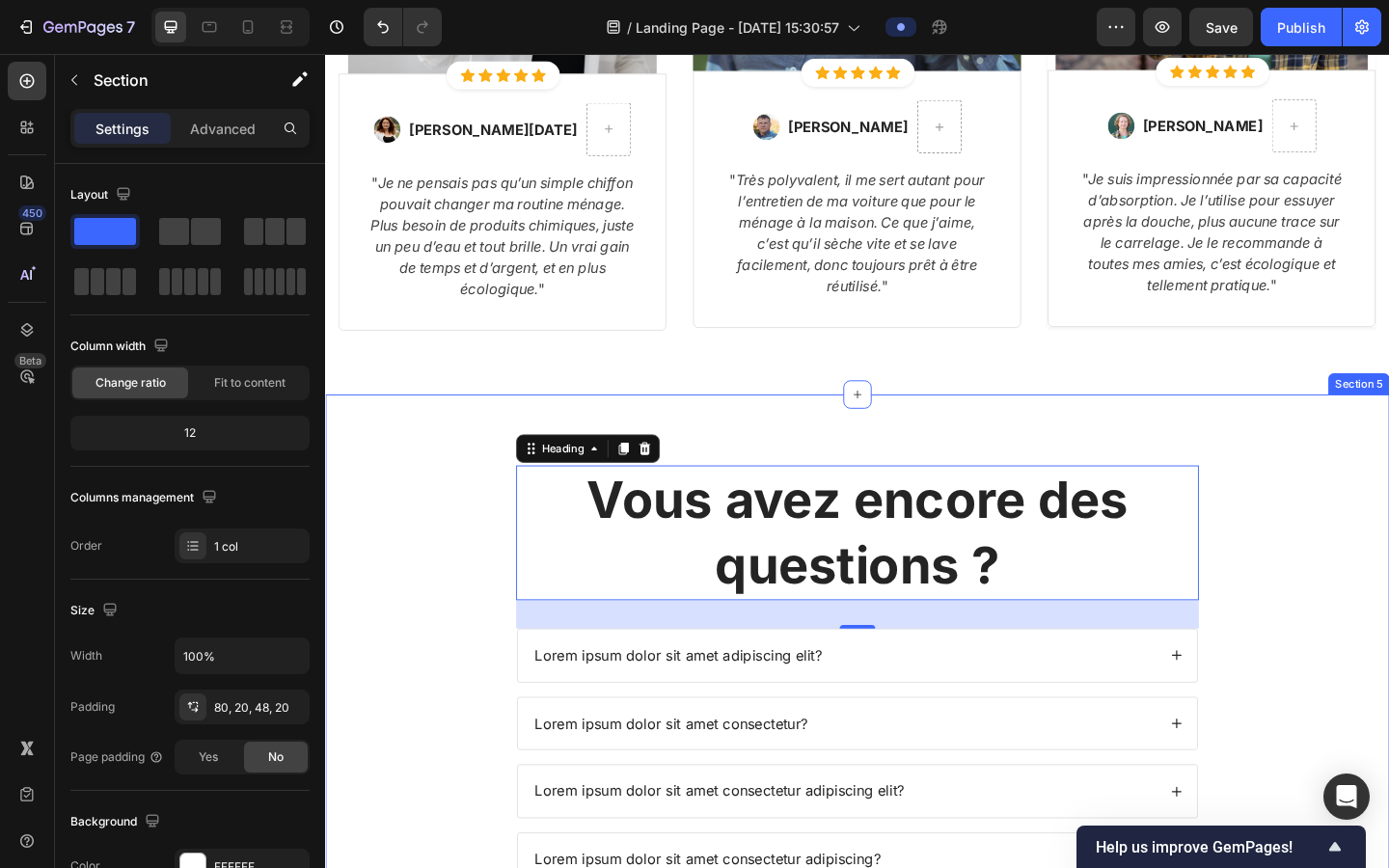
click at [886, 472] on div "Vous avez encore des questions ? Heading 32 Lorem ipsum dolor sit amet adipisci…" at bounding box center [904, 730] width 1158 height 612
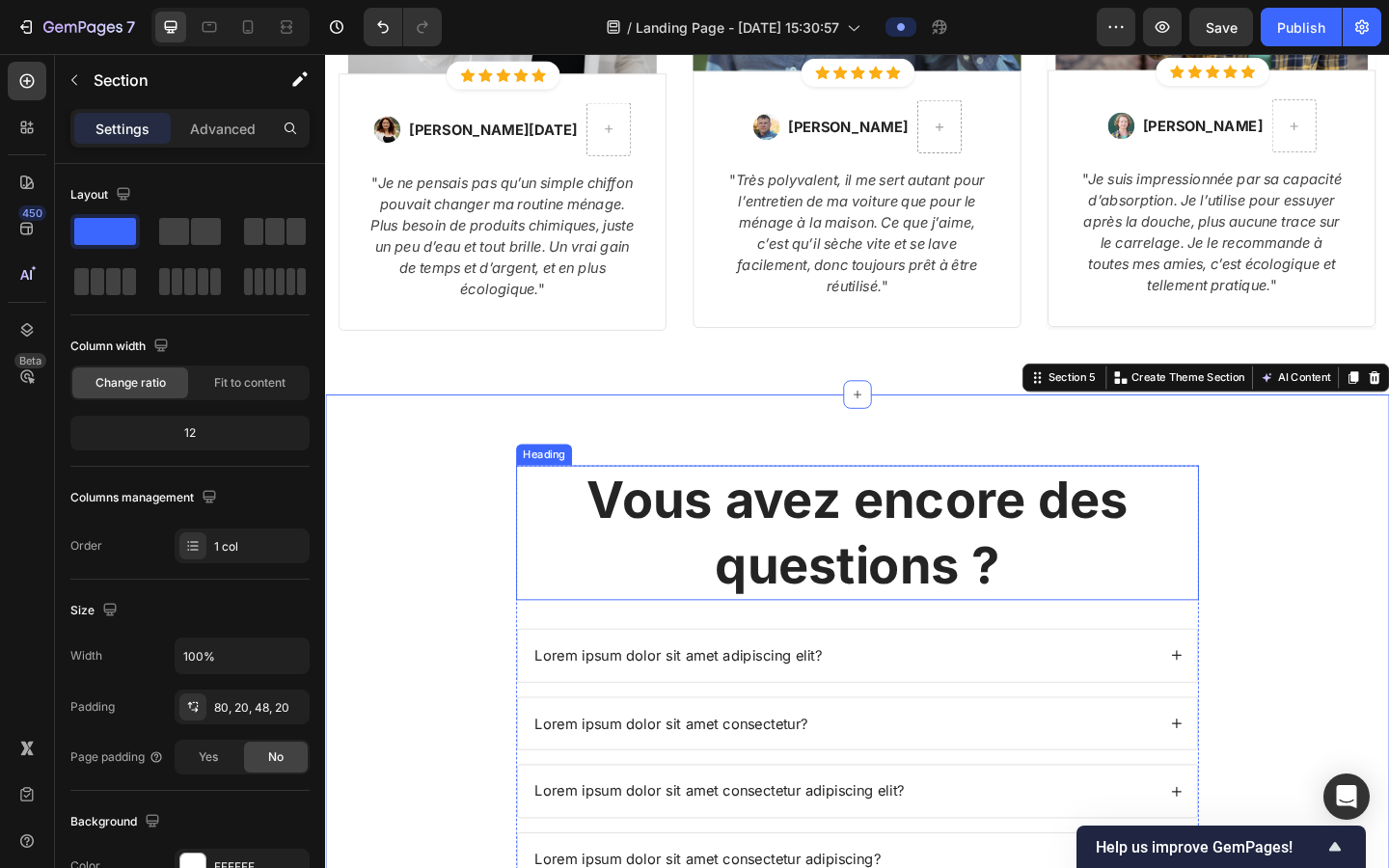
click at [886, 568] on p "Vous avez encore des questions ?" at bounding box center [904, 575] width 739 height 143
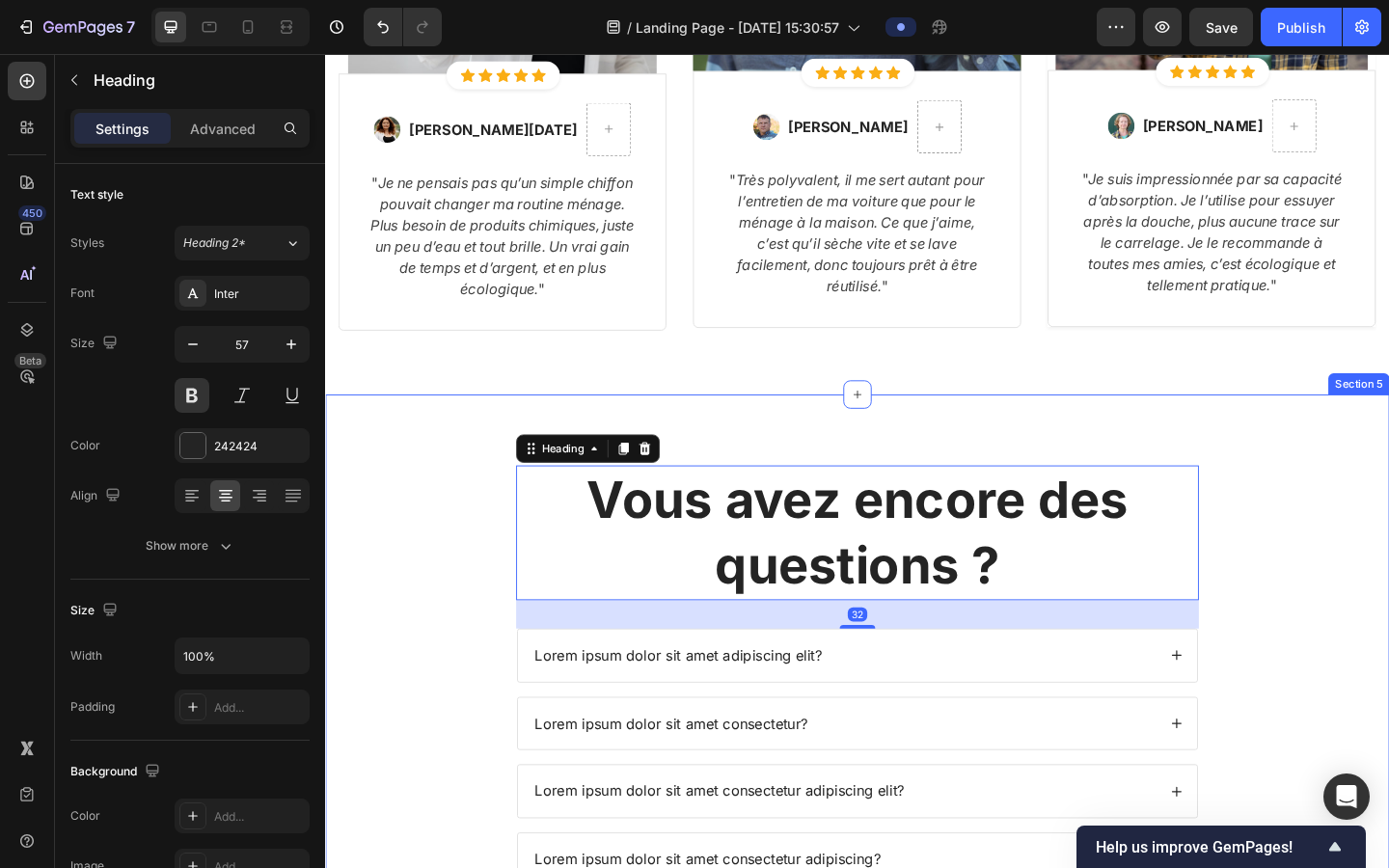
click at [859, 437] on div "Vous avez encore des questions ? Heading 32 Lorem ipsum dolor sit amet adipisci…" at bounding box center [904, 730] width 1158 height 612
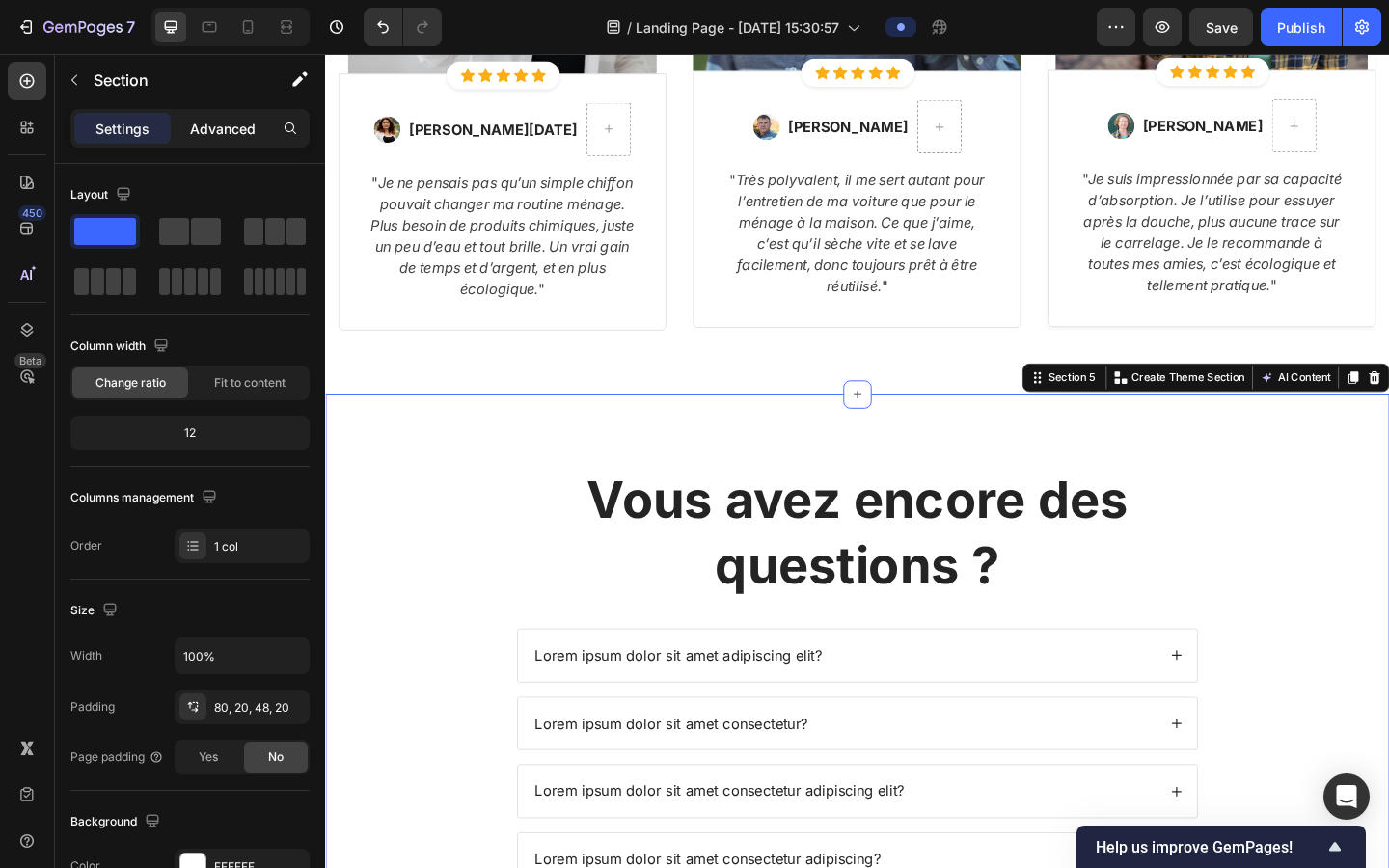
click at [228, 133] on p "Advanced" at bounding box center [222, 128] width 66 height 21
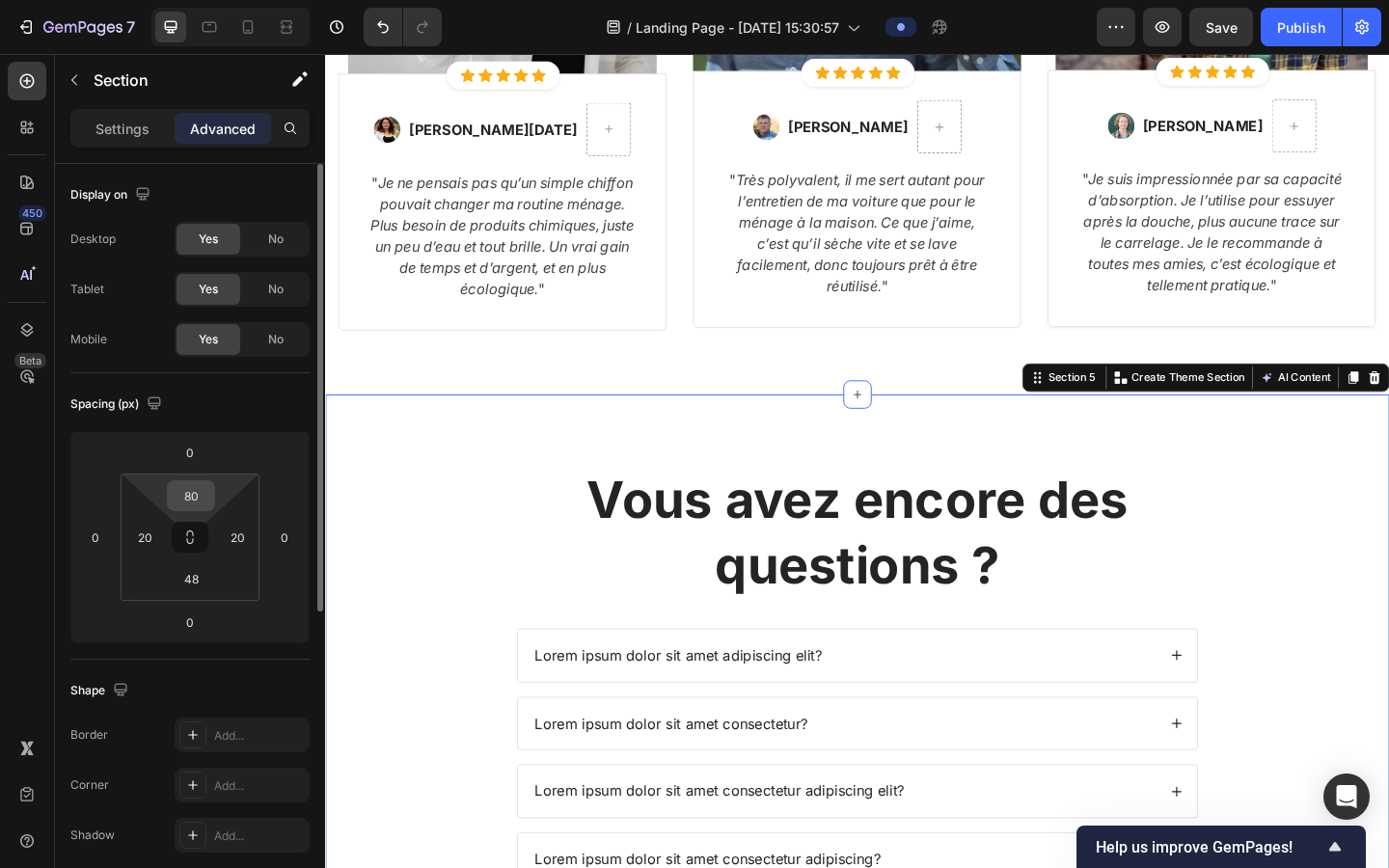
click at [196, 504] on input "80" at bounding box center [190, 496] width 38 height 29
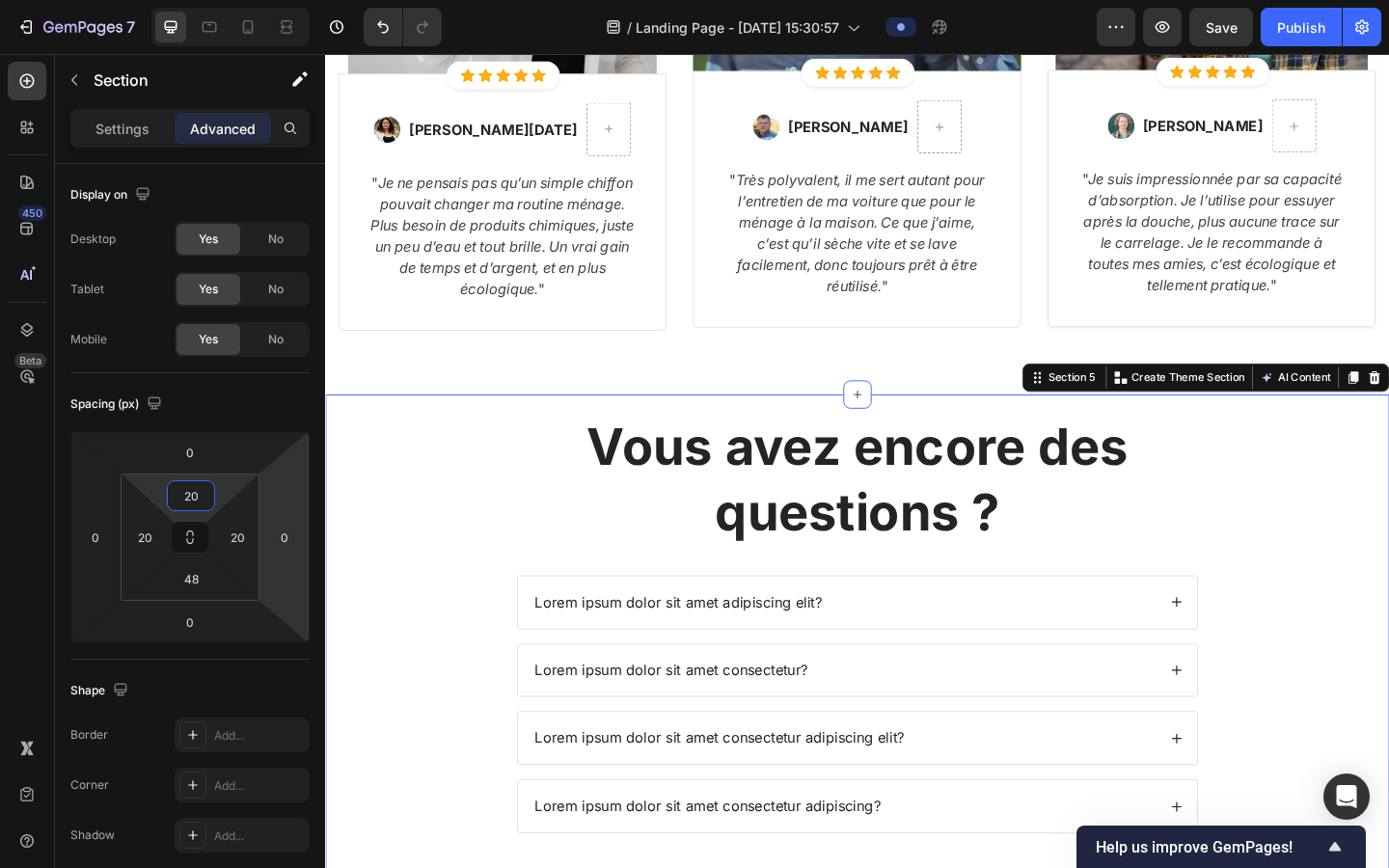
type input "20"
click at [480, 507] on div "Vous avez encore des questions ? Heading Lorem ipsum dolor sit amet adipiscing …" at bounding box center [904, 688] width 1119 height 489
click at [481, 366] on div "Ce qu'ils pensent de leur expérience Lavomax Heading Row Image Icon Icon Icon I…" at bounding box center [904, 10] width 1158 height 829
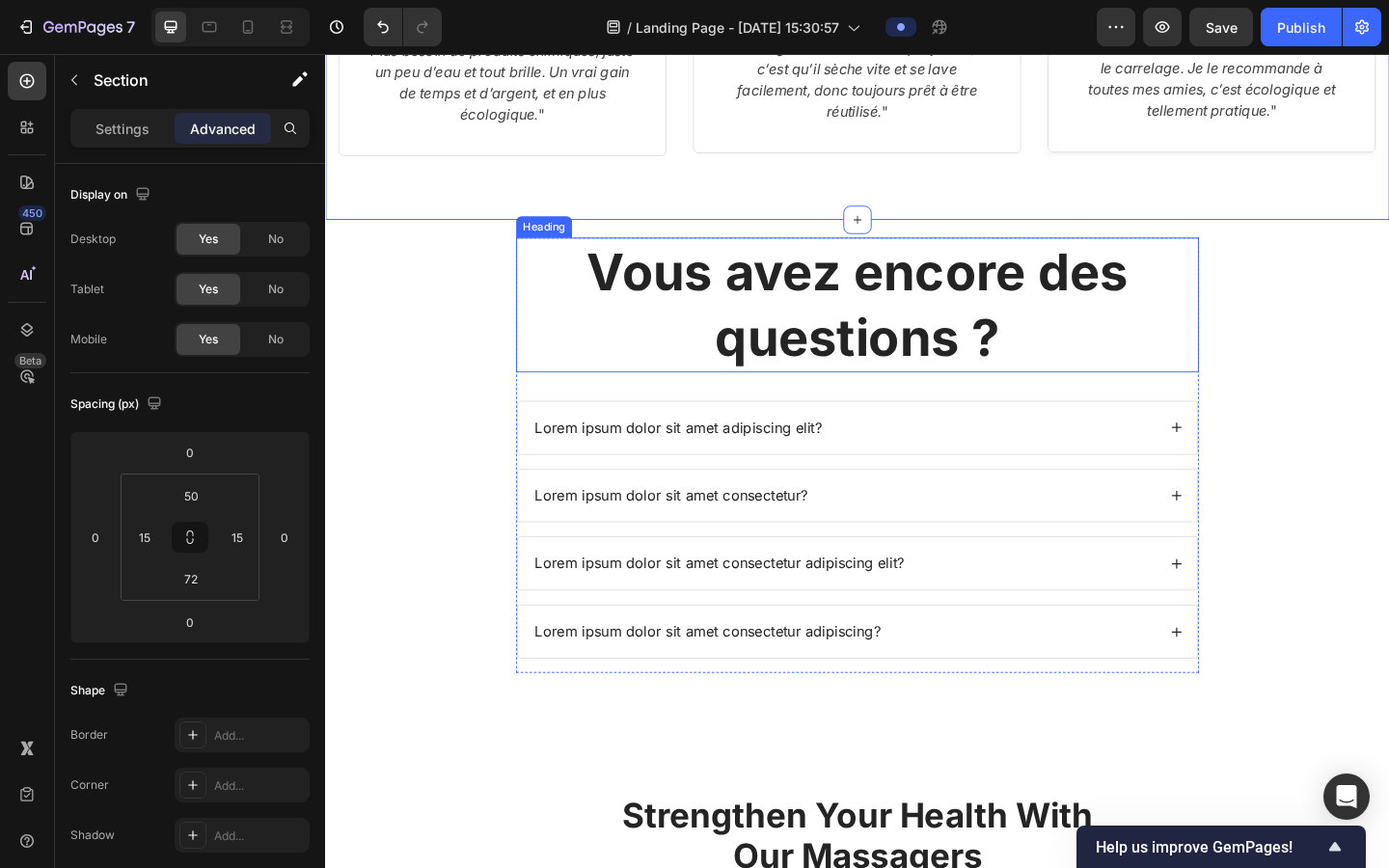
scroll to position [4448, 0]
